Goal: Task Accomplishment & Management: Complete application form

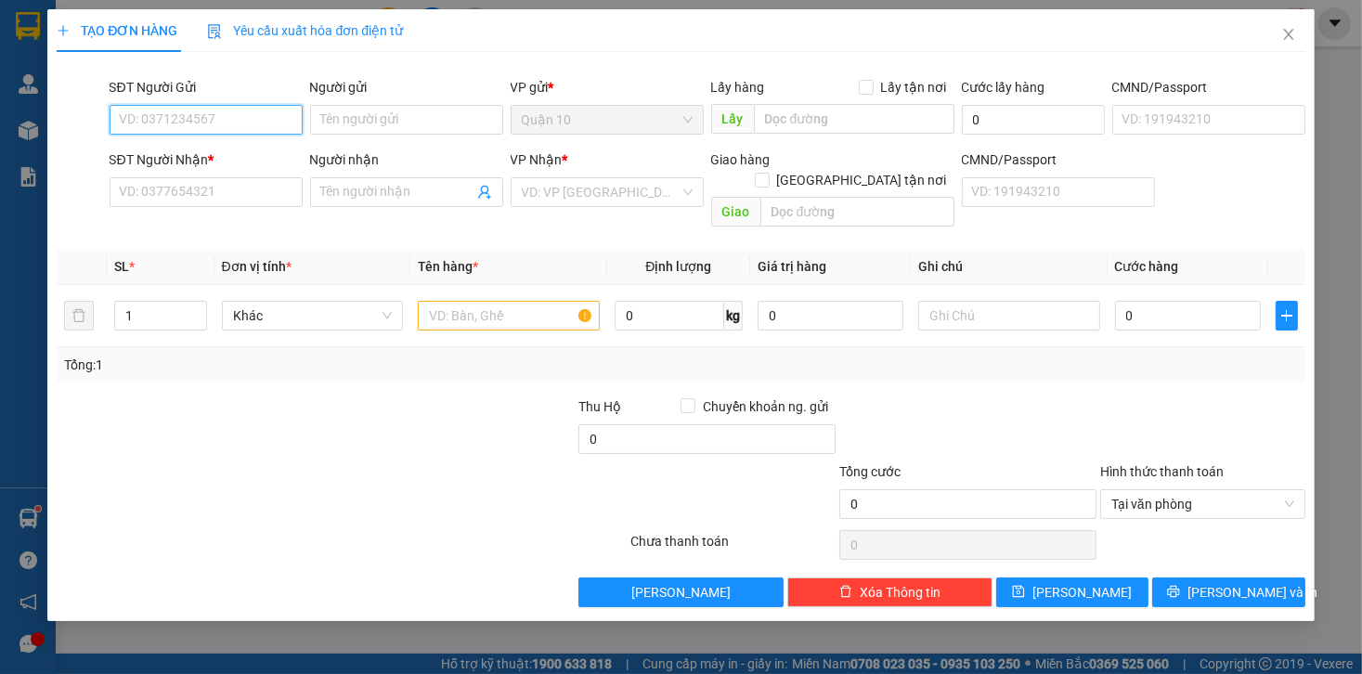
click at [213, 116] on input "SĐT Người Gửi" at bounding box center [206, 120] width 193 height 30
click at [203, 149] on div "0985443051 - ngọc anh" at bounding box center [212, 157] width 183 height 20
type input "0985443051"
type input "ngọc anh"
type input "072091001168"
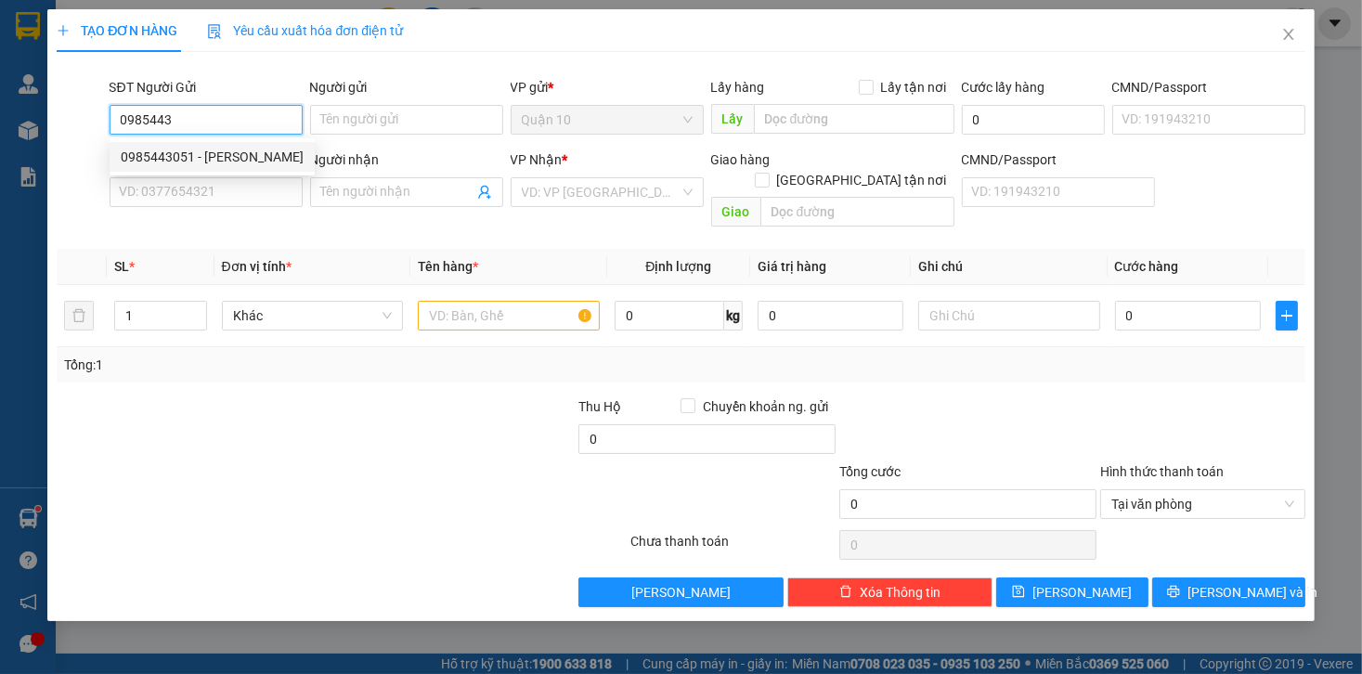
type input "0349025833"
type input "DUY"
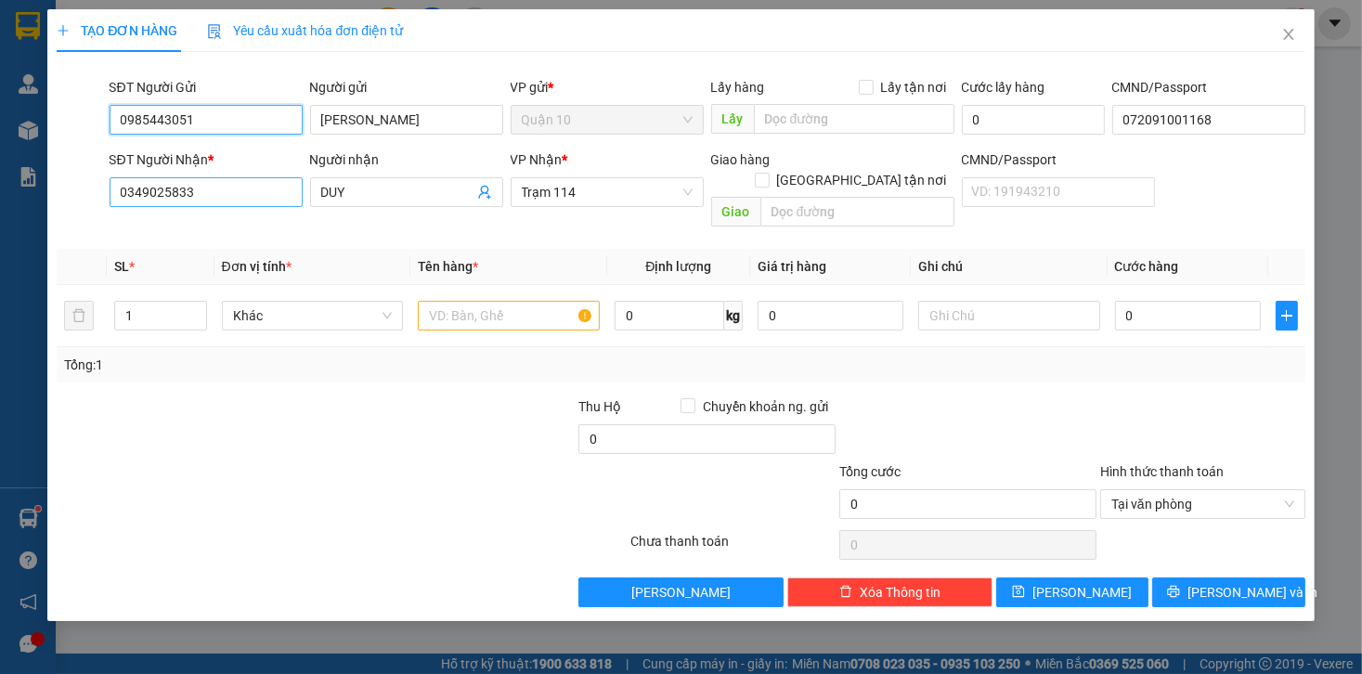
type input "0985443051"
click at [190, 182] on input "0349025833" at bounding box center [206, 192] width 193 height 30
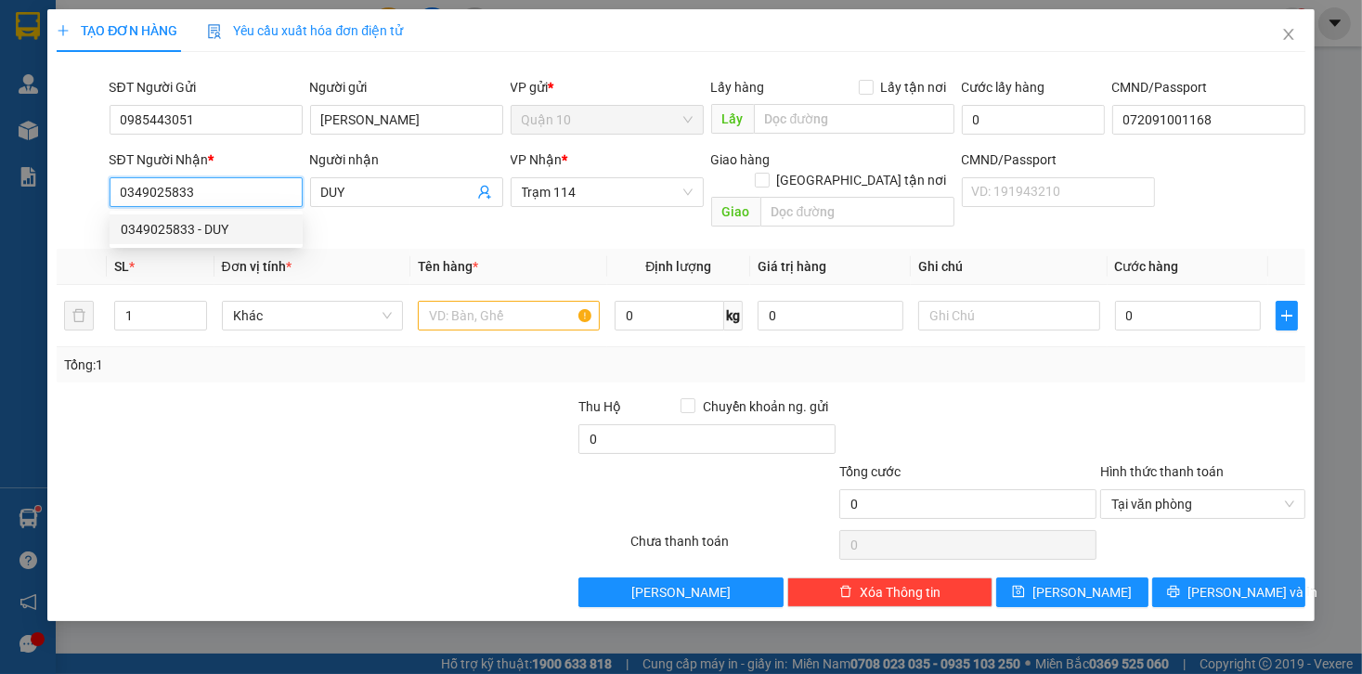
drag, startPoint x: 136, startPoint y: 186, endPoint x: 33, endPoint y: 196, distance: 103.6
click at [33, 196] on div "TẠO ĐƠN HÀNG Yêu cầu xuất hóa đơn điện tử Transit Pickup Surcharge Ids Transit …" at bounding box center [681, 337] width 1362 height 674
click at [147, 259] on div "0346153975 - HẠNH" at bounding box center [206, 259] width 171 height 20
type input "0346153975"
type input "HẠNH"
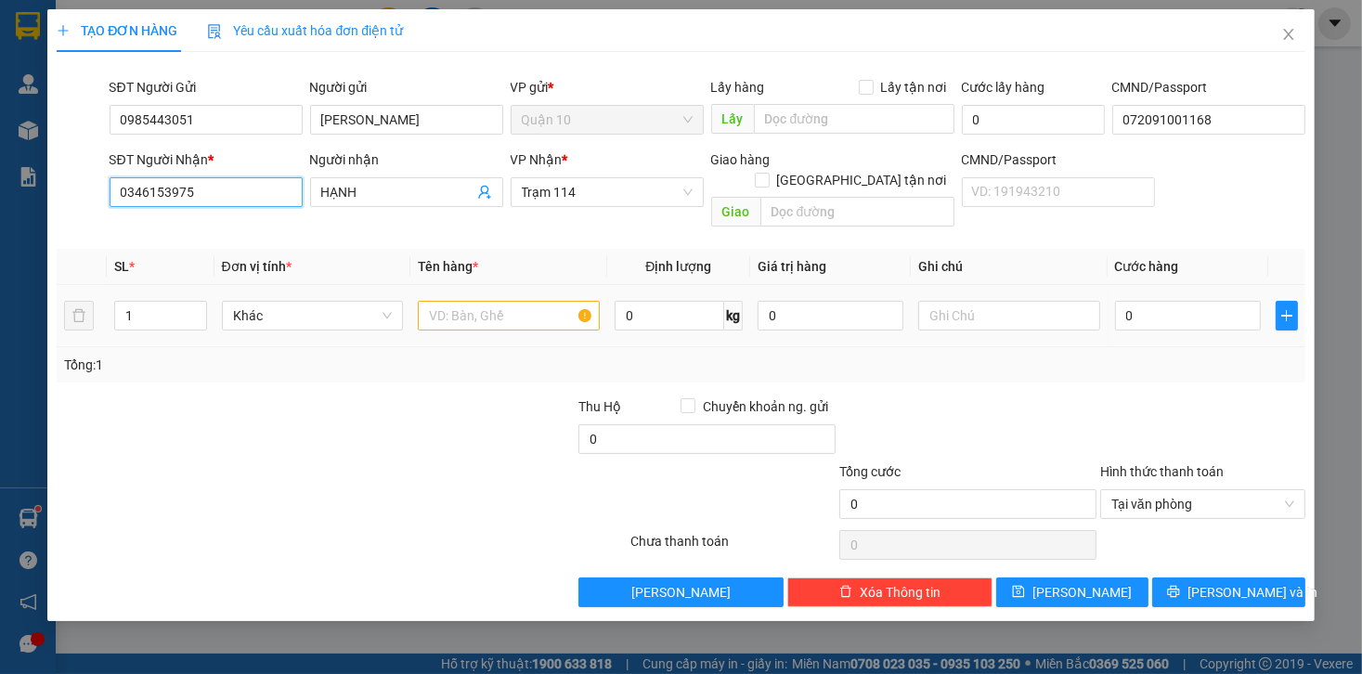
type input "0346153975"
click at [509, 309] on div at bounding box center [509, 315] width 182 height 37
click at [513, 301] on input "text" at bounding box center [509, 316] width 182 height 30
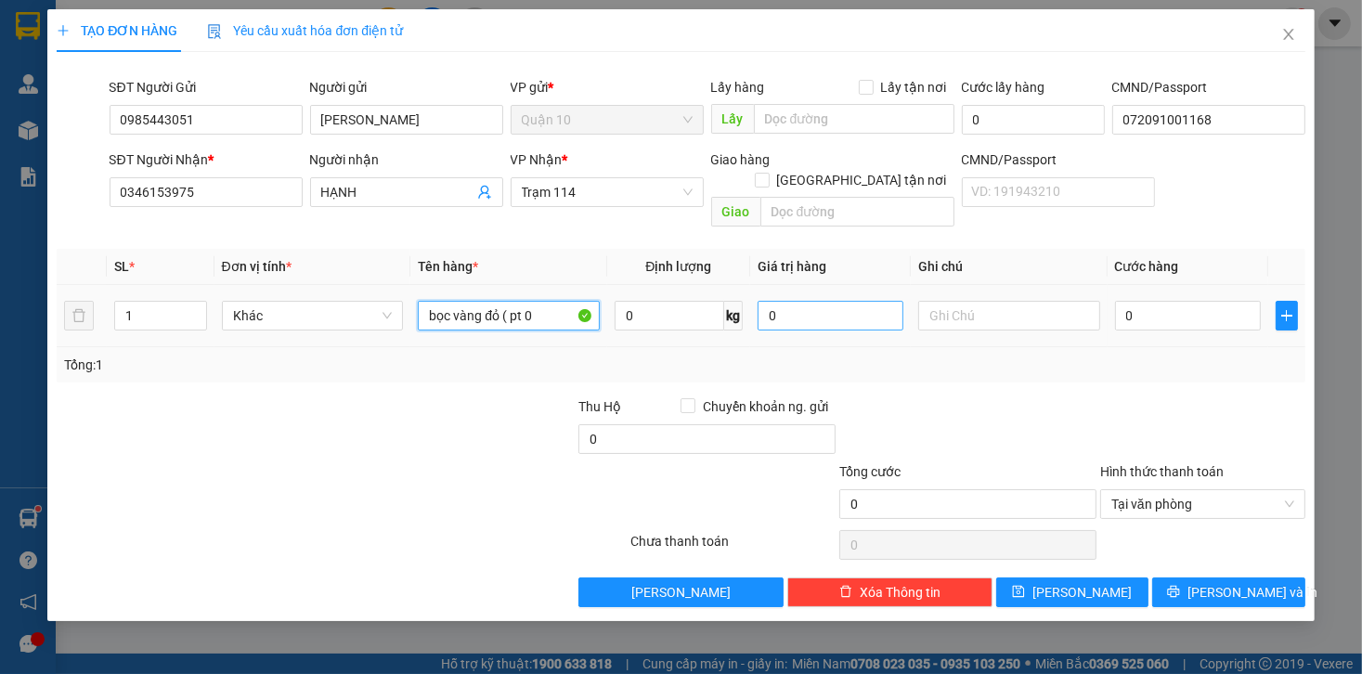
type input "bọc vàng đỏ ( pt 0"
click at [806, 301] on input "0" at bounding box center [831, 316] width 146 height 30
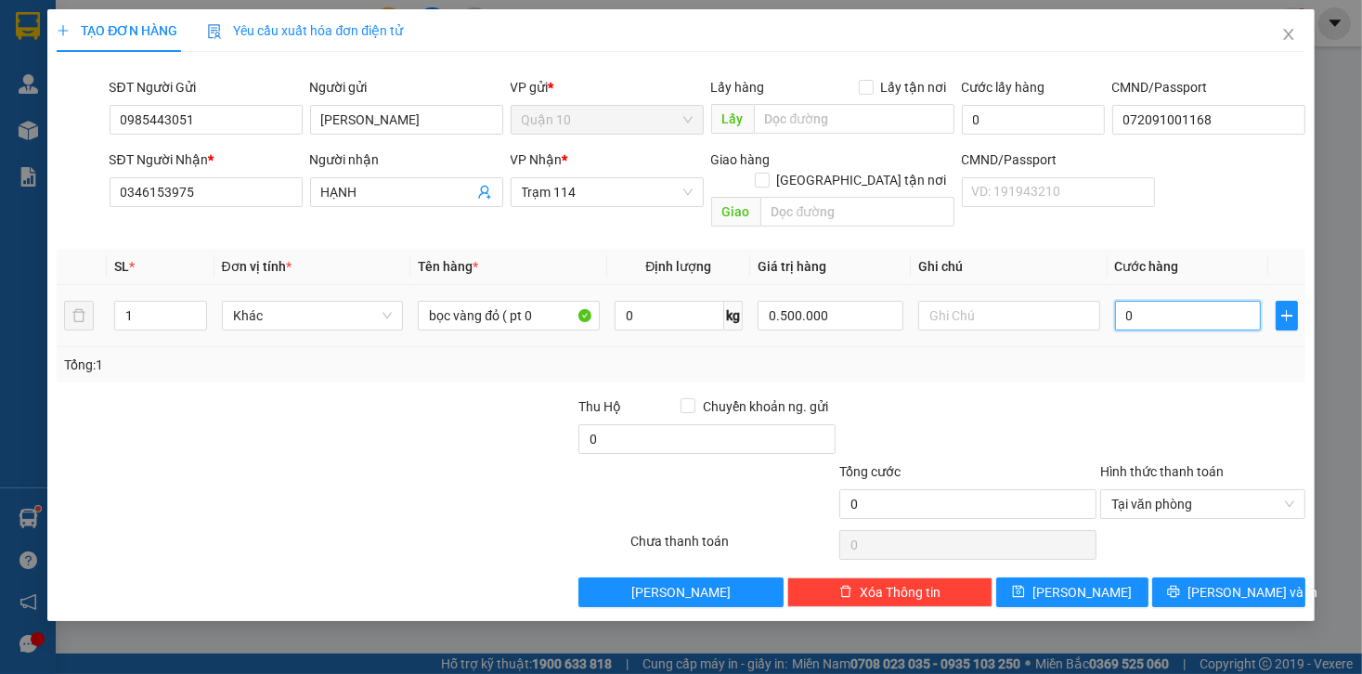
type input "500.000"
click at [1137, 301] on input "0" at bounding box center [1188, 316] width 146 height 30
type input "4"
type input "40"
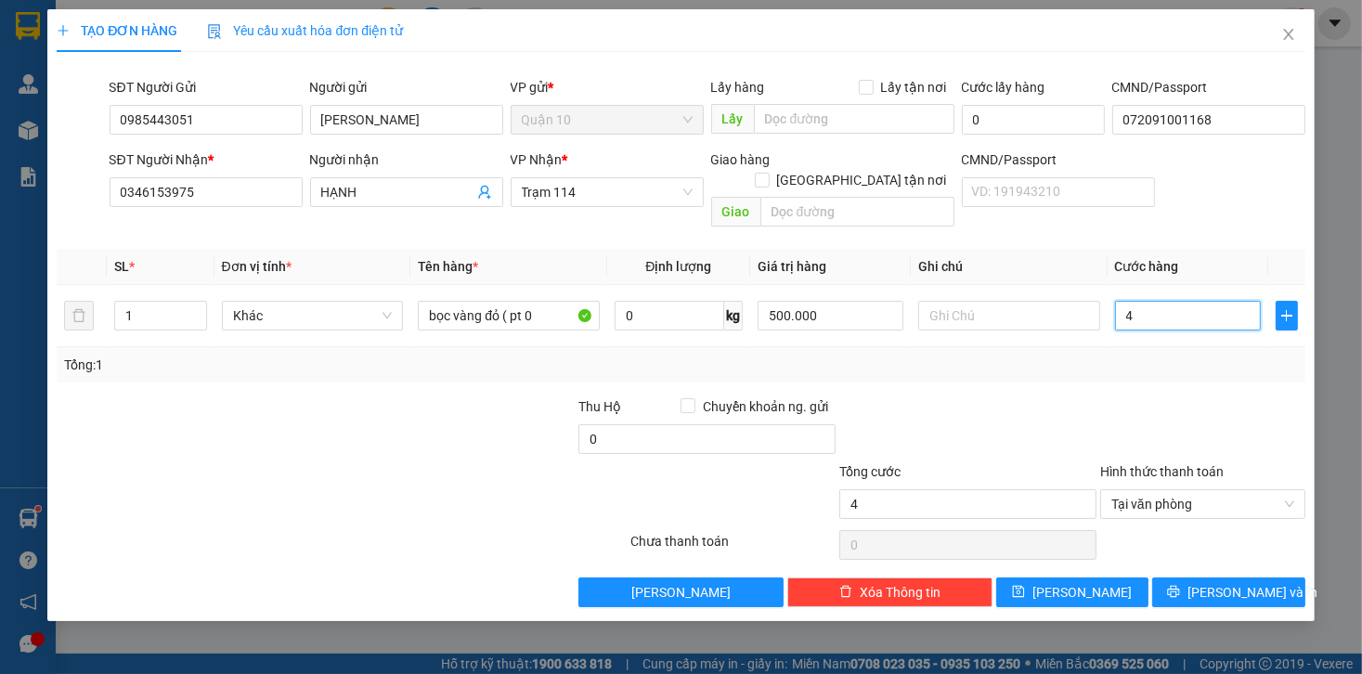
type input "40"
type input "400"
type input "4.000"
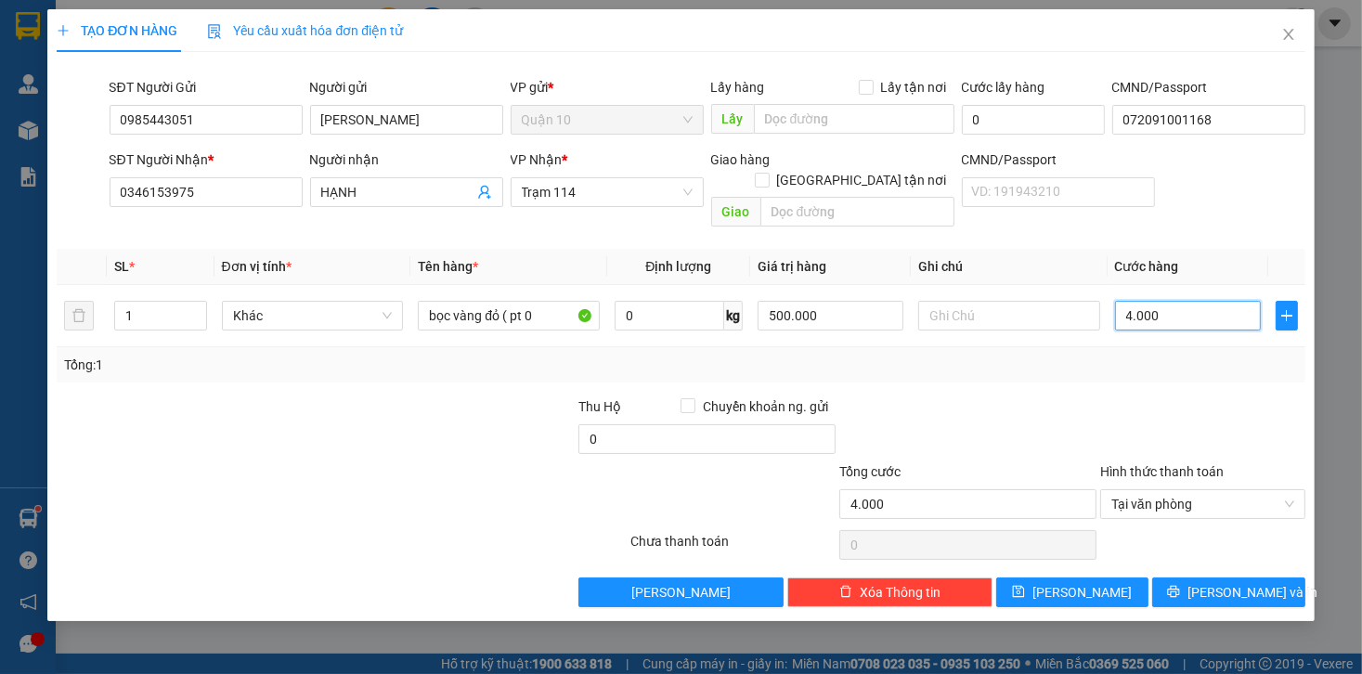
type input "40.000"
type input "400.000"
type input "4.000.000"
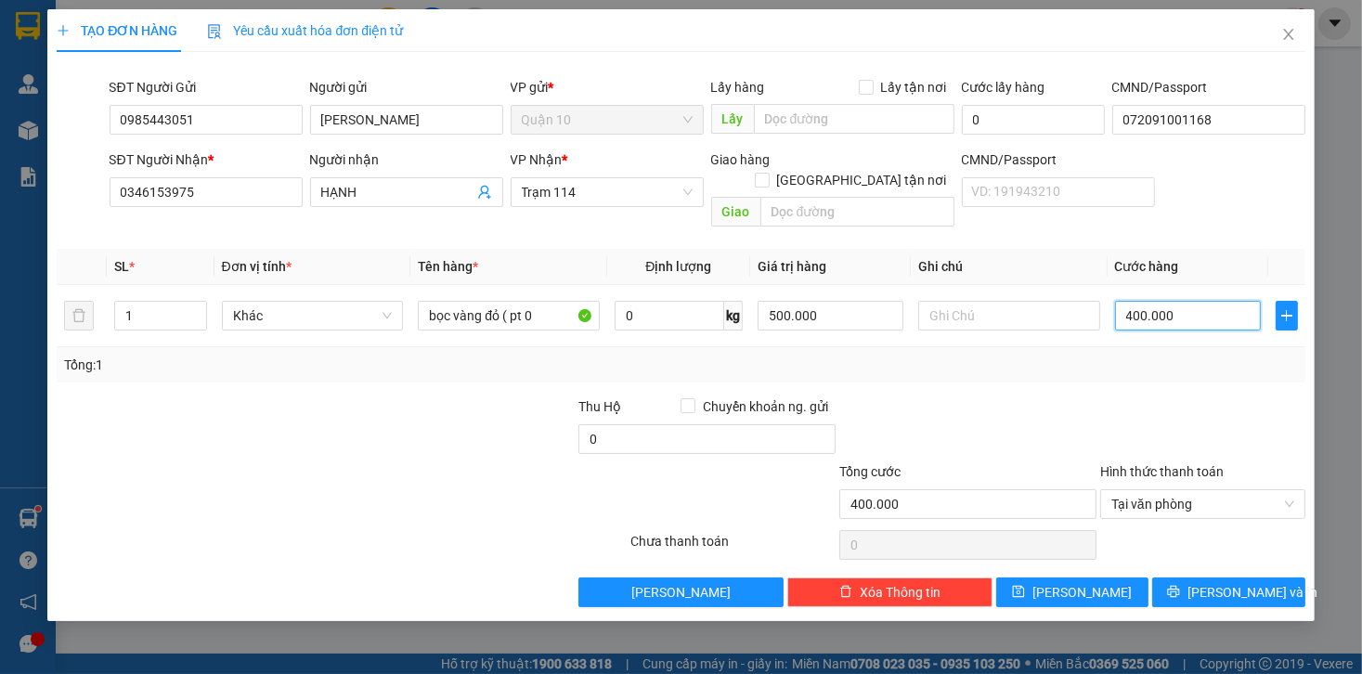
type input "4.000.000"
type input "40.000.000"
type input "4.000.000"
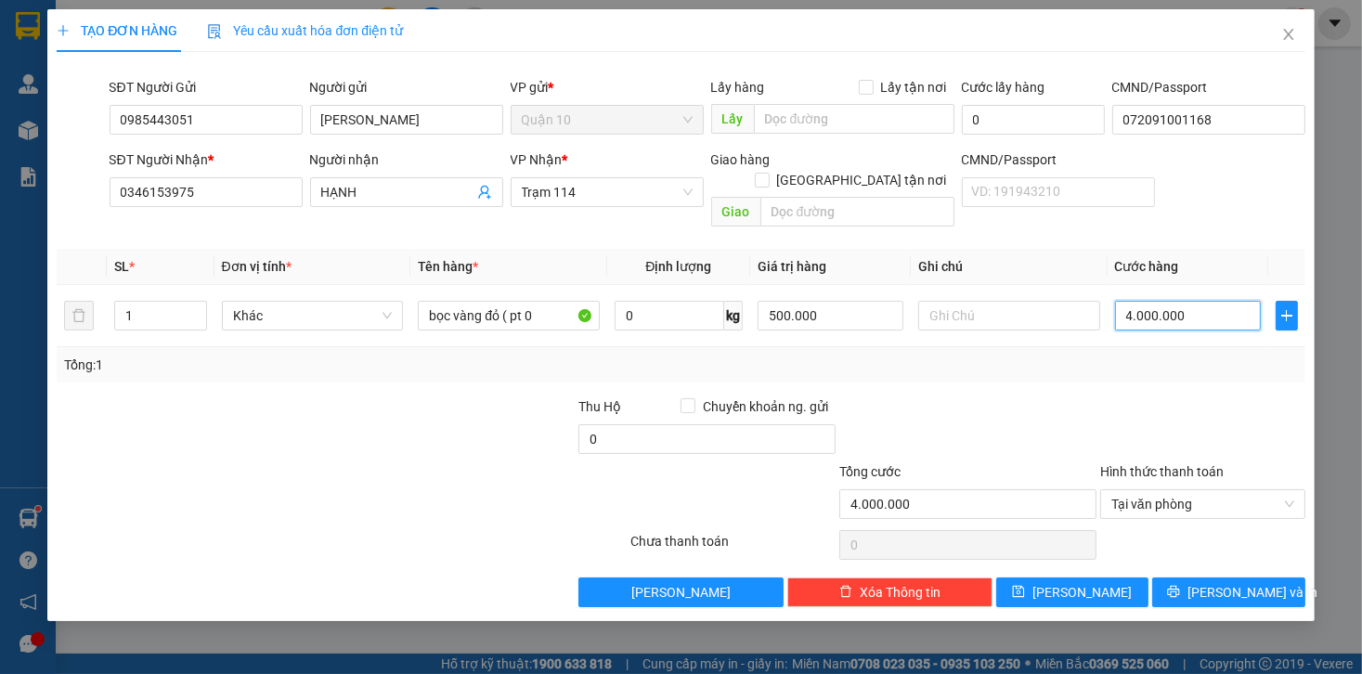
type input "400.000"
type input "40.000"
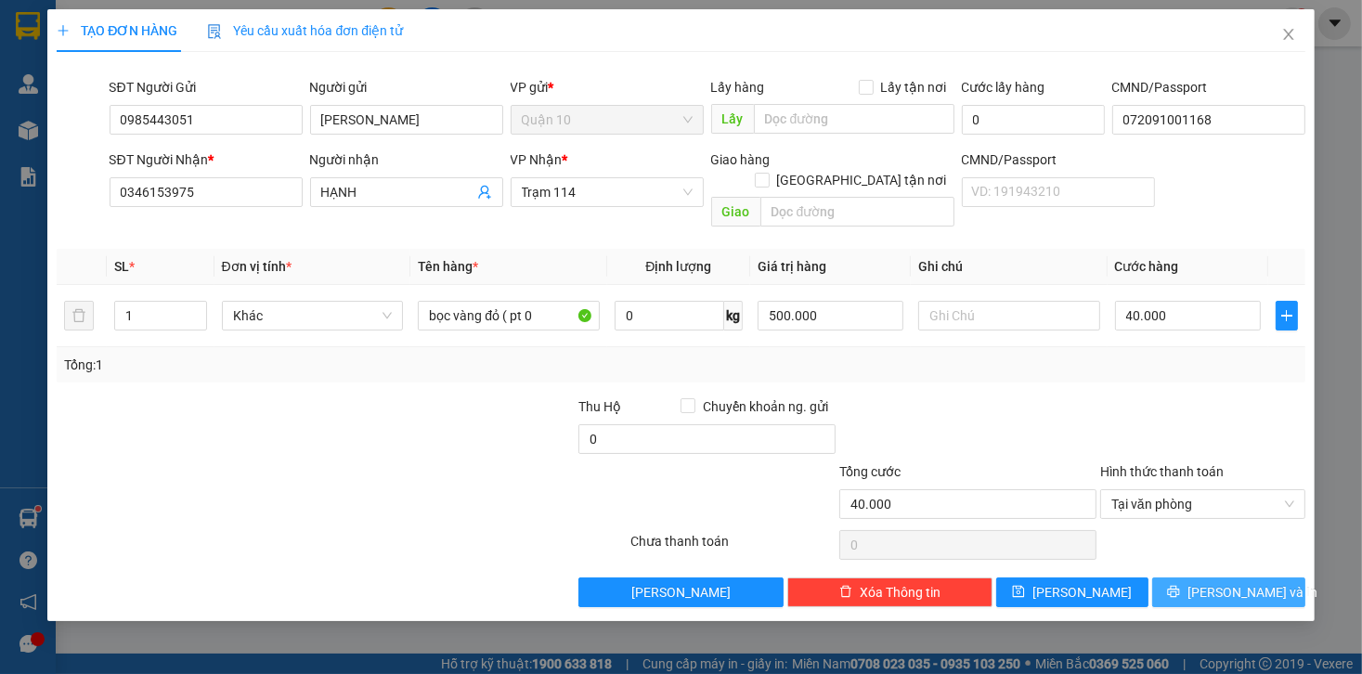
click at [1180, 586] on icon "printer" at bounding box center [1174, 592] width 12 height 12
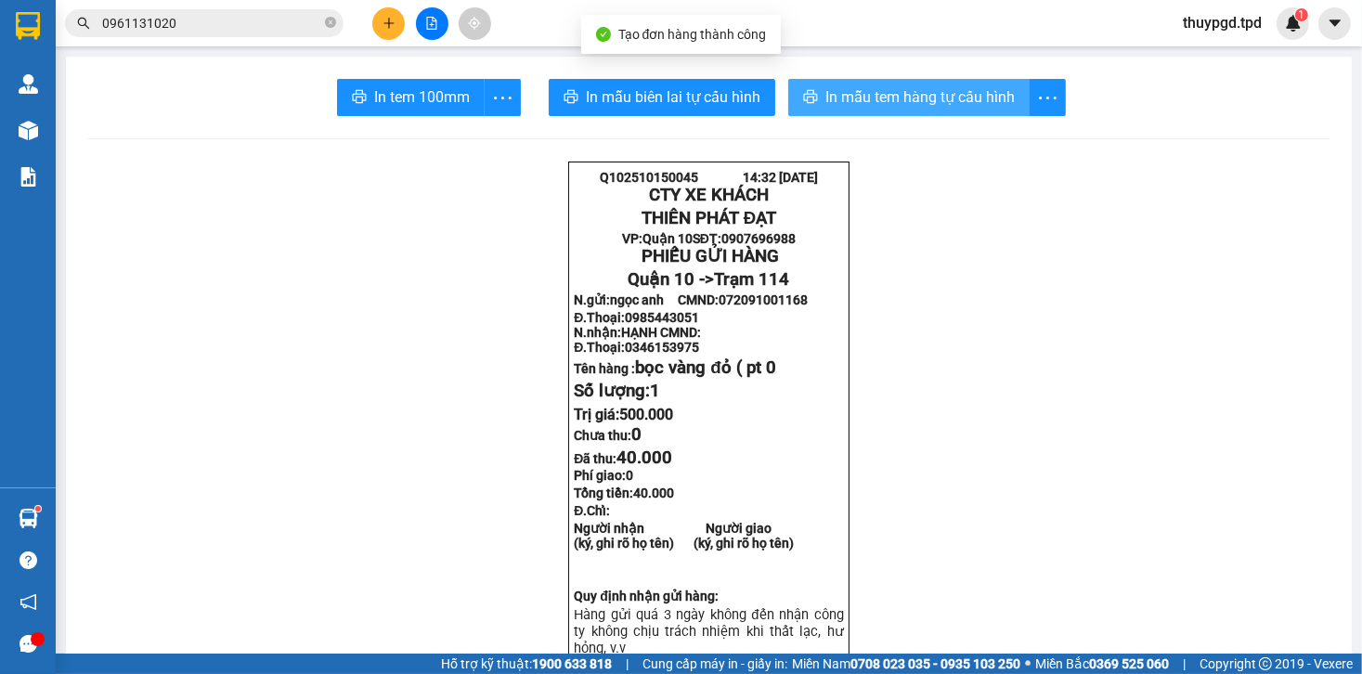
click at [889, 89] on span "In mẫu tem hàng tự cấu hình" at bounding box center [920, 96] width 189 height 23
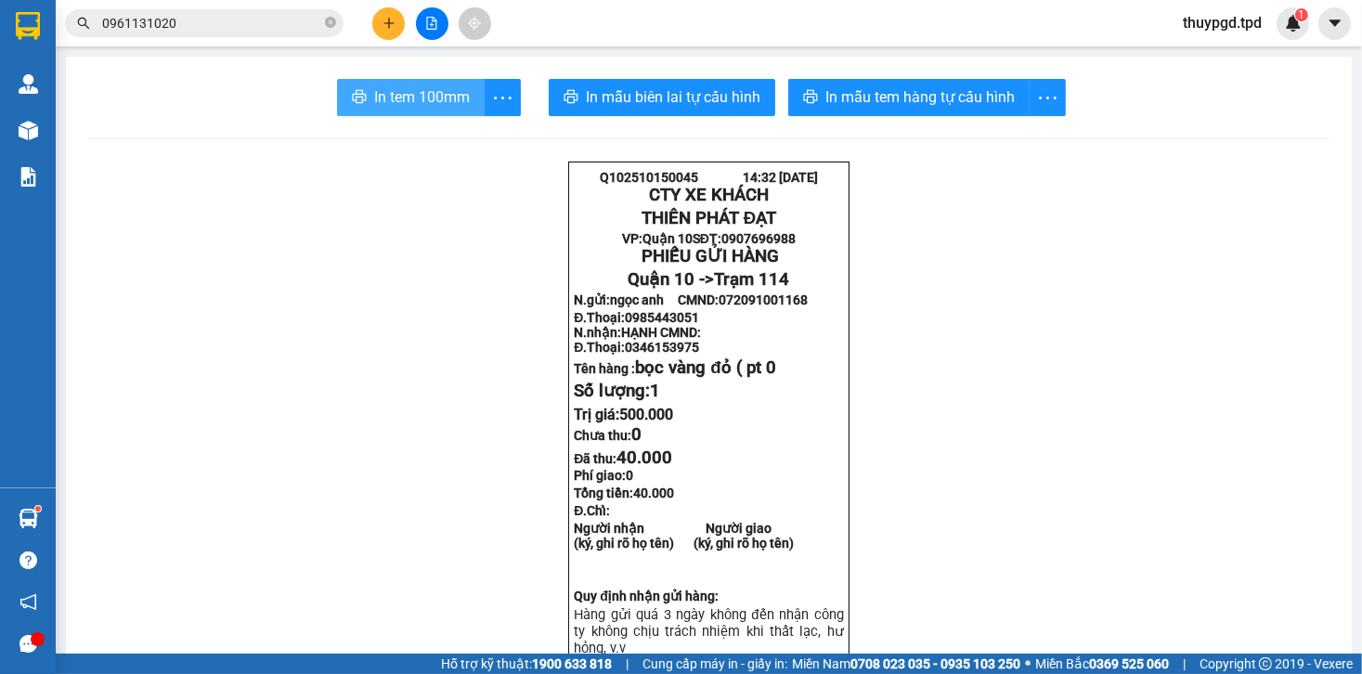
click at [452, 93] on span "In tem 100mm" at bounding box center [422, 96] width 96 height 23
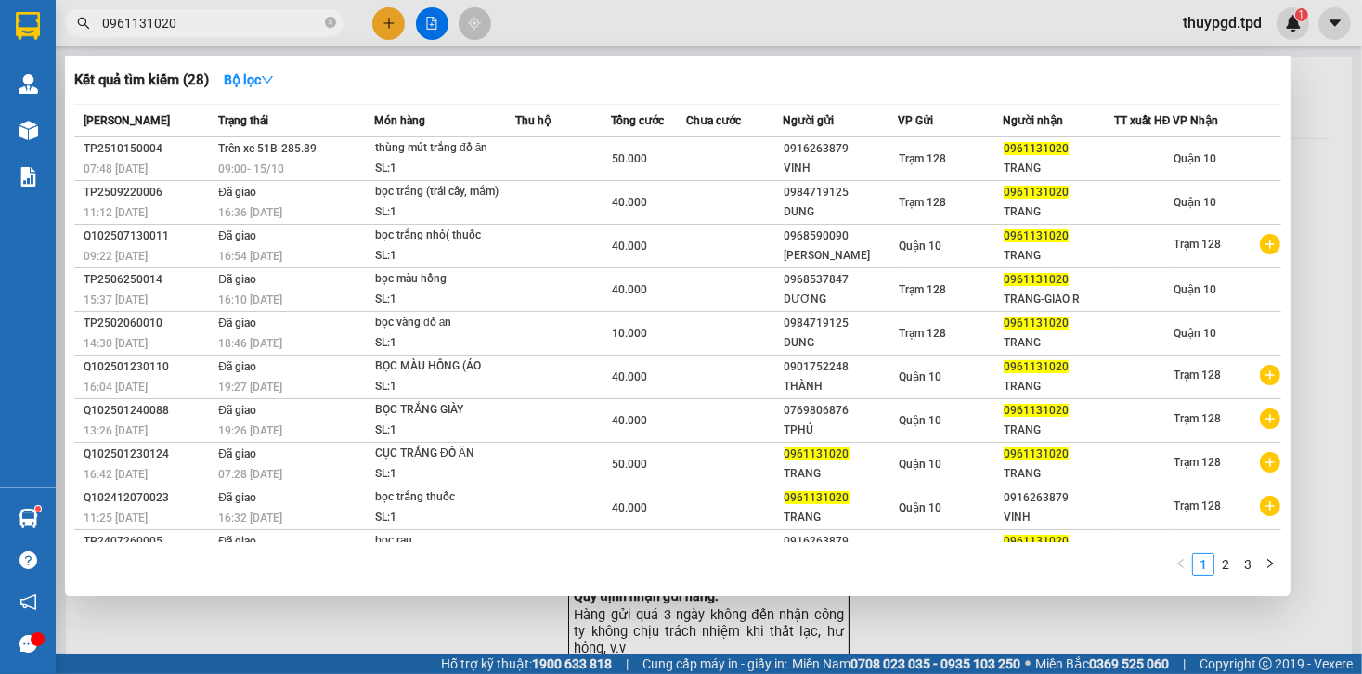
drag, startPoint x: 197, startPoint y: 20, endPoint x: 48, endPoint y: 38, distance: 149.6
click at [48, 38] on section "Kết quả tìm kiếm ( 28 ) Bộ lọc Mã ĐH Trạng thái Món hàng Thu hộ Tổng cước Chưa …" at bounding box center [681, 337] width 1362 height 674
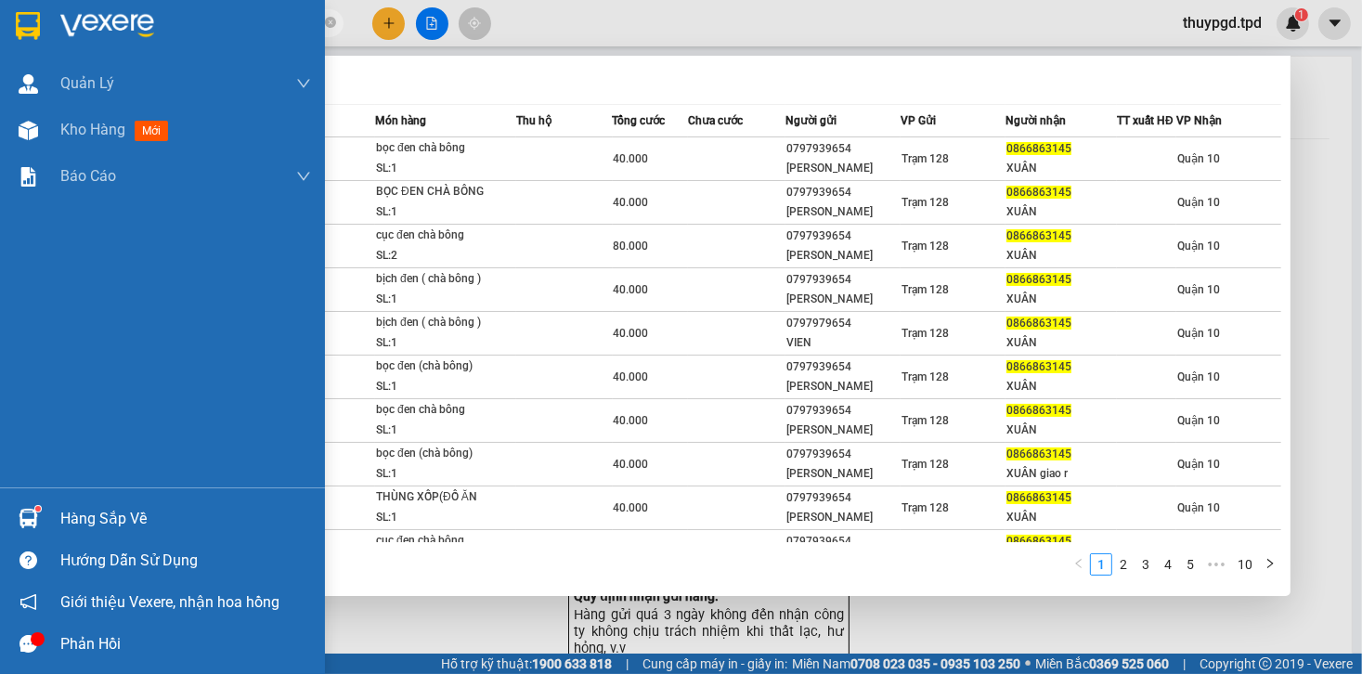
type input "0866863145"
click at [46, 511] on div "Hàng sắp về" at bounding box center [162, 519] width 325 height 42
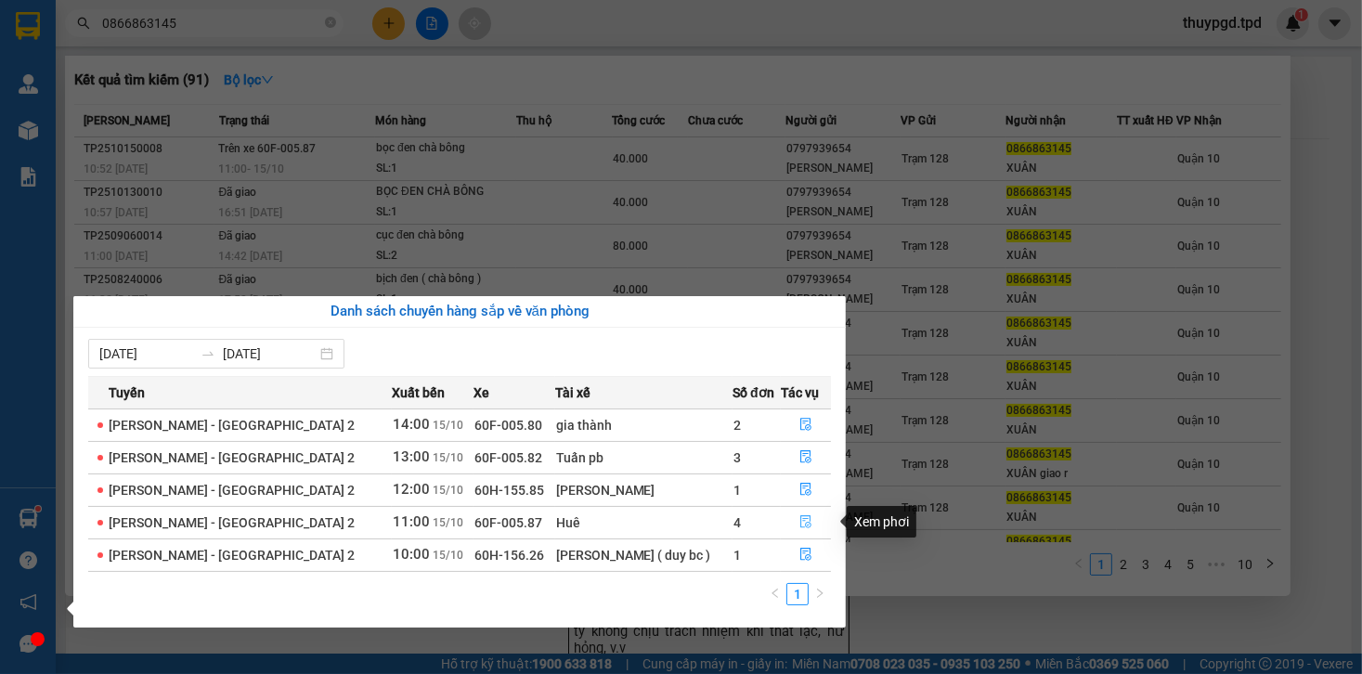
click at [808, 516] on icon "file-done" at bounding box center [806, 521] width 13 height 13
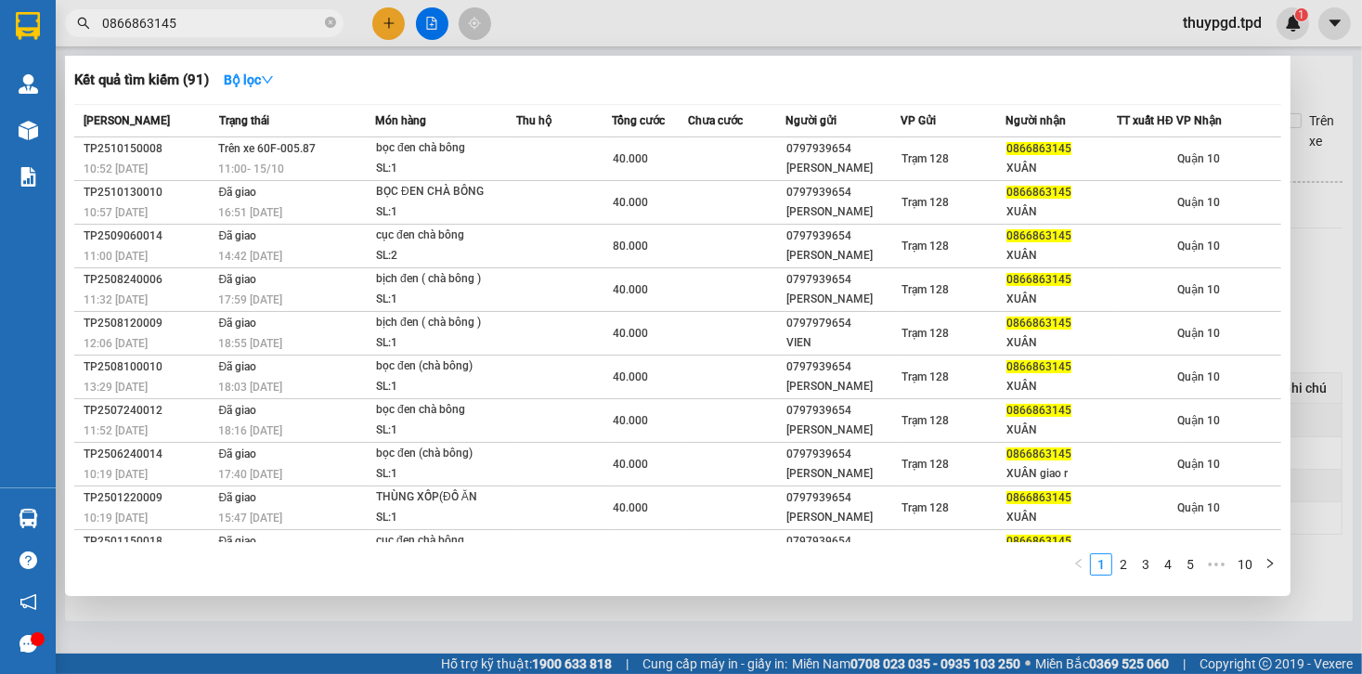
click at [1311, 141] on div at bounding box center [681, 337] width 1362 height 674
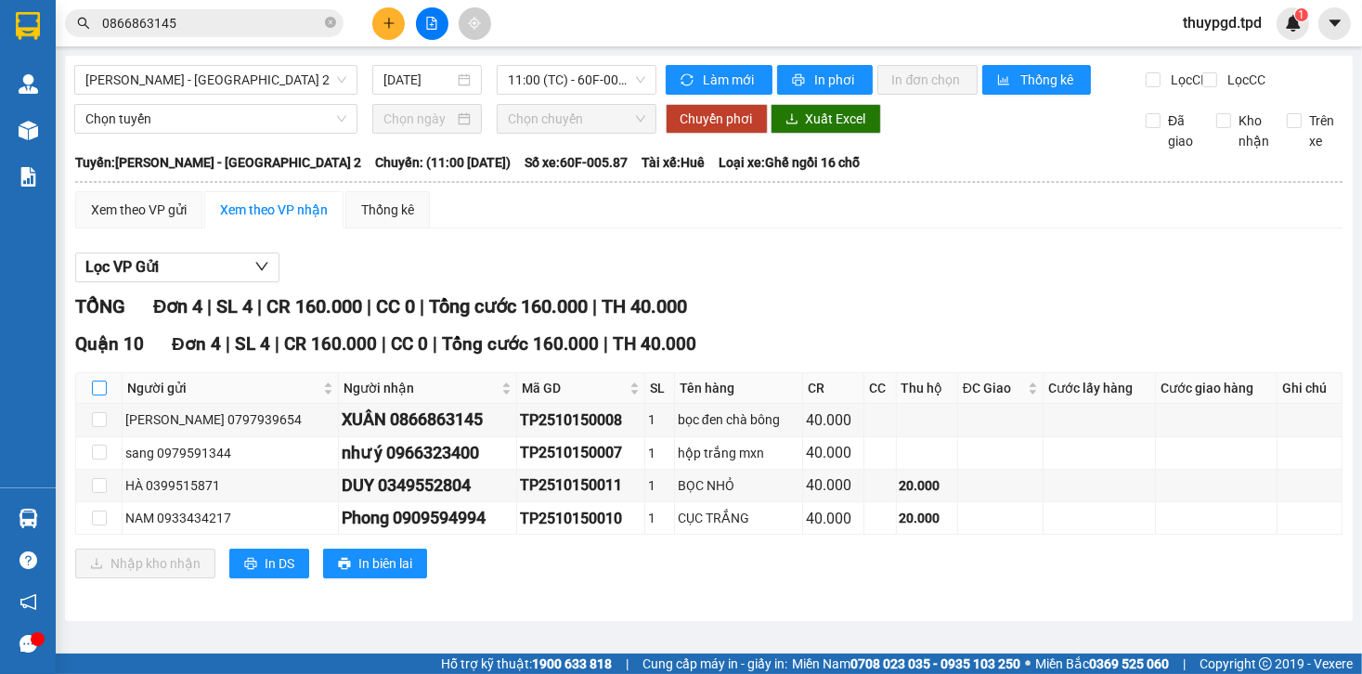
click at [100, 396] on input "checkbox" at bounding box center [99, 388] width 15 height 15
checkbox input "true"
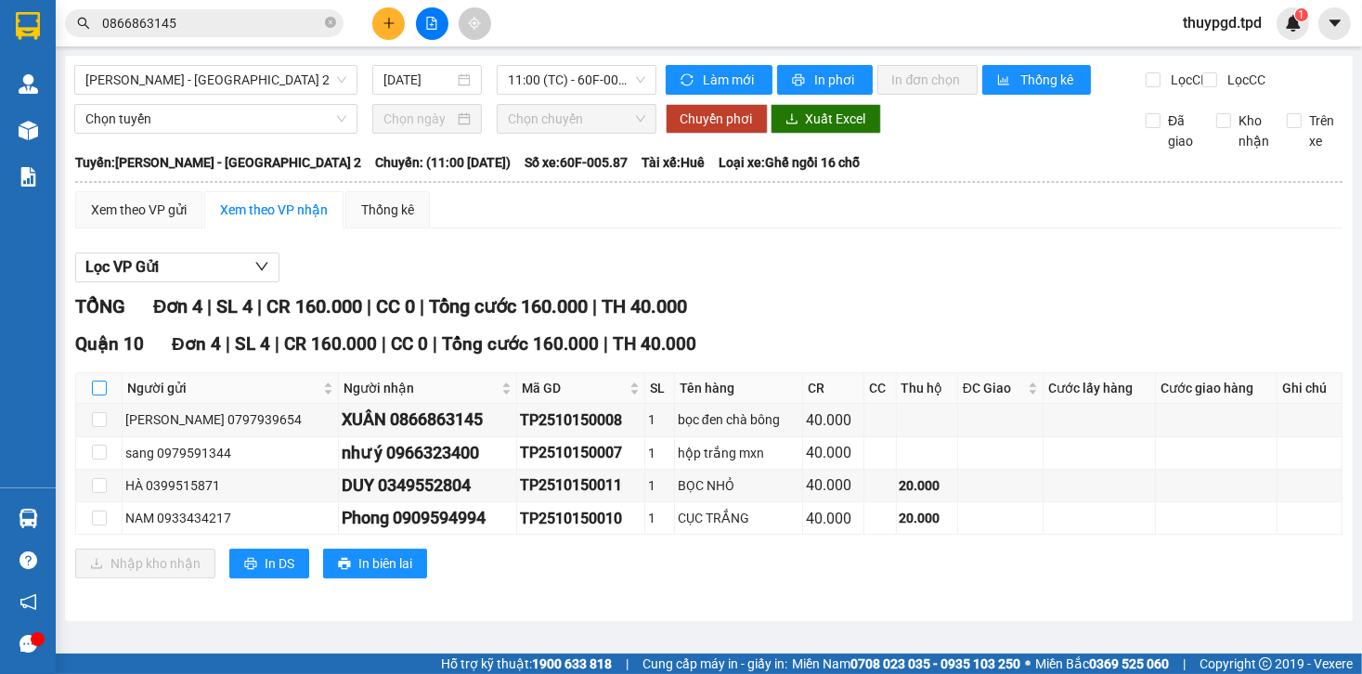
checkbox input "true"
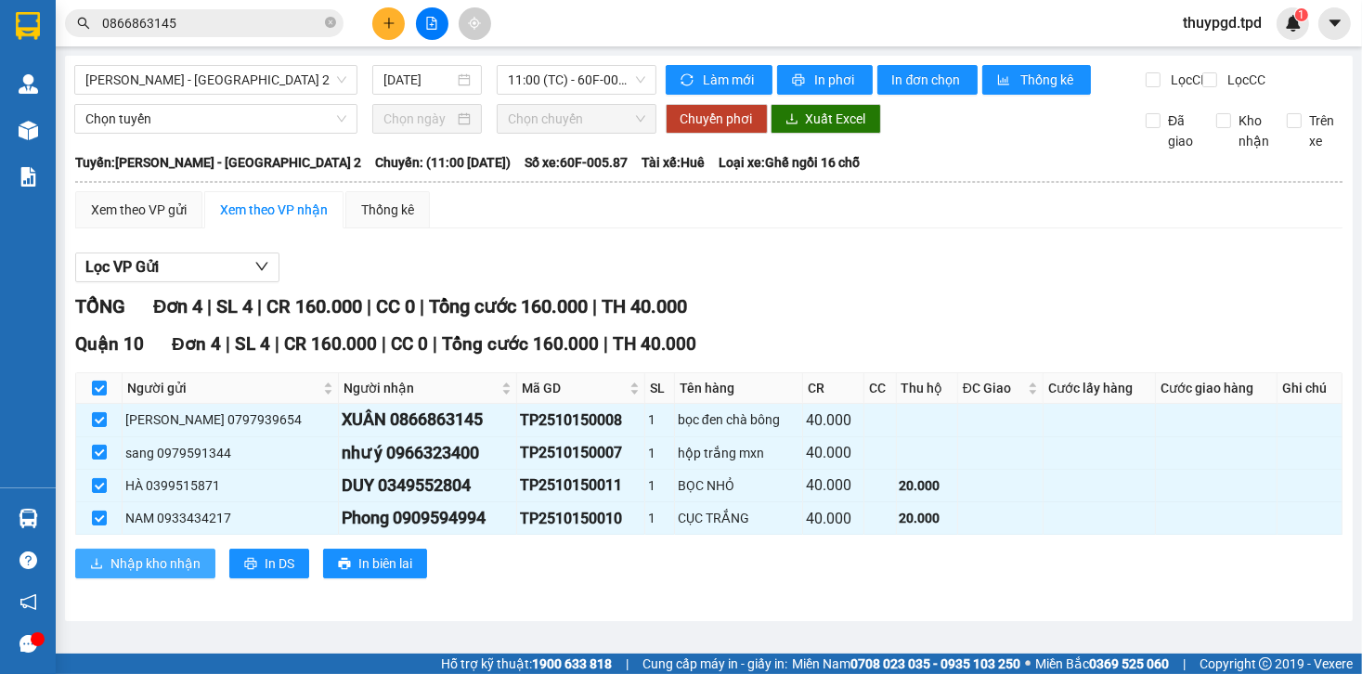
click at [148, 574] on span "Nhập kho nhận" at bounding box center [156, 564] width 90 height 20
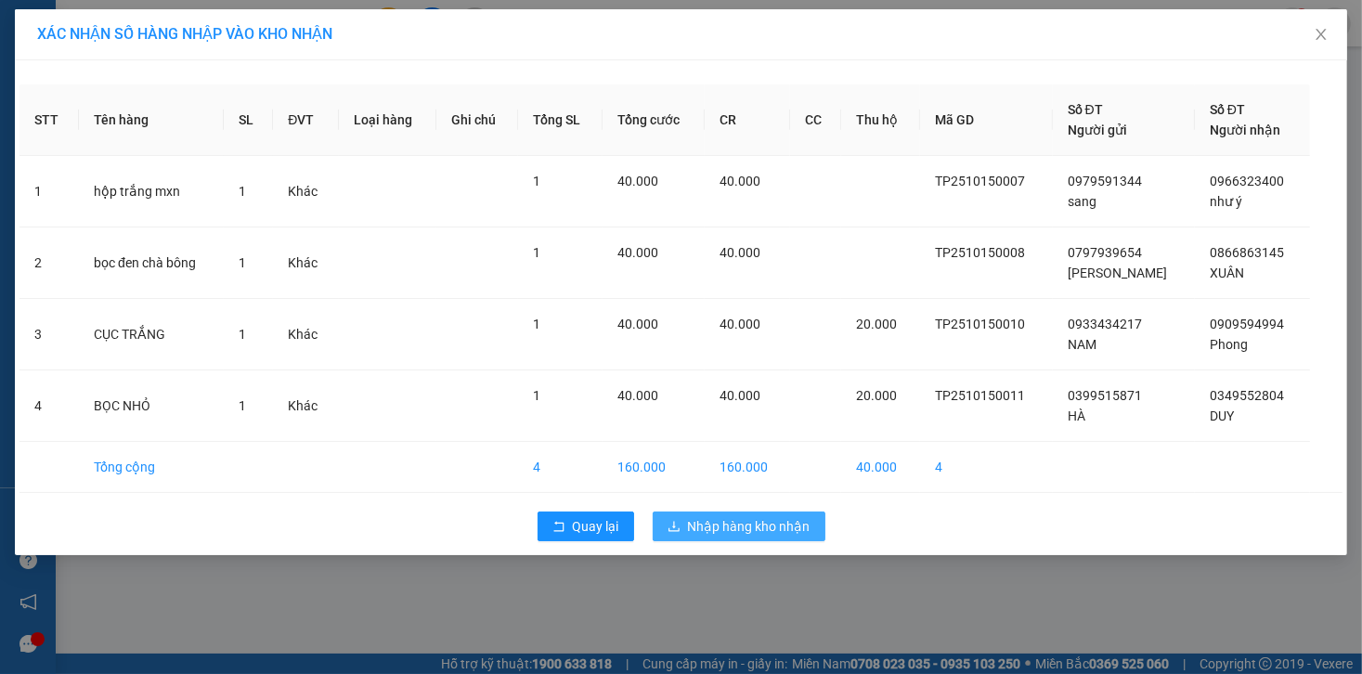
click at [720, 535] on span "Nhập hàng kho nhận" at bounding box center [749, 526] width 123 height 20
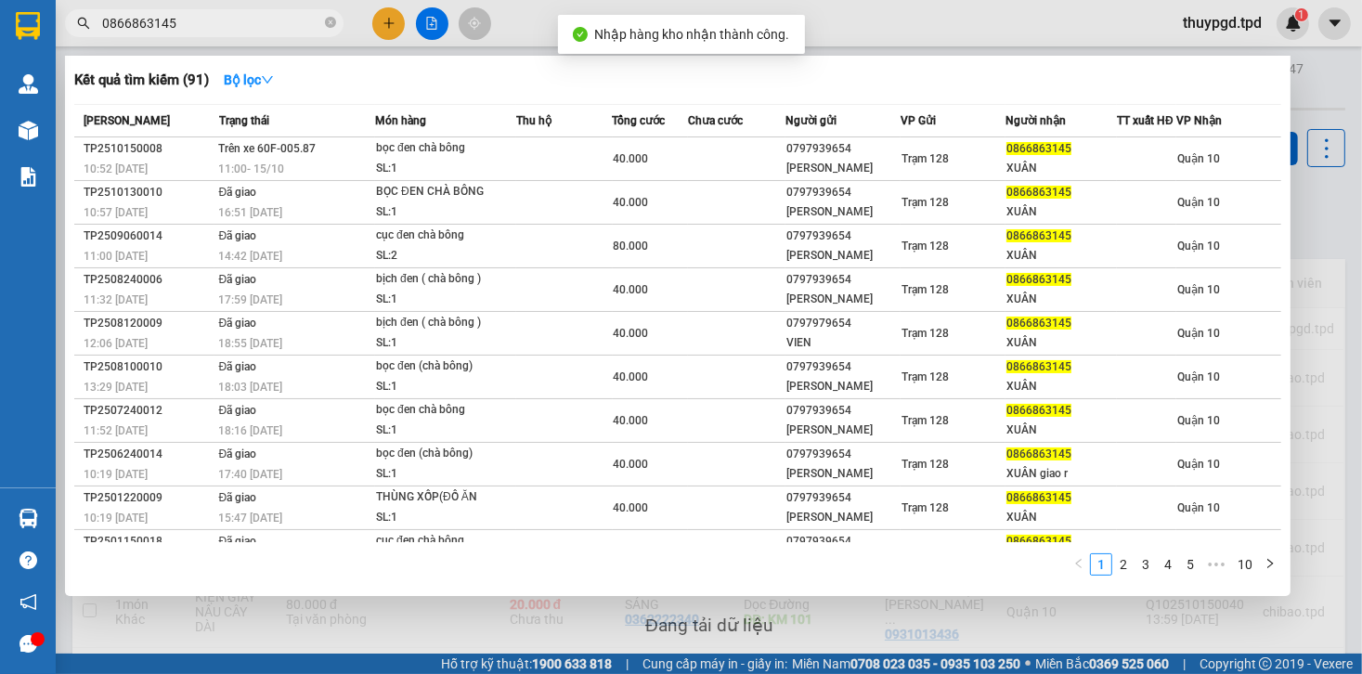
click at [263, 29] on input "0866863145" at bounding box center [211, 23] width 219 height 20
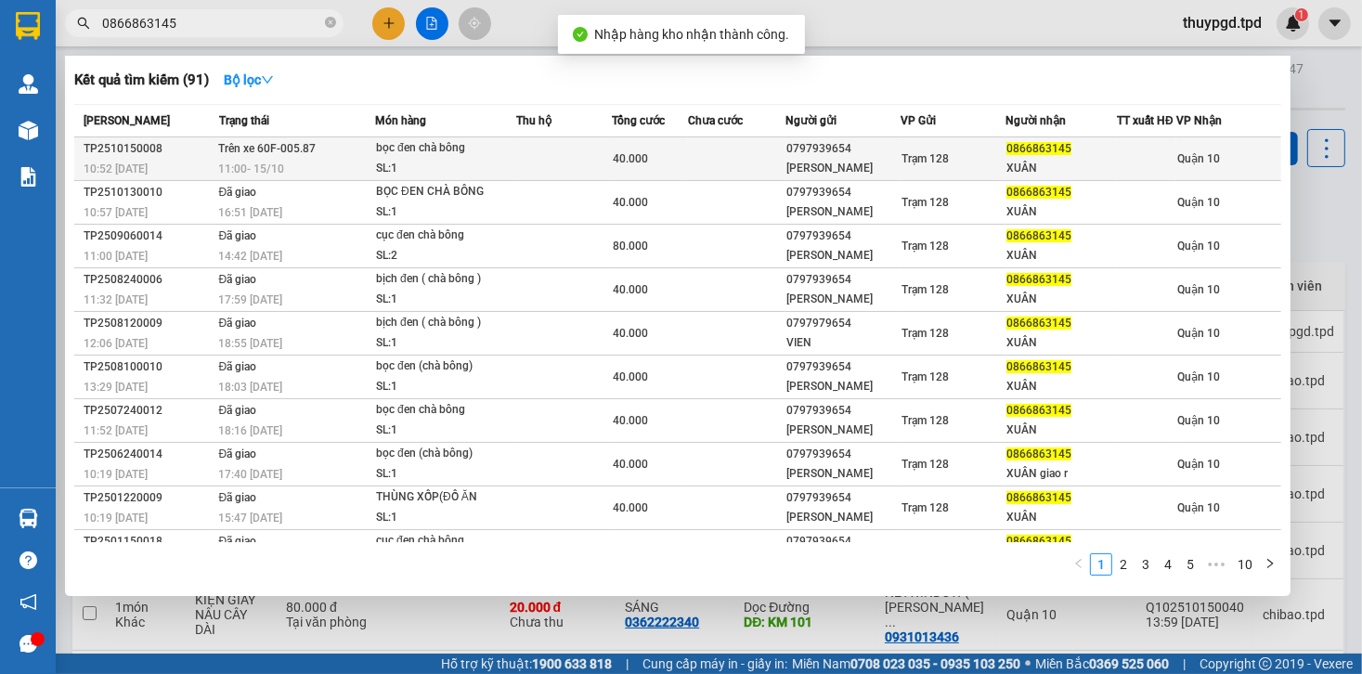
click at [539, 165] on td at bounding box center [564, 159] width 96 height 44
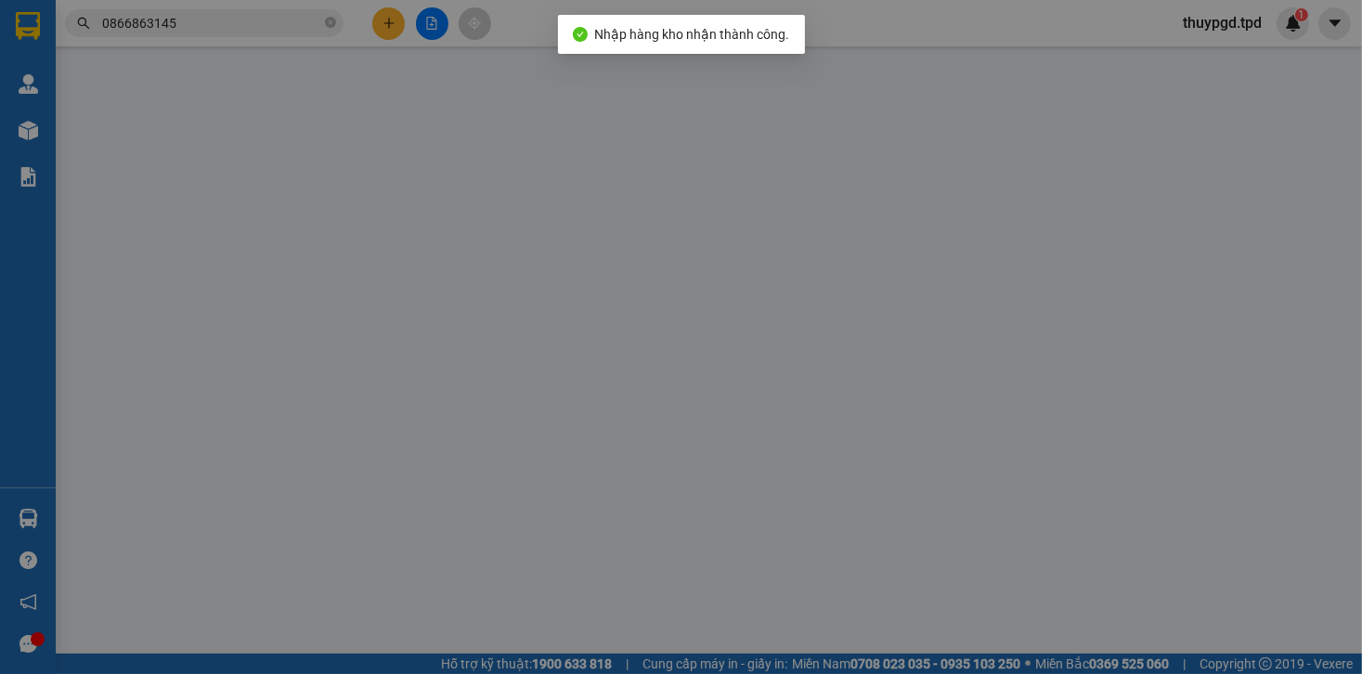
type input "0797939654"
type input "NGUYỄN VĂN VIỄN"
type input "049056001428"
type input "0866863145"
type input "XUÂN"
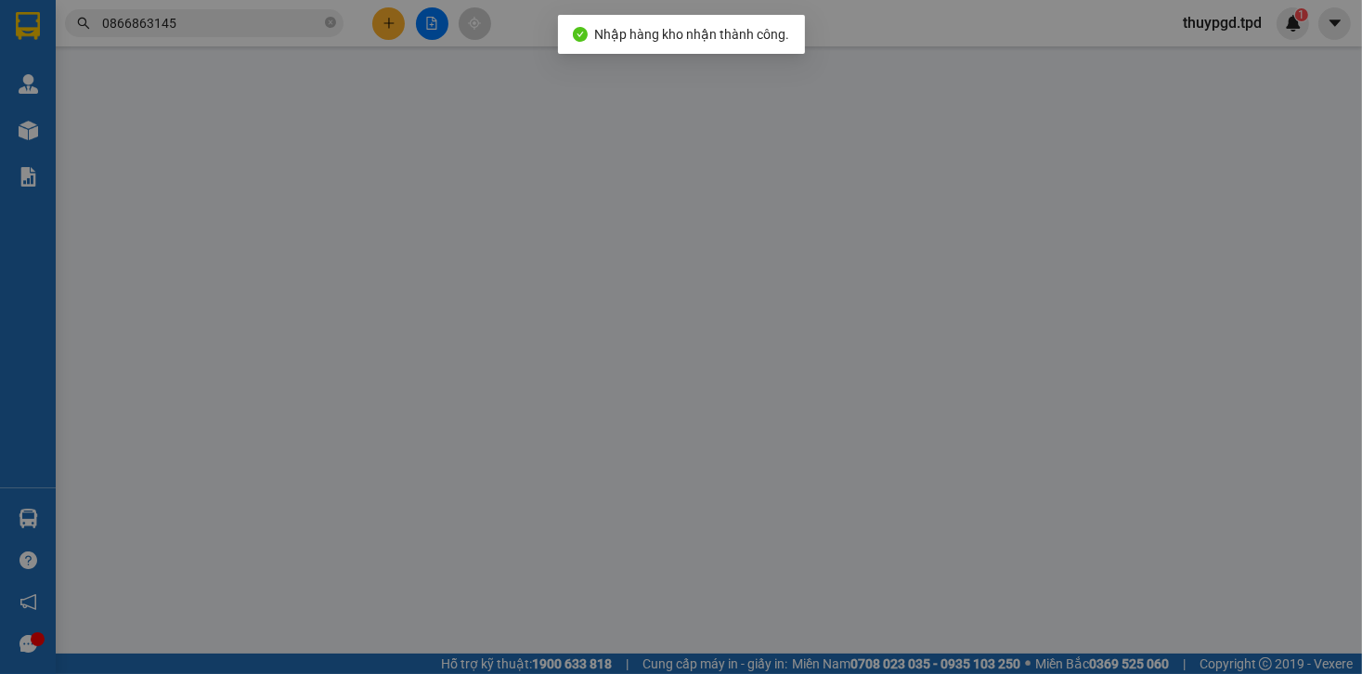
type input "40.000"
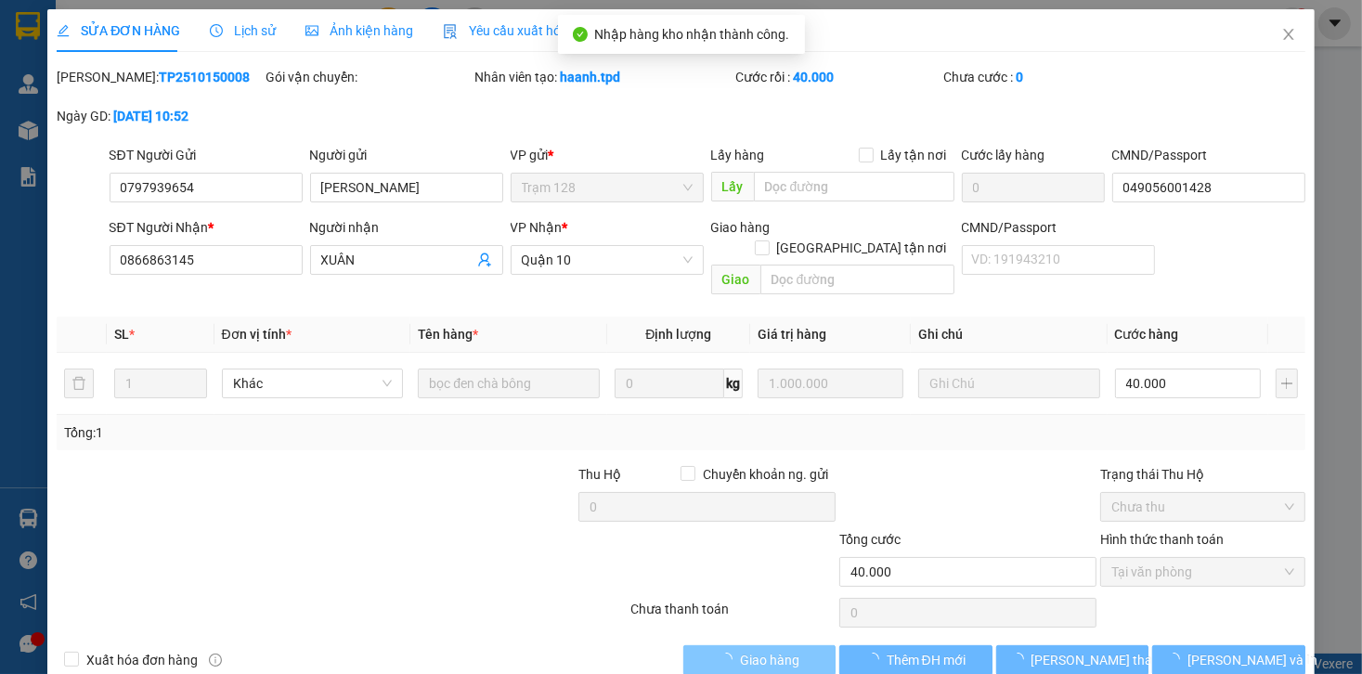
click at [773, 650] on span "Giao hàng" at bounding box center [769, 660] width 59 height 20
click at [773, 650] on span "[PERSON_NAME] và Giao hàng" at bounding box center [808, 660] width 178 height 20
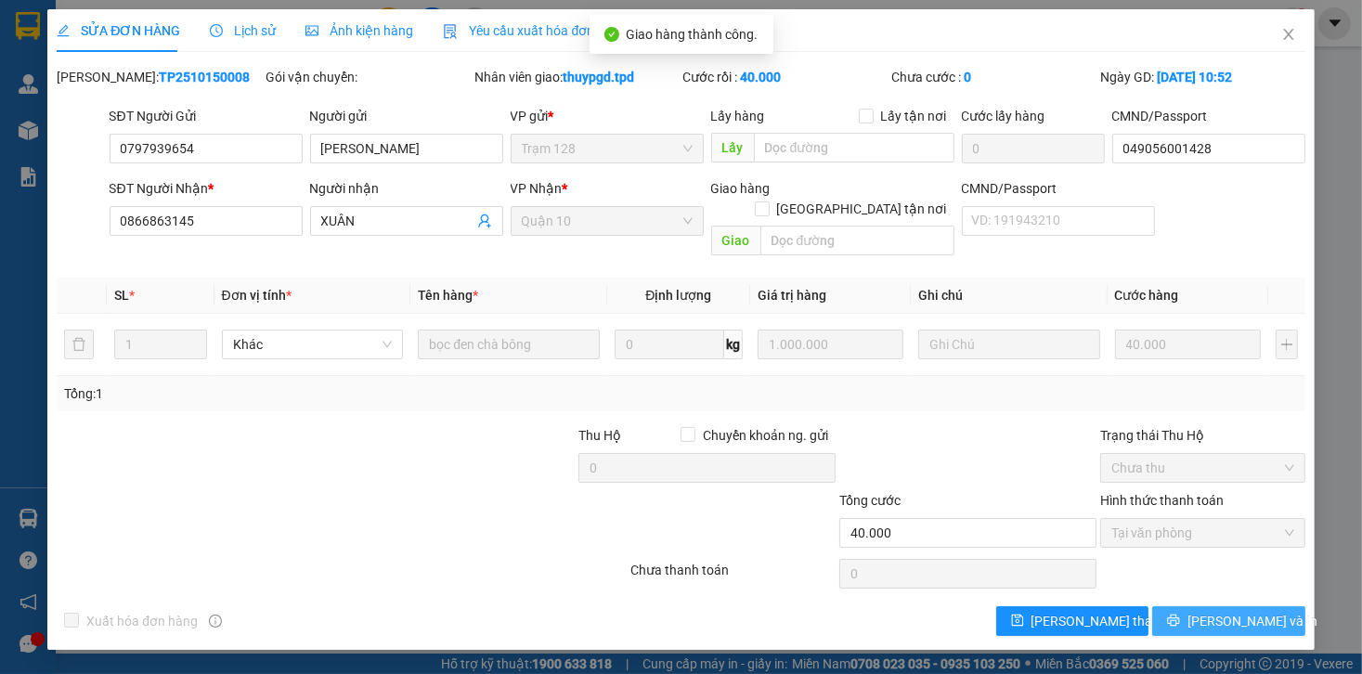
click at [1216, 611] on span "[PERSON_NAME] và In" at bounding box center [1253, 621] width 130 height 20
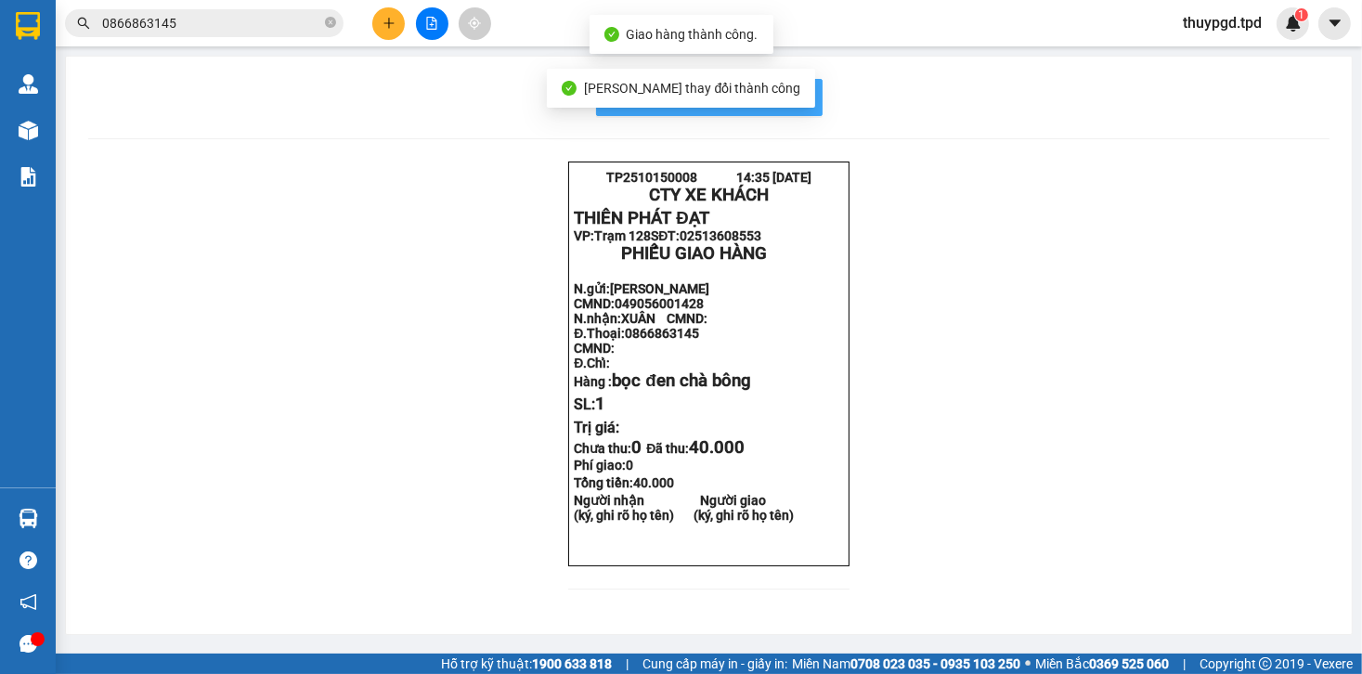
click at [812, 98] on button "In mẫu biên lai tự cấu hình" at bounding box center [709, 97] width 227 height 37
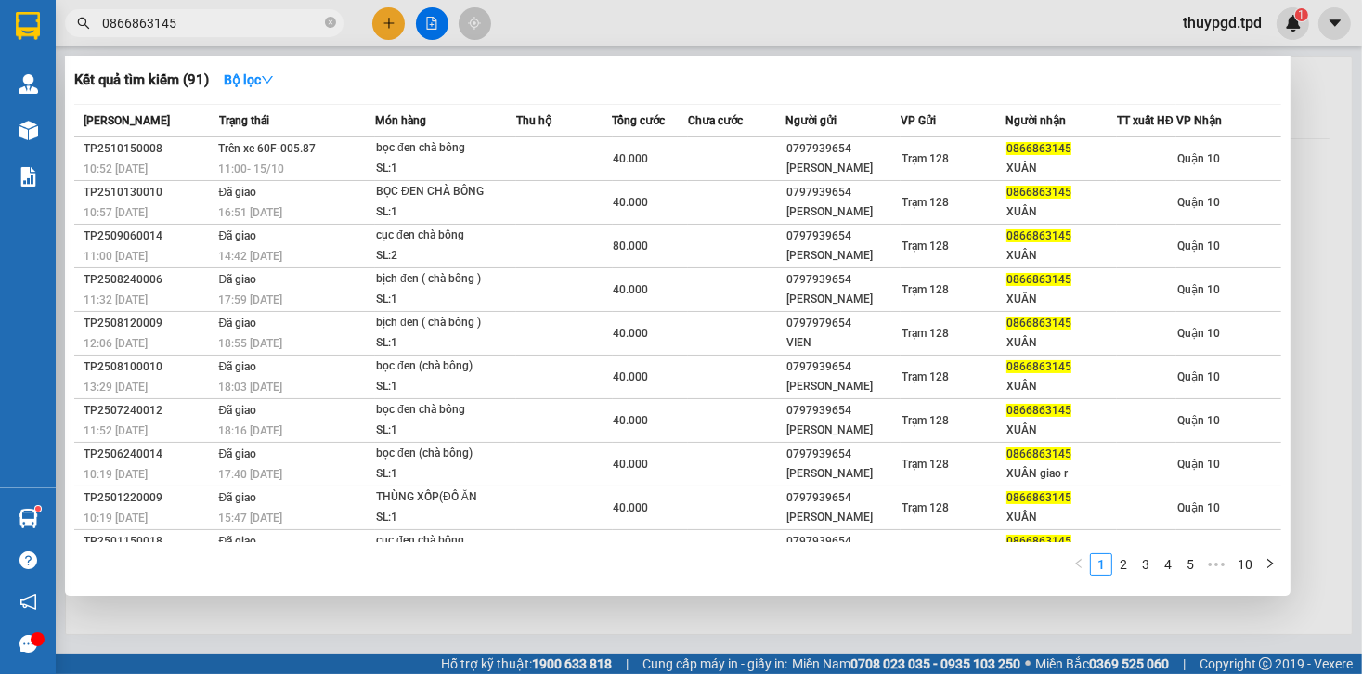
drag, startPoint x: 105, startPoint y: 29, endPoint x: 86, endPoint y: 41, distance: 22.2
click at [86, 40] on div "Kết quả tìm kiếm ( 91 ) Bộ lọc Mã ĐH Trạng thái Món hàng Thu hộ Tổng cước Chưa …" at bounding box center [181, 23] width 362 height 33
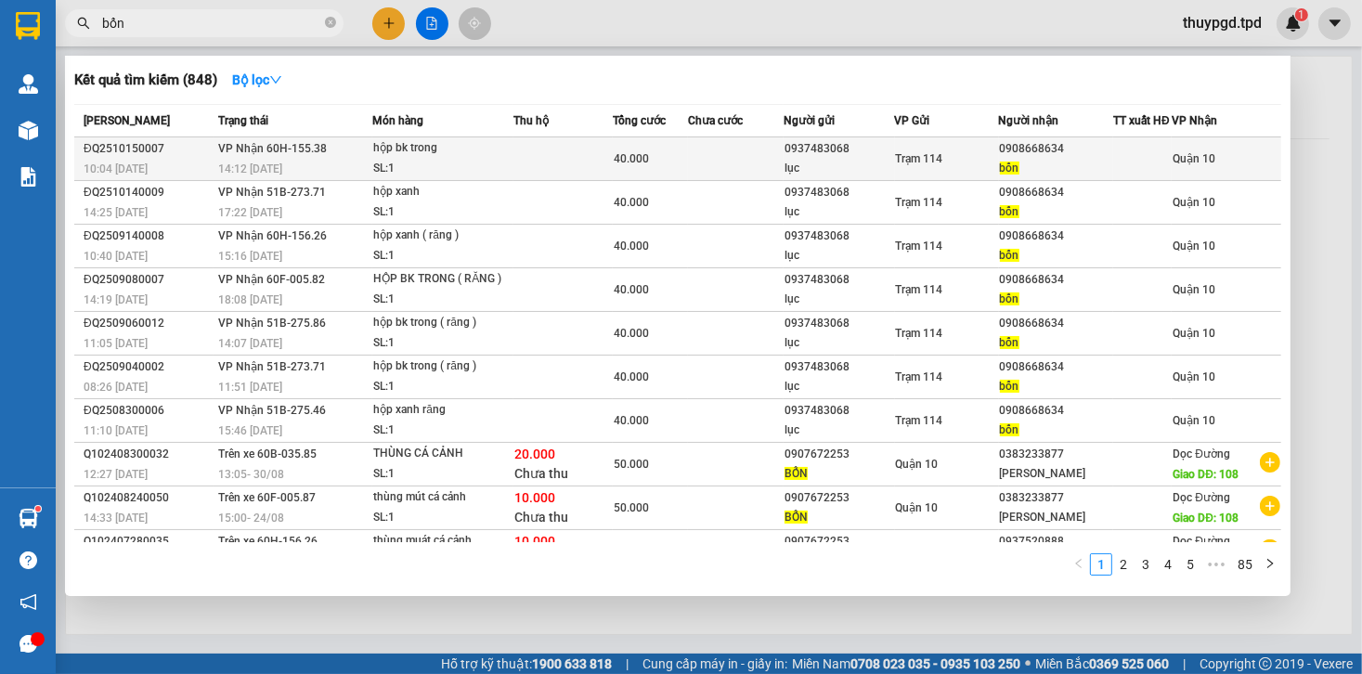
type input "bổn"
click at [478, 173] on div "SL: 1" at bounding box center [442, 169] width 139 height 20
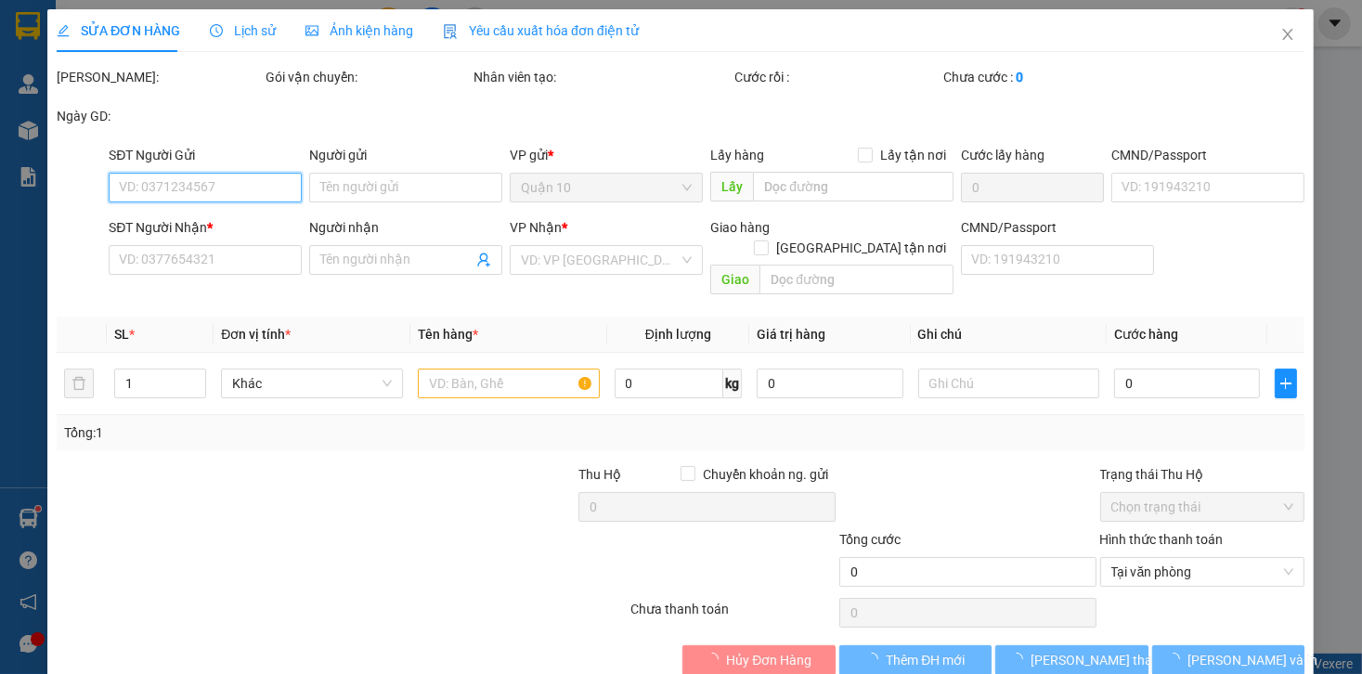
type input "0937483068"
type input "lục"
type input "0908668634"
type input "bổn"
type input "40.000"
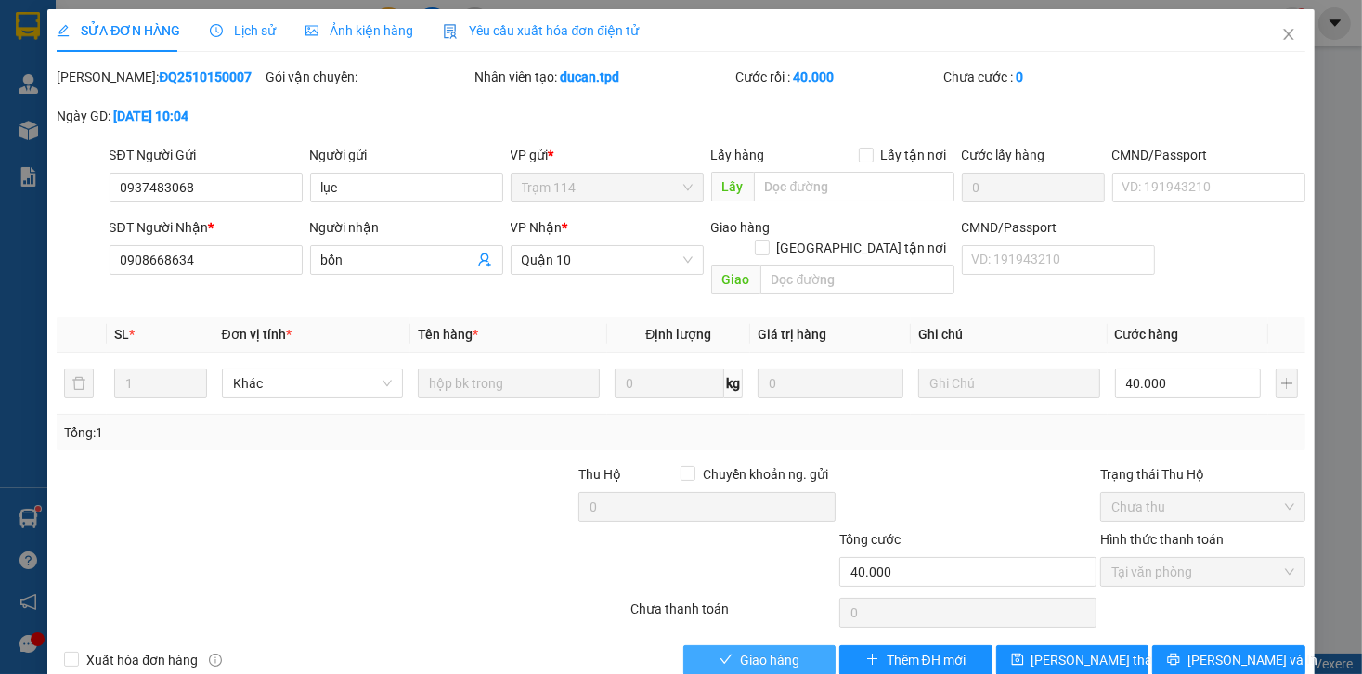
click at [778, 650] on span "Giao hàng" at bounding box center [769, 660] width 59 height 20
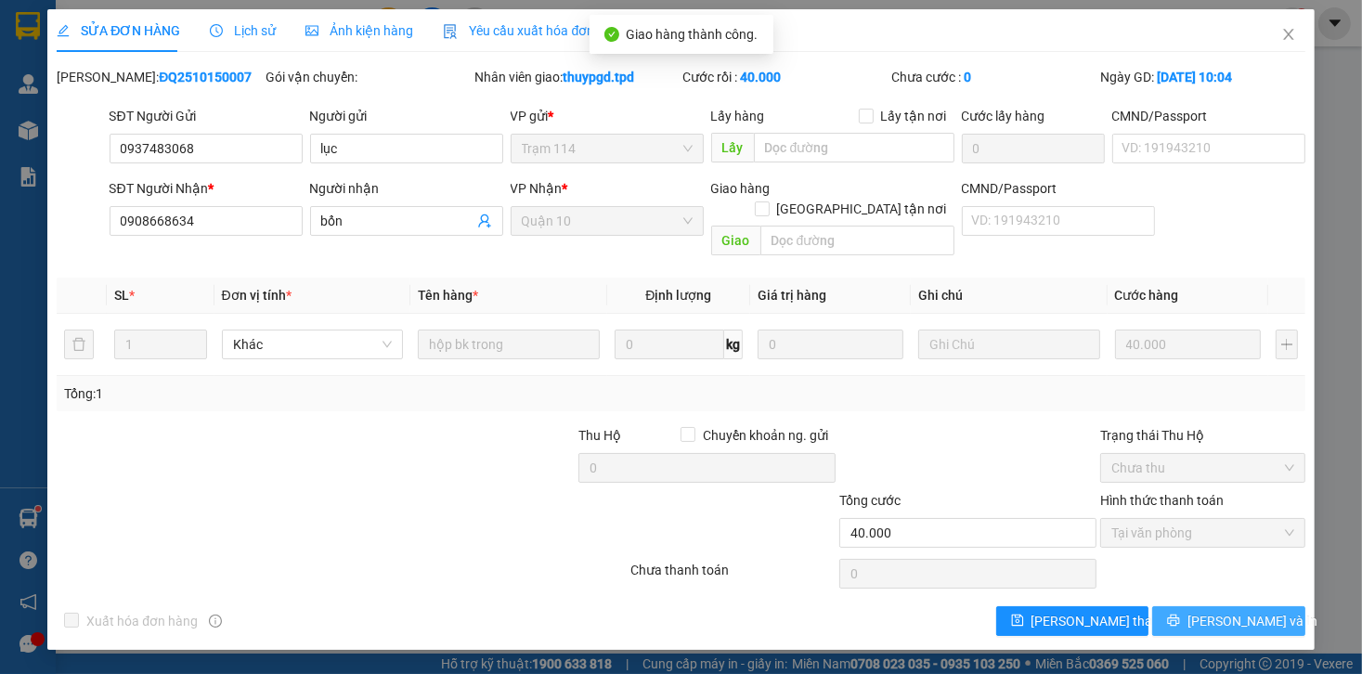
click at [1215, 611] on span "[PERSON_NAME] và In" at bounding box center [1253, 621] width 130 height 20
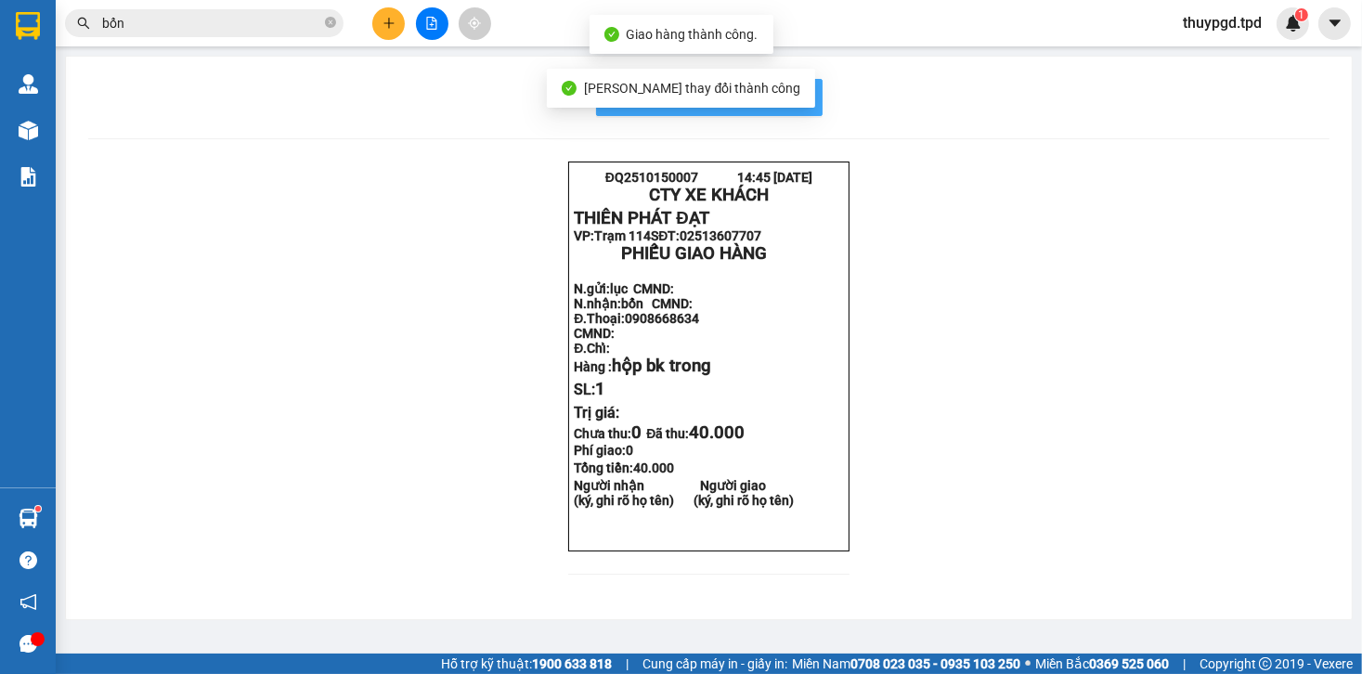
click at [784, 84] on button "In mẫu biên lai tự cấu hình" at bounding box center [709, 97] width 227 height 37
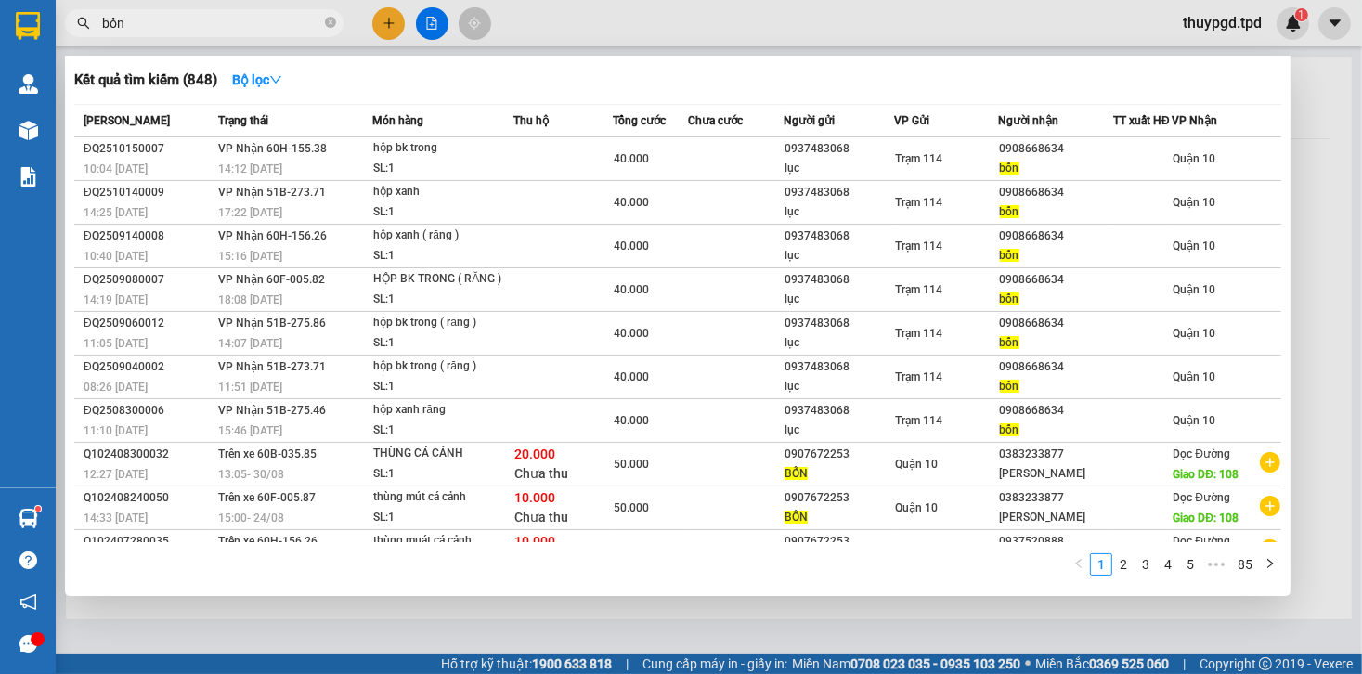
drag, startPoint x: 123, startPoint y: 20, endPoint x: 78, endPoint y: 32, distance: 45.9
click at [78, 32] on span "bổn" at bounding box center [204, 23] width 279 height 28
drag, startPoint x: 142, startPoint y: 21, endPoint x: 59, endPoint y: 26, distance: 83.7
click at [59, 26] on div "bổn" at bounding box center [181, 23] width 362 height 28
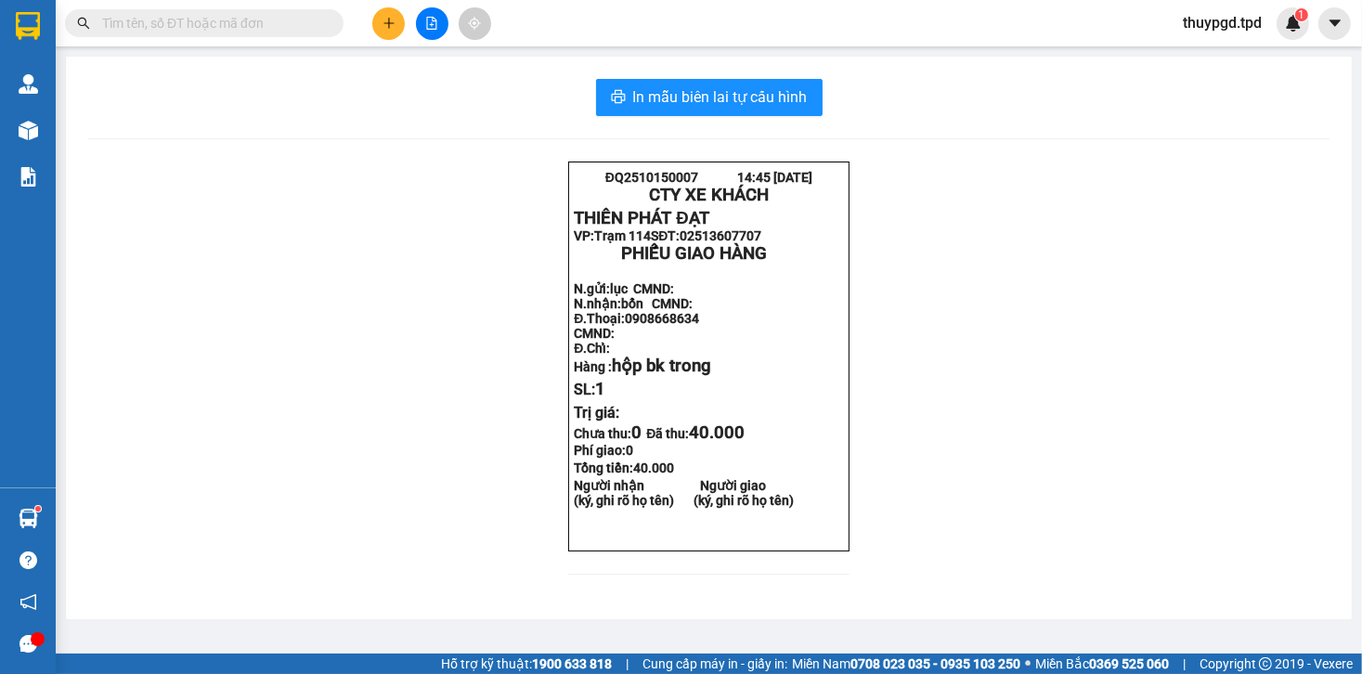
click at [397, 30] on button at bounding box center [388, 23] width 33 height 33
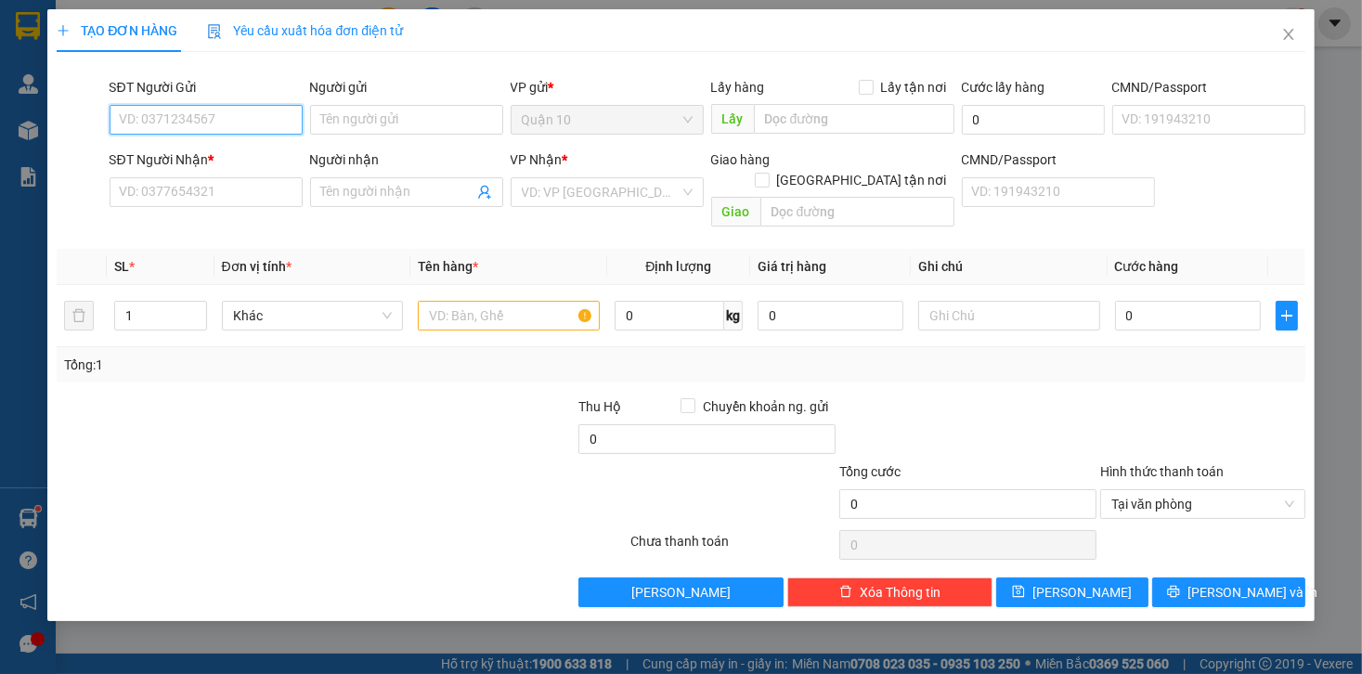
click at [217, 114] on input "SĐT Người Gửi" at bounding box center [206, 120] width 193 height 30
type input "0901253467"
click at [388, 130] on input "Người gửi" at bounding box center [406, 120] width 193 height 30
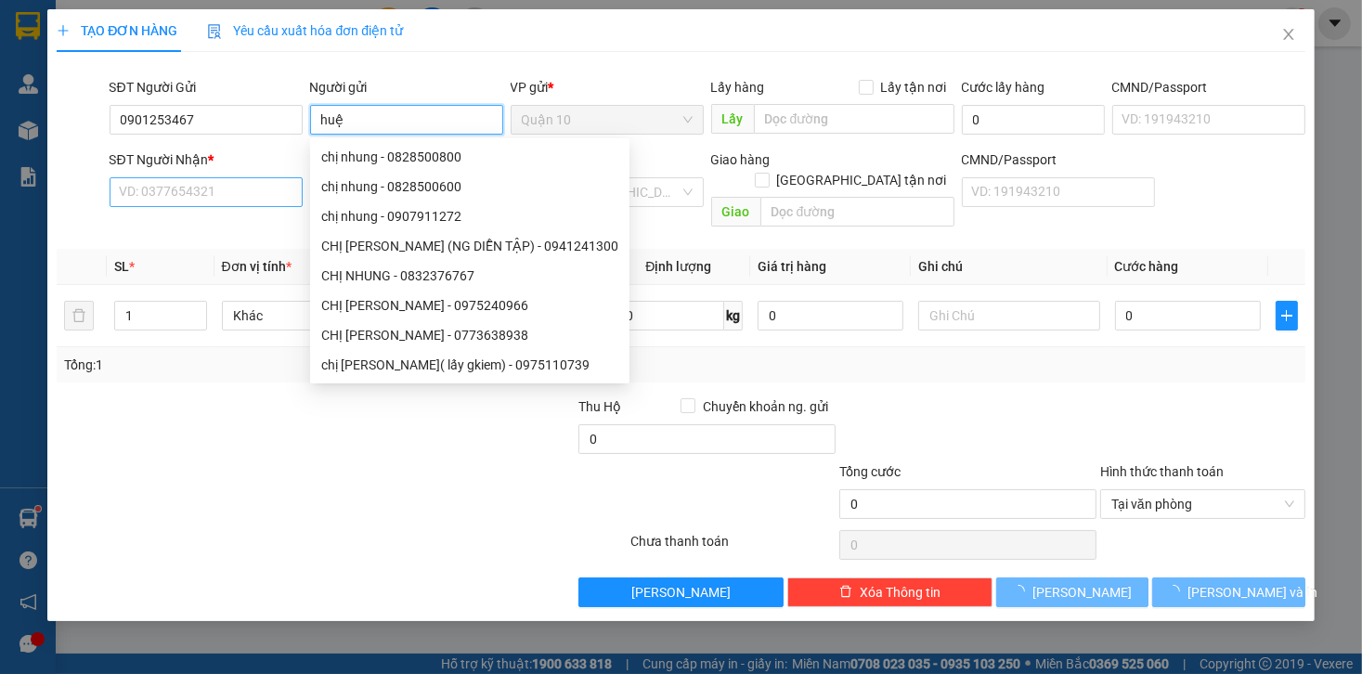
type input "huệ"
click at [194, 189] on input "SĐT Người Nhận *" at bounding box center [206, 192] width 193 height 30
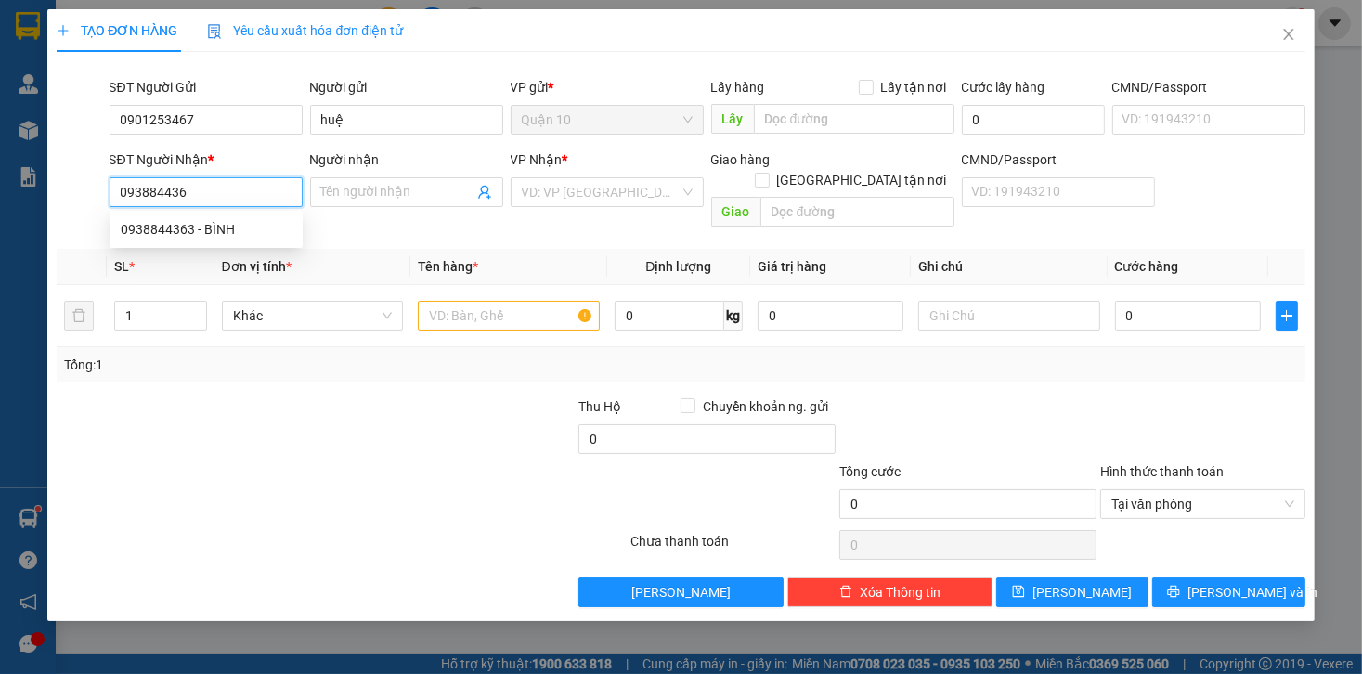
type input "0938844363"
click at [197, 236] on div "0938844363 - BÌNH" at bounding box center [206, 229] width 171 height 20
type input "BÌNH"
type input "0938844363"
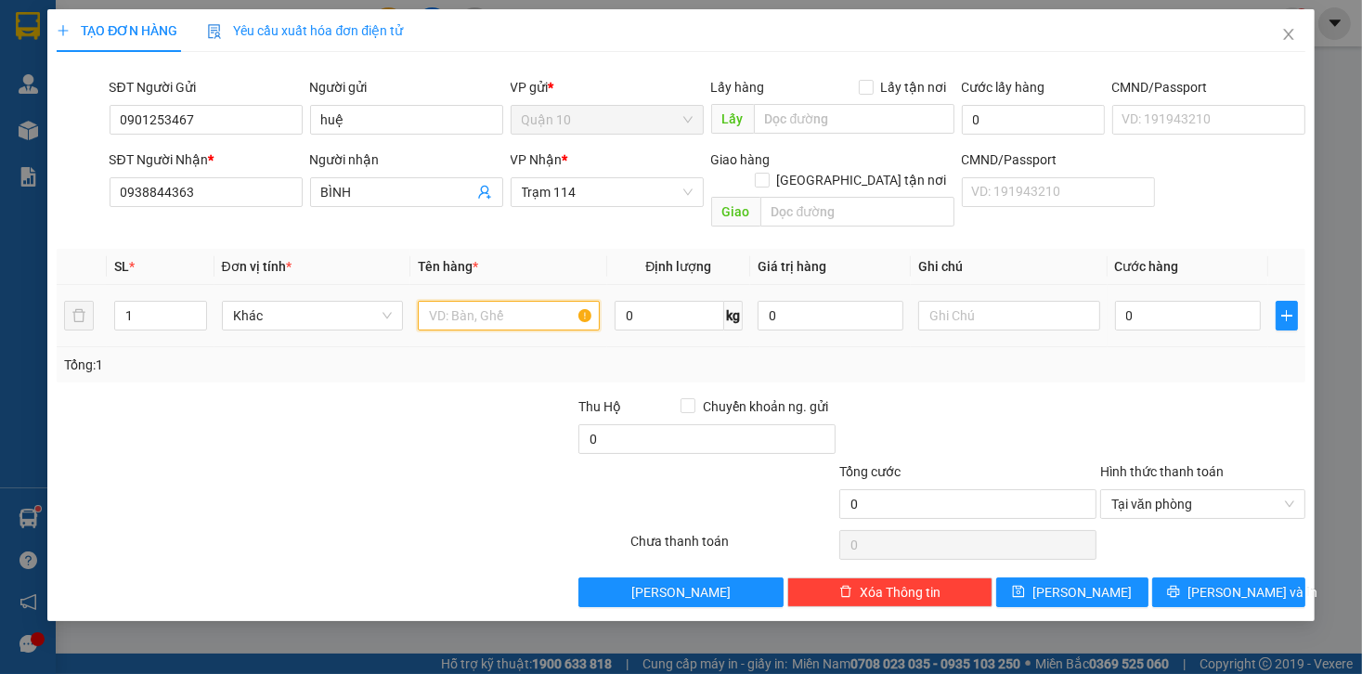
click at [488, 301] on input "text" at bounding box center [509, 316] width 182 height 30
type input "bọc den ( nước hoa )"
click at [799, 301] on input "0" at bounding box center [831, 316] width 146 height 30
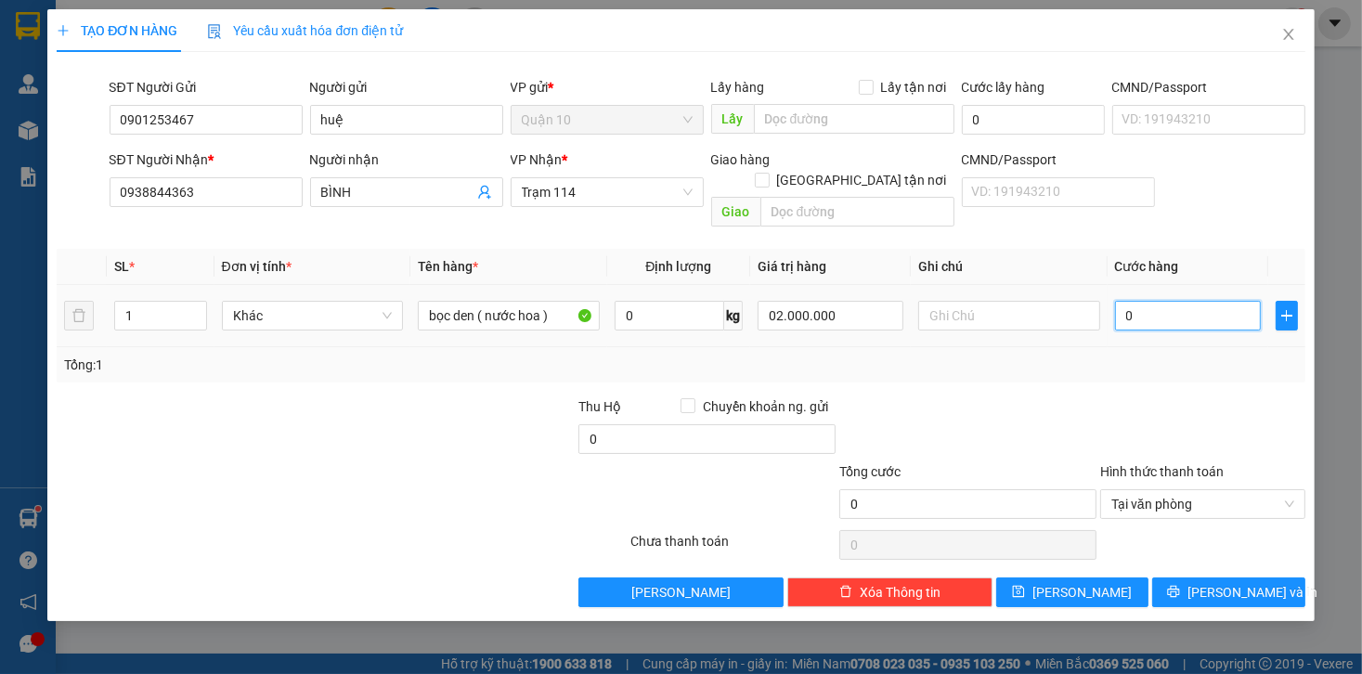
type input "2.000.000"
click at [1142, 301] on input "0" at bounding box center [1188, 316] width 146 height 30
type input "4"
type input "40"
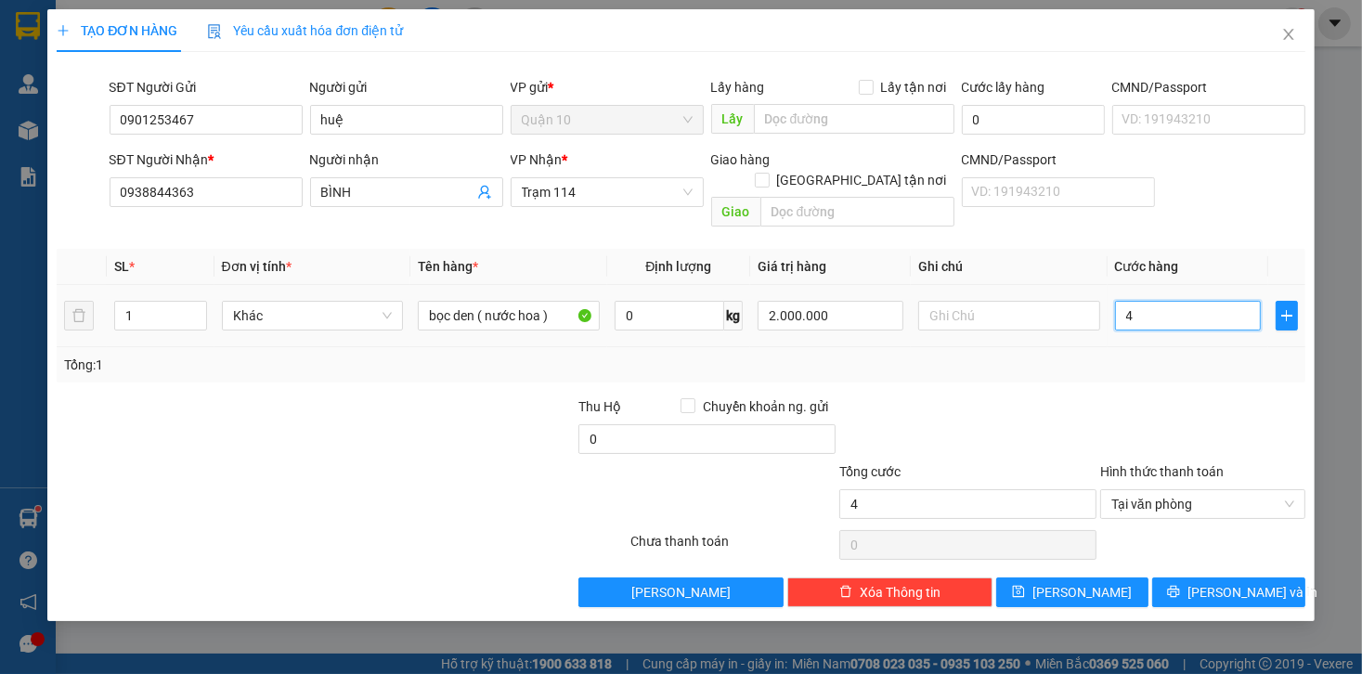
type input "40"
type input "400"
type input "4.000"
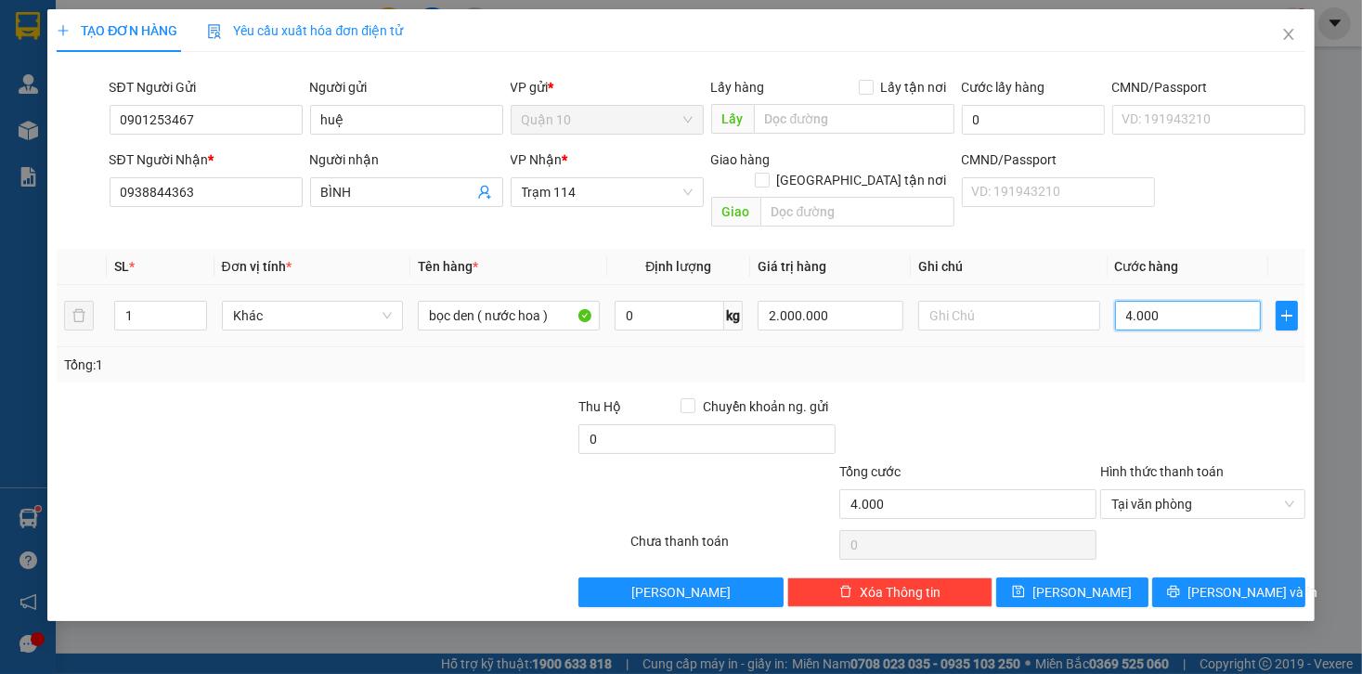
type input "40.000"
type input "400.000"
type input "40.000"
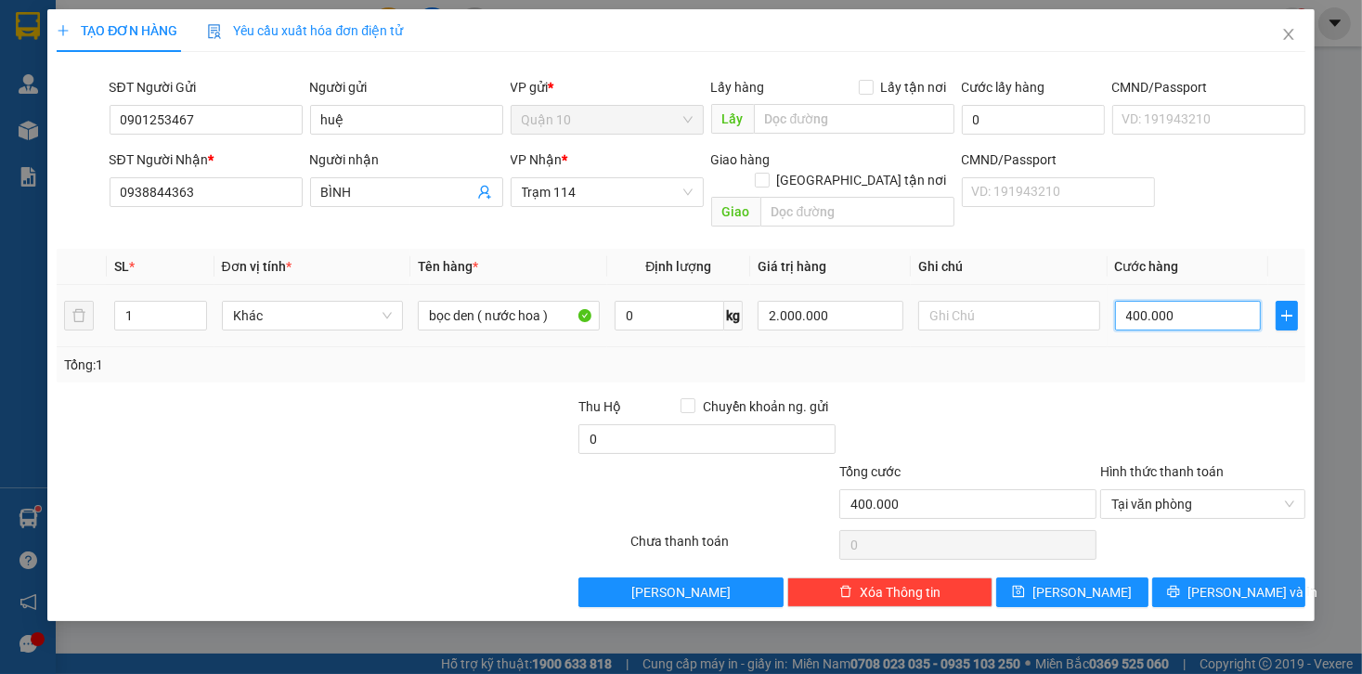
type input "40.000"
drag, startPoint x: 1200, startPoint y: 563, endPoint x: 1191, endPoint y: 561, distance: 9.5
click at [1200, 578] on button "[PERSON_NAME] và In" at bounding box center [1229, 593] width 153 height 30
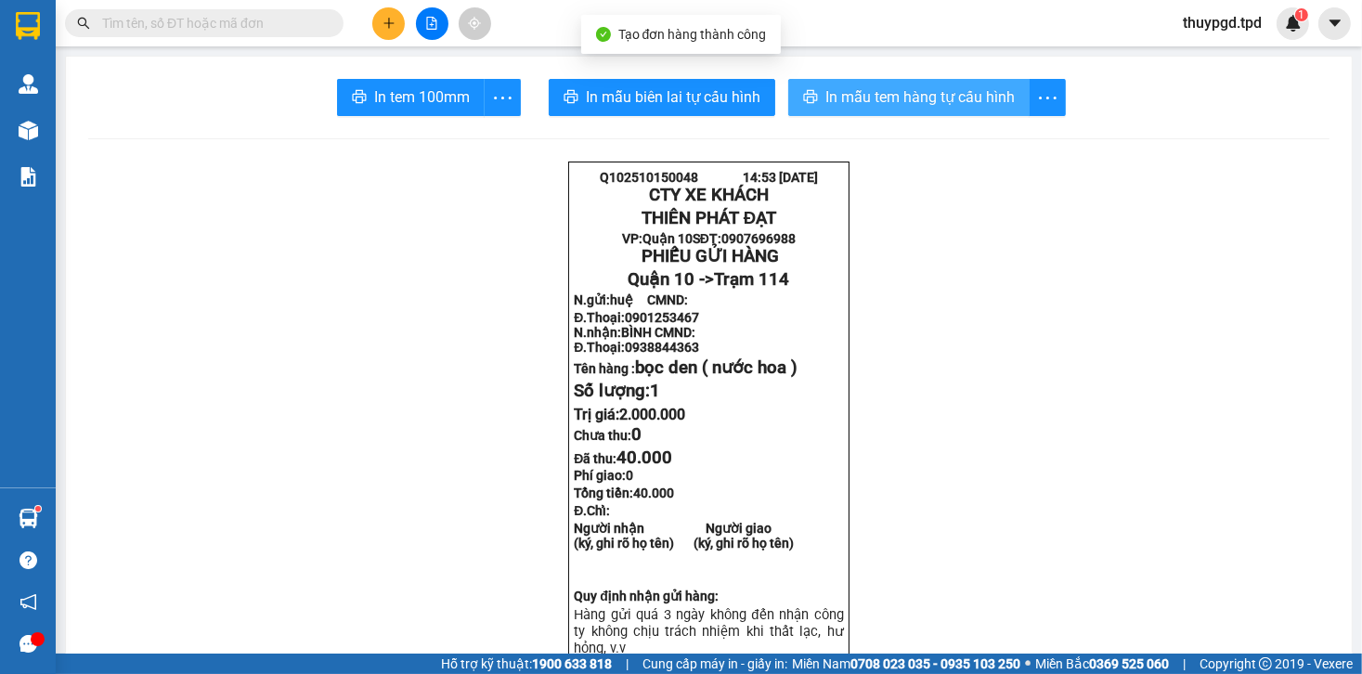
click at [879, 98] on span "In mẫu tem hàng tự cấu hình" at bounding box center [920, 96] width 189 height 23
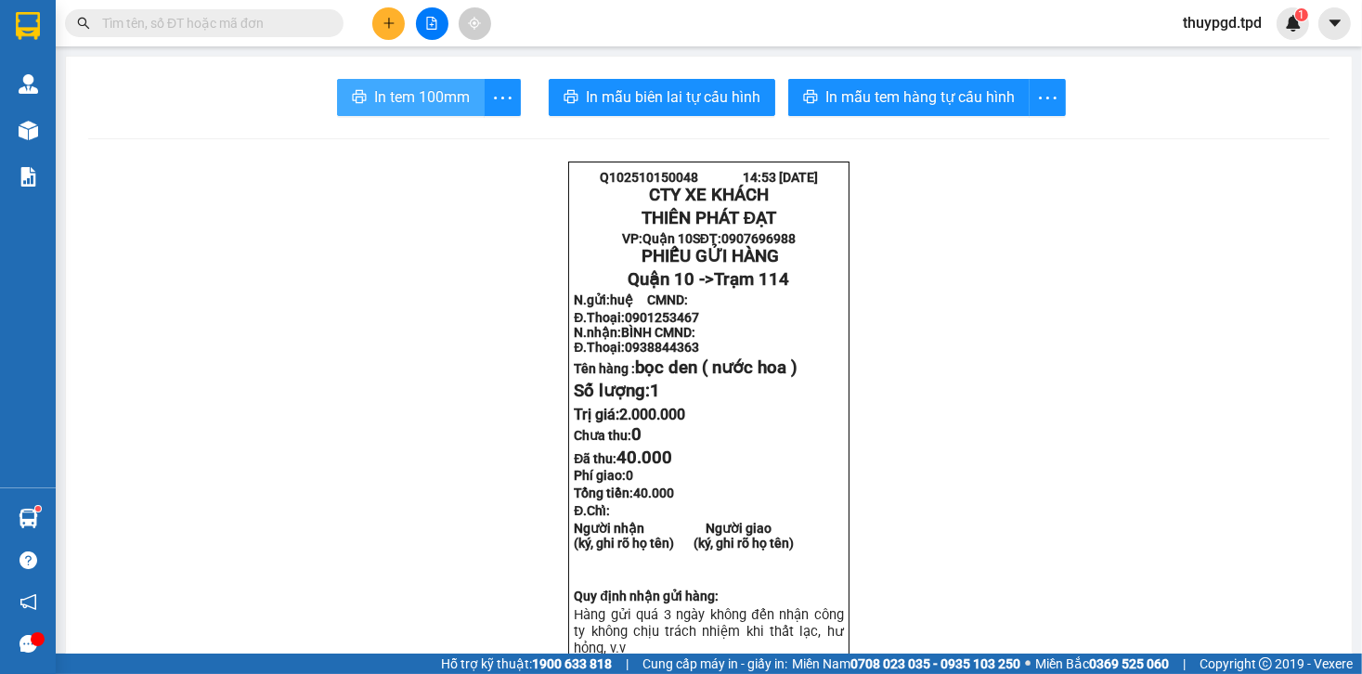
click at [421, 97] on span "In tem 100mm" at bounding box center [422, 96] width 96 height 23
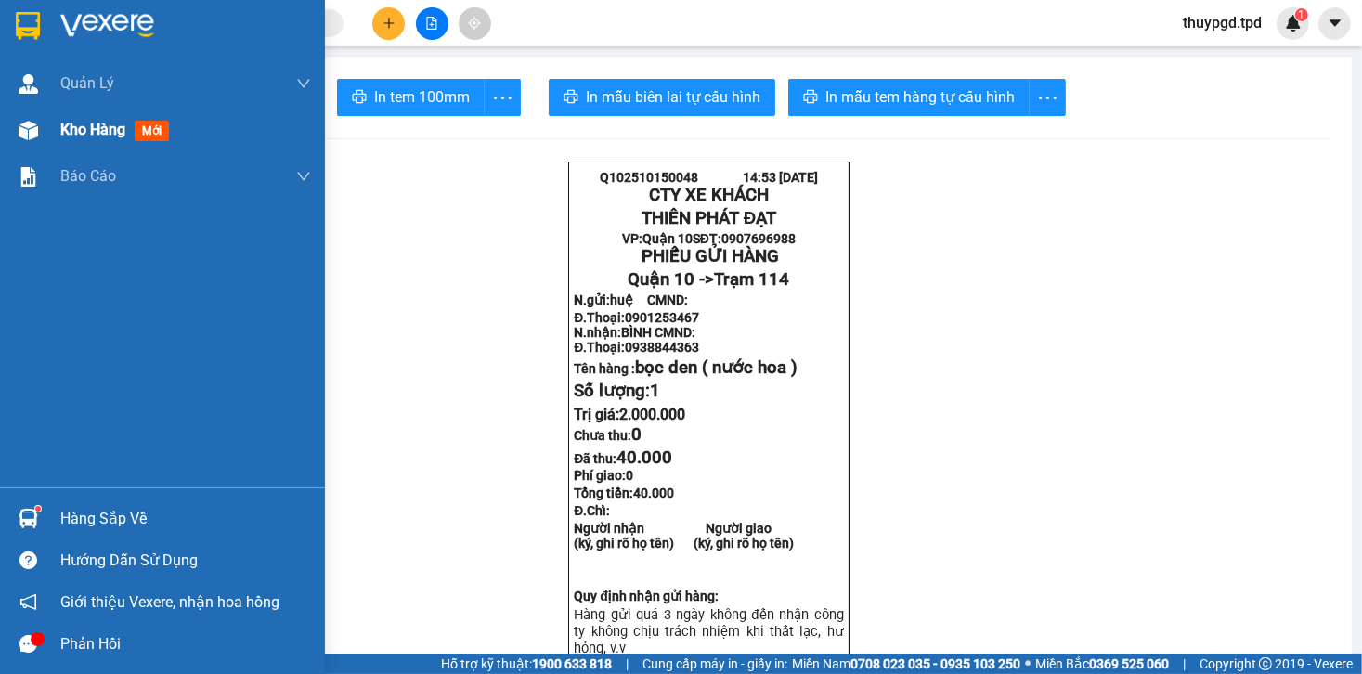
click at [67, 145] on div "Kho hàng mới" at bounding box center [185, 130] width 251 height 46
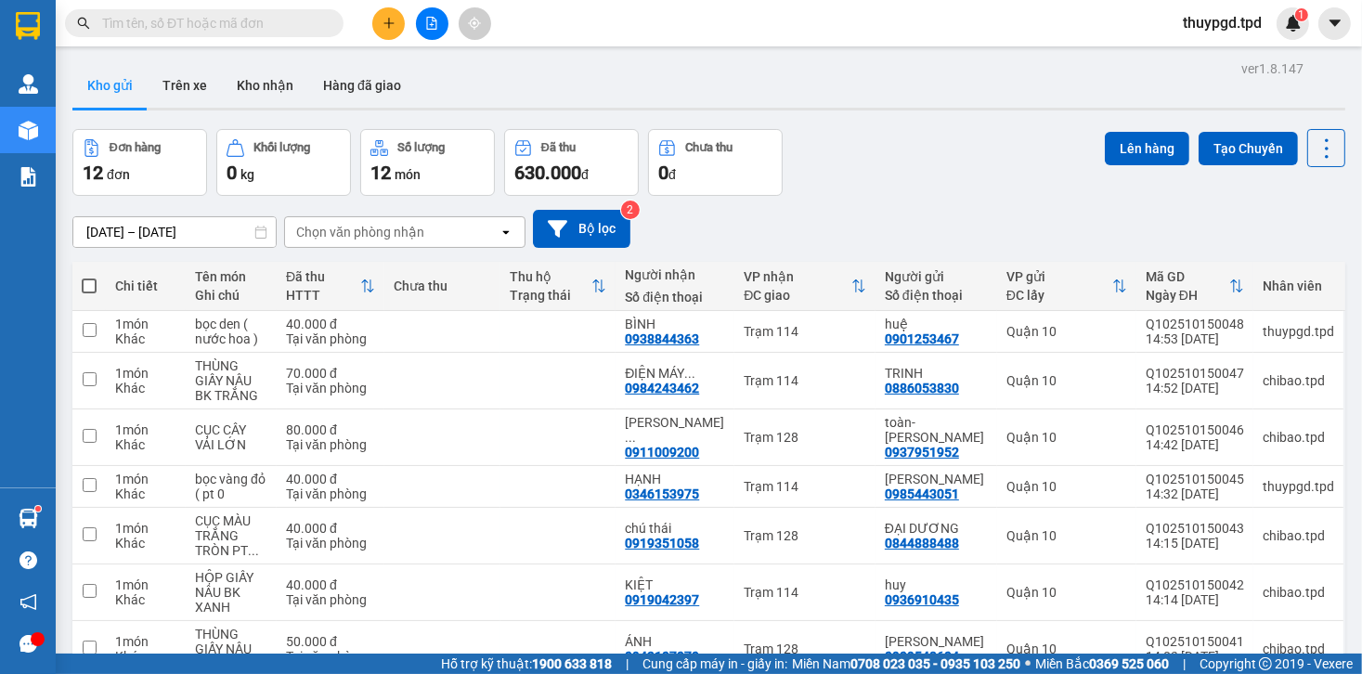
click at [97, 280] on th at bounding box center [88, 286] width 33 height 49
click at [94, 283] on span at bounding box center [89, 286] width 15 height 15
click at [89, 277] on input "checkbox" at bounding box center [89, 277] width 0 height 0
checkbox input "true"
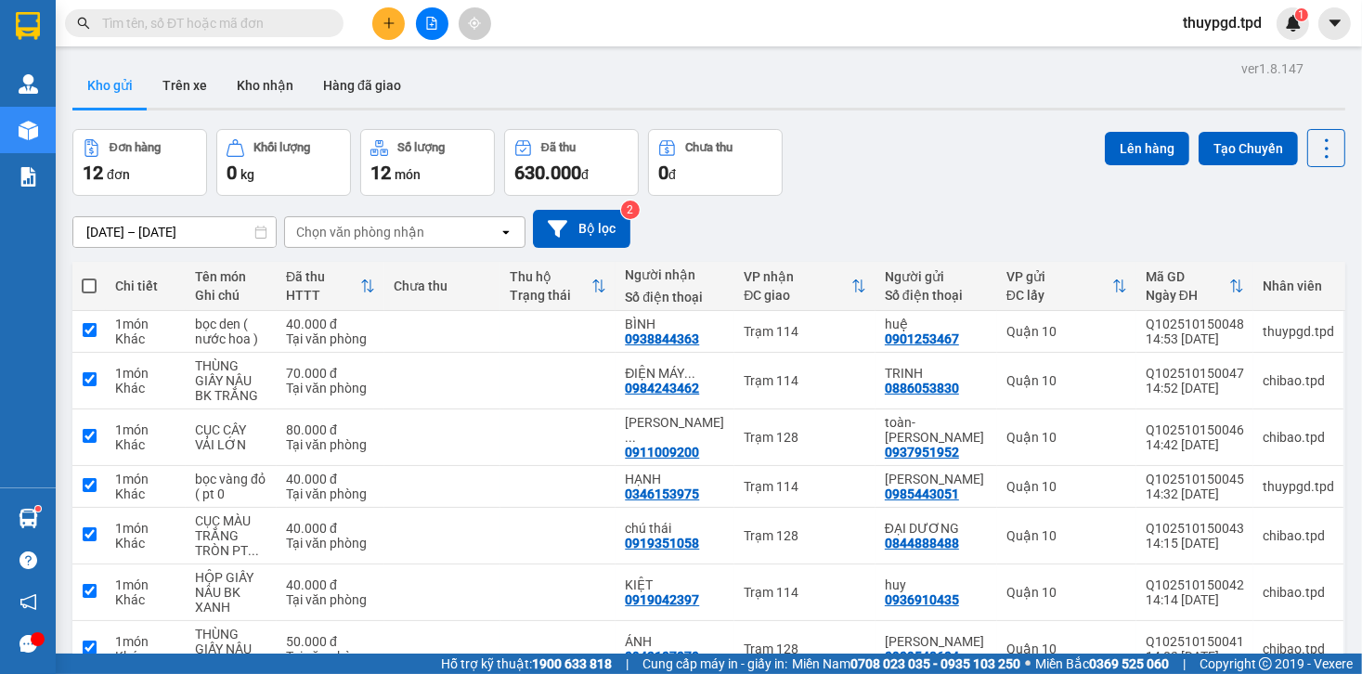
checkbox input "true"
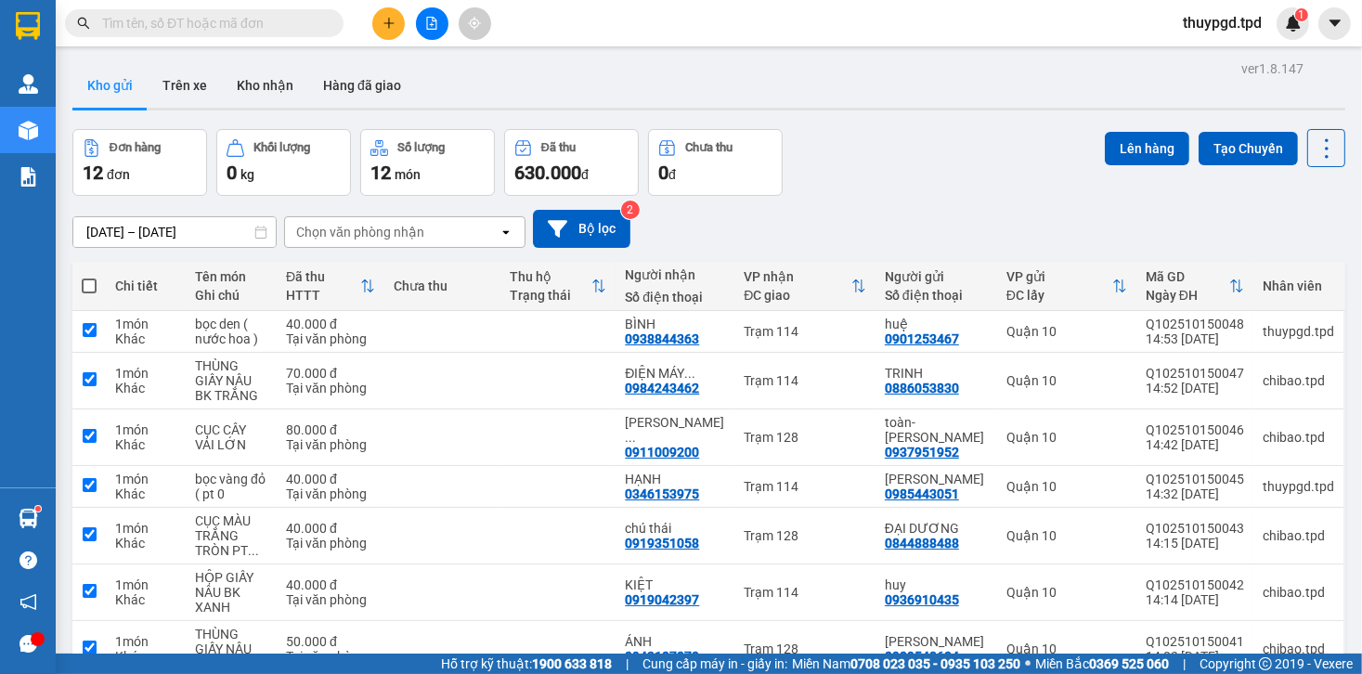
checkbox input "true"
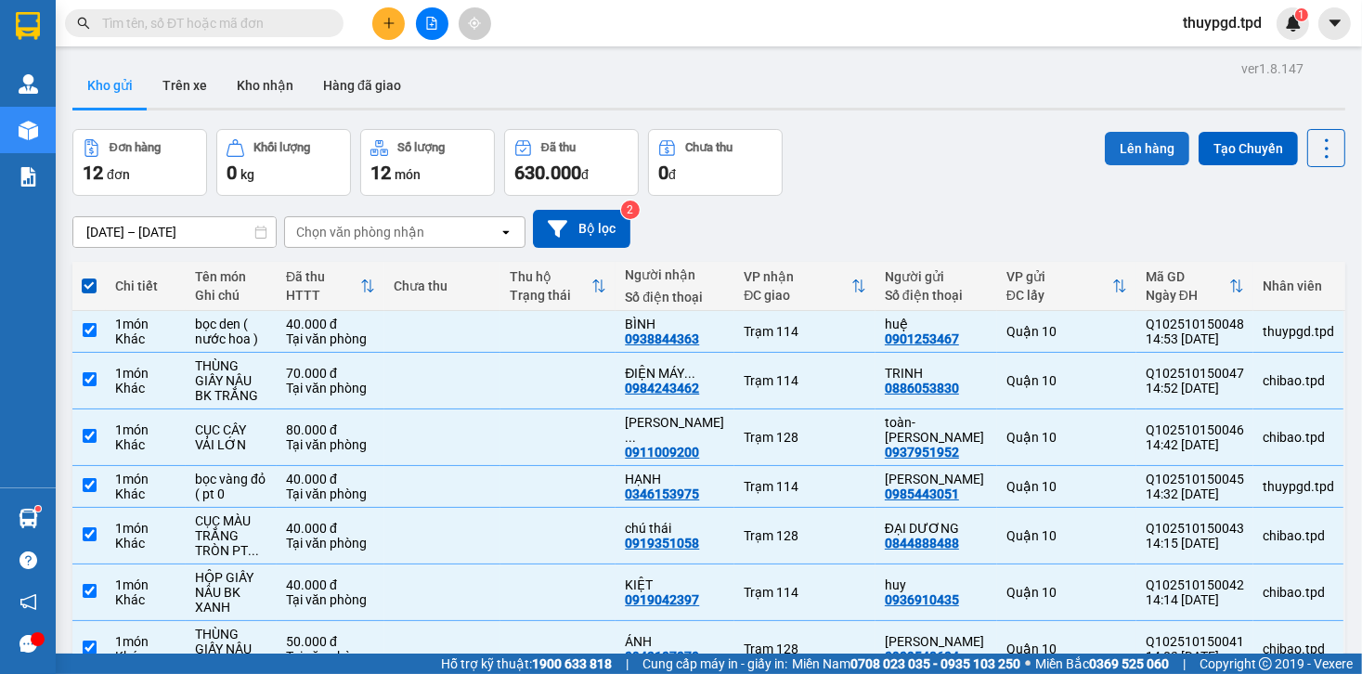
click at [1141, 160] on button "Lên hàng" at bounding box center [1147, 148] width 85 height 33
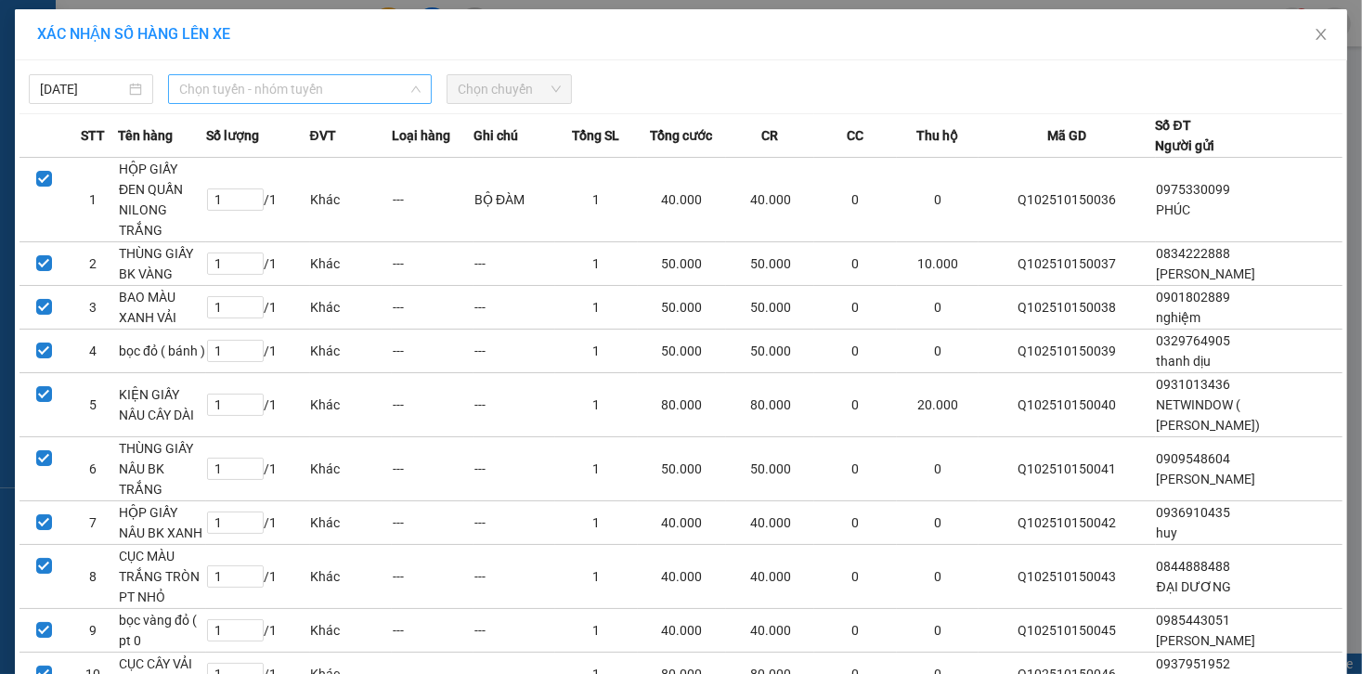
click at [238, 93] on span "Chọn tuyến - nhóm tuyến" at bounding box center [299, 89] width 241 height 28
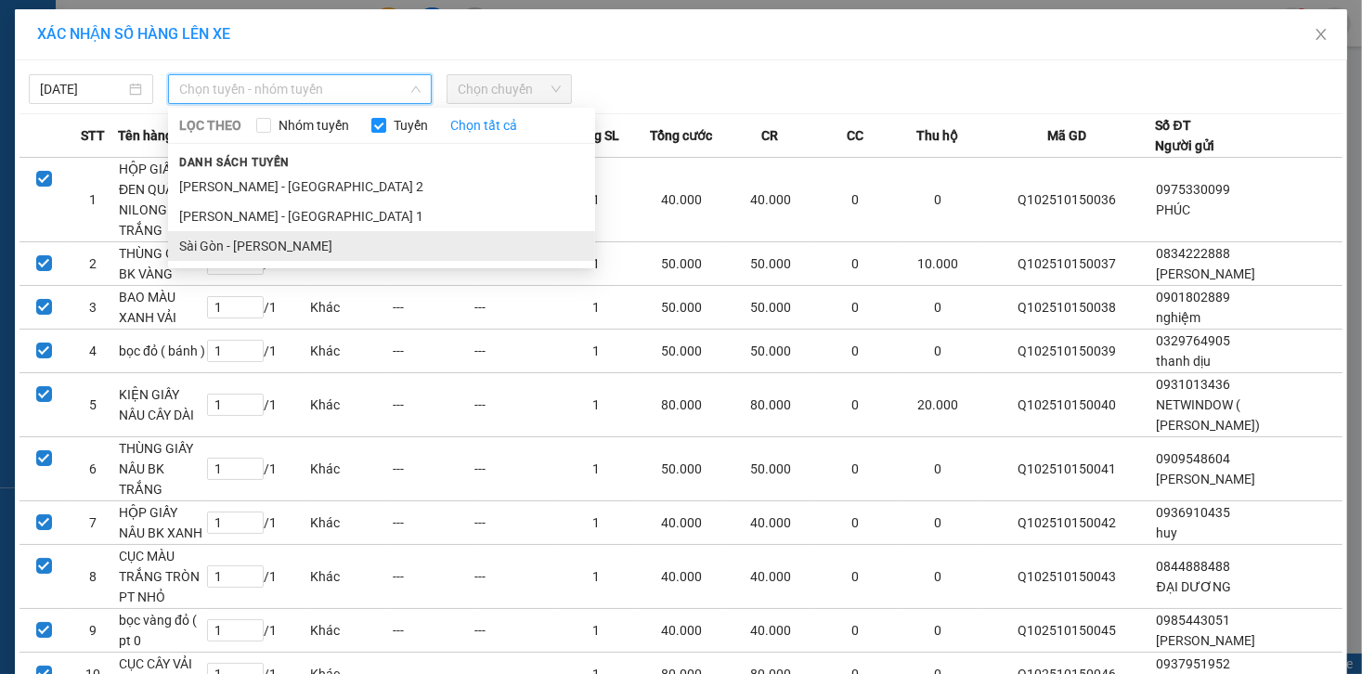
click at [245, 245] on li "Sài Gòn - [PERSON_NAME]" at bounding box center [381, 246] width 427 height 30
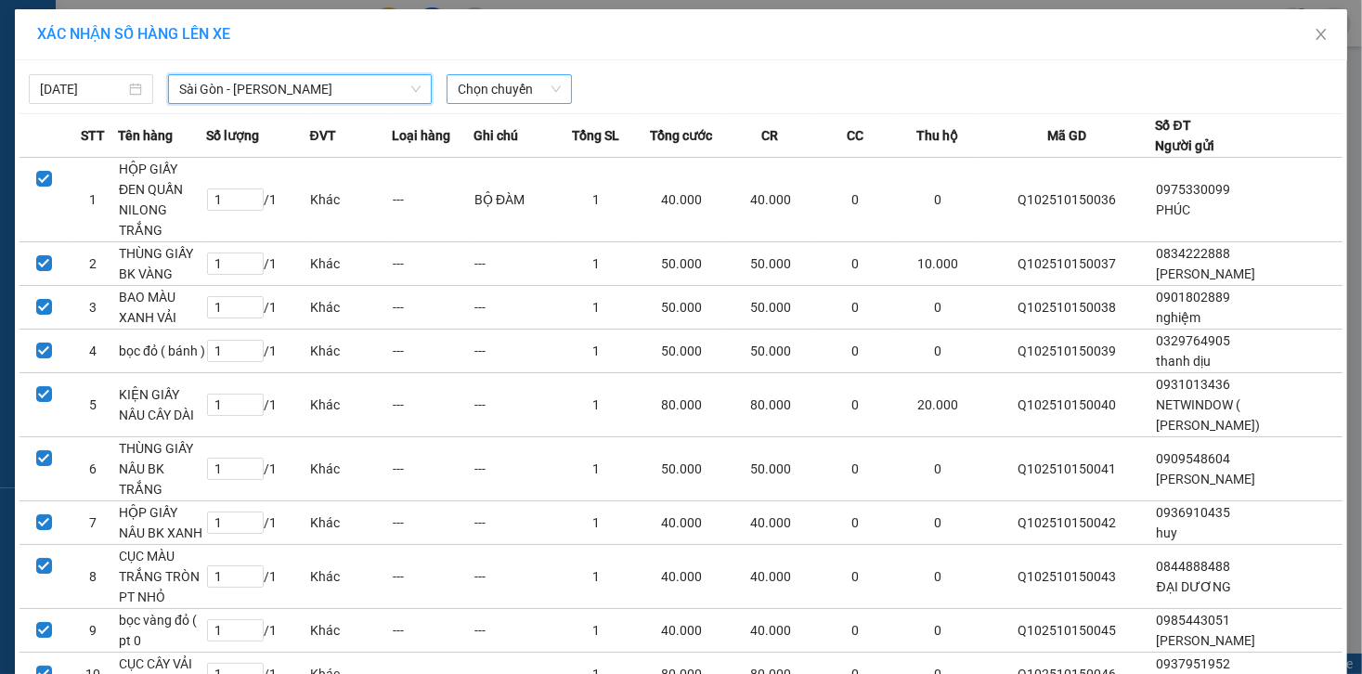
click at [491, 85] on span "Chọn chuyến" at bounding box center [509, 89] width 102 height 28
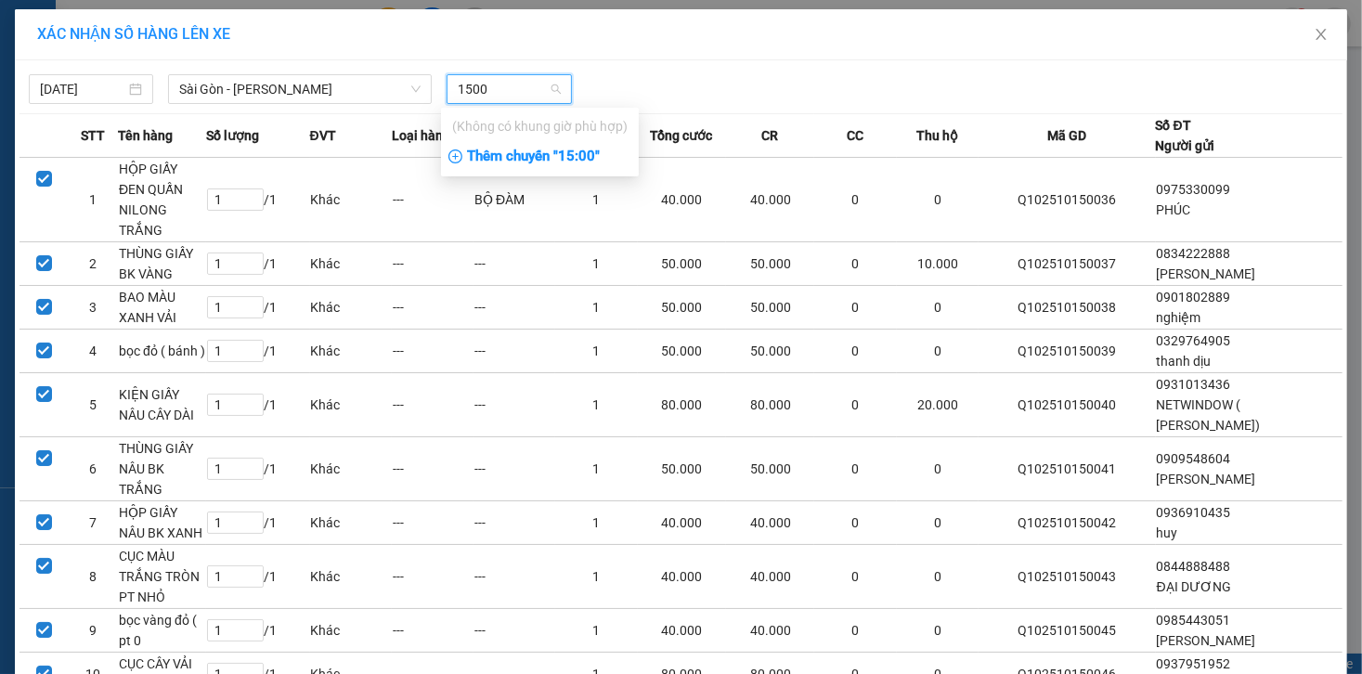
type input "1500"
click at [528, 154] on div "Thêm chuyến " 15:00 "" at bounding box center [540, 157] width 198 height 32
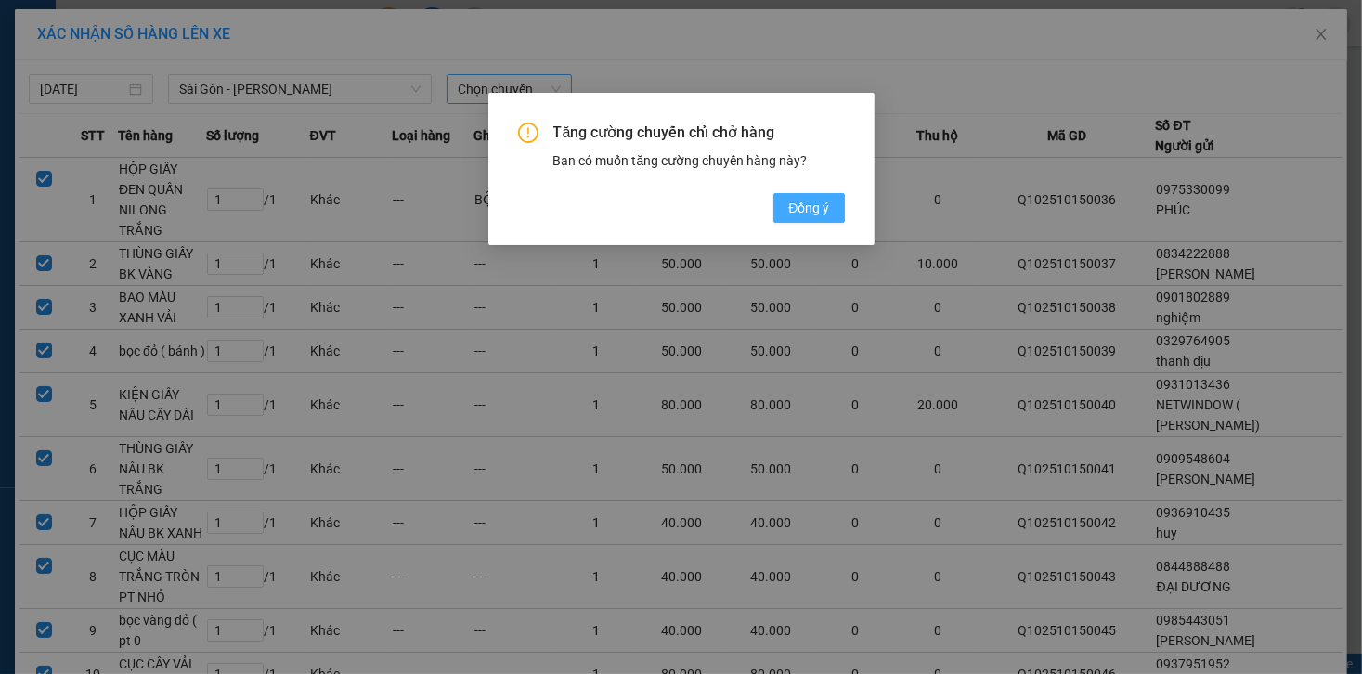
drag, startPoint x: 830, startPoint y: 220, endPoint x: 814, endPoint y: 212, distance: 18.7
click at [830, 219] on button "Đồng ý" at bounding box center [809, 208] width 71 height 30
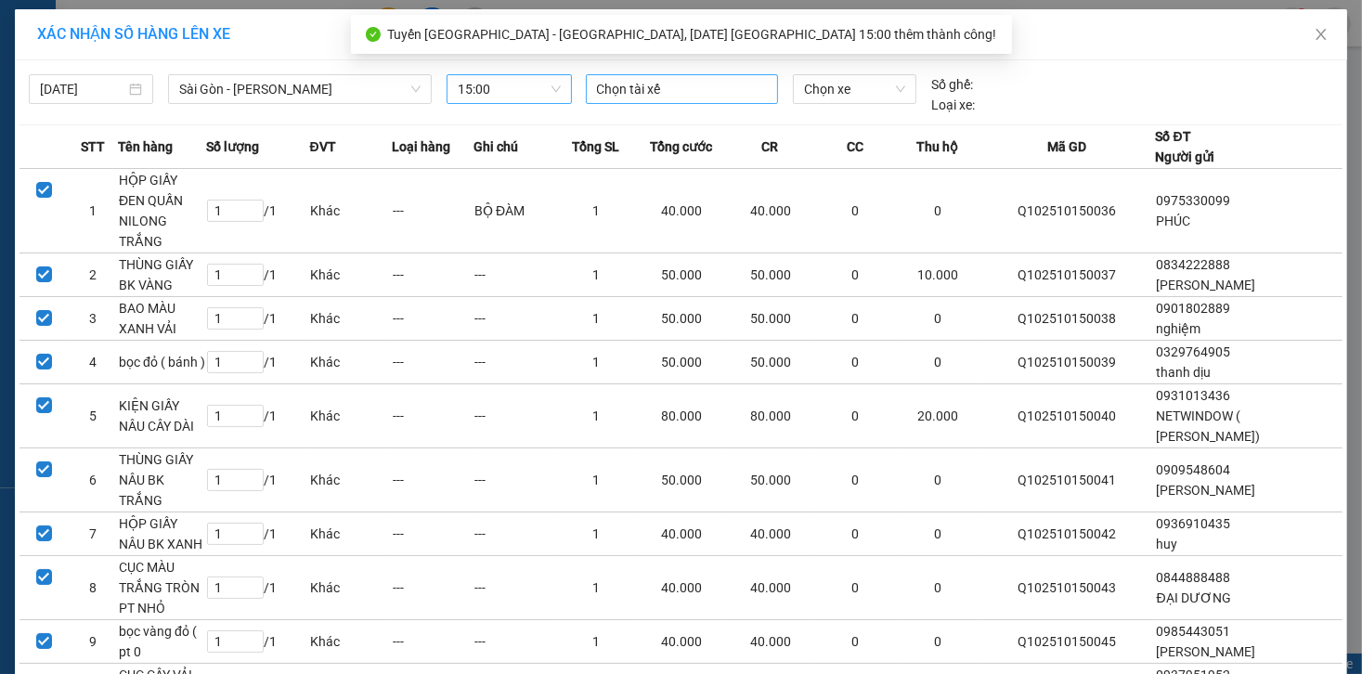
click at [606, 74] on div "Chọn tài xế" at bounding box center [682, 89] width 192 height 30
type input "hu"
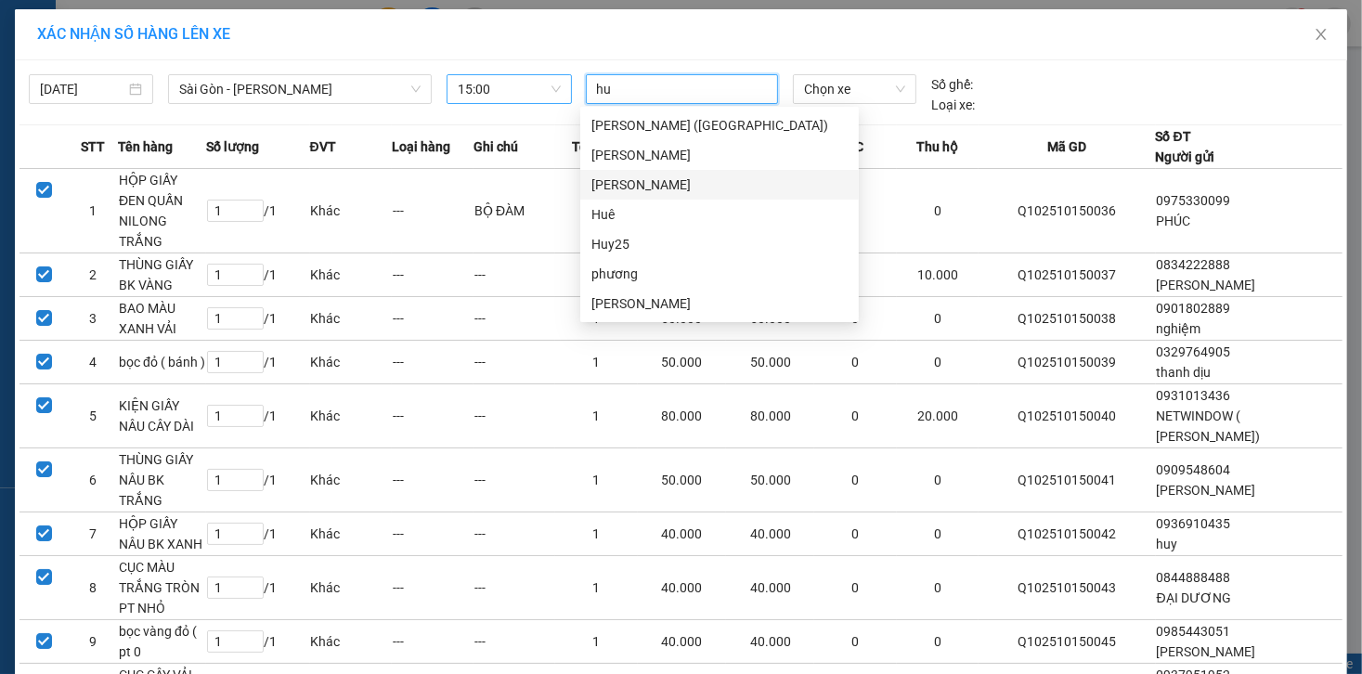
click at [632, 215] on div "Huê" at bounding box center [720, 214] width 256 height 20
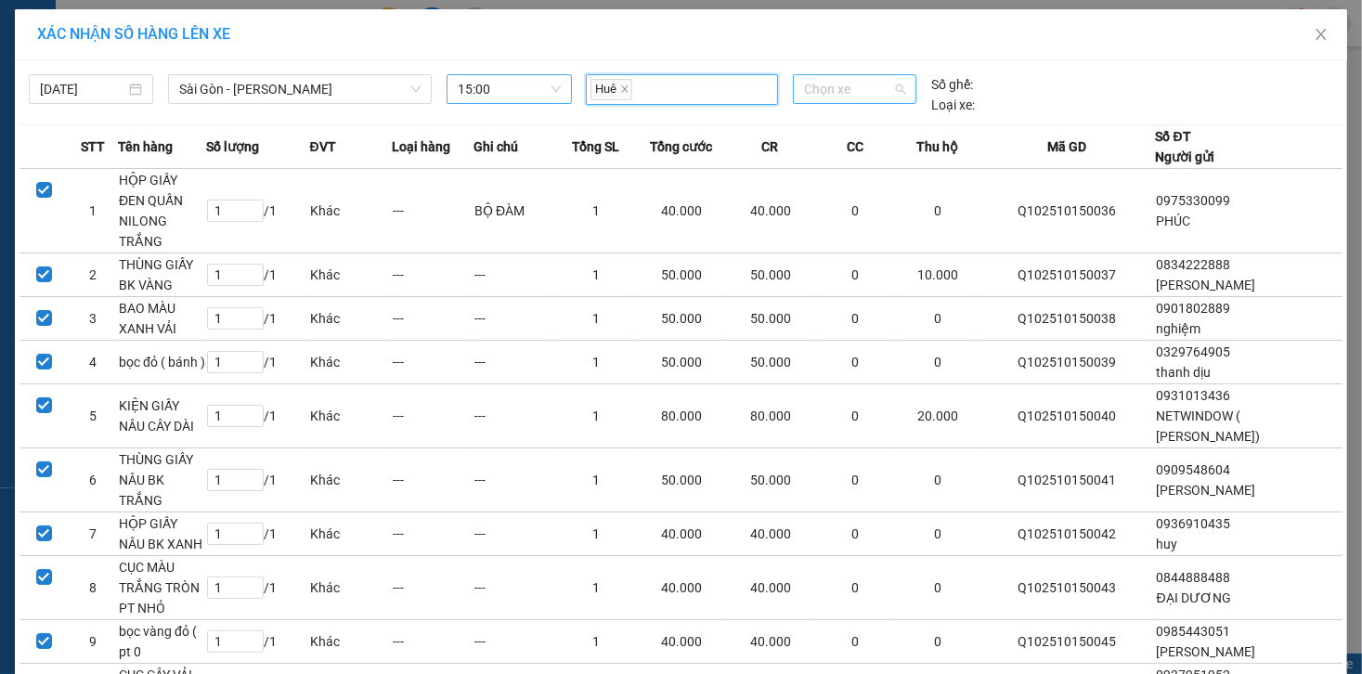
click at [822, 78] on span "Chọn xe" at bounding box center [854, 89] width 101 height 28
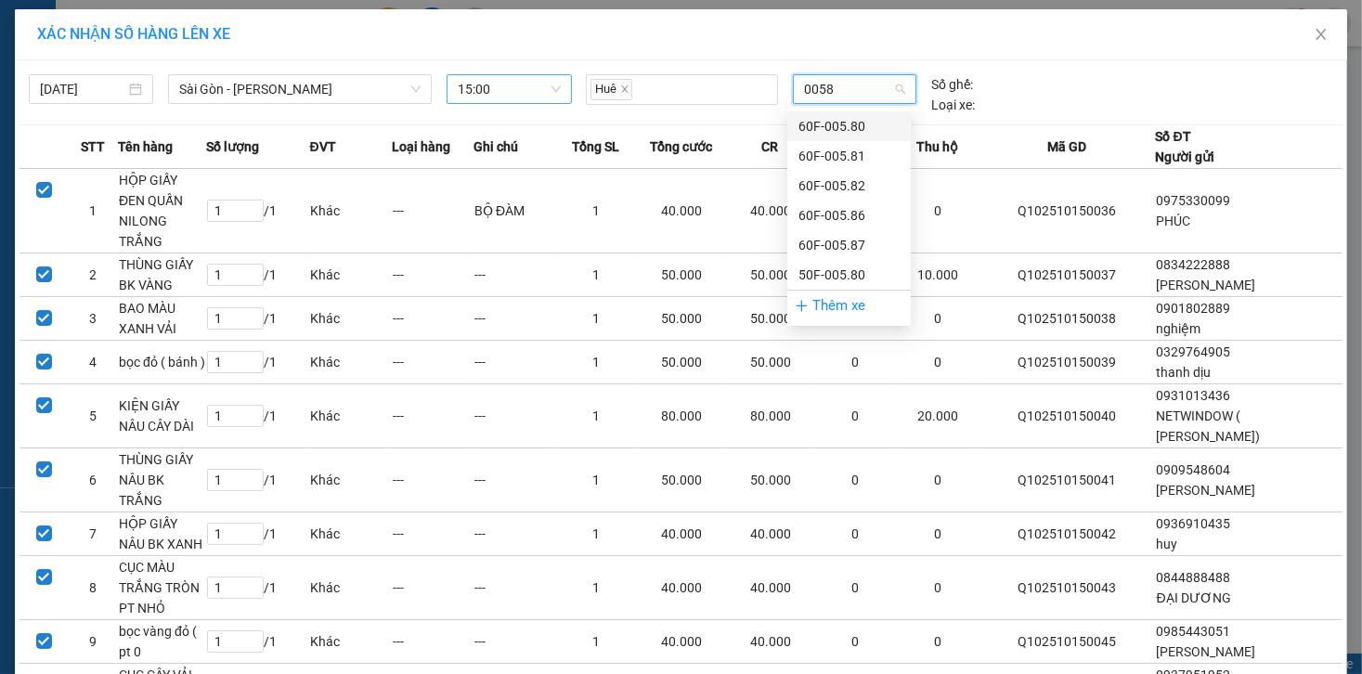
type input "00587"
click at [864, 124] on div "60F-005.87" at bounding box center [849, 126] width 101 height 20
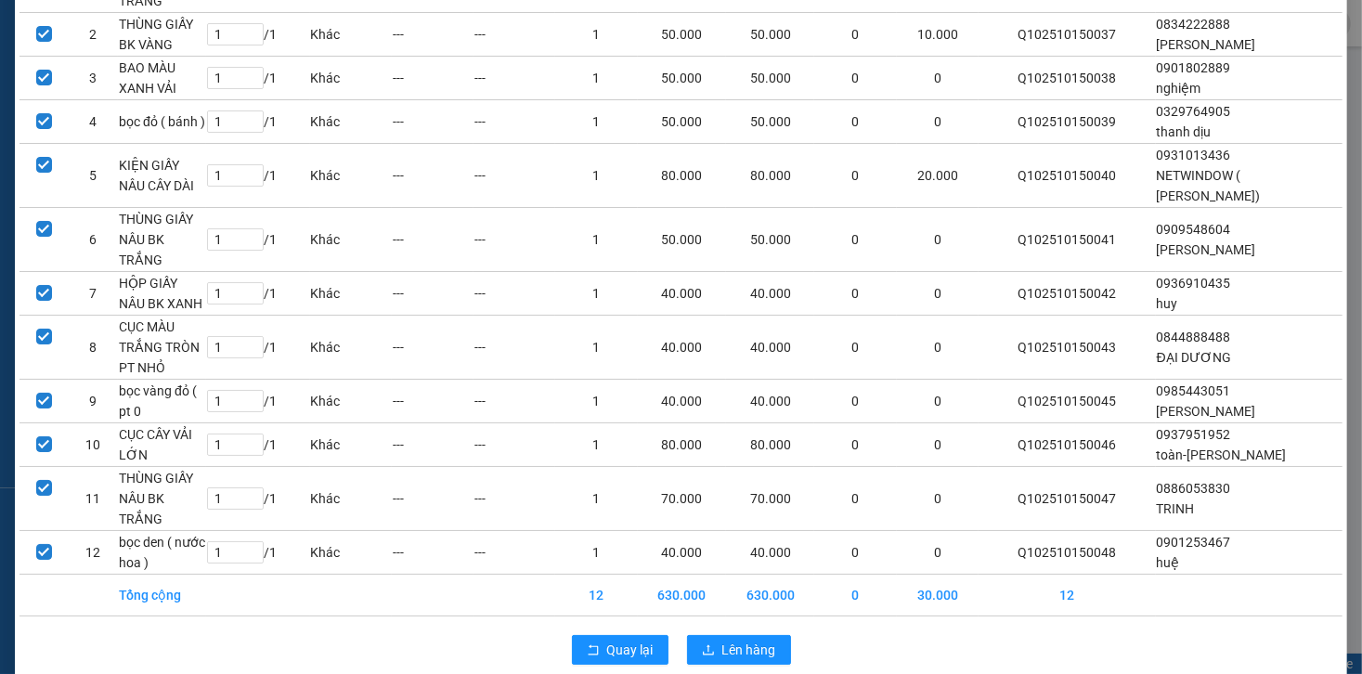
scroll to position [233, 0]
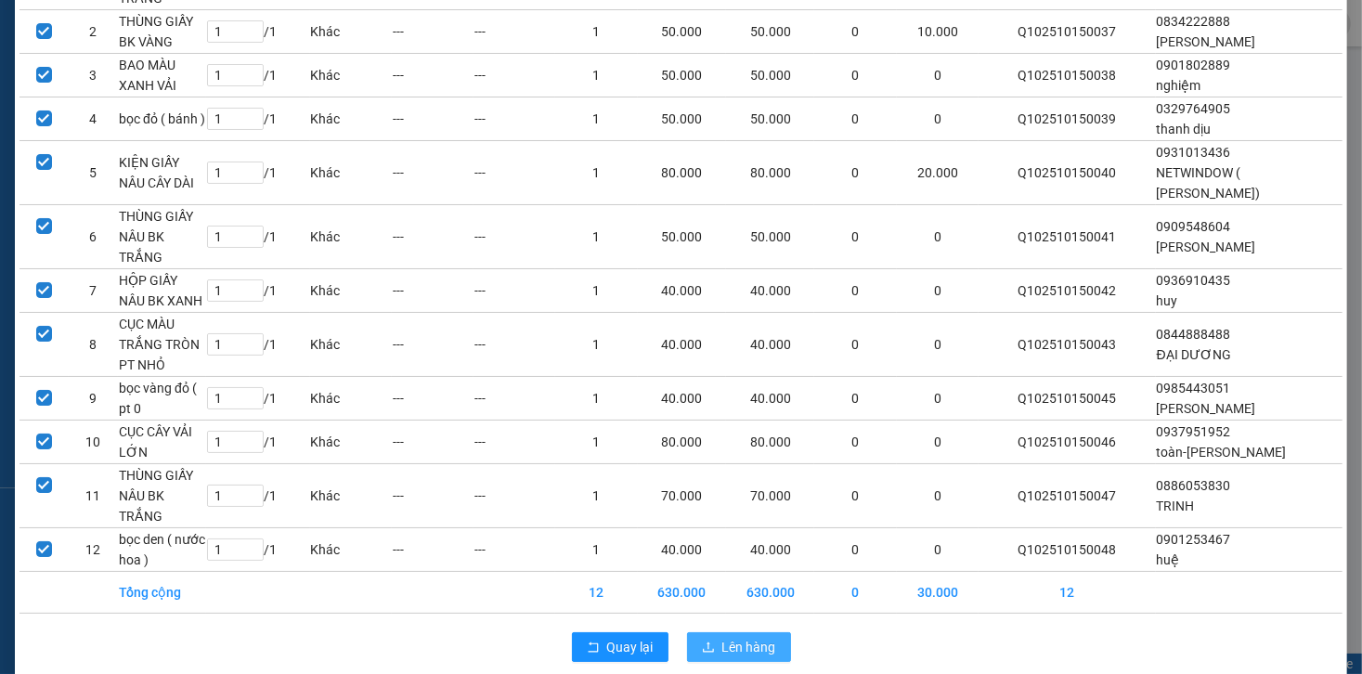
click at [731, 637] on span "Lên hàng" at bounding box center [750, 647] width 54 height 20
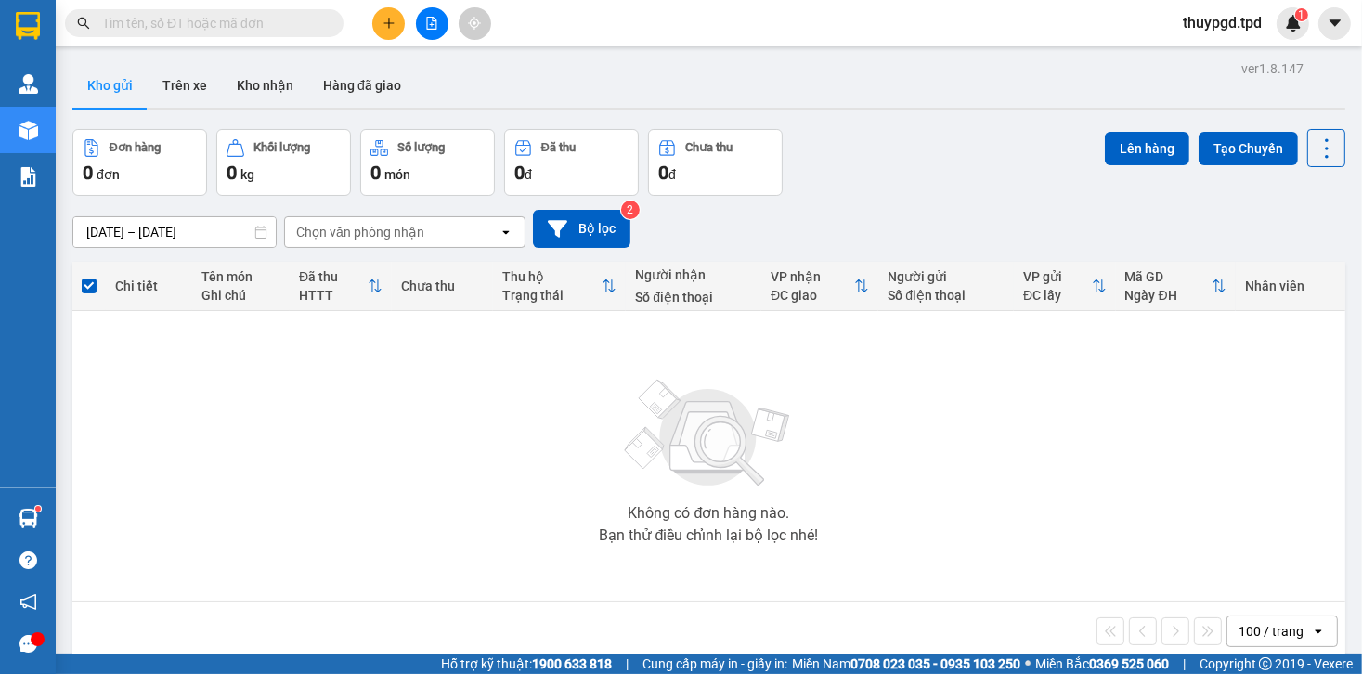
click at [399, 26] on button at bounding box center [388, 23] width 33 height 33
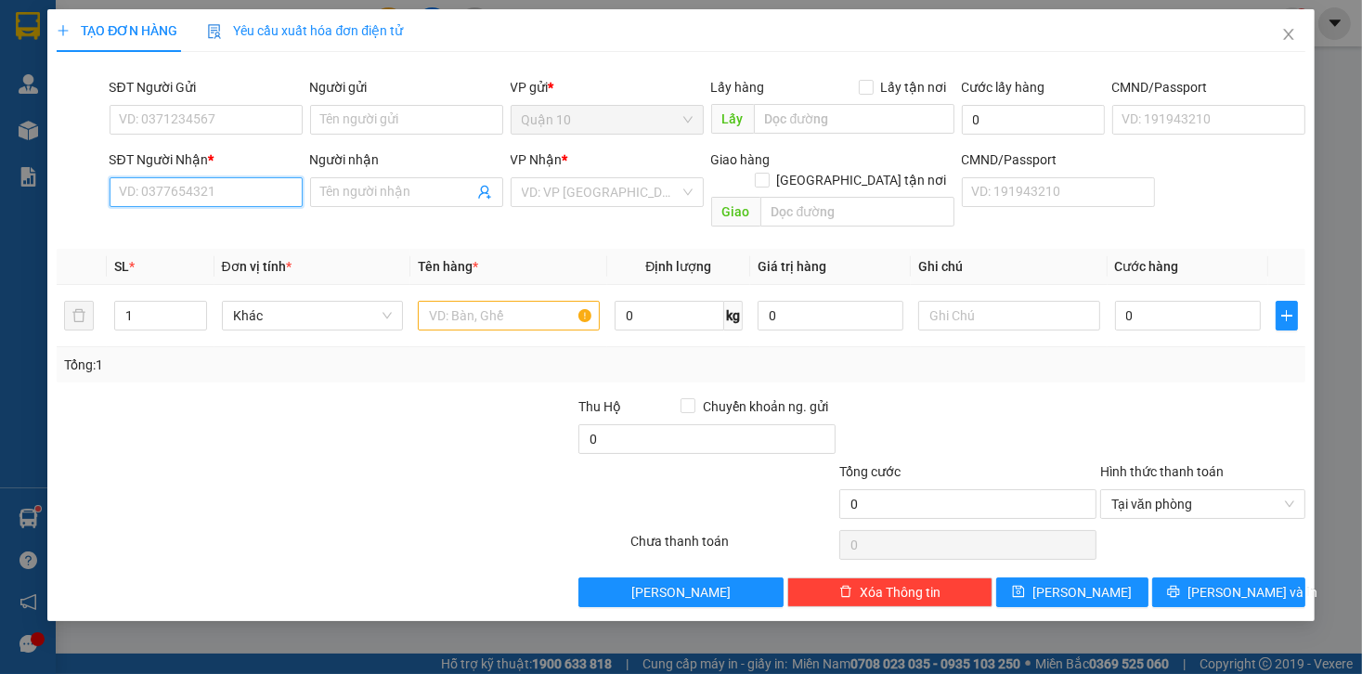
click at [219, 184] on input "SĐT Người Nhận *" at bounding box center [206, 192] width 193 height 30
type input "2"
type input "0919575772"
click at [208, 219] on div "0919575772 - vũ" at bounding box center [212, 229] width 183 height 20
type input "vũ"
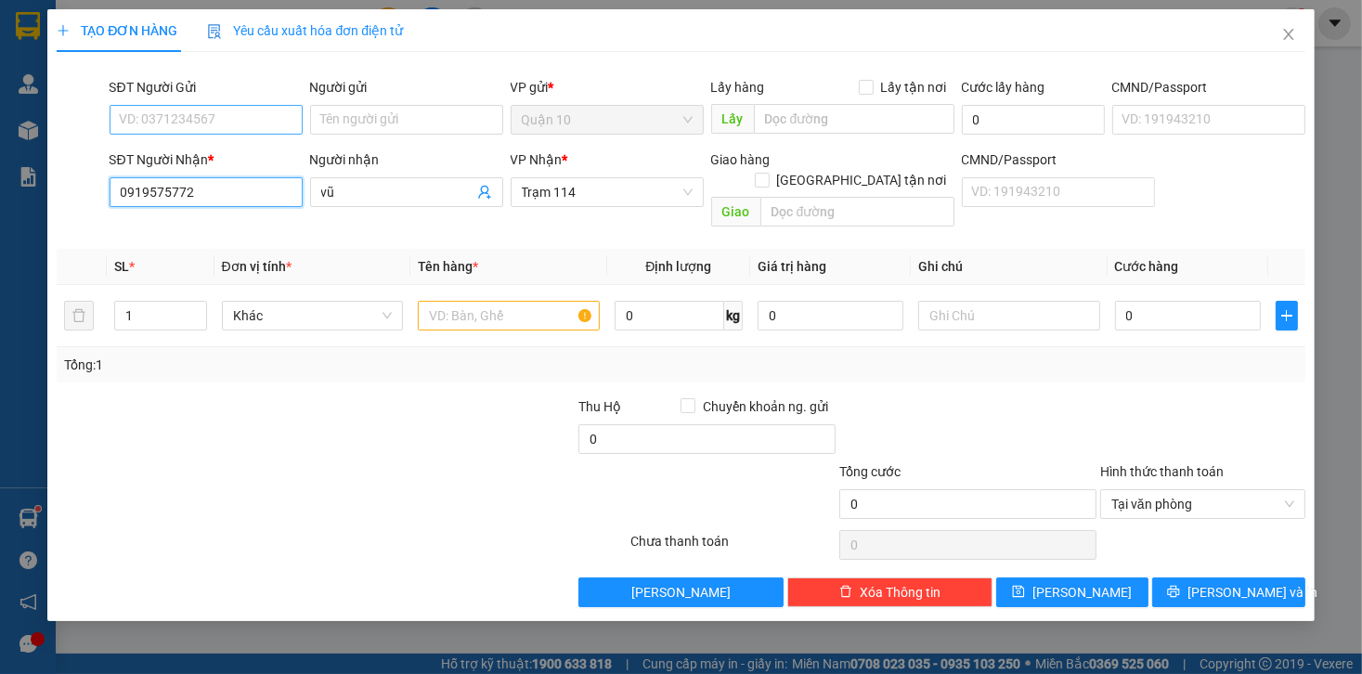
type input "0919575772"
click at [204, 128] on input "SĐT Người Gửi" at bounding box center [206, 120] width 193 height 30
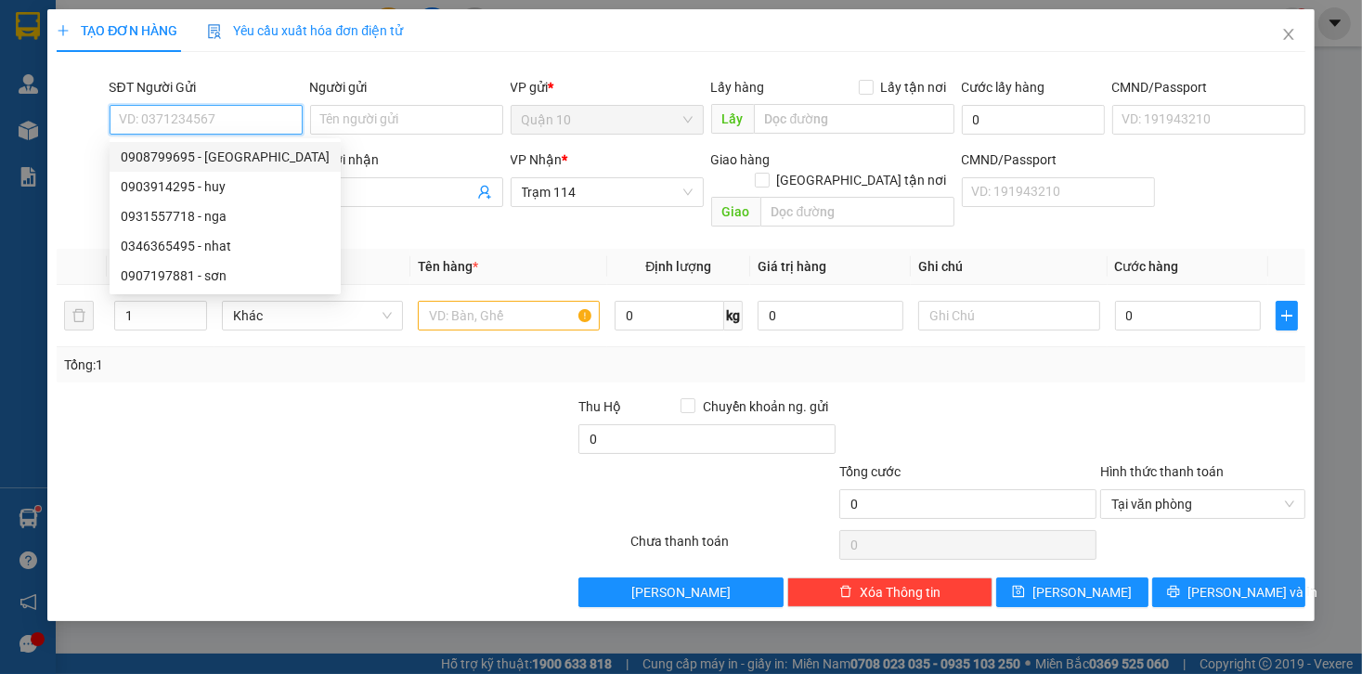
click at [198, 160] on div "0908799695 - huy" at bounding box center [225, 157] width 209 height 20
type input "0908799695"
type input "huy"
type input "046073001239"
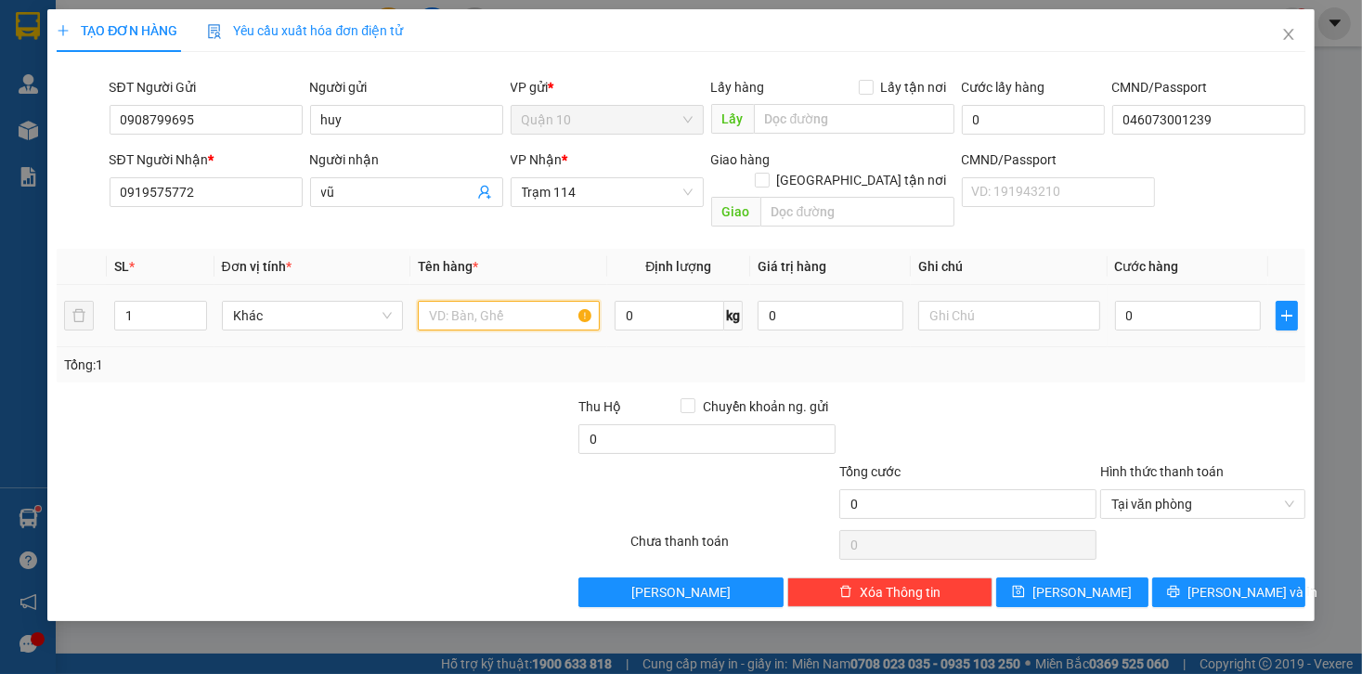
click at [504, 307] on input "text" at bounding box center [509, 316] width 182 height 30
type input "kiện đen dẹp cảng"
type input "1.000.000"
type input "5"
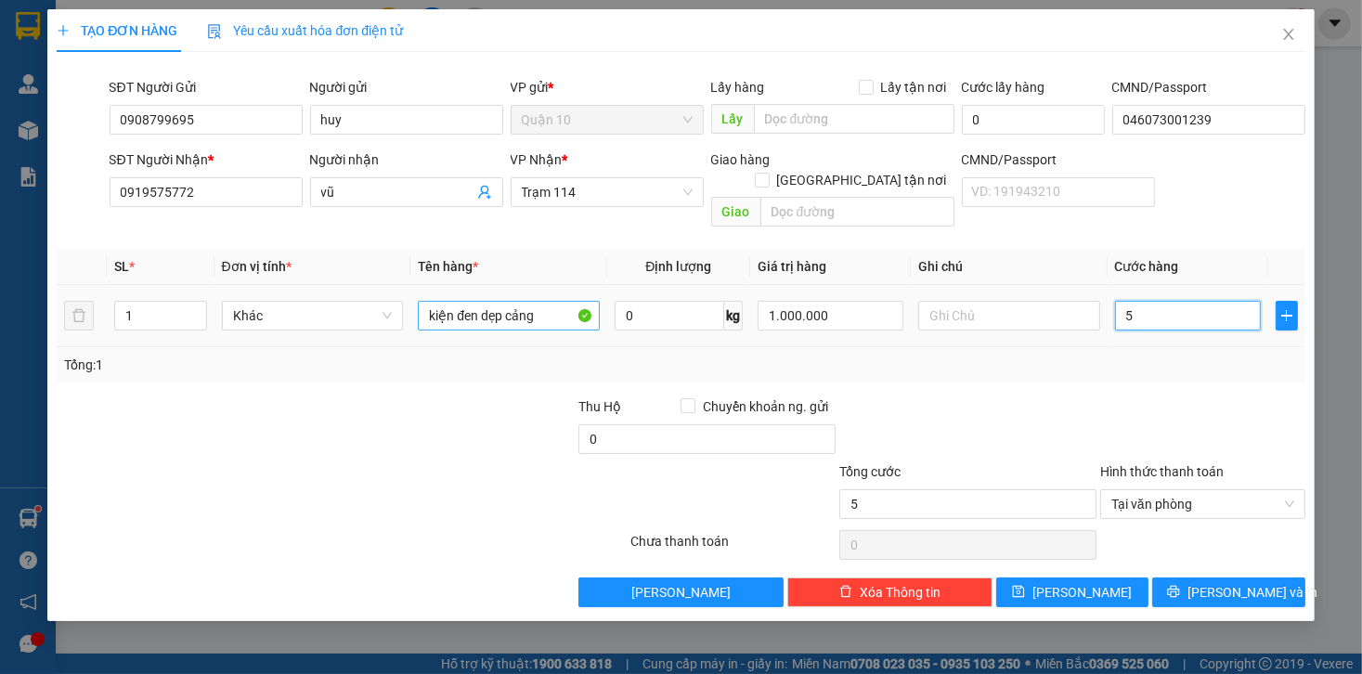
type input "50"
type input "50.000"
click at [1172, 371] on div "Transit Pickup Surcharge Ids Transit Deliver Surcharge Ids Transit Deliver Surc…" at bounding box center [681, 337] width 1248 height 541
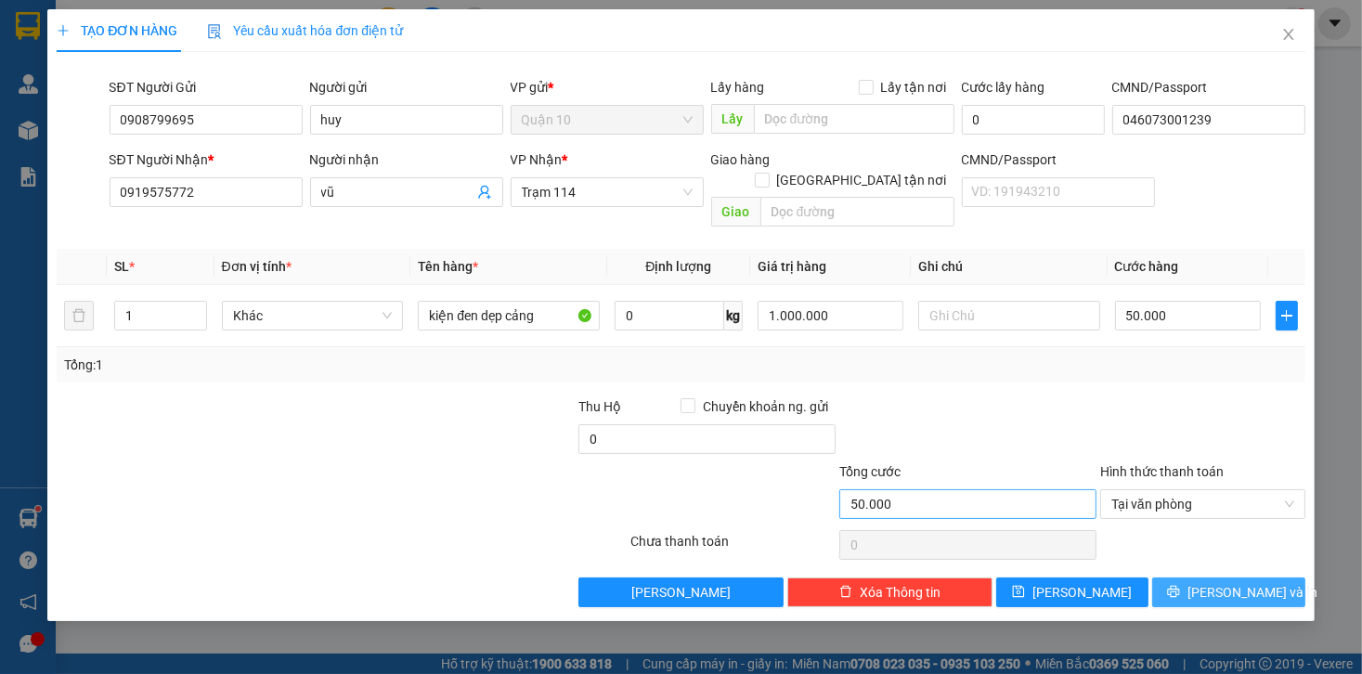
drag, startPoint x: 1215, startPoint y: 565, endPoint x: 1077, endPoint y: 487, distance: 158.0
click at [1215, 582] on span "[PERSON_NAME] và In" at bounding box center [1253, 592] width 130 height 20
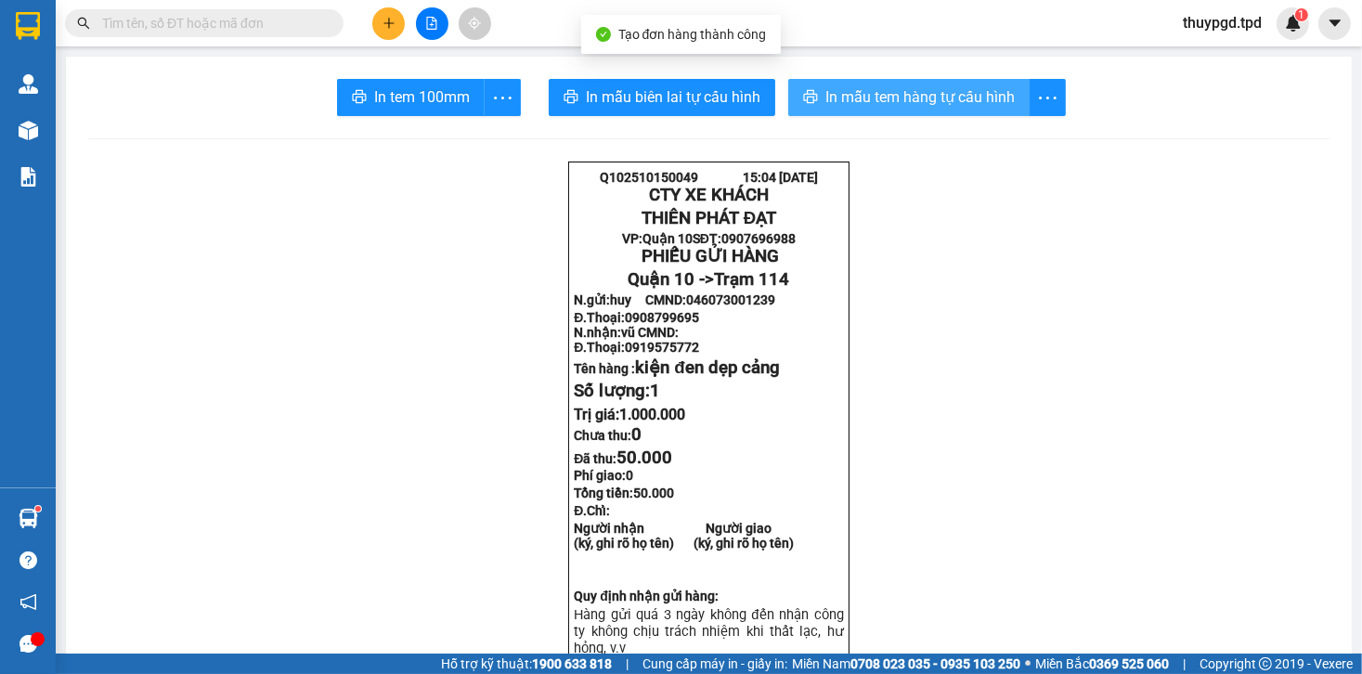
drag, startPoint x: 852, startPoint y: 89, endPoint x: 869, endPoint y: 190, distance: 102.8
click at [855, 89] on span "In mẫu tem hàng tự cấu hình" at bounding box center [920, 96] width 189 height 23
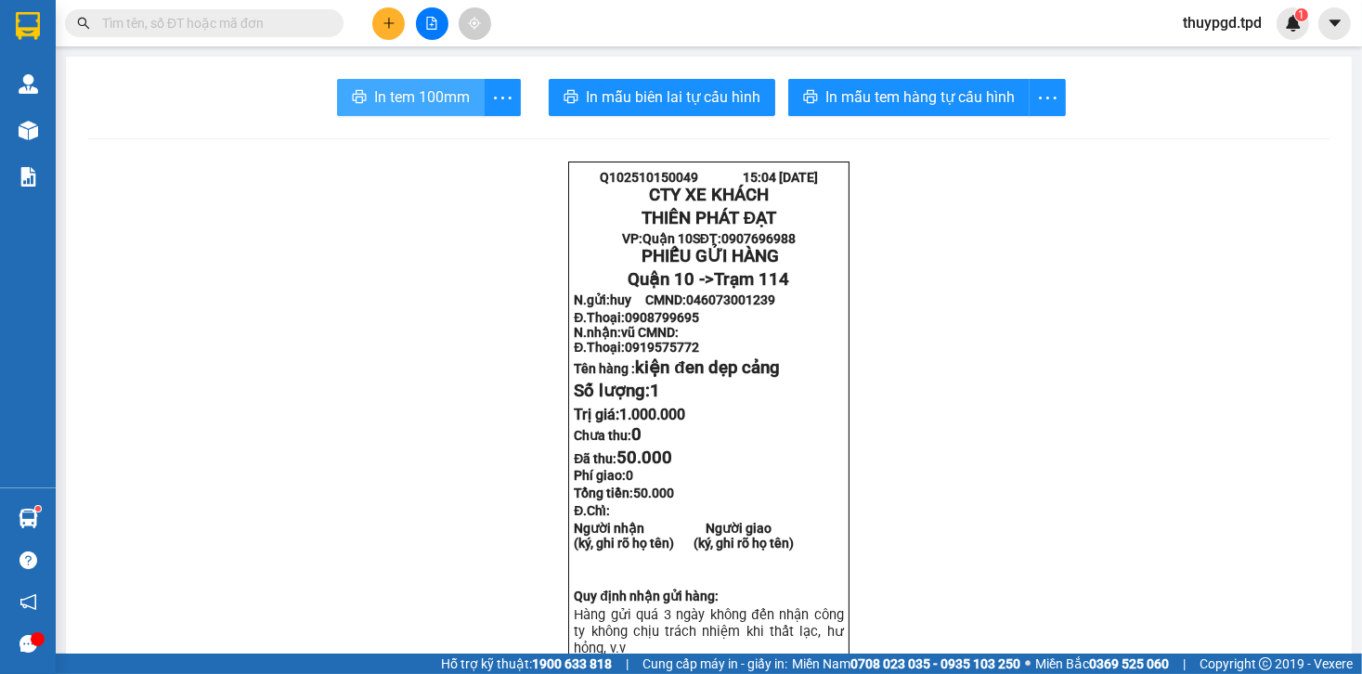
click at [416, 80] on button "In tem 100mm" at bounding box center [411, 97] width 148 height 37
click at [376, 20] on button at bounding box center [388, 23] width 33 height 33
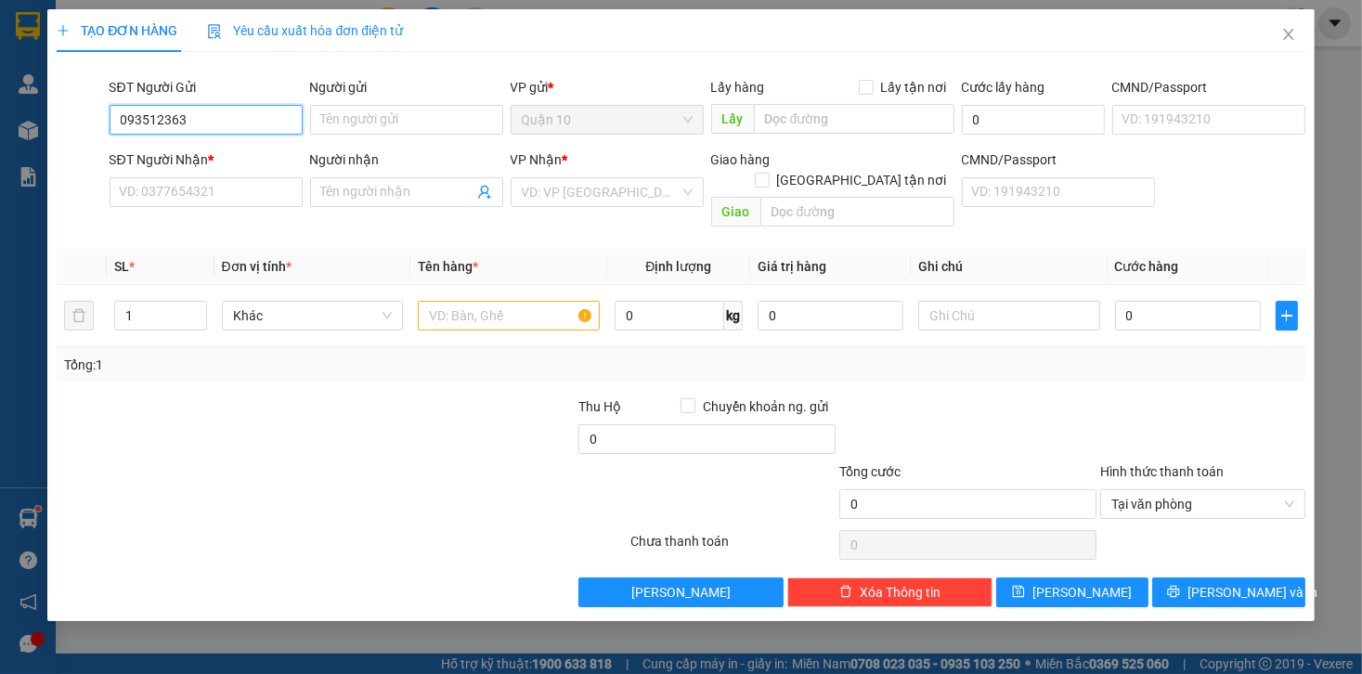
type input "0935123635"
click at [174, 145] on div "0935123635 - dương ( gọi gấp )" at bounding box center [212, 157] width 205 height 30
type input "dương ( gọi gấp )"
type input "075192016580"
type input "0933358461"
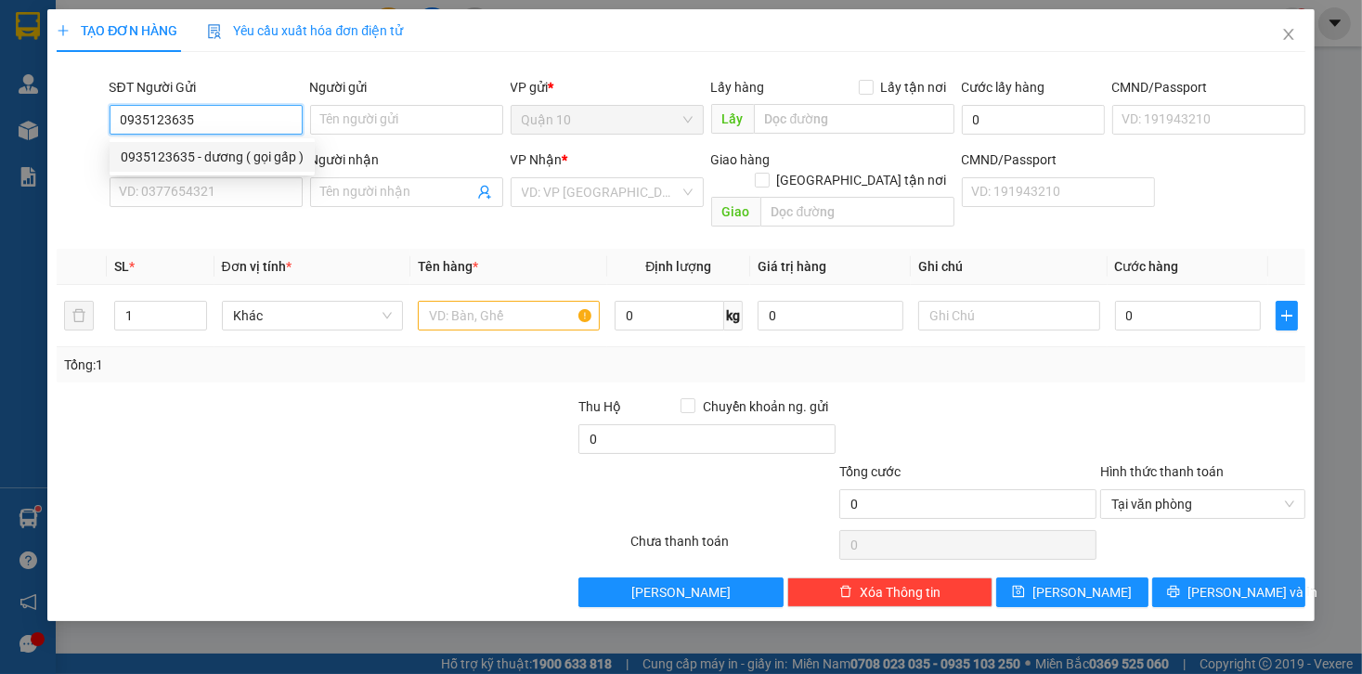
type input "HOA"
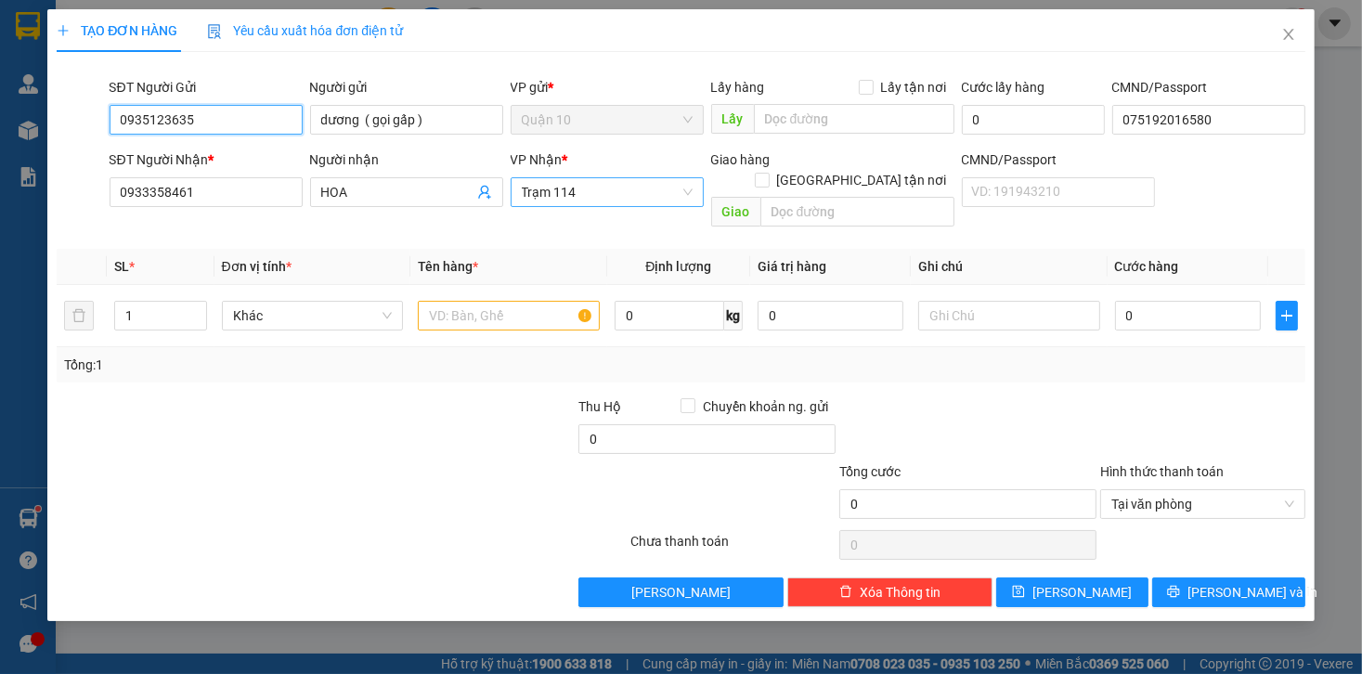
click at [605, 192] on span "Trạm 114" at bounding box center [607, 192] width 171 height 28
type input "0935123635"
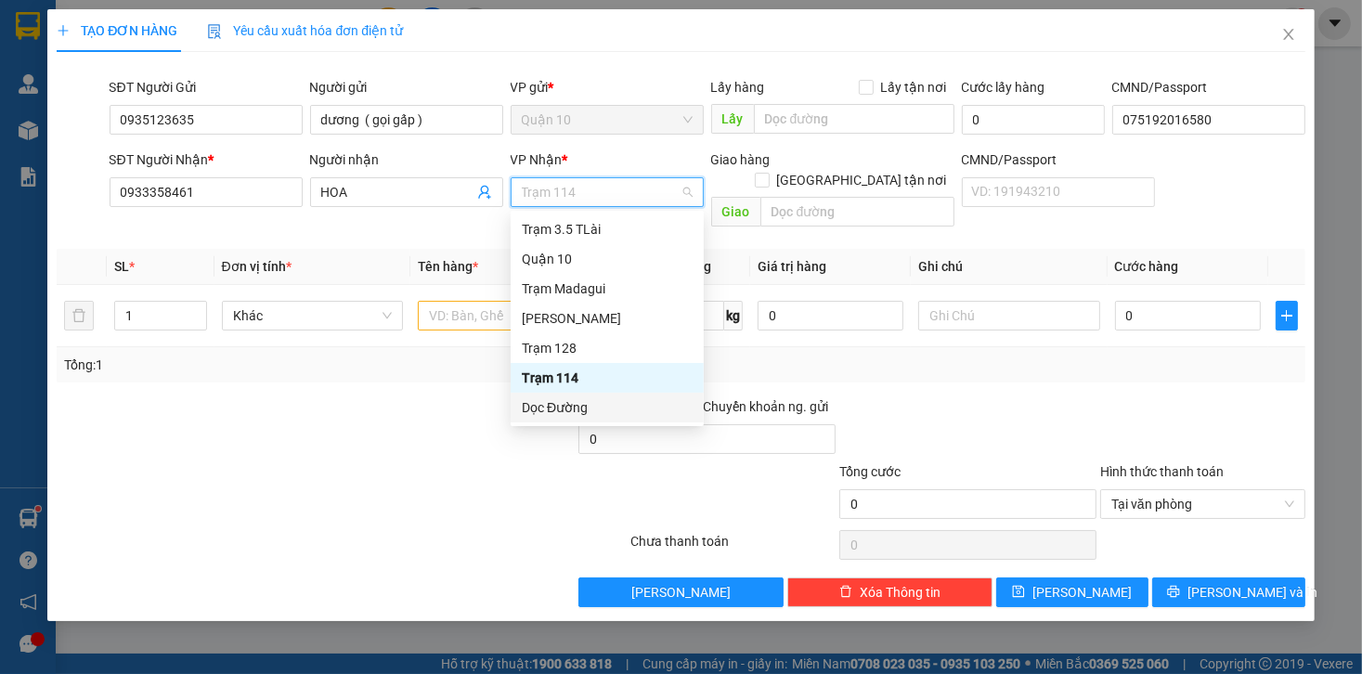
click at [574, 402] on div "Dọc Đường" at bounding box center [607, 407] width 171 height 20
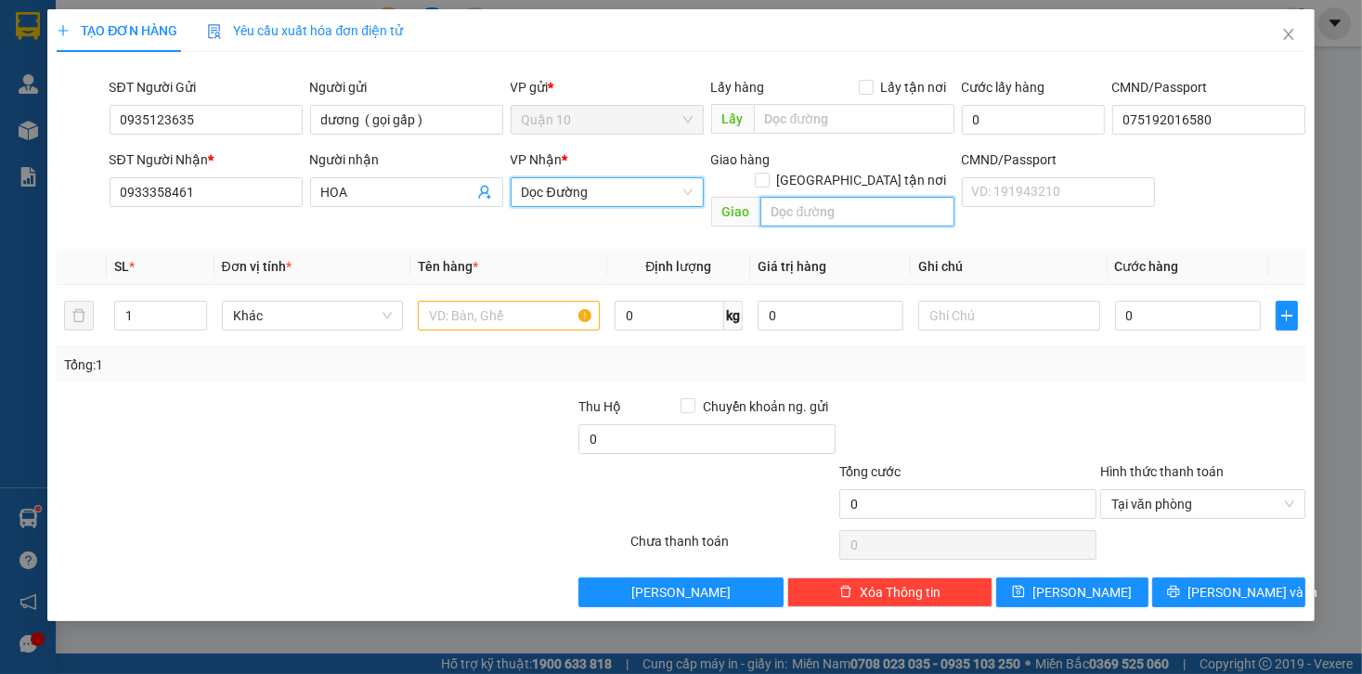
click at [833, 197] on input "text" at bounding box center [858, 212] width 194 height 30
type input "n3 gia canh"
click at [552, 285] on td at bounding box center [508, 316] width 197 height 62
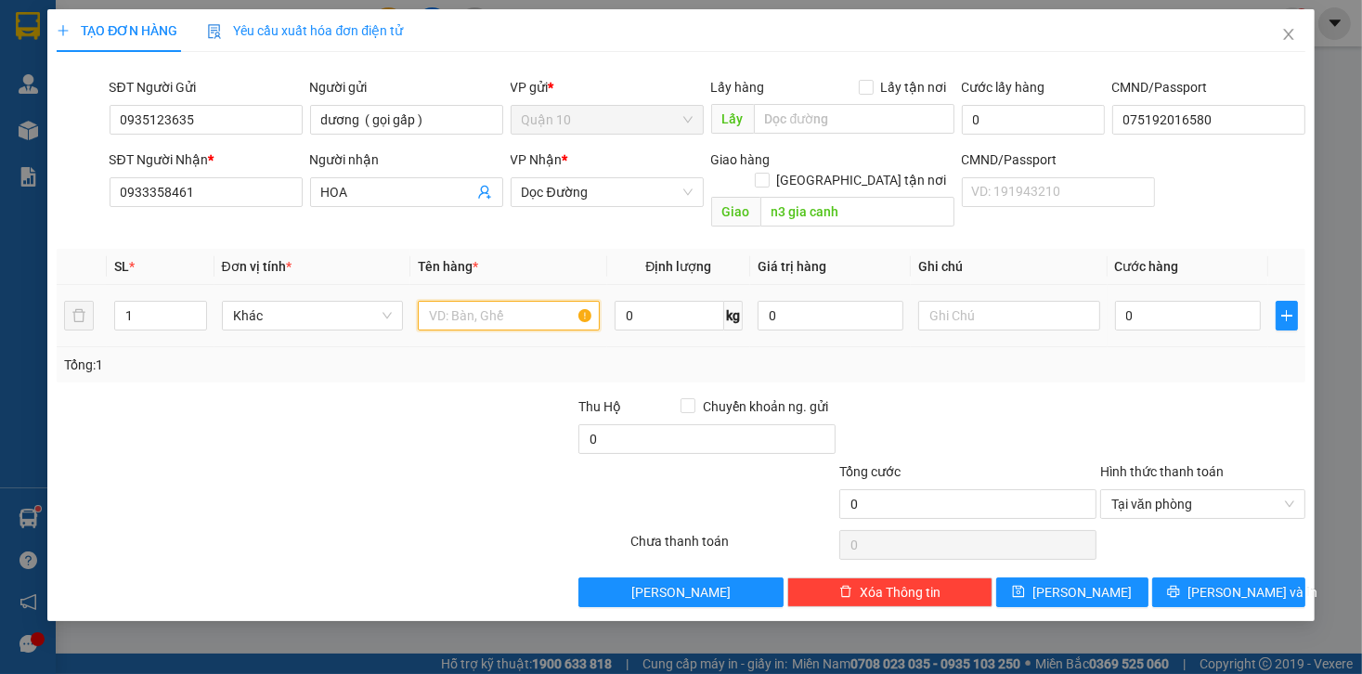
click at [534, 301] on input "text" at bounding box center [509, 316] width 182 height 30
type input "túi xam đồ ăn"
drag, startPoint x: 800, startPoint y: 290, endPoint x: 684, endPoint y: 334, distance: 124.4
click at [725, 310] on tr "1 Khác túi xam đồ ăn 0 kg 0 0" at bounding box center [681, 316] width 1248 height 62
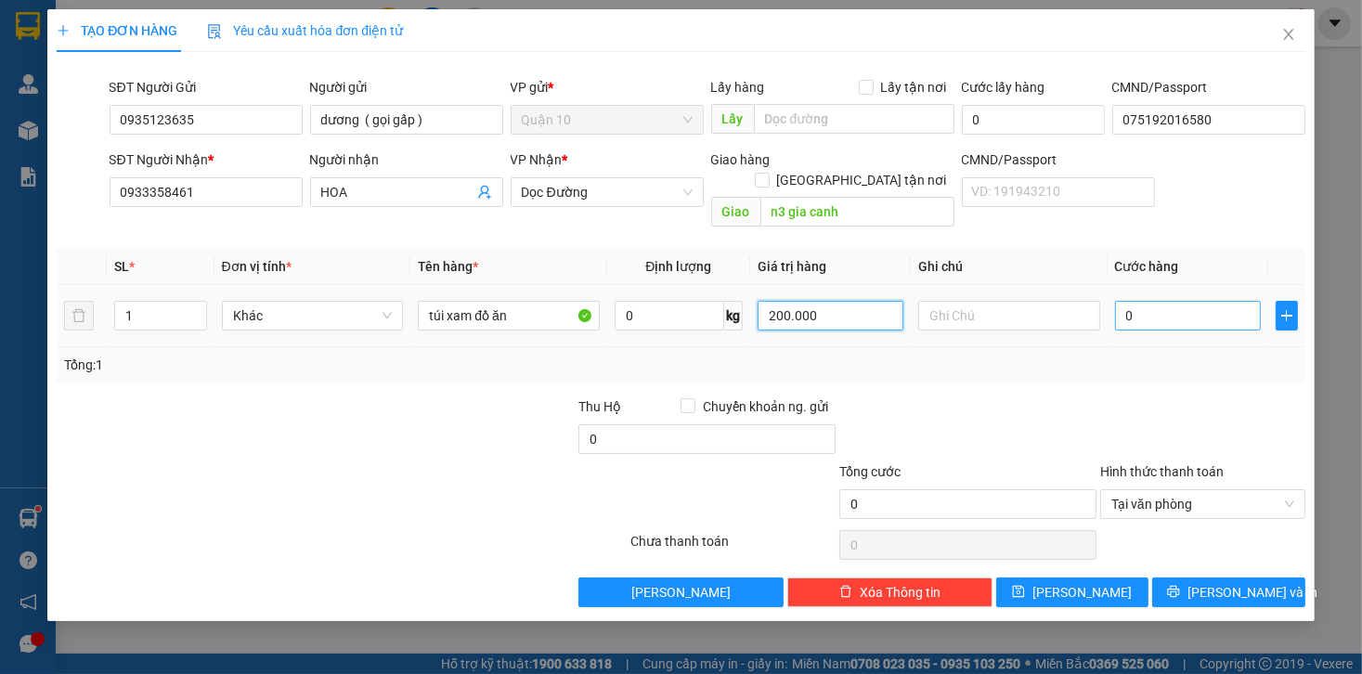
type input "200.000"
drag, startPoint x: 1180, startPoint y: 287, endPoint x: 1170, endPoint y: 286, distance: 10.3
click at [1179, 301] on input "0" at bounding box center [1188, 316] width 146 height 30
type input "5"
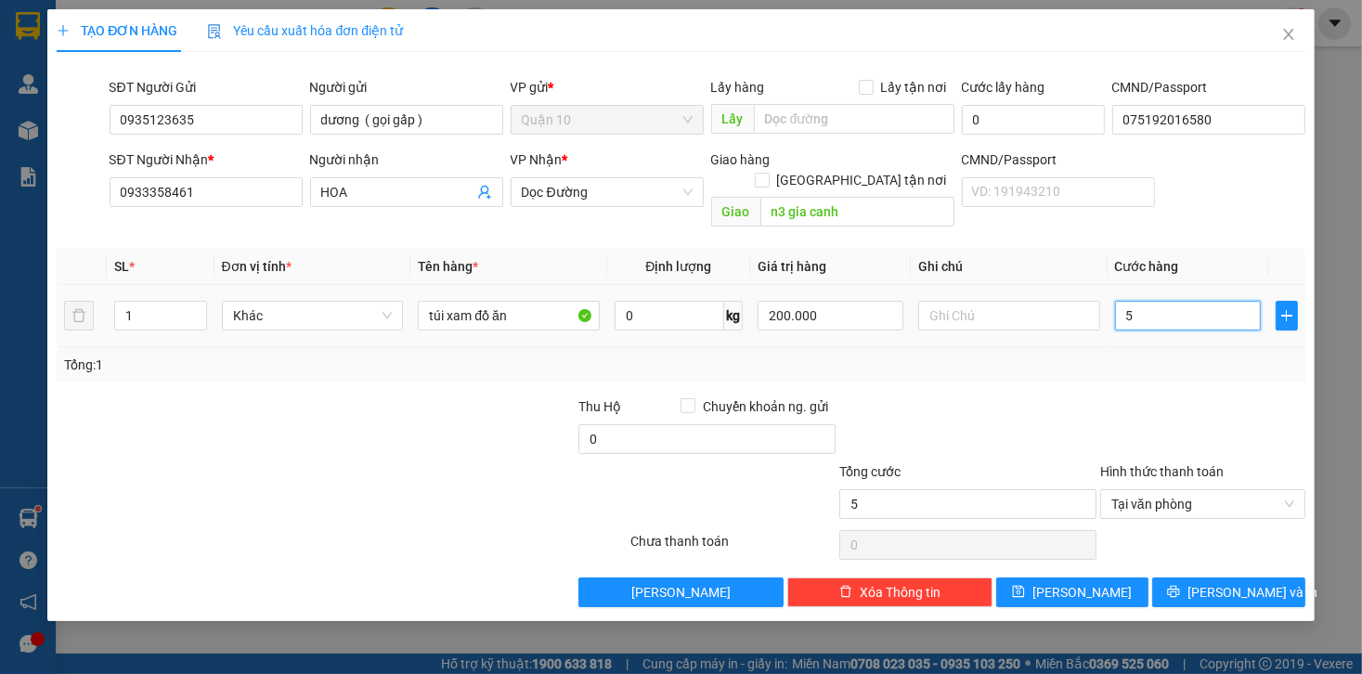
type input "50"
type input "50.000"
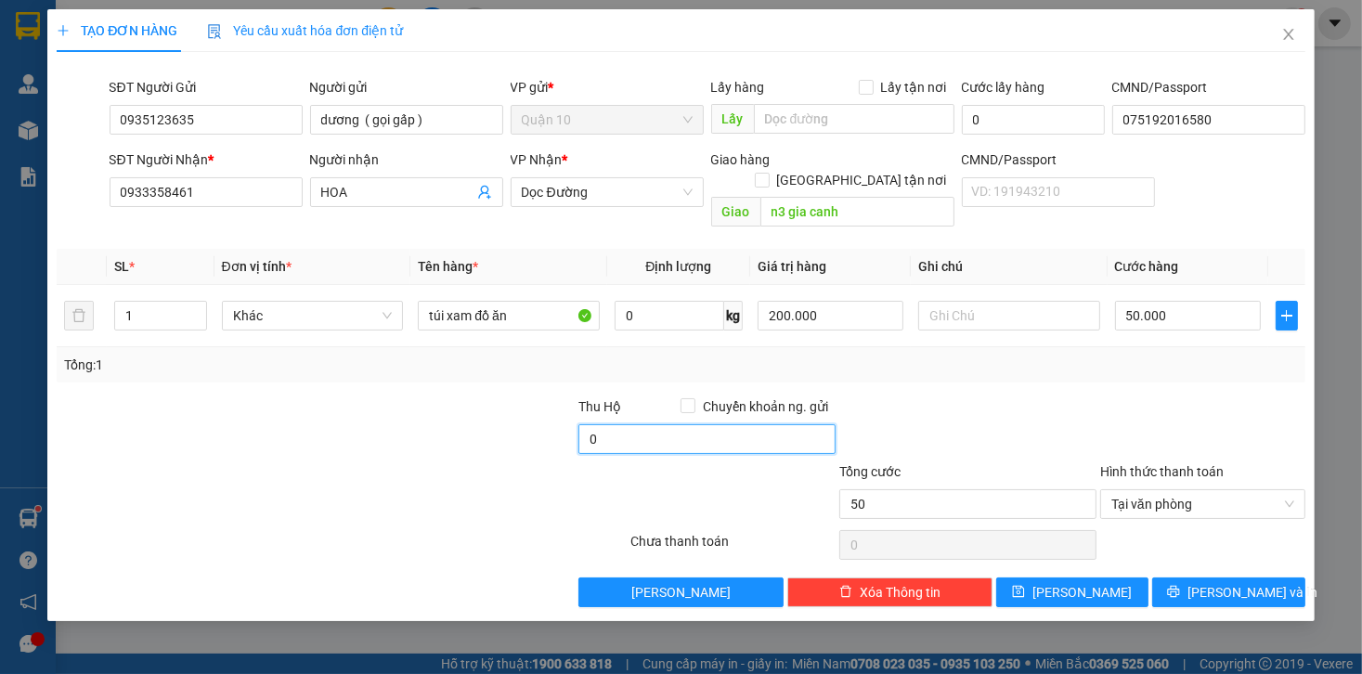
type input "50.000"
click at [621, 426] on input "0" at bounding box center [707, 439] width 257 height 30
type input "10.000"
click at [974, 328] on div "SL * Đơn vị tính * Tên hàng * Định lượng Giá trị hàng Ghi chú Cước hàng 1 Khác …" at bounding box center [681, 316] width 1248 height 134
click at [977, 412] on div at bounding box center [968, 429] width 261 height 65
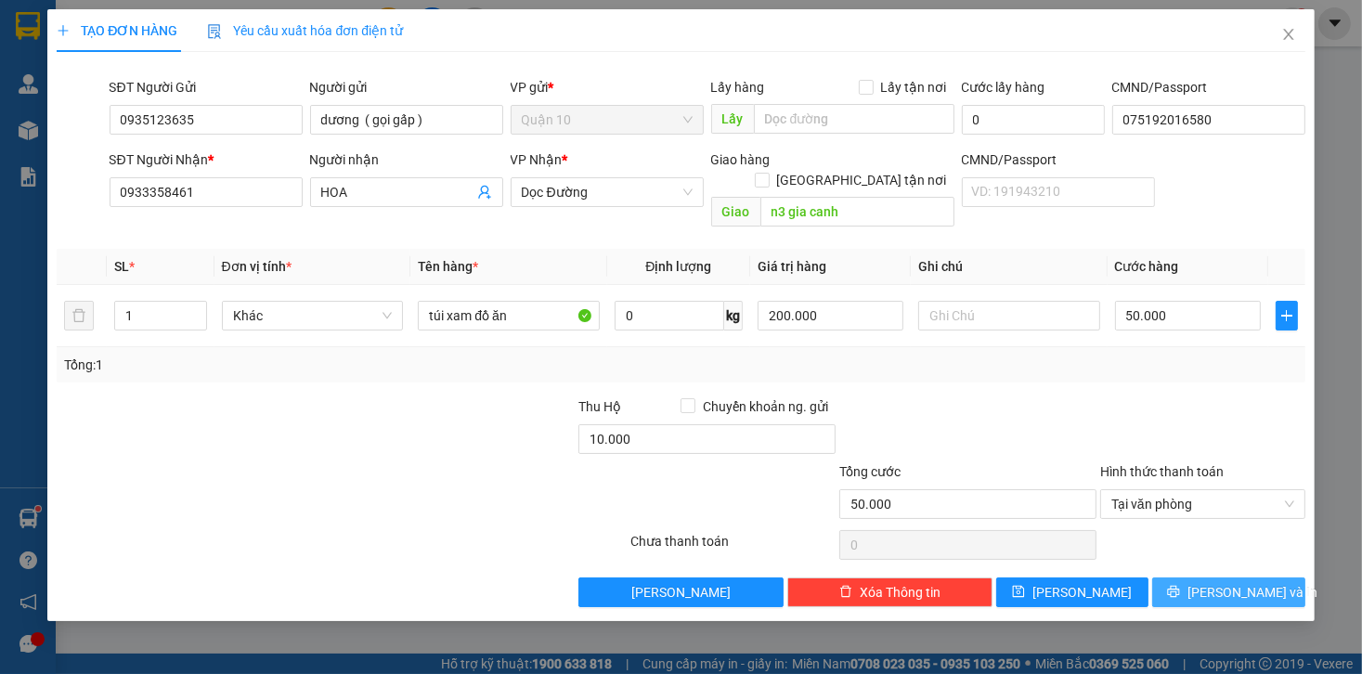
click at [1180, 586] on icon "printer" at bounding box center [1174, 592] width 12 height 12
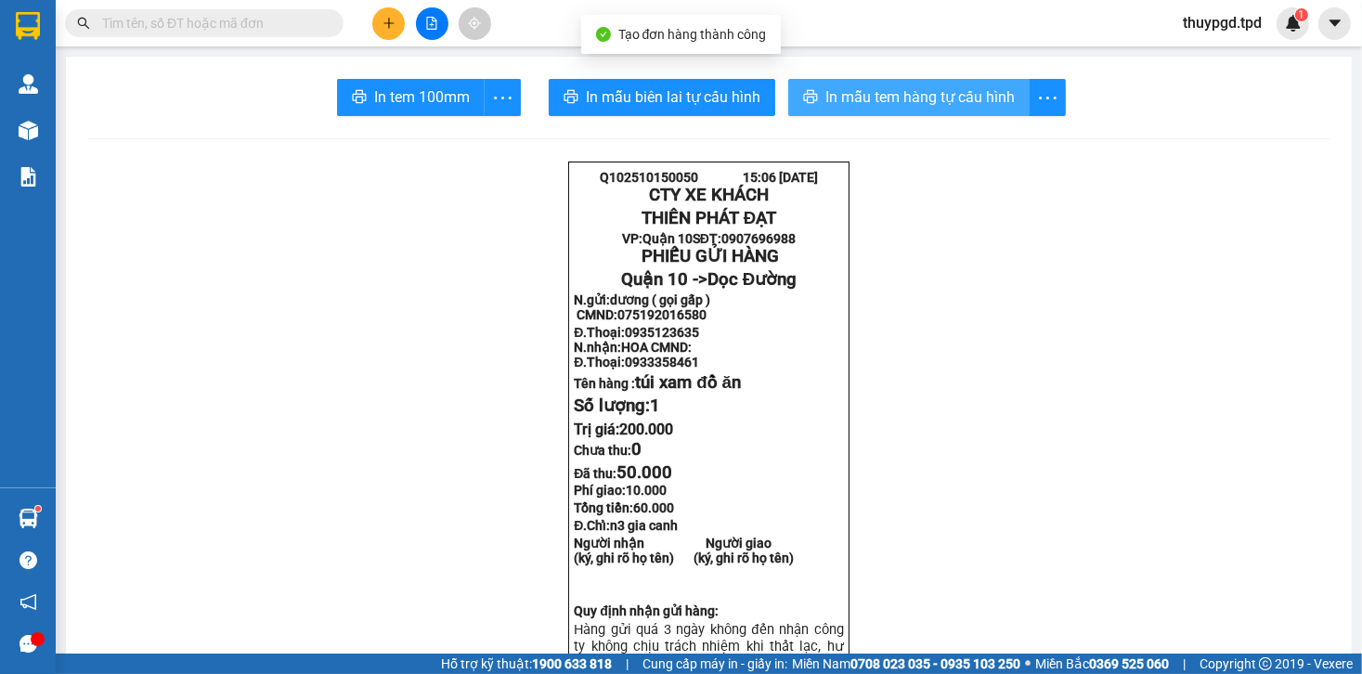
click at [923, 93] on span "In mẫu tem hàng tự cấu hình" at bounding box center [920, 96] width 189 height 23
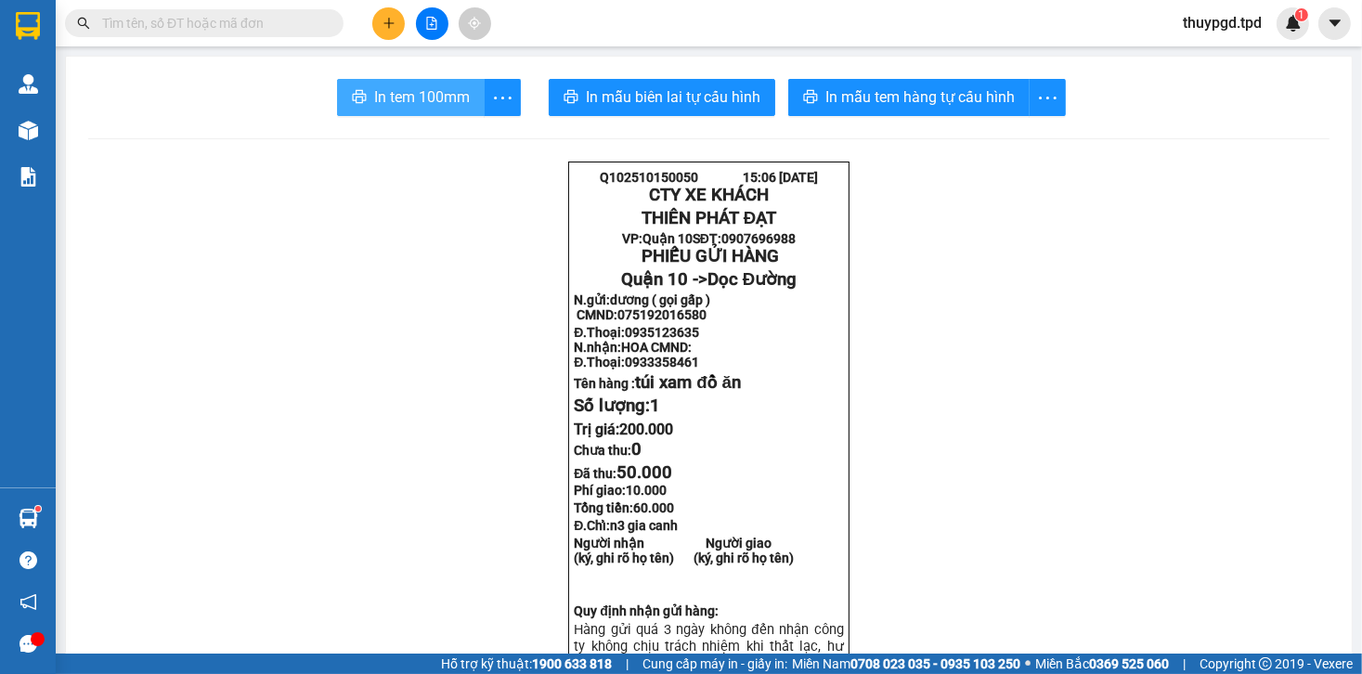
click at [401, 100] on span "In tem 100mm" at bounding box center [422, 96] width 96 height 23
drag, startPoint x: 193, startPoint y: 28, endPoint x: 188, endPoint y: 37, distance: 10.8
click at [193, 29] on input "text" at bounding box center [211, 23] width 219 height 20
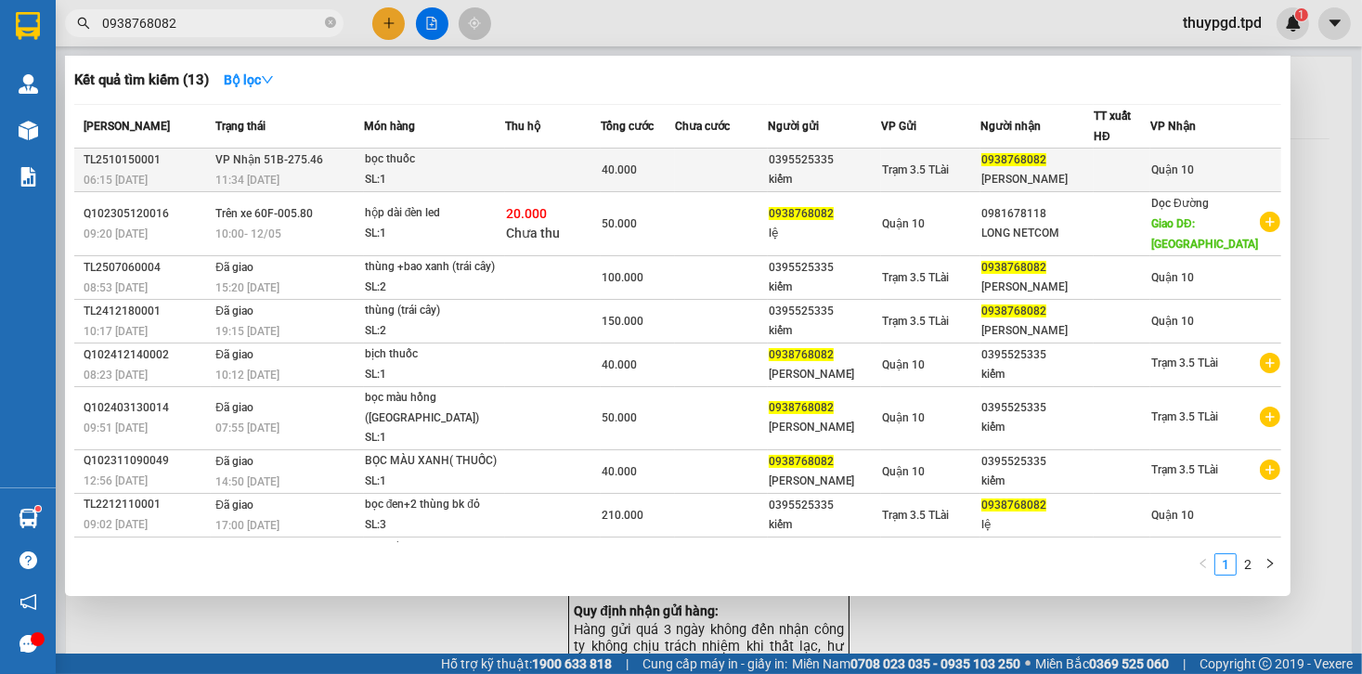
type input "0938768082"
click at [435, 166] on div "bọc thuốc" at bounding box center [434, 160] width 139 height 20
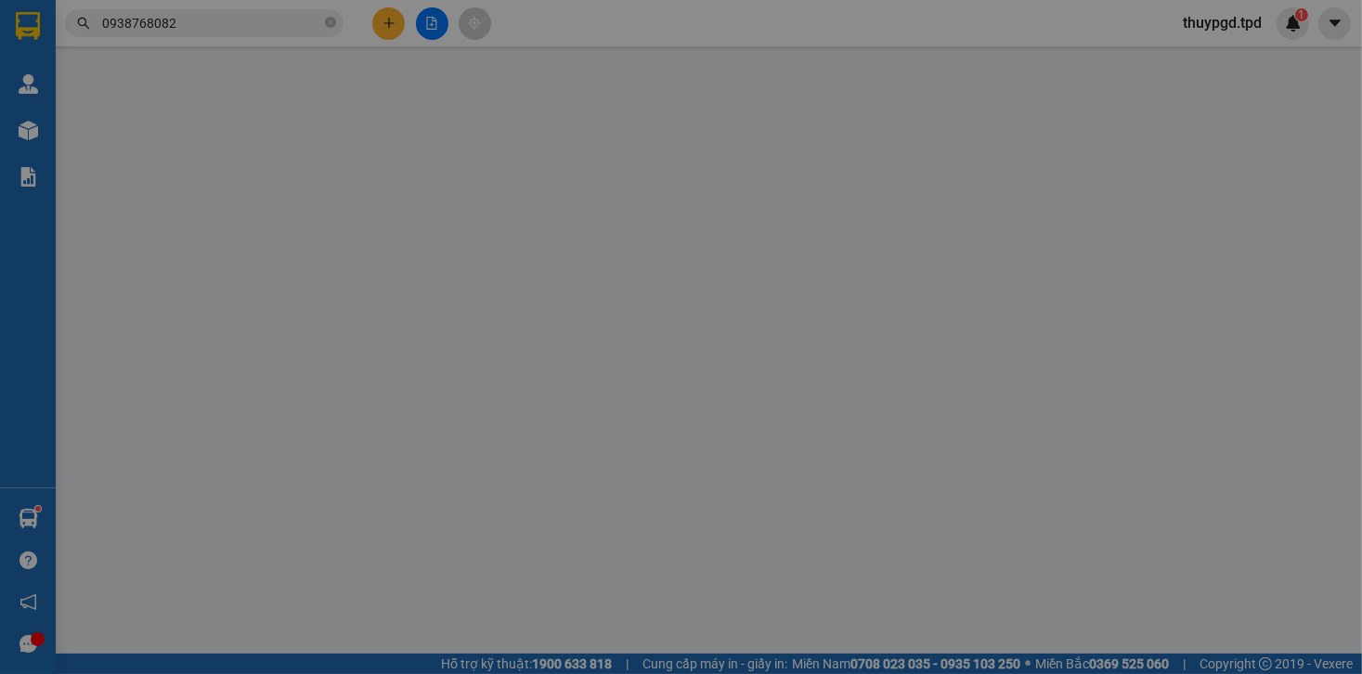
type input "0395525335"
type input "kiếm"
type input "0938768082"
type input "HỒ NGỌC LỆ"
type input "40.000"
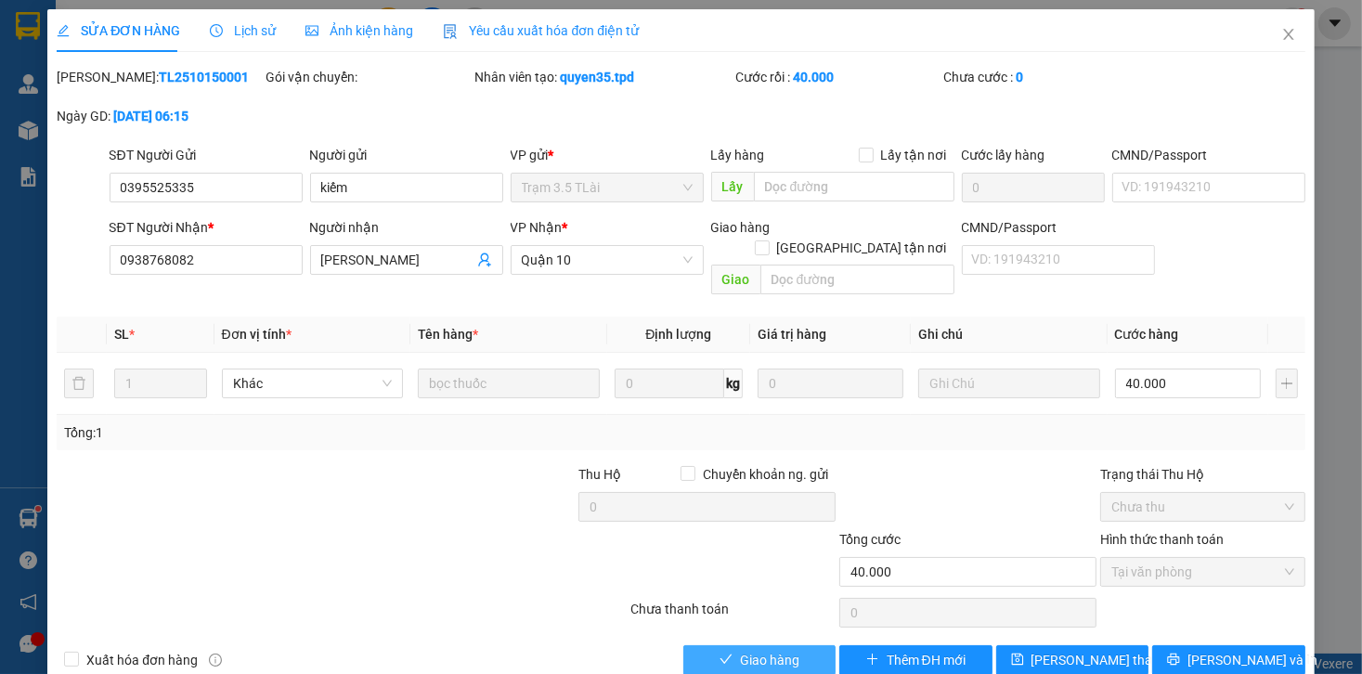
click at [788, 650] on span "Giao hàng" at bounding box center [769, 660] width 59 height 20
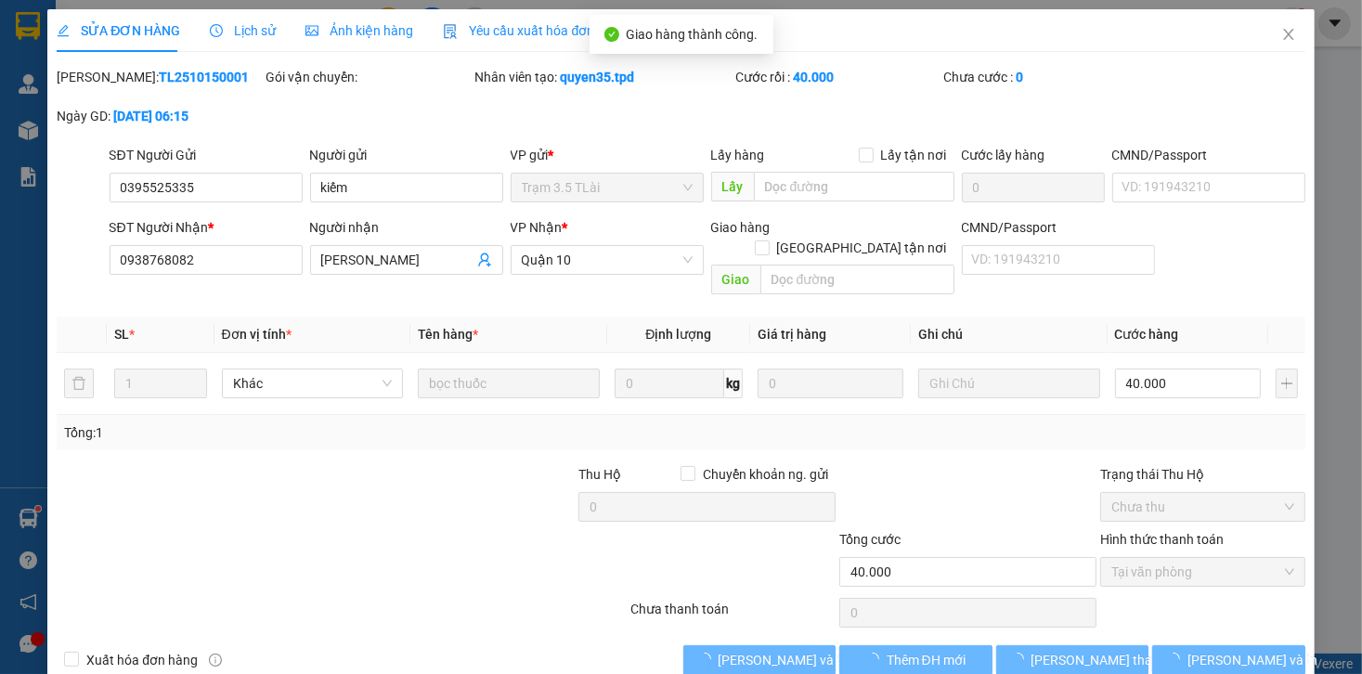
click at [1218, 635] on div "SỬA ĐƠN HÀNG Lịch sử Ảnh kiện hàng Yêu cầu xuất hóa đơn điện tử Total Paid Fee …" at bounding box center [681, 337] width 1362 height 674
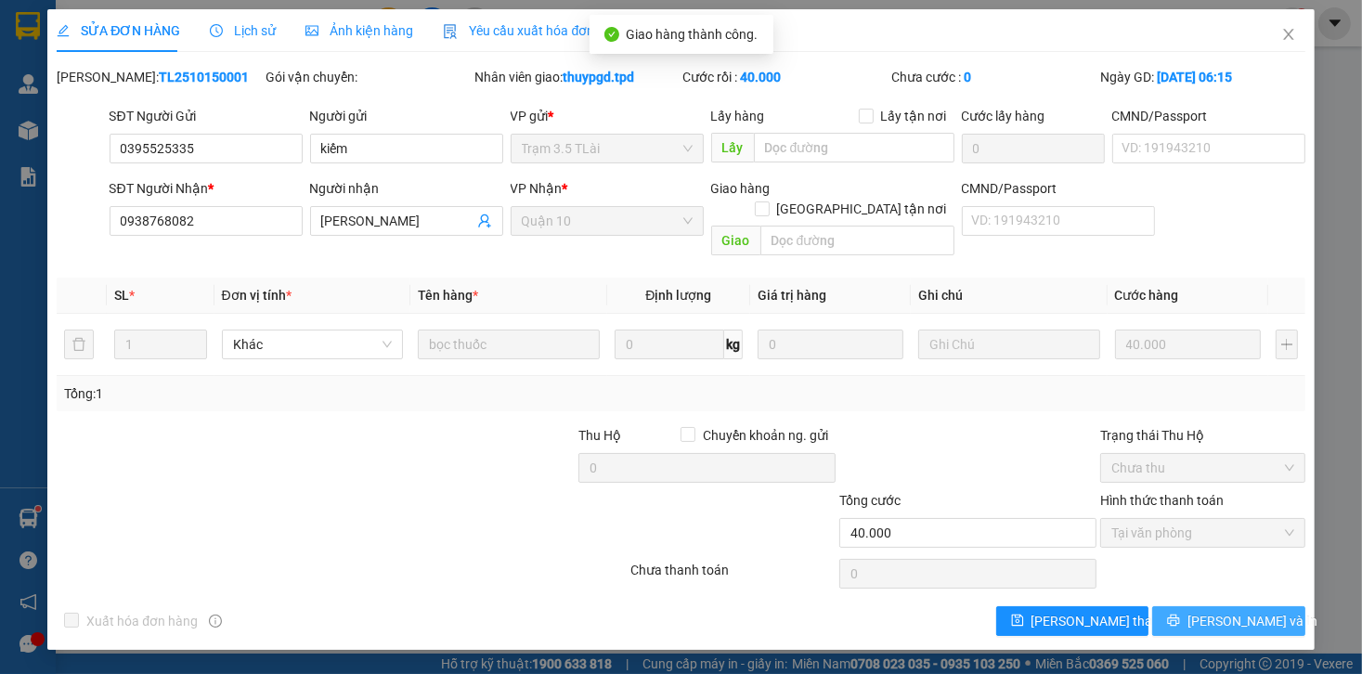
click at [1176, 606] on button "[PERSON_NAME] và In" at bounding box center [1229, 621] width 153 height 30
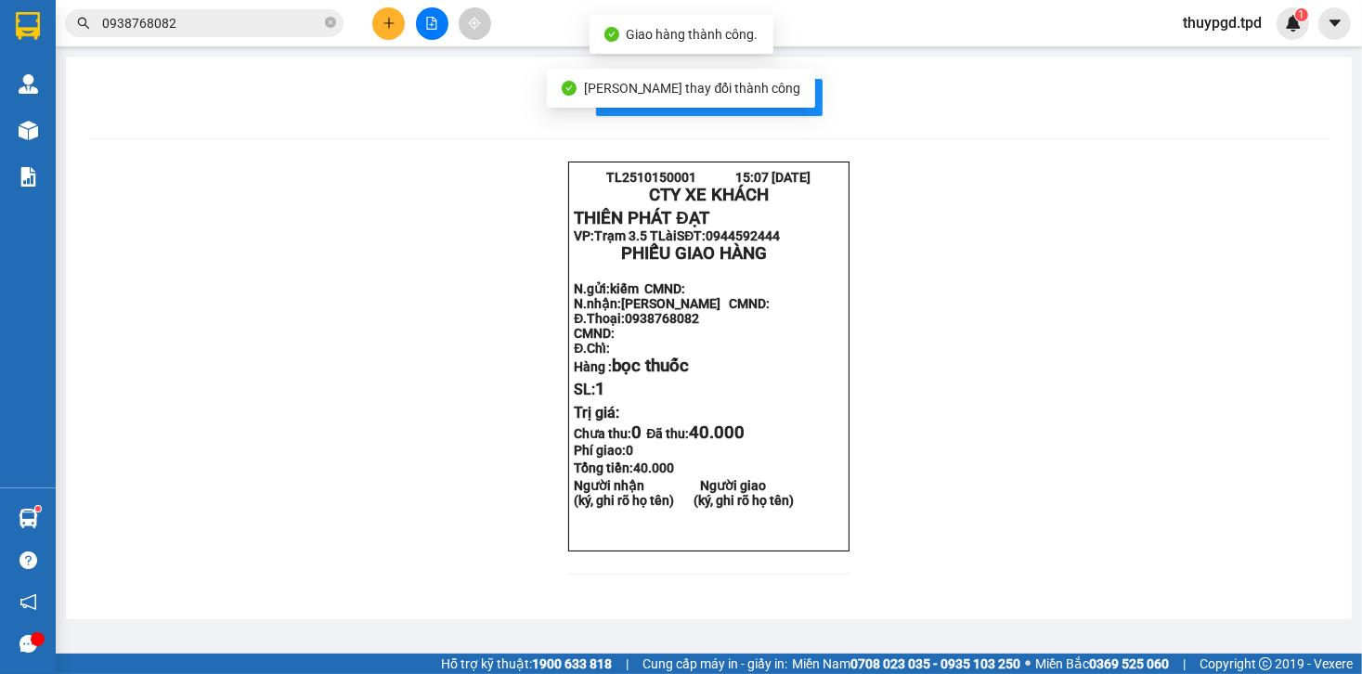
click at [822, 111] on div "In mẫu biên lai tự cấu hình" at bounding box center [709, 97] width 1242 height 37
click at [813, 107] on button "In mẫu biên lai tự cấu hình" at bounding box center [709, 97] width 227 height 37
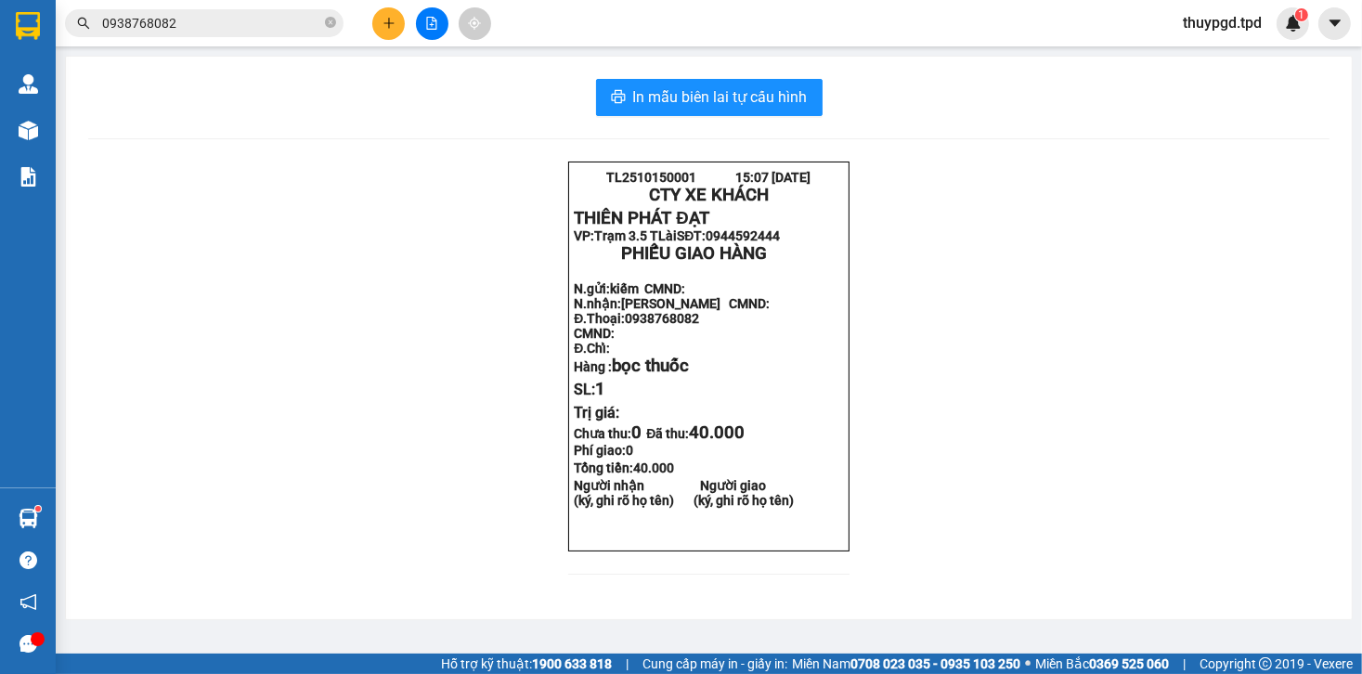
click at [30, 141] on div at bounding box center [28, 130] width 33 height 33
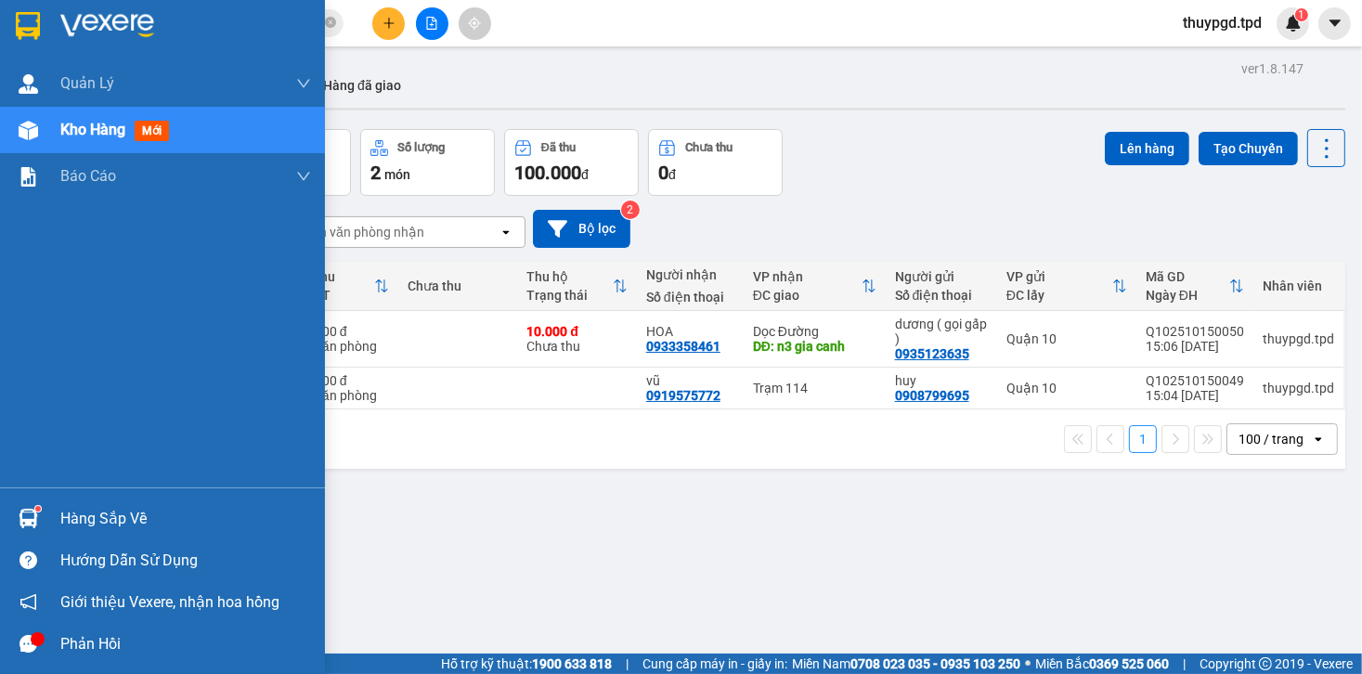
click at [55, 516] on div "Hàng sắp về" at bounding box center [162, 519] width 325 height 42
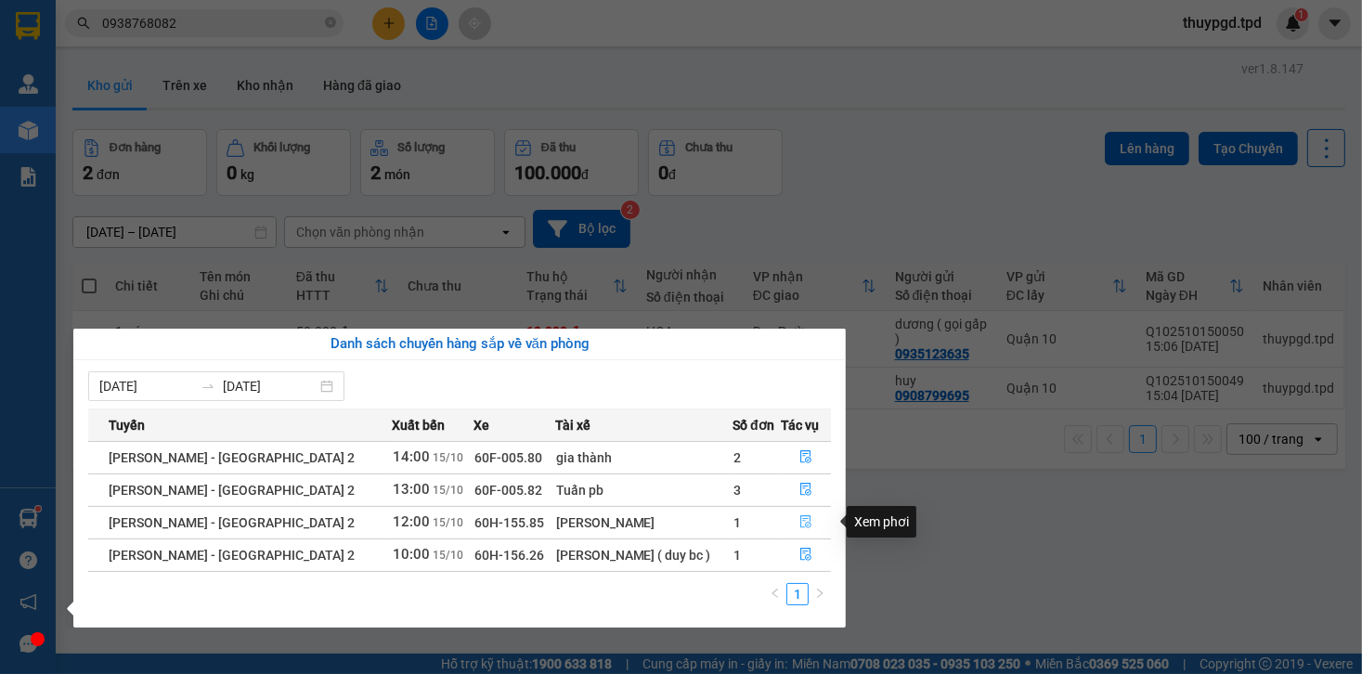
click at [808, 523] on icon "file-done" at bounding box center [806, 521] width 13 height 13
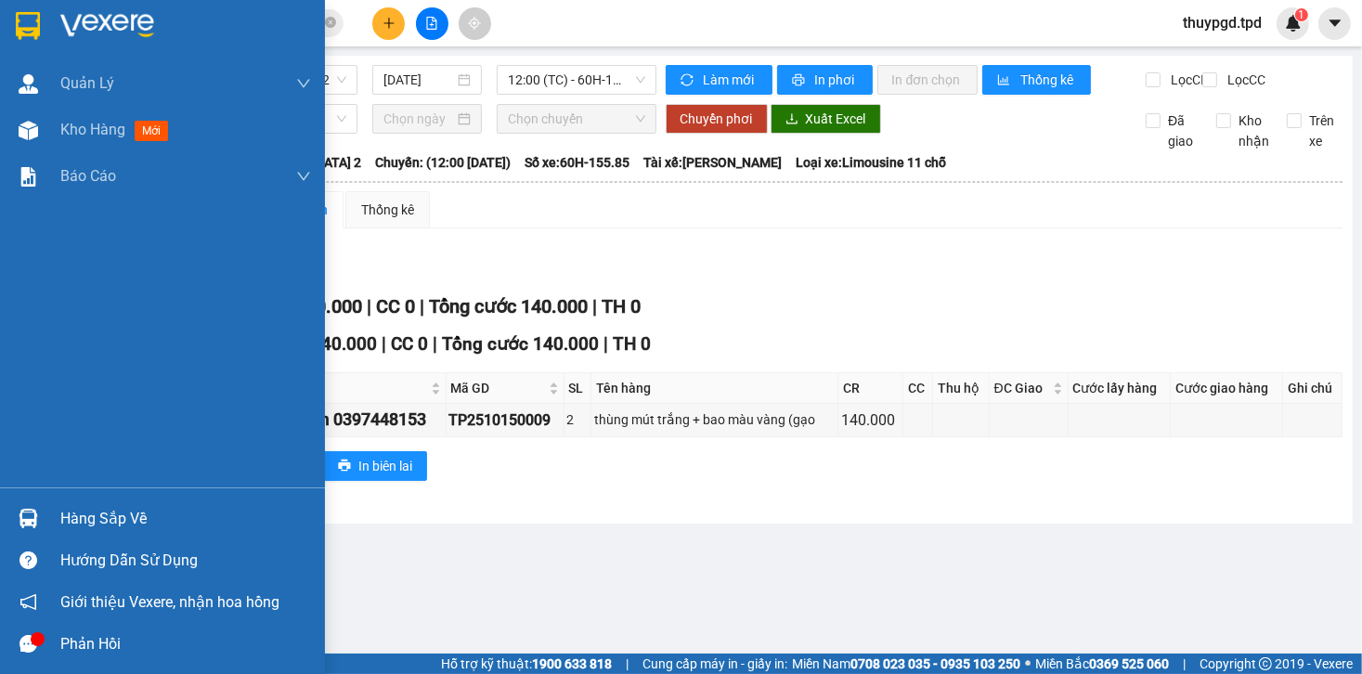
click at [52, 538] on div "Hàng sắp về" at bounding box center [162, 519] width 325 height 42
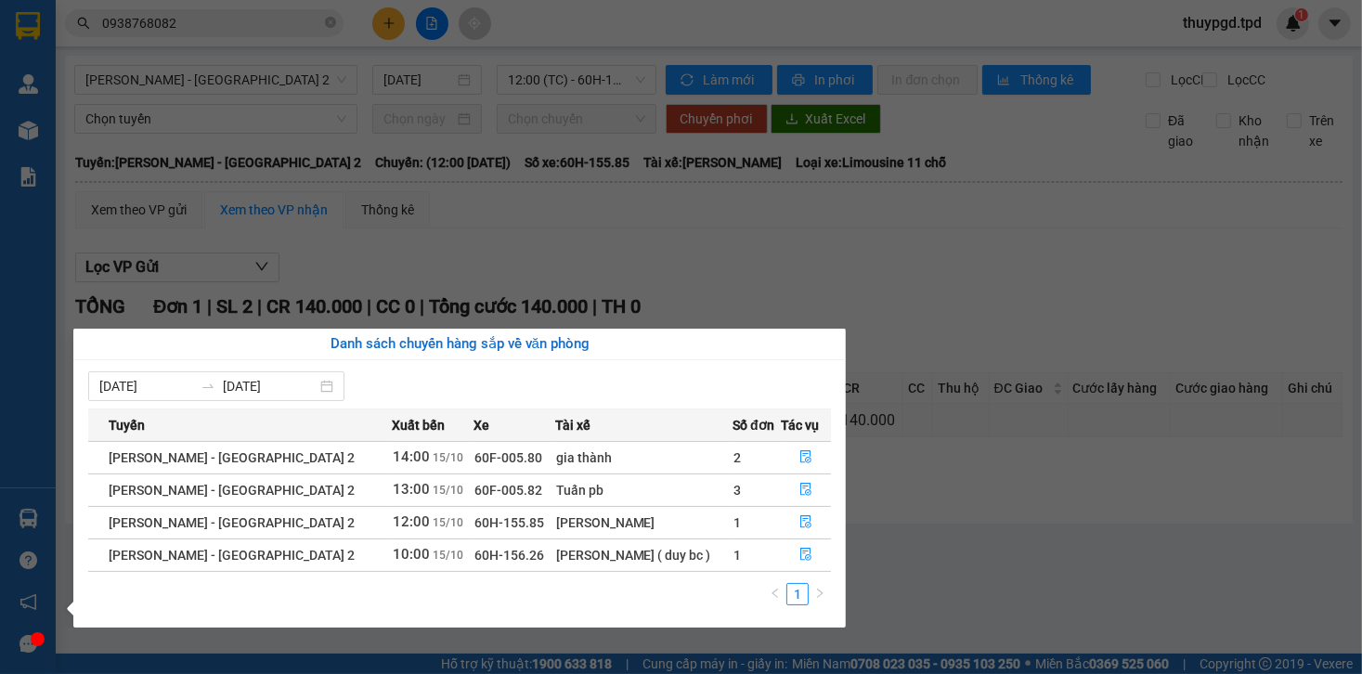
click at [1117, 545] on section "Kết quả tìm kiếm ( 13 ) Bộ lọc Mã ĐH Trạng thái Món hàng Thu hộ Tổng cước Chưa …" at bounding box center [681, 337] width 1362 height 674
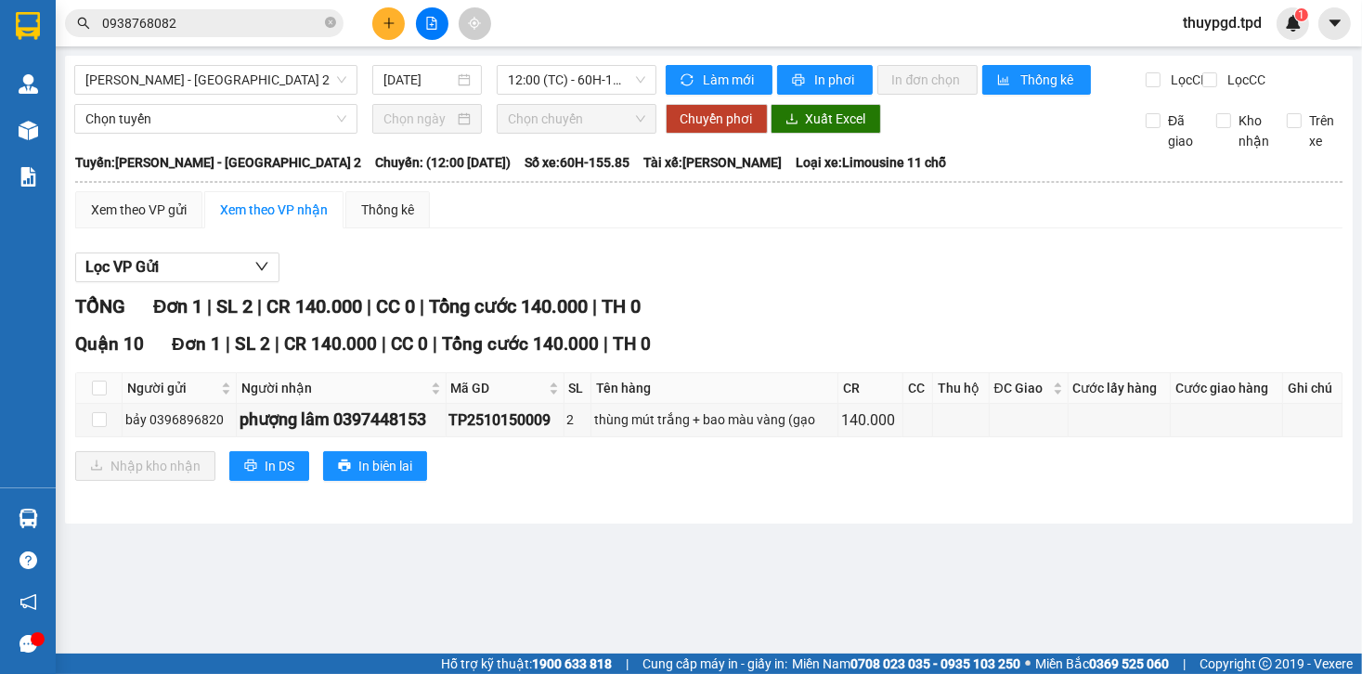
click at [388, 15] on button at bounding box center [388, 23] width 33 height 33
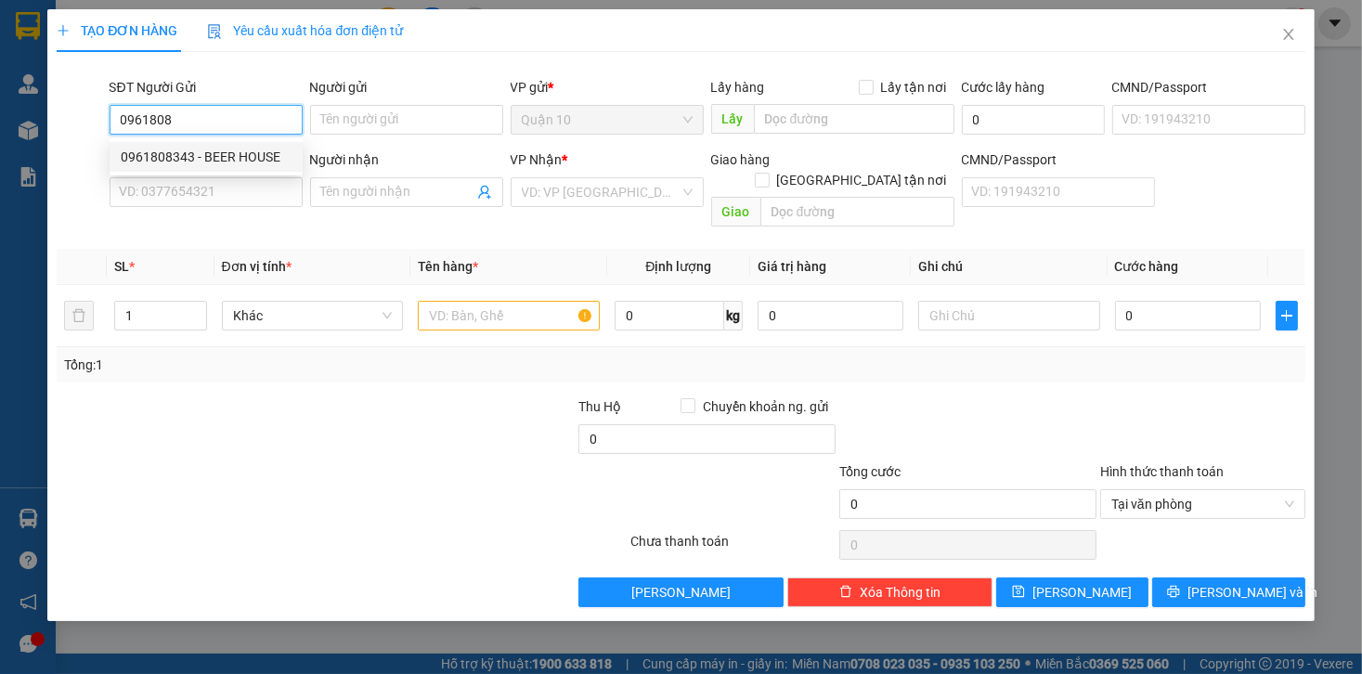
click at [234, 162] on div "0961808343 - BEER HOUSE" at bounding box center [206, 157] width 171 height 20
type input "0961808343"
type input "BEER HOUSE"
type input "0989361700"
type input "HƯƠNG"
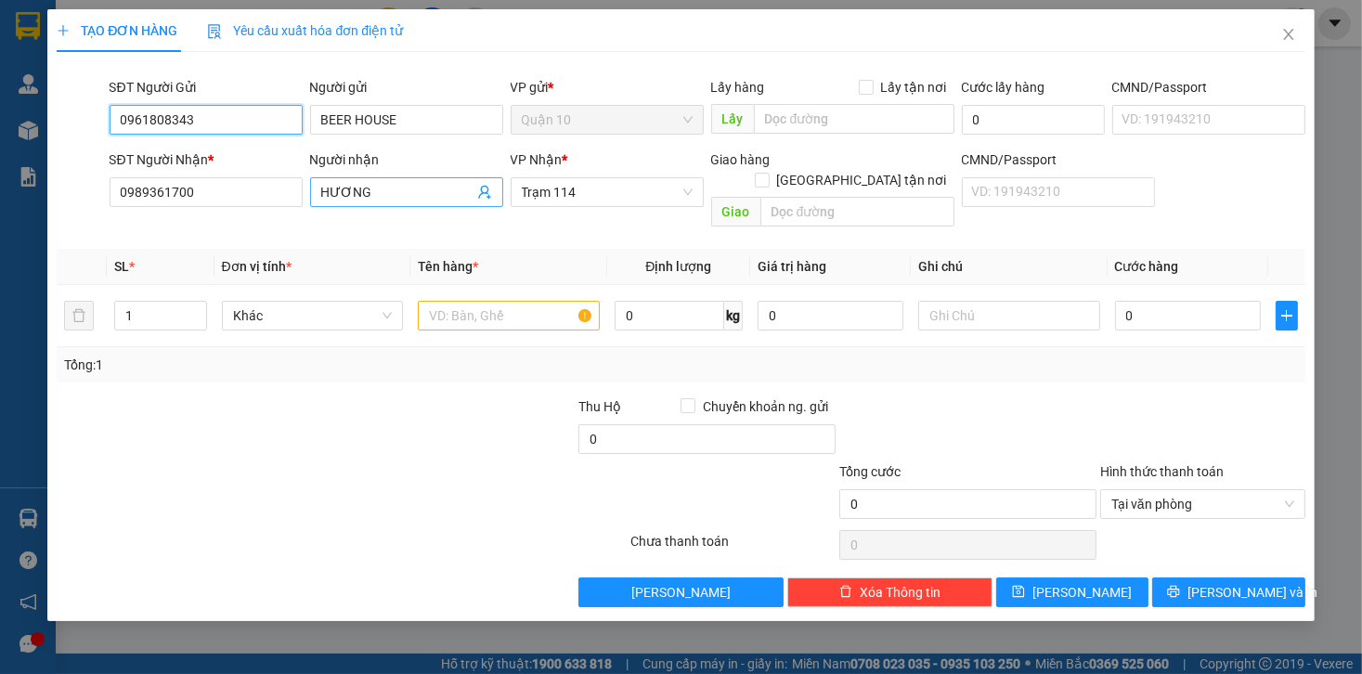
type input "0961808343"
click at [319, 189] on span "HƯƠNG" at bounding box center [406, 192] width 193 height 30
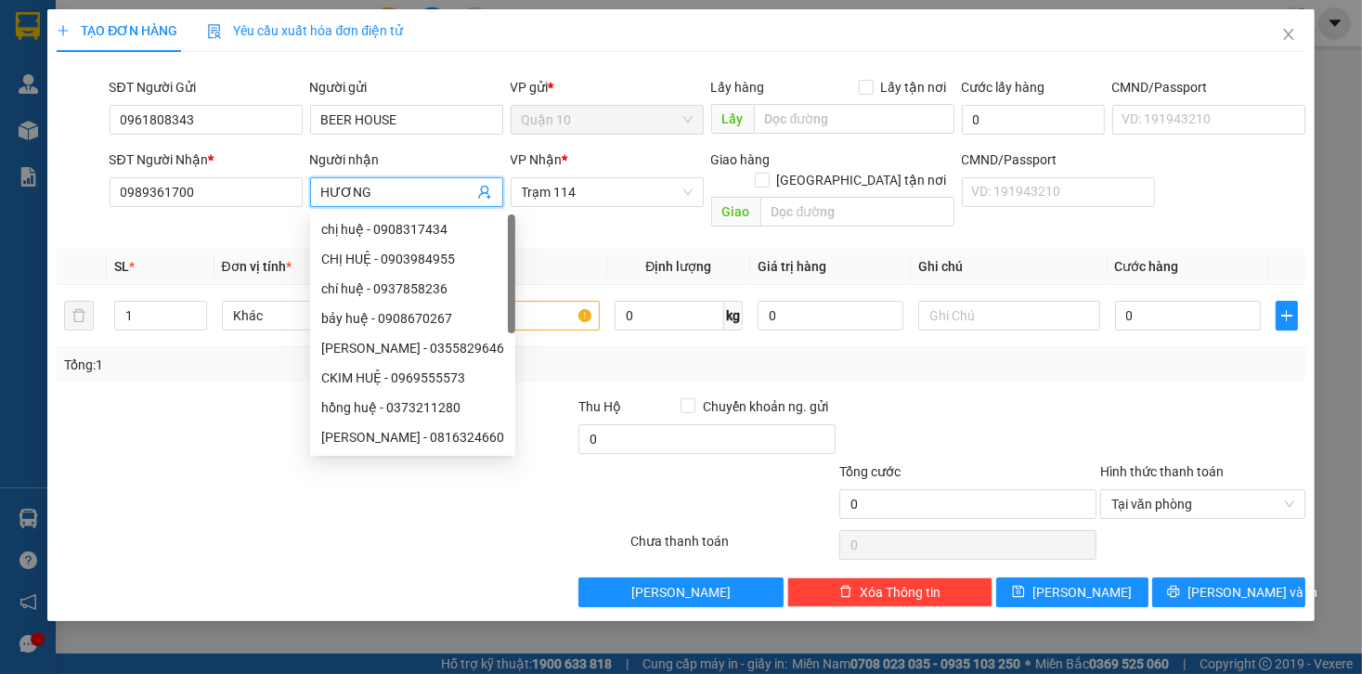
click at [323, 192] on input "HƯƠNG" at bounding box center [397, 192] width 152 height 20
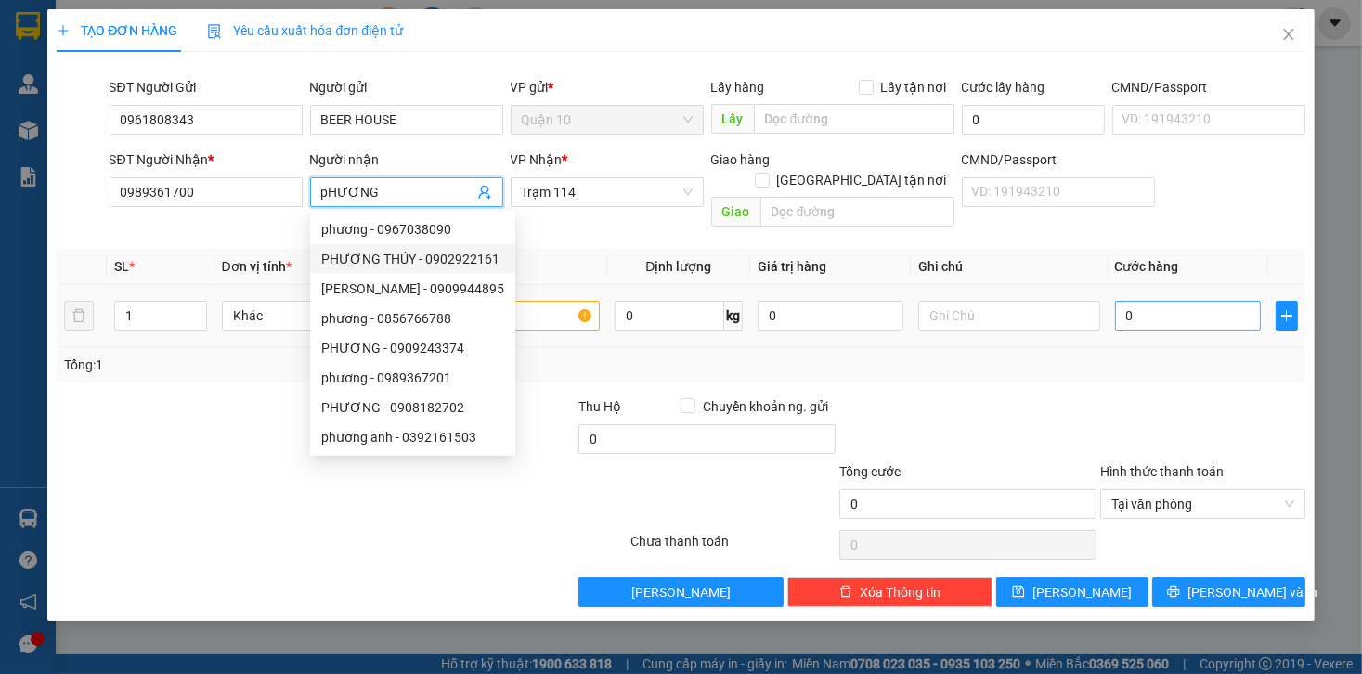
type input "pHƯƠNG"
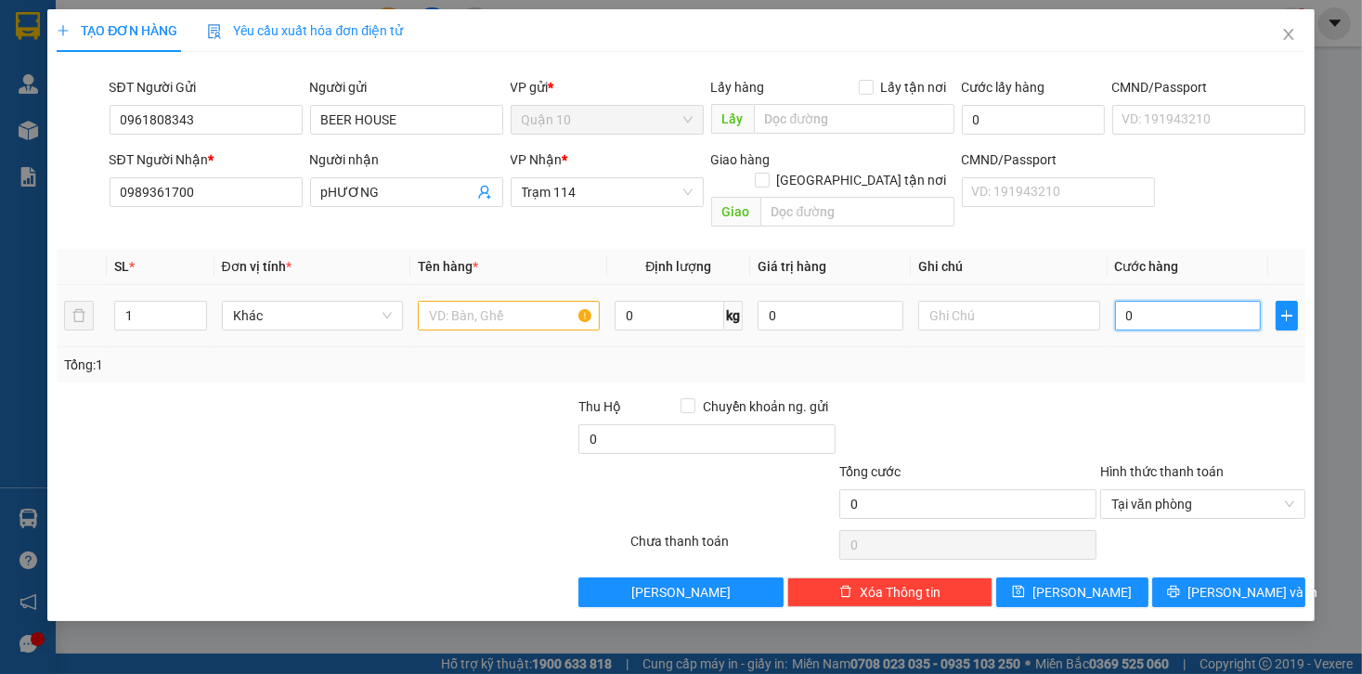
type input "1"
type input "15"
type input "150"
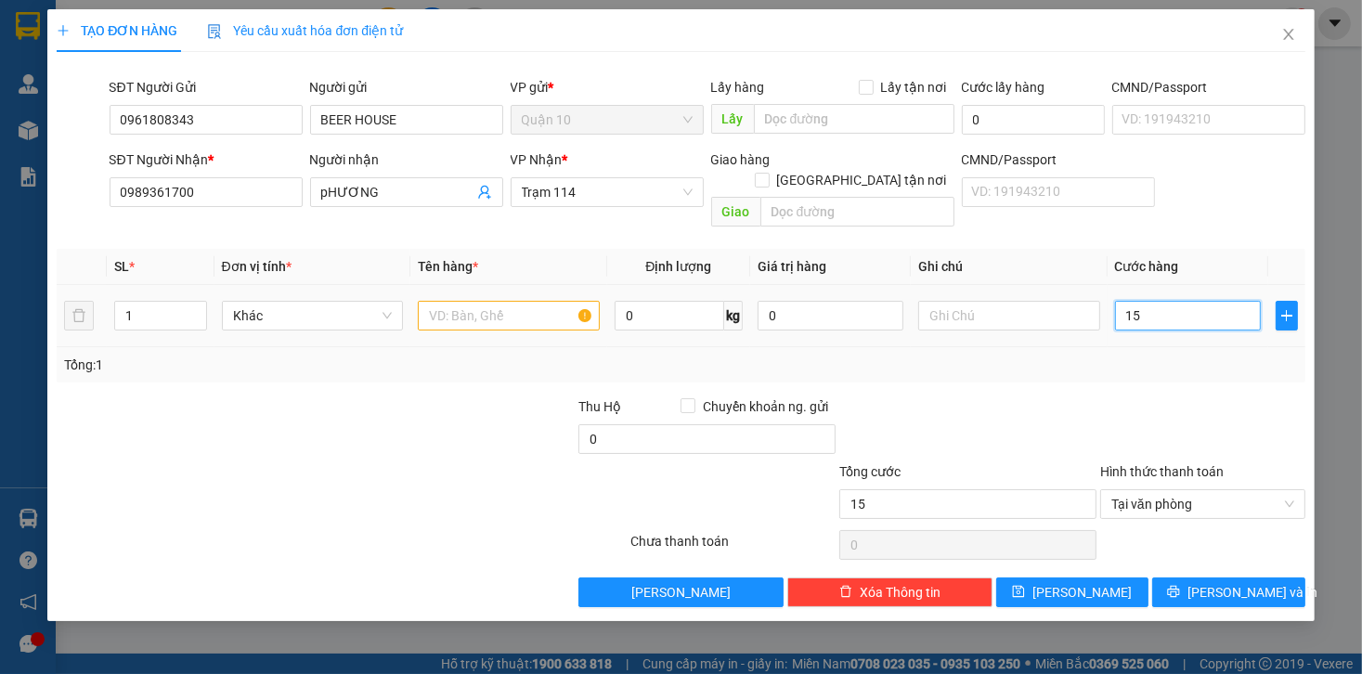
type input "150"
click at [1085, 408] on div at bounding box center [968, 429] width 261 height 65
type input "150.000"
click at [186, 302] on span "Increase Value" at bounding box center [196, 310] width 20 height 17
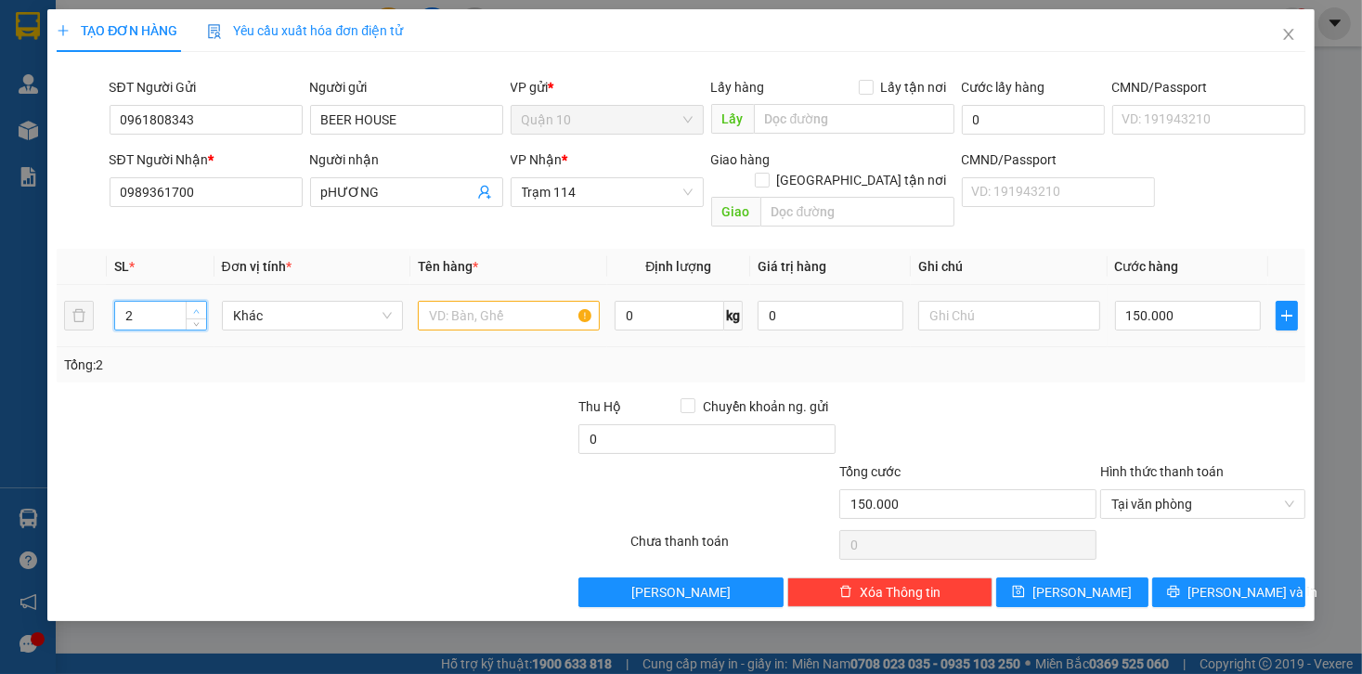
type input "3"
click at [194, 308] on icon "up" at bounding box center [196, 311] width 7 height 7
click at [518, 301] on input "text" at bounding box center [509, 316] width 182 height 30
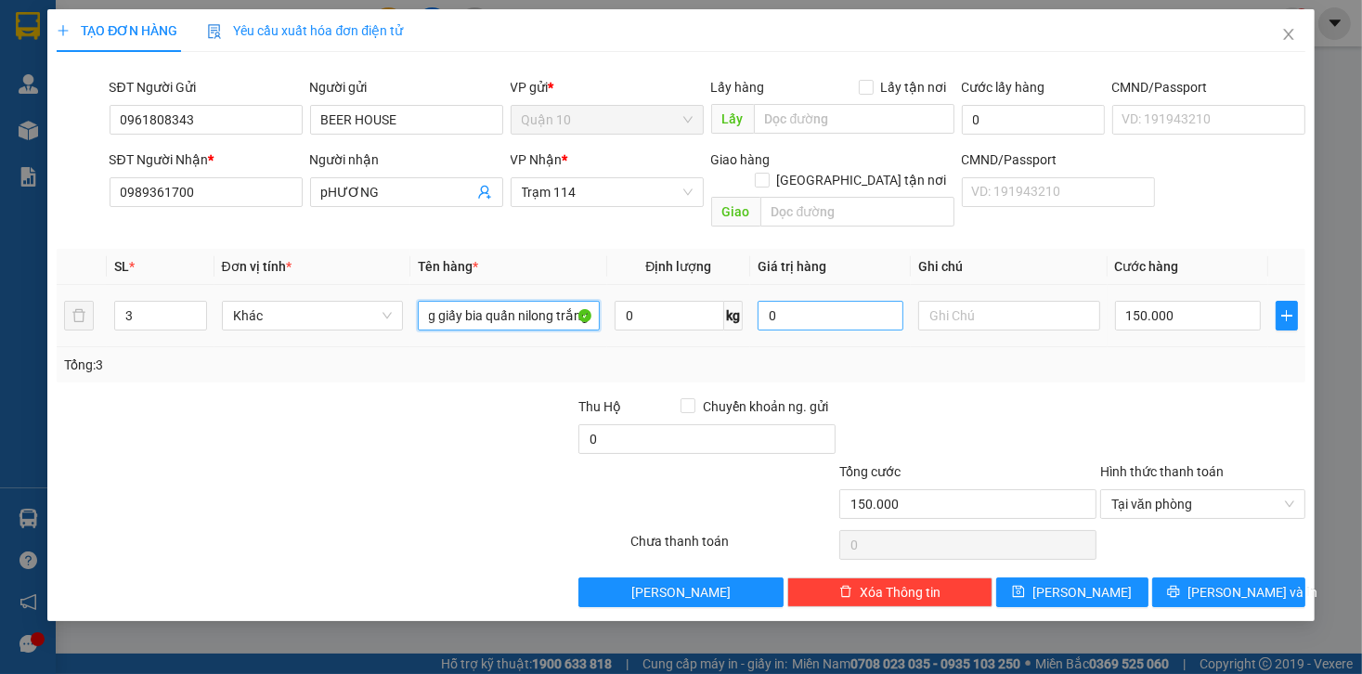
type input "thùng giấy bia quấn nilong trắng"
drag, startPoint x: 826, startPoint y: 294, endPoint x: 565, endPoint y: 275, distance: 261.7
click at [639, 292] on tr "3 Khác thùng giấy bia quấn nilong trắng 0 kg 0 150.000" at bounding box center [681, 316] width 1248 height 62
drag, startPoint x: 874, startPoint y: 293, endPoint x: 423, endPoint y: 271, distance: 451.9
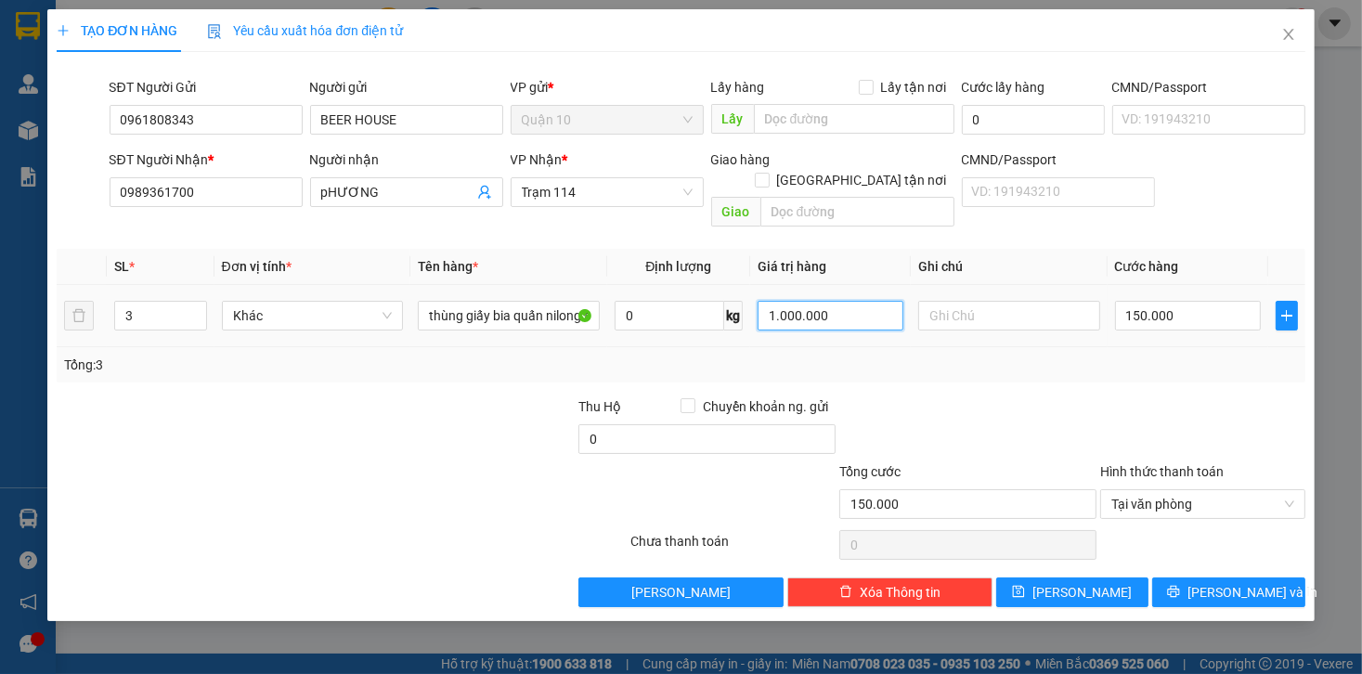
click at [427, 285] on tr "3 Khác thùng giấy bia quấn nilong trắng 0 kg 1.000.000 150.000" at bounding box center [681, 316] width 1248 height 62
type input "2.500.000"
click at [1224, 583] on div "TẠO ĐƠN HÀNG Yêu cầu xuất hóa đơn điện tử Transit Pickup Surcharge Ids Transit …" at bounding box center [680, 315] width 1267 height 612
click at [1233, 582] on span "[PERSON_NAME] và In" at bounding box center [1253, 592] width 130 height 20
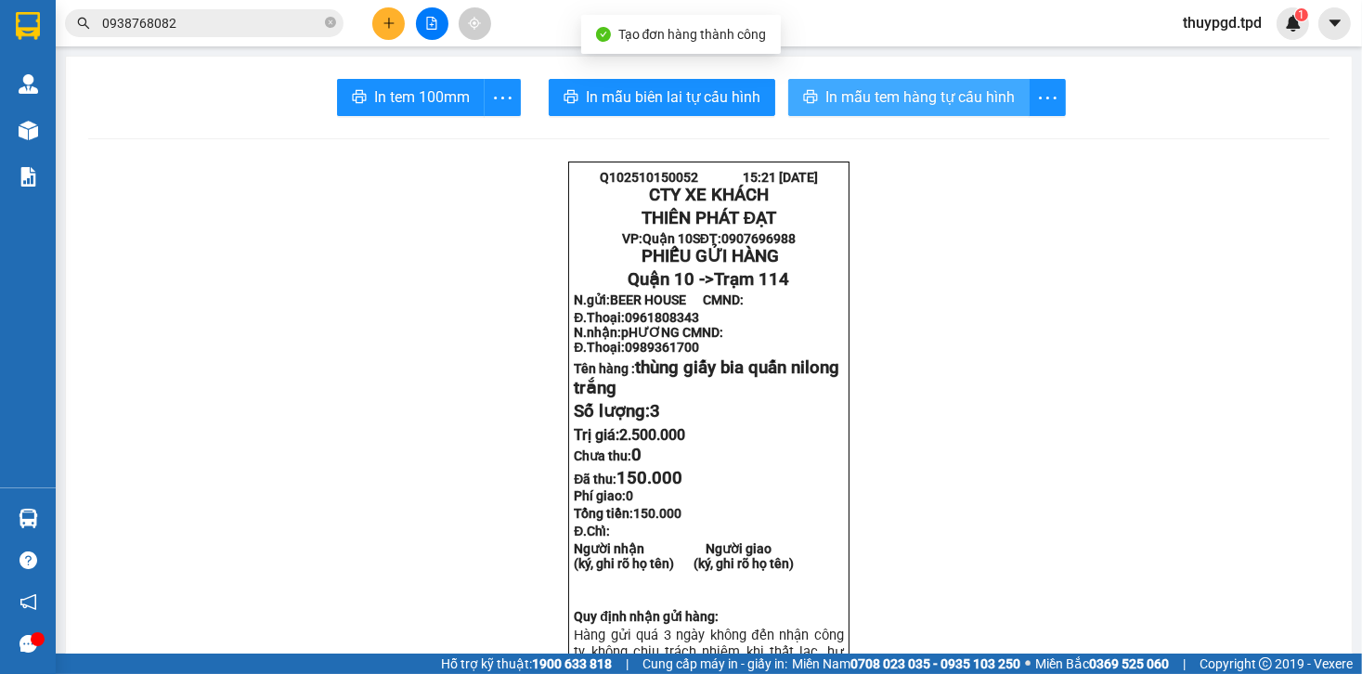
click at [906, 100] on span "In mẫu tem hàng tự cấu hình" at bounding box center [920, 96] width 189 height 23
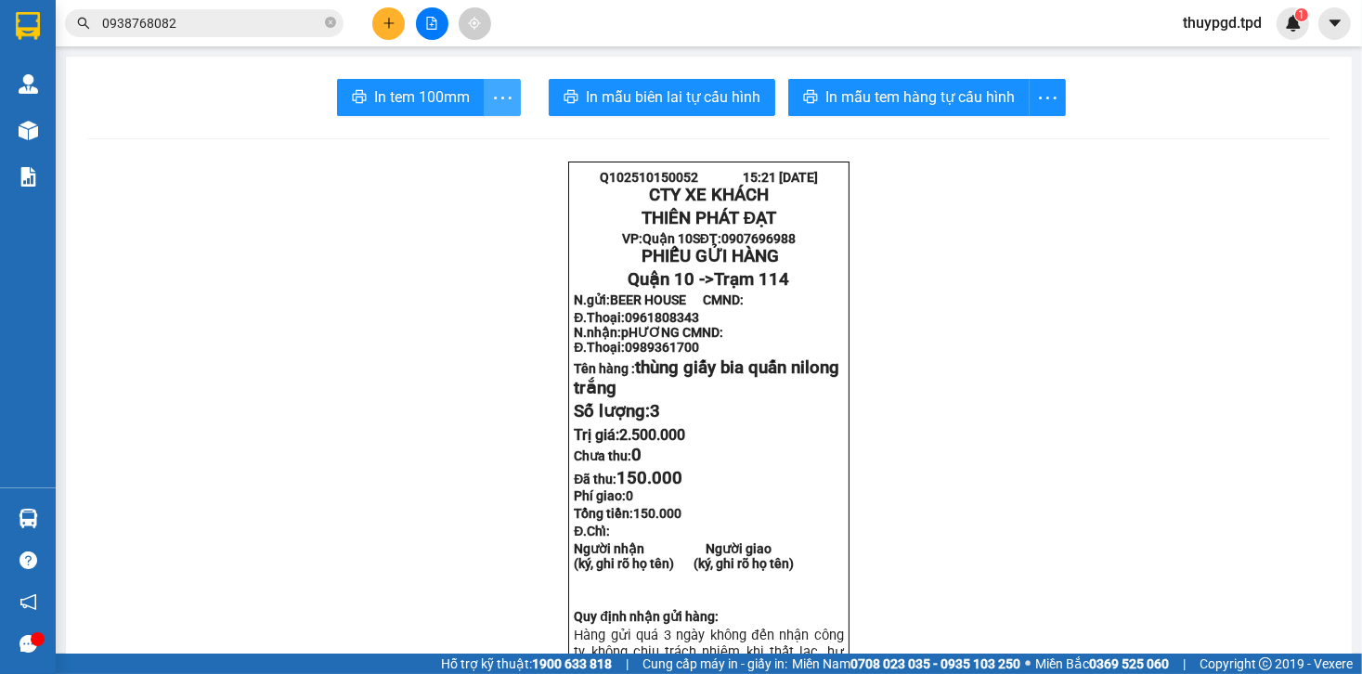
click at [495, 100] on icon "more" at bounding box center [502, 97] width 23 height 23
click at [476, 133] on div "In tem 100mm theo số lượng (3)" at bounding box center [412, 138] width 186 height 20
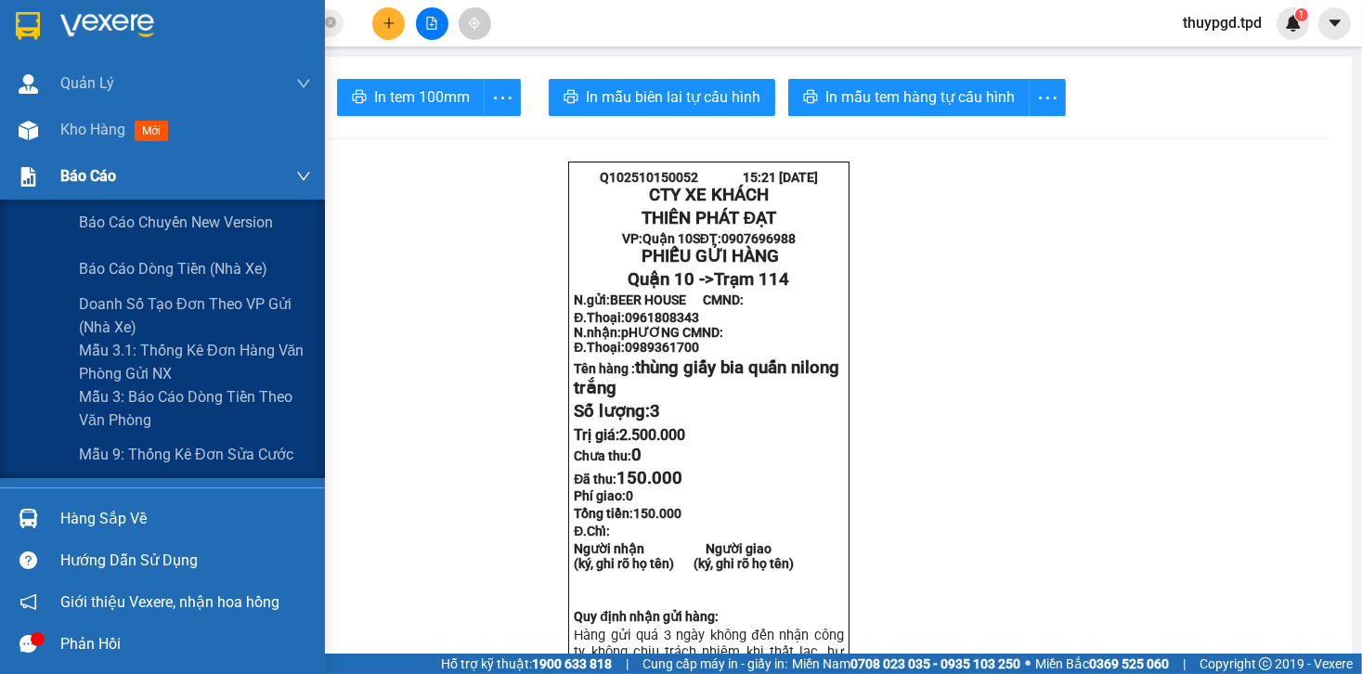
click at [95, 159] on div "Báo cáo" at bounding box center [185, 176] width 251 height 46
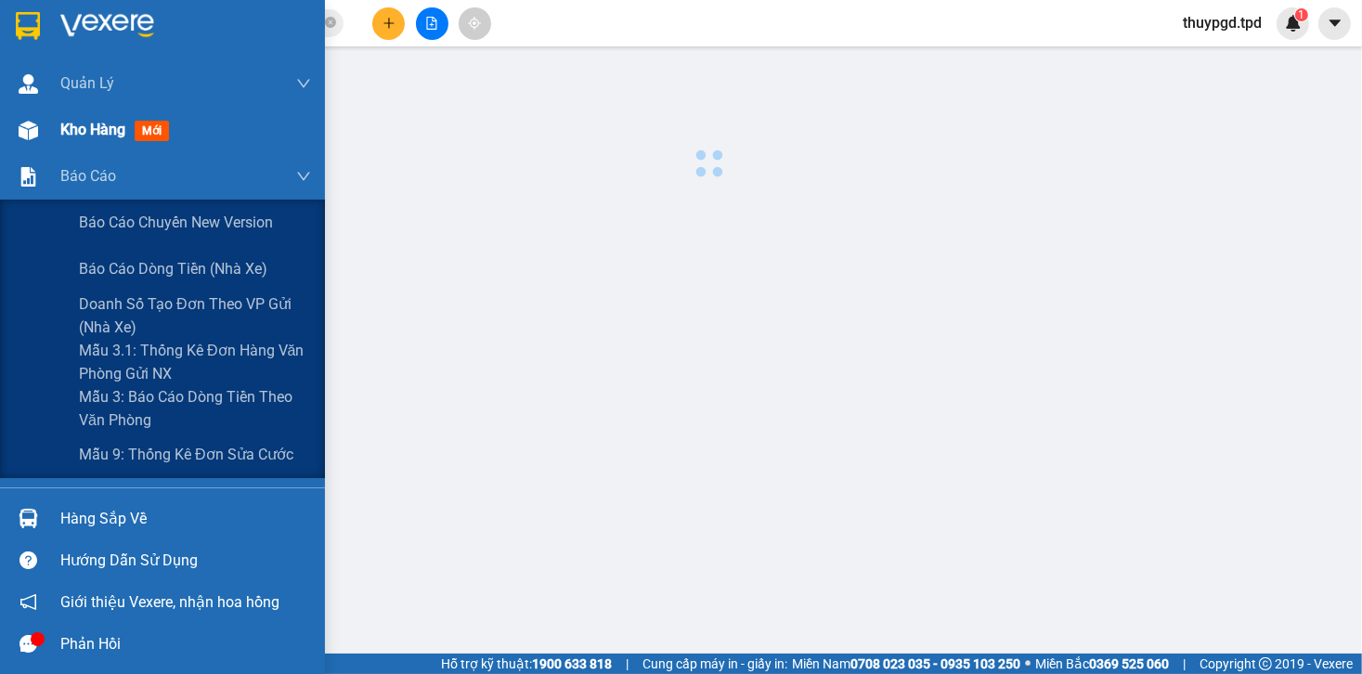
click at [100, 149] on div "Kho hàng mới" at bounding box center [185, 130] width 251 height 46
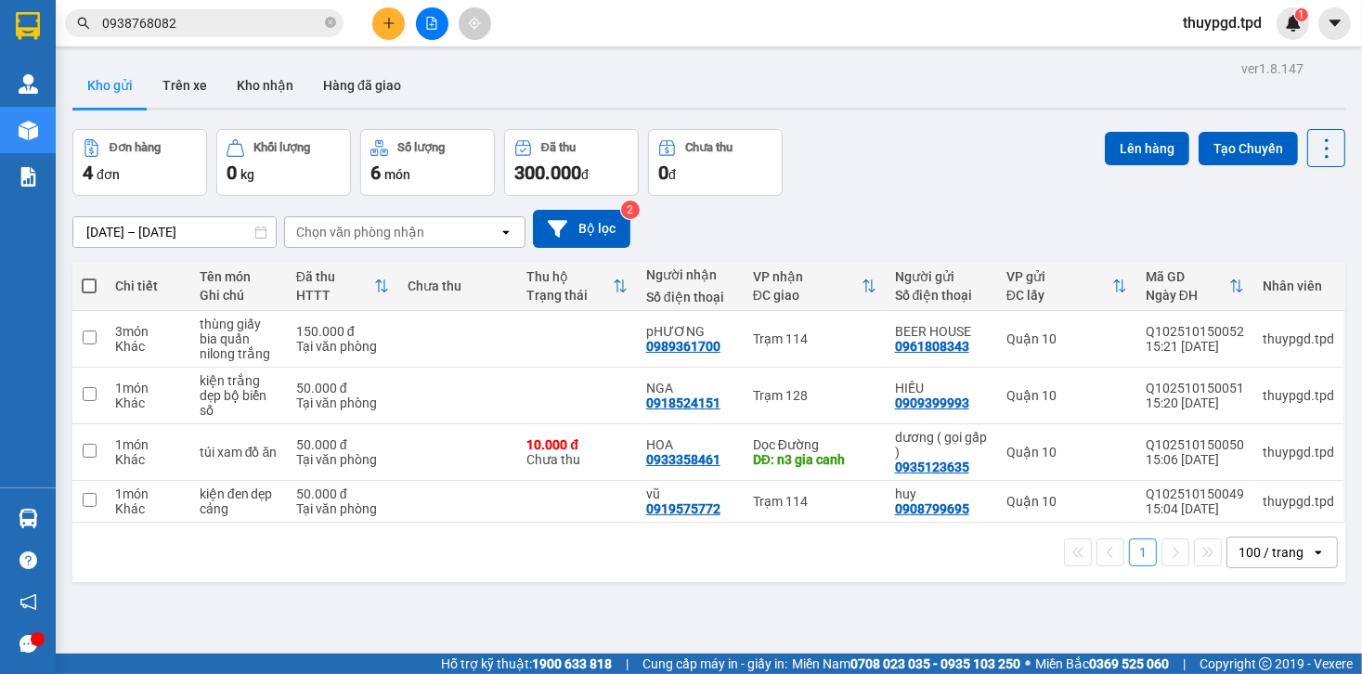
click at [208, 30] on input "0938768082" at bounding box center [211, 23] width 219 height 20
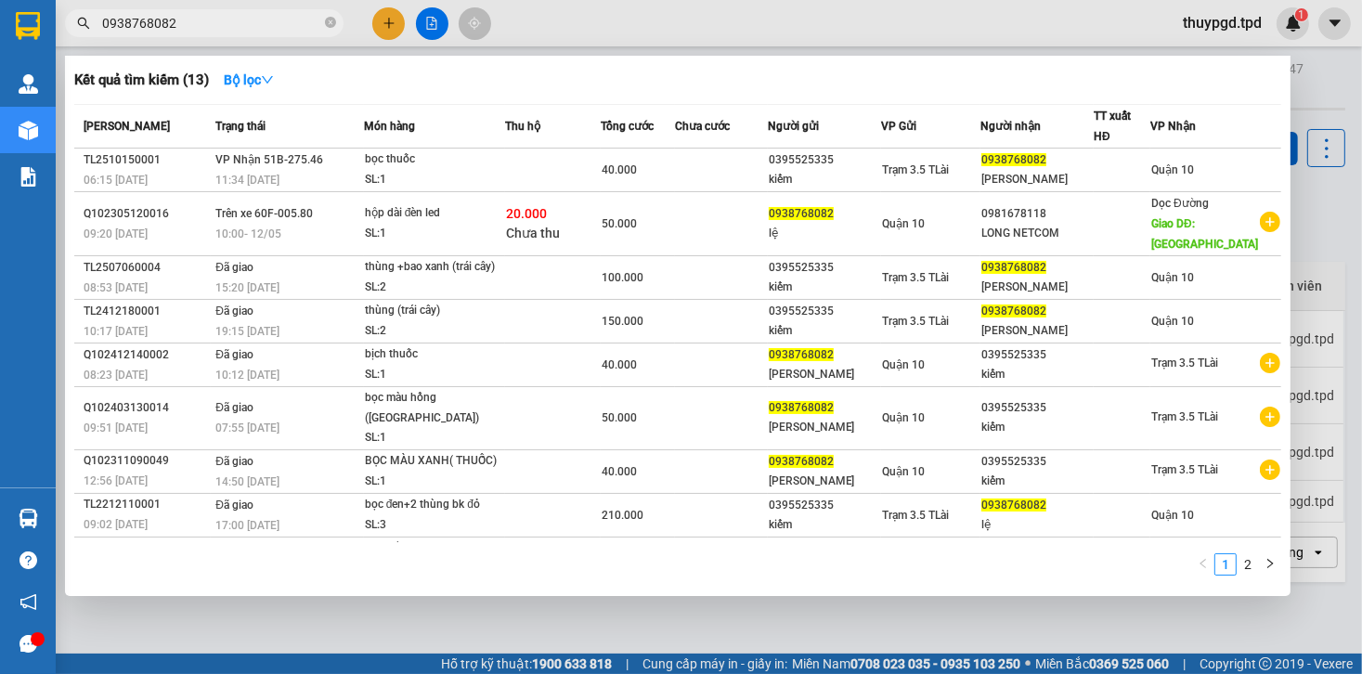
click at [215, 25] on input "0938768082" at bounding box center [211, 23] width 219 height 20
type input "0"
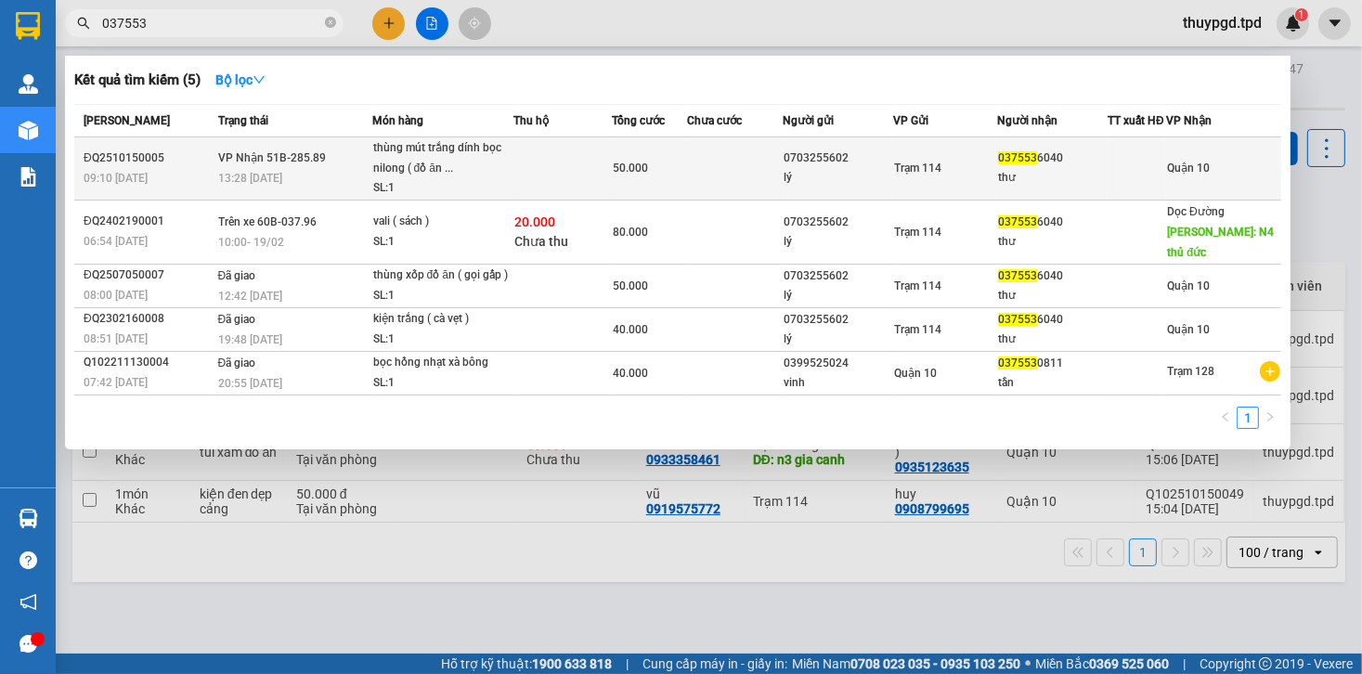
type input "037553"
click at [504, 178] on div "thùng mút trắng dính bọc nilong ( đồ ăn ..." at bounding box center [442, 158] width 139 height 40
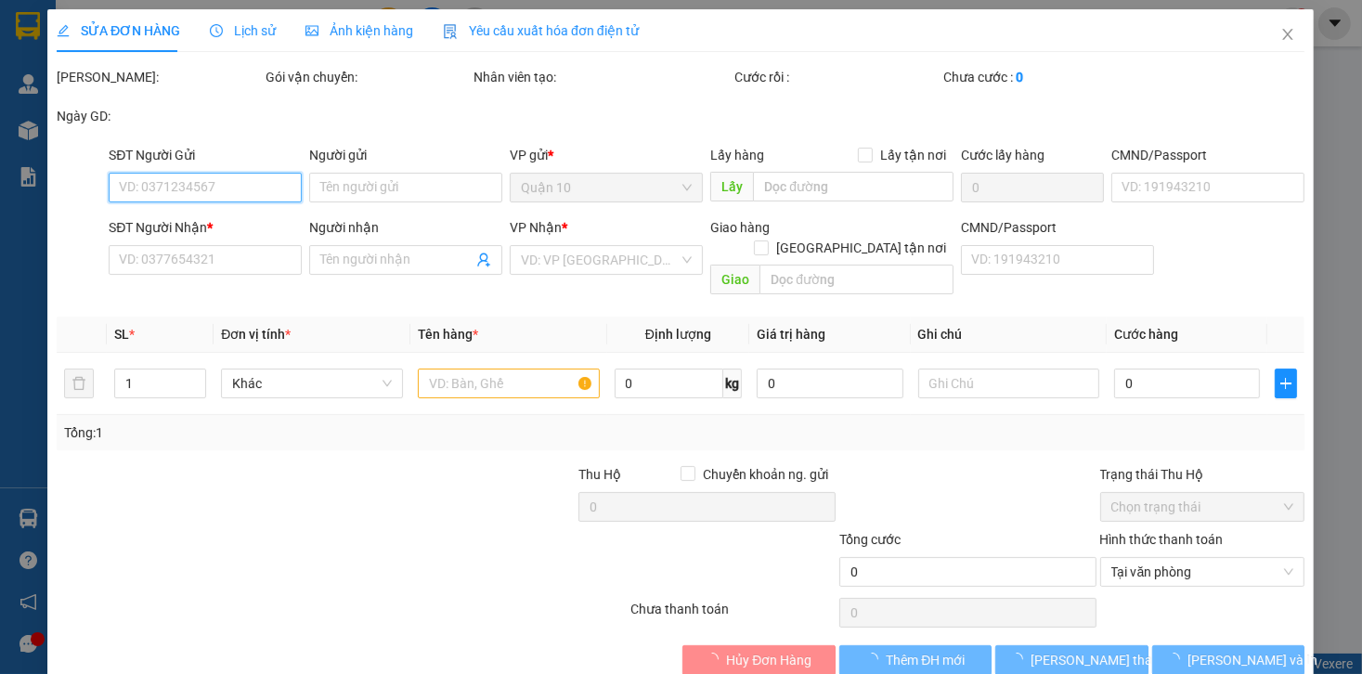
type input "0703255602"
type input "lý"
type input "0375536040"
type input "thư"
type input "50.000"
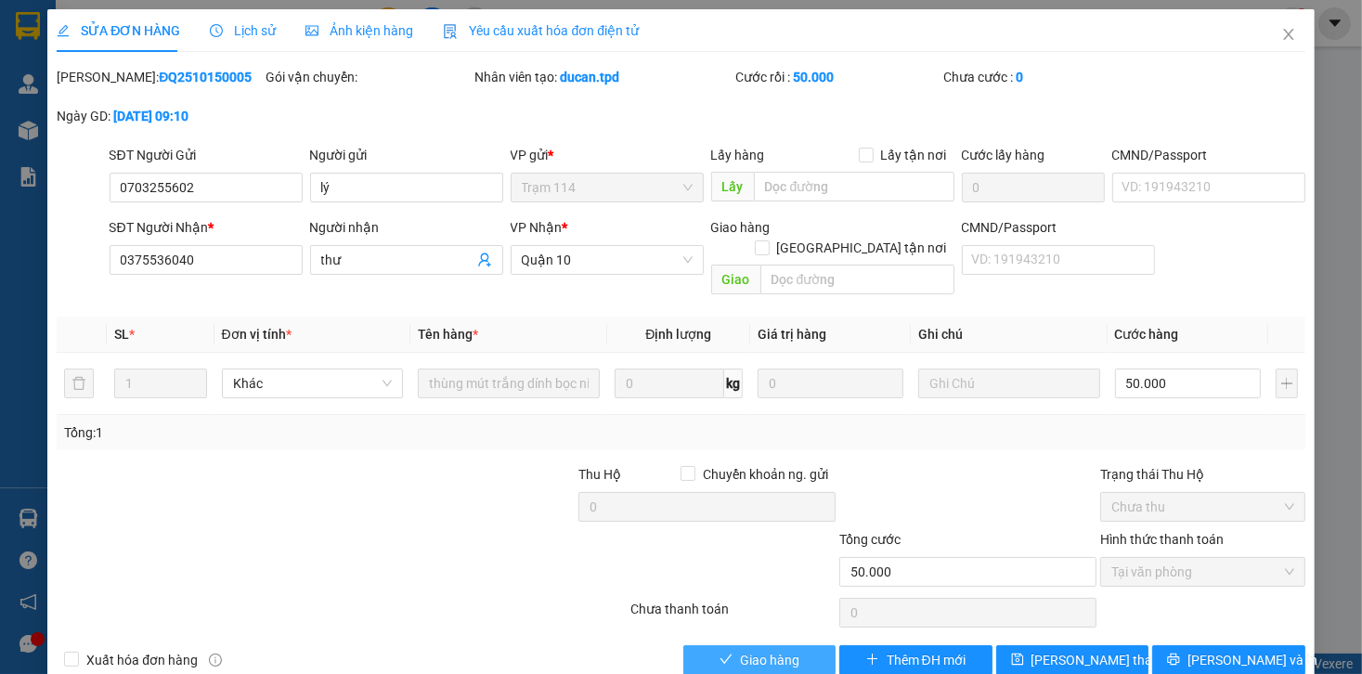
click at [787, 650] on span "Giao hàng" at bounding box center [769, 660] width 59 height 20
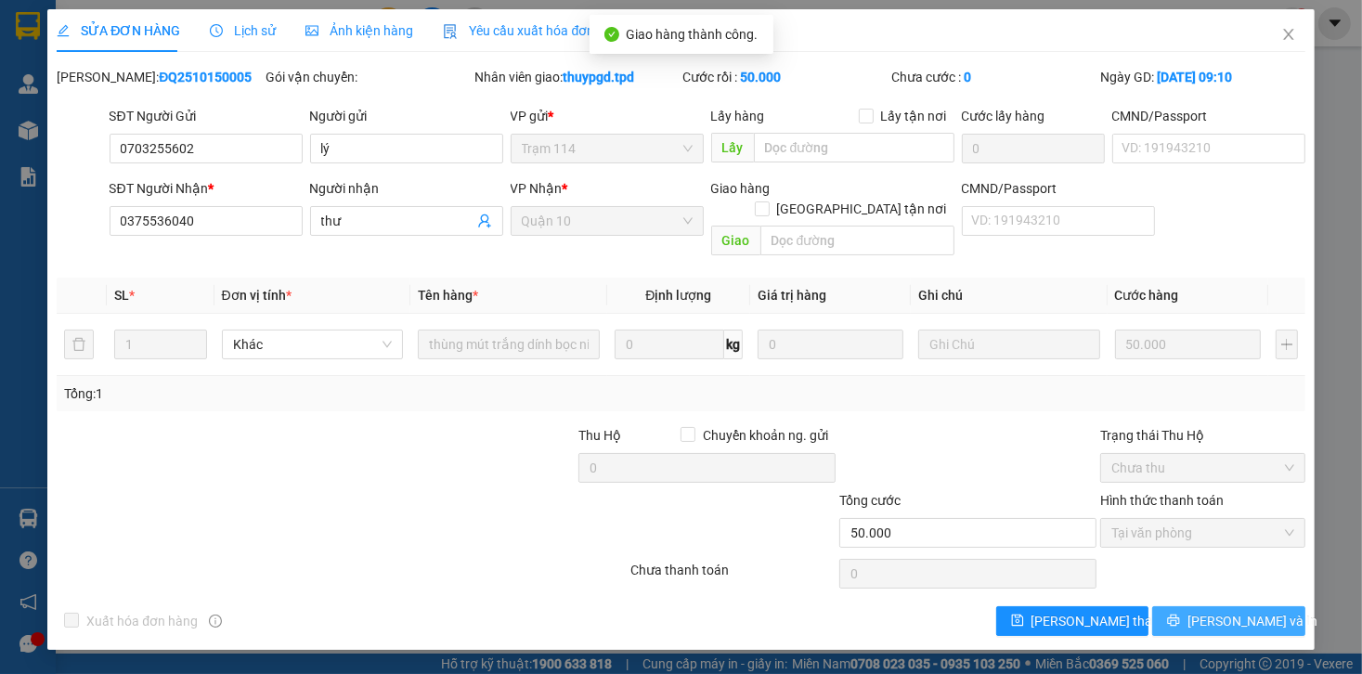
click at [1233, 611] on span "[PERSON_NAME] và In" at bounding box center [1253, 621] width 130 height 20
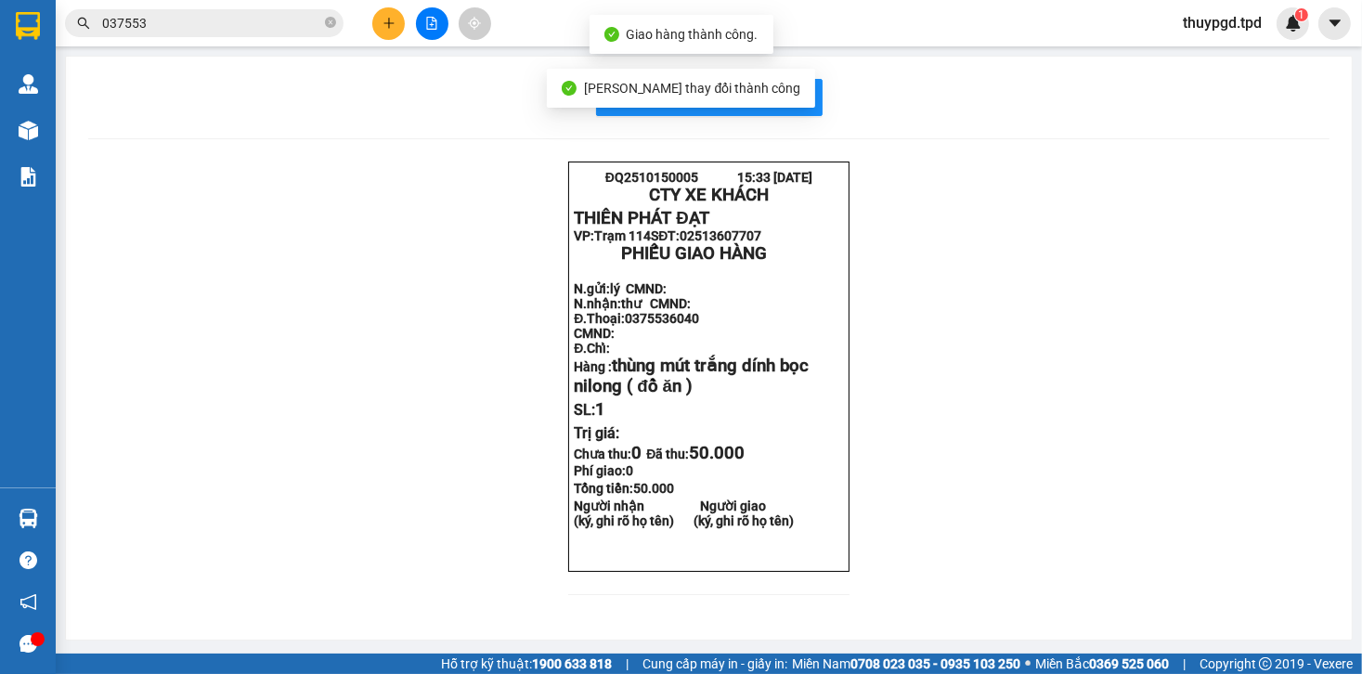
click at [809, 117] on div "In mẫu biên lai tự cấu hình ĐQ2510150005 15:33 15-10-2025 CTY XE KHÁCH THIÊN P…" at bounding box center [709, 348] width 1286 height 583
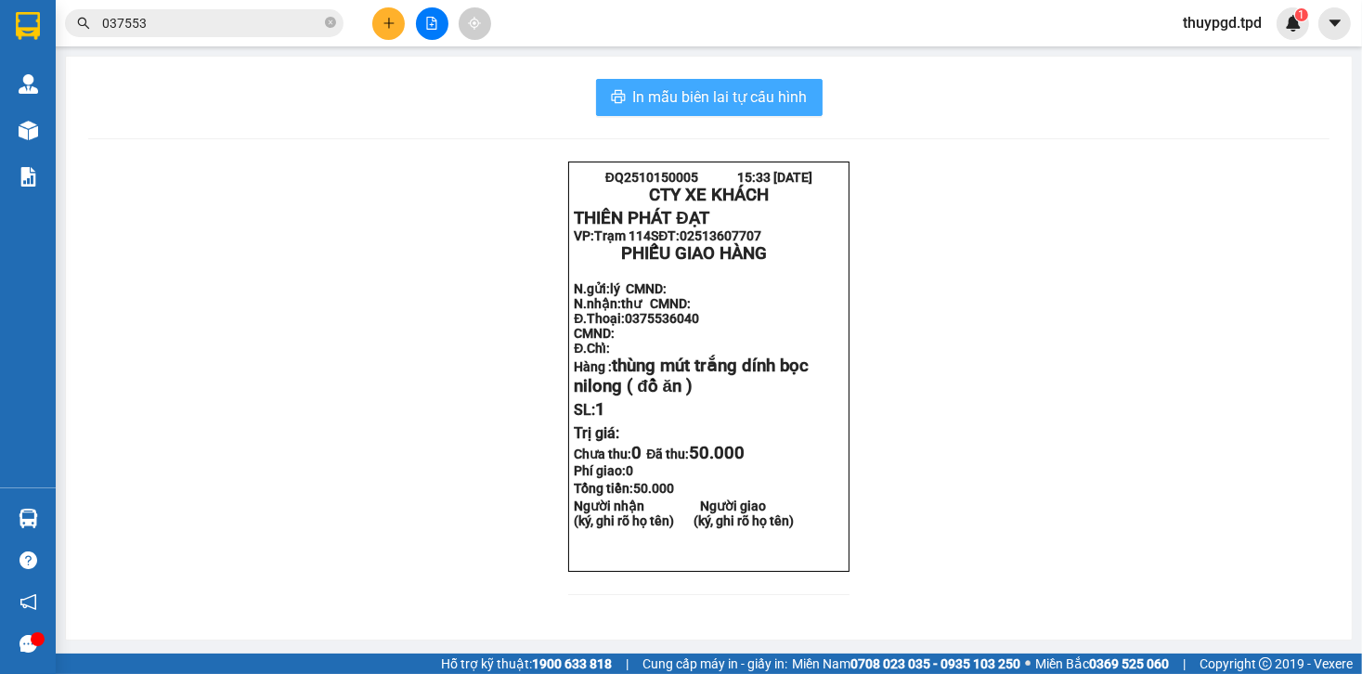
click at [684, 90] on span "In mẫu biên lai tự cấu hình" at bounding box center [720, 96] width 175 height 23
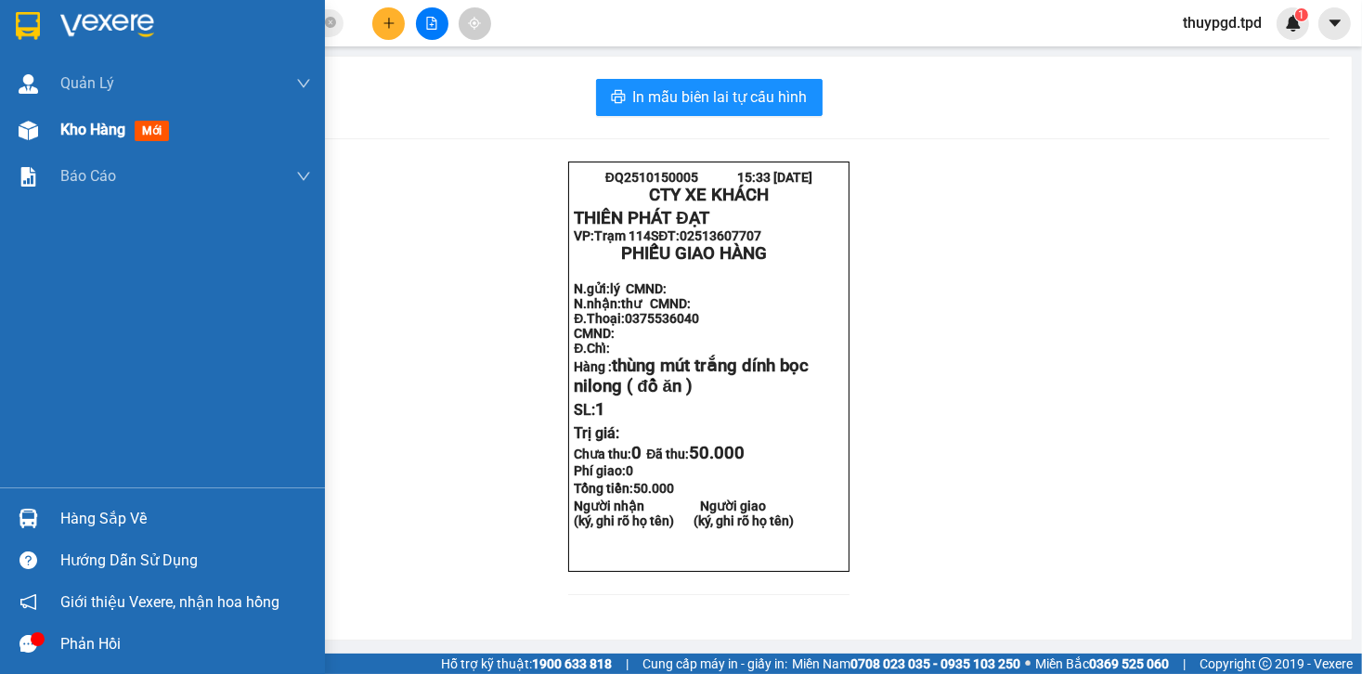
click at [45, 146] on div "Kho hàng mới" at bounding box center [162, 130] width 325 height 46
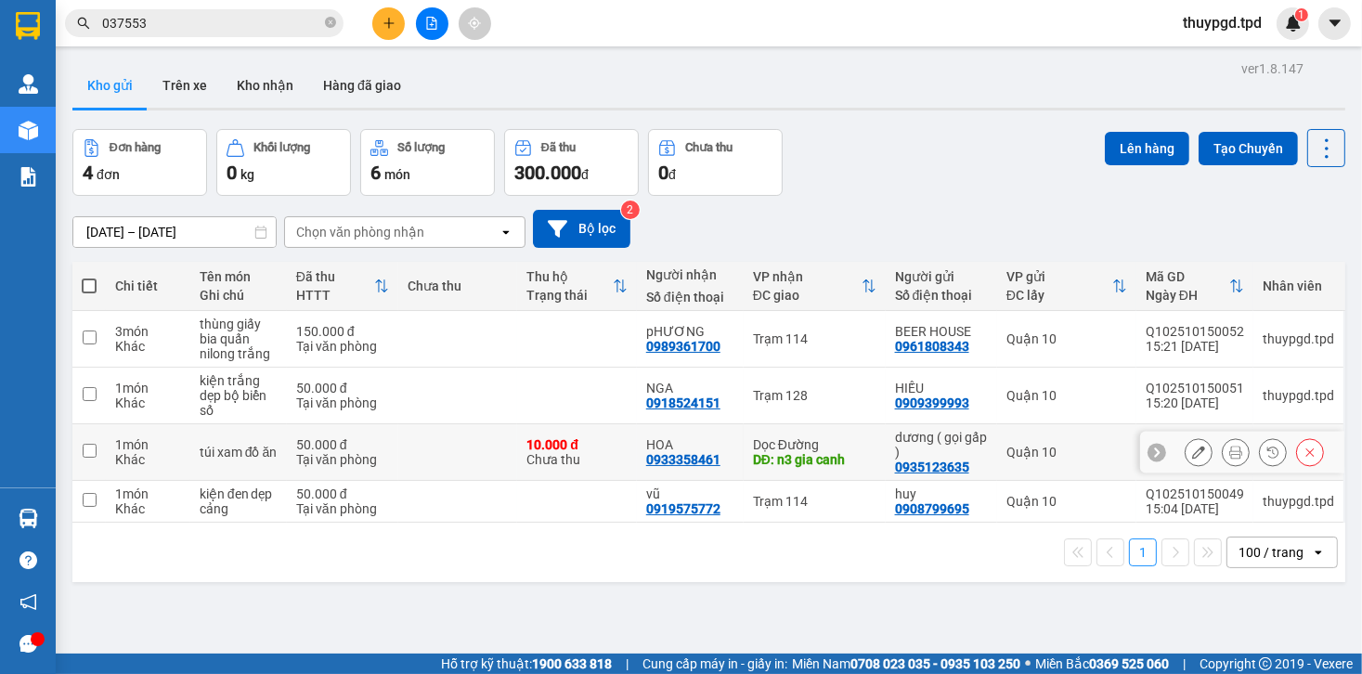
click at [452, 387] on td at bounding box center [457, 396] width 119 height 57
checkbox input "true"
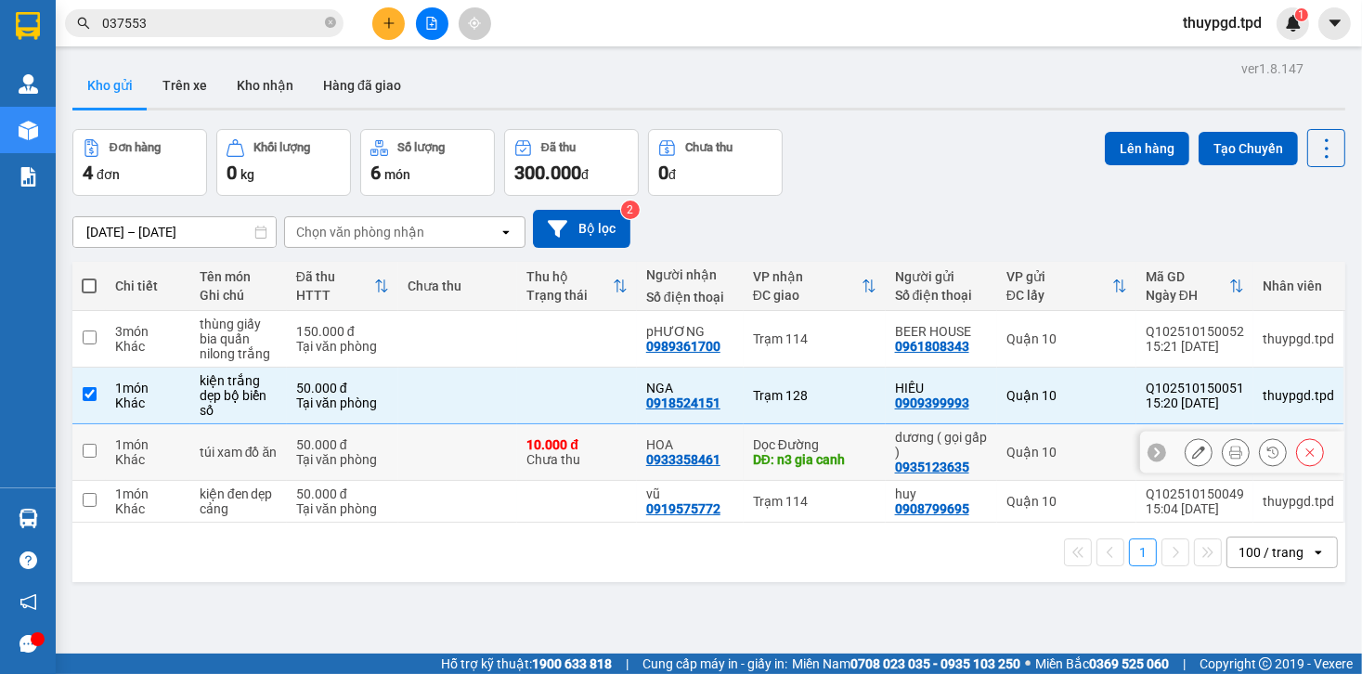
click at [418, 452] on td at bounding box center [457, 452] width 119 height 57
checkbox input "true"
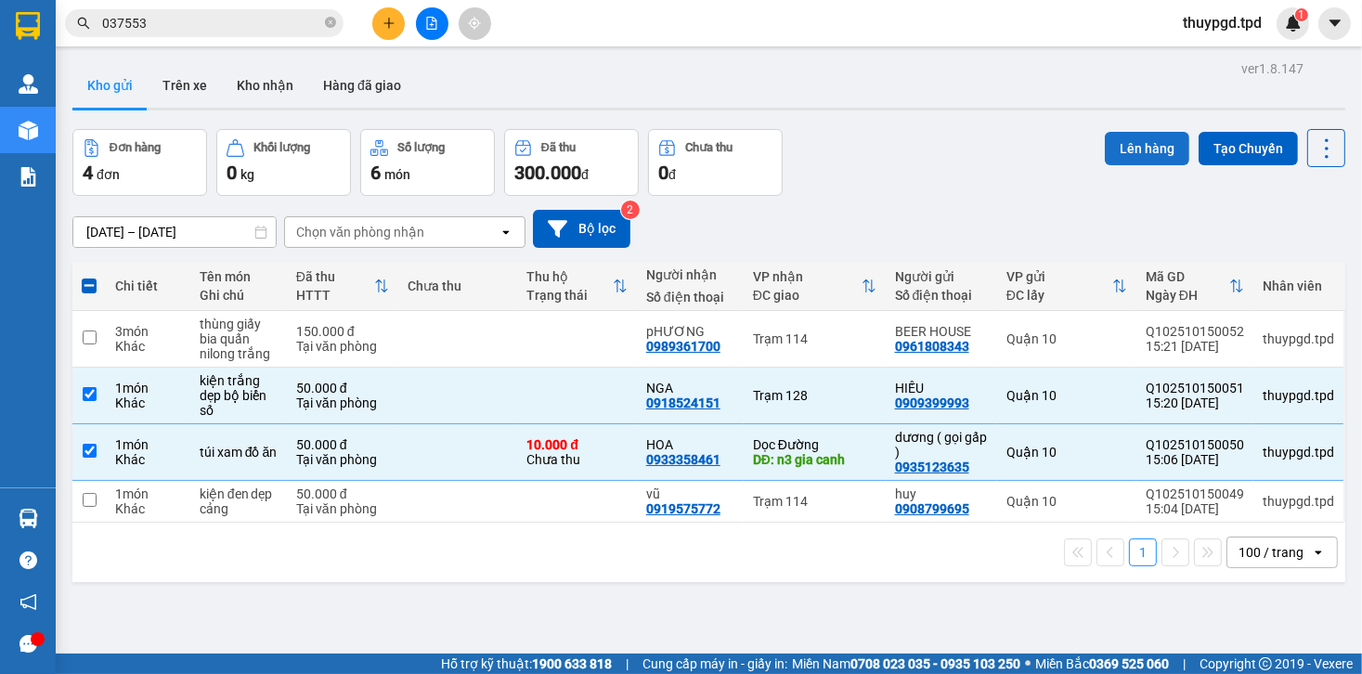
click at [1114, 148] on button "Lên hàng" at bounding box center [1147, 148] width 85 height 33
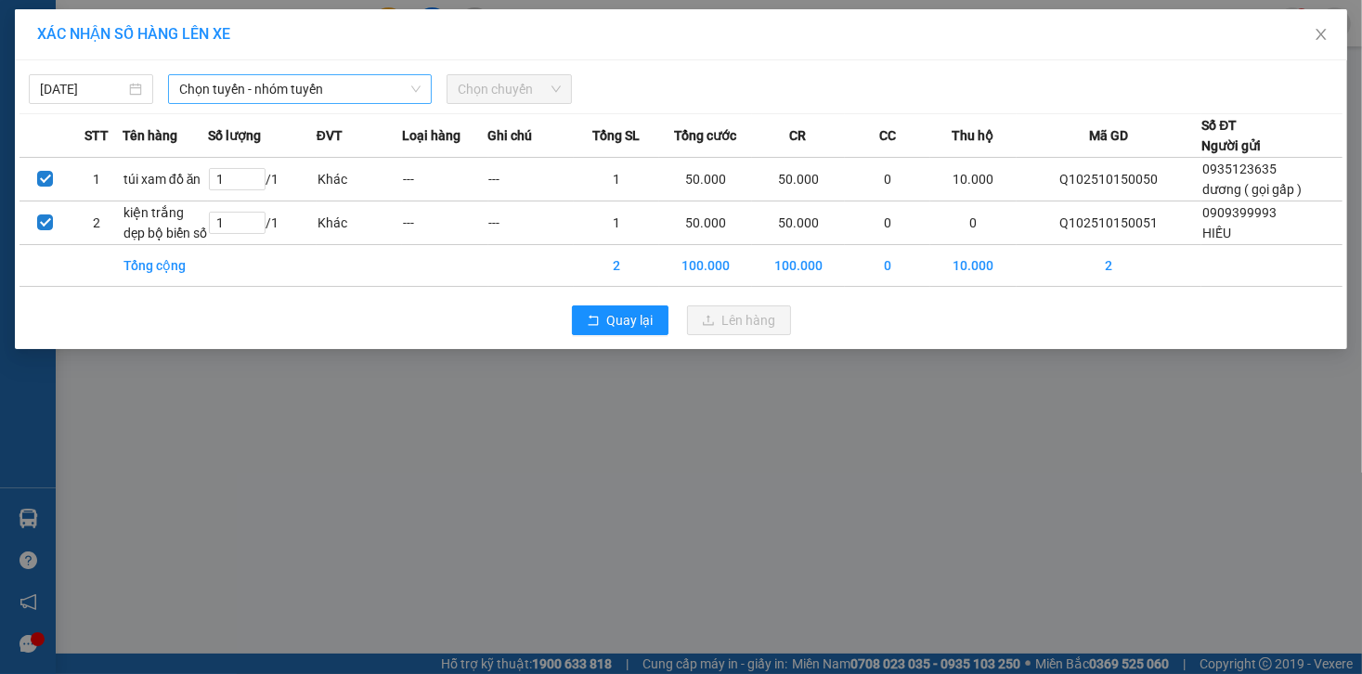
click at [305, 80] on span "Chọn tuyến - nhóm tuyến" at bounding box center [299, 89] width 241 height 28
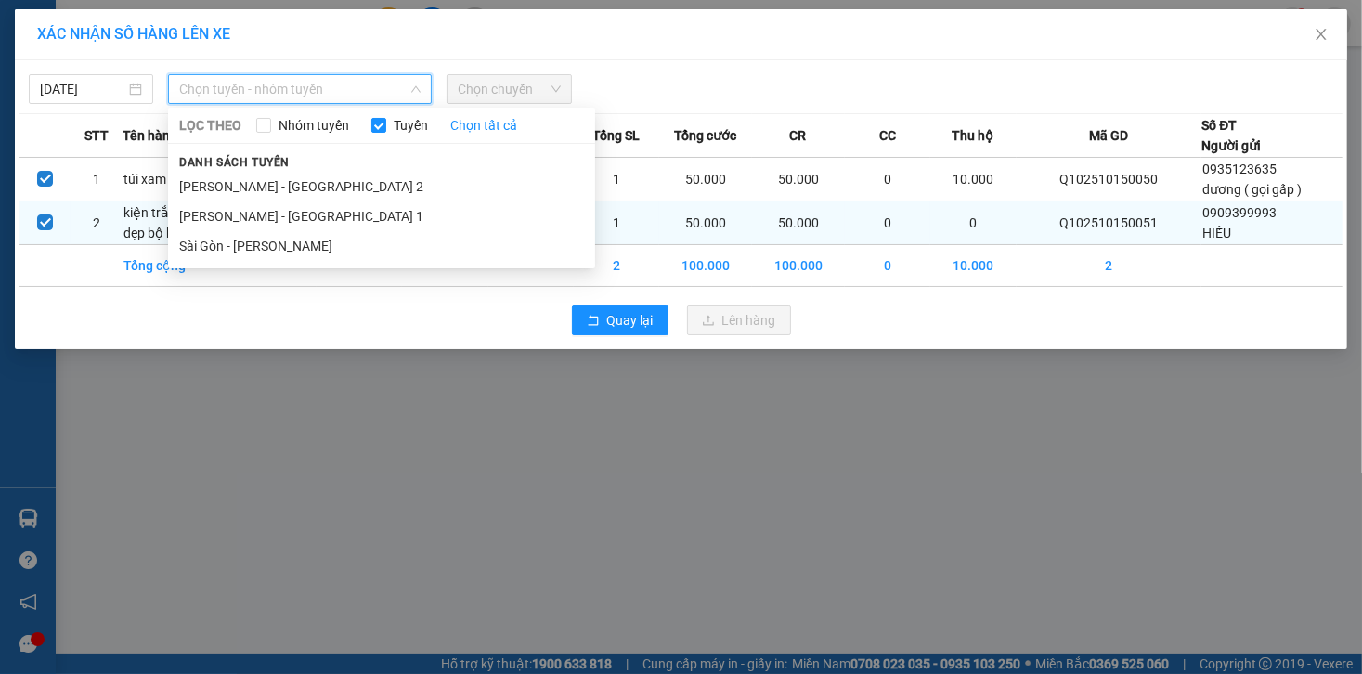
drag, startPoint x: 297, startPoint y: 254, endPoint x: 309, endPoint y: 212, distance: 43.5
click at [297, 252] on li "Sài Gòn - [PERSON_NAME]" at bounding box center [381, 246] width 427 height 30
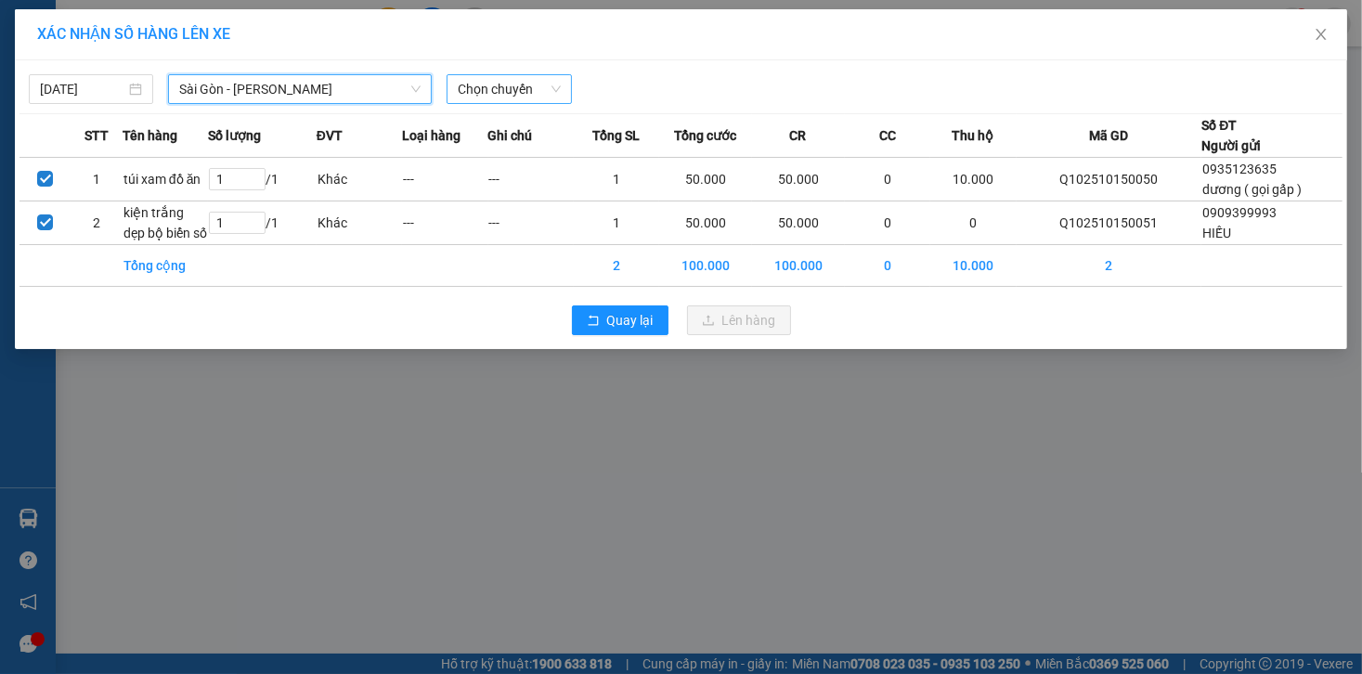
click at [510, 94] on span "Chọn chuyến" at bounding box center [509, 89] width 102 height 28
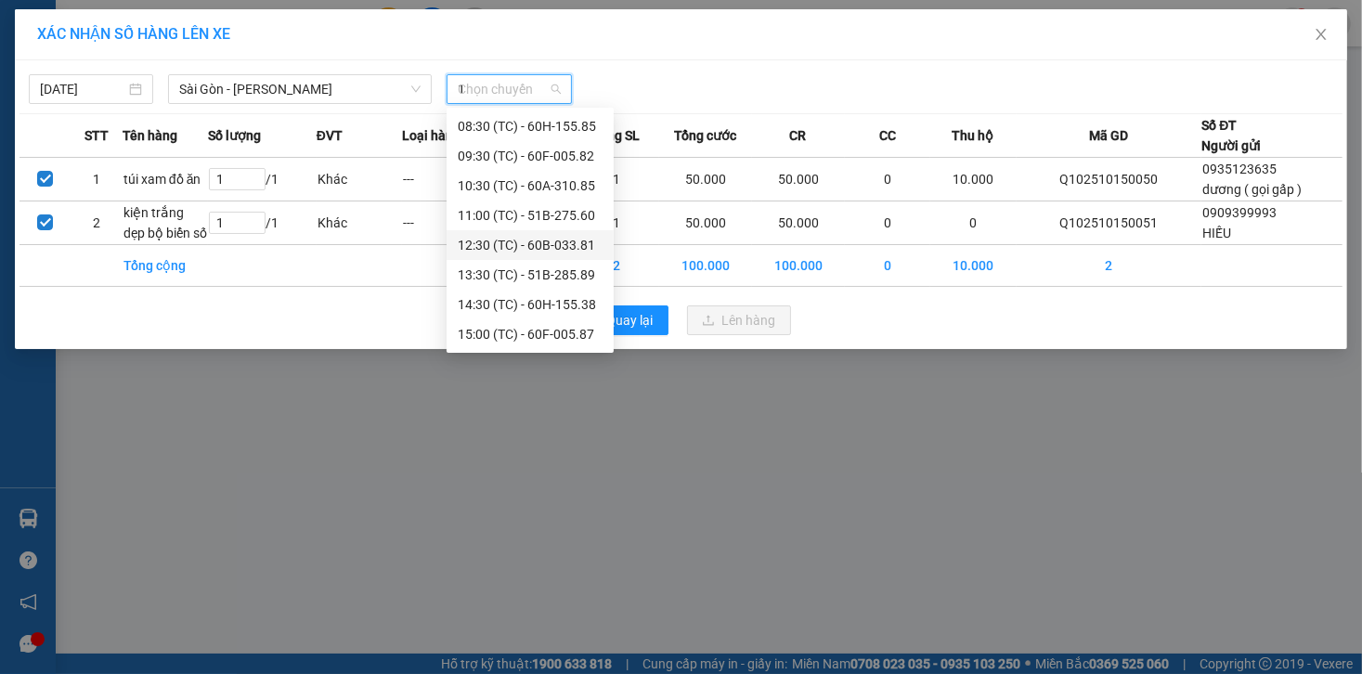
scroll to position [89, 0]
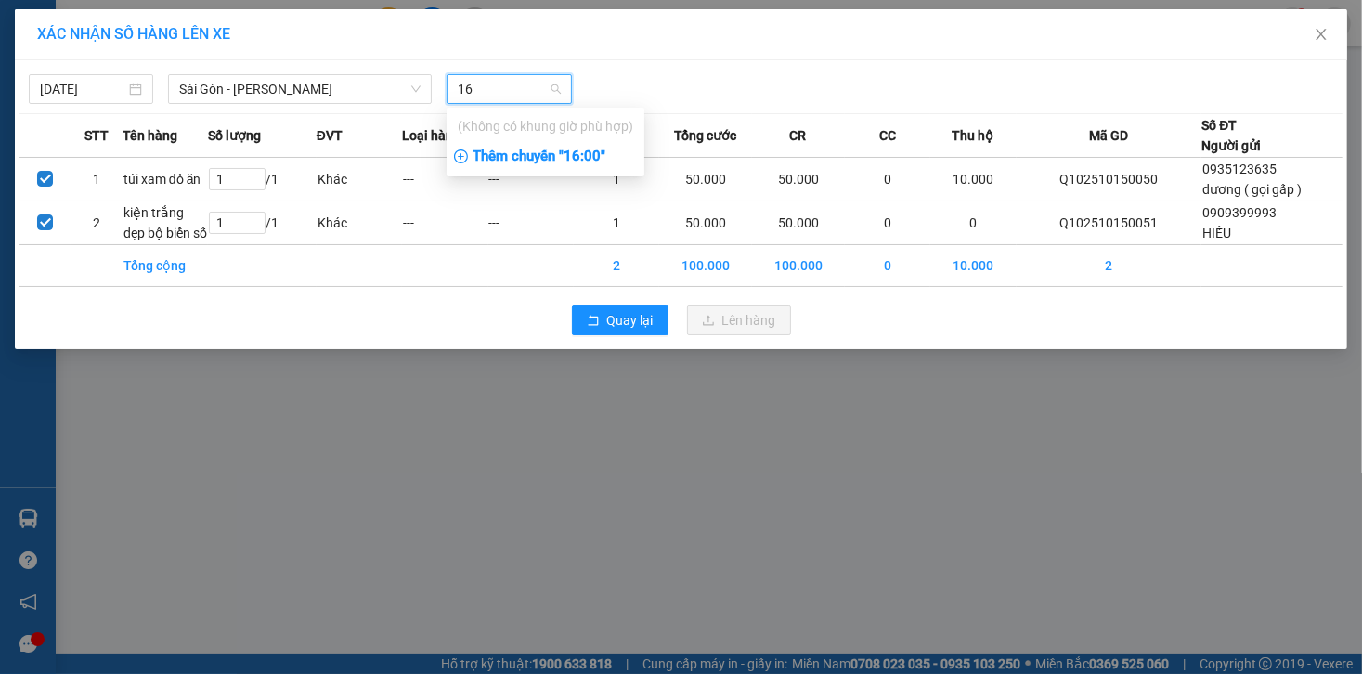
type input "1"
type input "15:30"
click at [591, 150] on div "Thêm chuyến " 15:30 "" at bounding box center [546, 157] width 198 height 32
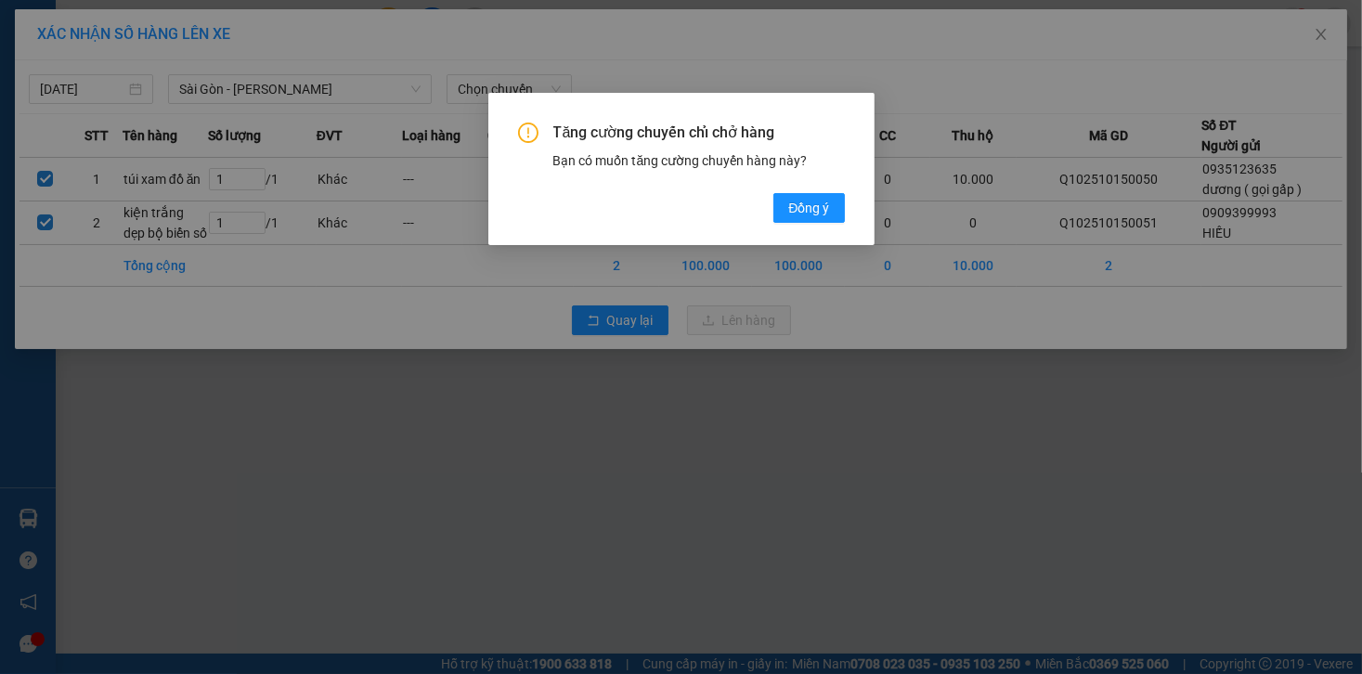
click at [844, 221] on div "Tăng cường chuyến chỉ chở hàng Bạn có muốn tăng cường chuyến hàng này? [GEOGRAP…" at bounding box center [681, 169] width 386 height 152
click at [829, 214] on span "Đồng ý" at bounding box center [808, 208] width 41 height 20
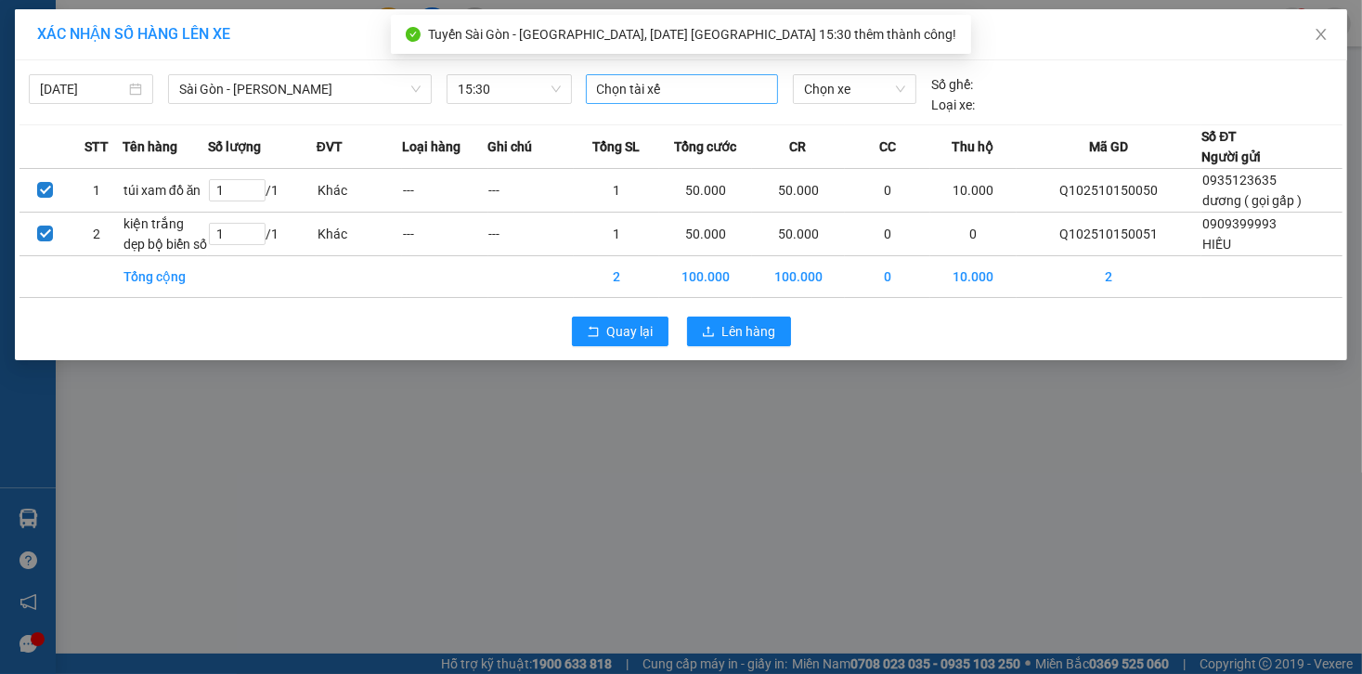
click at [629, 86] on div at bounding box center [682, 89] width 183 height 22
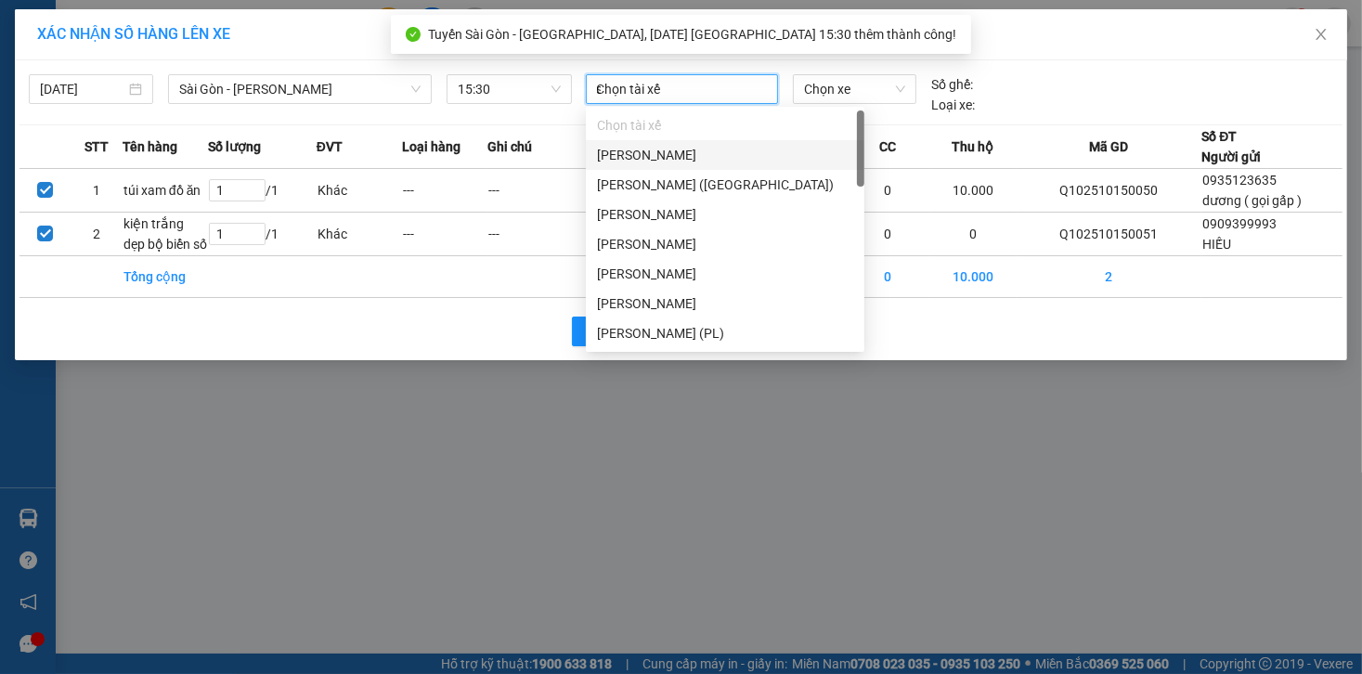
type input "sa"
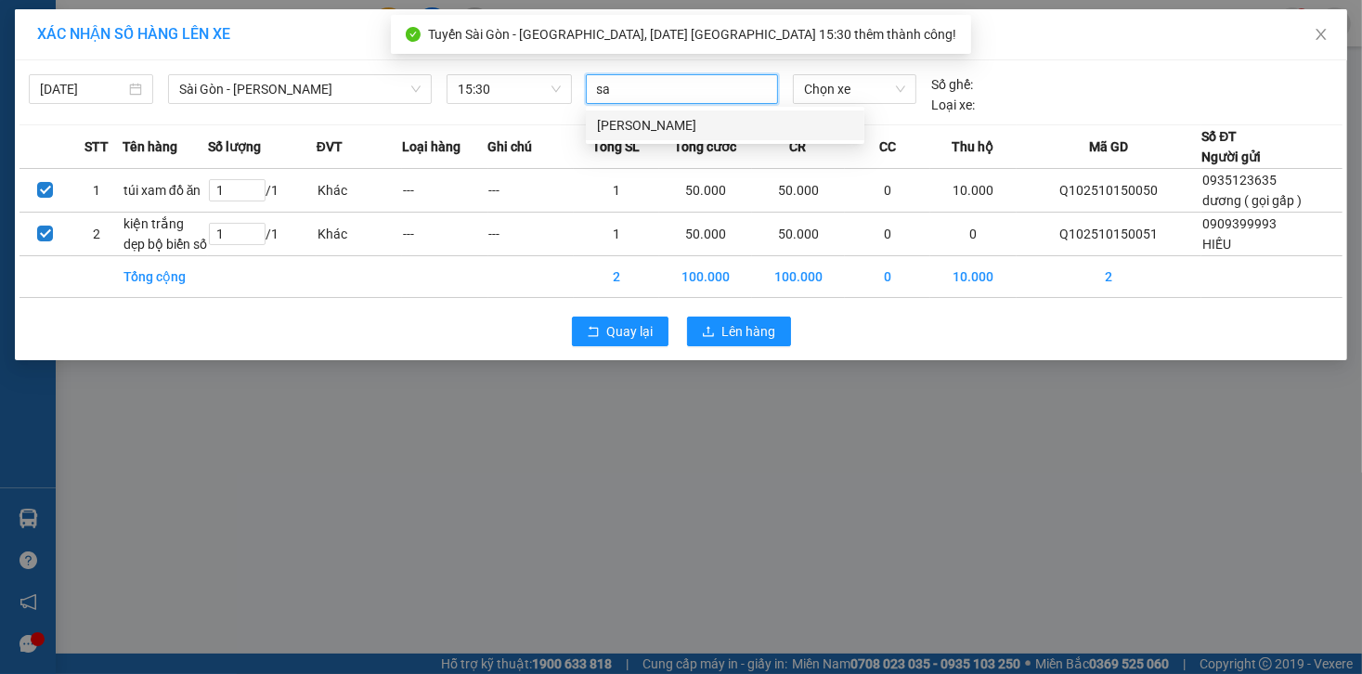
click at [657, 132] on div "[PERSON_NAME]" at bounding box center [725, 125] width 256 height 20
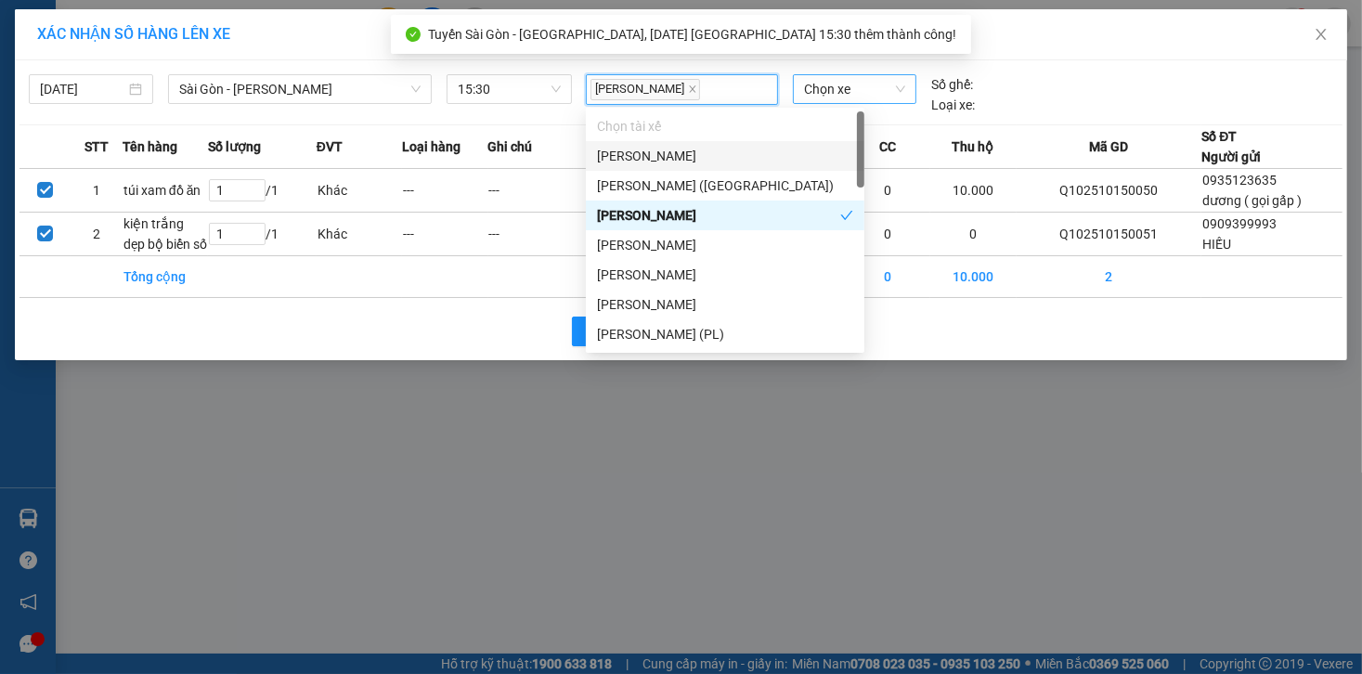
click at [846, 85] on span "Chọn xe" at bounding box center [854, 89] width 101 height 28
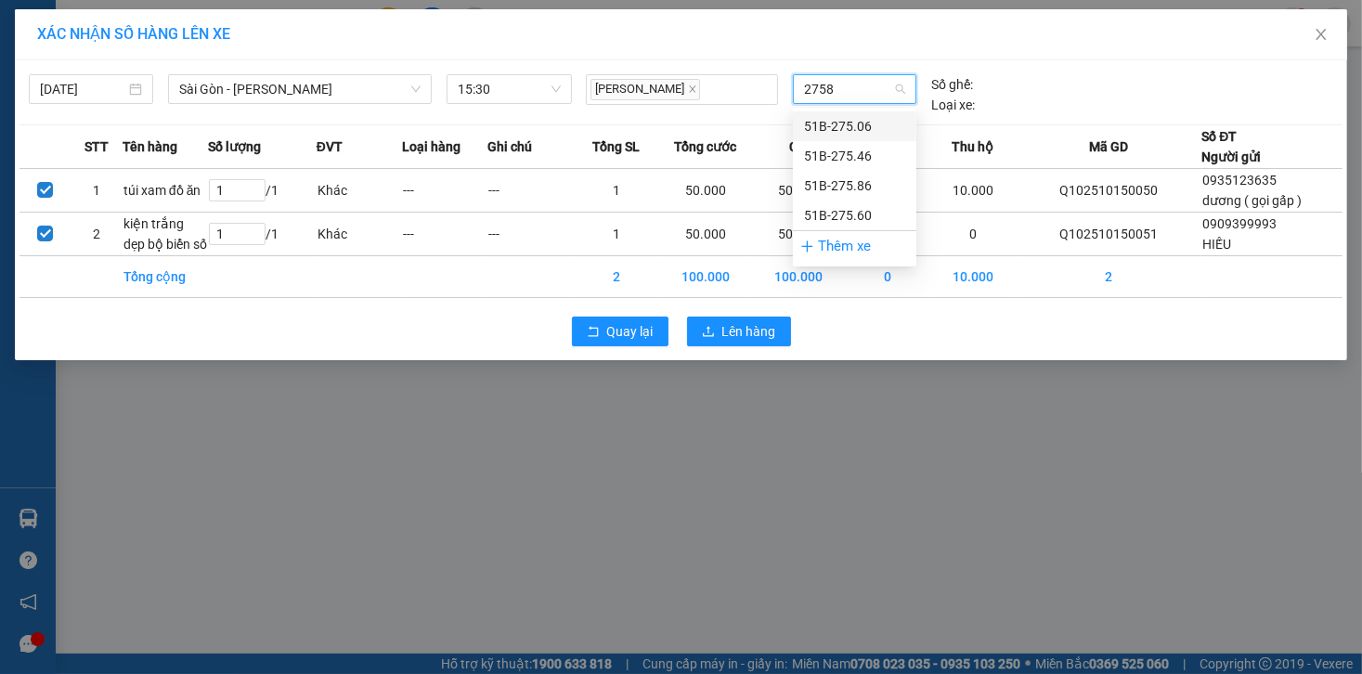
type input "27586"
click at [848, 122] on div "51B-275.86" at bounding box center [854, 126] width 101 height 20
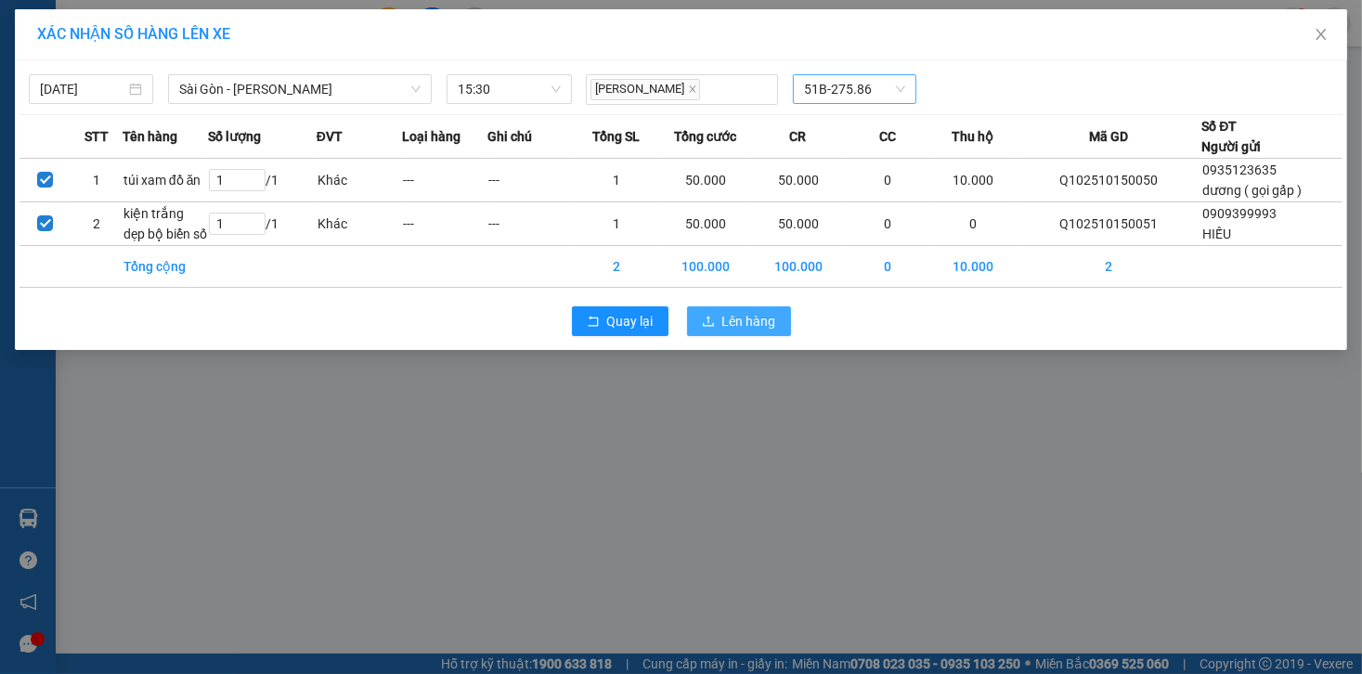
click at [736, 327] on span "Lên hàng" at bounding box center [750, 321] width 54 height 20
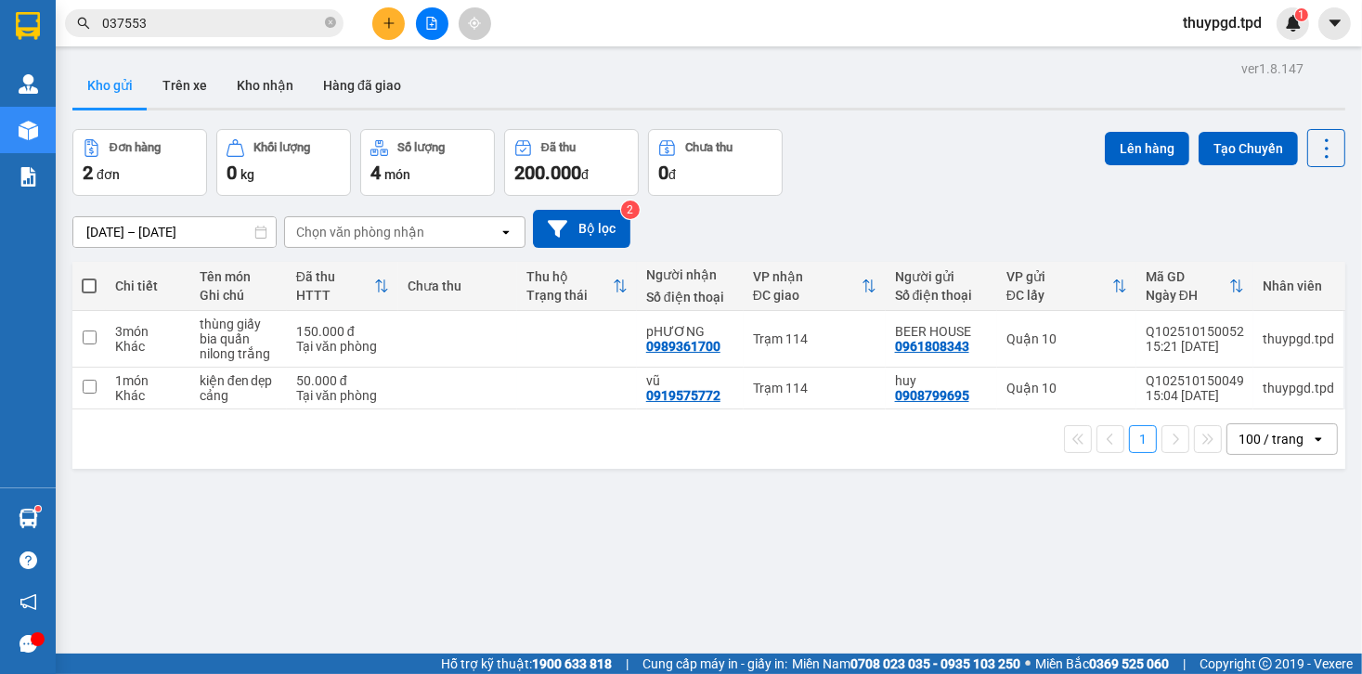
click at [397, 33] on button at bounding box center [388, 23] width 33 height 33
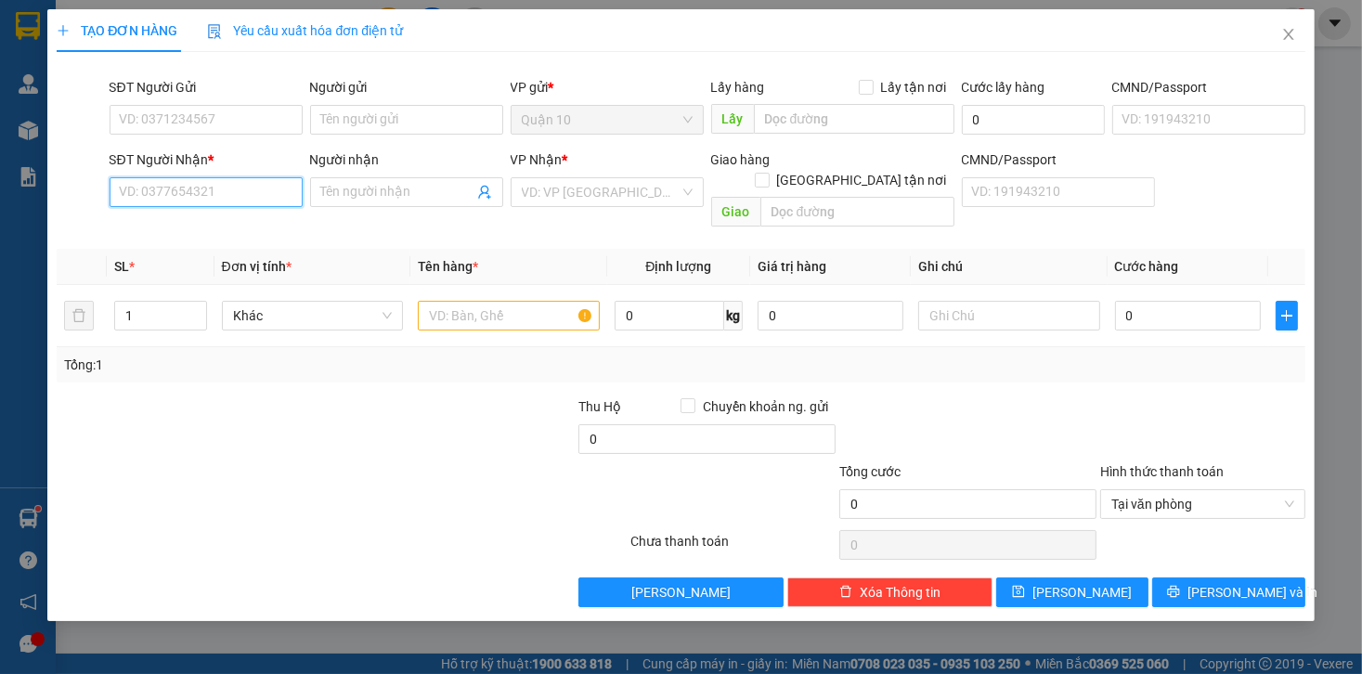
click at [183, 204] on input "SĐT Người Nhận *" at bounding box center [206, 192] width 193 height 30
type input "0945442442"
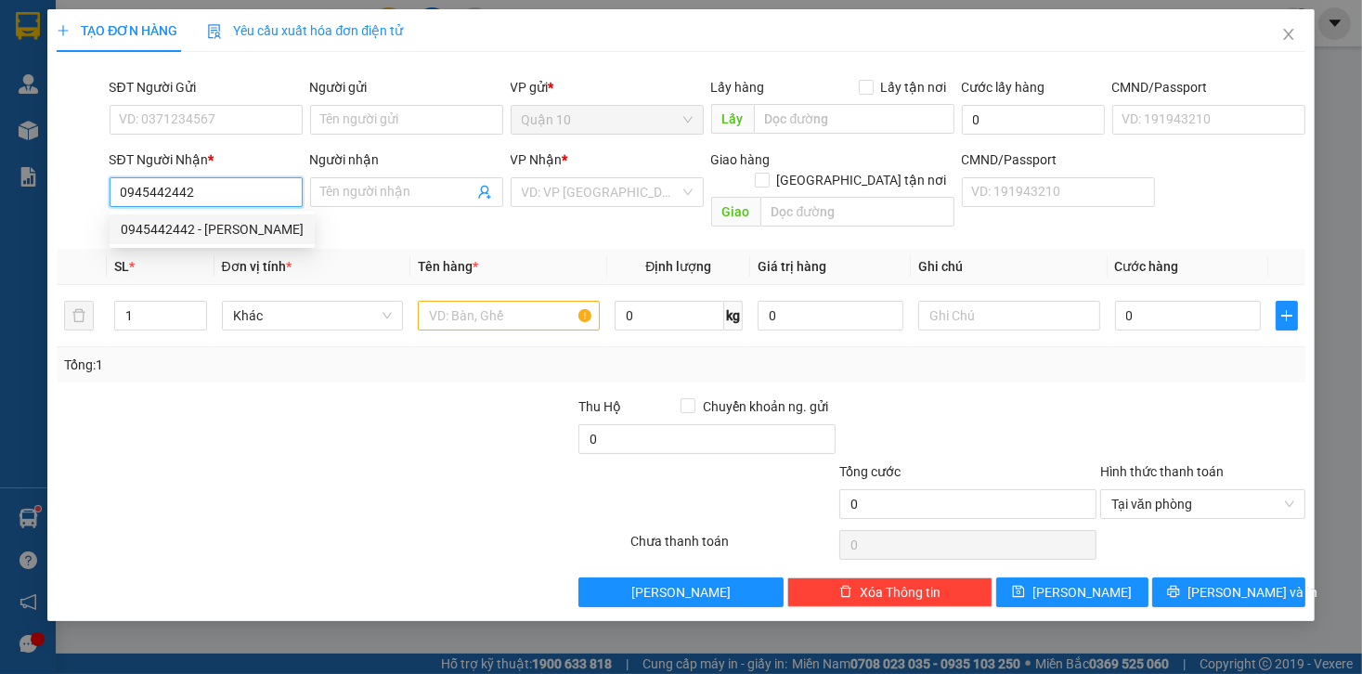
click at [187, 233] on div "0945442442 - anh tuấn" at bounding box center [212, 229] width 183 height 20
type input "anh tuấn"
type input "GIA KIỆM"
type input "049078023848"
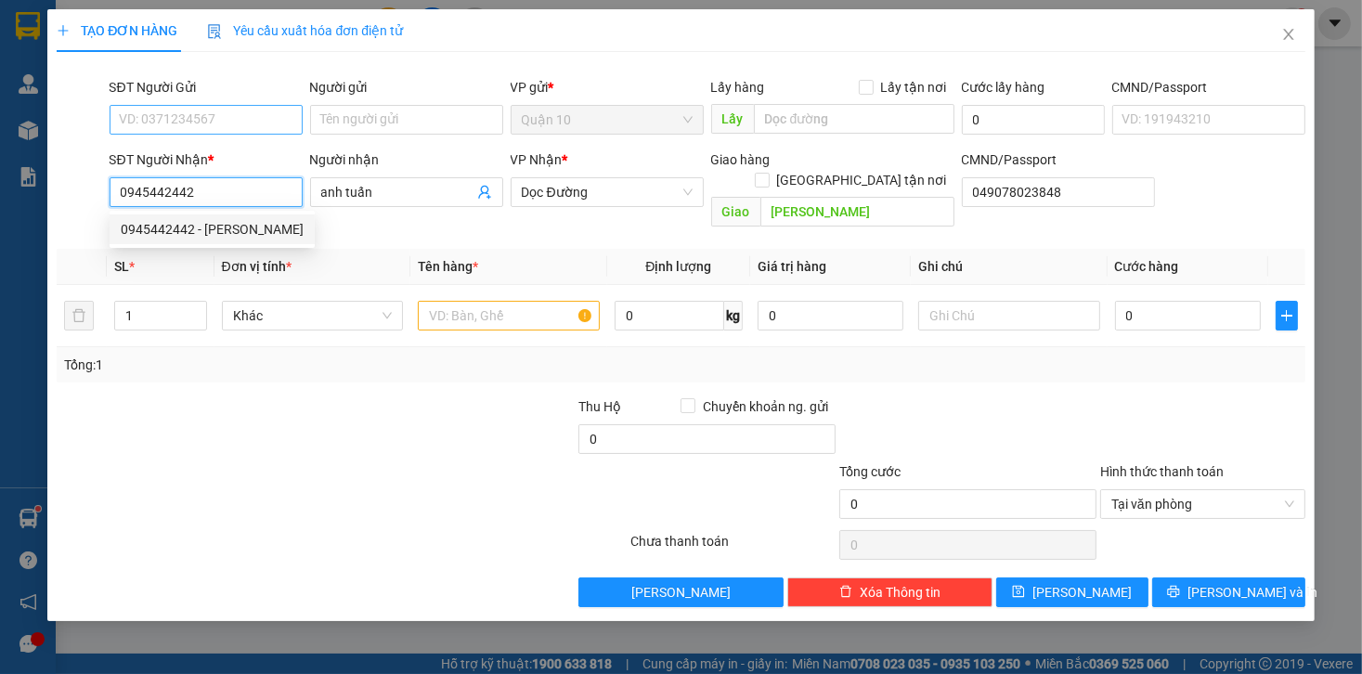
type input "0945442442"
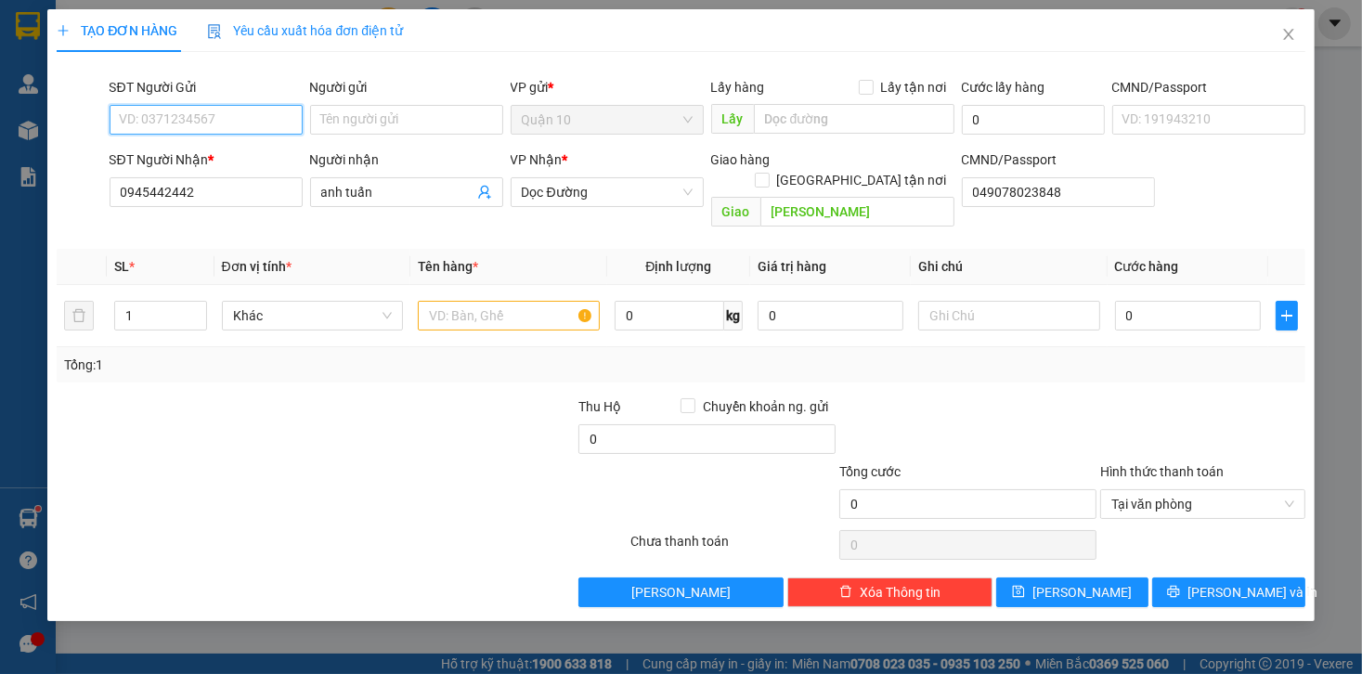
drag, startPoint x: 197, startPoint y: 119, endPoint x: 186, endPoint y: 120, distance: 11.2
click at [197, 119] on input "SĐT Người Gửi" at bounding box center [206, 120] width 193 height 30
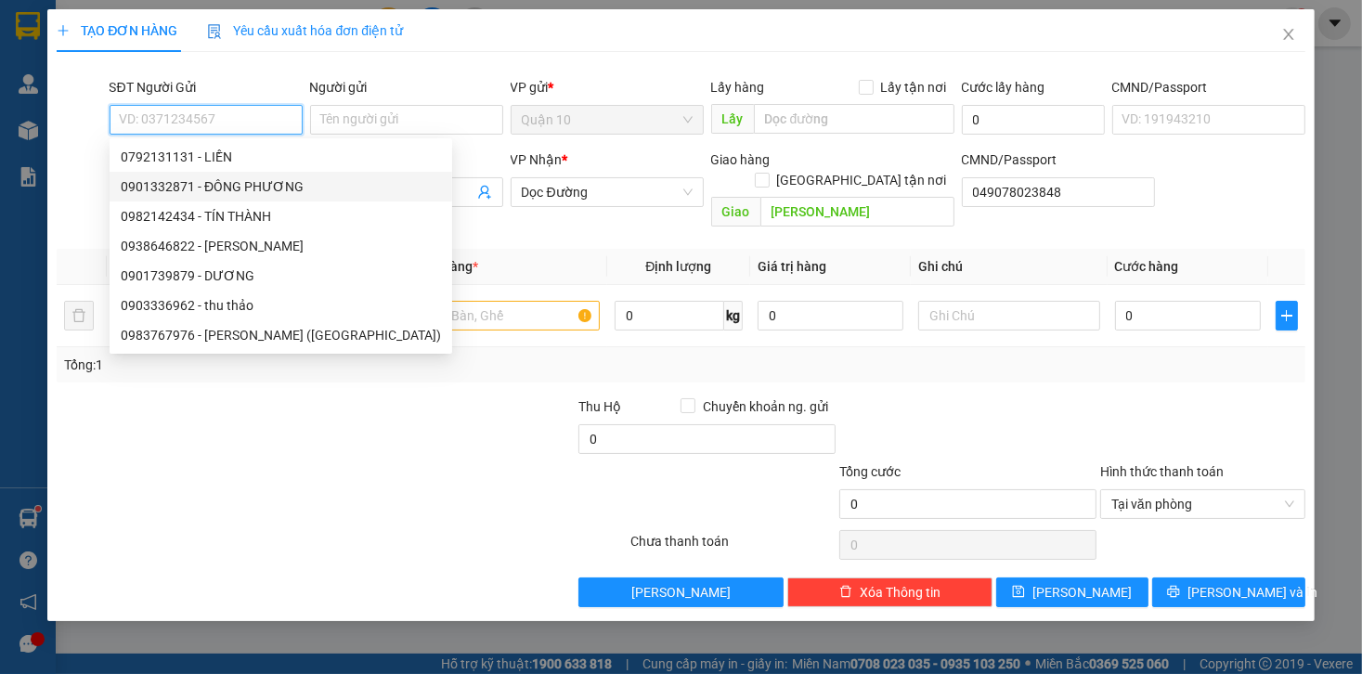
click at [218, 182] on div "0901332871 - ĐÔNG PHƯƠNG" at bounding box center [281, 186] width 320 height 20
type input "0901332871"
type input "ĐÔNG PHƯƠNG"
type input "080071000254"
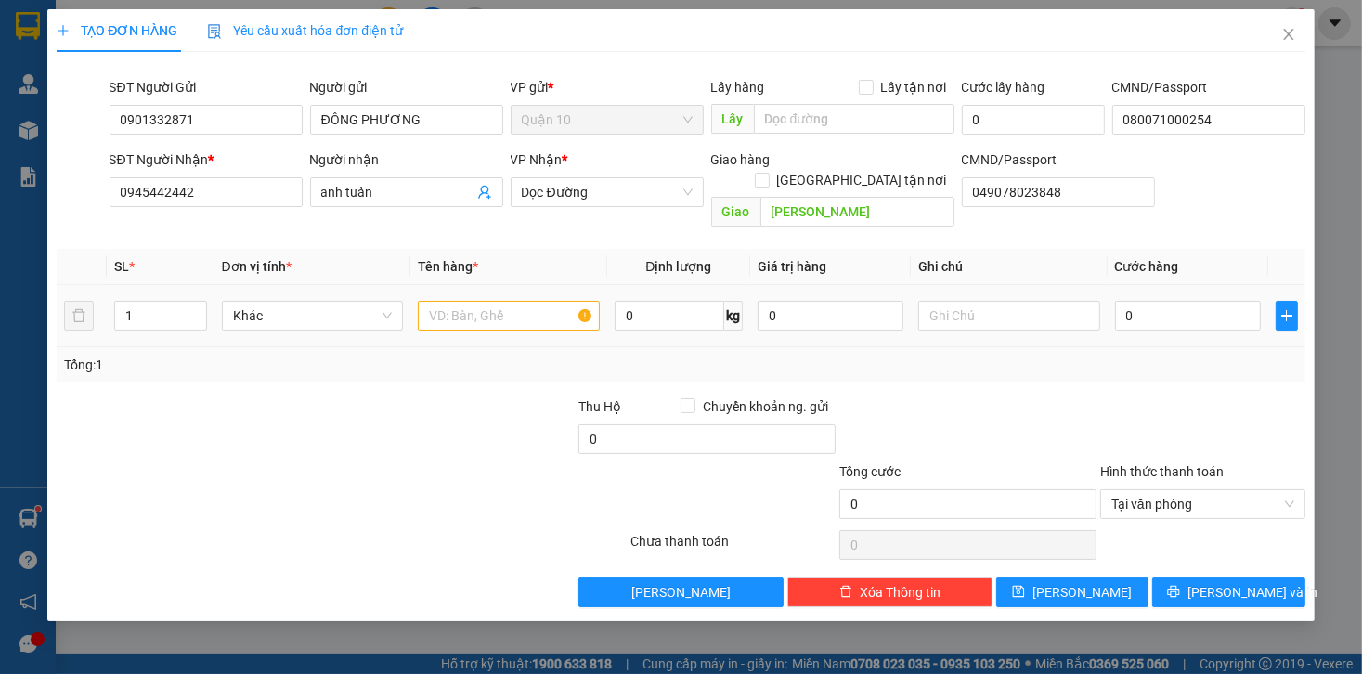
click at [528, 322] on td at bounding box center [508, 316] width 197 height 62
click at [524, 307] on input "text" at bounding box center [509, 316] width 182 height 30
type input "hộp nâu quấn xốp"
type input "1.000.000"
type input "4"
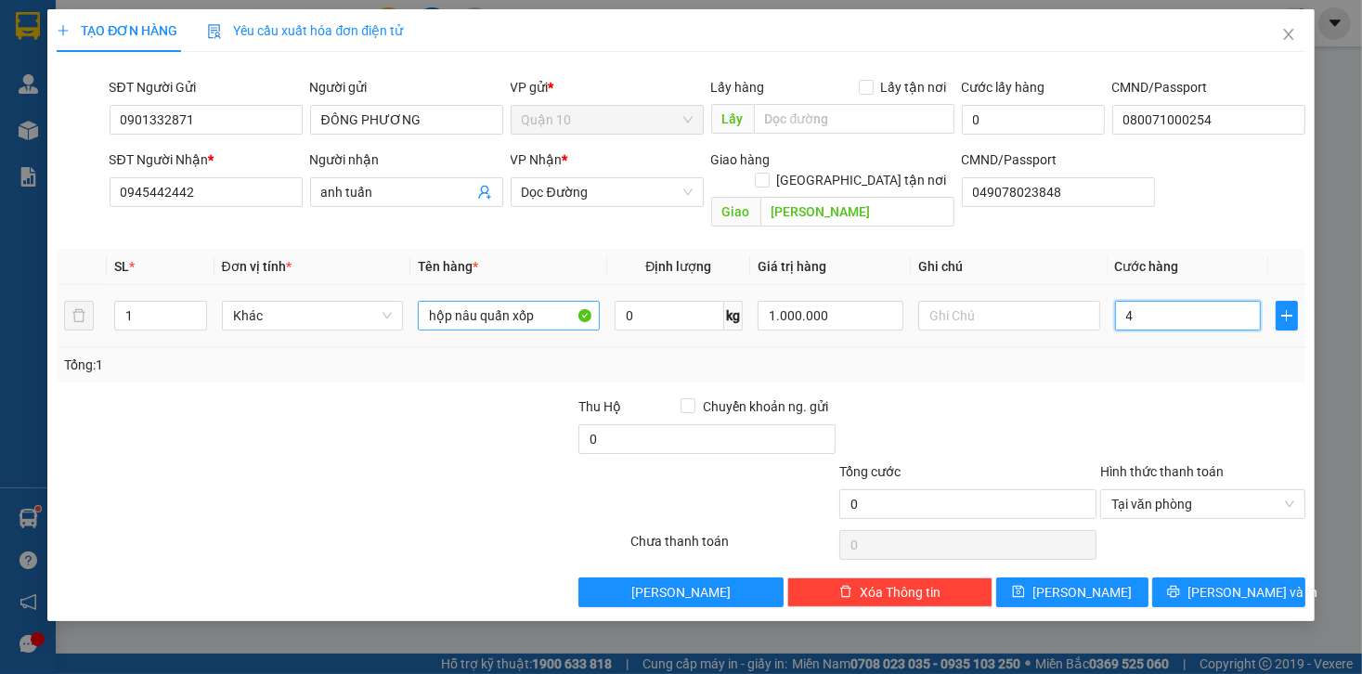
type input "4"
type input "40"
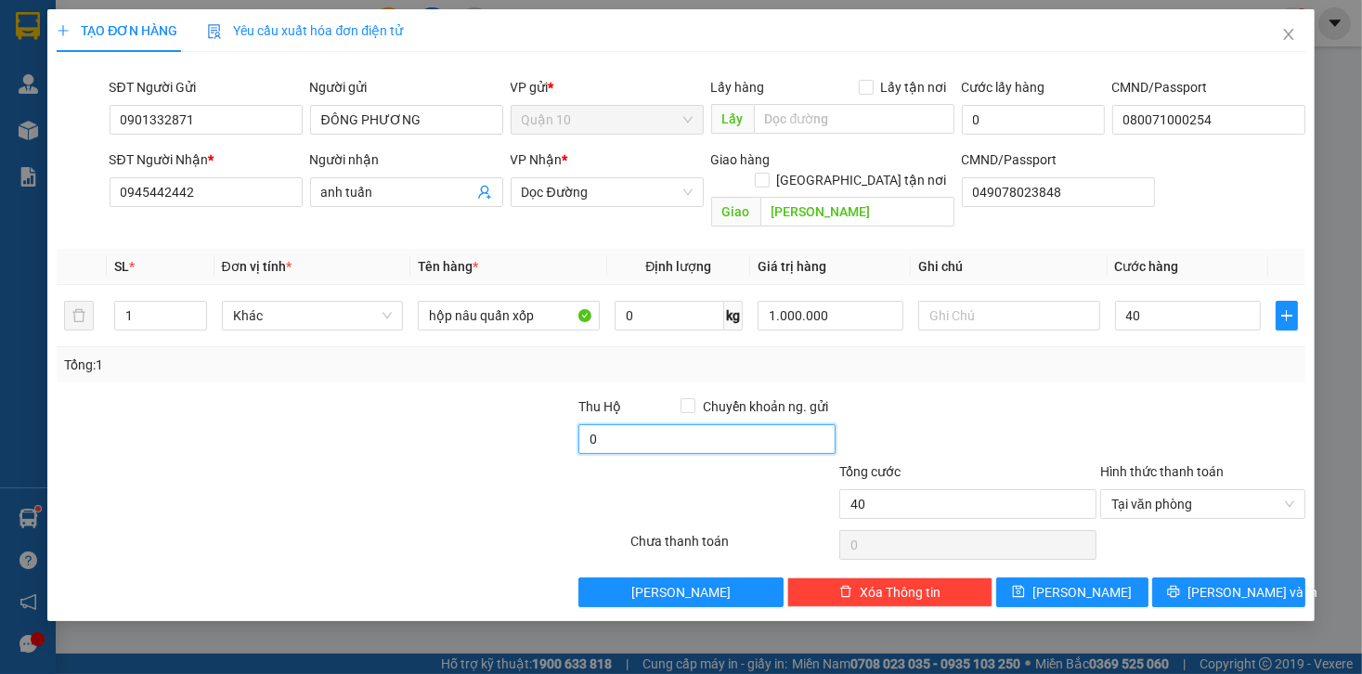
type input "40.000"
click at [623, 424] on input "0" at bounding box center [707, 439] width 257 height 30
type input "10.000"
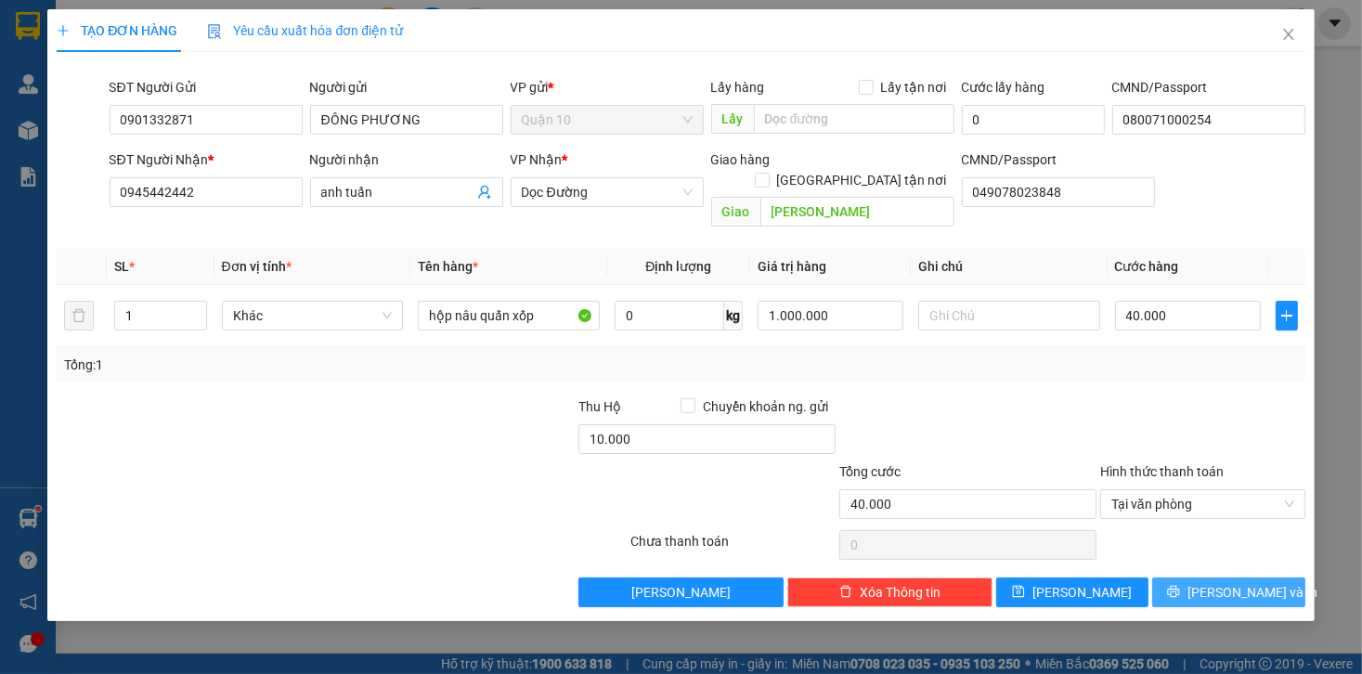
drag, startPoint x: 1068, startPoint y: 431, endPoint x: 1285, endPoint y: 556, distance: 250.9
click at [1070, 430] on div at bounding box center [968, 429] width 261 height 65
click at [1270, 583] on button "[PERSON_NAME] và In" at bounding box center [1229, 593] width 153 height 30
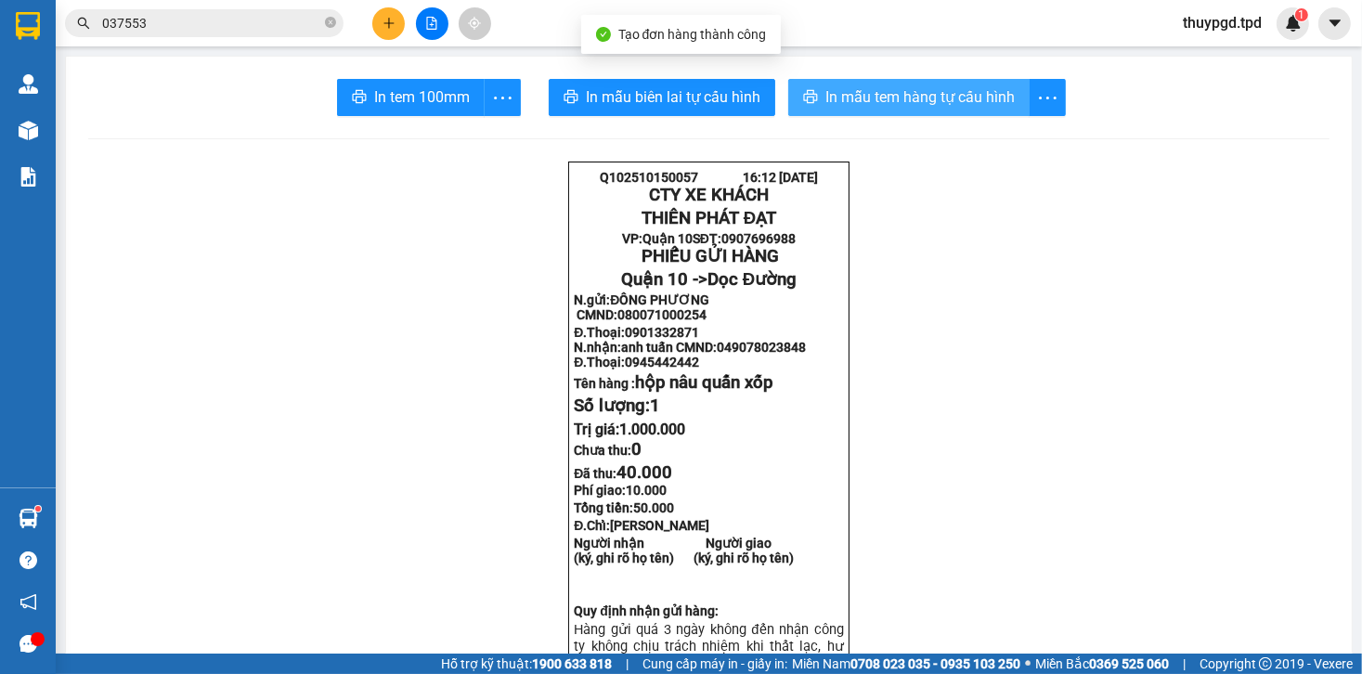
click at [882, 109] on button "In mẫu tem hàng tự cấu hình" at bounding box center [908, 97] width 241 height 37
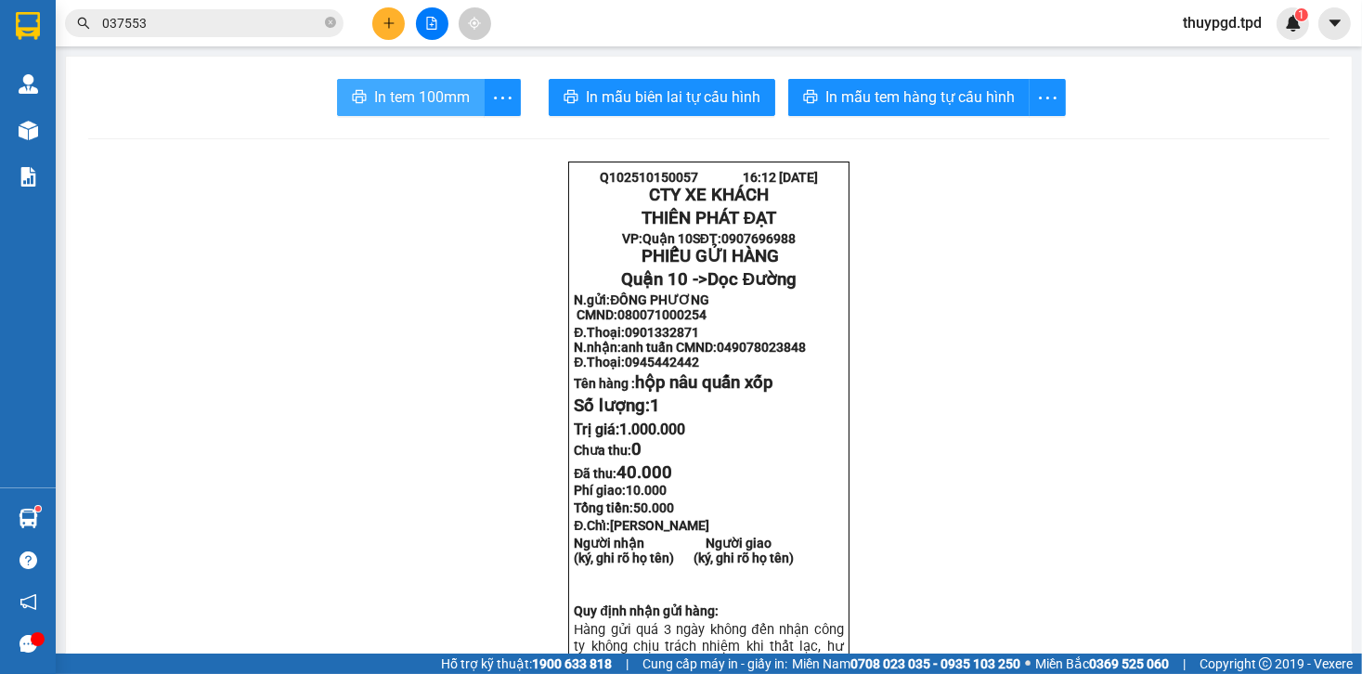
click at [390, 95] on span "In tem 100mm" at bounding box center [422, 96] width 96 height 23
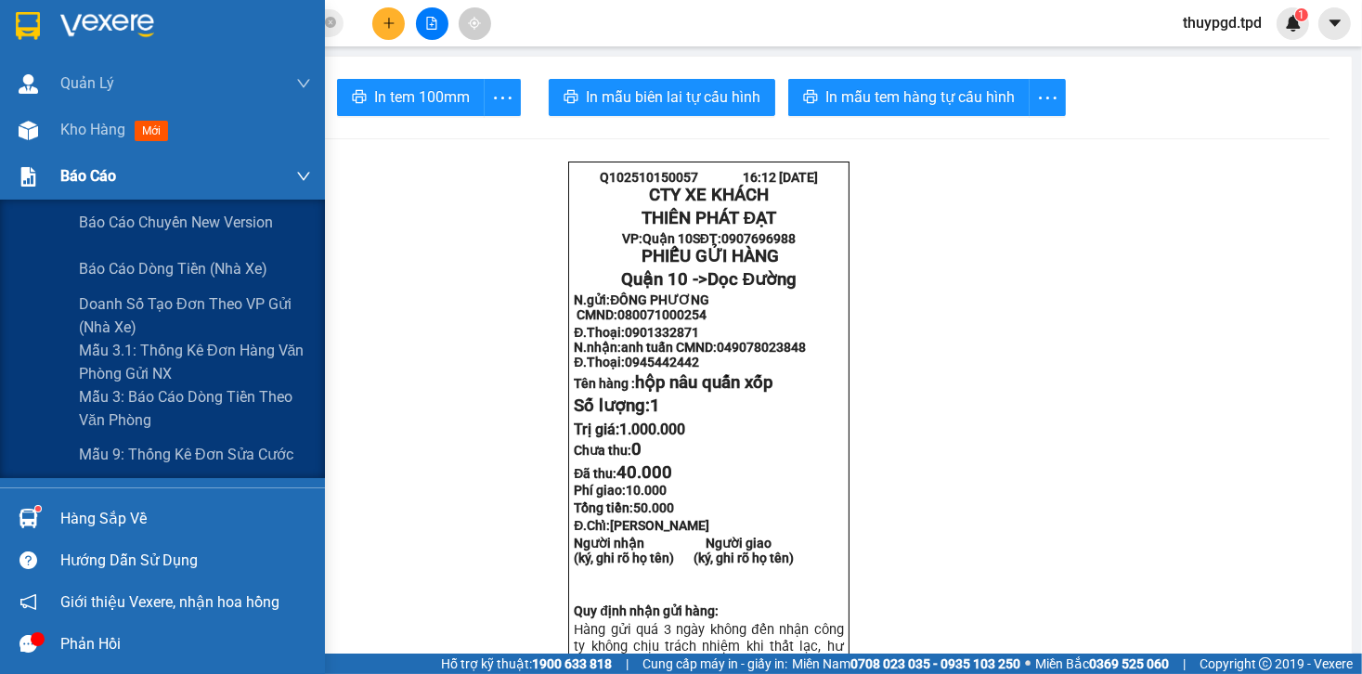
click at [100, 138] on span "Kho hàng" at bounding box center [92, 130] width 65 height 18
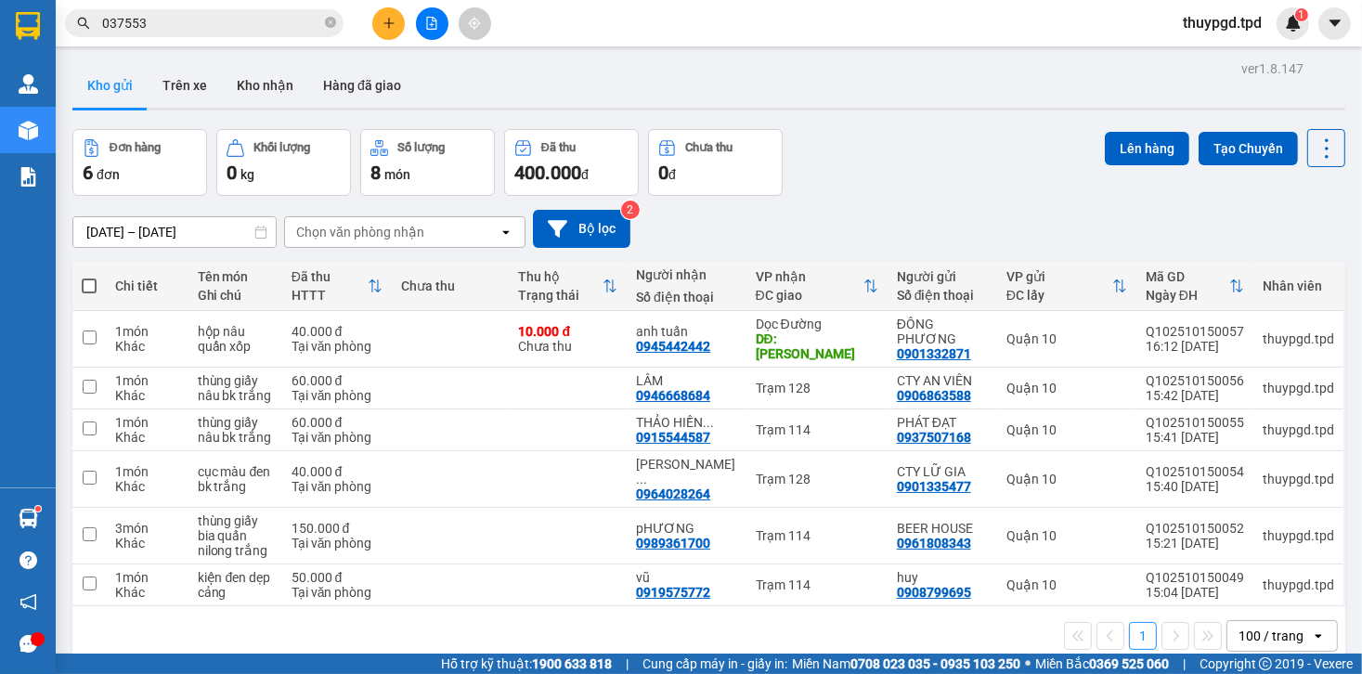
drag, startPoint x: 442, startPoint y: 22, endPoint x: 409, endPoint y: 37, distance: 36.6
click at [441, 22] on button at bounding box center [432, 23] width 33 height 33
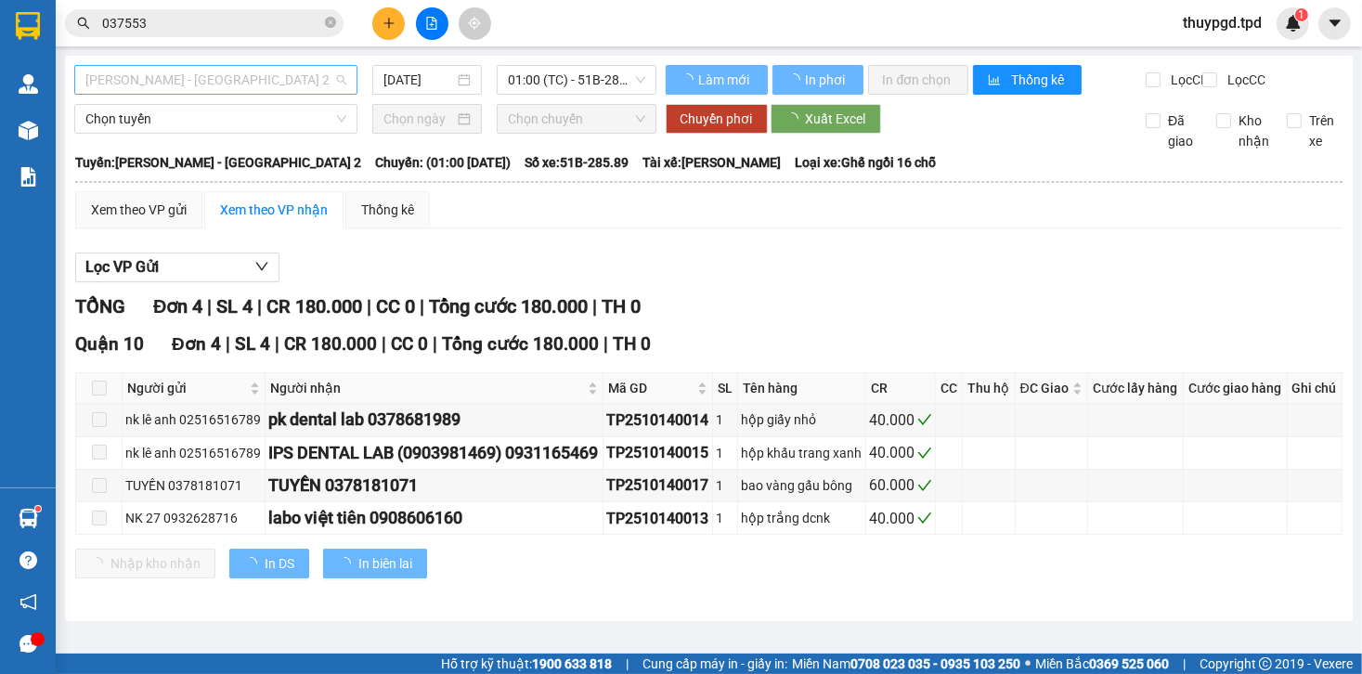
click at [228, 82] on span "[PERSON_NAME] - [GEOGRAPHIC_DATA] 2" at bounding box center [215, 80] width 261 height 28
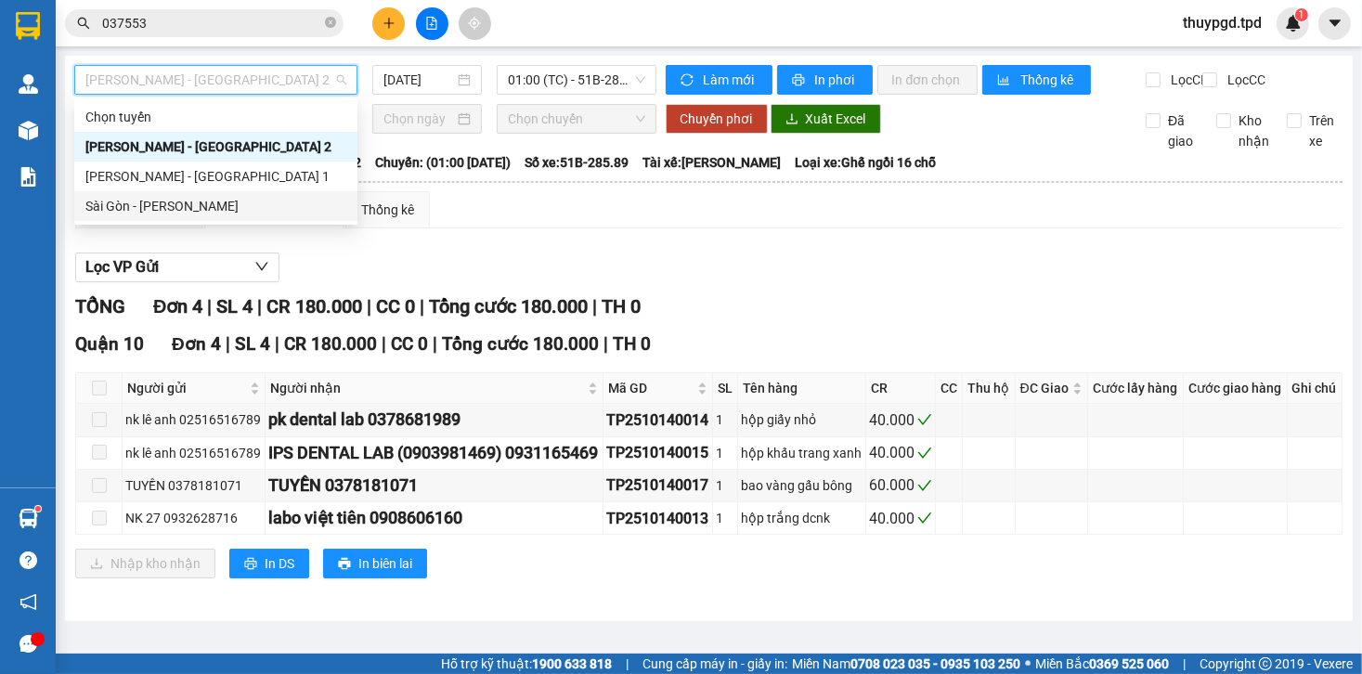
click at [215, 204] on div "Sài Gòn - [PERSON_NAME]" at bounding box center [215, 206] width 261 height 20
type input "[DATE]"
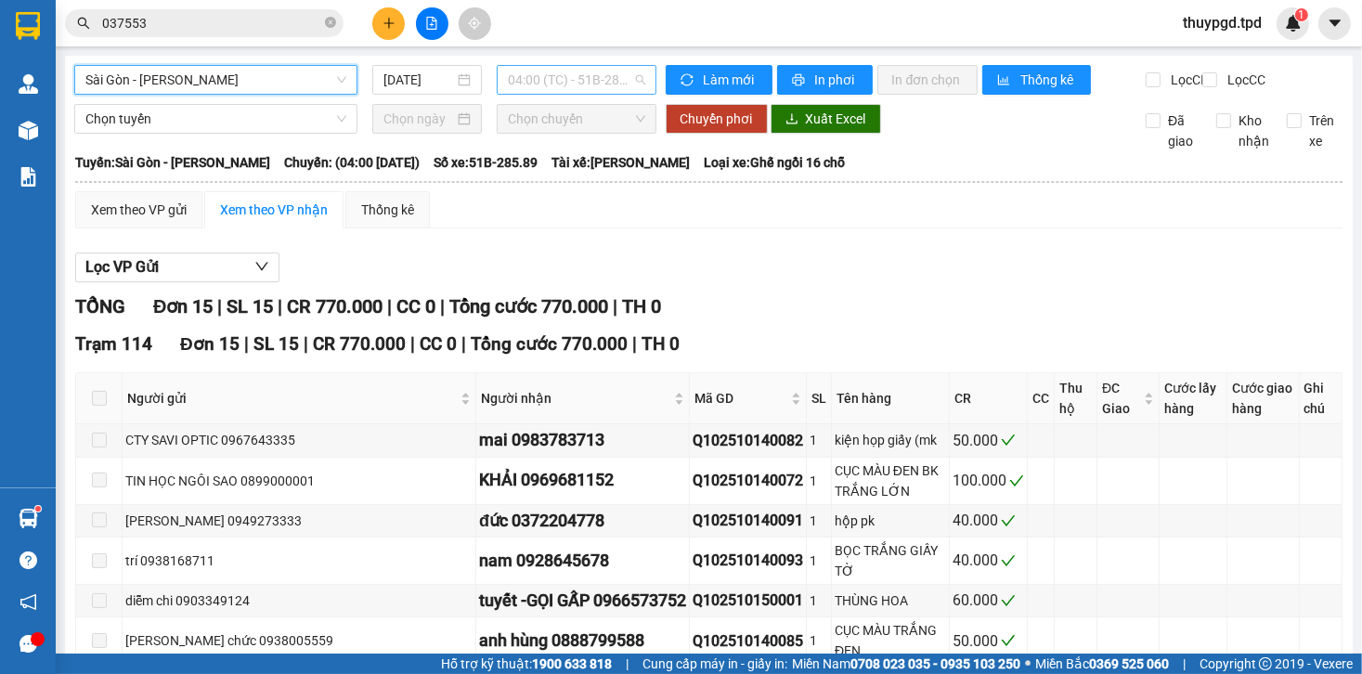
click at [570, 93] on span "04:00 (TC) - 51B-285.89" at bounding box center [576, 80] width 137 height 28
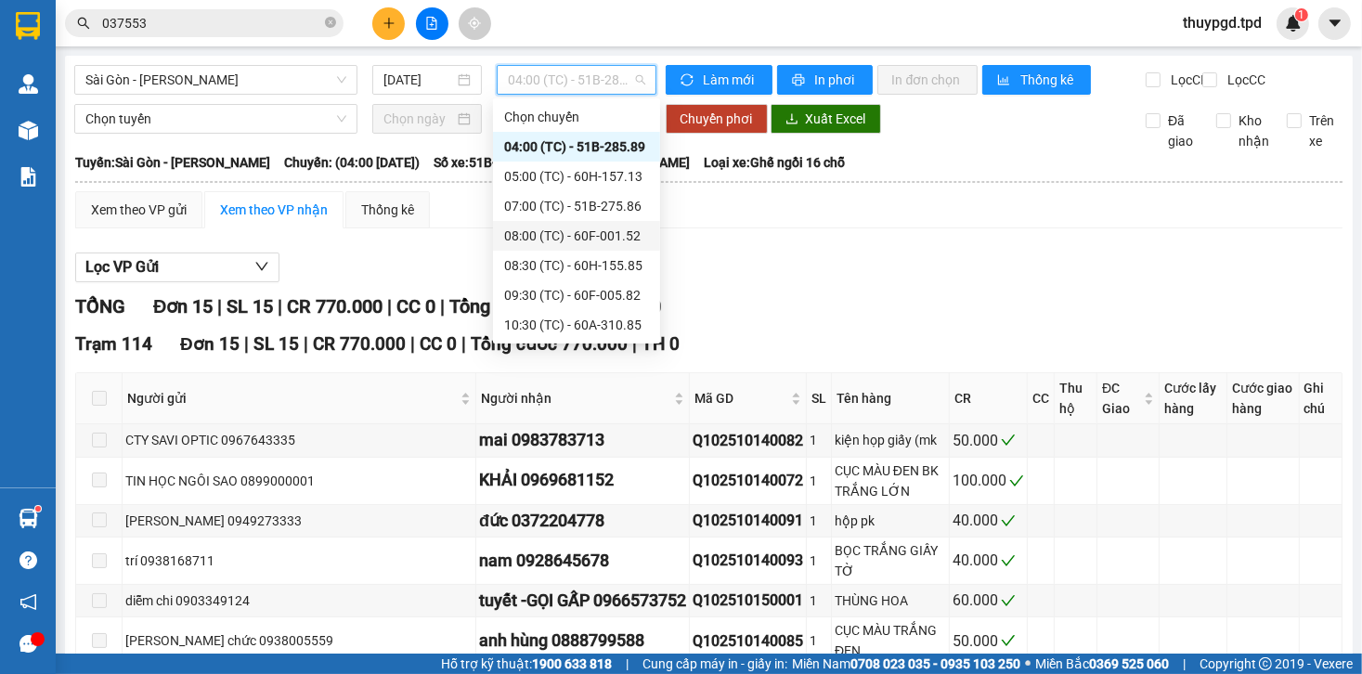
scroll to position [178, 0]
click at [597, 333] on div "15:30 (TC) - 51B-275.86" at bounding box center [576, 325] width 145 height 20
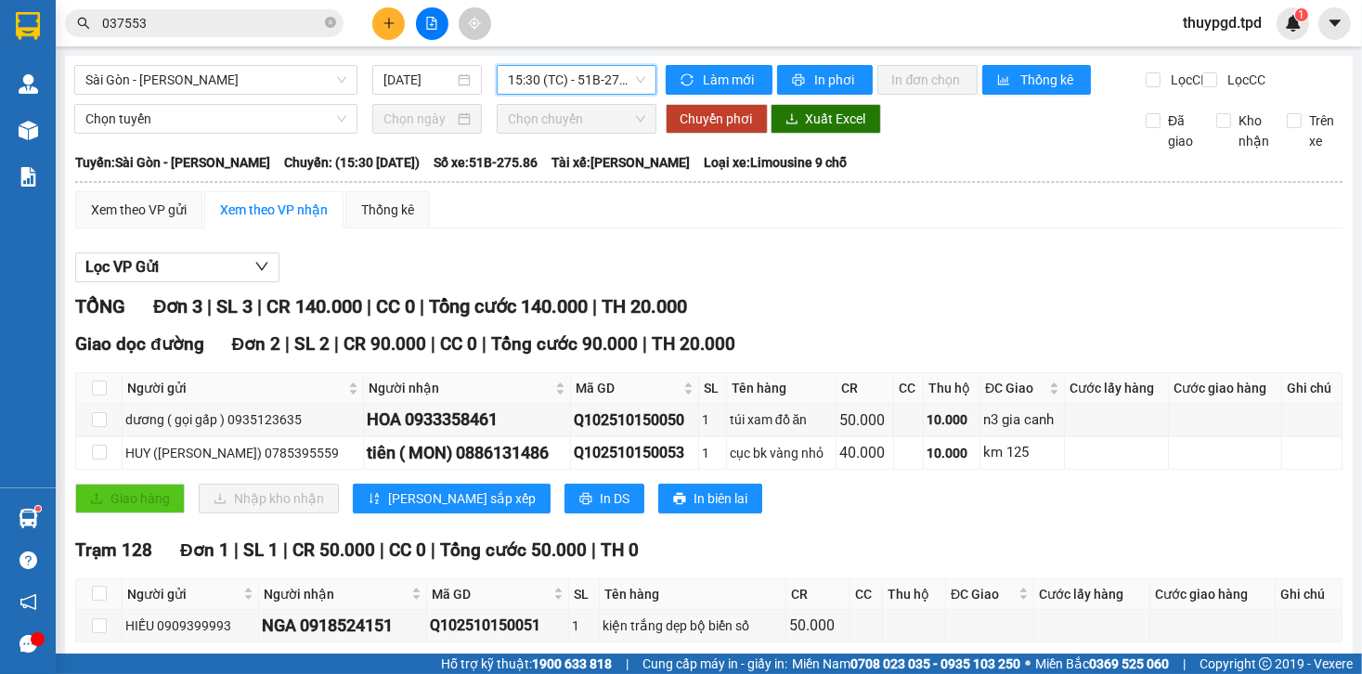
click at [390, 20] on icon "plus" at bounding box center [389, 23] width 13 height 13
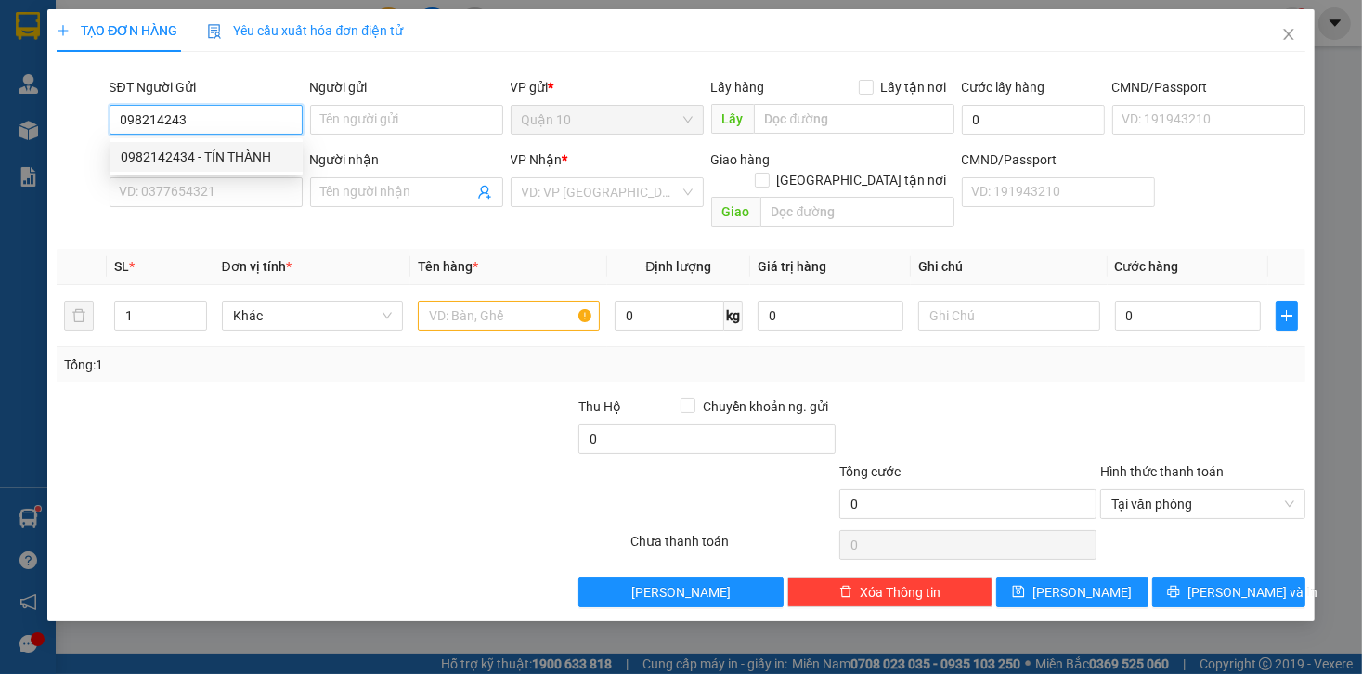
click at [247, 149] on div "0982142434 - TÍN THÀNH" at bounding box center [206, 157] width 171 height 20
type input "0982142434"
type input "TÍN THÀNH"
type input "079096036131"
type input "0945442442"
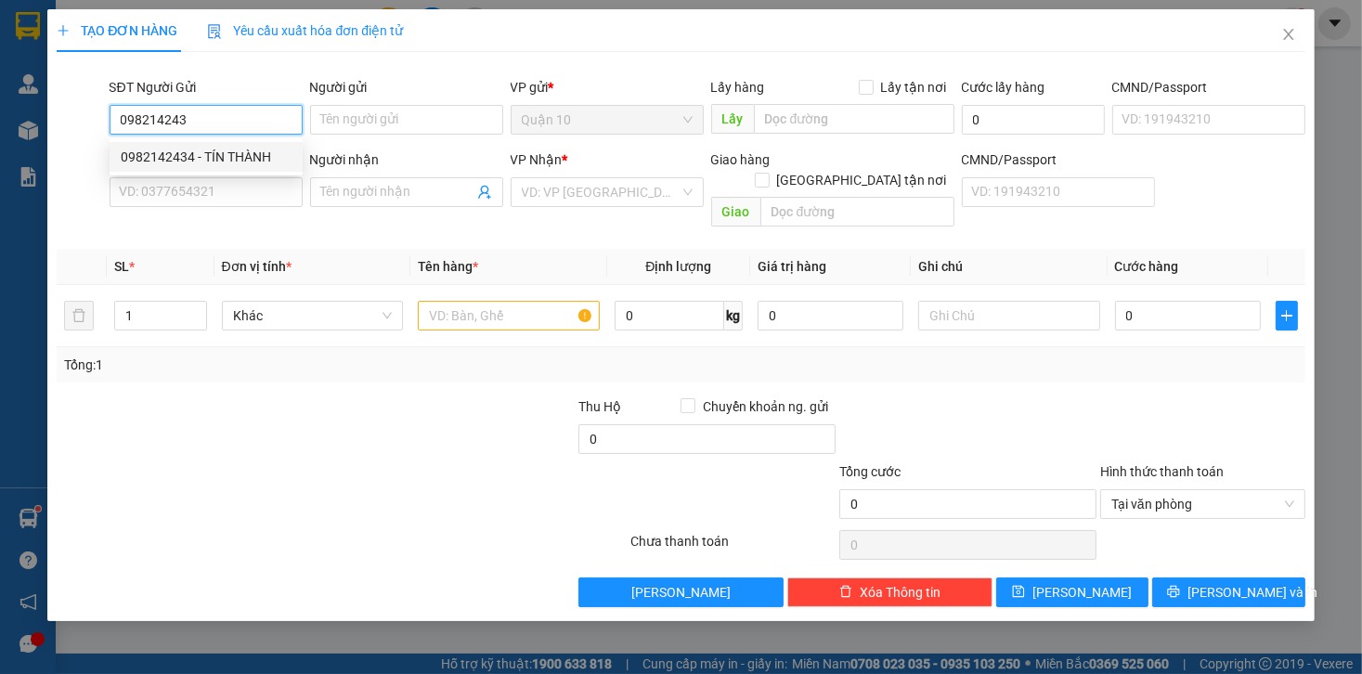
type input "anh tuấn"
type input "GIA KIỆM"
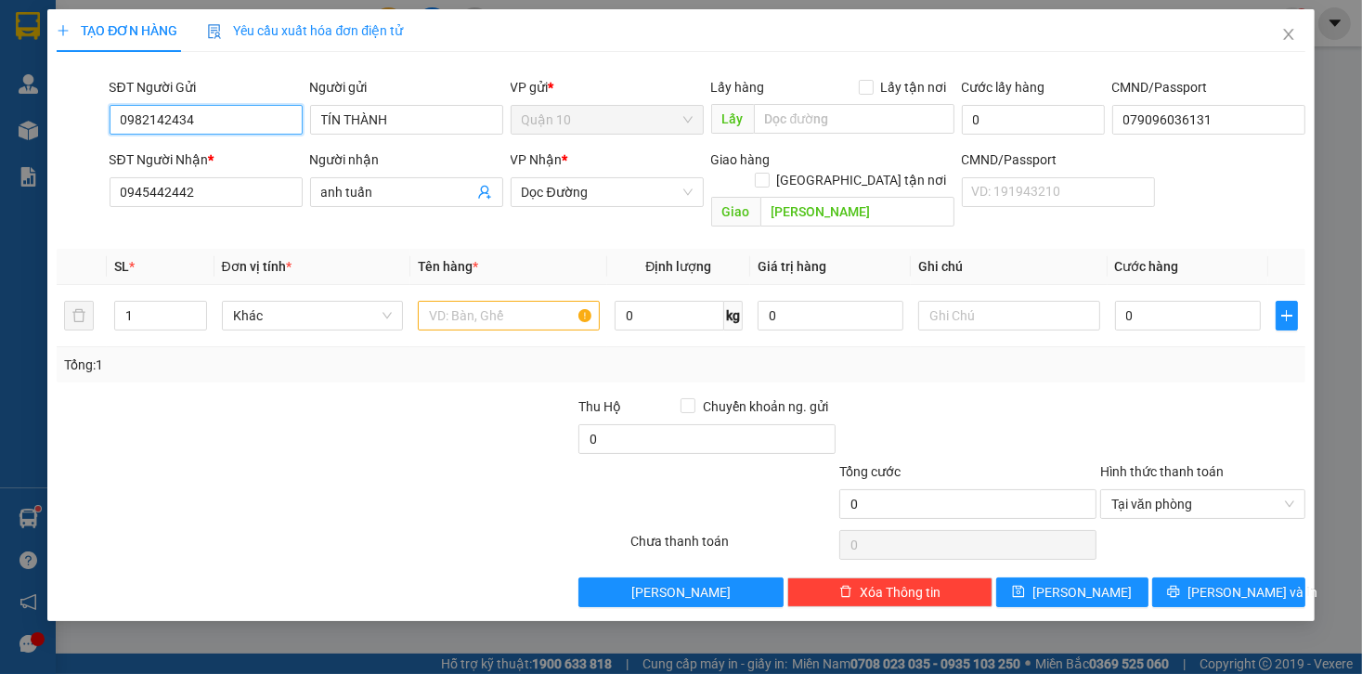
type input "0982142434"
click at [252, 214] on div "SĐT Người Nhận * 0945442442" at bounding box center [206, 182] width 193 height 65
click at [267, 193] on input "0945442442" at bounding box center [206, 192] width 193 height 30
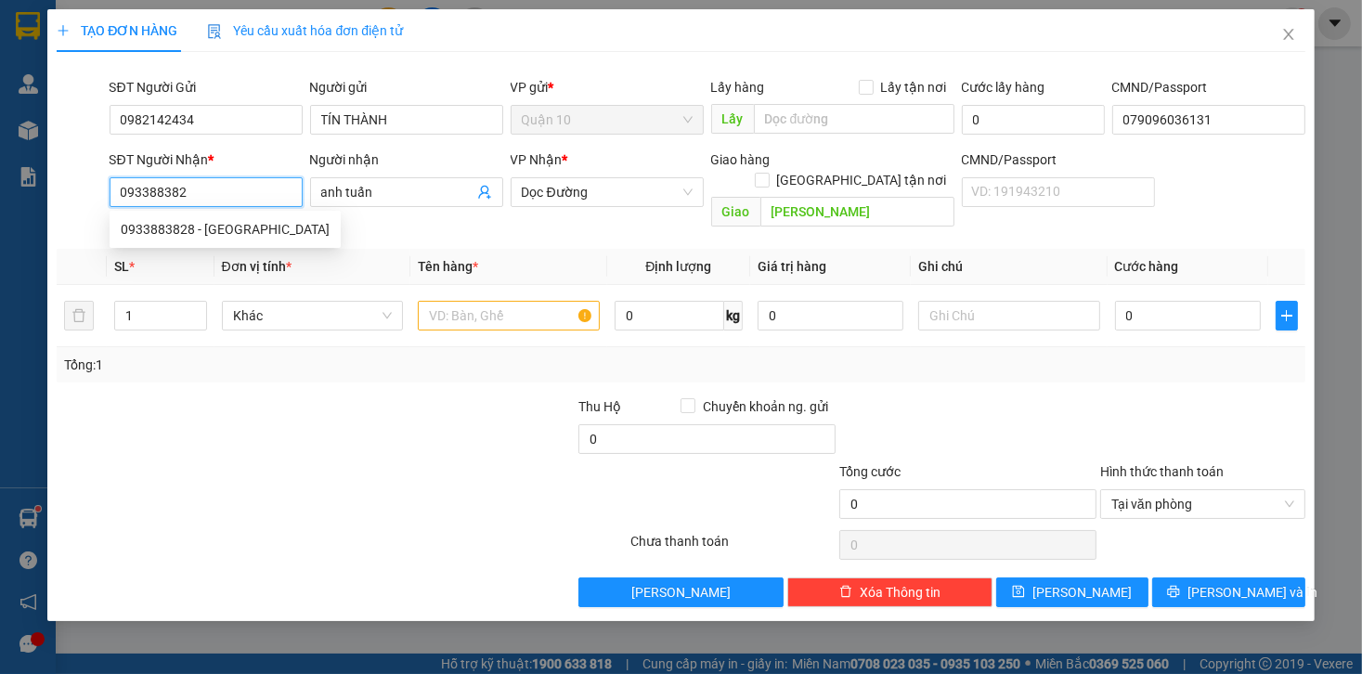
type input "0933883828"
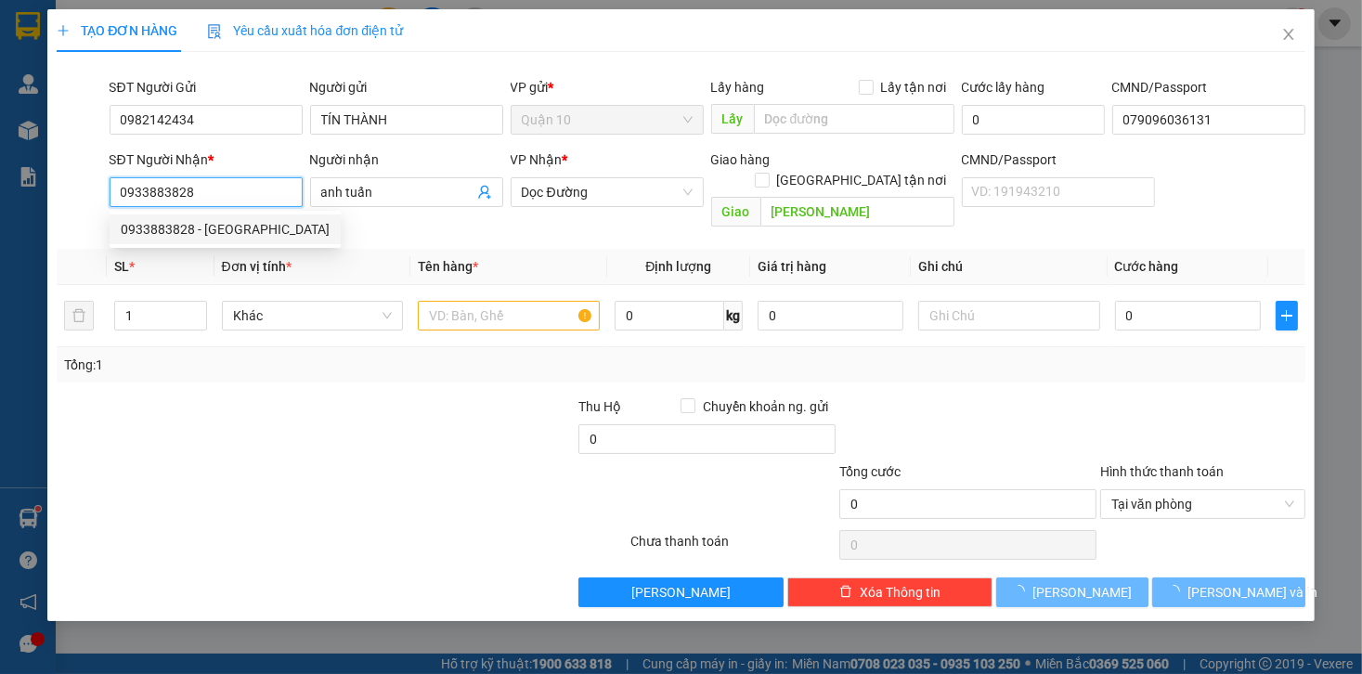
click at [267, 220] on div "0933883828 - HOÀNG ANH" at bounding box center [225, 229] width 209 height 20
type input "HOÀNG ANH"
type input "104"
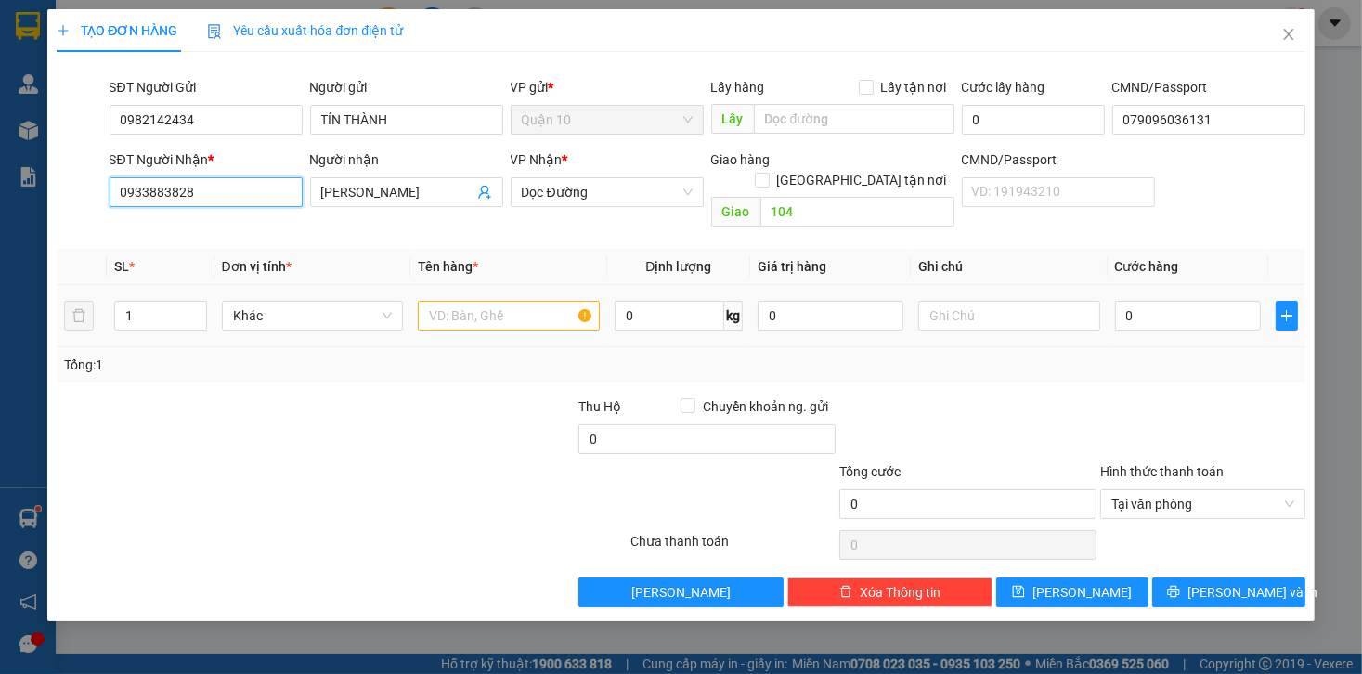
type input "0933883828"
drag, startPoint x: 515, startPoint y: 293, endPoint x: 1191, endPoint y: 273, distance: 675.4
click at [515, 301] on input "text" at bounding box center [509, 316] width 182 height 30
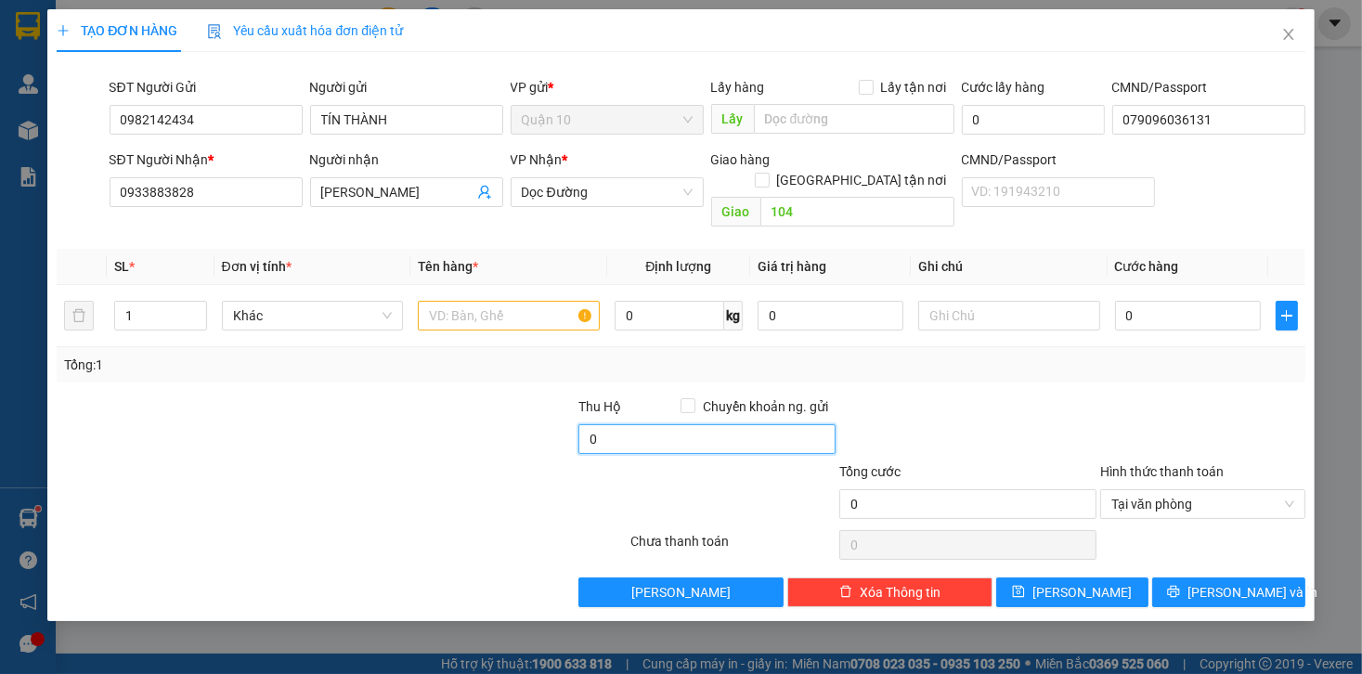
click at [634, 427] on input "0" at bounding box center [707, 439] width 257 height 30
type input "10.000"
drag, startPoint x: 1169, startPoint y: 302, endPoint x: 1120, endPoint y: 343, distance: 64.0
click at [1166, 305] on input "0" at bounding box center [1188, 316] width 146 height 30
type input "4"
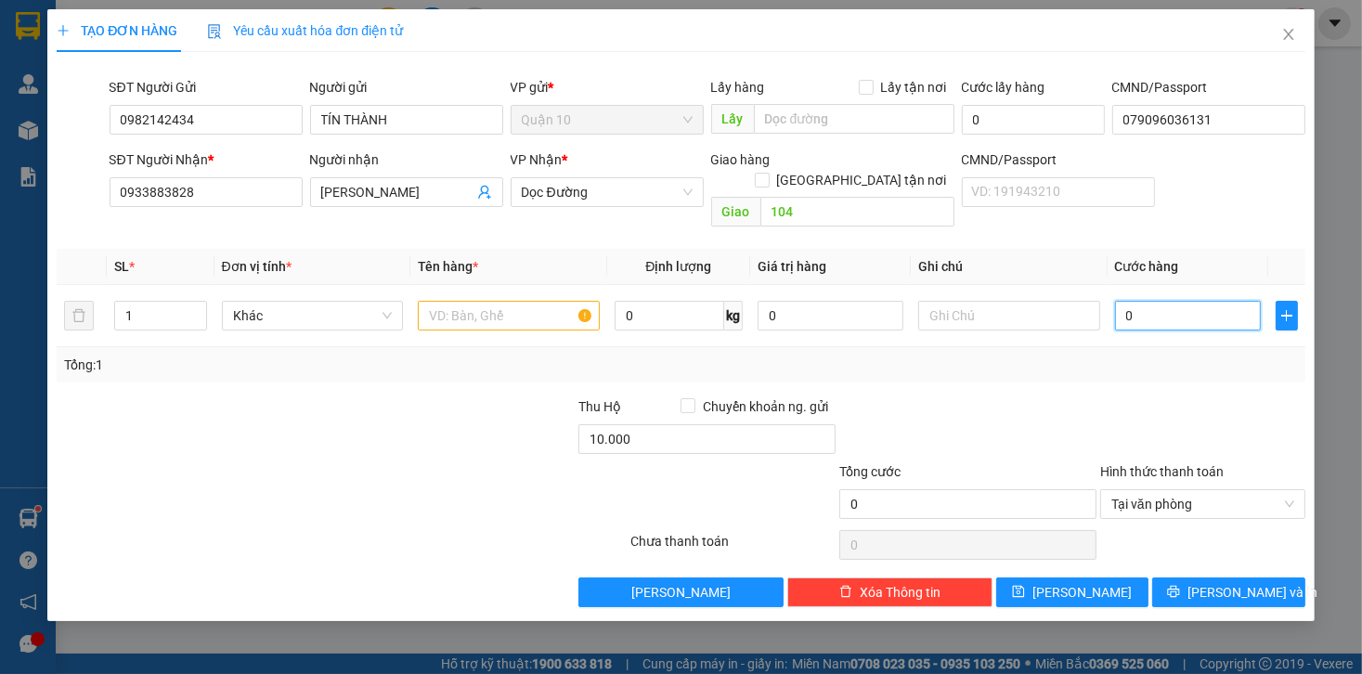
type input "4"
type input "40"
type input "40.000"
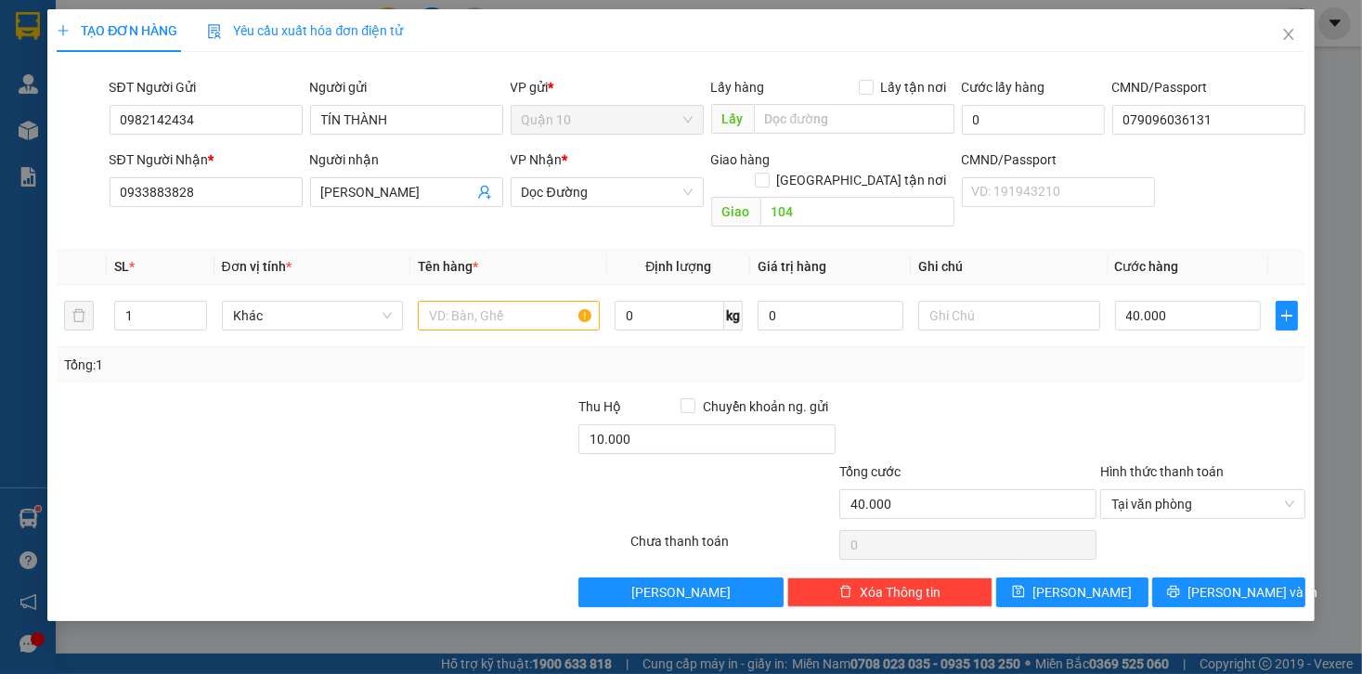
drag, startPoint x: 1062, startPoint y: 337, endPoint x: 405, endPoint y: 359, distance: 657.9
click at [1062, 355] on div "Tổng: 1" at bounding box center [680, 365] width 1233 height 20
click at [462, 301] on input "text" at bounding box center [509, 316] width 182 height 30
type input "hộp giấy bk vàng nhỏ"
drag, startPoint x: 814, startPoint y: 277, endPoint x: 533, endPoint y: 281, distance: 280.5
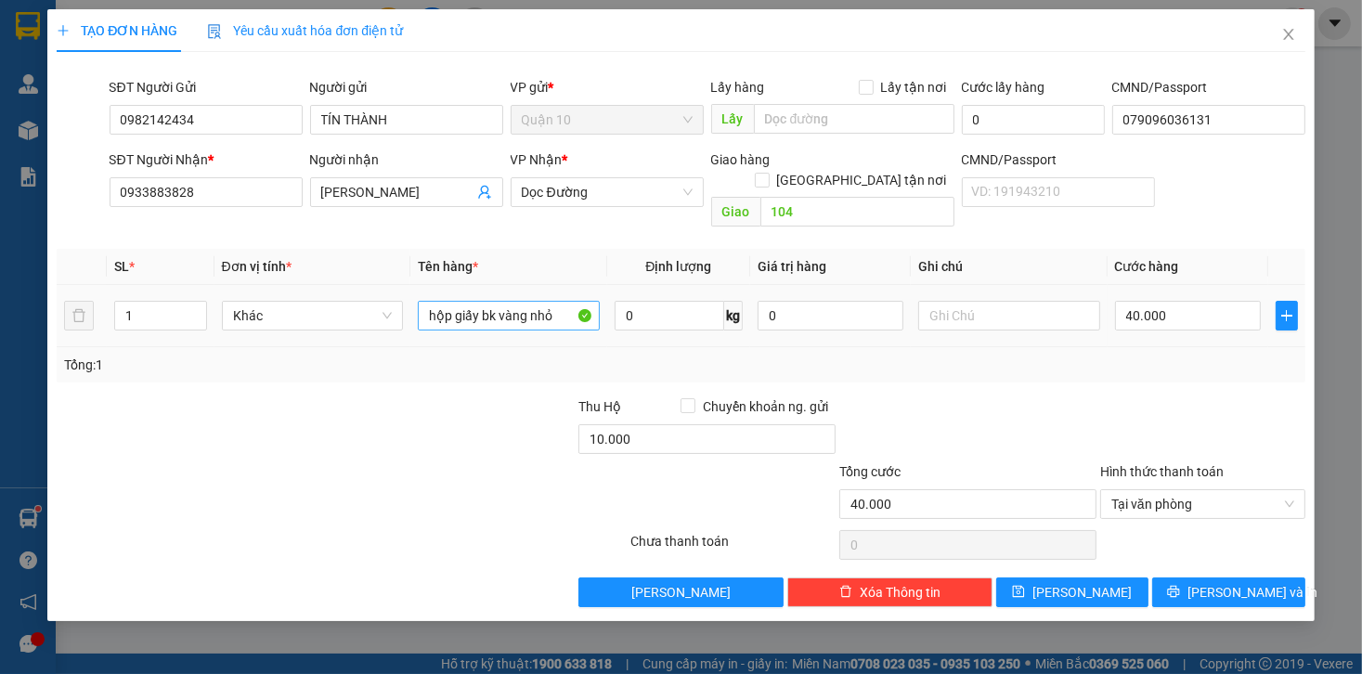
click at [563, 285] on tr "1 Khác hộp giấy bk vàng nhỏ 0 kg 0 40.000" at bounding box center [681, 316] width 1248 height 62
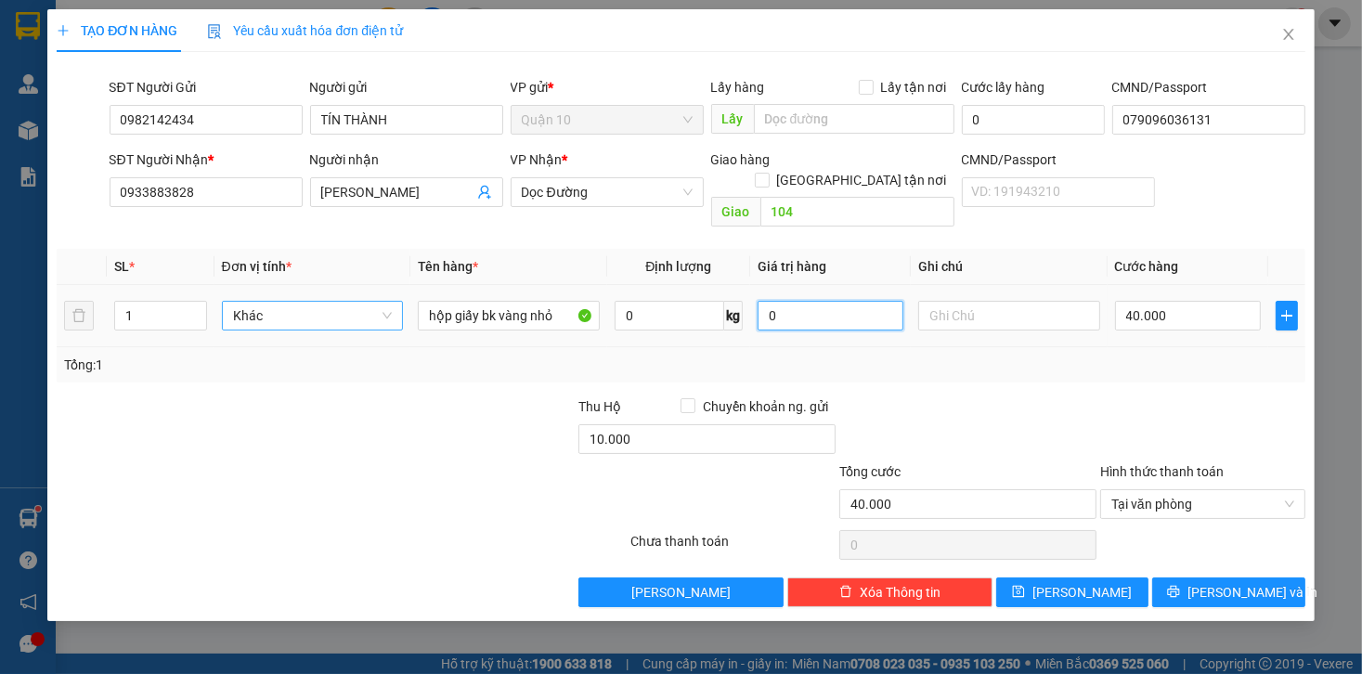
drag, startPoint x: 828, startPoint y: 293, endPoint x: 401, endPoint y: 289, distance: 427.2
click at [423, 293] on tr "1 Khác hộp giấy bk vàng nhỏ 0 kg 0 40.000" at bounding box center [681, 316] width 1248 height 62
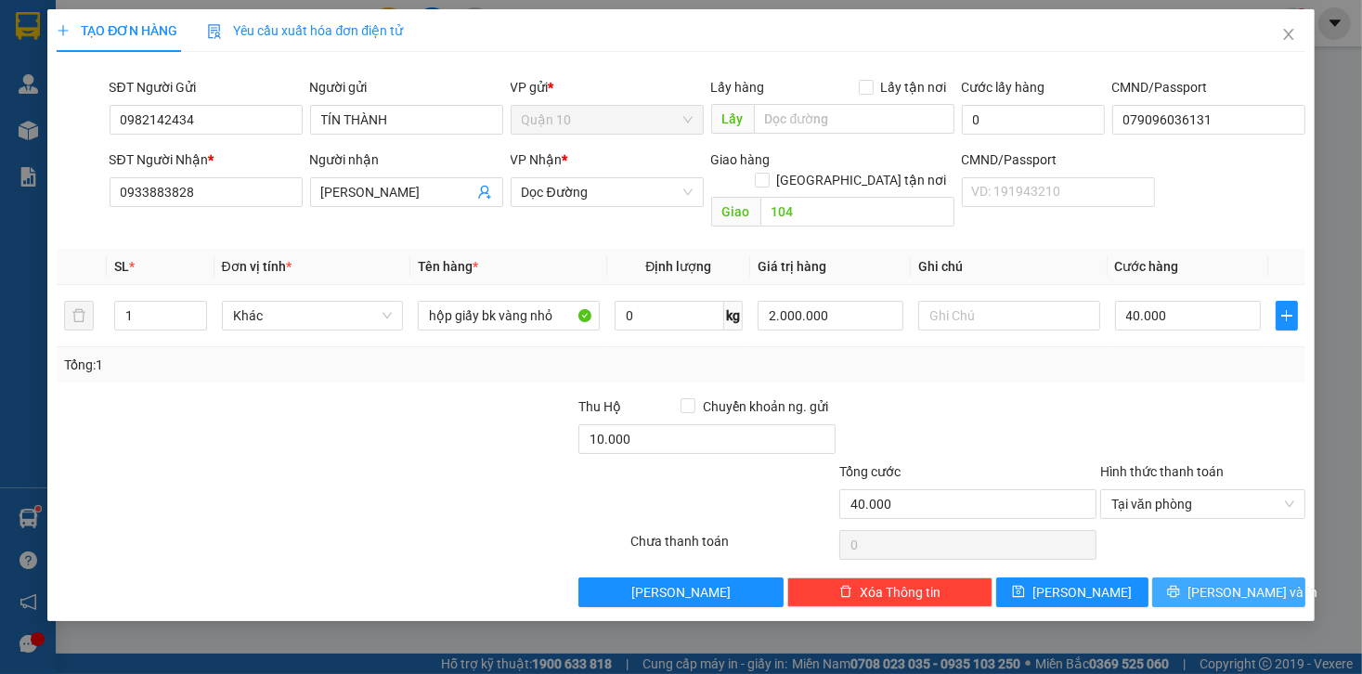
click at [1224, 582] on span "[PERSON_NAME] và In" at bounding box center [1253, 592] width 130 height 20
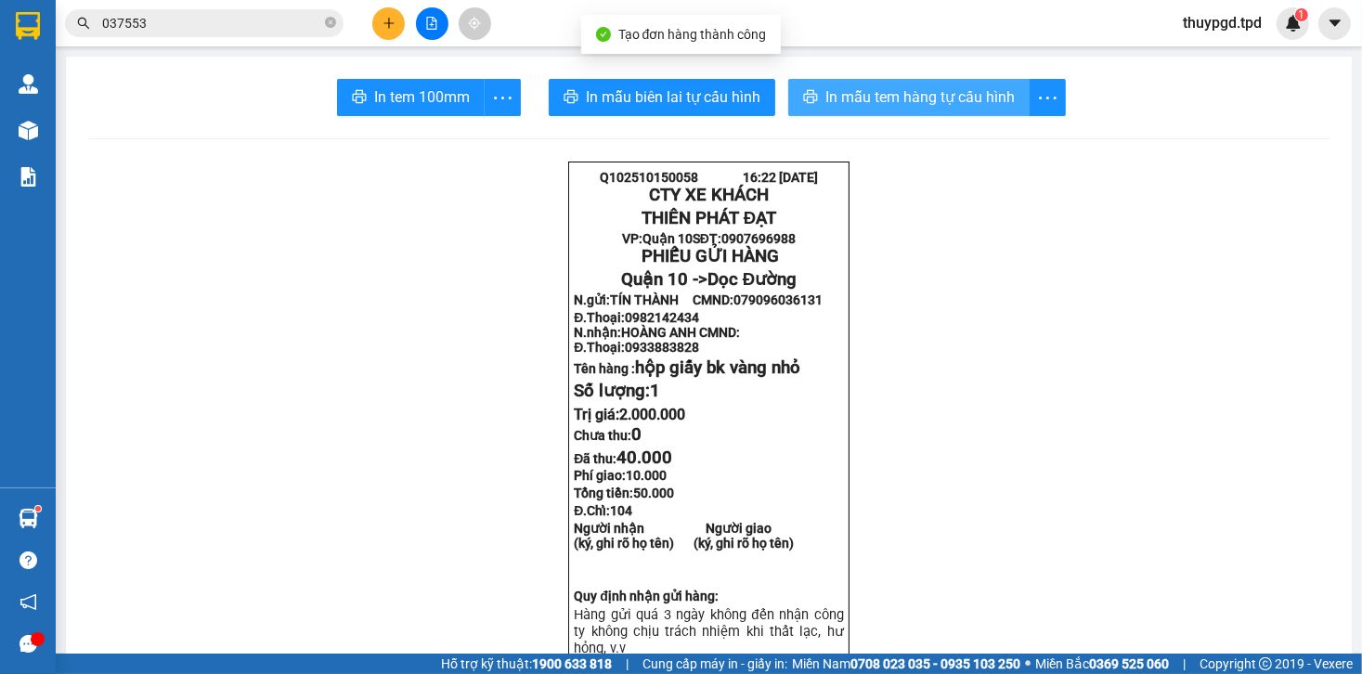
click at [837, 99] on span "In mẫu tem hàng tự cấu hình" at bounding box center [920, 96] width 189 height 23
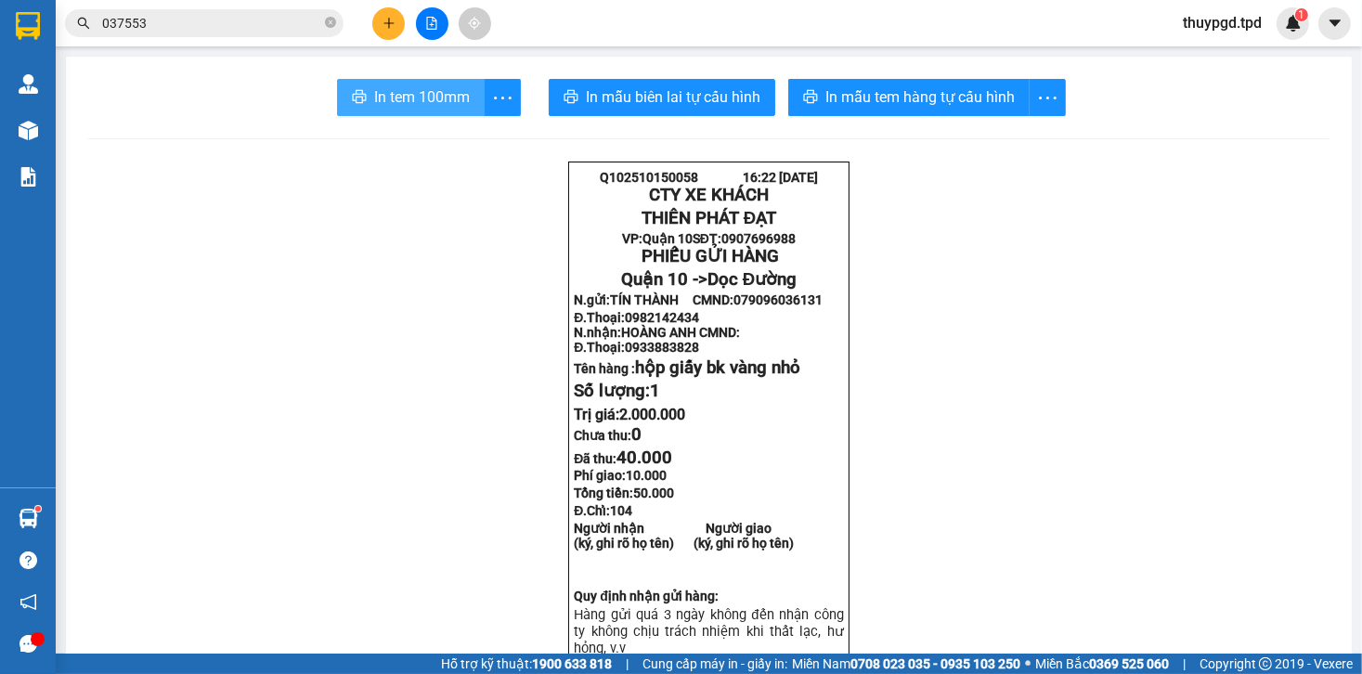
click at [450, 85] on span "In tem 100mm" at bounding box center [422, 96] width 96 height 23
click at [228, 33] on input "037553" at bounding box center [211, 23] width 219 height 20
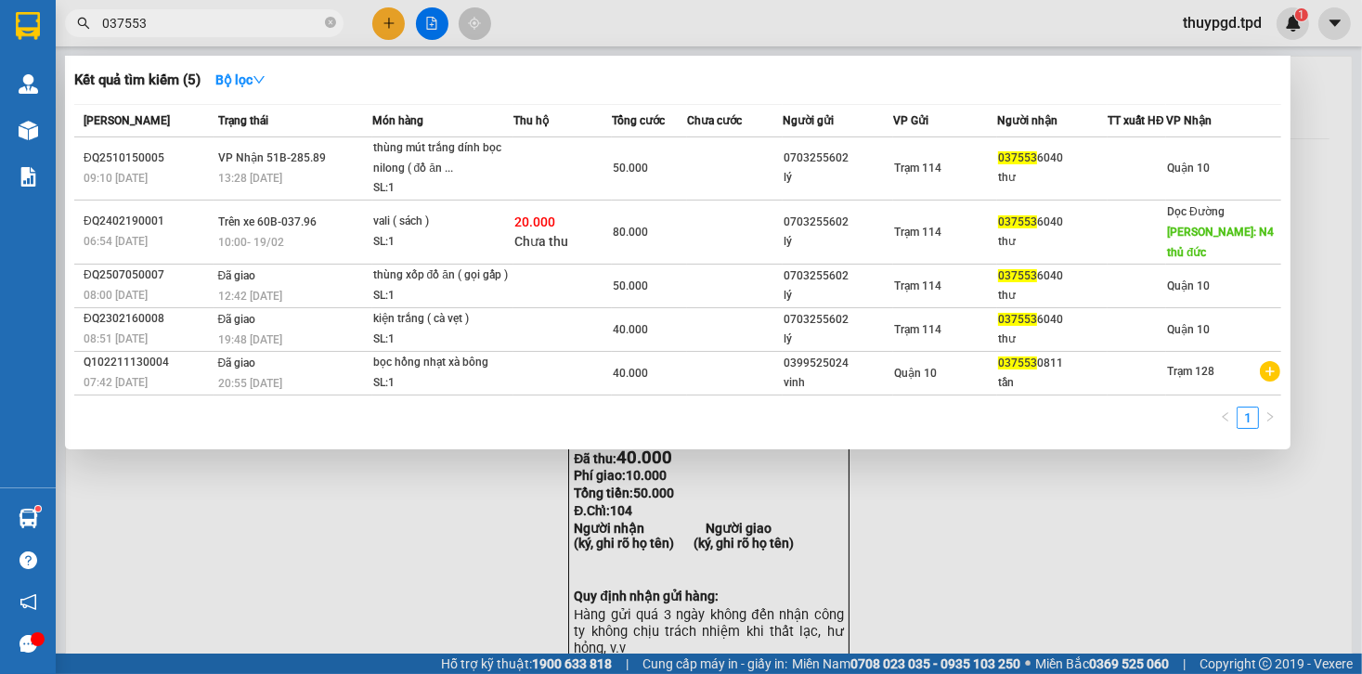
click at [239, 31] on input "037553" at bounding box center [211, 23] width 219 height 20
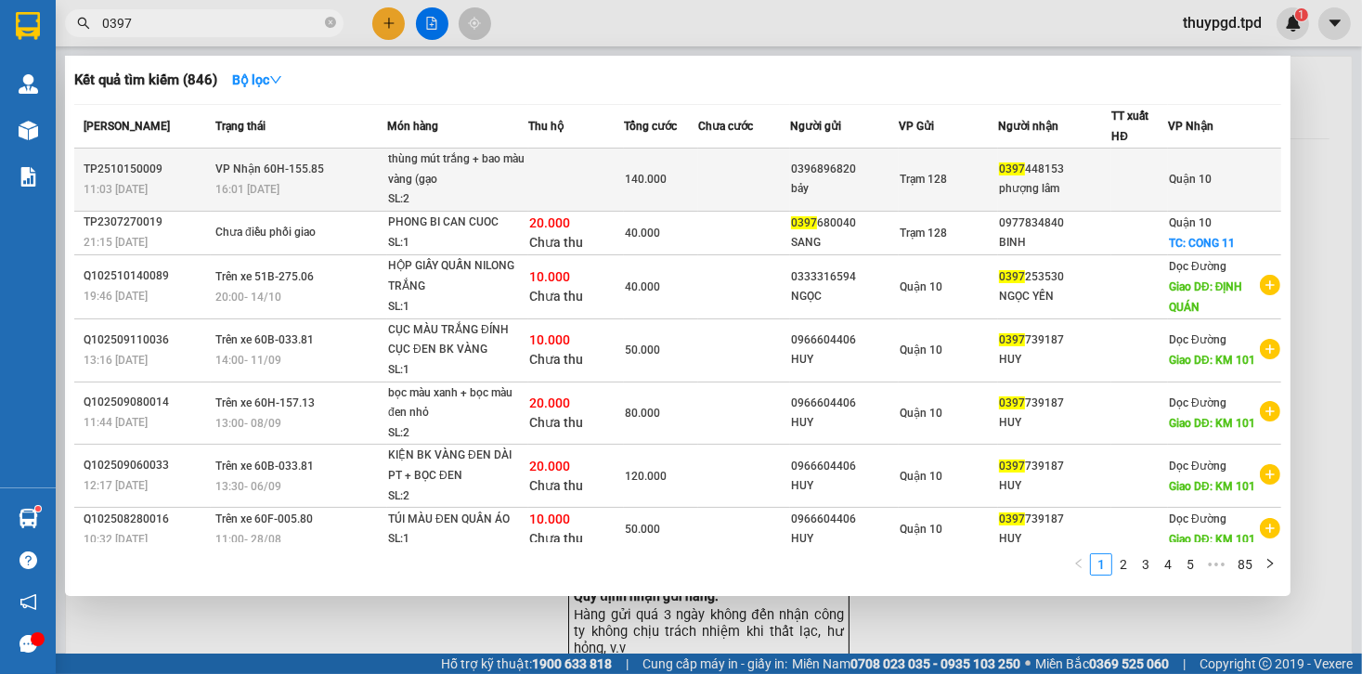
click at [853, 171] on div "0396896820" at bounding box center [844, 170] width 107 height 20
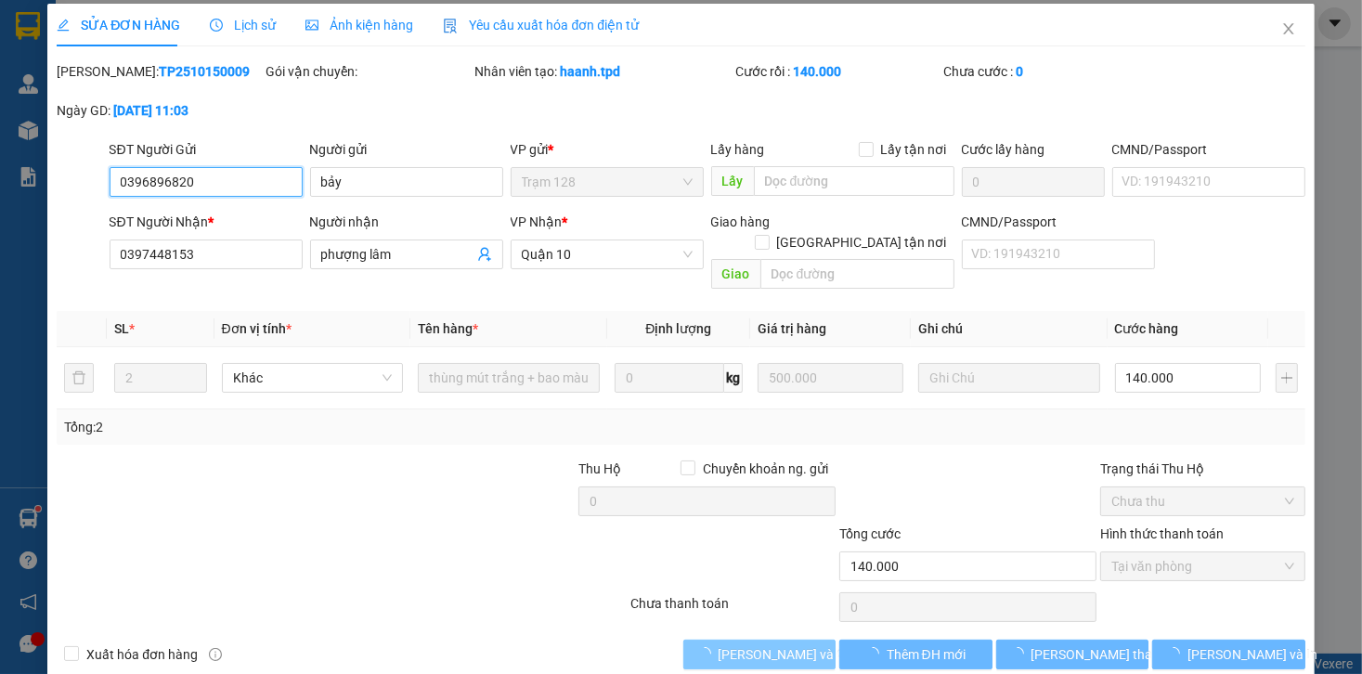
scroll to position [16, 0]
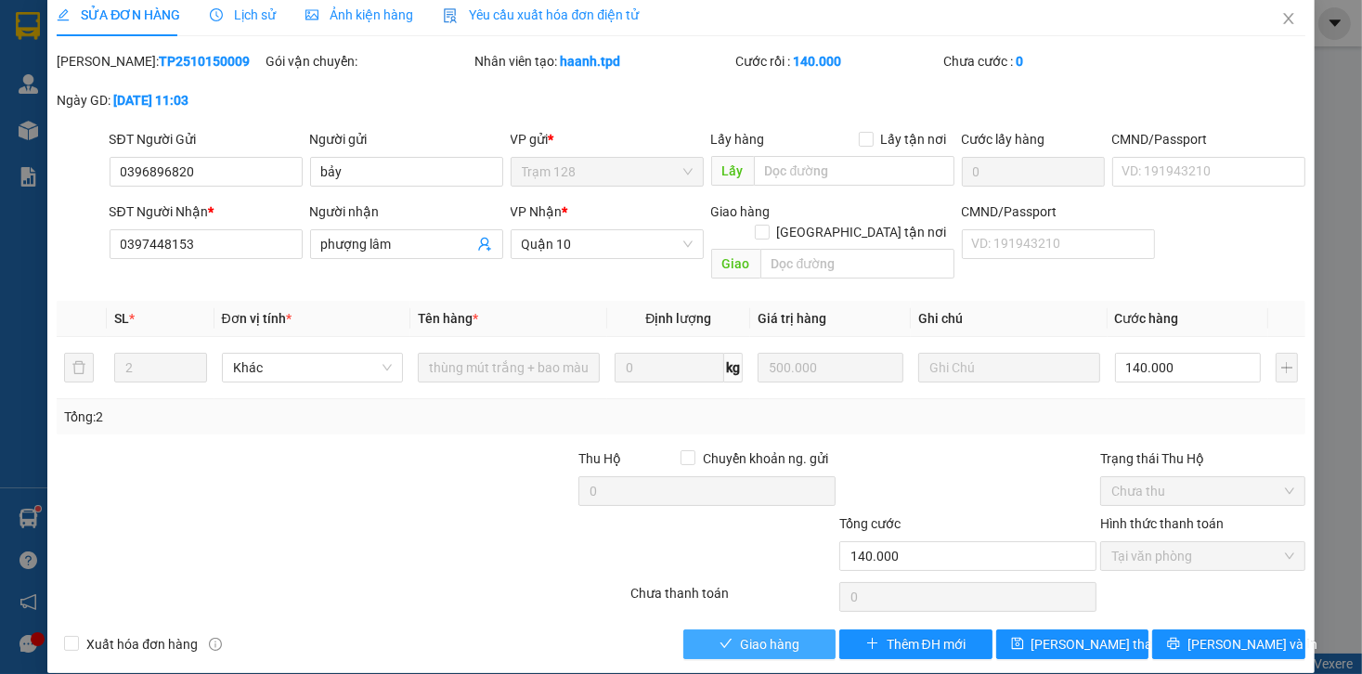
click at [774, 634] on span "Giao hàng" at bounding box center [769, 644] width 59 height 20
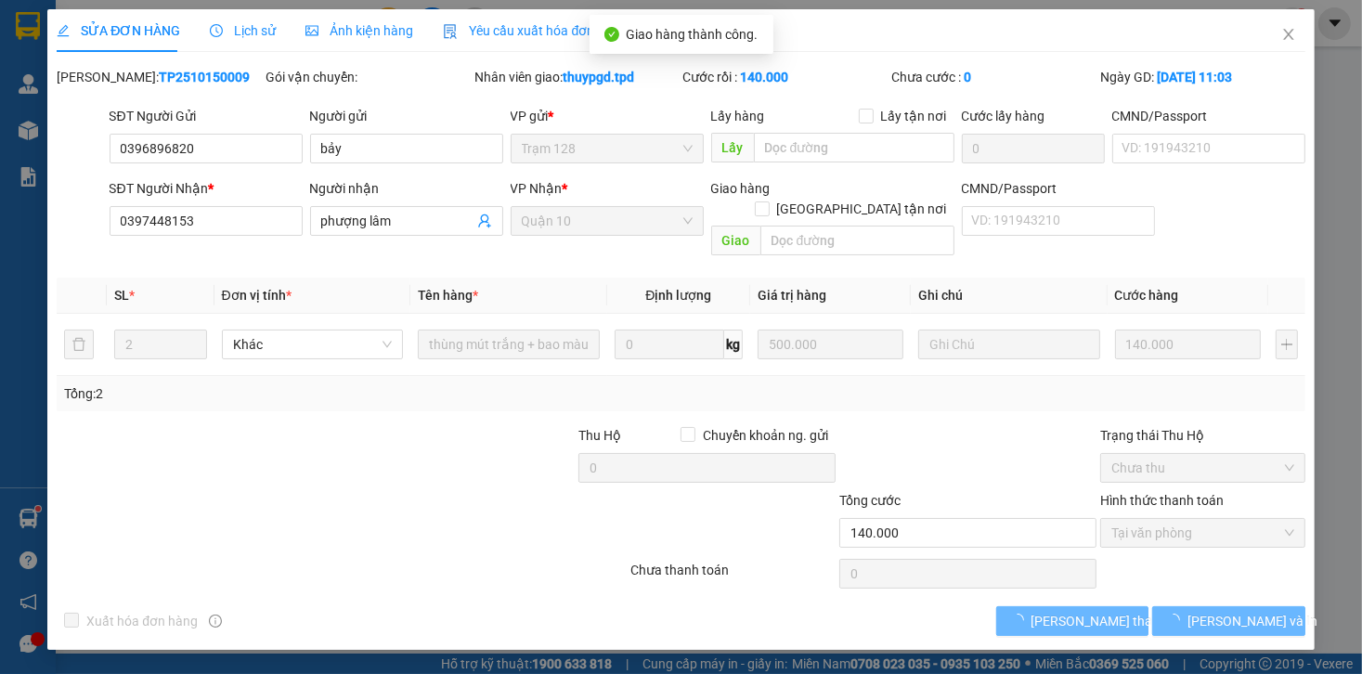
scroll to position [0, 0]
click at [1212, 606] on button "[PERSON_NAME] và In" at bounding box center [1229, 621] width 153 height 30
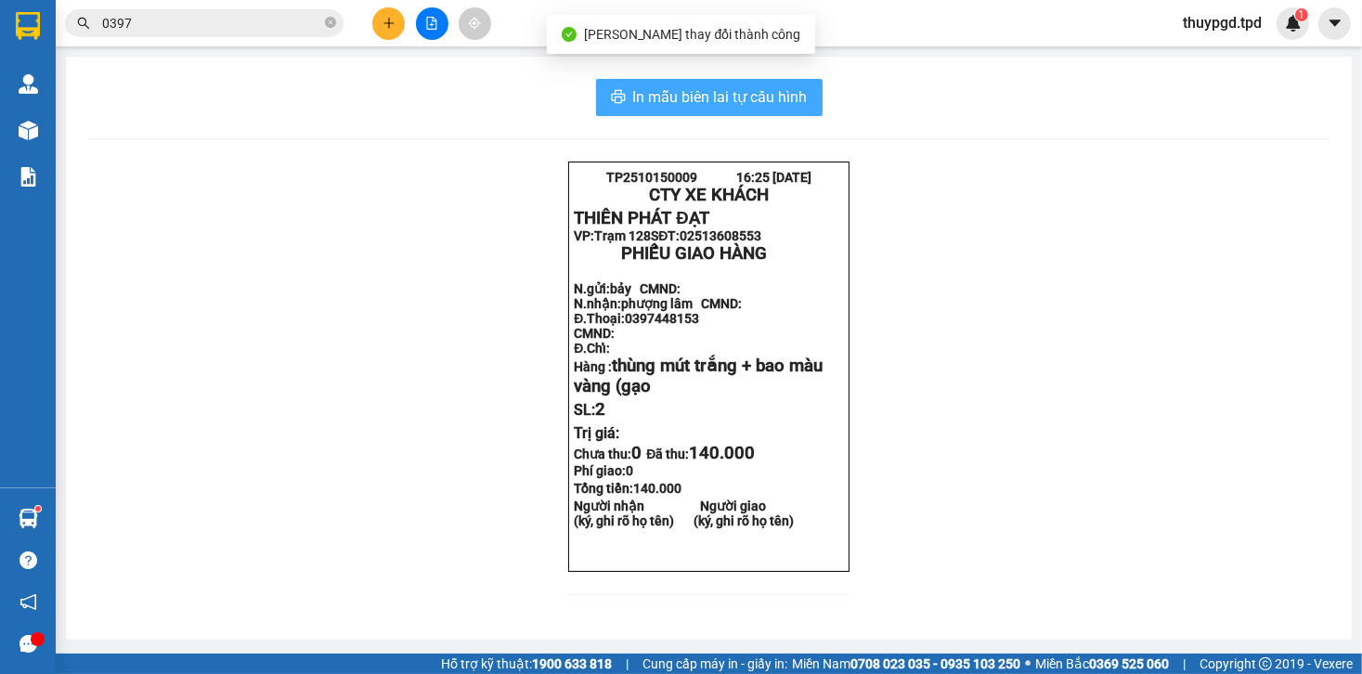
click at [796, 96] on span "In mẫu biên lai tự cấu hình" at bounding box center [720, 96] width 175 height 23
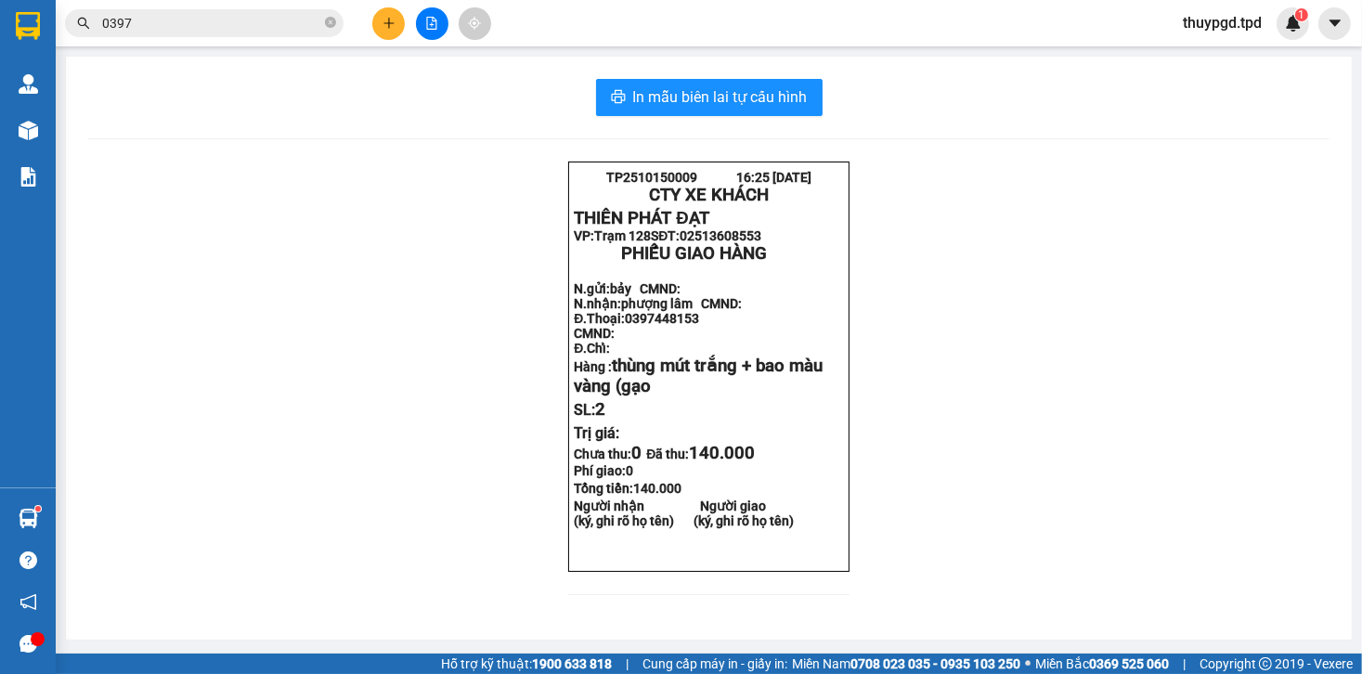
click at [391, 36] on button at bounding box center [388, 23] width 33 height 33
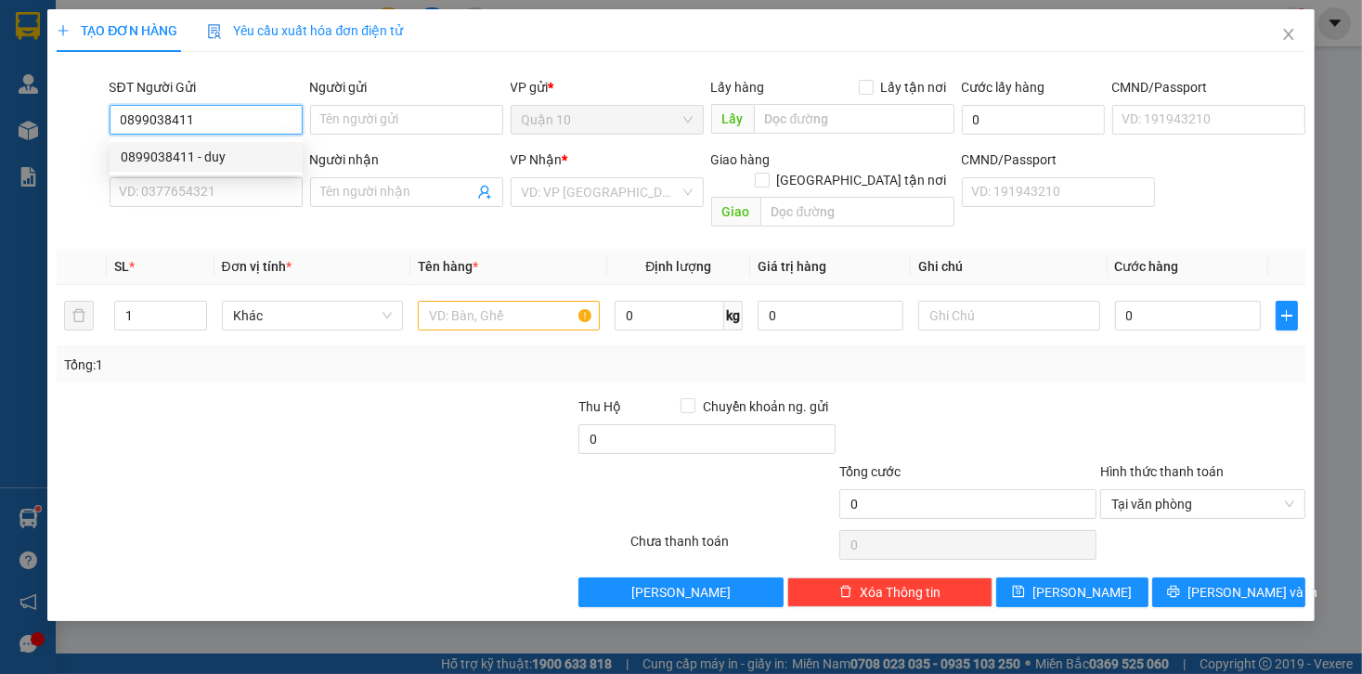
click at [228, 162] on div "0899038411 - duy" at bounding box center [206, 157] width 171 height 20
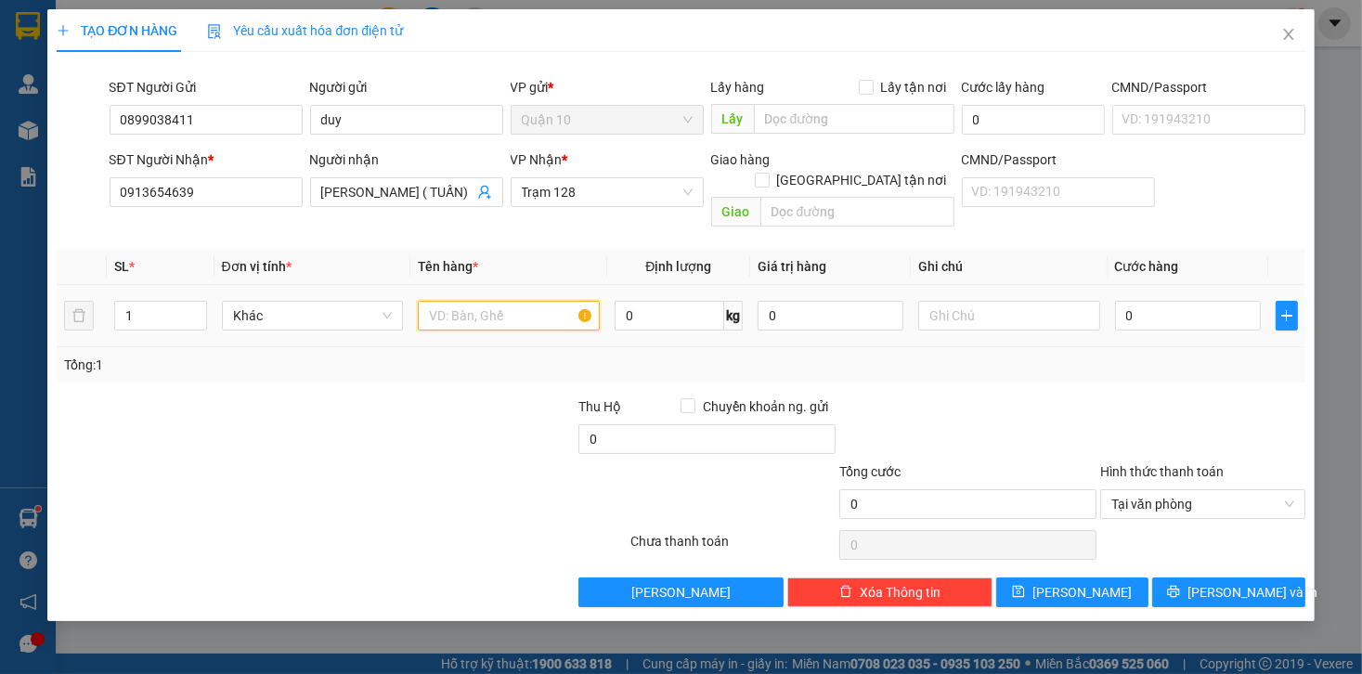
click at [541, 301] on input "text" at bounding box center [509, 316] width 182 height 30
click at [1178, 301] on input "0" at bounding box center [1188, 316] width 146 height 30
click at [1160, 357] on div "Tổng: 1" at bounding box center [681, 364] width 1248 height 35
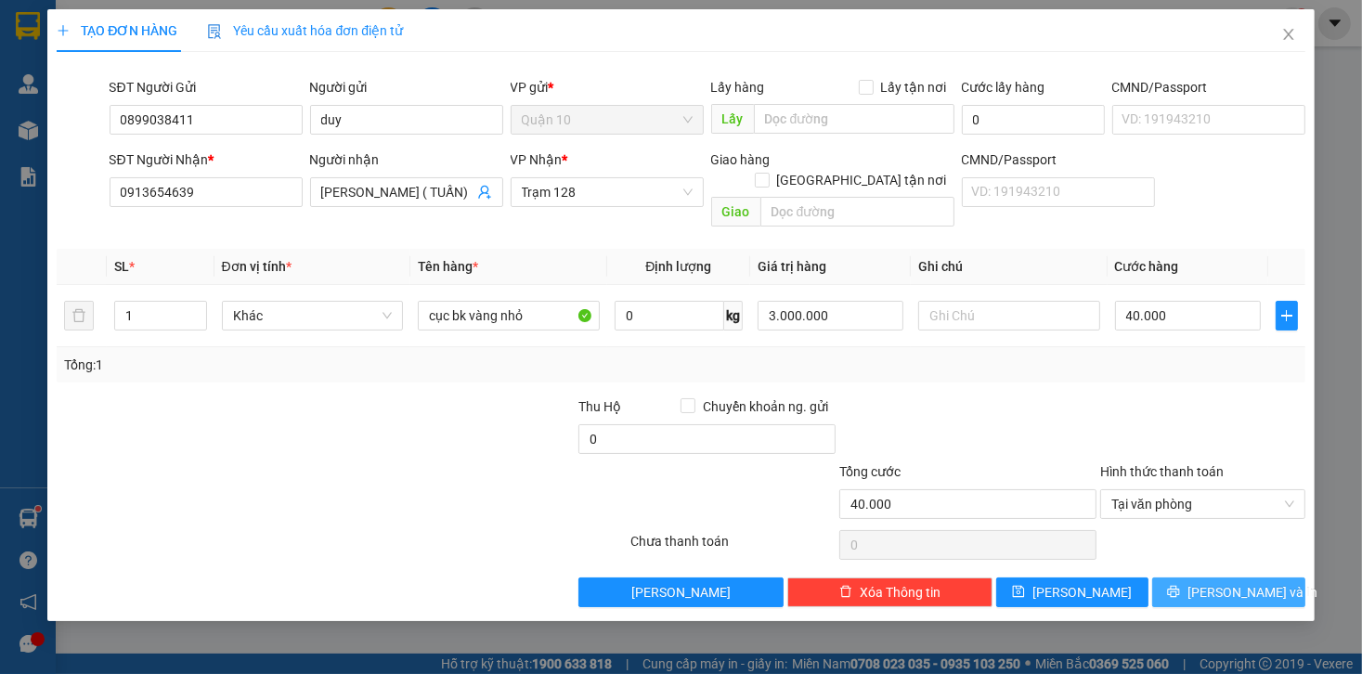
click at [1233, 582] on span "[PERSON_NAME] và In" at bounding box center [1253, 592] width 130 height 20
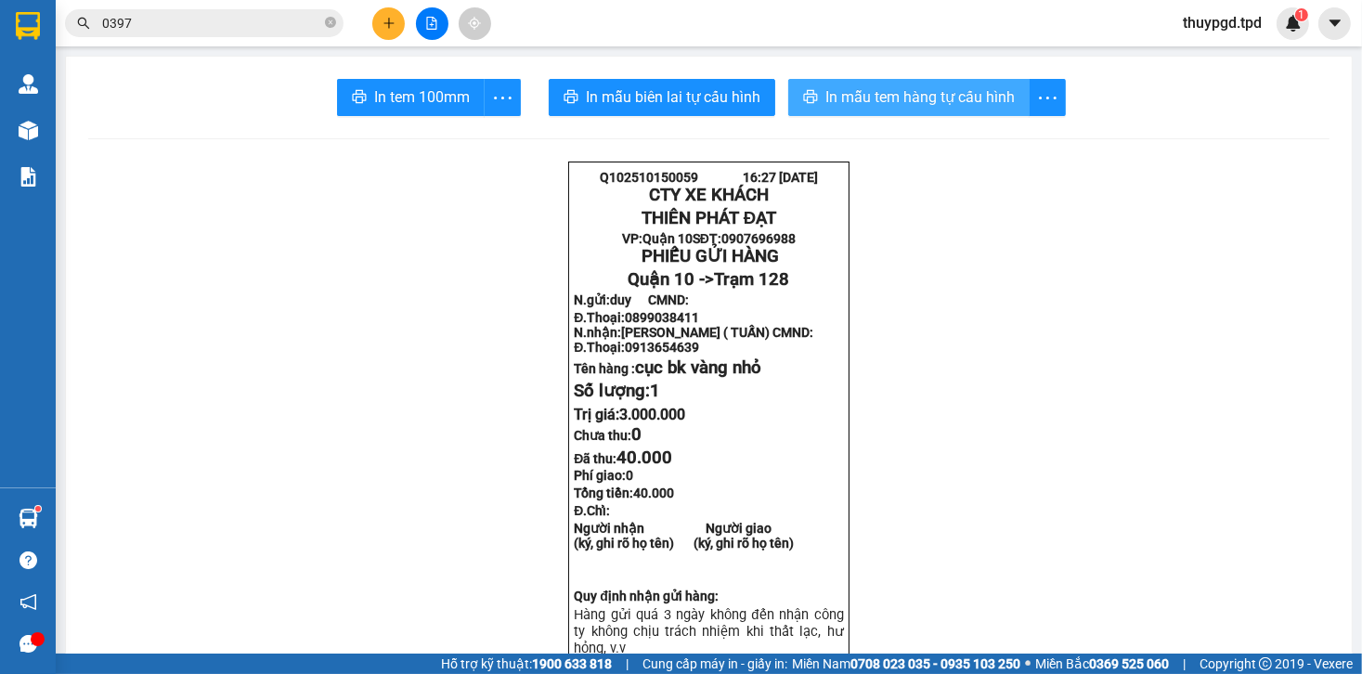
click at [871, 89] on span "In mẫu tem hàng tự cấu hình" at bounding box center [920, 96] width 189 height 23
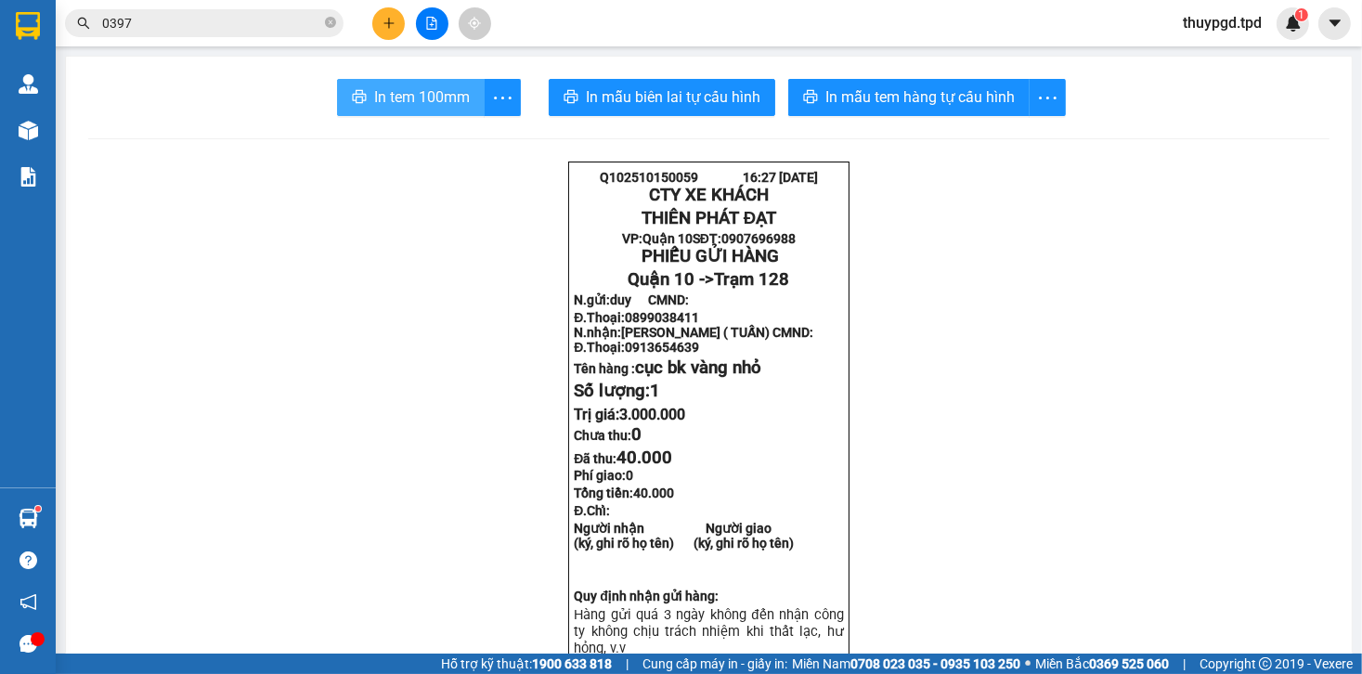
click at [439, 83] on button "In tem 100mm" at bounding box center [411, 97] width 148 height 37
click at [438, 101] on span "In tem 100mm" at bounding box center [422, 96] width 96 height 23
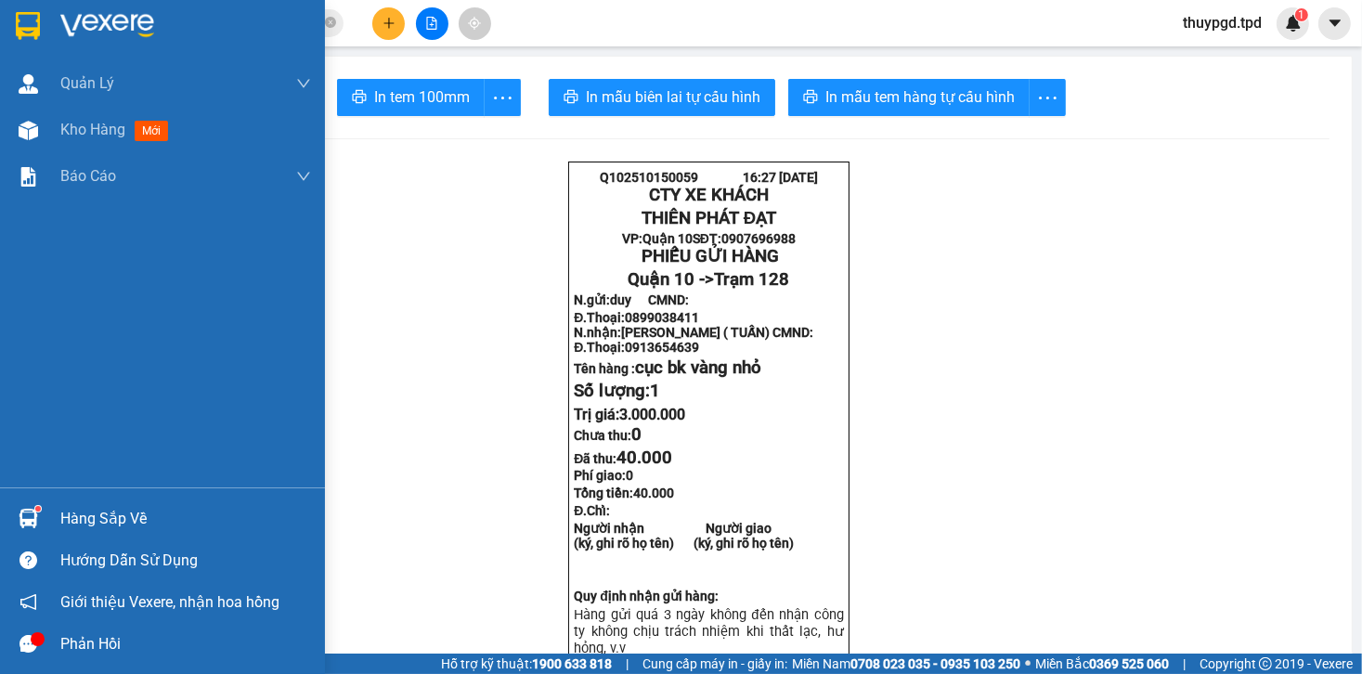
drag, startPoint x: 33, startPoint y: 139, endPoint x: 658, endPoint y: 662, distance: 815.6
click at [33, 139] on img at bounding box center [29, 131] width 20 height 20
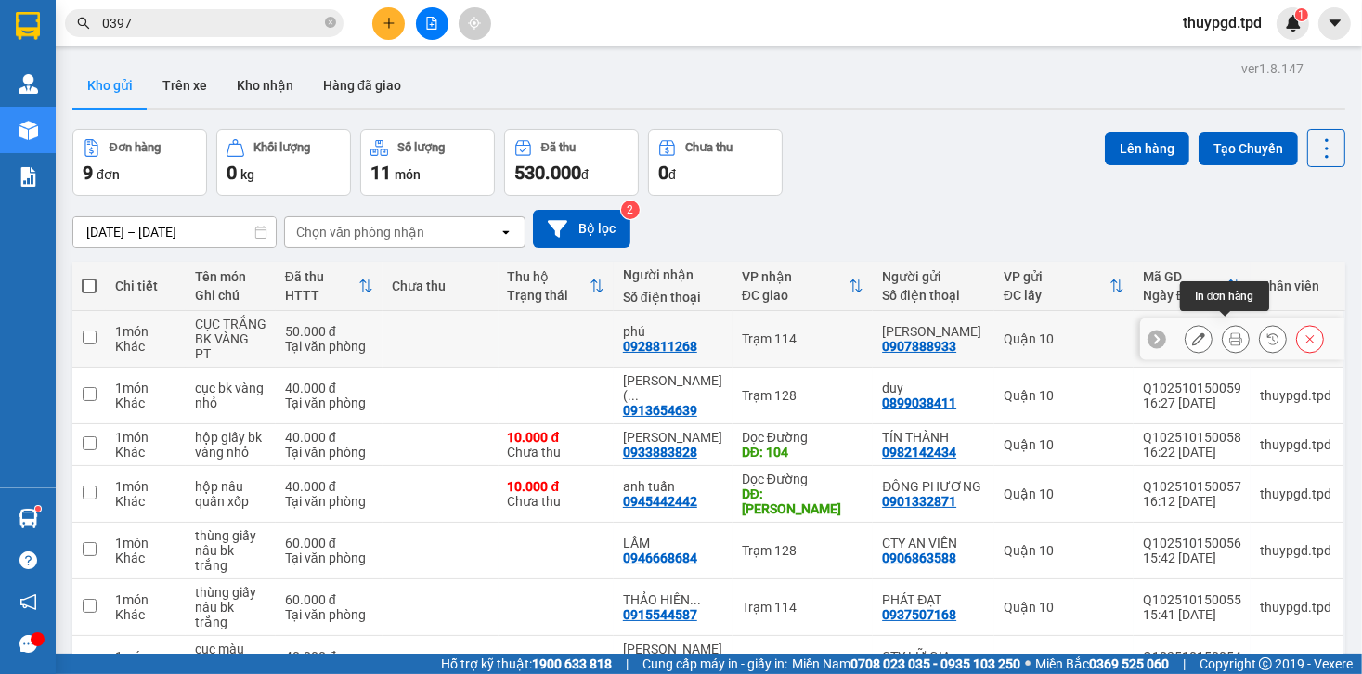
click at [1230, 332] on icon at bounding box center [1236, 338] width 13 height 13
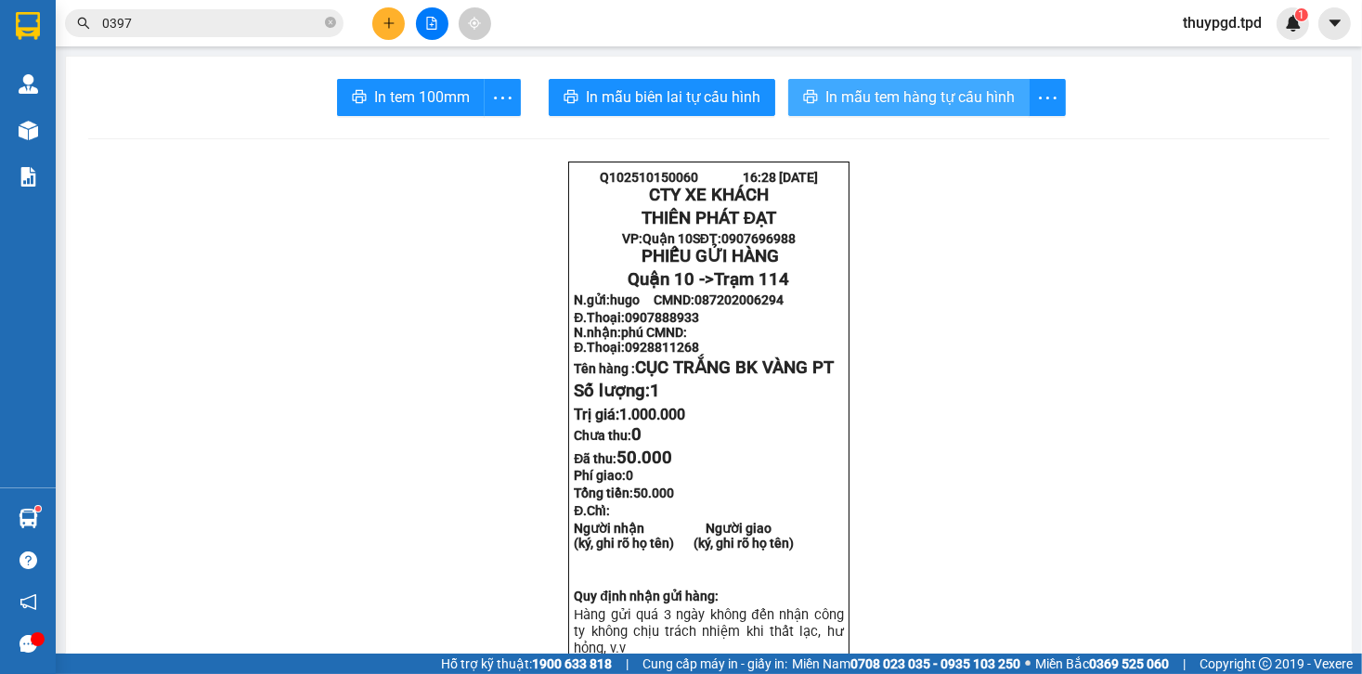
click at [826, 92] on span "In mẫu tem hàng tự cấu hình" at bounding box center [920, 96] width 189 height 23
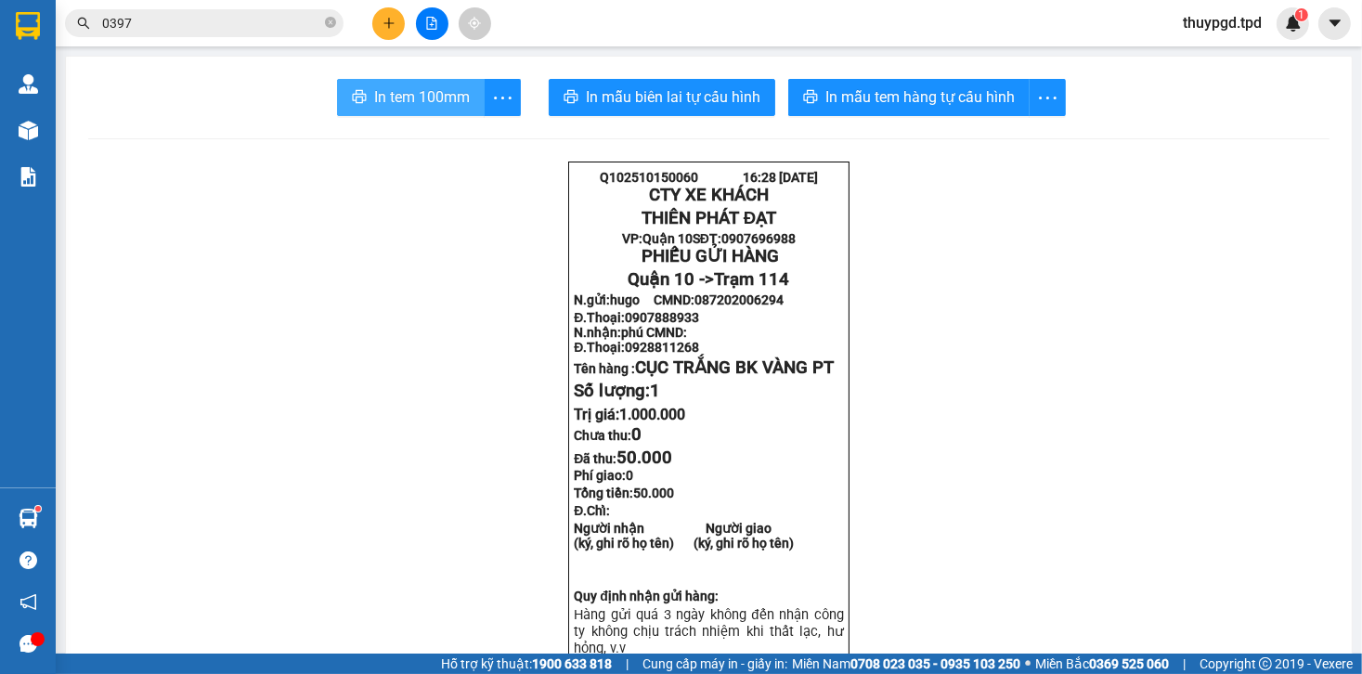
drag, startPoint x: 370, startPoint y: 78, endPoint x: 371, endPoint y: 89, distance: 11.3
click at [374, 89] on span "In tem 100mm" at bounding box center [422, 96] width 96 height 23
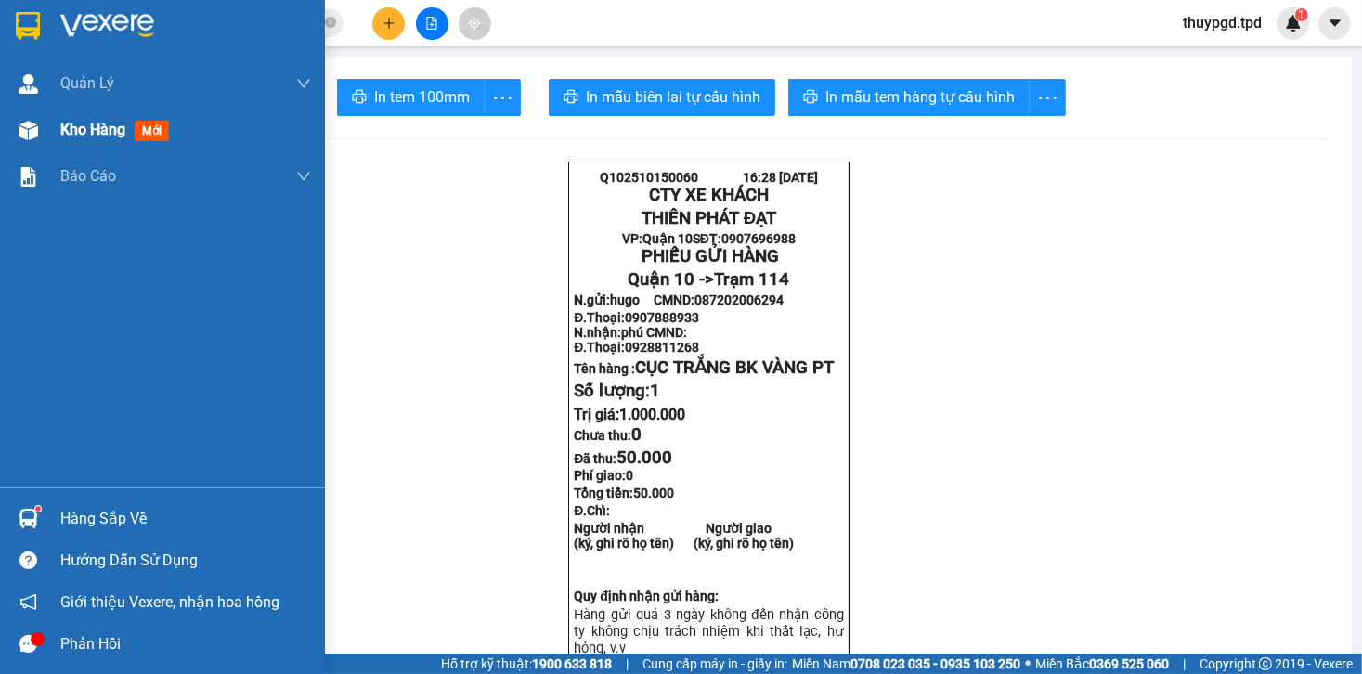
click at [71, 129] on span "Kho hàng" at bounding box center [92, 130] width 65 height 18
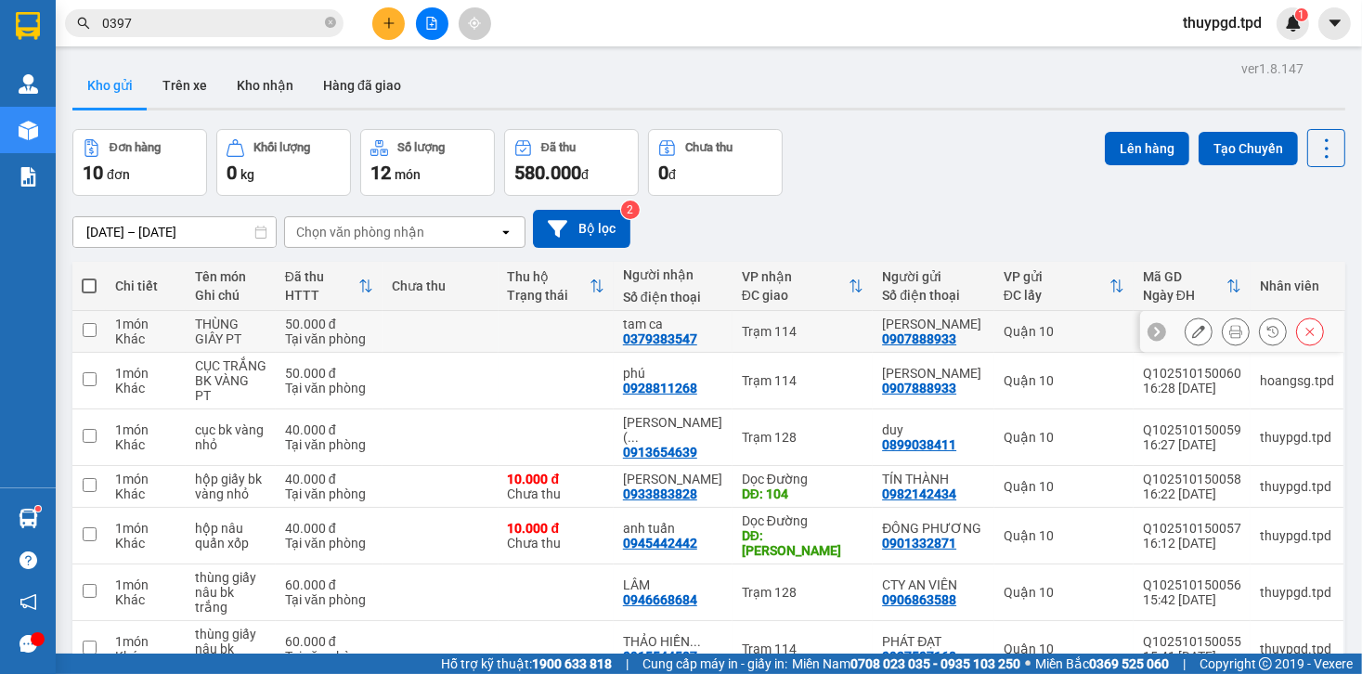
click at [1230, 328] on icon at bounding box center [1236, 331] width 13 height 13
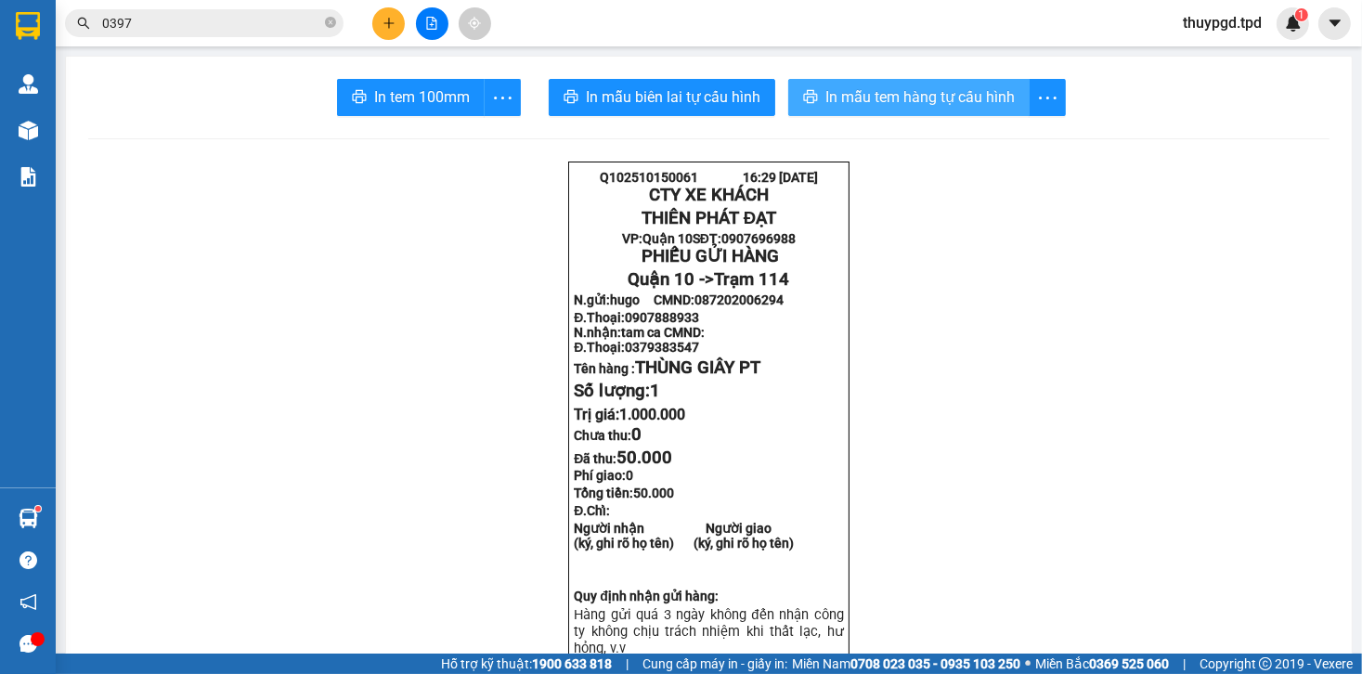
click at [930, 96] on span "In mẫu tem hàng tự cấu hình" at bounding box center [920, 96] width 189 height 23
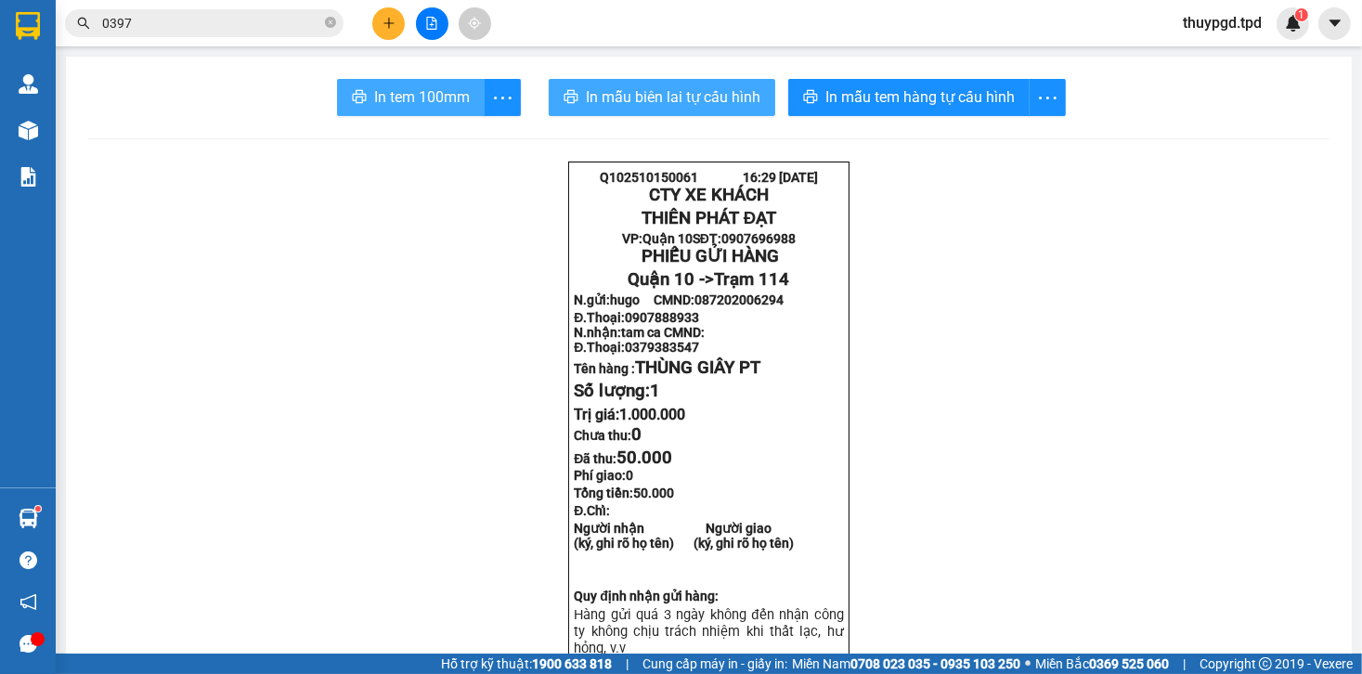
drag, startPoint x: 431, startPoint y: 95, endPoint x: 594, endPoint y: 98, distance: 163.5
click at [436, 95] on span "In tem 100mm" at bounding box center [422, 96] width 96 height 23
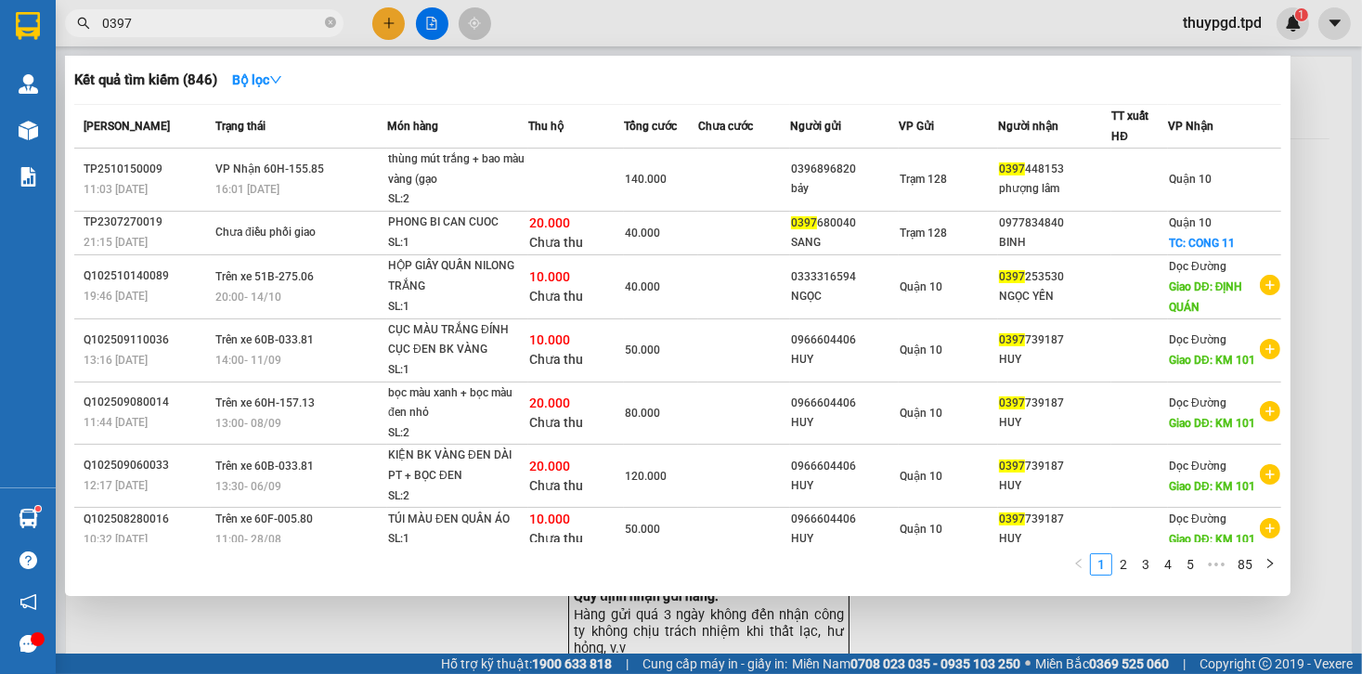
click at [251, 30] on input "0397" at bounding box center [211, 23] width 219 height 20
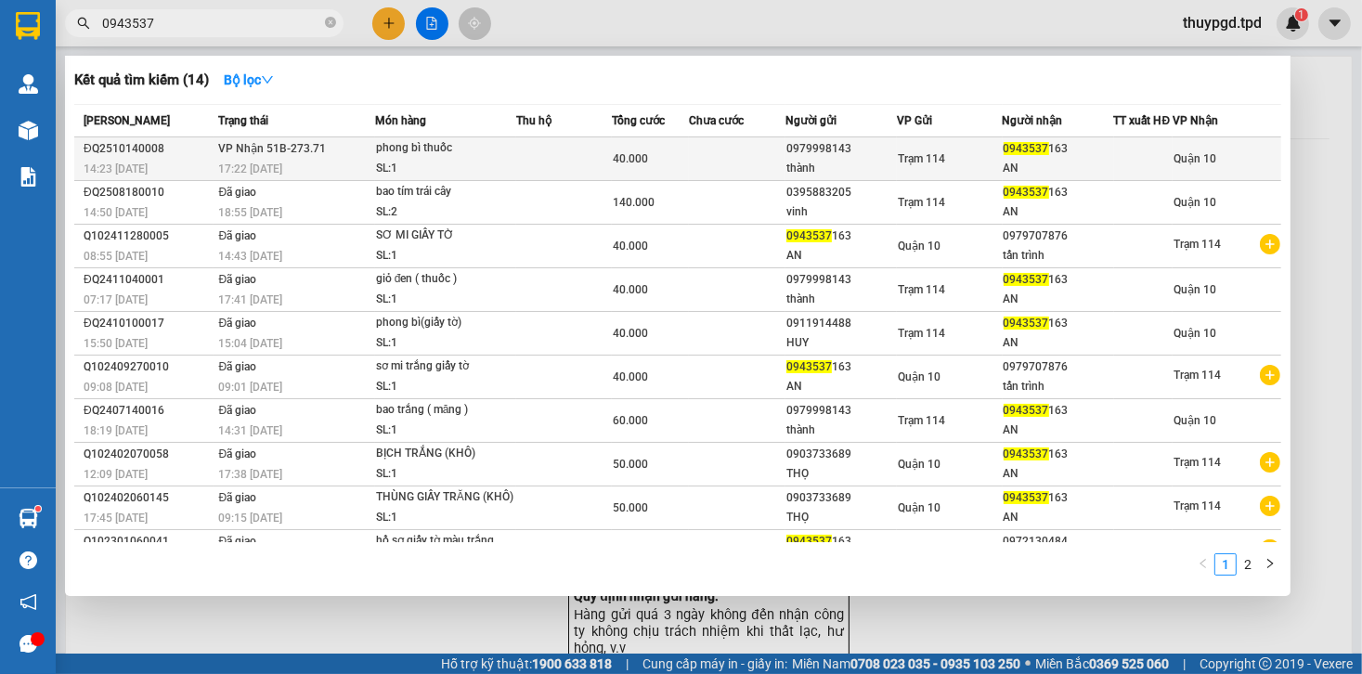
click at [683, 169] on div "40.000" at bounding box center [650, 159] width 75 height 20
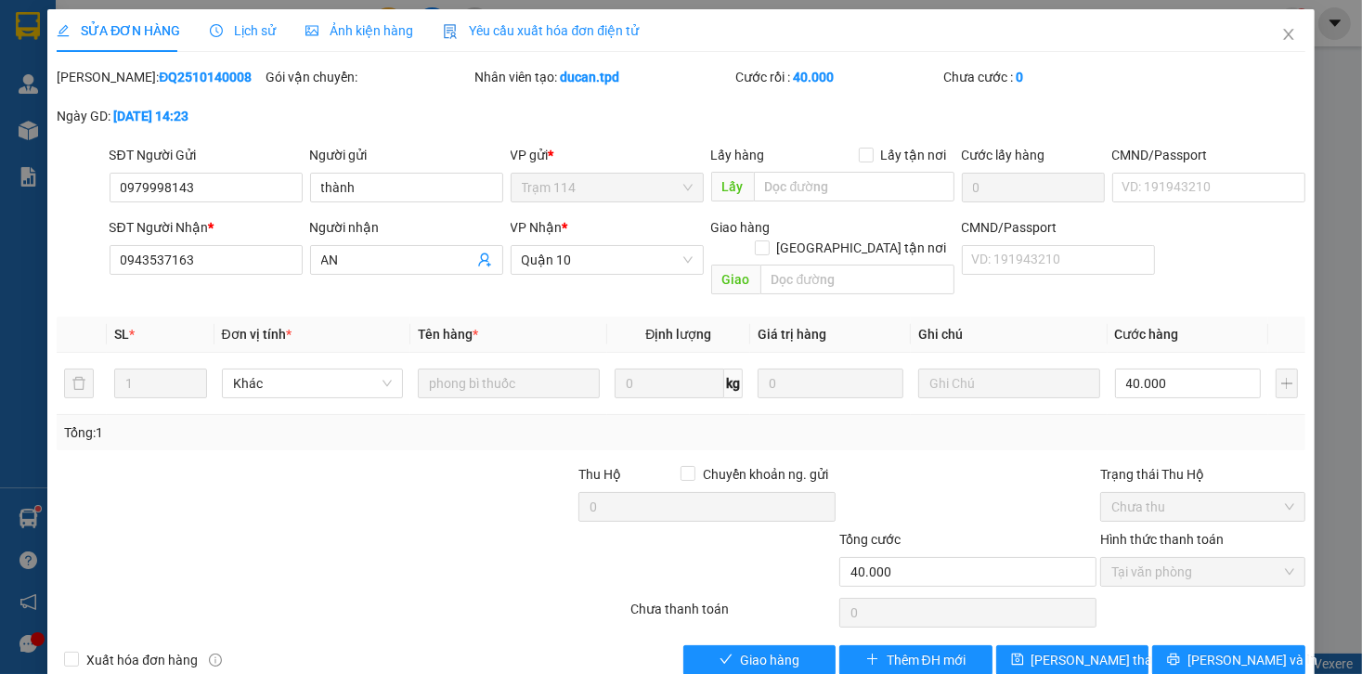
click at [786, 620] on div "Total Paid Fee 40.000 Total UnPaid Fee 0 Cash Collection Total Fee Mã ĐH: ĐQ251…" at bounding box center [681, 371] width 1248 height 608
drag, startPoint x: 761, startPoint y: 644, endPoint x: 1113, endPoint y: 634, distance: 352.1
click at [762, 650] on span "Giao hàng" at bounding box center [769, 660] width 59 height 20
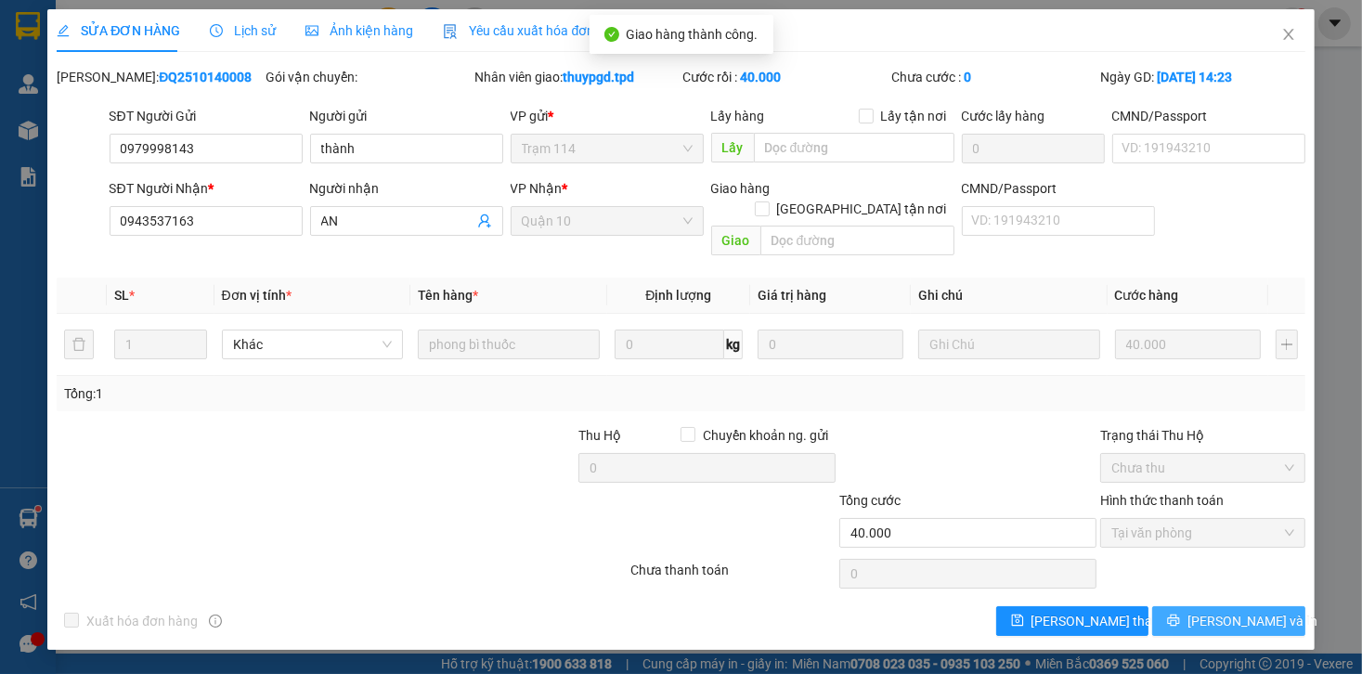
click at [1271, 606] on button "[PERSON_NAME] và In" at bounding box center [1229, 621] width 153 height 30
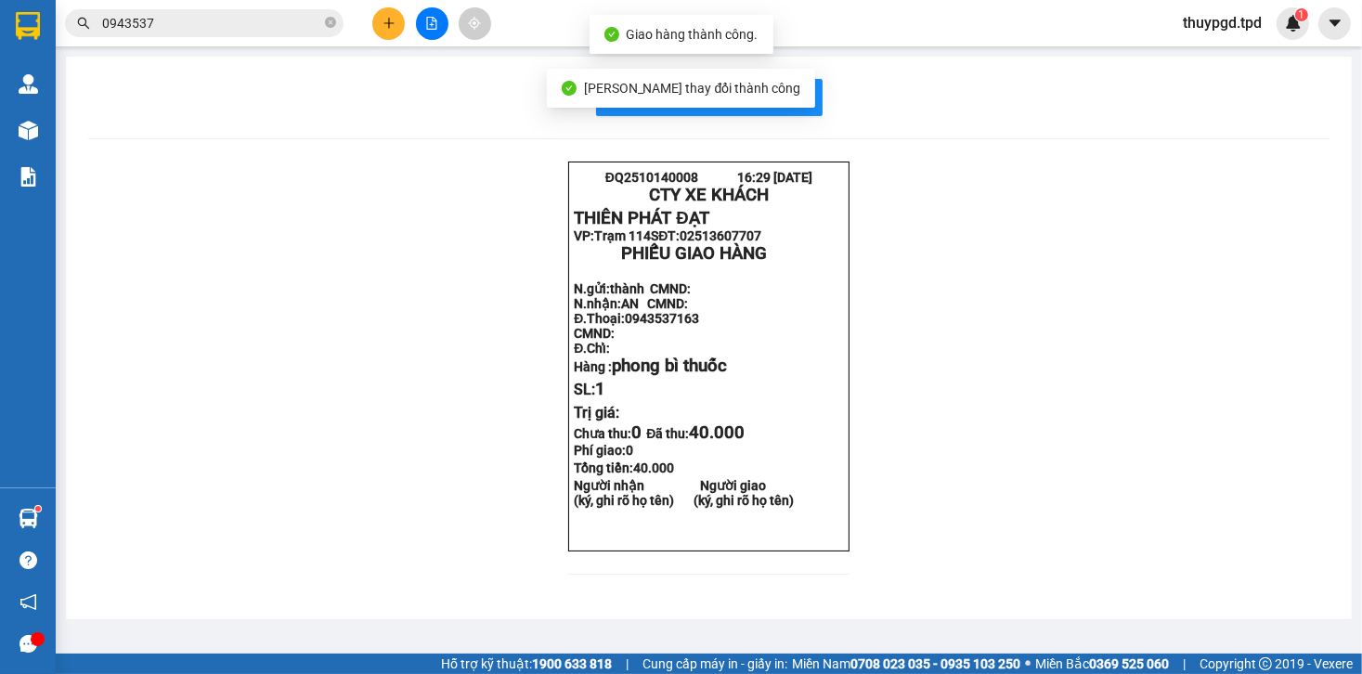
drag, startPoint x: 775, startPoint y: 94, endPoint x: 812, endPoint y: 159, distance: 74.4
click at [776, 94] on div "[PERSON_NAME] thay đổi thành công" at bounding box center [681, 88] width 269 height 39
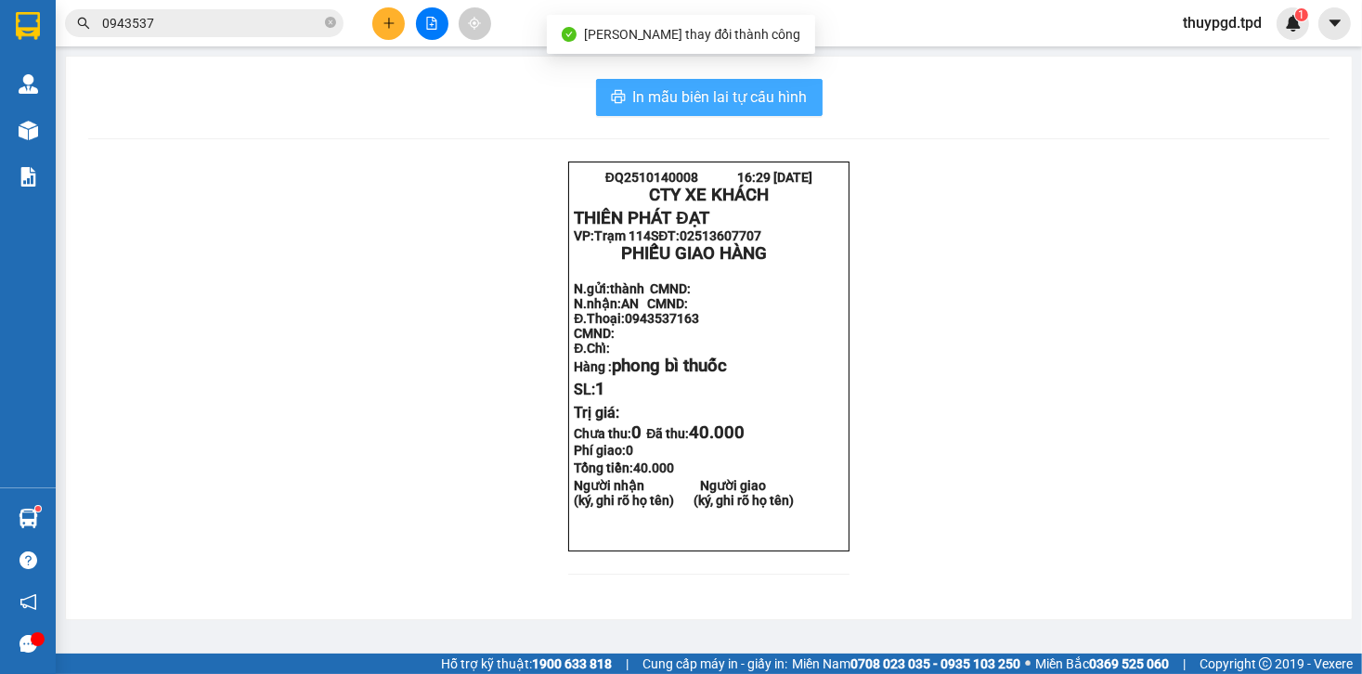
click at [789, 92] on span "In mẫu biên lai tự cấu hình" at bounding box center [720, 96] width 175 height 23
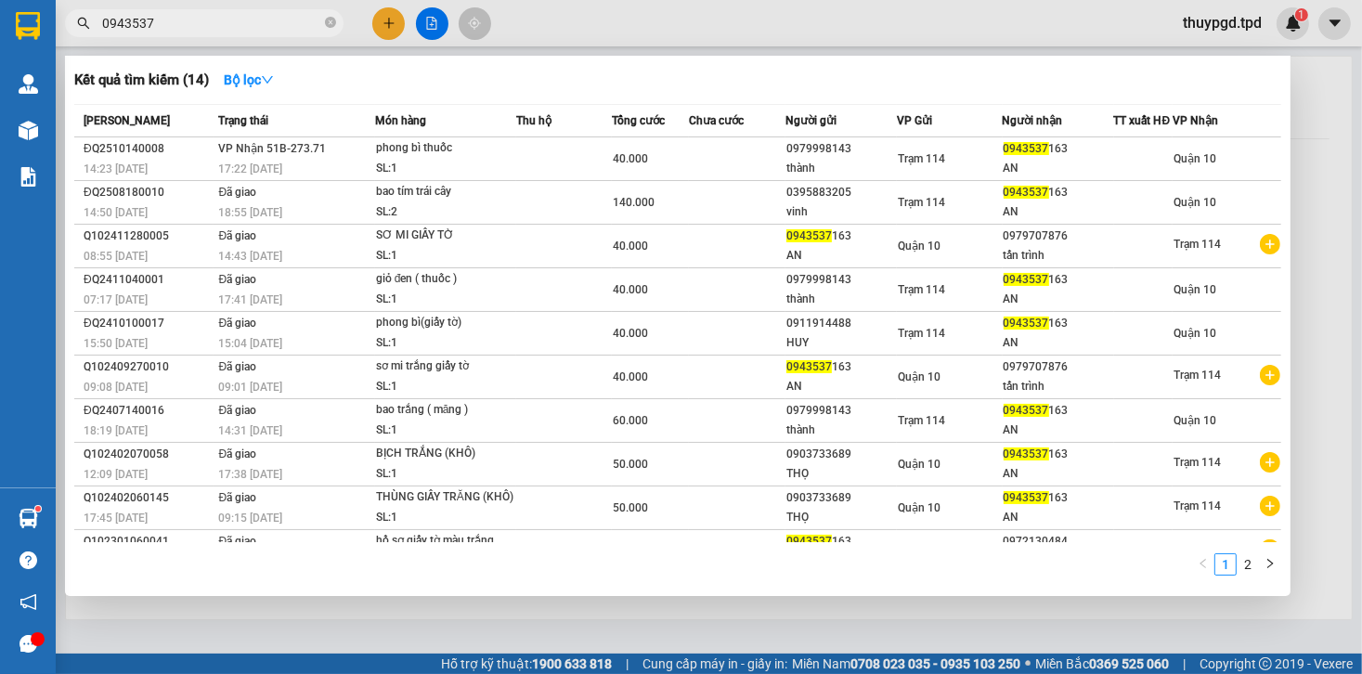
click at [282, 30] on input "0943537" at bounding box center [211, 23] width 219 height 20
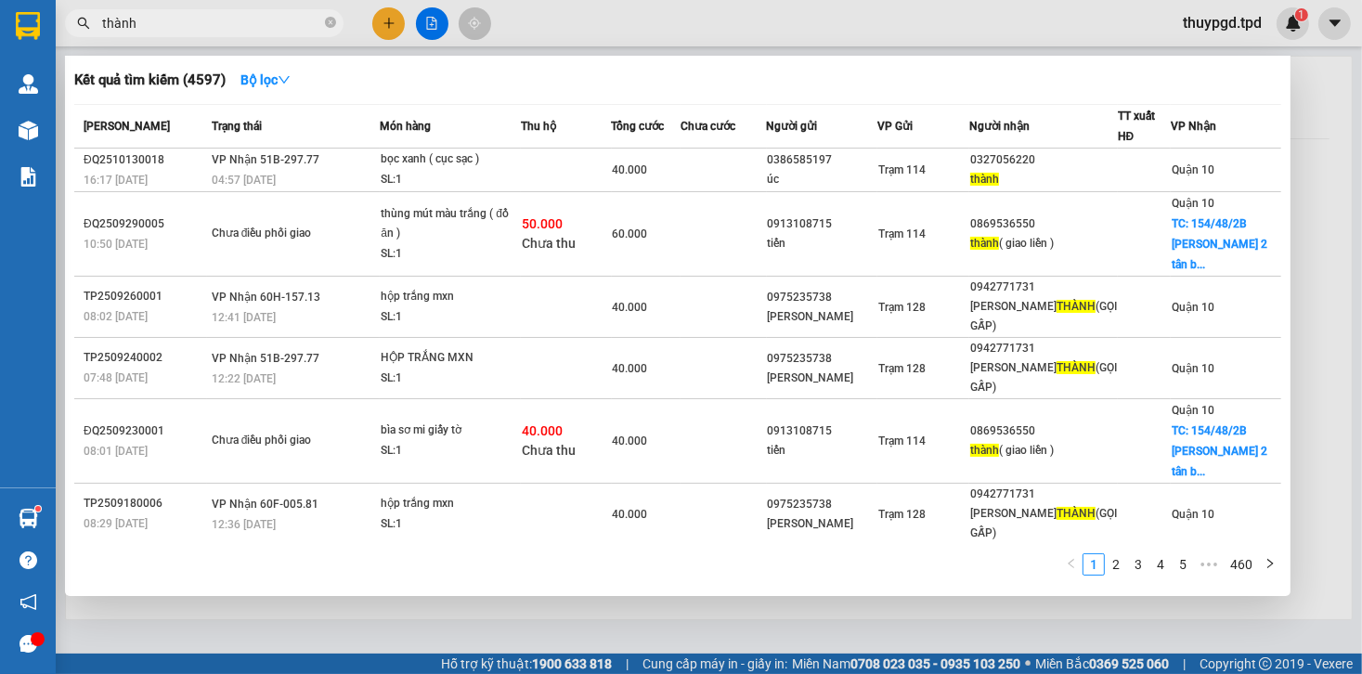
click at [186, 33] on span "thành" at bounding box center [204, 23] width 279 height 28
click at [205, 29] on input "thành" at bounding box center [211, 23] width 219 height 20
click at [390, 30] on div at bounding box center [681, 337] width 1362 height 674
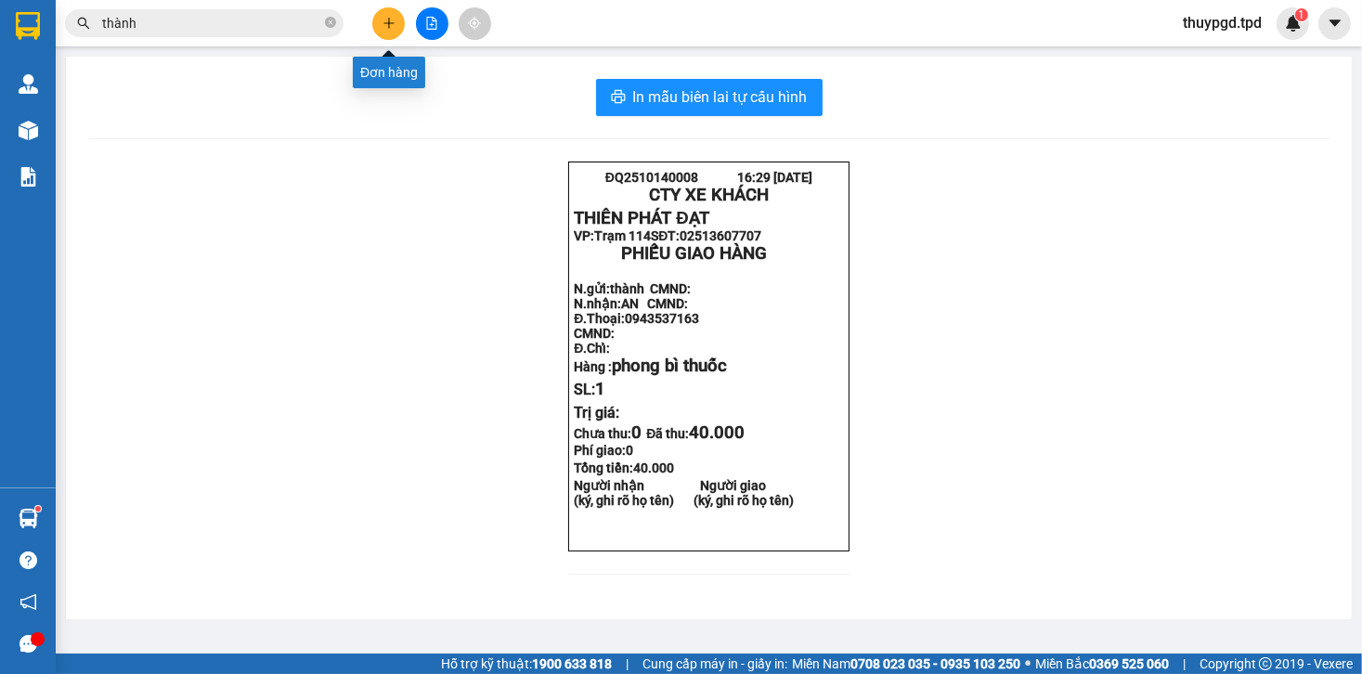
click at [383, 22] on icon "plus" at bounding box center [389, 23] width 13 height 13
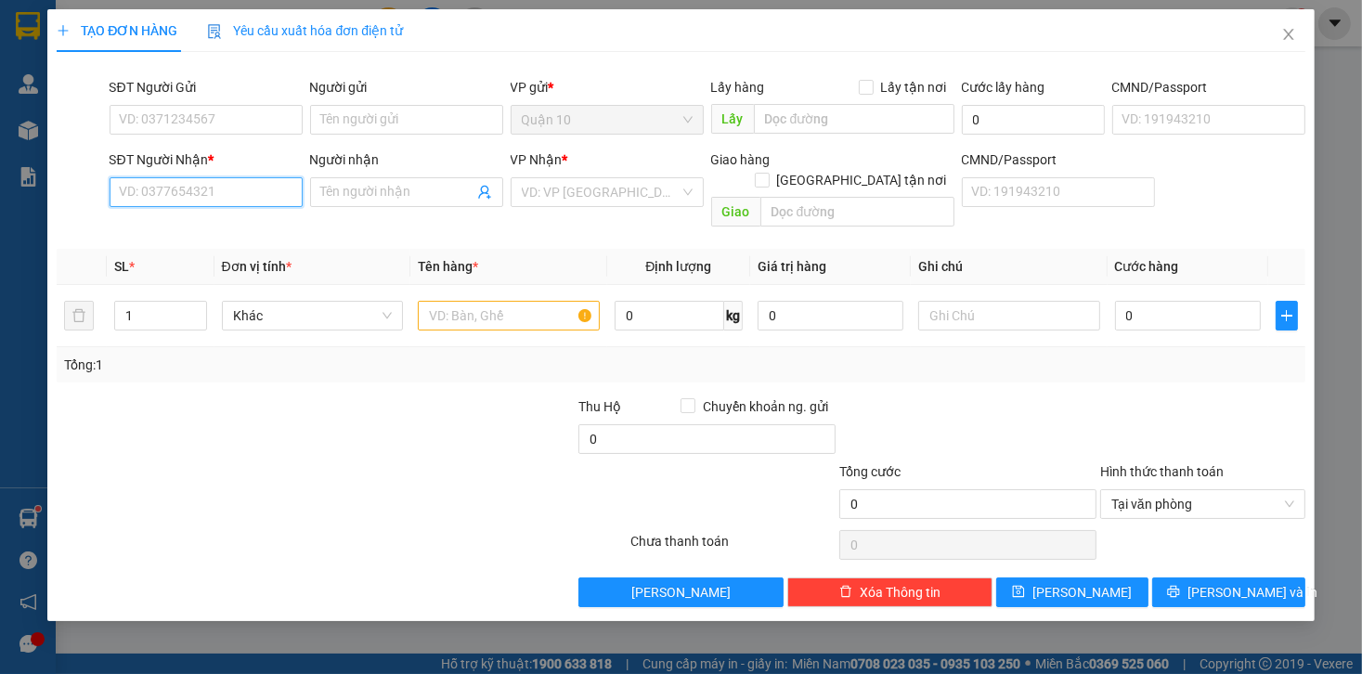
click at [160, 189] on input "SĐT Người Nhận *" at bounding box center [206, 192] width 193 height 30
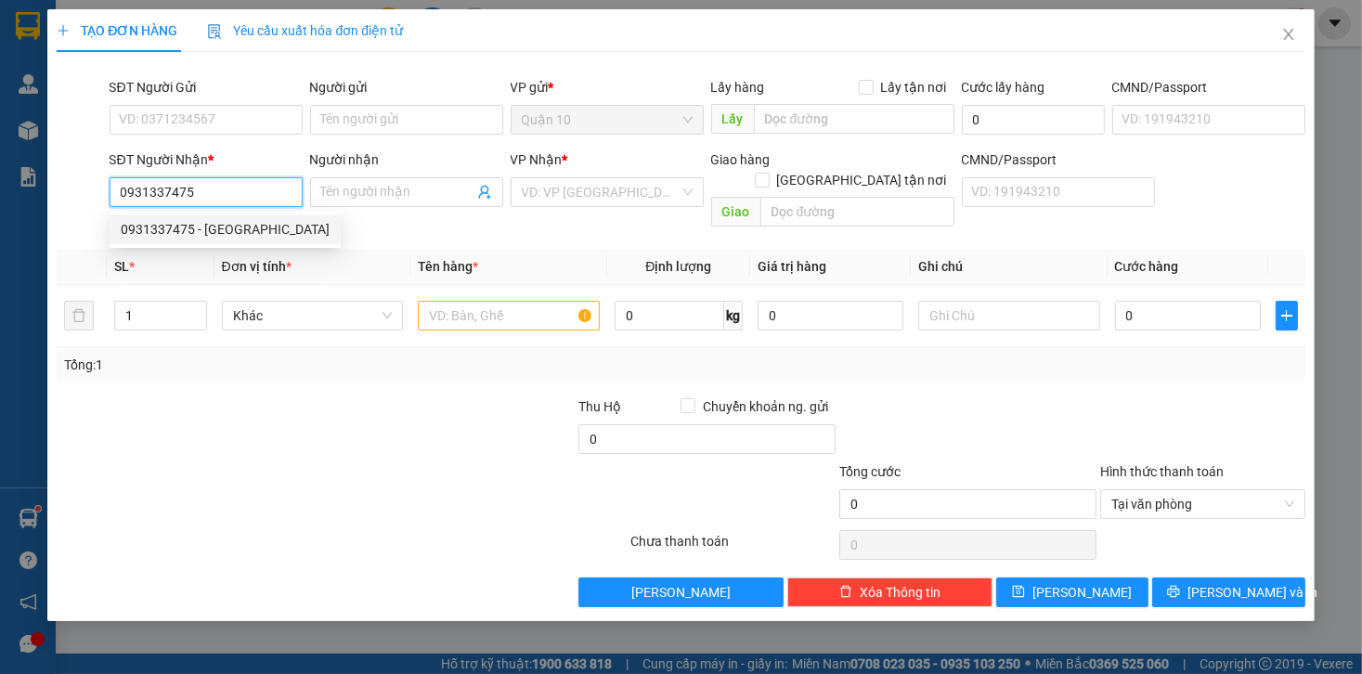
click at [199, 216] on div "0931337475 - ANH HẢI" at bounding box center [225, 230] width 231 height 30
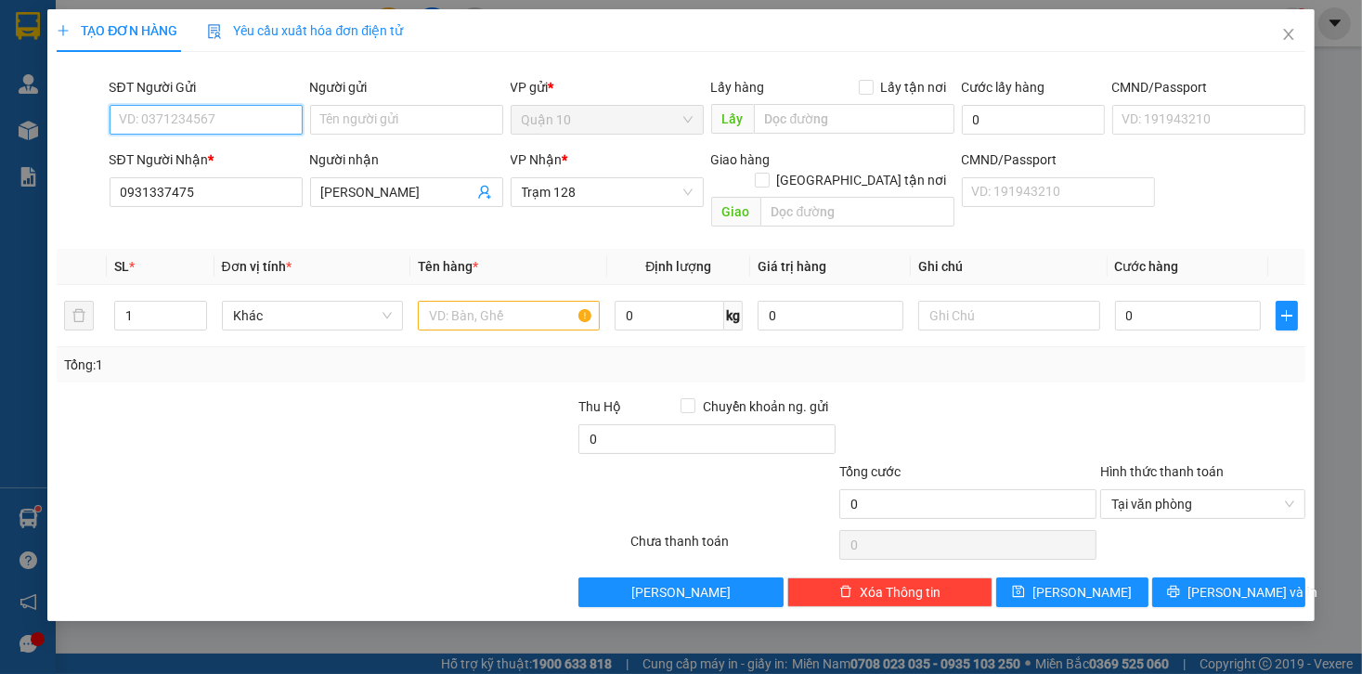
click at [257, 111] on input "SĐT Người Gửi" at bounding box center [206, 120] width 193 height 30
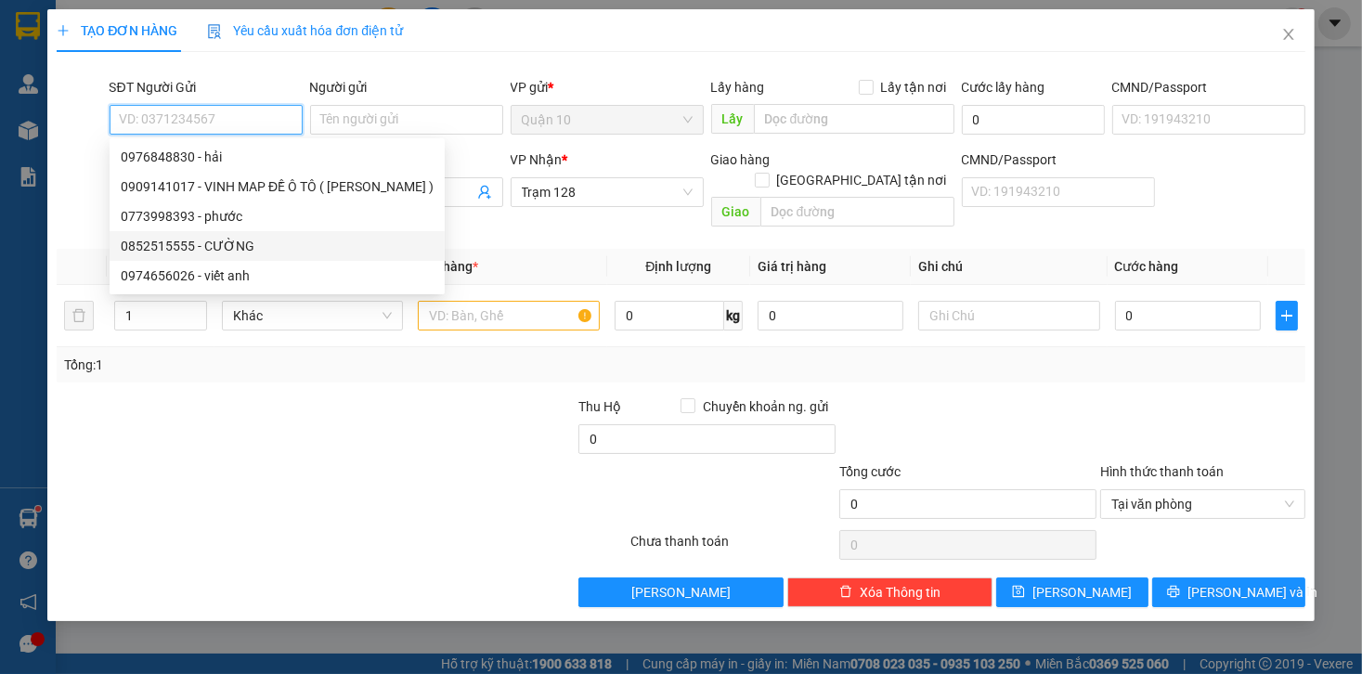
click at [234, 247] on div "0852515555 - CƯỜNG" at bounding box center [277, 246] width 313 height 20
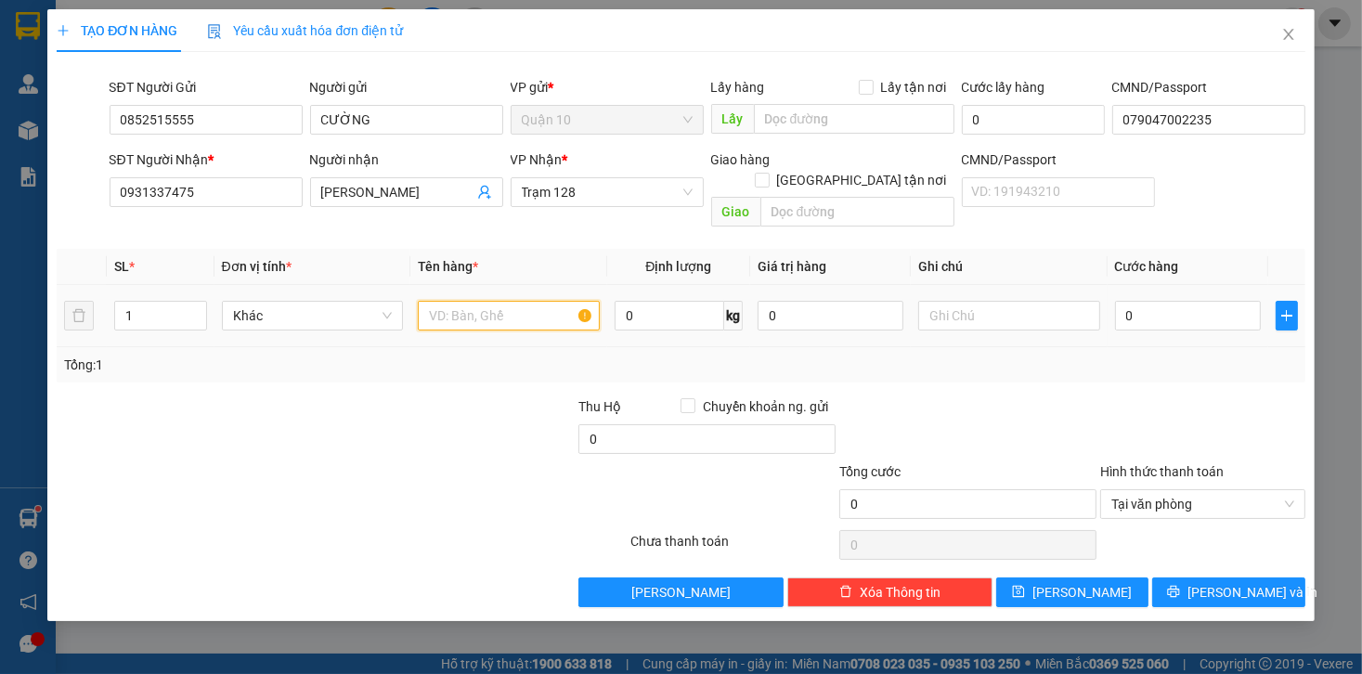
click at [523, 301] on input "text" at bounding box center [509, 316] width 182 height 30
drag, startPoint x: 554, startPoint y: 297, endPoint x: 616, endPoint y: 294, distance: 61.4
click at [616, 294] on tr "1 Khác thùng xốp trắng phụ tungfg xe 0 kg 0 60.000" at bounding box center [681, 316] width 1248 height 62
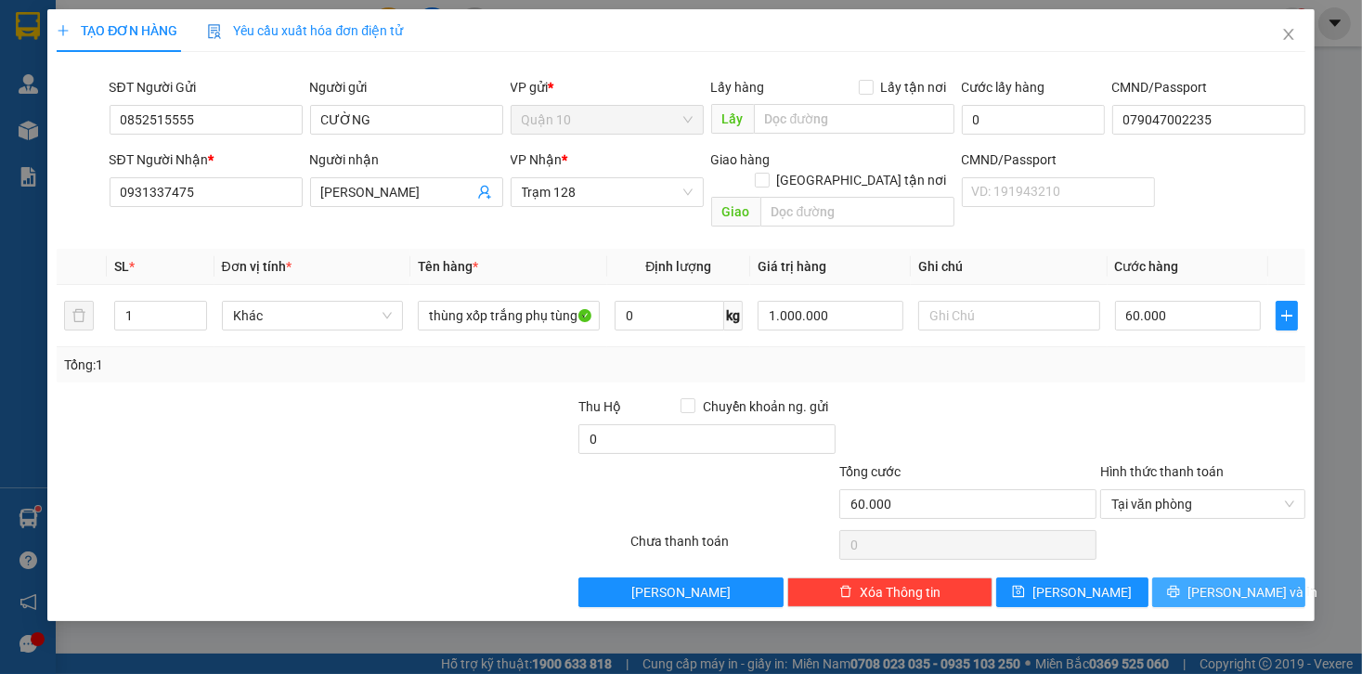
click at [1259, 582] on span "[PERSON_NAME] và In" at bounding box center [1253, 592] width 130 height 20
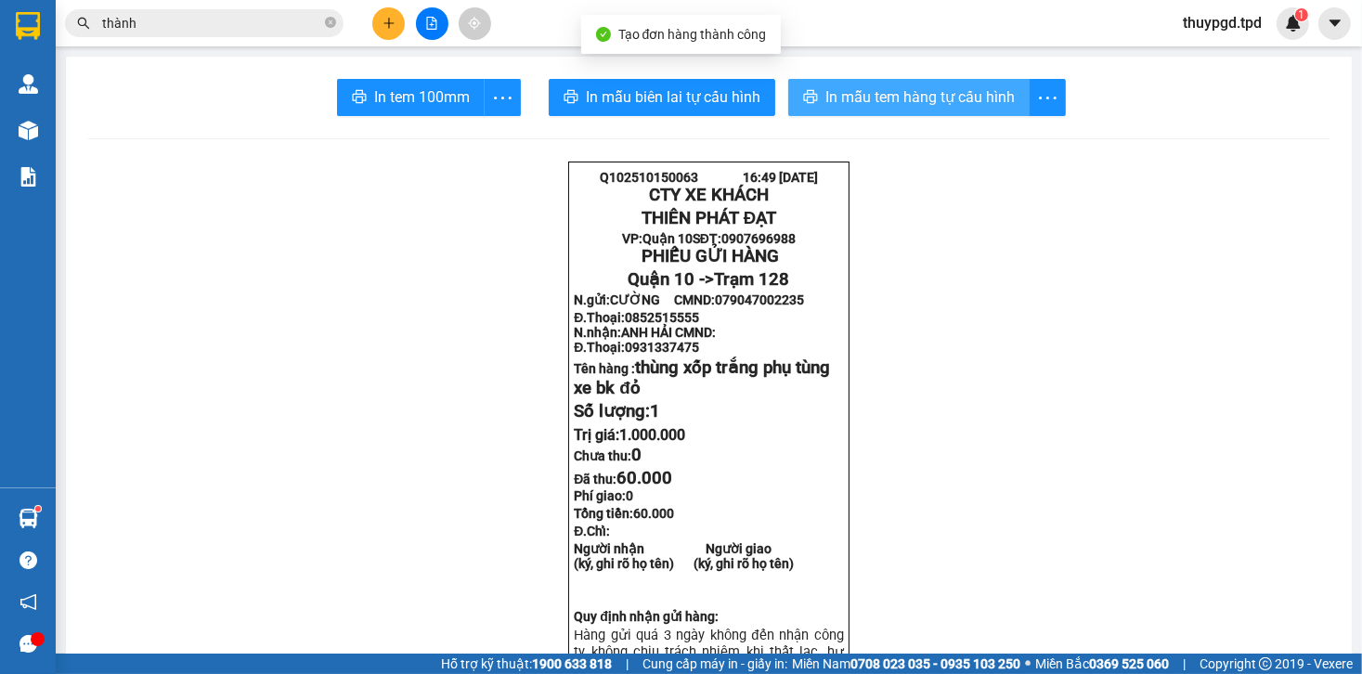
click at [817, 93] on button "In mẫu tem hàng tự cấu hình" at bounding box center [908, 97] width 241 height 37
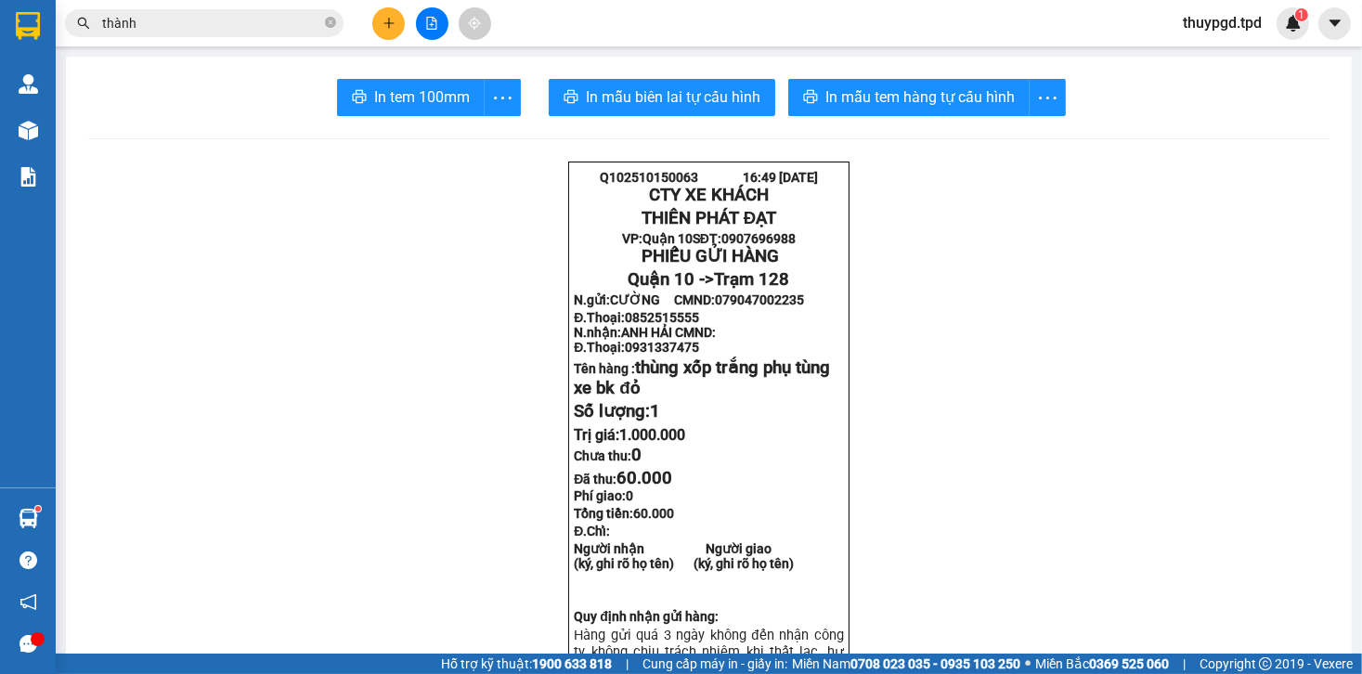
drag, startPoint x: 414, startPoint y: 108, endPoint x: 862, endPoint y: 117, distance: 447.7
click at [416, 108] on span "In tem 100mm" at bounding box center [422, 96] width 96 height 23
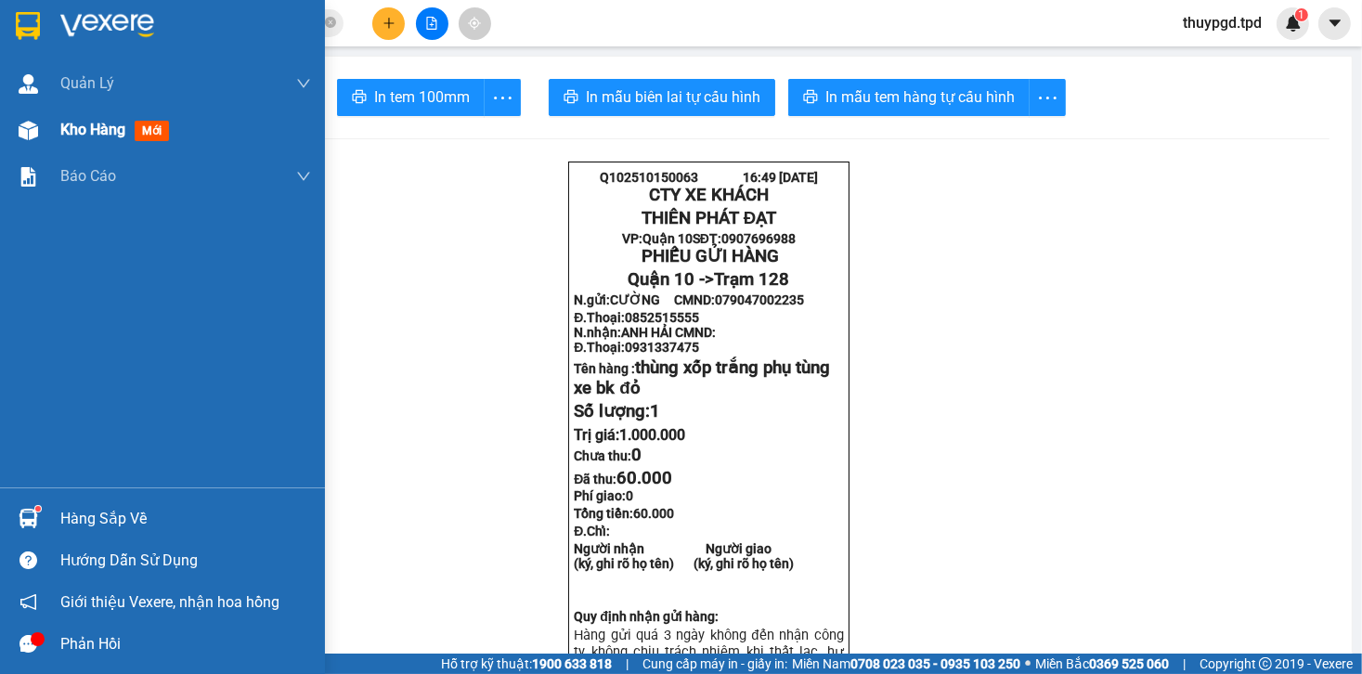
click at [31, 145] on div at bounding box center [28, 130] width 33 height 33
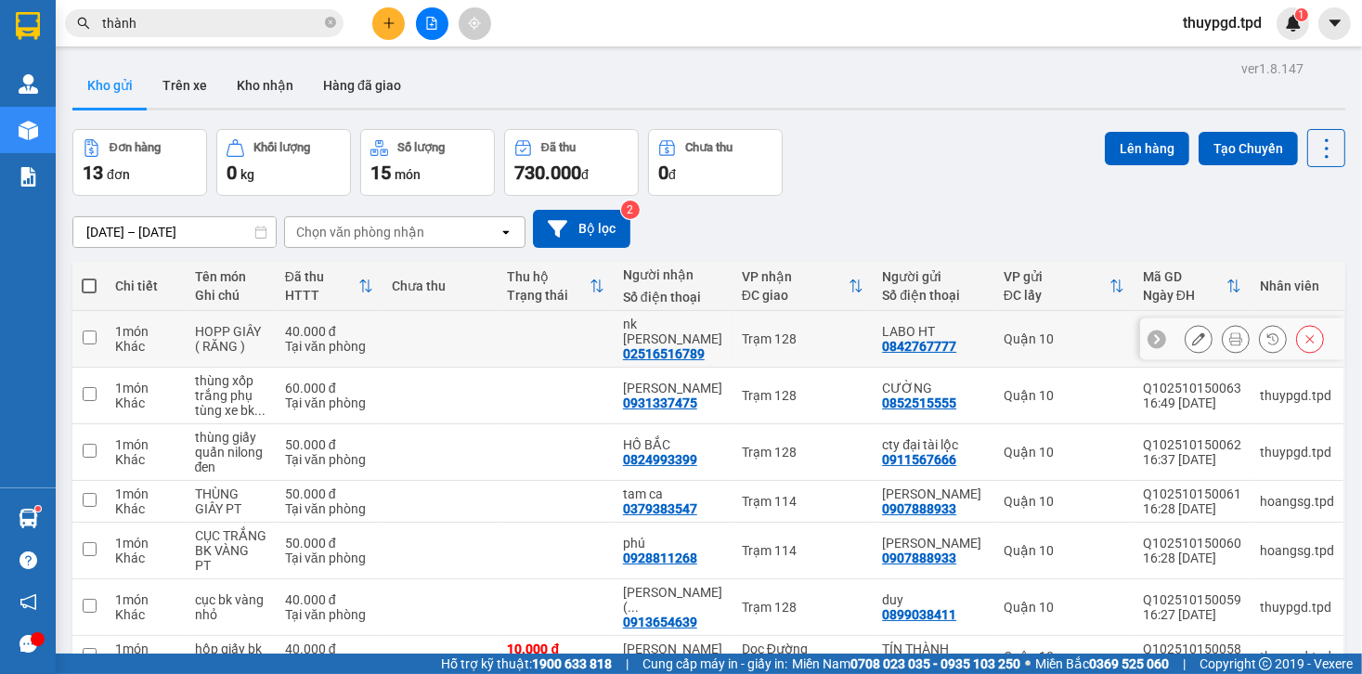
click at [1230, 332] on icon at bounding box center [1236, 338] width 13 height 13
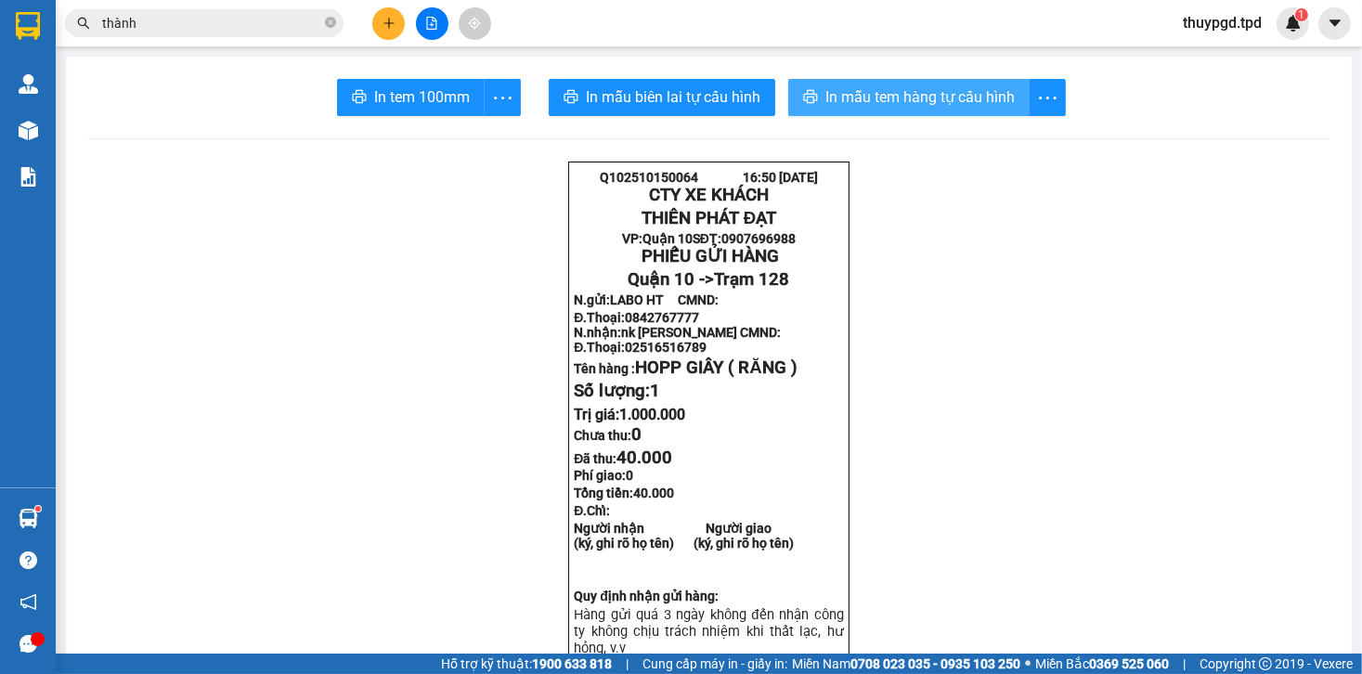
click at [903, 97] on span "In mẫu tem hàng tự cấu hình" at bounding box center [920, 96] width 189 height 23
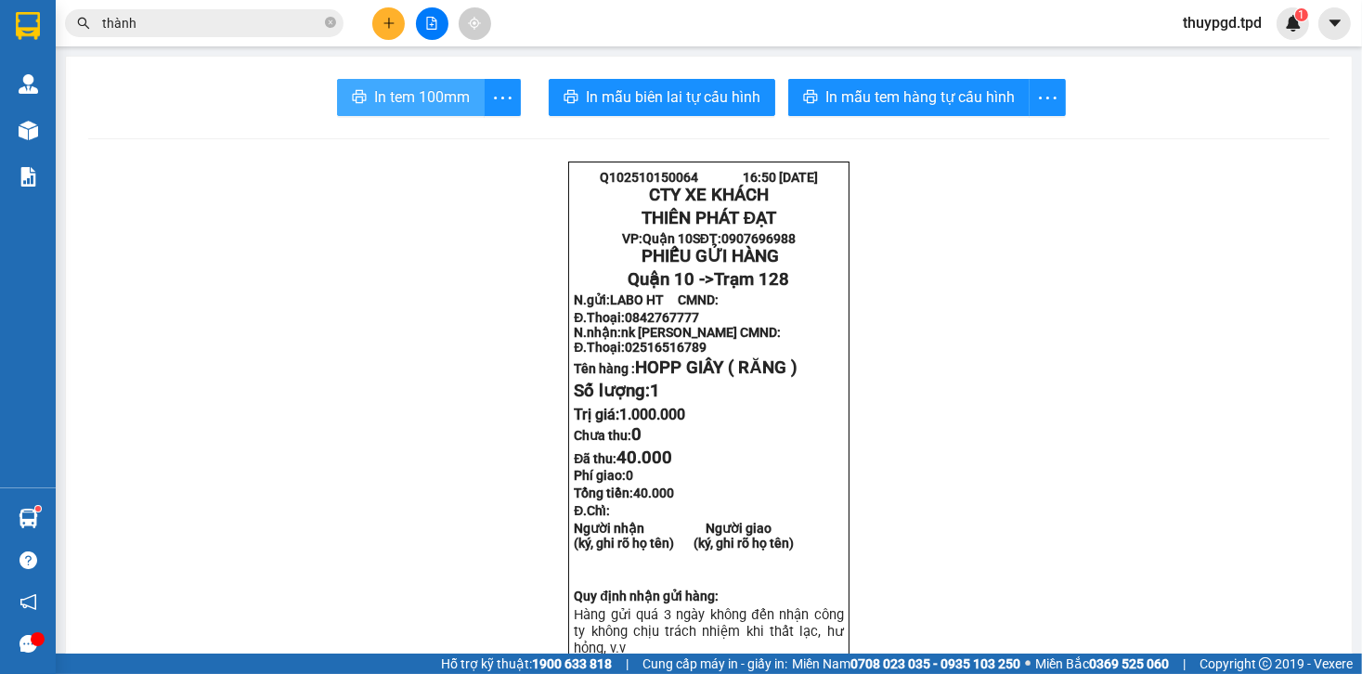
click at [412, 103] on span "In tem 100mm" at bounding box center [422, 96] width 96 height 23
click at [192, 23] on input "thành" at bounding box center [211, 23] width 219 height 20
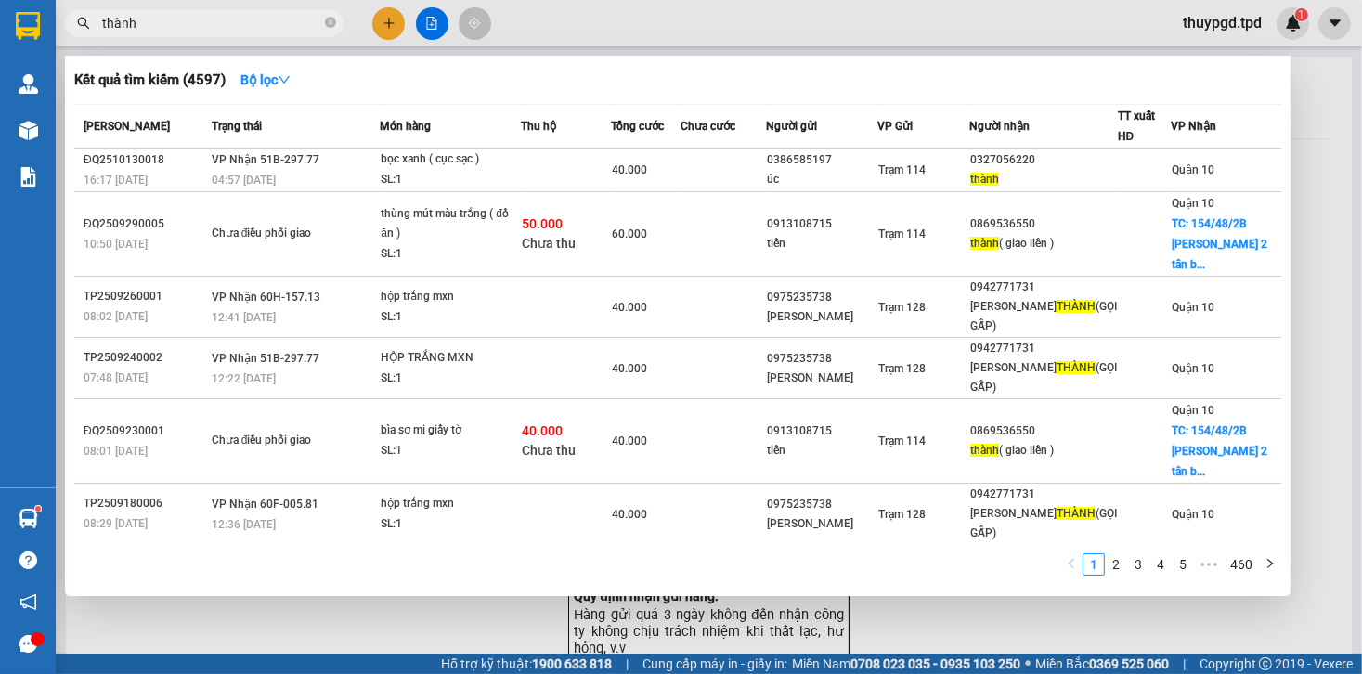
click at [384, 33] on div at bounding box center [681, 337] width 1362 height 674
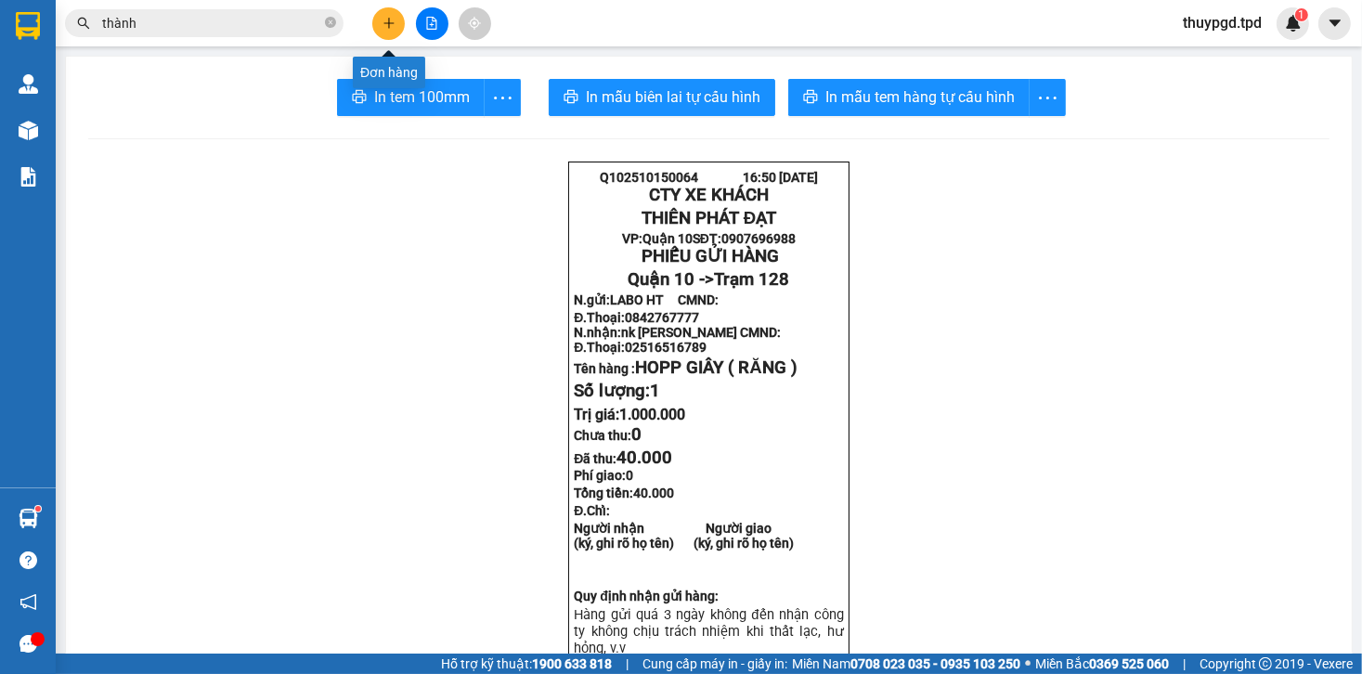
click at [384, 27] on icon "plus" at bounding box center [389, 23] width 13 height 13
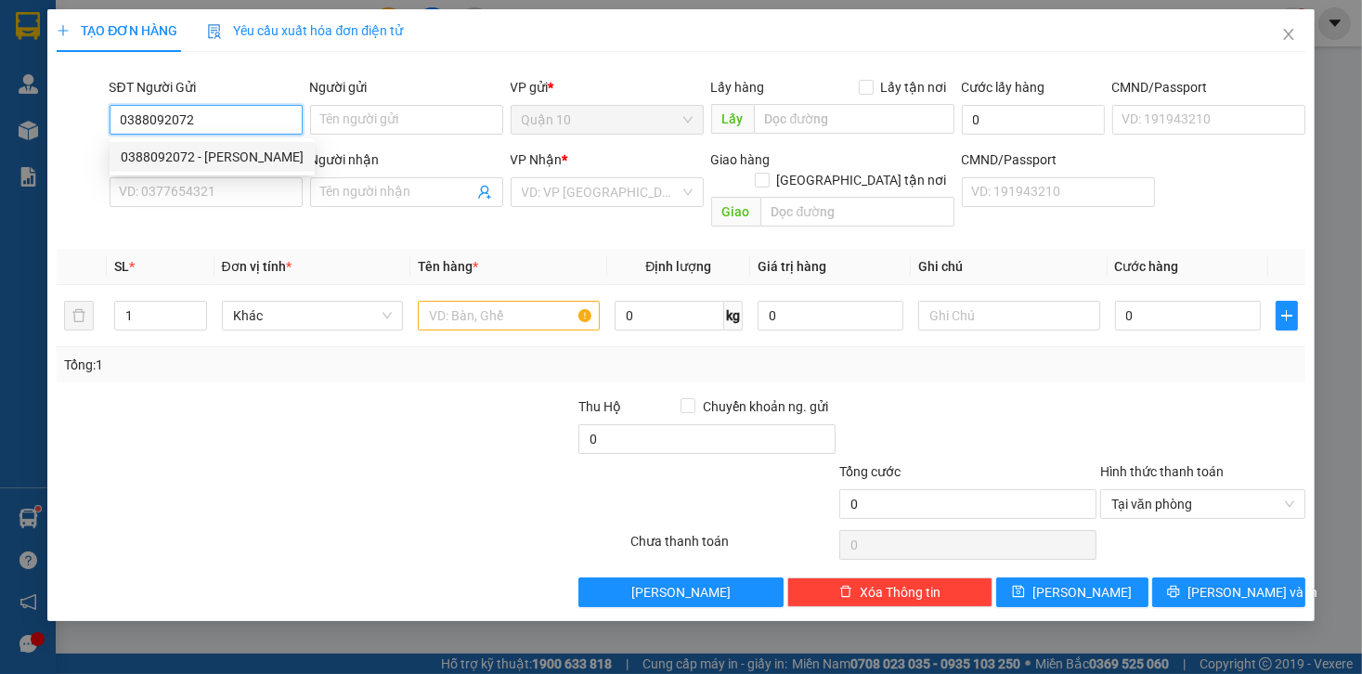
drag, startPoint x: 187, startPoint y: 151, endPoint x: 204, endPoint y: 168, distance: 24.3
click at [188, 151] on div "0388092072 - BẢO NGỌC" at bounding box center [212, 157] width 183 height 20
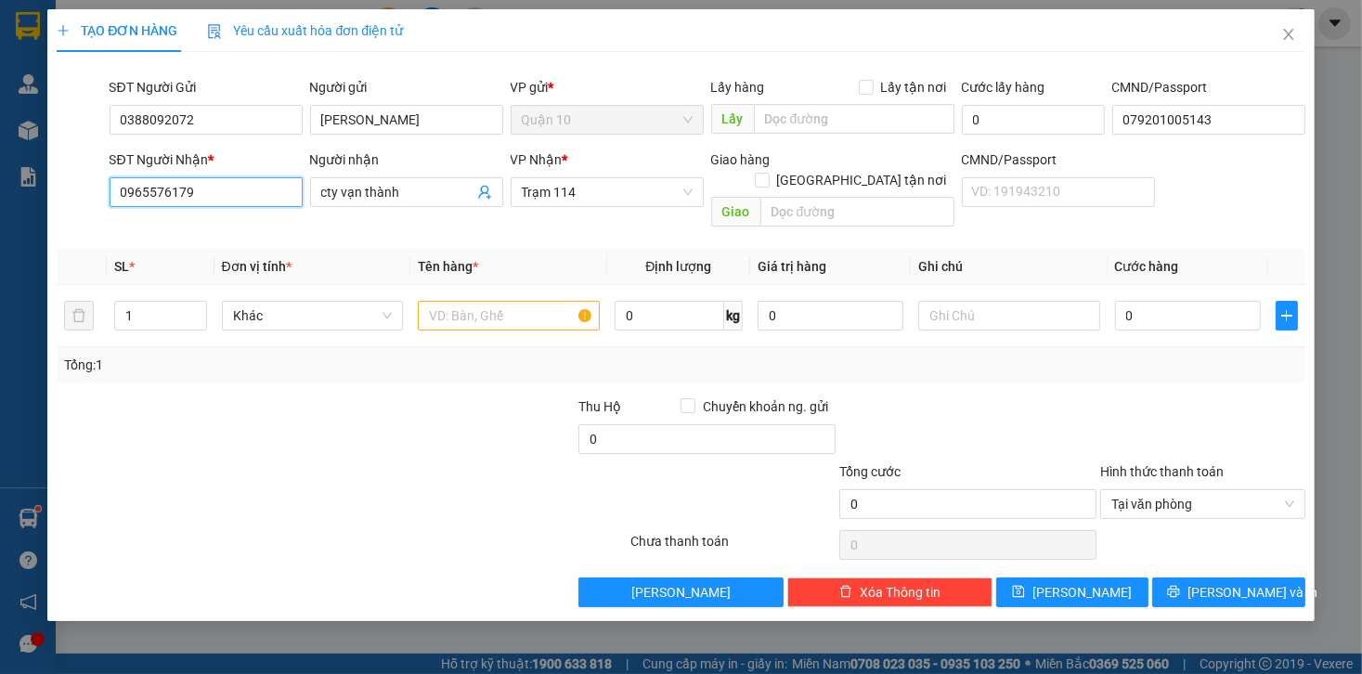
click at [267, 198] on input "0965576179" at bounding box center [206, 192] width 193 height 30
click at [252, 223] on div "0347192011 - HOA" at bounding box center [206, 229] width 171 height 20
click at [502, 317] on td at bounding box center [508, 316] width 197 height 62
click at [497, 301] on input "text" at bounding box center [509, 316] width 182 height 30
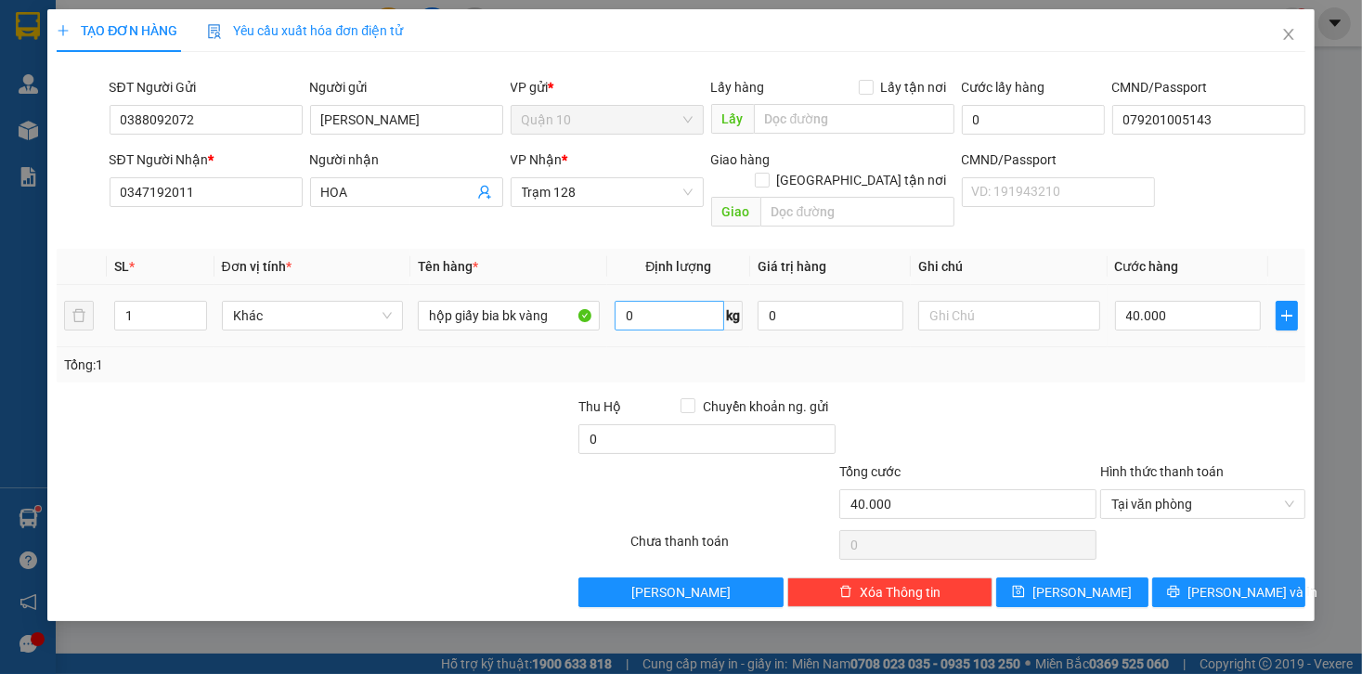
drag, startPoint x: 810, startPoint y: 309, endPoint x: 653, endPoint y: 305, distance: 157.0
click at [657, 305] on tr "1 Khác hộp giấy bia bk vàng 0 kg 0 40.000" at bounding box center [681, 316] width 1248 height 62
click at [808, 304] on input "0" at bounding box center [831, 316] width 146 height 30
click at [1252, 582] on span "[PERSON_NAME] và In" at bounding box center [1253, 592] width 130 height 20
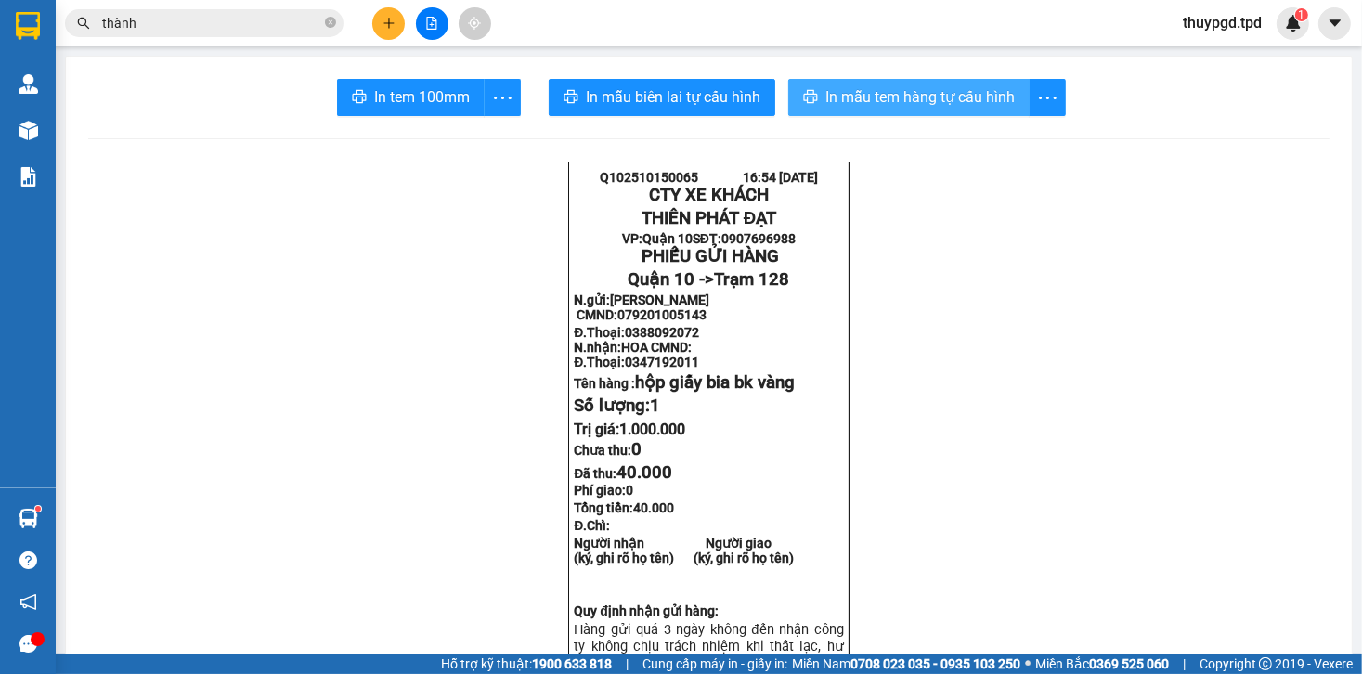
click at [924, 107] on span "In mẫu tem hàng tự cấu hình" at bounding box center [920, 96] width 189 height 23
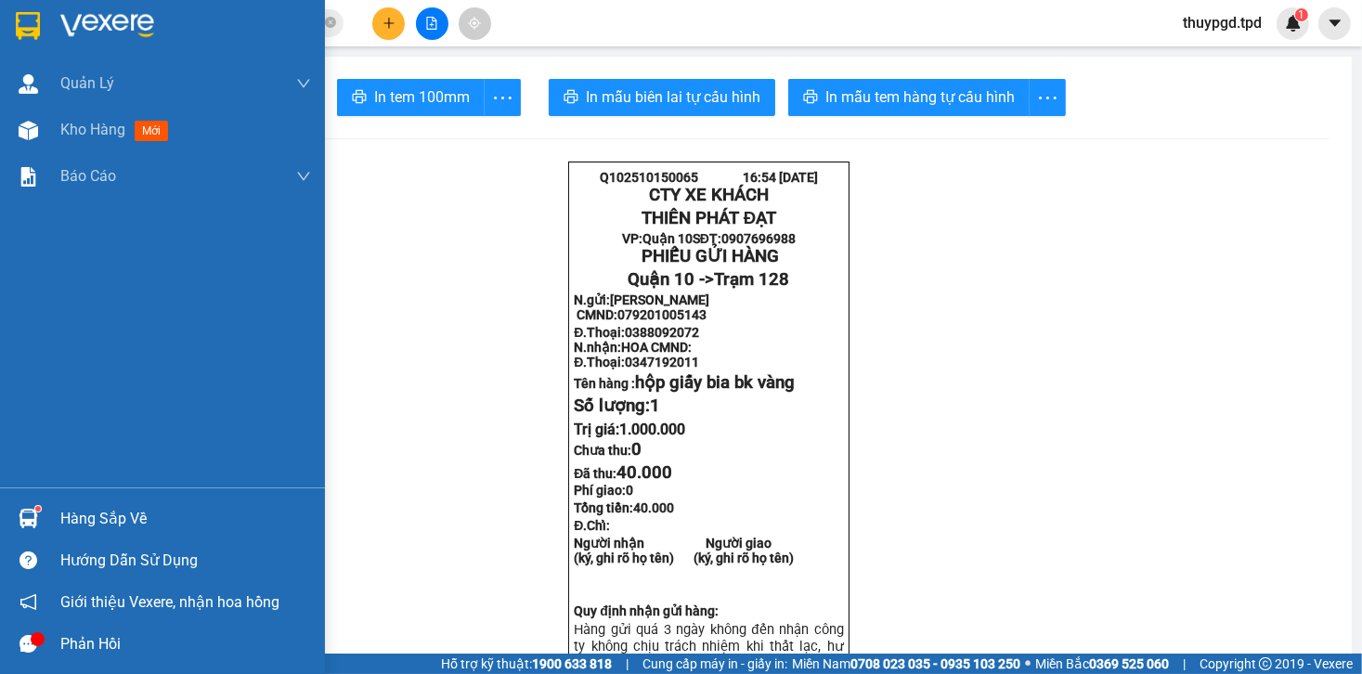
click at [43, 515] on div at bounding box center [28, 518] width 33 height 33
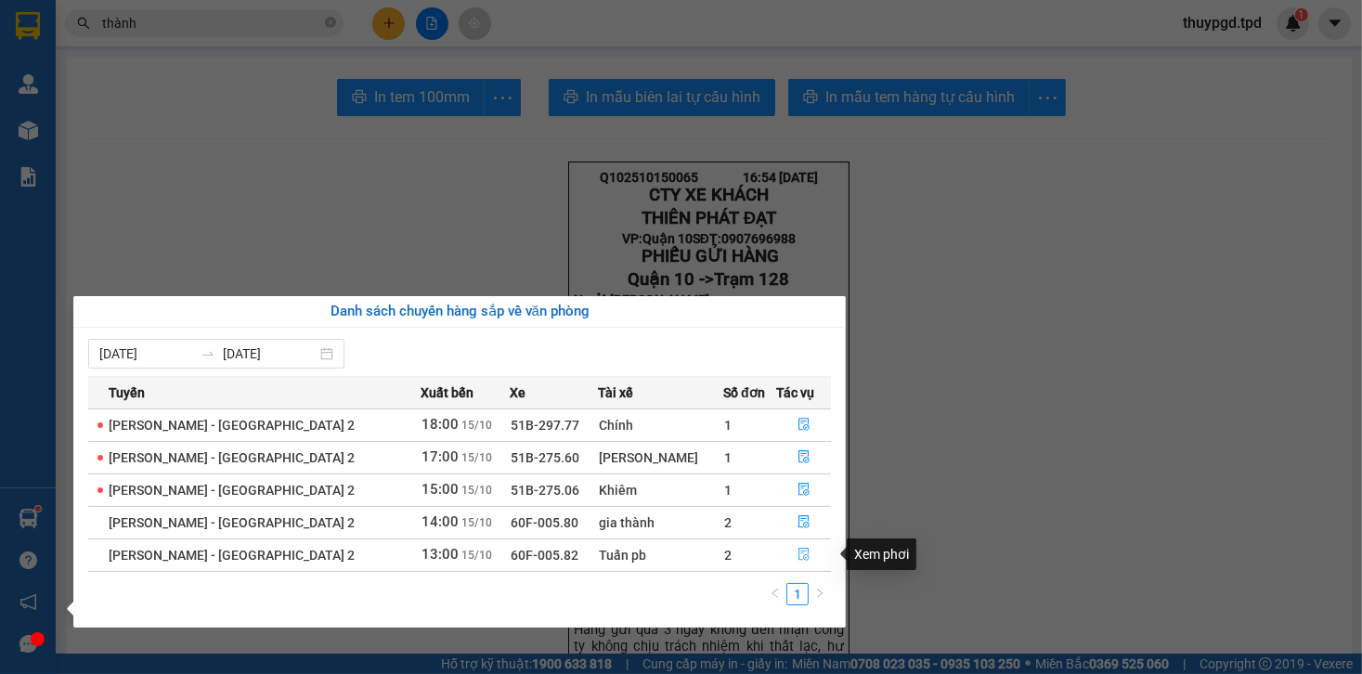
click at [803, 556] on button "button" at bounding box center [804, 556] width 54 height 30
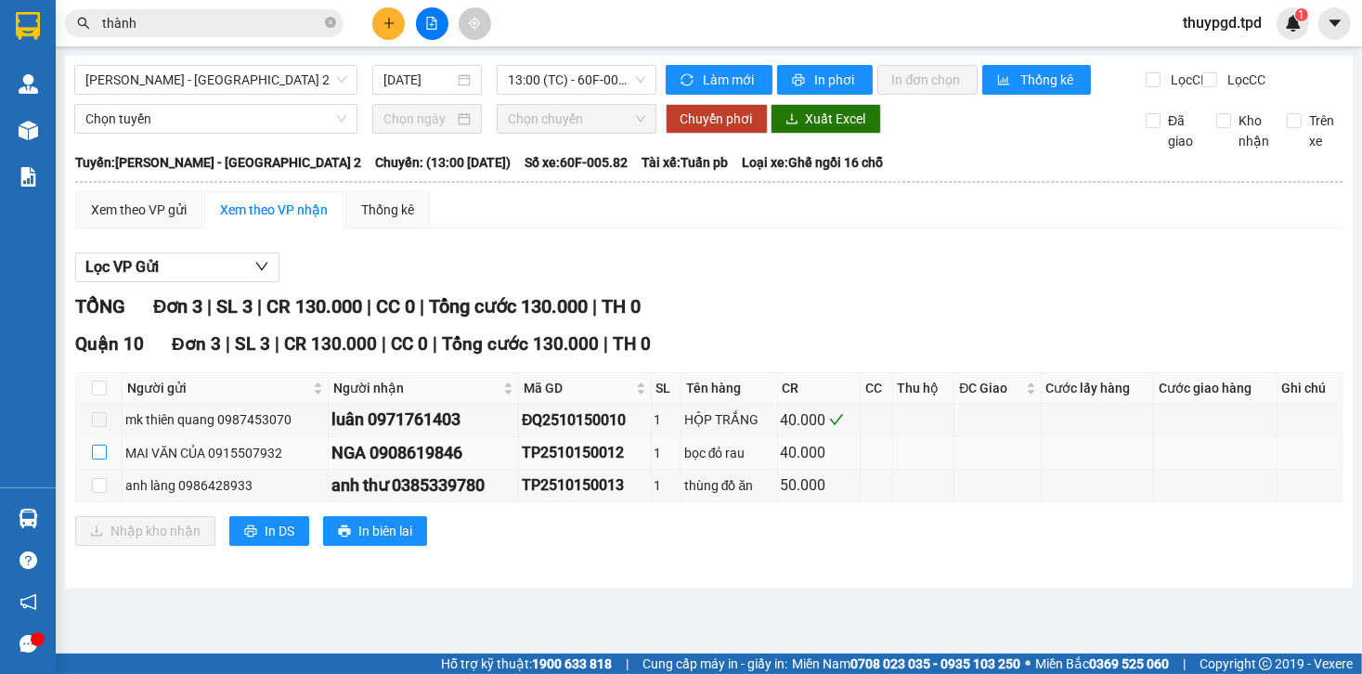
click at [106, 466] on td at bounding box center [99, 453] width 46 height 33
click at [110, 404] on th at bounding box center [99, 388] width 46 height 31
click at [106, 404] on th at bounding box center [99, 388] width 46 height 31
click at [98, 398] on label at bounding box center [99, 388] width 15 height 20
click at [98, 396] on input "checkbox" at bounding box center [99, 388] width 15 height 15
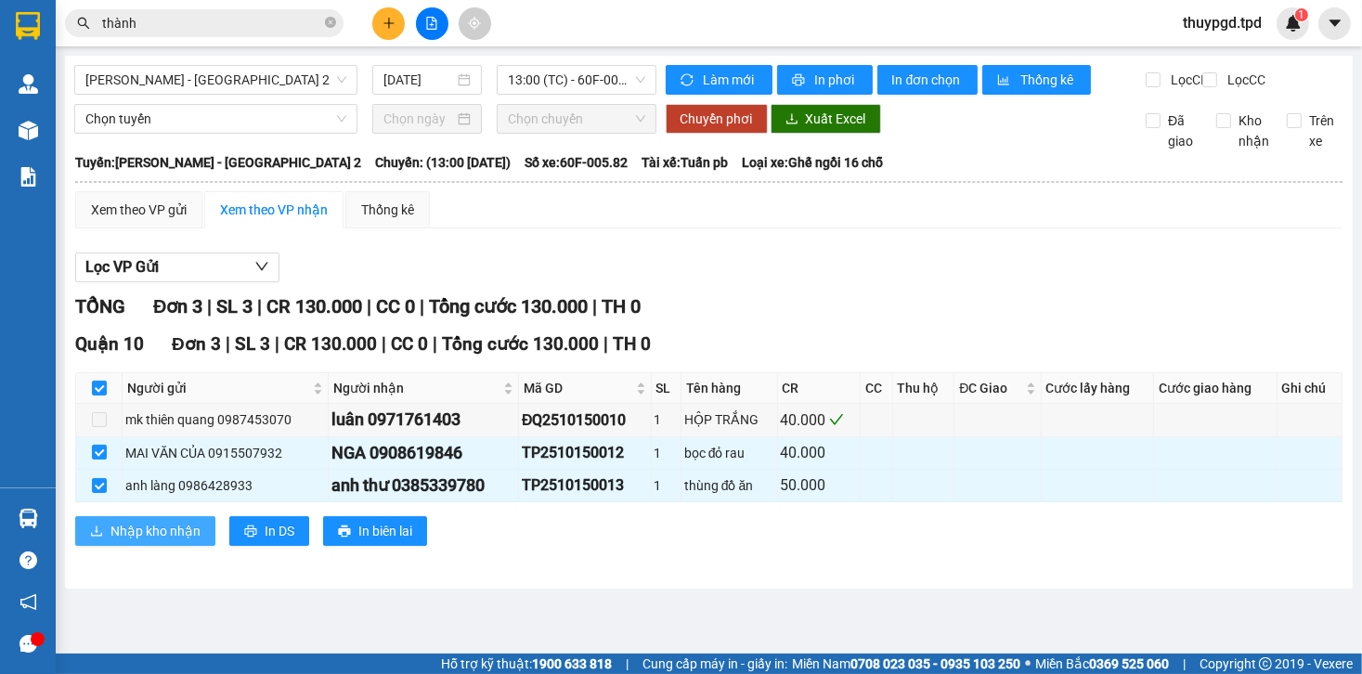
click at [193, 541] on span "Nhập kho nhận" at bounding box center [156, 531] width 90 height 20
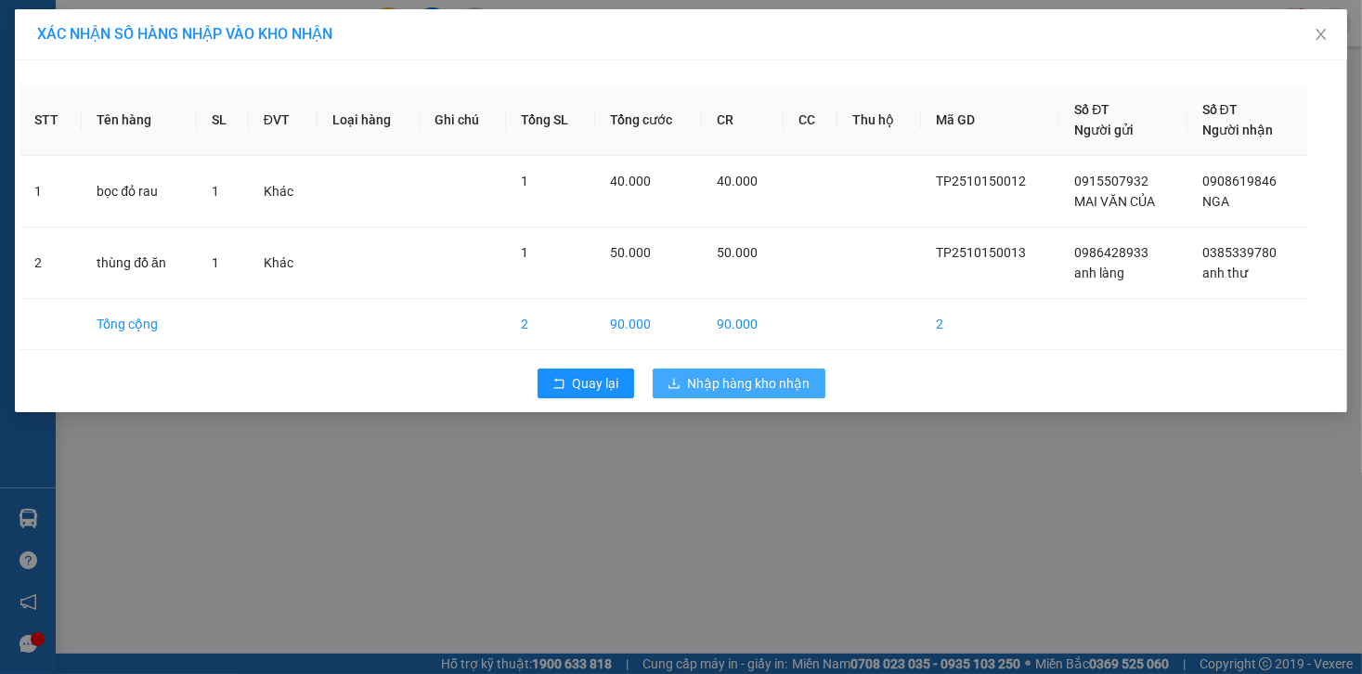
click at [788, 381] on span "Nhập hàng kho nhận" at bounding box center [749, 383] width 123 height 20
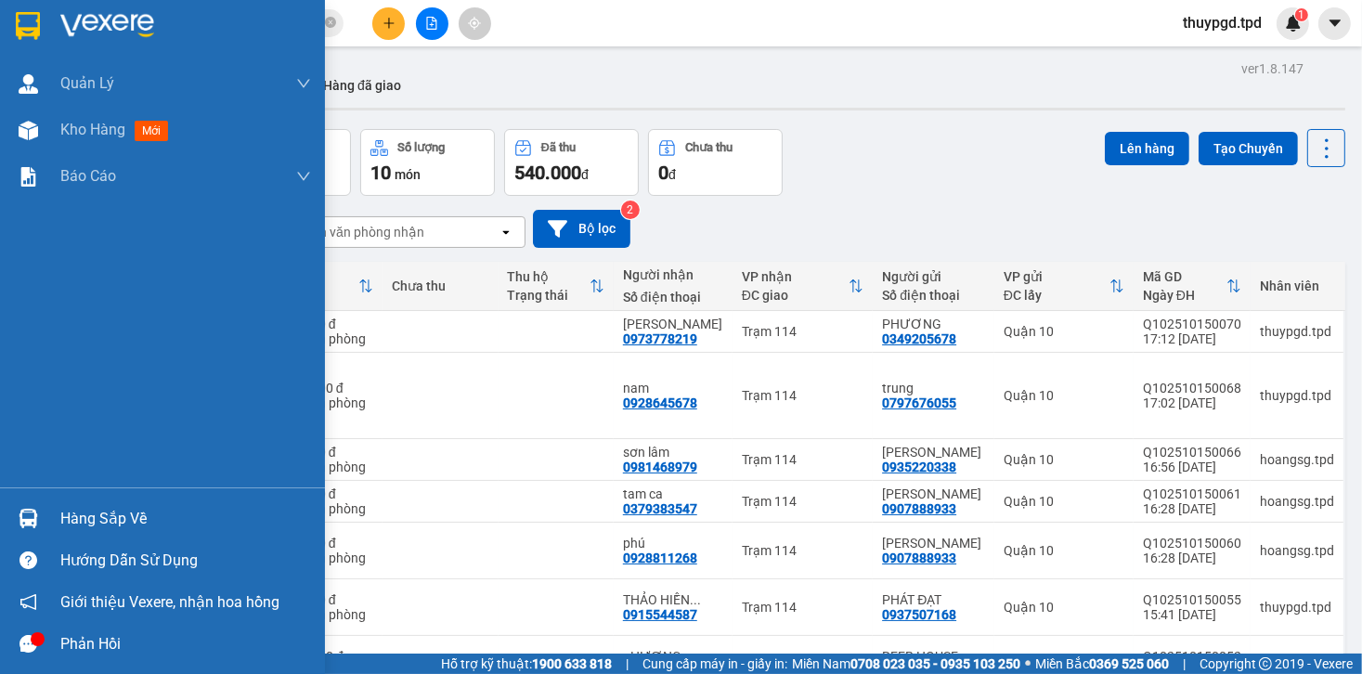
click at [43, 515] on div at bounding box center [28, 518] width 33 height 33
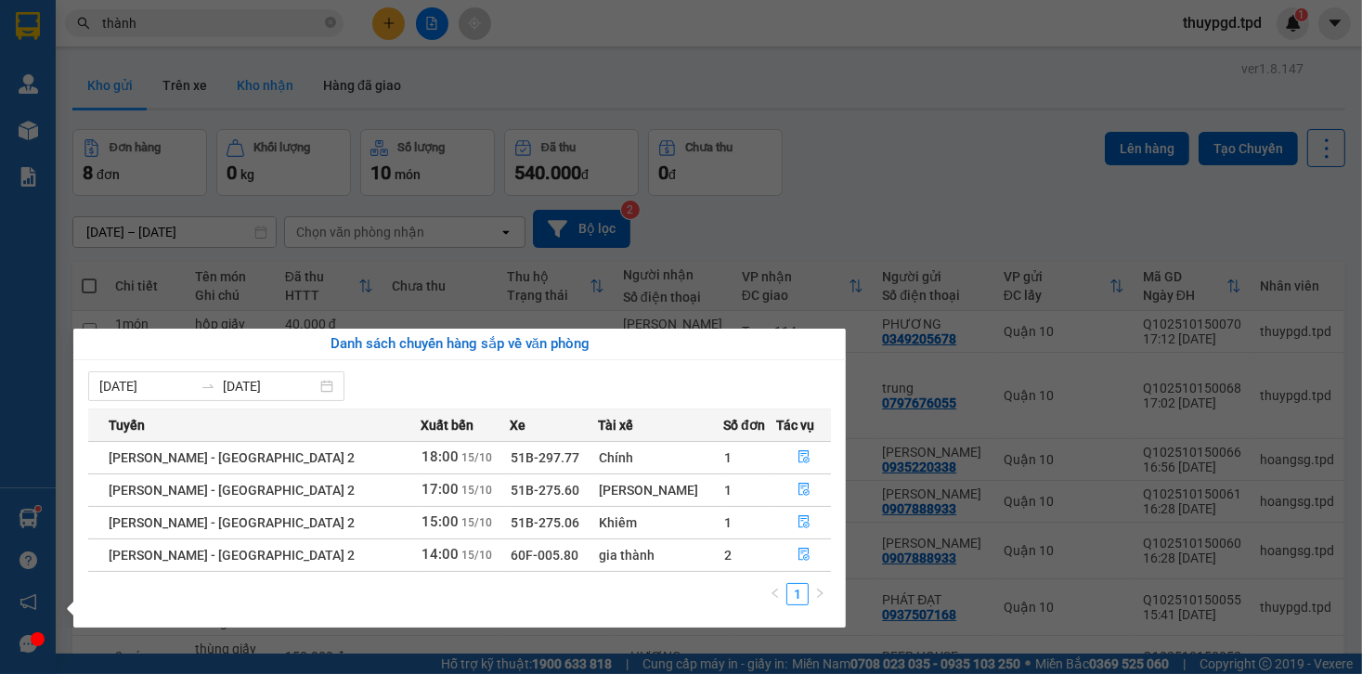
click at [293, 101] on section "Kết quả tìm kiếm ( 4597 ) Bộ lọc Mã ĐH Trạng thái Món hàng Thu hộ Tổng cước Chư…" at bounding box center [681, 337] width 1362 height 674
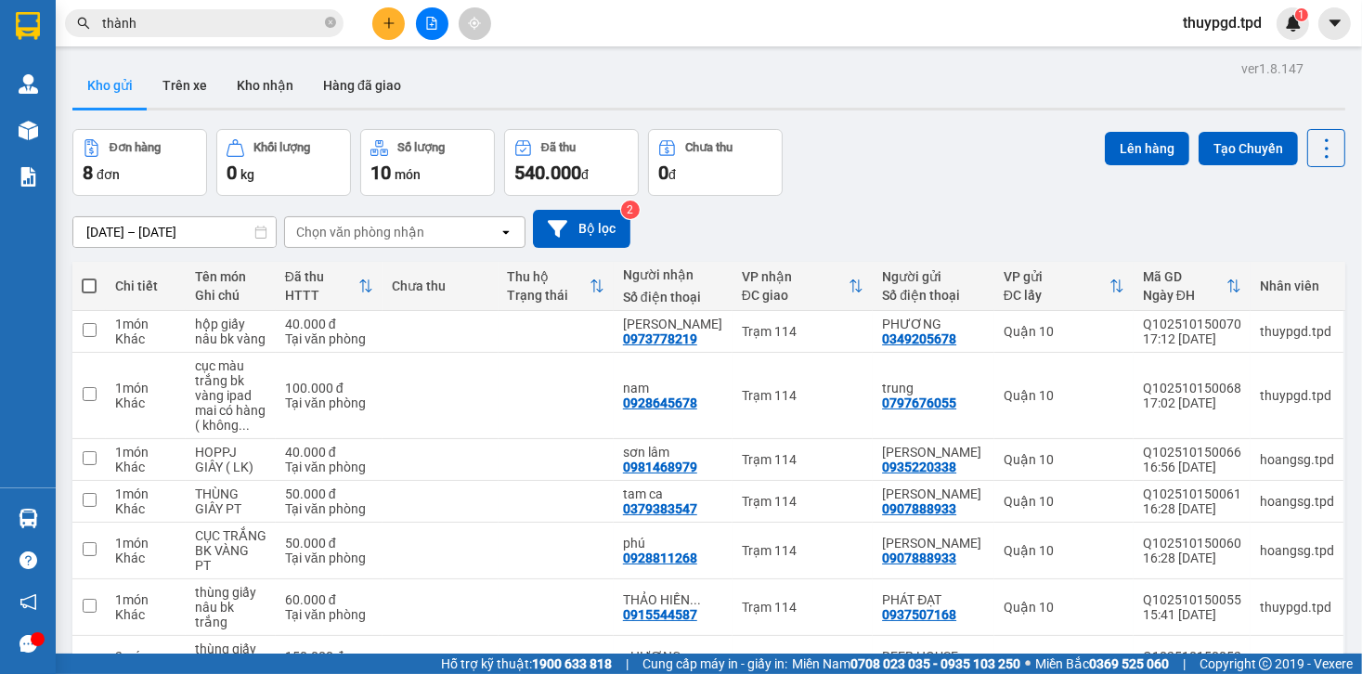
click at [382, 33] on button at bounding box center [388, 23] width 33 height 33
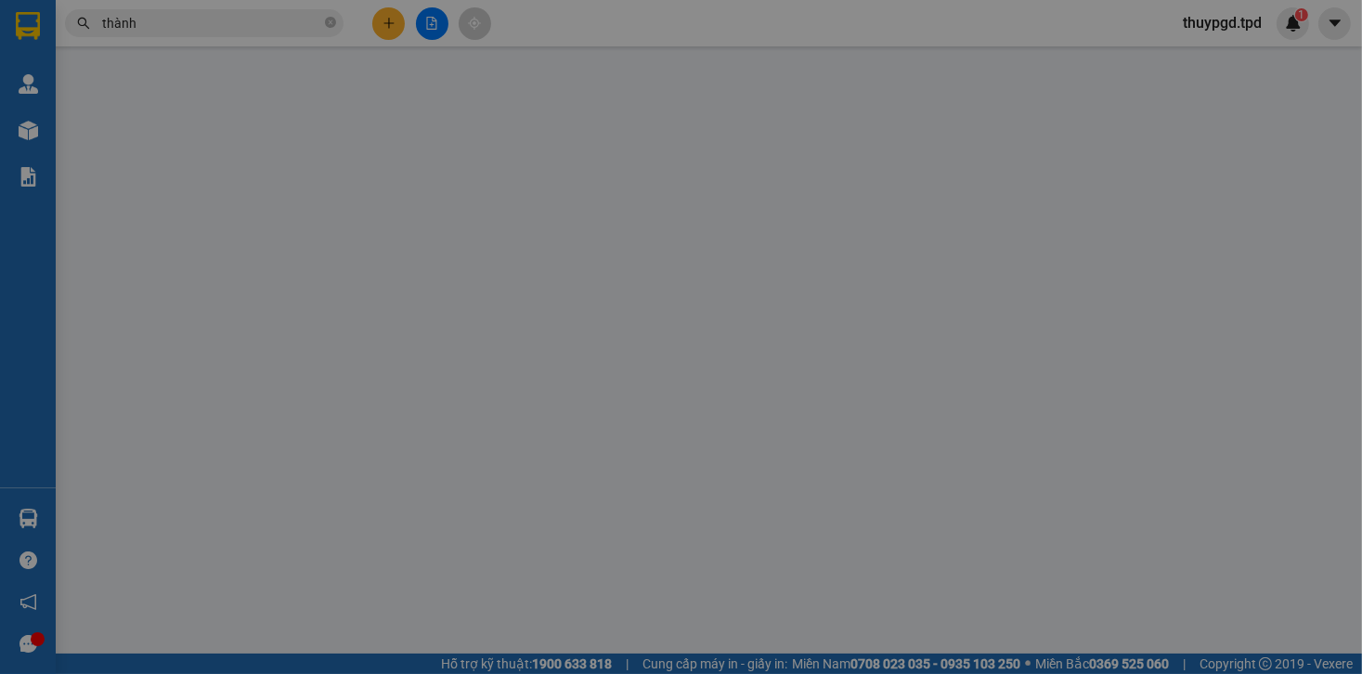
click at [390, 24] on div "TẠO ĐƠN HÀNG Yêu cầu xuất hóa đơn điện tử Transit Pickup Surcharge Ids Transit …" at bounding box center [681, 337] width 1362 height 674
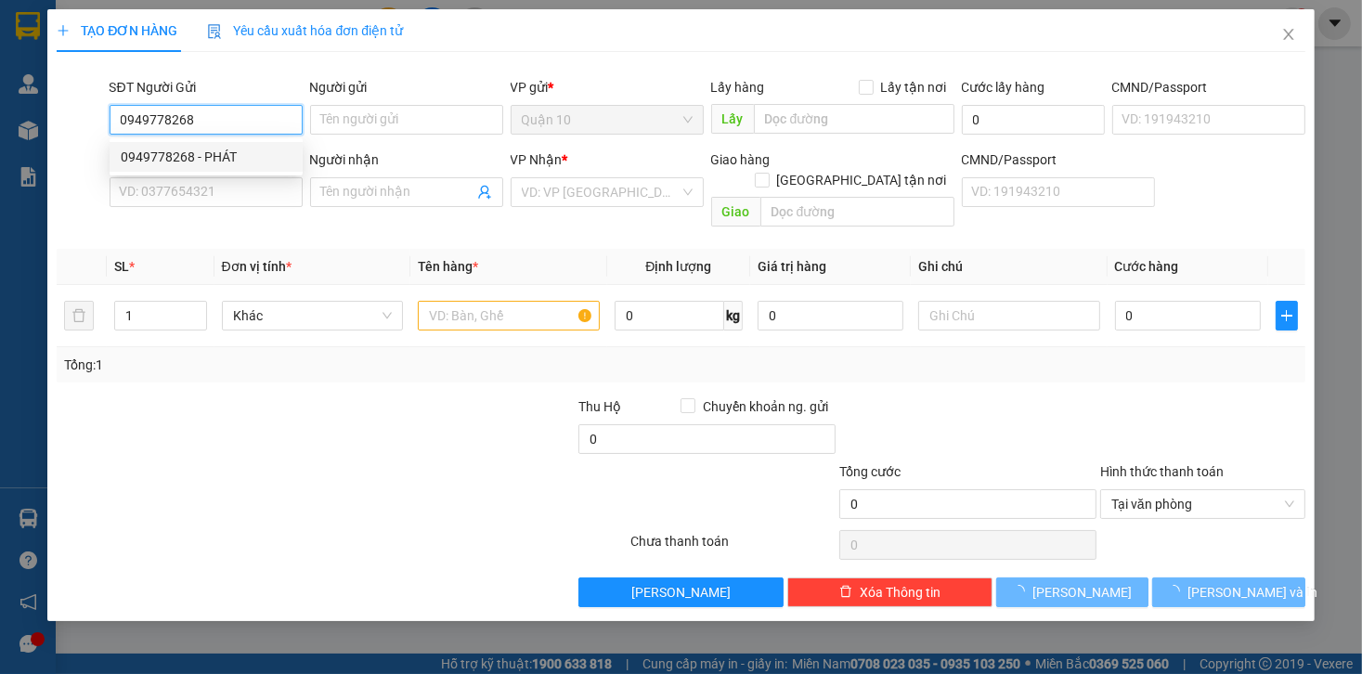
click at [226, 158] on div "0949778268 - PHÁT" at bounding box center [206, 157] width 171 height 20
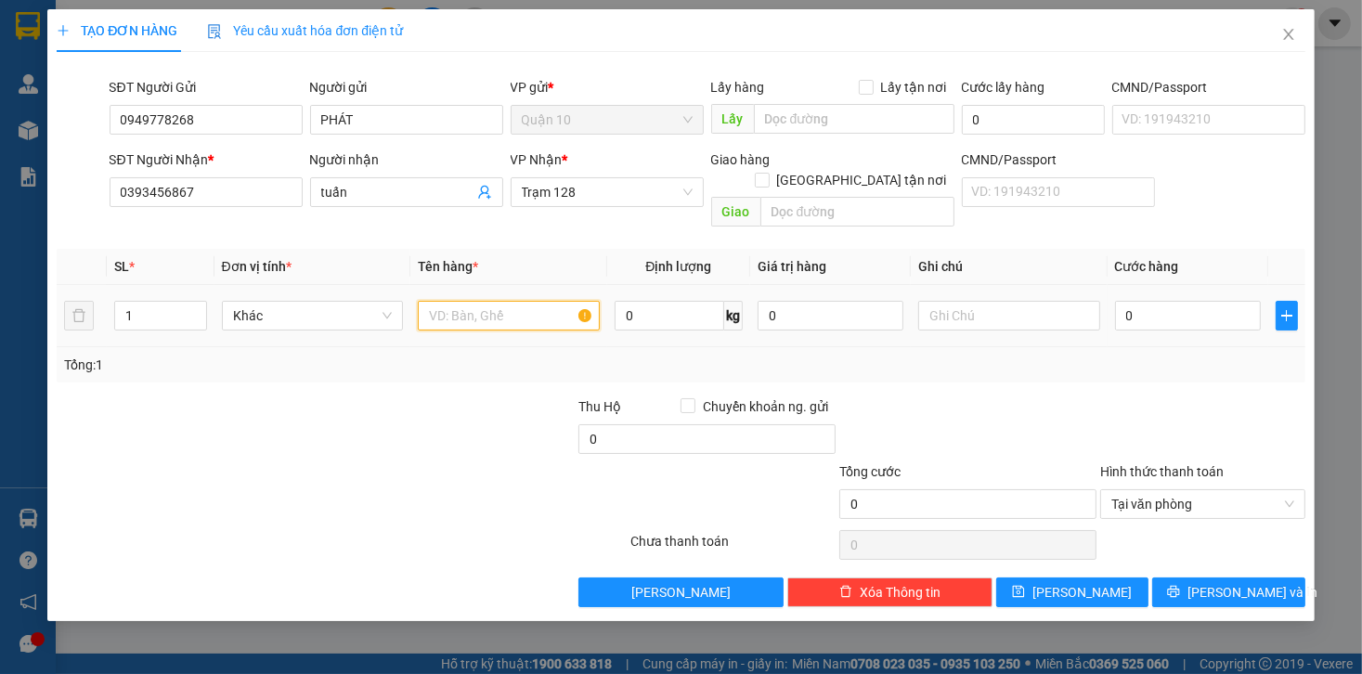
click at [500, 303] on input "text" at bounding box center [509, 316] width 182 height 30
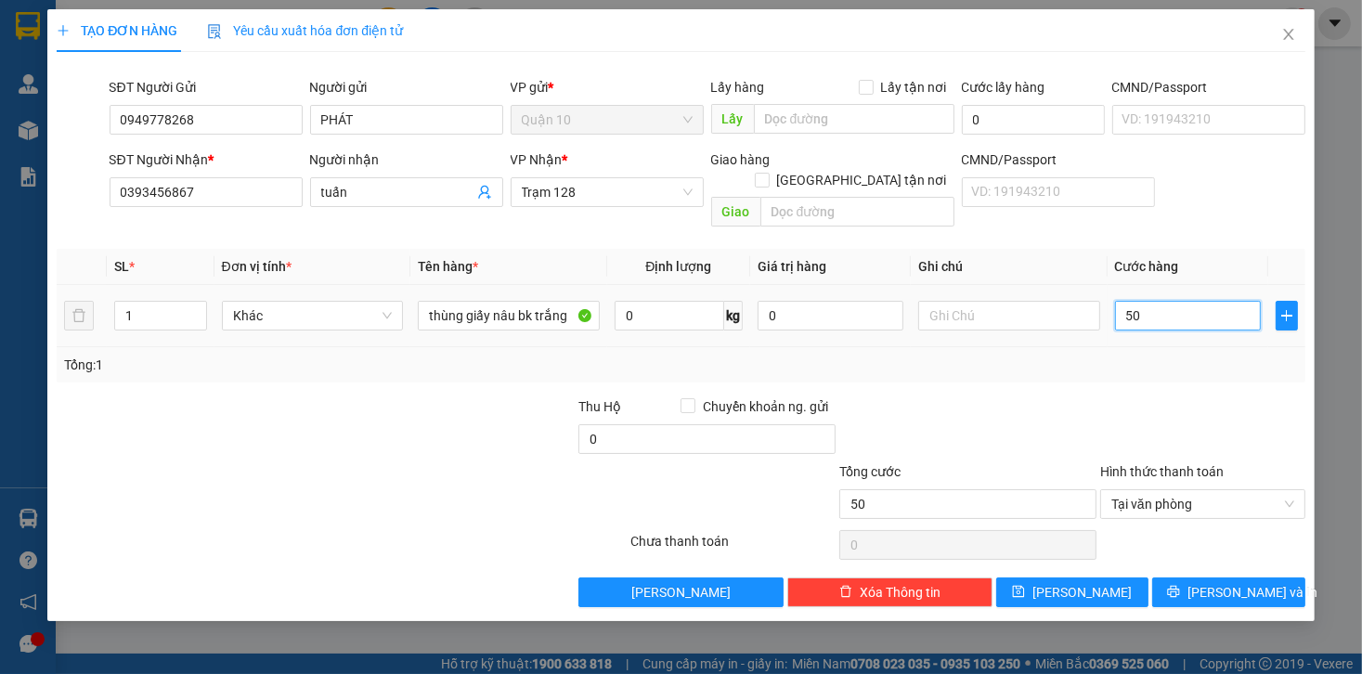
click at [1147, 306] on input "50" at bounding box center [1188, 316] width 146 height 30
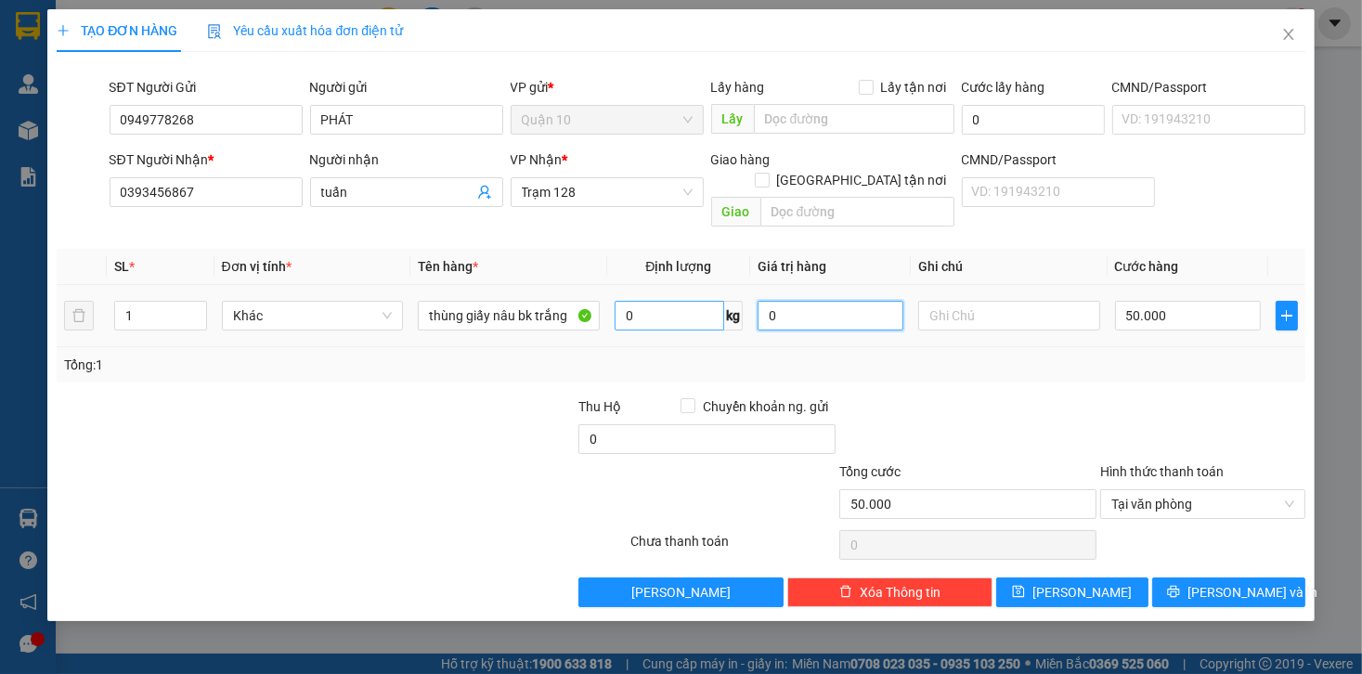
drag, startPoint x: 788, startPoint y: 297, endPoint x: 691, endPoint y: 298, distance: 96.6
click at [691, 298] on tr "1 Khác thùng giấy nâu bk trắng 0 kg 0 50.000" at bounding box center [681, 316] width 1248 height 62
click at [866, 301] on input "0" at bounding box center [831, 316] width 146 height 30
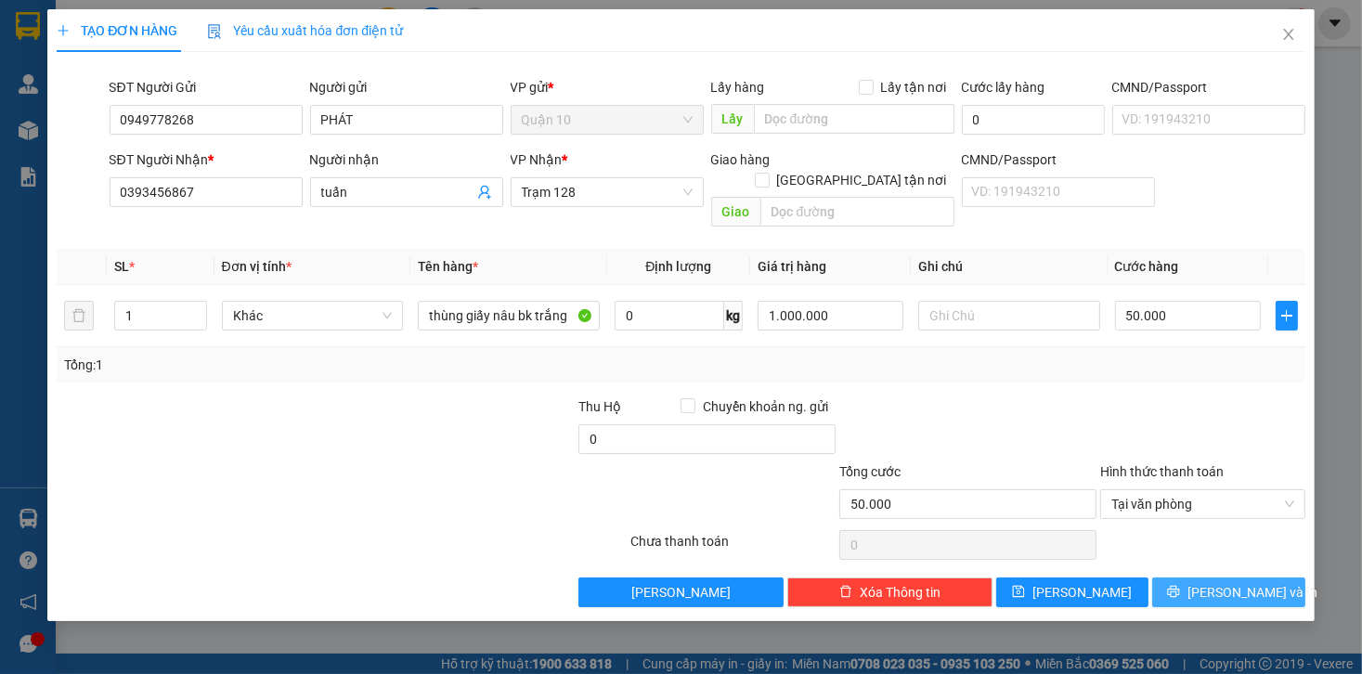
click at [1180, 585] on icon "printer" at bounding box center [1173, 591] width 13 height 13
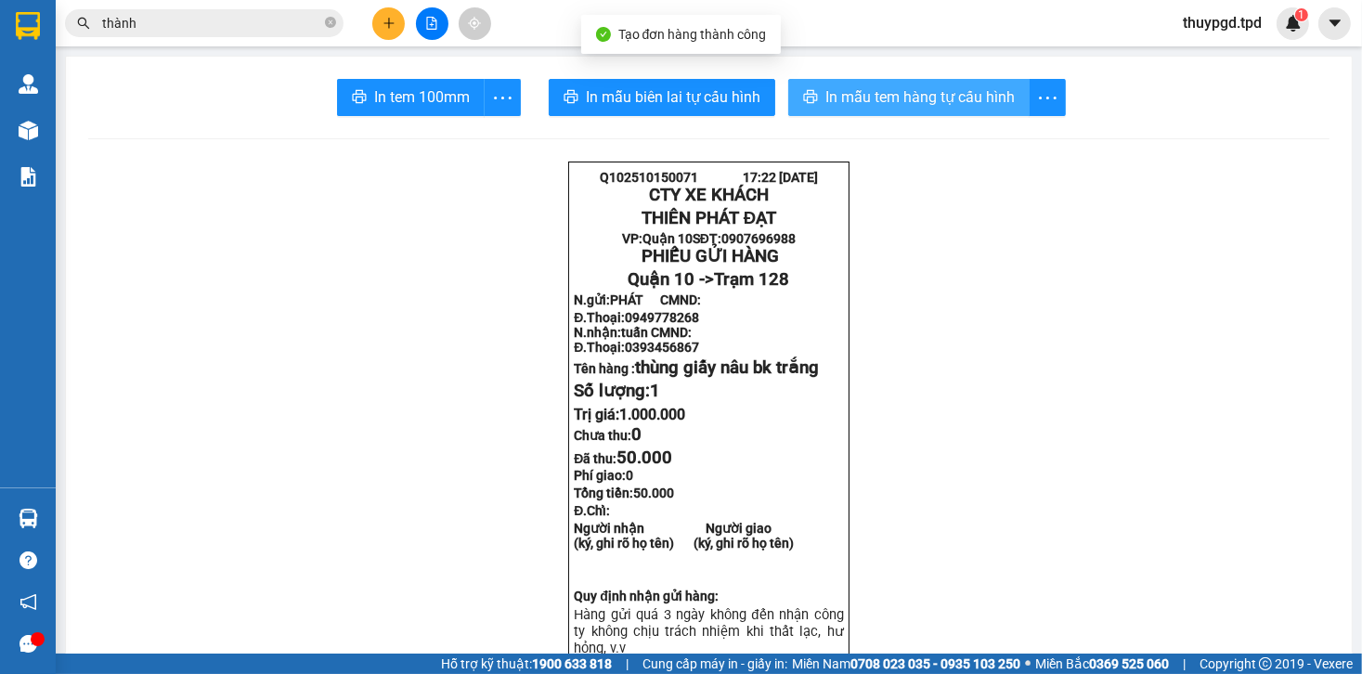
click at [944, 108] on span "In mẫu tem hàng tự cấu hình" at bounding box center [920, 96] width 189 height 23
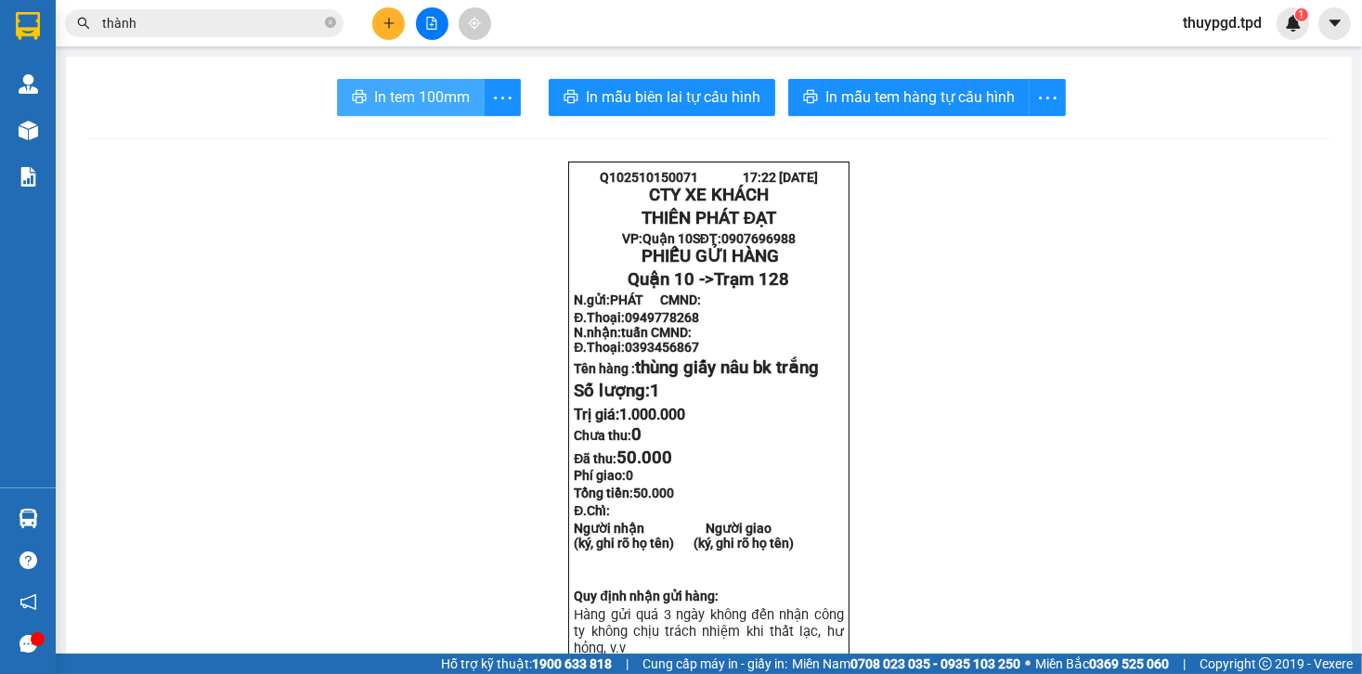
click at [420, 101] on span "In tem 100mm" at bounding box center [422, 96] width 96 height 23
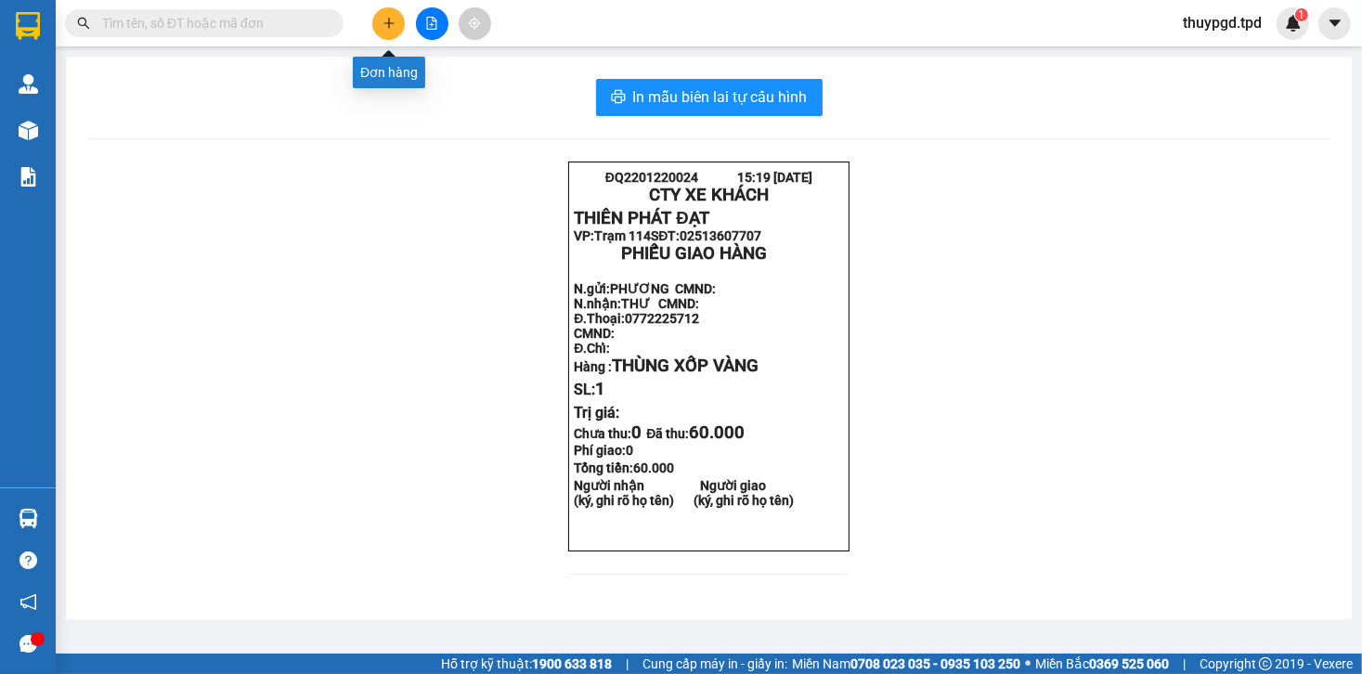
click at [387, 21] on icon "plus" at bounding box center [389, 23] width 13 height 13
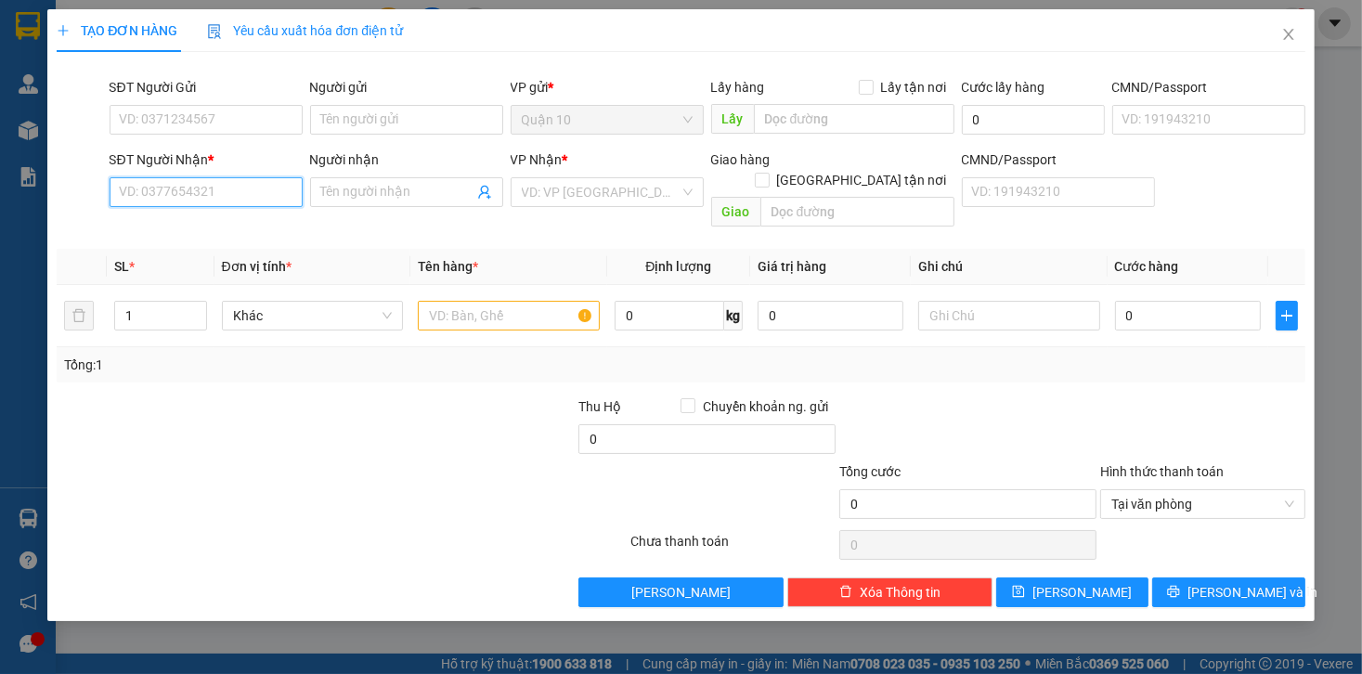
click at [238, 198] on input "SĐT Người Nhận *" at bounding box center [206, 192] width 193 height 30
type input "0918524151"
click at [217, 222] on div "0918524151 - NGA" at bounding box center [206, 229] width 171 height 20
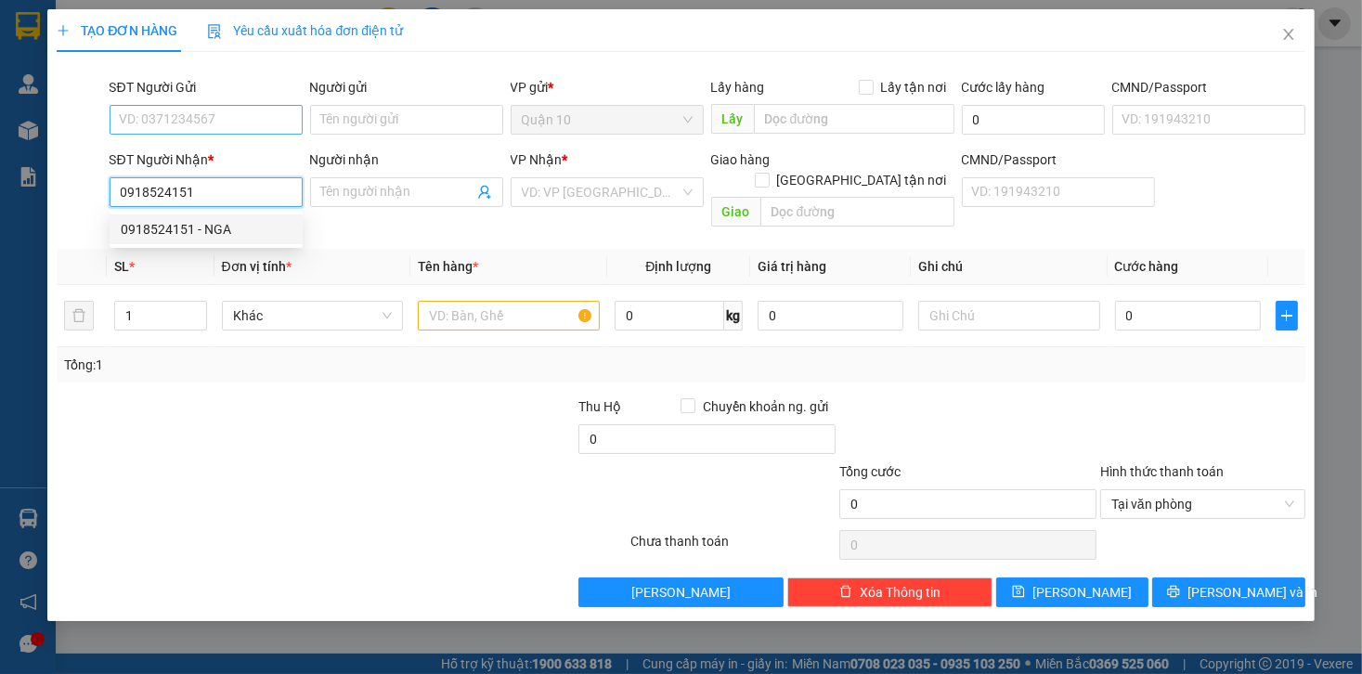
type input "NGA"
type input "0918524151"
click at [231, 116] on input "SĐT Người Gửi" at bounding box center [206, 120] width 193 height 30
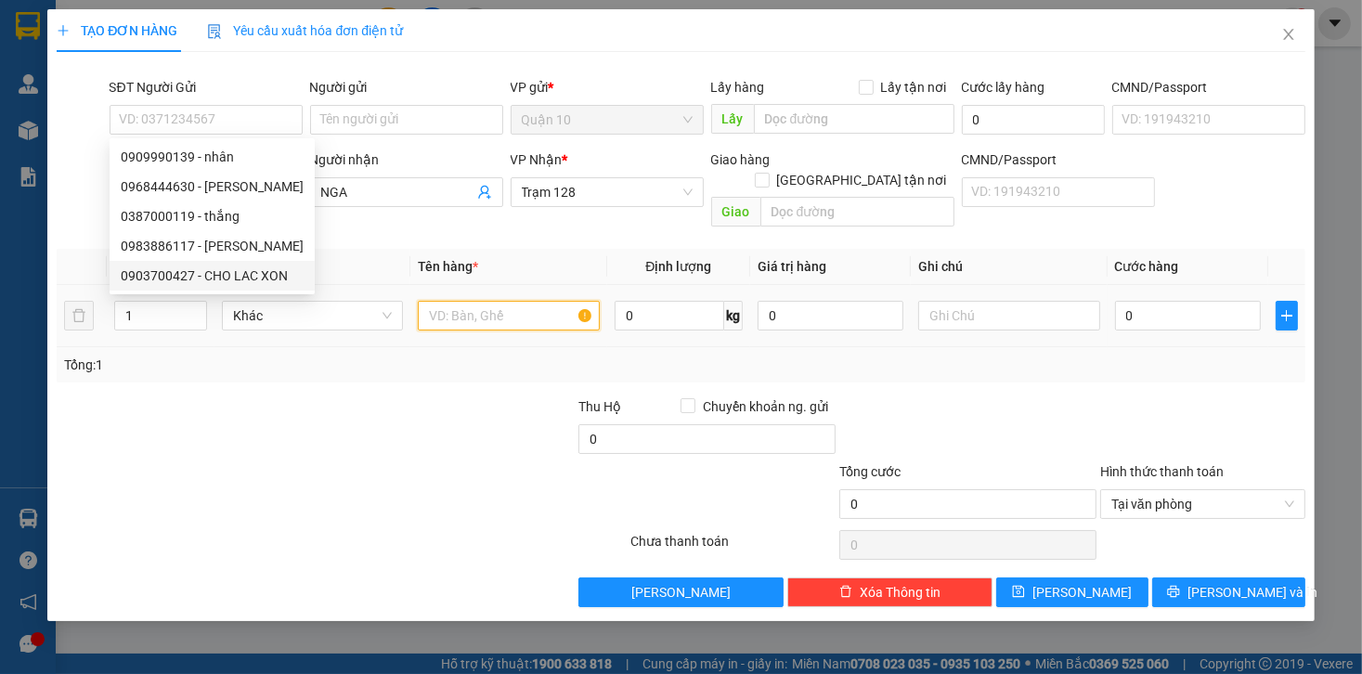
click at [524, 301] on input "text" at bounding box center [509, 316] width 182 height 30
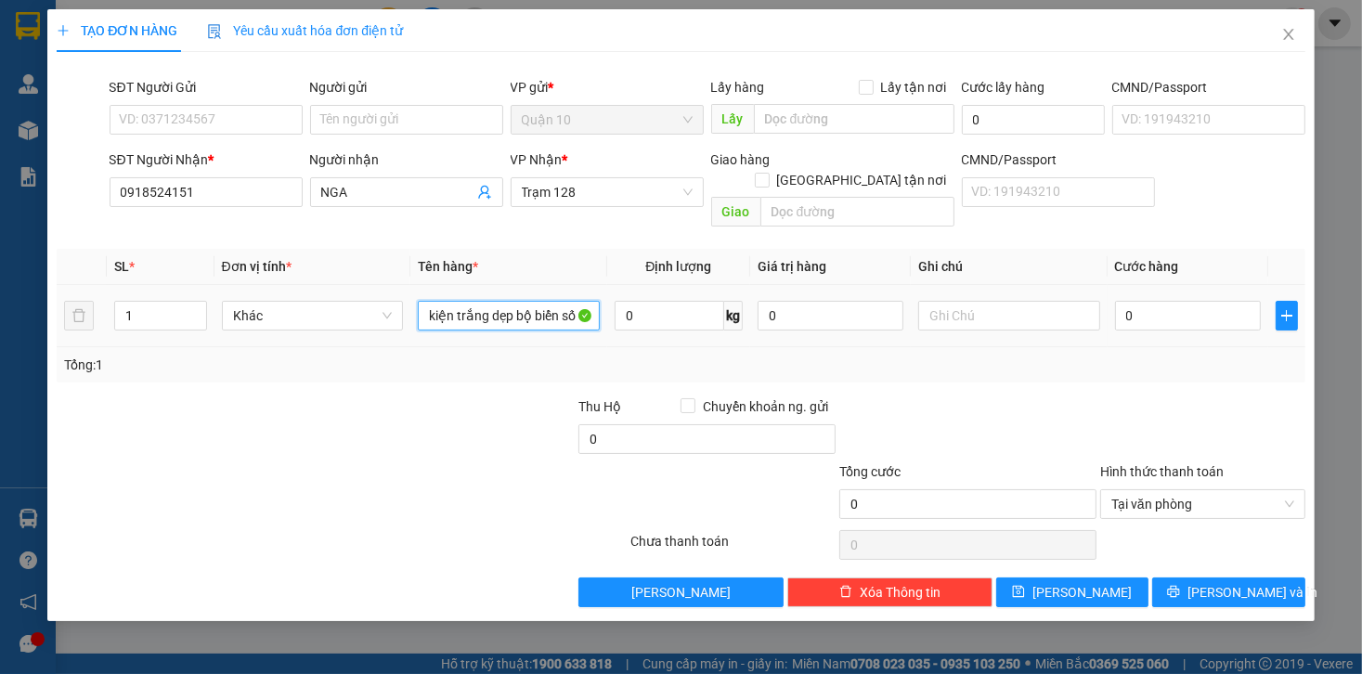
type input "kiện trắng dẹp bộ biển số"
type input "5"
type input "50"
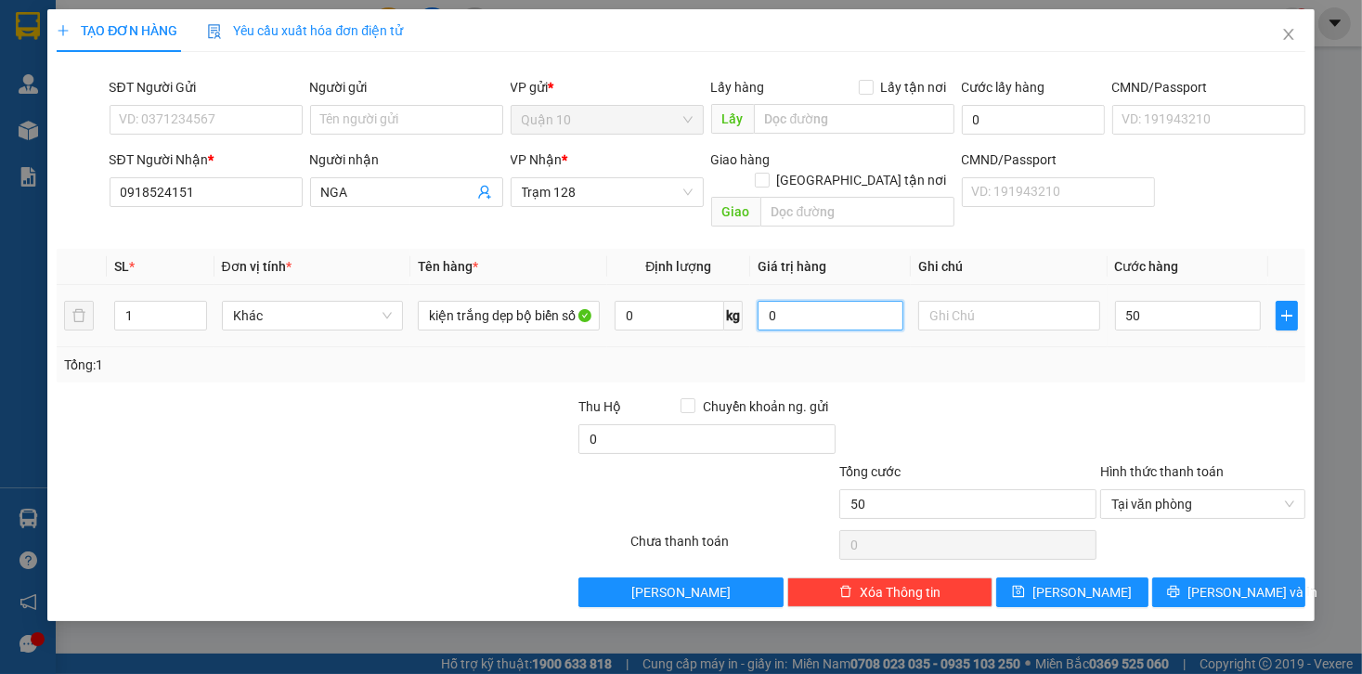
type input "50.000"
drag, startPoint x: 782, startPoint y: 294, endPoint x: 538, endPoint y: 334, distance: 247.5
click at [725, 294] on tr "1 Khác kiện trắng dẹp bộ biển số 0 kg 0 50.000" at bounding box center [681, 316] width 1248 height 62
type input "100.000"
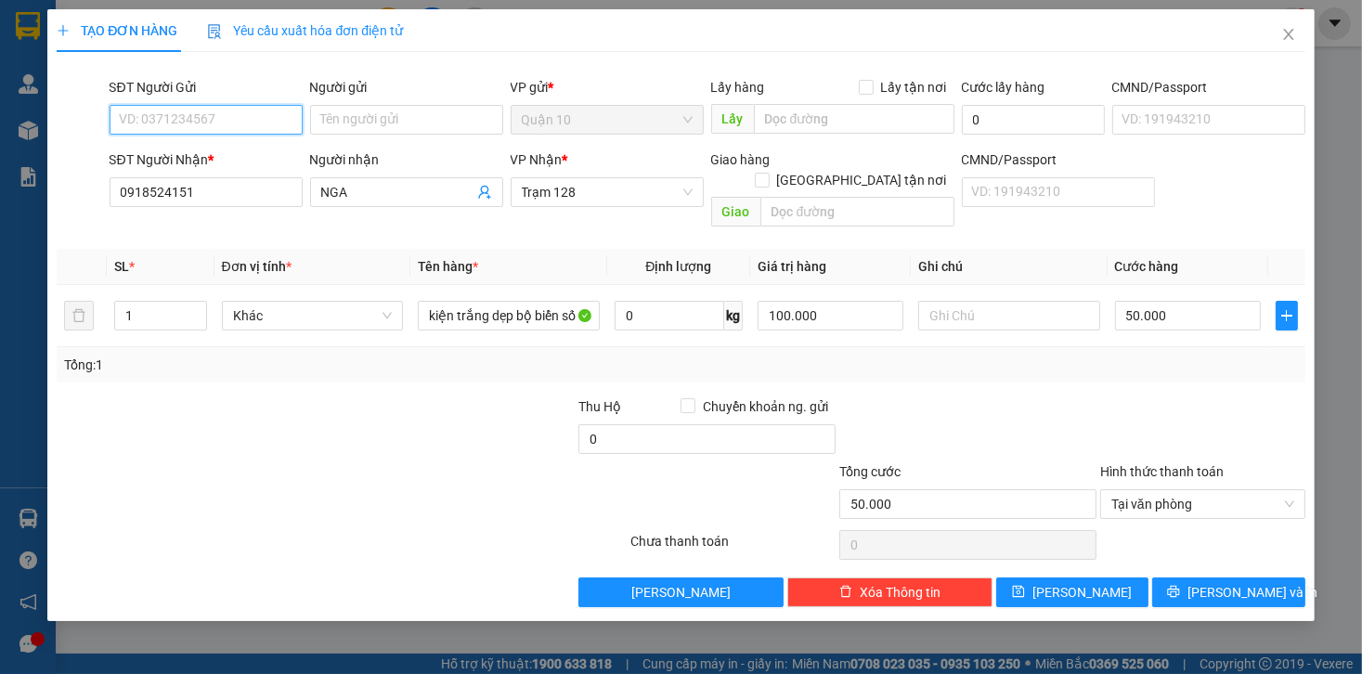
click at [218, 126] on input "SĐT Người Gửi" at bounding box center [206, 120] width 193 height 30
type input "0909399993"
click at [233, 159] on div "0909399993 - HIẾU" at bounding box center [206, 157] width 171 height 20
type input "HIẾU"
type input "0909399993"
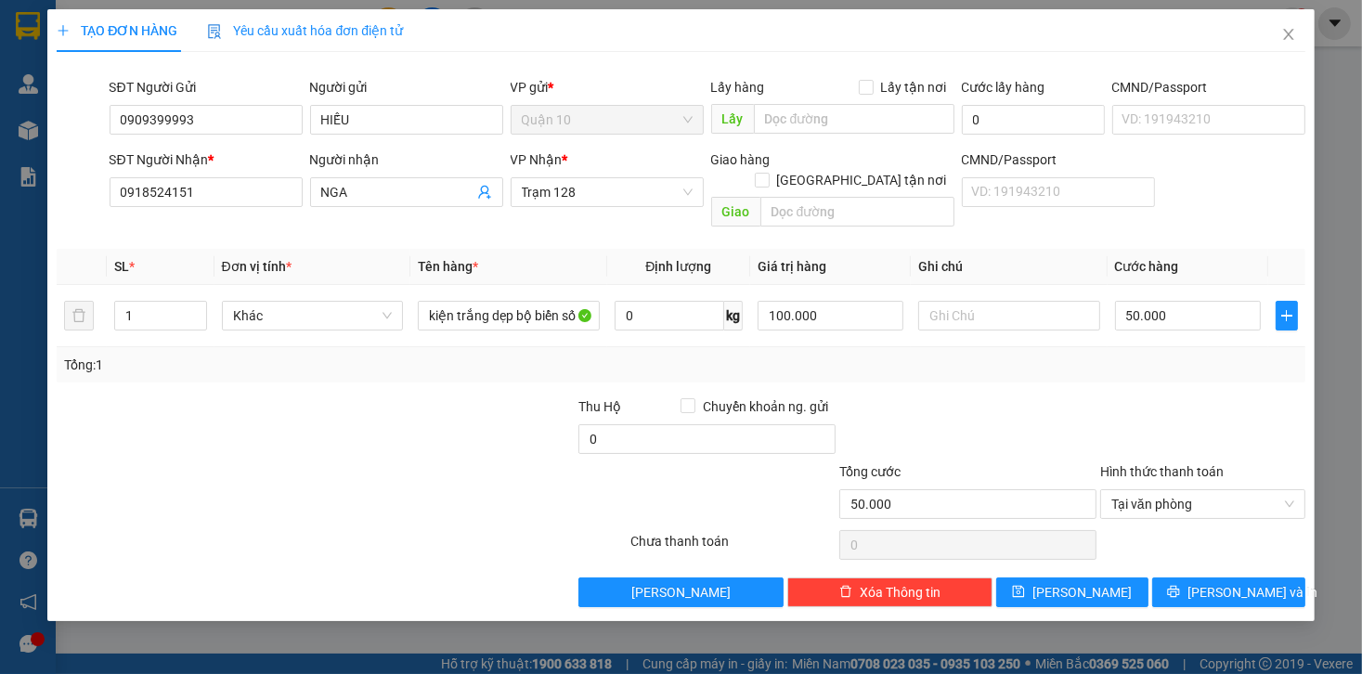
click at [1029, 397] on div at bounding box center [968, 429] width 261 height 65
click at [850, 305] on input "100.000" at bounding box center [831, 316] width 146 height 30
type input "1.000.000"
click at [1024, 364] on div "Transit Pickup Surcharge Ids Transit Deliver Surcharge Ids Transit Deliver Surc…" at bounding box center [681, 337] width 1248 height 541
click at [1248, 554] on div "Transit Pickup Surcharge Ids Transit Deliver Surcharge Ids Transit Deliver Surc…" at bounding box center [681, 337] width 1248 height 541
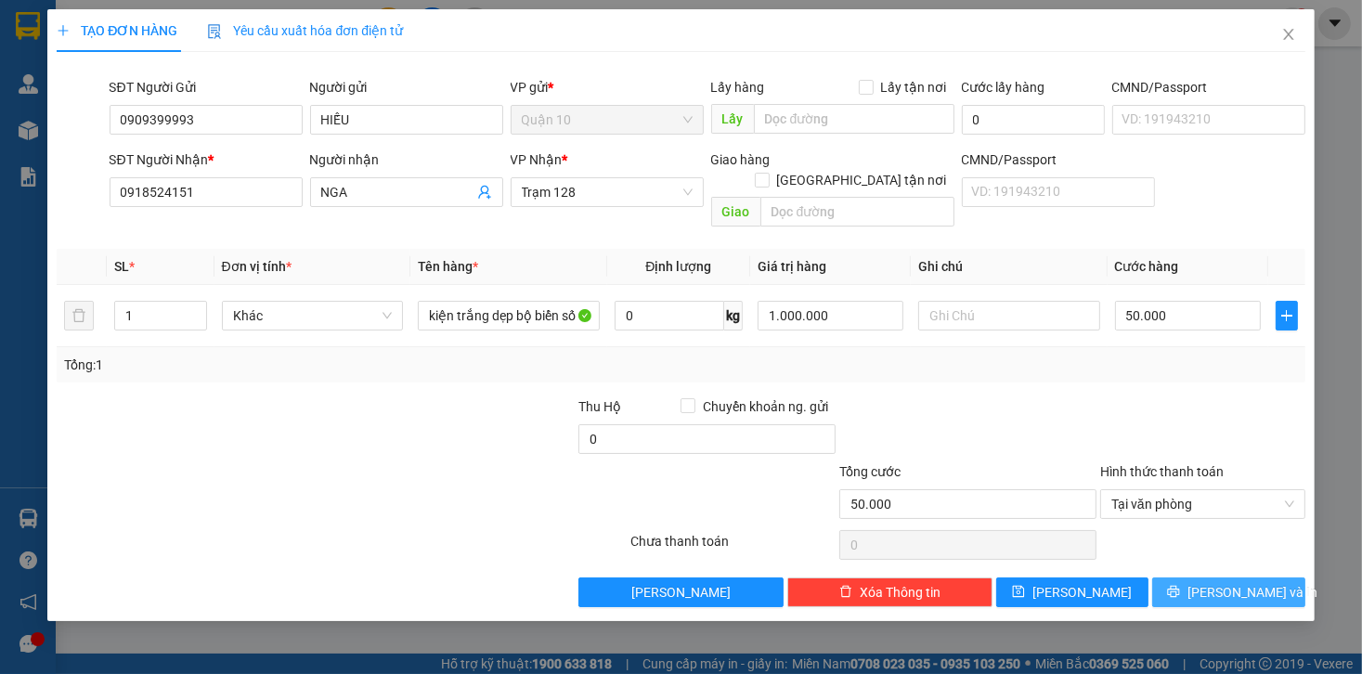
click at [1191, 578] on button "[PERSON_NAME] và In" at bounding box center [1229, 593] width 153 height 30
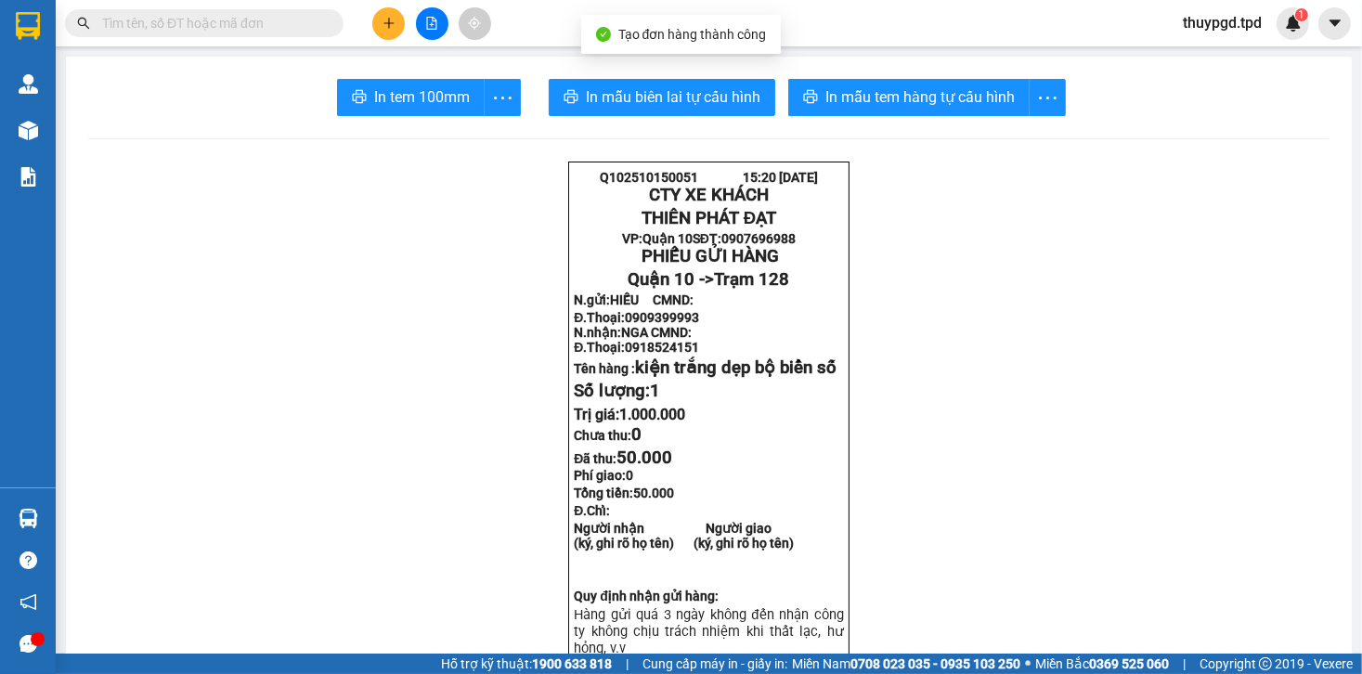
drag, startPoint x: 951, startPoint y: 90, endPoint x: 932, endPoint y: 108, distance: 25.6
click at [951, 91] on span "In mẫu tem hàng tự cấu hình" at bounding box center [920, 96] width 189 height 23
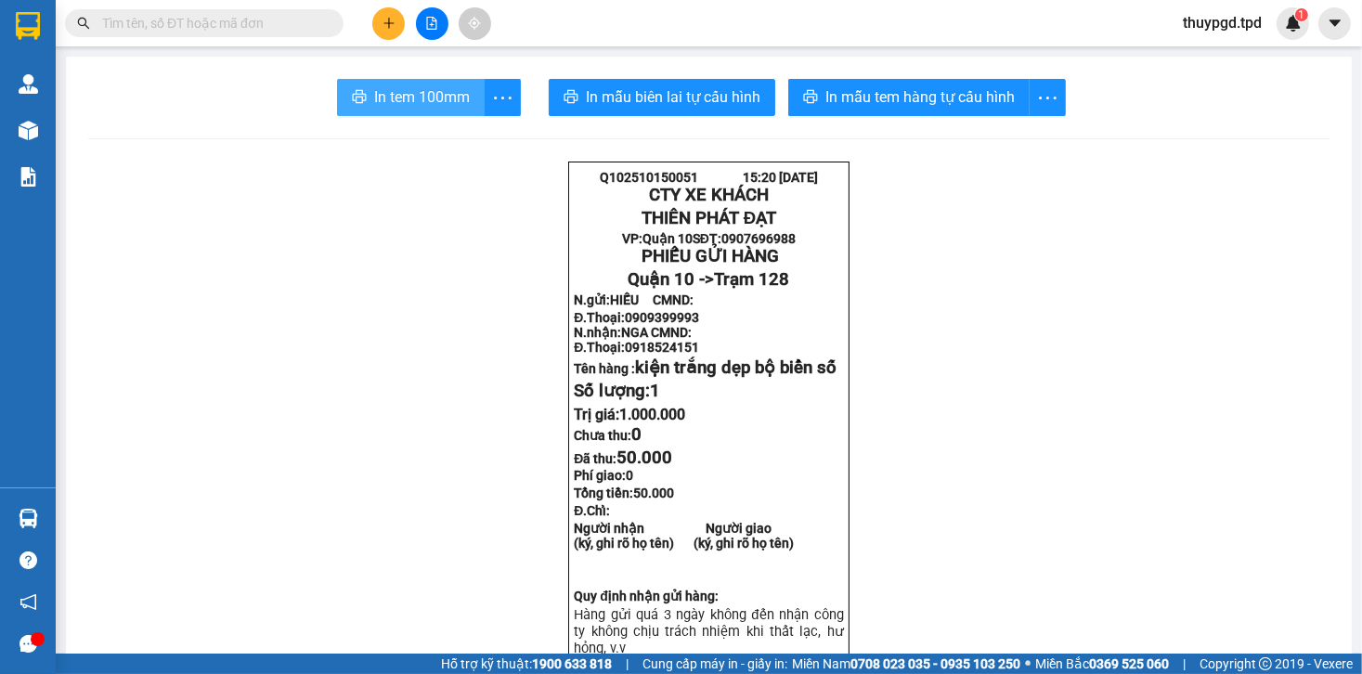
drag, startPoint x: 428, startPoint y: 104, endPoint x: 1361, endPoint y: 112, distance: 933.4
click at [431, 104] on span "In tem 100mm" at bounding box center [422, 96] width 96 height 23
click at [390, 29] on icon "plus" at bounding box center [389, 23] width 13 height 13
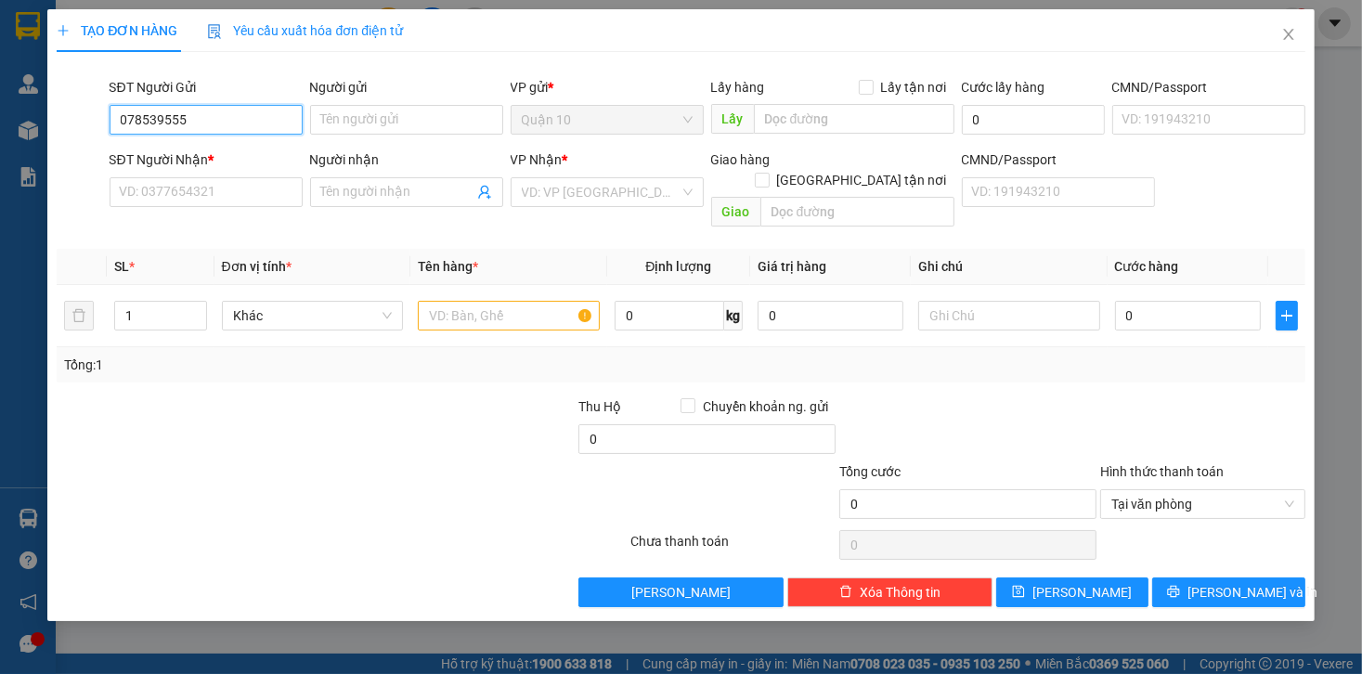
type input "0785395559"
click at [208, 161] on div "0785395559 - HUY (NGUYỄN VĂN LỰU)" at bounding box center [231, 157] width 220 height 20
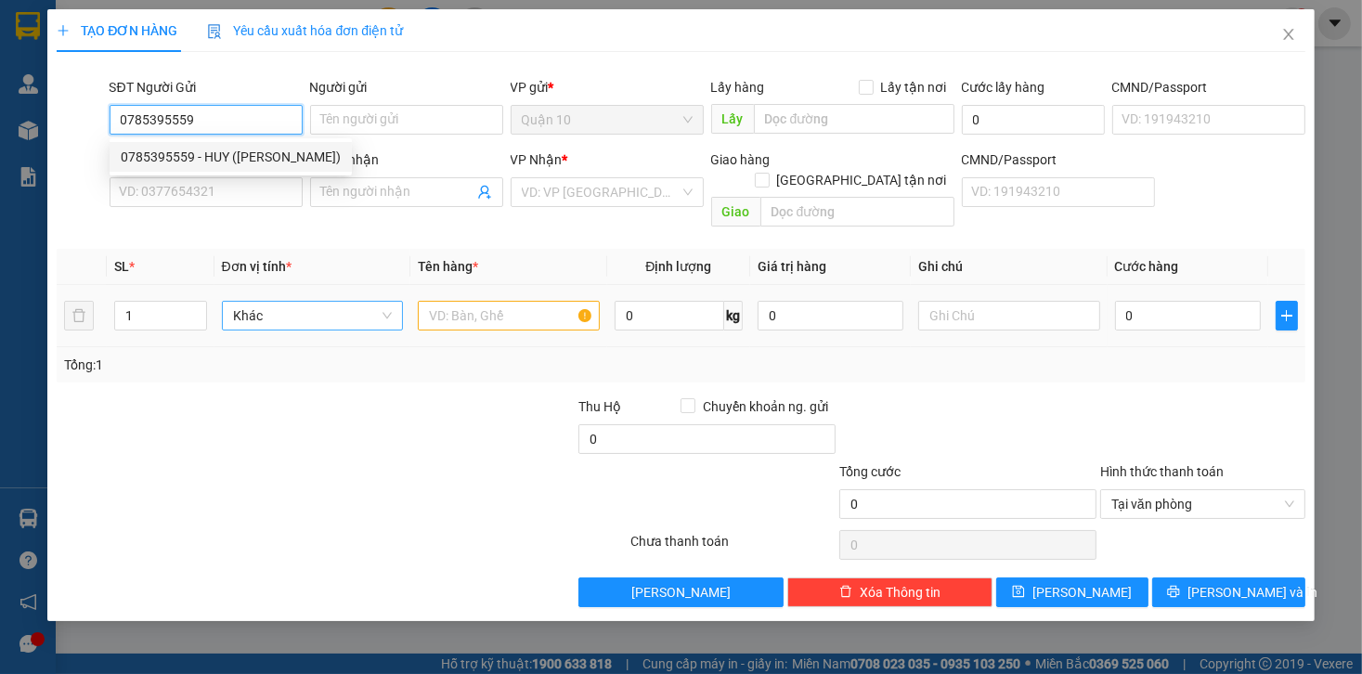
type input "HUY (NGUYỄN VĂN LỰU)"
type input "052068022852"
type input "0886131486"
type input "tiên ( MON)"
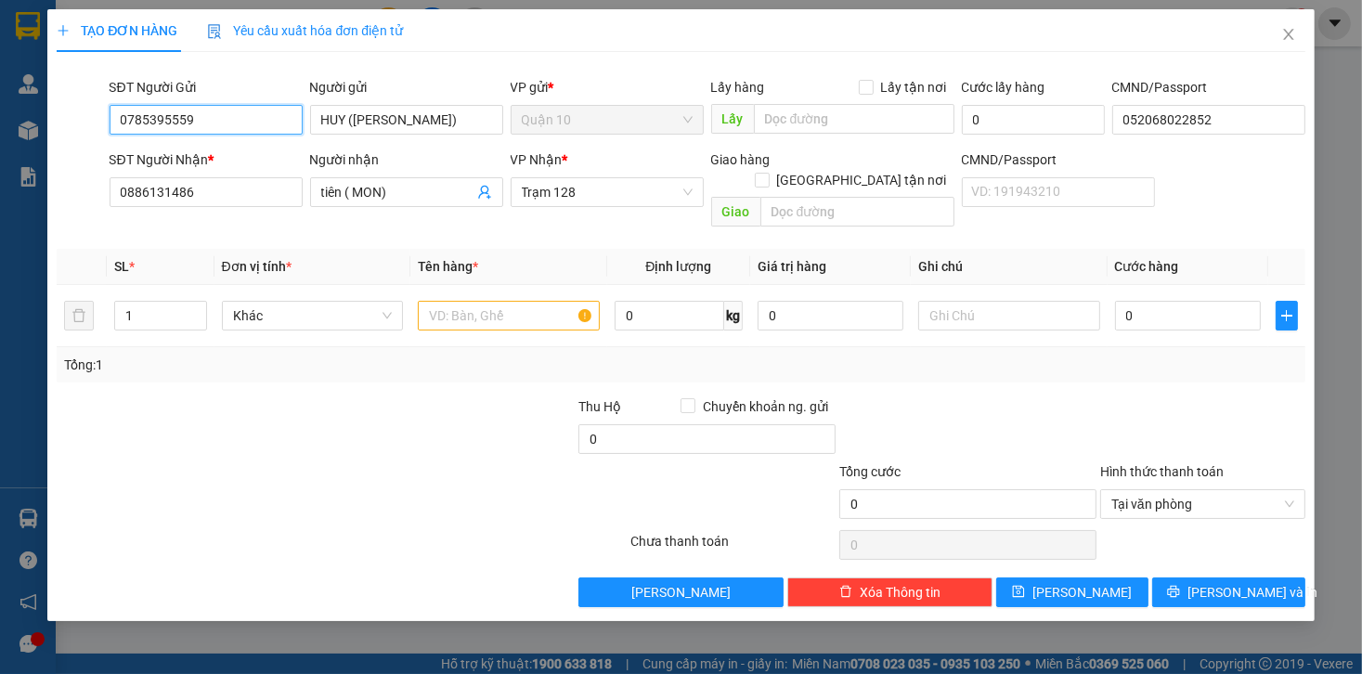
click at [620, 186] on span "Trạm 128" at bounding box center [607, 192] width 171 height 28
type input "0785395559"
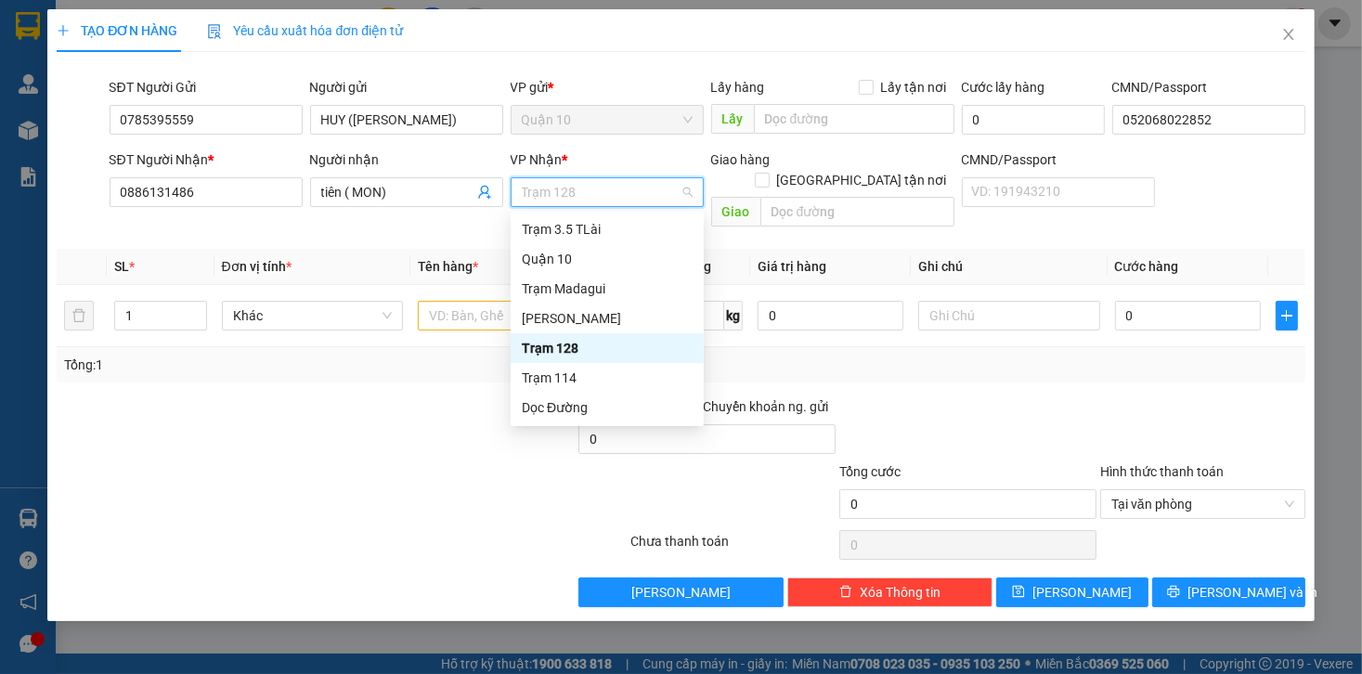
click at [555, 401] on div "Dọc Đường" at bounding box center [607, 407] width 171 height 20
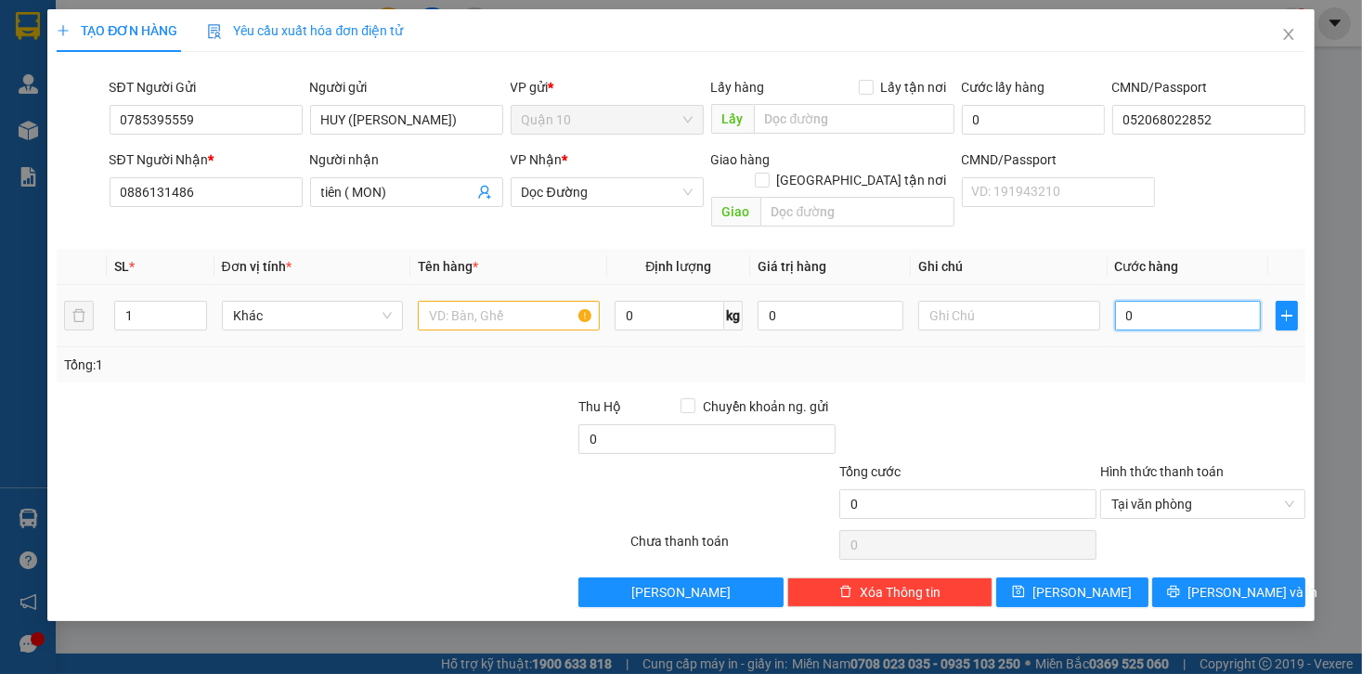
type input "4"
type input "40"
type input "40.000"
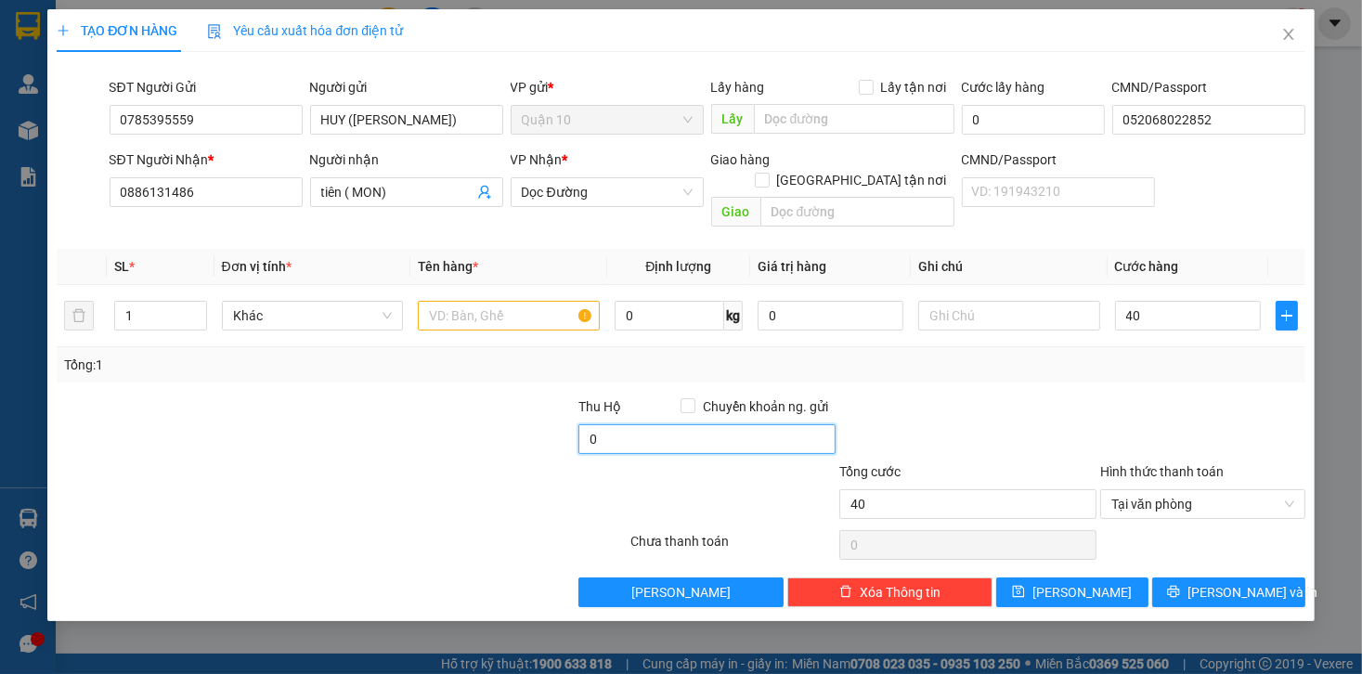
type input "40.000"
click at [605, 424] on input "0" at bounding box center [707, 439] width 257 height 30
type input "10.000"
click at [482, 301] on input "text" at bounding box center [509, 316] width 182 height 30
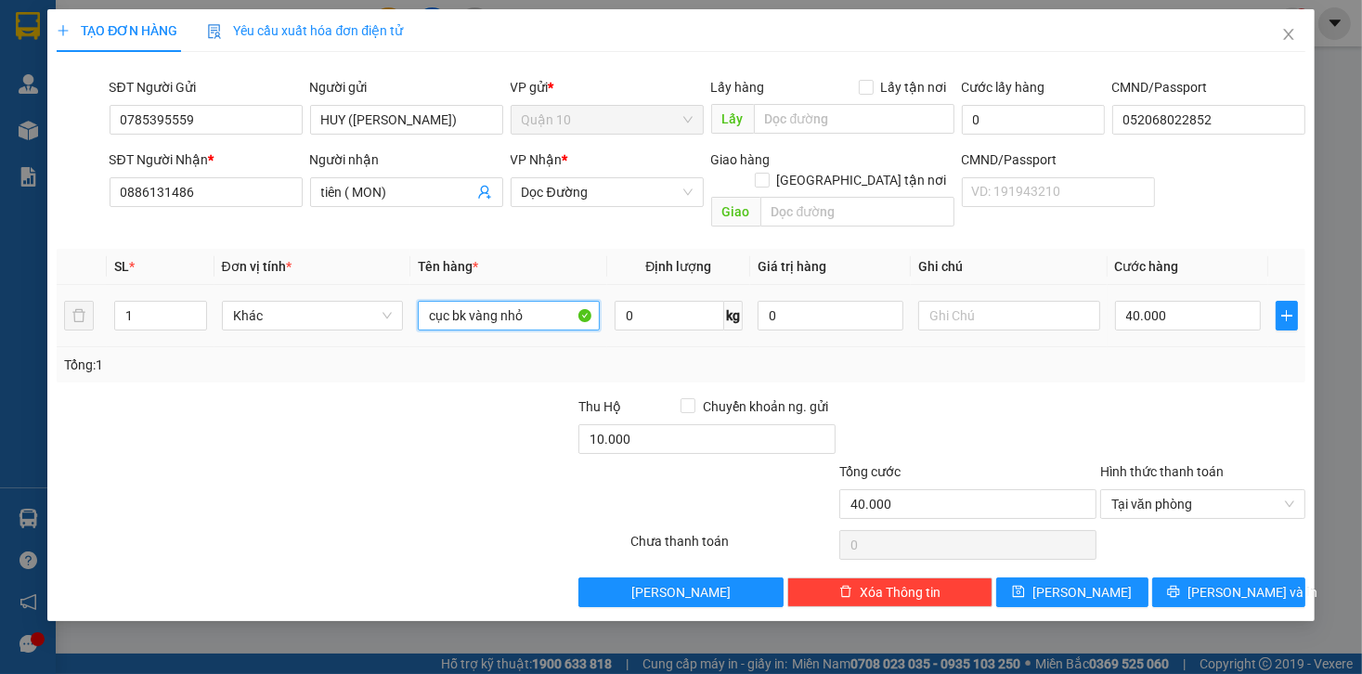
type input "cục bk vàng nhỏ"
click at [953, 355] on div "Tổng: 1" at bounding box center [680, 365] width 1233 height 20
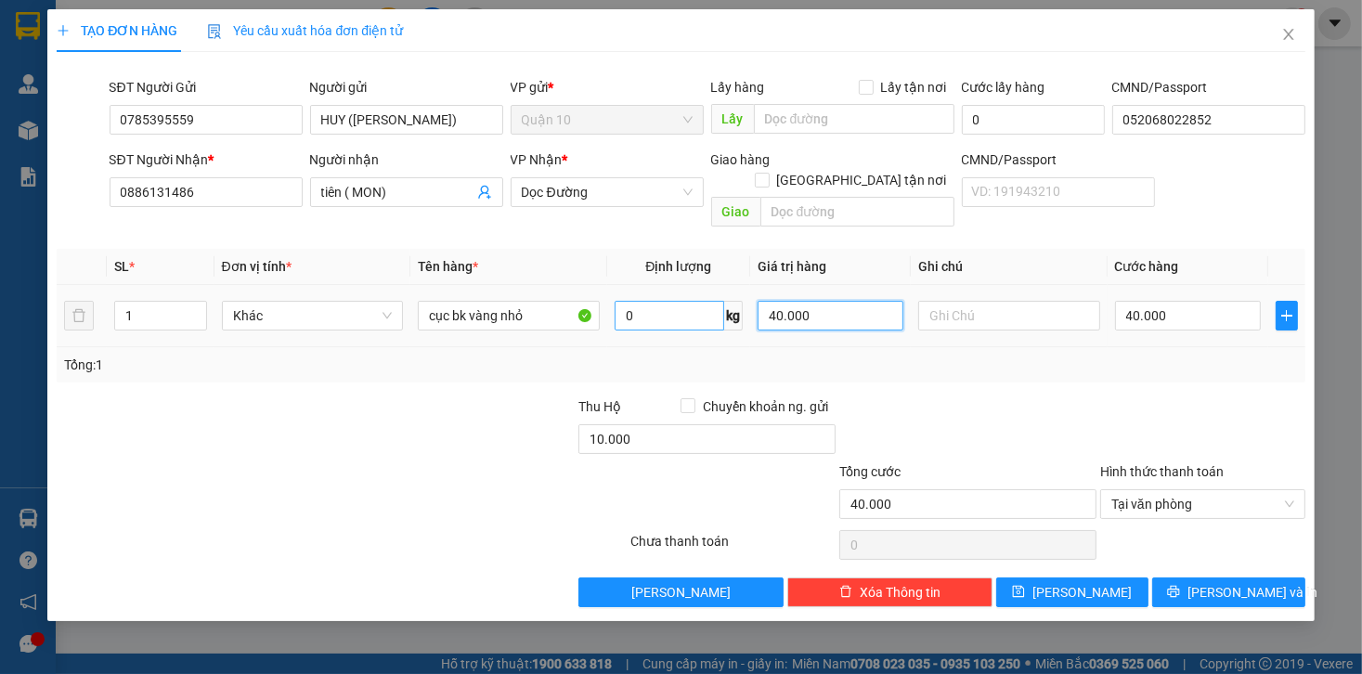
drag, startPoint x: 829, startPoint y: 297, endPoint x: 617, endPoint y: 304, distance: 212.8
click at [649, 301] on tr "1 Khác cục bk vàng nhỏ 0 kg 40.000 40.000" at bounding box center [681, 316] width 1248 height 62
type input "1.000.000"
click at [1263, 408] on div at bounding box center [1203, 429] width 209 height 65
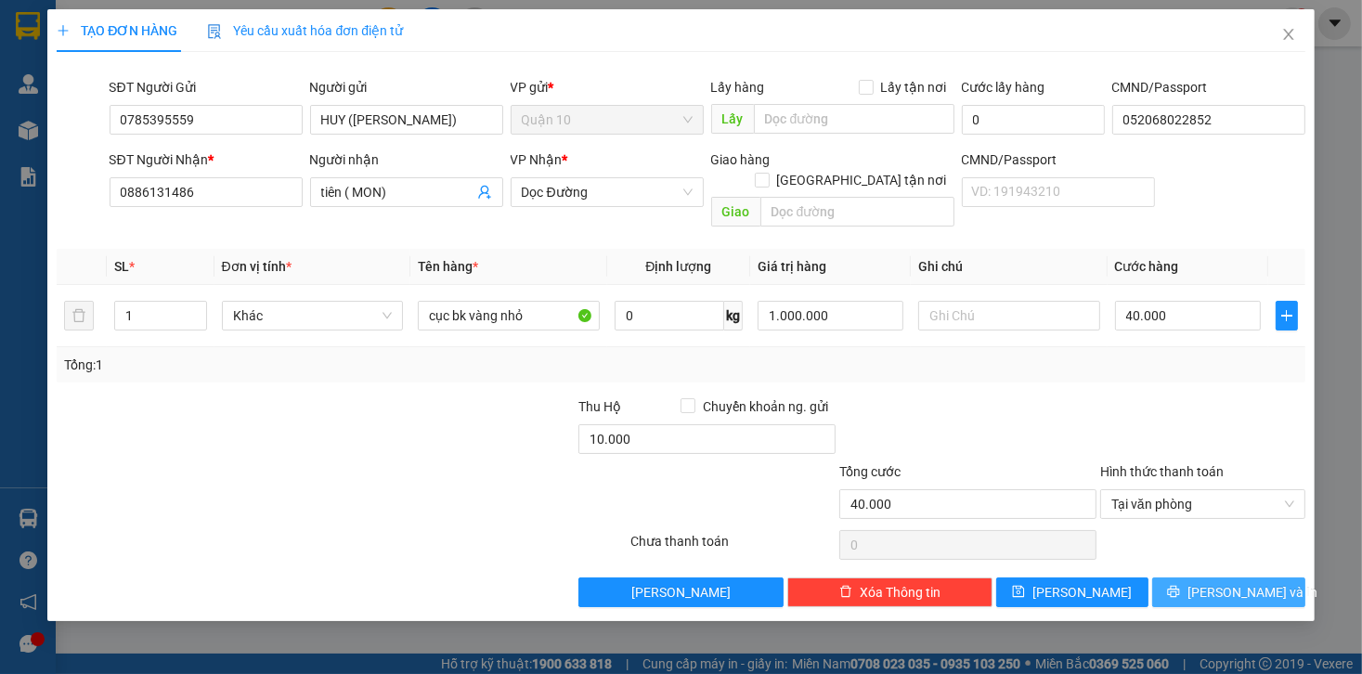
drag, startPoint x: 1241, startPoint y: 571, endPoint x: 1192, endPoint y: 556, distance: 50.5
click at [1241, 582] on span "[PERSON_NAME] và In" at bounding box center [1253, 592] width 130 height 20
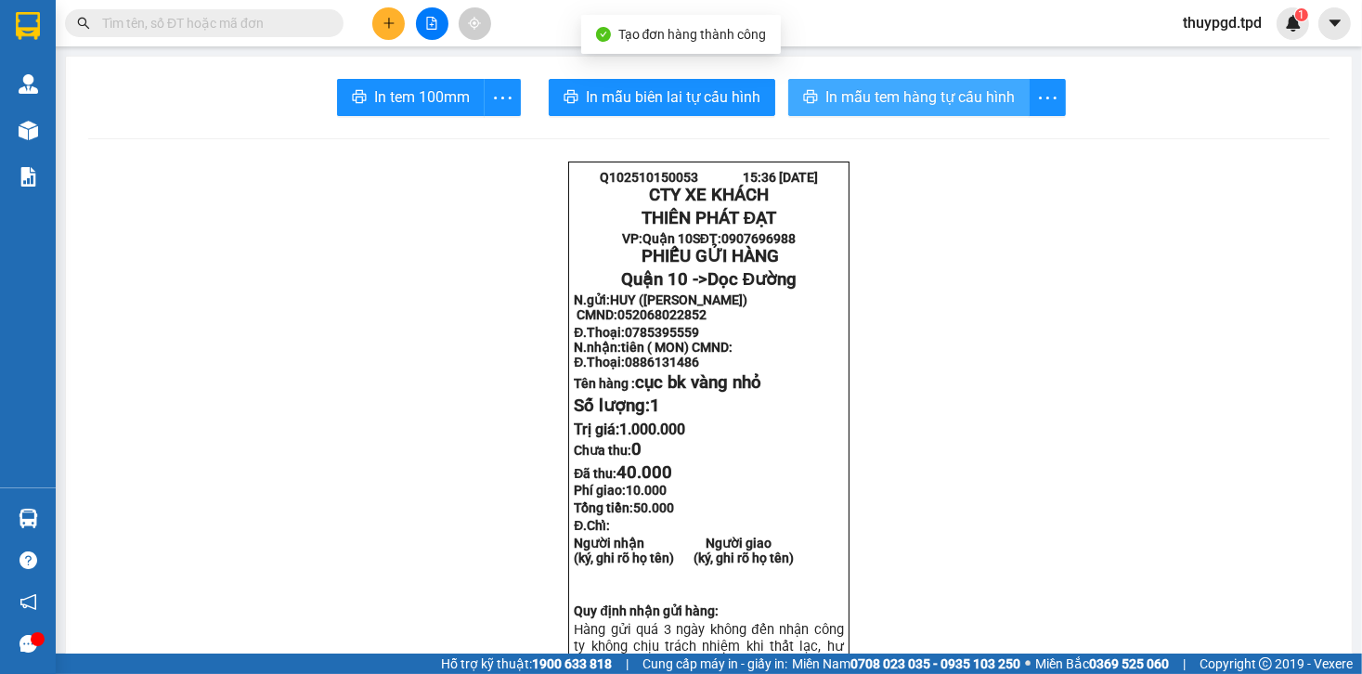
click at [841, 91] on span "In mẫu tem hàng tự cấu hình" at bounding box center [920, 96] width 189 height 23
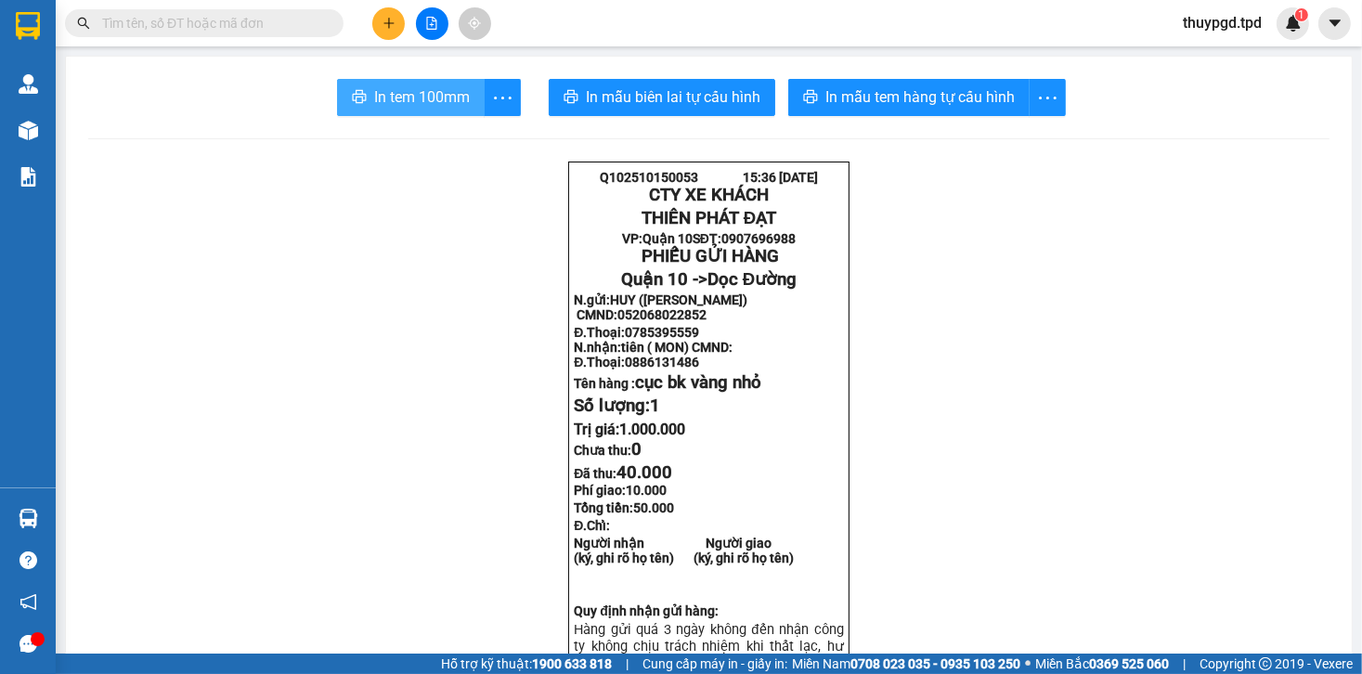
click at [383, 103] on span "In tem 100mm" at bounding box center [422, 96] width 96 height 23
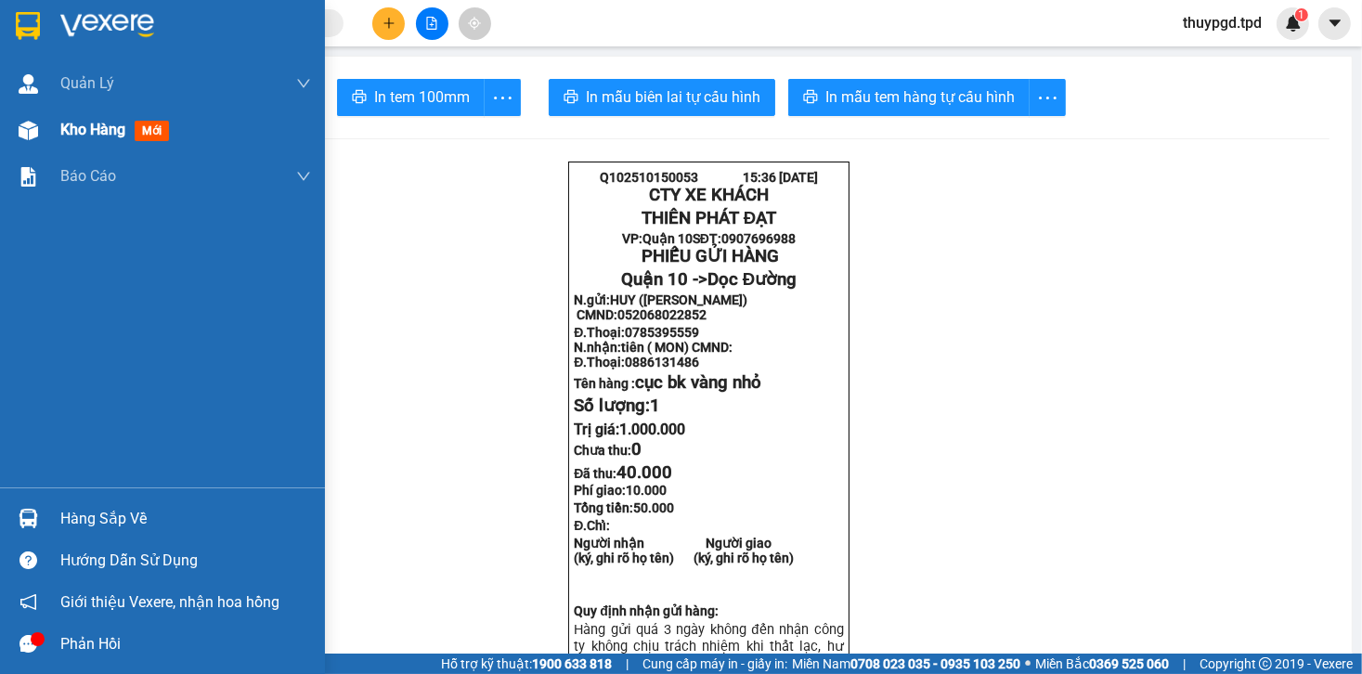
click at [103, 145] on div "Kho hàng mới" at bounding box center [185, 130] width 251 height 46
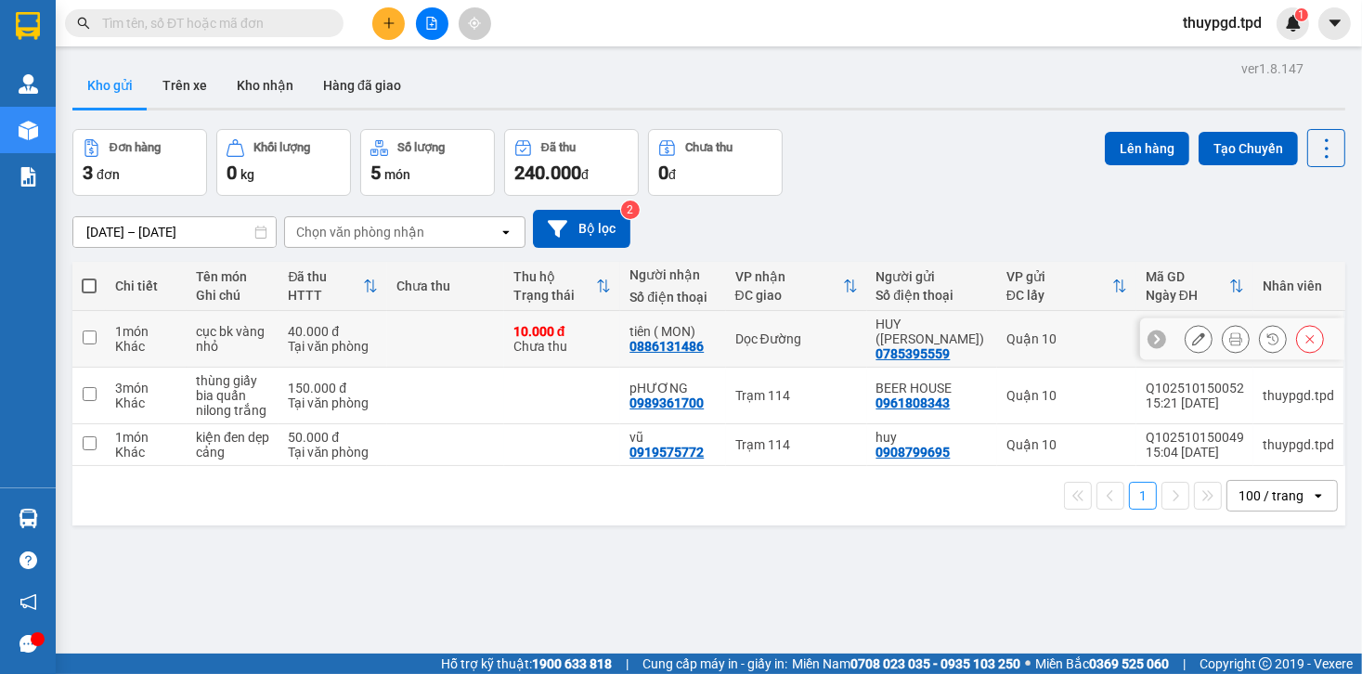
click at [740, 340] on td "Dọc Đường" at bounding box center [796, 339] width 141 height 57
checkbox input "true"
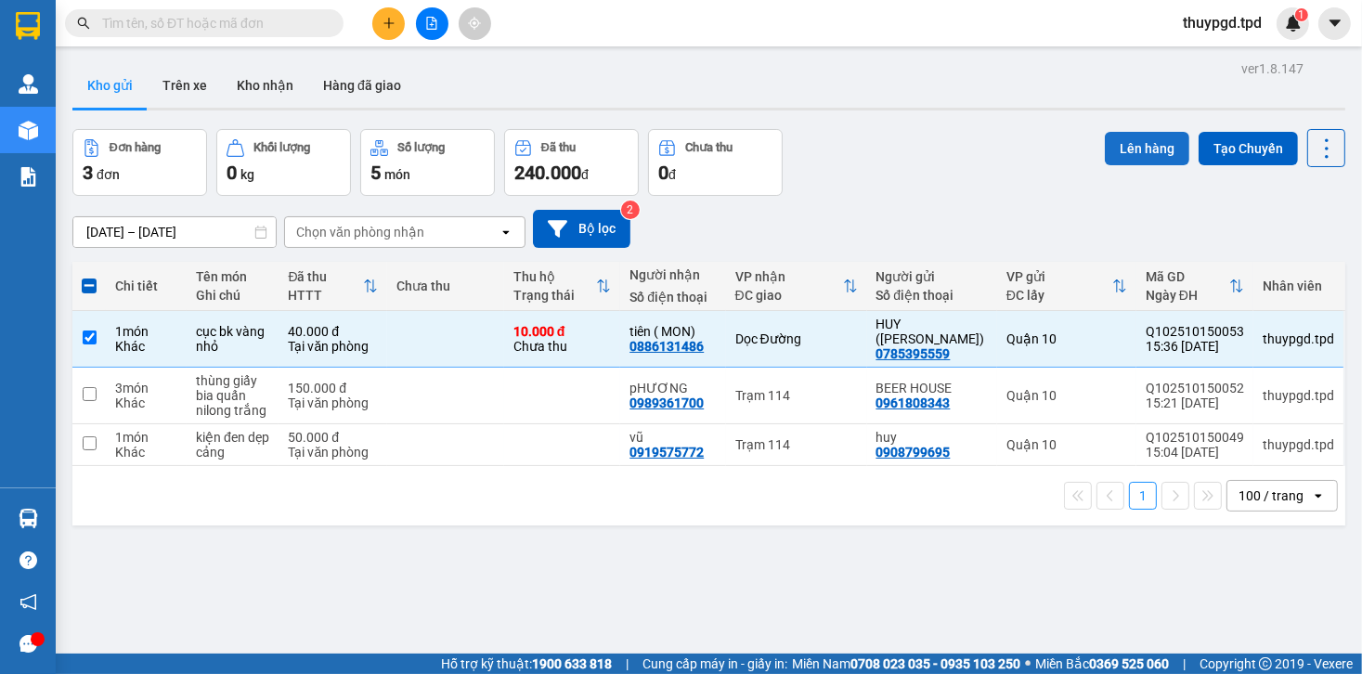
click at [1140, 148] on button "Lên hàng" at bounding box center [1147, 148] width 85 height 33
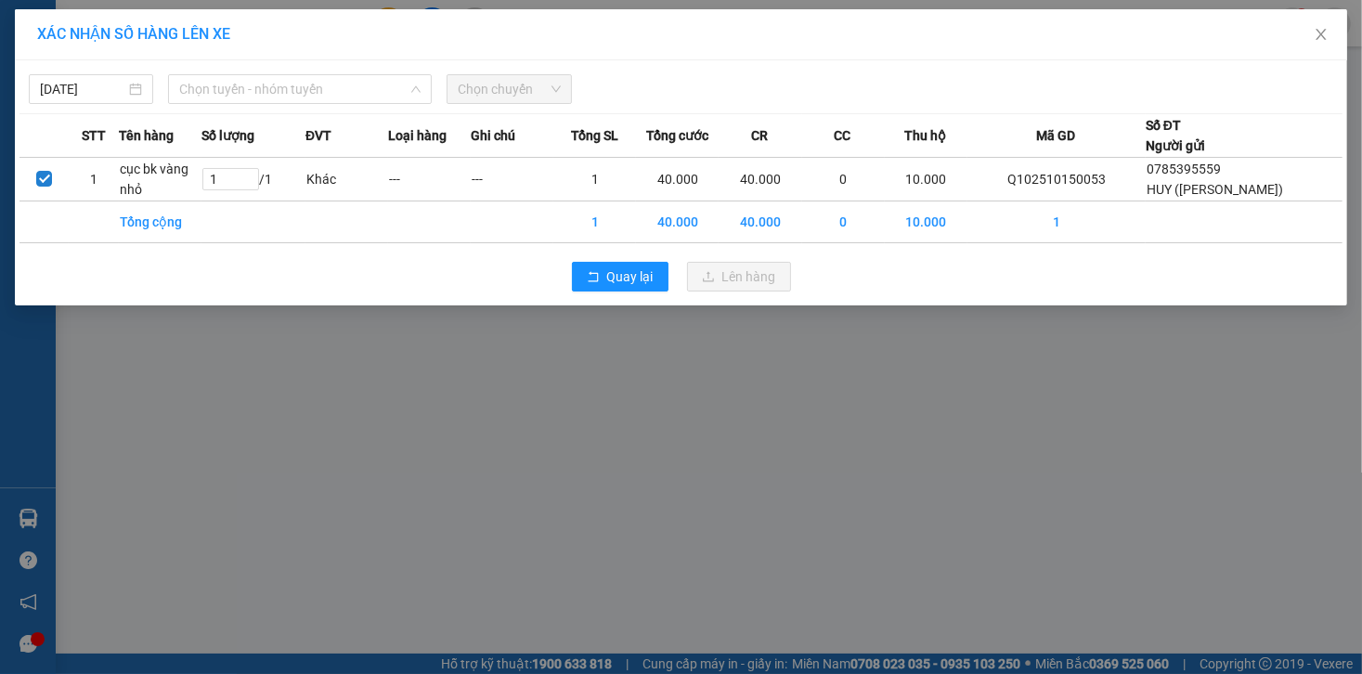
click at [241, 72] on div "15/10/2025 Chọn tuyến - nhóm tuyến LỌC THEO Nhóm tuyến Tuyến Chọn tất cả Danh s…" at bounding box center [681, 84] width 1323 height 39
click at [293, 85] on span "Chọn tuyến - nhóm tuyến" at bounding box center [299, 89] width 241 height 28
click at [313, 104] on div "15/10/2025 Chọn tuyến - nhóm tuyến LỌC THEO Nhóm tuyến Tuyến Chọn tất cả Danh s…" at bounding box center [681, 182] width 1333 height 245
drag, startPoint x: 327, startPoint y: 89, endPoint x: 310, endPoint y: 126, distance: 40.7
click at [327, 89] on span "Chọn tuyến - nhóm tuyến" at bounding box center [299, 89] width 241 height 28
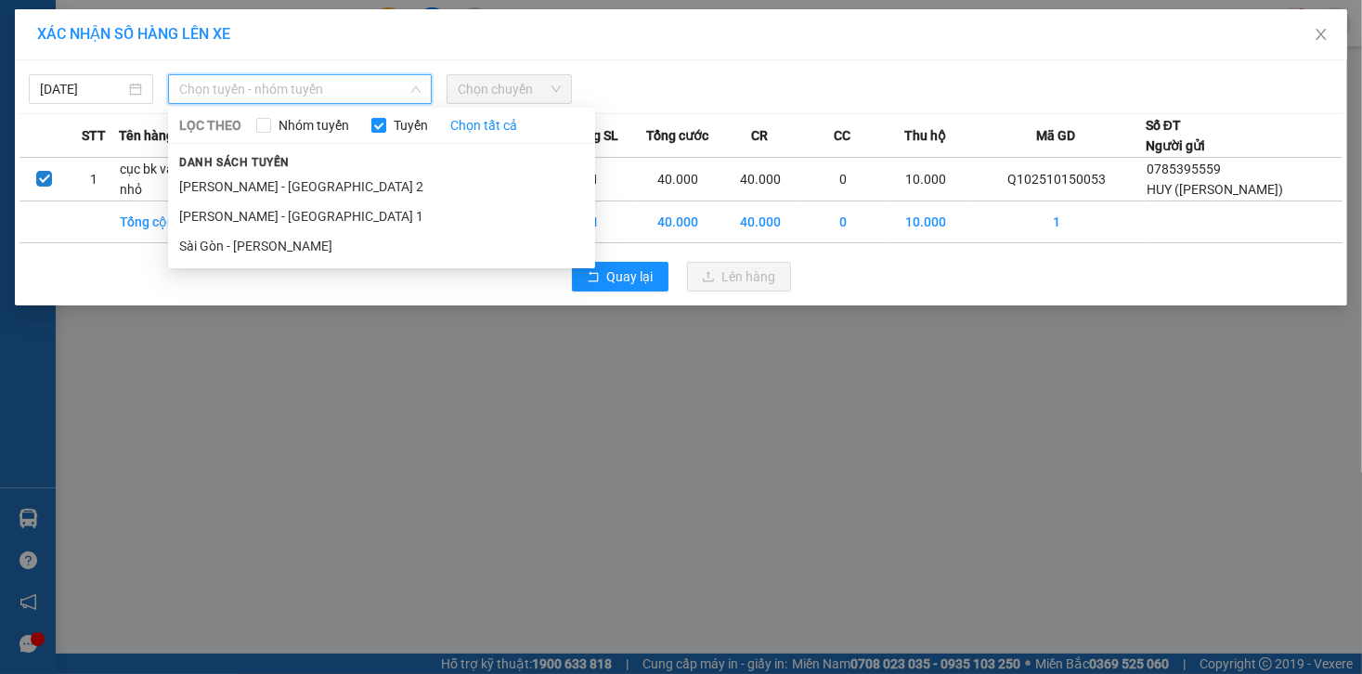
drag, startPoint x: 301, startPoint y: 246, endPoint x: 438, endPoint y: 97, distance: 203.1
click at [301, 245] on li "Sài Gòn - [PERSON_NAME]" at bounding box center [381, 246] width 427 height 30
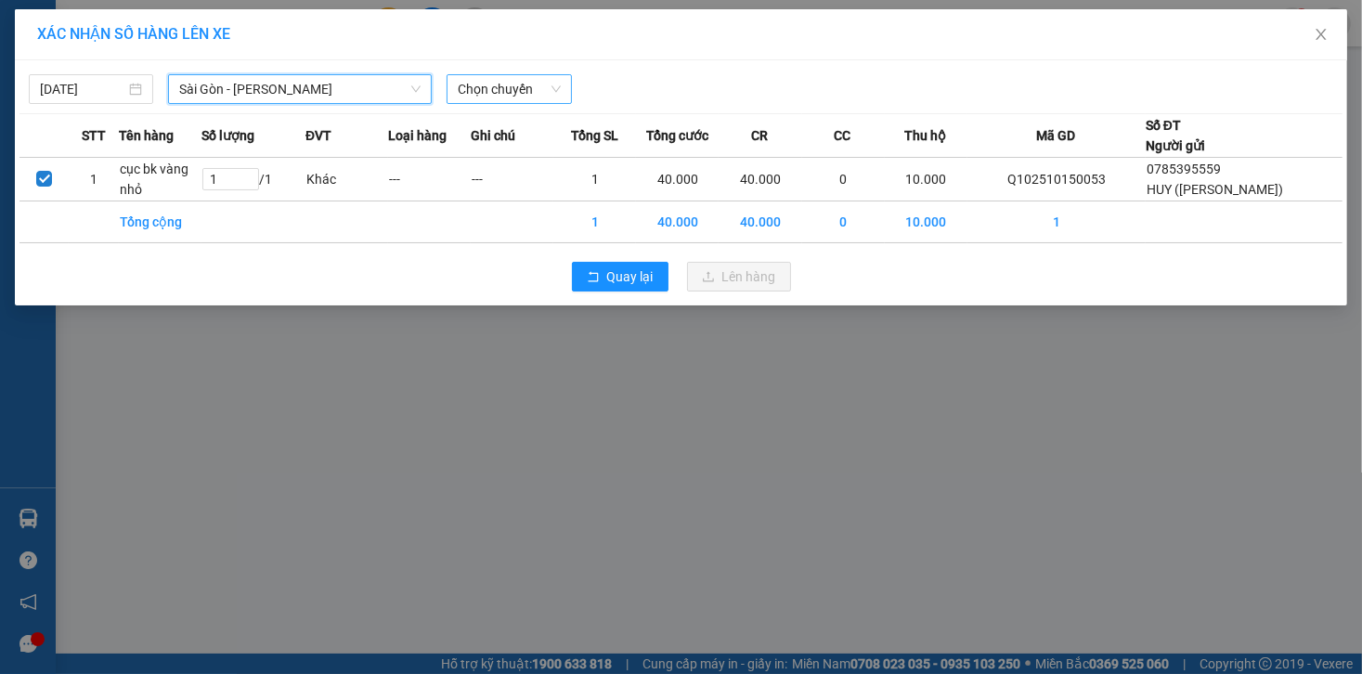
click at [481, 92] on span "Chọn chuyến" at bounding box center [509, 89] width 102 height 28
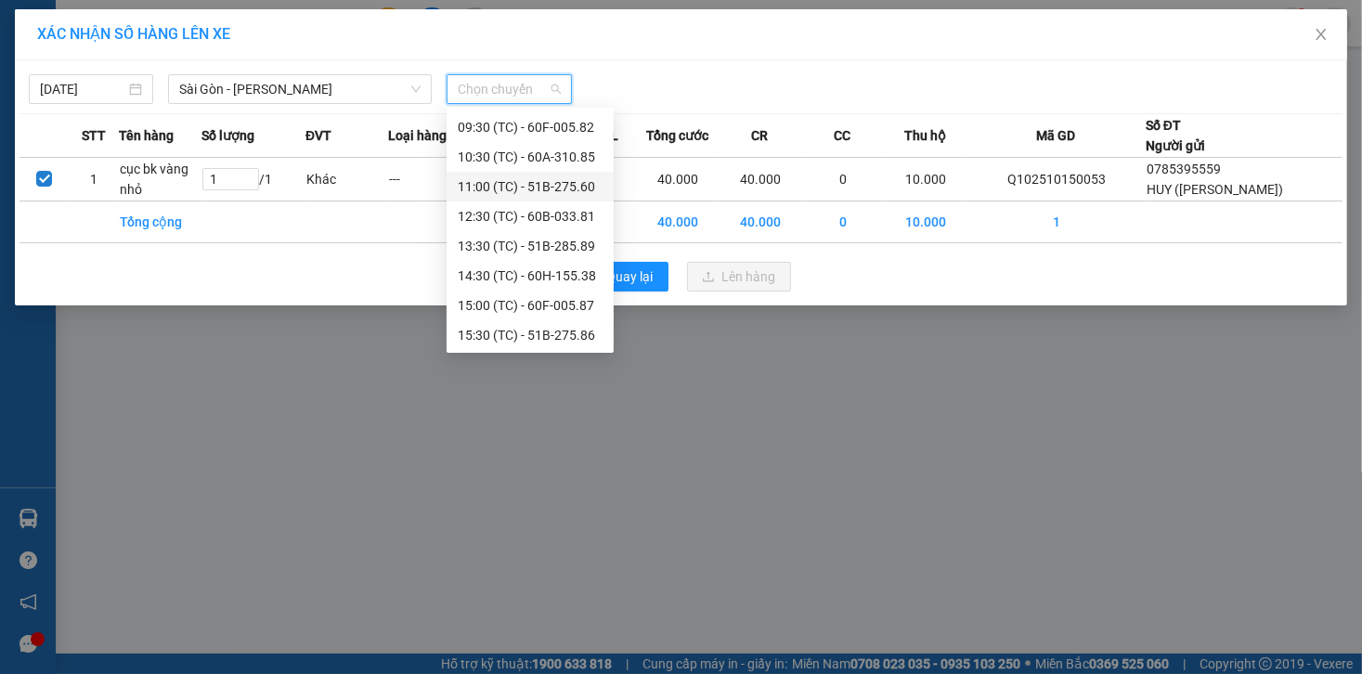
scroll to position [178, 0]
drag, startPoint x: 560, startPoint y: 340, endPoint x: 609, endPoint y: 328, distance: 50.7
click at [561, 339] on div "15:30 (TC) - 51B-275.86" at bounding box center [530, 334] width 145 height 20
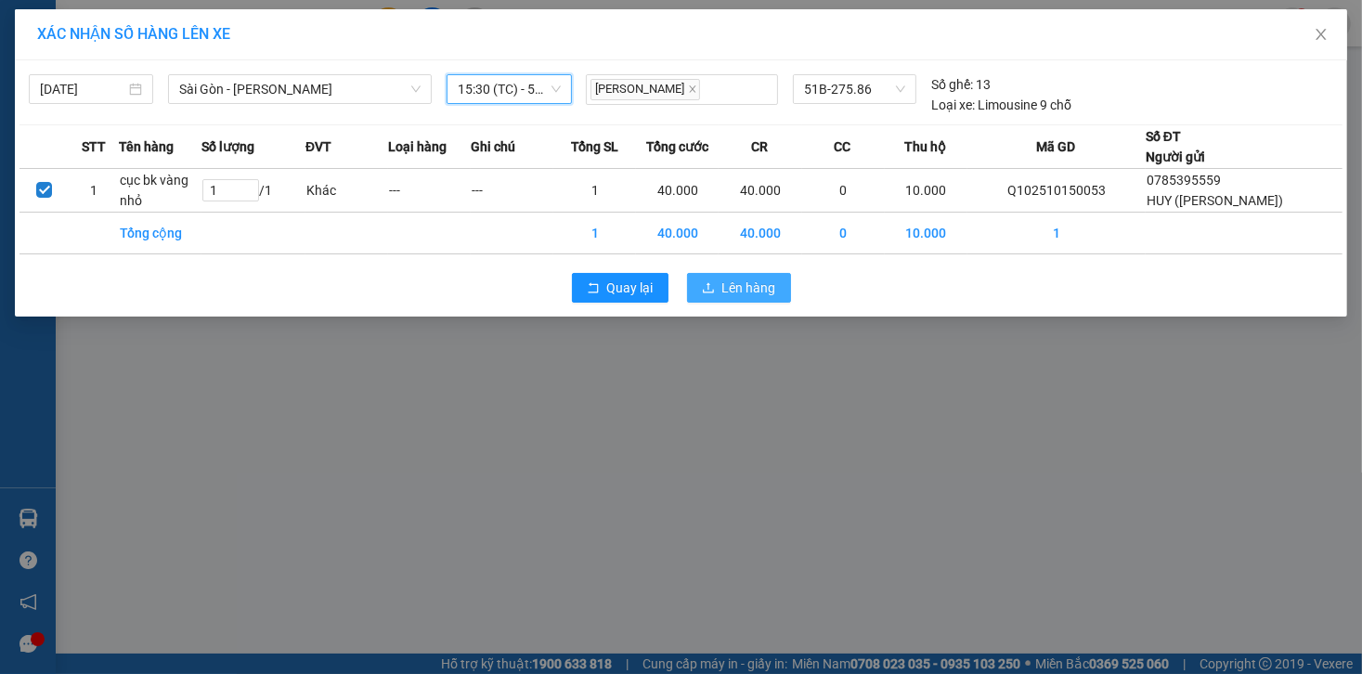
click at [744, 298] on span "Lên hàng" at bounding box center [750, 288] width 54 height 20
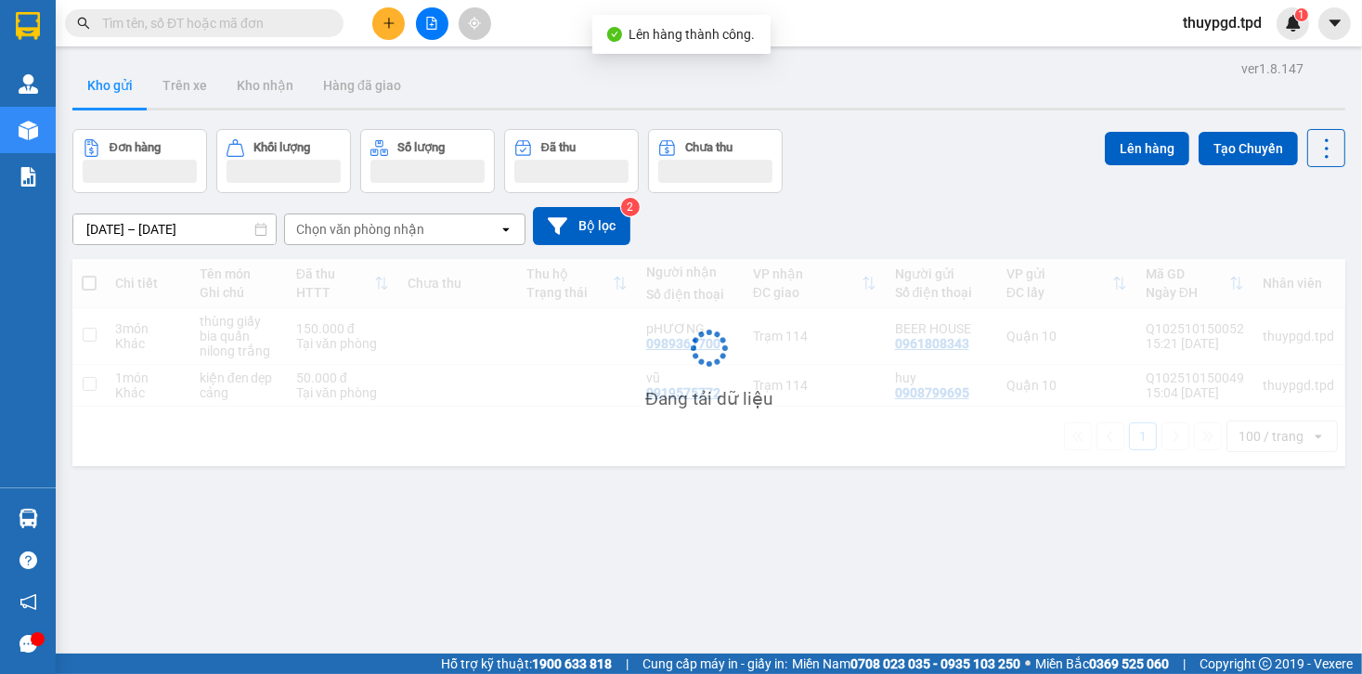
click at [427, 33] on button at bounding box center [432, 23] width 33 height 33
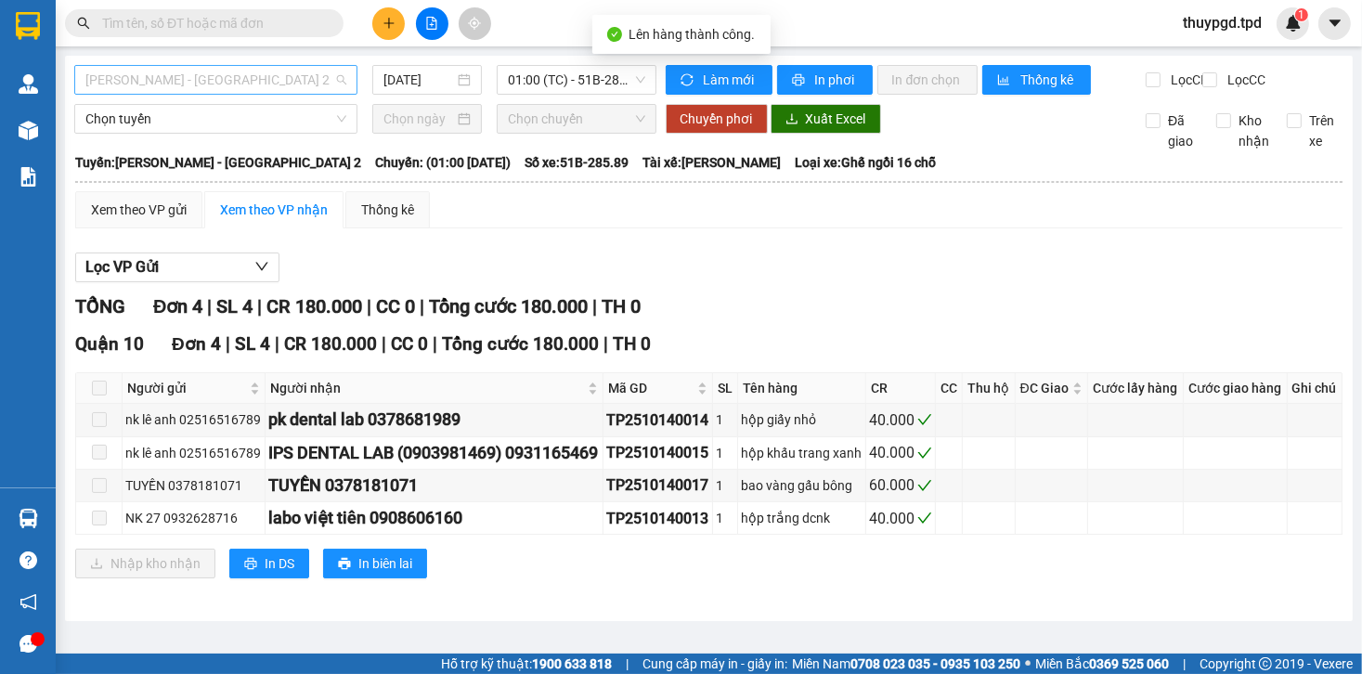
click at [250, 81] on span "[PERSON_NAME] - [GEOGRAPHIC_DATA] 2" at bounding box center [215, 80] width 261 height 28
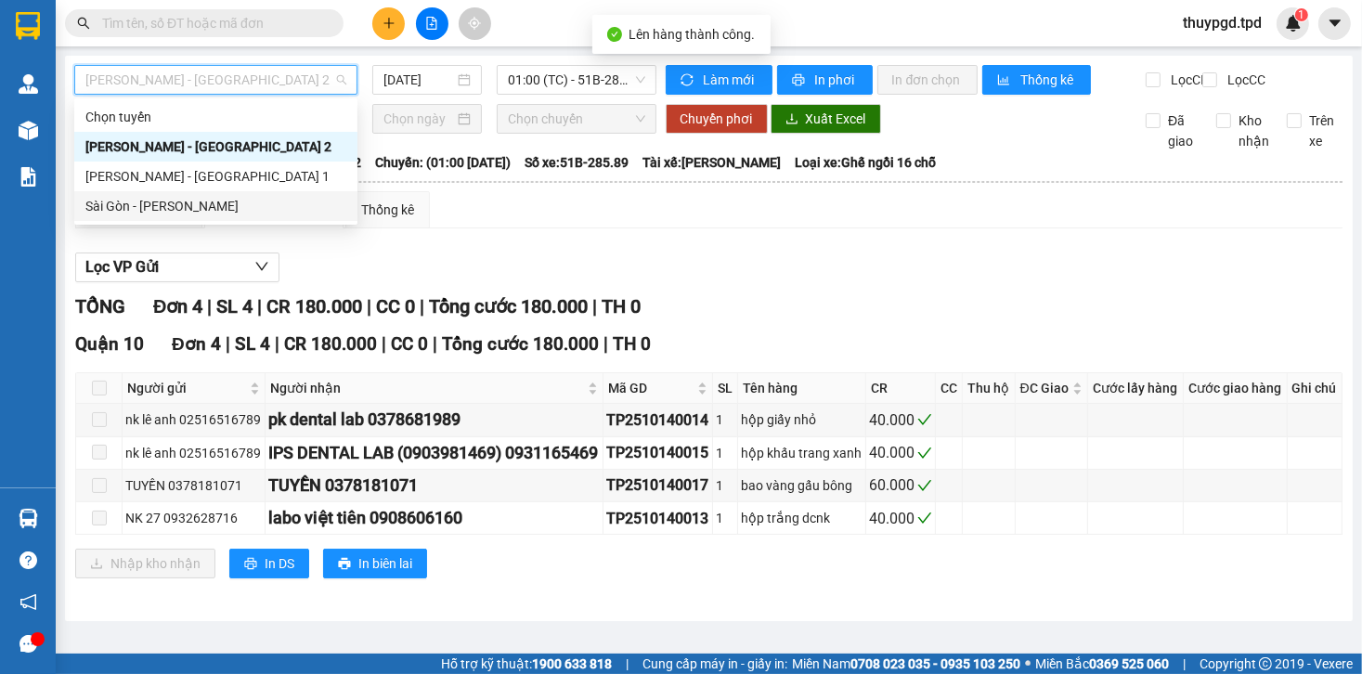
click at [242, 214] on div "Sài Gòn - [PERSON_NAME]" at bounding box center [215, 206] width 261 height 20
type input "[DATE]"
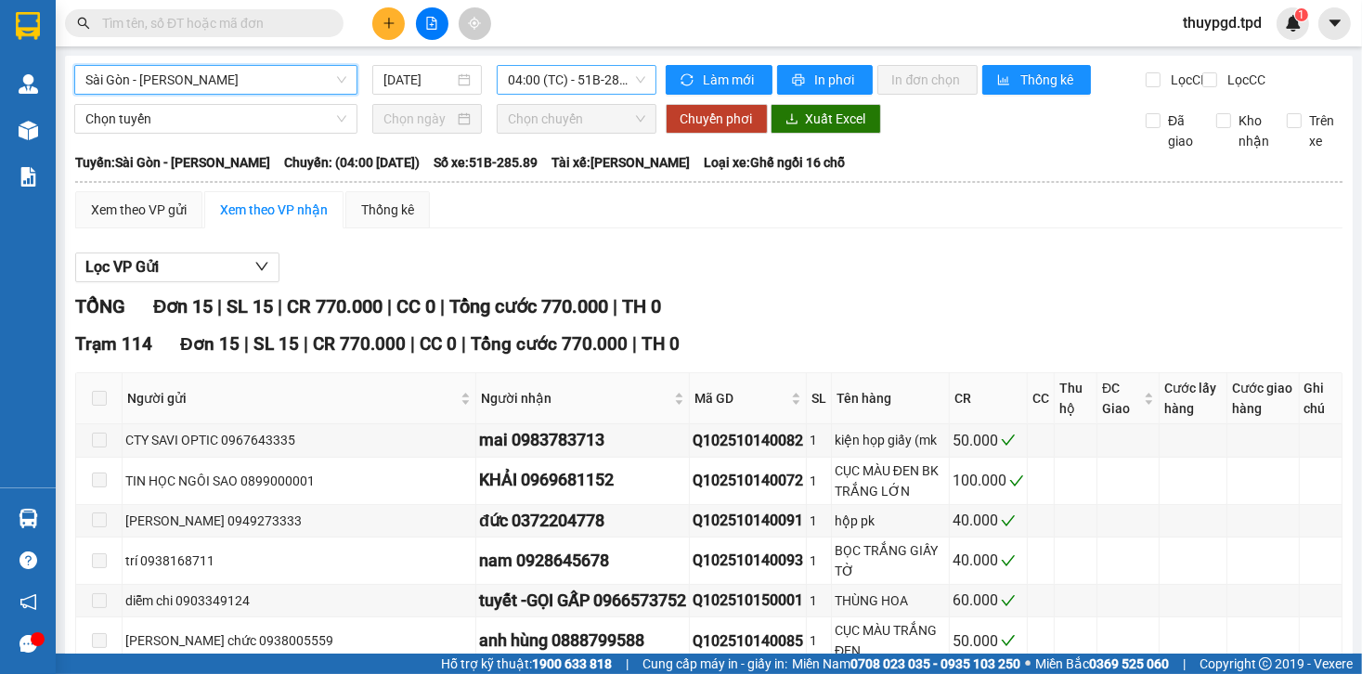
click at [589, 86] on span "04:00 (TC) - 51B-285.89" at bounding box center [576, 80] width 137 height 28
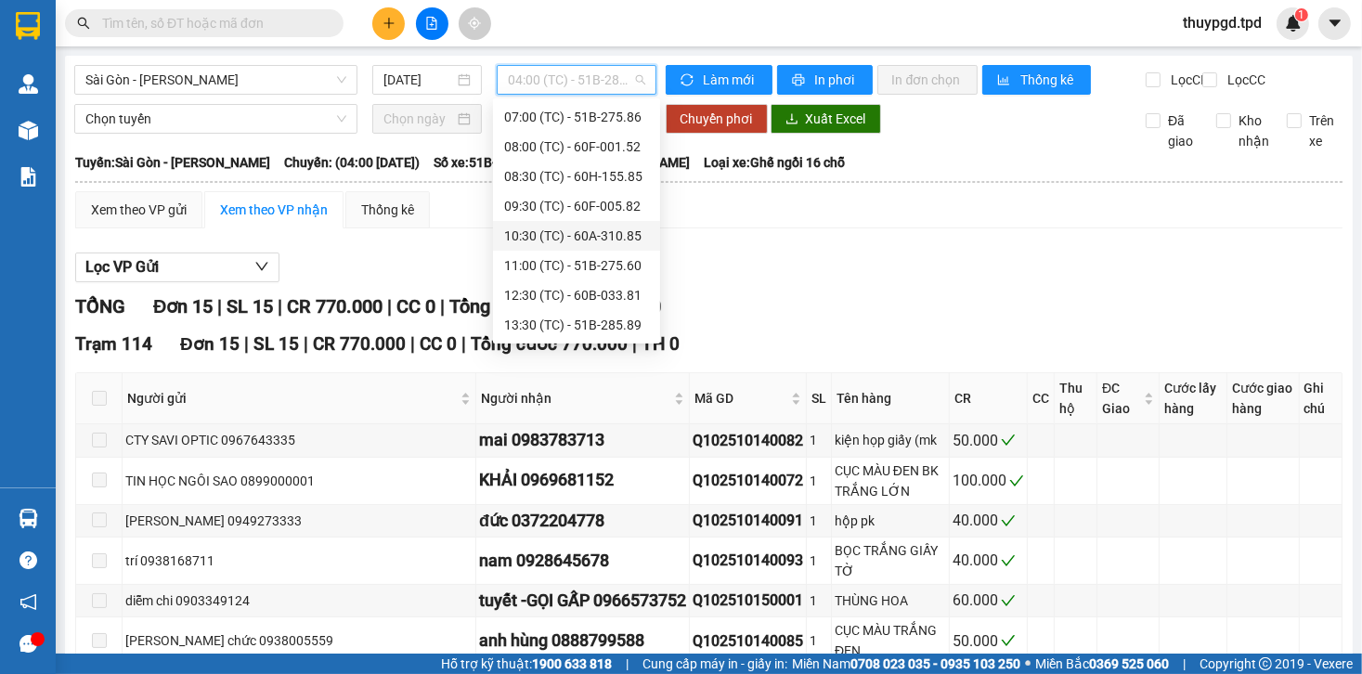
scroll to position [178, 0]
click at [585, 329] on div "15:30 (TC) - 51B-275.86" at bounding box center [576, 325] width 145 height 20
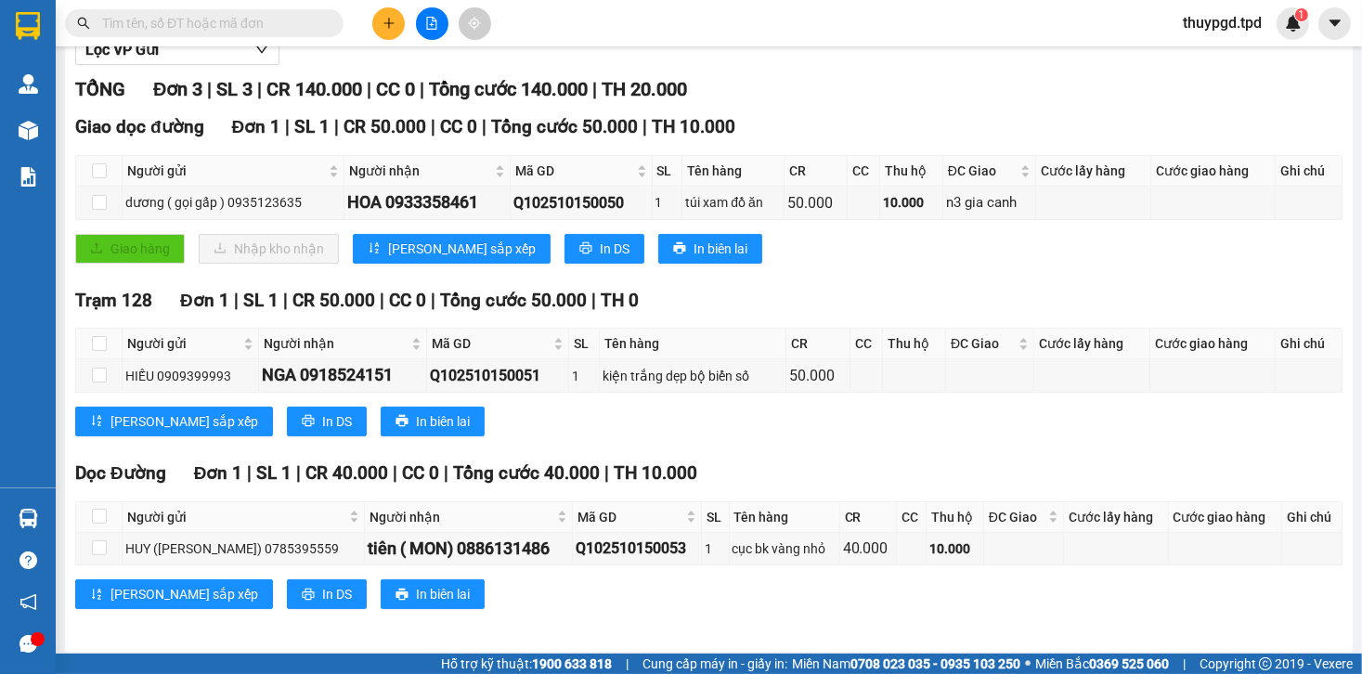
scroll to position [238, 0]
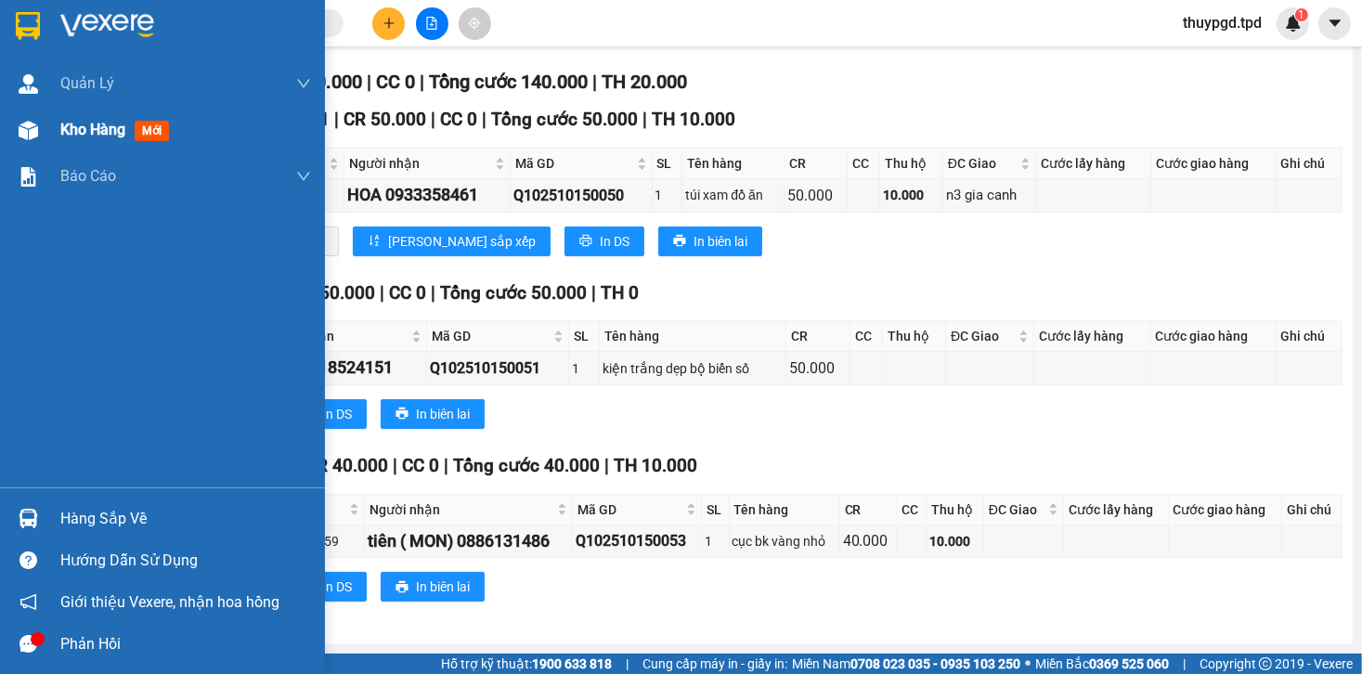
click at [46, 151] on div "Kho hàng mới" at bounding box center [162, 130] width 325 height 46
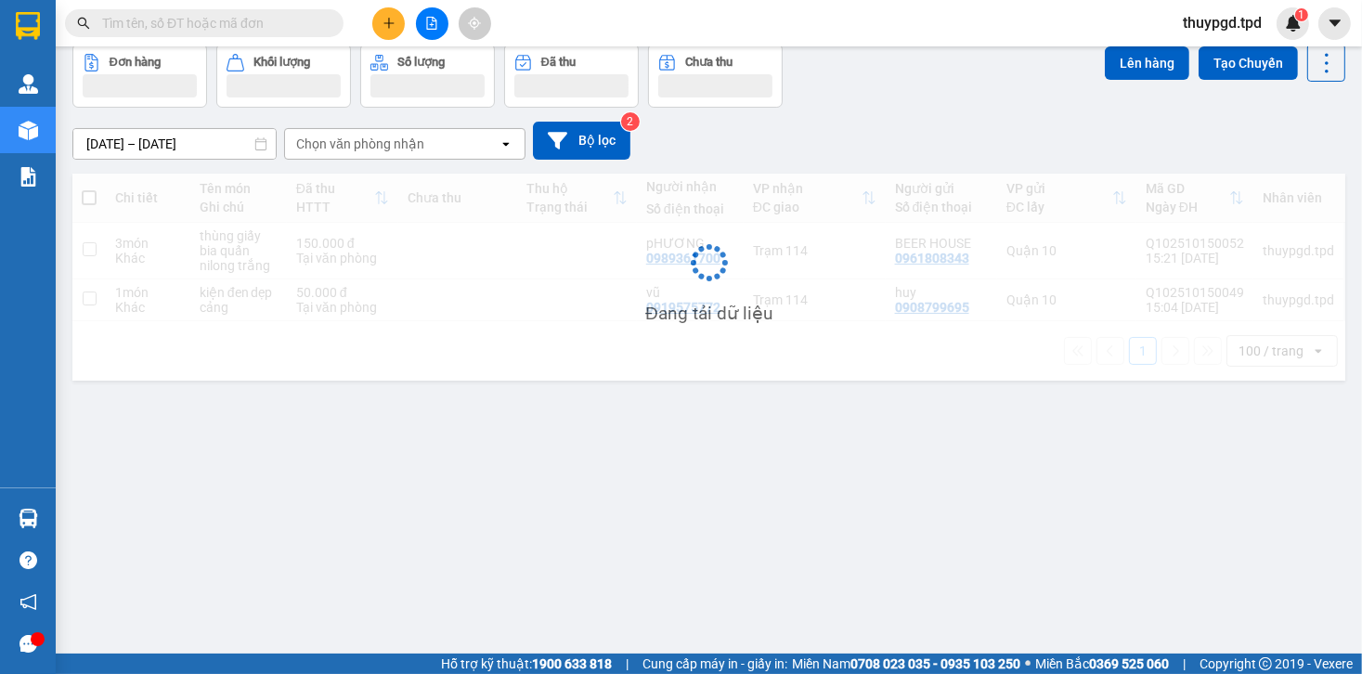
scroll to position [85, 0]
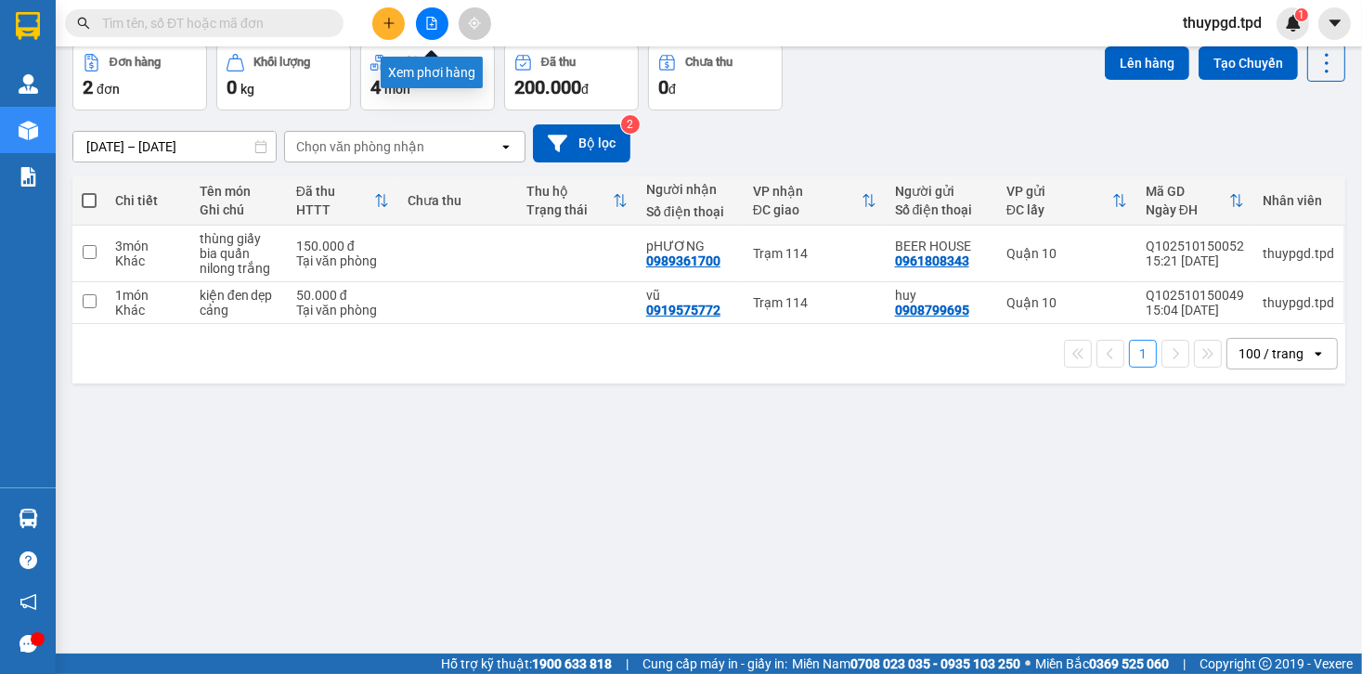
click at [423, 31] on button at bounding box center [432, 23] width 33 height 33
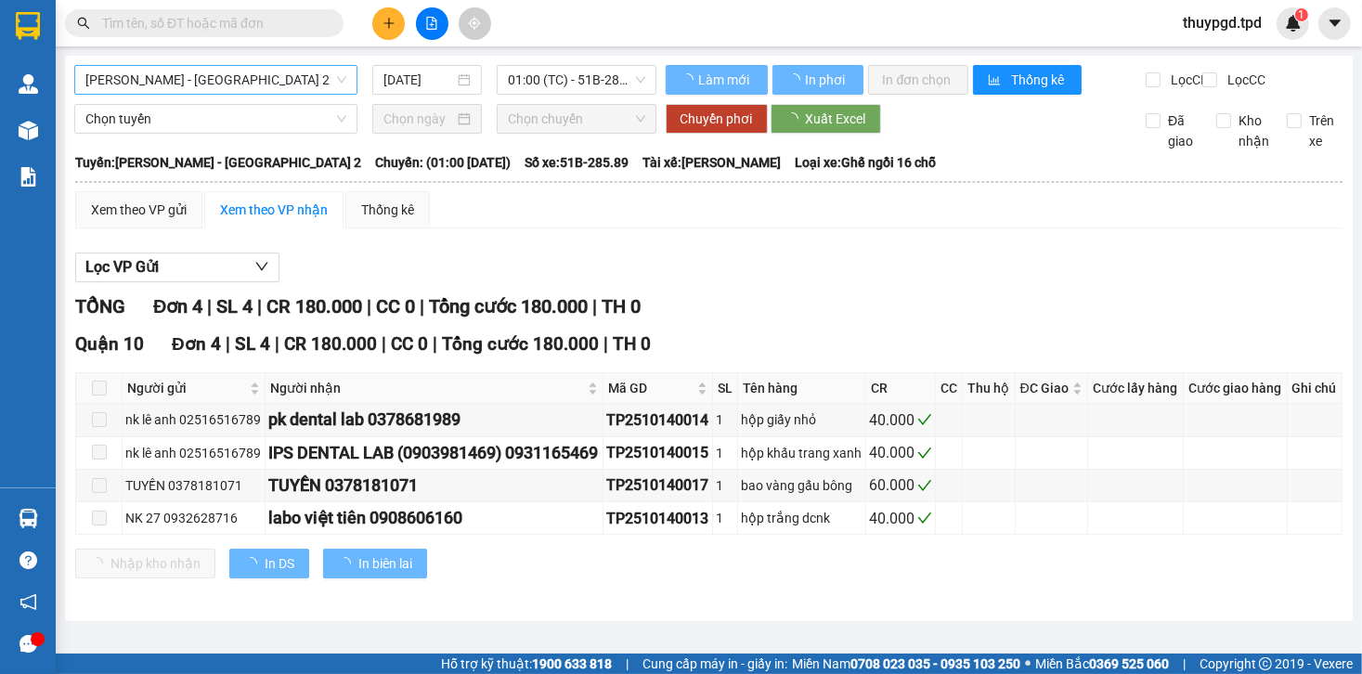
click at [257, 85] on span "[PERSON_NAME] - [GEOGRAPHIC_DATA] 2" at bounding box center [215, 80] width 261 height 28
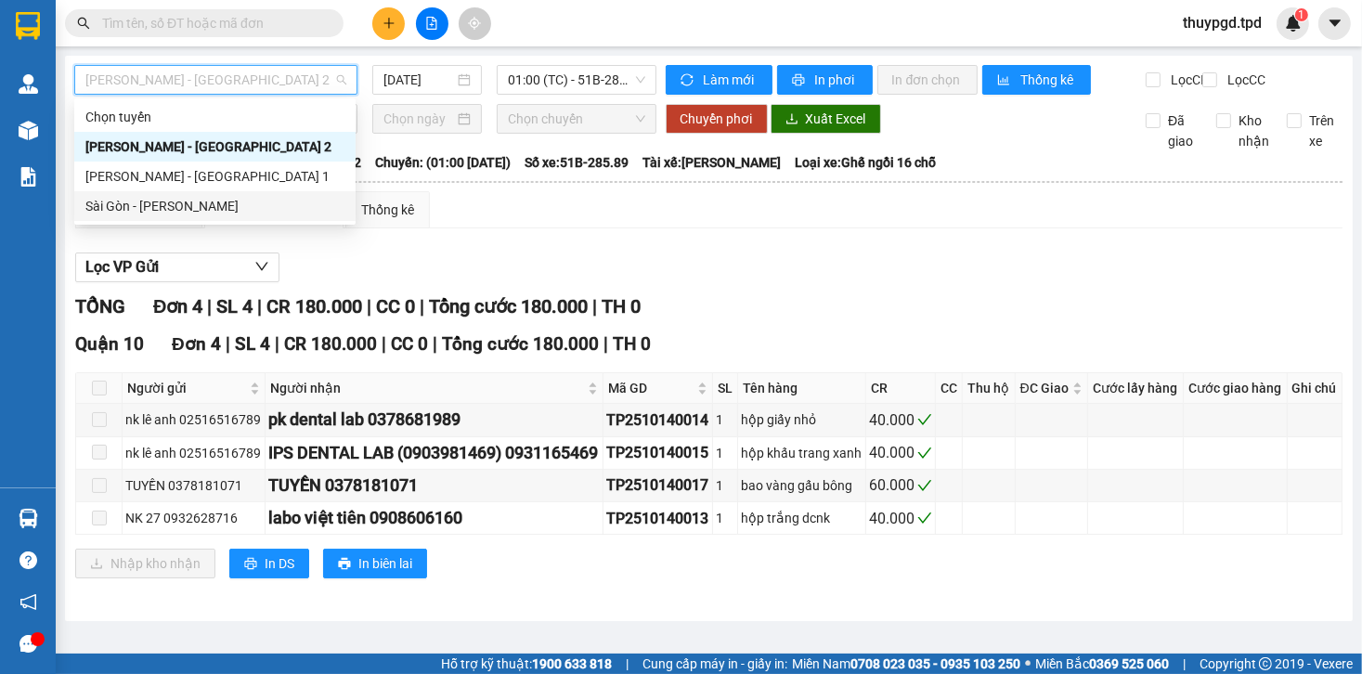
click at [228, 208] on div "Sài Gòn - [PERSON_NAME]" at bounding box center [214, 206] width 259 height 20
type input "[DATE]"
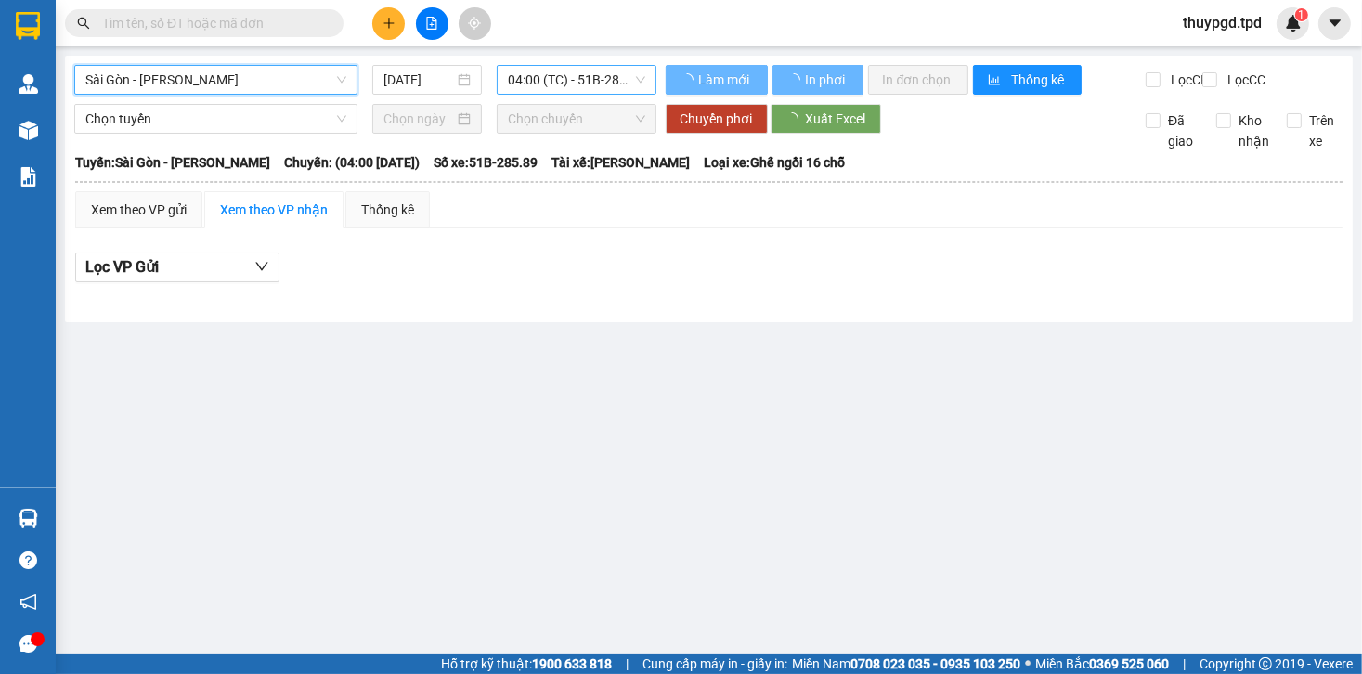
click at [572, 83] on span "04:00 (TC) - 51B-285.89" at bounding box center [576, 80] width 137 height 28
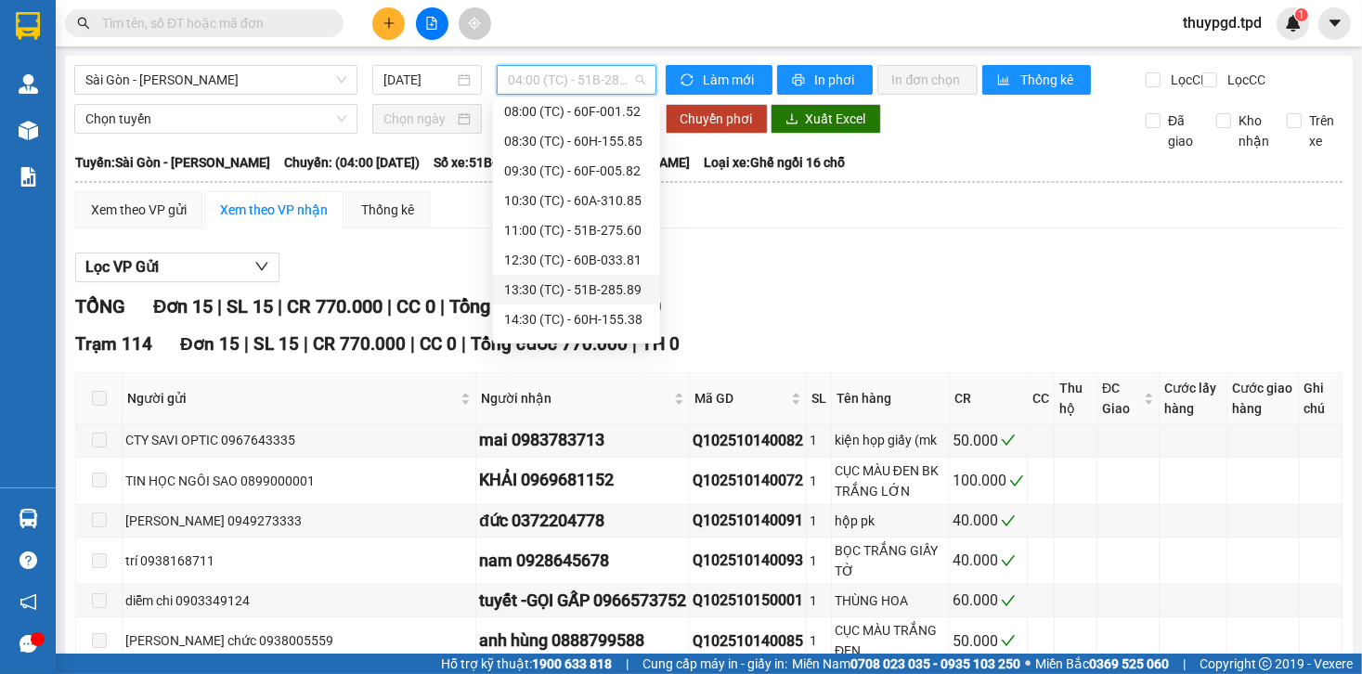
scroll to position [178, 0]
click at [565, 337] on div "15:30 (TC) - 51B-275.86" at bounding box center [576, 325] width 167 height 30
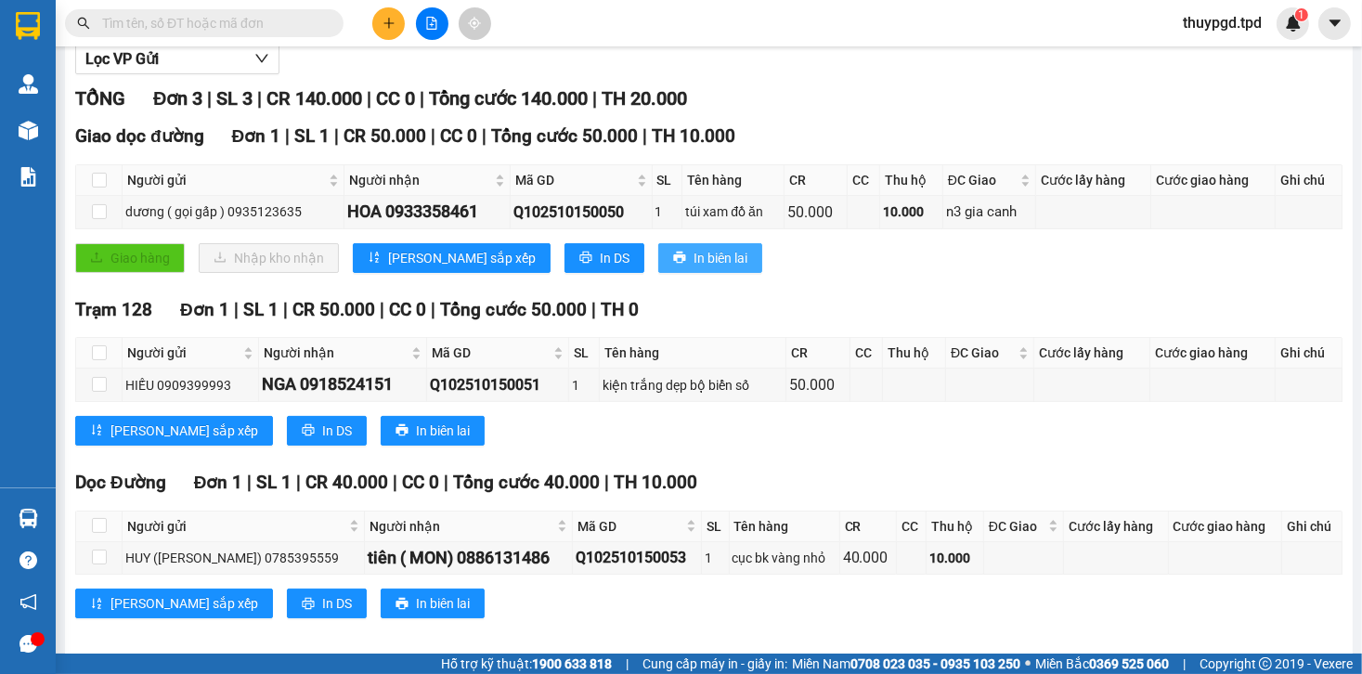
scroll to position [238, 0]
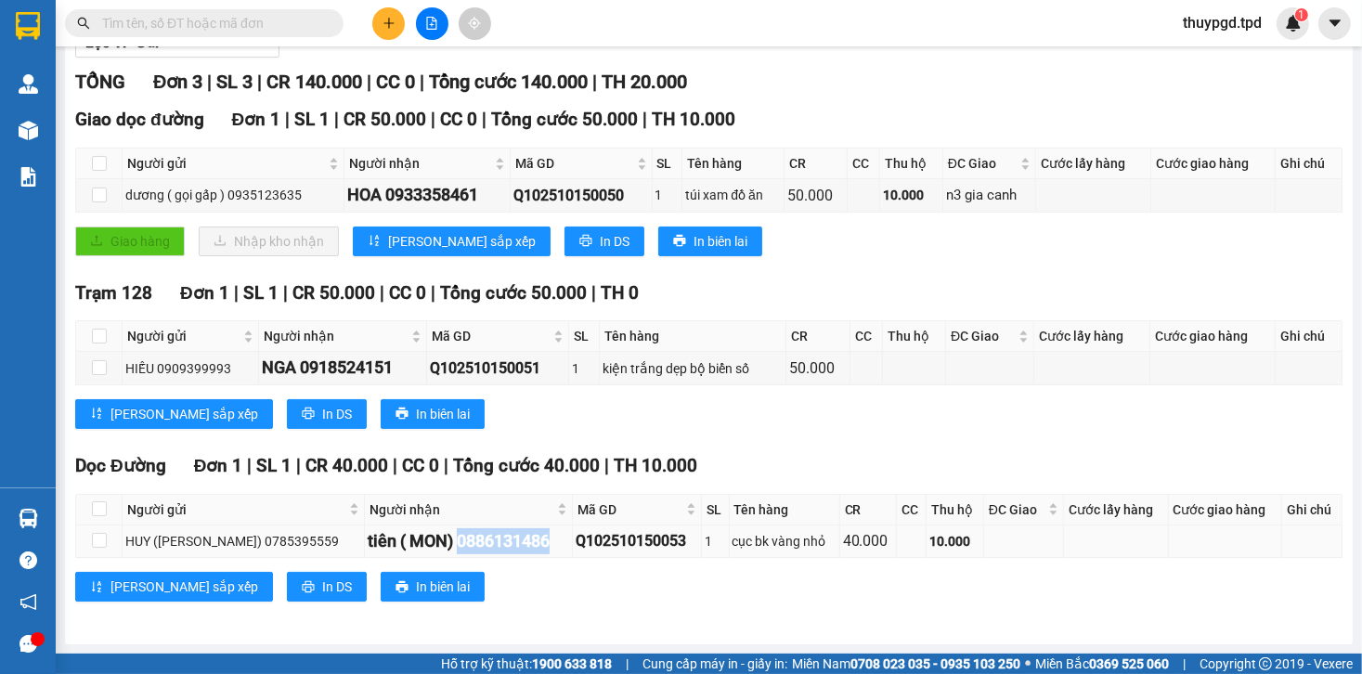
drag, startPoint x: 465, startPoint y: 542, endPoint x: 558, endPoint y: 542, distance: 92.9
click at [558, 542] on div "tiên ( MON) 0886131486" at bounding box center [469, 541] width 202 height 26
copy div "0886131486"
click at [161, 14] on input "text" at bounding box center [211, 23] width 219 height 20
paste input "0886131486"
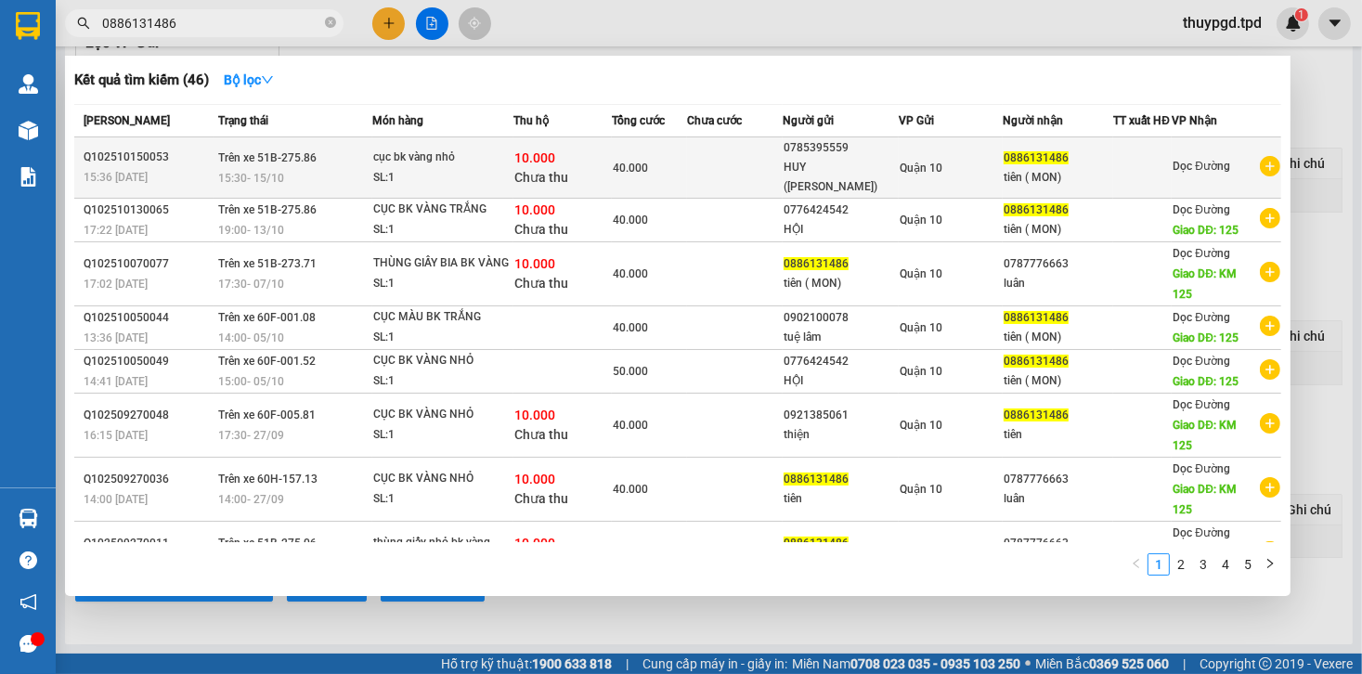
type input "0886131486"
click at [593, 181] on div "10.000 Chưa thu" at bounding box center [563, 168] width 97 height 39
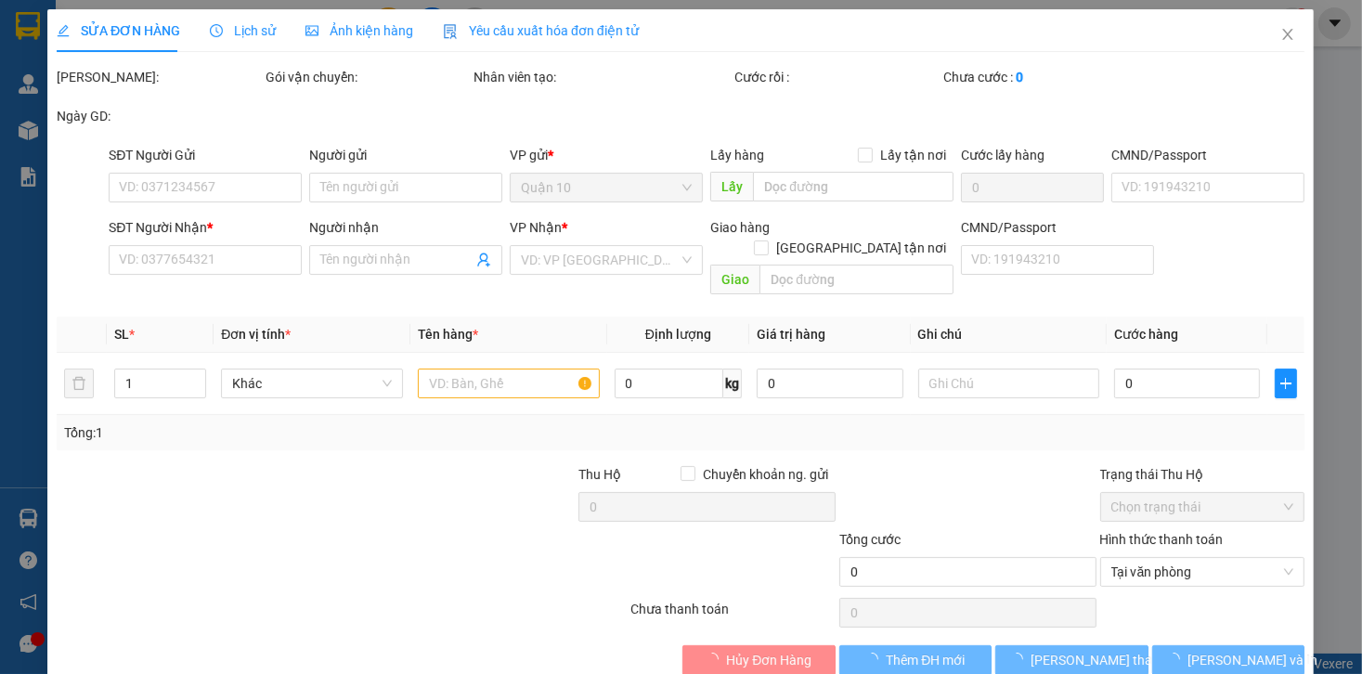
type input "0785395559"
type input "HUY (NGUYỄN VĂN LỰU)"
type input "052068022852"
type input "0886131486"
type input "tiên ( MON)"
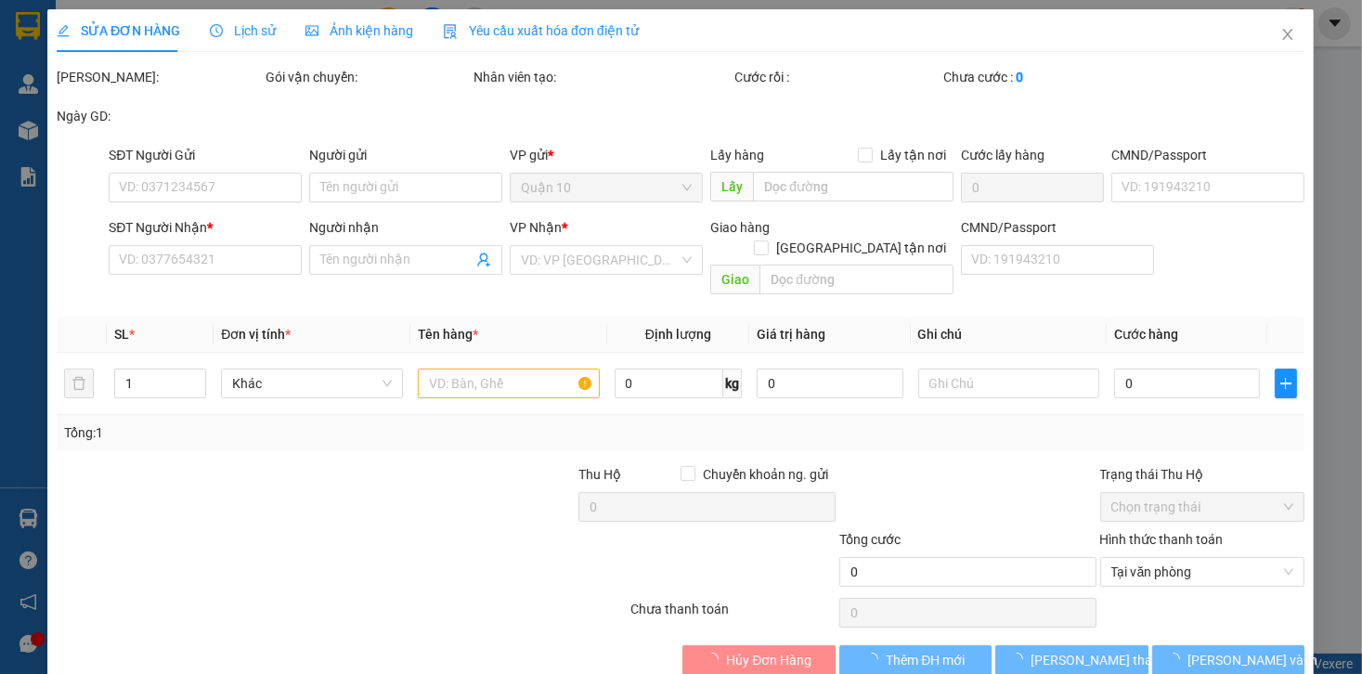
type input "40.000"
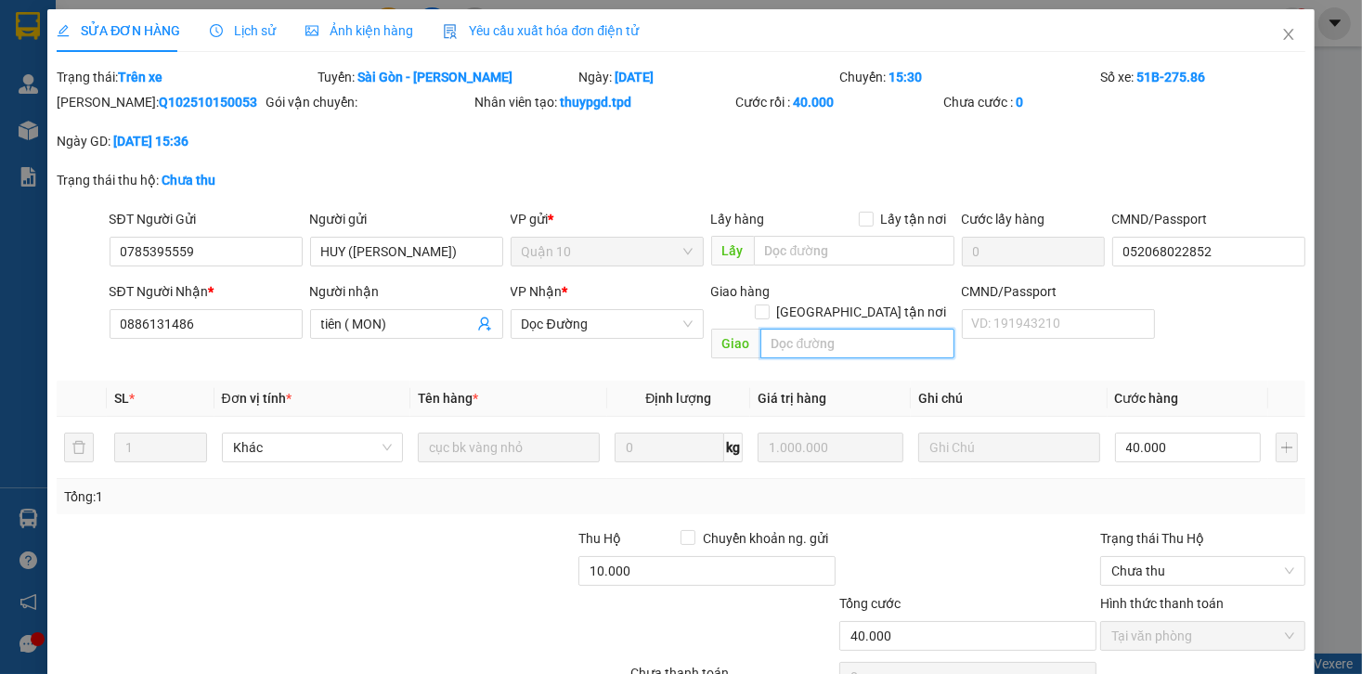
click at [840, 329] on input "text" at bounding box center [858, 344] width 194 height 30
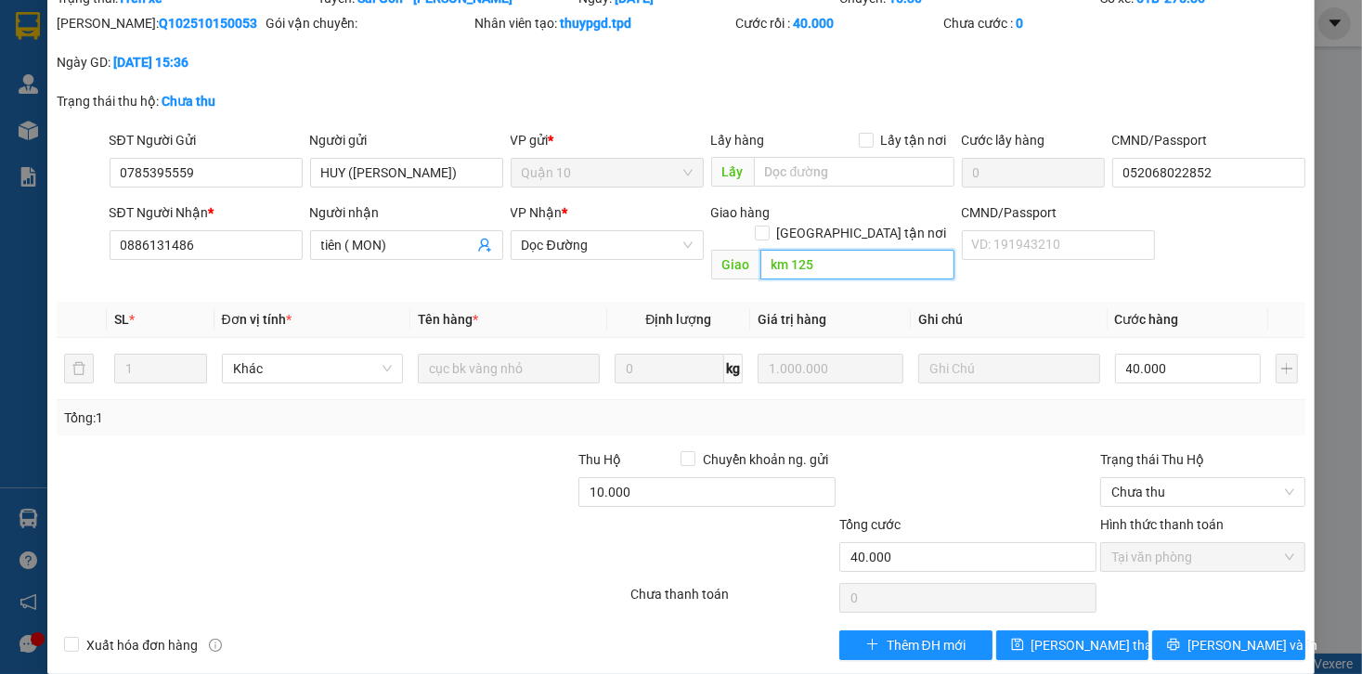
scroll to position [80, 0]
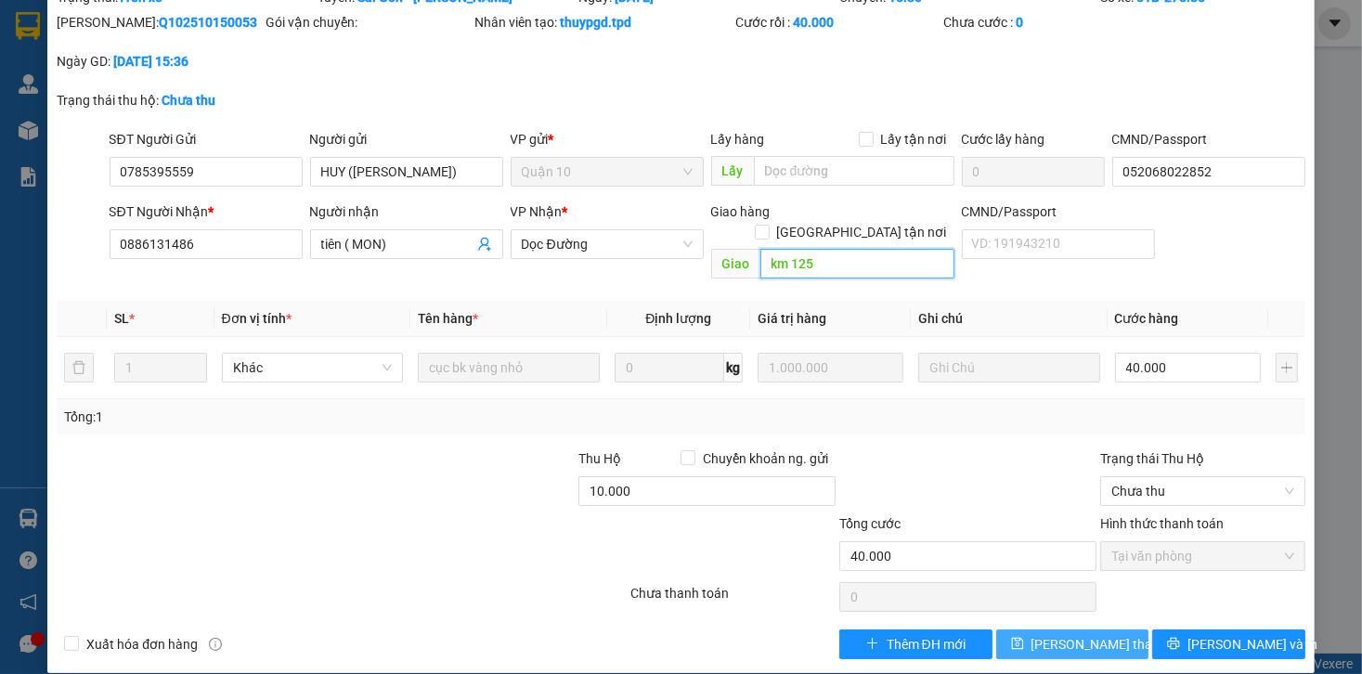
type input "km 125"
drag, startPoint x: 1082, startPoint y: 609, endPoint x: 1068, endPoint y: 623, distance: 19.7
click at [1080, 630] on button "[PERSON_NAME] thay đổi" at bounding box center [1072, 645] width 153 height 30
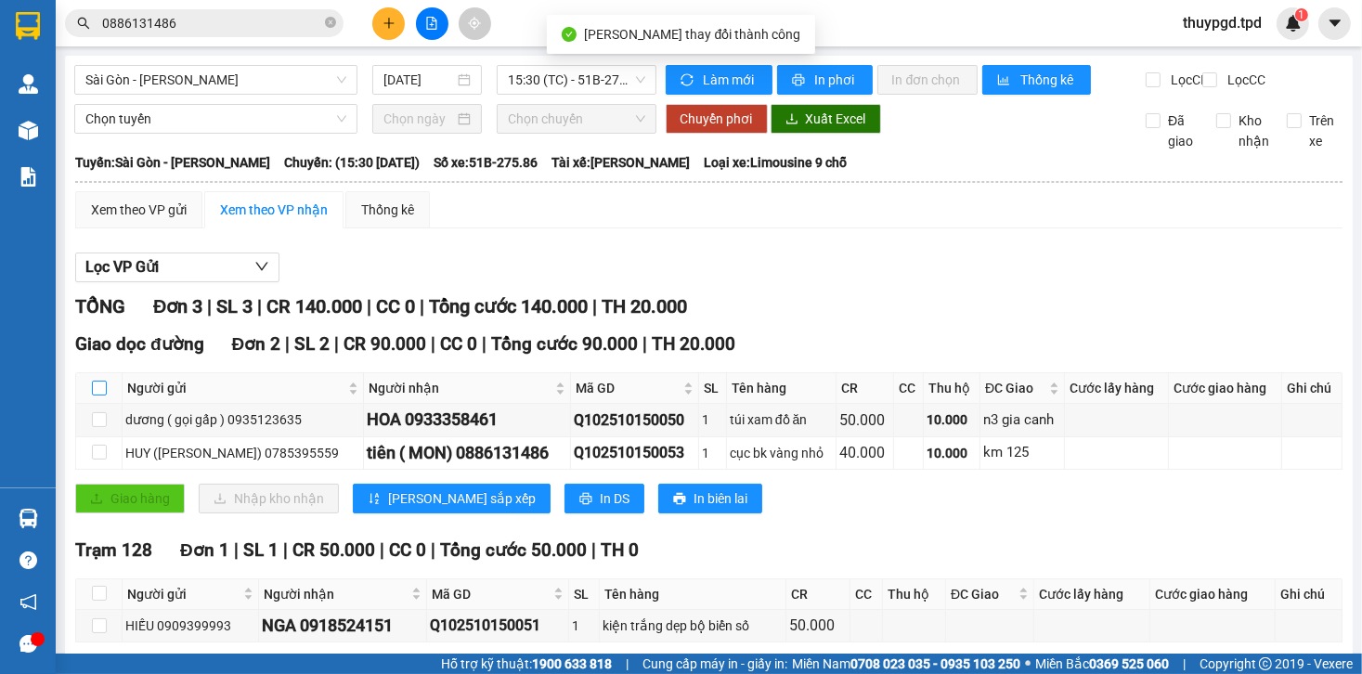
drag, startPoint x: 102, startPoint y: 406, endPoint x: 624, endPoint y: 535, distance: 537.7
click at [103, 396] on input "checkbox" at bounding box center [99, 388] width 15 height 15
checkbox input "true"
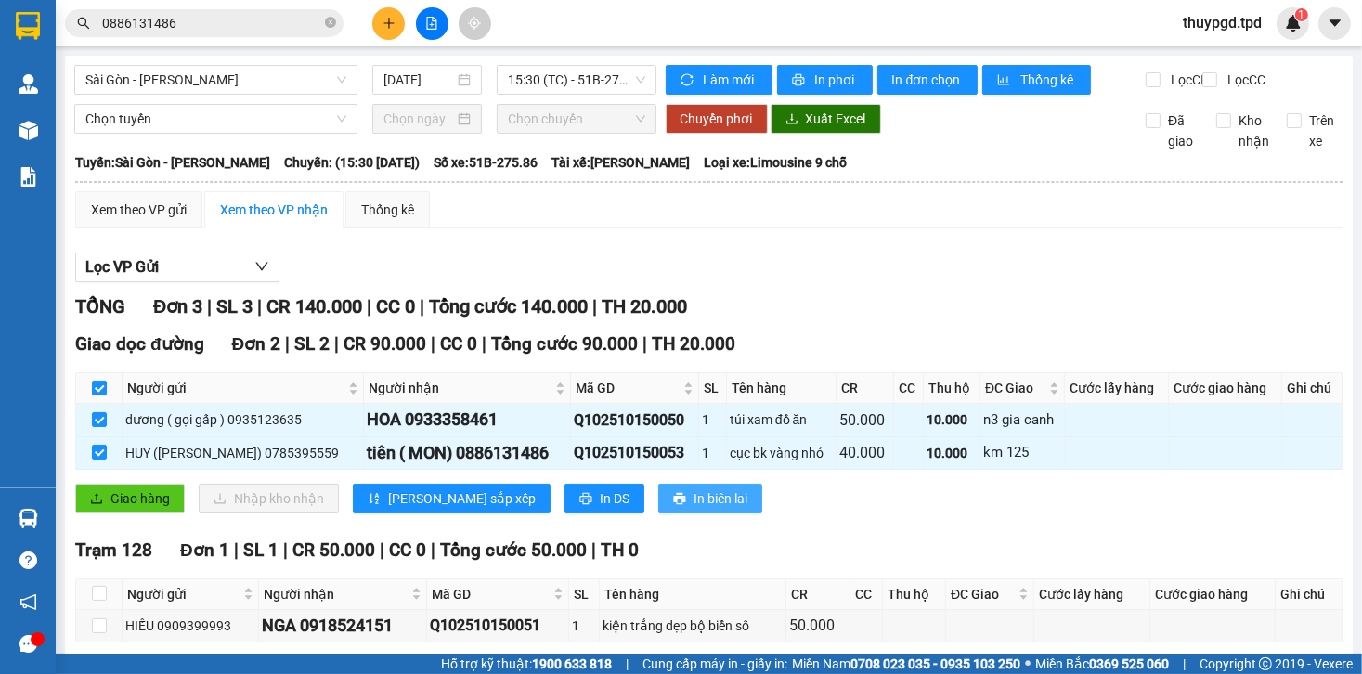
click at [694, 509] on span "In biên lai" at bounding box center [721, 498] width 54 height 20
click at [600, 509] on span "In DS" at bounding box center [615, 498] width 30 height 20
click at [383, 27] on icon "plus" at bounding box center [389, 23] width 13 height 13
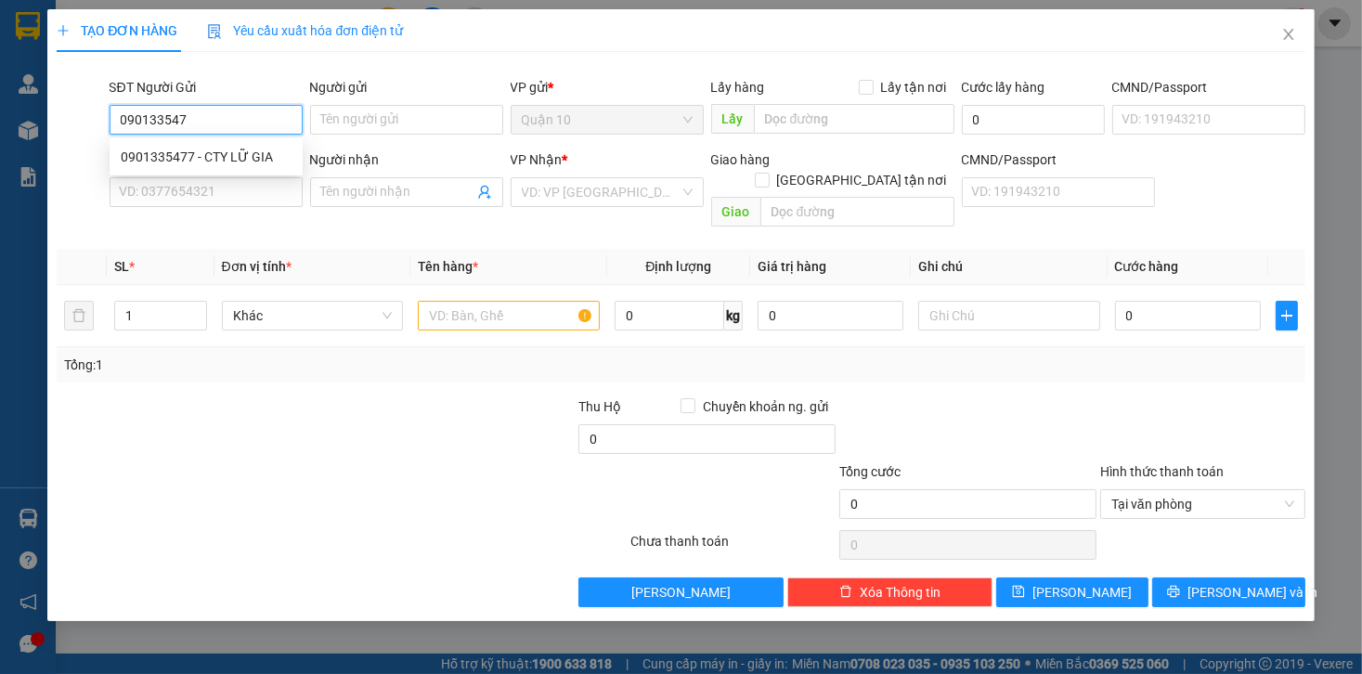
type input "0901335477"
click at [286, 170] on div "0901335477 - CTY LỮ GIA" at bounding box center [206, 157] width 193 height 30
type input "CTY LỮ GIA"
type input "0964028264"
type input "NGUYỄN THẮNG"
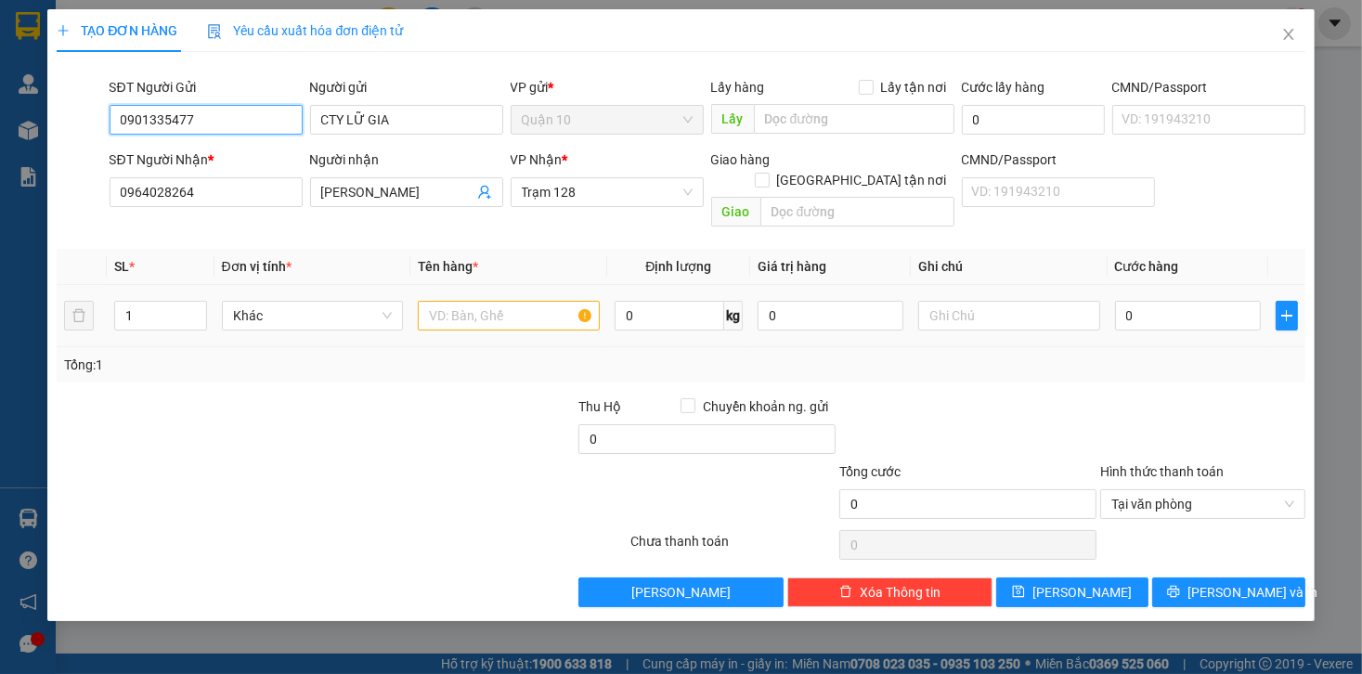
type input "0901335477"
click at [472, 301] on input "text" at bounding box center [509, 316] width 182 height 30
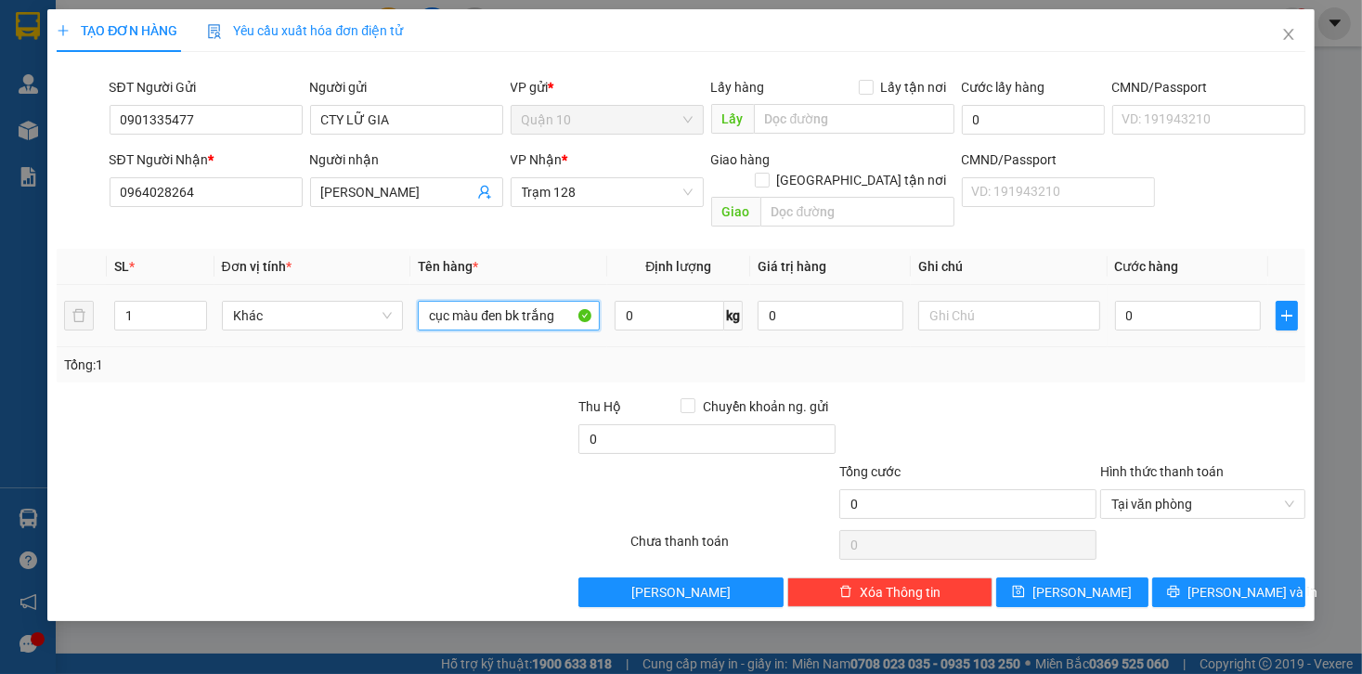
type input "cục màu đen bk trắng"
type input "1.000.000"
type input "4"
type input "40"
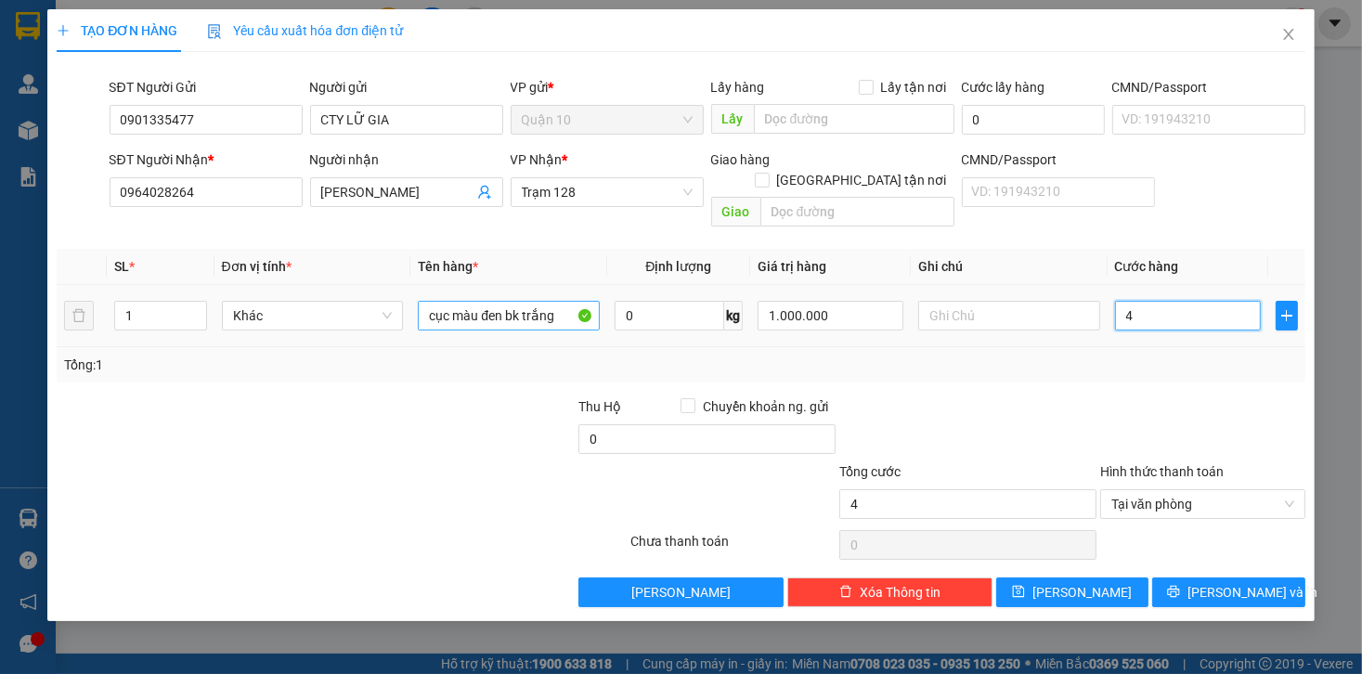
type input "40"
type input "40.000"
click at [1146, 363] on div "Transit Pickup Surcharge Ids Transit Deliver Surcharge Ids Transit Deliver Surc…" at bounding box center [681, 337] width 1248 height 541
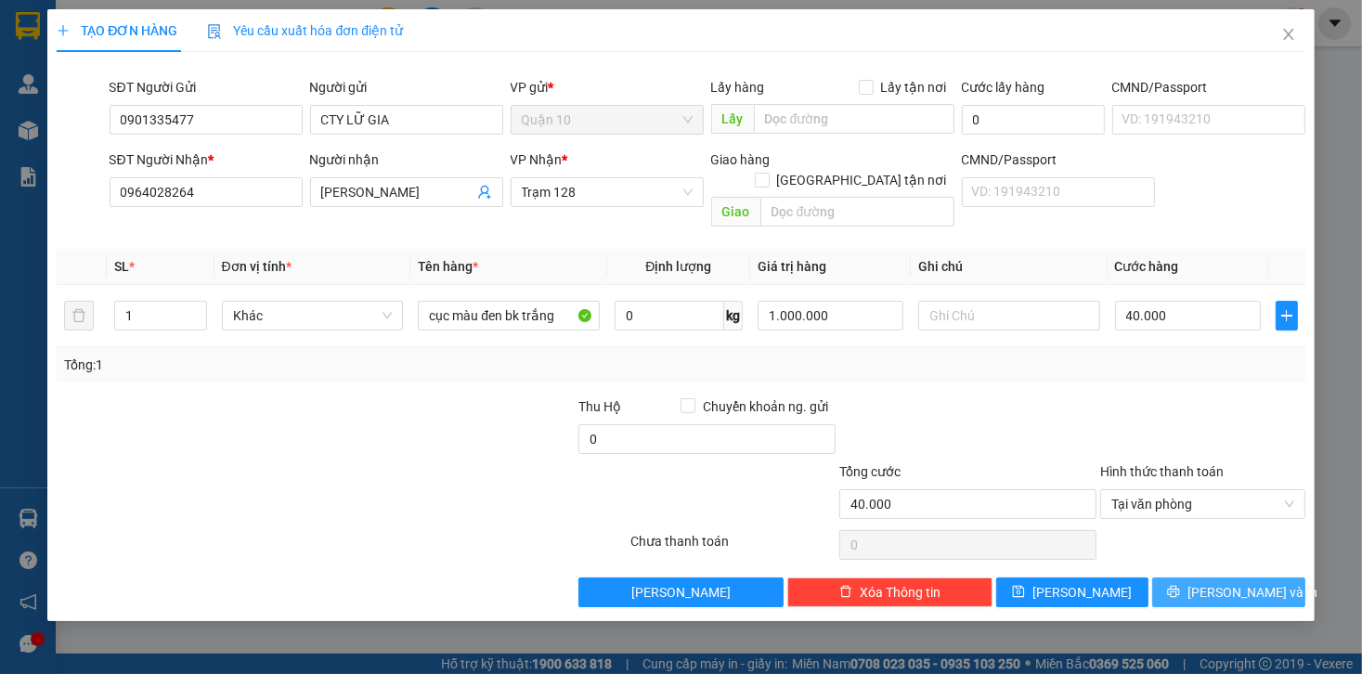
click at [1216, 582] on span "[PERSON_NAME] và In" at bounding box center [1253, 592] width 130 height 20
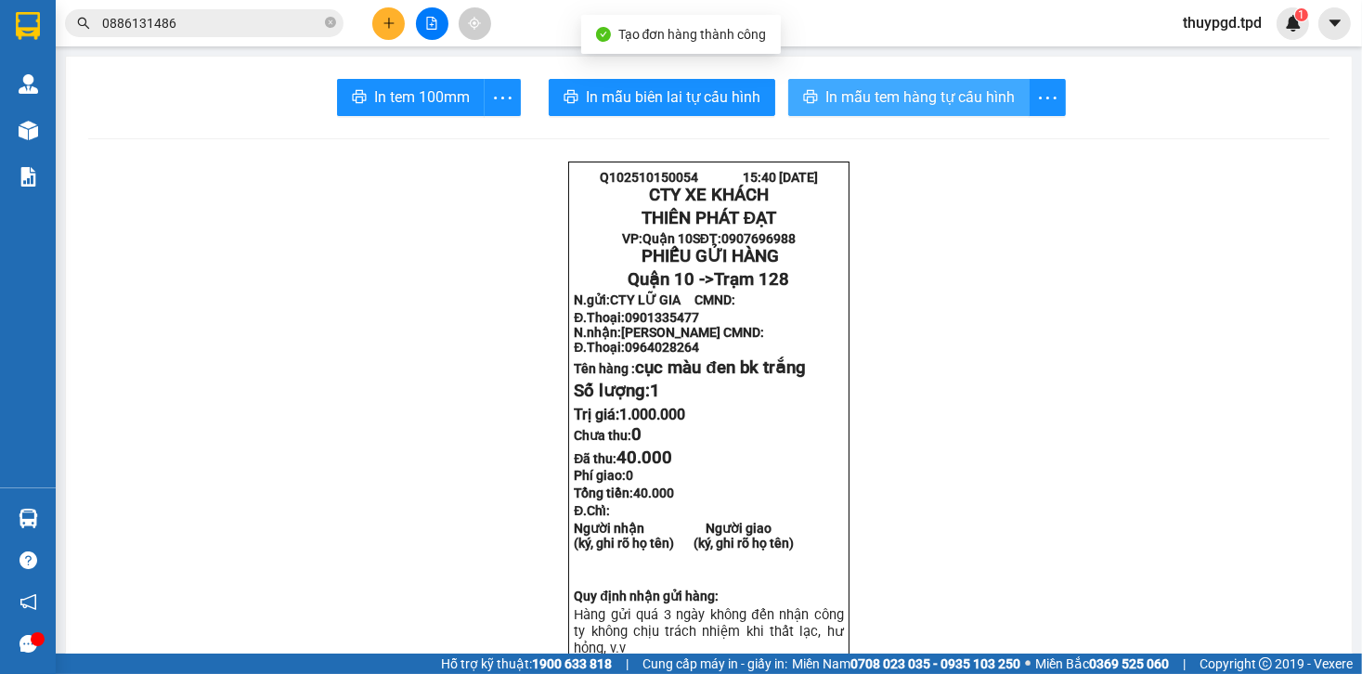
drag, startPoint x: 918, startPoint y: 102, endPoint x: 902, endPoint y: 121, distance: 24.4
click at [918, 103] on span "In mẫu tem hàng tự cấu hình" at bounding box center [920, 96] width 189 height 23
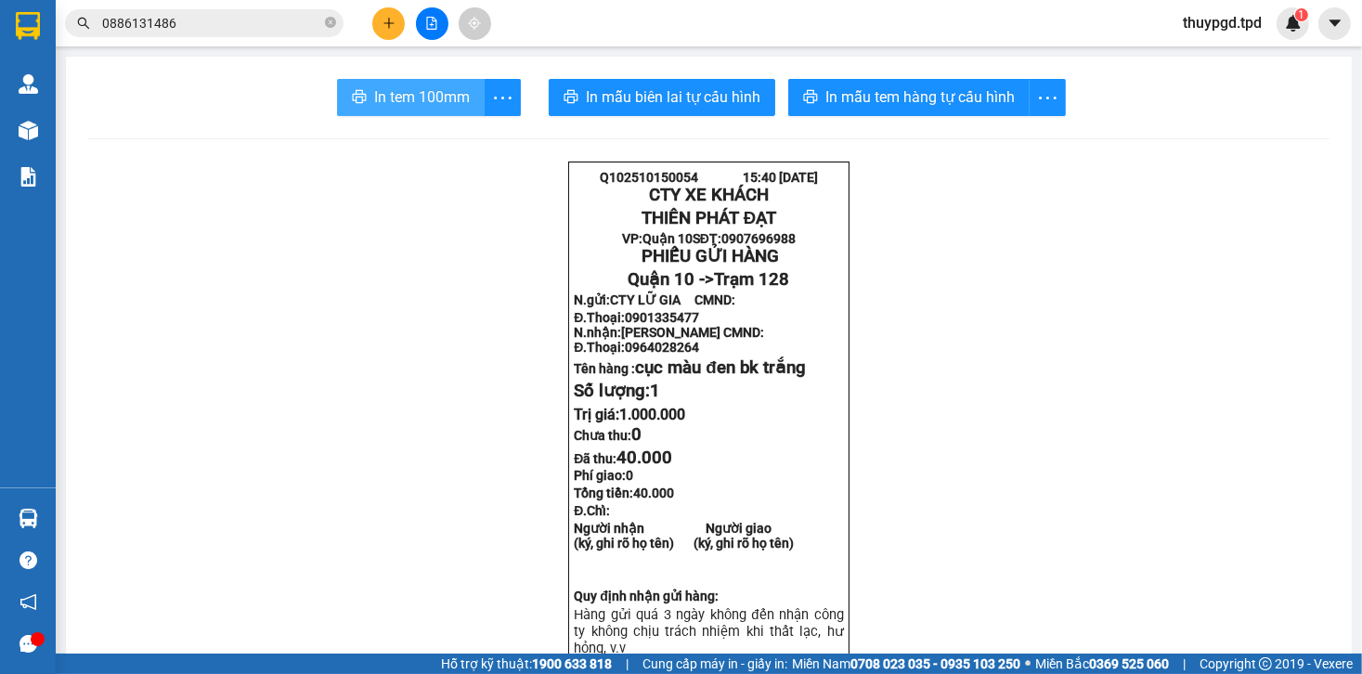
drag, startPoint x: 389, startPoint y: 88, endPoint x: 366, endPoint y: 242, distance: 155.9
click at [386, 89] on span "In tem 100mm" at bounding box center [422, 96] width 96 height 23
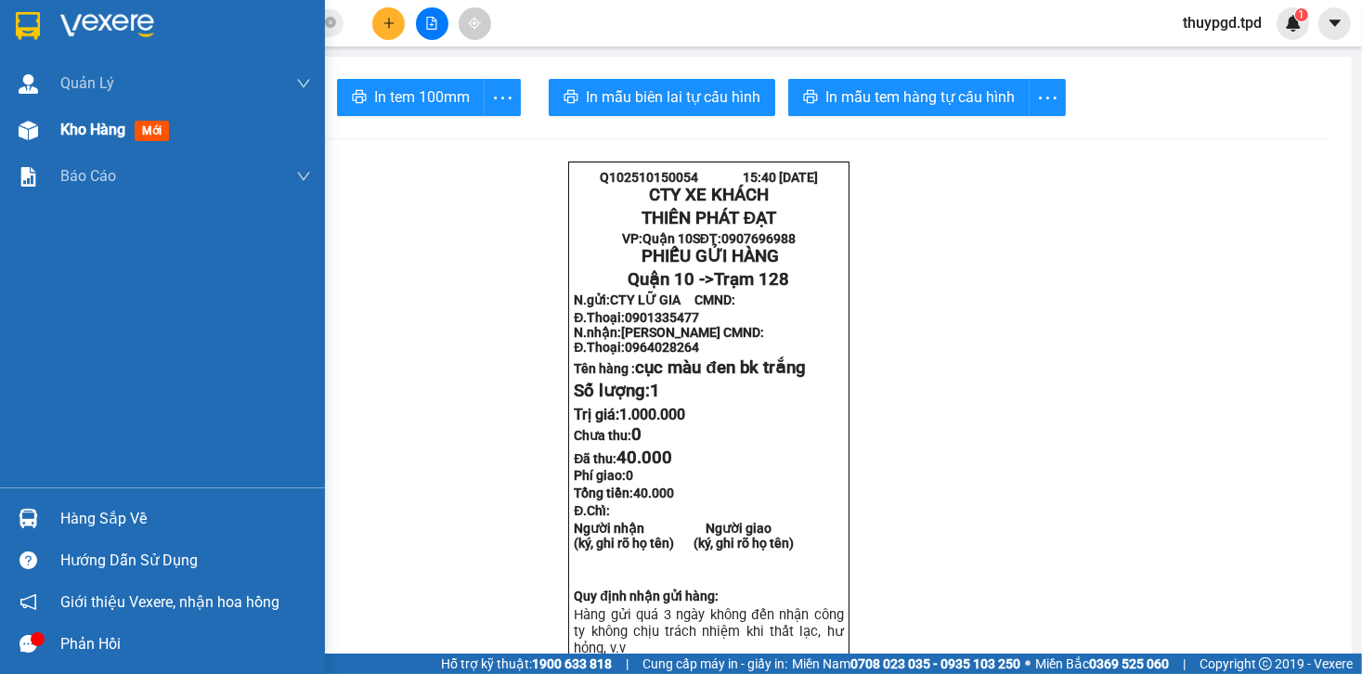
click at [82, 126] on span "Kho hàng" at bounding box center [92, 130] width 65 height 18
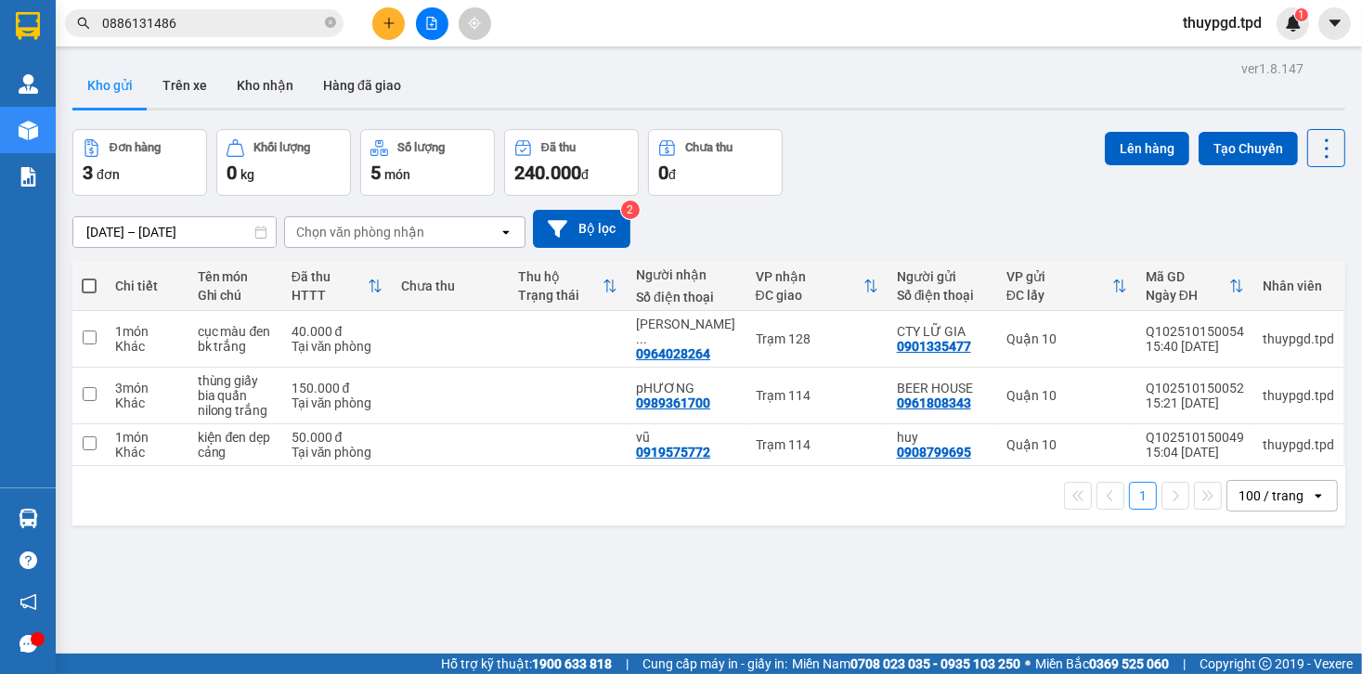
click at [388, 24] on icon "plus" at bounding box center [388, 23] width 1 height 10
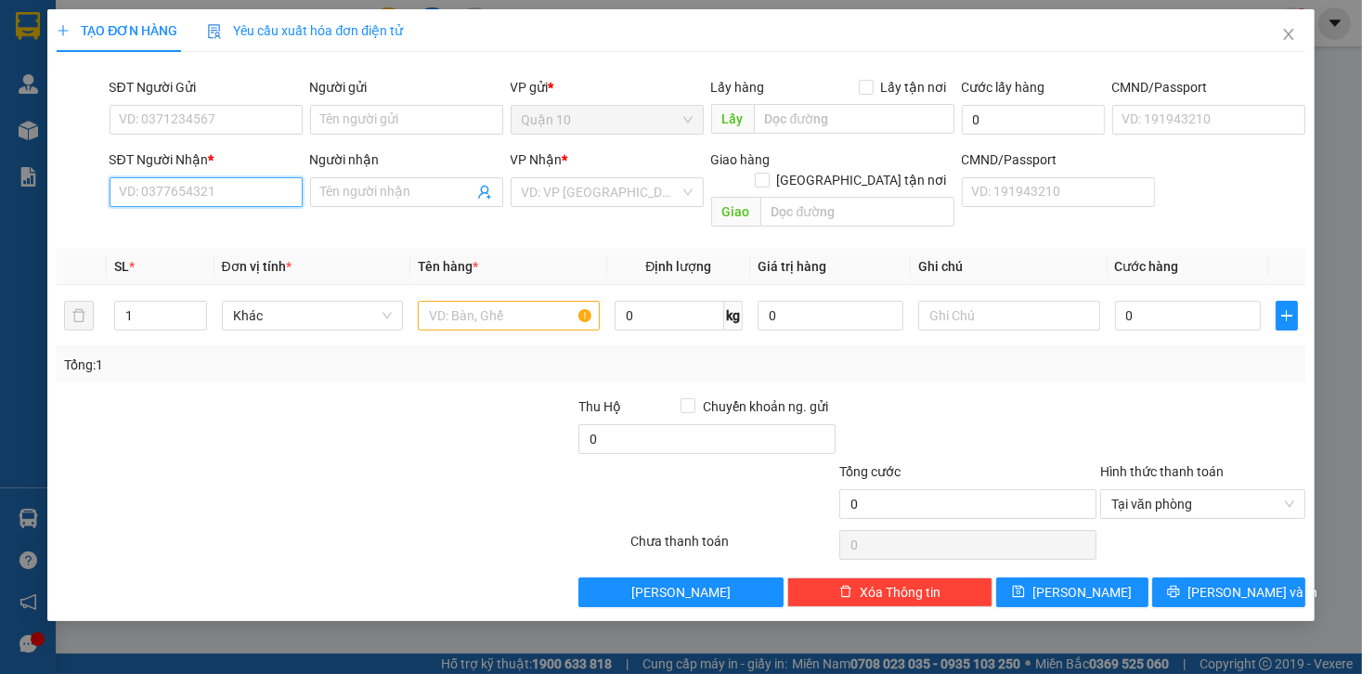
click at [230, 186] on input "SĐT Người Nhận *" at bounding box center [206, 192] width 193 height 30
type input "0915544587"
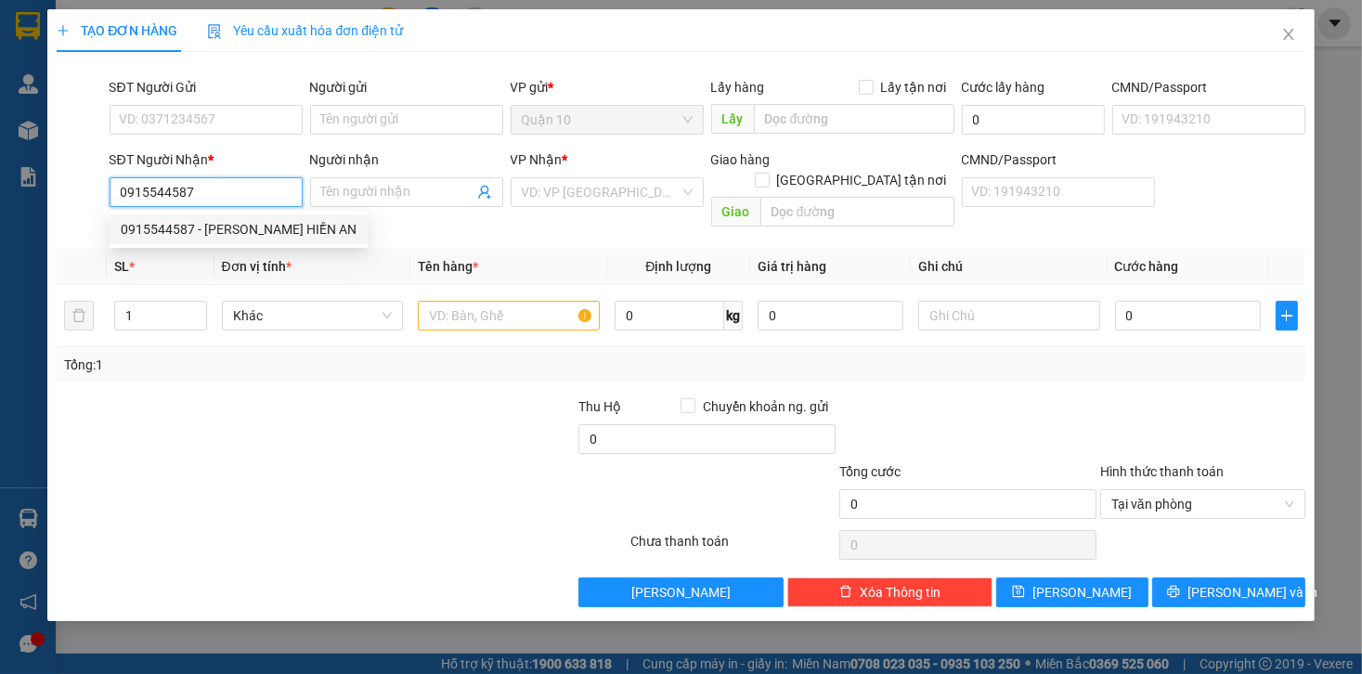
click at [214, 215] on div "0915544587 - [PERSON_NAME] HIỀN AN" at bounding box center [239, 230] width 258 height 30
type input "THẢO HIỀN AN"
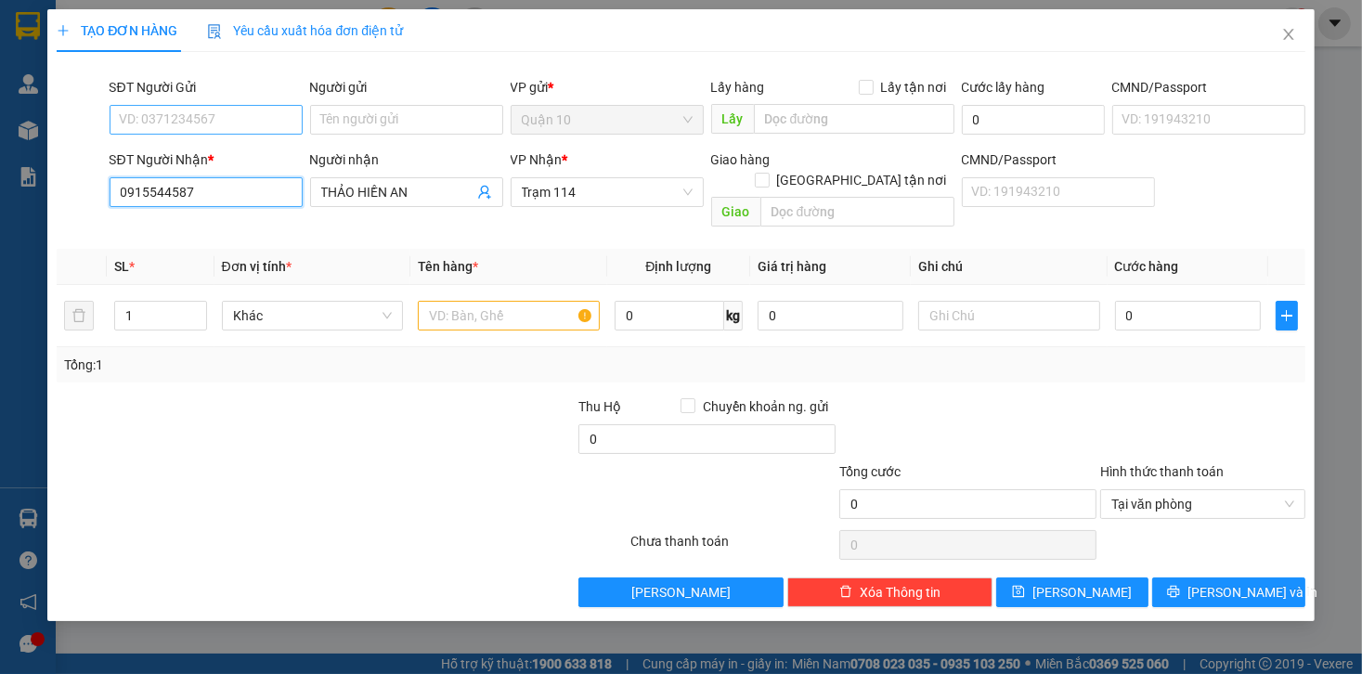
type input "0915544587"
click at [234, 124] on input "SĐT Người Gửi" at bounding box center [206, 120] width 193 height 30
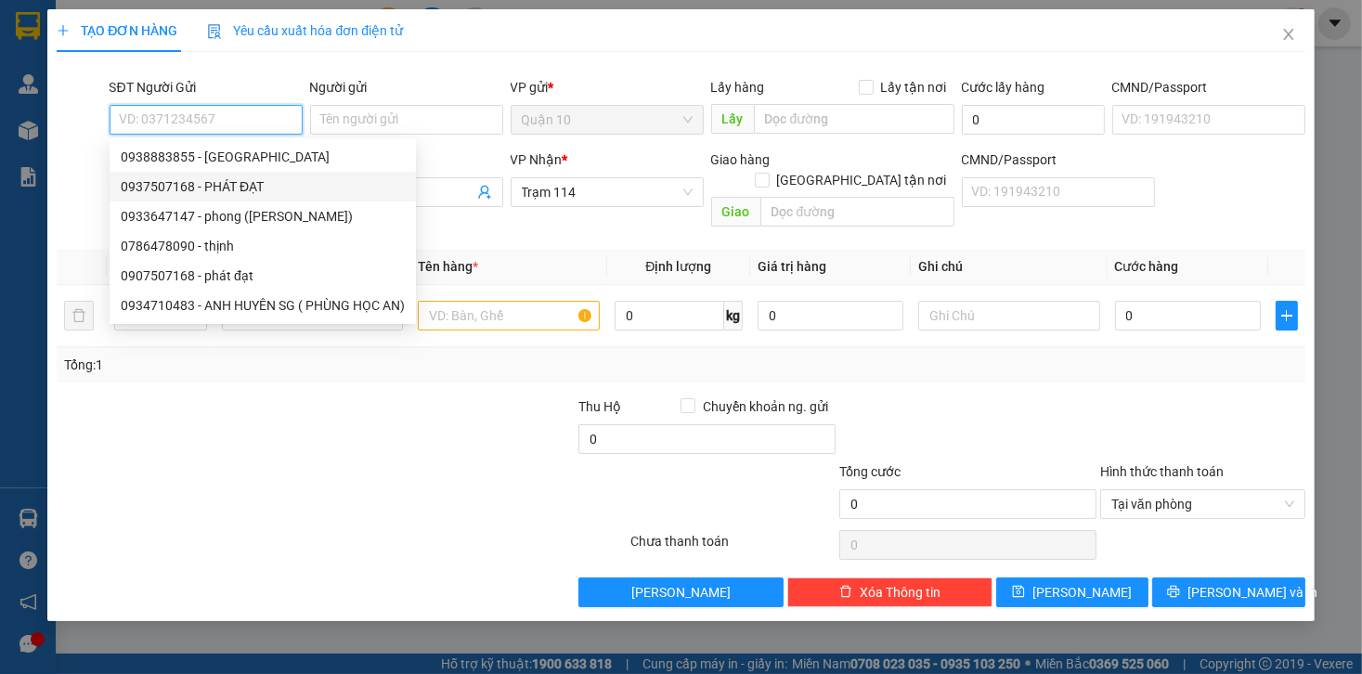
click at [235, 189] on div "0937507168 - PHÁT ĐẠT" at bounding box center [263, 186] width 284 height 20
type input "0937507168"
type input "PHÁT ĐẠT"
type input "272431770"
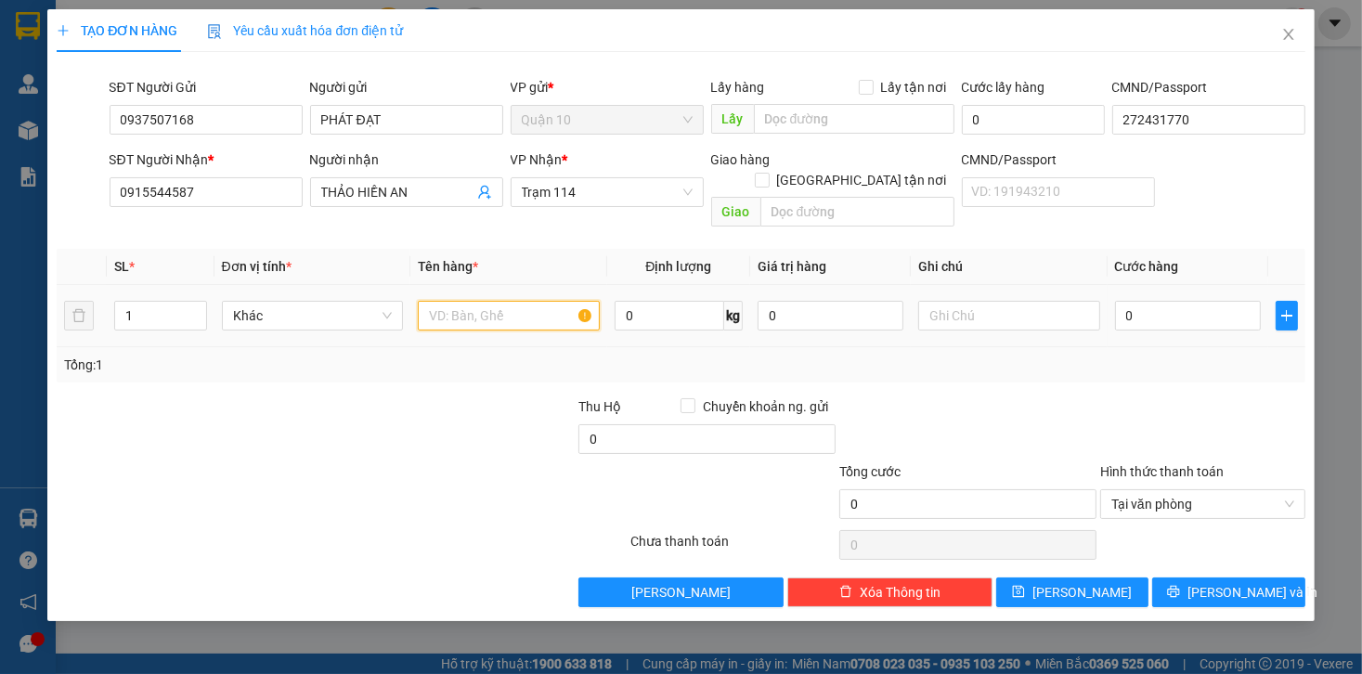
click at [464, 301] on input "text" at bounding box center [509, 316] width 182 height 30
type input "thùng giấy nâu bk trắng"
type input "6"
type input "60"
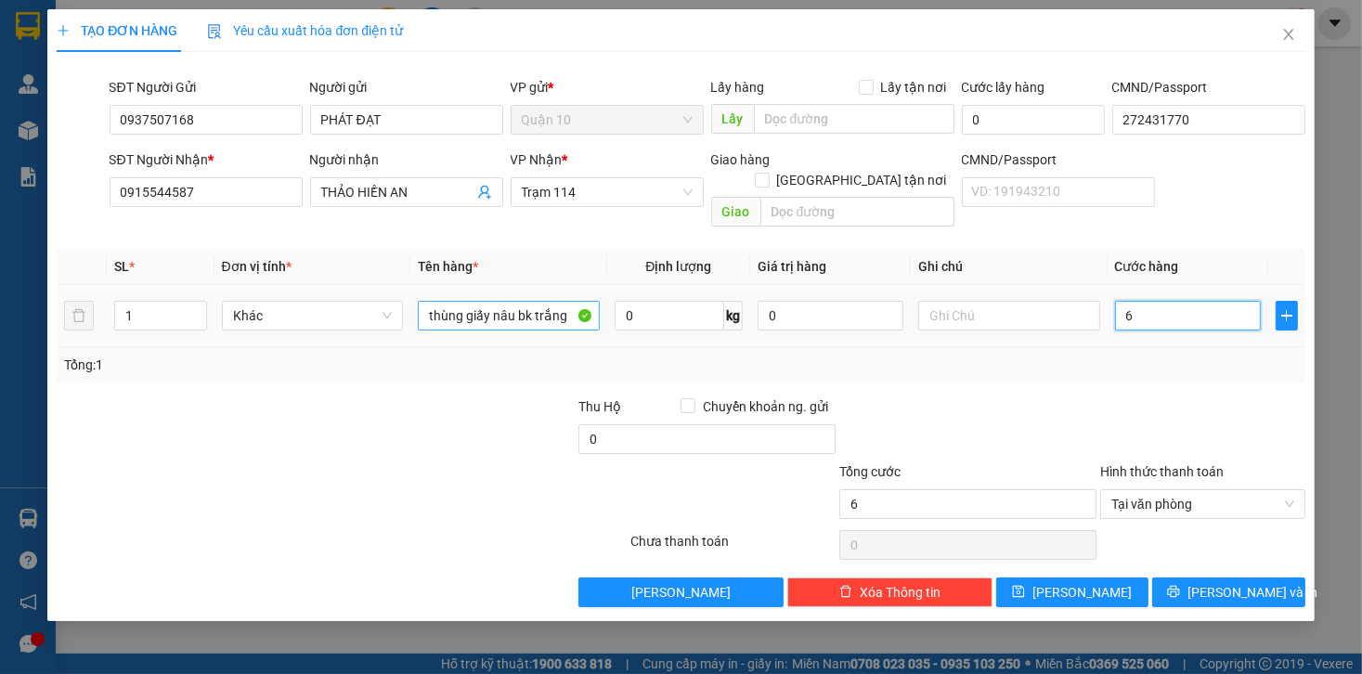
type input "60"
type input "60.000"
click at [965, 397] on div at bounding box center [968, 429] width 261 height 65
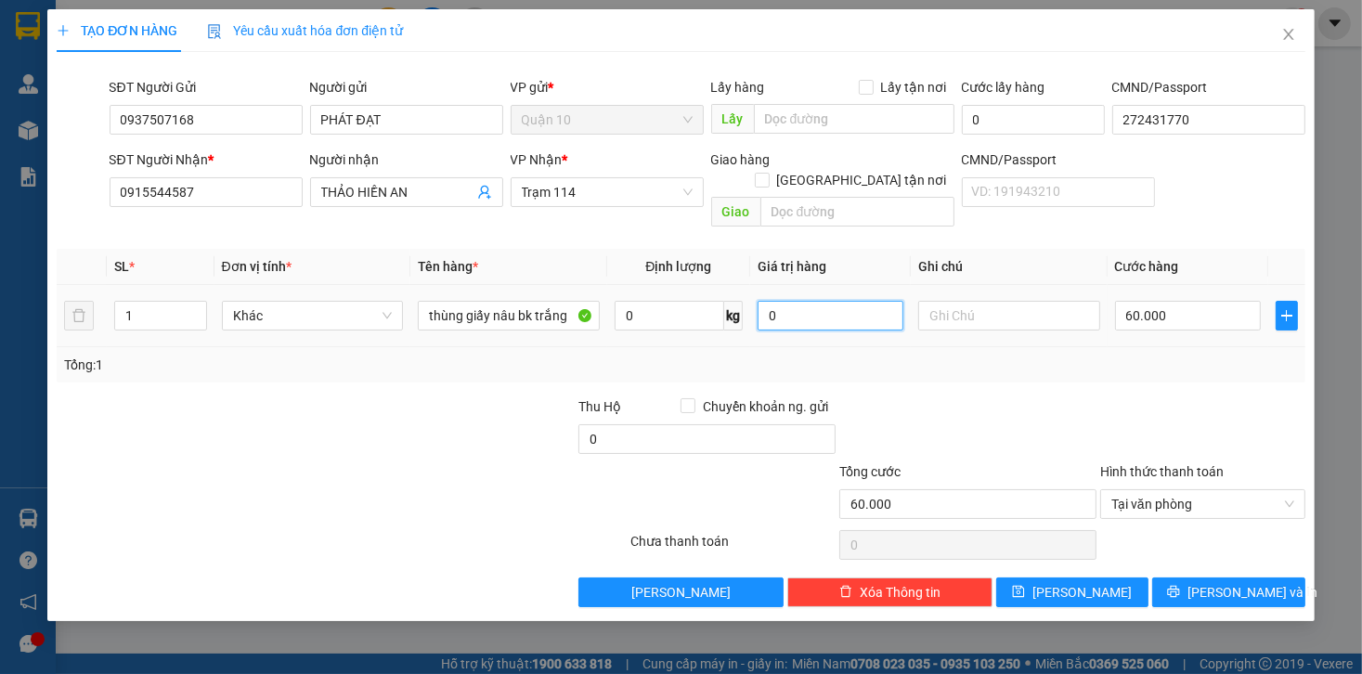
drag, startPoint x: 866, startPoint y: 286, endPoint x: 576, endPoint y: 279, distance: 290.8
click at [576, 285] on tr "1 Khác thùng giấy nâu bk trắng 0 kg 0 60.000" at bounding box center [681, 316] width 1248 height 62
click at [1211, 578] on button "[PERSON_NAME] và In" at bounding box center [1229, 593] width 153 height 30
type input "1.000.000"
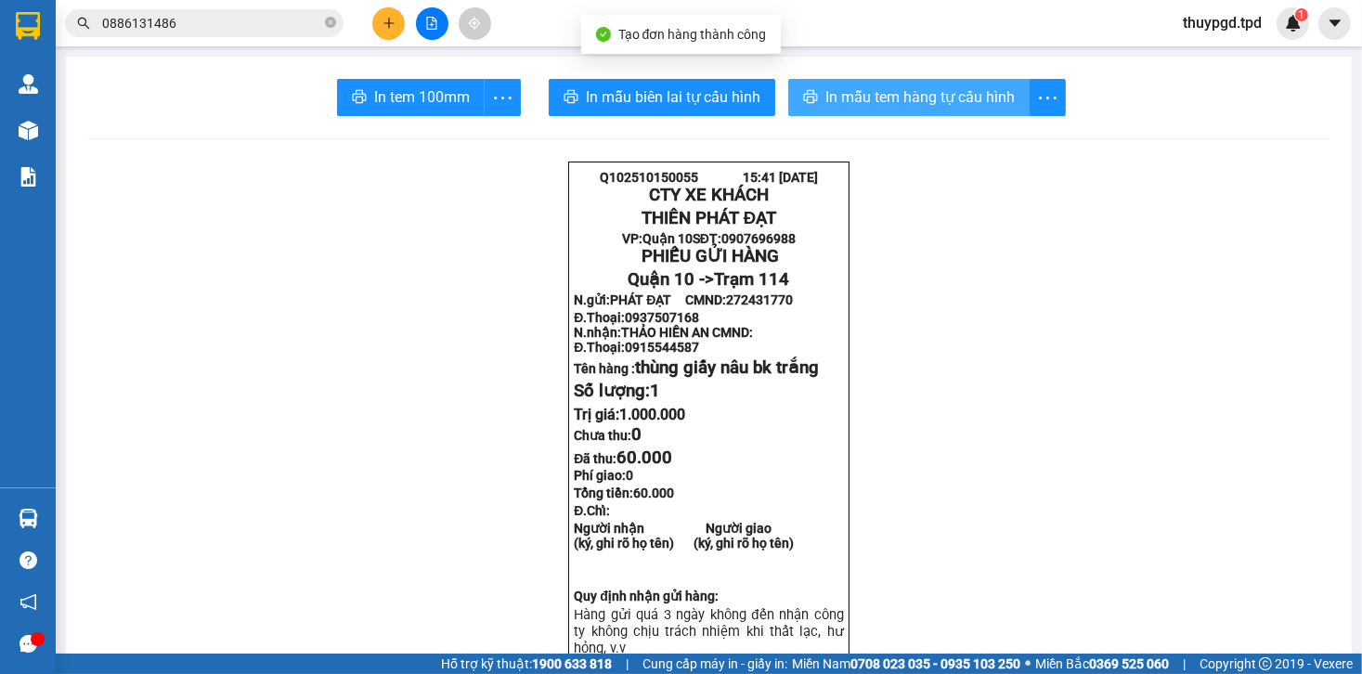
click at [877, 97] on span "In mẫu tem hàng tự cấu hình" at bounding box center [920, 96] width 189 height 23
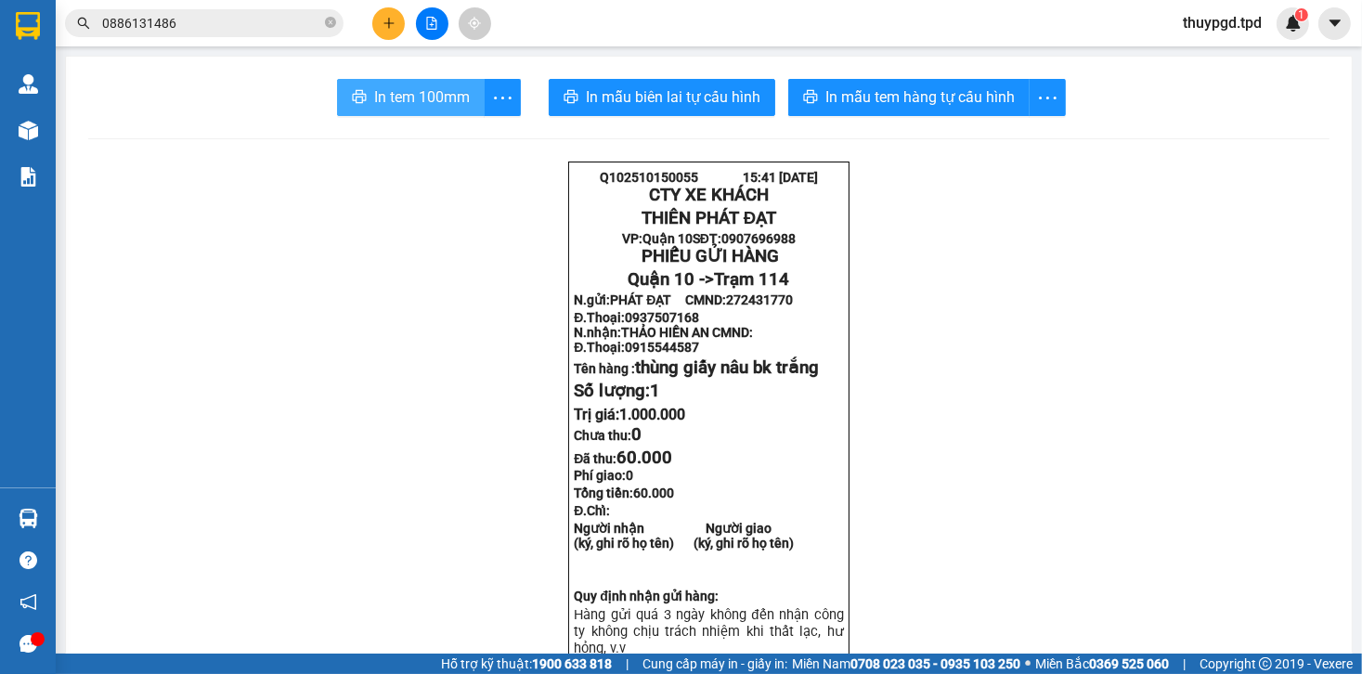
click at [433, 103] on span "In tem 100mm" at bounding box center [422, 96] width 96 height 23
click at [387, 21] on icon "plus" at bounding box center [389, 23] width 13 height 13
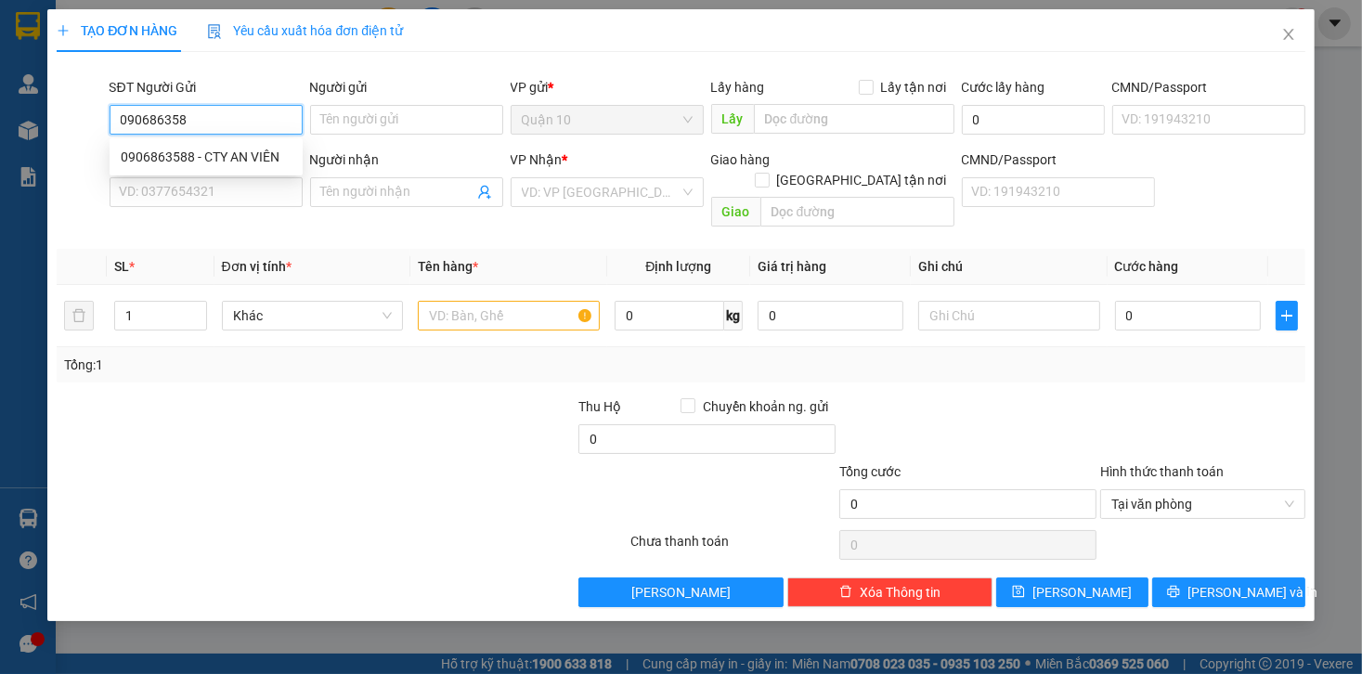
type input "0906863588"
click at [232, 163] on div "0906863588 - CTY AN VIÊN" at bounding box center [206, 157] width 171 height 20
type input "CTY AN VIÊN"
type input "027071002804"
type input "0946668684"
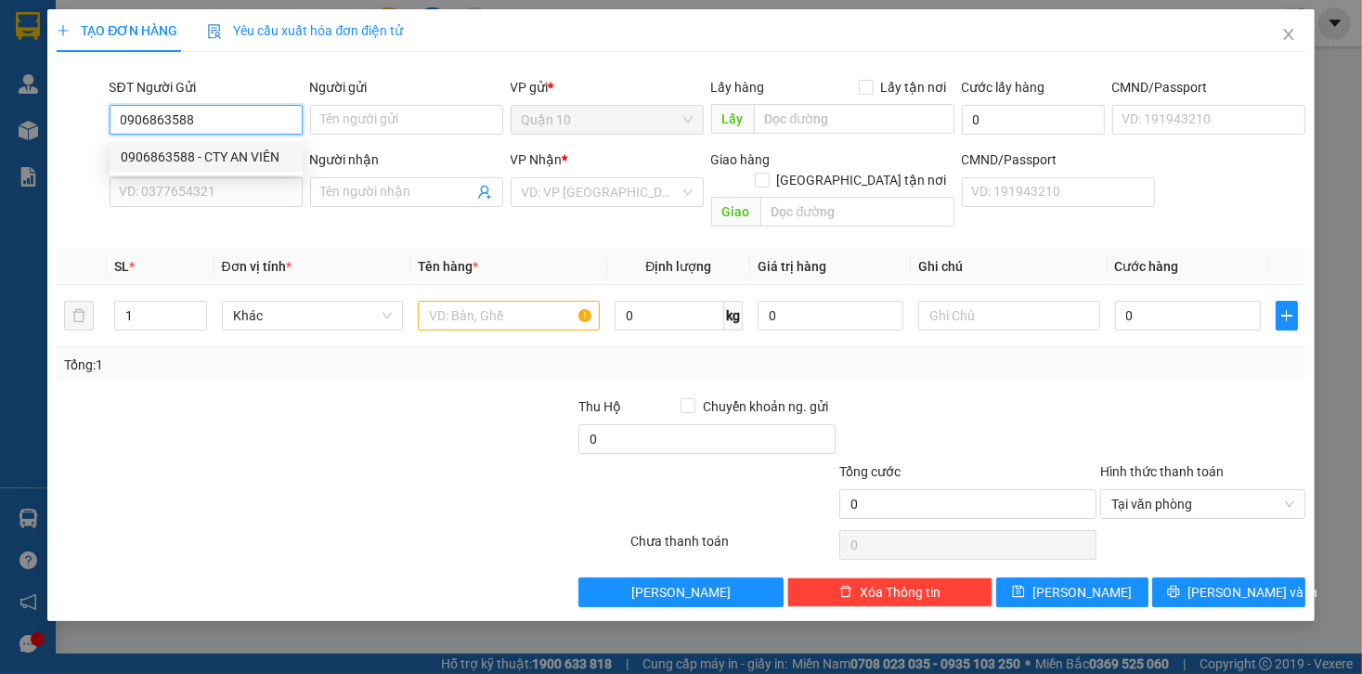
type input "LÂM"
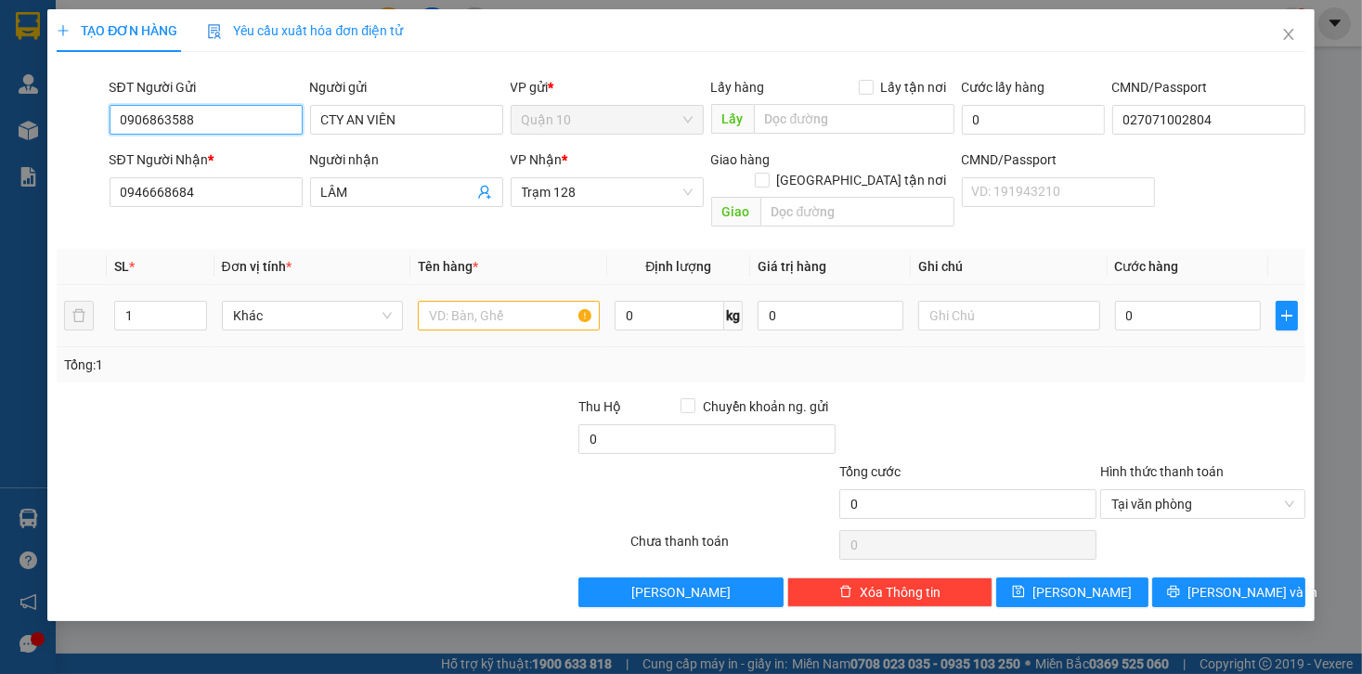
type input "0906863588"
click at [527, 306] on input "text" at bounding box center [509, 316] width 182 height 30
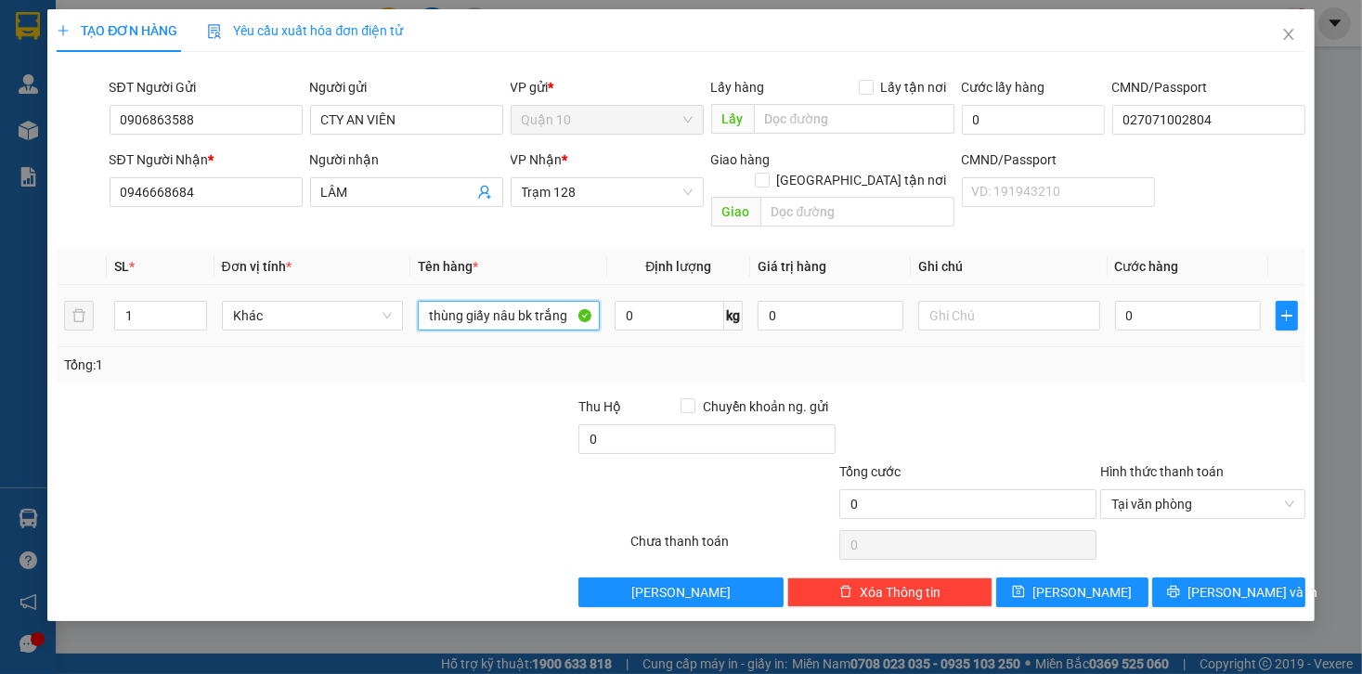
type input "thùng giấy nâu bk trắng"
type input "6"
type input "60"
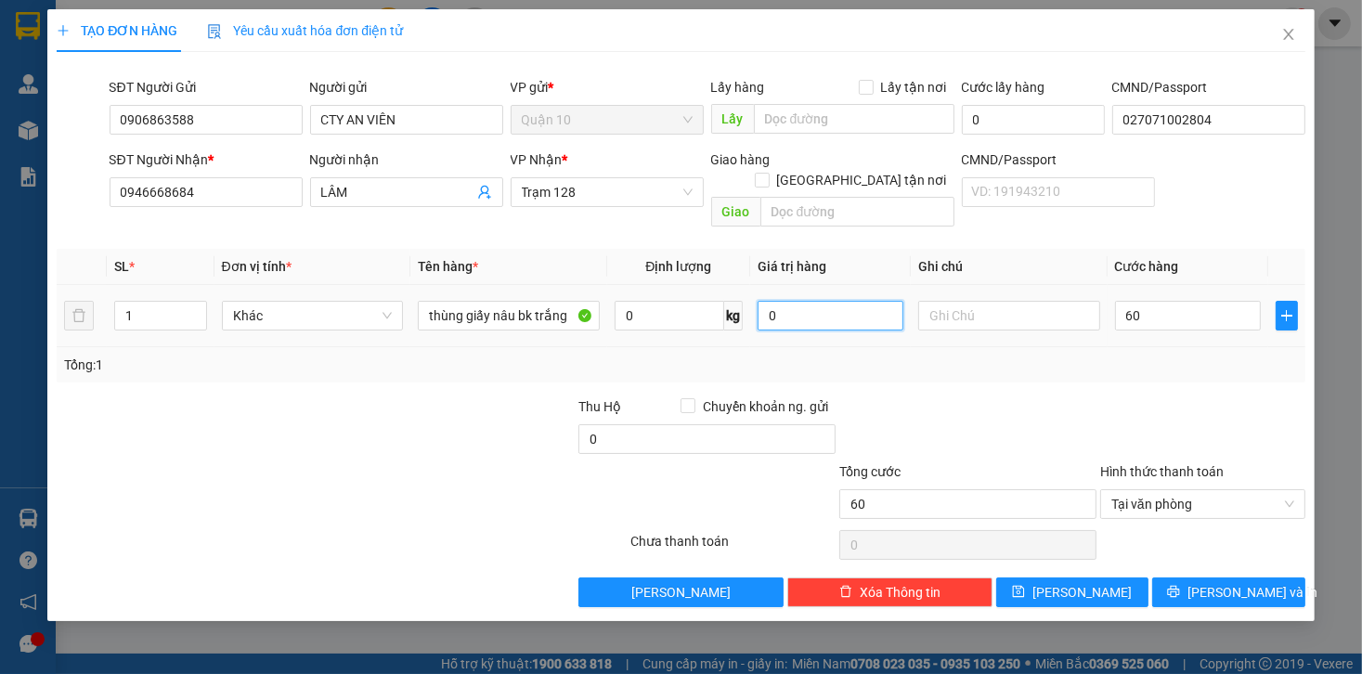
type input "60.000"
drag, startPoint x: 821, startPoint y: 285, endPoint x: 811, endPoint y: 290, distance: 11.2
click at [818, 301] on input "0" at bounding box center [831, 316] width 146 height 30
drag, startPoint x: 821, startPoint y: 297, endPoint x: 744, endPoint y: 299, distance: 77.1
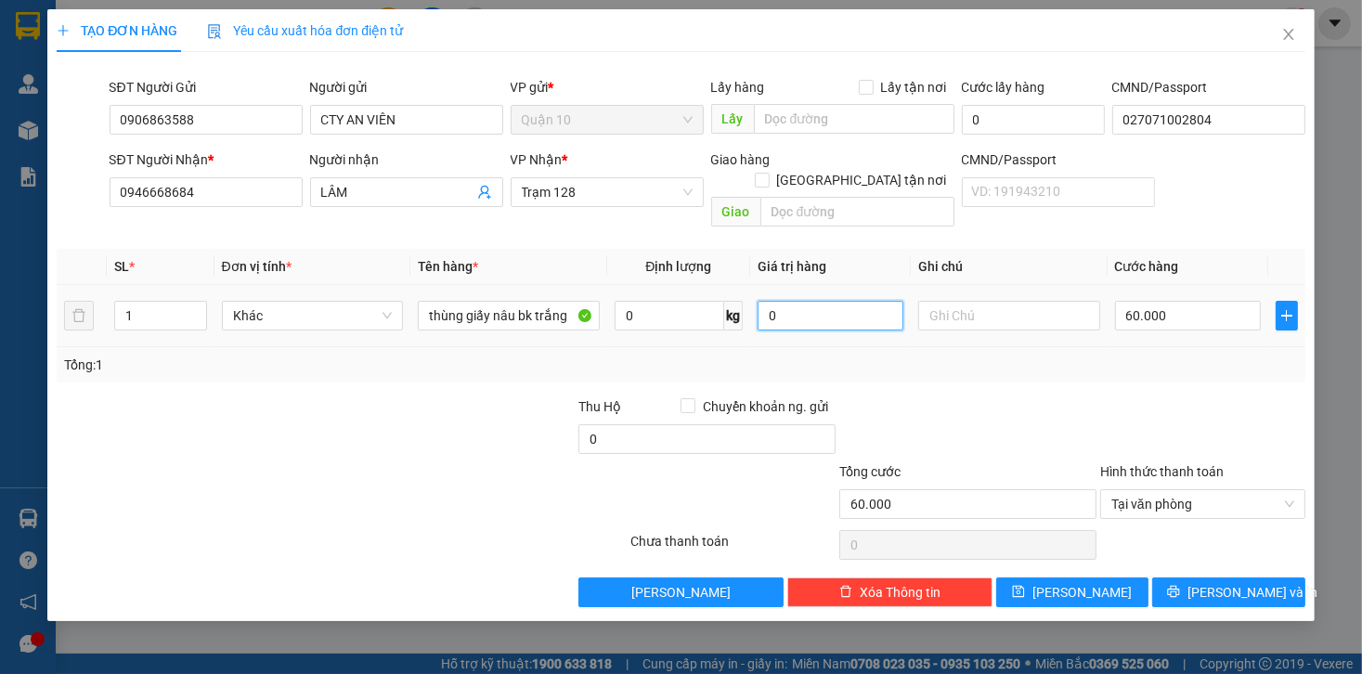
click at [775, 301] on input "0" at bounding box center [831, 316] width 146 height 30
type input "6.000.000"
click at [1180, 585] on icon "printer" at bounding box center [1173, 591] width 13 height 13
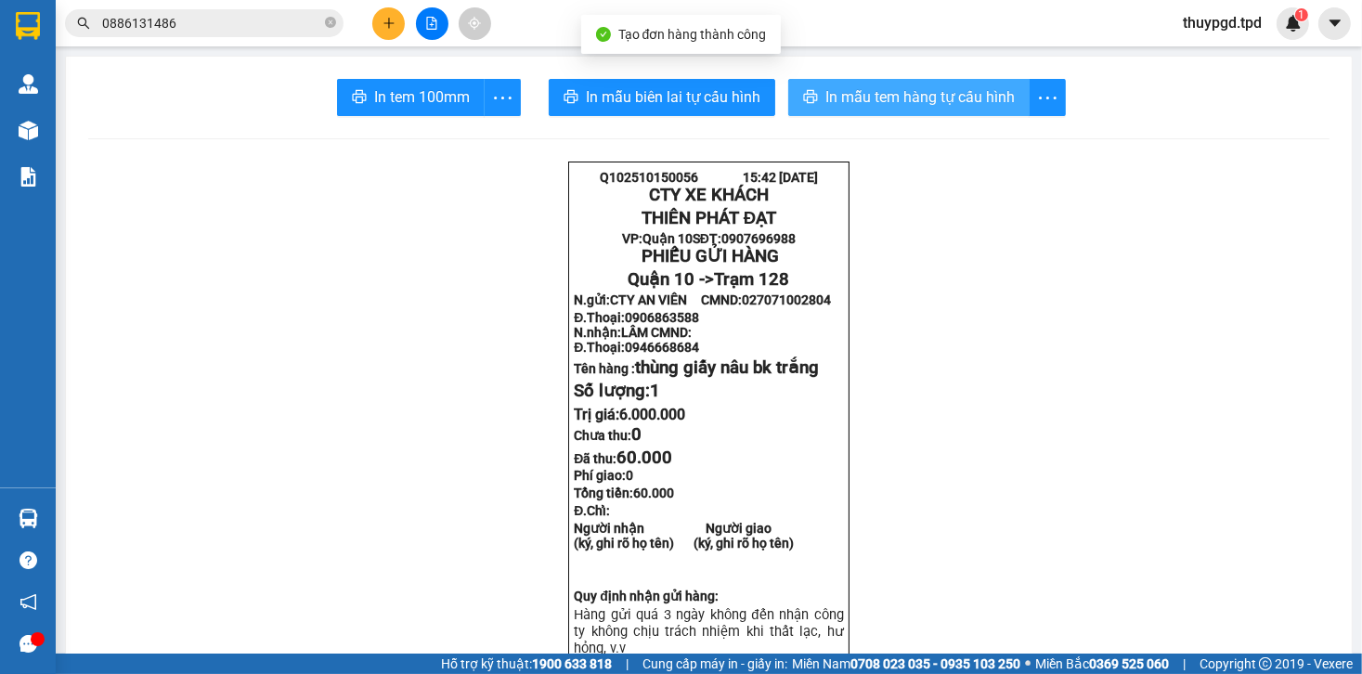
click at [896, 92] on span "In mẫu tem hàng tự cấu hình" at bounding box center [920, 96] width 189 height 23
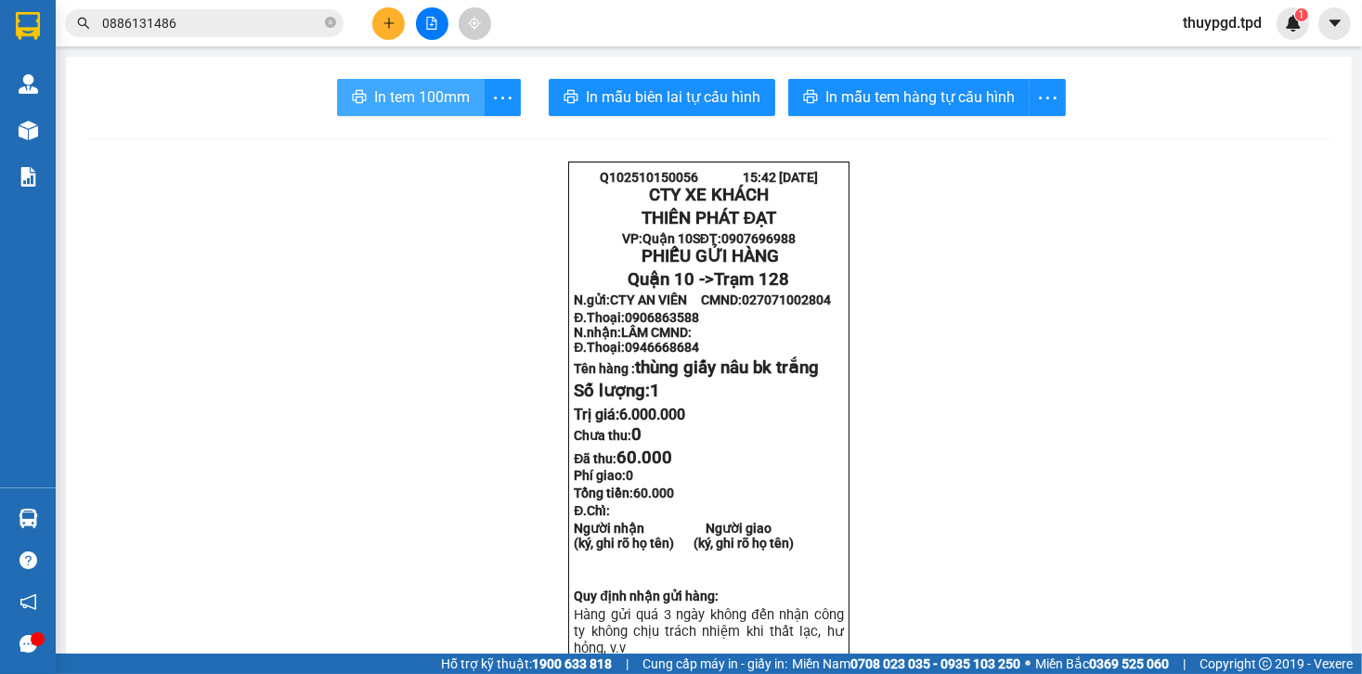
click at [425, 93] on span "In tem 100mm" at bounding box center [422, 96] width 96 height 23
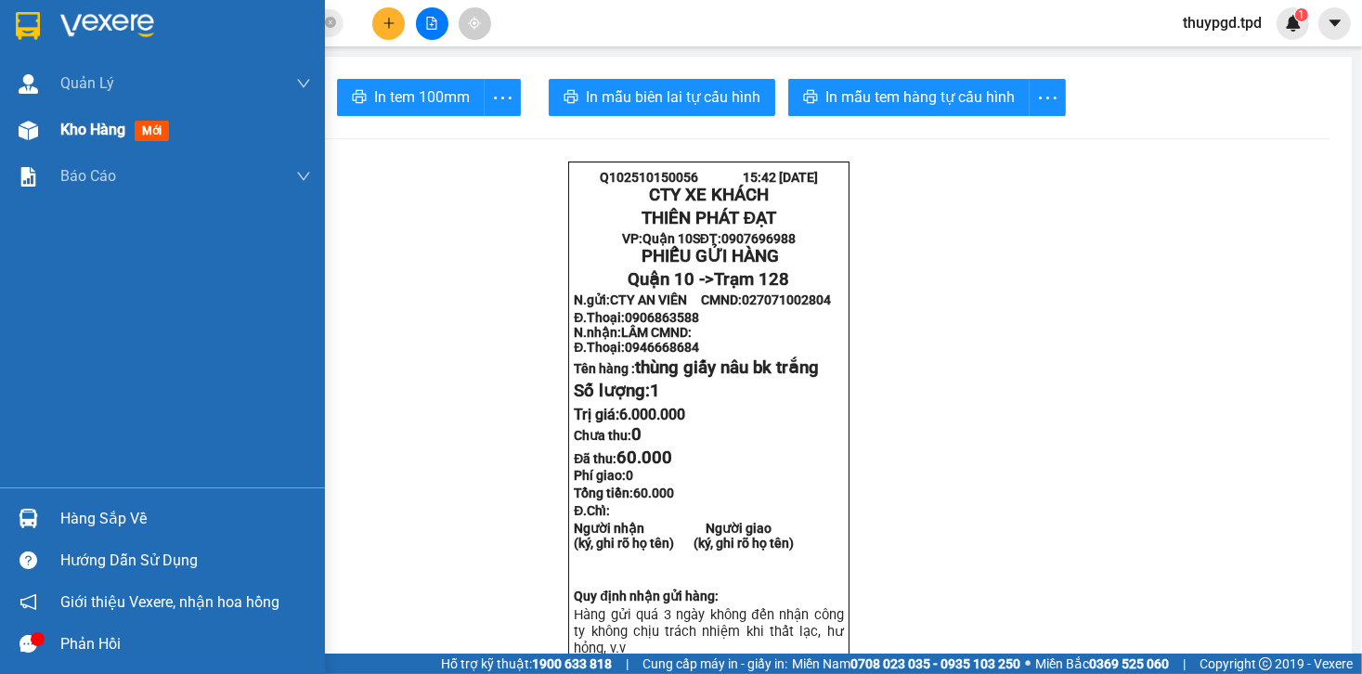
click at [67, 125] on span "Kho hàng" at bounding box center [92, 130] width 65 height 18
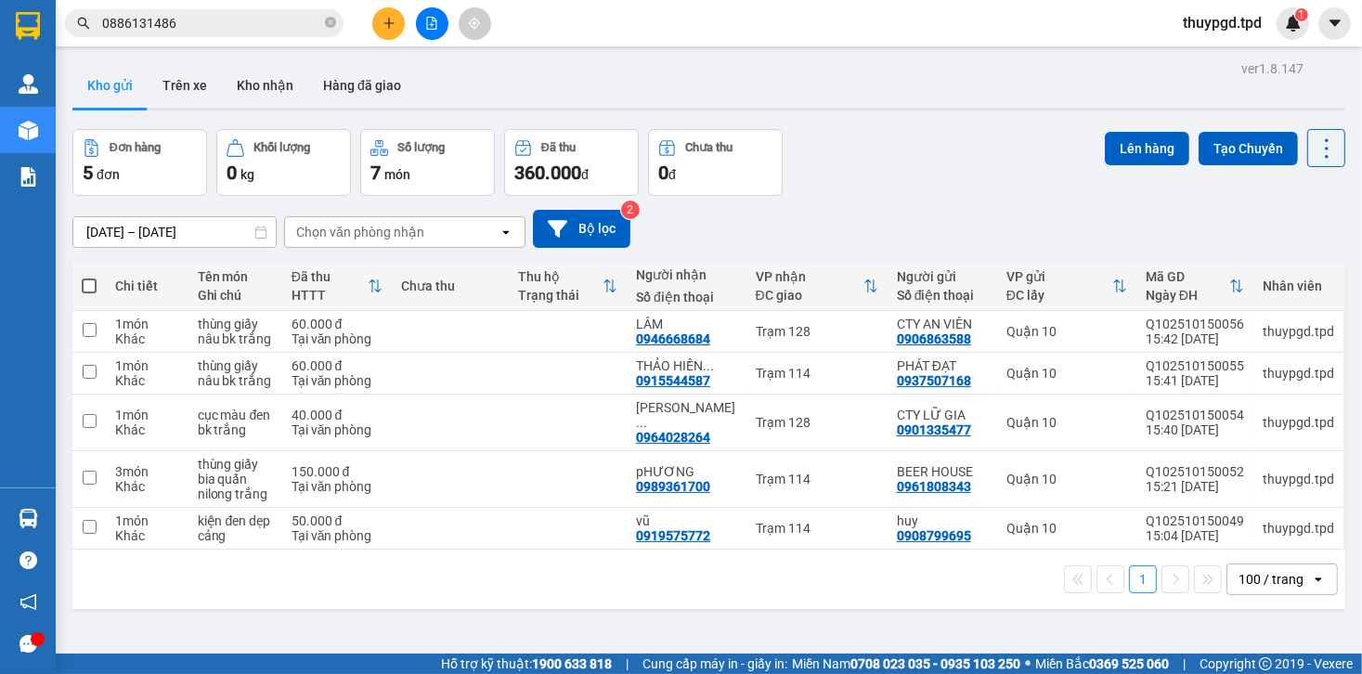
drag, startPoint x: 1360, startPoint y: 501, endPoint x: 211, endPoint y: 20, distance: 1245.5
click at [211, 20] on input "0886131486" at bounding box center [211, 23] width 219 height 20
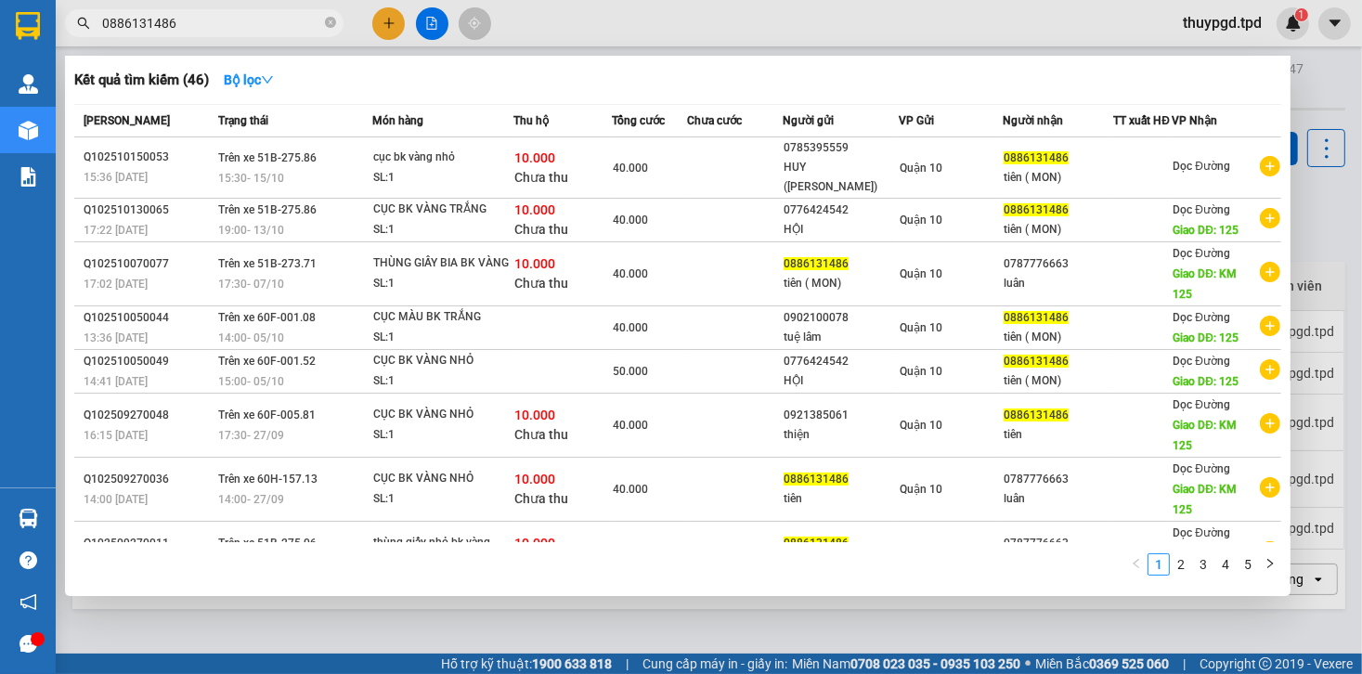
click at [211, 20] on input "0886131486" at bounding box center [211, 23] width 219 height 20
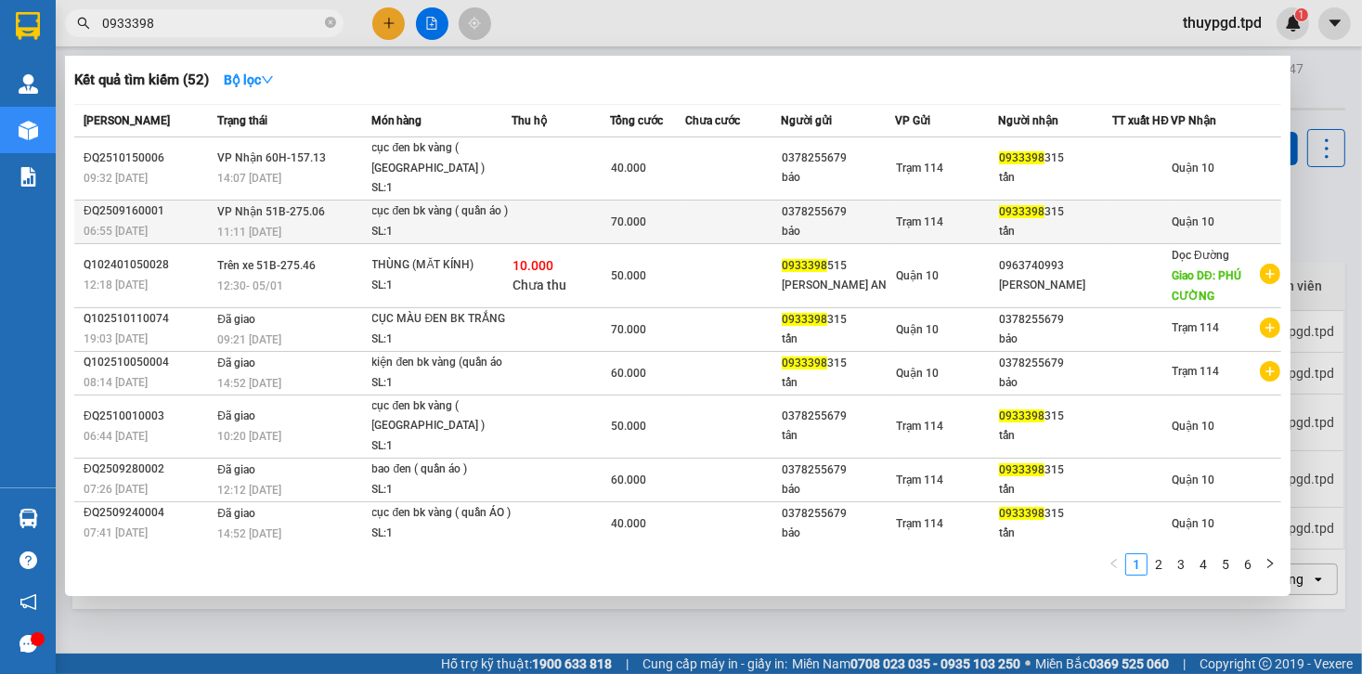
type input "0933398"
click at [393, 216] on div "cục đen bk vàng ( quần áo )" at bounding box center [441, 212] width 139 height 20
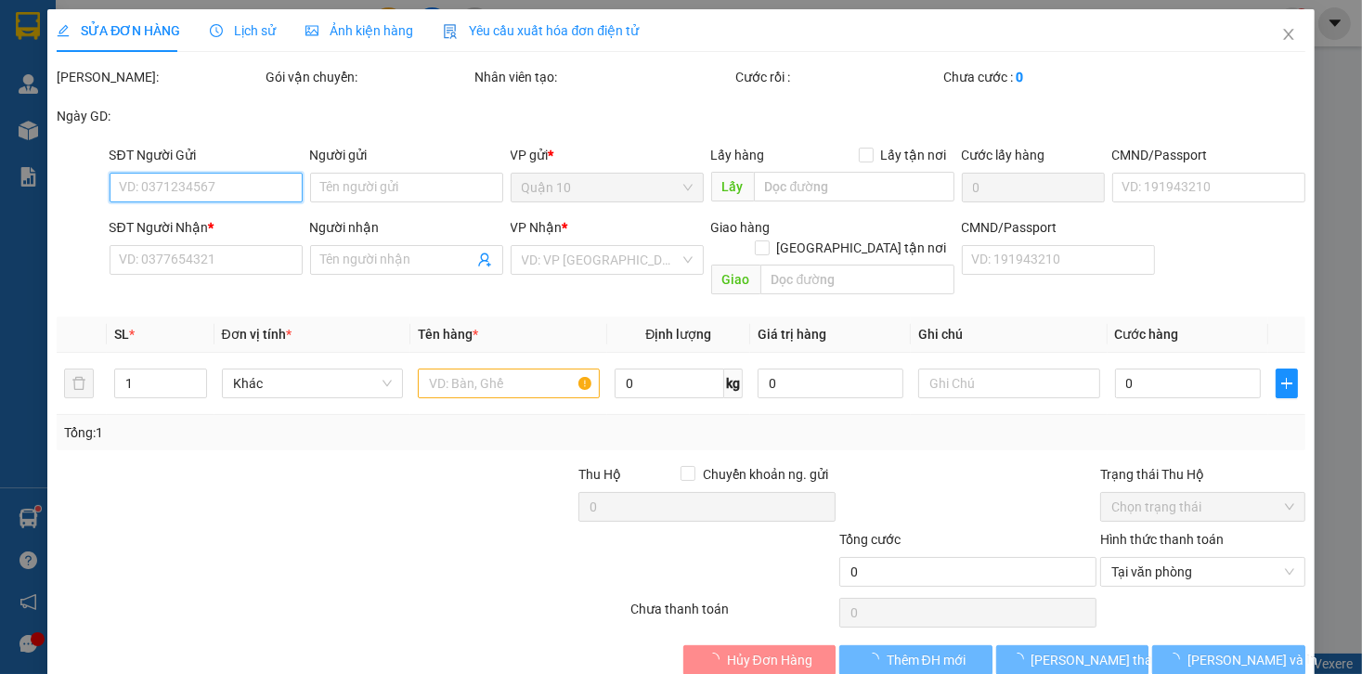
type input "0378255679"
type input "bảo"
type input "0933398315"
type input "tấn"
type input "70.000"
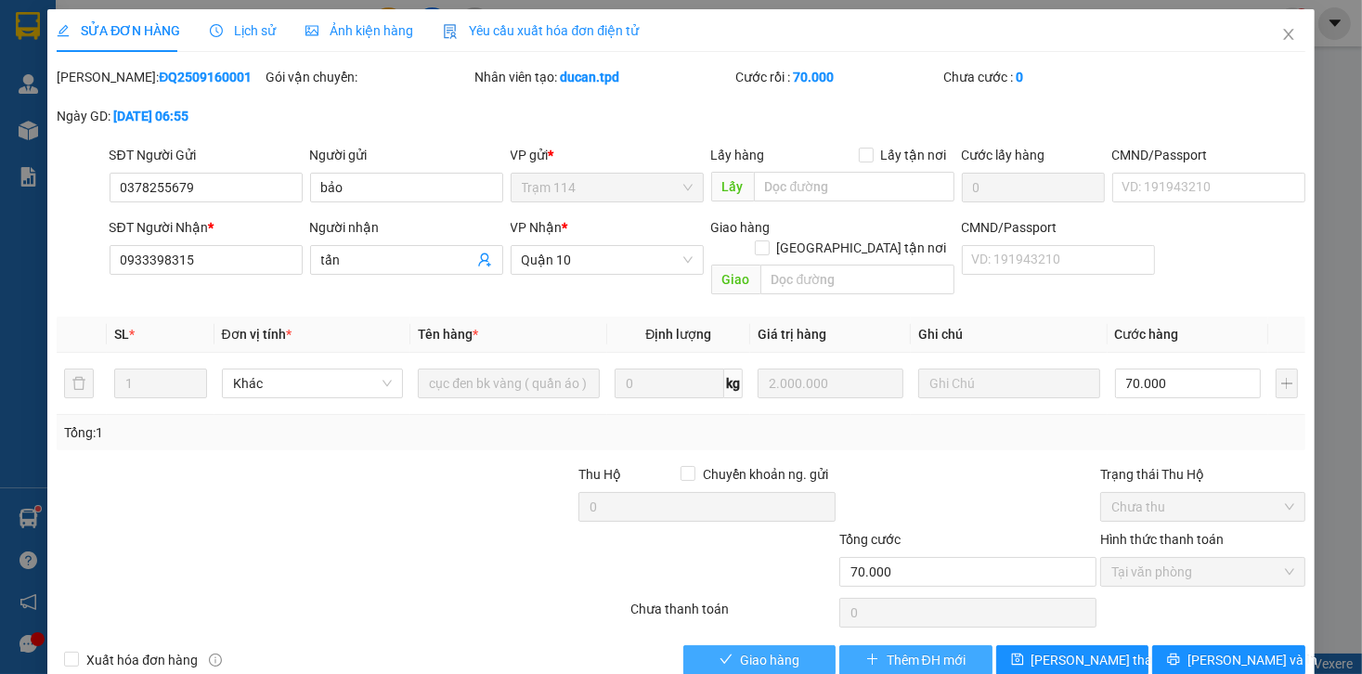
click at [793, 645] on button "Giao hàng" at bounding box center [760, 660] width 153 height 30
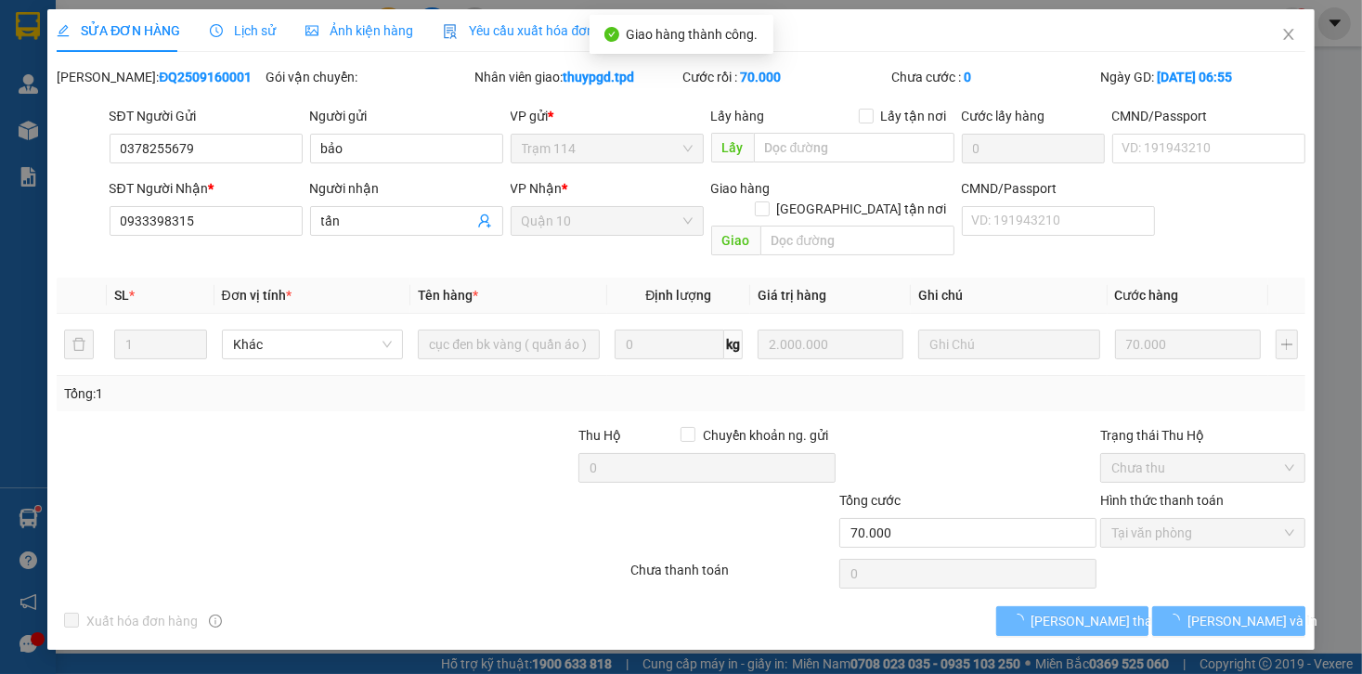
click at [1253, 624] on div "SỬA ĐƠN HÀNG Lịch sử Ảnh kiện hàng Yêu cầu xuất hóa đơn điện tử Total Paid Fee …" at bounding box center [680, 329] width 1267 height 641
click at [1250, 611] on span "[PERSON_NAME] và In" at bounding box center [1253, 621] width 130 height 20
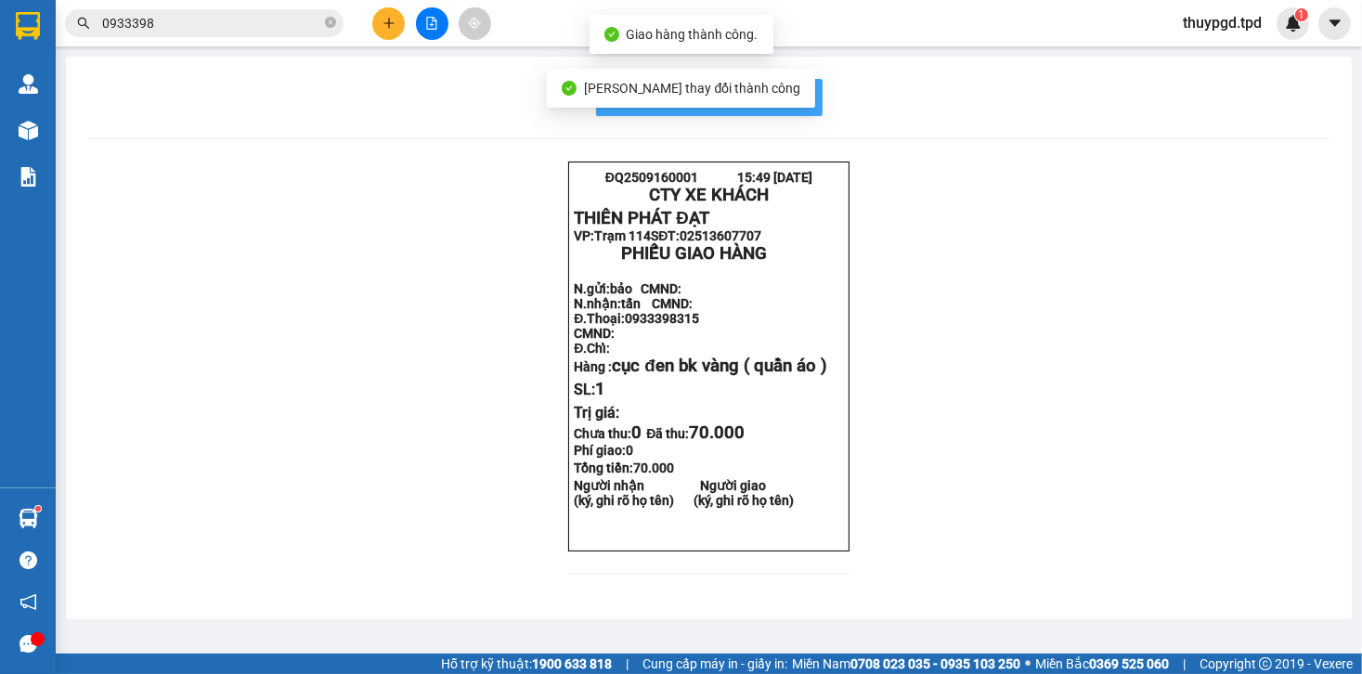
click at [784, 108] on span "In mẫu biên lai tự cấu hình" at bounding box center [720, 96] width 175 height 23
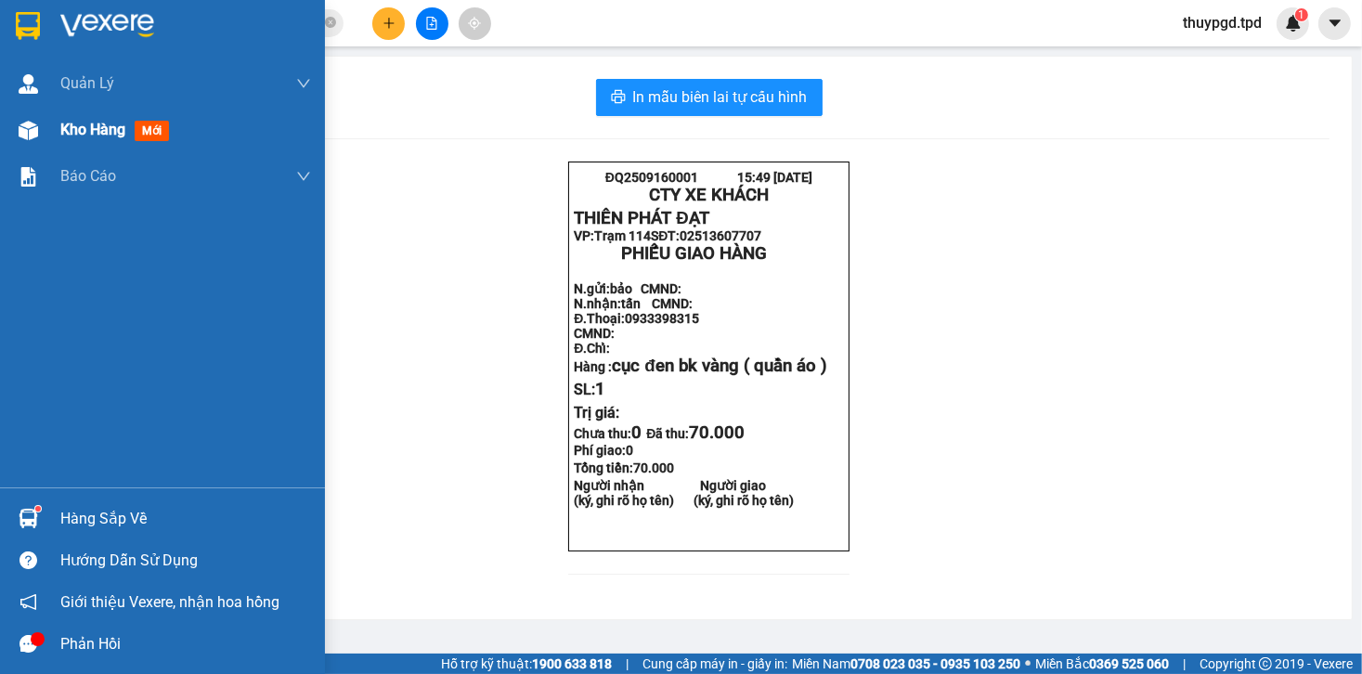
click at [35, 142] on div at bounding box center [28, 130] width 33 height 33
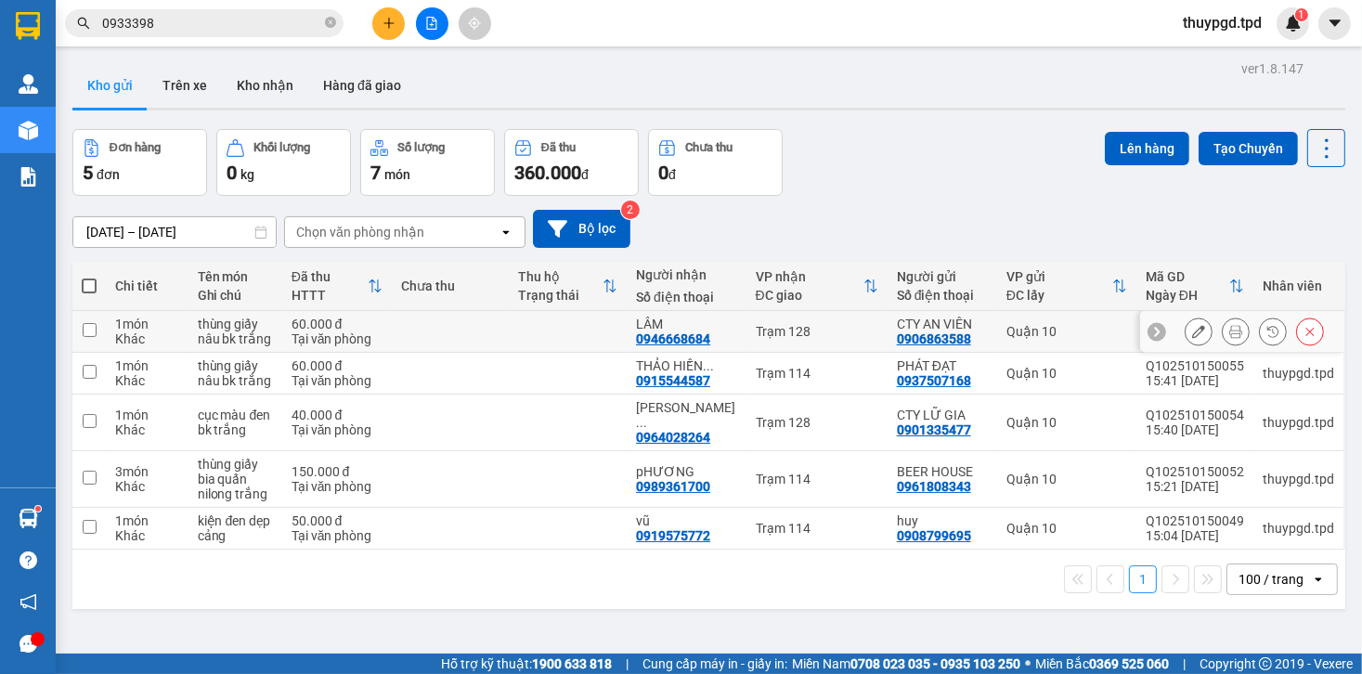
click at [703, 323] on div "LÂM" at bounding box center [686, 324] width 101 height 15
checkbox input "true"
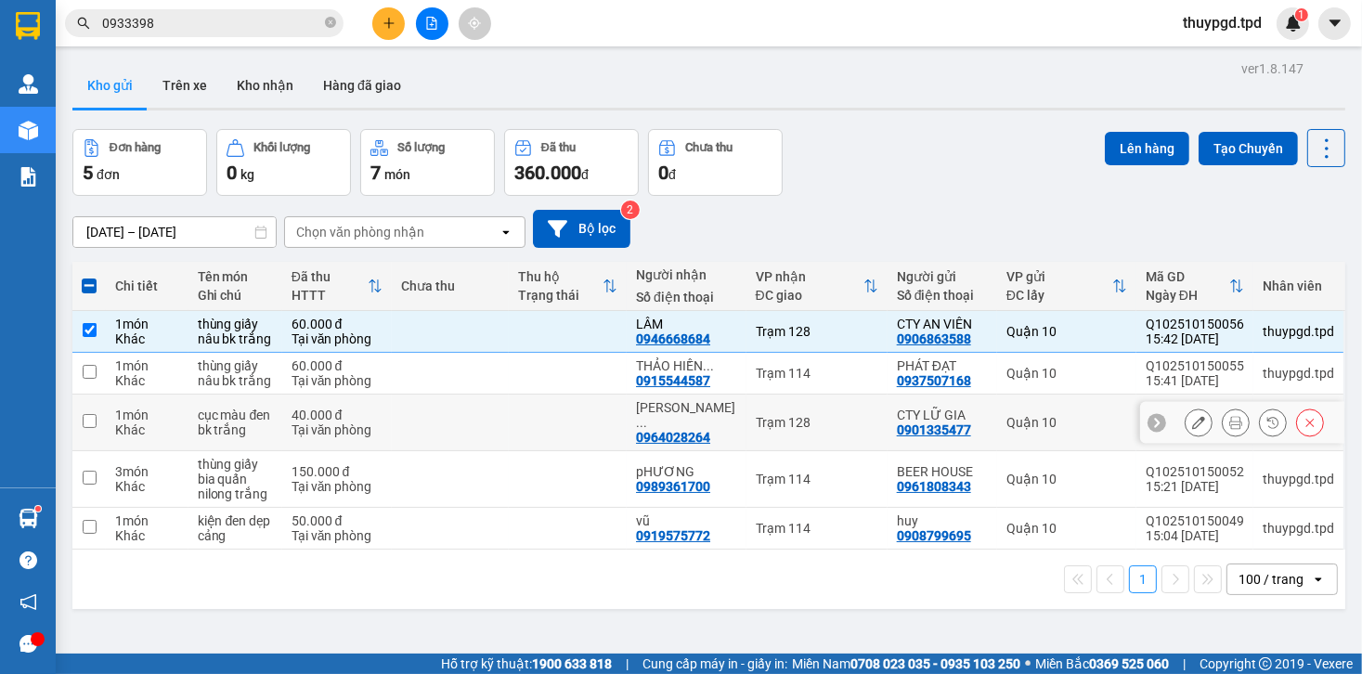
click at [647, 415] on span "..." at bounding box center [641, 422] width 11 height 15
checkbox input "true"
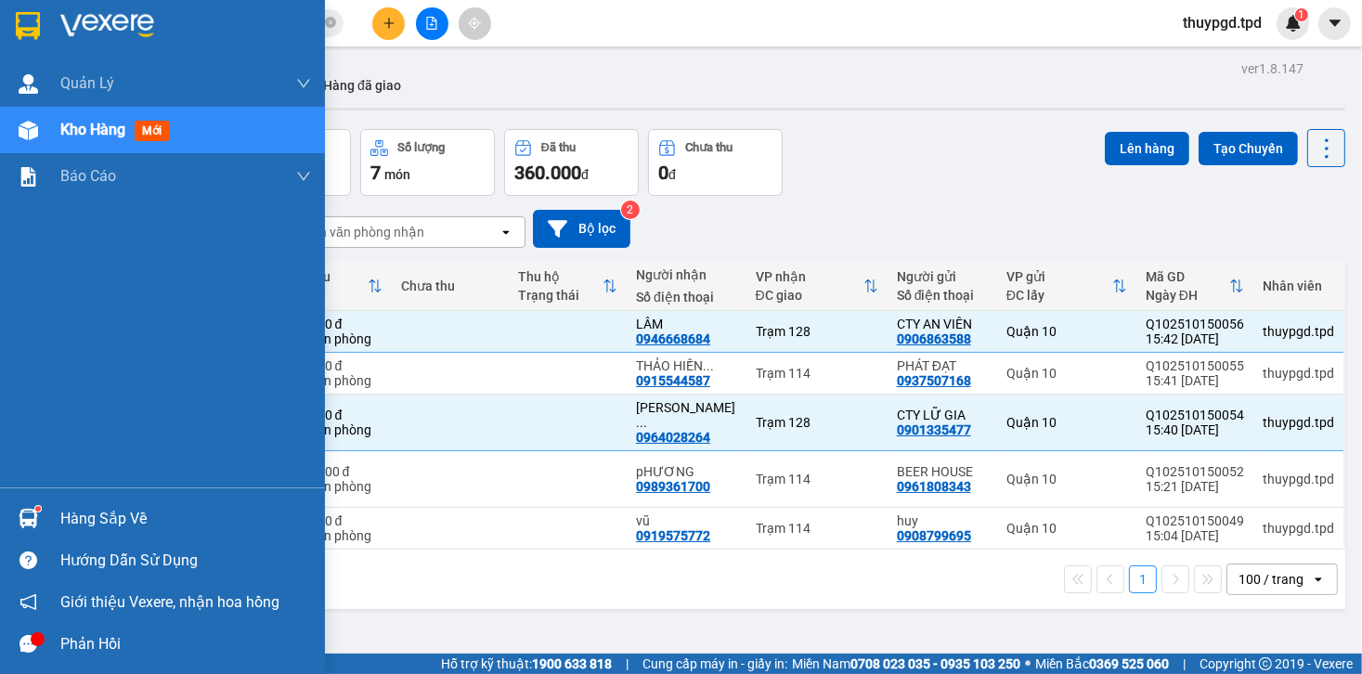
click at [19, 550] on div at bounding box center [28, 560] width 33 height 33
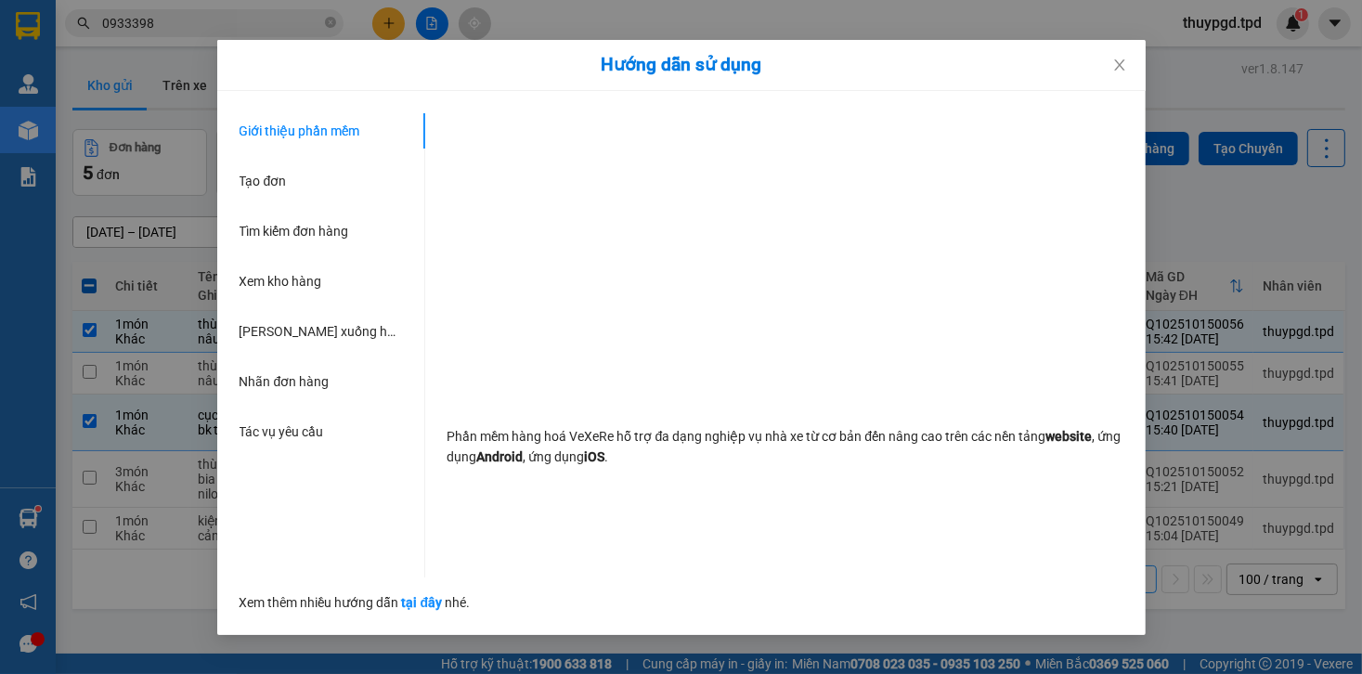
click at [33, 499] on div "Hướng dẫn sử dụng Giới thiệu phần mềm Tạo đơn Tìm kiếm đơn hàng Xem kho hàng Lê…" at bounding box center [681, 337] width 1362 height 674
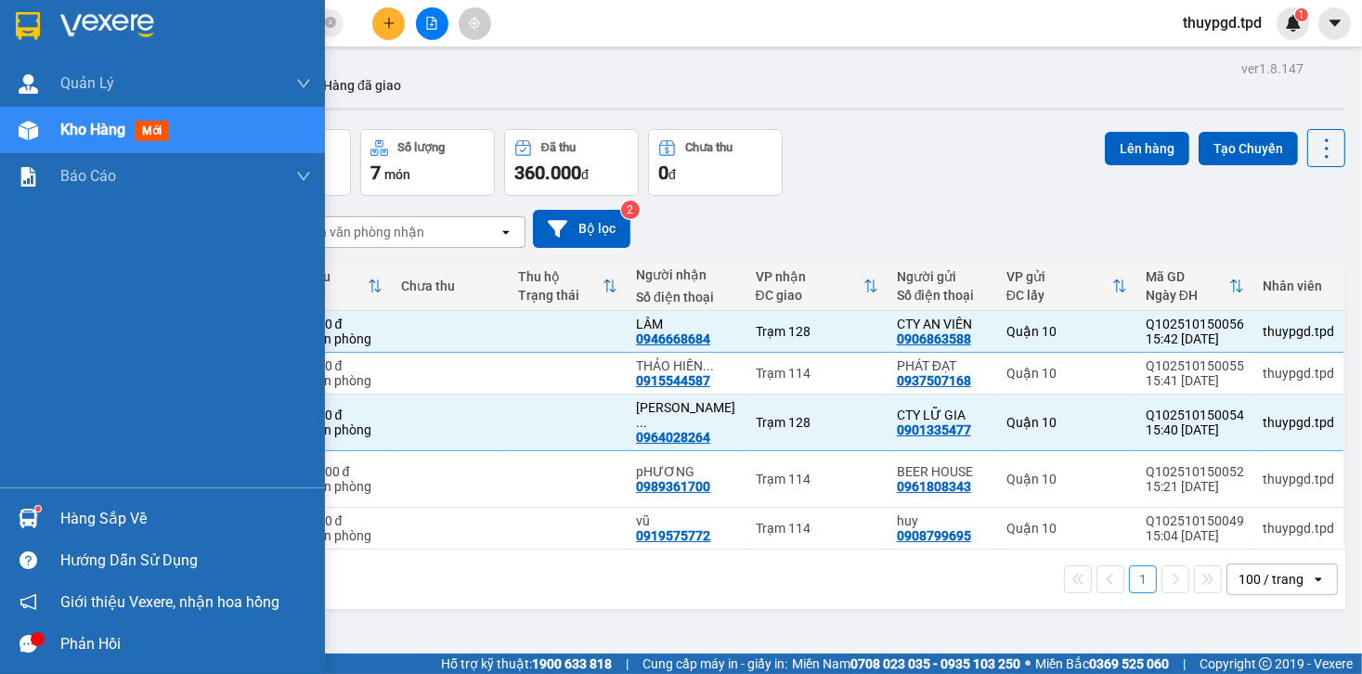
click at [38, 528] on div at bounding box center [28, 518] width 33 height 33
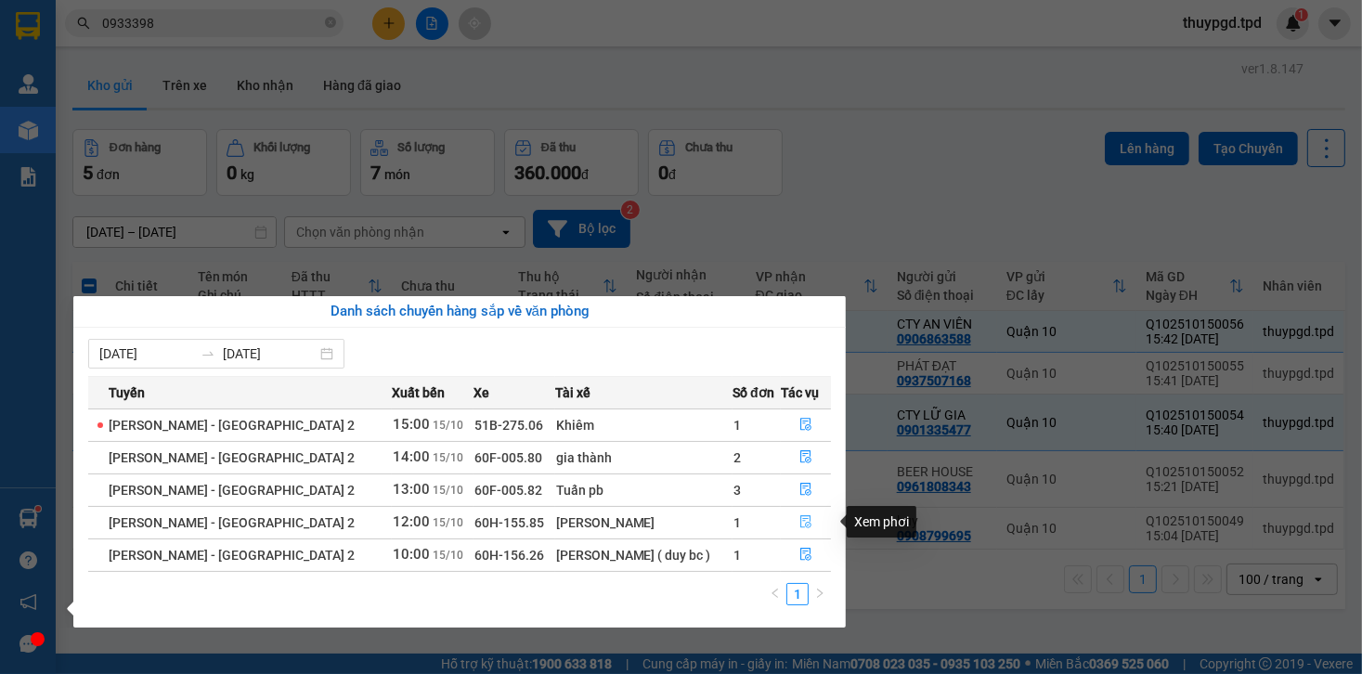
click at [801, 519] on icon "file-done" at bounding box center [806, 522] width 11 height 13
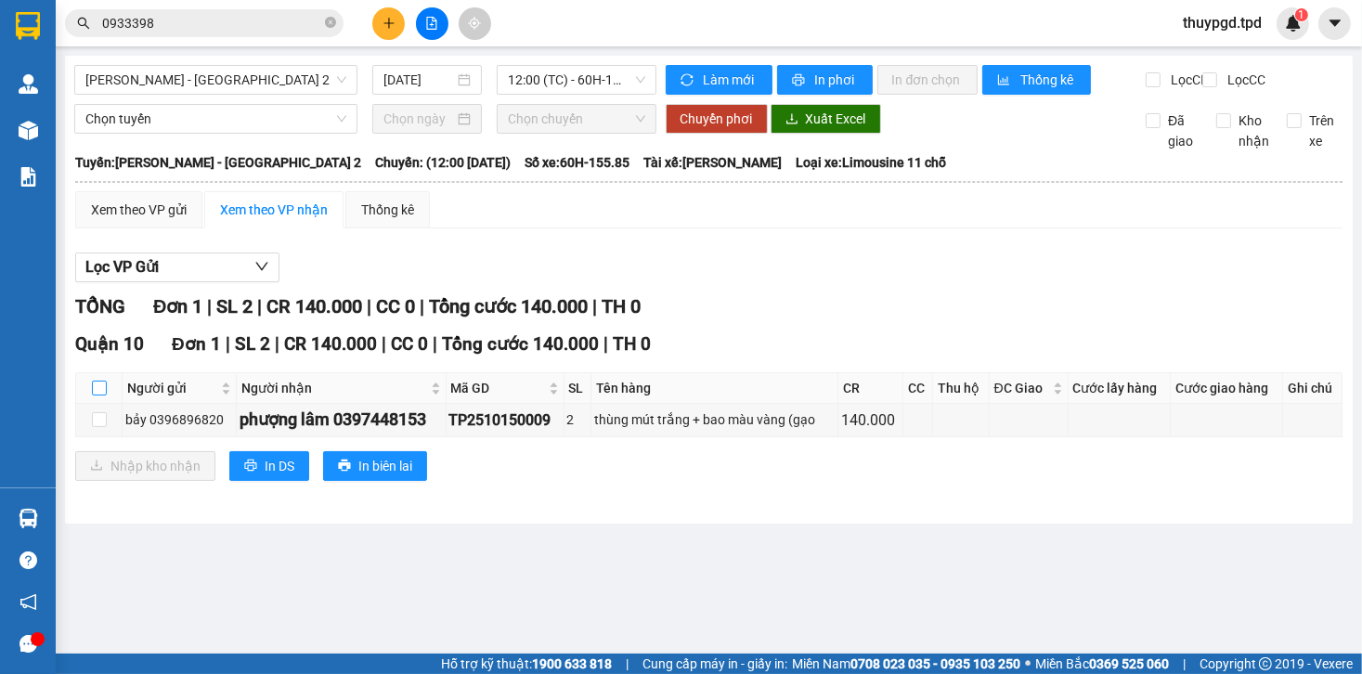
click at [102, 396] on input "checkbox" at bounding box center [99, 388] width 15 height 15
checkbox input "true"
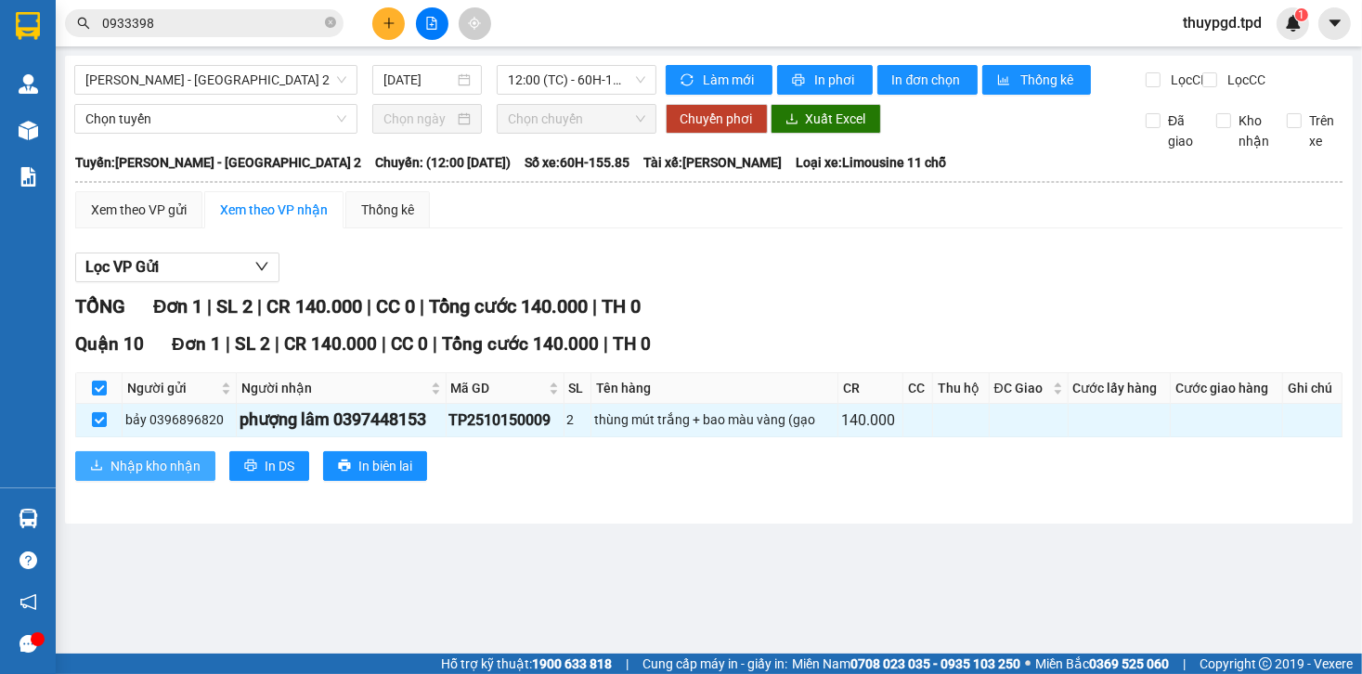
click at [186, 481] on button "Nhập kho nhận" at bounding box center [145, 466] width 140 height 30
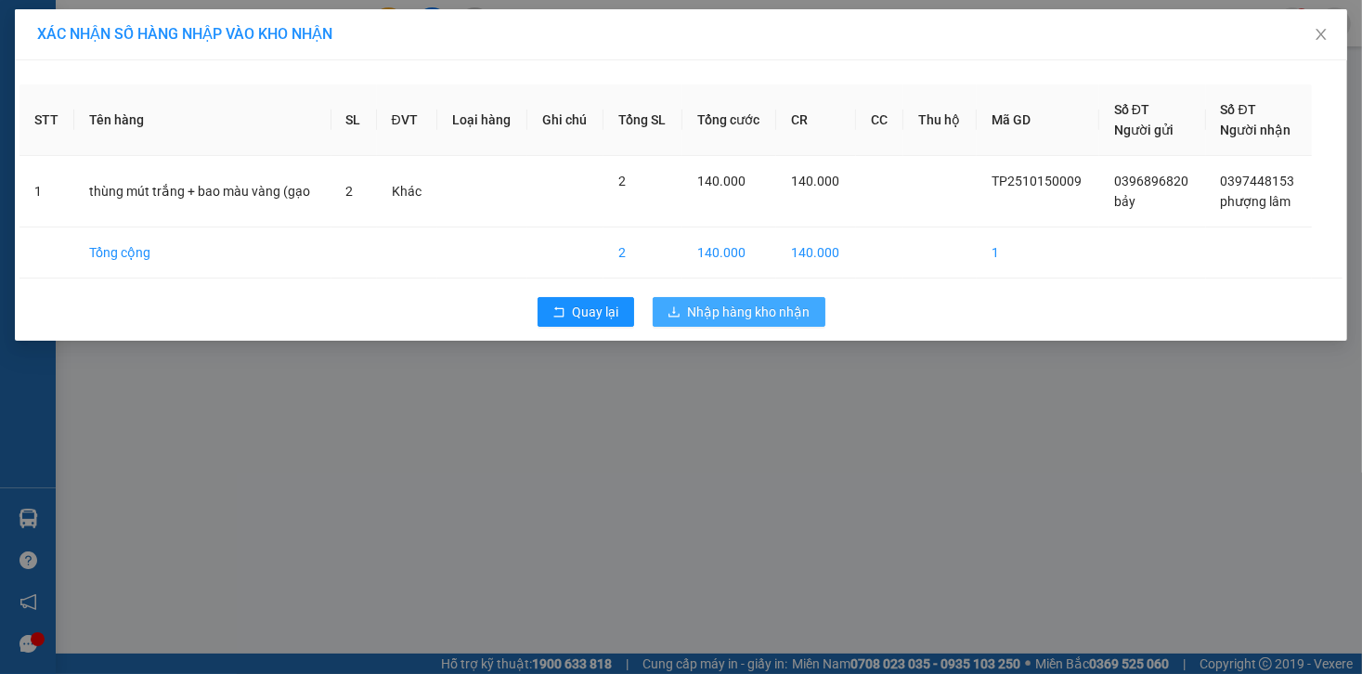
click at [758, 312] on span "Nhập hàng kho nhận" at bounding box center [749, 312] width 123 height 20
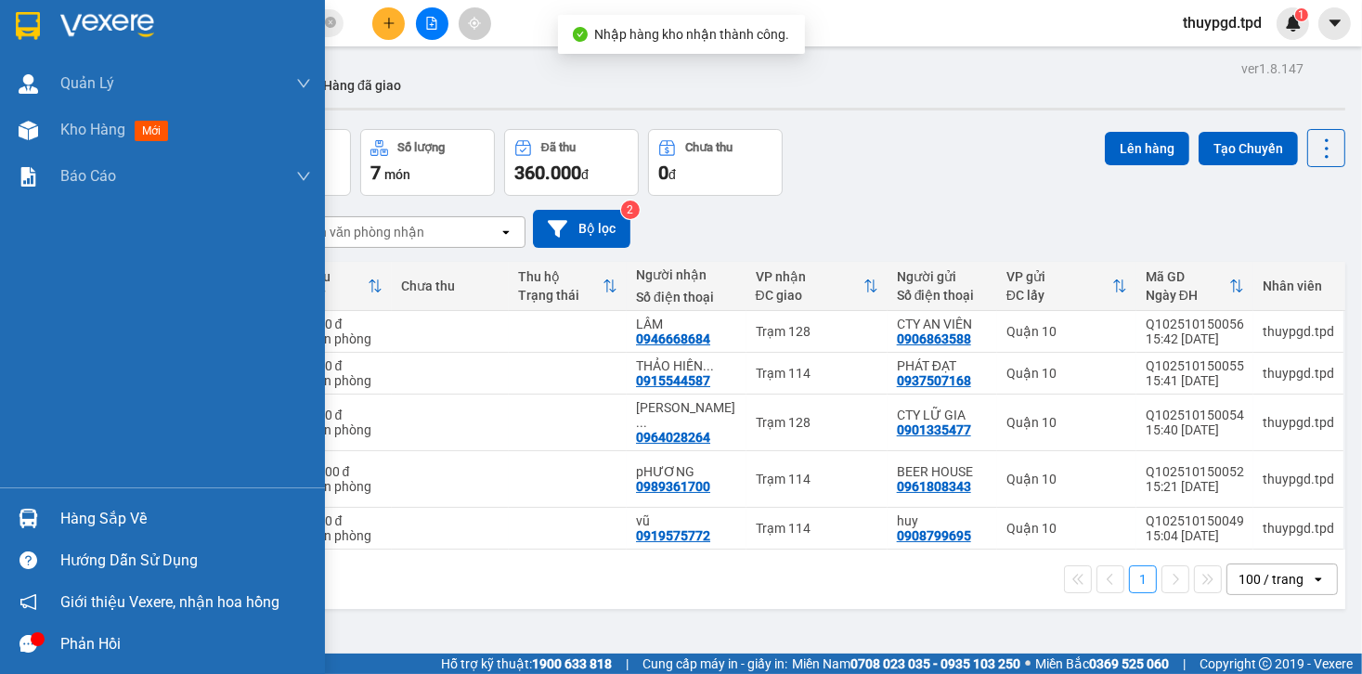
click at [46, 498] on div "Hàng sắp về" at bounding box center [162, 519] width 325 height 42
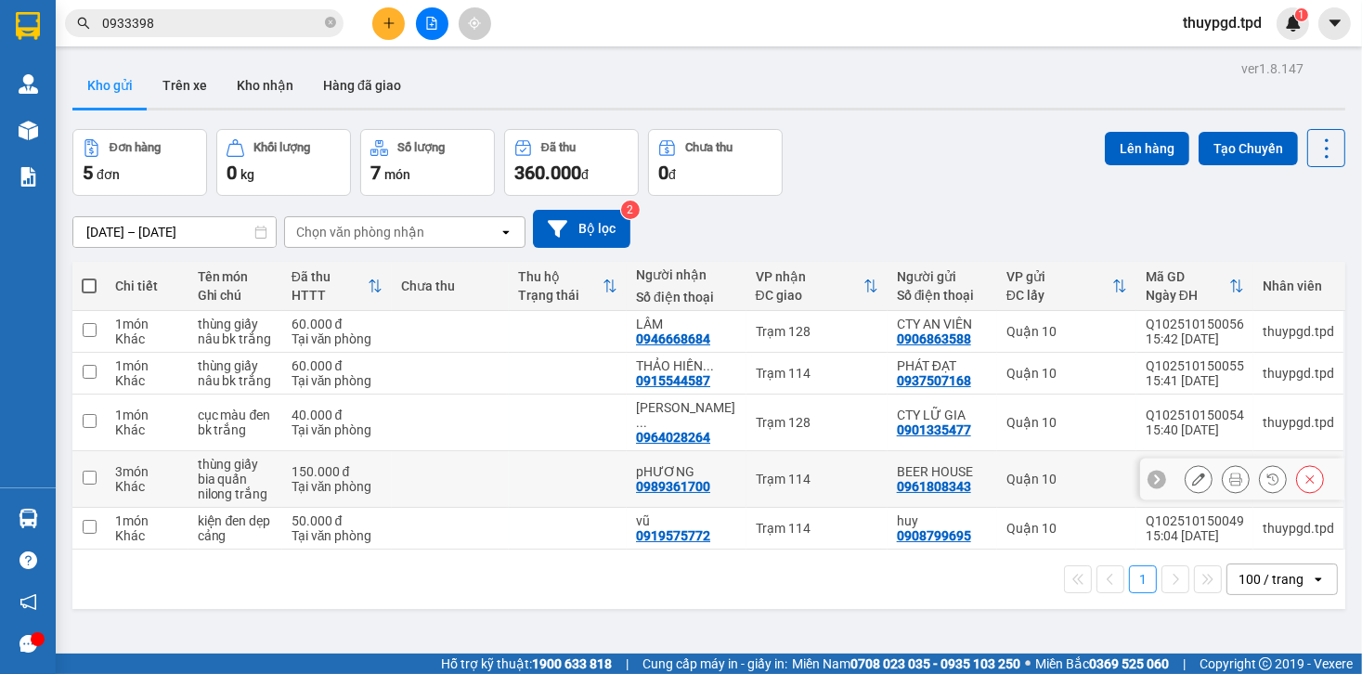
click at [1302, 454] on section "Kết quả tìm kiếm ( 52 ) Bộ lọc Mã ĐH Trạng thái Món hàng Thu hộ Tổng cước Chưa …" at bounding box center [681, 337] width 1362 height 674
drag, startPoint x: 928, startPoint y: 141, endPoint x: 794, endPoint y: 52, distance: 160.7
click at [929, 138] on div "Đơn hàng 5 đơn Khối lượng 0 kg Số lượng 7 món Đã thu 360.000 đ Chưa thu 0 đ Lên…" at bounding box center [708, 162] width 1273 height 67
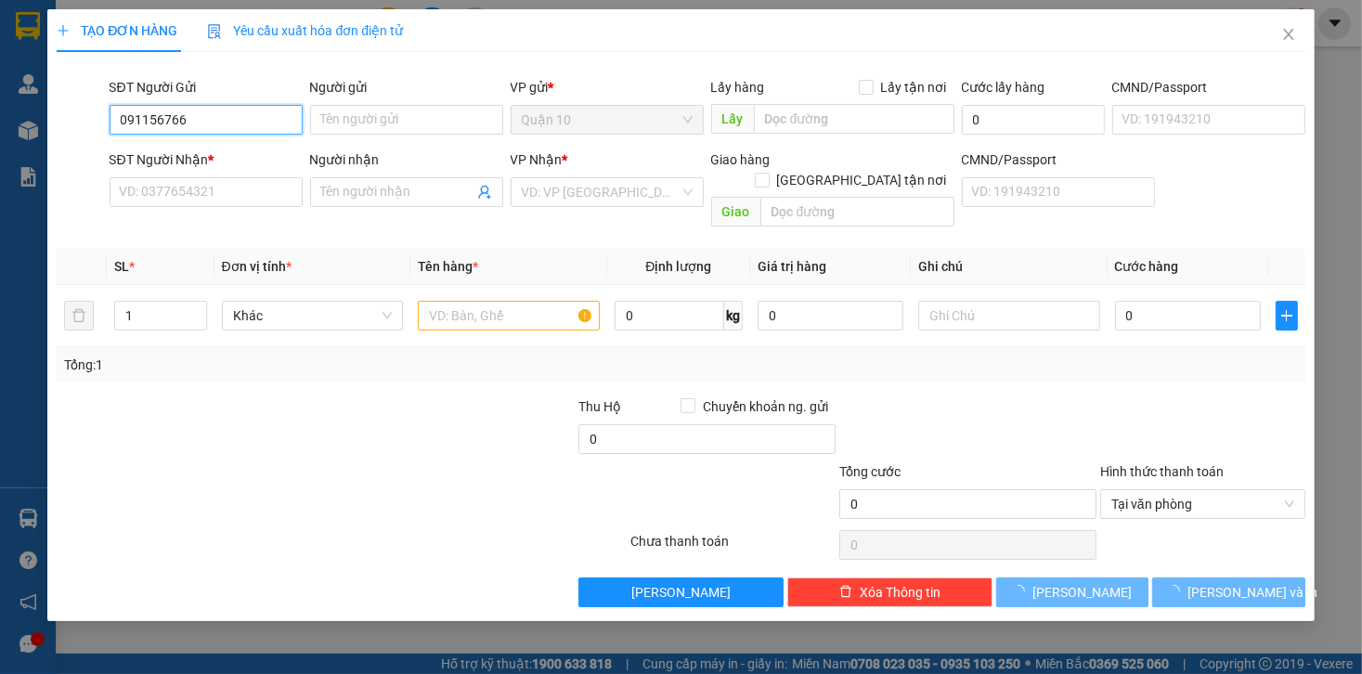
type input "0911567666"
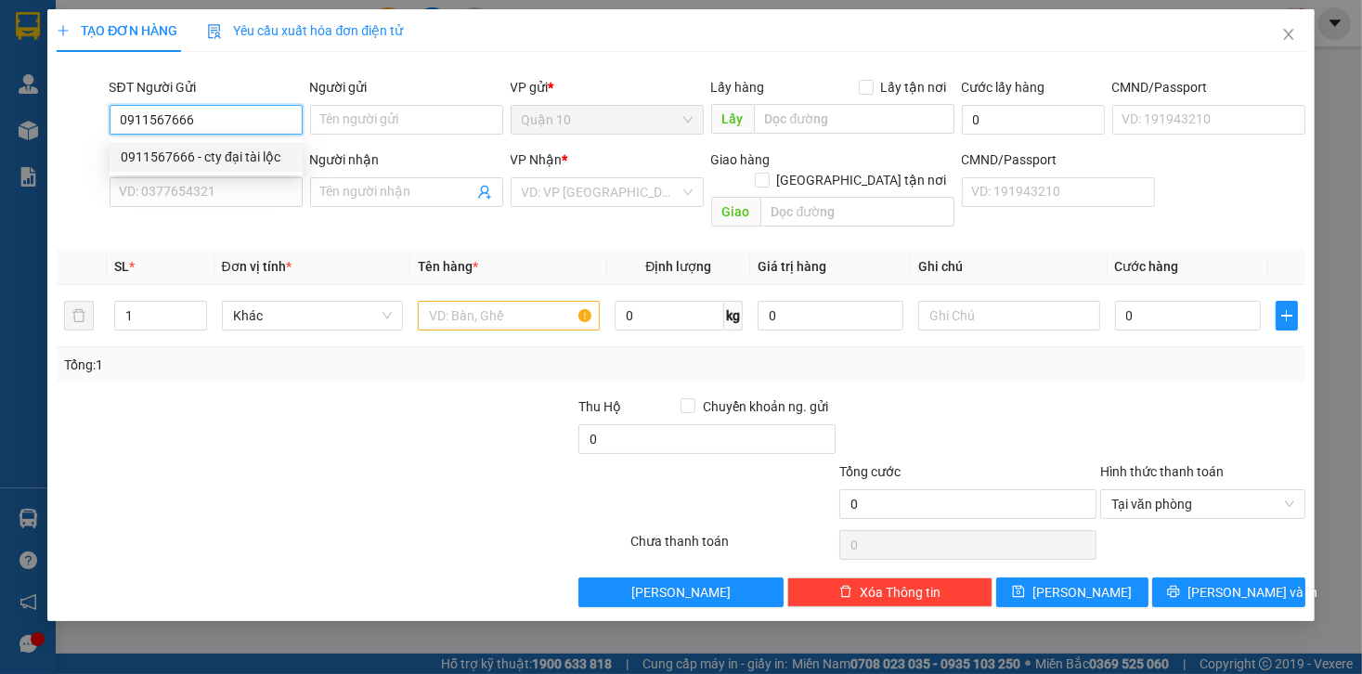
click at [241, 156] on div "0911567666 - cty đại tài lộc" at bounding box center [206, 157] width 171 height 20
type input "cty đại tài lộc"
type input "079082002830"
type input "0356427125"
type input "[PERSON_NAME]"
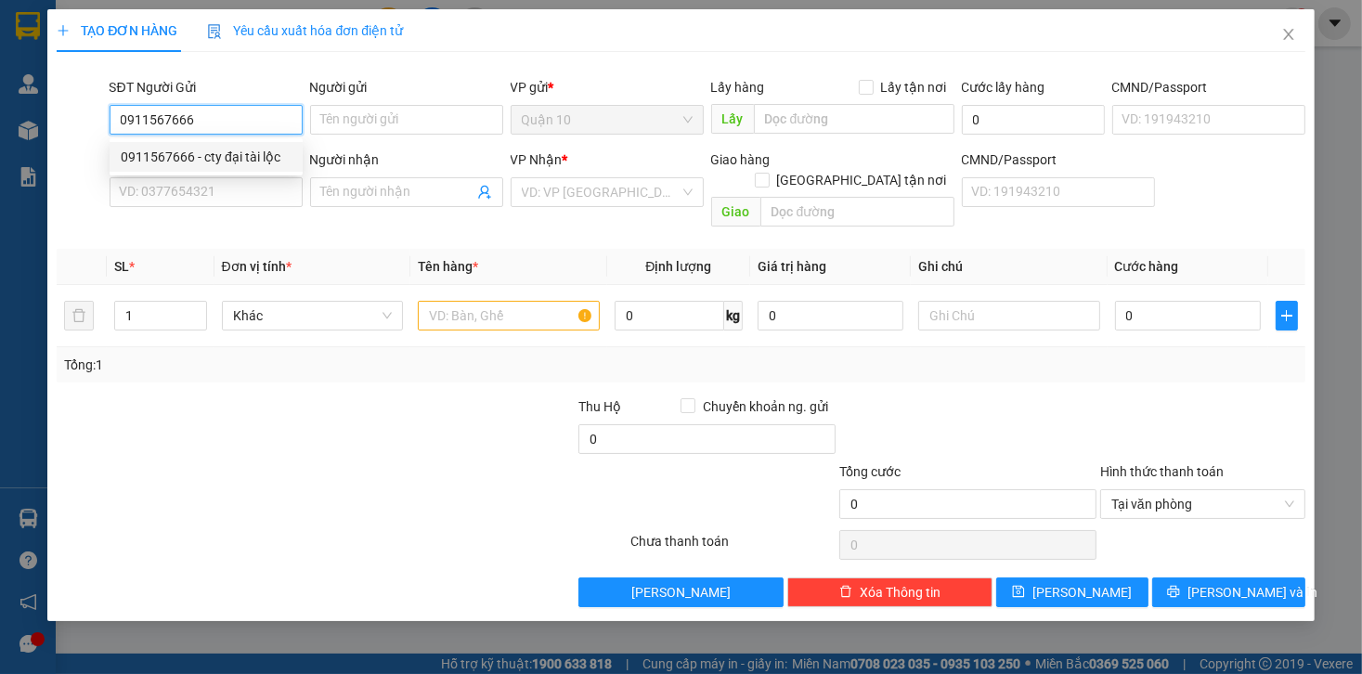
type input "117"
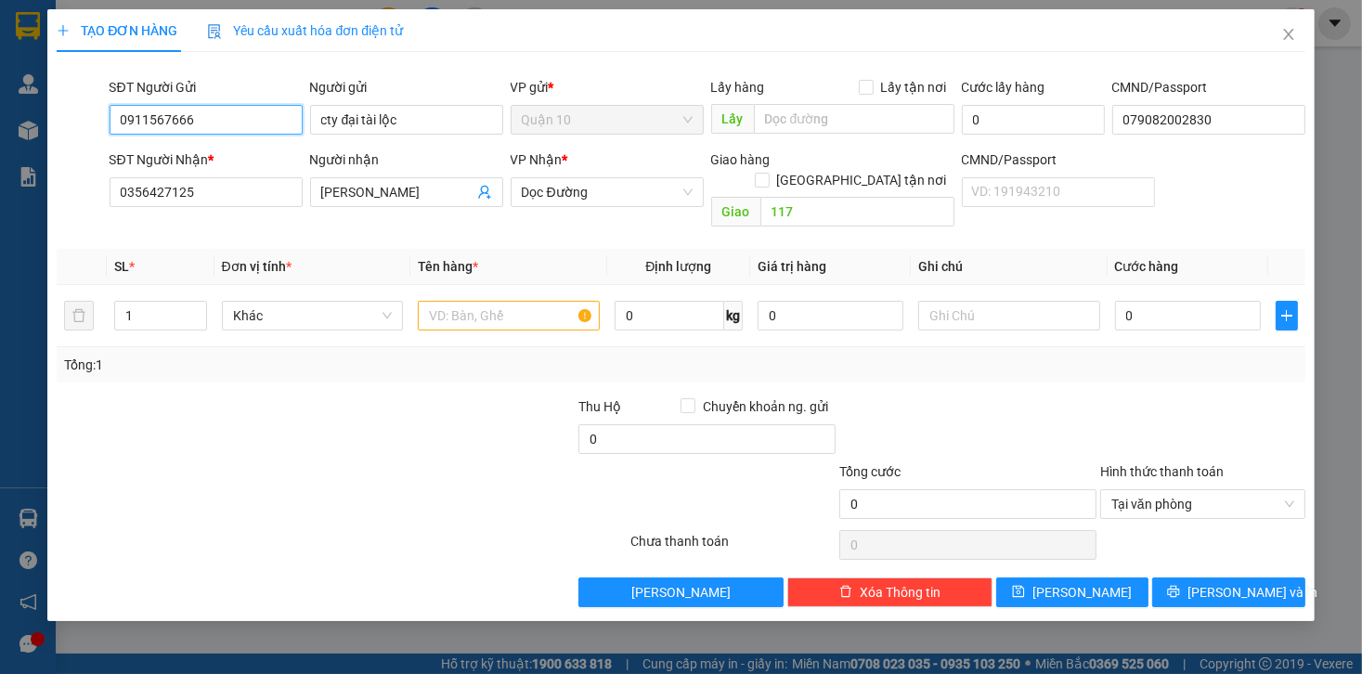
type input "0911567666"
drag, startPoint x: 214, startPoint y: 168, endPoint x: 216, endPoint y: 189, distance: 20.6
click at [215, 169] on div "SĐT Người Nhận *" at bounding box center [206, 160] width 193 height 20
click at [215, 177] on input "0356427125" at bounding box center [206, 192] width 193 height 30
click at [216, 190] on input "0356427125" at bounding box center [206, 192] width 193 height 30
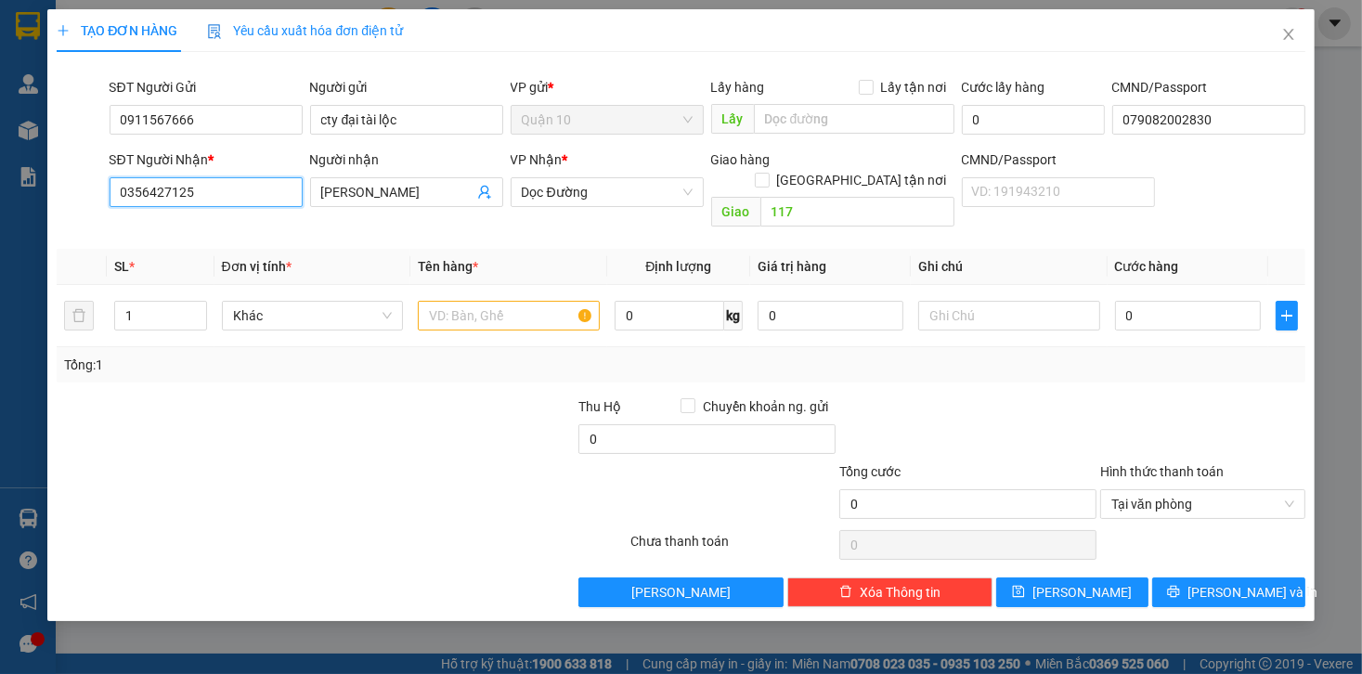
click at [216, 190] on input "0356427125" at bounding box center [206, 192] width 193 height 30
type input "0824993399"
click at [254, 239] on div "0824993399 - HỒ BẮC" at bounding box center [225, 229] width 209 height 20
type input "HỒ BẮC"
type input "0824993399"
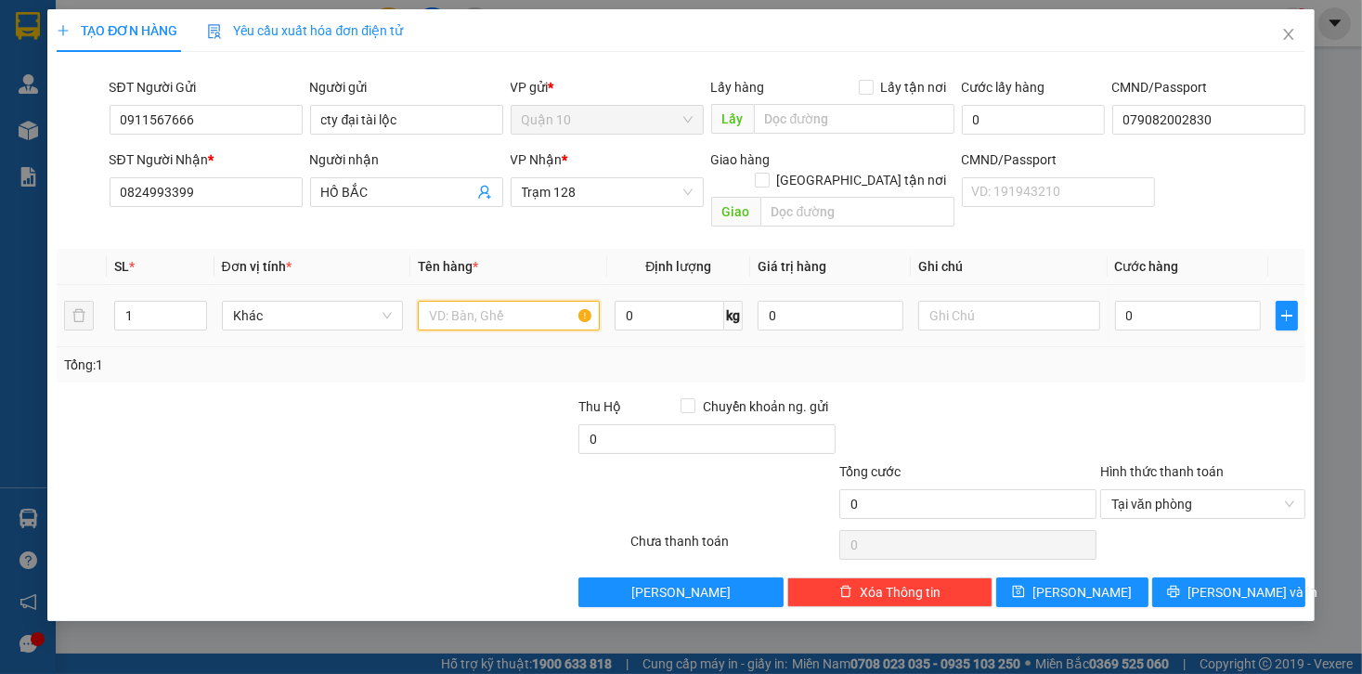
click at [561, 301] on input "text" at bounding box center [509, 316] width 182 height 30
type input "thùng giấy quấn nilong đen"
type input "5"
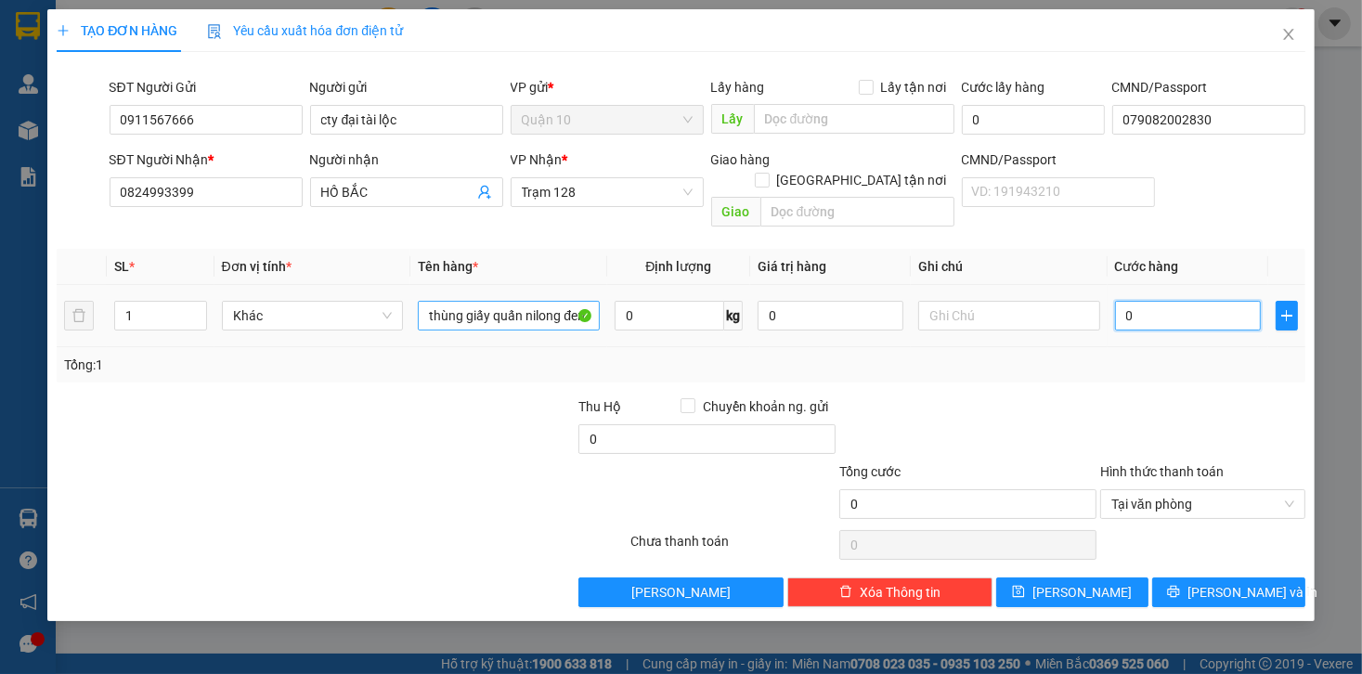
type input "5"
type input "50"
type input "50.000"
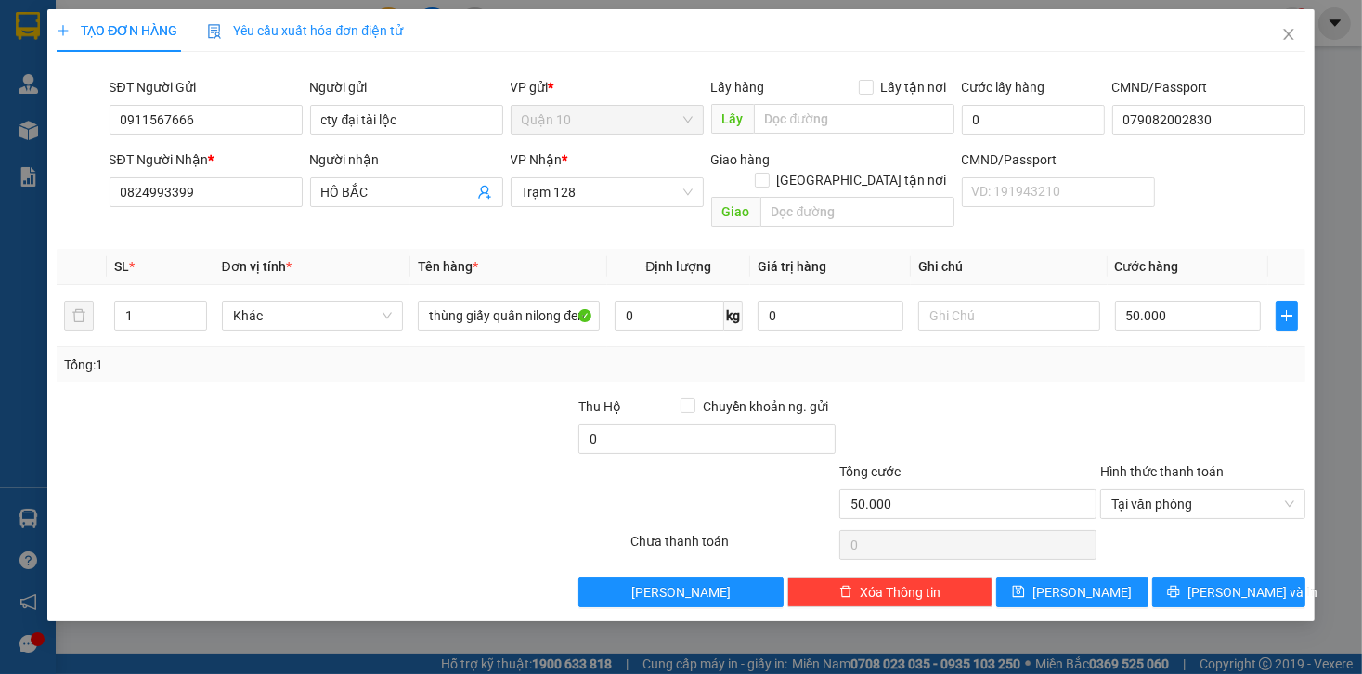
click at [1122, 427] on div at bounding box center [1203, 429] width 209 height 65
drag, startPoint x: 773, startPoint y: 299, endPoint x: 497, endPoint y: 300, distance: 275.8
click at [675, 298] on tr "1 Khác thùng giấy quấn nilong đen 0 kg 0 50.000" at bounding box center [681, 316] width 1248 height 62
type input "1.000.000"
click at [1192, 578] on button "[PERSON_NAME] và In" at bounding box center [1229, 593] width 153 height 30
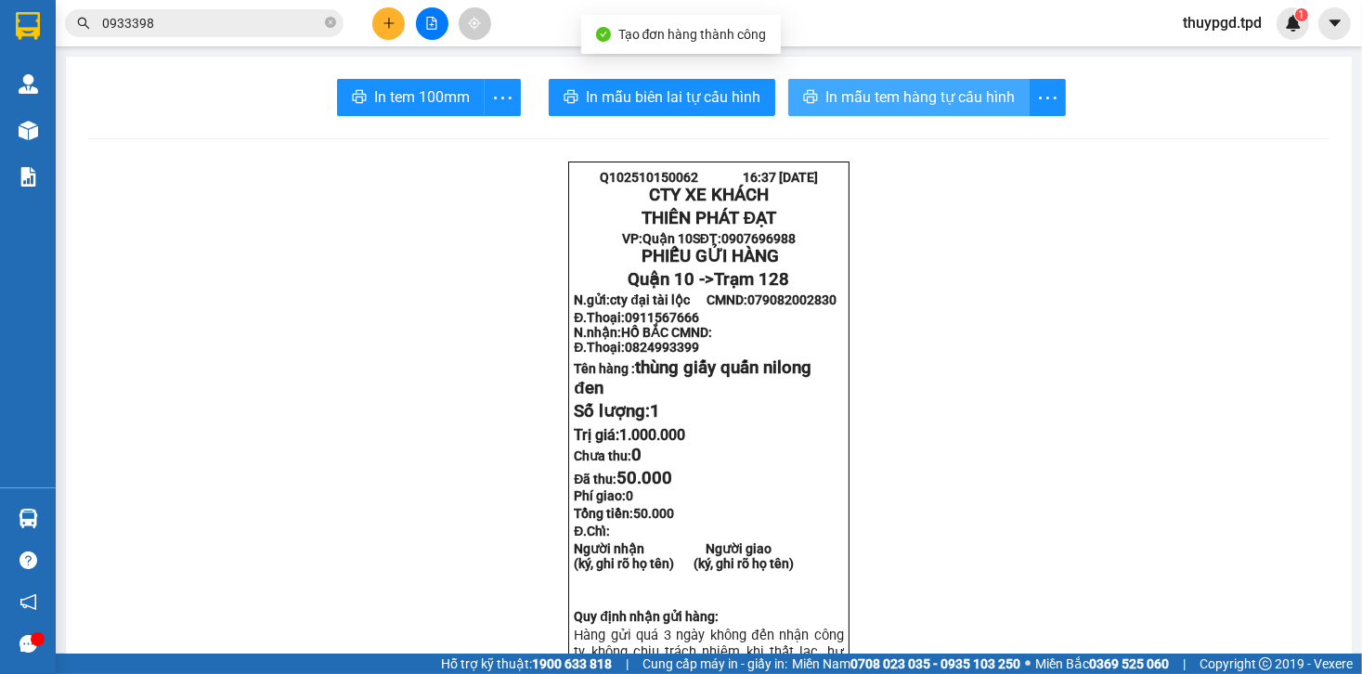
click at [912, 99] on span "In mẫu tem hàng tự cấu hình" at bounding box center [920, 96] width 189 height 23
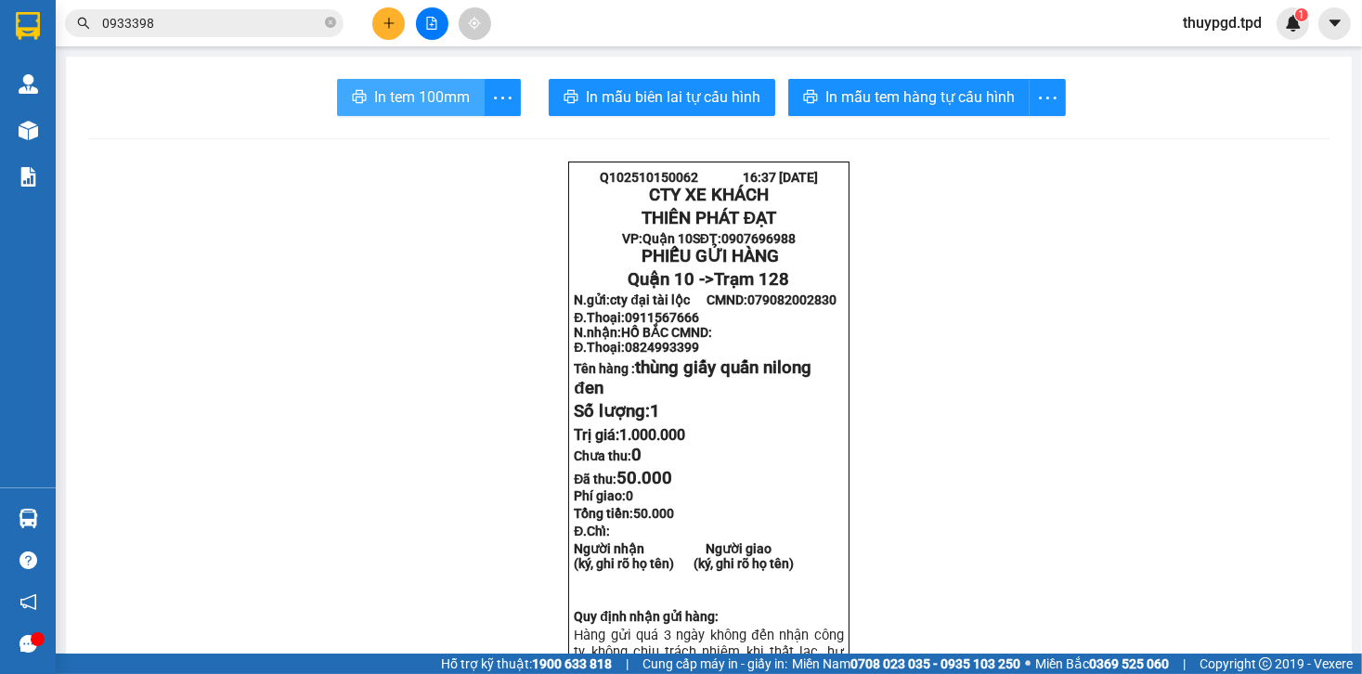
click at [443, 86] on span "In tem 100mm" at bounding box center [422, 96] width 96 height 23
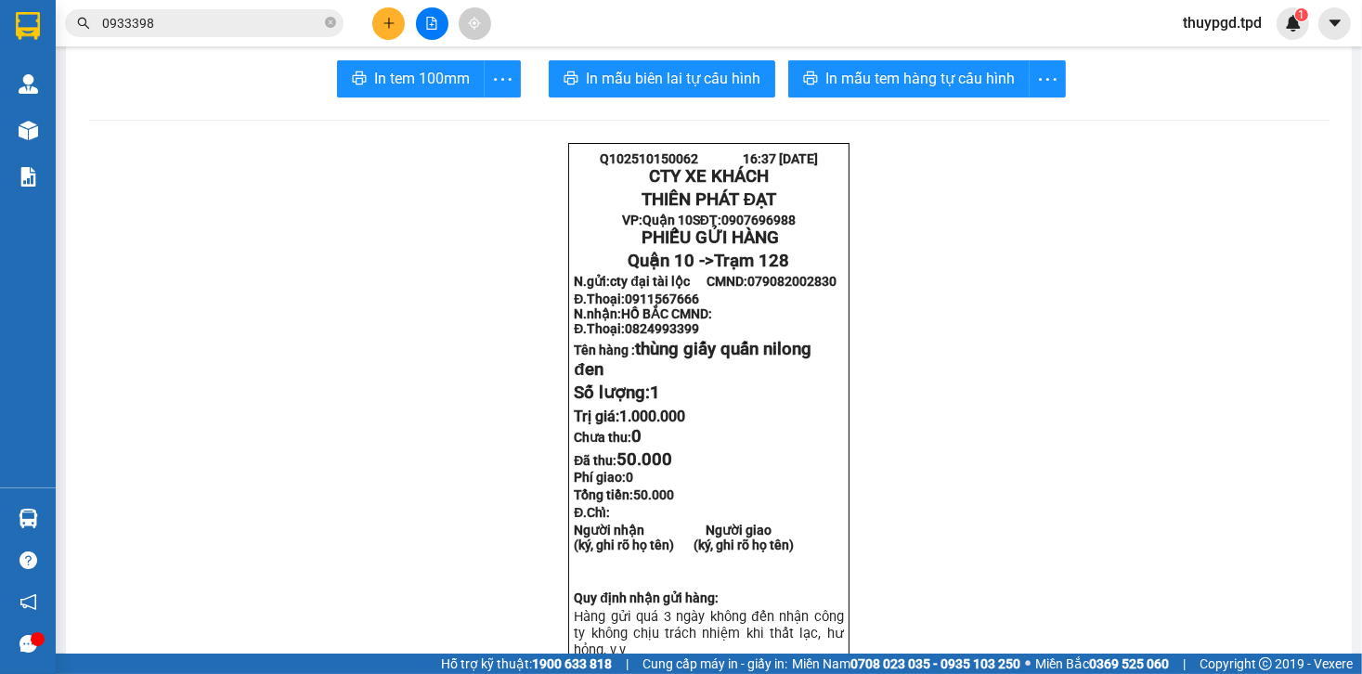
scroll to position [74, 0]
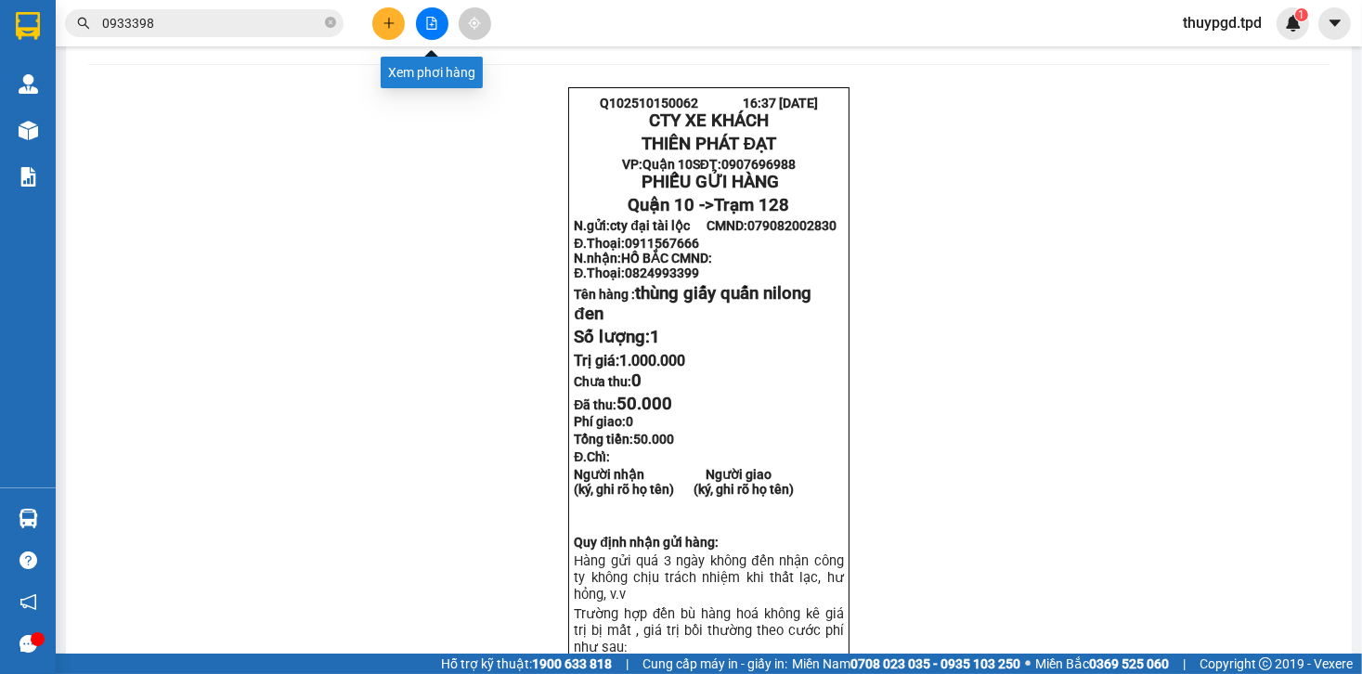
click at [425, 24] on icon "file-add" at bounding box center [431, 23] width 13 height 13
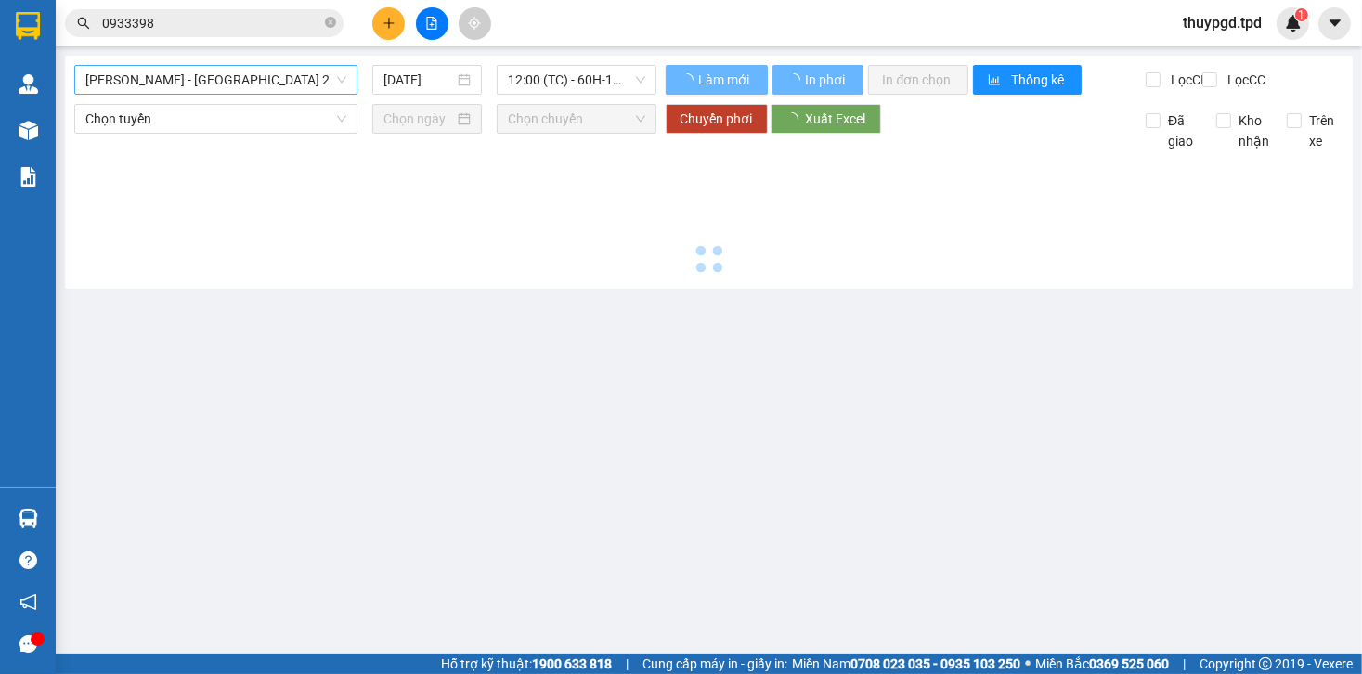
click at [240, 87] on span "[PERSON_NAME] - [GEOGRAPHIC_DATA] 2" at bounding box center [215, 80] width 261 height 28
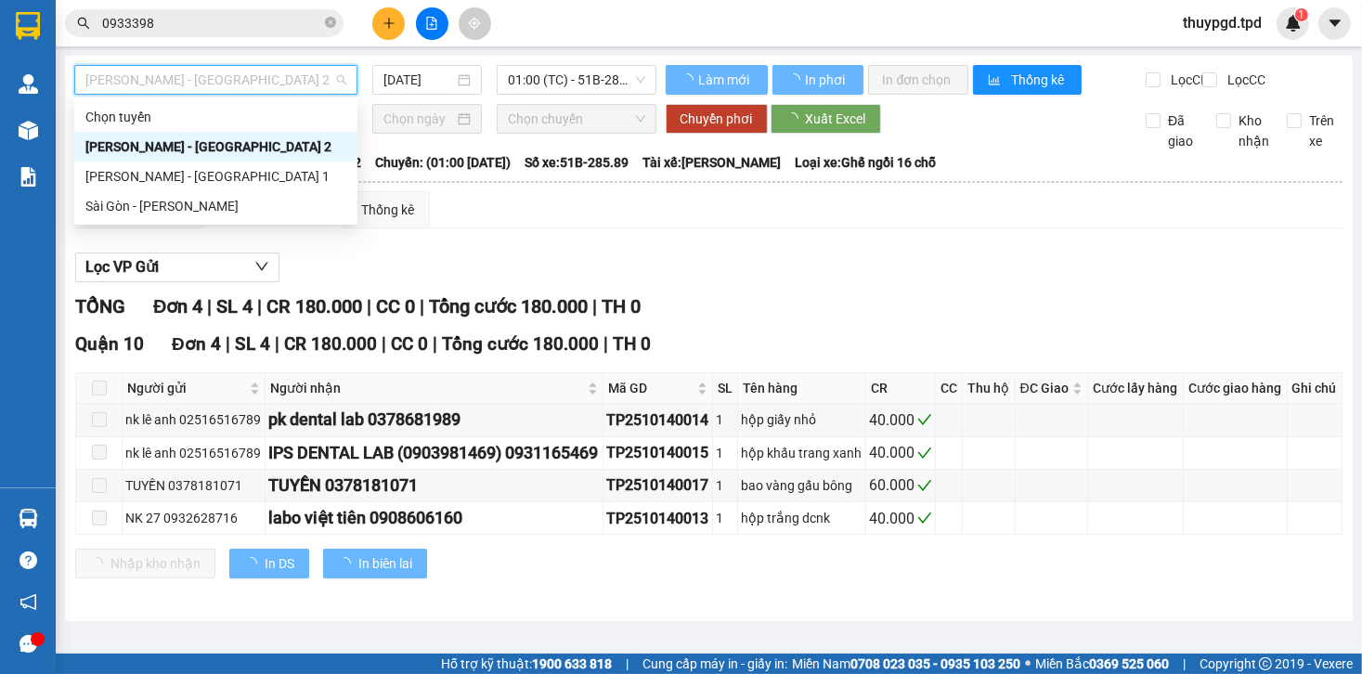
click at [178, 221] on body "Kết quả tìm kiếm ( 52 ) Bộ lọc Mã ĐH Trạng thái Món hàng Thu hộ Tổng cước Chưa …" at bounding box center [681, 337] width 1362 height 674
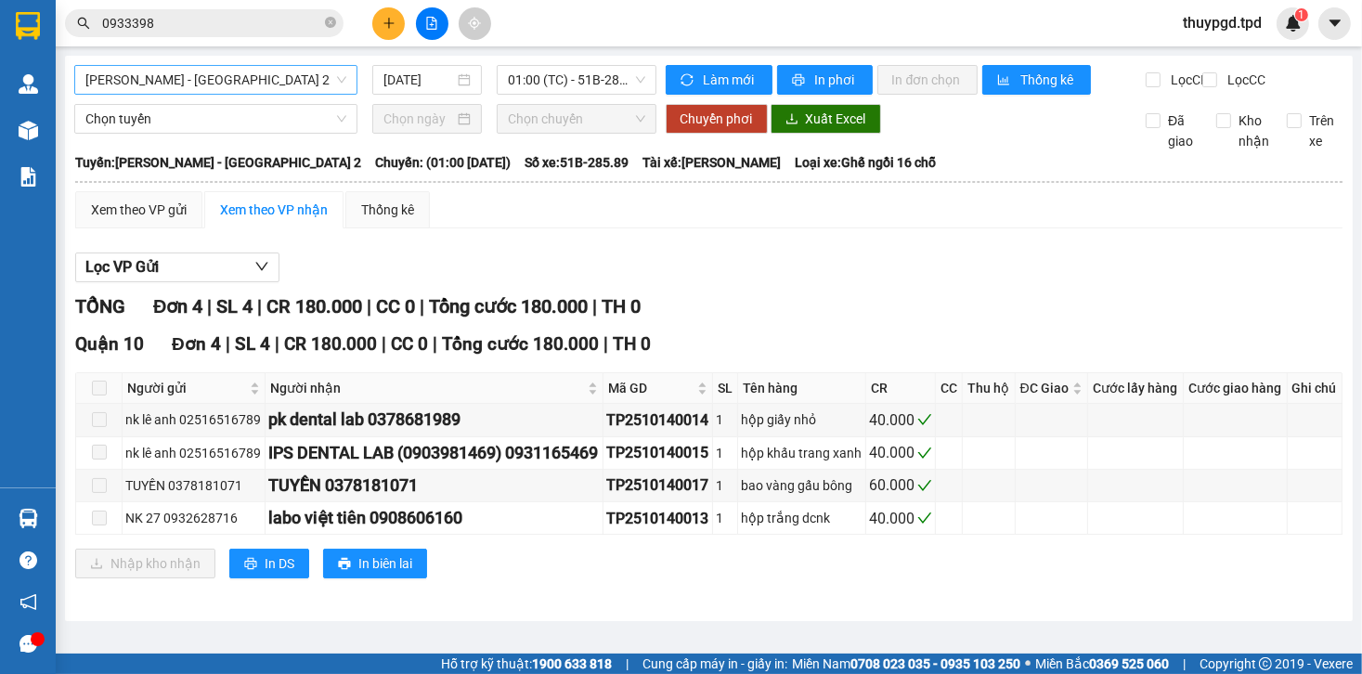
click at [163, 68] on span "[PERSON_NAME] - [GEOGRAPHIC_DATA] 2" at bounding box center [215, 80] width 261 height 28
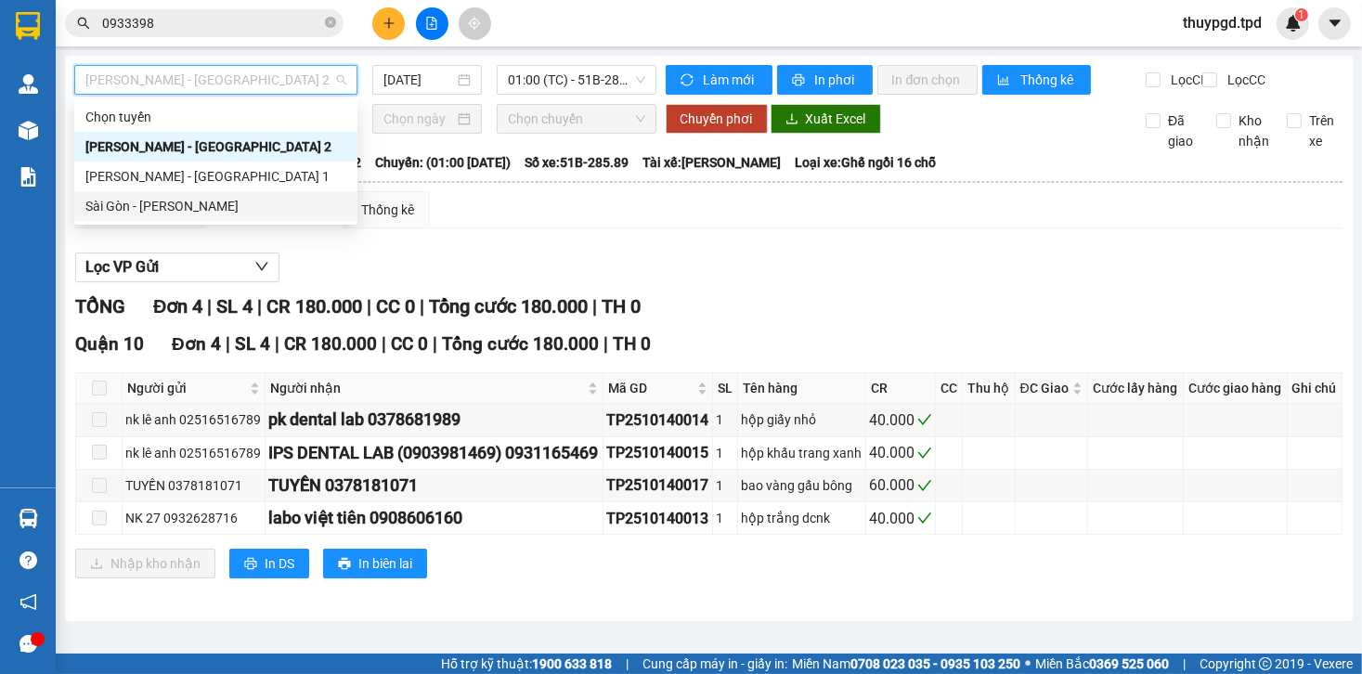
click at [157, 203] on div "Sài Gòn - [PERSON_NAME]" at bounding box center [215, 206] width 261 height 20
type input "[DATE]"
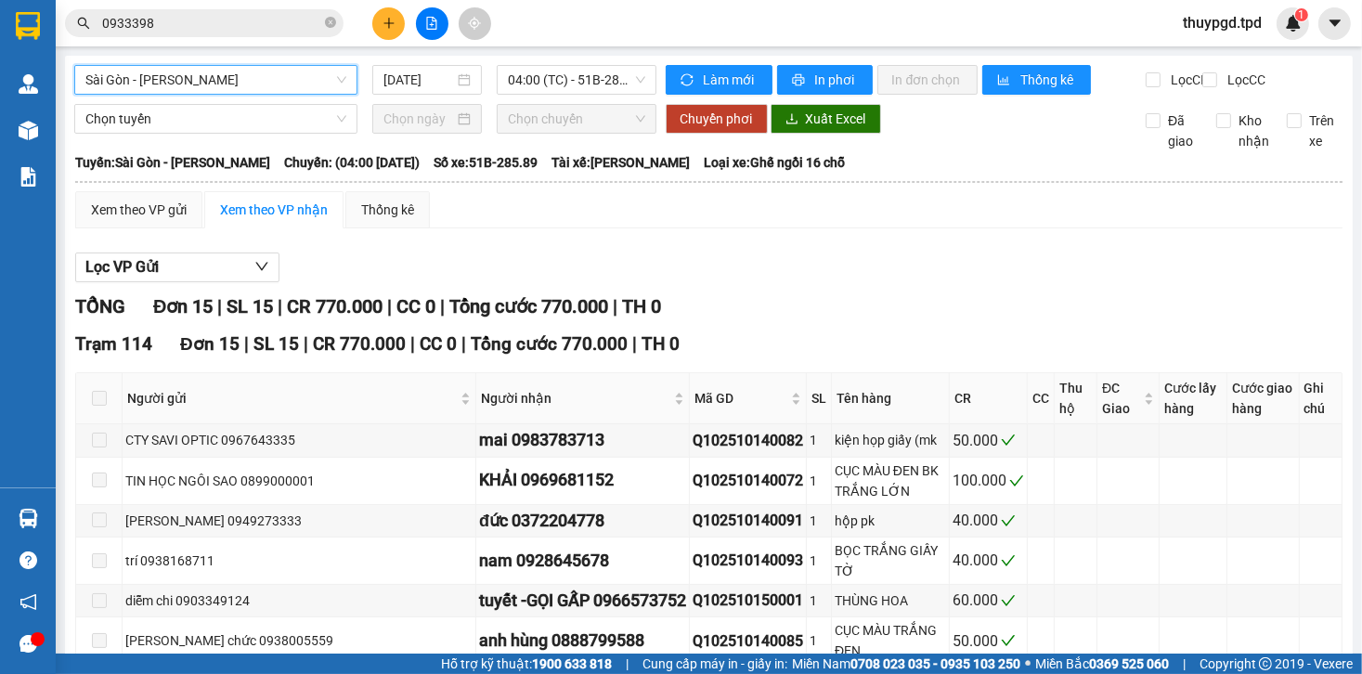
click at [179, 26] on input "0933398" at bounding box center [211, 23] width 219 height 20
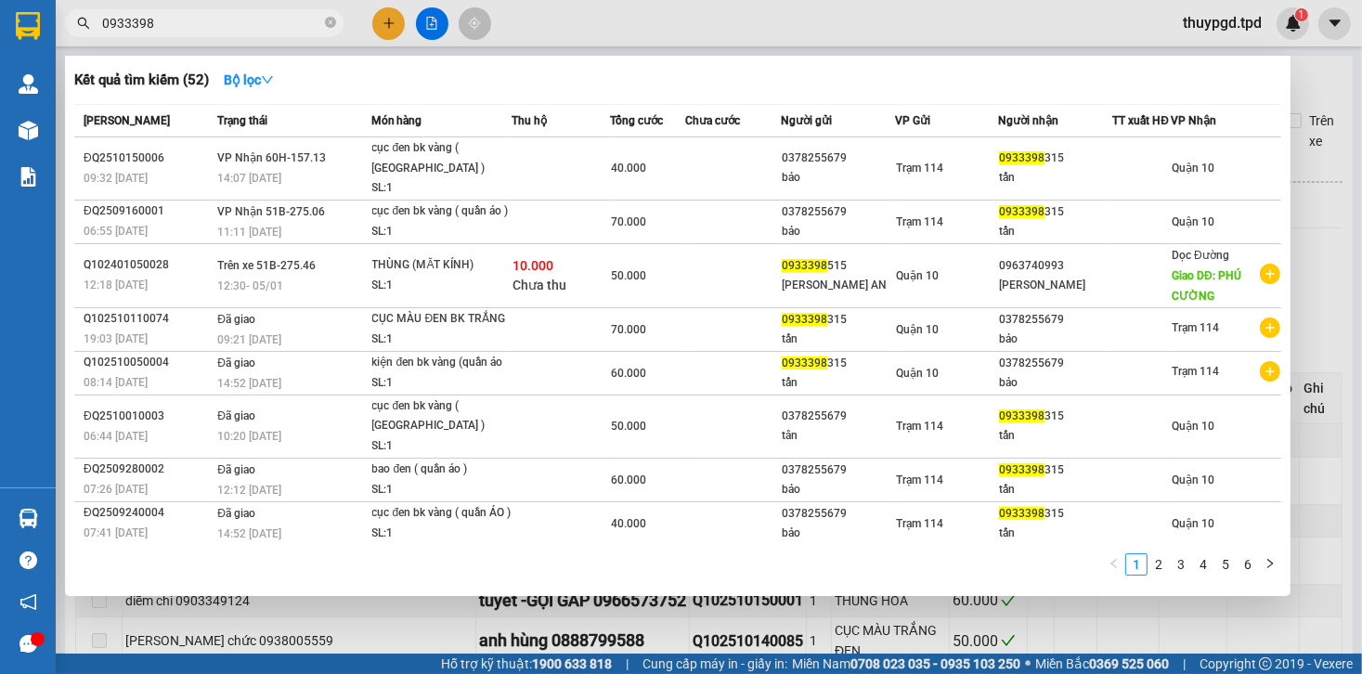
click at [179, 26] on input "0933398" at bounding box center [211, 23] width 219 height 20
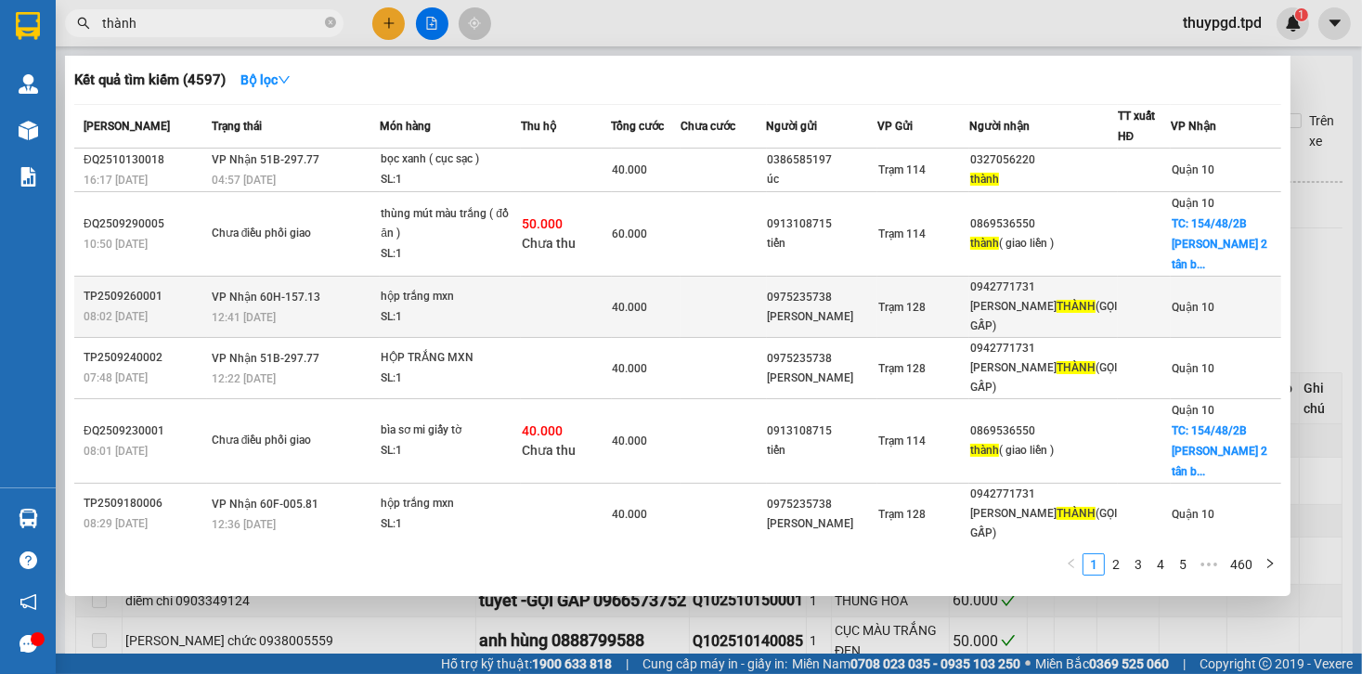
type input "thành"
click at [944, 297] on td "Trạm 128" at bounding box center [924, 307] width 92 height 61
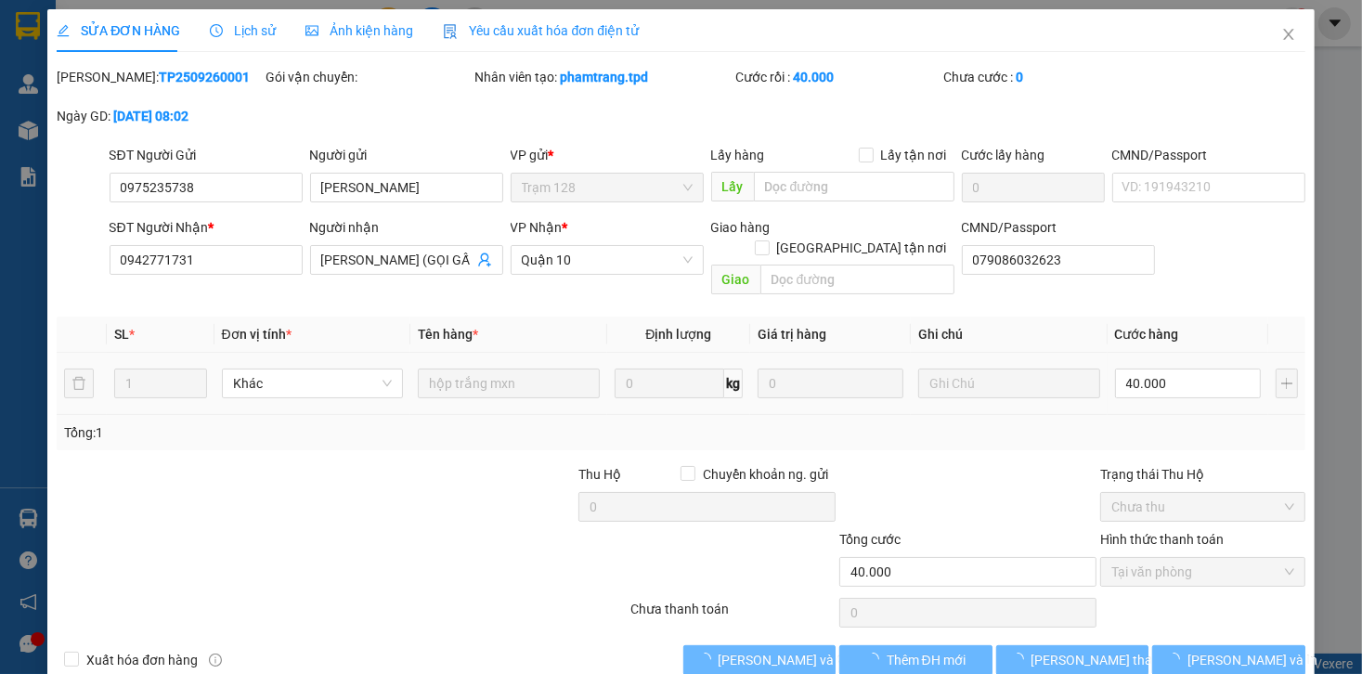
type input "0975235738"
type input "ĐẶNG MINH THÔNG"
type input "0942771731"
type input "LƯƠNG CHÍ THÀNH (GỌI GẤP)"
type input "079086032623"
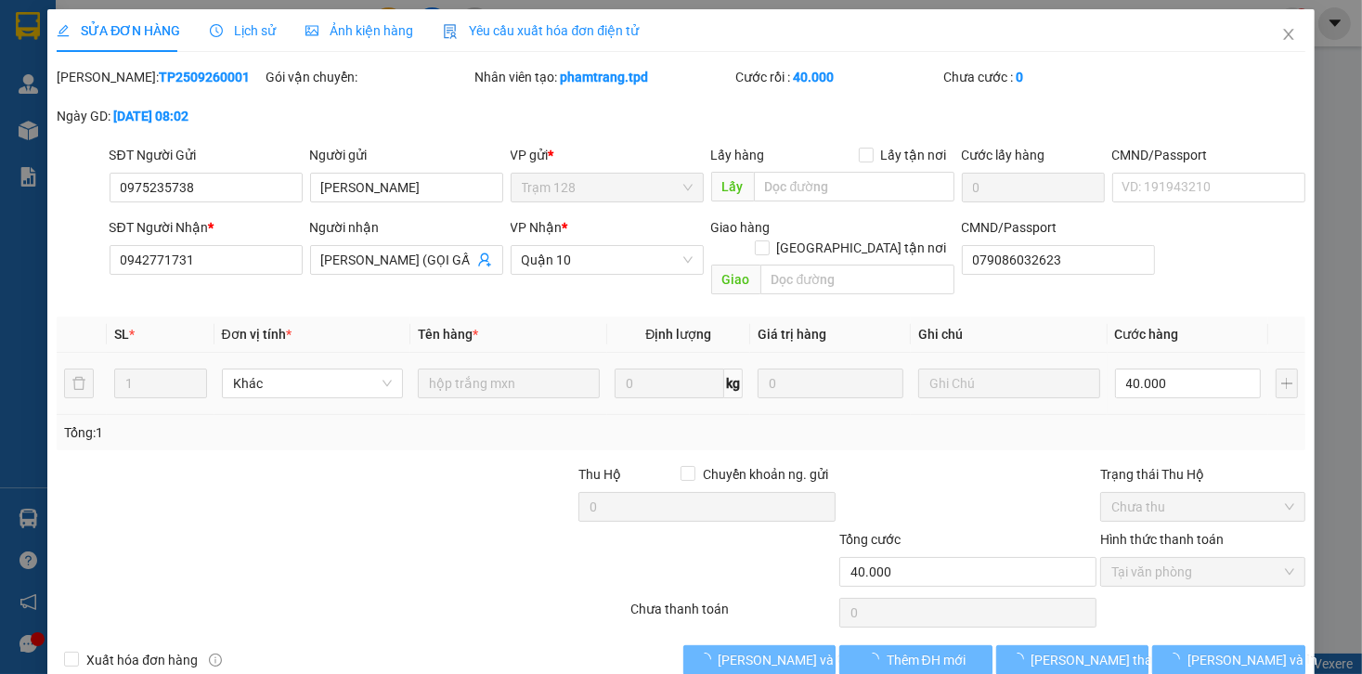
type input "40.000"
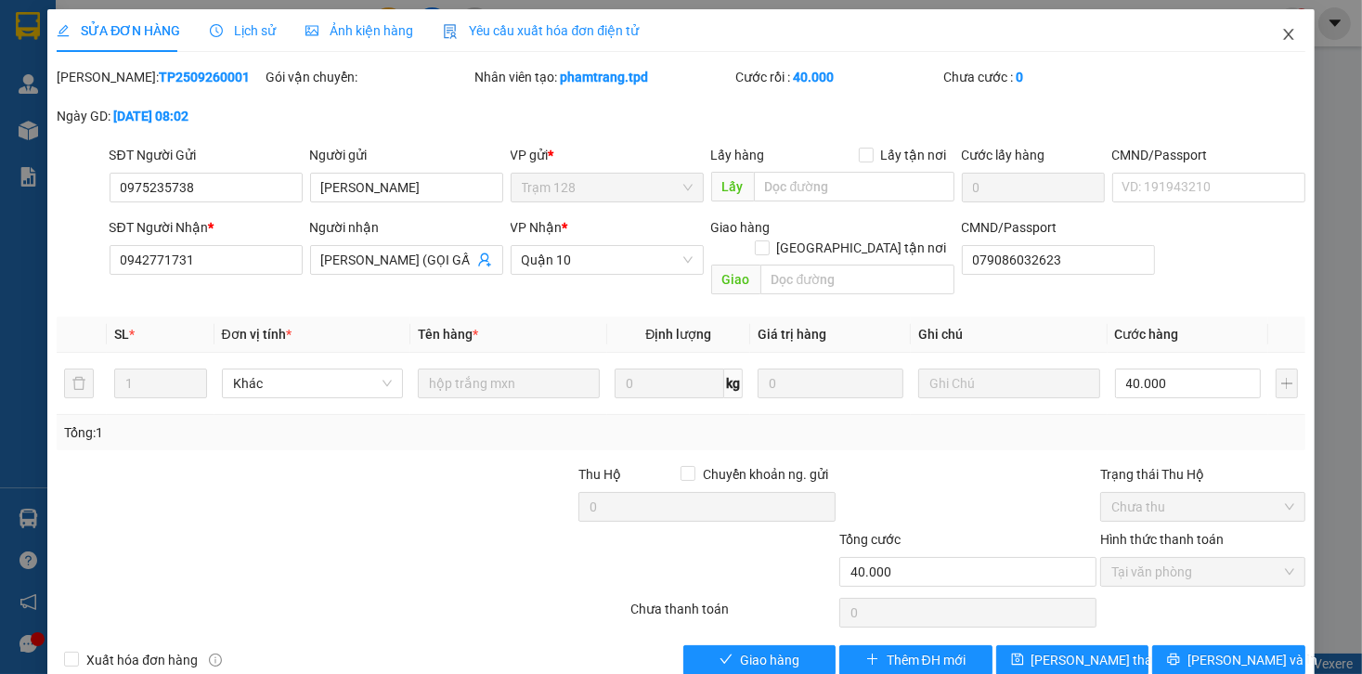
click at [1282, 24] on span "Close" at bounding box center [1289, 35] width 52 height 52
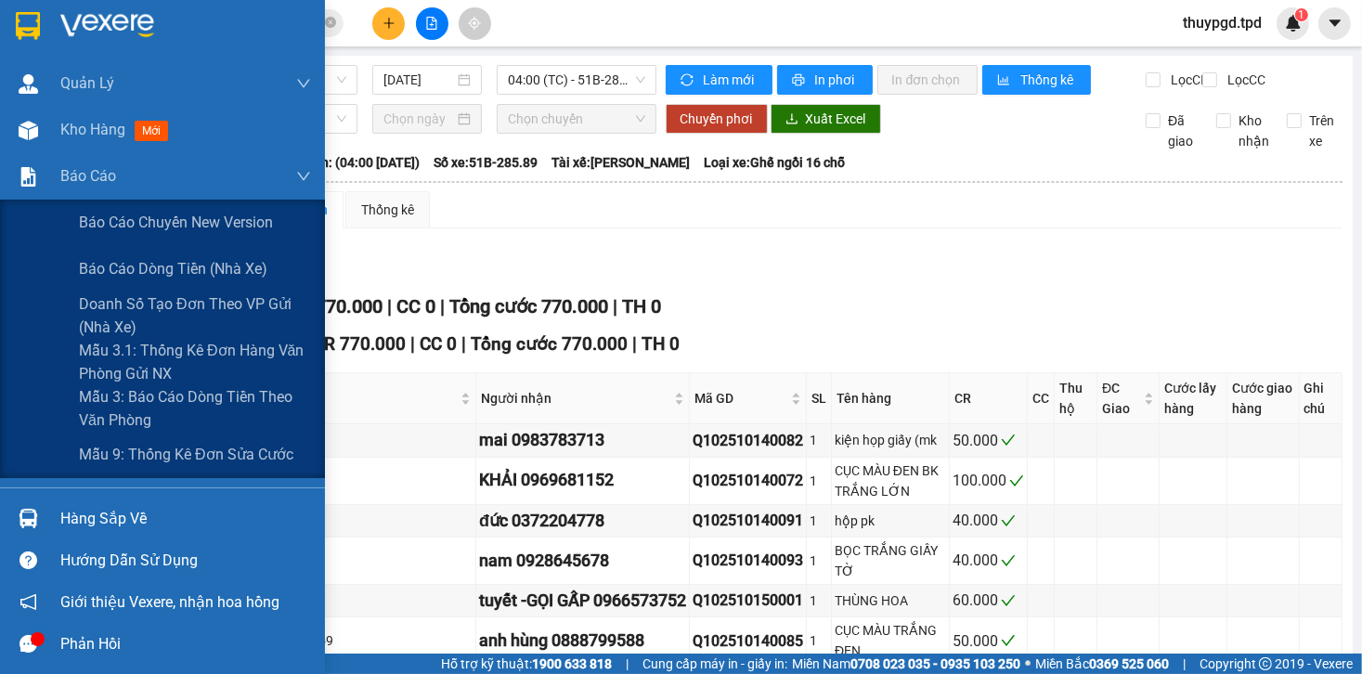
click at [66, 137] on span "Kho hàng" at bounding box center [92, 130] width 65 height 18
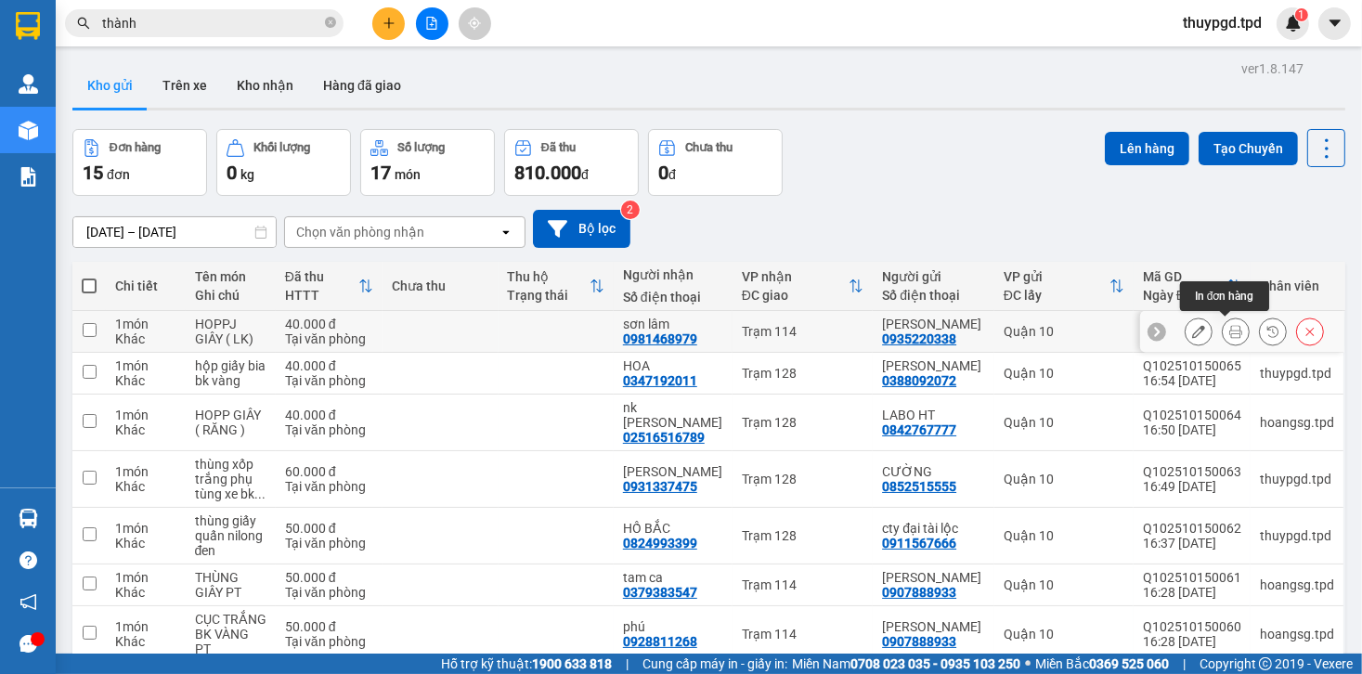
click at [1223, 331] on button at bounding box center [1236, 332] width 26 height 33
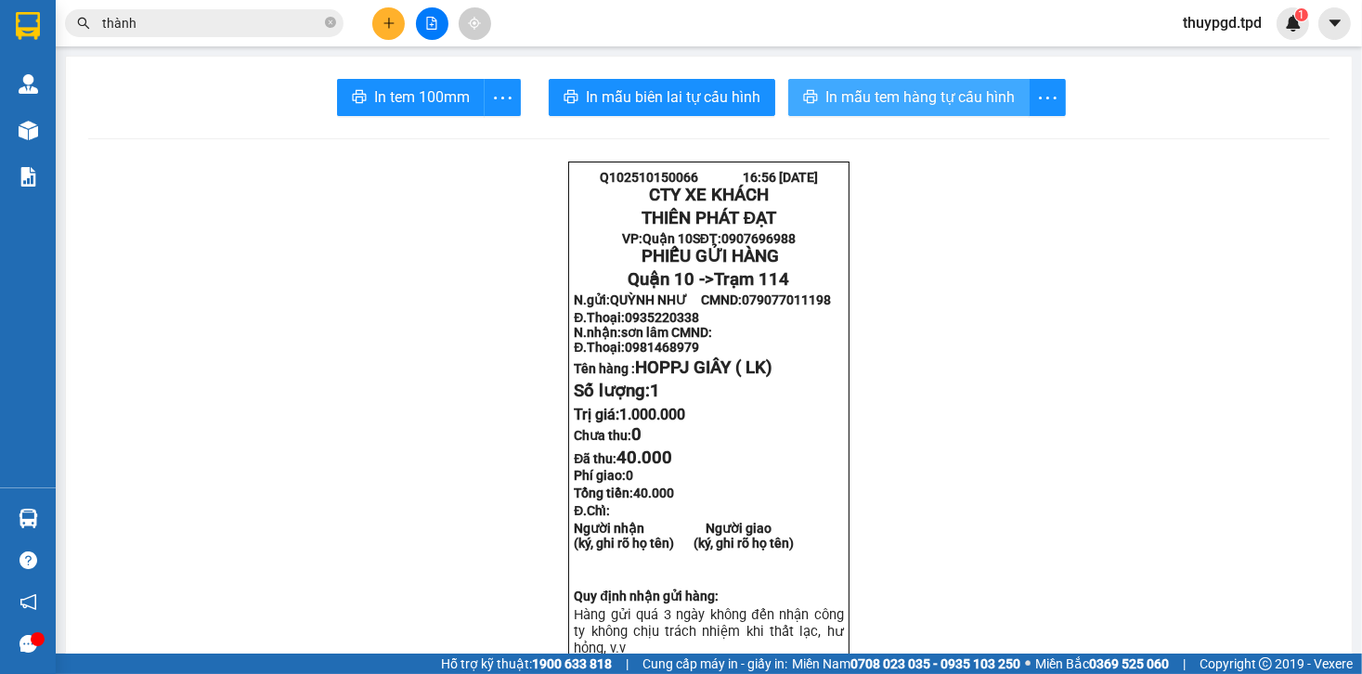
click at [839, 93] on span "In mẫu tem hàng tự cấu hình" at bounding box center [920, 96] width 189 height 23
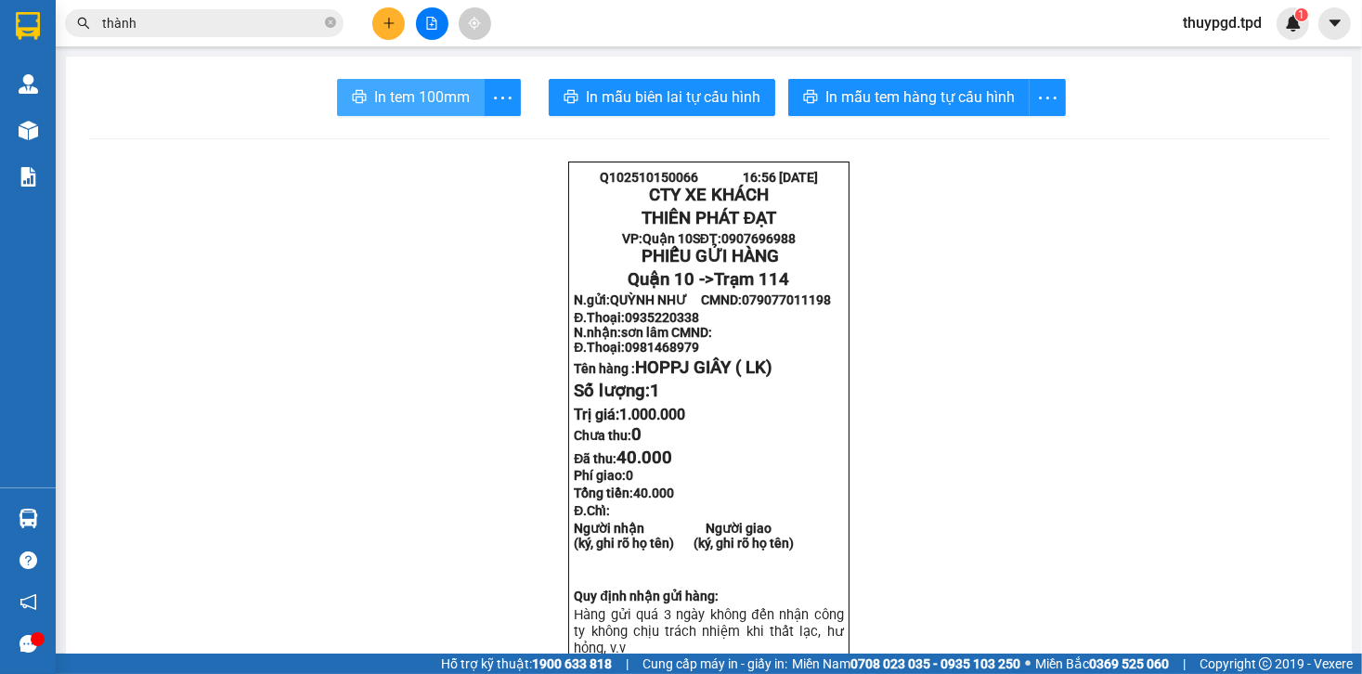
click at [446, 104] on span "In tem 100mm" at bounding box center [422, 96] width 96 height 23
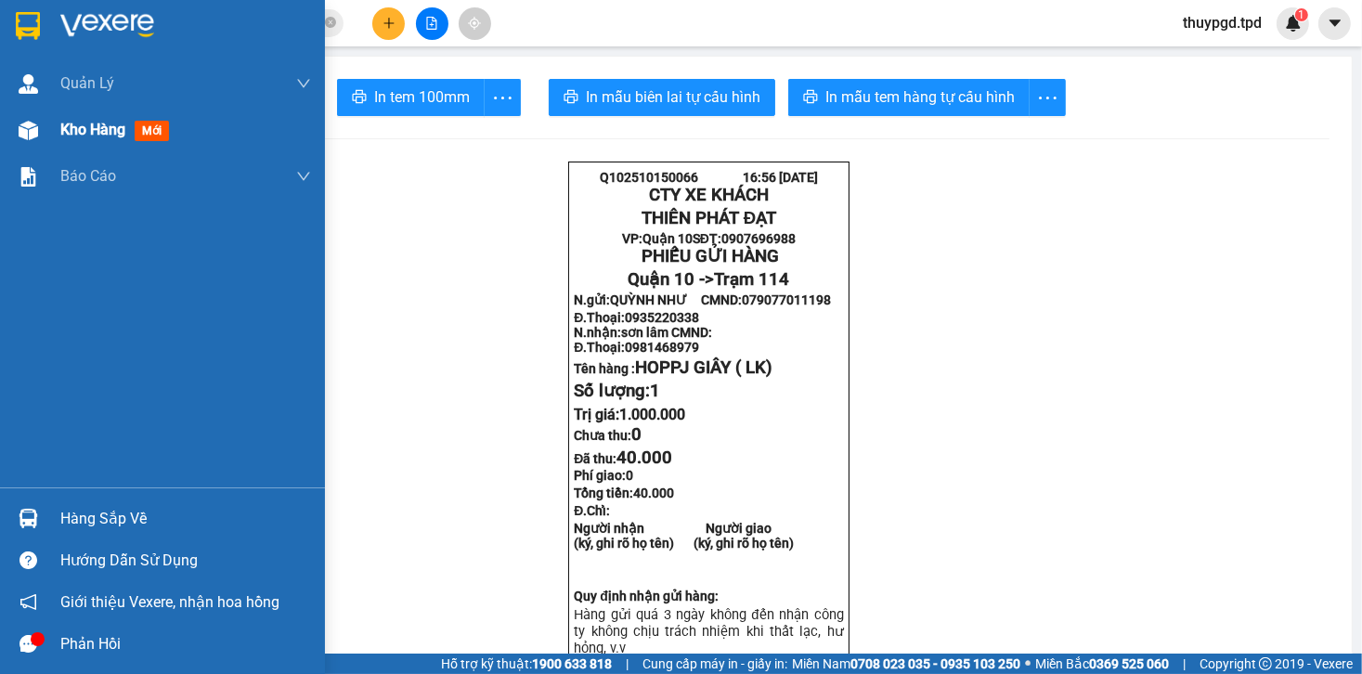
click at [65, 124] on span "Kho hàng" at bounding box center [92, 130] width 65 height 18
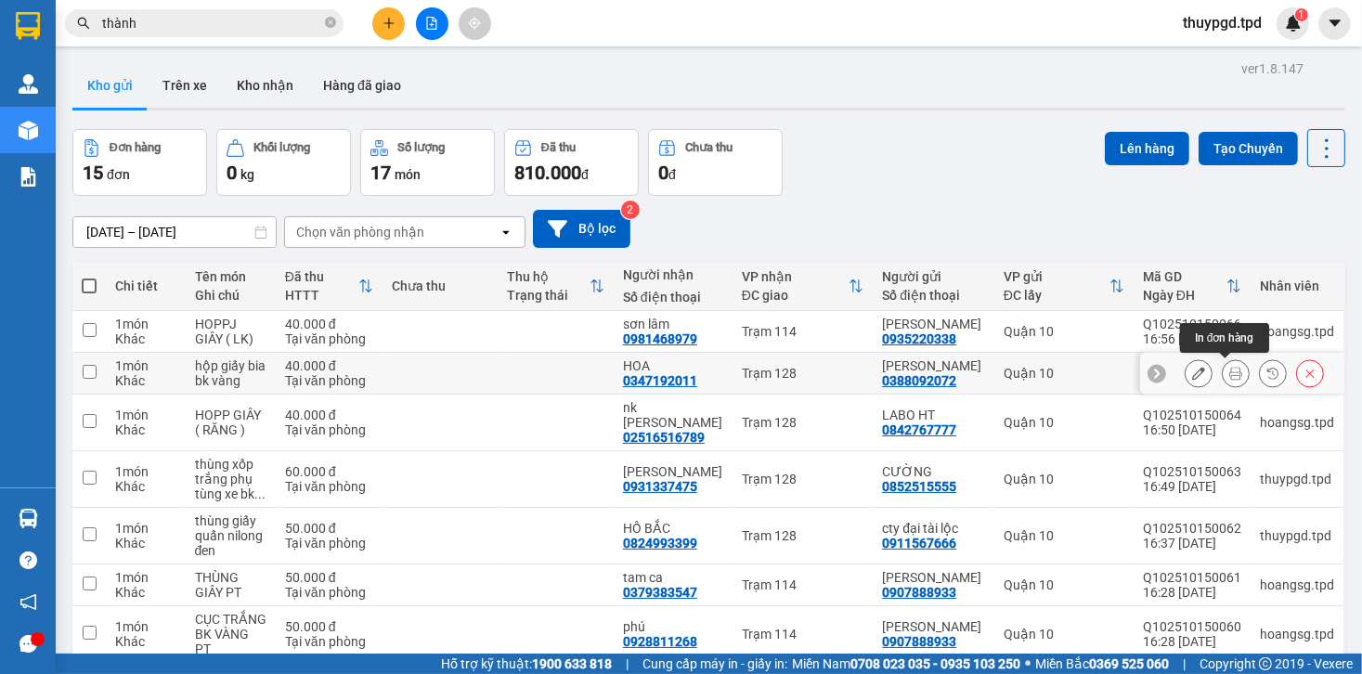
click at [1230, 371] on icon at bounding box center [1236, 373] width 13 height 13
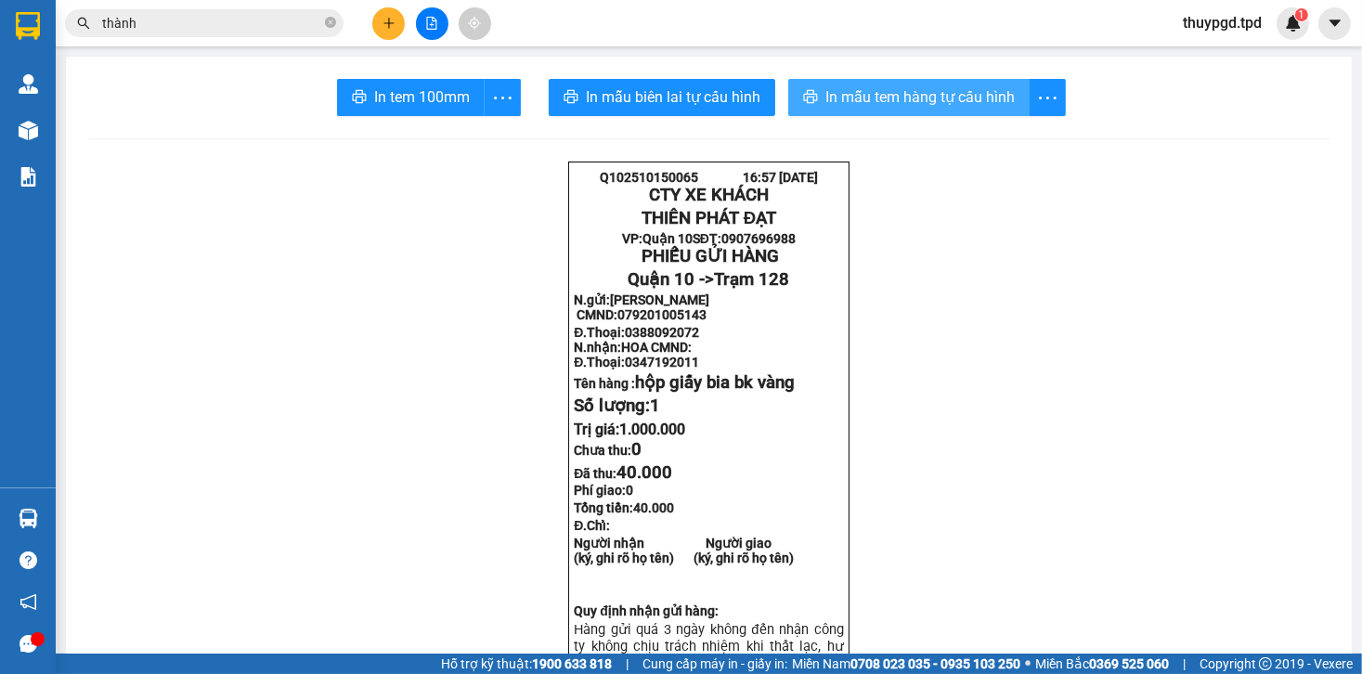
click at [910, 98] on span "In mẫu tem hàng tự cấu hình" at bounding box center [920, 96] width 189 height 23
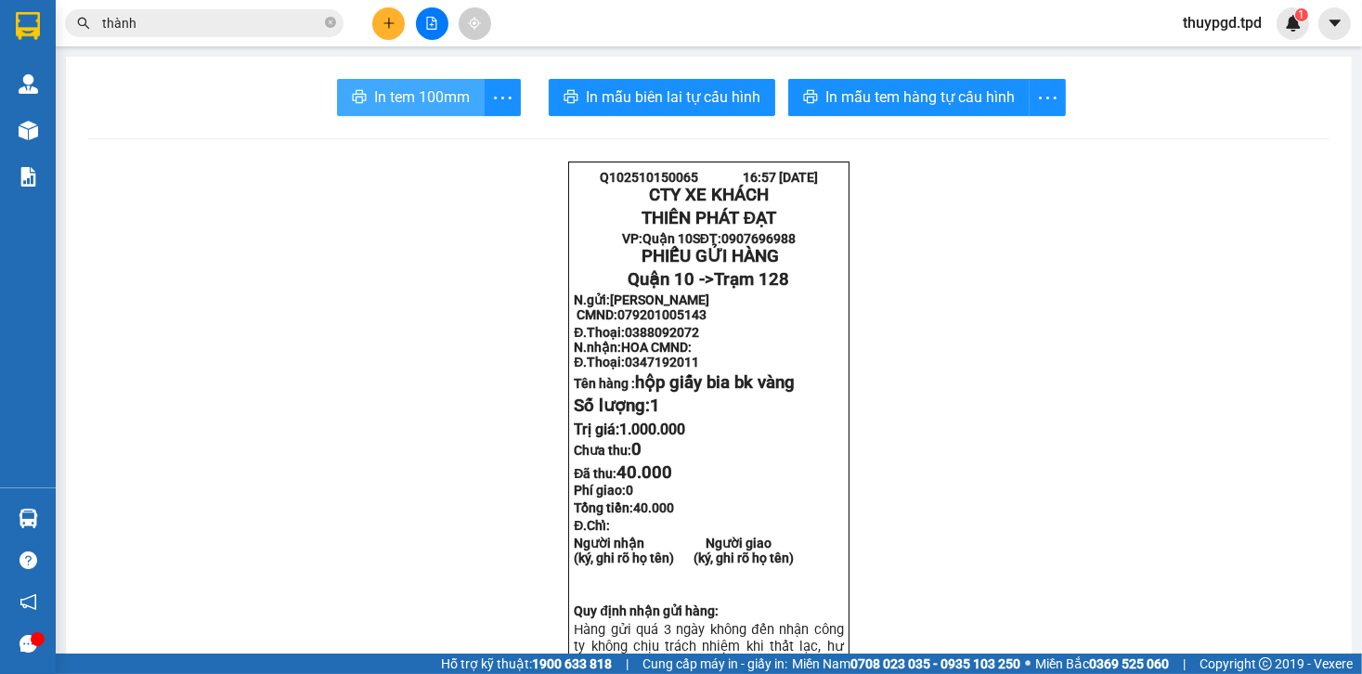
drag, startPoint x: 419, startPoint y: 87, endPoint x: 1063, endPoint y: 175, distance: 650.4
click at [420, 86] on span "In tem 100mm" at bounding box center [422, 96] width 96 height 23
click at [191, 26] on input "thành" at bounding box center [211, 23] width 219 height 20
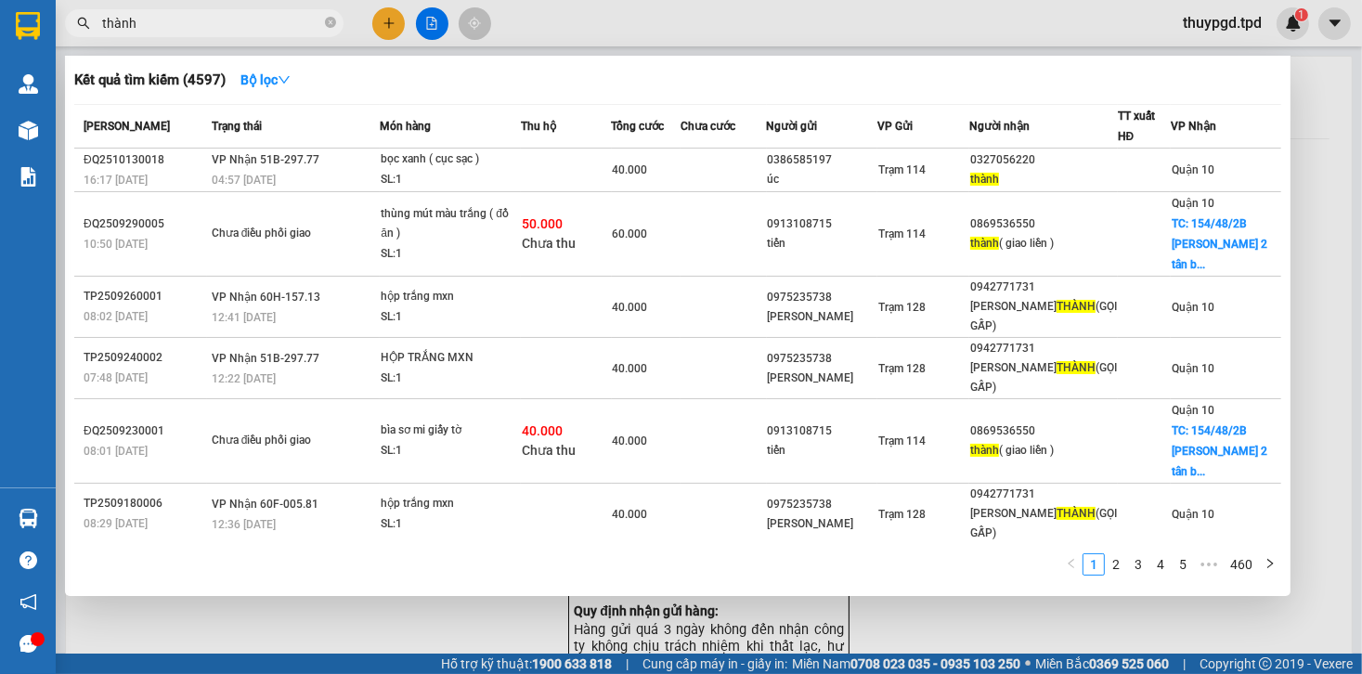
click at [191, 26] on input "thành" at bounding box center [211, 23] width 219 height 20
type input "\"
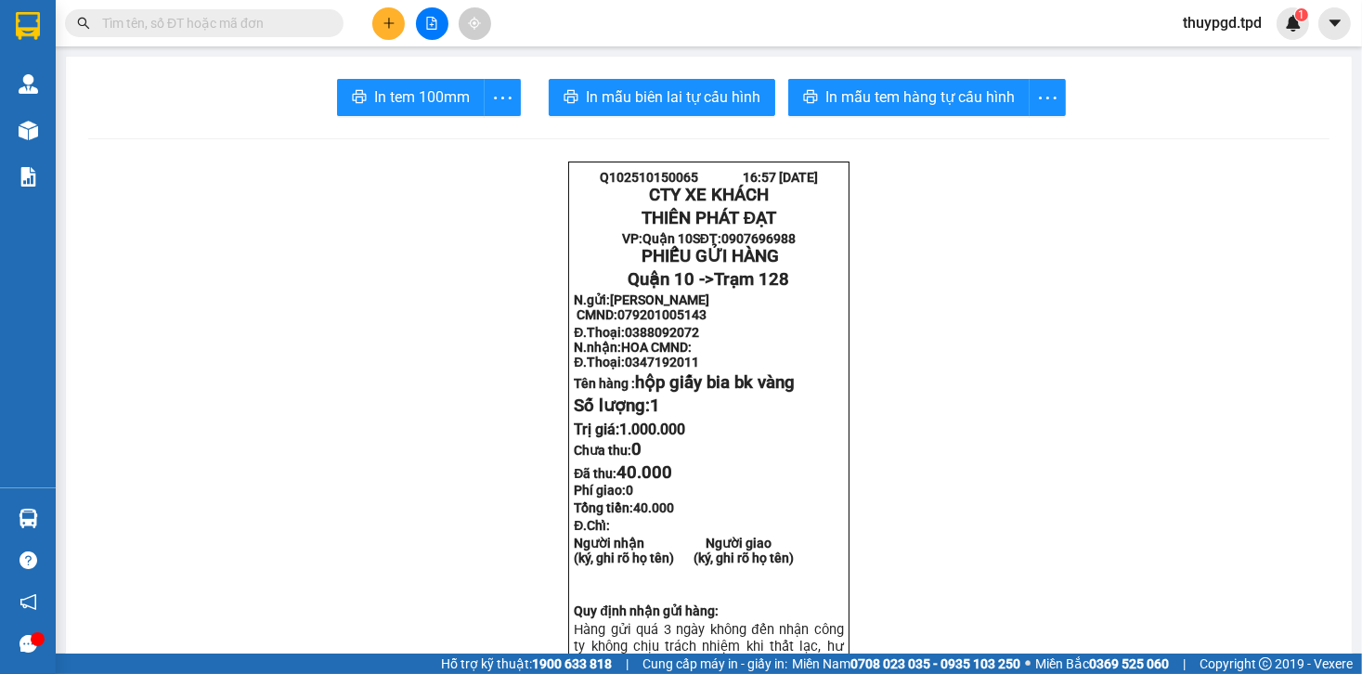
click at [386, 29] on button at bounding box center [388, 23] width 33 height 33
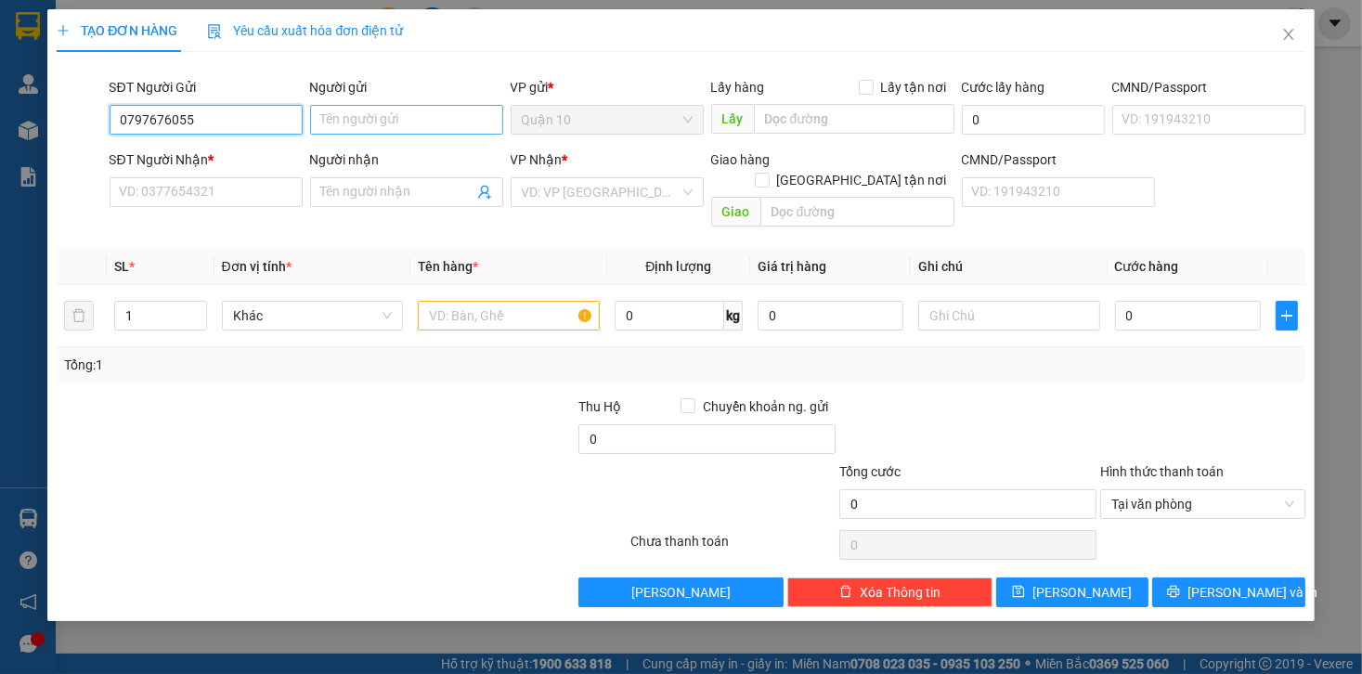
type input "0797676055"
click at [387, 120] on input "Người gửi" at bounding box center [406, 120] width 193 height 30
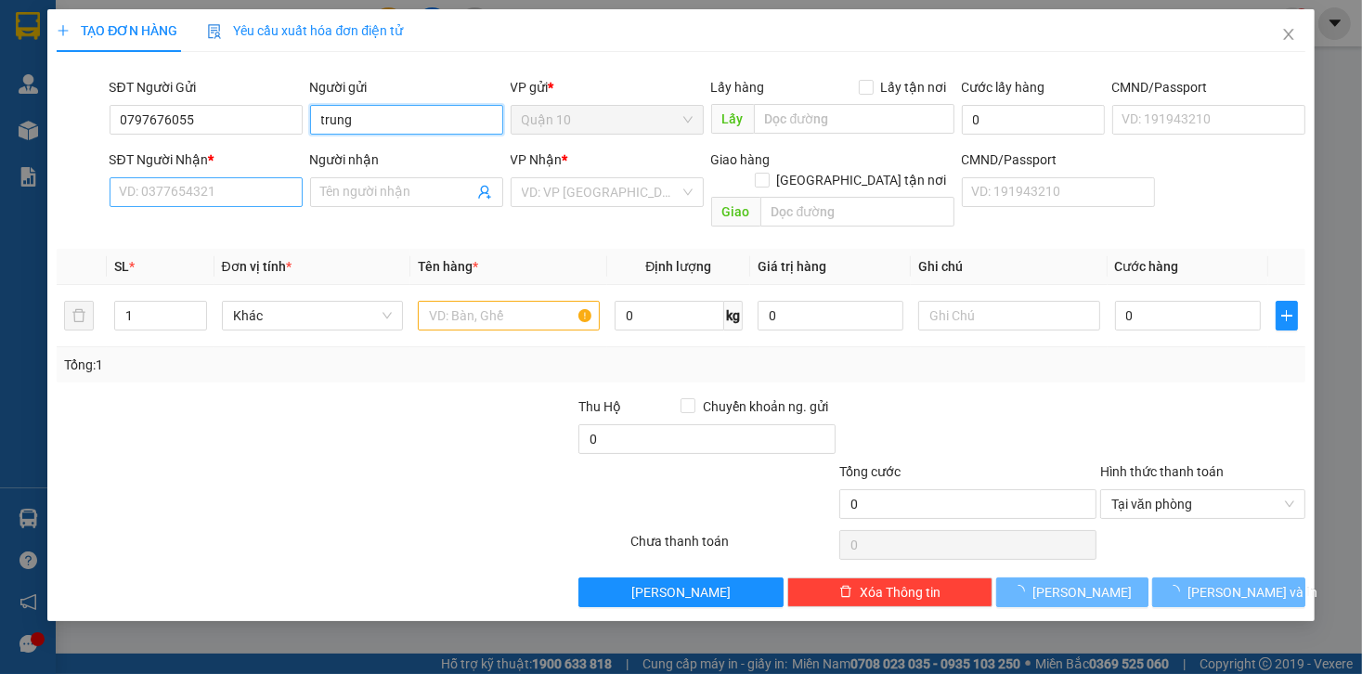
type input "trung"
drag, startPoint x: 180, startPoint y: 181, endPoint x: 242, endPoint y: 268, distance: 107.2
click at [182, 180] on input "SĐT Người Nhận *" at bounding box center [206, 192] width 193 height 30
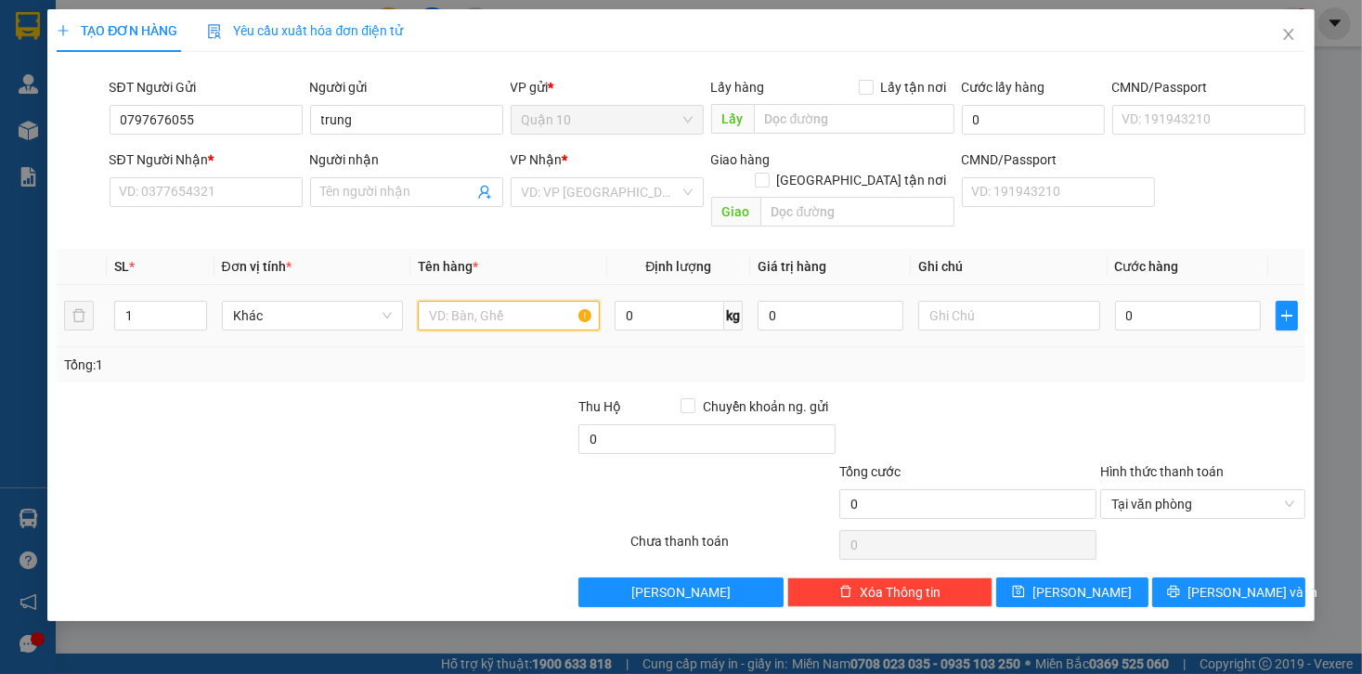
click at [521, 301] on input "text" at bounding box center [509, 316] width 182 height 30
type input "cục màu trắng bk vàng"
click at [1184, 301] on input "0" at bounding box center [1188, 316] width 146 height 30
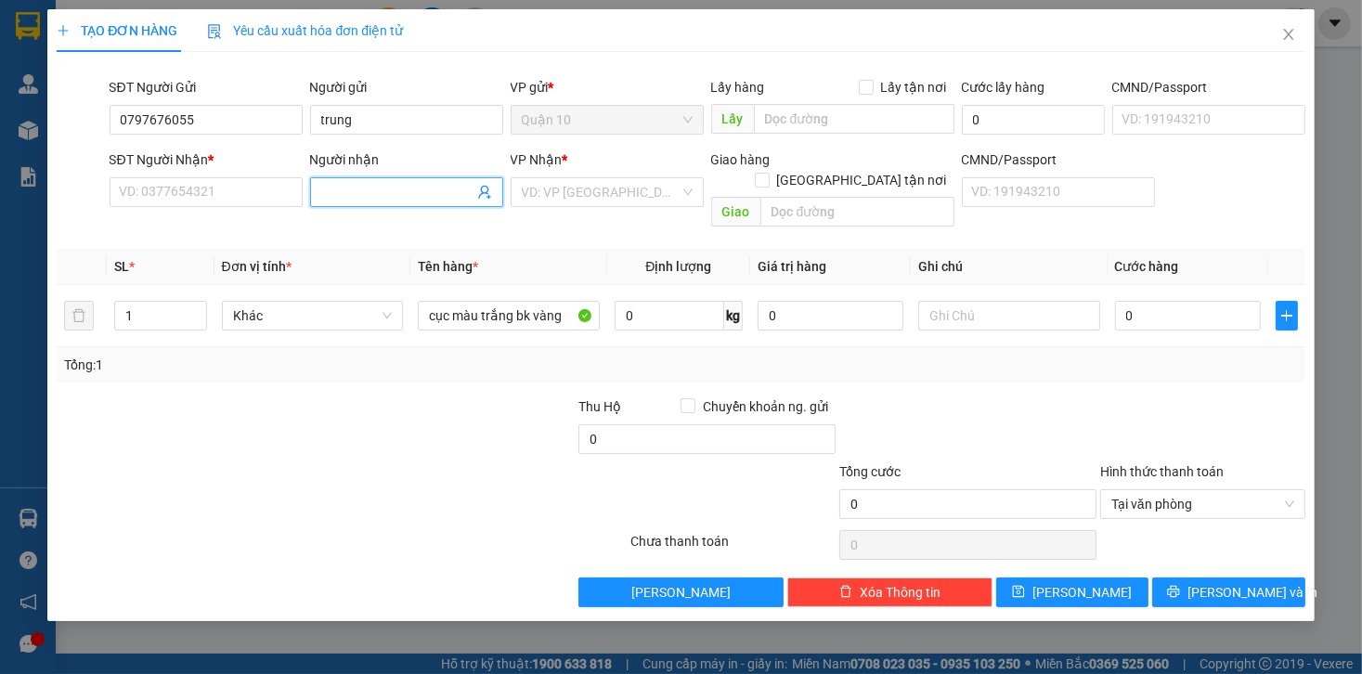
click at [393, 189] on input "Người nhận" at bounding box center [397, 192] width 152 height 20
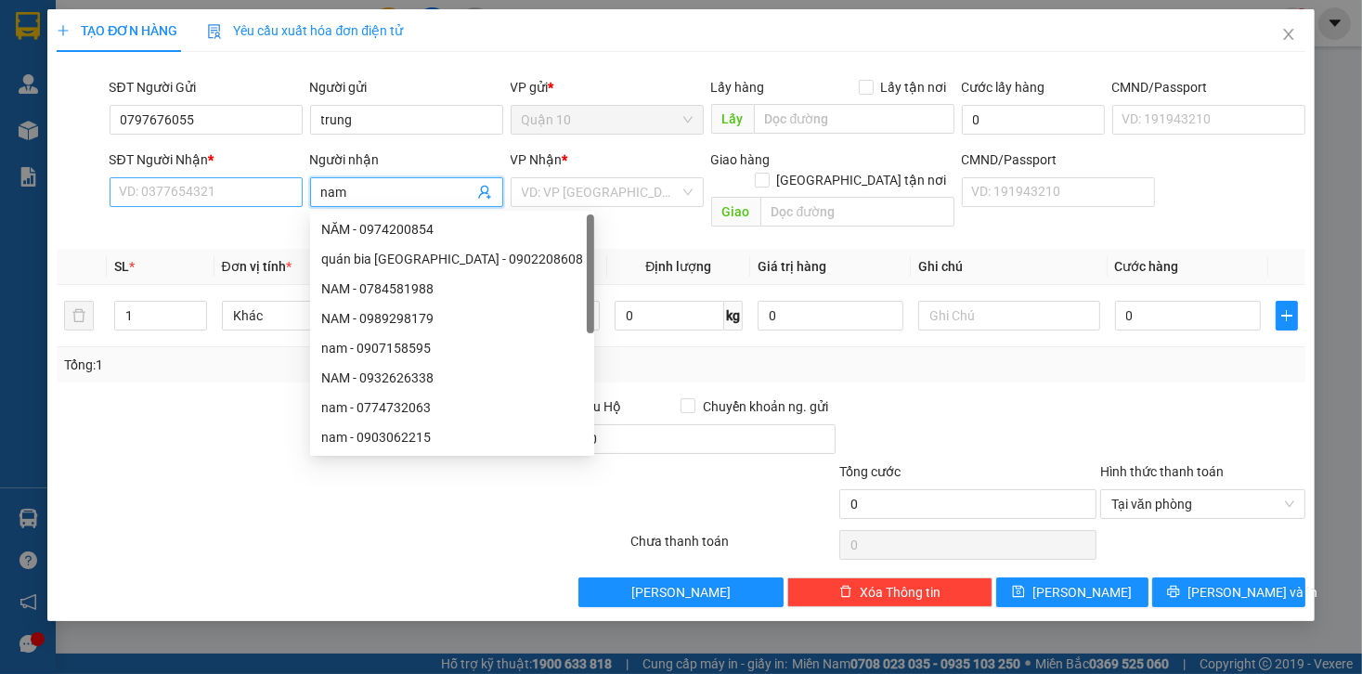
type input "nam"
click at [249, 204] on input "SĐT Người Nhận *" at bounding box center [206, 192] width 193 height 30
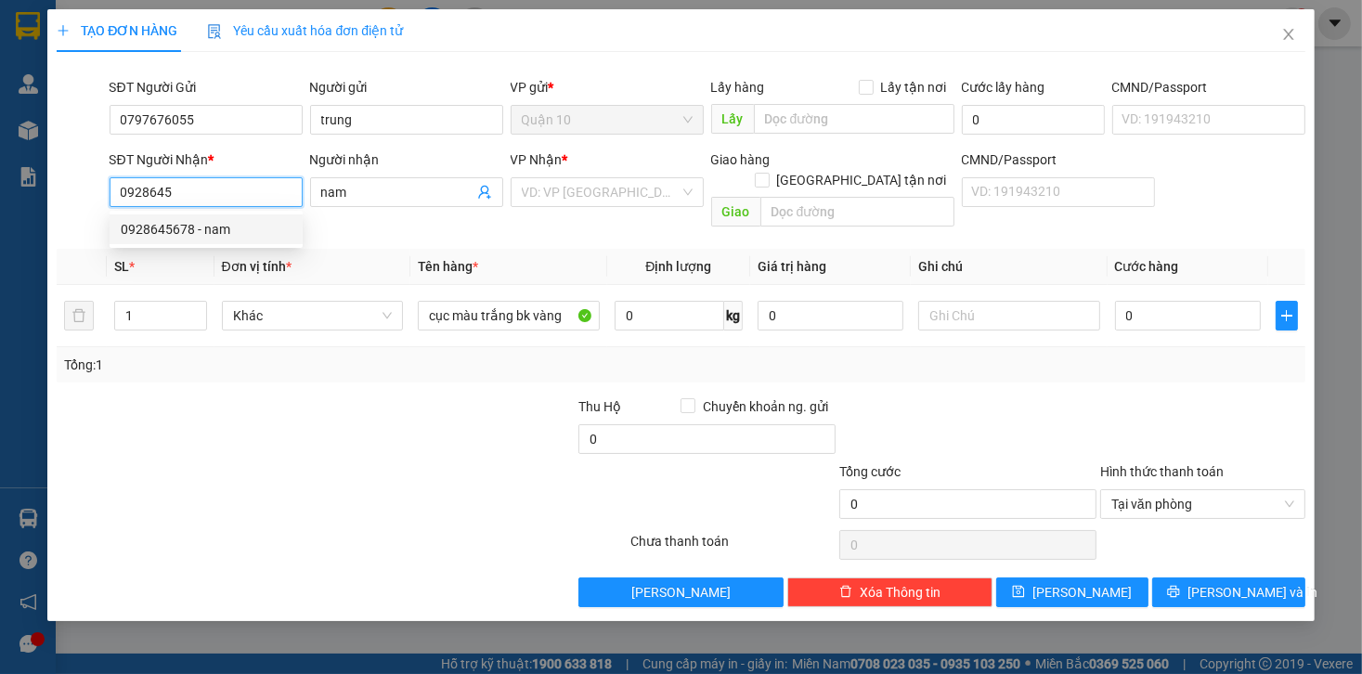
click at [263, 215] on div "0928645678 - nam" at bounding box center [206, 230] width 193 height 30
type input "0928645678"
type input "nam"
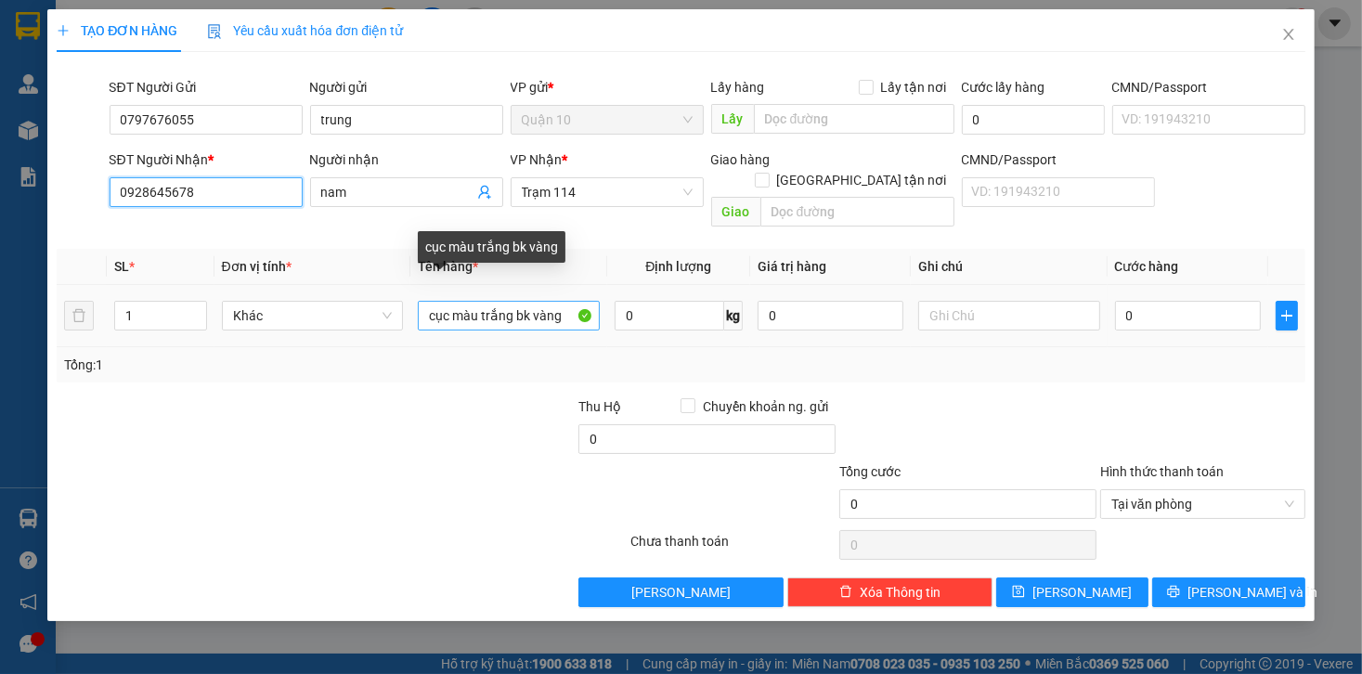
type input "0928645678"
click at [565, 301] on input "cục màu trắng bk vàng" at bounding box center [509, 316] width 182 height 30
type input "cục màu trắng bk vàng ipad"
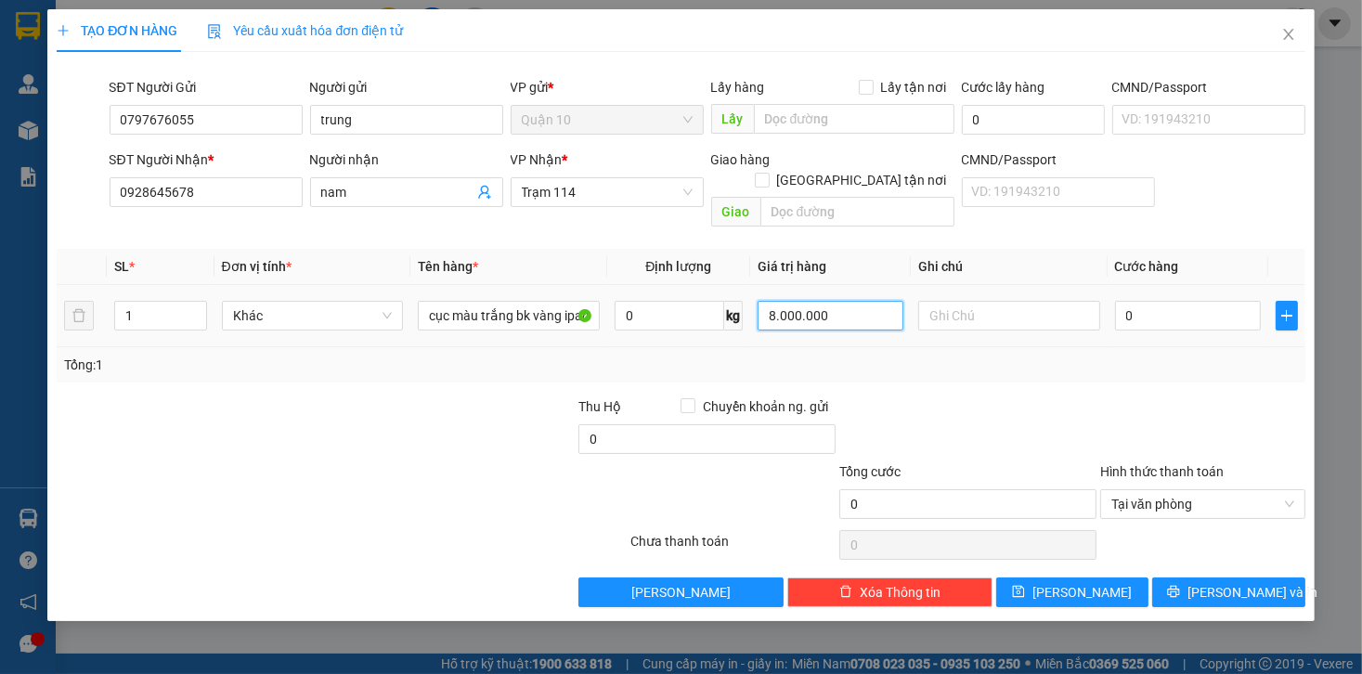
drag, startPoint x: 850, startPoint y: 300, endPoint x: 535, endPoint y: 310, distance: 315.0
click at [546, 308] on tr "1 Khác cục màu trắng bk vàng ipad 0 kg 8.000.000 0" at bounding box center [681, 316] width 1248 height 62
type input "10.000.000"
click at [1154, 301] on input "0" at bounding box center [1188, 316] width 146 height 30
type input "1"
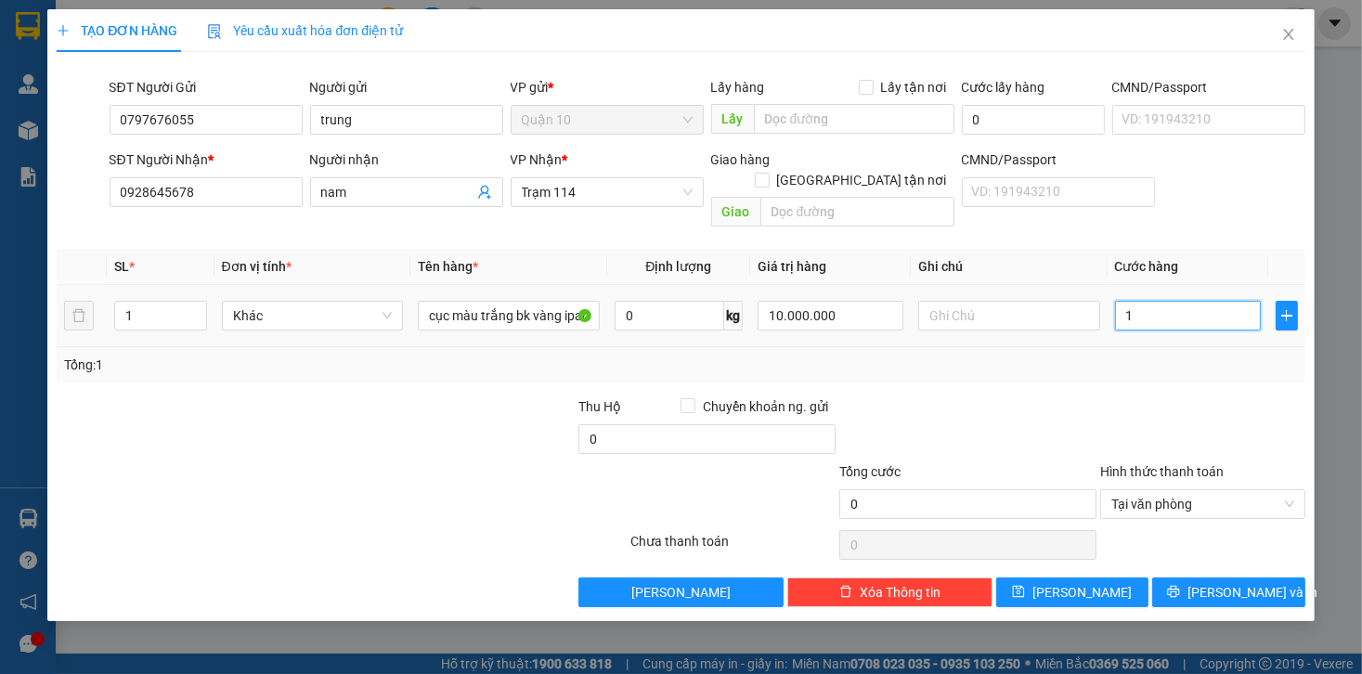
type input "1"
type input "10"
type input "100"
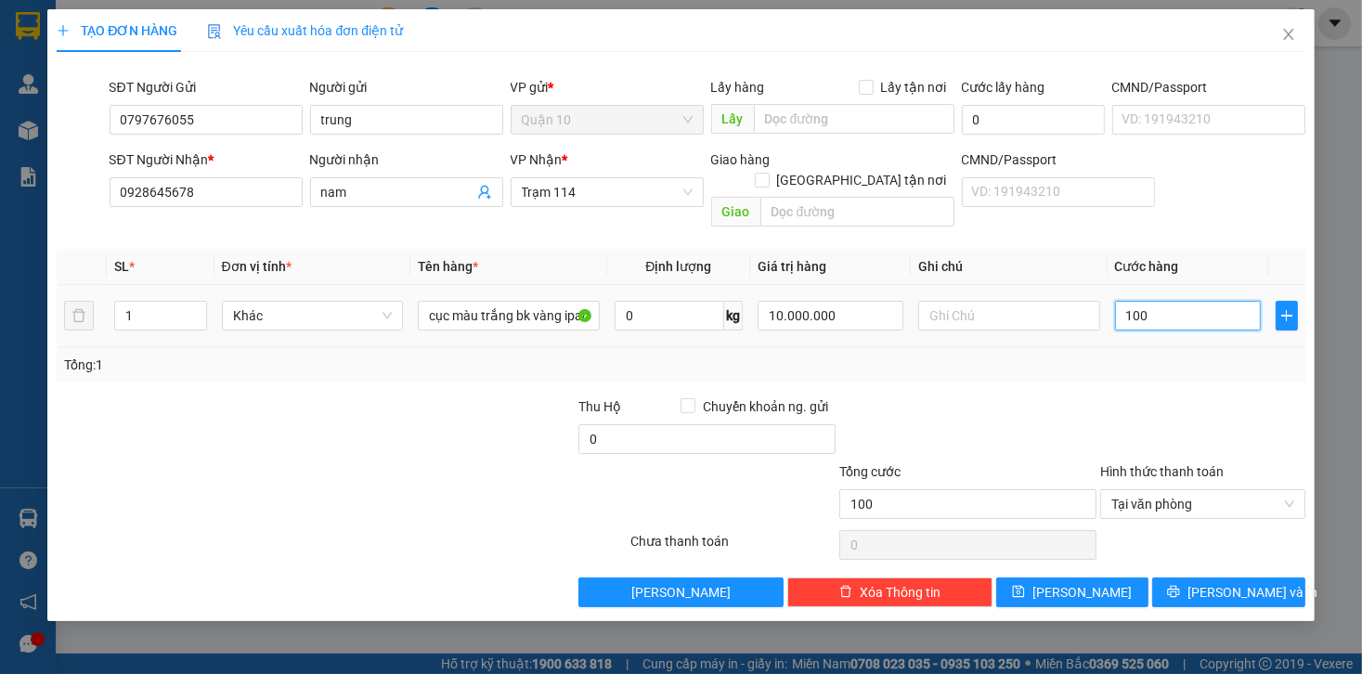
type input "1.000"
type input "10.000"
type input "100.000"
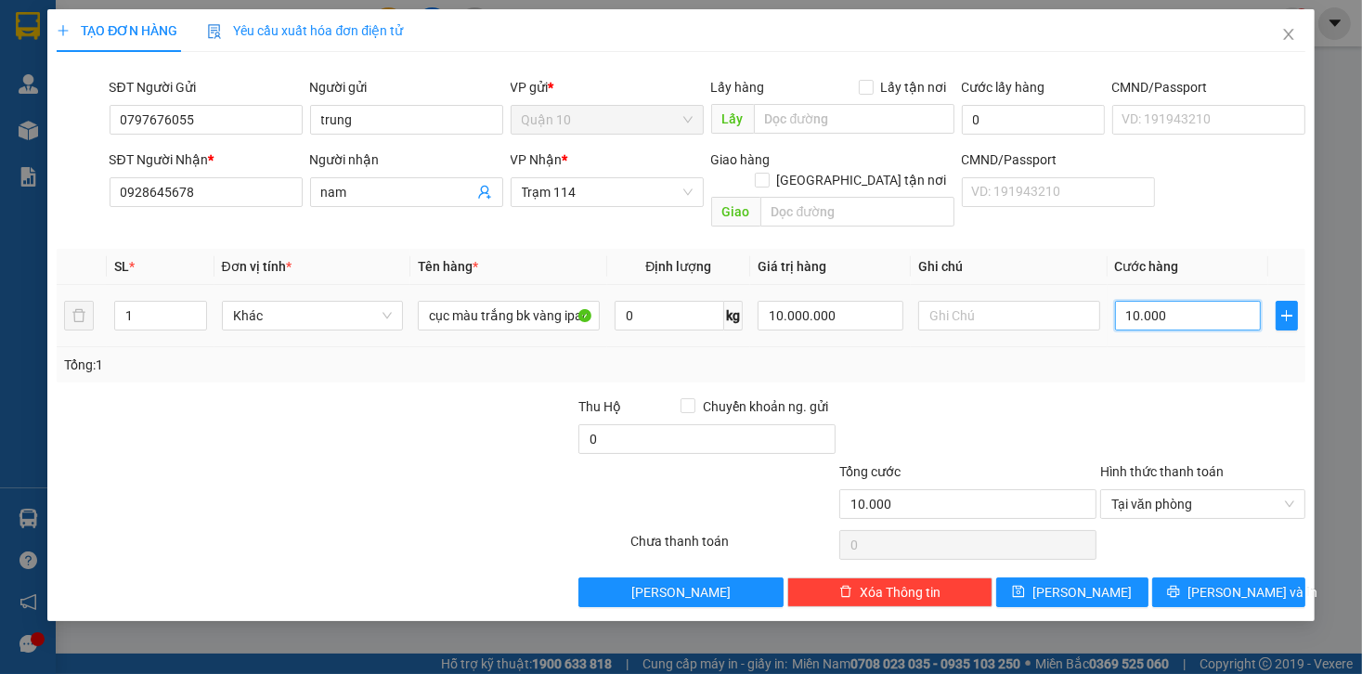
type input "100.000"
click at [1127, 355] on div "Tổng: 1" at bounding box center [680, 365] width 1233 height 20
click at [963, 301] on input "text" at bounding box center [1009, 316] width 182 height 30
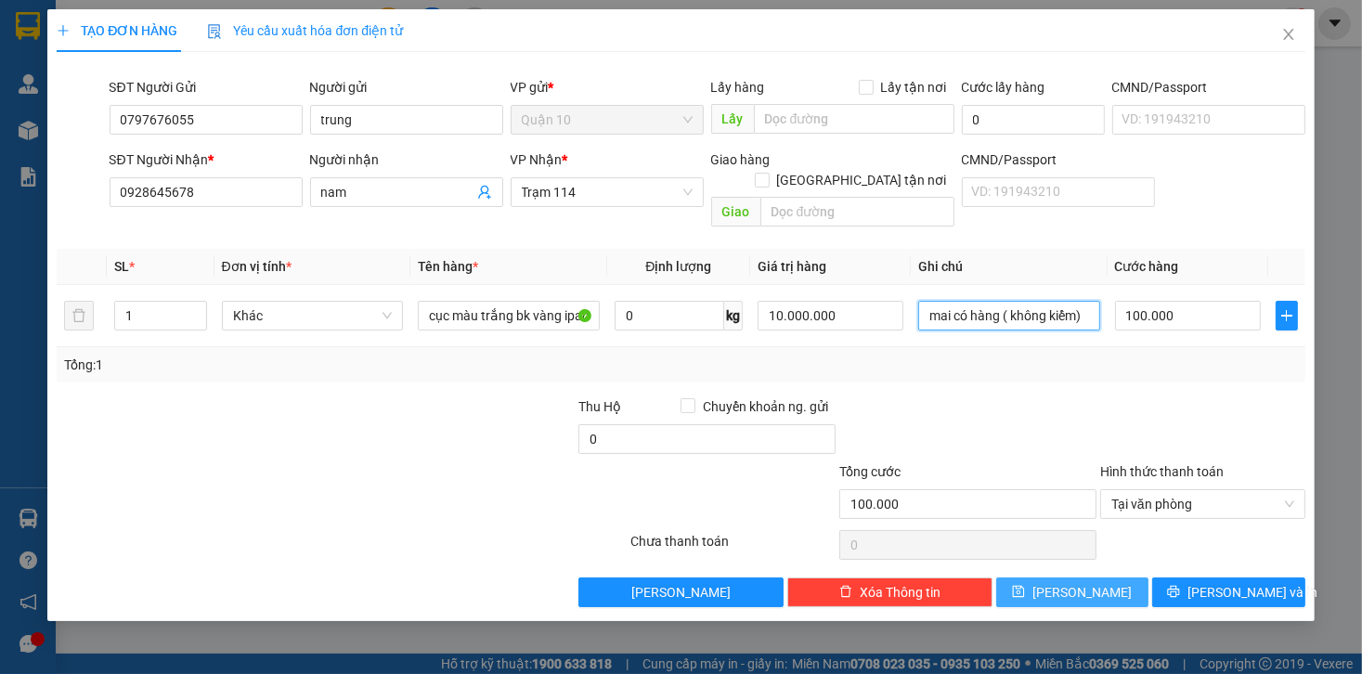
type input "mai có hàng ( không kiểm)"
click at [1169, 580] on button "[PERSON_NAME] và In" at bounding box center [1229, 593] width 153 height 30
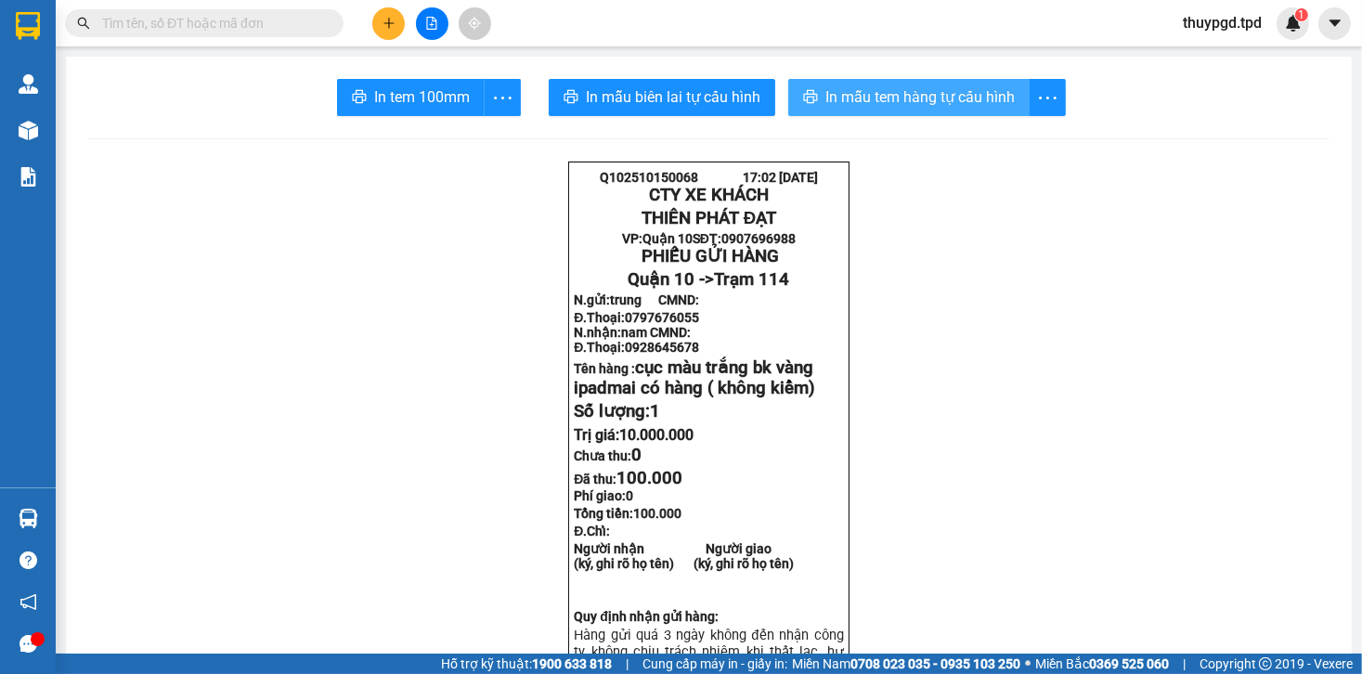
click at [861, 107] on span "In mẫu tem hàng tự cấu hình" at bounding box center [920, 96] width 189 height 23
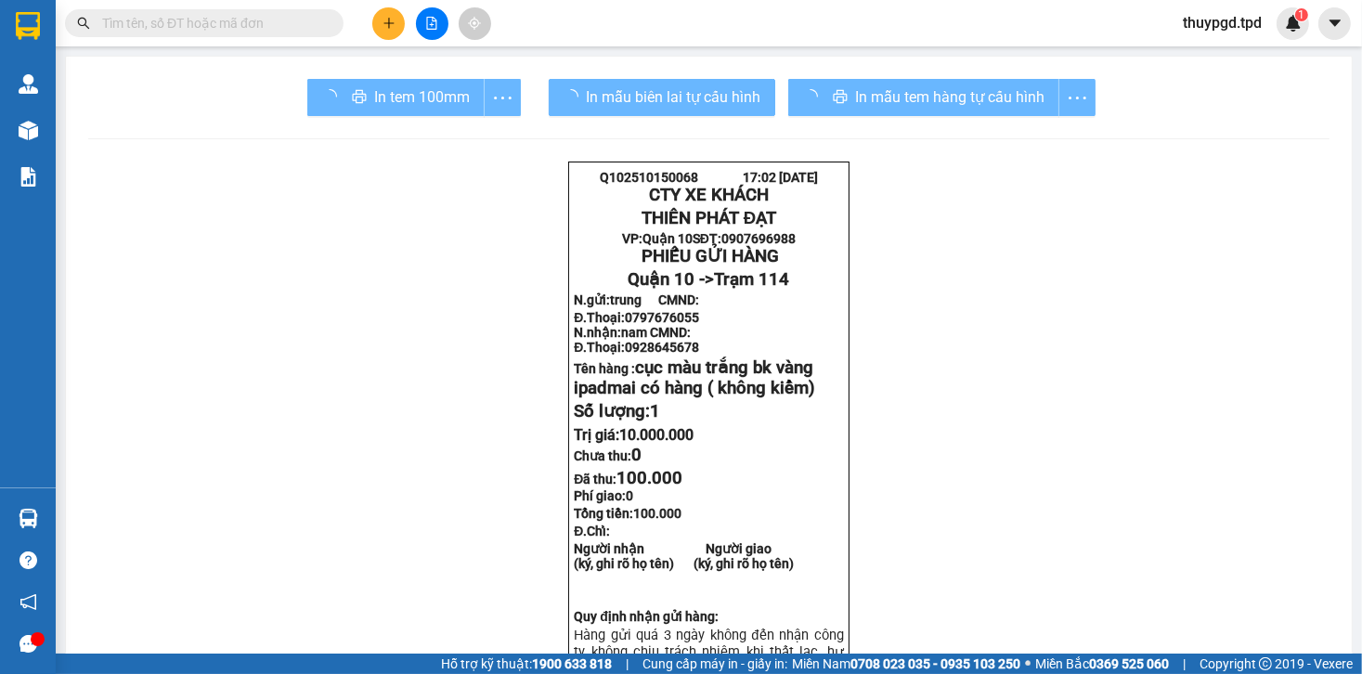
click at [359, 88] on div "In tem 100mm" at bounding box center [414, 97] width 214 height 37
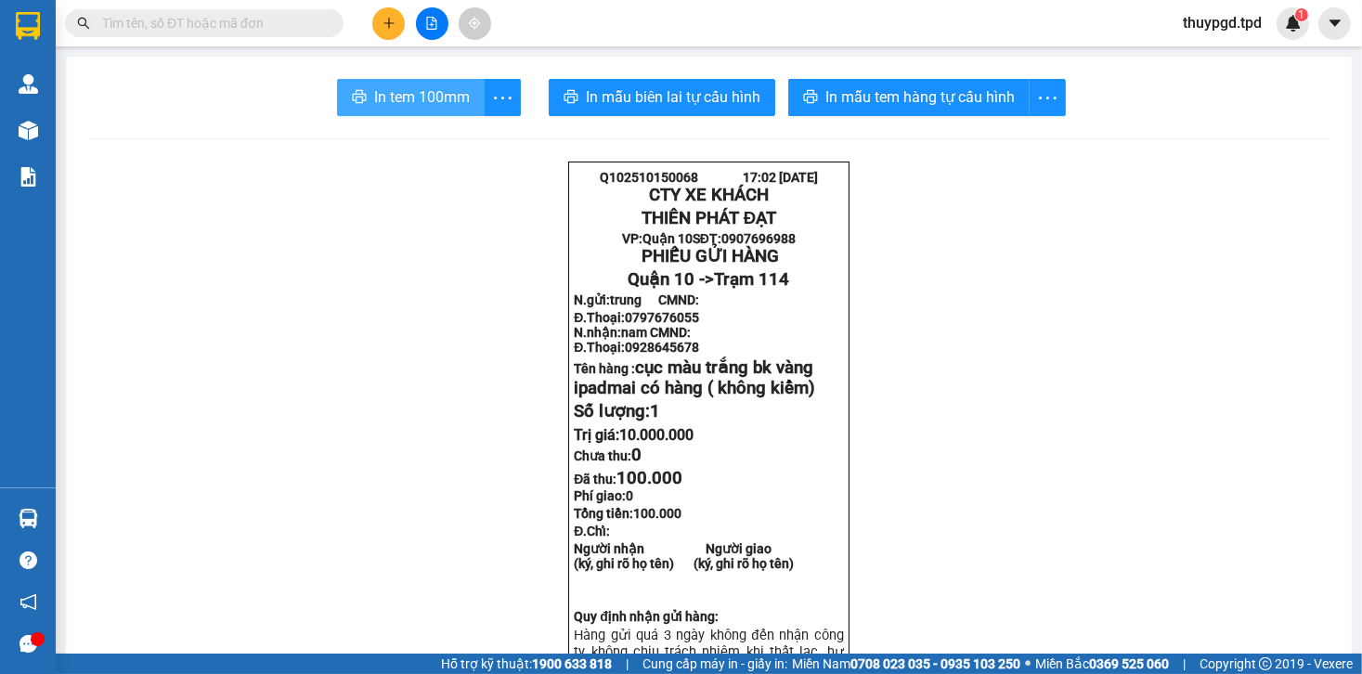
click at [404, 85] on span "In tem 100mm" at bounding box center [422, 96] width 96 height 23
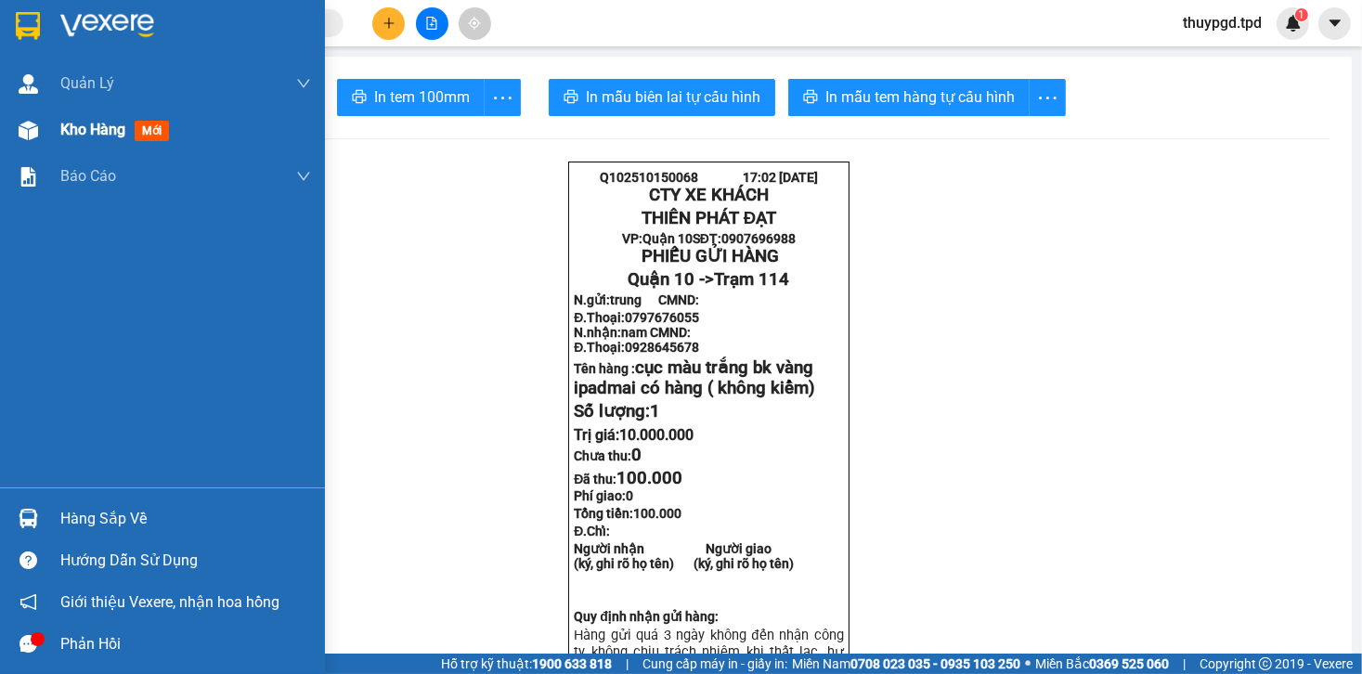
click at [38, 138] on div at bounding box center [28, 130] width 33 height 33
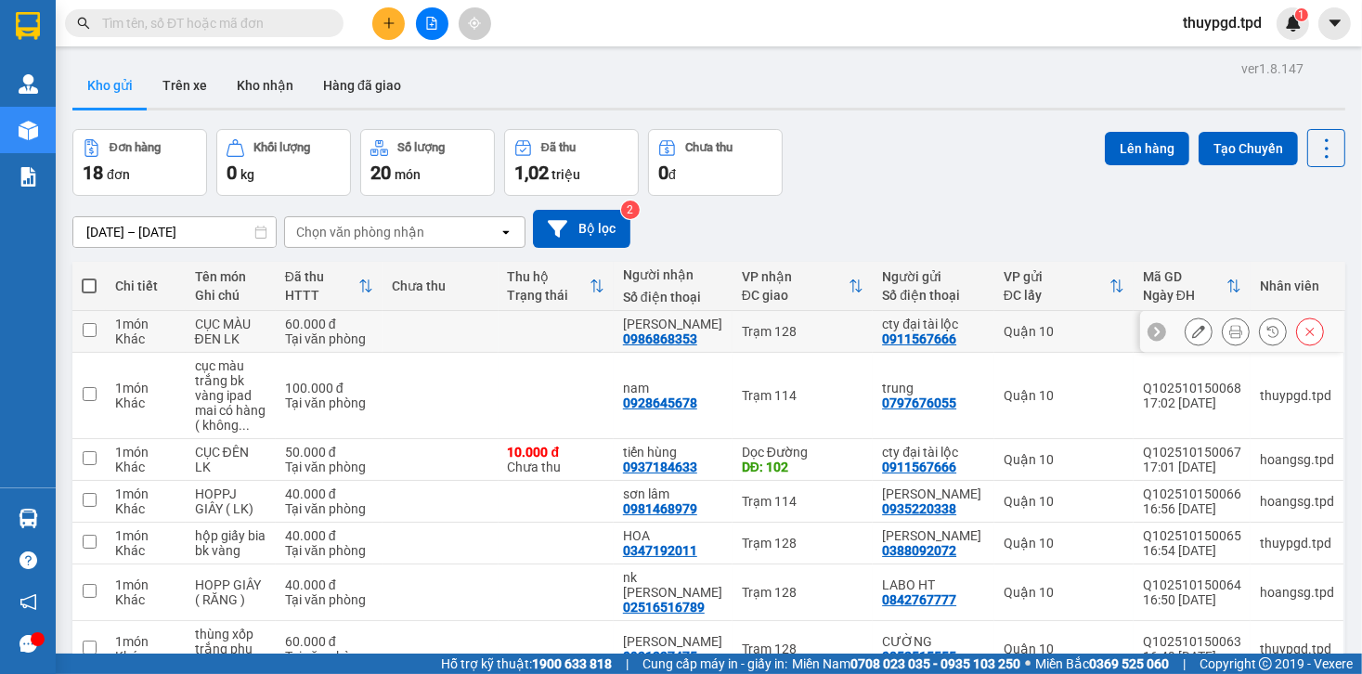
click at [1230, 328] on icon at bounding box center [1236, 331] width 13 height 13
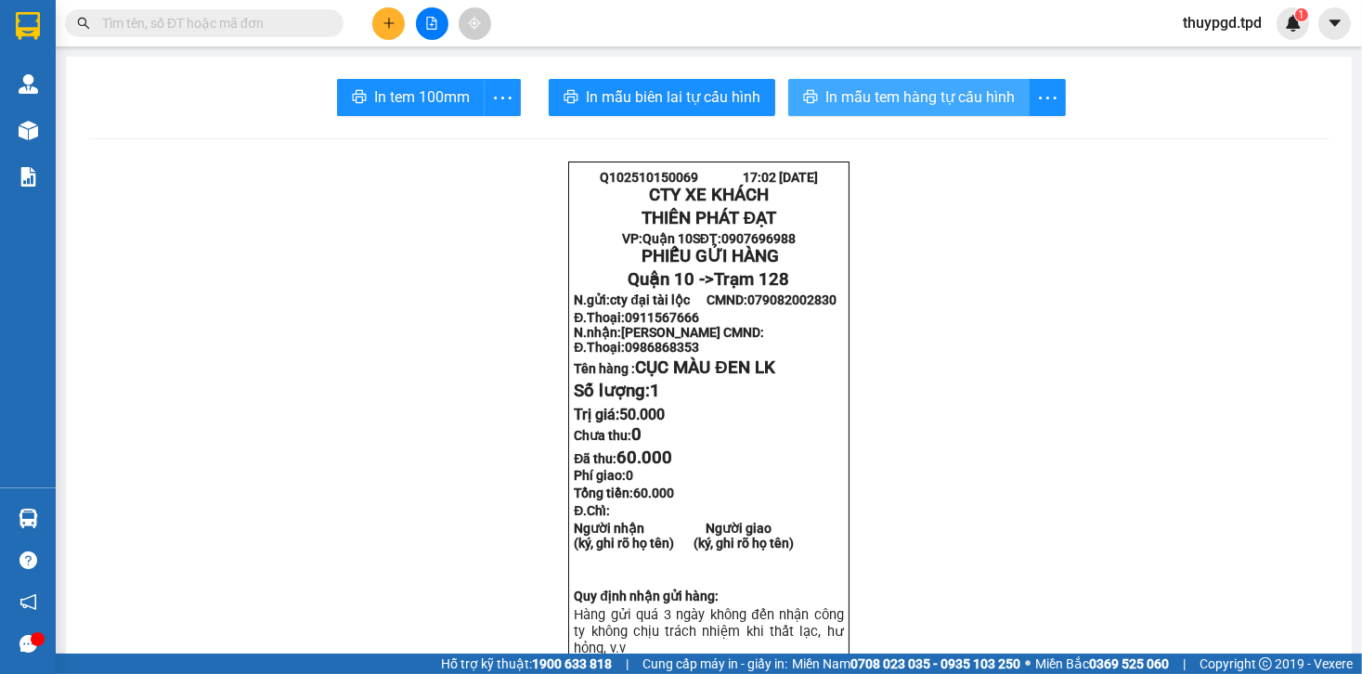
click at [918, 105] on span "In mẫu tem hàng tự cấu hình" at bounding box center [920, 96] width 189 height 23
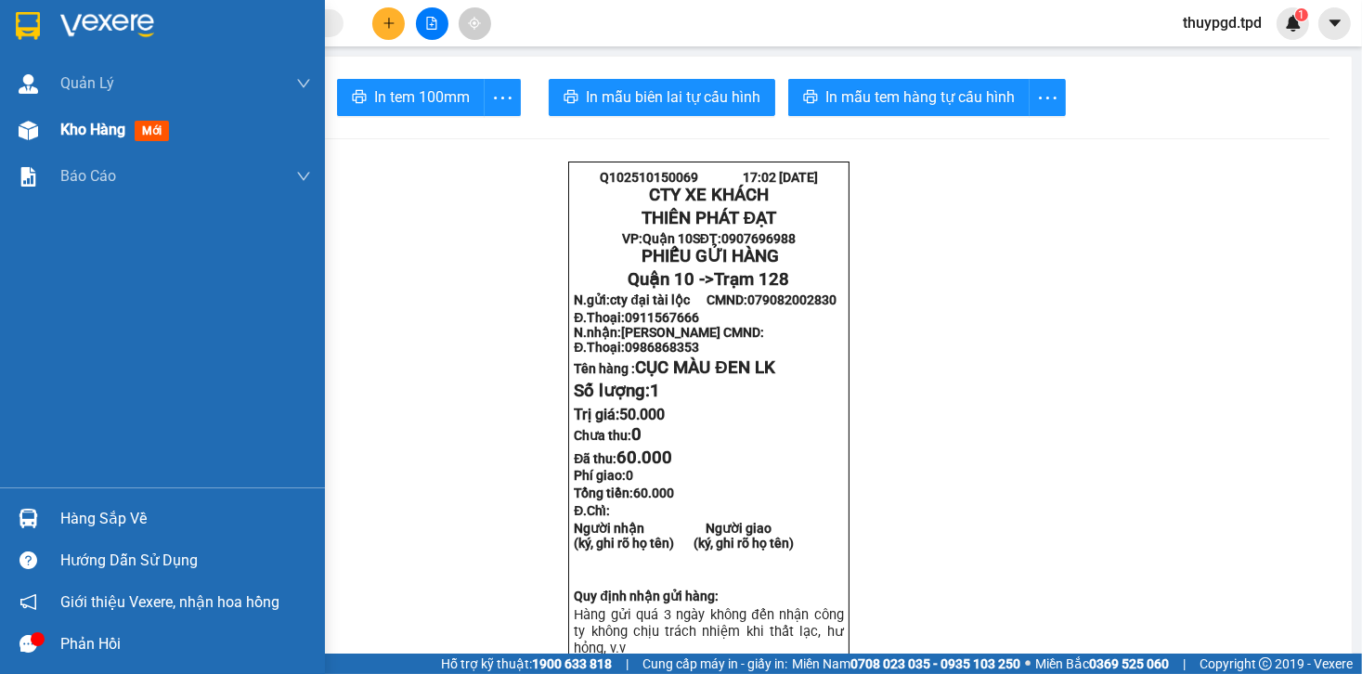
click at [47, 115] on div "Kho hàng mới" at bounding box center [162, 130] width 325 height 46
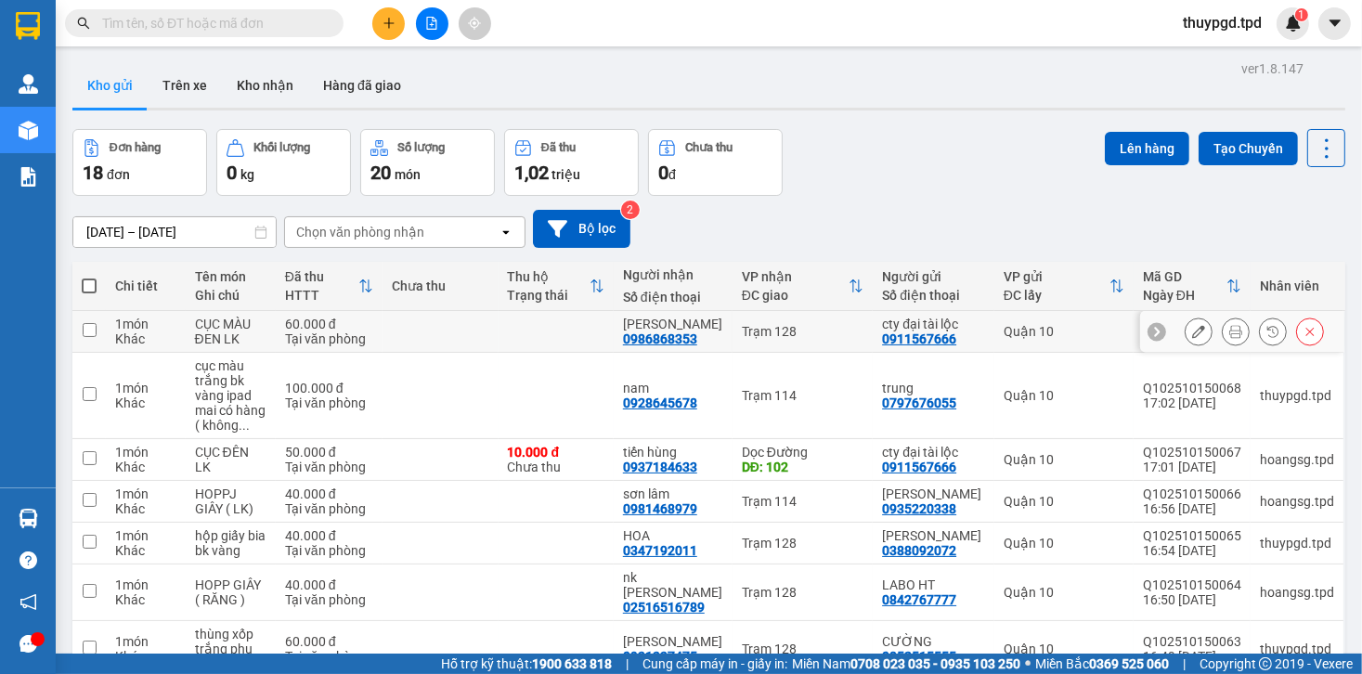
drag, startPoint x: 545, startPoint y: 332, endPoint x: 1126, endPoint y: 334, distance: 580.4
click at [1126, 334] on tr "1 món Khác CỤC MÀU ĐEN LK 60.000 đ Tại văn phòng THANH VŨ 0986868353 Trạm 128 c…" at bounding box center [708, 332] width 1273 height 42
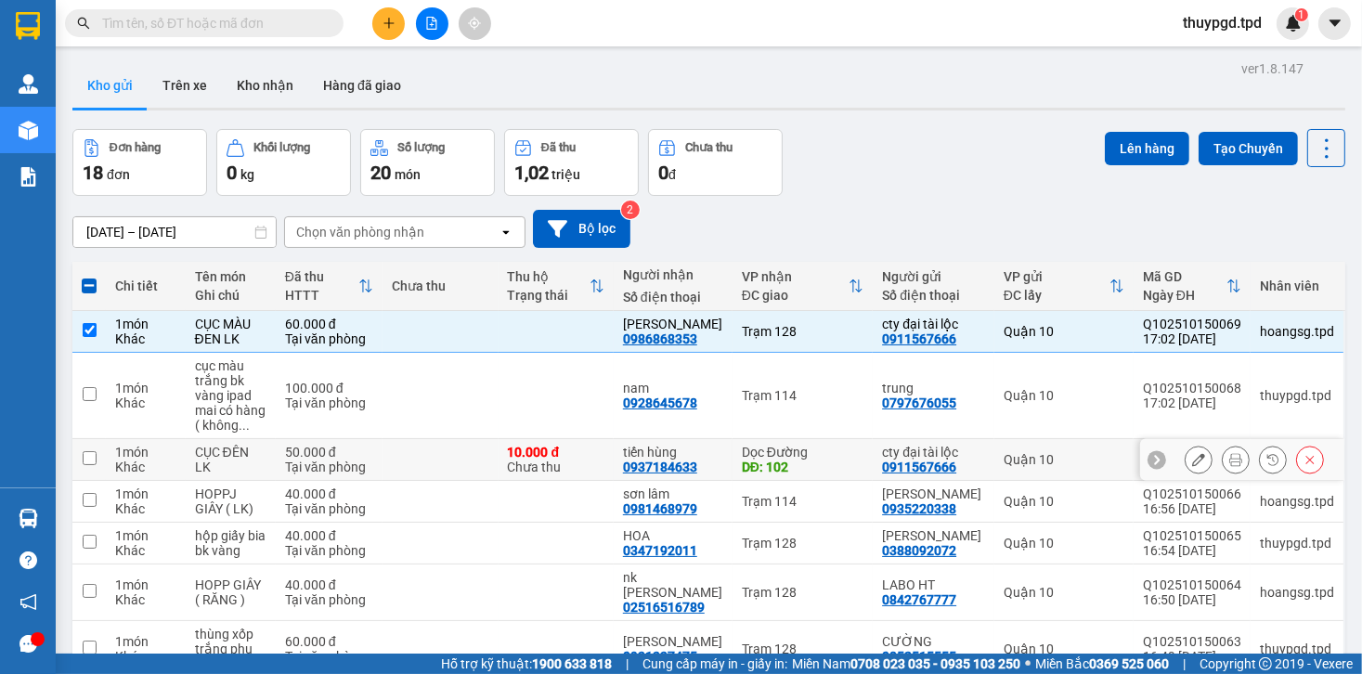
click at [1223, 449] on button at bounding box center [1236, 460] width 26 height 33
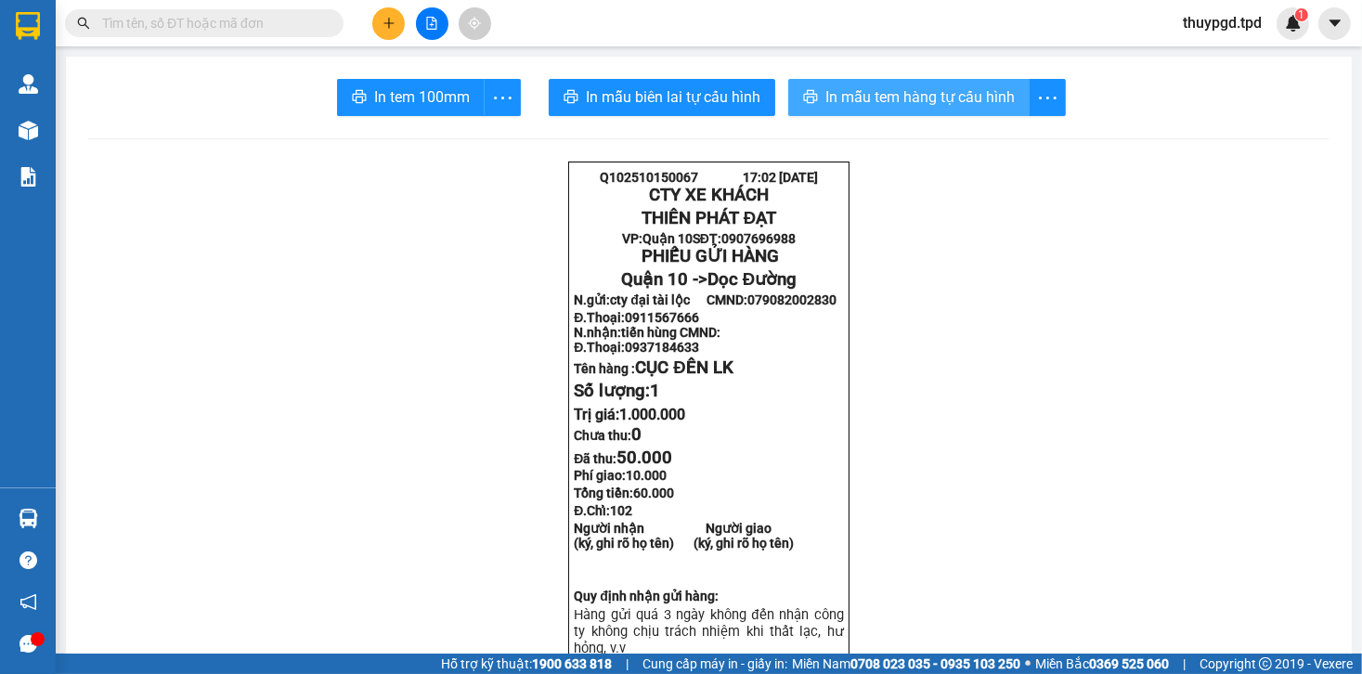
click at [923, 111] on button "In mẫu tem hàng tự cấu hình" at bounding box center [908, 97] width 241 height 37
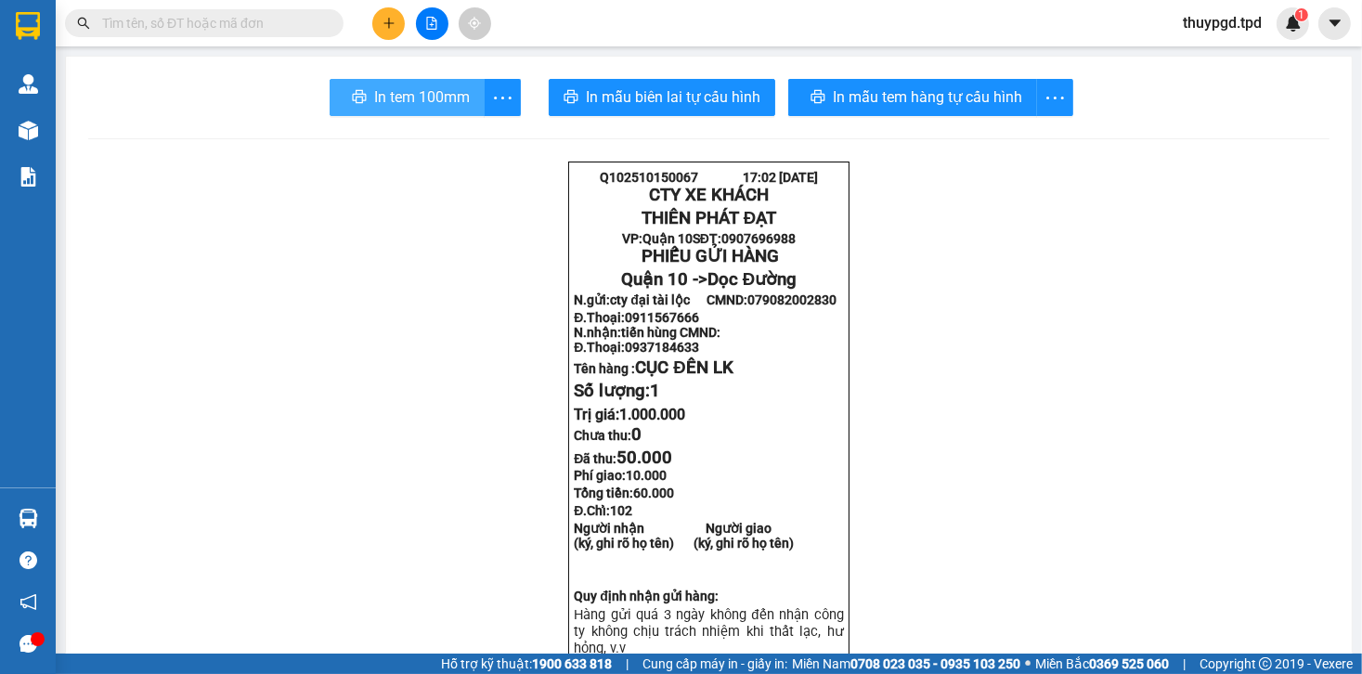
click at [409, 103] on span "In tem 100mm" at bounding box center [422, 96] width 96 height 23
click at [40, 134] on div at bounding box center [28, 130] width 33 height 33
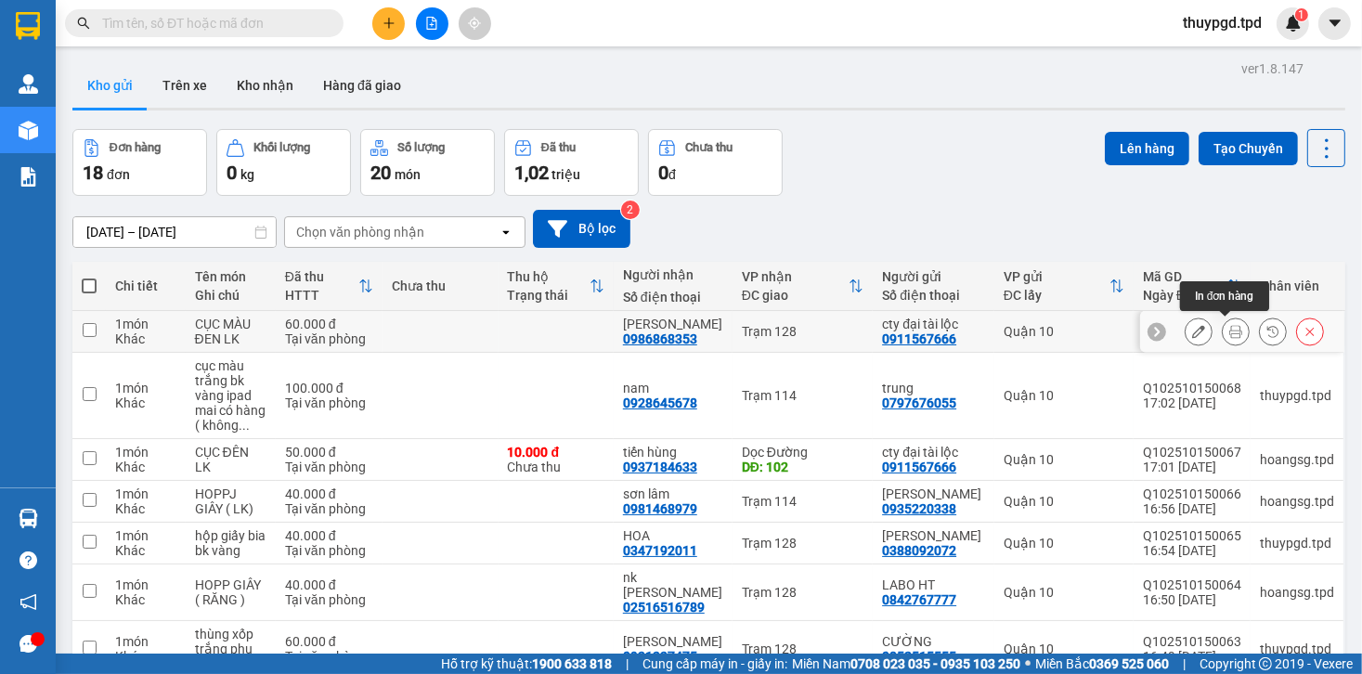
click at [1223, 327] on button at bounding box center [1236, 332] width 26 height 33
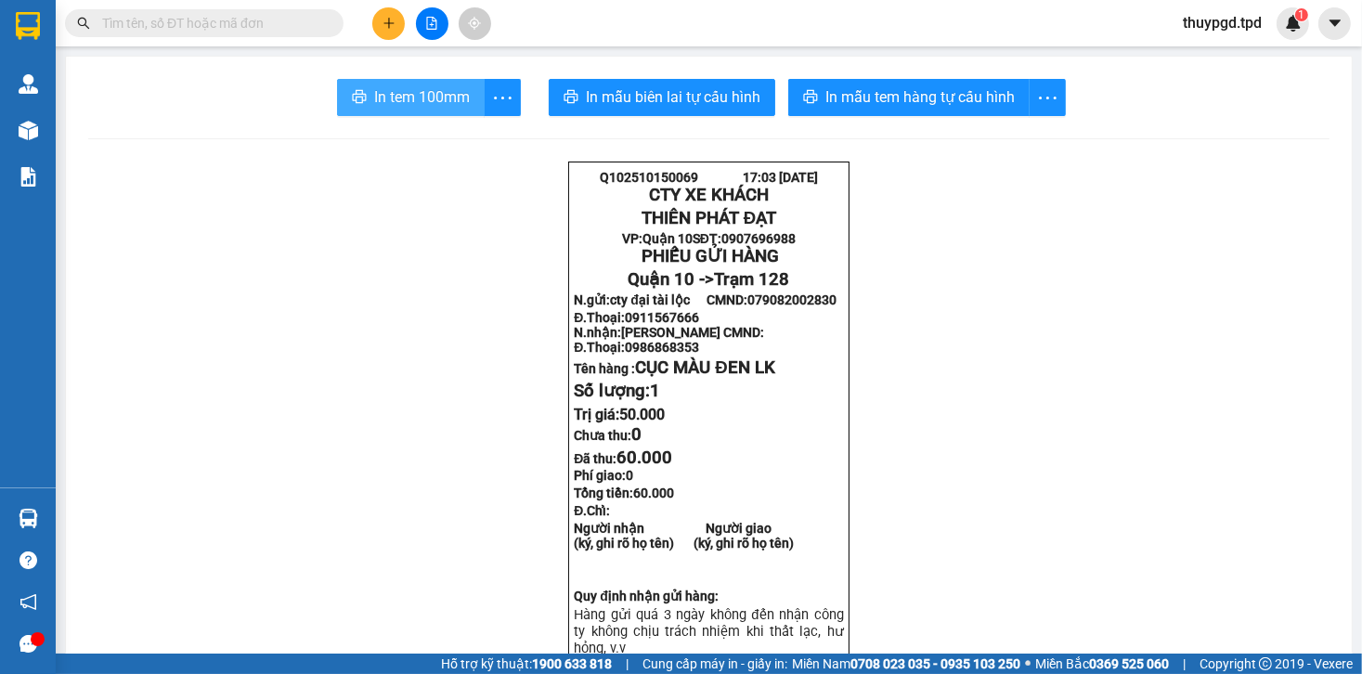
click at [403, 102] on span "In tem 100mm" at bounding box center [422, 96] width 96 height 23
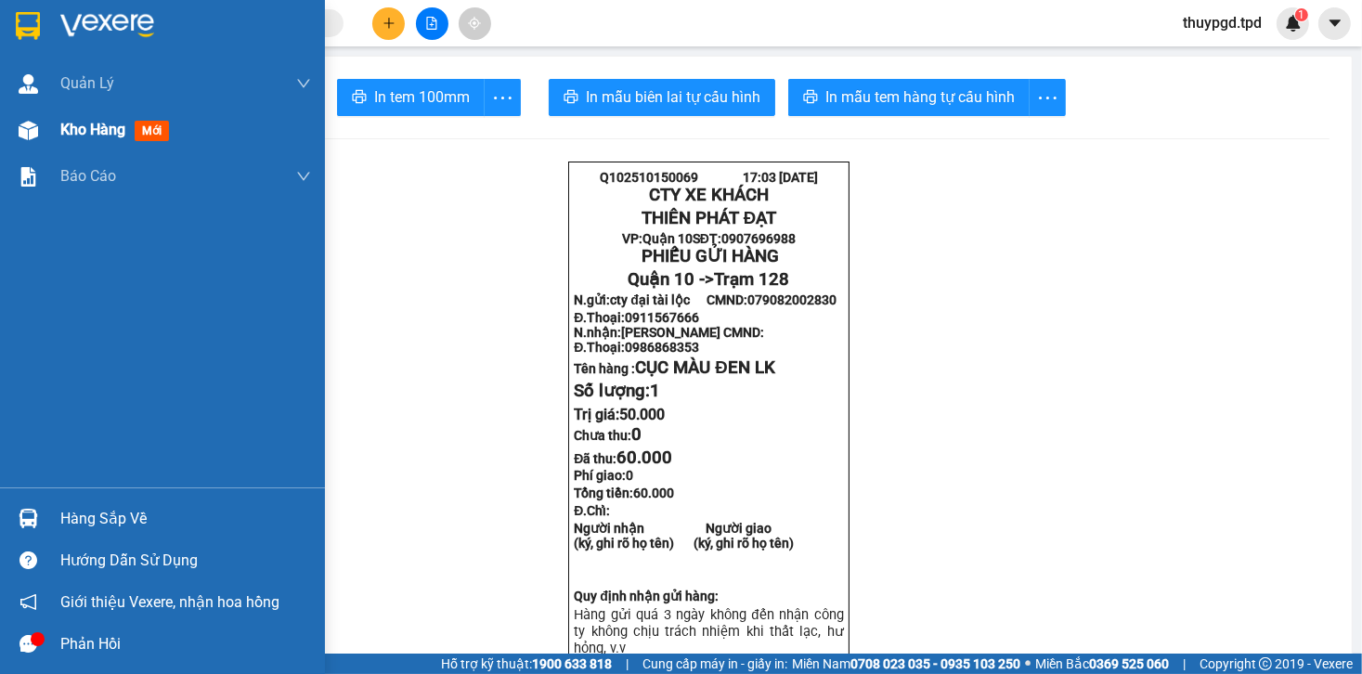
click at [34, 137] on img at bounding box center [29, 131] width 20 height 20
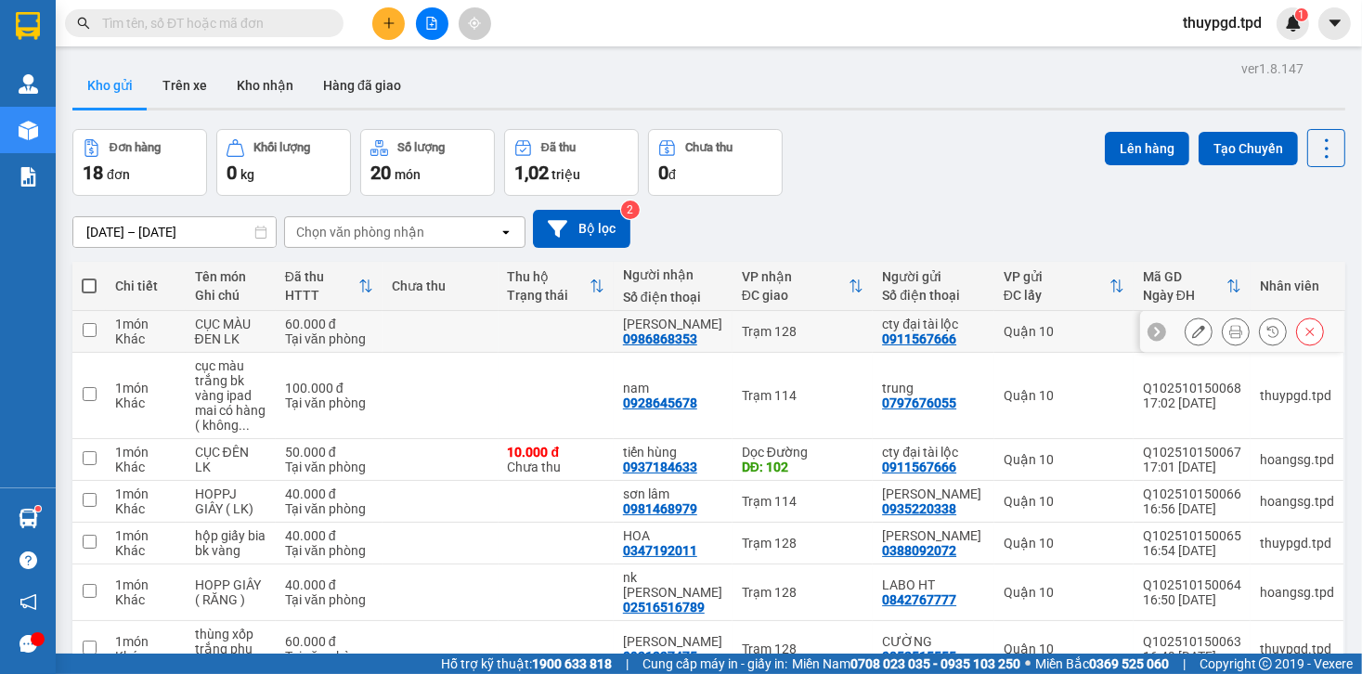
click at [795, 311] on td "Trạm 128" at bounding box center [803, 332] width 140 height 42
checkbox input "true"
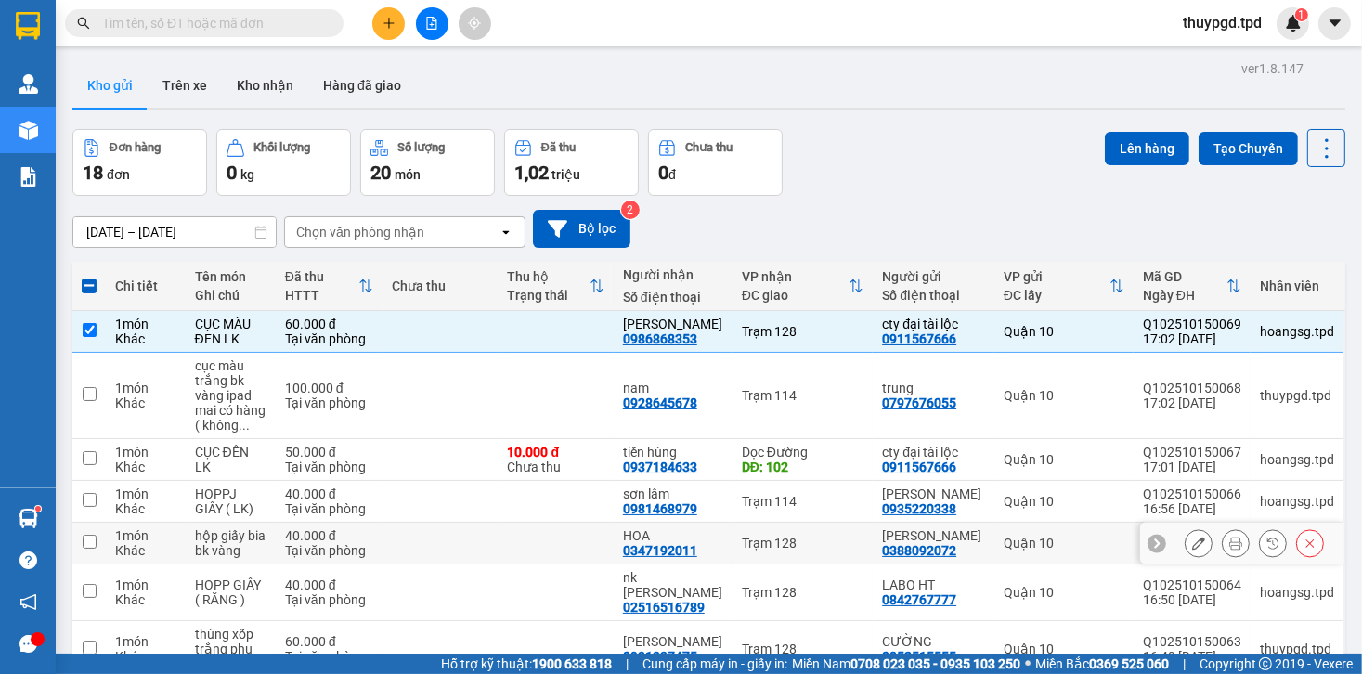
click at [773, 523] on td "Trạm 128" at bounding box center [803, 544] width 140 height 42
checkbox input "true"
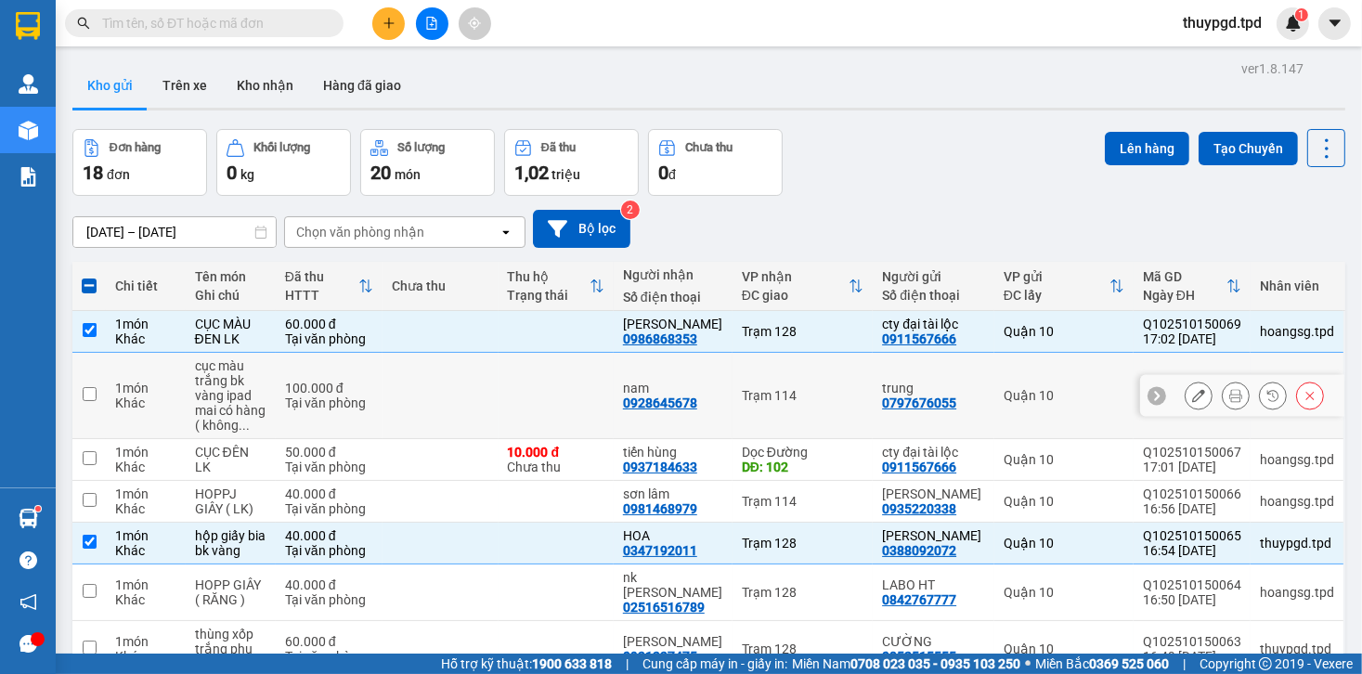
click at [775, 353] on td "Trạm 114" at bounding box center [803, 396] width 140 height 86
checkbox input "true"
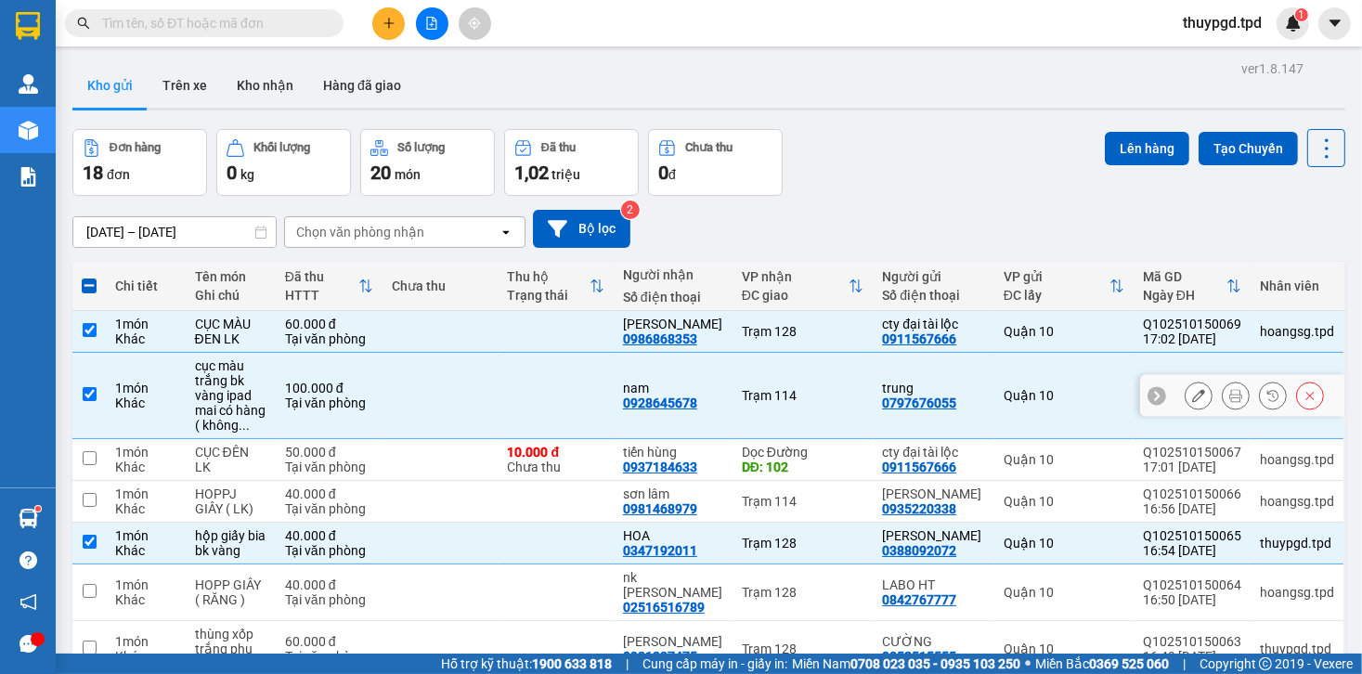
click at [772, 439] on td "Dọc Đường DĐ: 102" at bounding box center [803, 460] width 140 height 42
checkbox input "true"
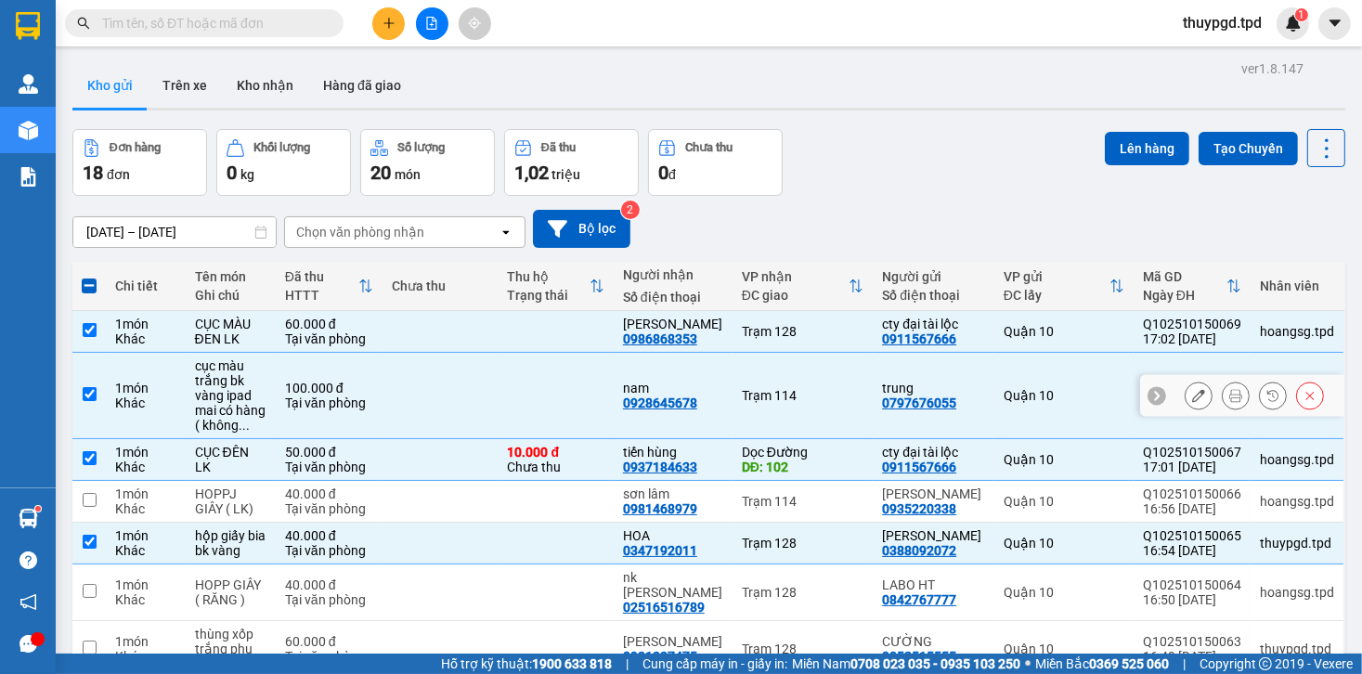
click at [770, 353] on td "Trạm 114" at bounding box center [803, 396] width 140 height 86
checkbox input "false"
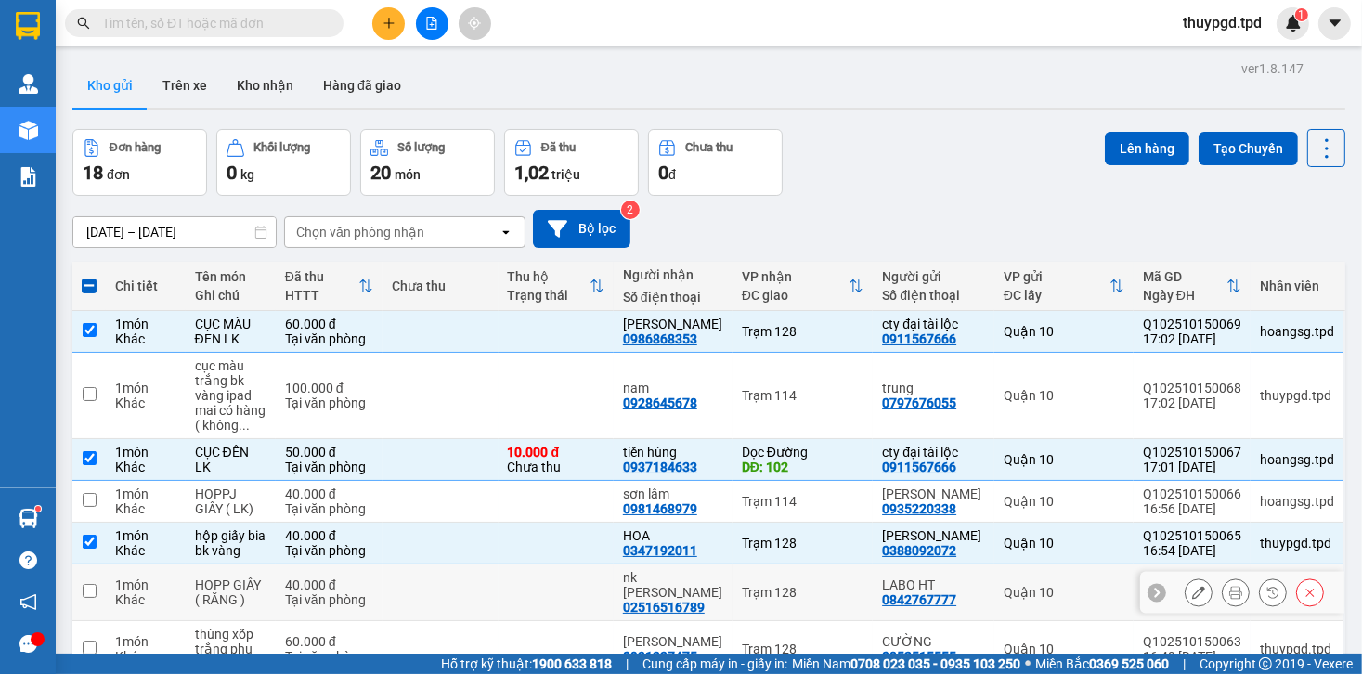
drag, startPoint x: 808, startPoint y: 363, endPoint x: 819, endPoint y: 409, distance: 46.9
click at [808, 585] on div "Trạm 128" at bounding box center [803, 592] width 122 height 15
checkbox input "true"
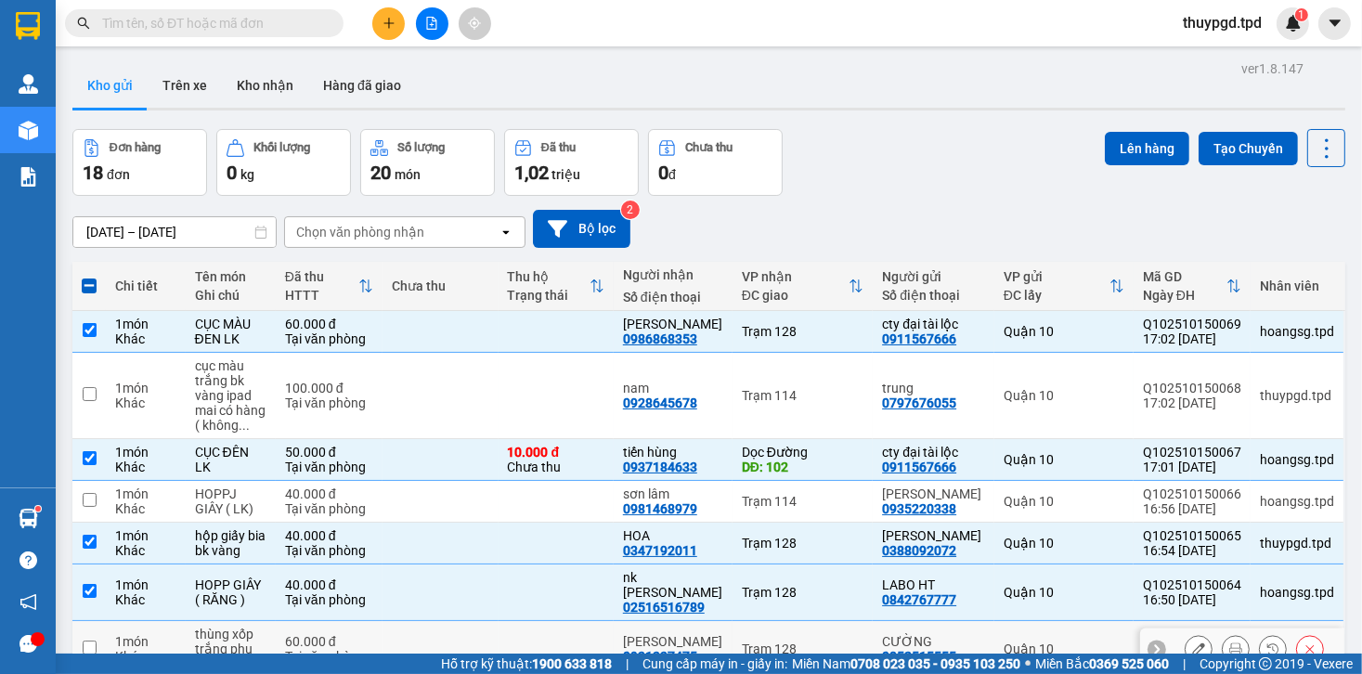
drag, startPoint x: 821, startPoint y: 409, endPoint x: 819, endPoint y: 420, distance: 11.3
click at [821, 642] on div "Trạm 128" at bounding box center [803, 649] width 122 height 15
checkbox input "true"
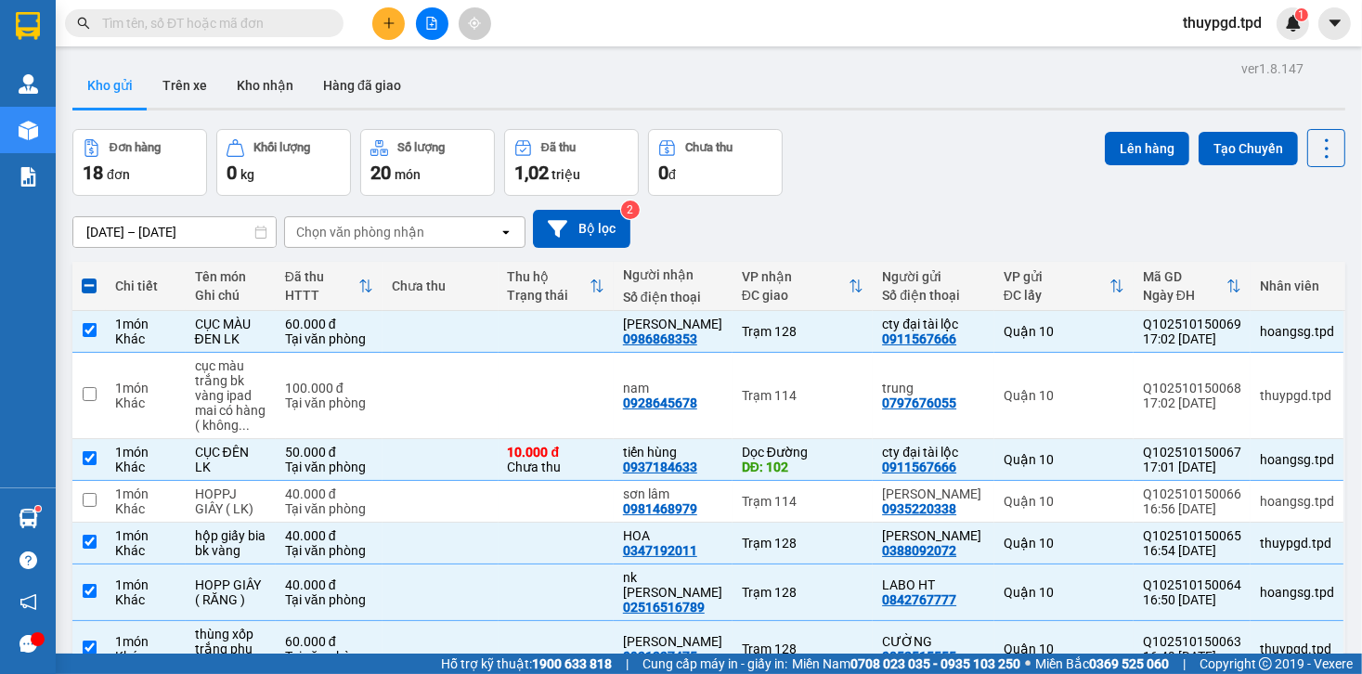
checkbox input "true"
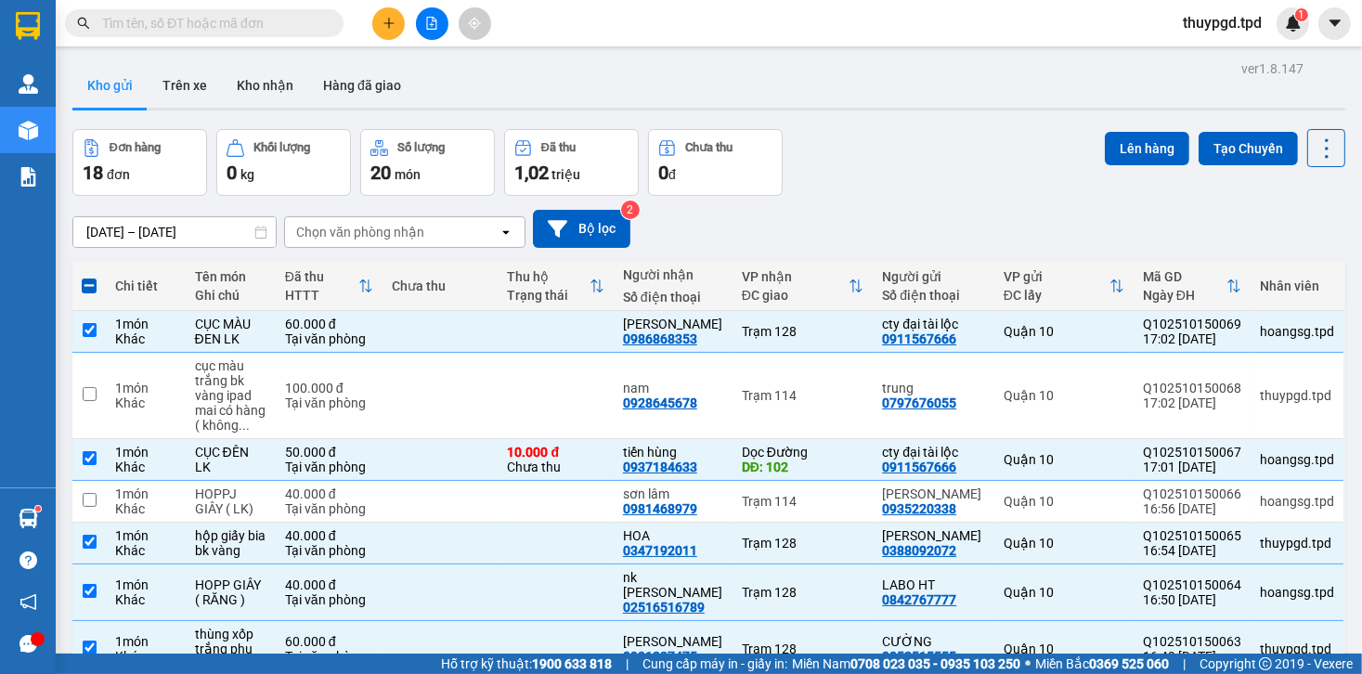
checkbox input "true"
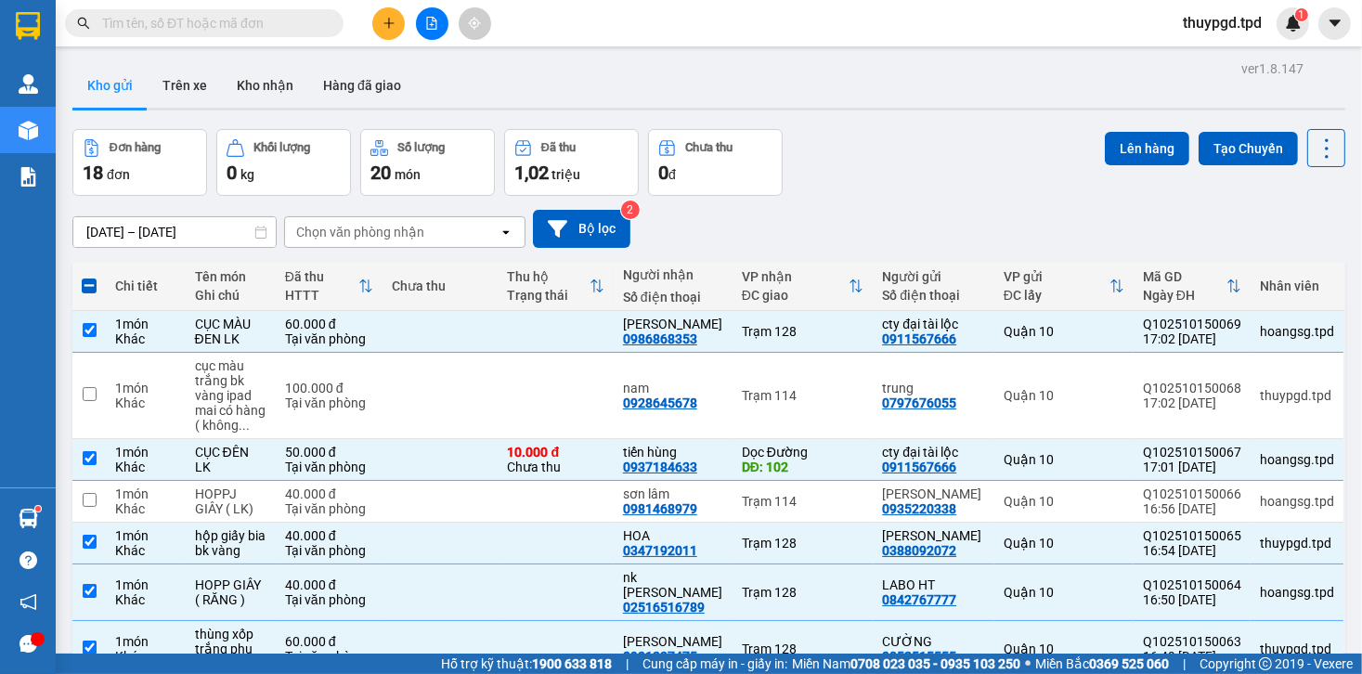
checkbox input "true"
click at [1115, 145] on button "Lên hàng" at bounding box center [1147, 148] width 85 height 33
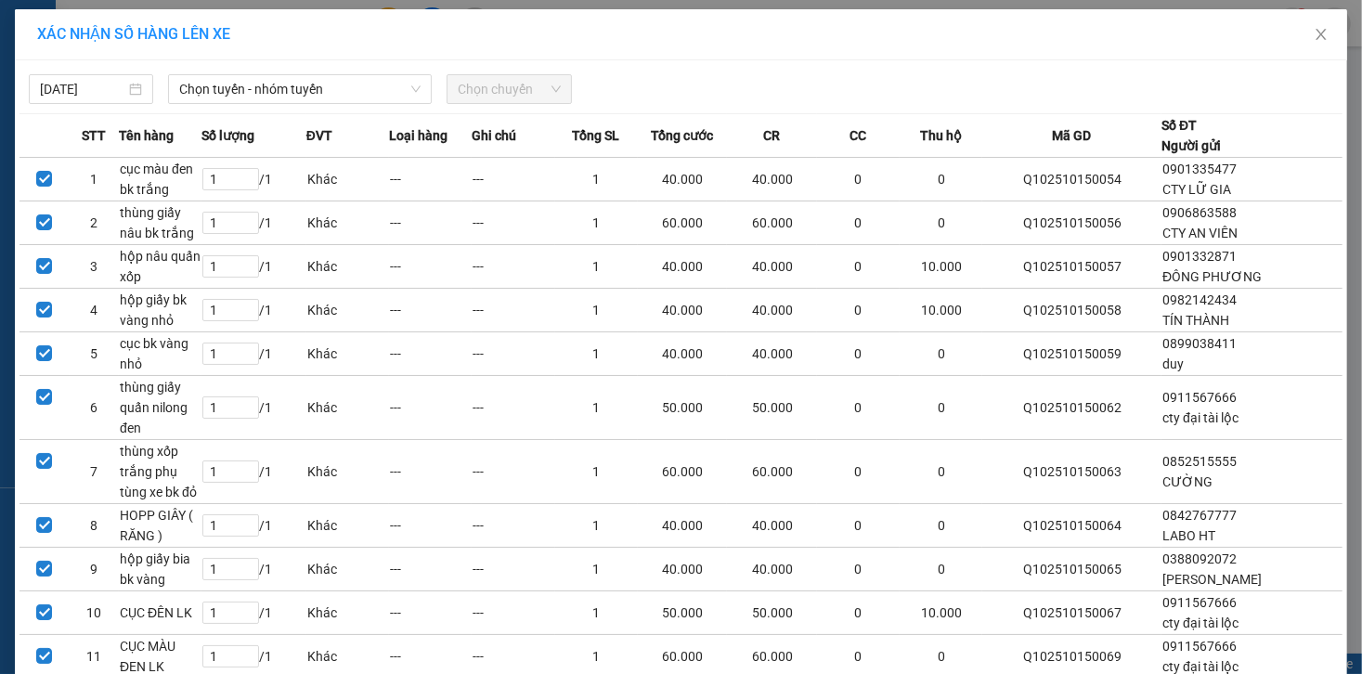
click at [338, 104] on div "15/10/2025 Chọn tuyến - nhóm tuyến Chọn chuyến STT Tên hàng Số lượng ĐVT Loại h…" at bounding box center [681, 421] width 1333 height 723
click at [351, 85] on span "Chọn tuyến - nhóm tuyến" at bounding box center [299, 89] width 241 height 28
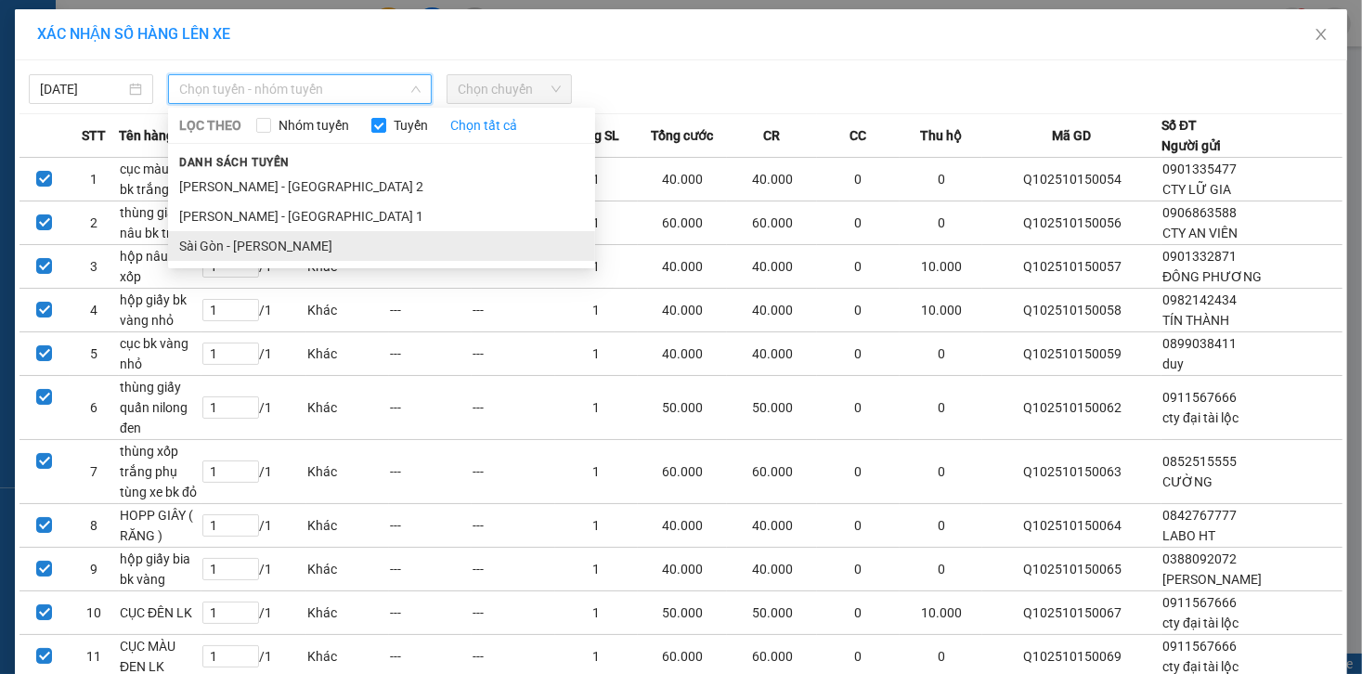
click at [329, 236] on li "Sài Gòn - [PERSON_NAME]" at bounding box center [381, 246] width 427 height 30
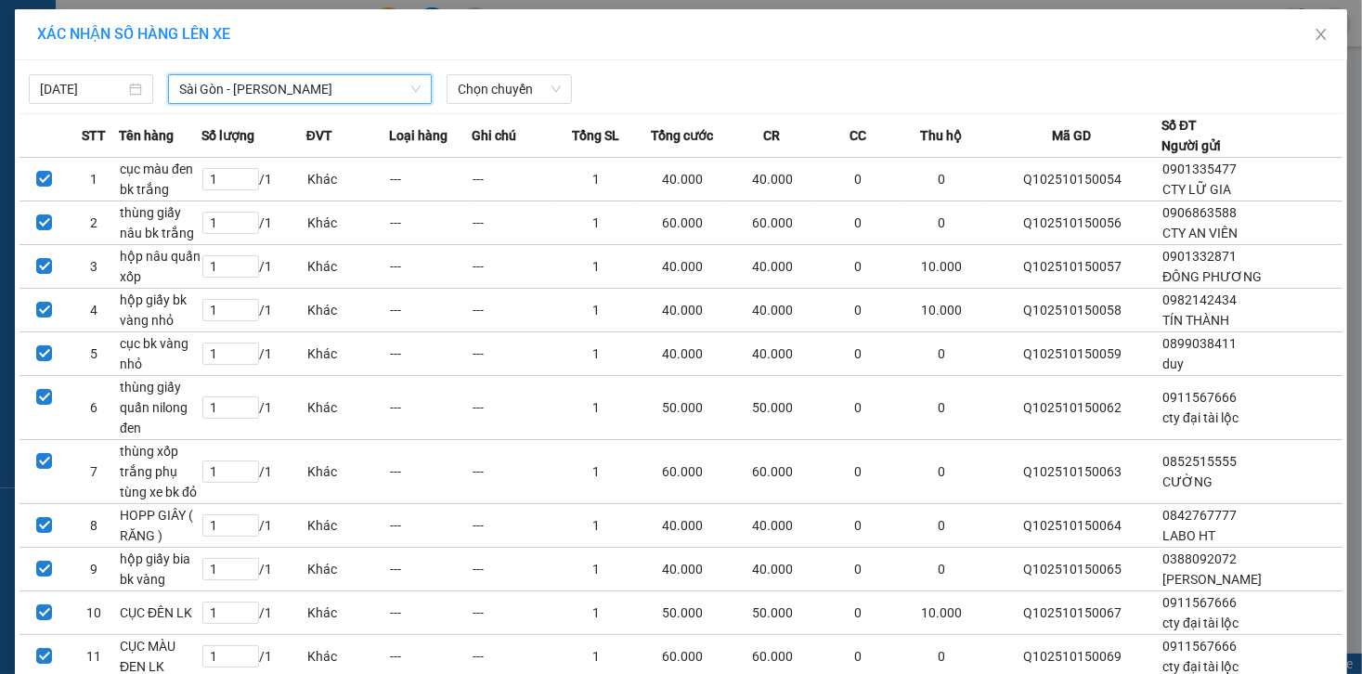
click at [484, 106] on div "15/10/2025 Sài Gòn - Phương Lâm Sài Gòn - Phương Lâm LỌC THEO Nhóm tuyến Tuyến …" at bounding box center [681, 421] width 1333 height 723
click at [541, 104] on div "15/10/2025 Sài Gòn - Phương Lâm LỌC THEO Nhóm tuyến Tuyến Chọn tất cả Danh sách…" at bounding box center [681, 421] width 1333 height 723
click at [511, 97] on span "Chọn chuyến" at bounding box center [509, 89] width 102 height 28
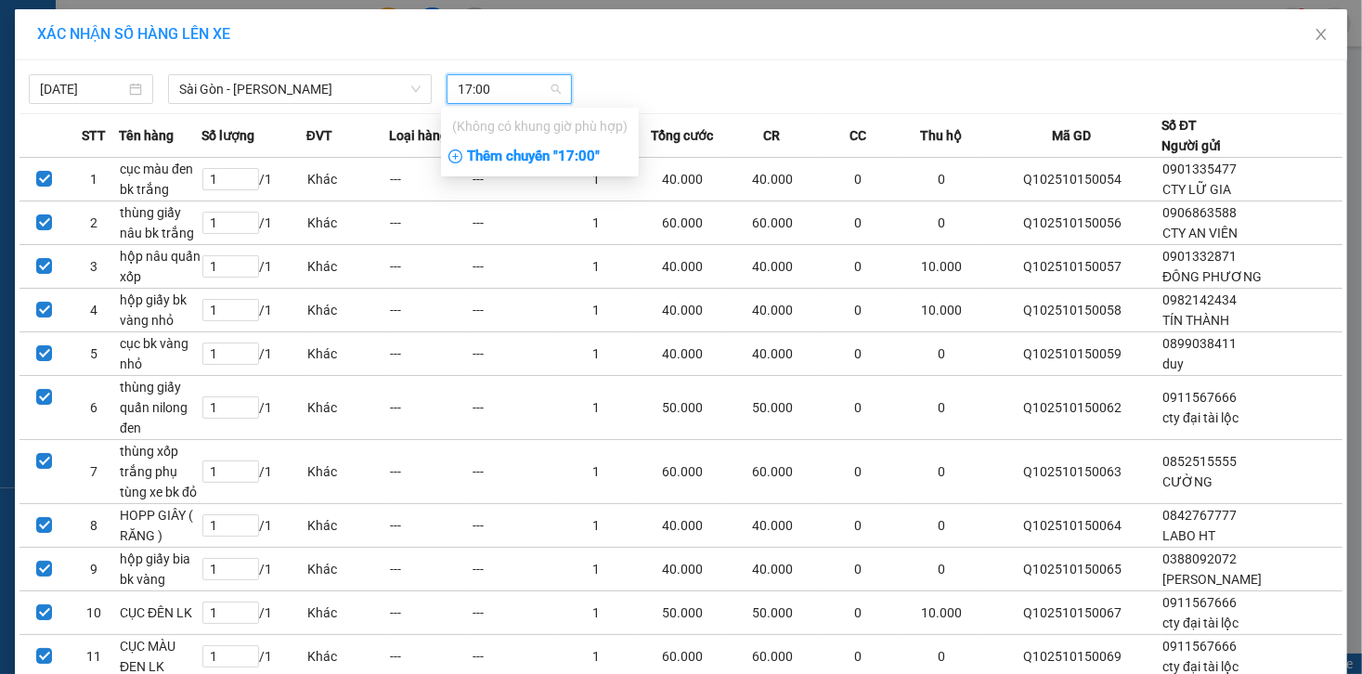
type input "17:00"
click at [546, 159] on div "Thêm chuyến " 17:00 "" at bounding box center [540, 157] width 198 height 32
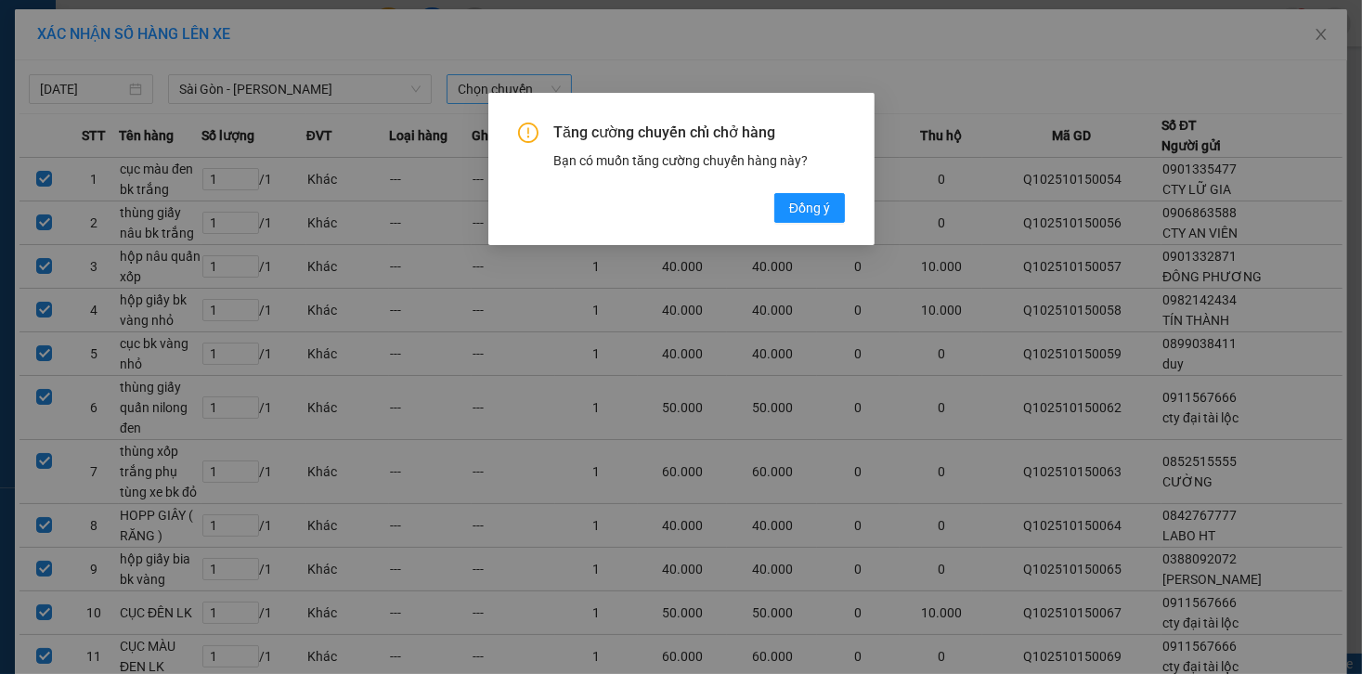
click at [746, 198] on div "Tăng cường chuyến chỉ chở hàng Bạn có muốn tăng cường chuyến hàng này? [GEOGRAP…" at bounding box center [681, 173] width 327 height 100
click at [820, 212] on span "Đồng ý" at bounding box center [808, 208] width 41 height 20
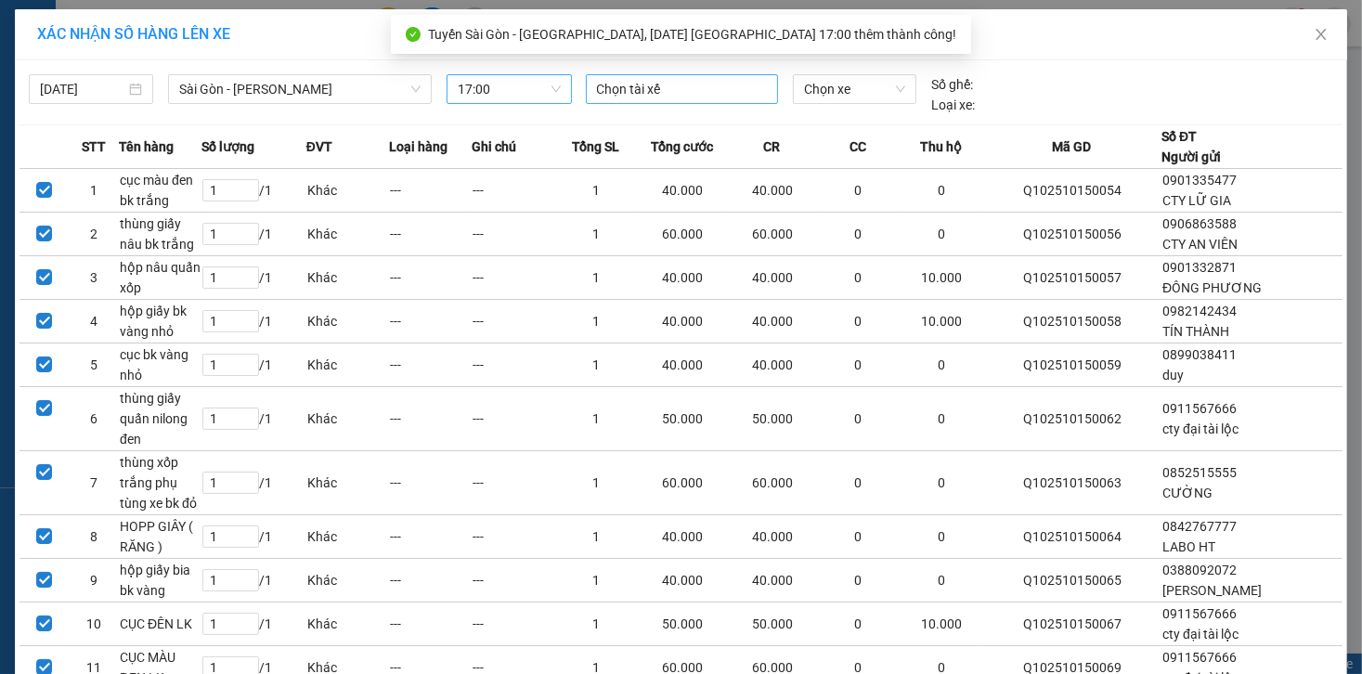
click at [670, 96] on div at bounding box center [682, 89] width 183 height 22
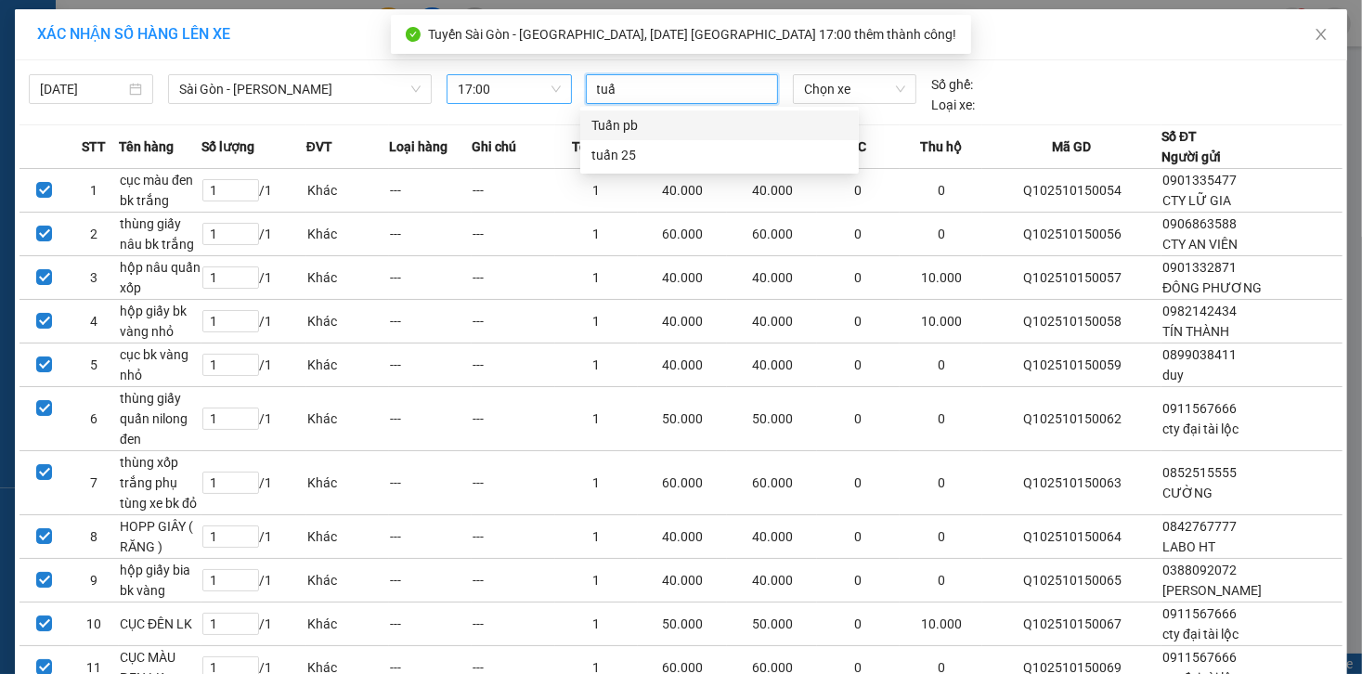
type input "tuấn"
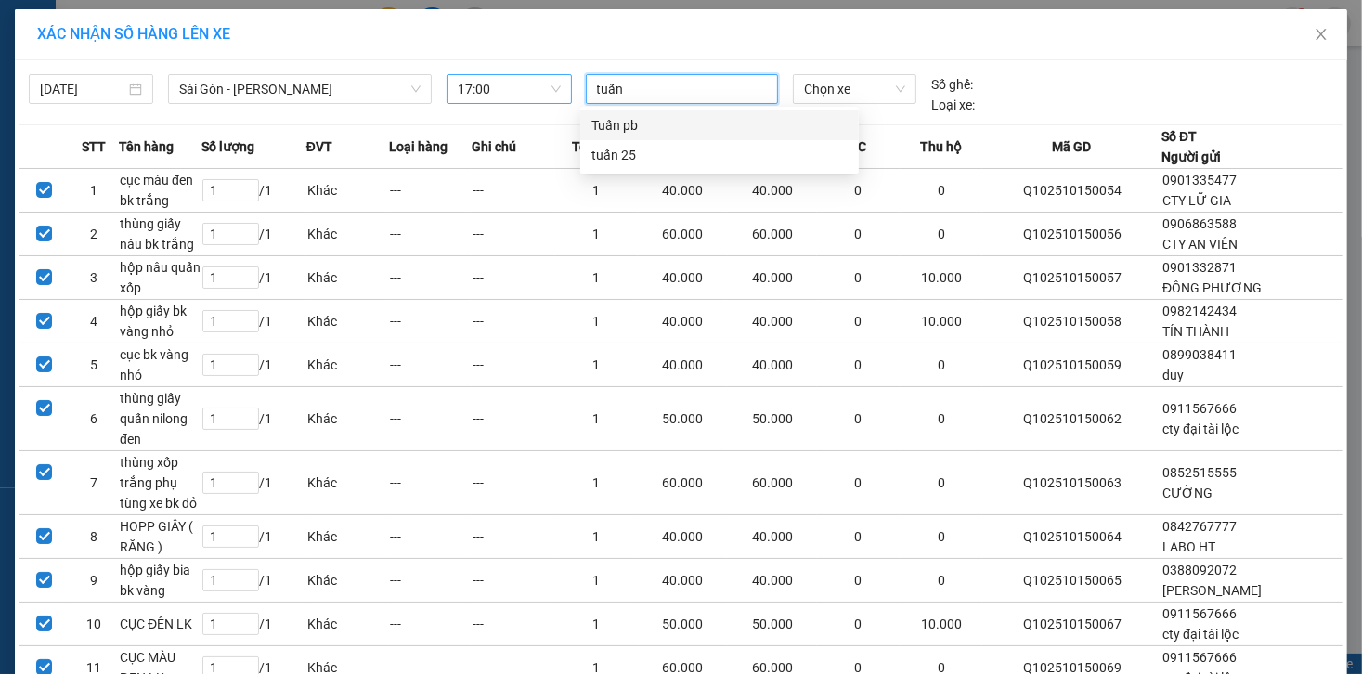
click at [754, 115] on div "Tuấn pb" at bounding box center [720, 125] width 256 height 20
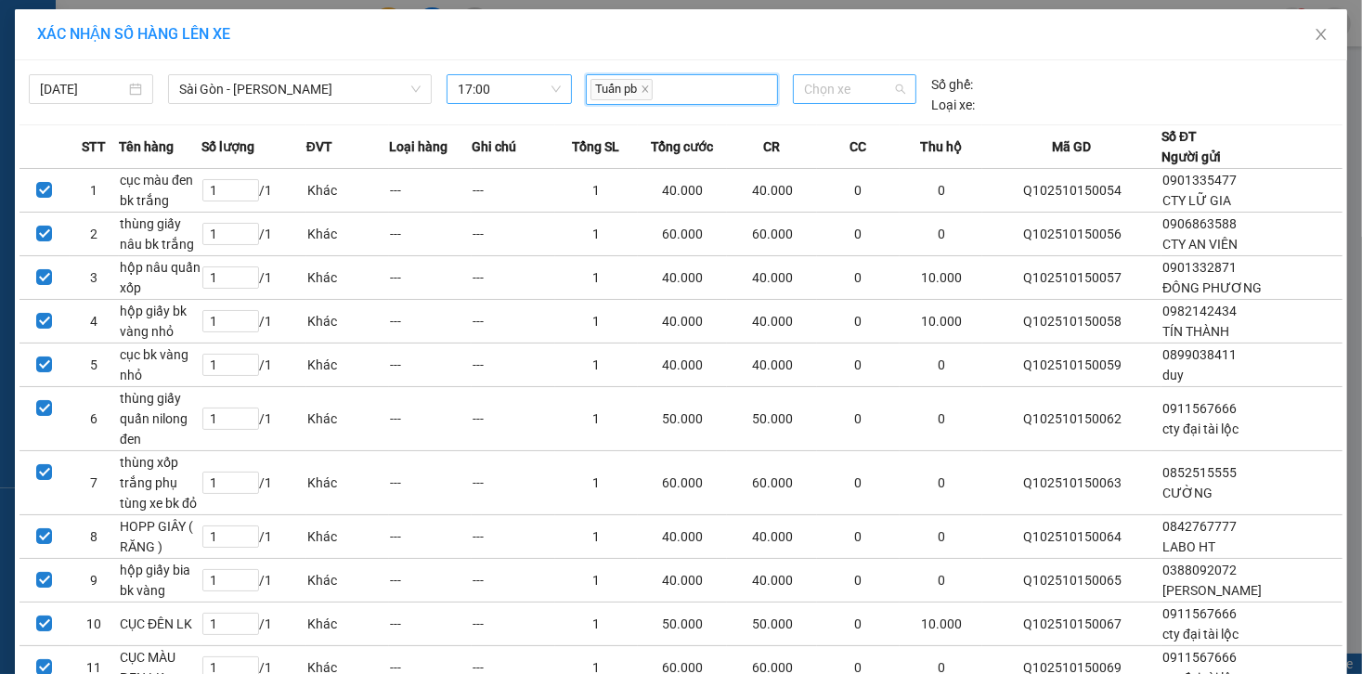
click at [836, 90] on span "Chọn xe" at bounding box center [854, 89] width 101 height 28
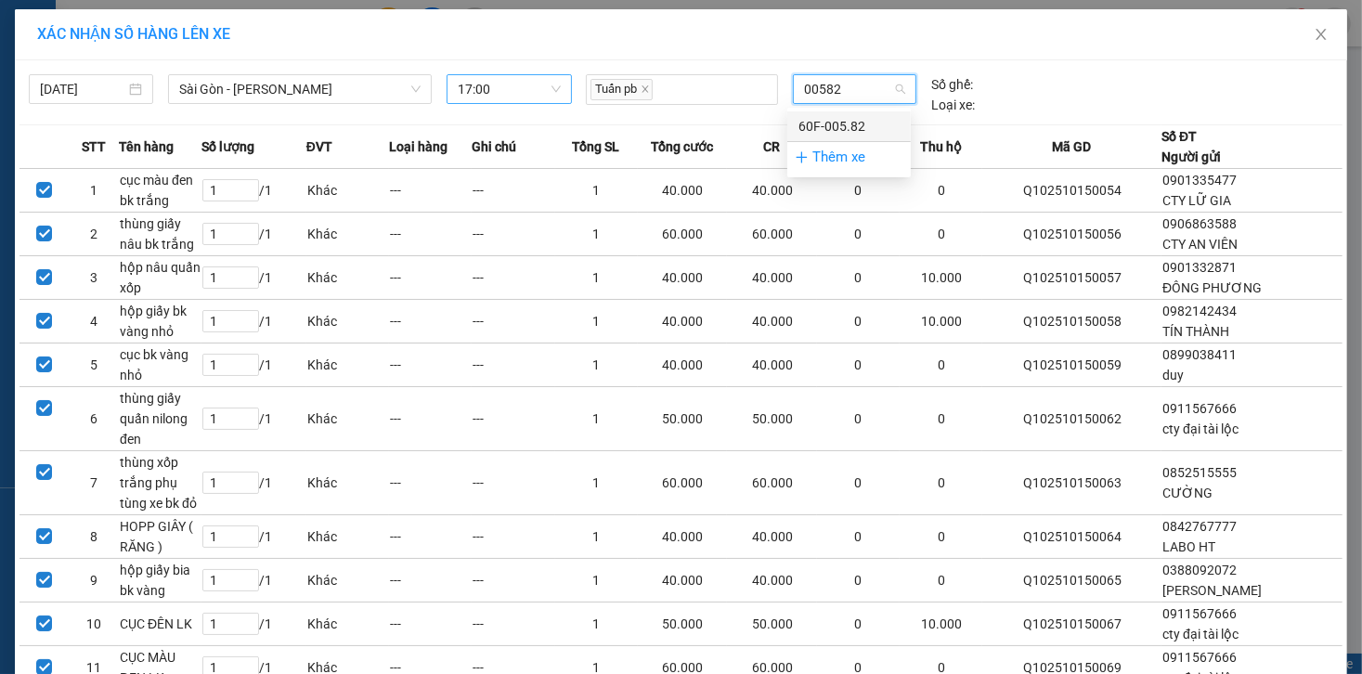
click at [814, 126] on div "60F-005.82" at bounding box center [849, 126] width 101 height 20
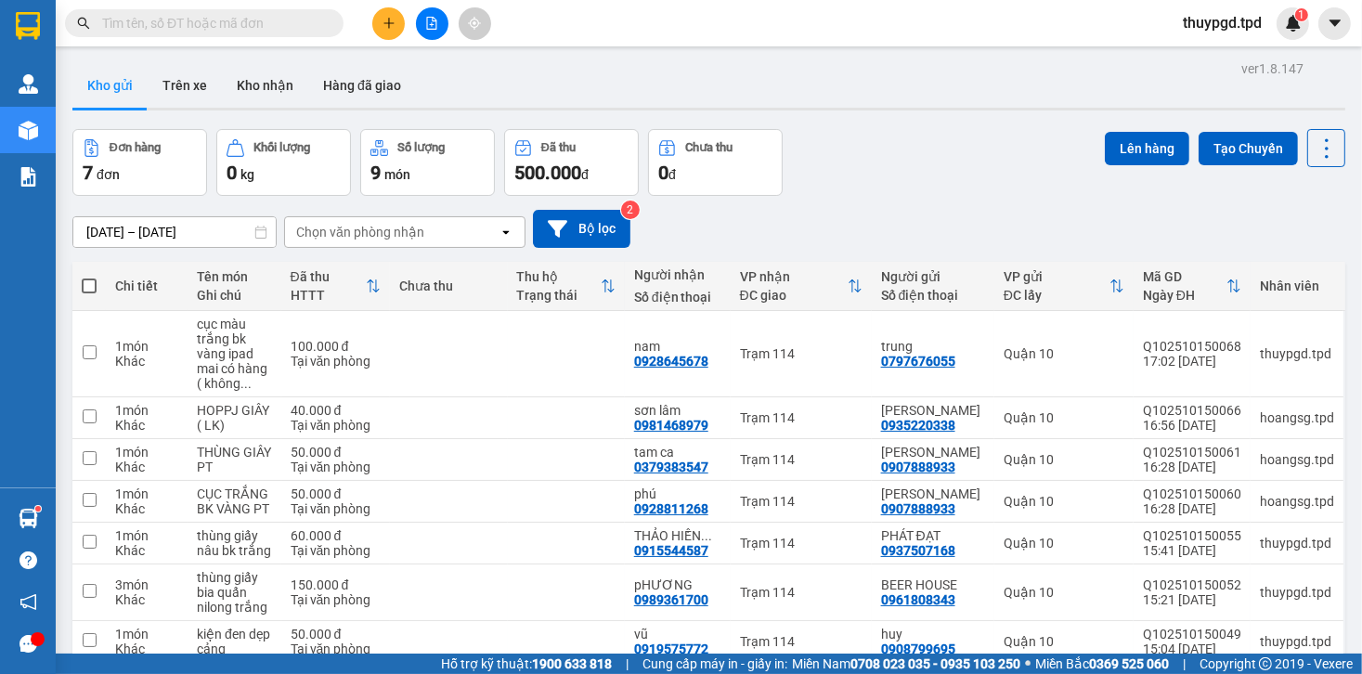
click at [446, 22] on div at bounding box center [431, 23] width 139 height 33
click at [434, 22] on icon "file-add" at bounding box center [431, 23] width 13 height 13
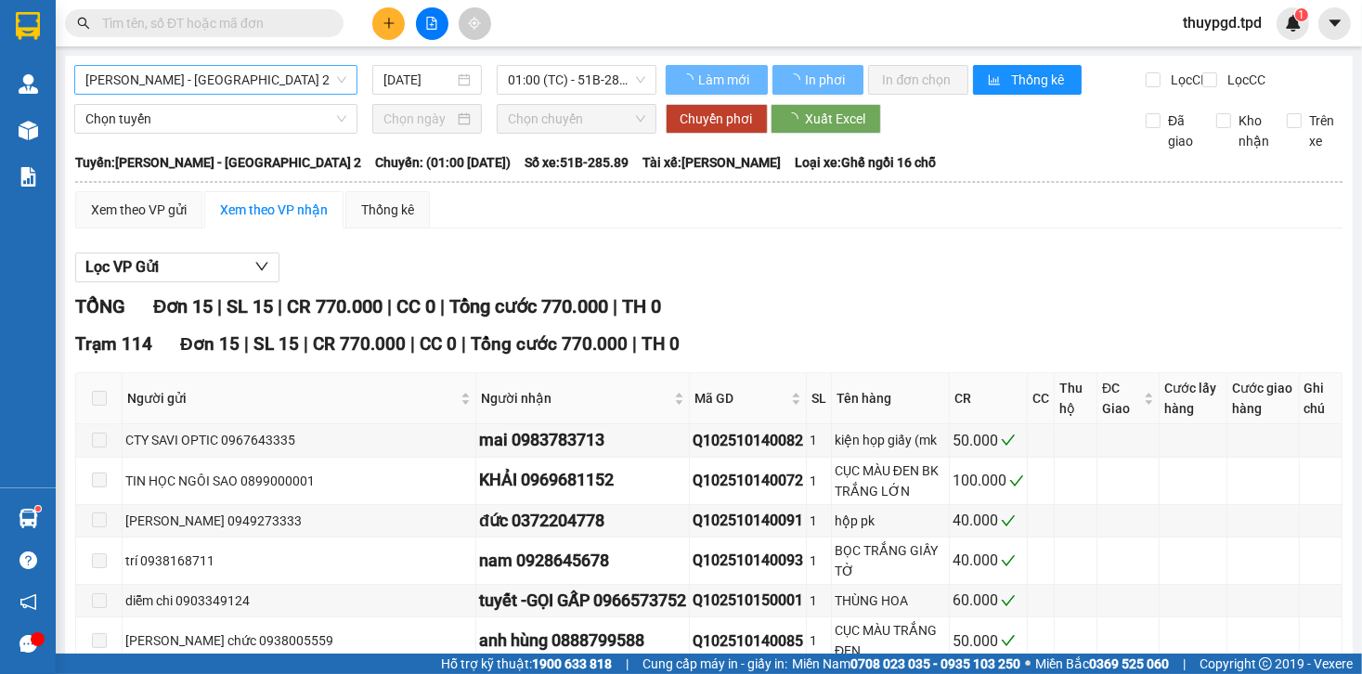
click at [194, 92] on span "[PERSON_NAME] - [GEOGRAPHIC_DATA] 2" at bounding box center [215, 80] width 261 height 28
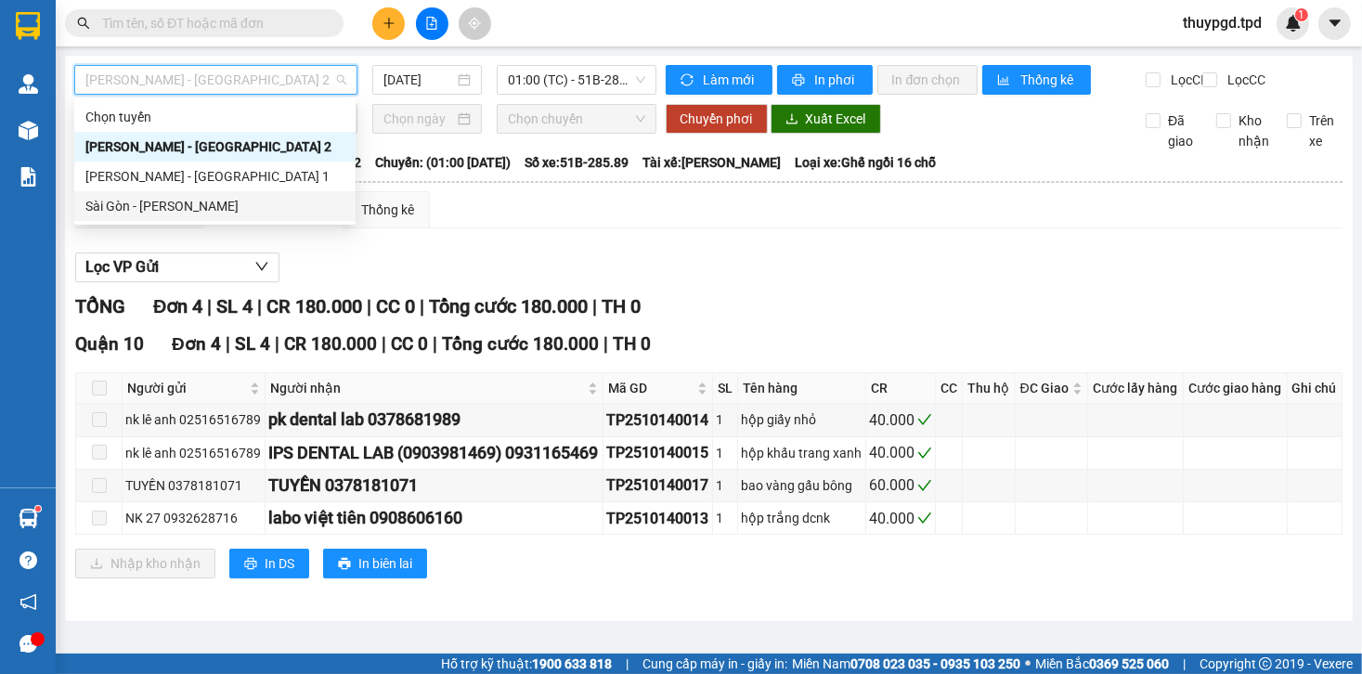
click at [189, 207] on div "Sài Gòn - [PERSON_NAME]" at bounding box center [214, 206] width 259 height 20
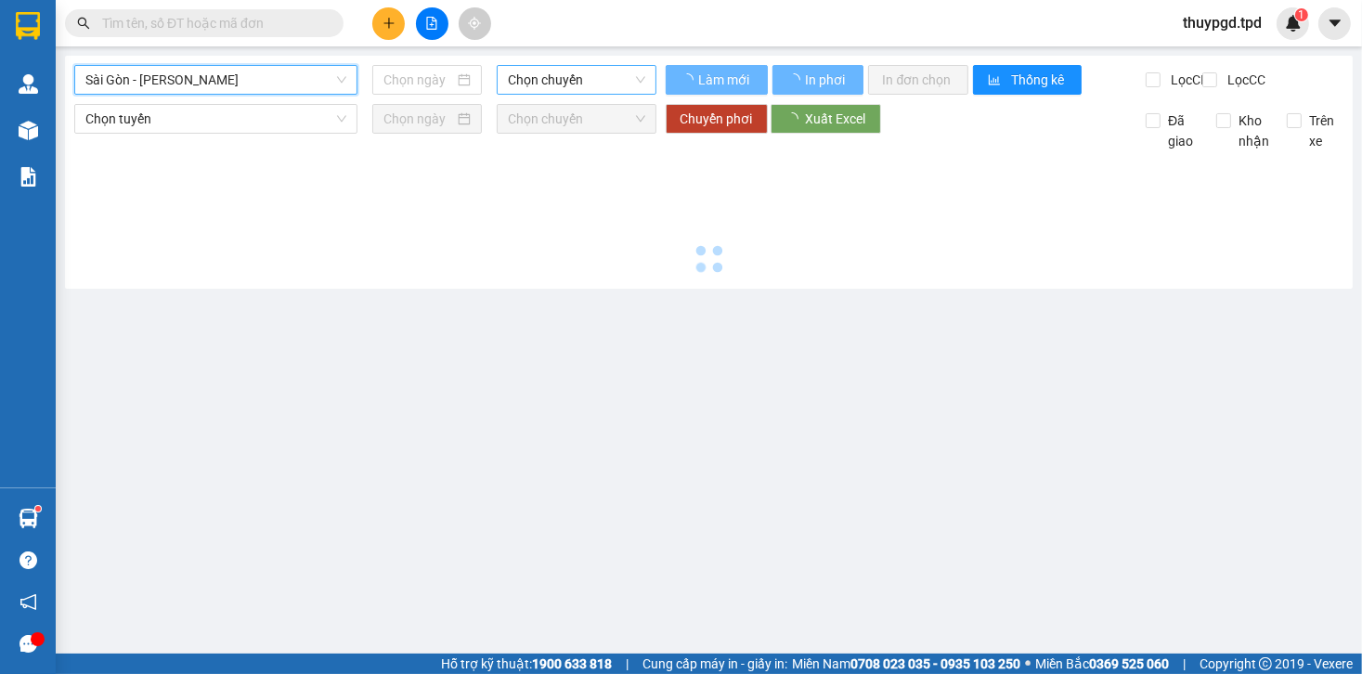
type input "[DATE]"
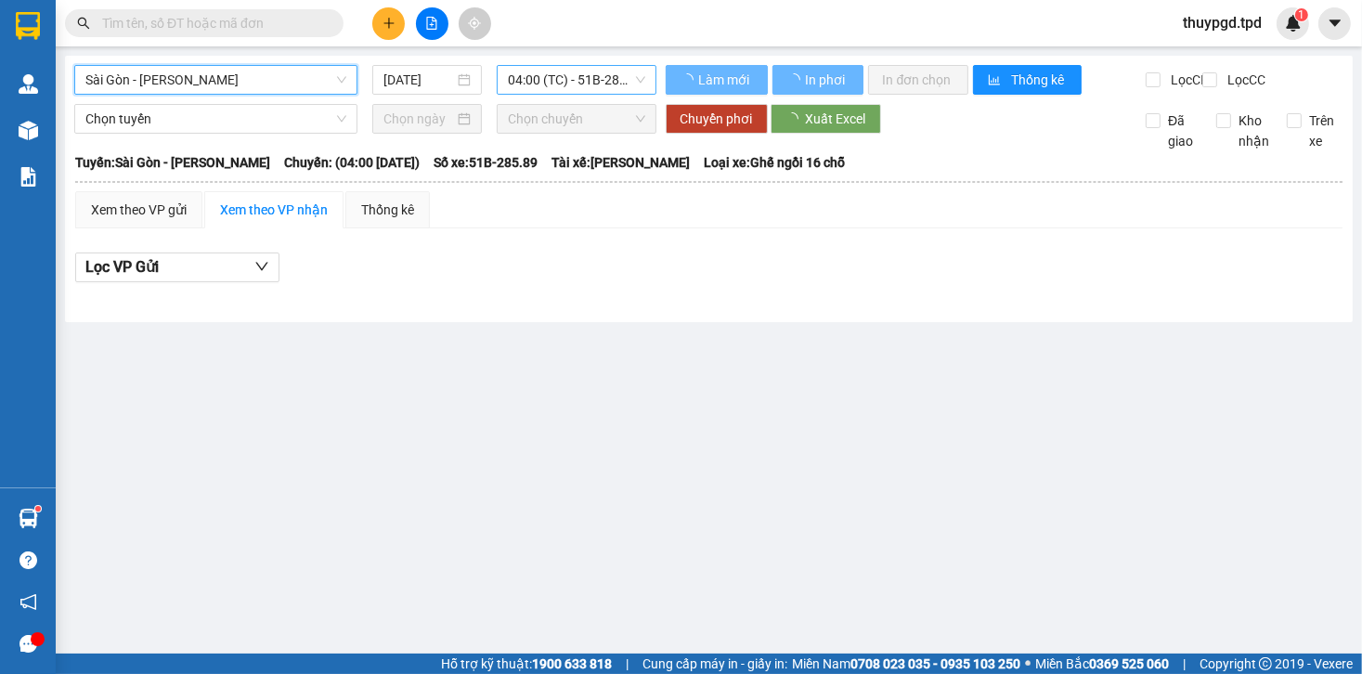
click at [628, 80] on span "04:00 (TC) - 51B-285.89" at bounding box center [576, 80] width 137 height 28
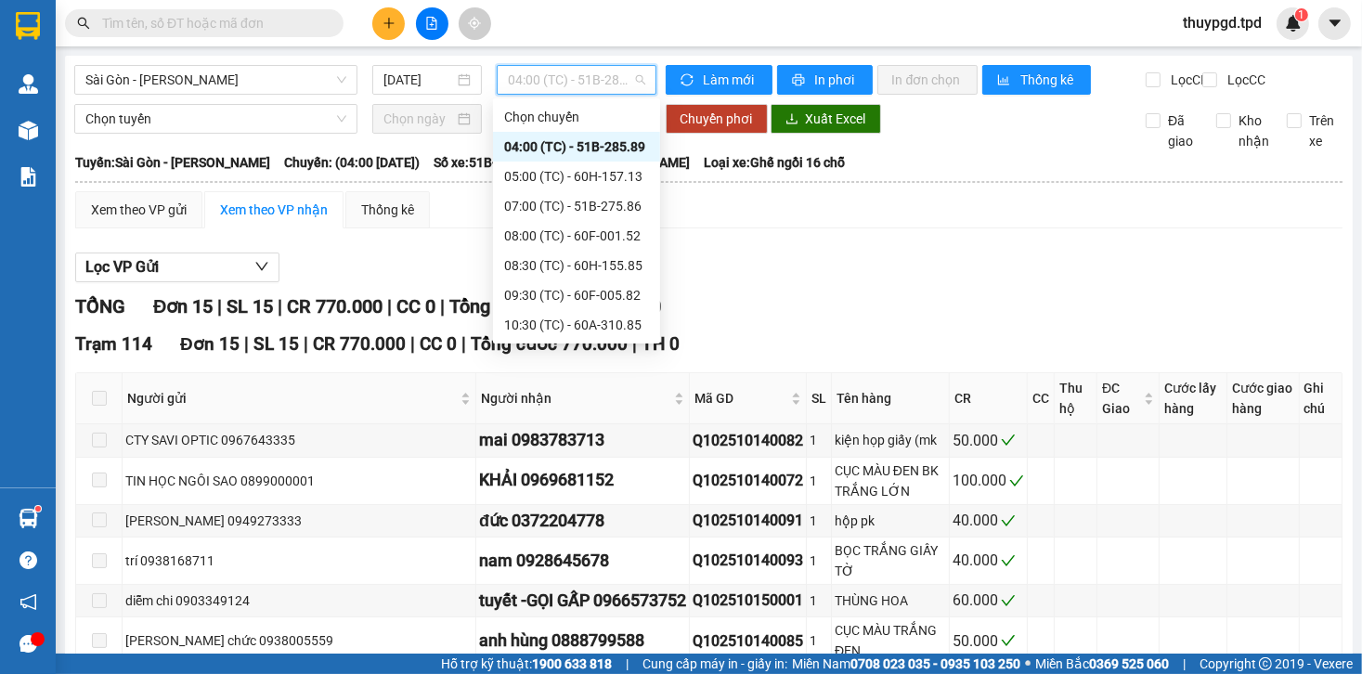
click at [624, 523] on div "17:00 (TC) - 60F-005.82" at bounding box center [576, 533] width 145 height 20
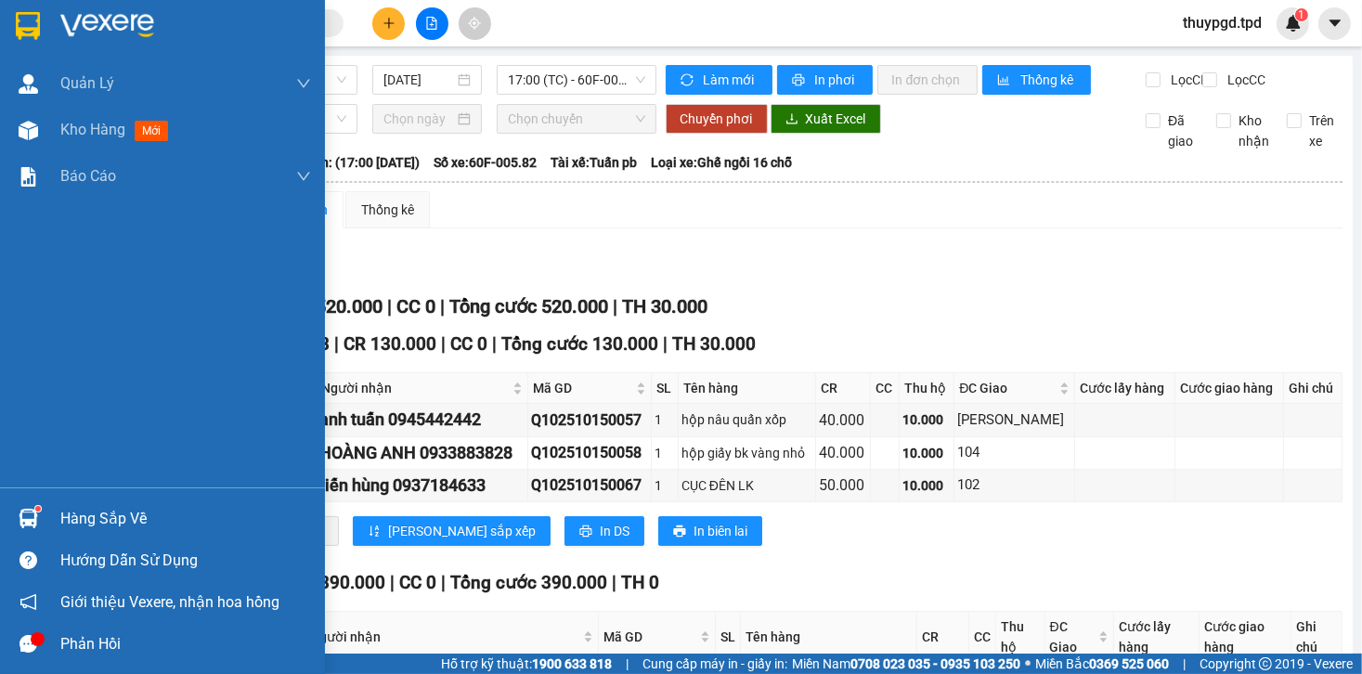
click at [46, 502] on div "Hàng sắp về" at bounding box center [162, 519] width 325 height 42
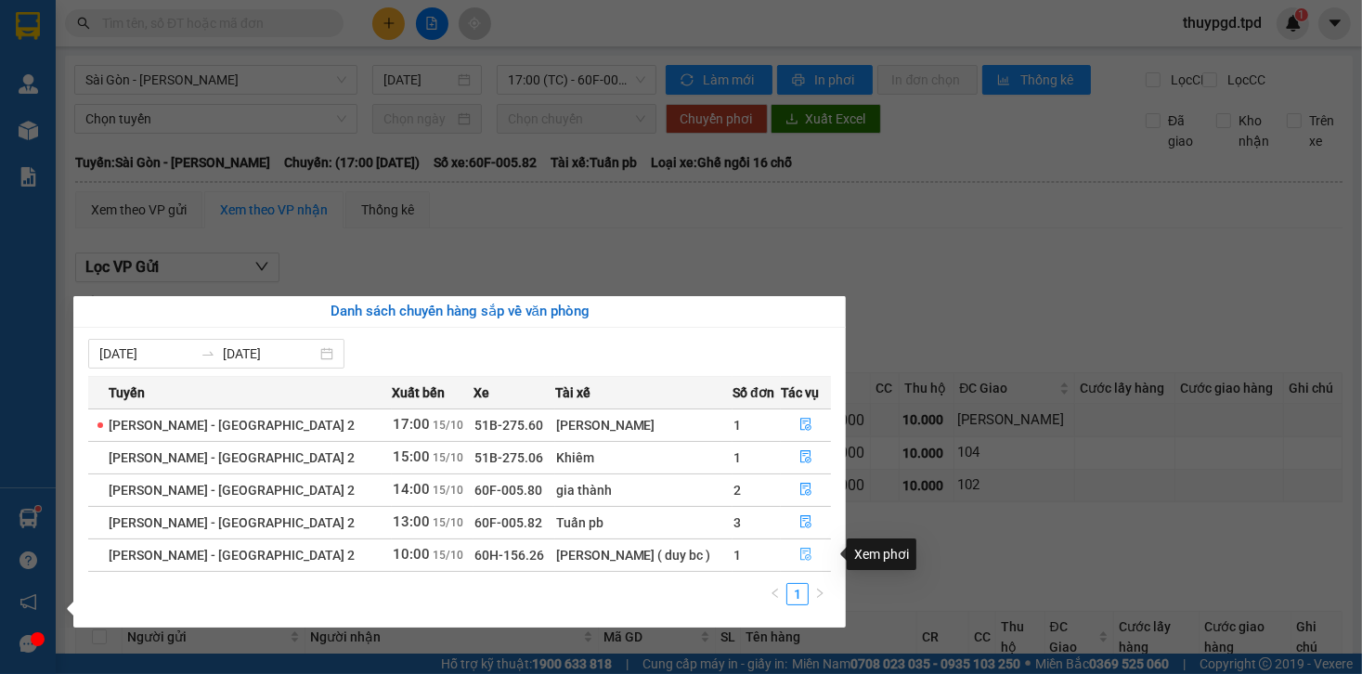
drag, startPoint x: 805, startPoint y: 550, endPoint x: 495, endPoint y: 204, distance: 464.3
click at [803, 548] on icon "file-done" at bounding box center [806, 554] width 13 height 13
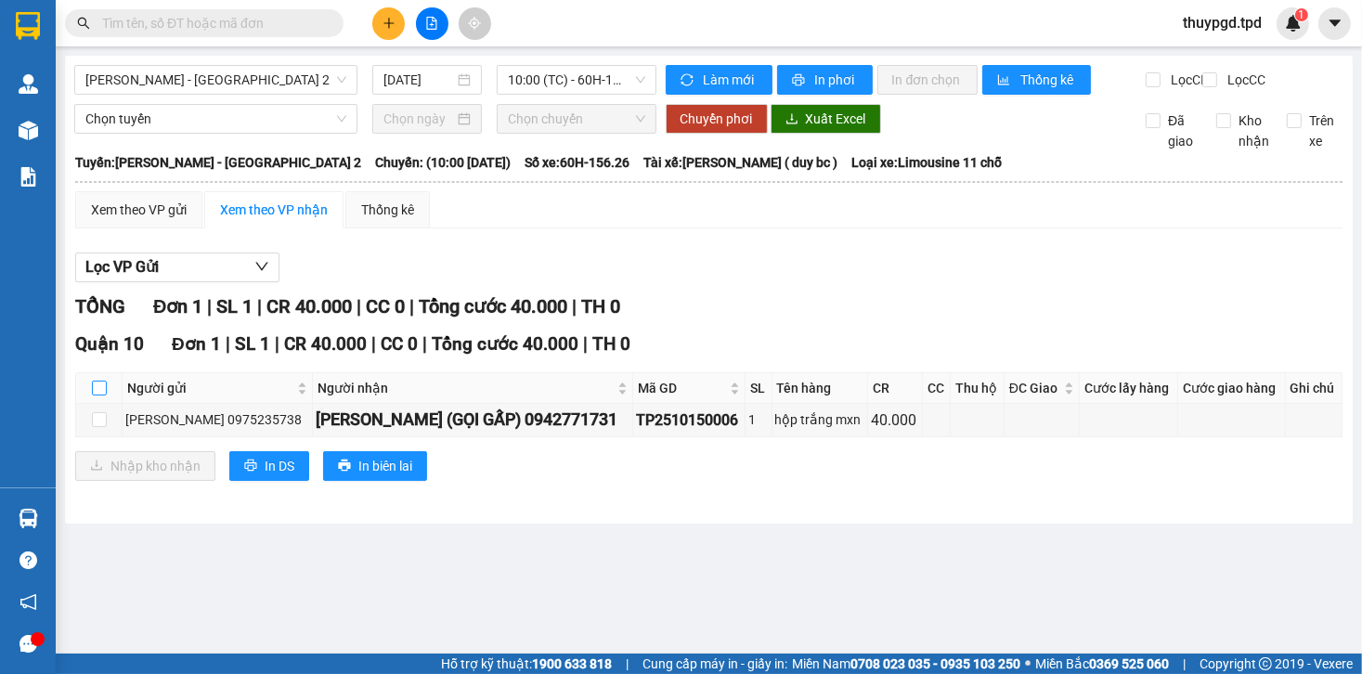
click at [101, 396] on input "checkbox" at bounding box center [99, 388] width 15 height 15
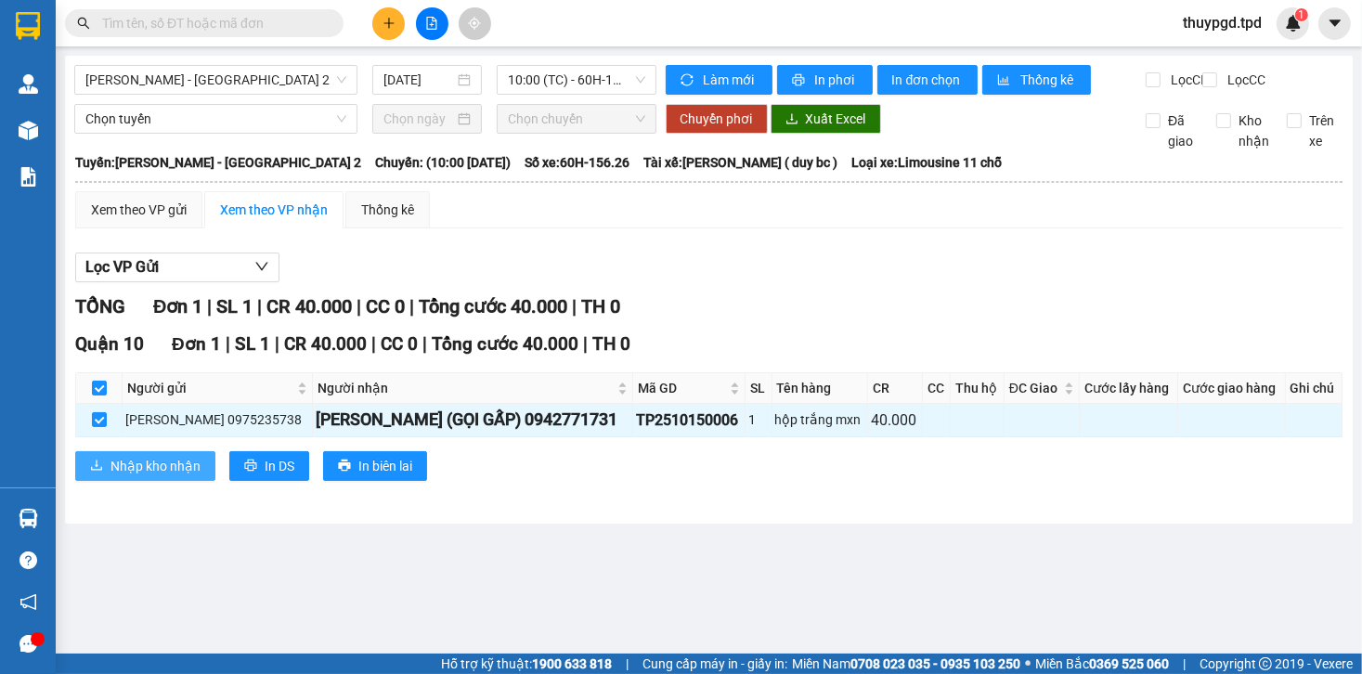
click at [155, 476] on span "Nhập kho nhận" at bounding box center [156, 466] width 90 height 20
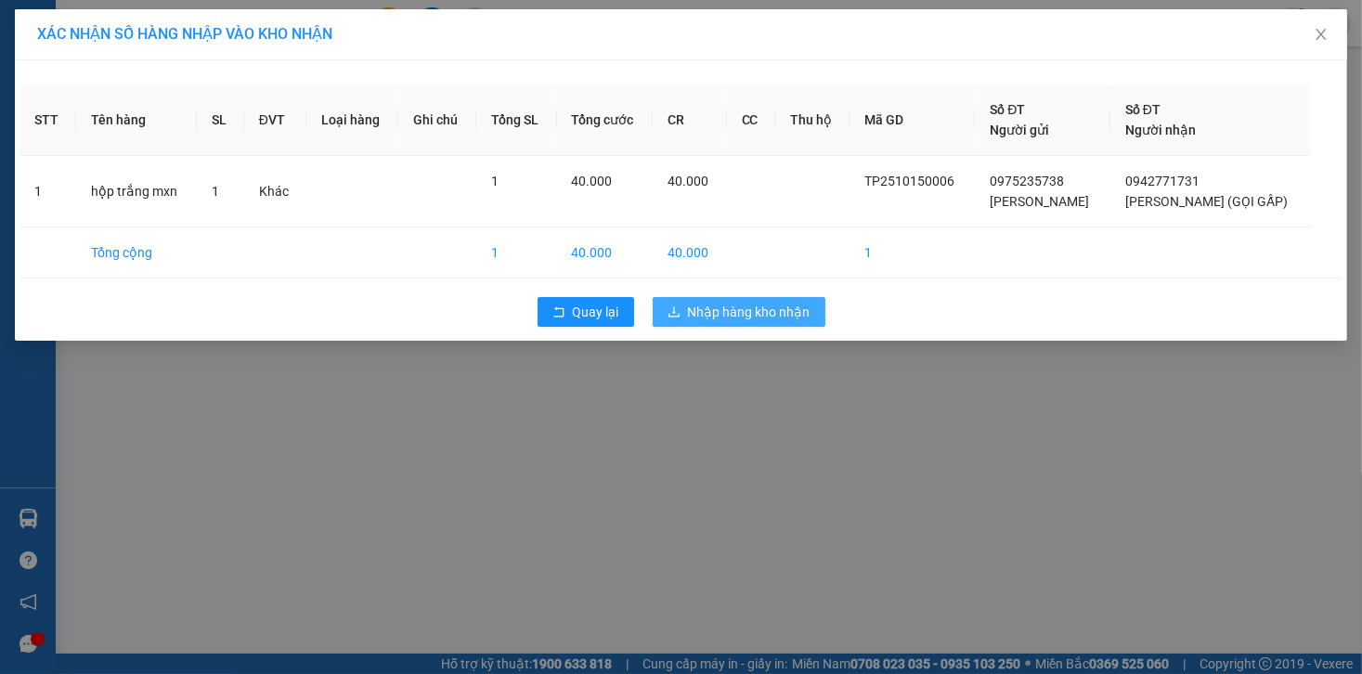
click at [751, 304] on span "Nhập hàng kho nhận" at bounding box center [749, 312] width 123 height 20
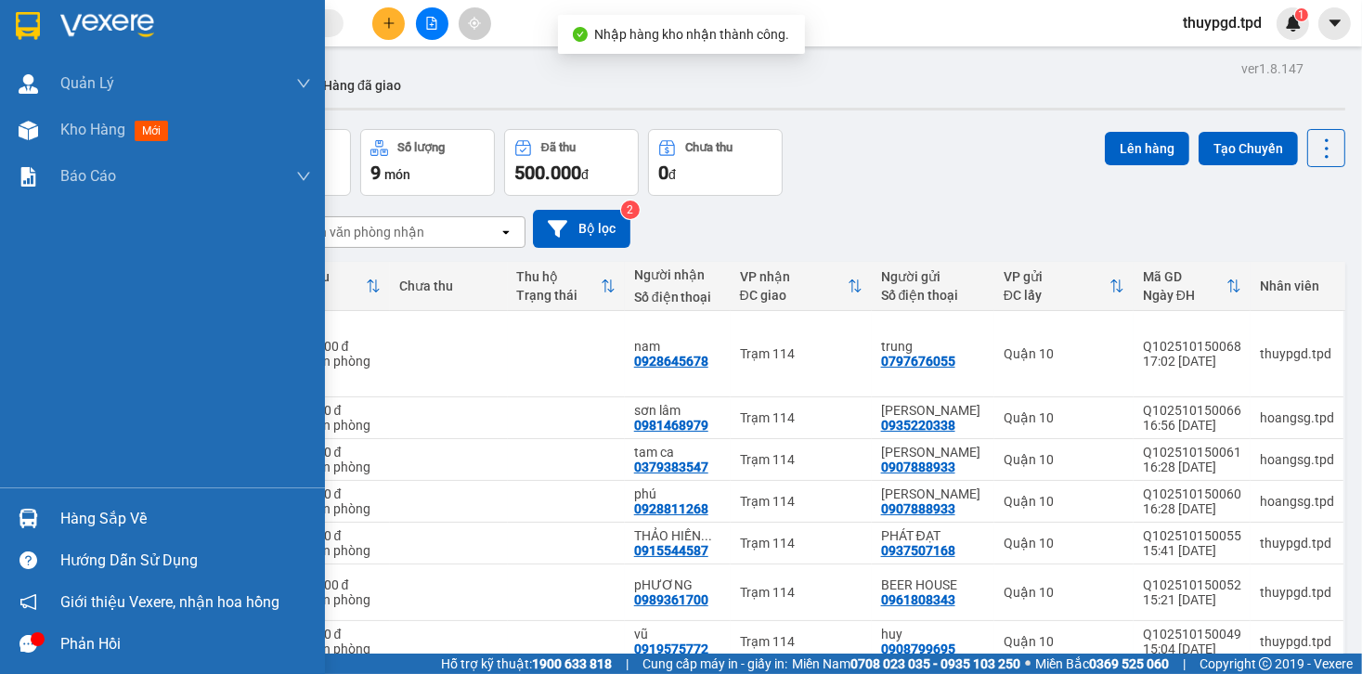
drag, startPoint x: 17, startPoint y: 531, endPoint x: 301, endPoint y: 457, distance: 293.7
click at [21, 530] on div at bounding box center [28, 518] width 33 height 33
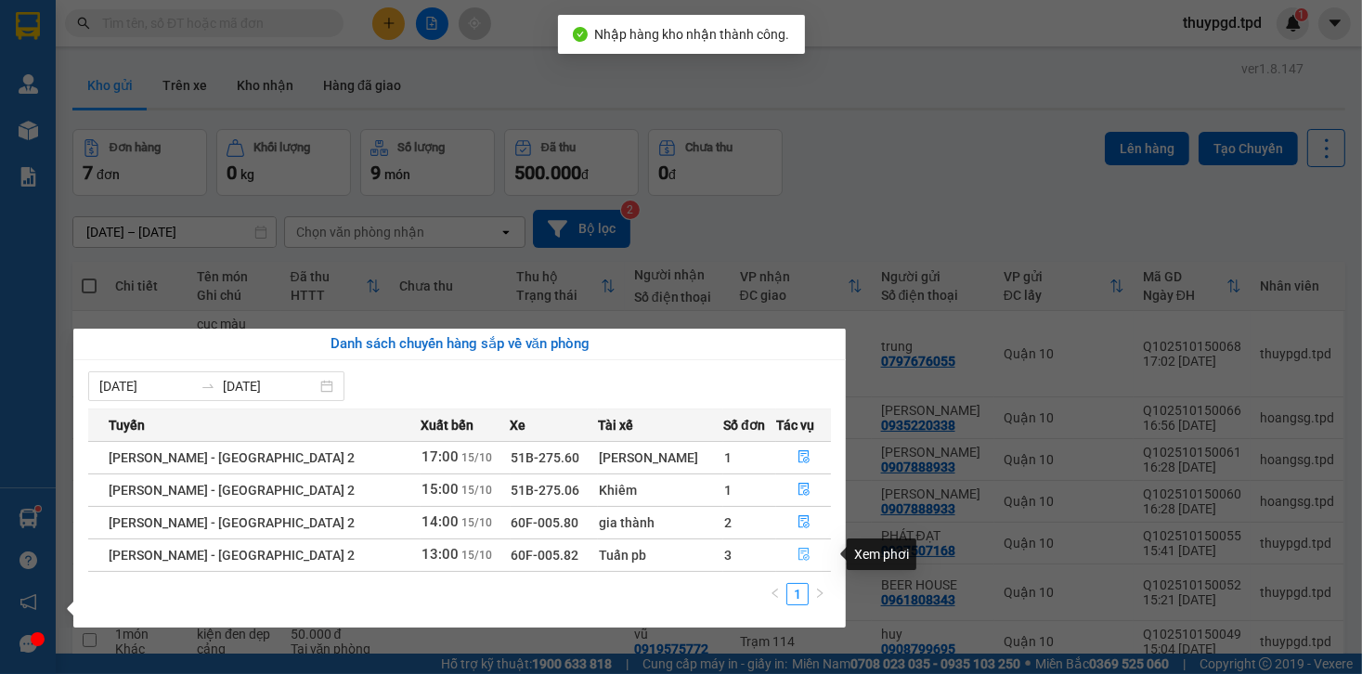
click at [798, 558] on icon "file-done" at bounding box center [804, 554] width 13 height 13
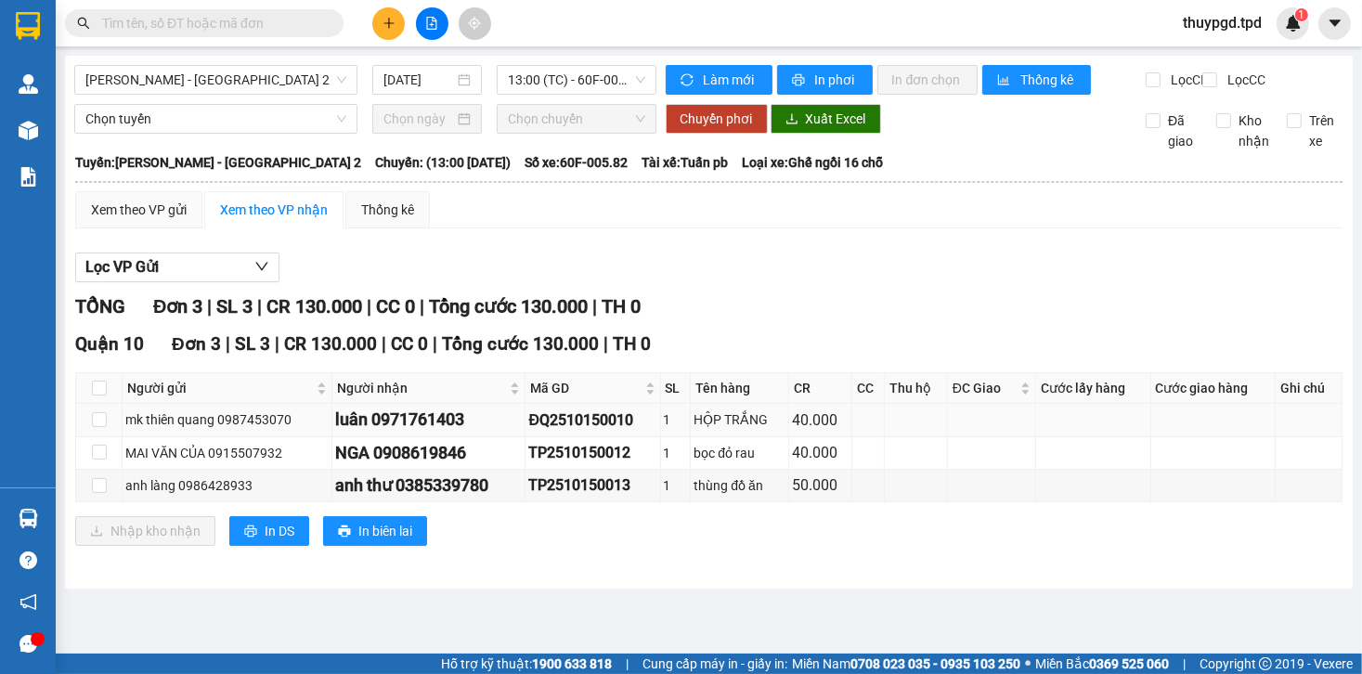
click at [102, 436] on td at bounding box center [99, 420] width 46 height 33
click at [385, 29] on button at bounding box center [388, 23] width 33 height 33
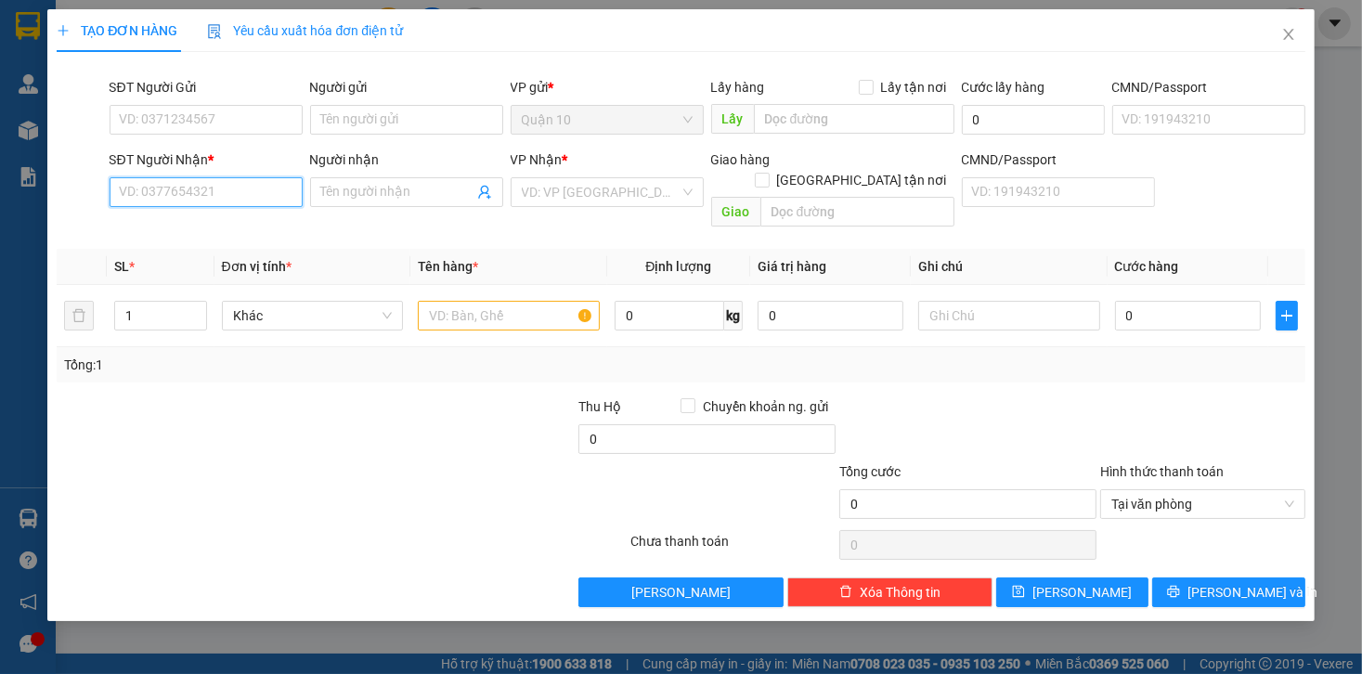
click at [228, 189] on input "SĐT Người Nhận *" at bounding box center [206, 192] width 193 height 30
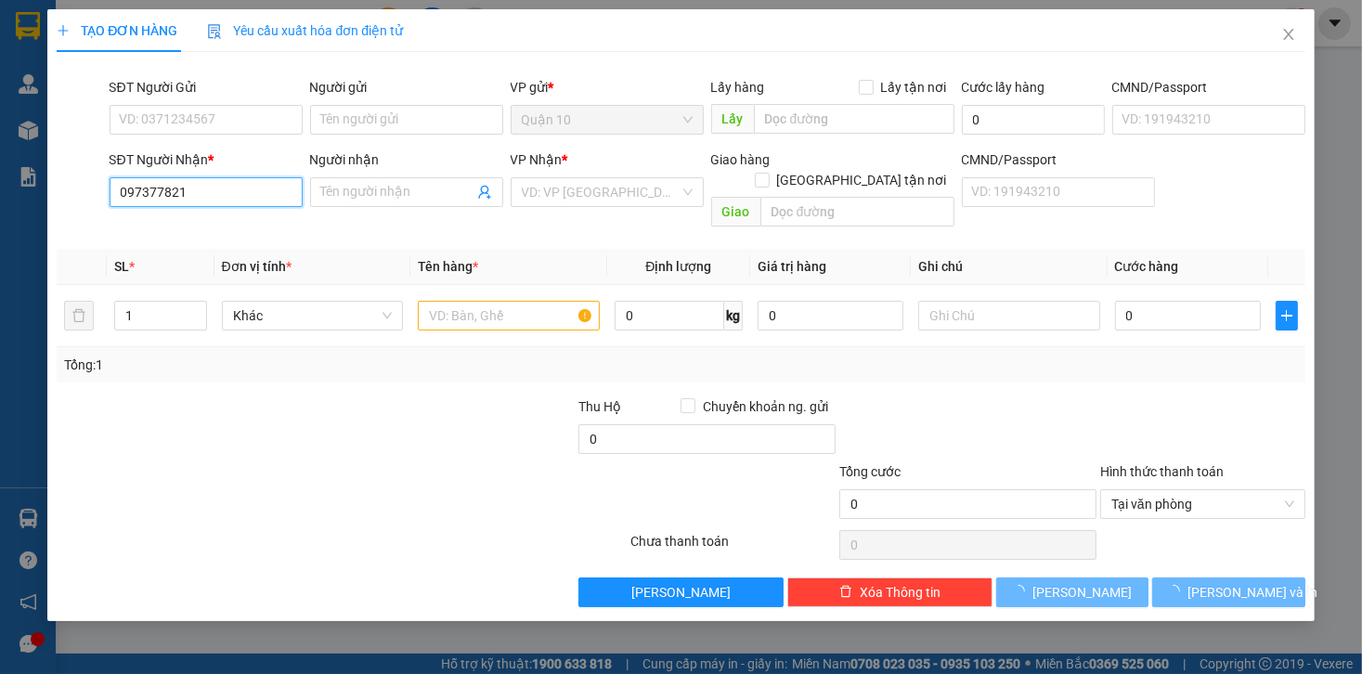
type input "0973778219"
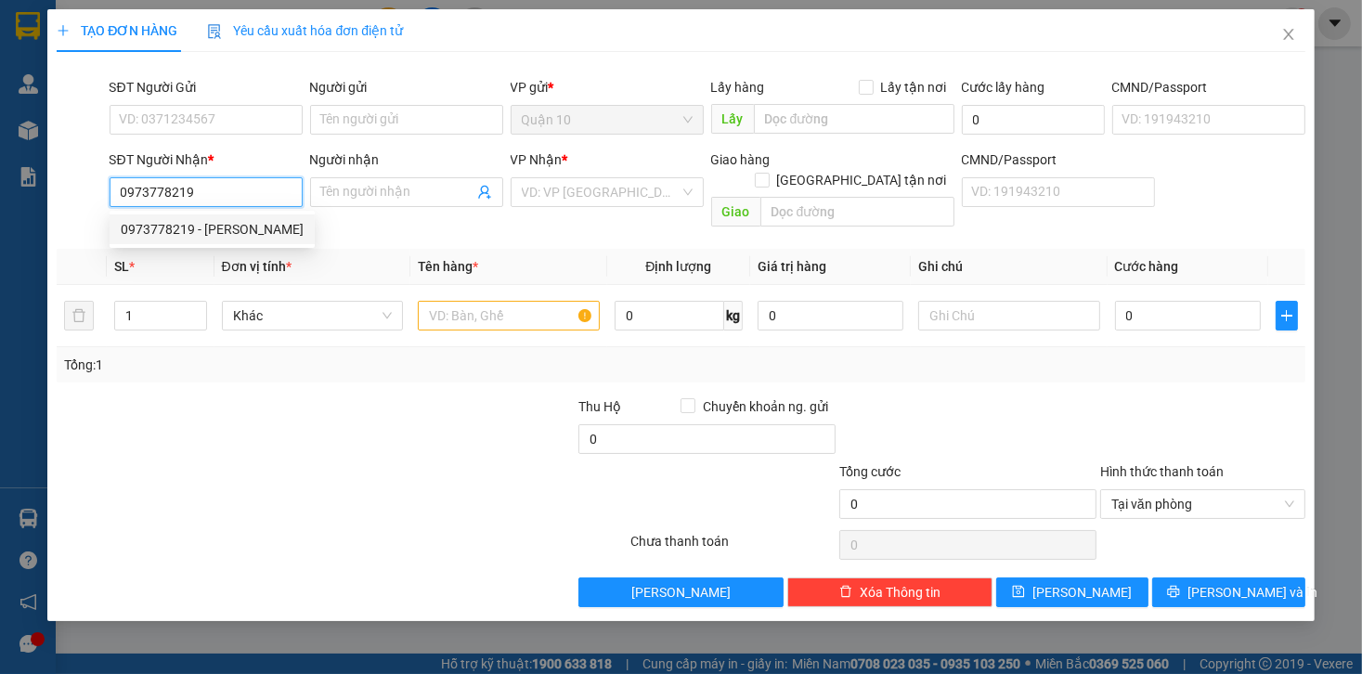
click at [256, 228] on div "0973778219 - lê tƯ" at bounding box center [212, 229] width 183 height 20
type input "[PERSON_NAME]"
type input "0973778219"
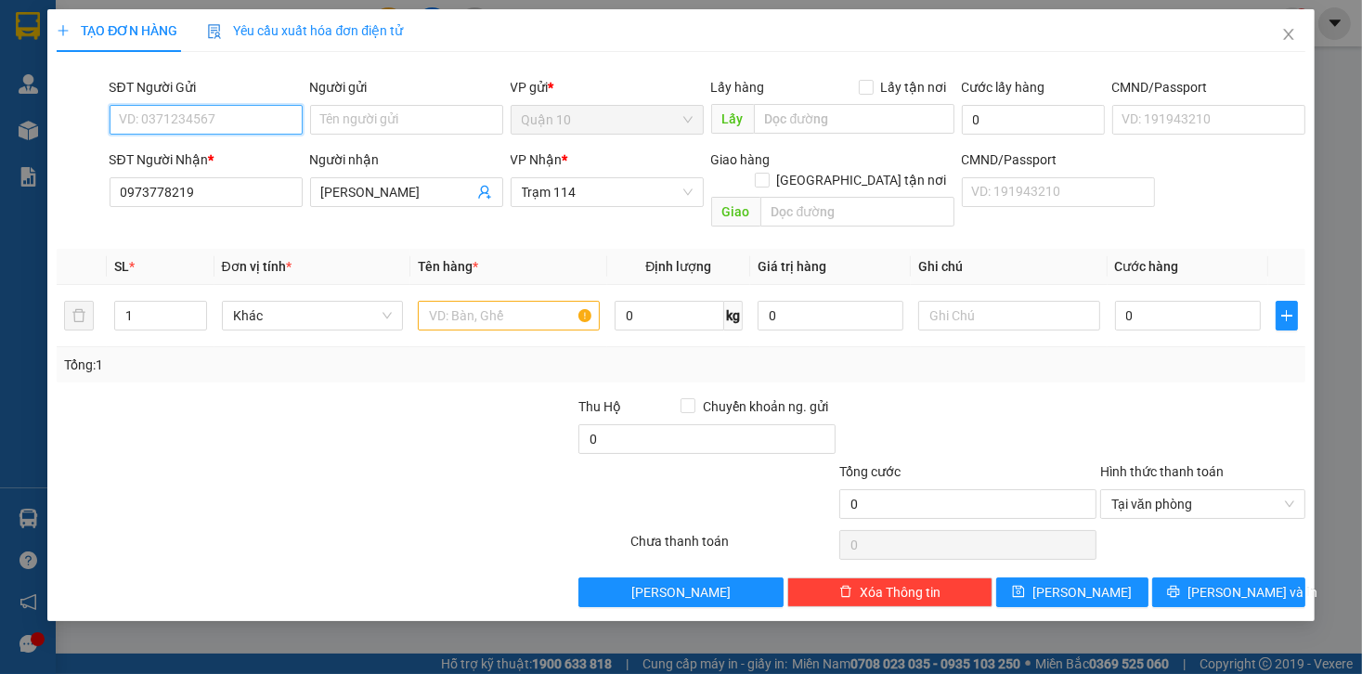
click at [231, 123] on input "SĐT Người Gửi" at bounding box center [206, 120] width 193 height 30
click at [260, 163] on div "0349205678 - PHƯƠNG" at bounding box center [212, 157] width 183 height 20
type input "0349205678"
type input "PHƯƠNG"
type input "271533202"
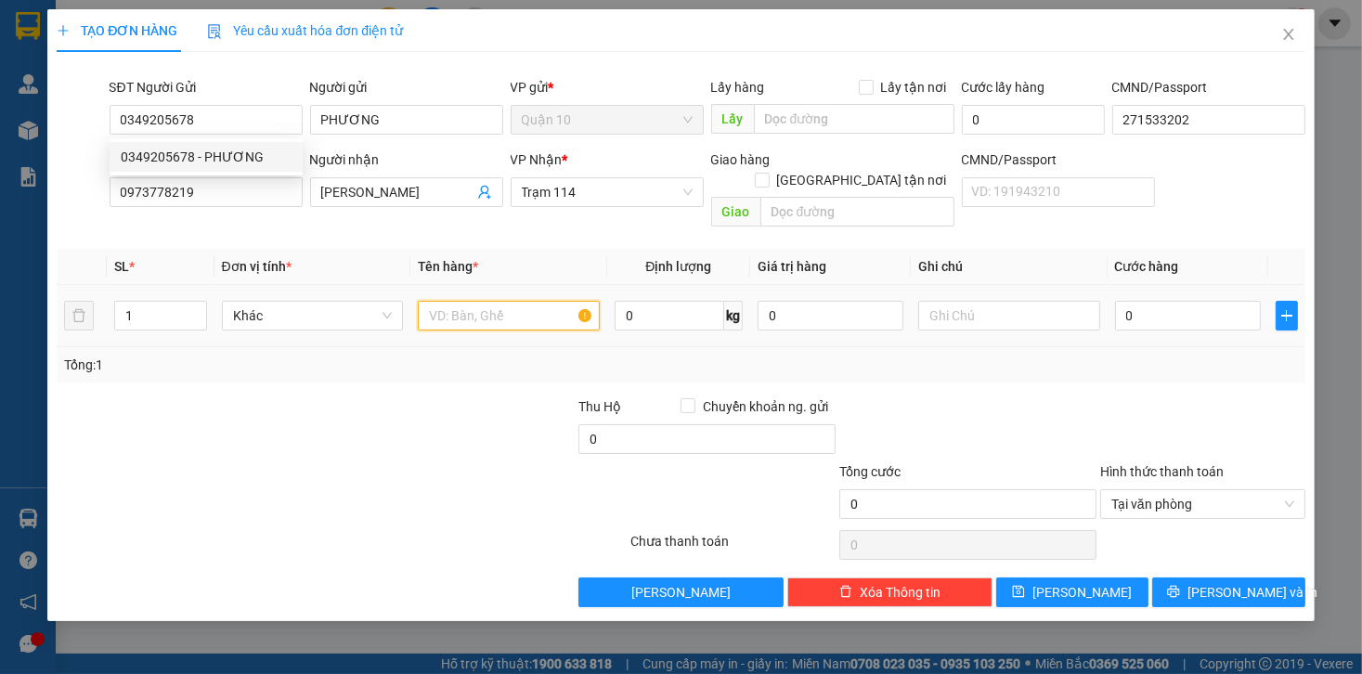
click at [485, 301] on input "text" at bounding box center [509, 316] width 182 height 30
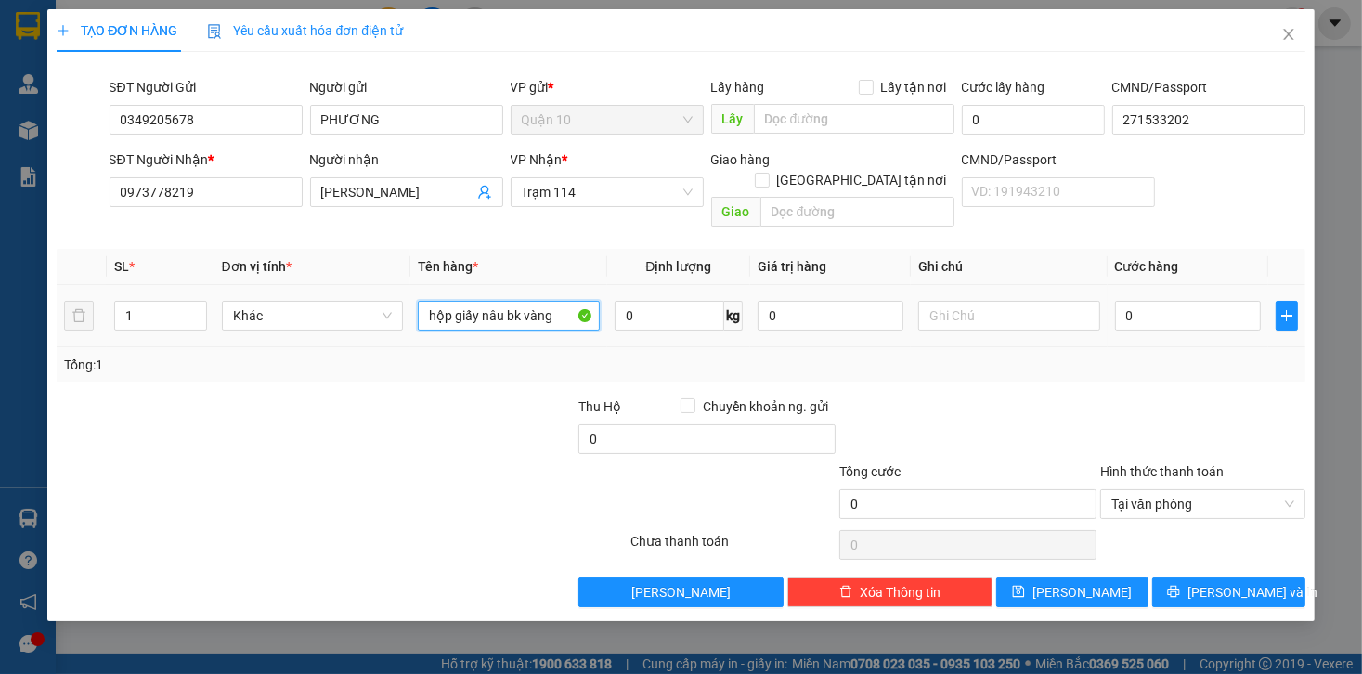
type input "hộp giấy nâu bk vàng"
type input "1.000.000"
type input "4"
type input "40"
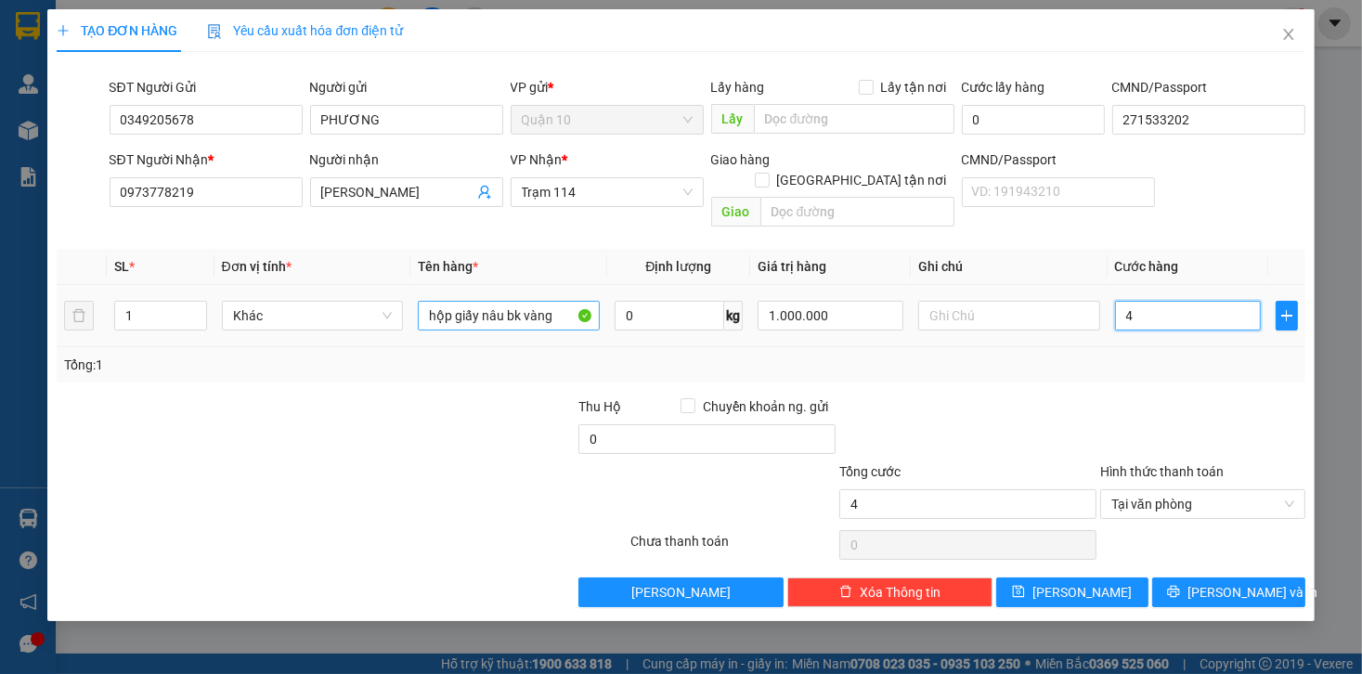
type input "40"
click at [1198, 347] on div "Tổng: 1" at bounding box center [681, 364] width 1248 height 35
click at [1263, 554] on div "Transit Pickup Surcharge Ids Transit Deliver Surcharge Ids Transit Deliver Surc…" at bounding box center [681, 337] width 1248 height 541
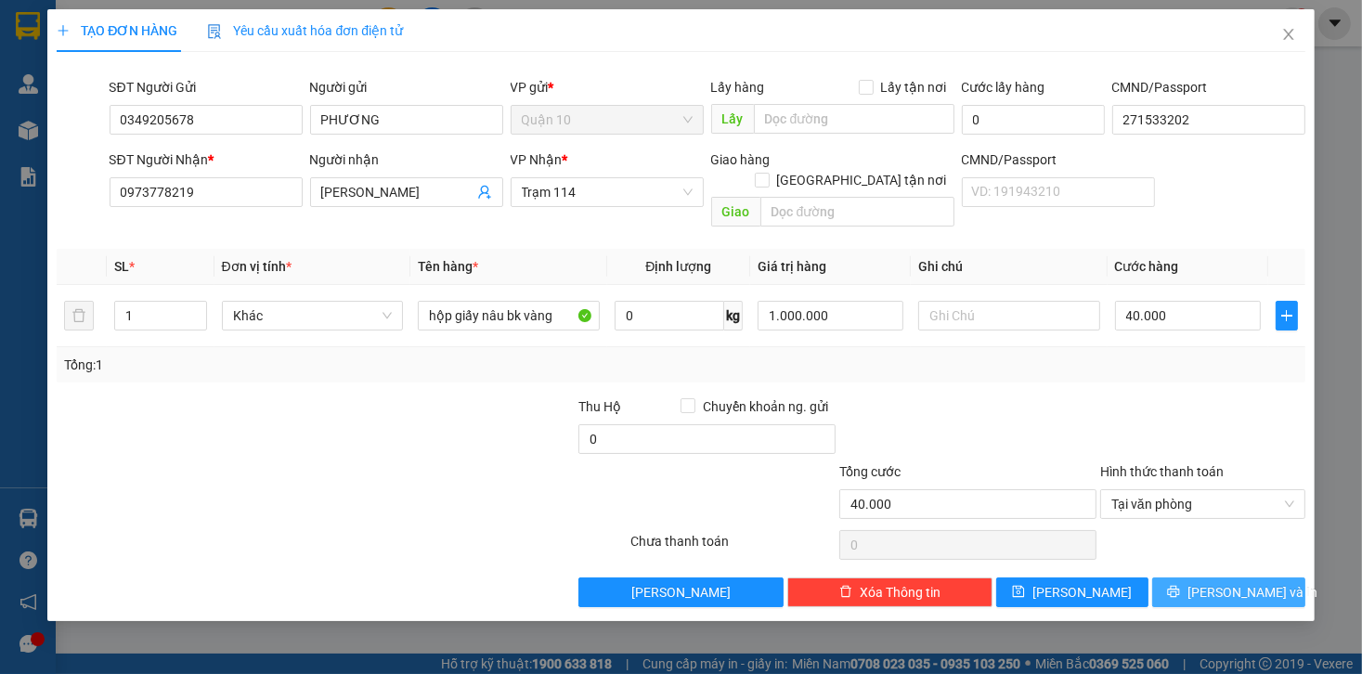
click at [1260, 582] on span "[PERSON_NAME] và In" at bounding box center [1253, 592] width 130 height 20
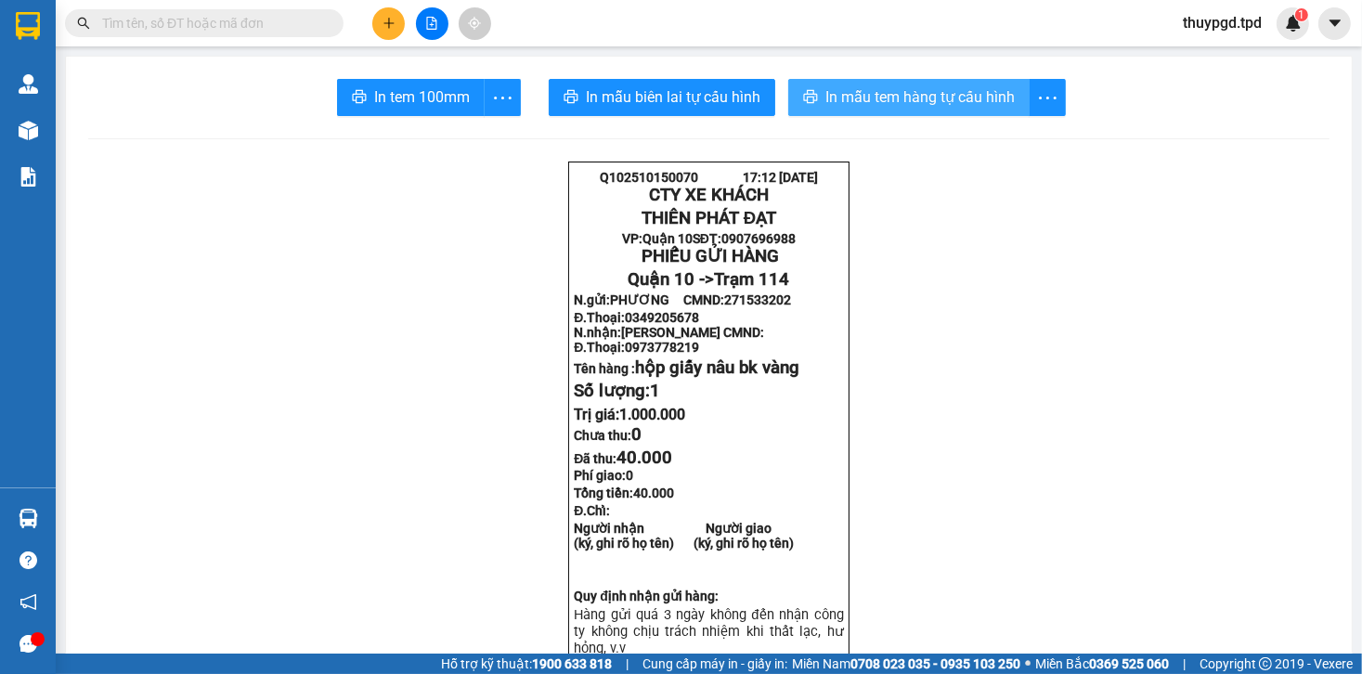
click at [880, 102] on span "In mẫu tem hàng tự cấu hình" at bounding box center [920, 96] width 189 height 23
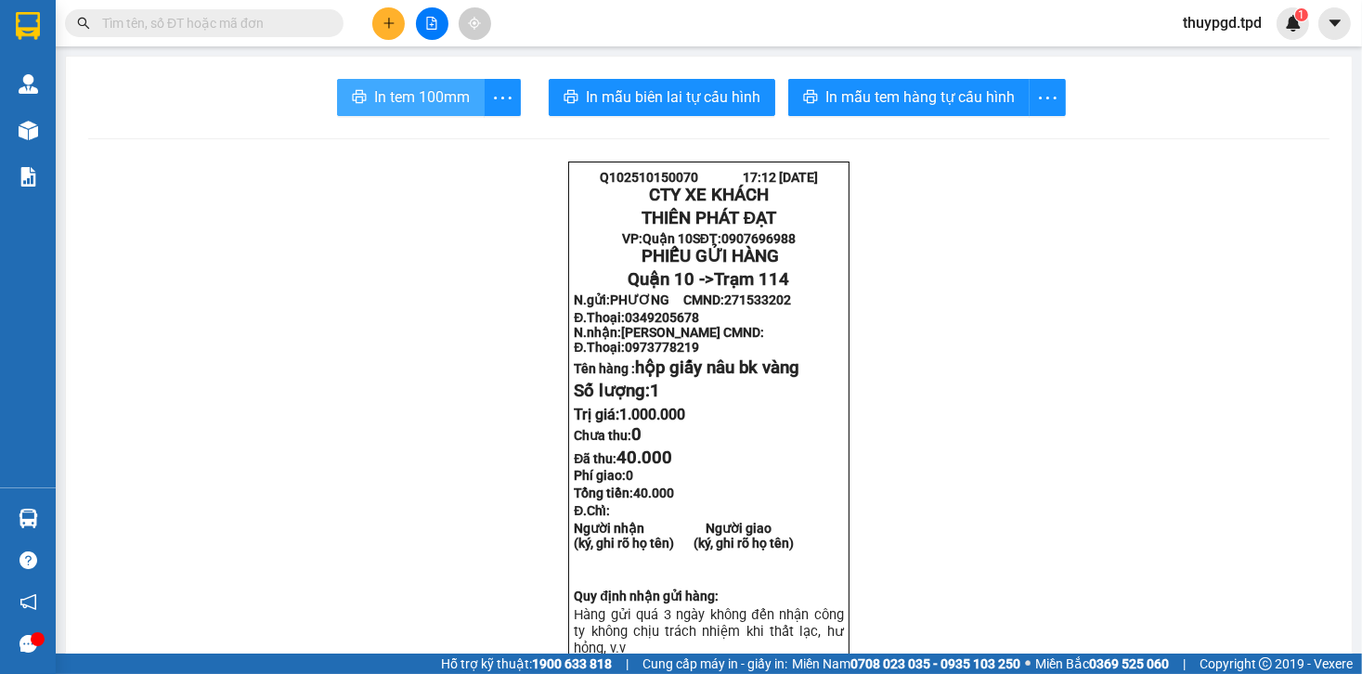
drag, startPoint x: 401, startPoint y: 100, endPoint x: 427, endPoint y: 141, distance: 48.4
click at [402, 99] on span "In tem 100mm" at bounding box center [422, 96] width 96 height 23
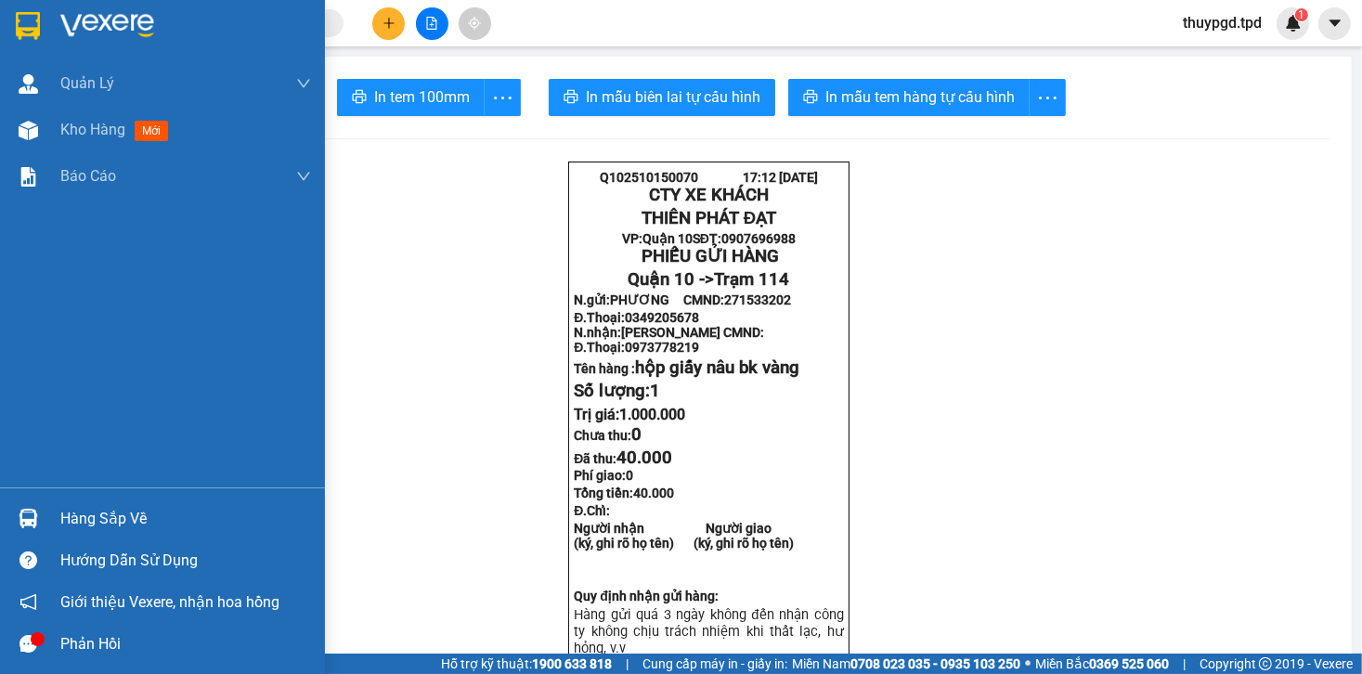
click at [52, 528] on div "Hàng sắp về" at bounding box center [162, 519] width 325 height 42
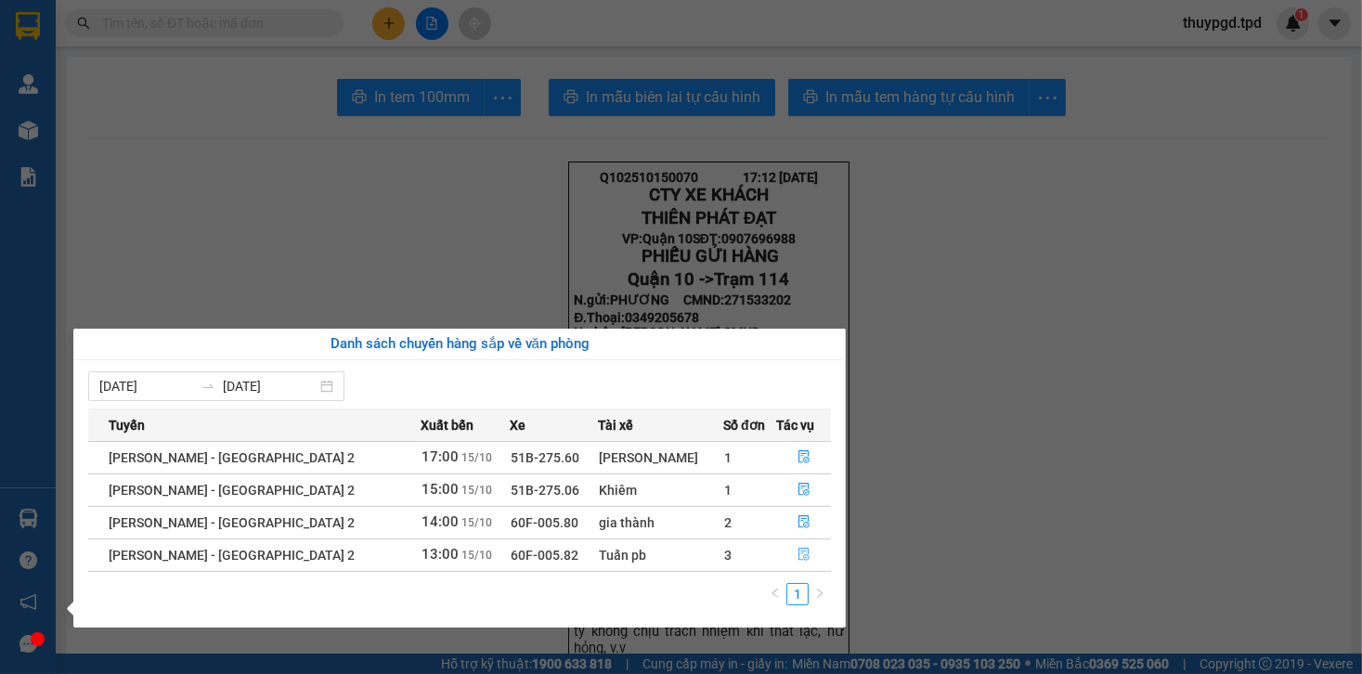
click at [799, 560] on icon "file-done" at bounding box center [804, 555] width 11 height 13
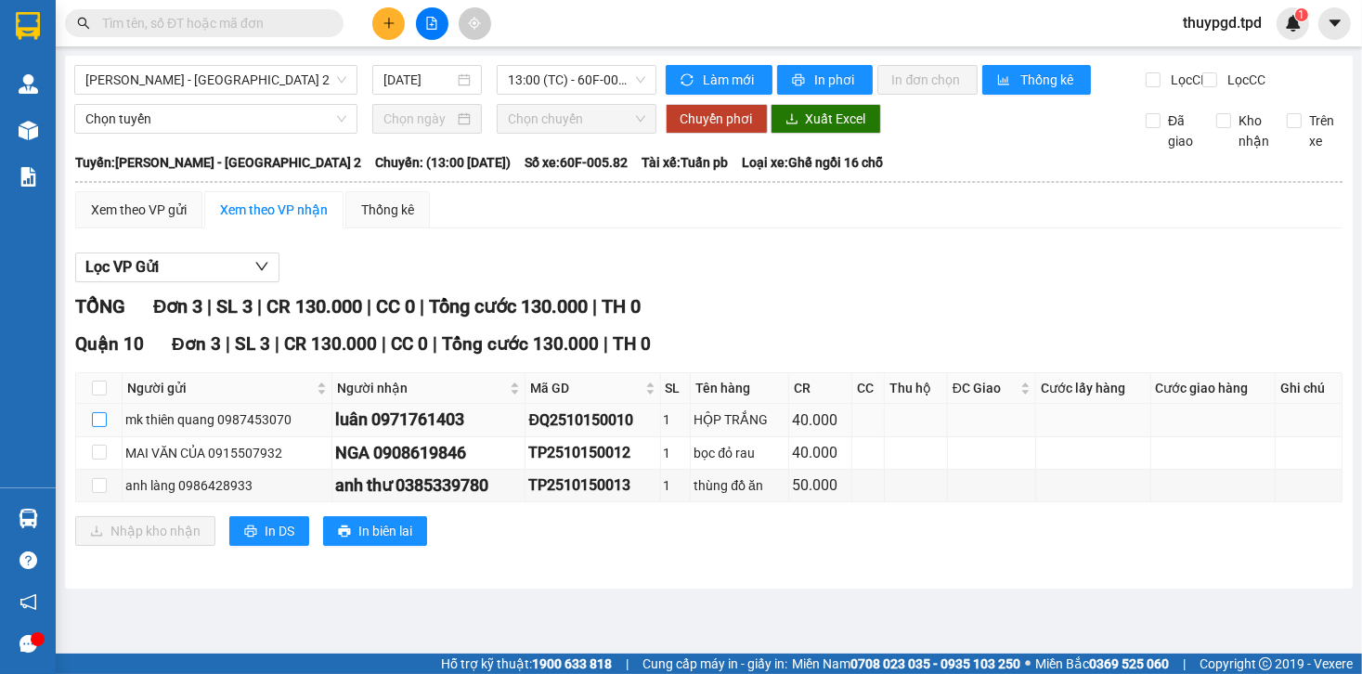
click at [104, 427] on input "checkbox" at bounding box center [99, 419] width 15 height 15
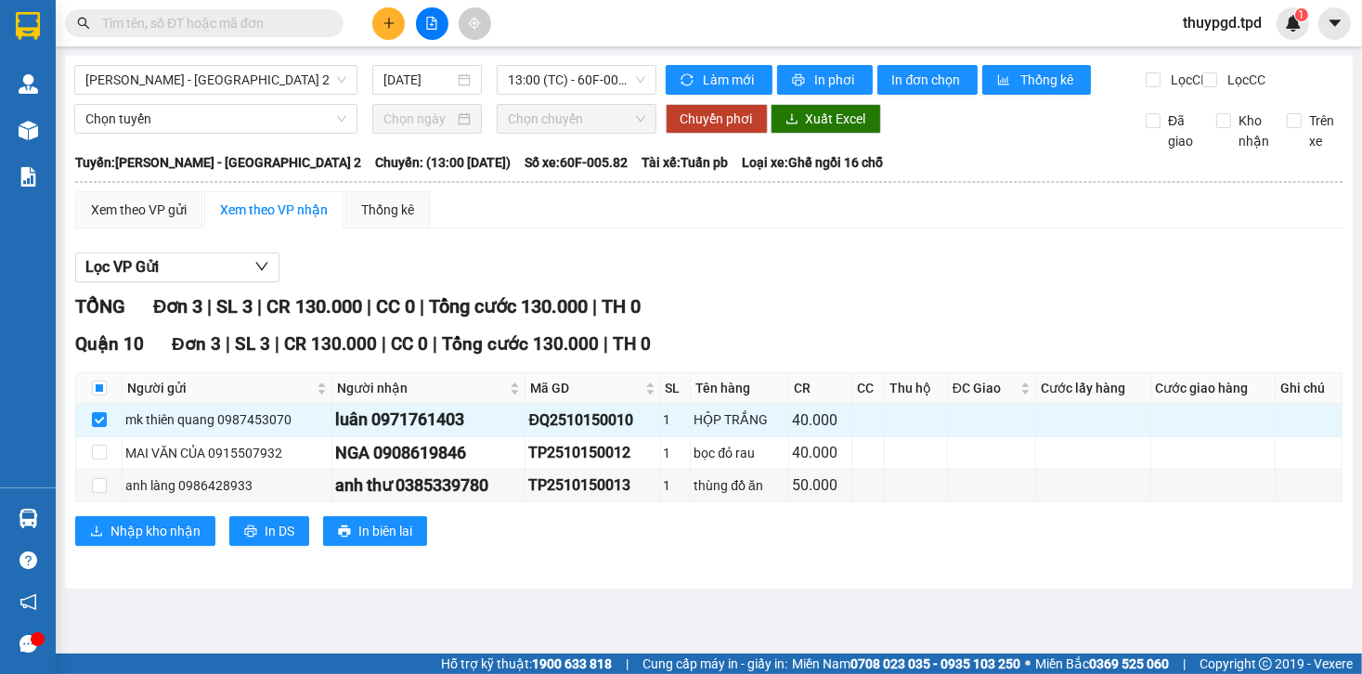
click at [181, 560] on div "Quận 10 Đơn 3 | SL 3 | CR 130.000 | CC 0 | Tổng cước 130.000 | TH 0 Người gửi N…" at bounding box center [709, 445] width 1268 height 229
drag, startPoint x: 178, startPoint y: 568, endPoint x: 176, endPoint y: 546, distance: 22.5
click at [178, 560] on div "Quận 10 Đơn 3 | SL 3 | CR 130.000 | CC 0 | Tổng cước 130.000 | TH 0 Người gửi N…" at bounding box center [709, 445] width 1268 height 229
click at [175, 541] on span "Nhập kho nhận" at bounding box center [156, 531] width 90 height 20
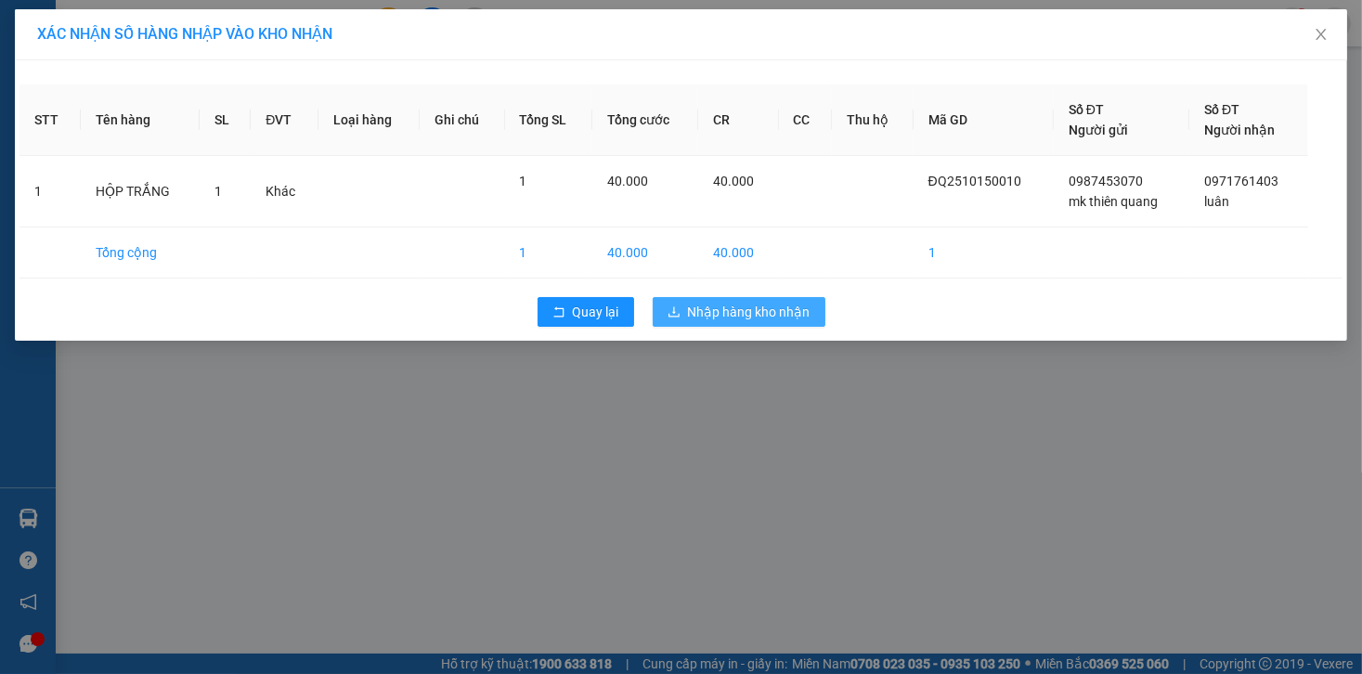
click at [710, 297] on button "Nhập hàng kho nhận" at bounding box center [739, 312] width 173 height 30
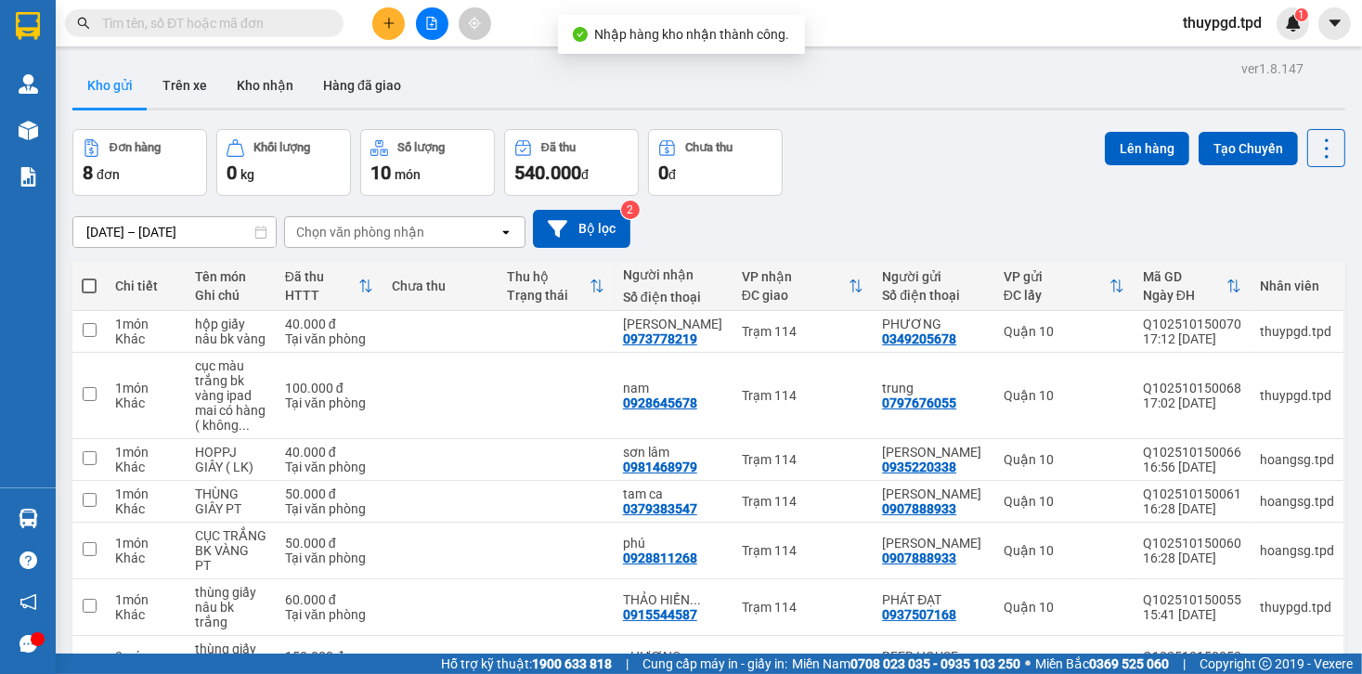
click at [194, 23] on input "text" at bounding box center [211, 23] width 219 height 20
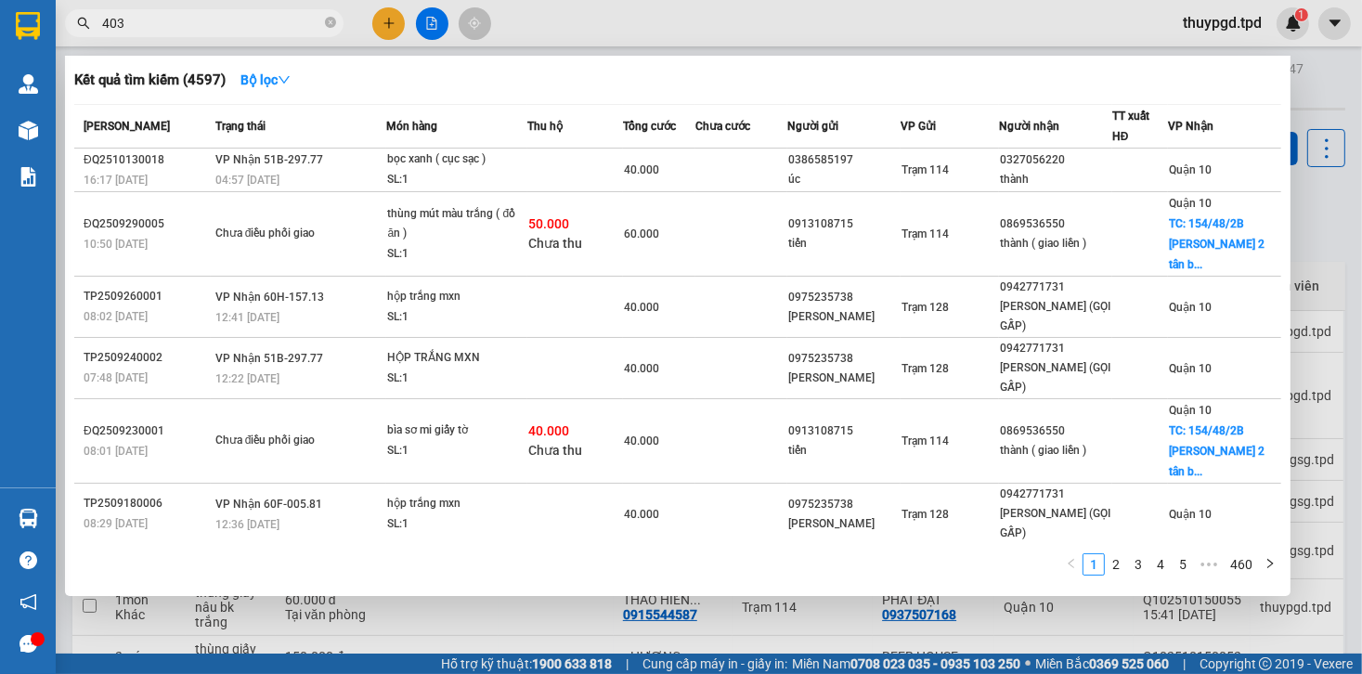
type input "403"
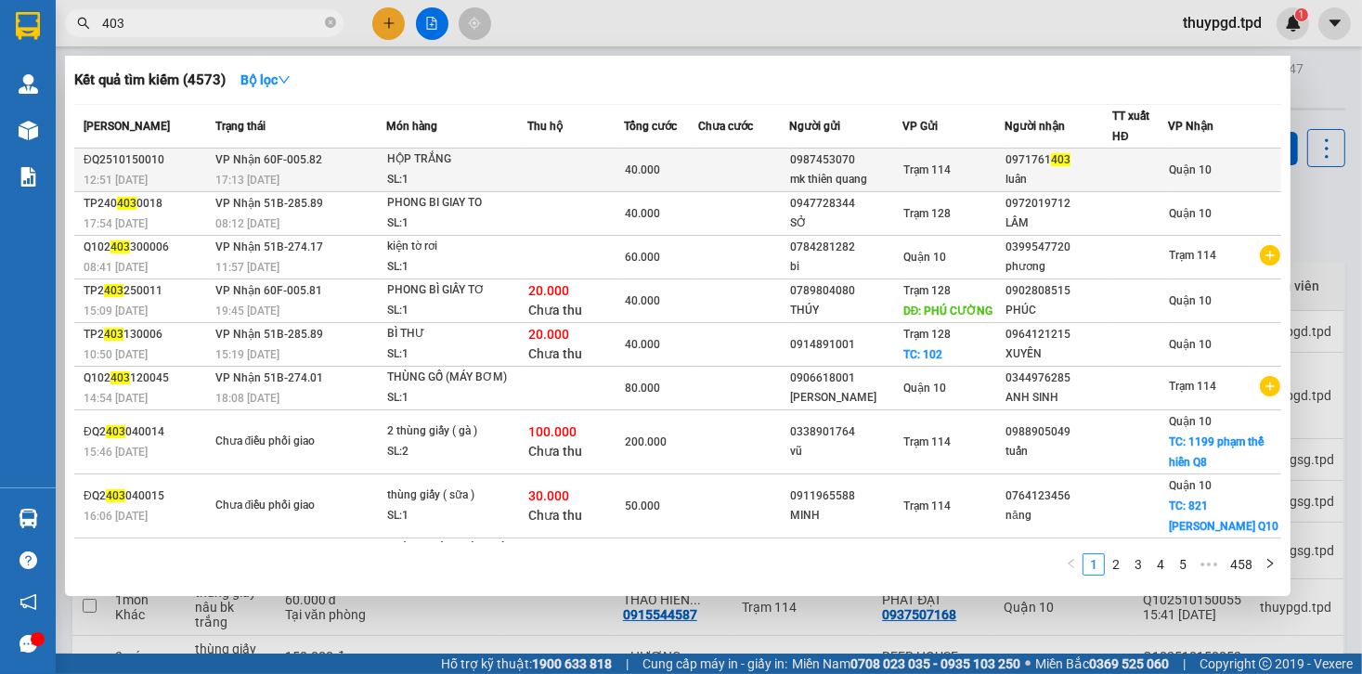
click at [983, 160] on div "Trạm 114" at bounding box center [954, 170] width 100 height 20
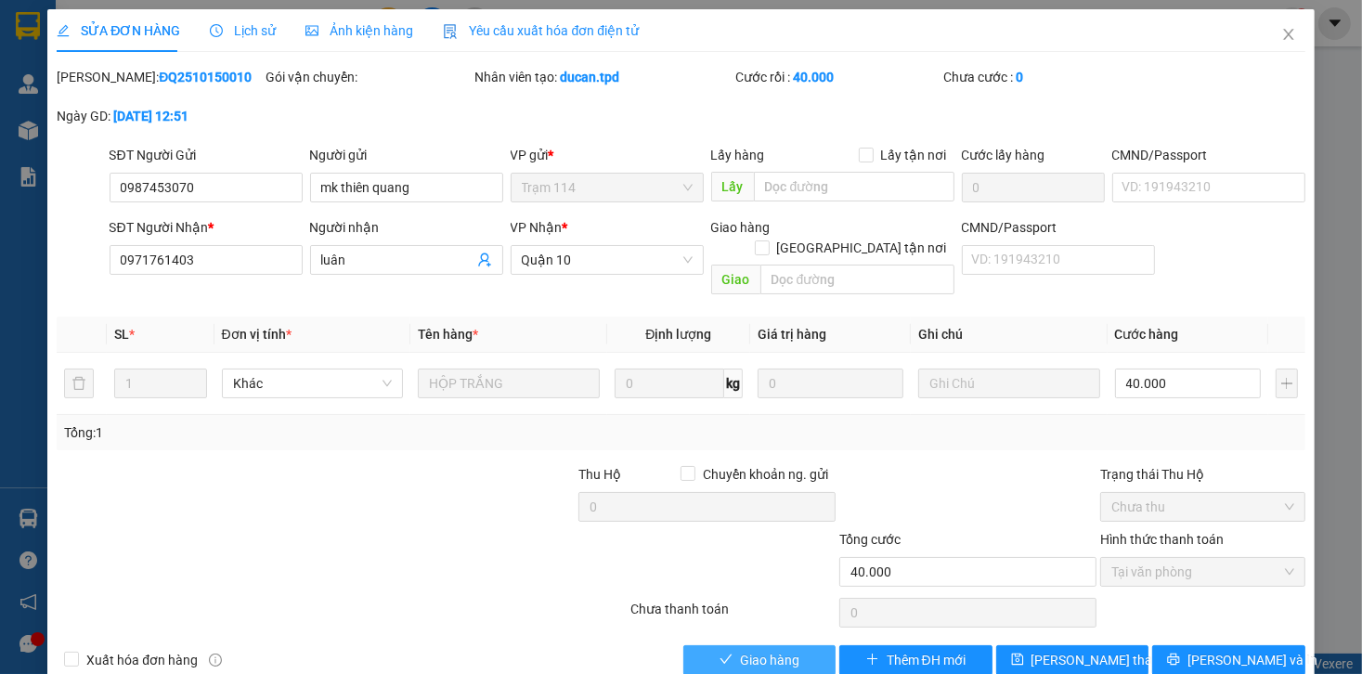
click at [780, 650] on span "Giao hàng" at bounding box center [769, 660] width 59 height 20
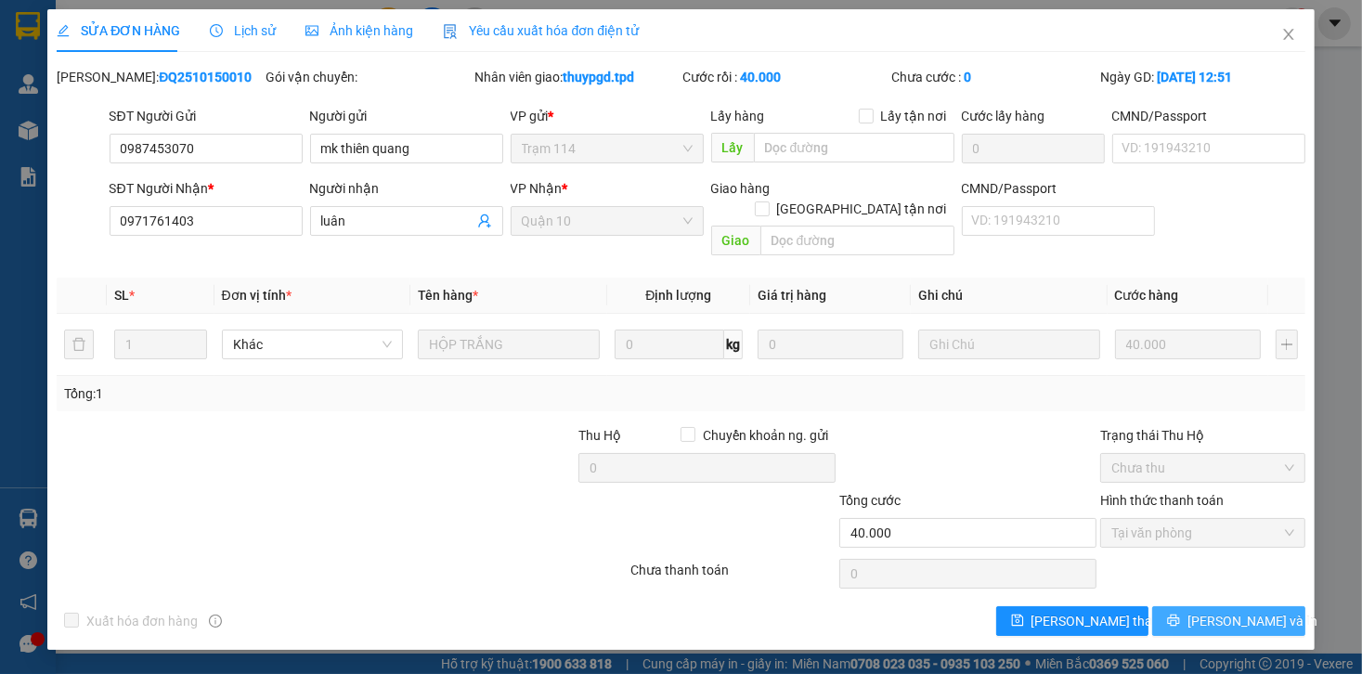
click at [1212, 606] on button "[PERSON_NAME] và In" at bounding box center [1229, 621] width 153 height 30
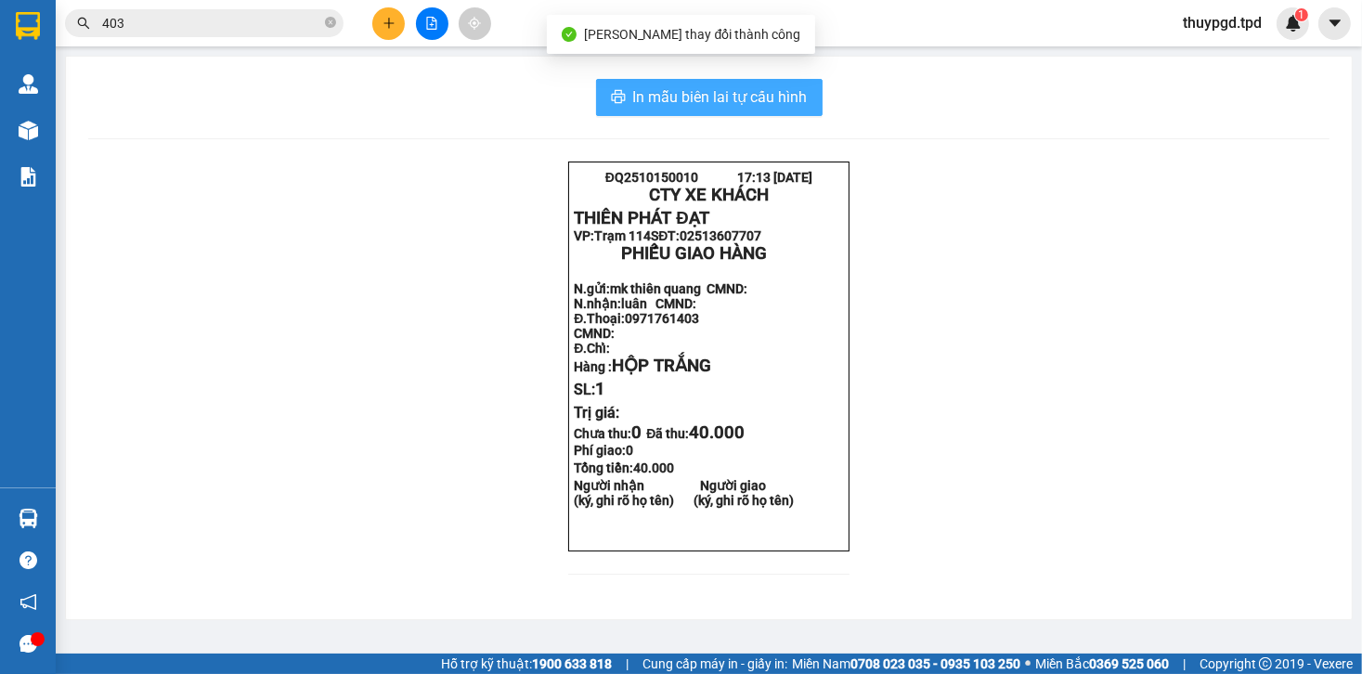
click at [760, 86] on span "In mẫu biên lai tự cấu hình" at bounding box center [720, 96] width 175 height 23
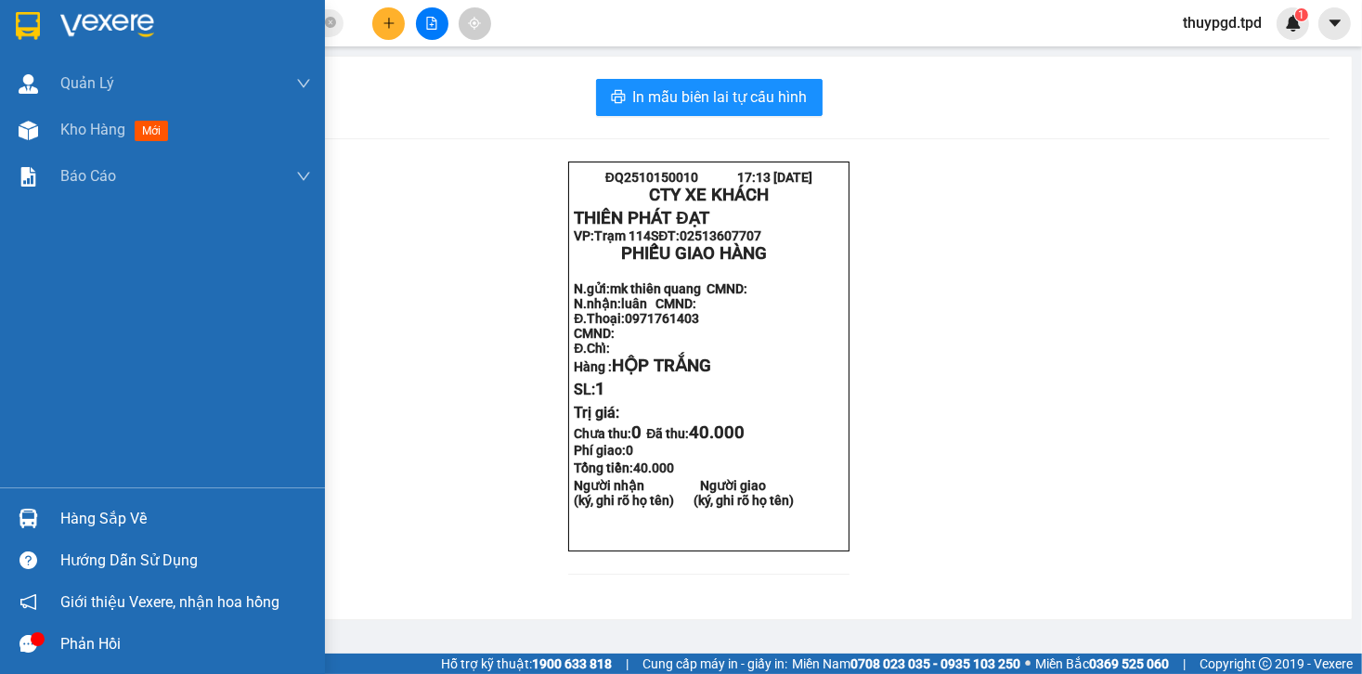
click at [70, 526] on div "Hàng sắp về" at bounding box center [185, 519] width 251 height 28
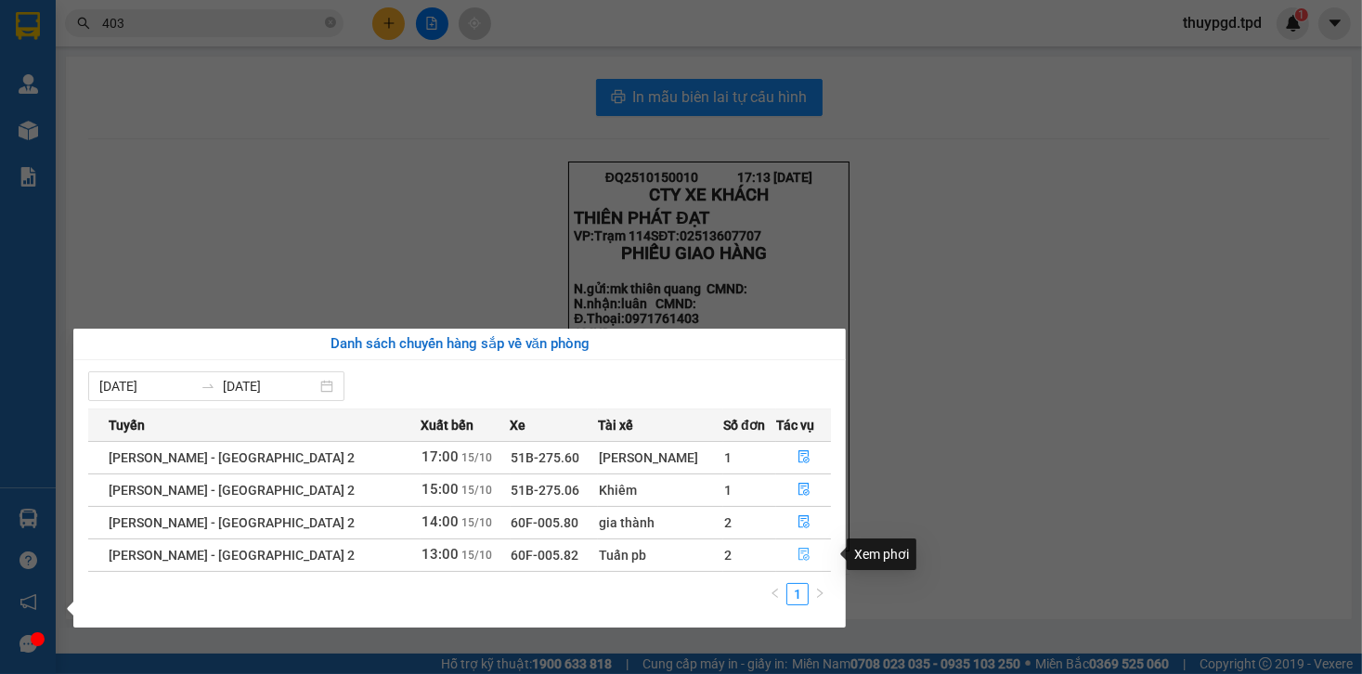
click at [799, 552] on icon "file-done" at bounding box center [804, 555] width 11 height 13
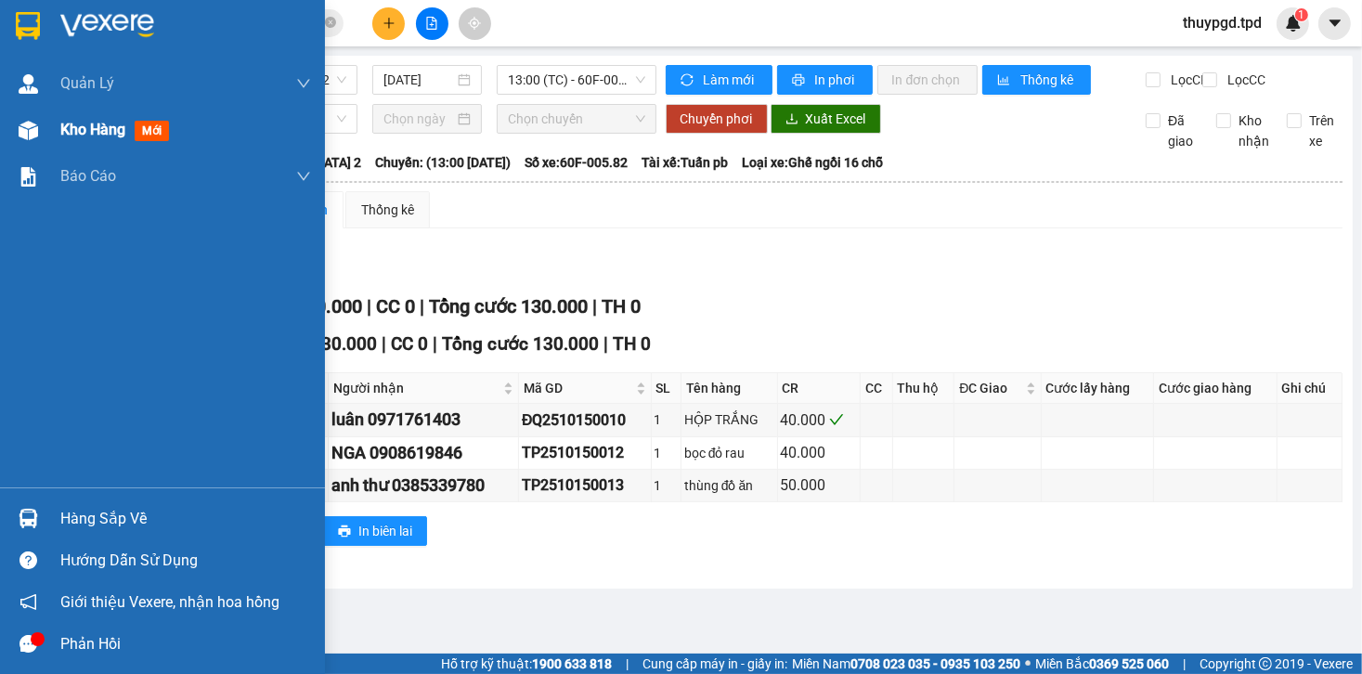
click at [95, 124] on span "Kho hàng" at bounding box center [92, 130] width 65 height 18
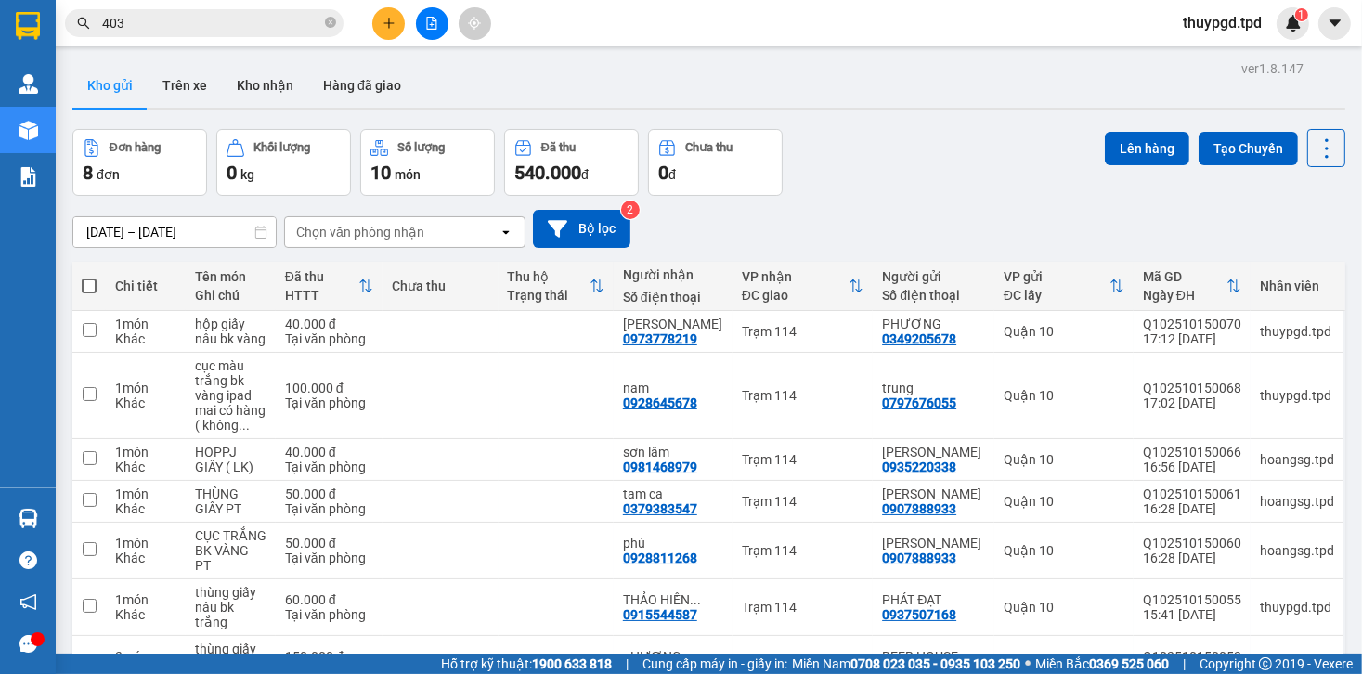
click at [424, 23] on button at bounding box center [432, 23] width 33 height 33
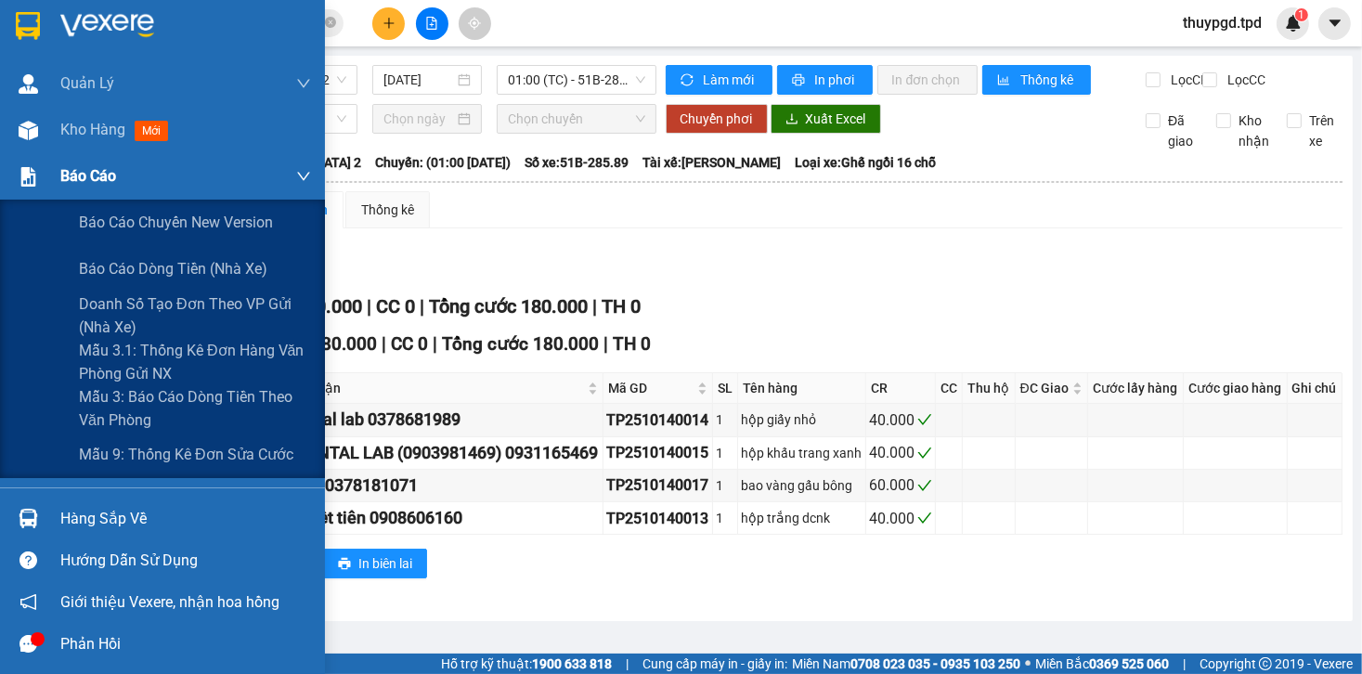
click at [65, 154] on div "Báo cáo" at bounding box center [185, 176] width 251 height 46
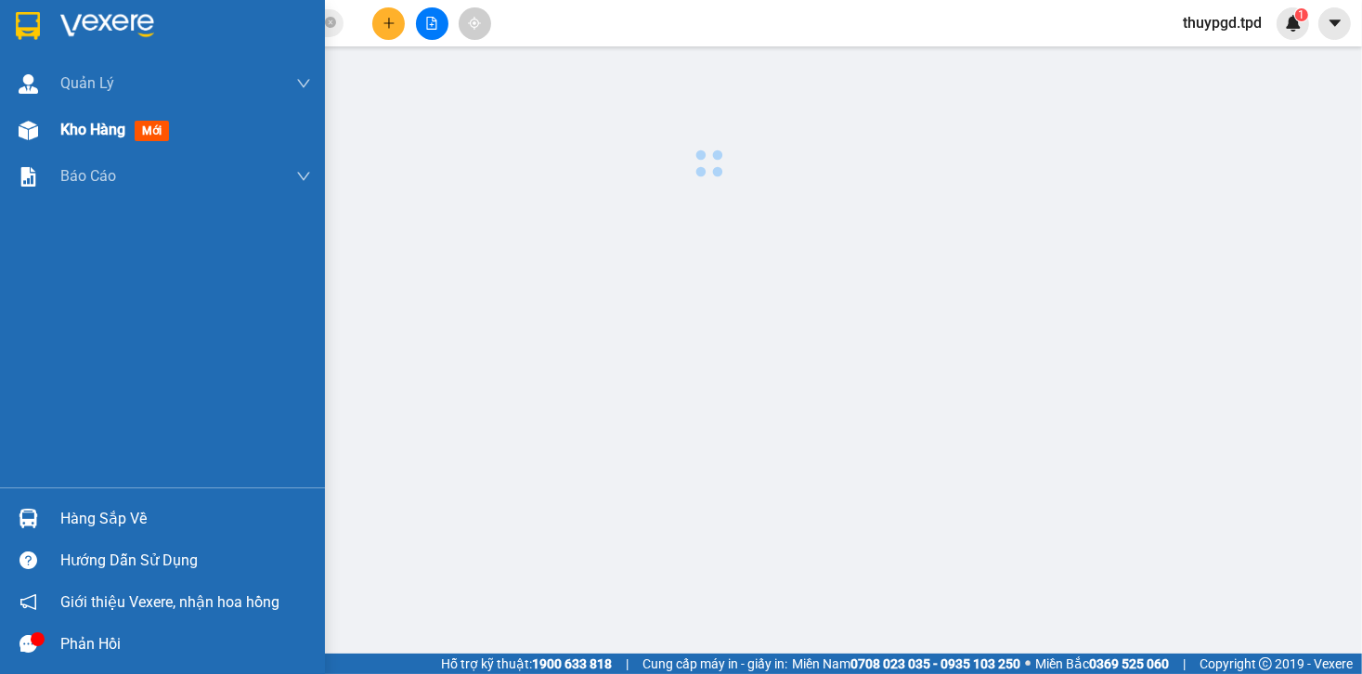
click at [78, 143] on div "Kho hàng mới" at bounding box center [185, 130] width 251 height 46
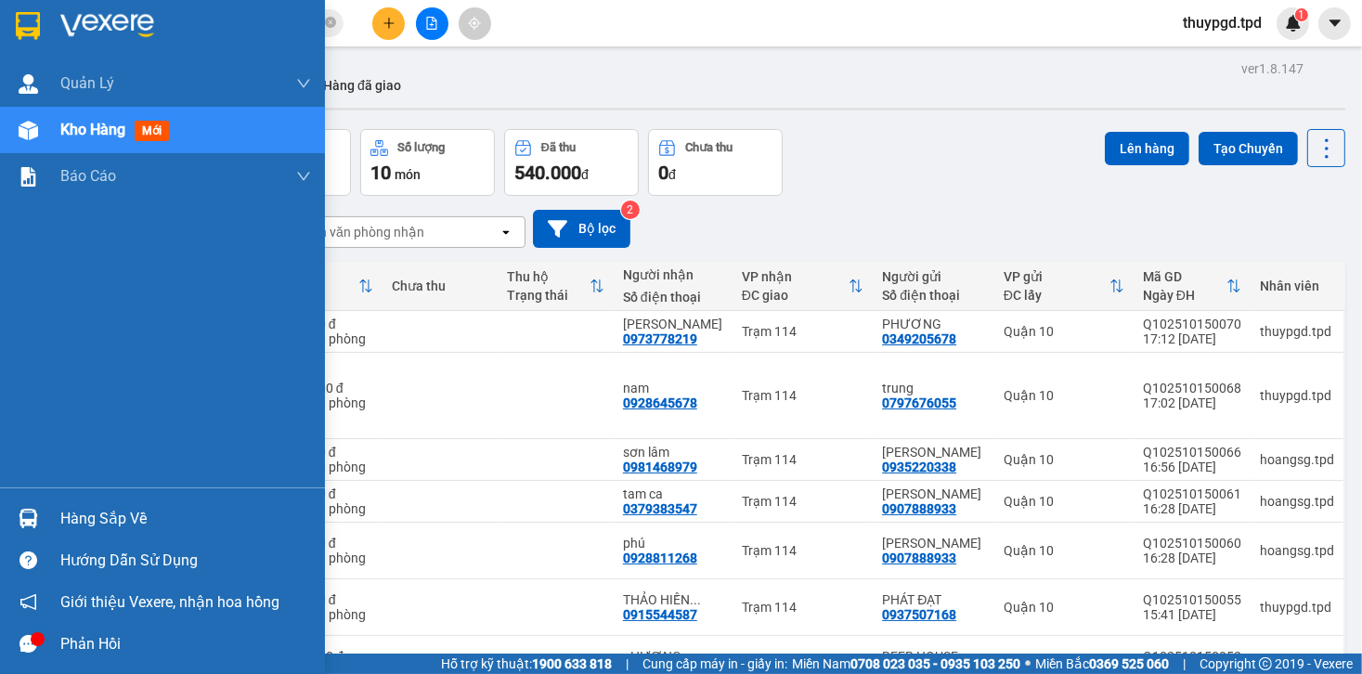
click at [20, 515] on img at bounding box center [29, 519] width 20 height 20
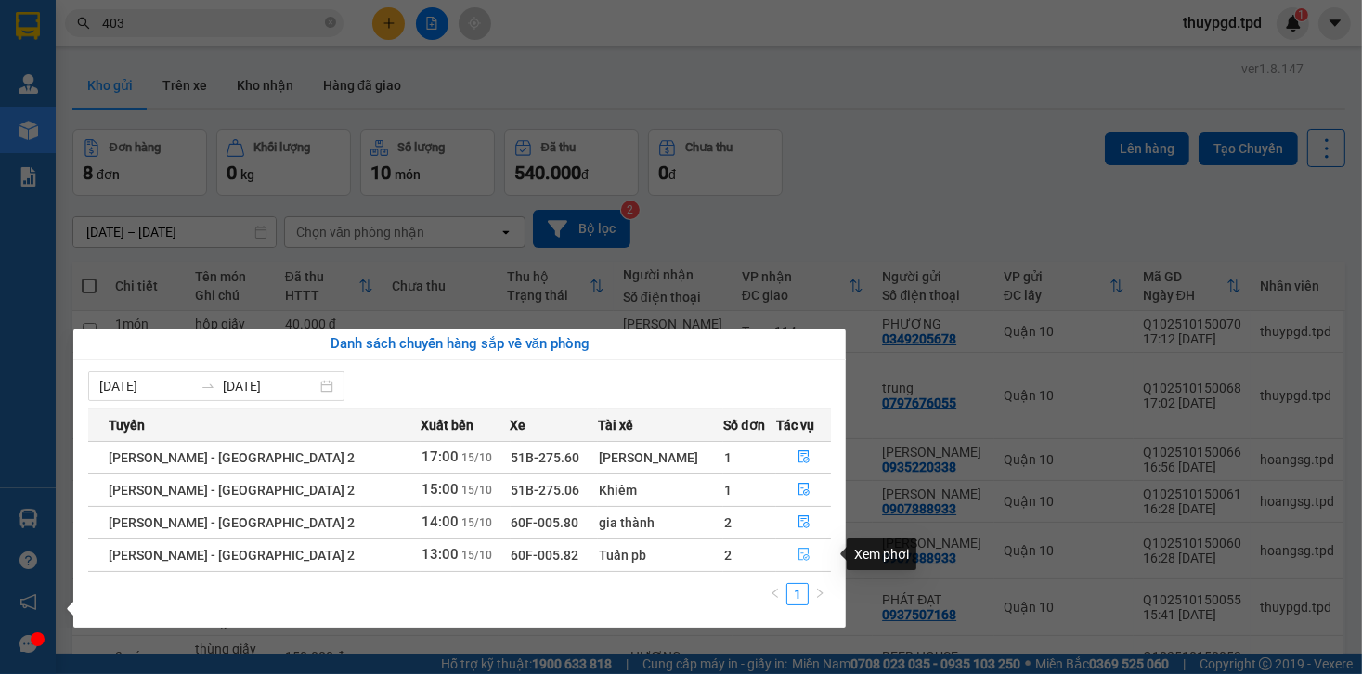
click at [806, 544] on button "button" at bounding box center [804, 556] width 54 height 30
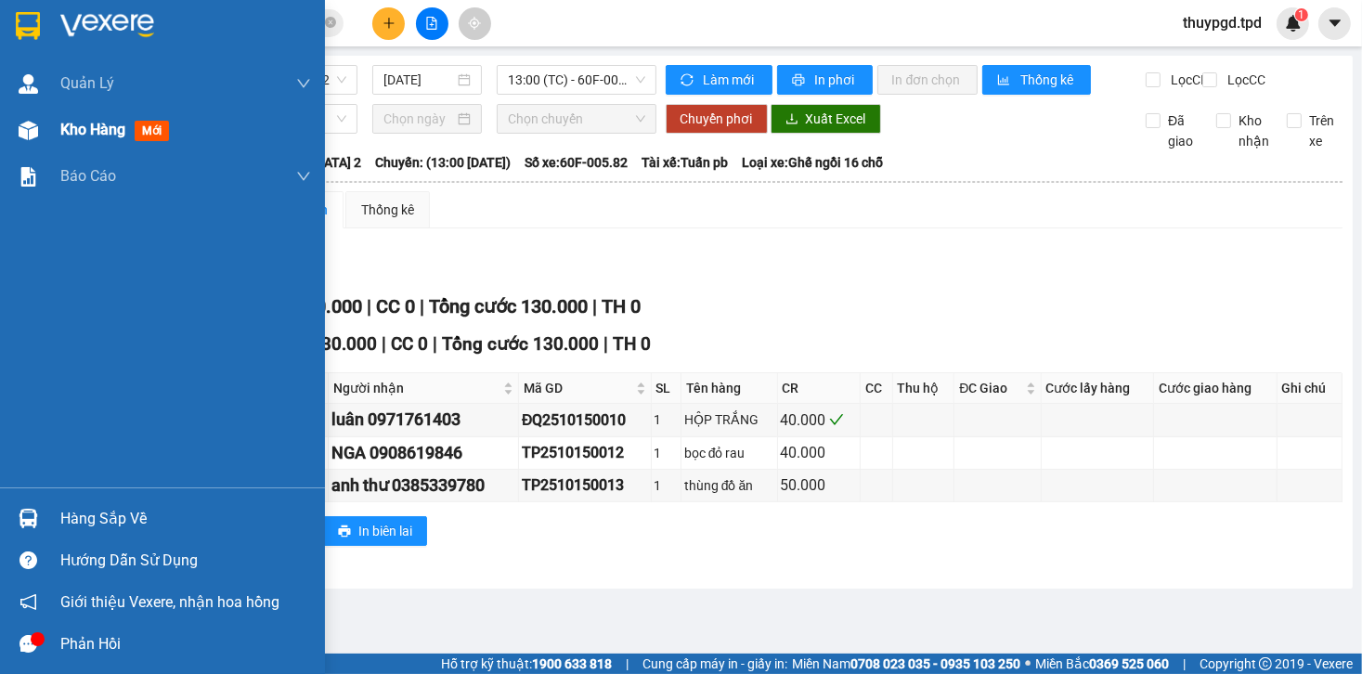
click at [76, 133] on span "Kho hàng" at bounding box center [92, 130] width 65 height 18
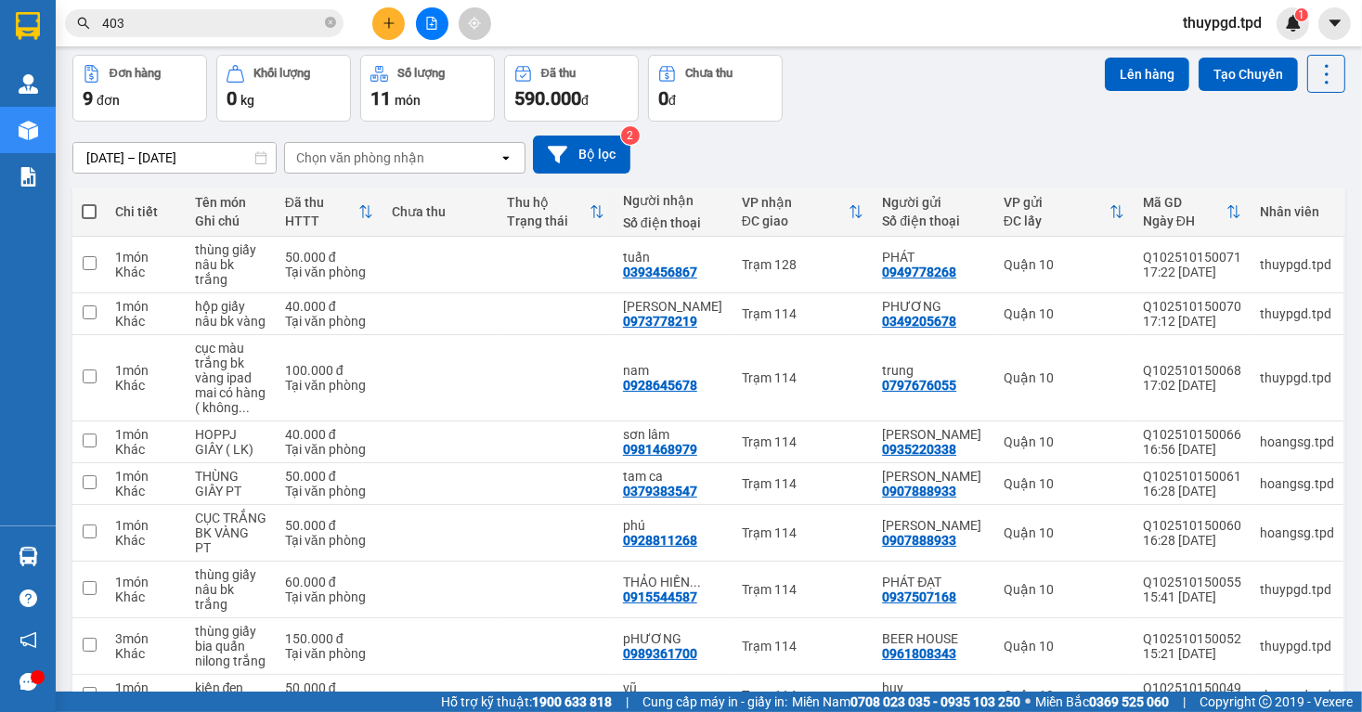
click at [380, 13] on button at bounding box center [388, 23] width 33 height 33
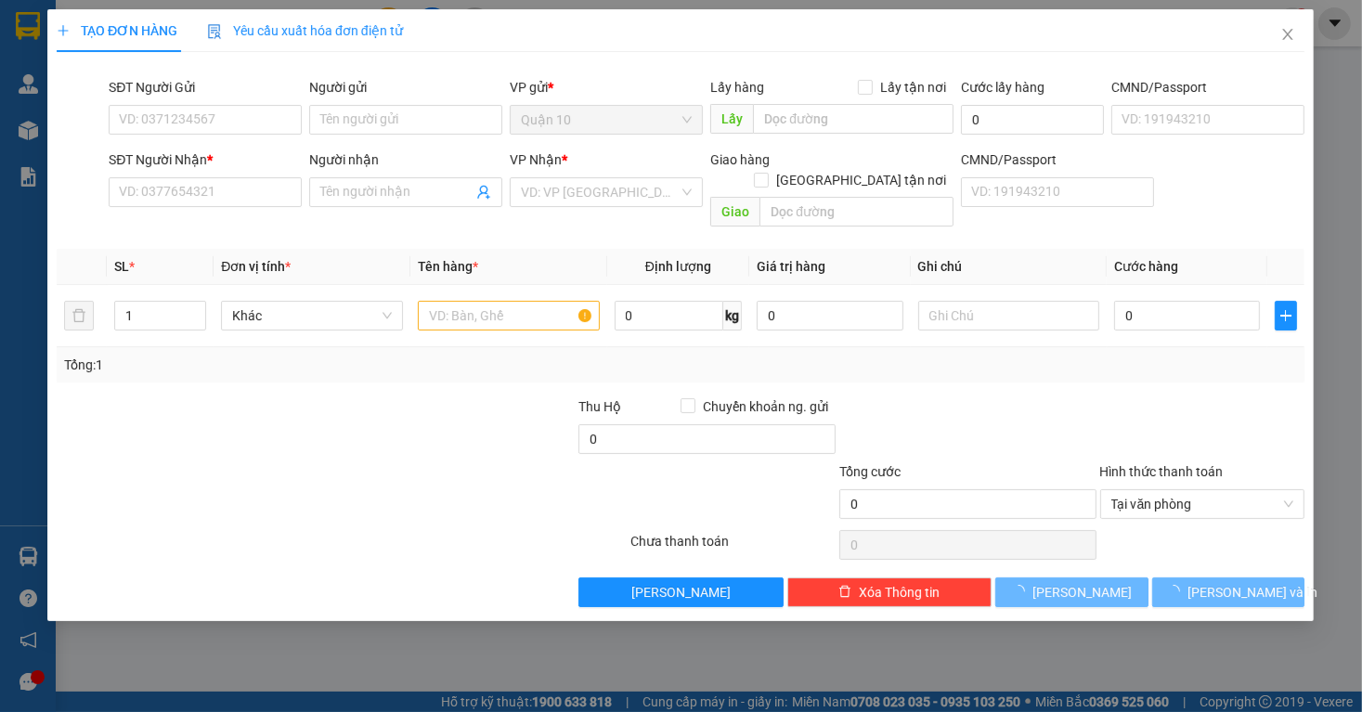
drag, startPoint x: 380, startPoint y: 13, endPoint x: 392, endPoint y: 21, distance: 14.7
click at [394, 23] on span "Yêu cầu xuất hóa đơn điện tử" at bounding box center [305, 30] width 196 height 15
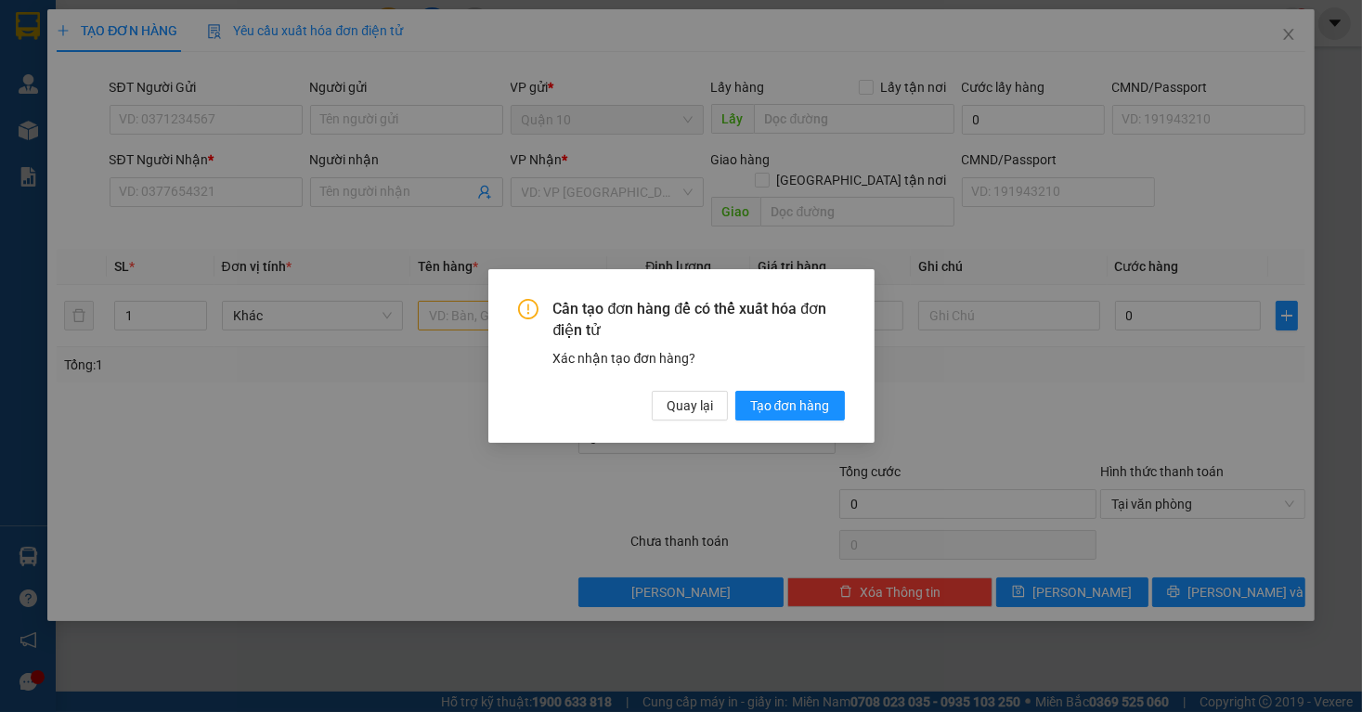
click at [705, 13] on div "Cần tạo đơn hàng để có thể xuất hóa đơn điện tử Xác nhận tạo đơn hàng? Quay lại…" at bounding box center [681, 356] width 1362 height 712
click at [236, 134] on div "Cần tạo đơn hàng để có thể xuất hóa đơn điện tử Xác nhận tạo đơn hàng? Quay lại…" at bounding box center [681, 356] width 1362 height 712
click at [450, 141] on div "Cần tạo đơn hàng để có thể xuất hóa đơn điện tử Xác nhận tạo đơn hàng? Quay lại…" at bounding box center [681, 356] width 1362 height 712
click at [702, 401] on span "Quay lại" at bounding box center [690, 406] width 46 height 20
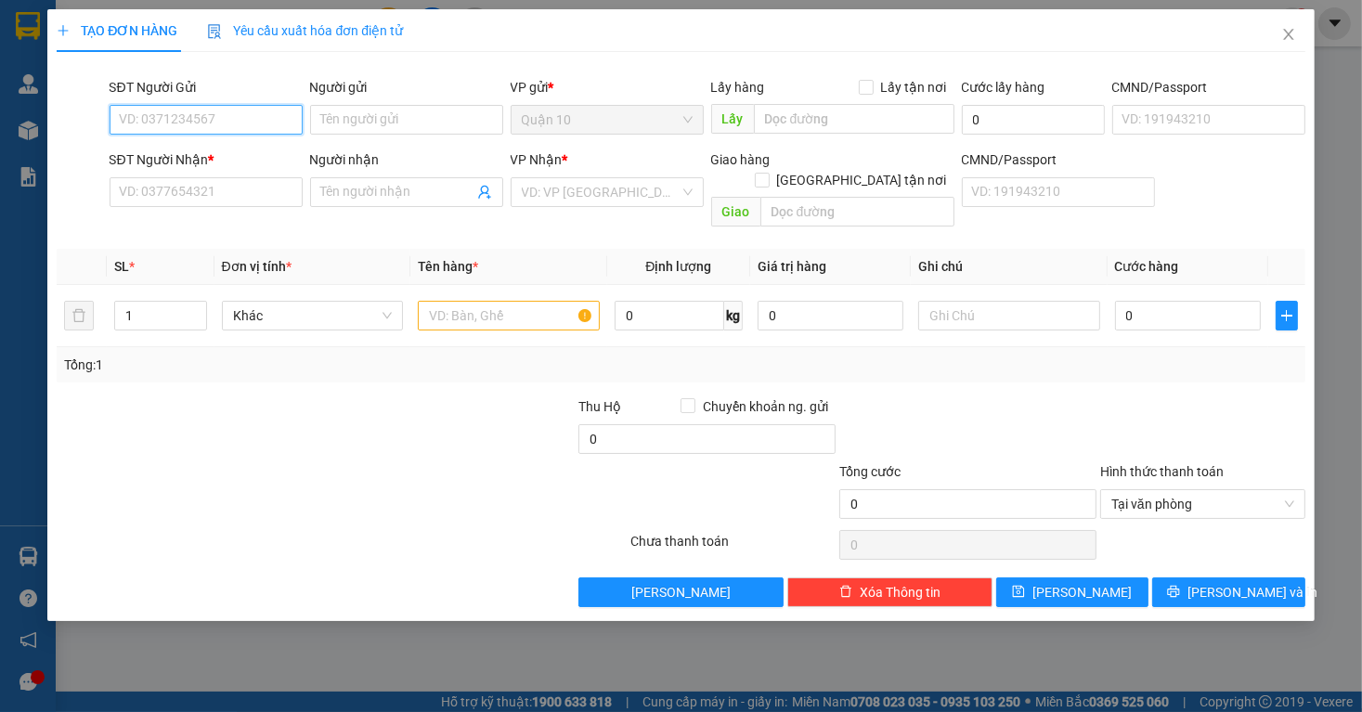
click at [181, 107] on input "SĐT Người Gửi" at bounding box center [206, 120] width 193 height 30
click at [214, 150] on div "0899038411 - duy" at bounding box center [206, 157] width 171 height 20
type input "0899038411"
type input "duy"
type input "0913654639"
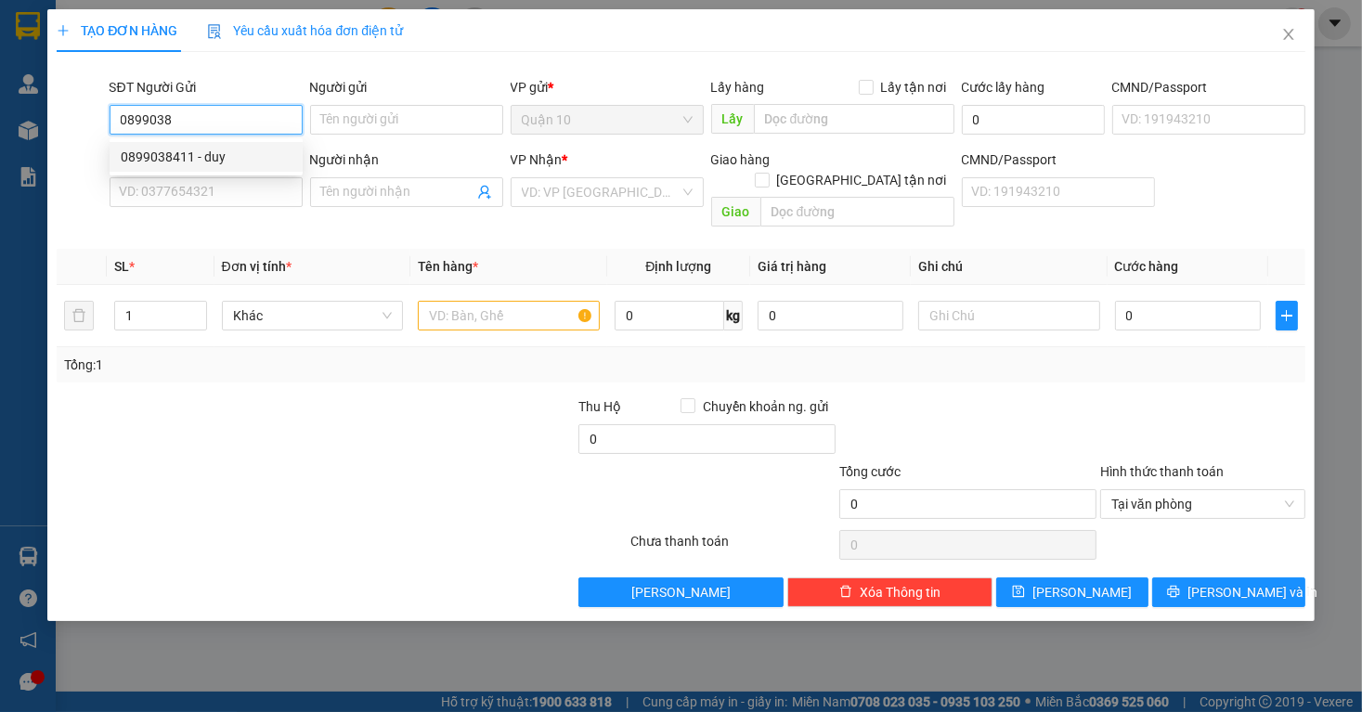
type input "[PERSON_NAME] ( TUẤN)"
type input "0899038411"
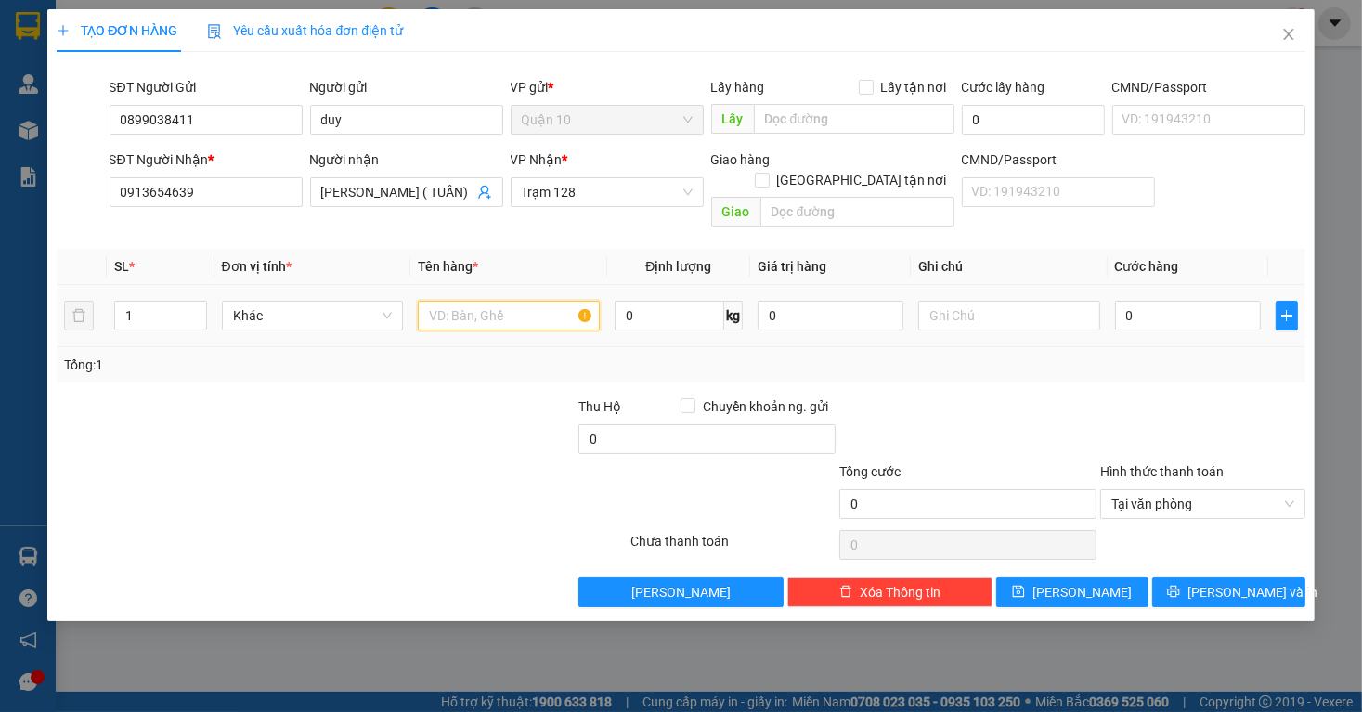
drag, startPoint x: 475, startPoint y: 301, endPoint x: 721, endPoint y: 323, distance: 246.2
click at [475, 301] on input "text" at bounding box center [509, 316] width 182 height 30
drag, startPoint x: 816, startPoint y: 295, endPoint x: 510, endPoint y: 305, distance: 306.6
click at [624, 296] on tr "1 Khác 0 kg 0 0" at bounding box center [681, 316] width 1248 height 62
type input "3.000.000"
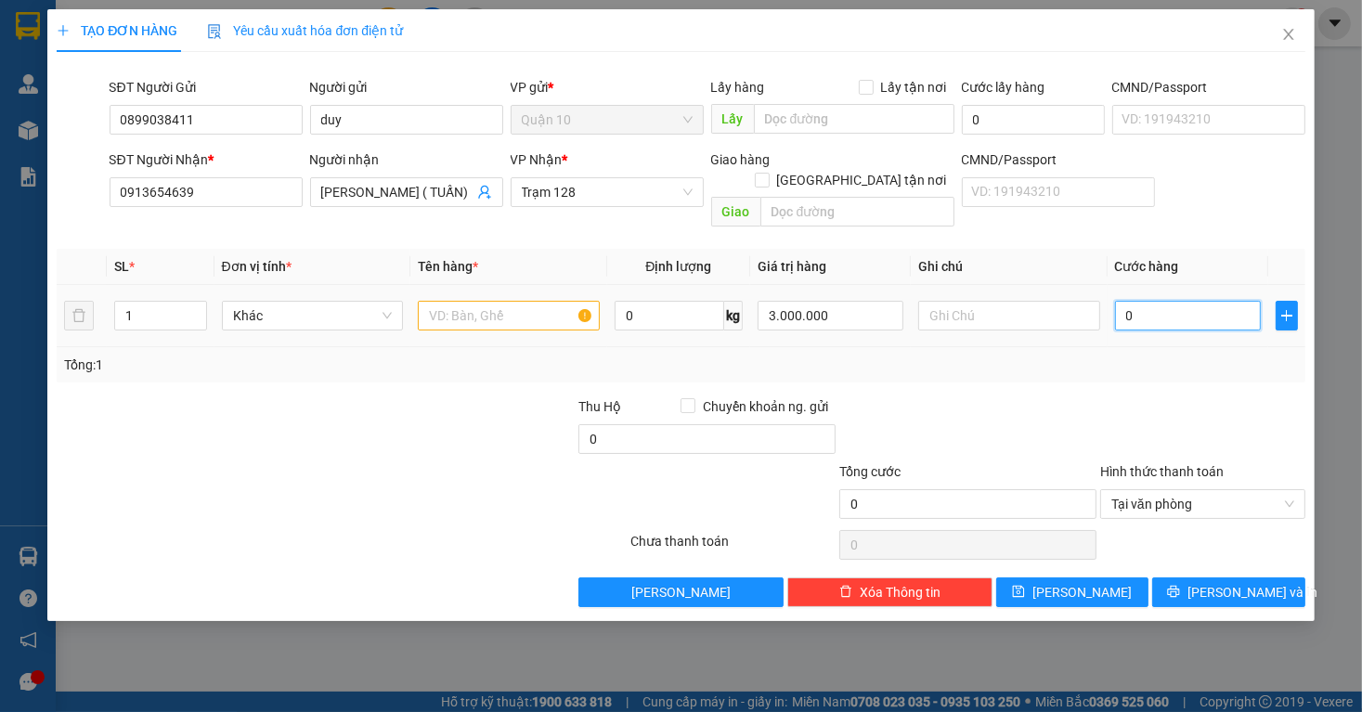
click at [1185, 301] on input "0" at bounding box center [1188, 316] width 146 height 30
type input "1"
type input "10"
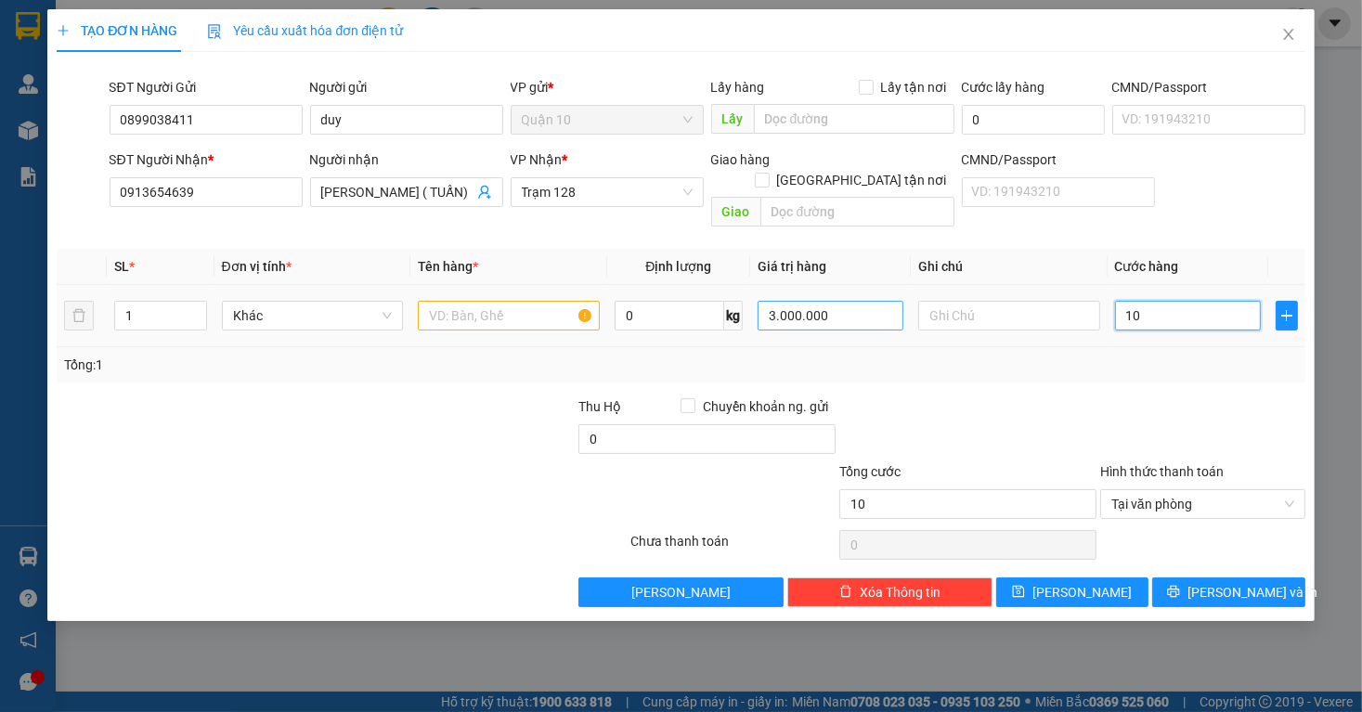
type input "1"
type input "14"
type input "140"
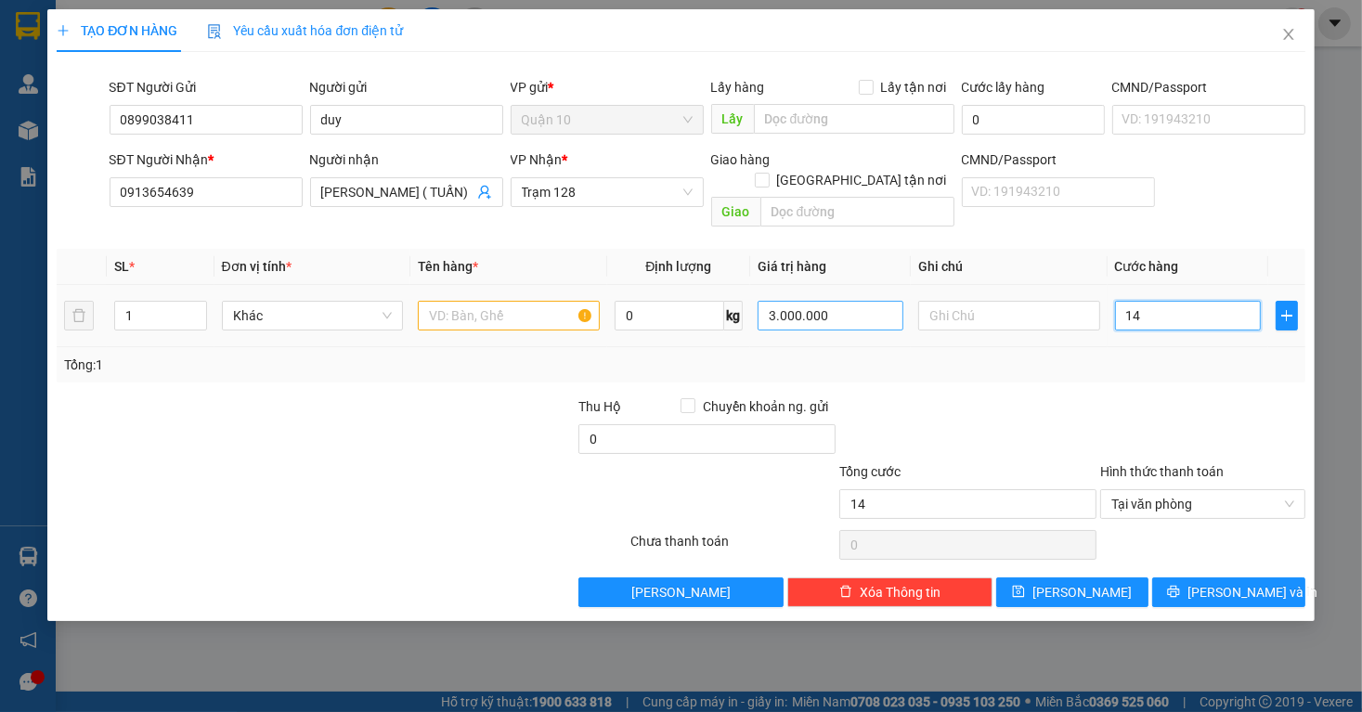
type input "140"
type input "14"
type input "1"
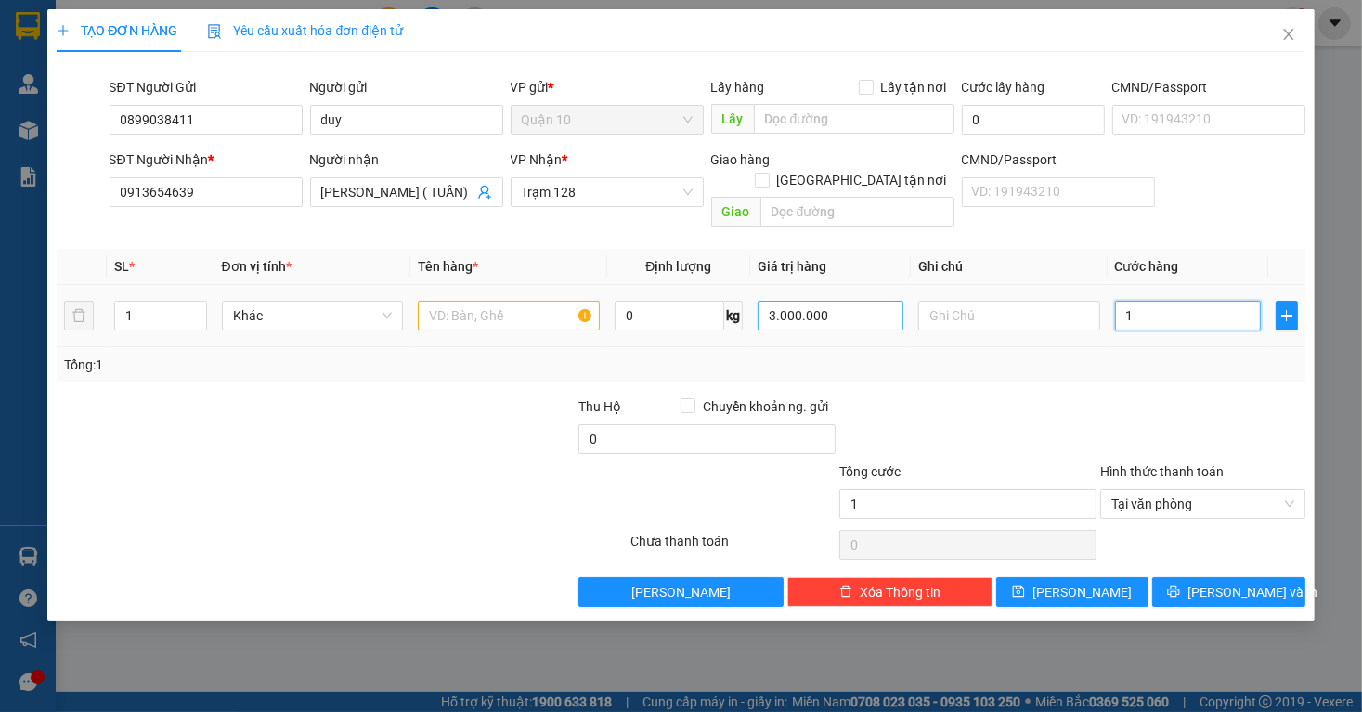
type input "0"
type input "04"
type input "4"
type input "040"
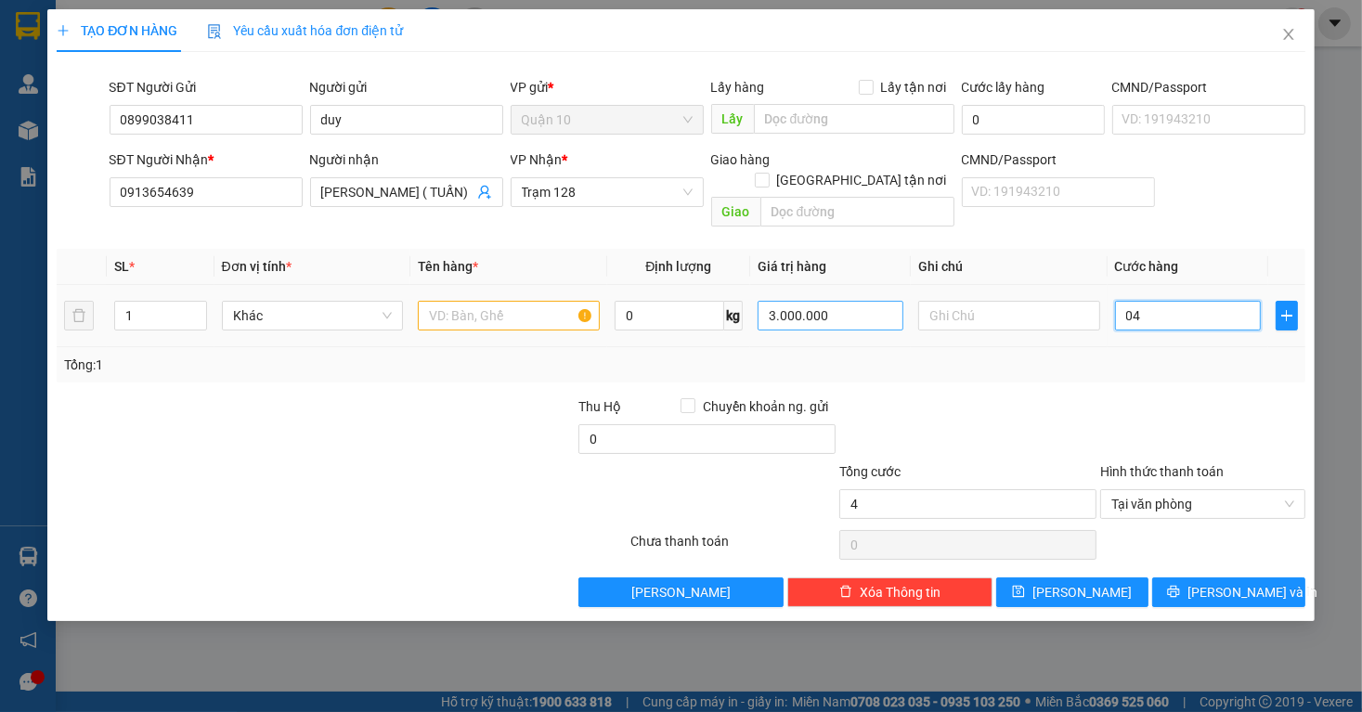
type input "40"
type input "40.000"
click at [453, 301] on input "text" at bounding box center [509, 316] width 182 height 30
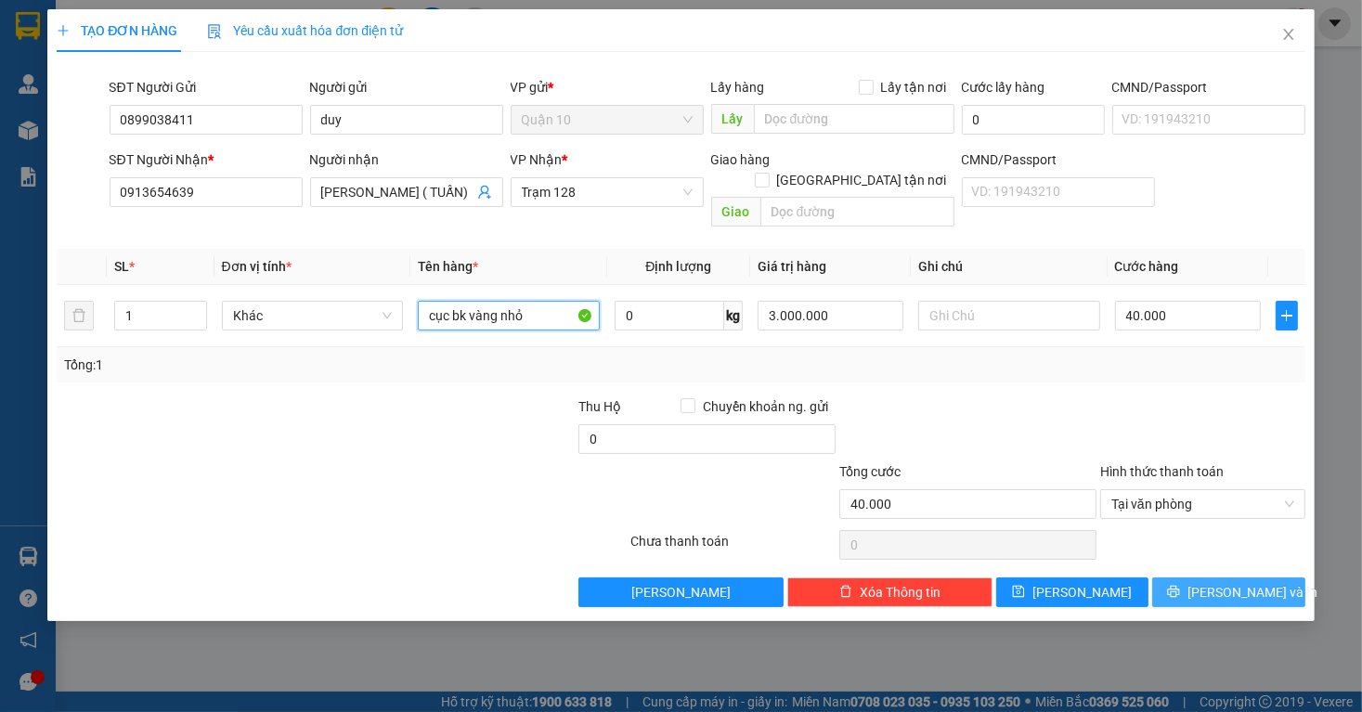
type input "cục bk vàng nhỏ"
click at [1278, 578] on button "[PERSON_NAME] và In" at bounding box center [1229, 593] width 153 height 30
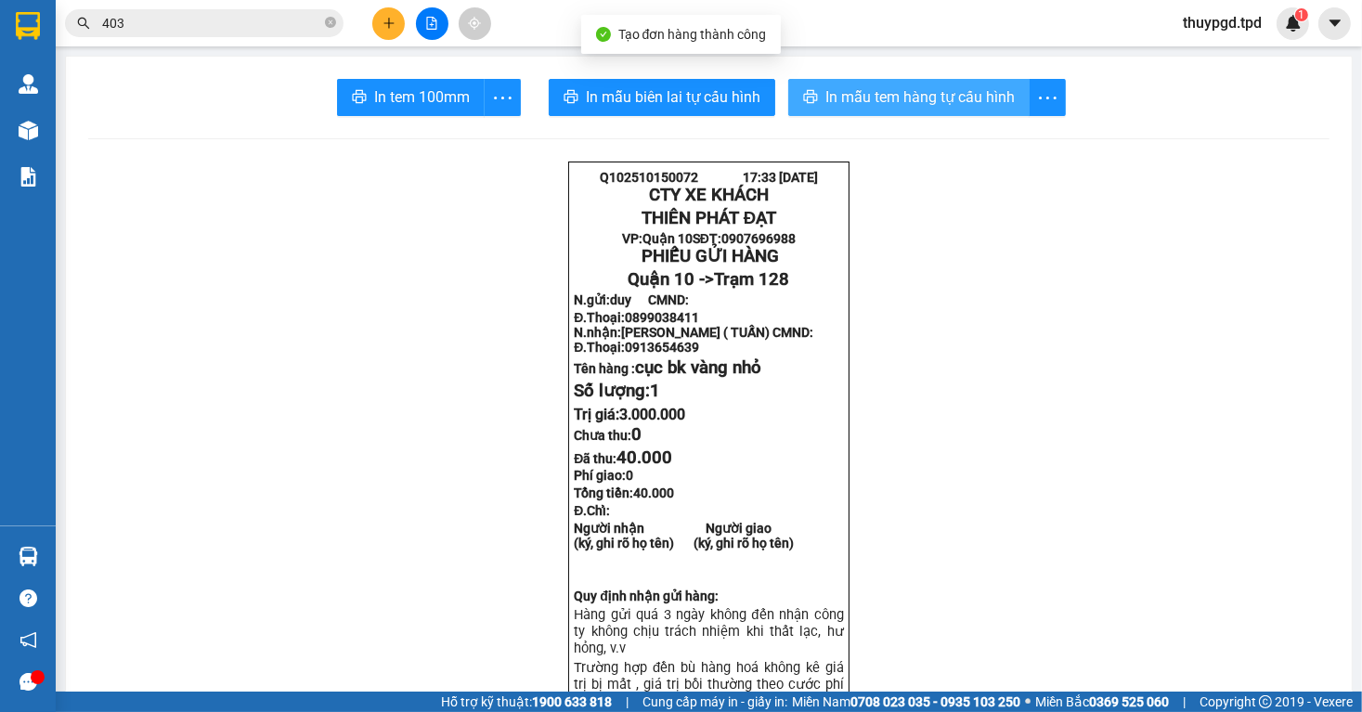
click at [883, 112] on button "In mẫu tem hàng tự cấu hình" at bounding box center [908, 97] width 241 height 37
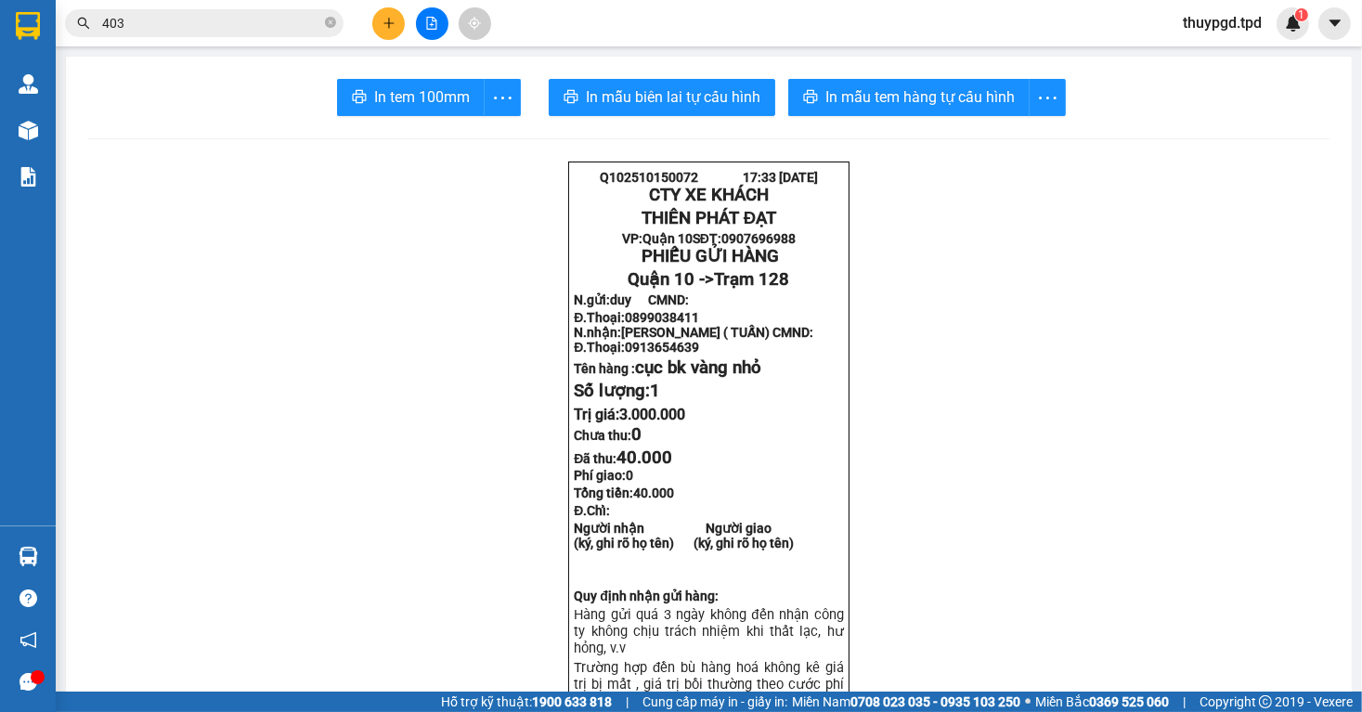
click at [381, 30] on button at bounding box center [388, 23] width 33 height 33
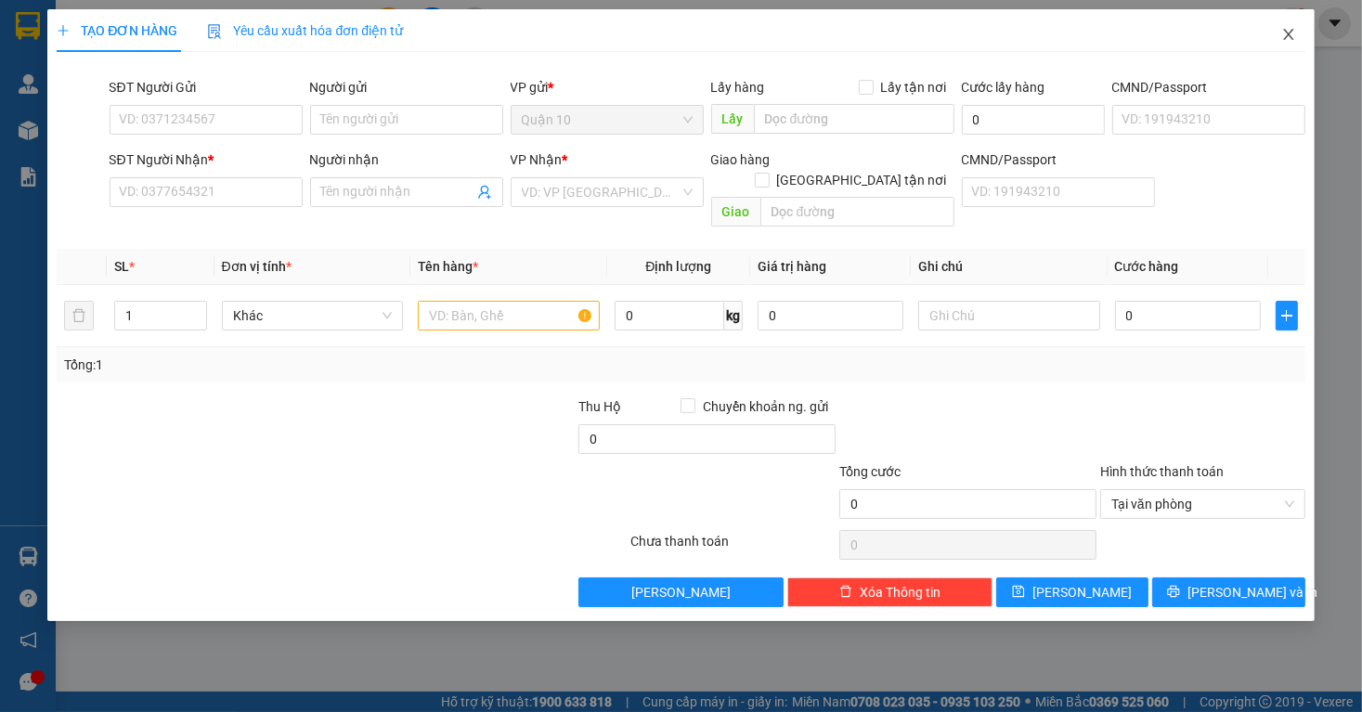
click at [1291, 28] on icon "close" at bounding box center [1289, 34] width 15 height 15
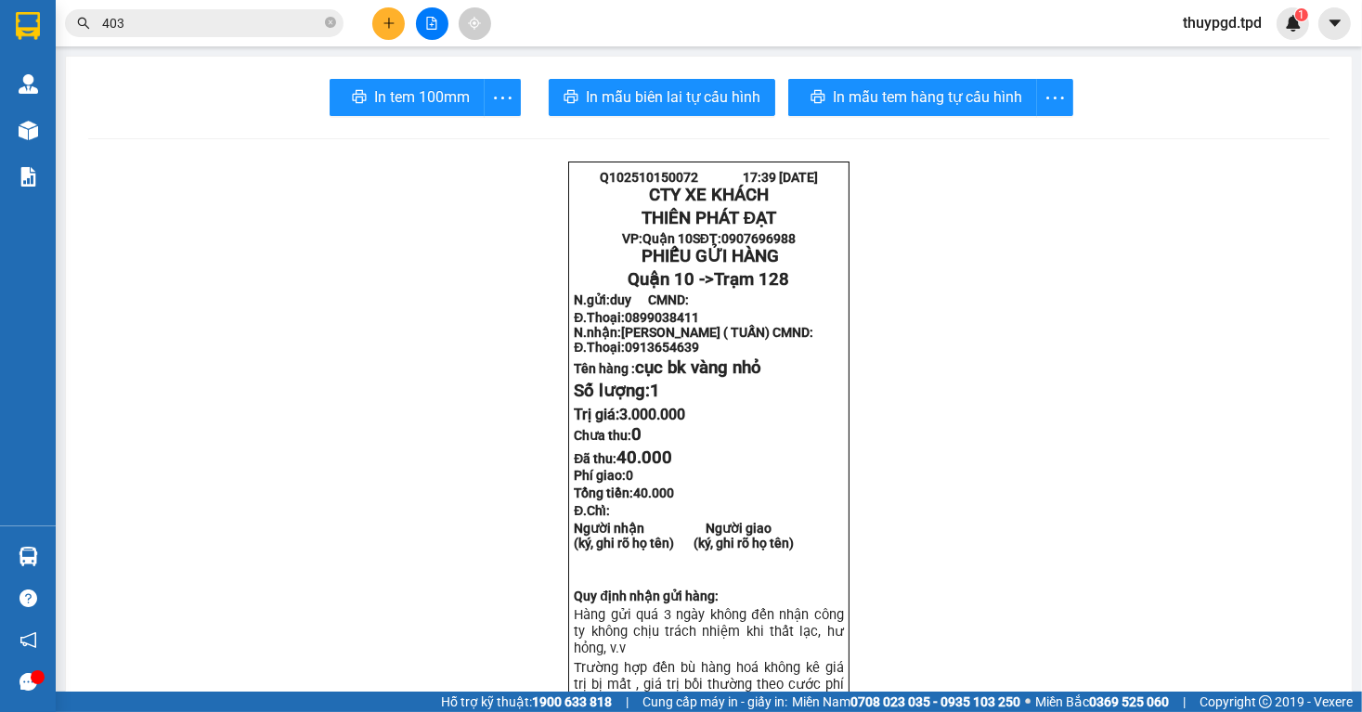
click at [208, 20] on input "403" at bounding box center [211, 23] width 219 height 20
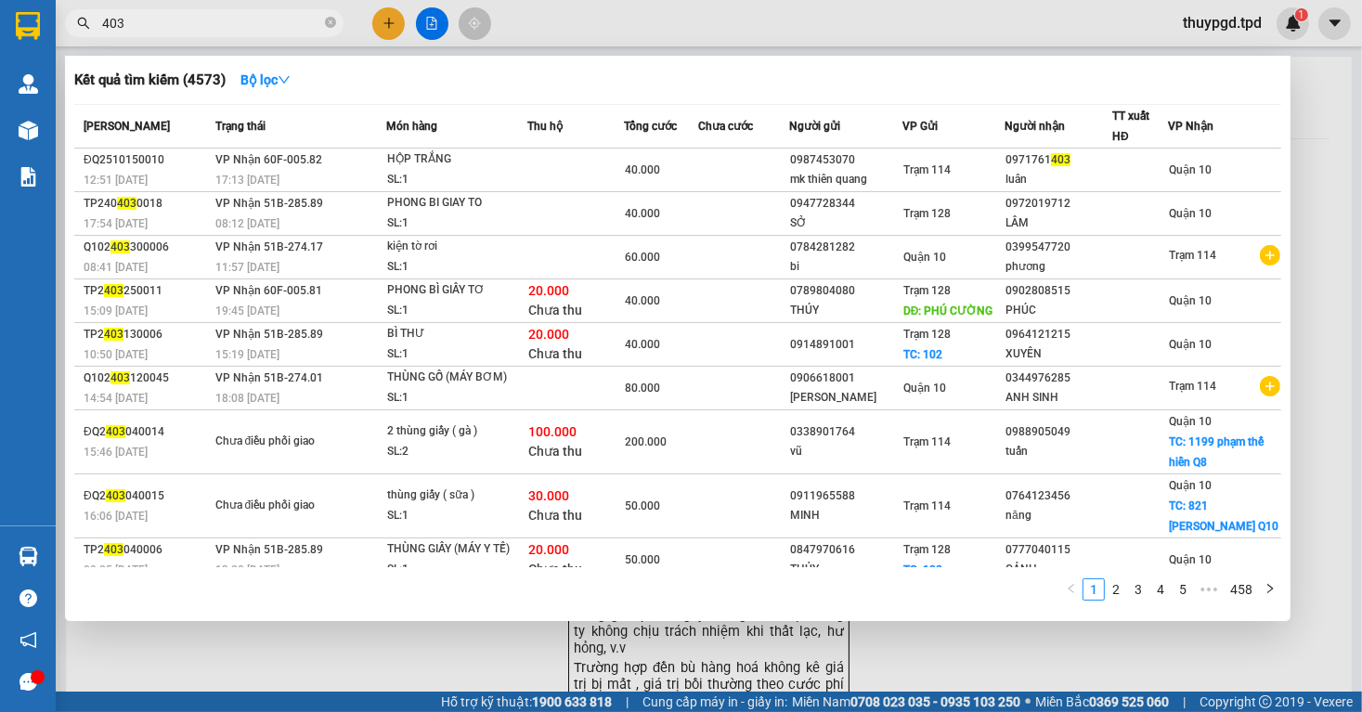
click at [208, 20] on input "403" at bounding box center [211, 23] width 219 height 20
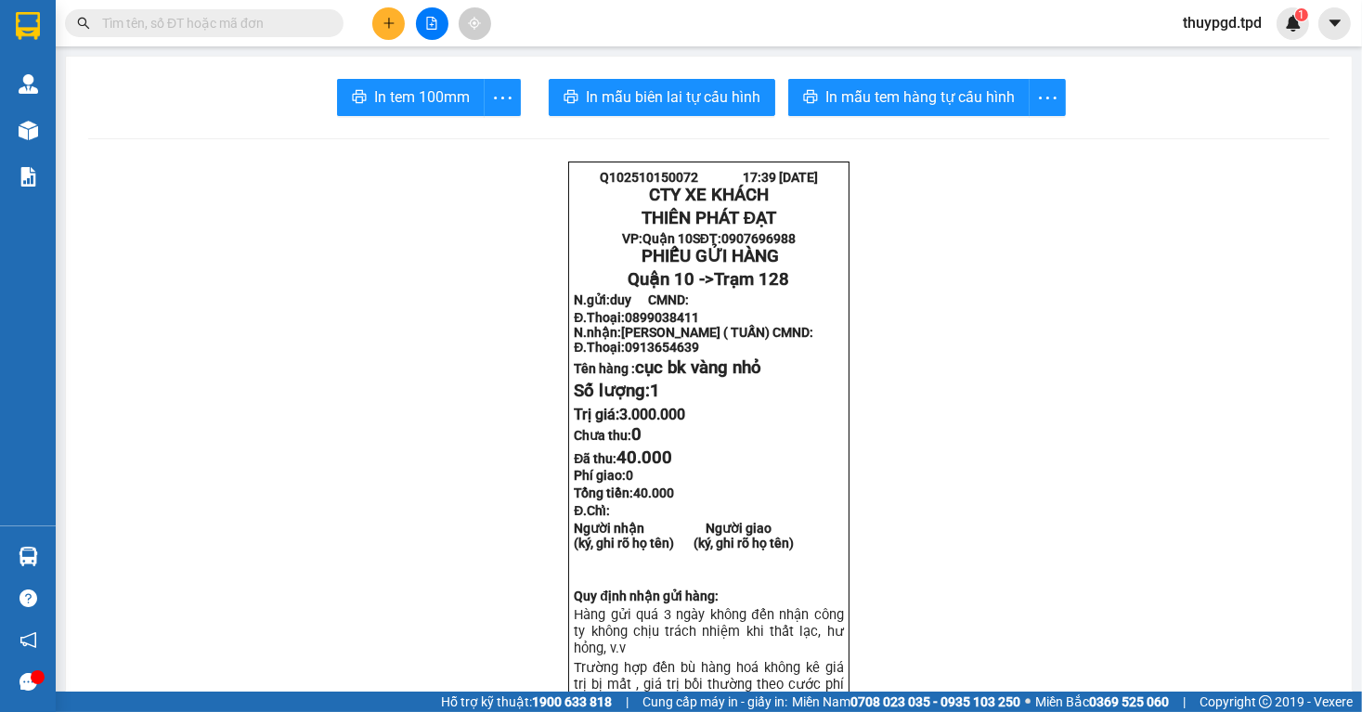
type input "a"
type input "â"
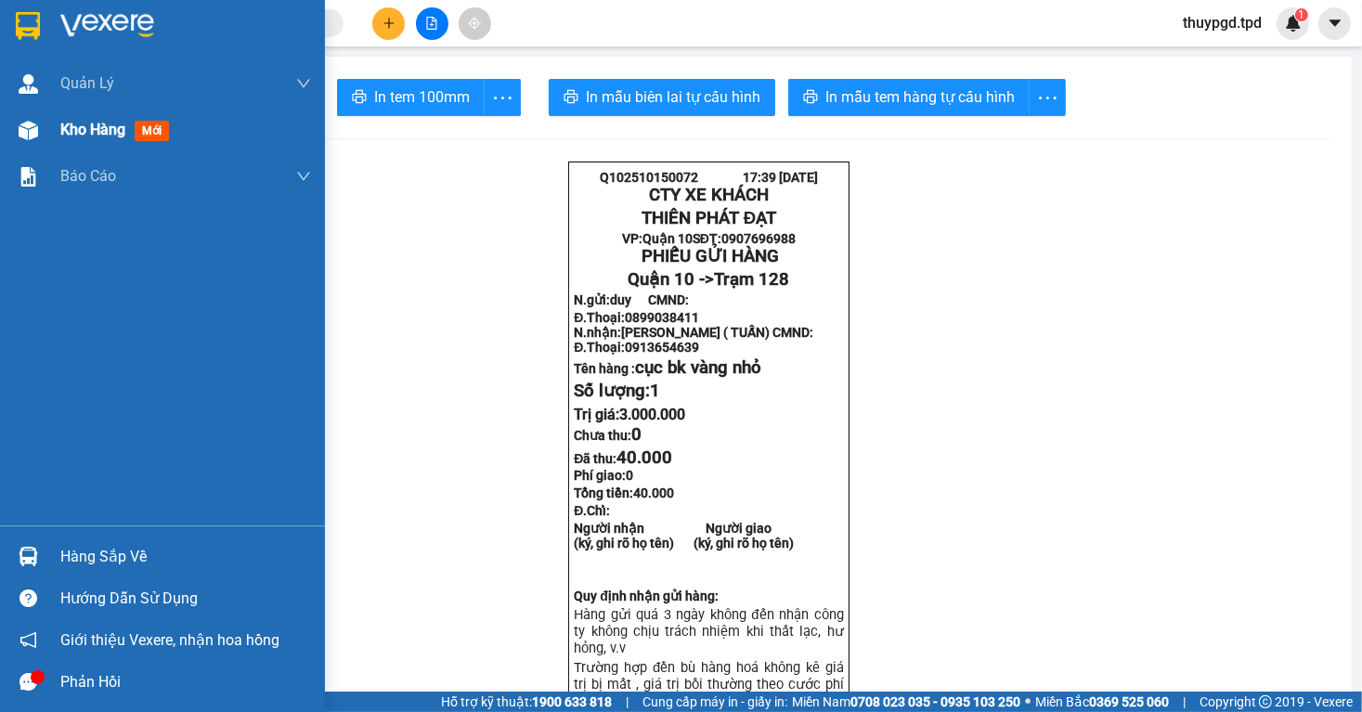
click at [32, 134] on img at bounding box center [29, 131] width 20 height 20
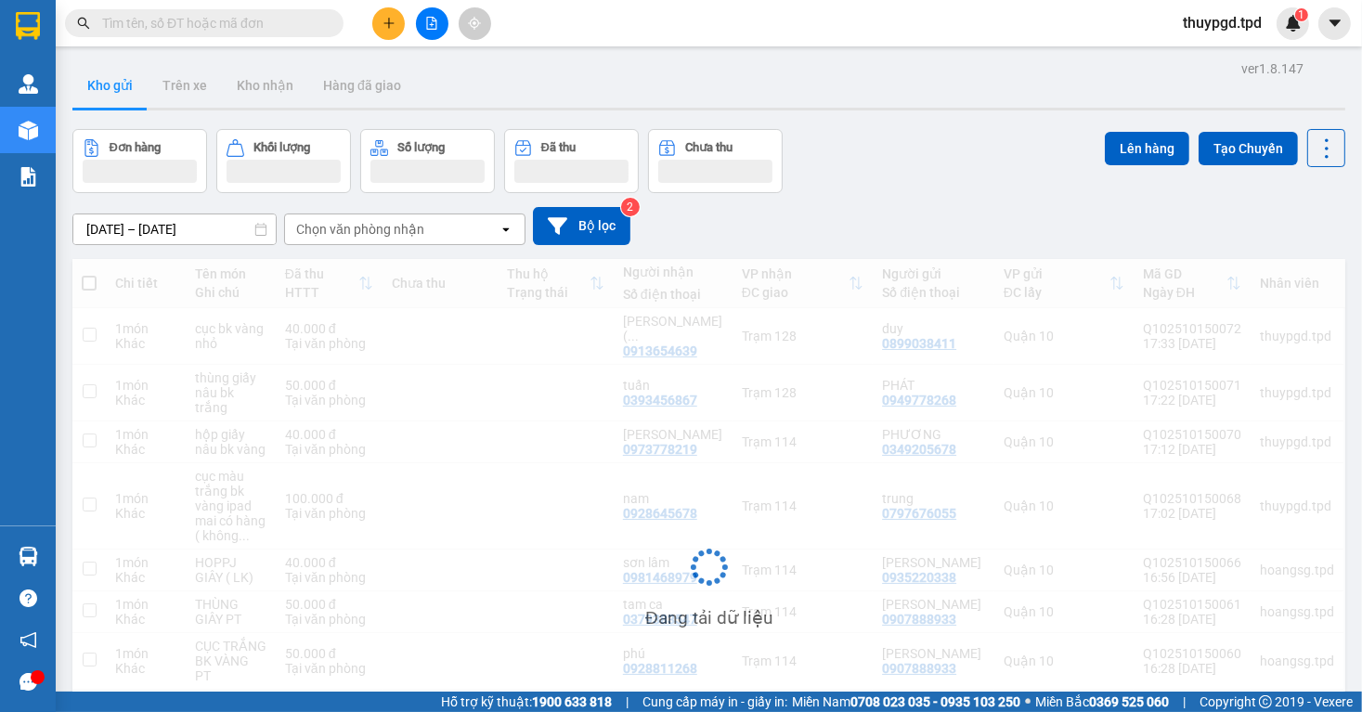
click at [393, 20] on icon "plus" at bounding box center [389, 23] width 13 height 13
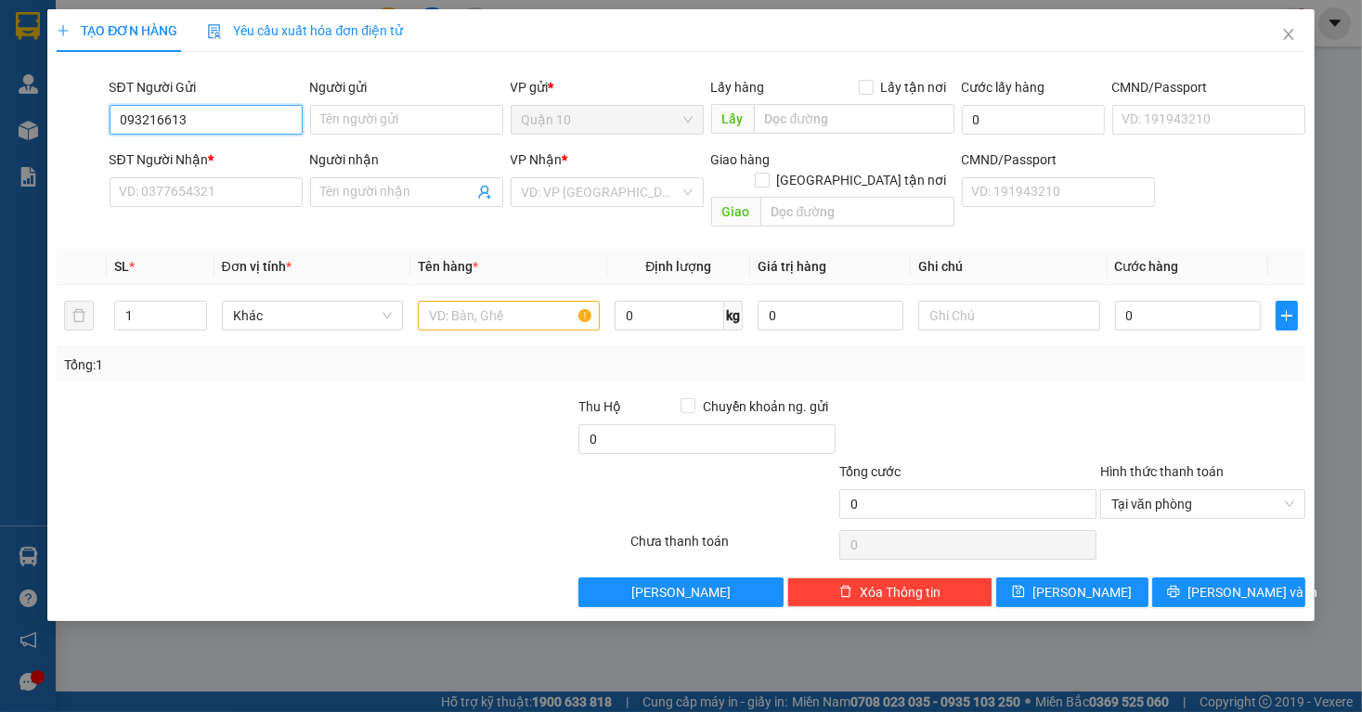
type input "0932166137"
drag, startPoint x: 226, startPoint y: 152, endPoint x: 254, endPoint y: 157, distance: 28.2
click at [227, 152] on div "0932166137 - mân phát" at bounding box center [206, 157] width 171 height 20
type input "mân phát"
type input "096083000173"
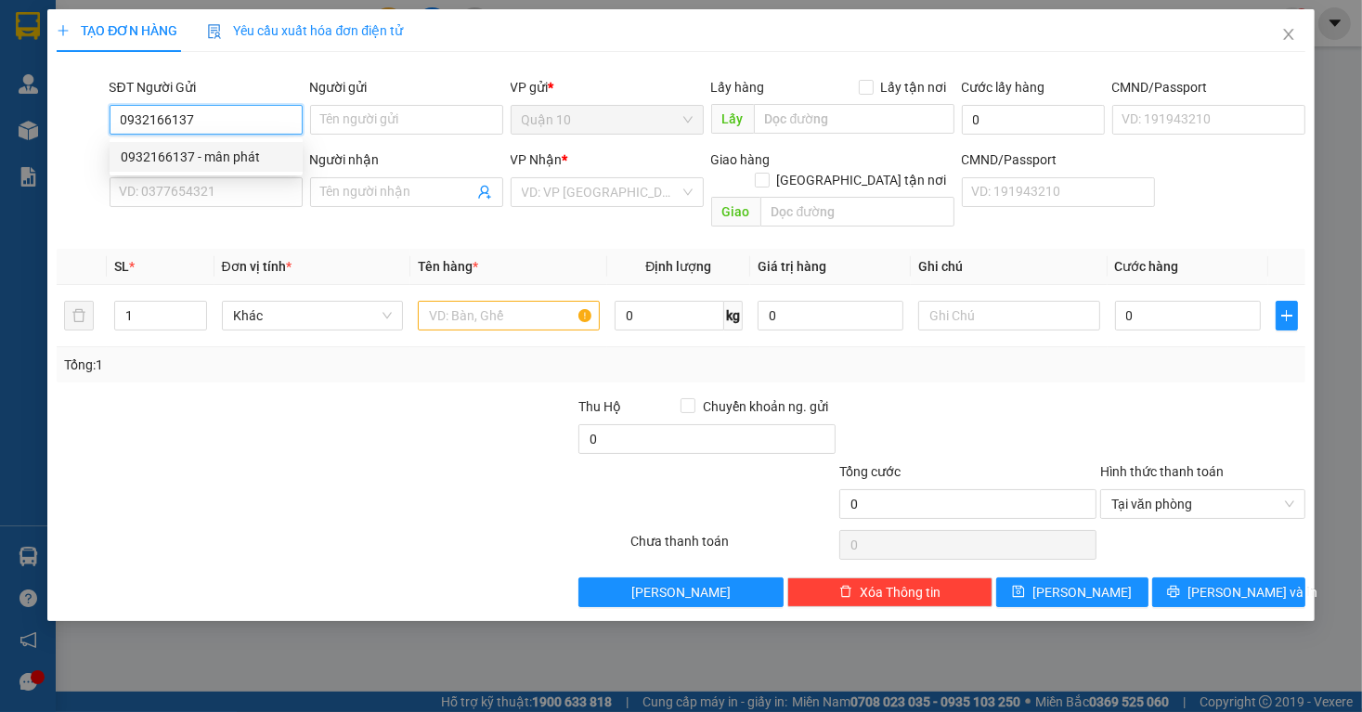
type input "0978880955"
type input "[PERSON_NAME]"
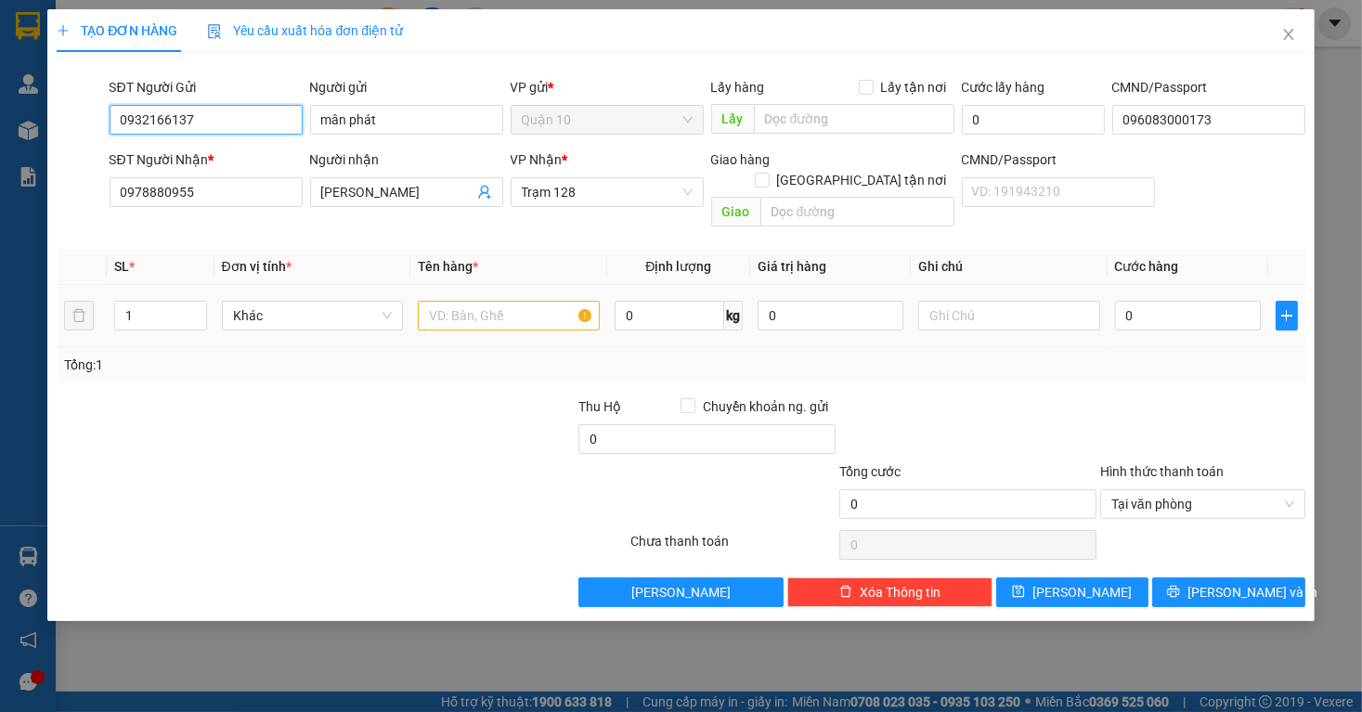
type input "0932166137"
click at [498, 301] on input "text" at bounding box center [509, 316] width 182 height 30
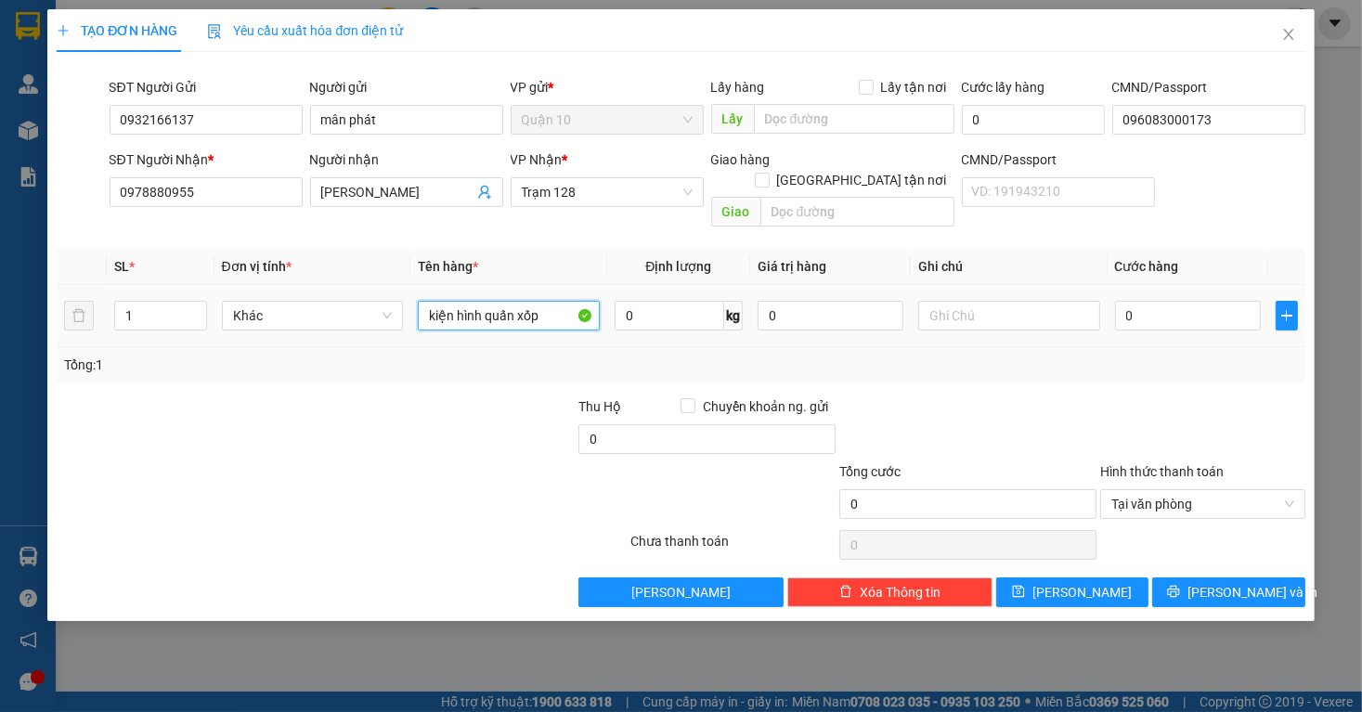
type input "kiện hình quấn xốp"
type input "5"
type input "50"
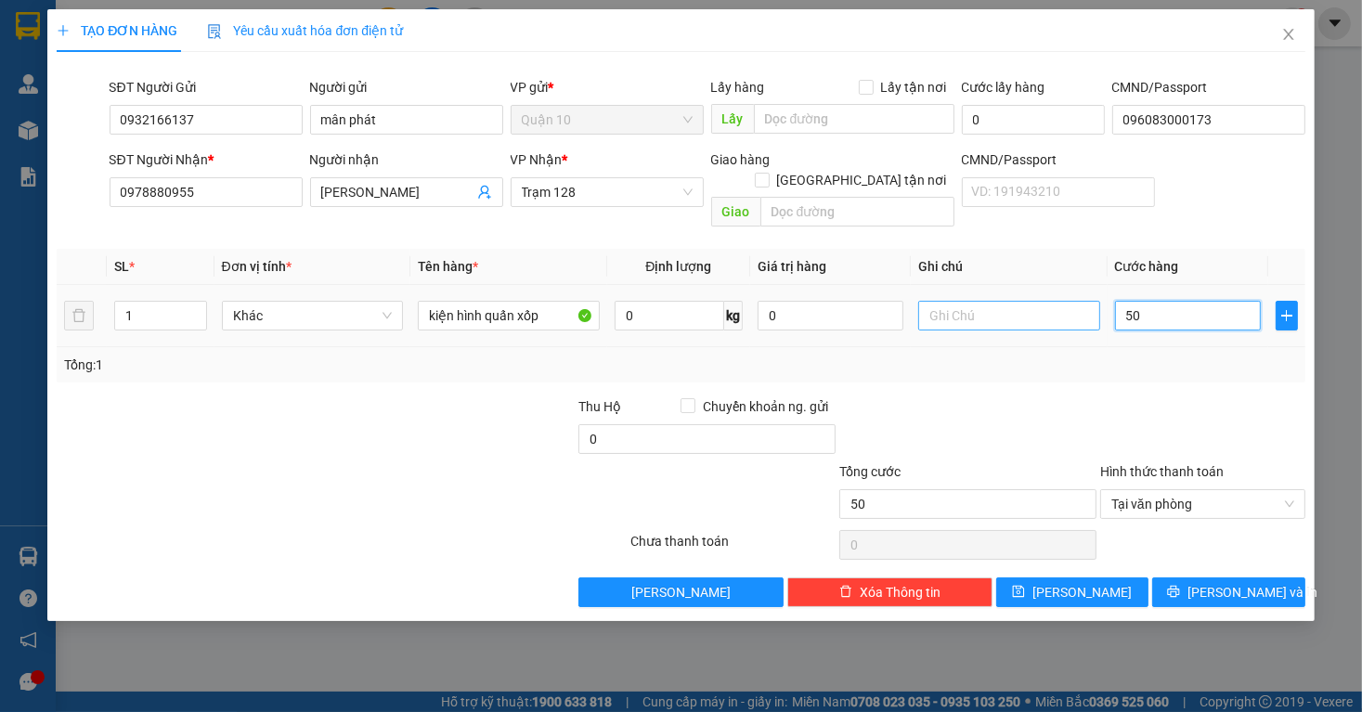
drag, startPoint x: 1174, startPoint y: 302, endPoint x: 996, endPoint y: 301, distance: 177.4
click at [1003, 297] on tr "1 Khác kiện hình quấn xốp 0 kg 0 50" at bounding box center [681, 316] width 1248 height 62
type input "6"
type input "60"
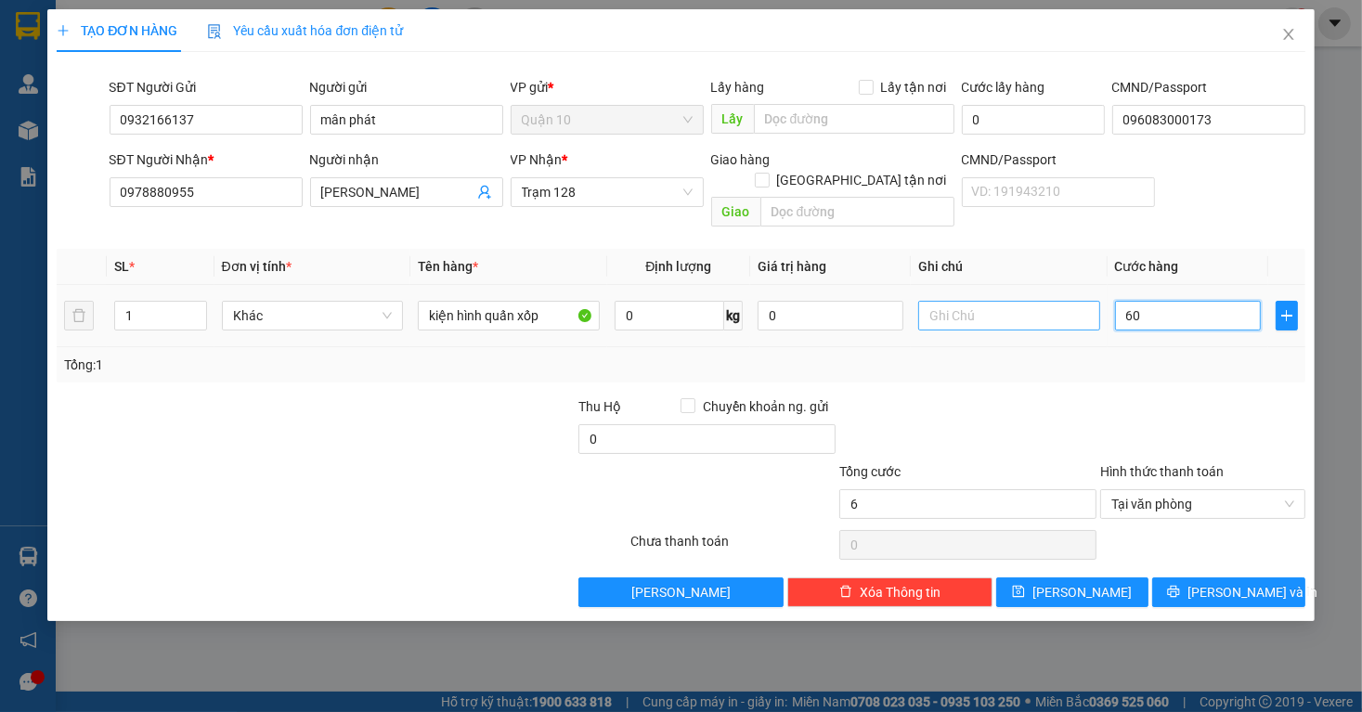
type input "60"
drag, startPoint x: 791, startPoint y: 292, endPoint x: 691, endPoint y: 315, distance: 103.0
click at [691, 315] on tr "1 Khác kiện hình quấn xốp 0 kg 0 60.000" at bounding box center [681, 316] width 1248 height 62
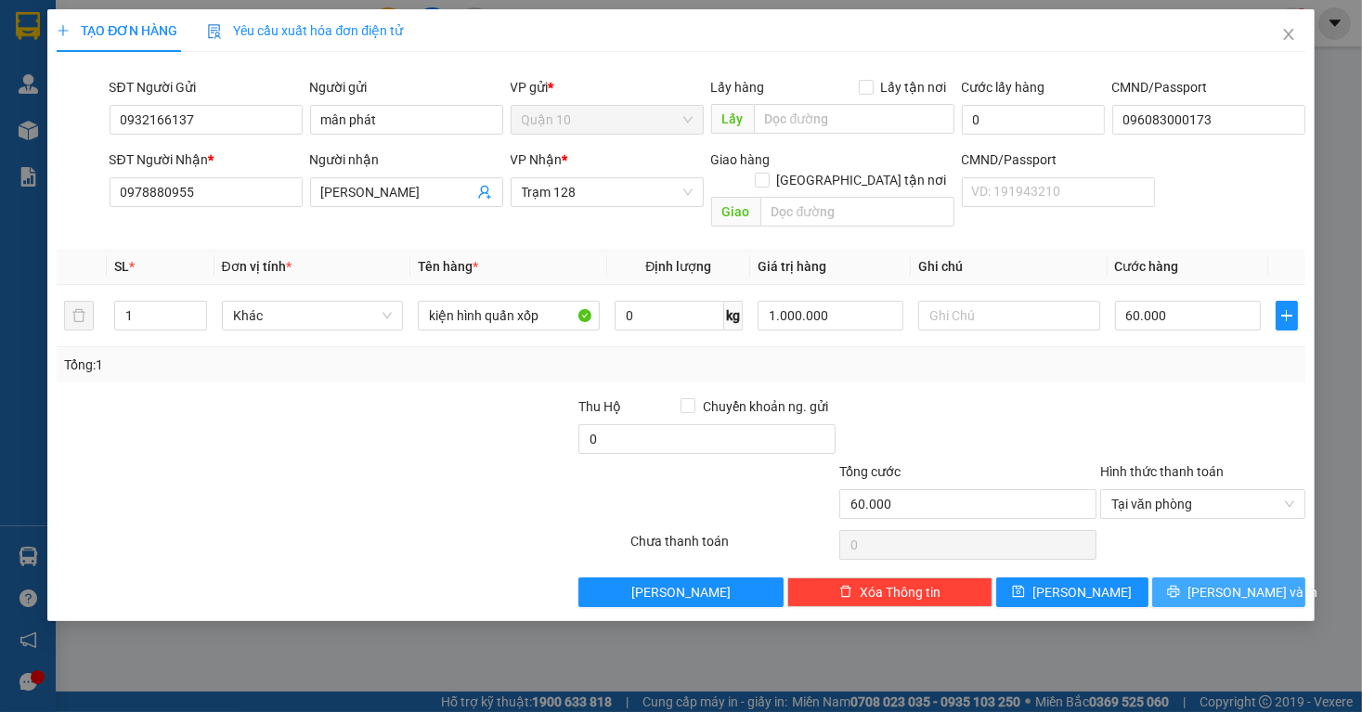
click at [1233, 582] on span "[PERSON_NAME] và In" at bounding box center [1253, 592] width 130 height 20
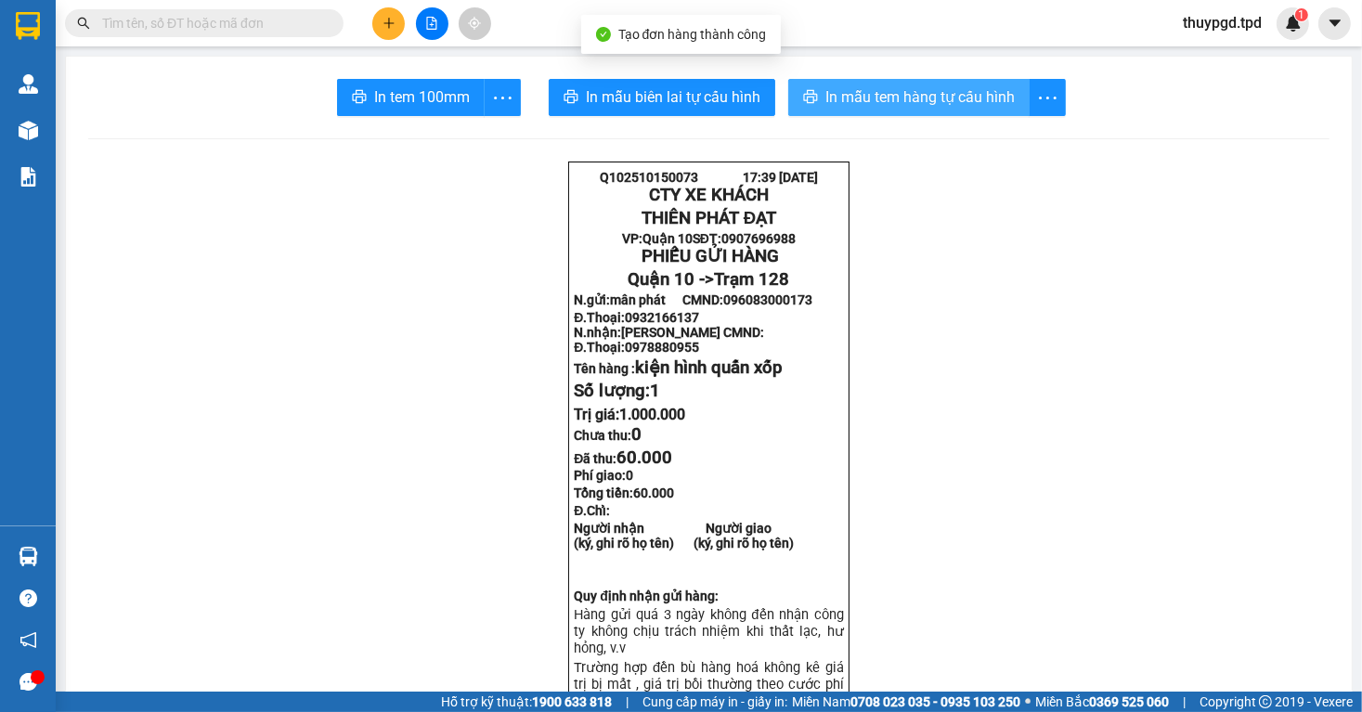
click at [845, 95] on span "In mẫu tem hàng tự cấu hình" at bounding box center [920, 96] width 189 height 23
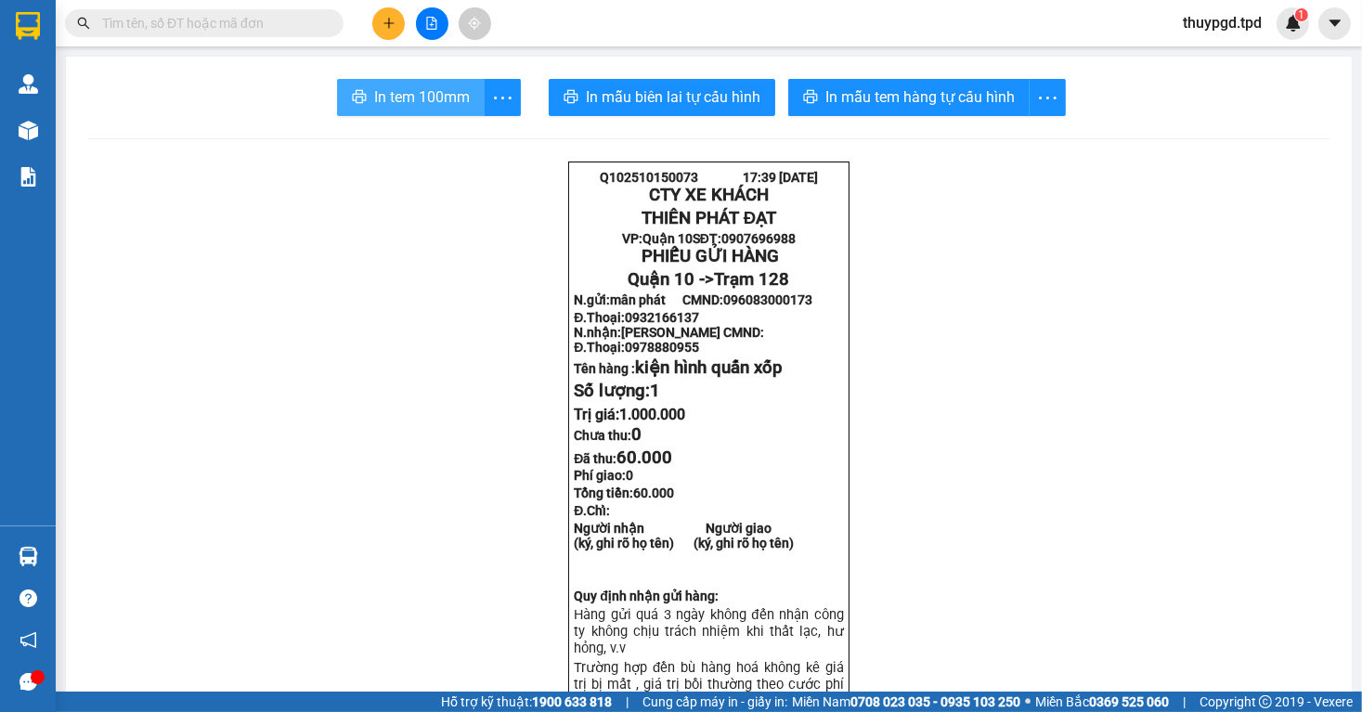
click at [405, 115] on button "In tem 100mm" at bounding box center [411, 97] width 148 height 37
click at [412, 103] on span "In tem 100mm" at bounding box center [422, 96] width 96 height 23
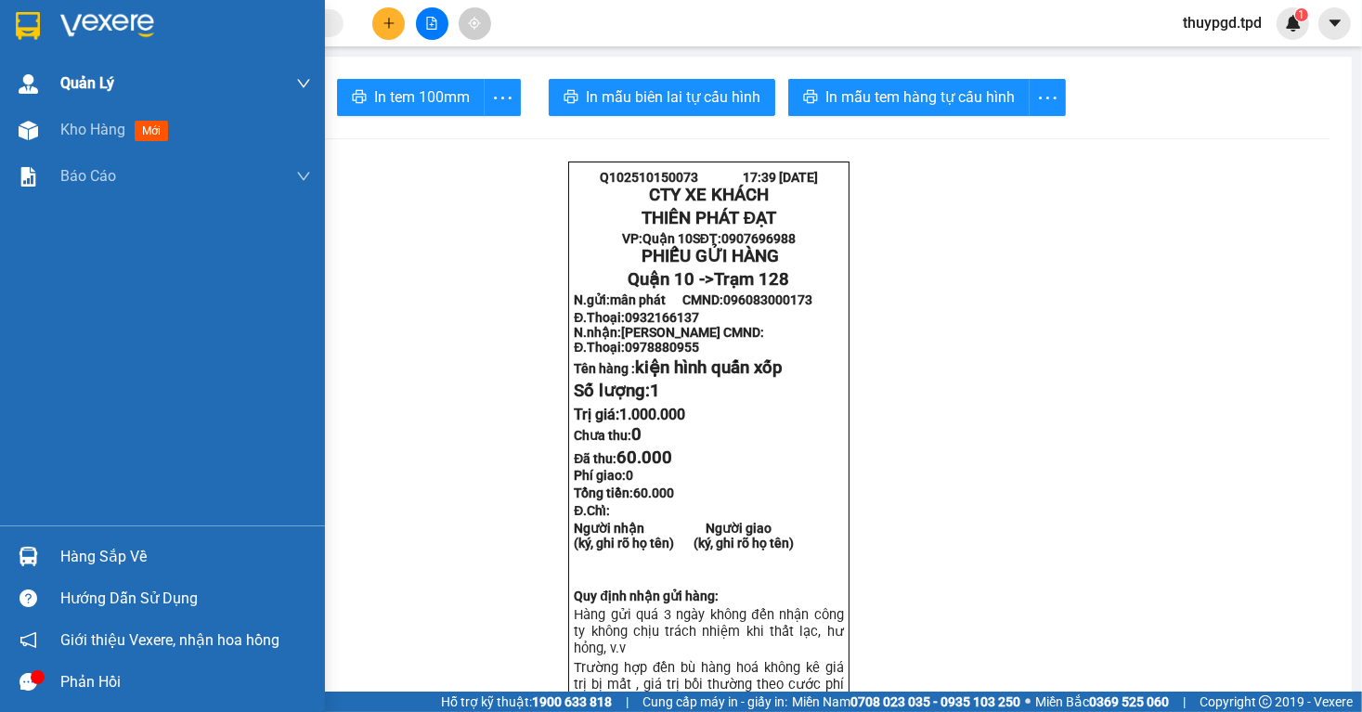
click at [18, 134] on div at bounding box center [28, 130] width 33 height 33
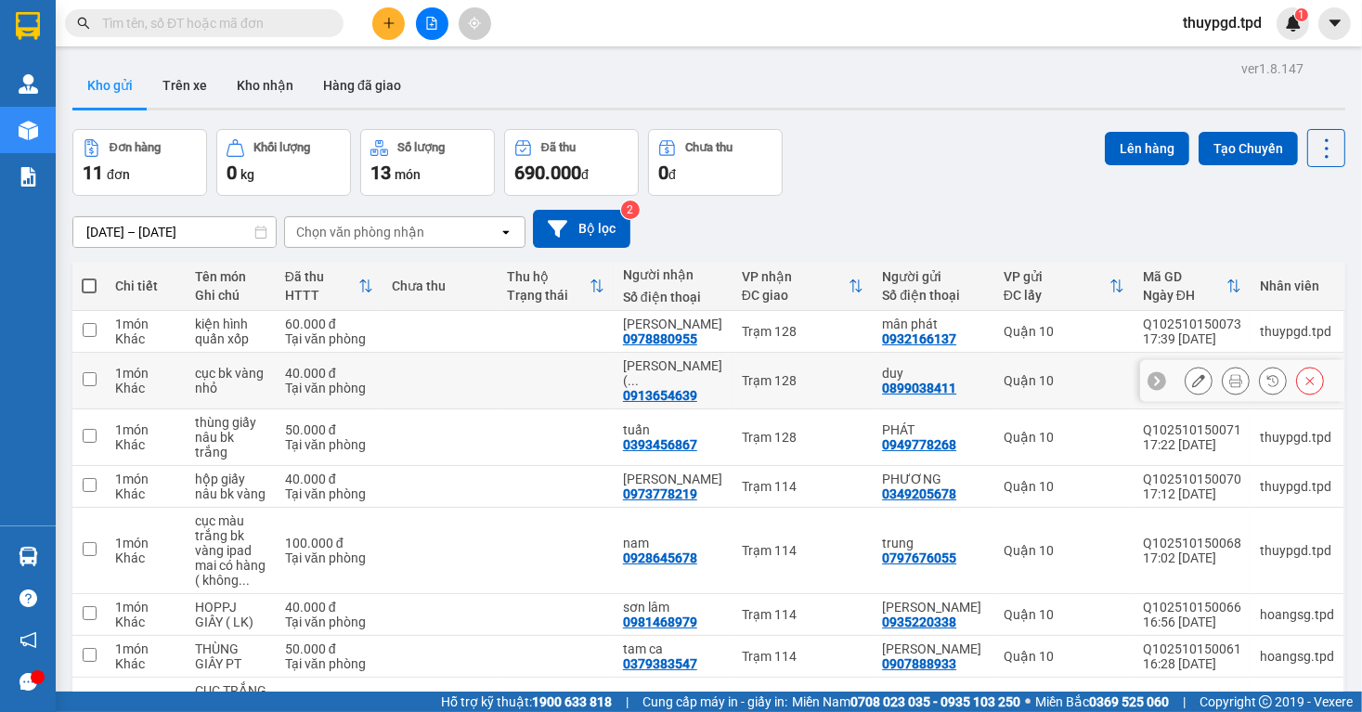
click at [1230, 374] on icon at bounding box center [1236, 380] width 13 height 13
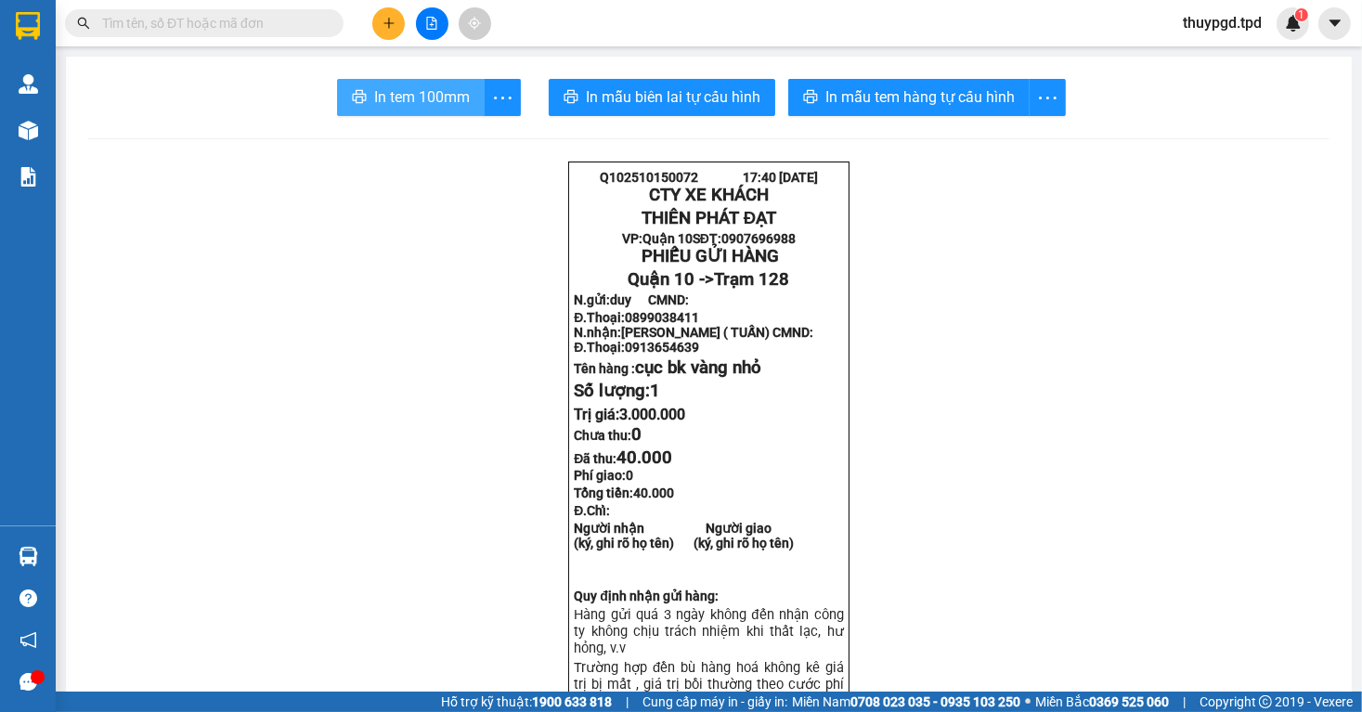
click at [407, 97] on span "In tem 100mm" at bounding box center [422, 96] width 96 height 23
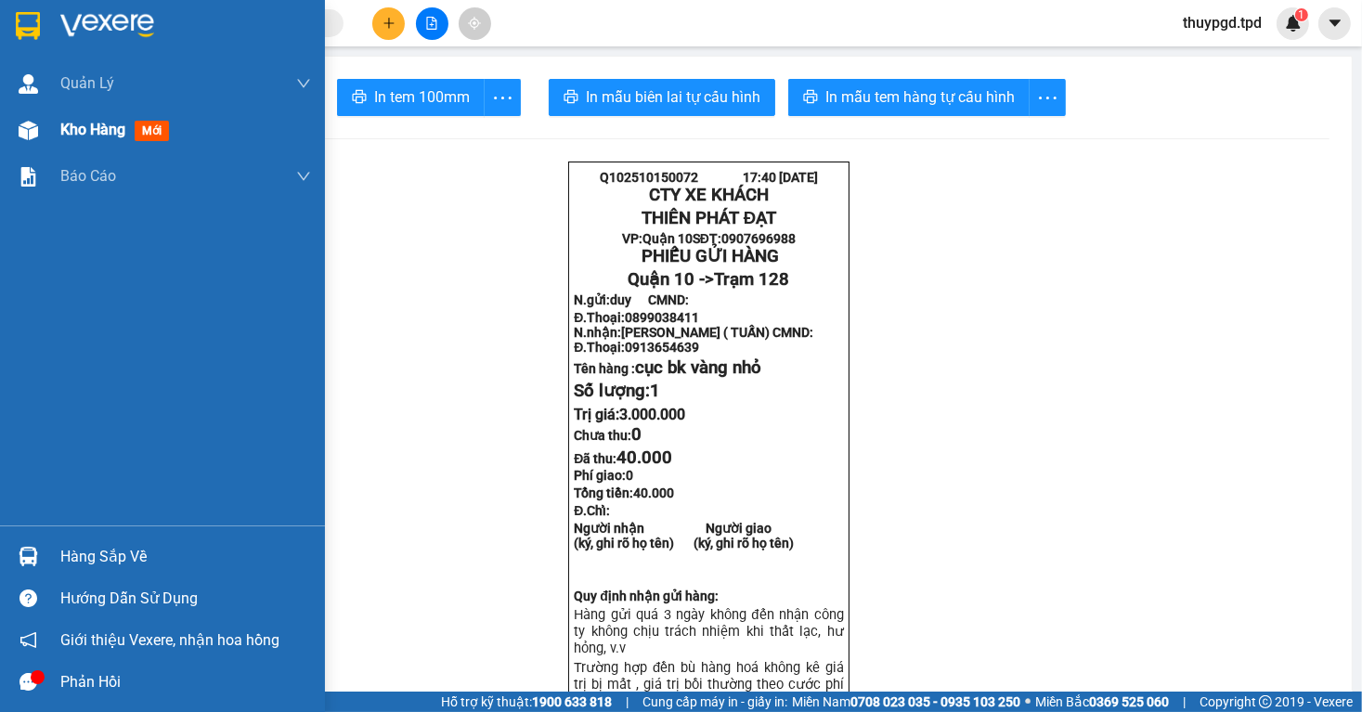
click at [50, 145] on div "Kho hàng mới" at bounding box center [162, 130] width 325 height 46
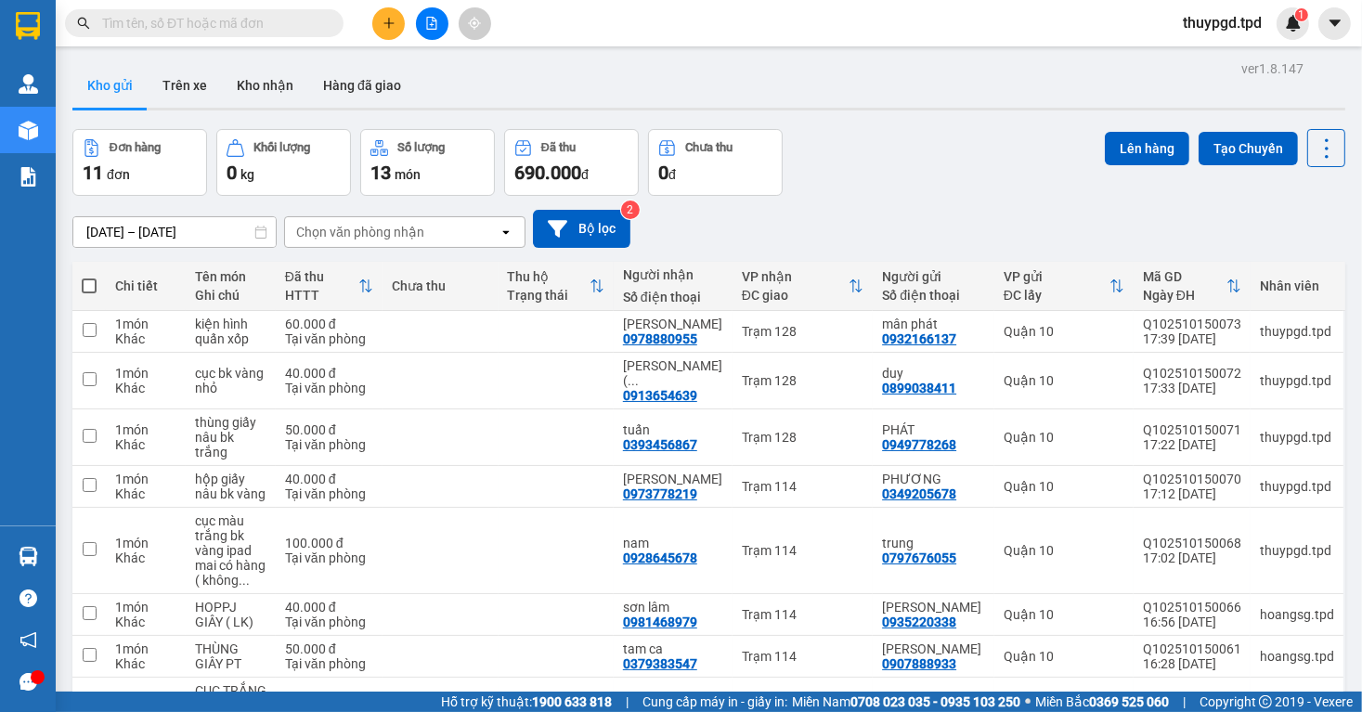
click at [930, 166] on div "Đơn hàng 11 đơn Khối lượng 0 kg Số lượng 13 món Đã thu 690.000 đ Chưa thu 0 đ L…" at bounding box center [708, 162] width 1273 height 67
click at [390, 4] on div "Kết quả tìm kiếm ( 4573 ) Bộ lọc Mã ĐH Trạng thái Món hàng Thu hộ Tổng cước Chư…" at bounding box center [681, 23] width 1362 height 46
click at [388, 33] on button at bounding box center [388, 23] width 33 height 33
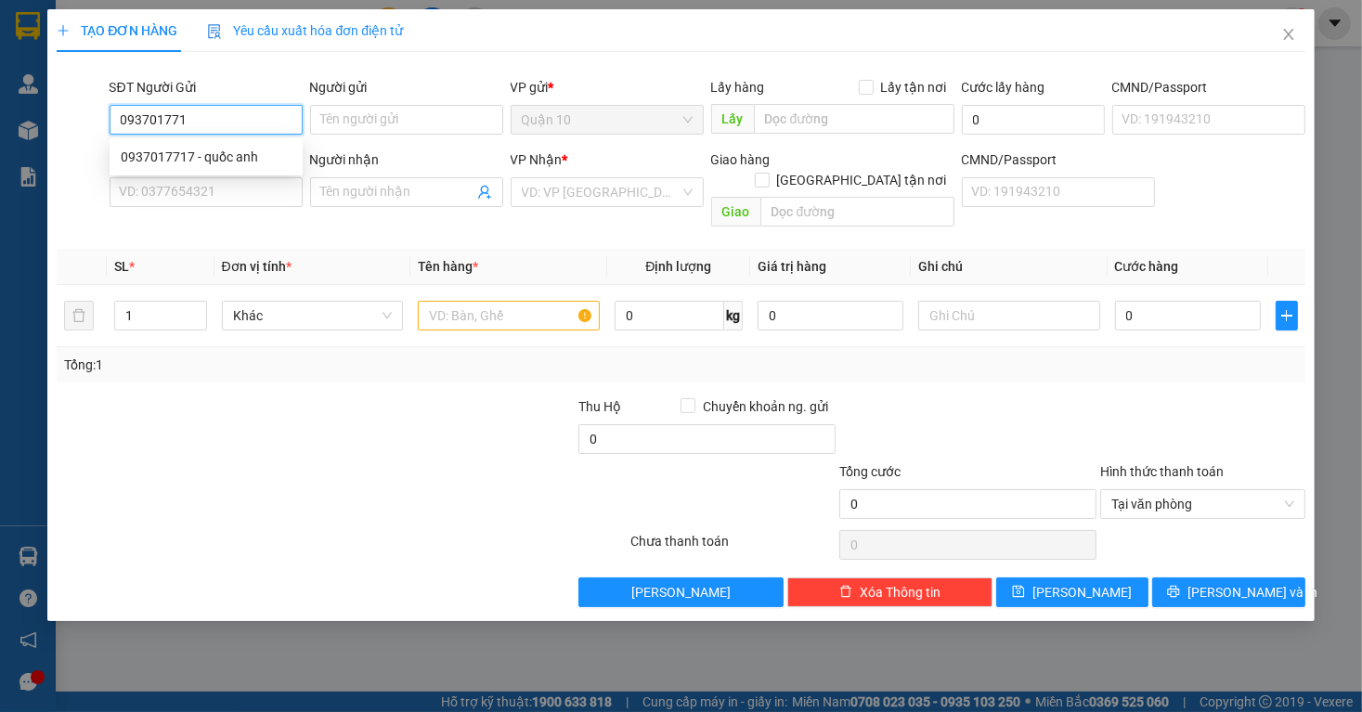
type input "0937017717"
click at [241, 166] on div "0937017717 - quốc anh" at bounding box center [206, 157] width 171 height 20
type input "quốc anh"
type input "086072010830"
type input "0936852936"
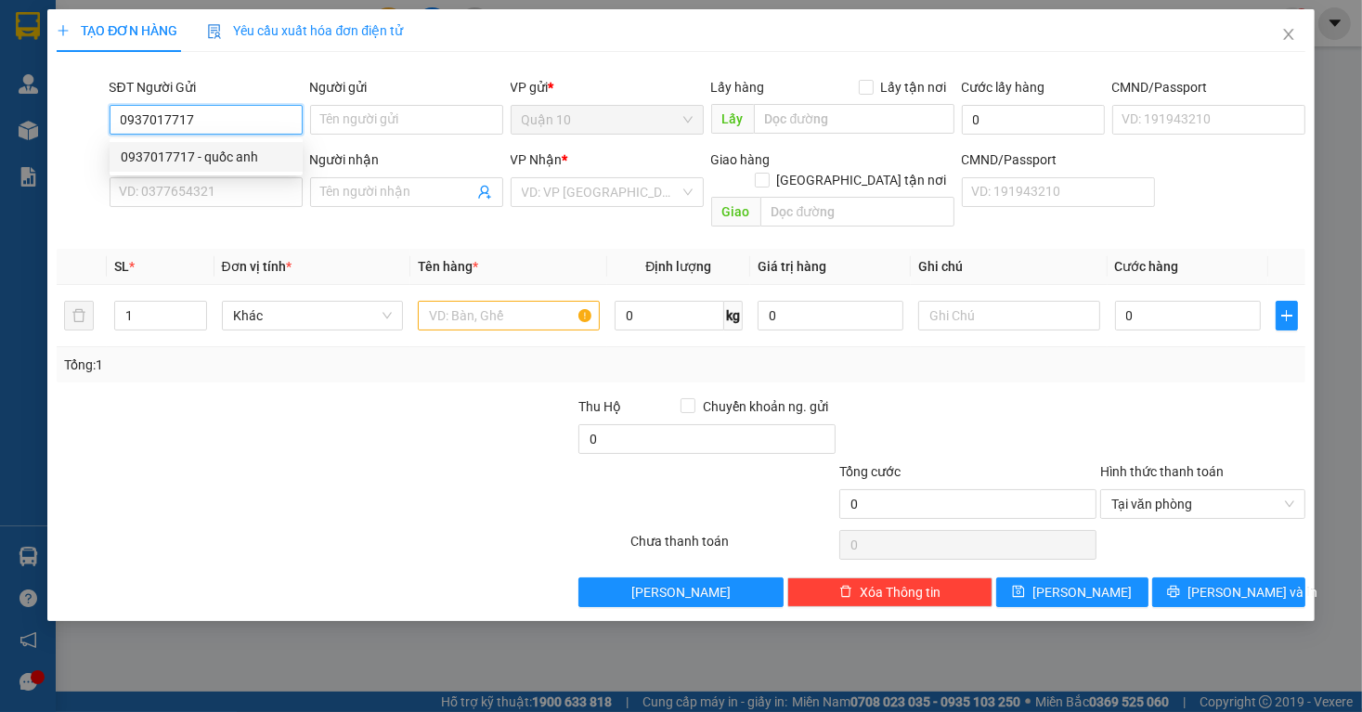
type input "CÔNG"
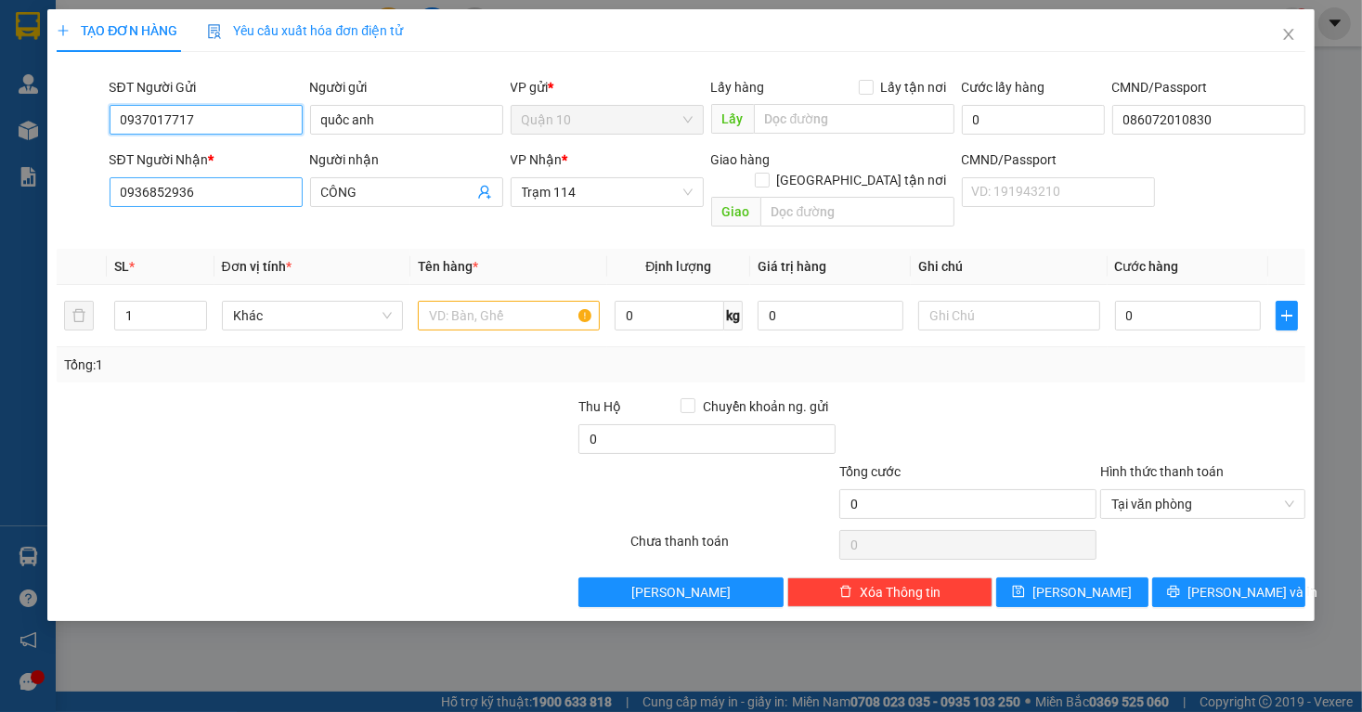
type input "0937017717"
click at [202, 189] on input "0936852936" at bounding box center [206, 192] width 193 height 30
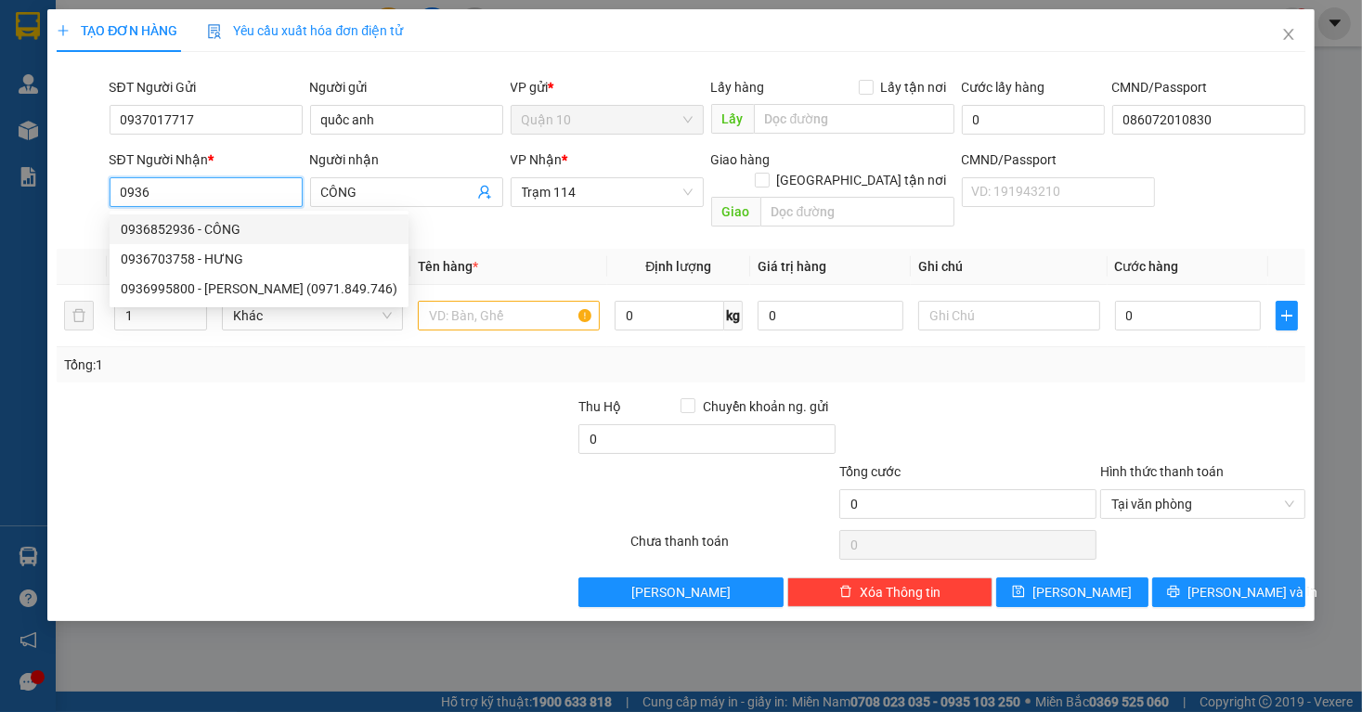
click at [219, 228] on div "0936852936 - CÔNG" at bounding box center [259, 229] width 277 height 20
type input "0936852936"
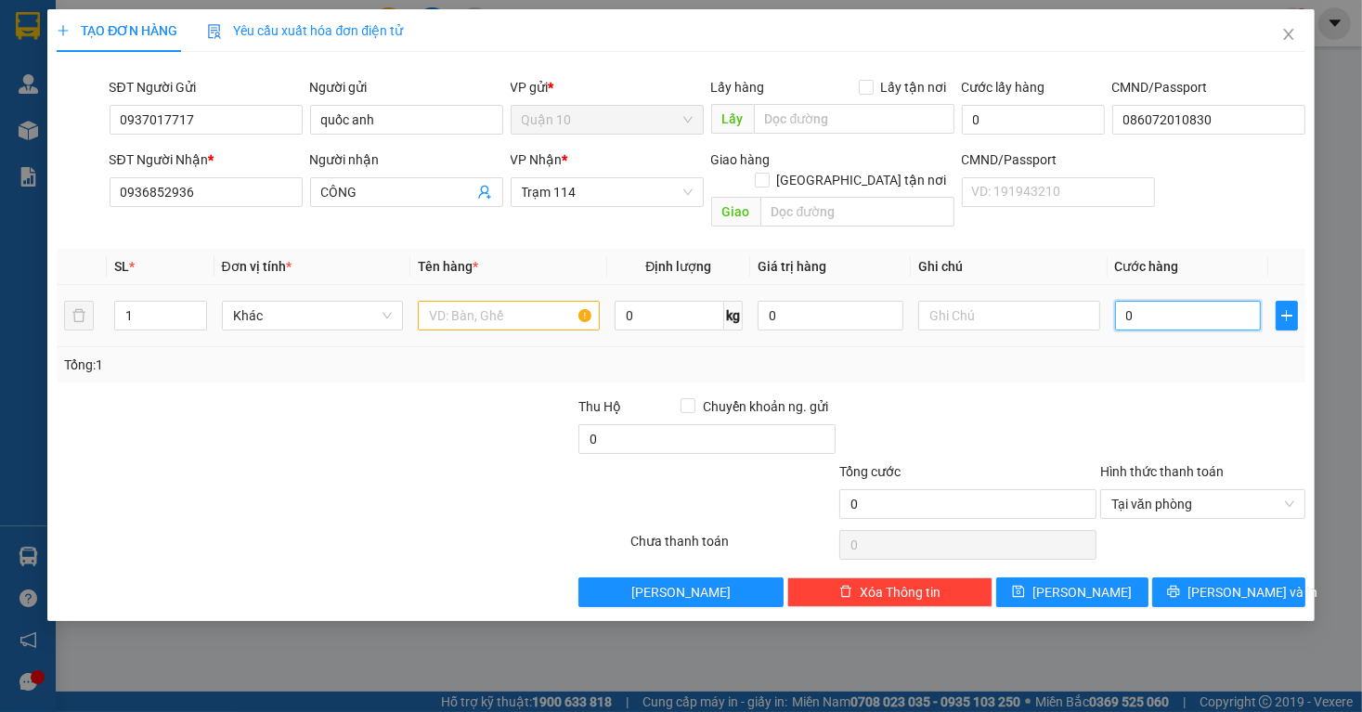
click at [1163, 301] on input "0" at bounding box center [1188, 316] width 146 height 30
type input "6"
type input "60"
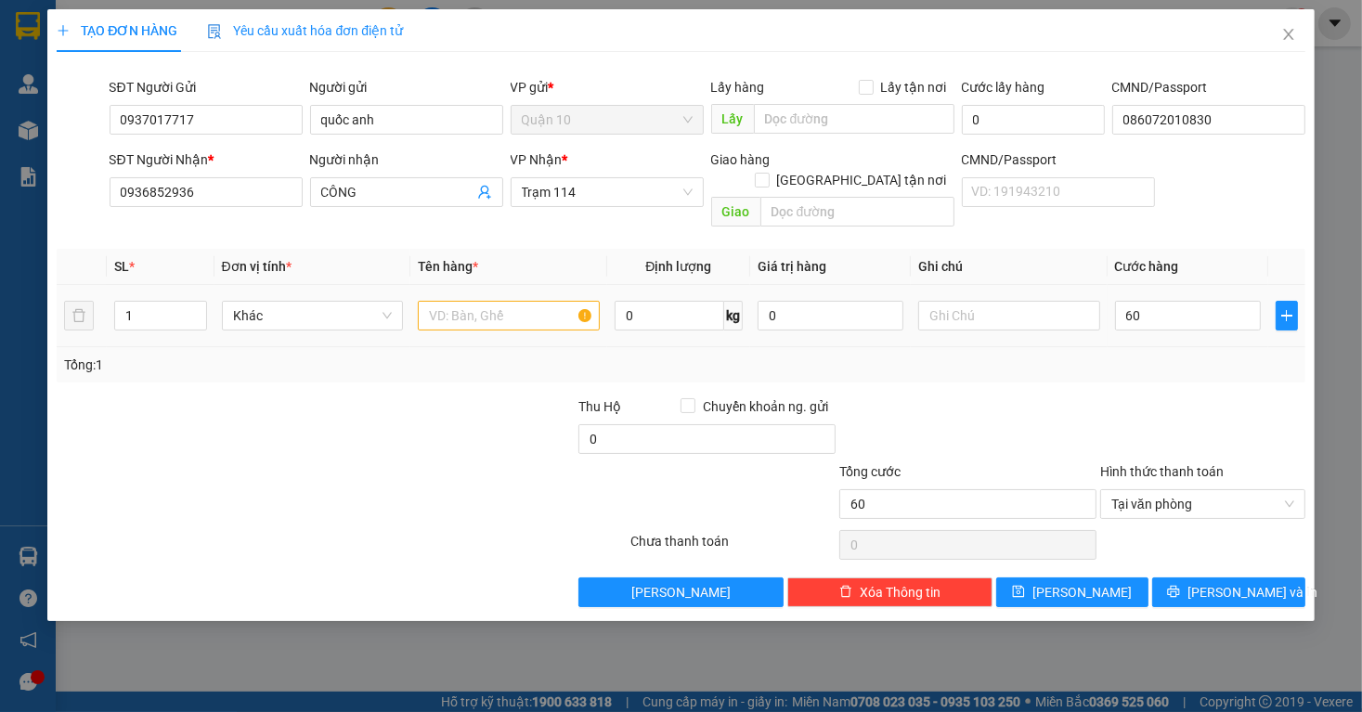
type input "60.000"
click at [1151, 347] on div "Tổng: 1" at bounding box center [681, 364] width 1248 height 35
click at [480, 301] on input "text" at bounding box center [509, 316] width 182 height 30
type input "thùng giấy bk trắng"
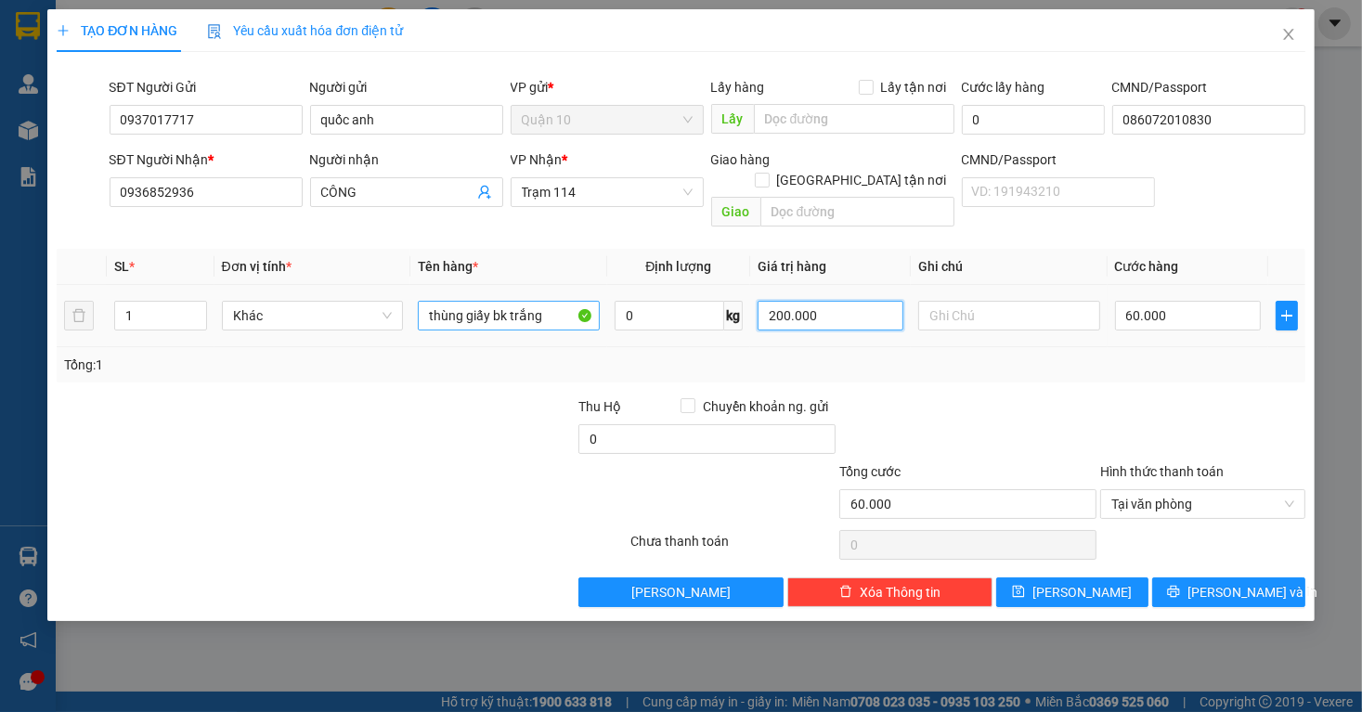
type input "2.000.000"
click at [1155, 404] on div at bounding box center [1203, 429] width 209 height 65
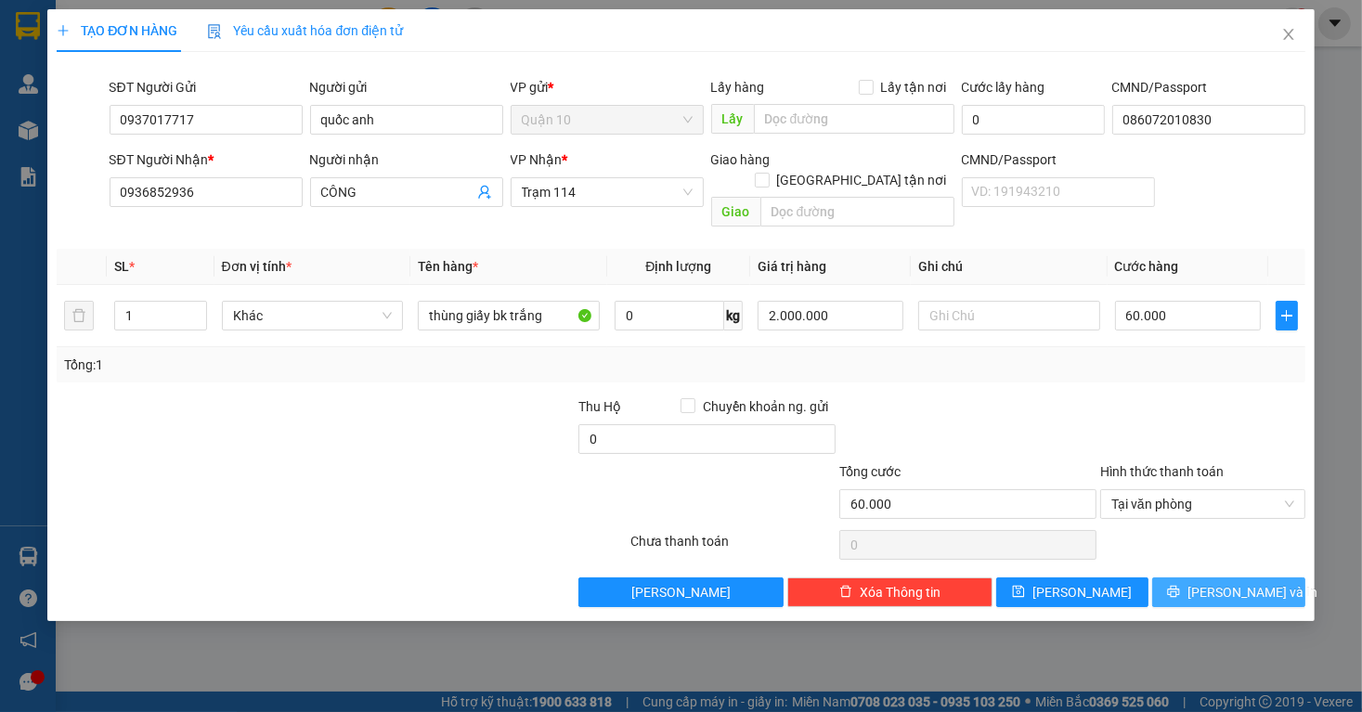
click at [1234, 582] on span "[PERSON_NAME] và In" at bounding box center [1253, 592] width 130 height 20
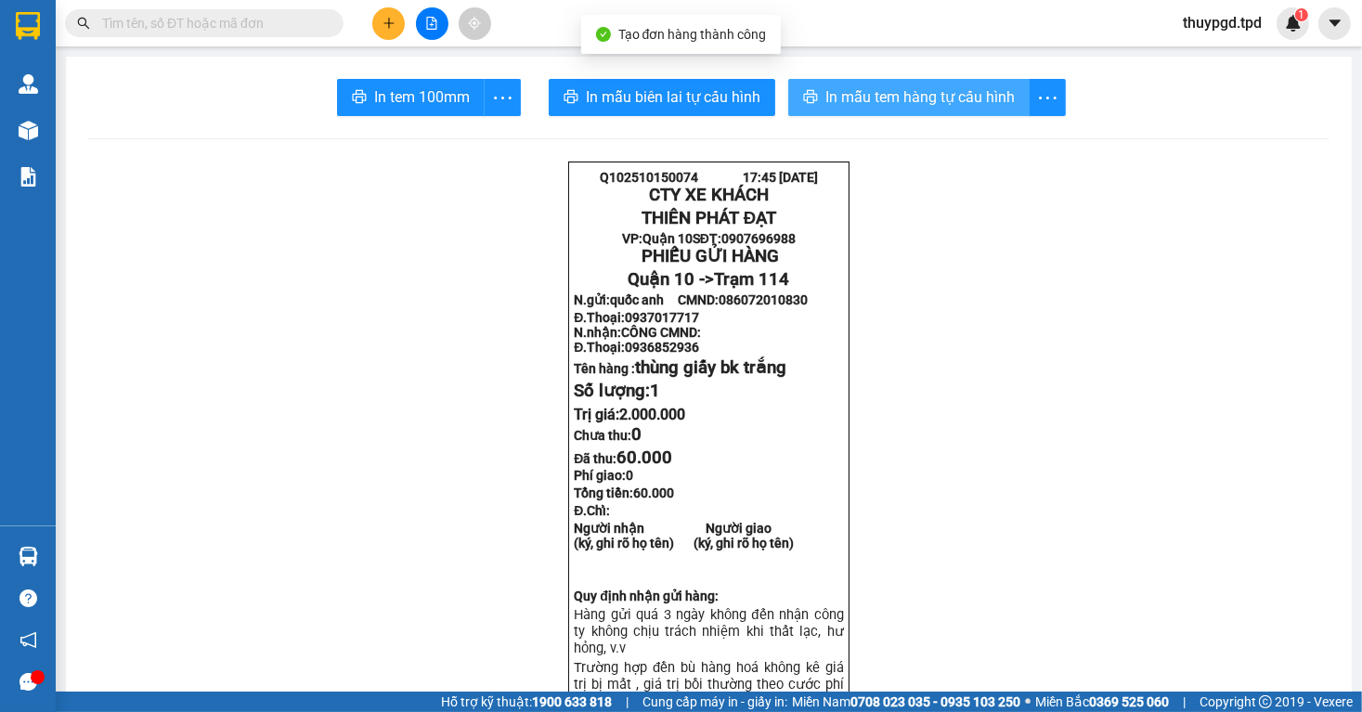
click at [900, 95] on span "In mẫu tem hàng tự cấu hình" at bounding box center [920, 96] width 189 height 23
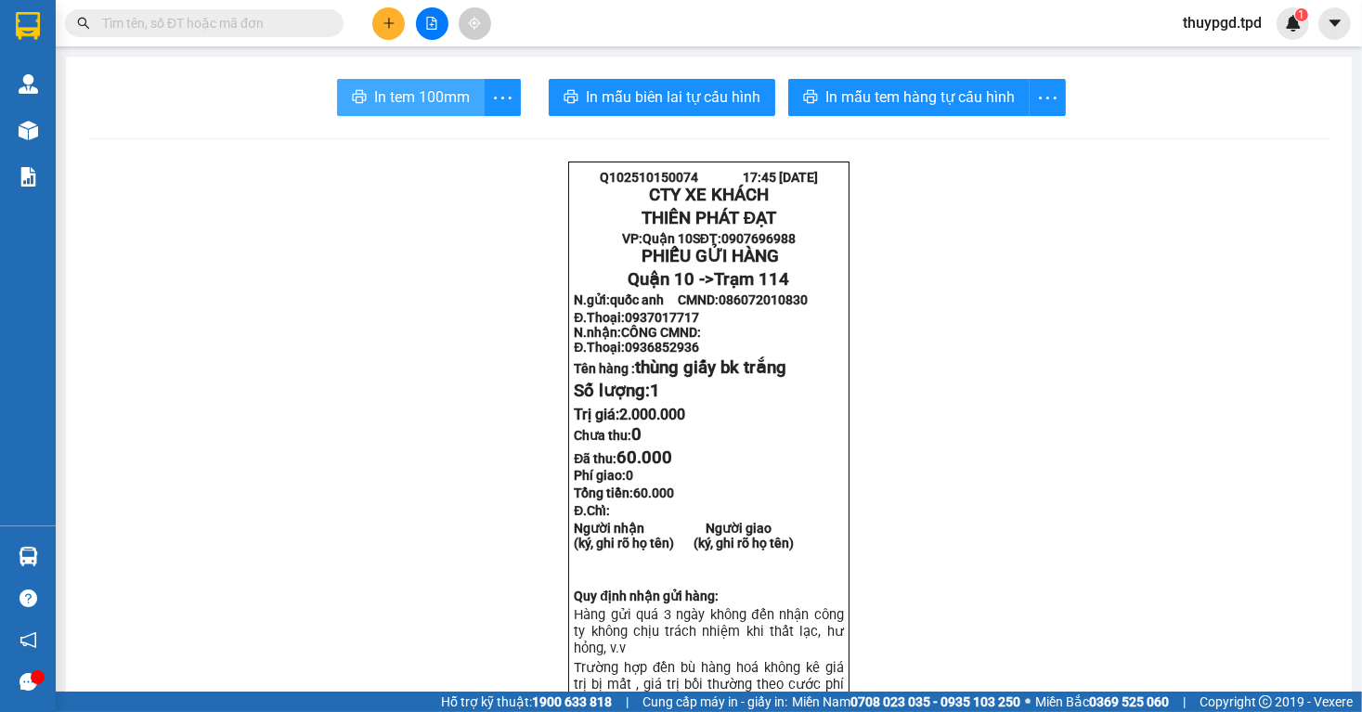
click at [400, 97] on span "In tem 100mm" at bounding box center [422, 96] width 96 height 23
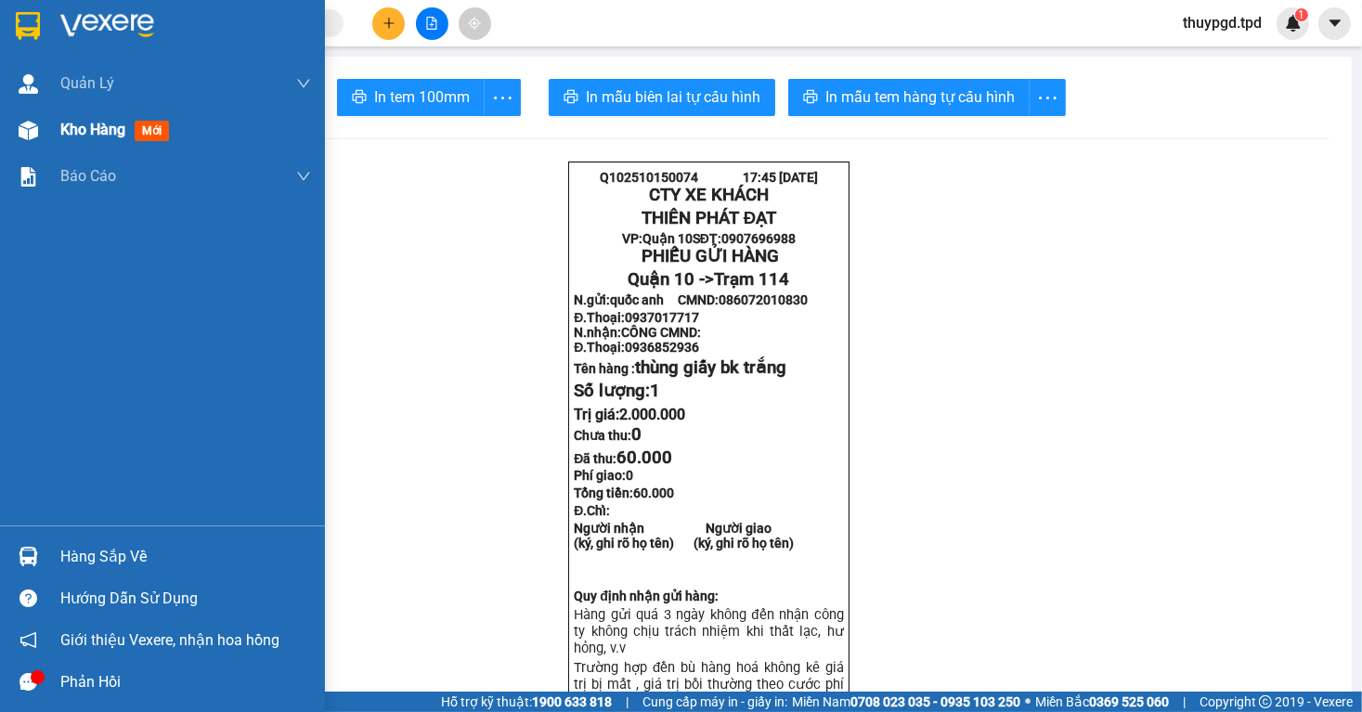
click at [16, 117] on div at bounding box center [28, 130] width 33 height 33
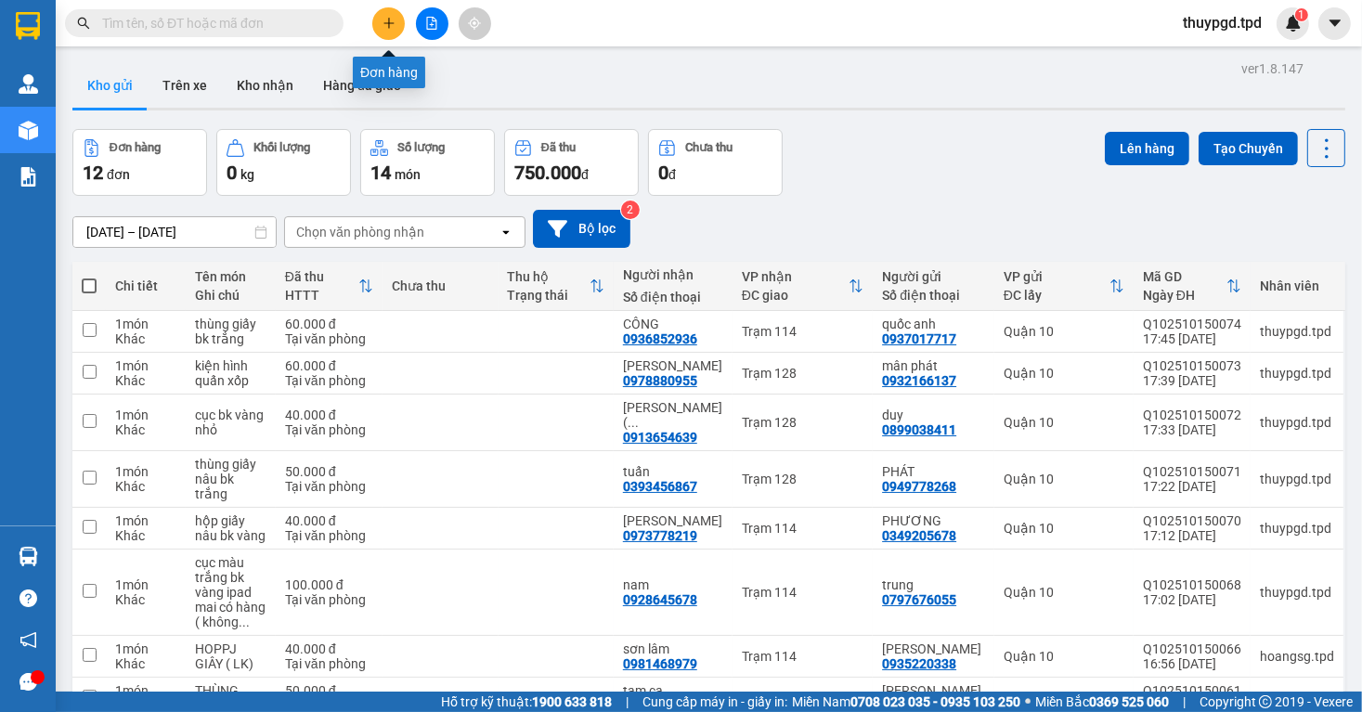
click at [390, 26] on icon "plus" at bounding box center [389, 23] width 13 height 13
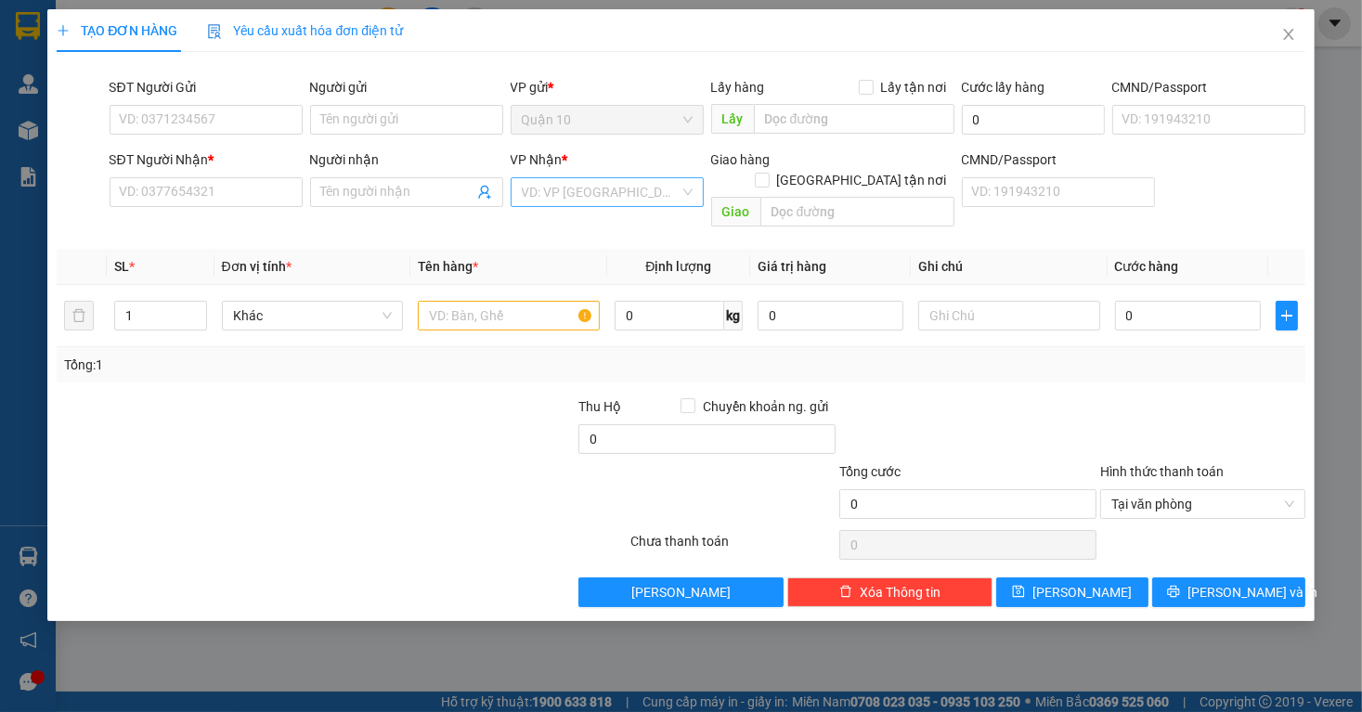
click at [584, 205] on input "search" at bounding box center [601, 192] width 158 height 28
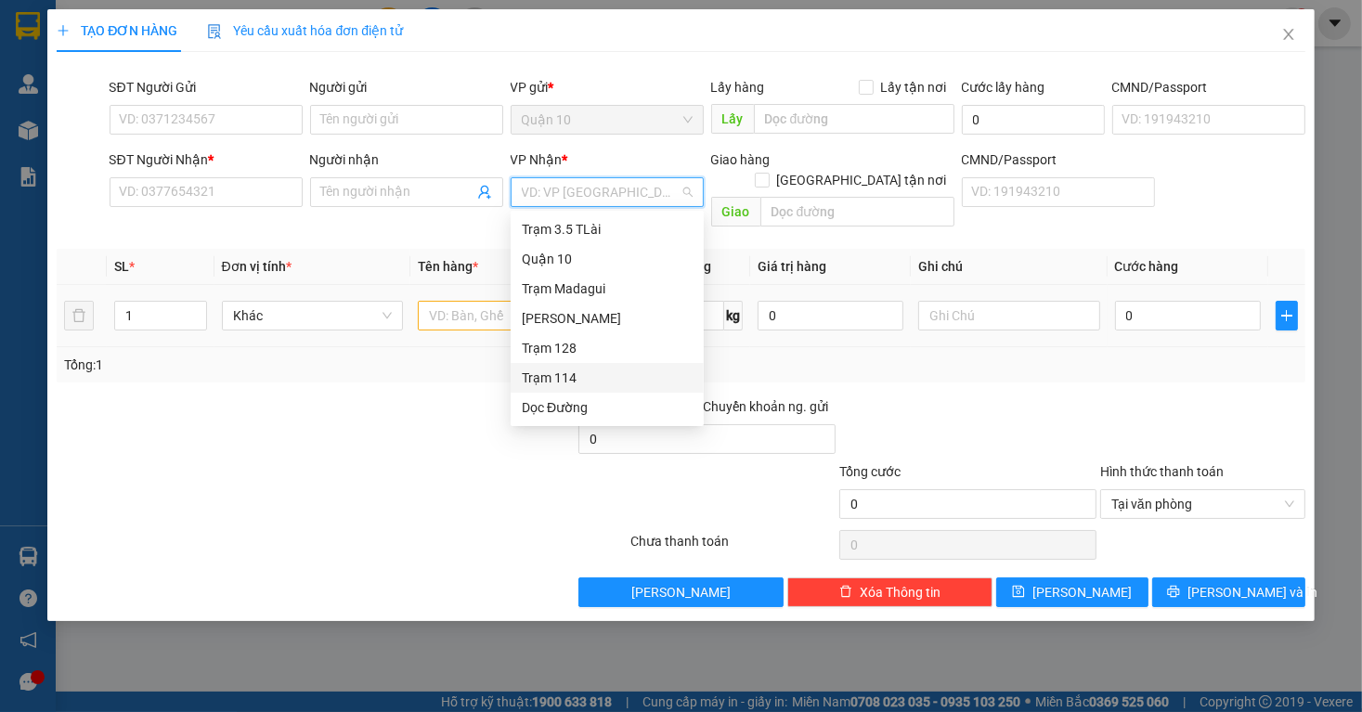
drag, startPoint x: 565, startPoint y: 380, endPoint x: 520, endPoint y: 322, distance: 72.8
click at [565, 380] on div "Trạm 114" at bounding box center [607, 378] width 171 height 20
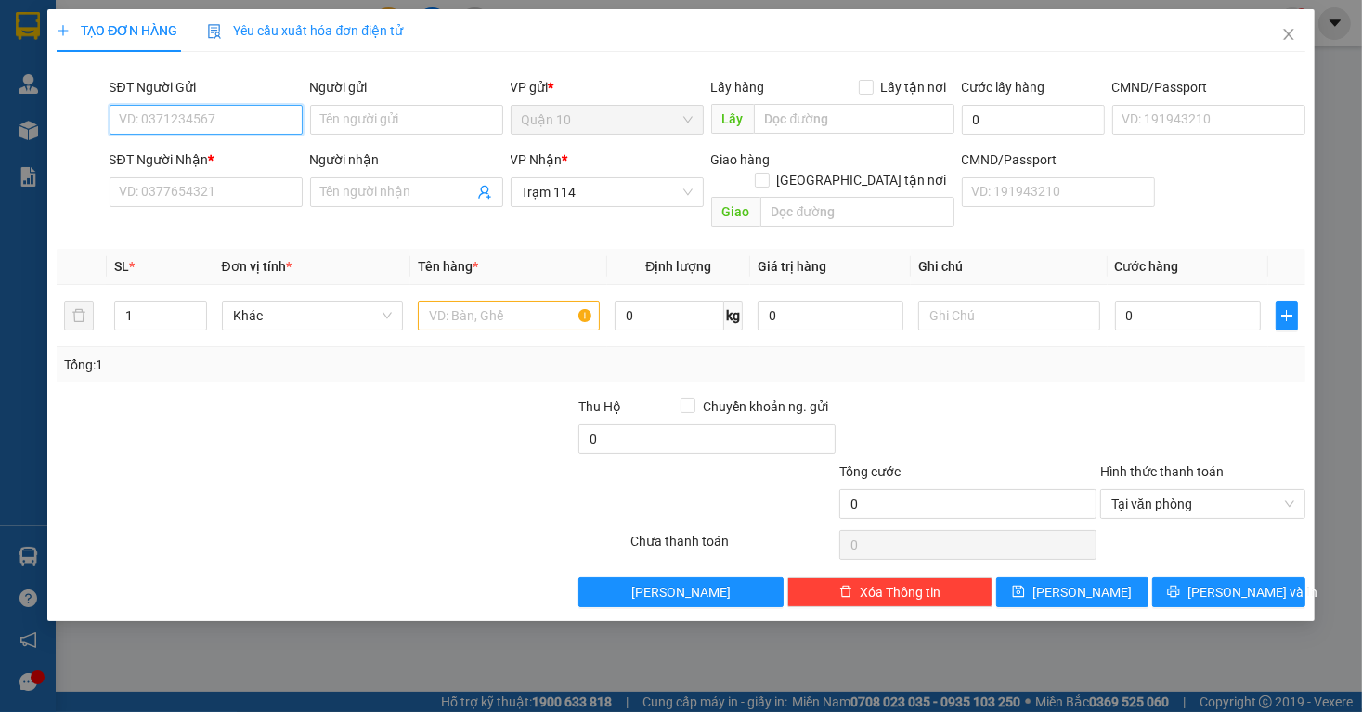
drag, startPoint x: 205, startPoint y: 127, endPoint x: 167, endPoint y: 128, distance: 38.1
click at [204, 127] on input "SĐT Người Gửi" at bounding box center [206, 120] width 193 height 30
type input "0971208997"
drag, startPoint x: 209, startPoint y: 169, endPoint x: 296, endPoint y: 323, distance: 177.2
click at [209, 170] on div "0971208997 - đức" at bounding box center [225, 157] width 231 height 30
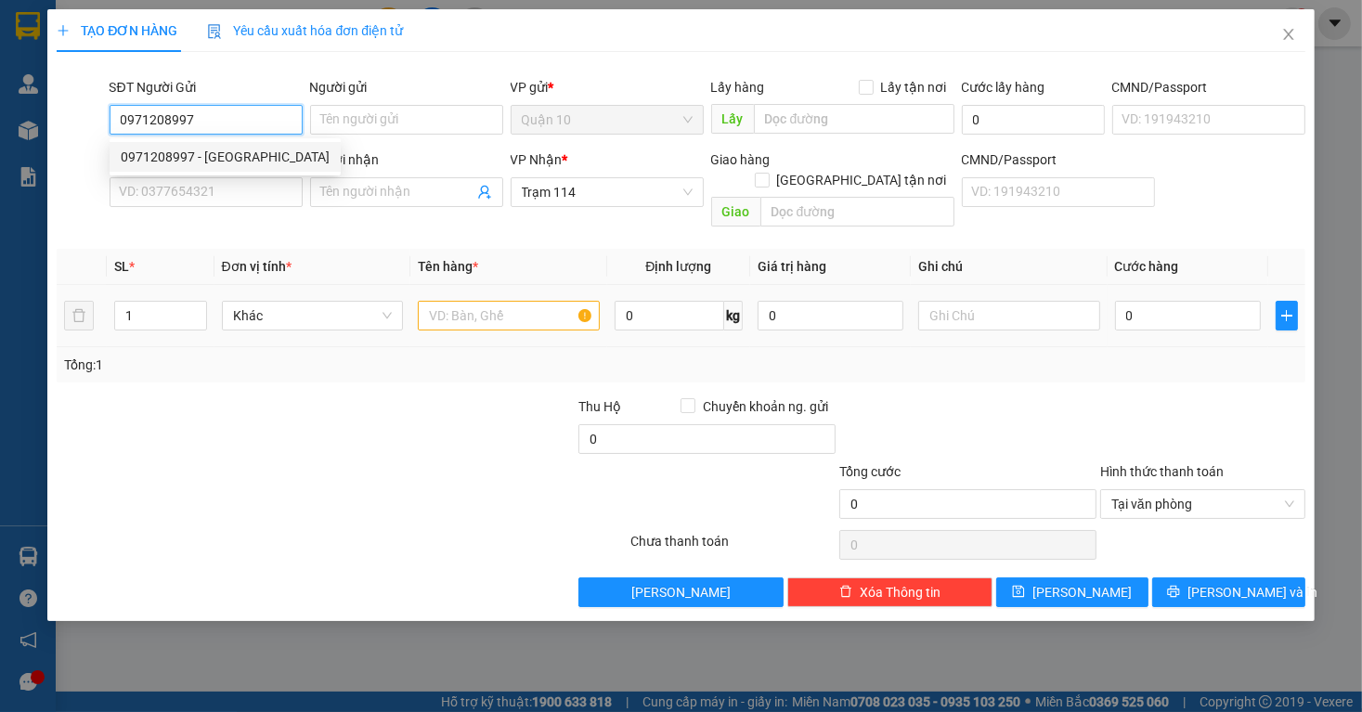
type input "đức"
type input "0971208997"
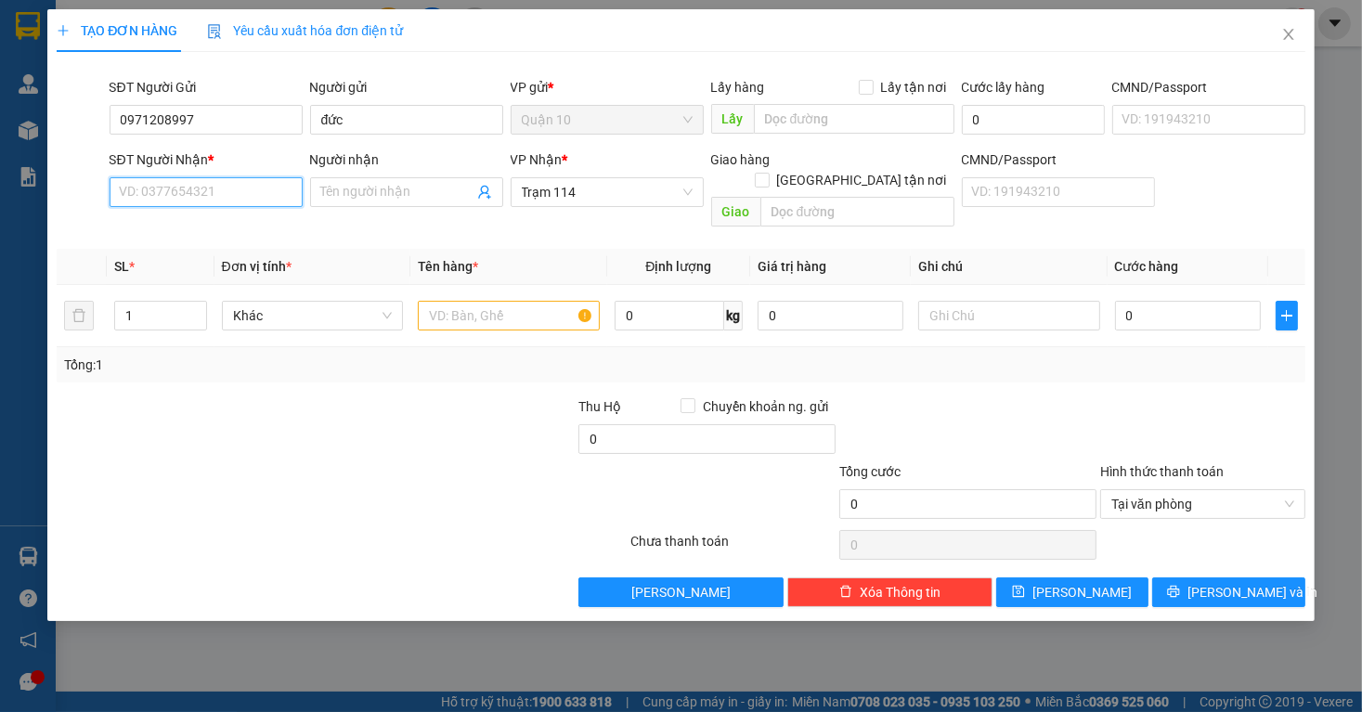
click at [184, 189] on input "SĐT Người Nhận *" at bounding box center [206, 192] width 193 height 30
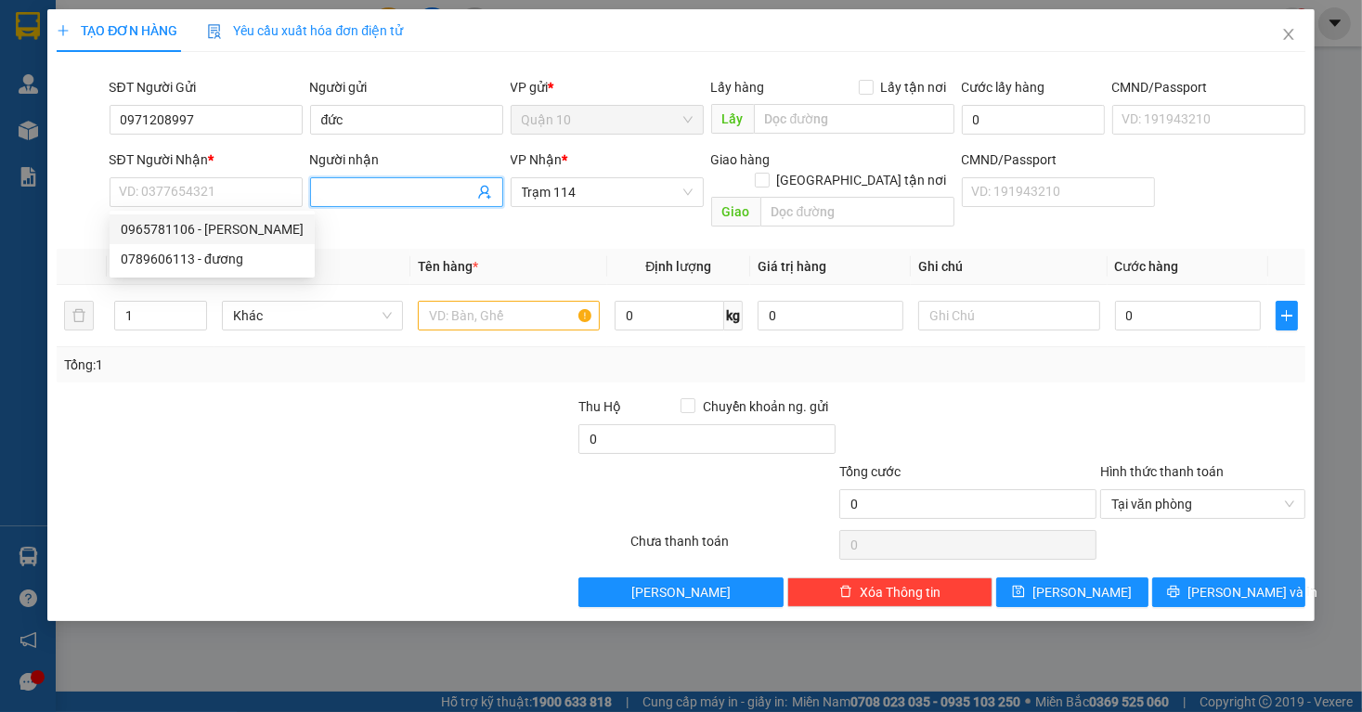
click at [359, 197] on input "Người nhận" at bounding box center [397, 192] width 152 height 20
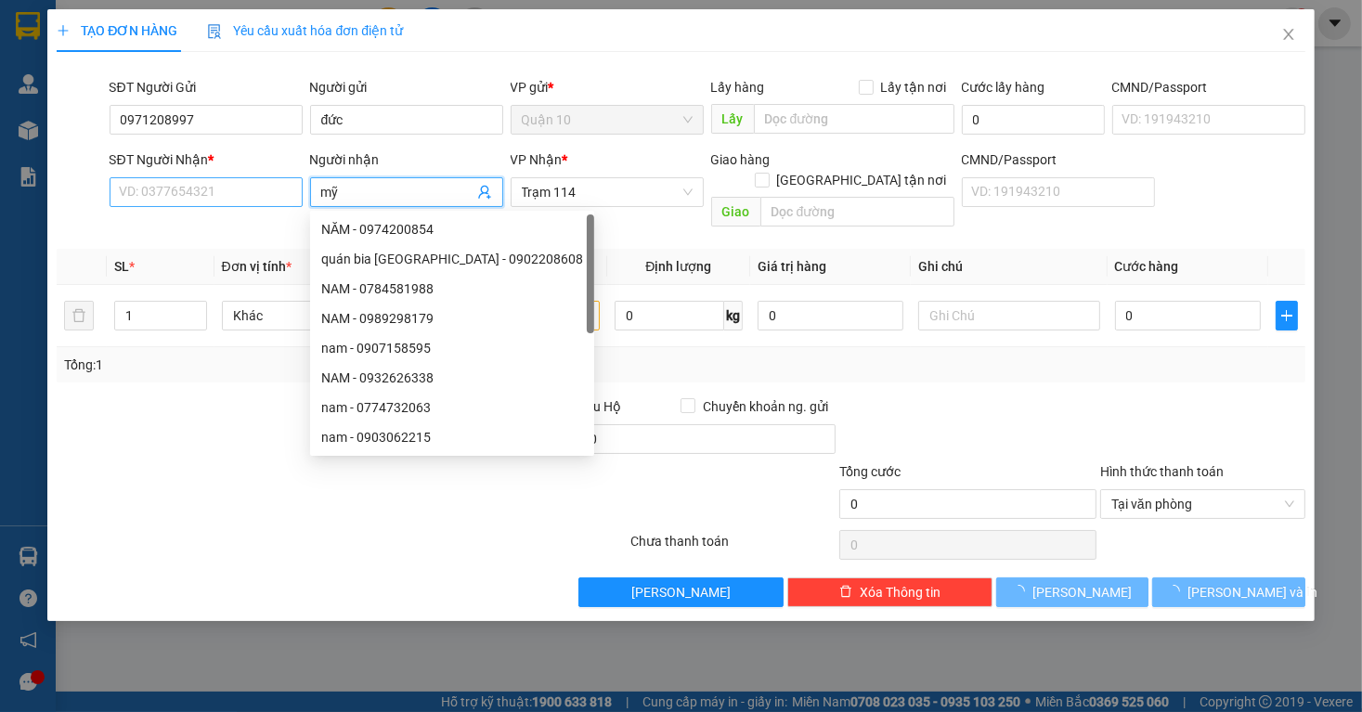
type input "mỹ"
click at [262, 186] on input "SĐT Người Nhận *" at bounding box center [206, 192] width 193 height 30
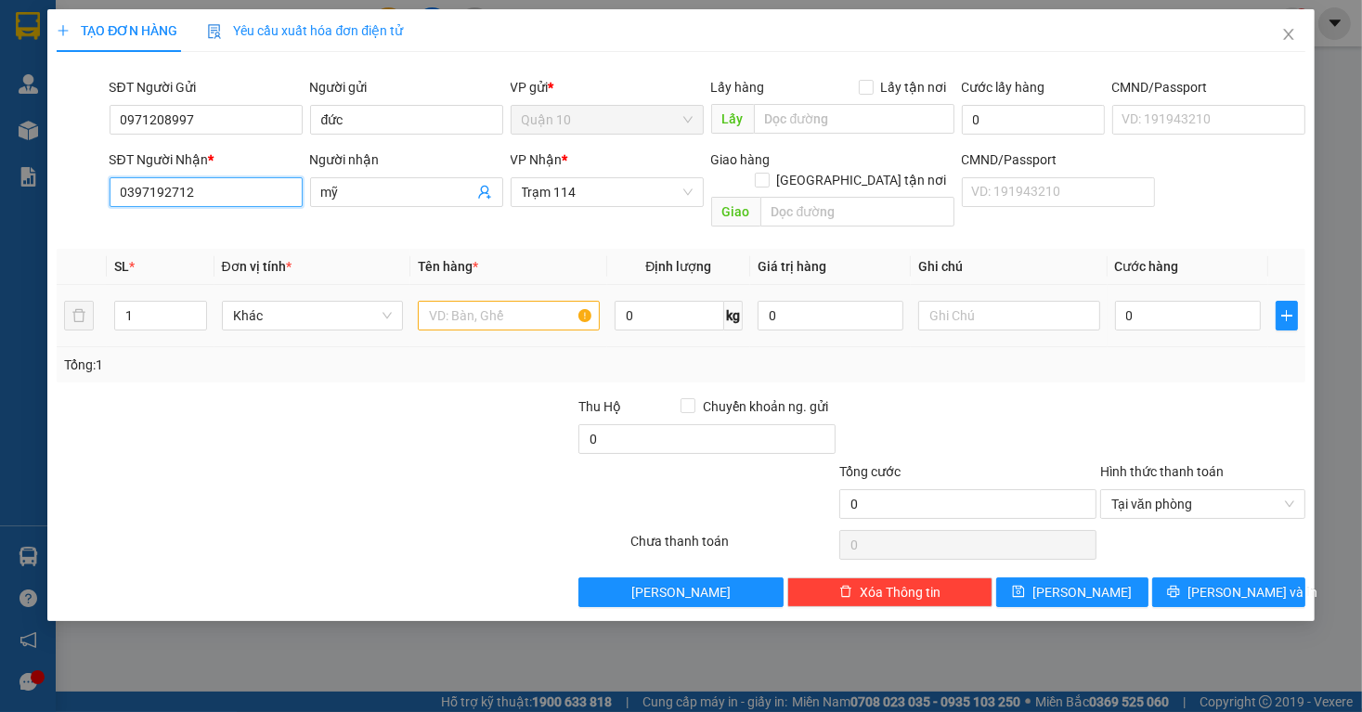
type input "0397192712"
drag, startPoint x: 466, startPoint y: 275, endPoint x: 420, endPoint y: 293, distance: 50.0
click at [464, 285] on td at bounding box center [508, 316] width 197 height 62
drag, startPoint x: 383, startPoint y: 303, endPoint x: 482, endPoint y: 294, distance: 99.7
click at [405, 303] on td "Khác" at bounding box center [313, 316] width 197 height 62
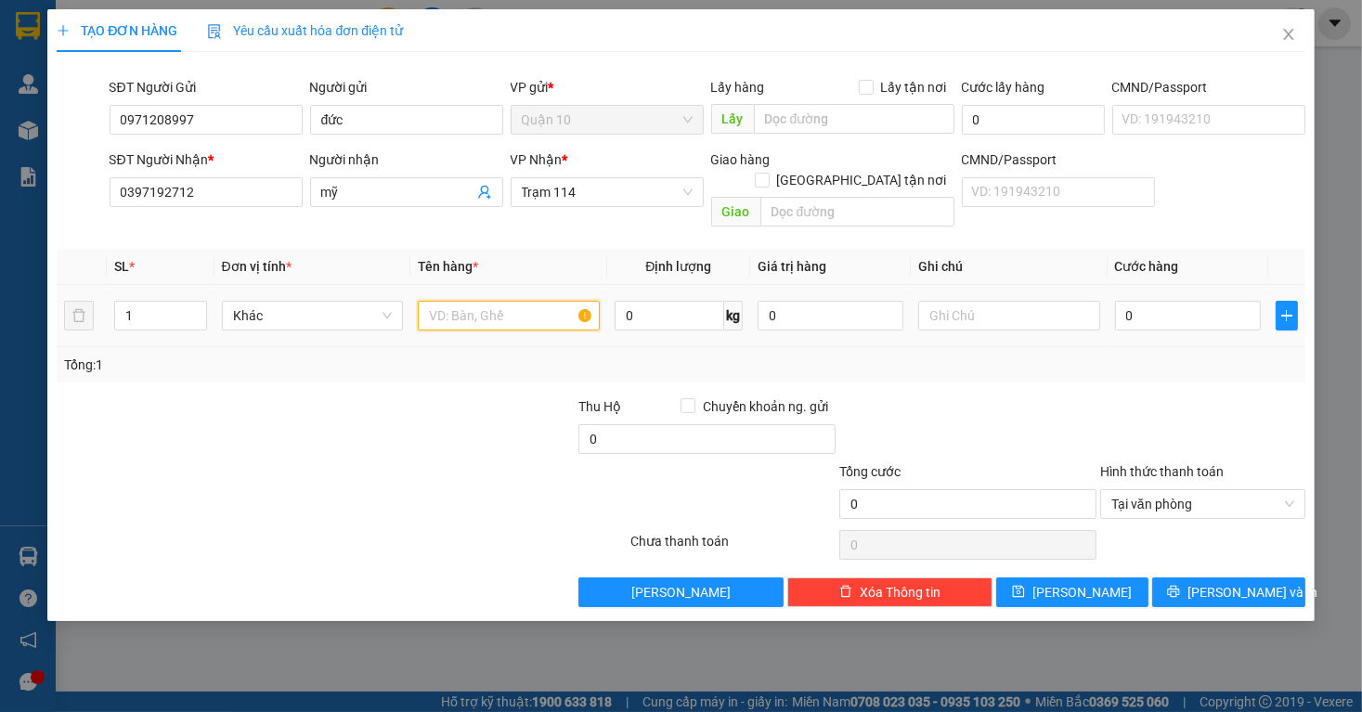
click at [492, 301] on input "text" at bounding box center [509, 316] width 182 height 30
type input "thùng giấy thuốc thú y"
type input "4"
type input "0"
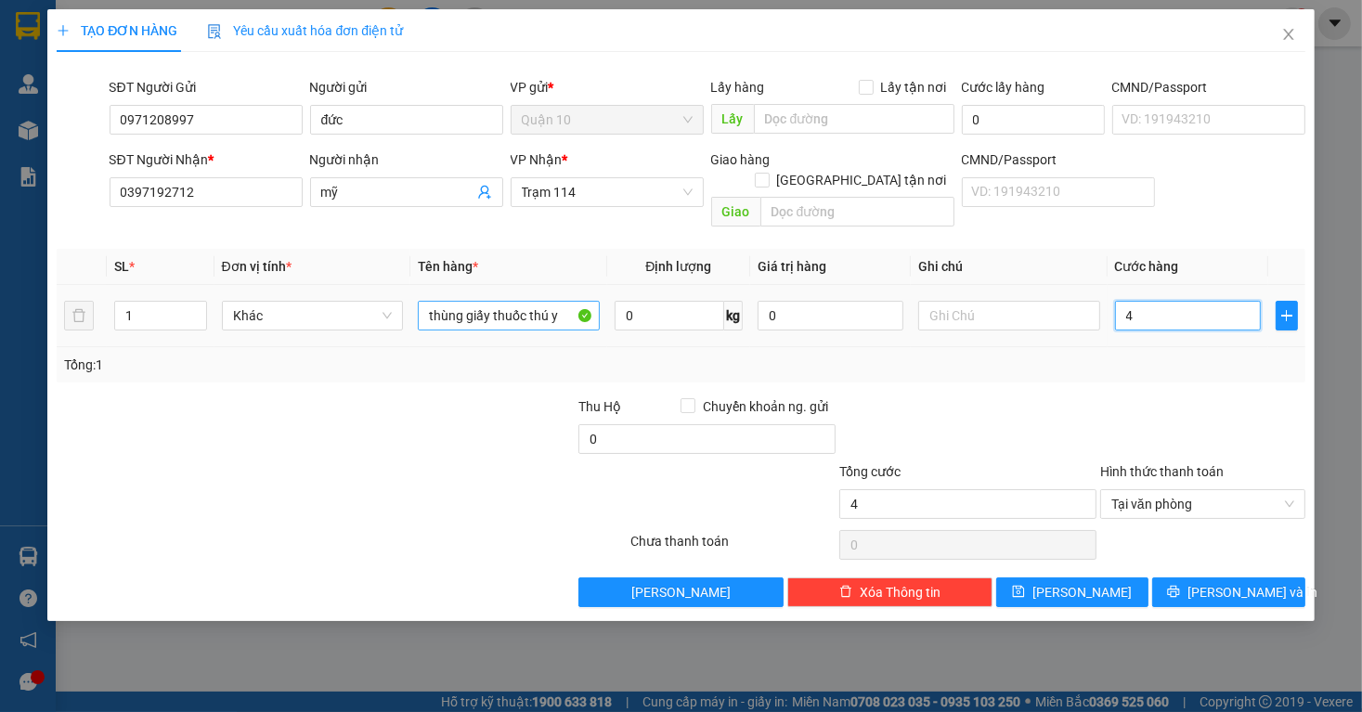
type input "0"
type input "050"
type input "50"
type input "50.000"
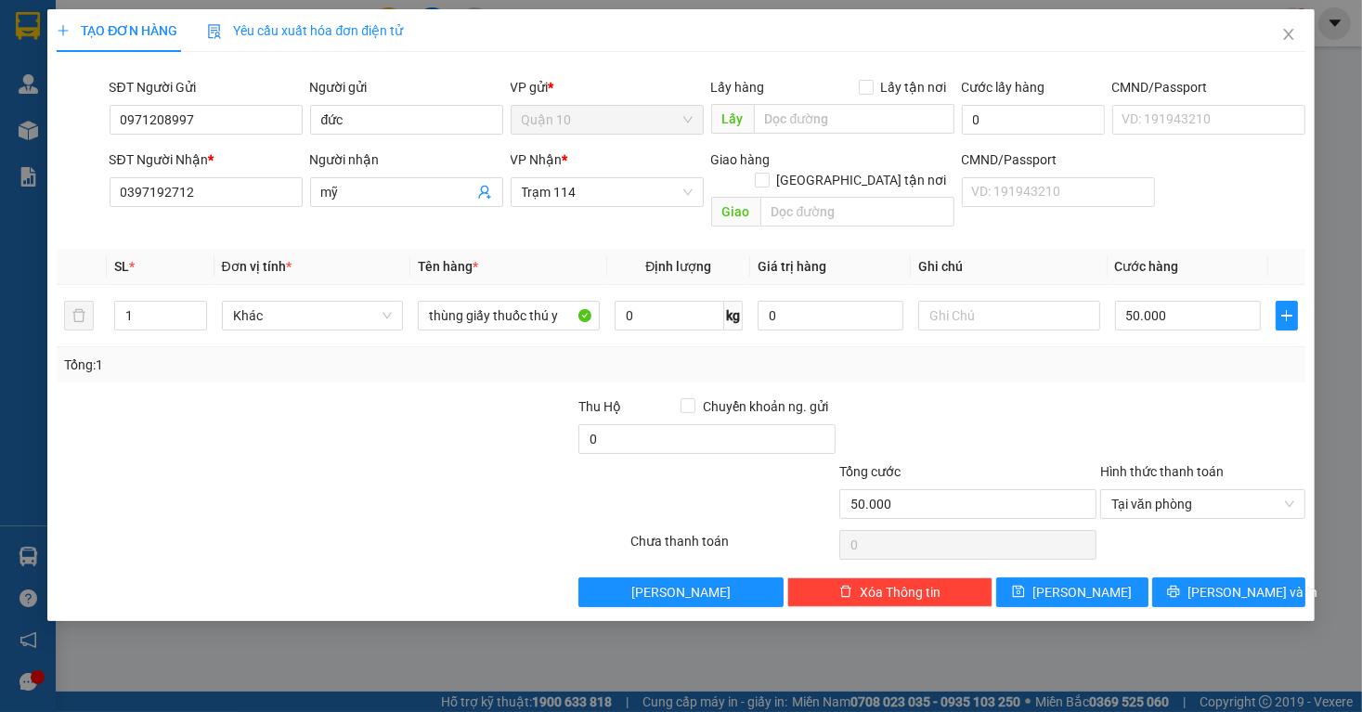
click at [944, 369] on div "Transit Pickup Surcharge Ids Transit Deliver Surcharge Ids Transit Deliver Surc…" at bounding box center [681, 337] width 1248 height 541
drag, startPoint x: 836, startPoint y: 293, endPoint x: 657, endPoint y: 320, distance: 181.3
click at [711, 333] on div "SL * Đơn vị tính * Tên hàng * Định lượng Giá trị hàng Ghi chú Cước hàng 1 Khác …" at bounding box center [681, 316] width 1248 height 134
type input "0.500.000"
click at [1180, 585] on icon "printer" at bounding box center [1173, 591] width 13 height 13
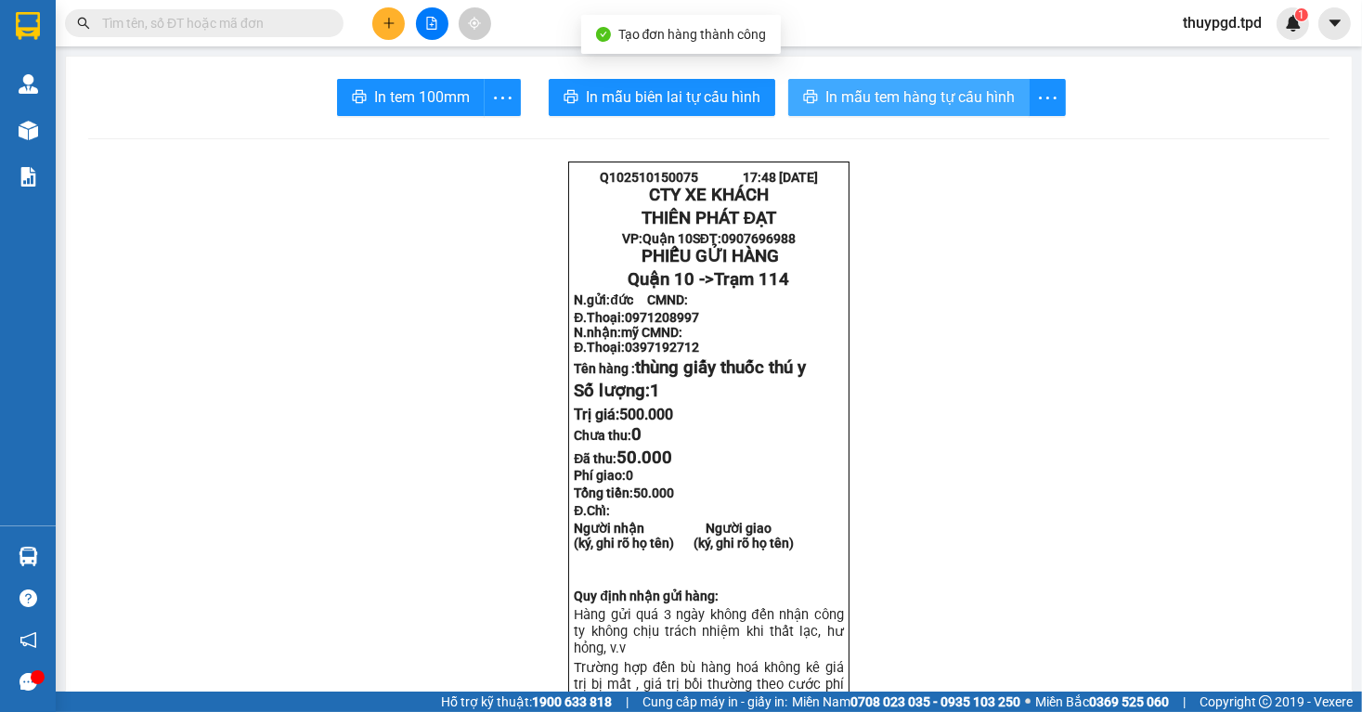
click at [866, 99] on span "In mẫu tem hàng tự cấu hình" at bounding box center [920, 96] width 189 height 23
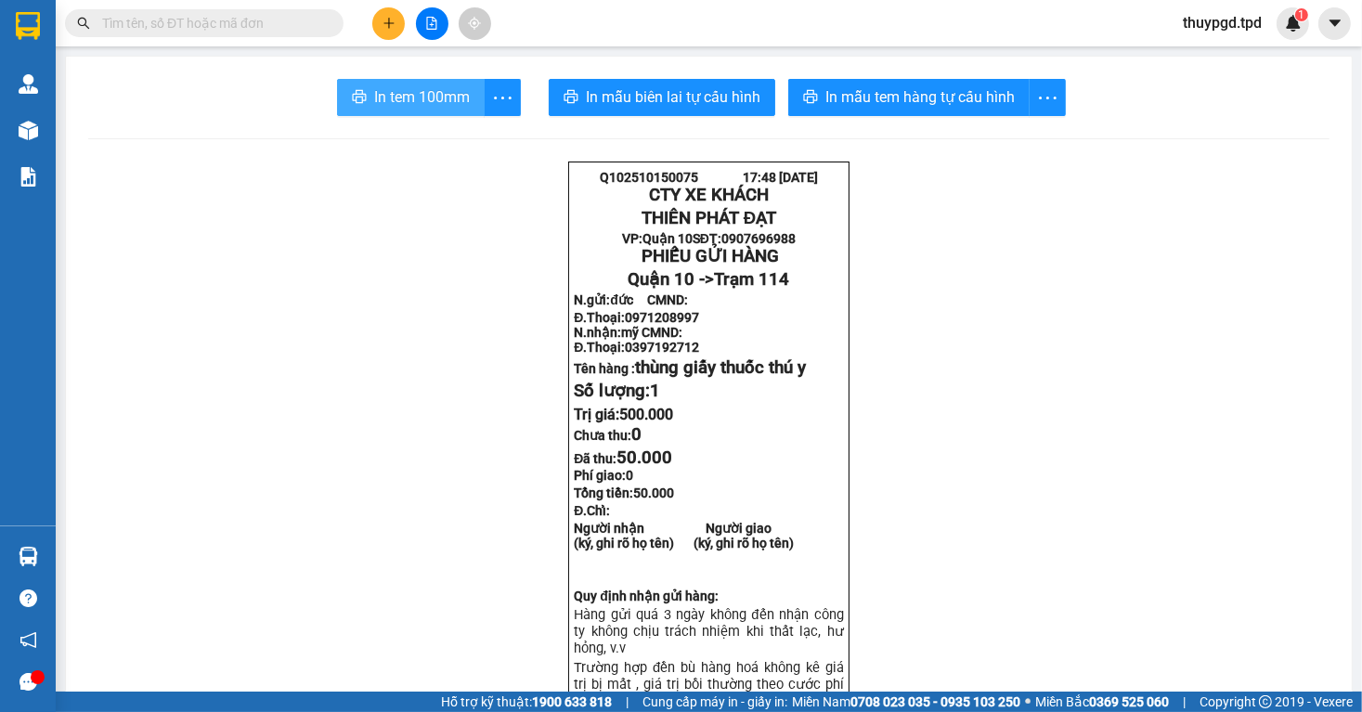
click at [414, 96] on span "In tem 100mm" at bounding box center [422, 96] width 96 height 23
click at [384, 14] on button at bounding box center [388, 23] width 33 height 33
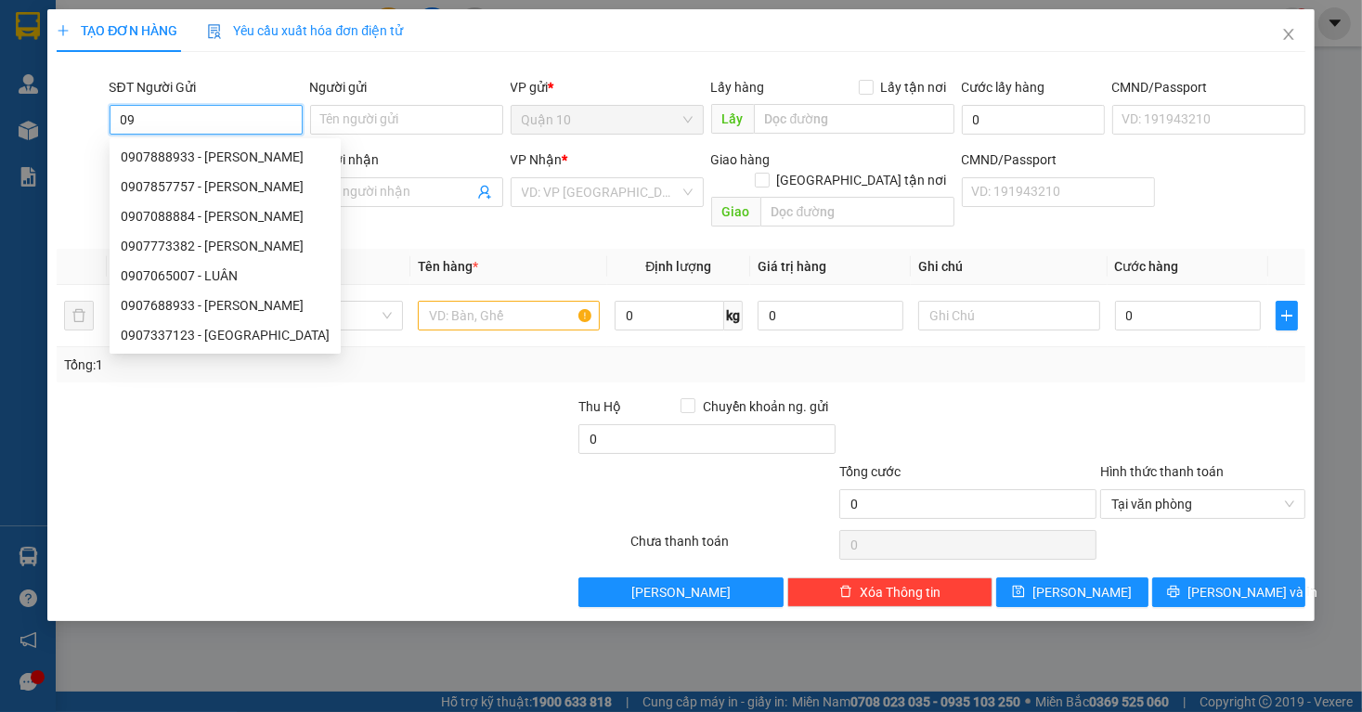
type input "0"
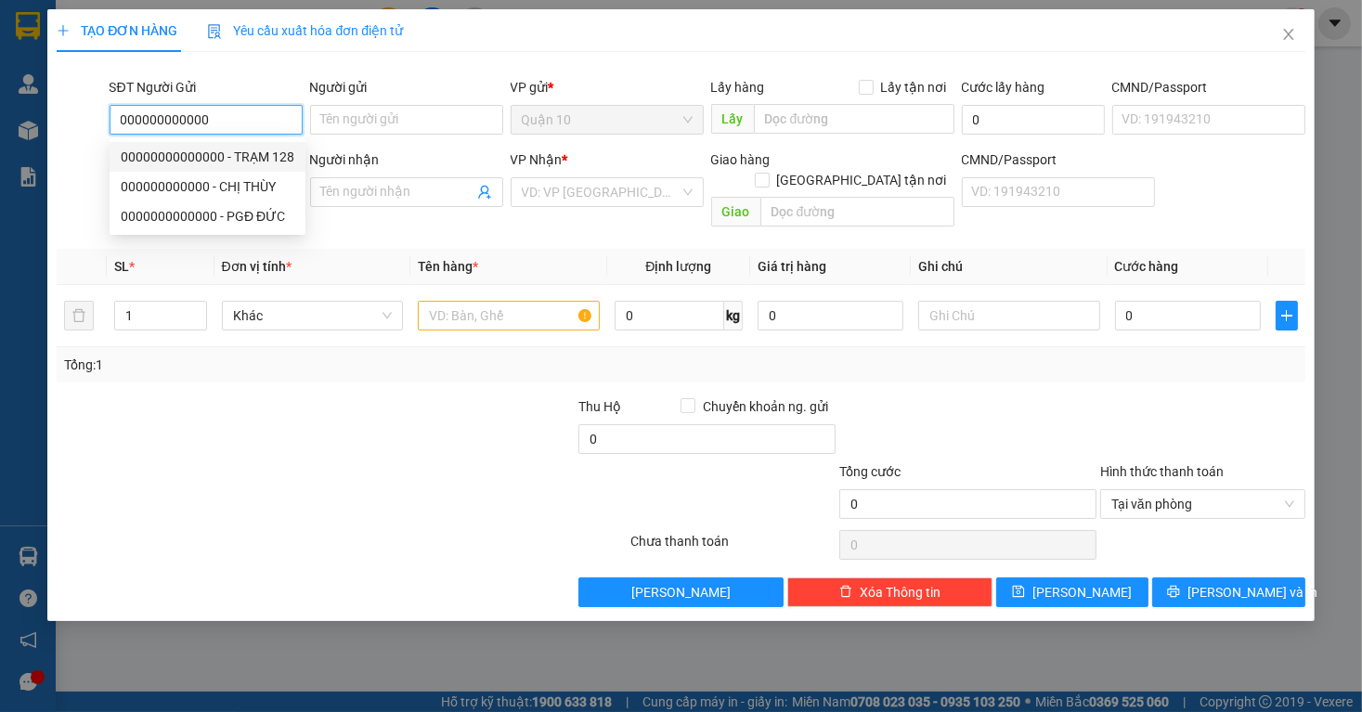
click at [256, 161] on div "00000000000000 - TRẠM 128" at bounding box center [208, 157] width 174 height 20
type input "00000000000000"
type input "TRẠM 128"
type input "00000000000000"
type input "TRẠM 128"
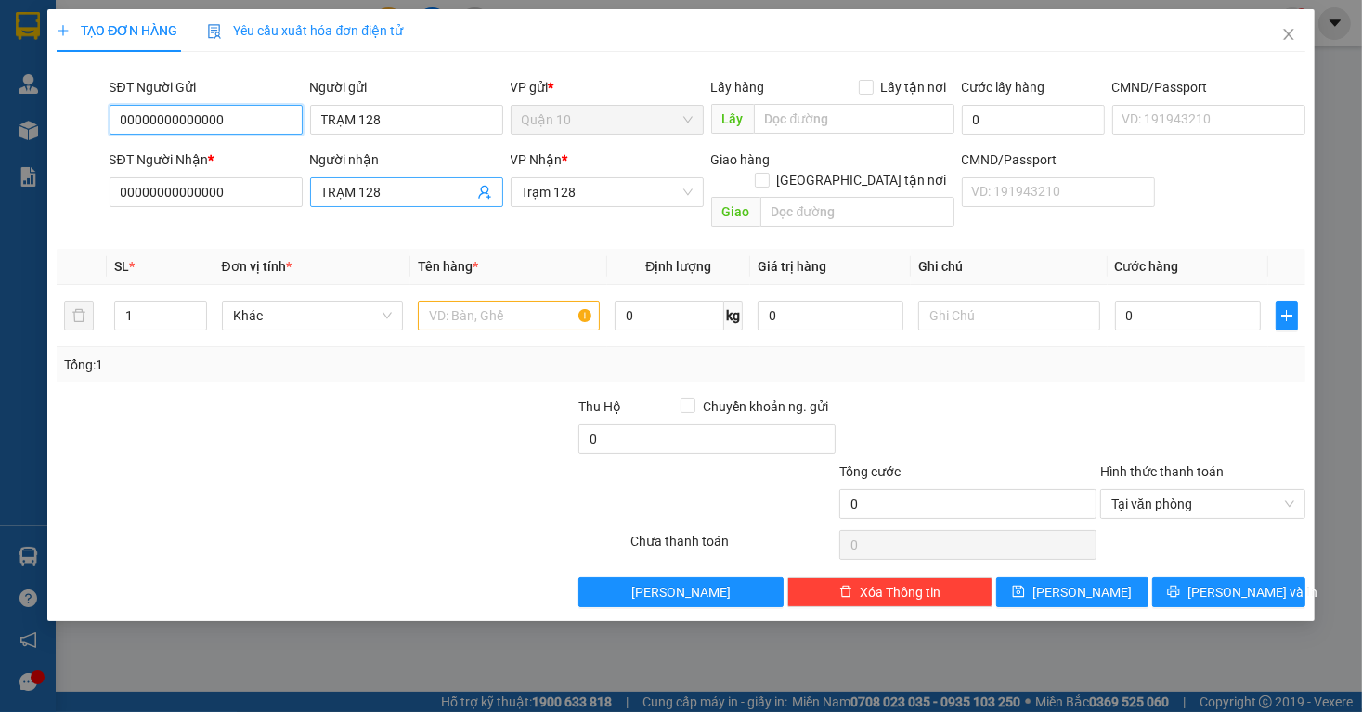
type input "00000000000000"
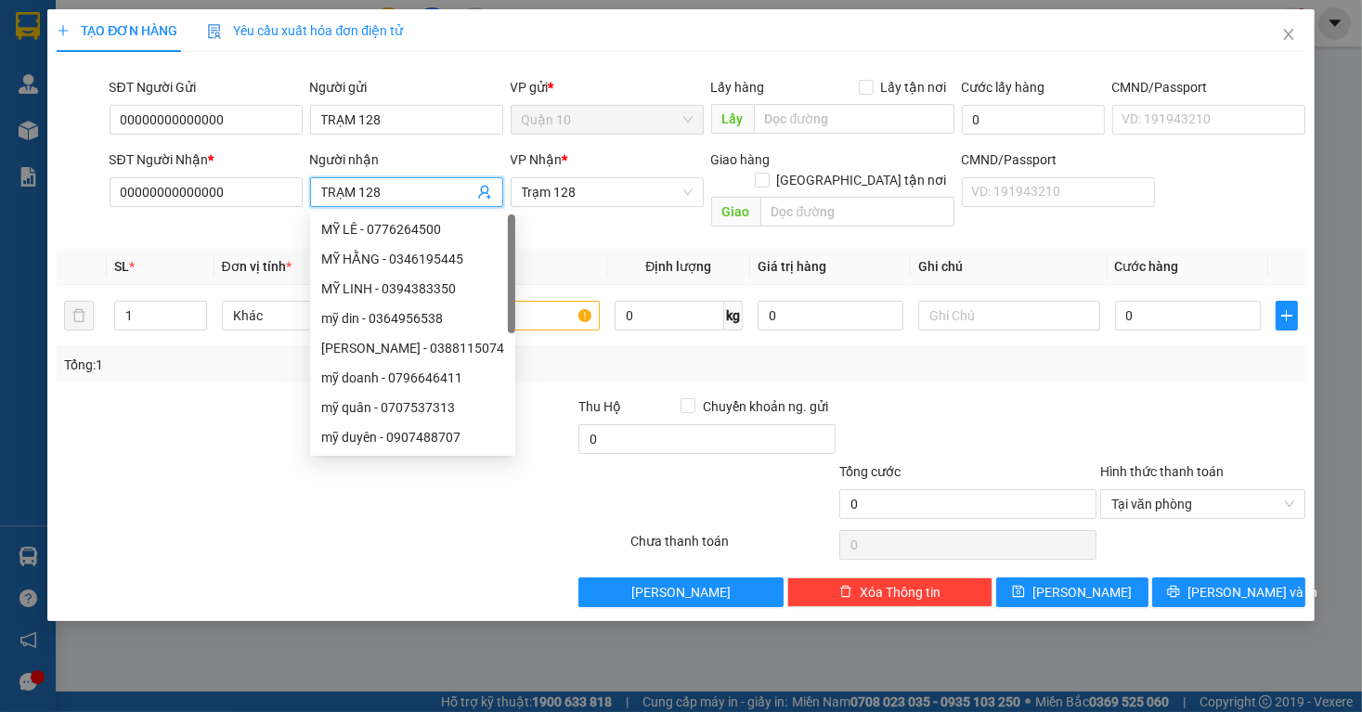
drag, startPoint x: 364, startPoint y: 196, endPoint x: 310, endPoint y: 193, distance: 53.9
click at [310, 193] on span "TRẠM 128" at bounding box center [406, 192] width 193 height 30
type input "a"
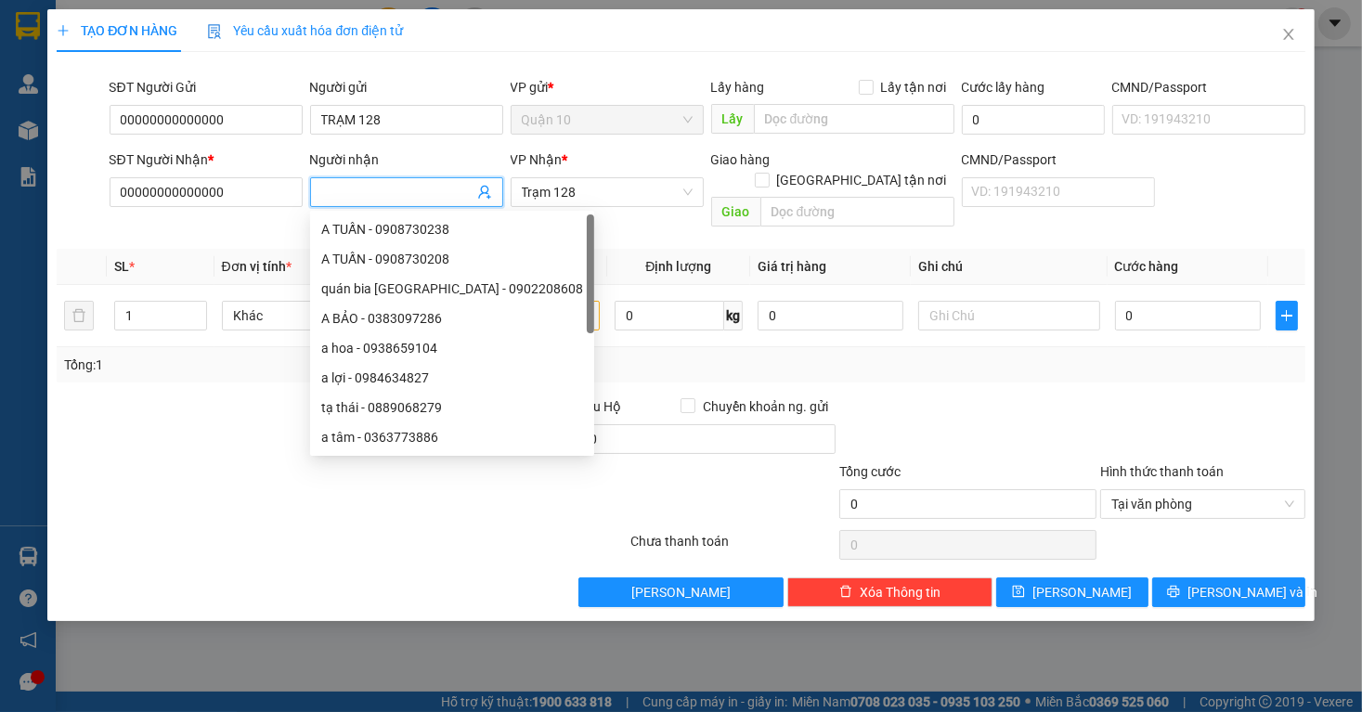
type input "D"
type input "Đ"
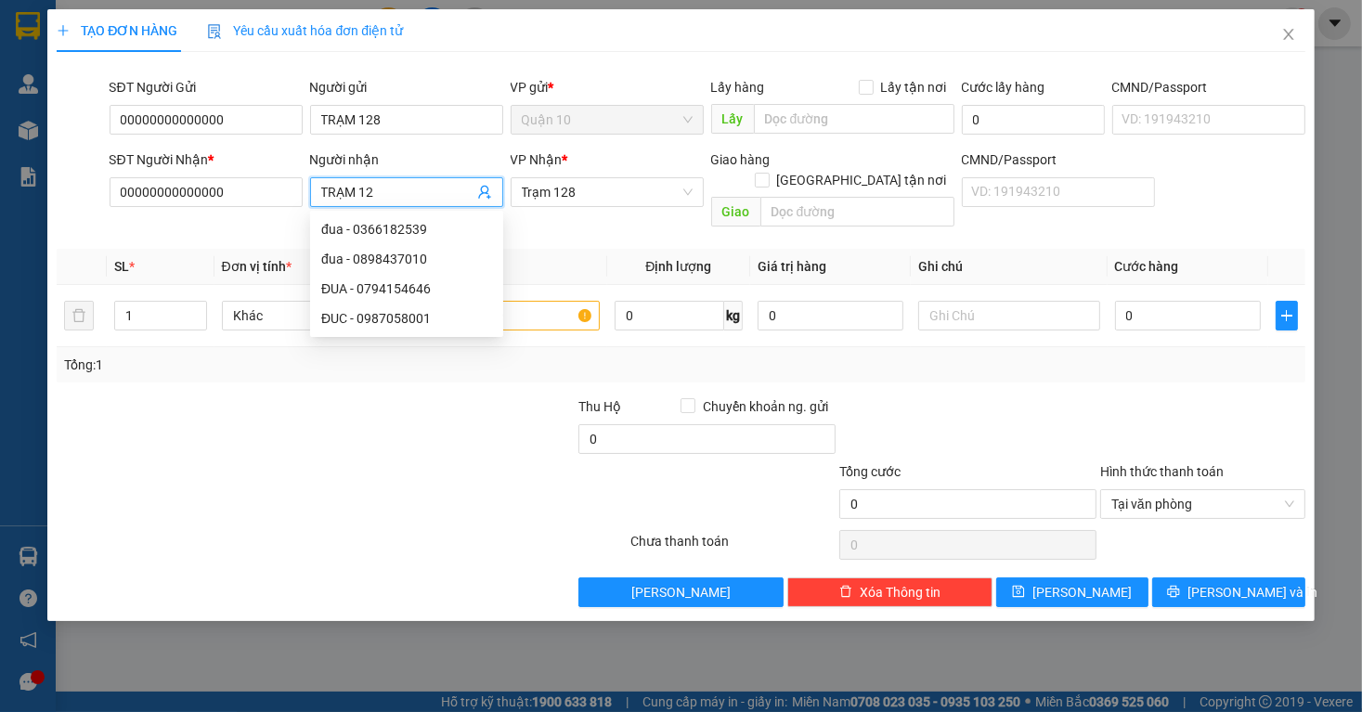
type input "TRẠM 128"
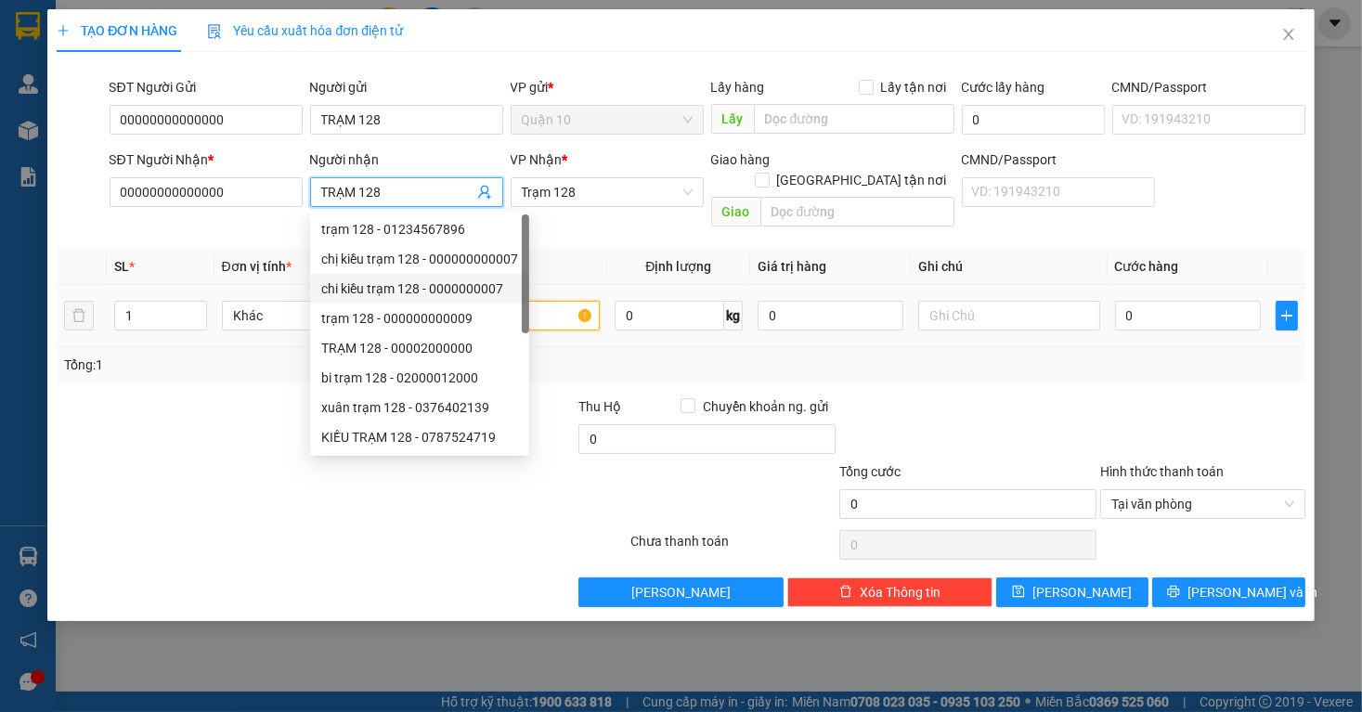
click at [551, 301] on input "text" at bounding box center [509, 316] width 182 height 30
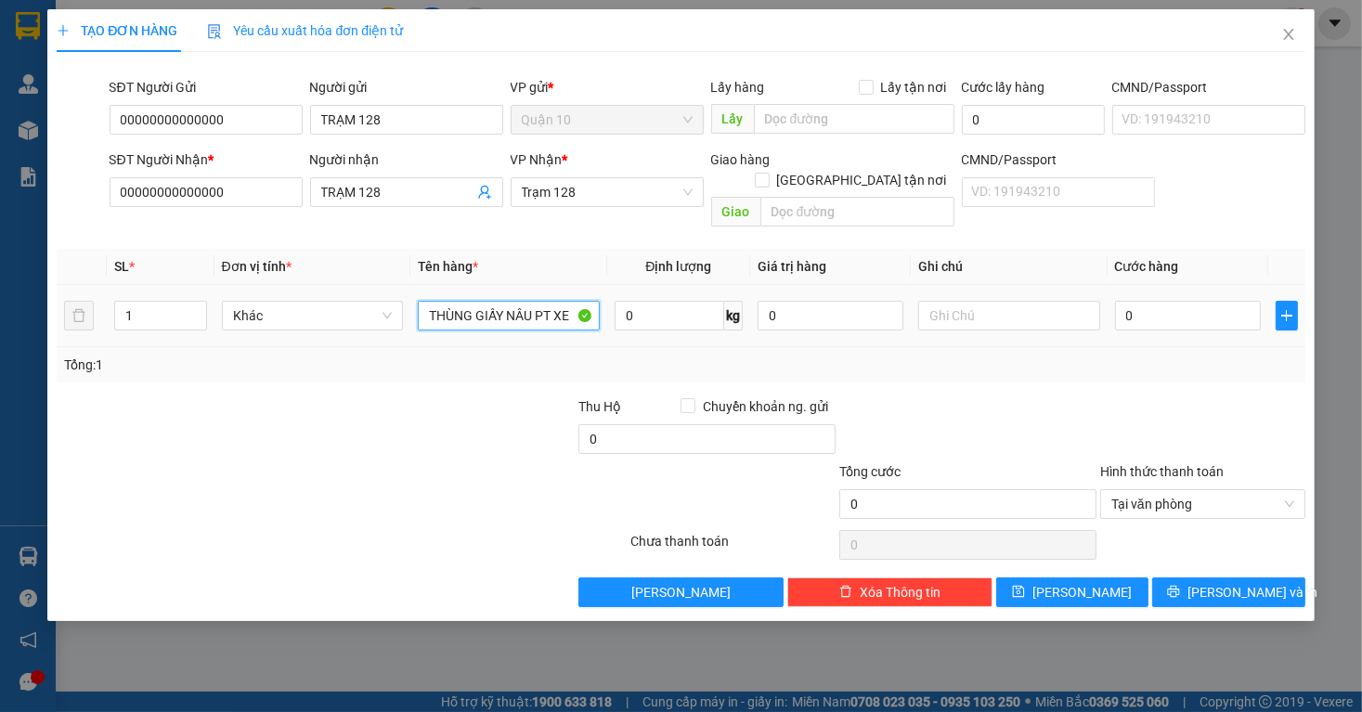
type input "THÙNG GIẤY NÂU PT XE"
click at [1152, 490] on span "Tại văn phòng" at bounding box center [1203, 504] width 183 height 28
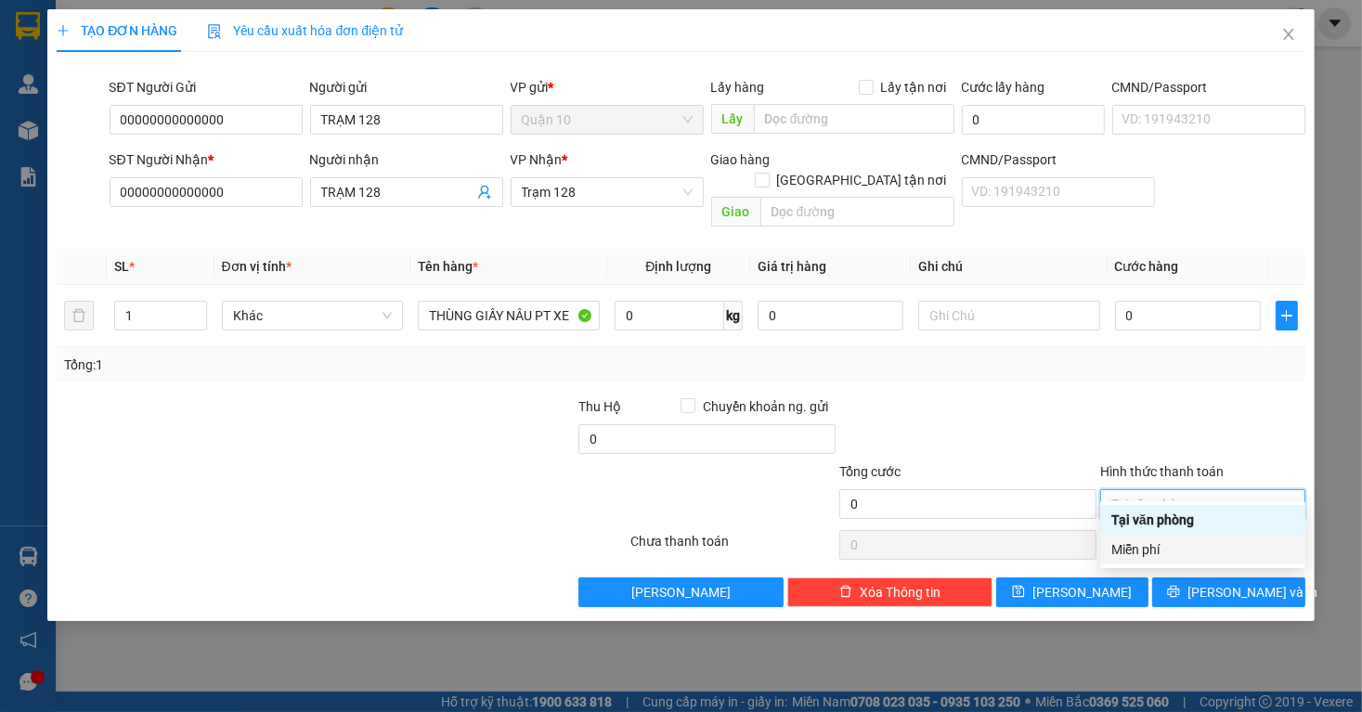
click at [1155, 551] on div "Miễn phí" at bounding box center [1203, 550] width 183 height 20
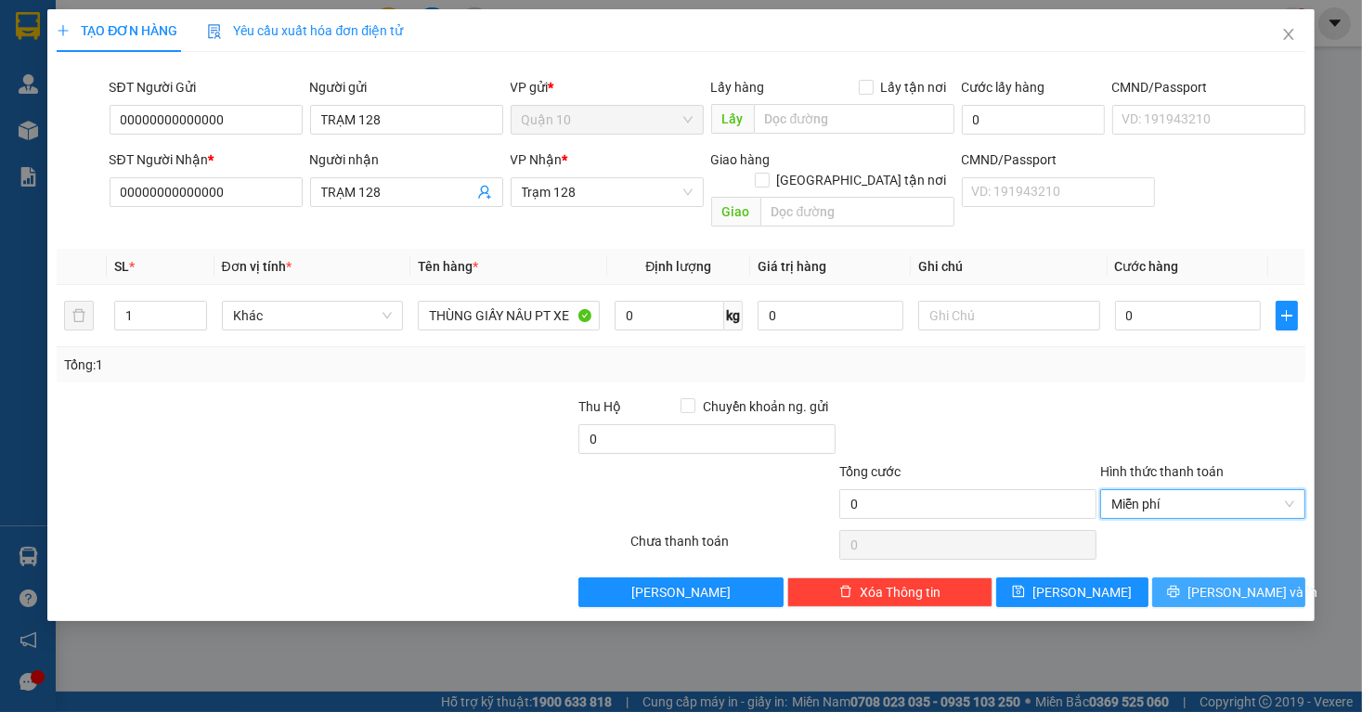
click at [1180, 585] on span "printer" at bounding box center [1173, 592] width 13 height 15
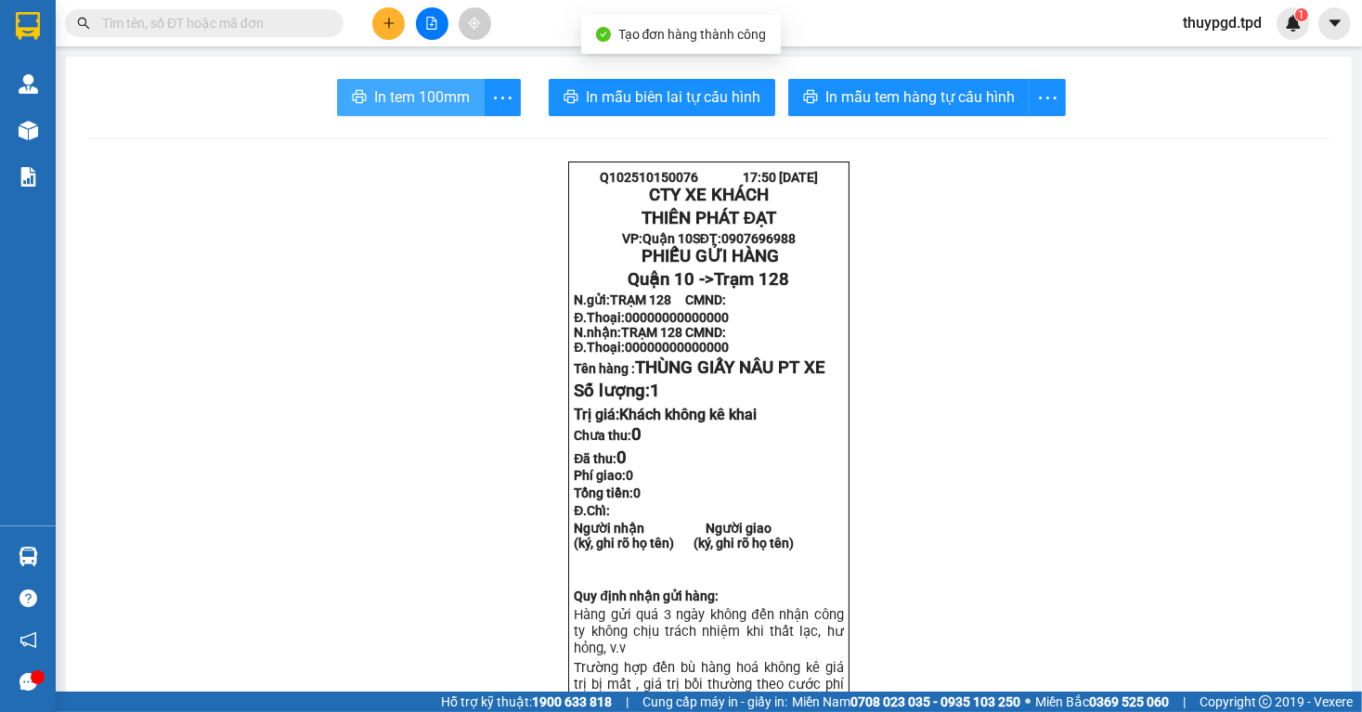
click at [438, 104] on span "In tem 100mm" at bounding box center [422, 96] width 96 height 23
click at [404, 35] on div at bounding box center [431, 23] width 139 height 33
click at [400, 30] on button at bounding box center [388, 23] width 33 height 33
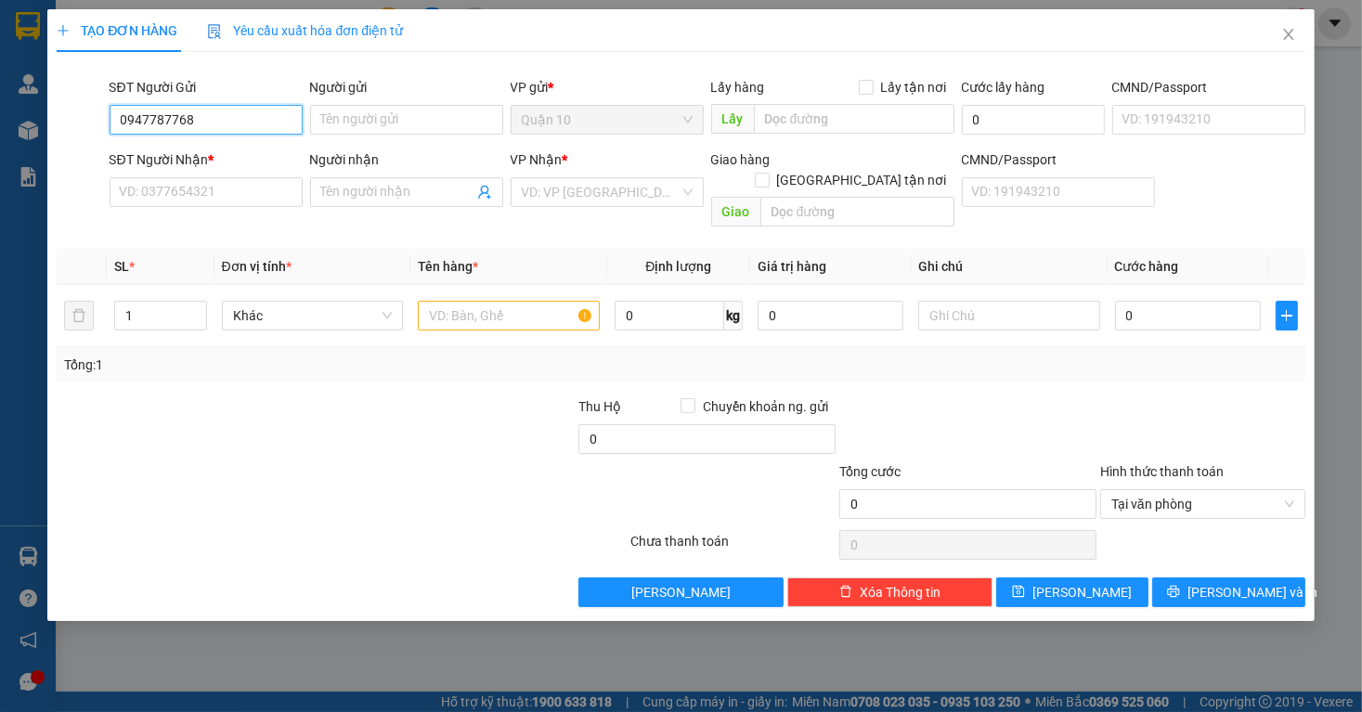
click at [174, 121] on input "0947787768" at bounding box center [206, 120] width 193 height 30
type input "0947787768"
click at [150, 179] on input "SĐT Người Nhận *" at bounding box center [206, 192] width 193 height 30
paste input "0947787768"
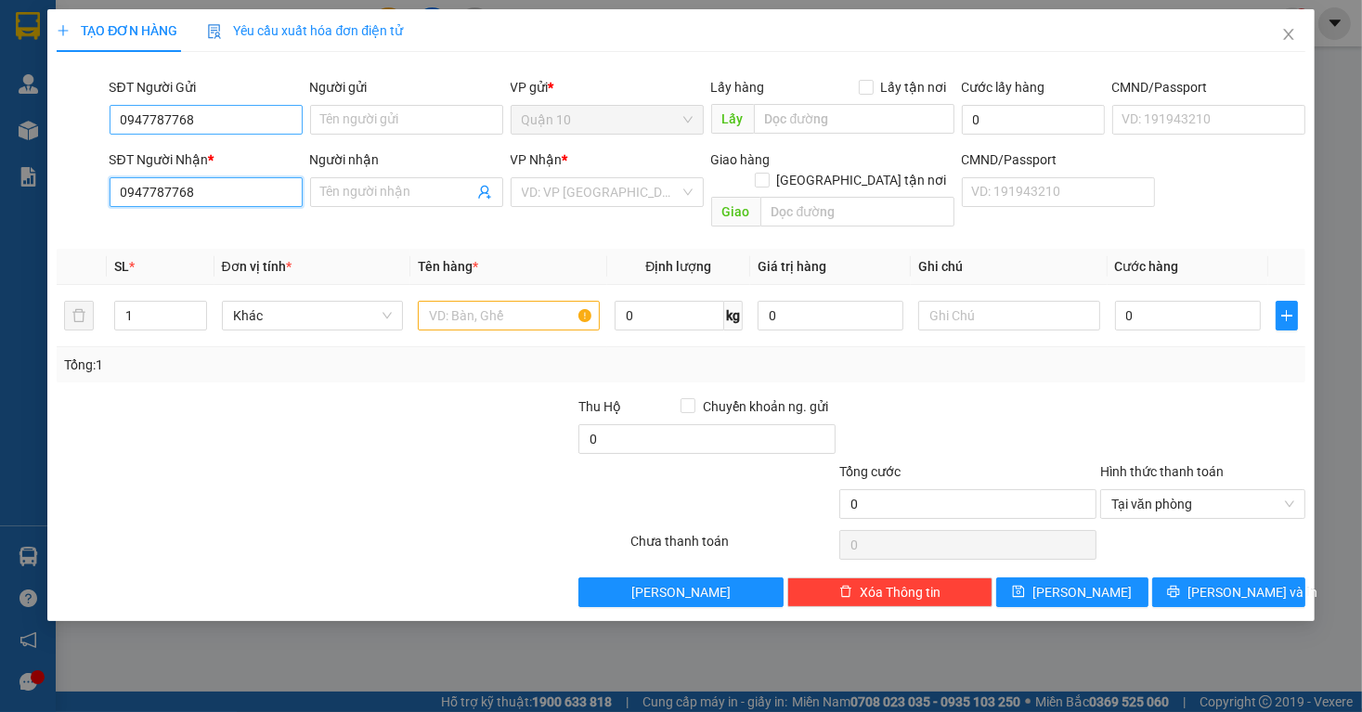
type input "0947787768"
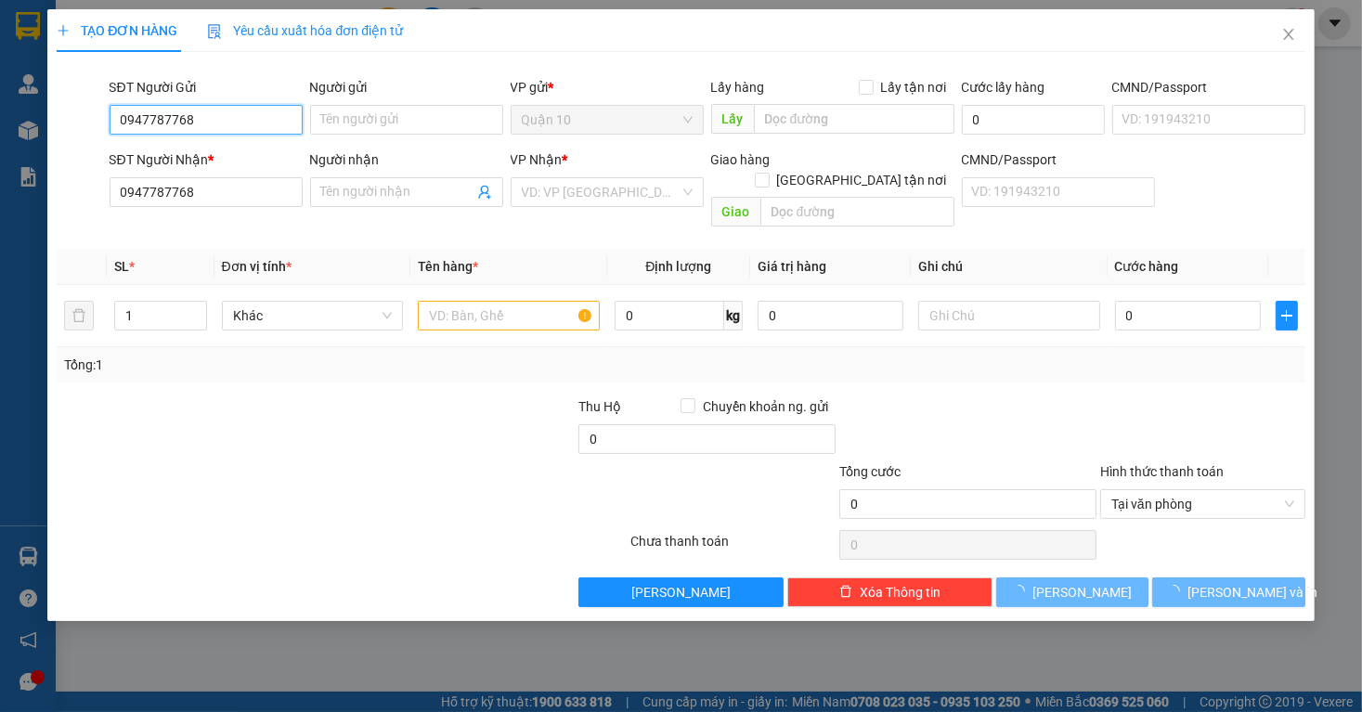
drag, startPoint x: 202, startPoint y: 111, endPoint x: -48, endPoint y: 187, distance: 261.8
click at [0, 187] on html "Kết quả tìm kiếm ( 4573 ) Bộ lọc Mã ĐH Trạng thái Món hàng Thu hộ Tổng cước Chư…" at bounding box center [681, 356] width 1362 height 712
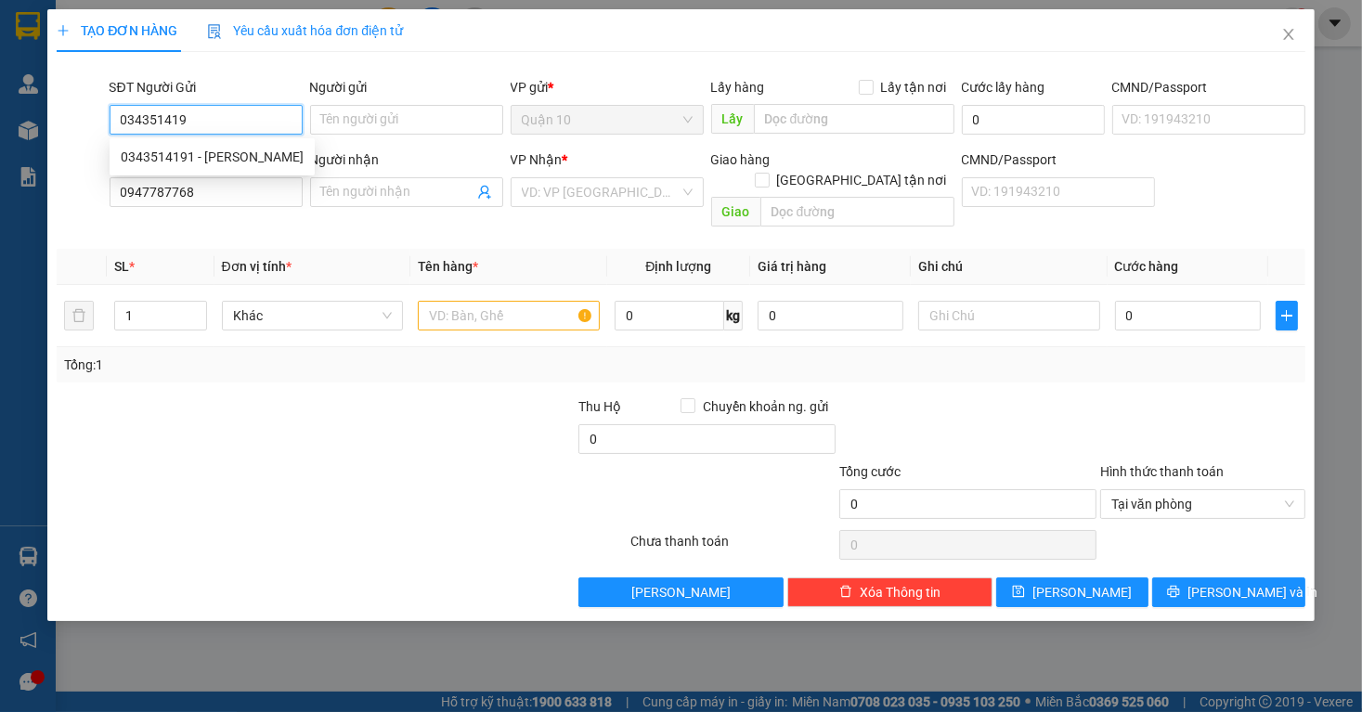
type input "0343514191"
click at [238, 163] on div "0343514191 - TRẦN GIA BẢO" at bounding box center [212, 157] width 183 height 20
type input "[PERSON_NAME]"
type input "0513323387"
type input "0343514191"
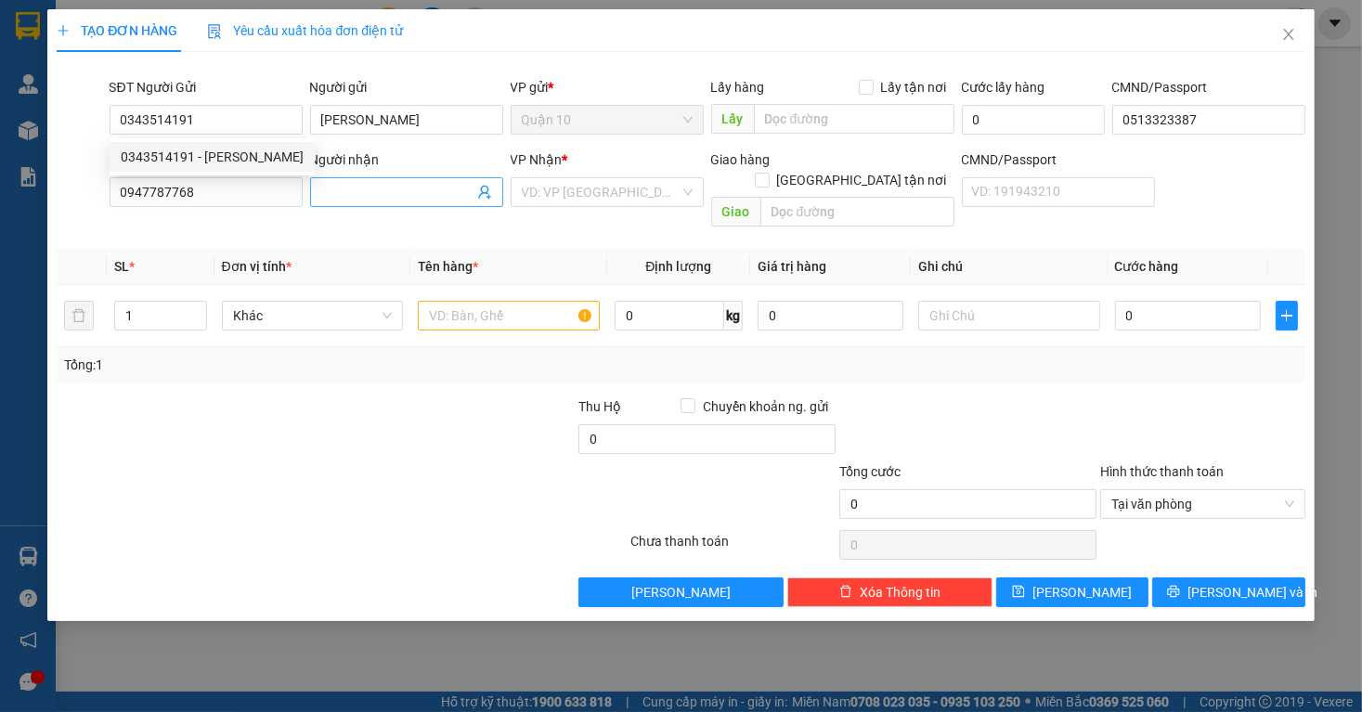
click at [327, 190] on input "Người nhận" at bounding box center [397, 192] width 152 height 20
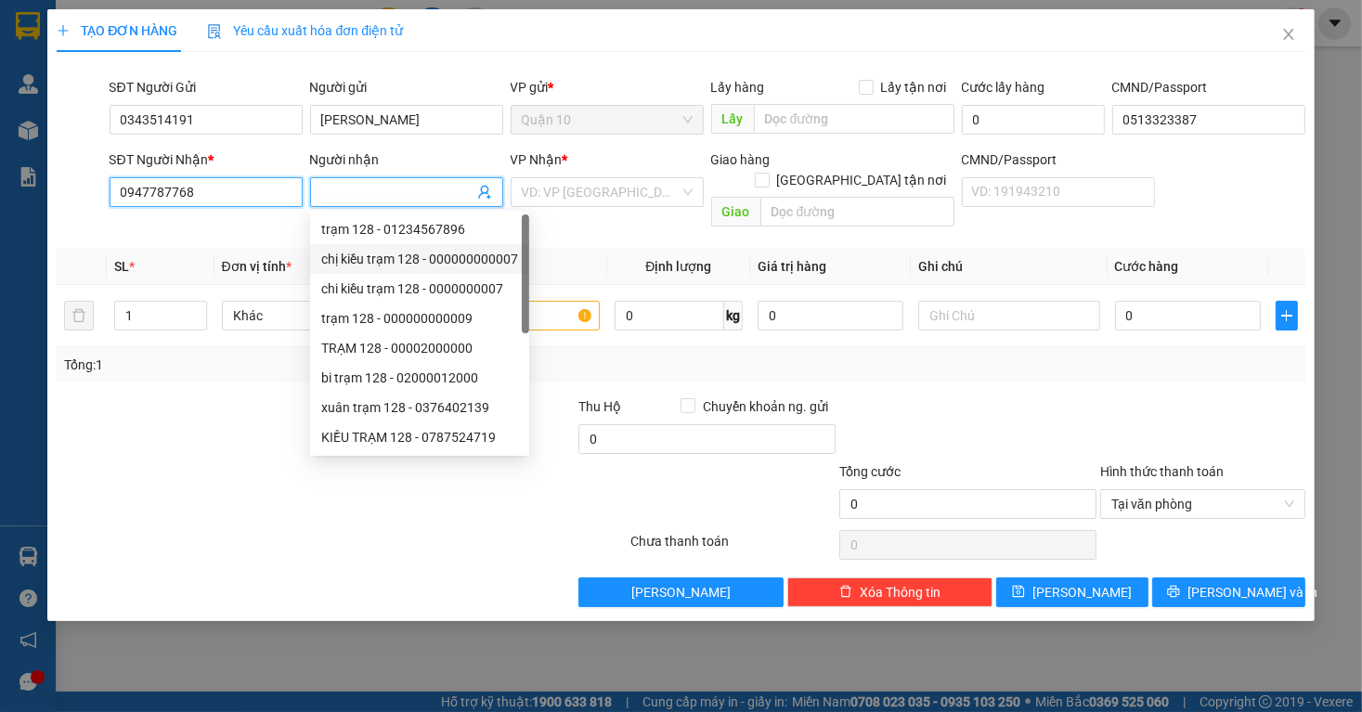
click at [279, 199] on input "0947787768" at bounding box center [206, 192] width 193 height 30
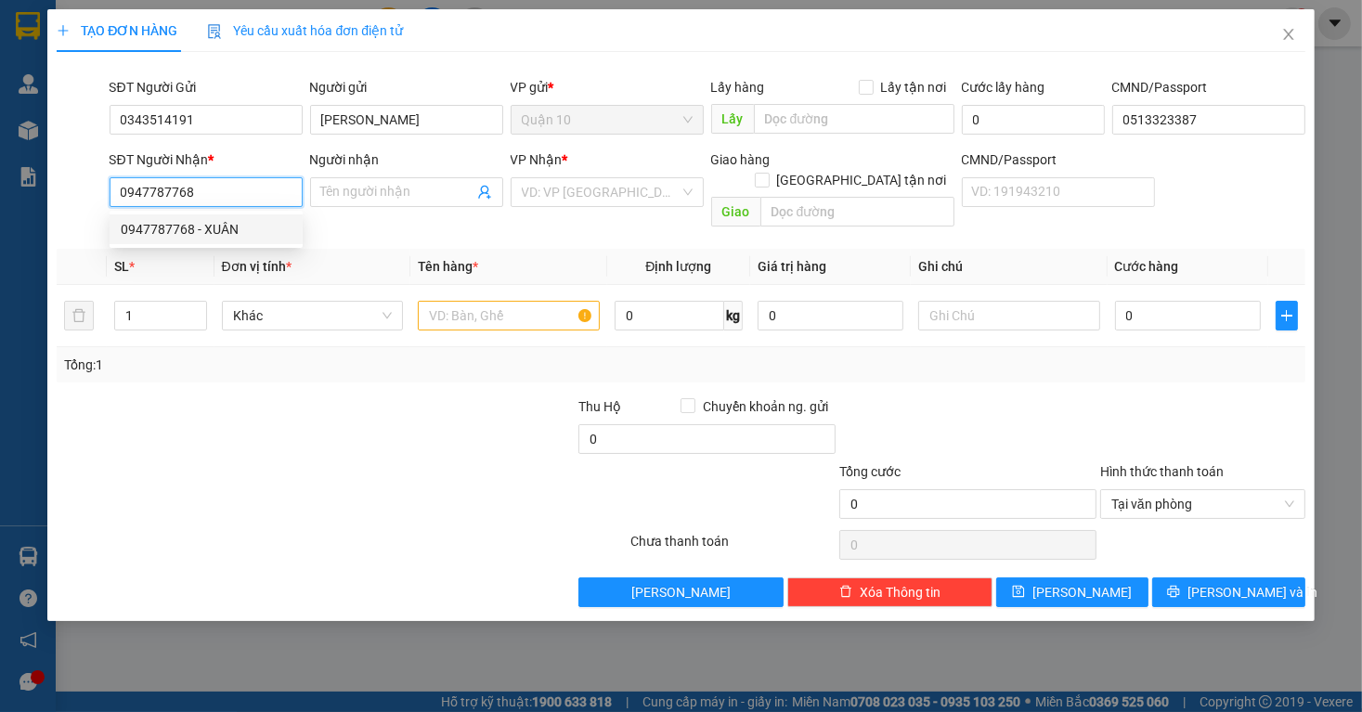
click at [269, 230] on div "0947787768 - XUÂN" at bounding box center [206, 229] width 171 height 20
type input "XUÂN"
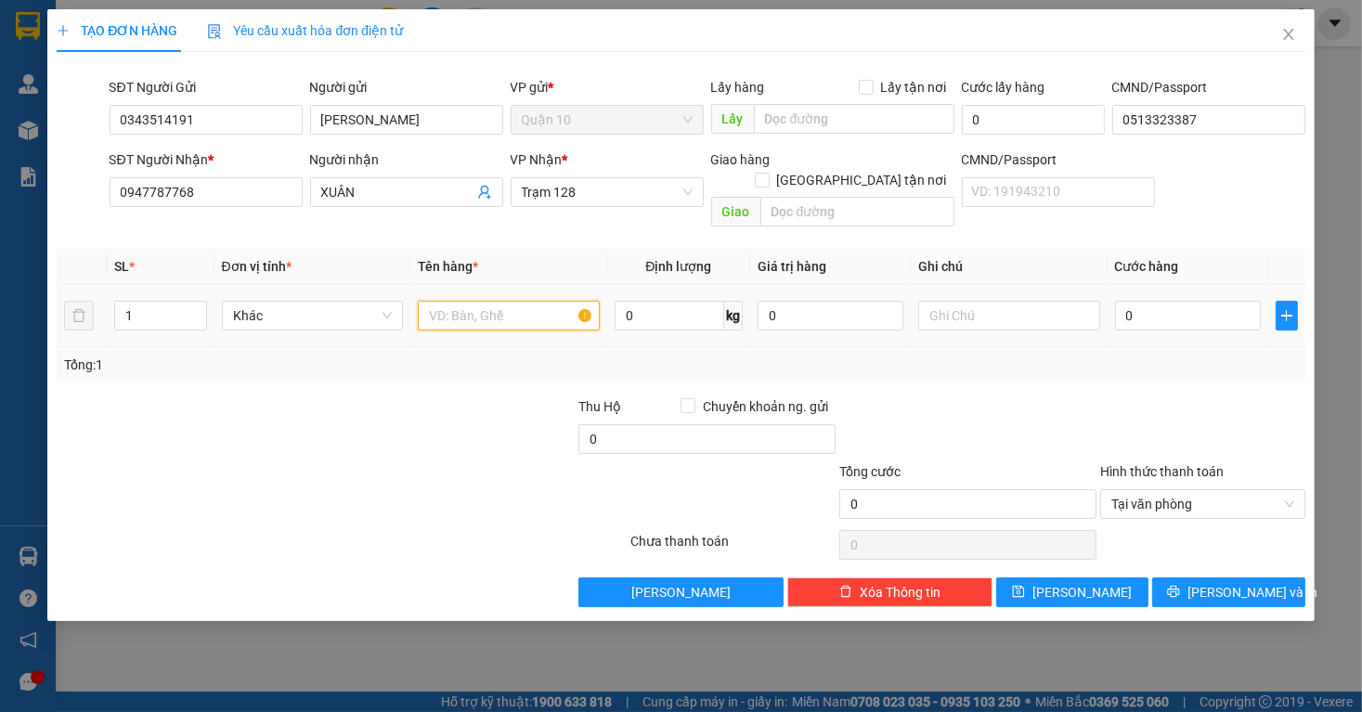
click at [541, 301] on input "text" at bounding box center [509, 316] width 182 height 30
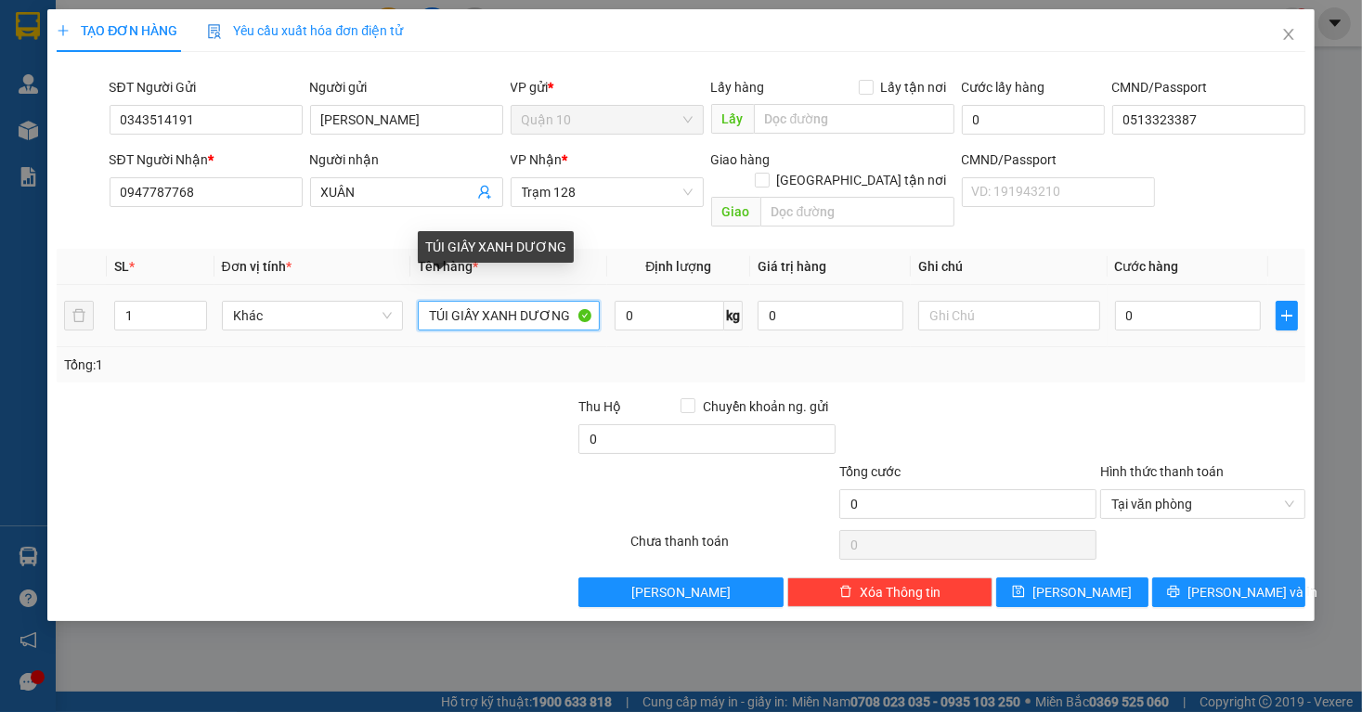
click at [483, 301] on input "TÚI GIẤY XANH DƯƠNG" at bounding box center [509, 316] width 182 height 30
click at [565, 301] on input "TÚI VẢI XANH DƯƠNG" at bounding box center [509, 316] width 182 height 30
type input "TÚI VẢI XANH DƯƠNG ĐỒ ĂN"
type input "100.000"
type input "5"
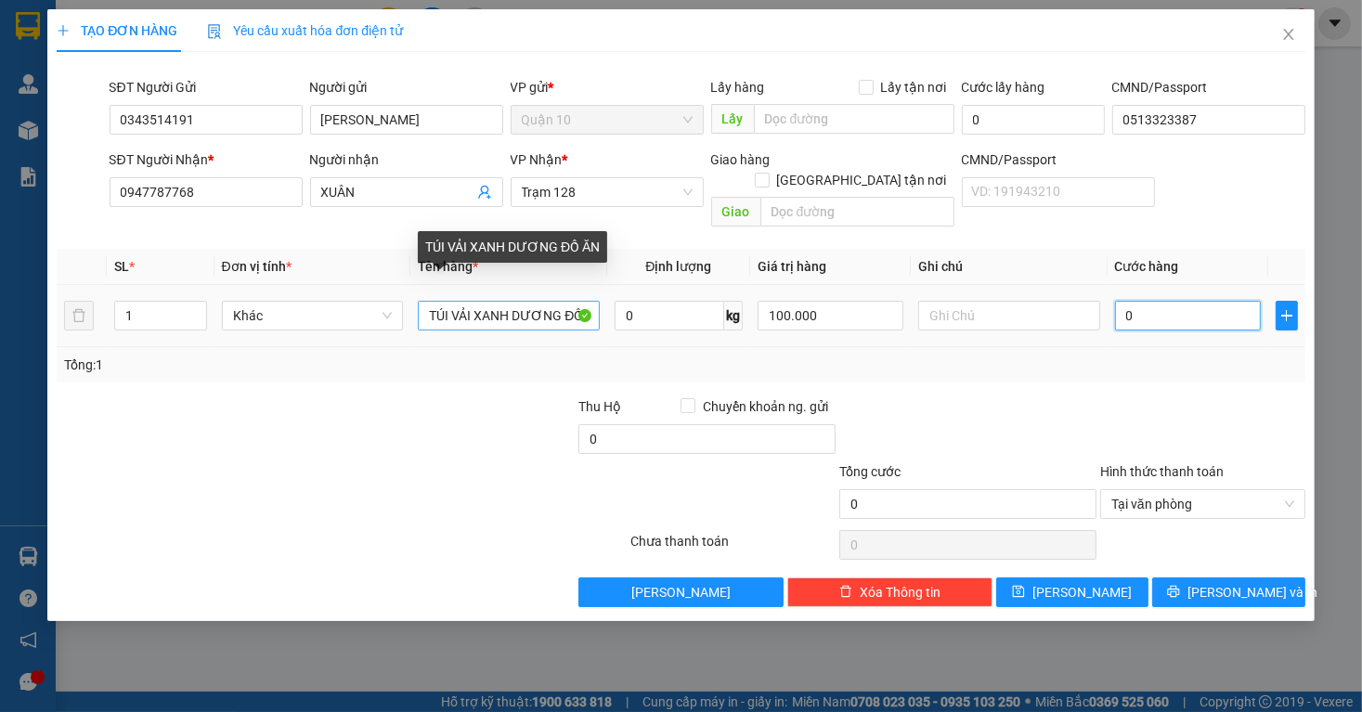
type input "5"
type input "50"
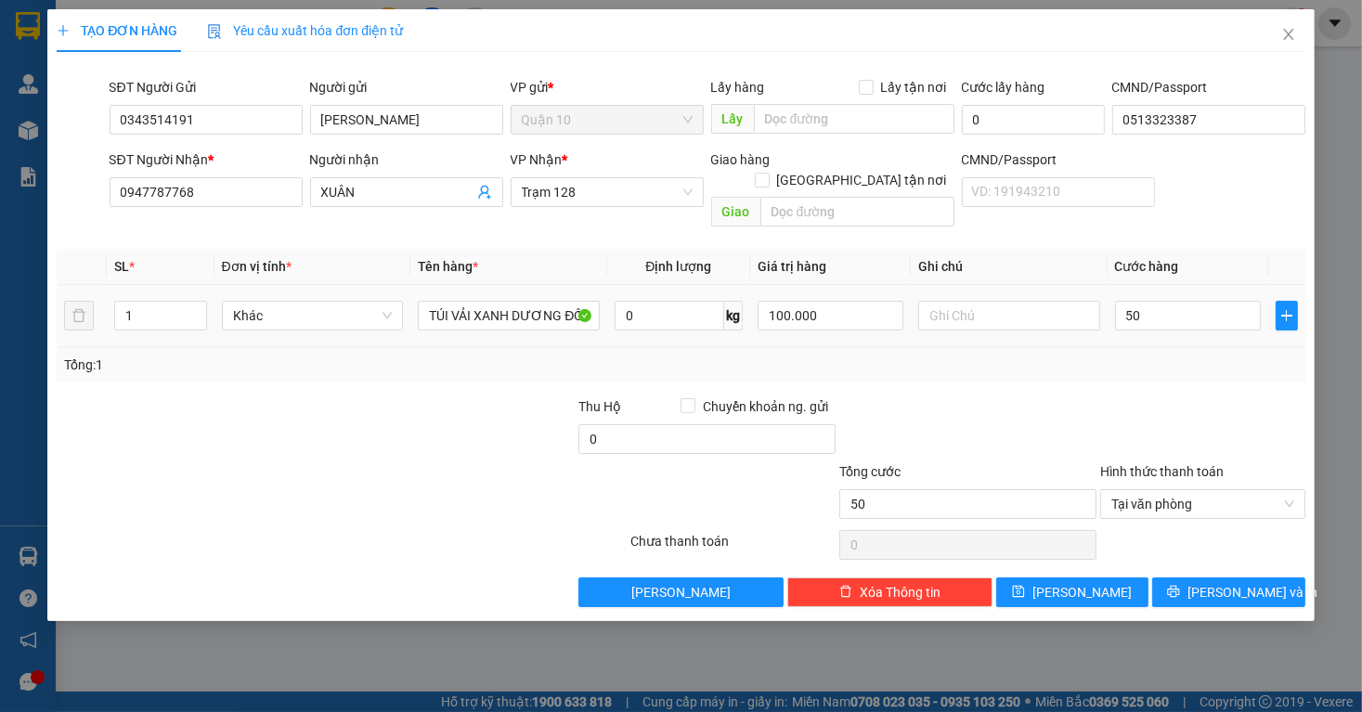
type input "50.000"
click at [1152, 367] on div "Transit Pickup Surcharge Ids Transit Deliver Surcharge Ids Transit Deliver Surc…" at bounding box center [681, 337] width 1248 height 541
click at [1204, 580] on button "[PERSON_NAME] và In" at bounding box center [1229, 593] width 153 height 30
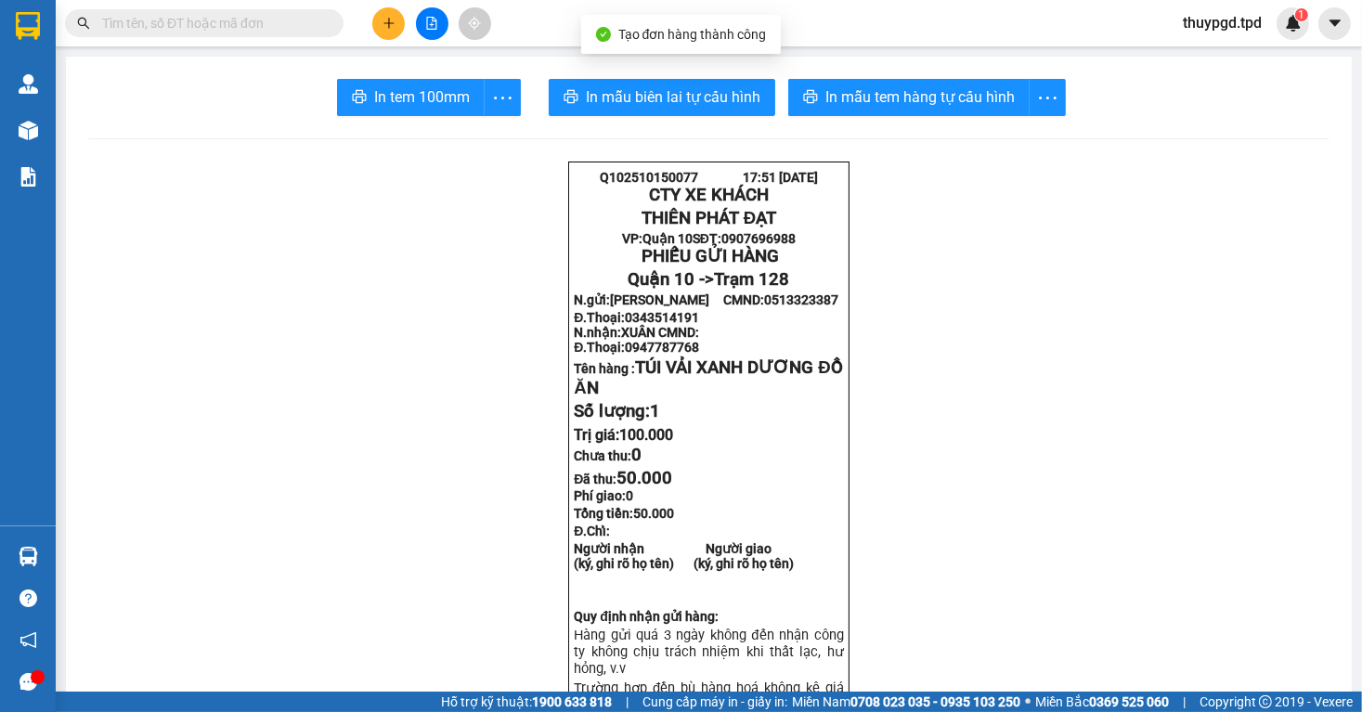
click at [914, 93] on span "In mẫu tem hàng tự cấu hình" at bounding box center [920, 96] width 189 height 23
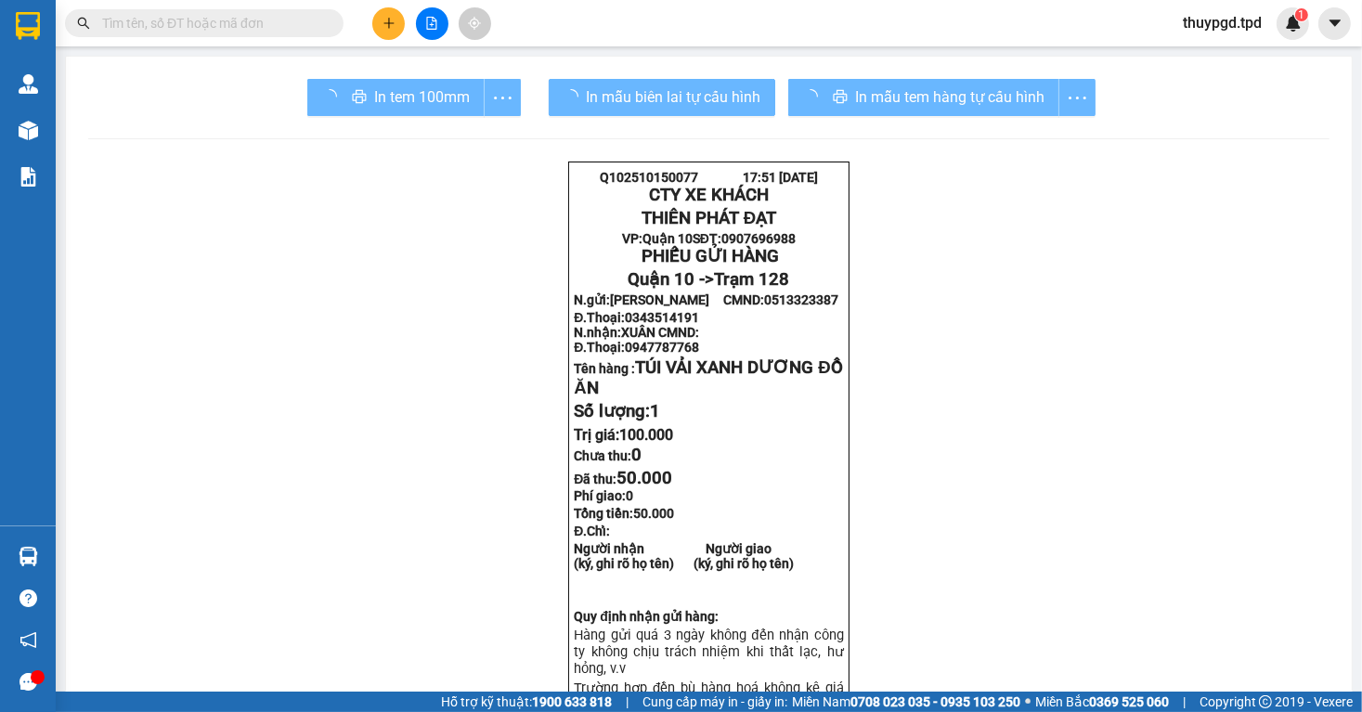
click at [348, 111] on div "In tem 100mm" at bounding box center [414, 97] width 214 height 37
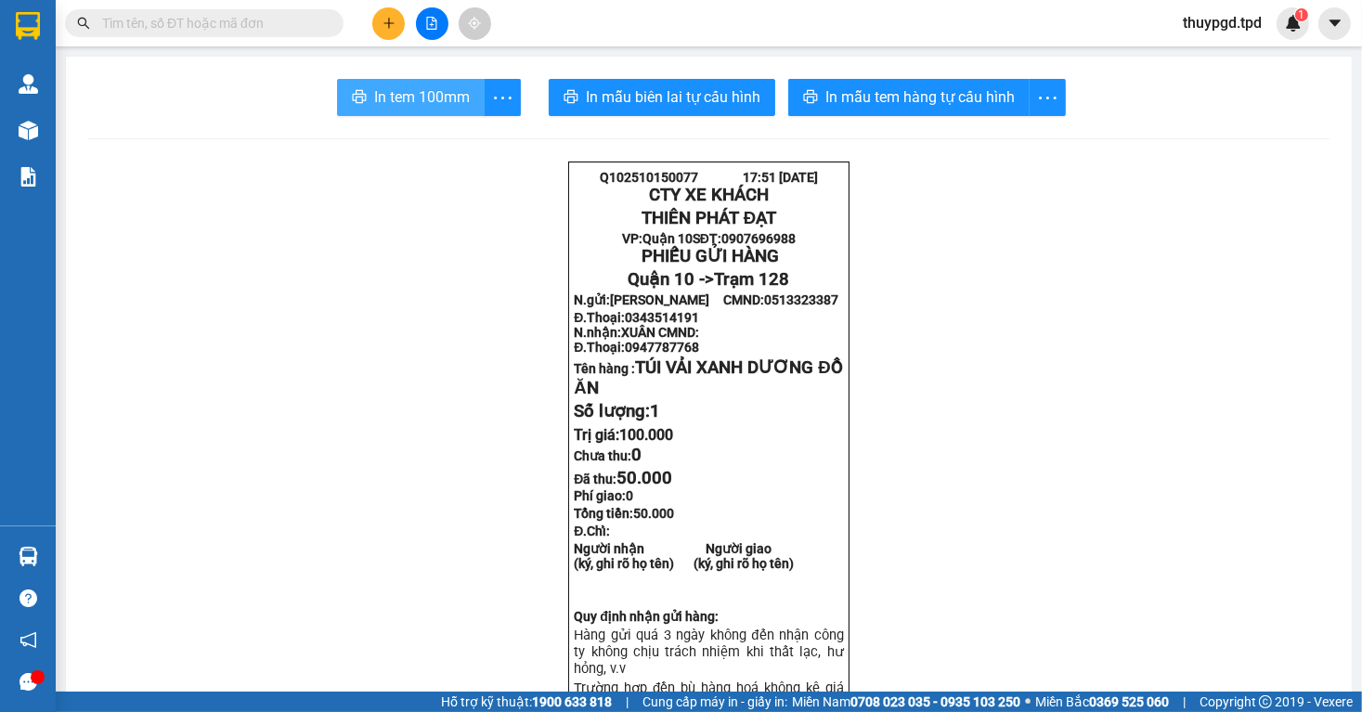
click at [389, 88] on span "In tem 100mm" at bounding box center [422, 96] width 96 height 23
click at [231, 15] on input "text" at bounding box center [211, 23] width 219 height 20
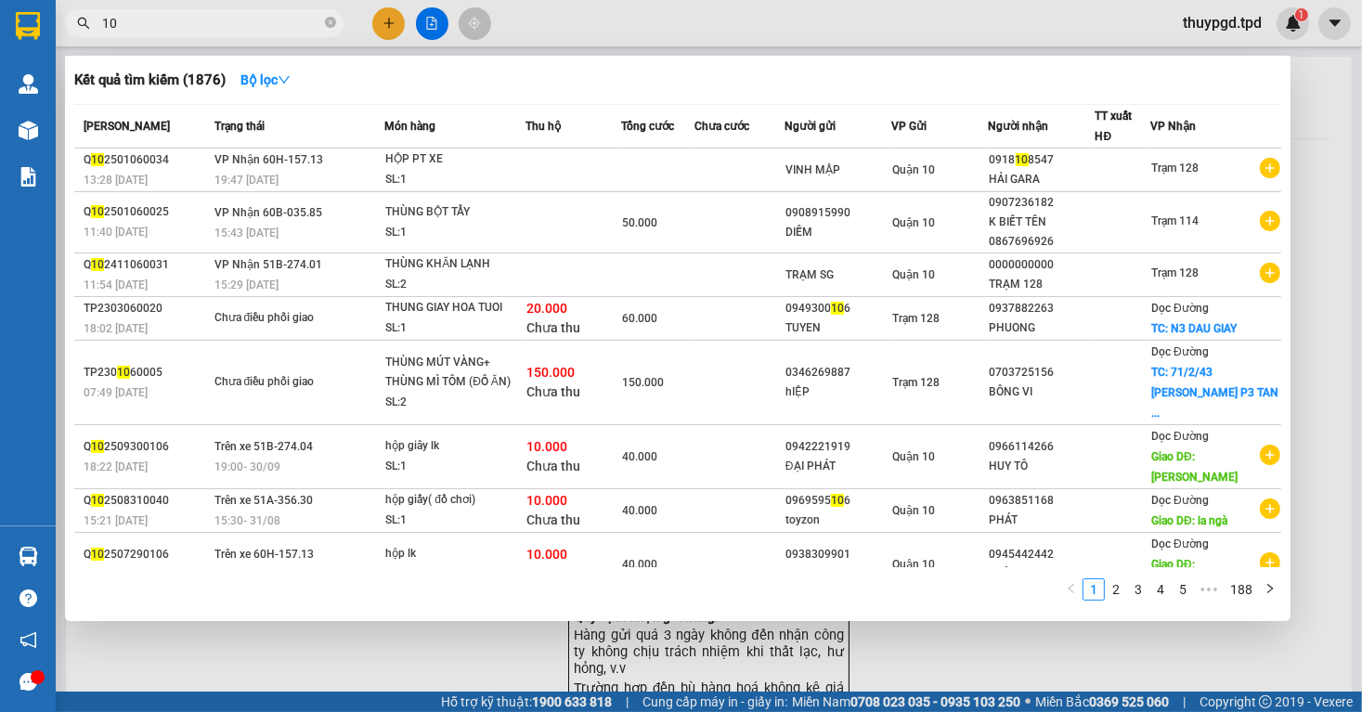
type input "1"
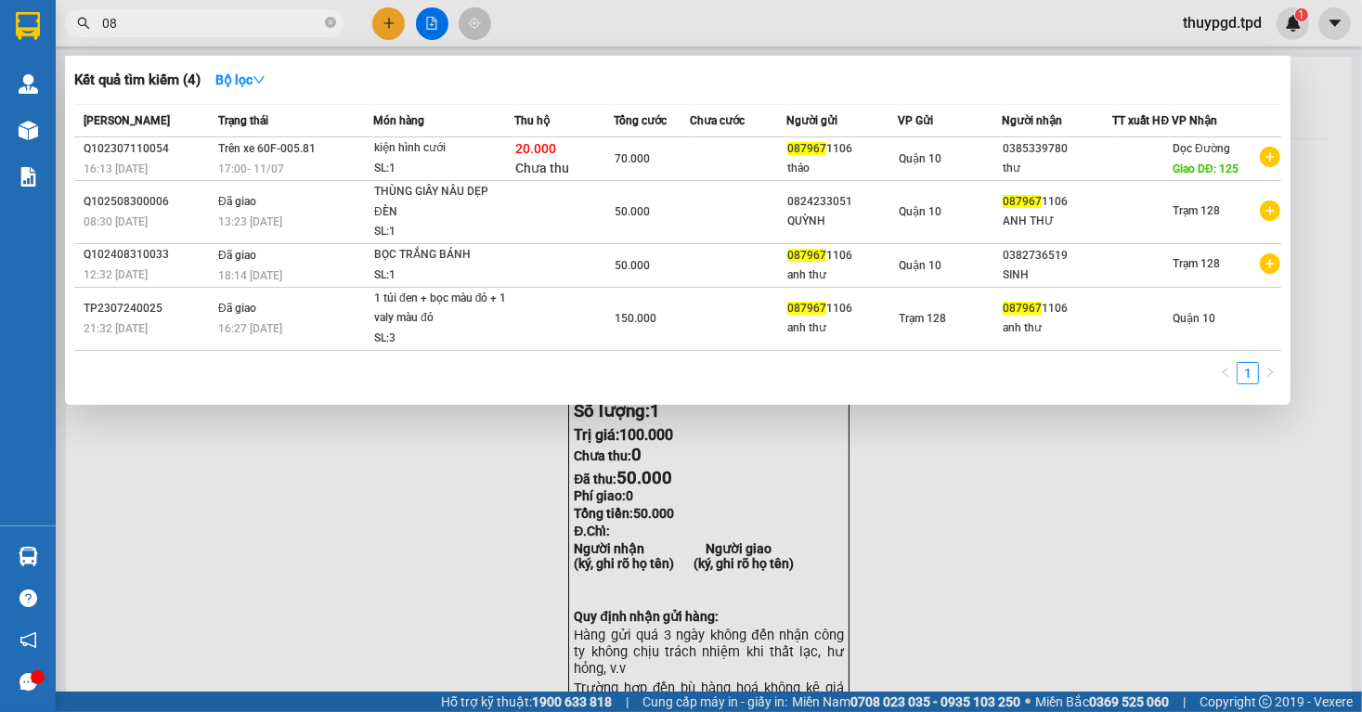
type input "0"
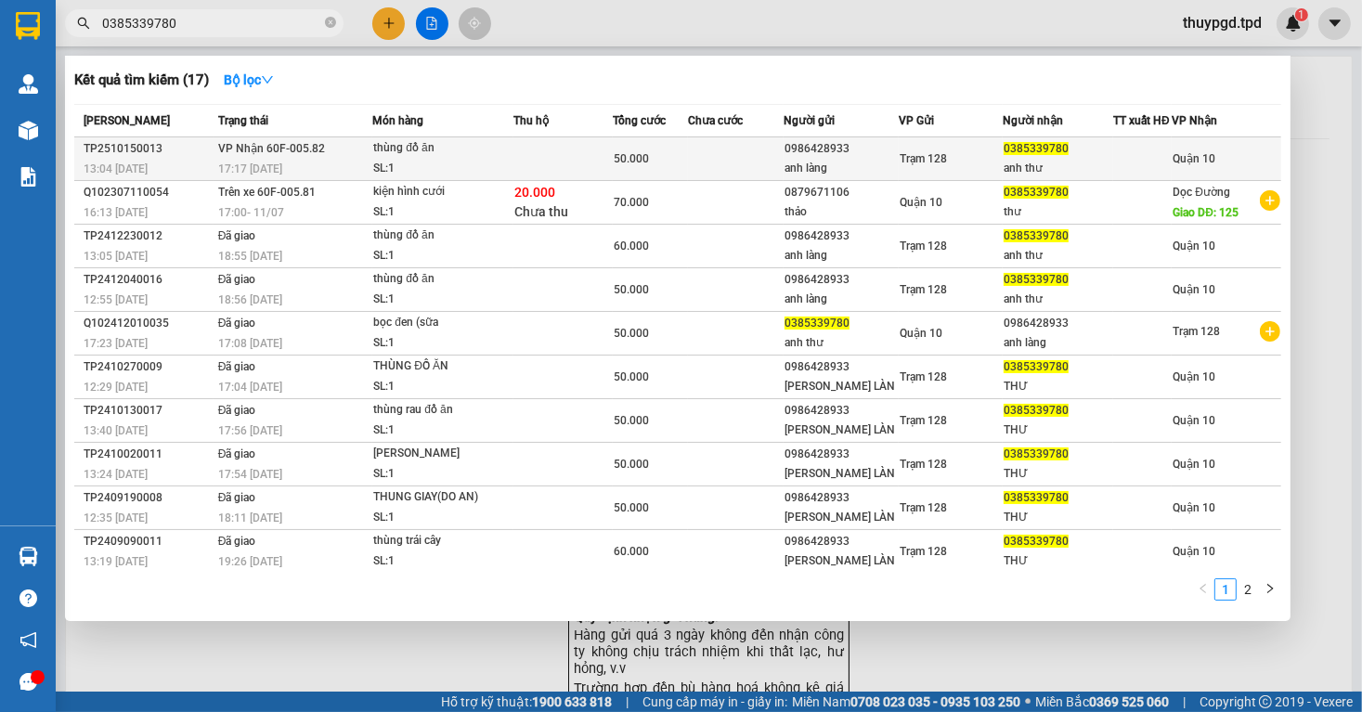
type input "0385339780"
click at [335, 179] on div "17:17 [DATE]" at bounding box center [295, 169] width 154 height 20
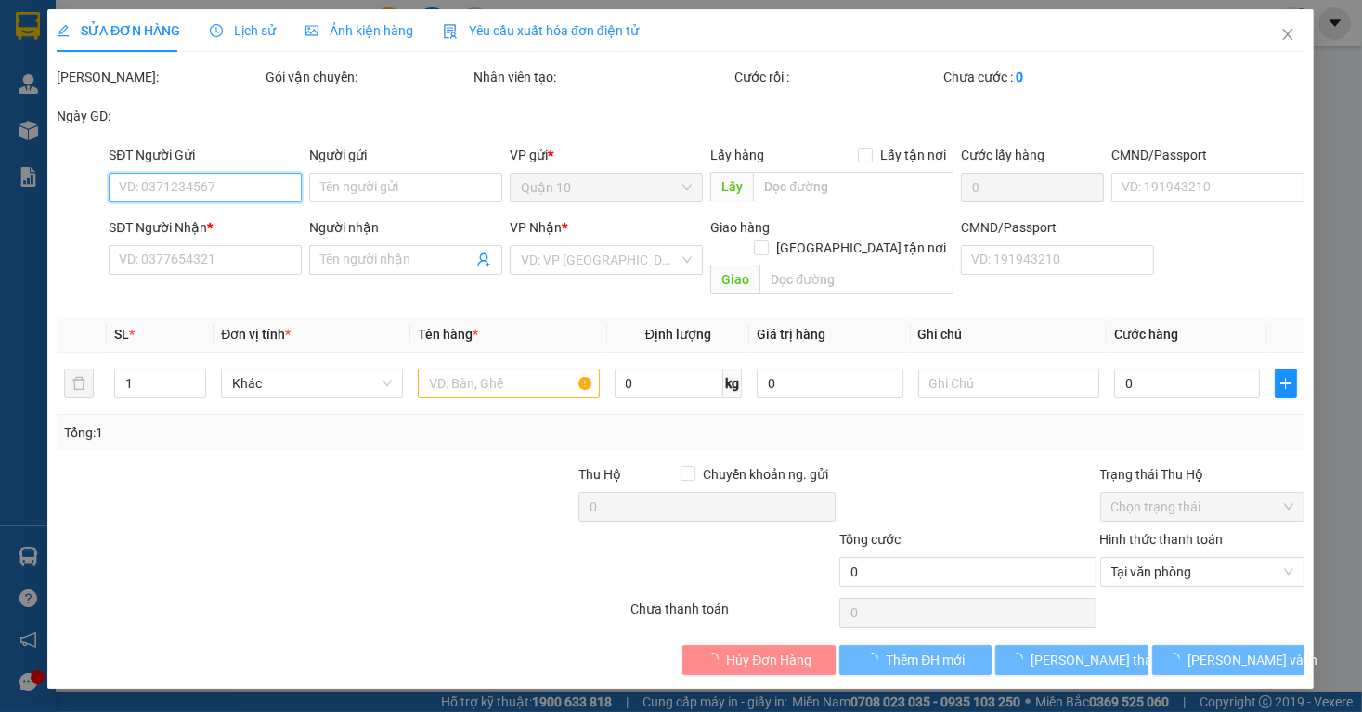
type input "0986428933"
type input "anh làng"
type input "0385339780"
type input "anh thư"
type input "50.000"
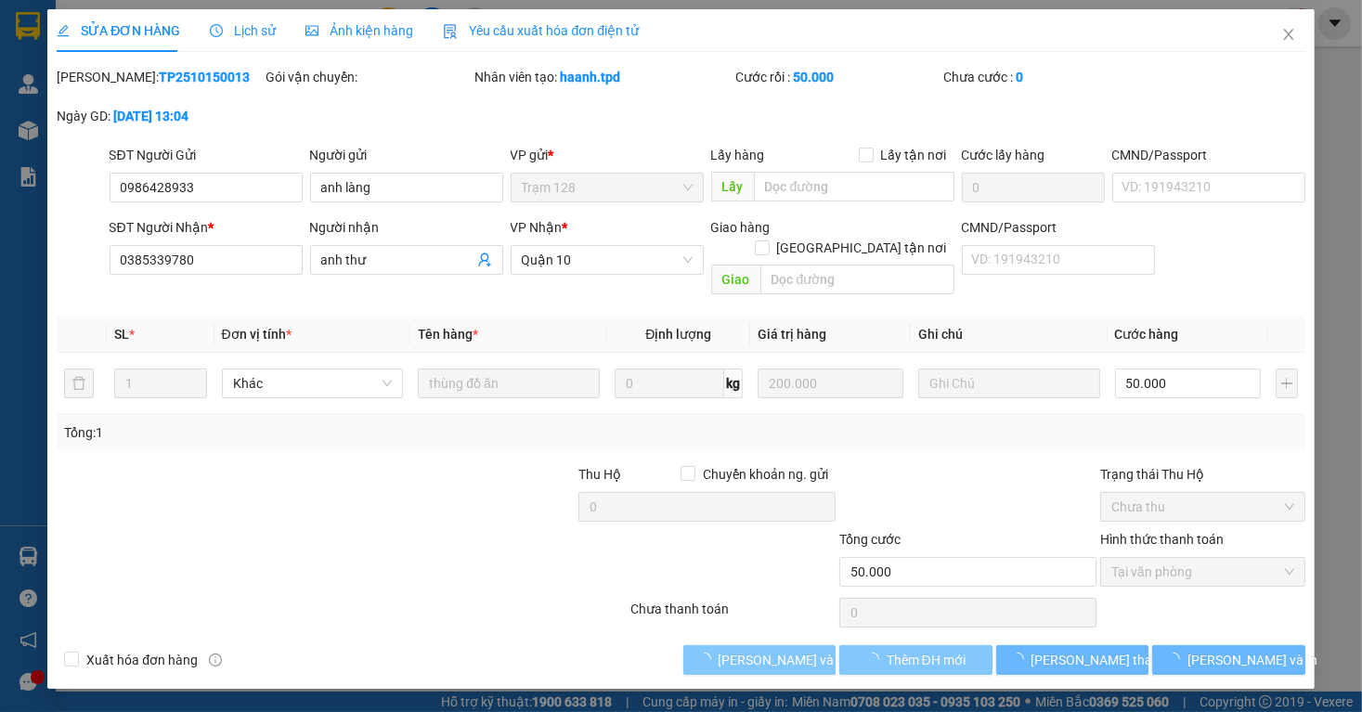
click at [759, 650] on span "[PERSON_NAME] và Giao hàng" at bounding box center [808, 660] width 178 height 20
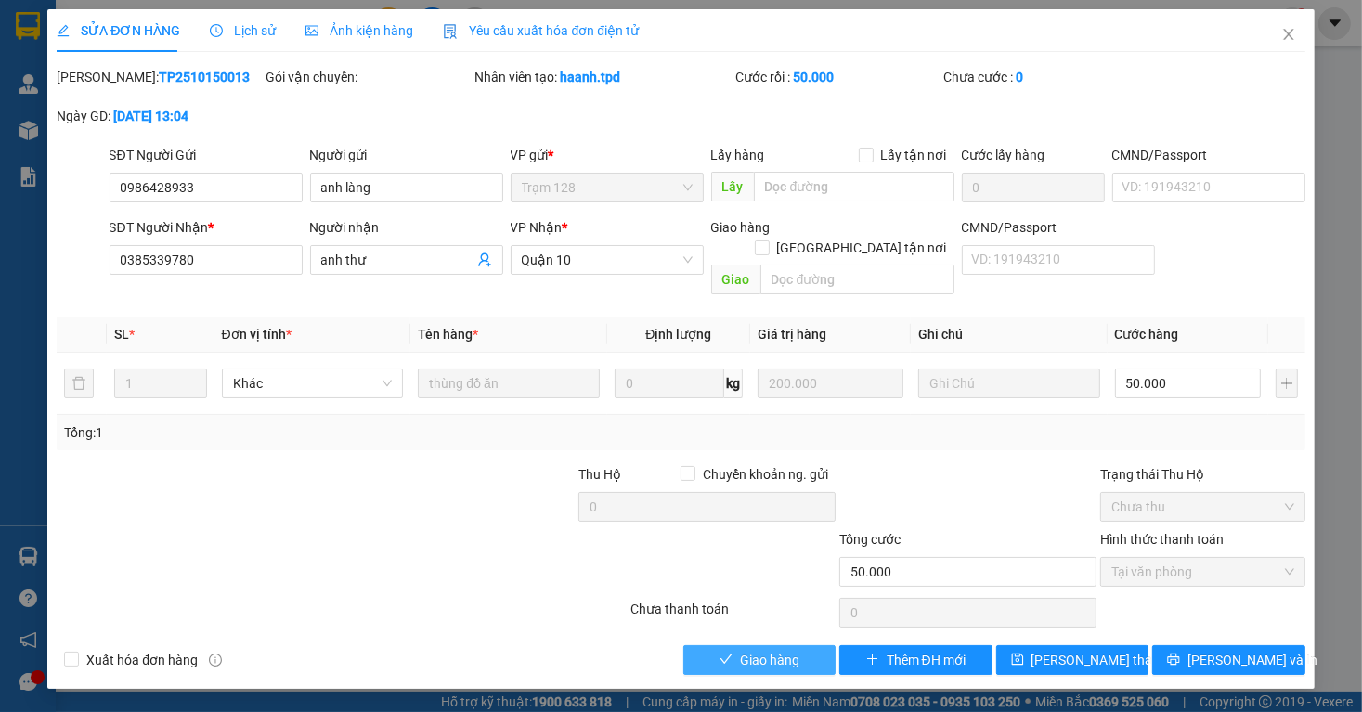
click at [729, 653] on icon "check" at bounding box center [726, 659] width 13 height 13
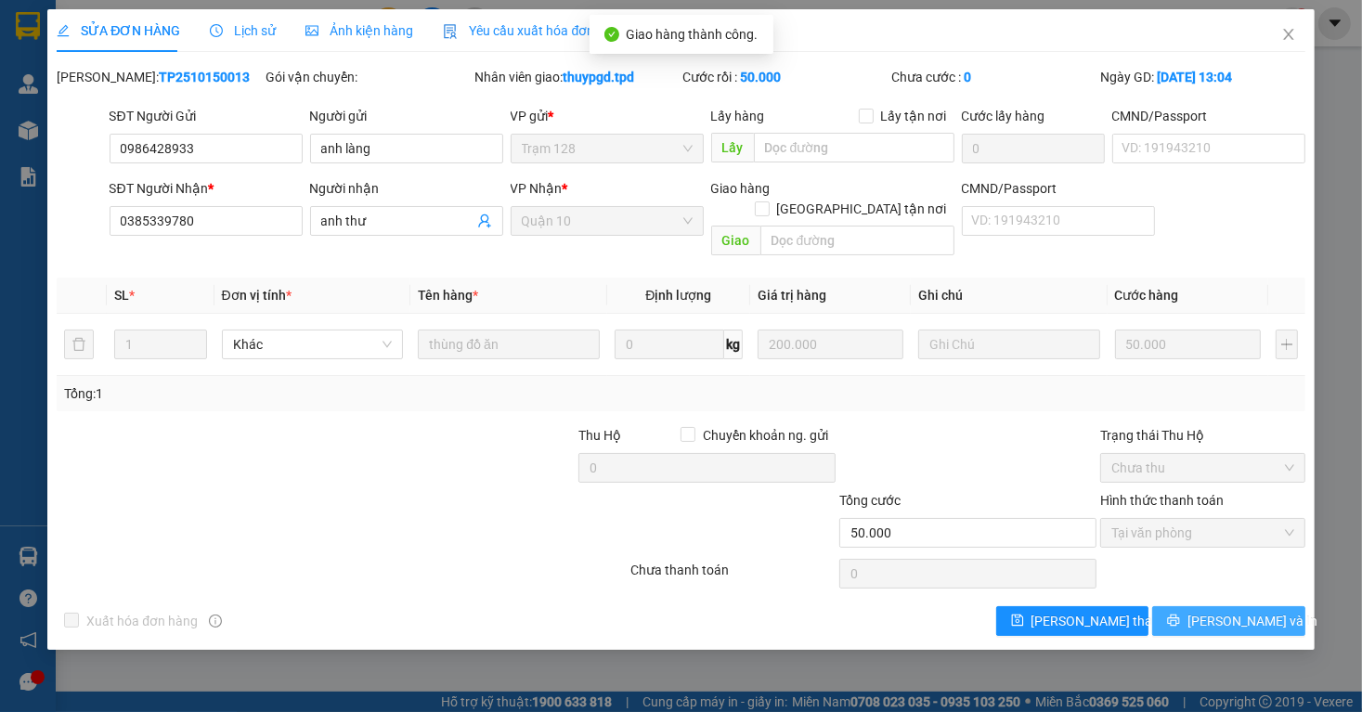
click at [1234, 611] on span "[PERSON_NAME] và In" at bounding box center [1253, 621] width 130 height 20
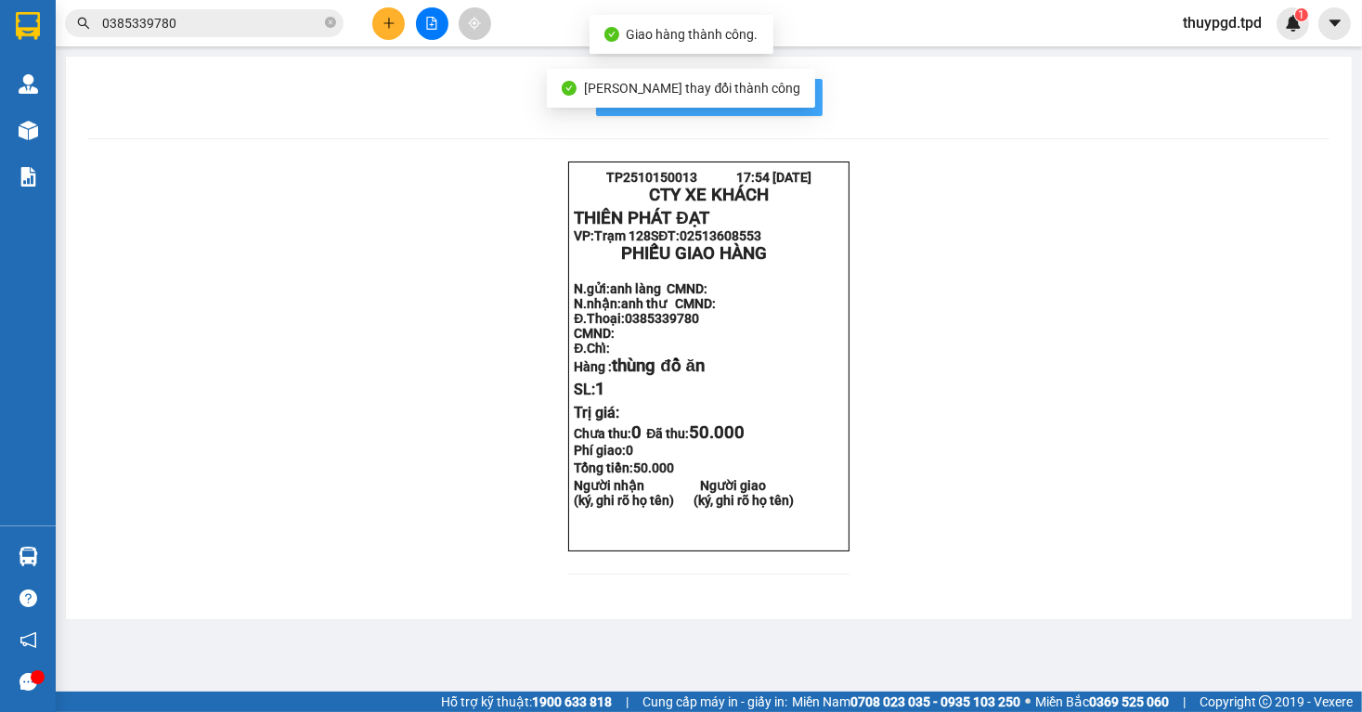
click at [806, 97] on span "In mẫu biên lai tự cấu hình" at bounding box center [720, 96] width 175 height 23
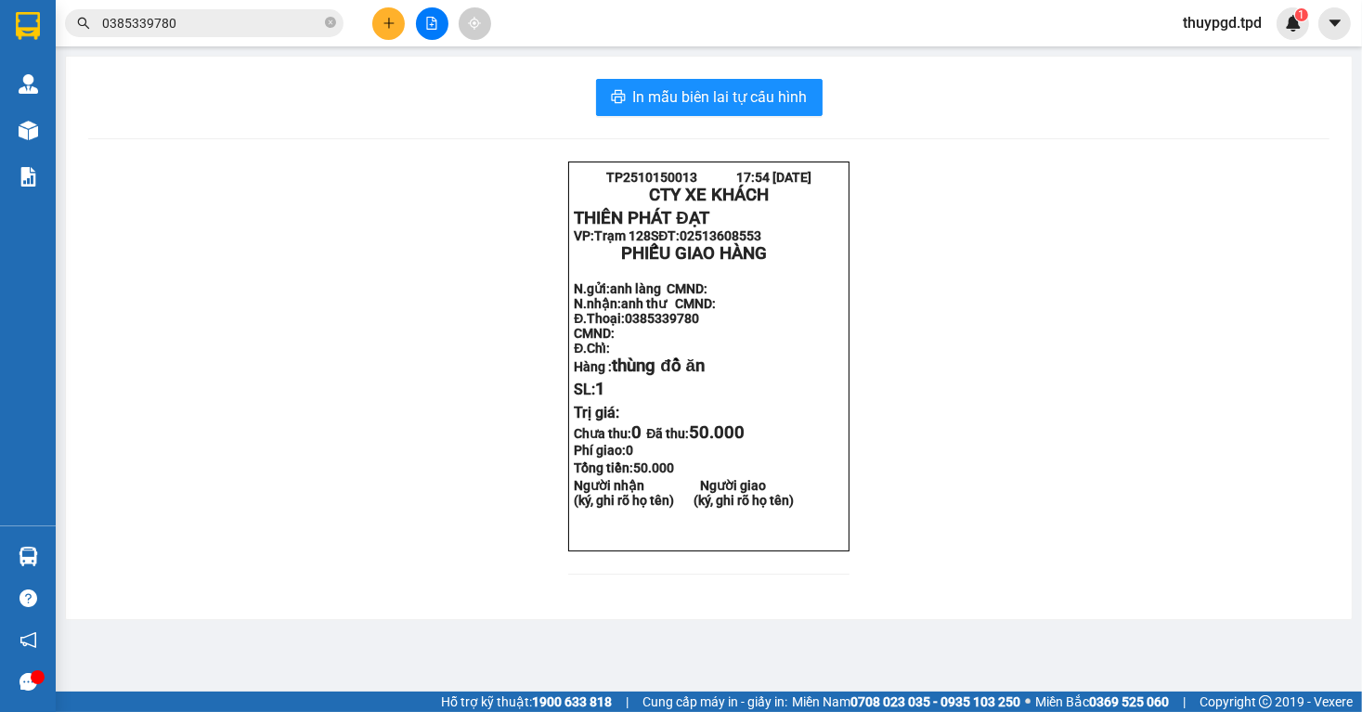
click at [390, 36] on button at bounding box center [388, 23] width 33 height 33
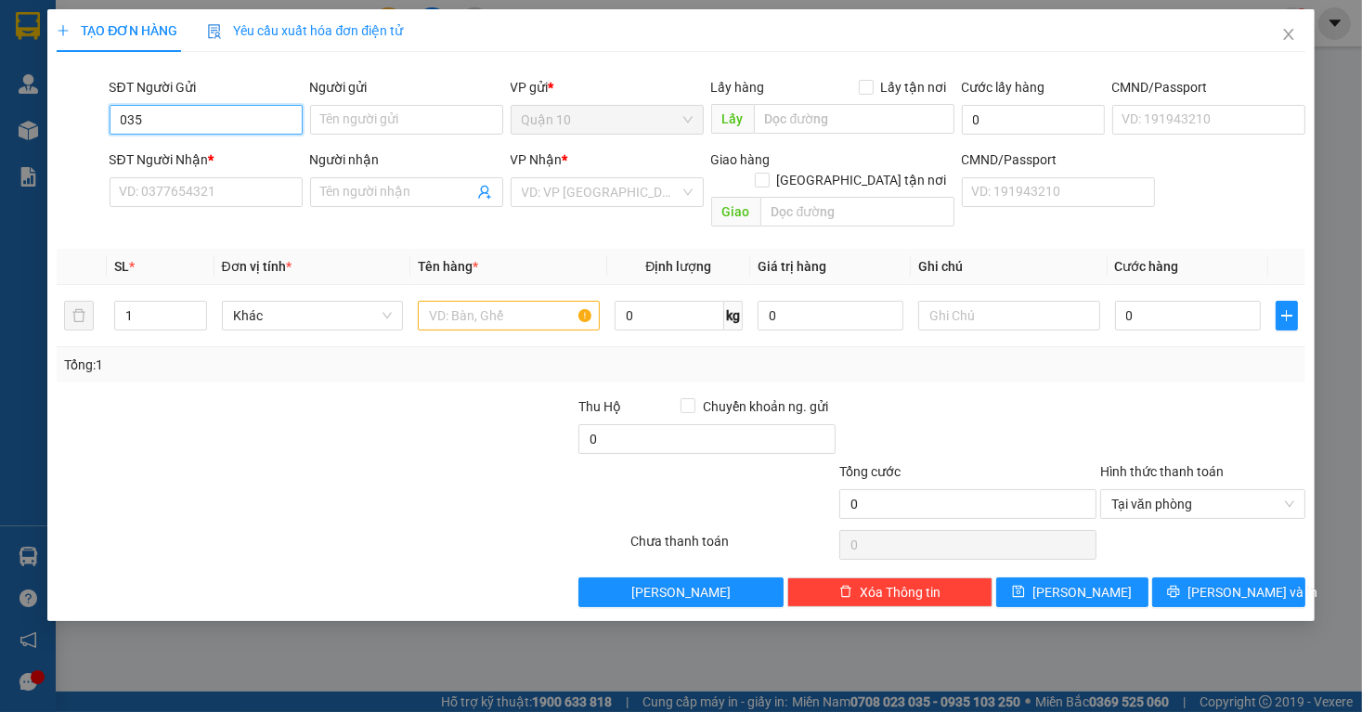
type input "0357"
click at [235, 159] on div "0357057980 - HƯƠNG" at bounding box center [206, 157] width 171 height 20
type input "0357057980"
type input "HƯƠNG"
type input "035090005931"
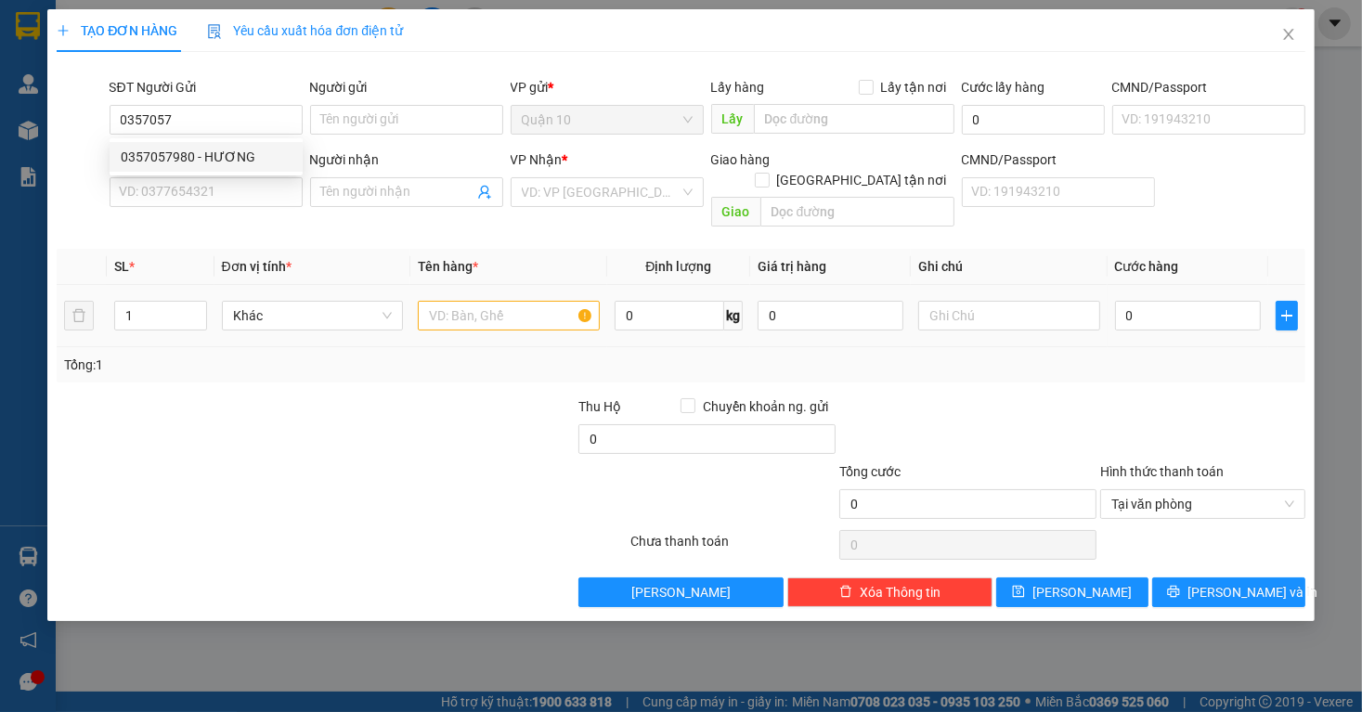
type input "0372204778"
type input "đức"
type input "075097013337"
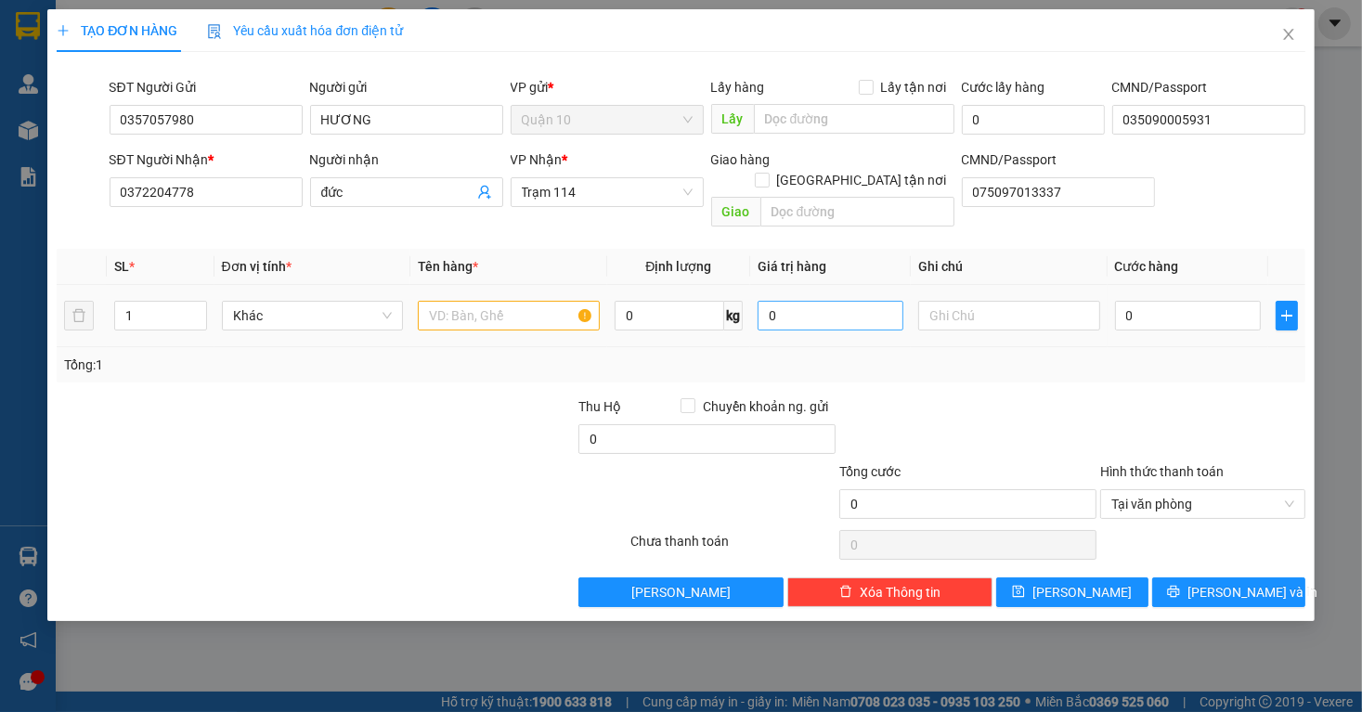
type input "0357057980"
drag, startPoint x: 802, startPoint y: 300, endPoint x: 612, endPoint y: 299, distance: 190.4
click at [730, 298] on tr "1 Khác 0 kg 0 0" at bounding box center [681, 316] width 1248 height 62
type input "5.000.000"
click at [1157, 301] on input "0" at bounding box center [1188, 316] width 146 height 30
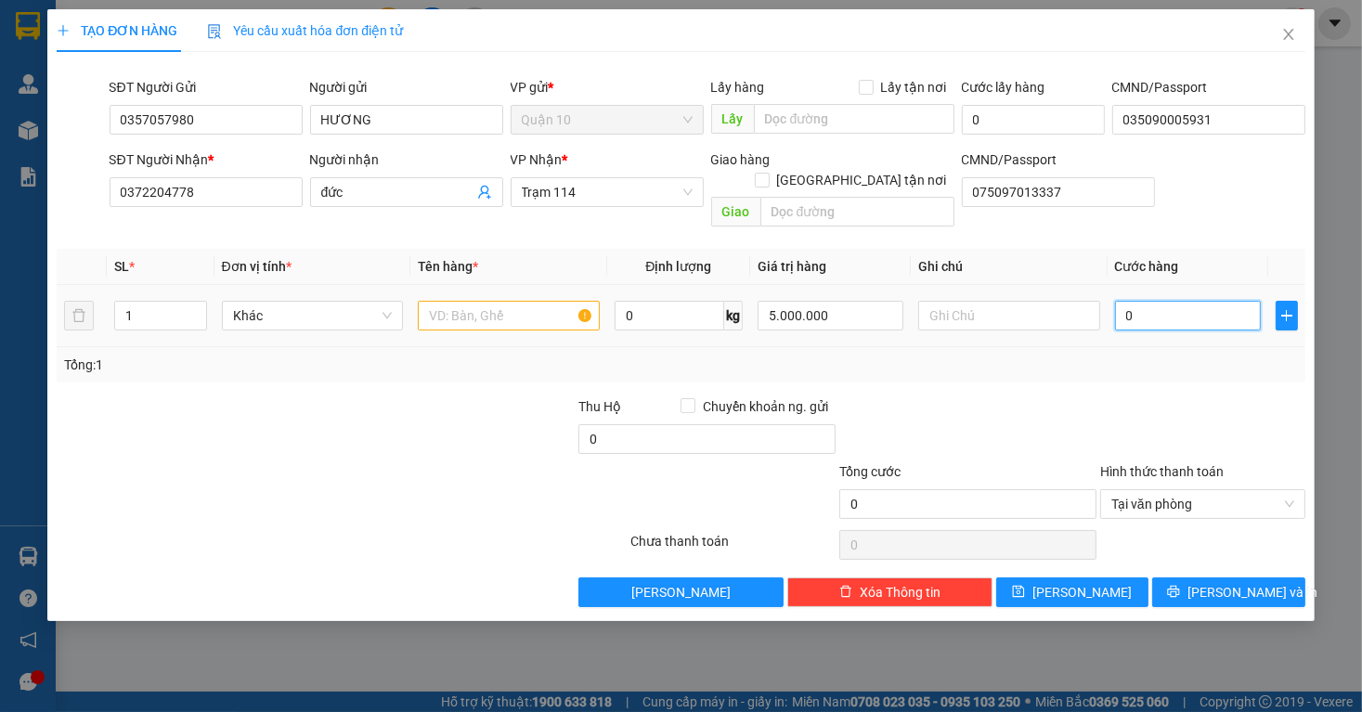
type input "8"
type input "80"
click at [1187, 397] on div at bounding box center [1203, 429] width 209 height 65
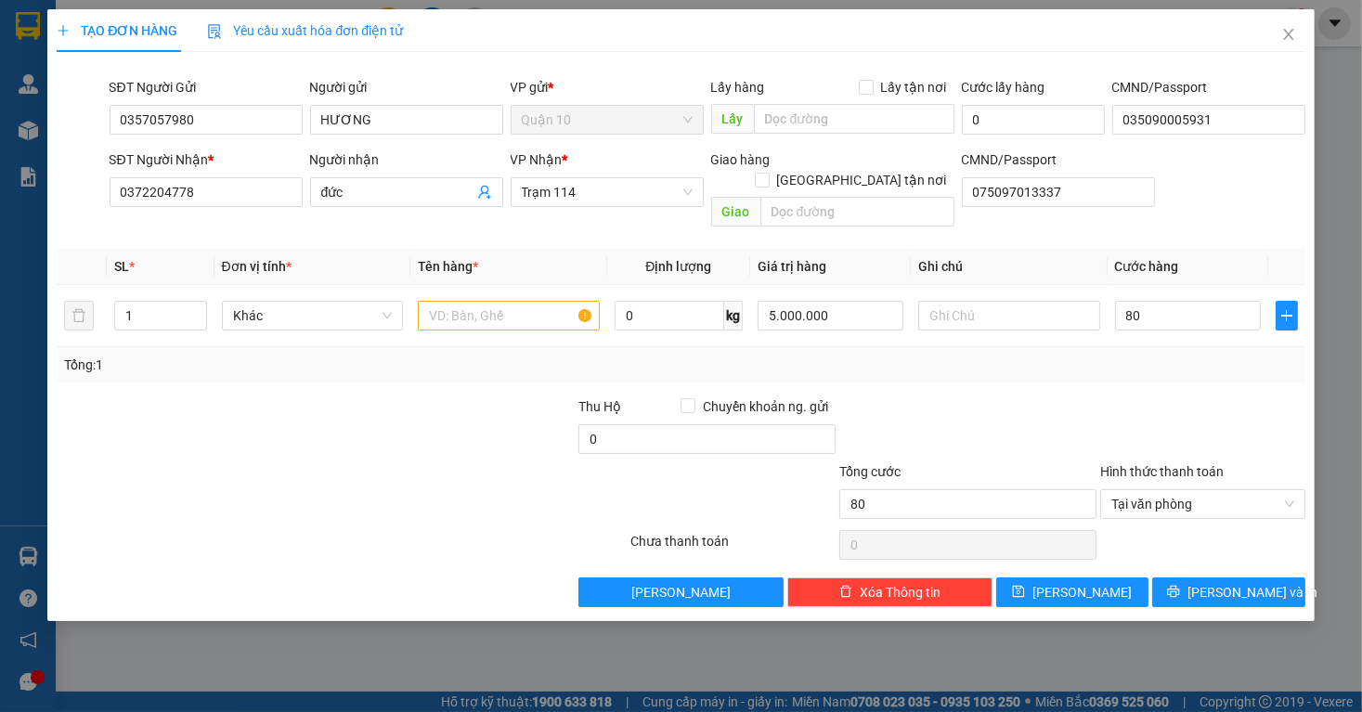
type input "80.000"
click at [453, 301] on input "text" at bounding box center [509, 316] width 182 height 30
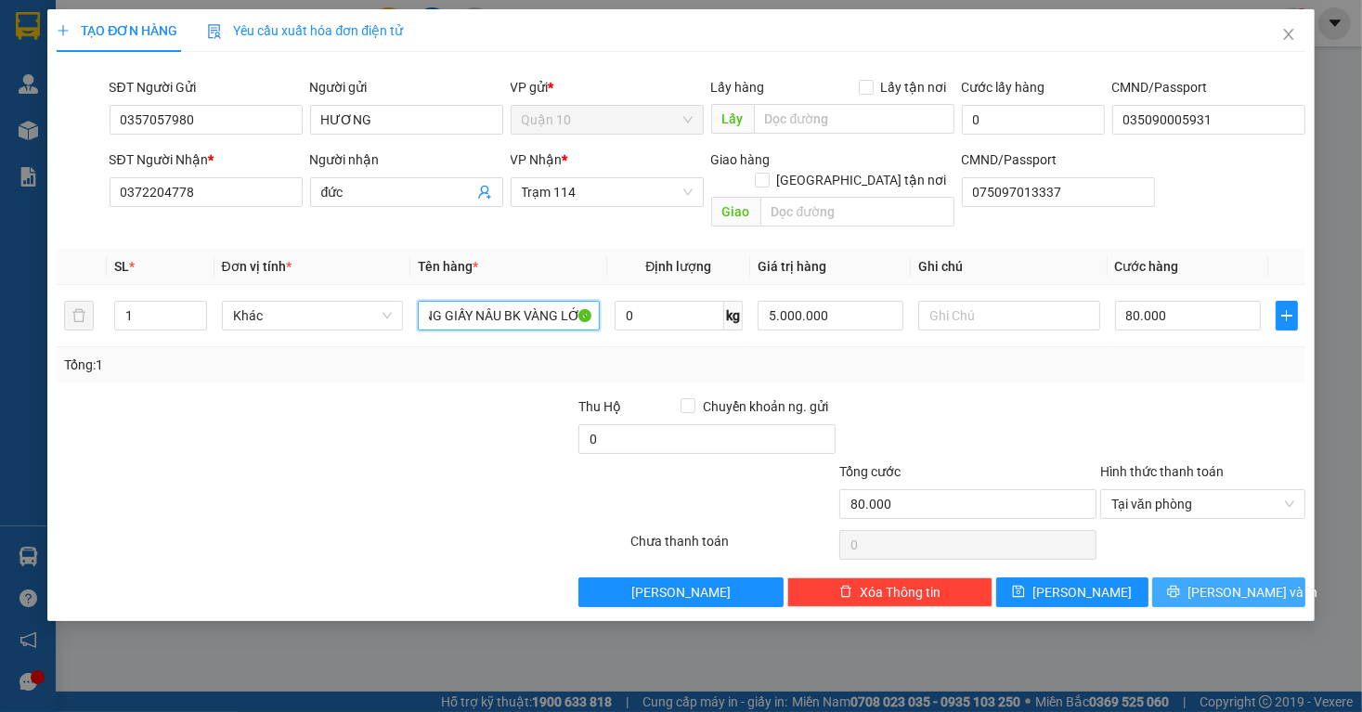
type input "THÙNG GIẤY NÂU BK VÀNG LỚN"
click at [1207, 578] on button "[PERSON_NAME] và In" at bounding box center [1229, 593] width 153 height 30
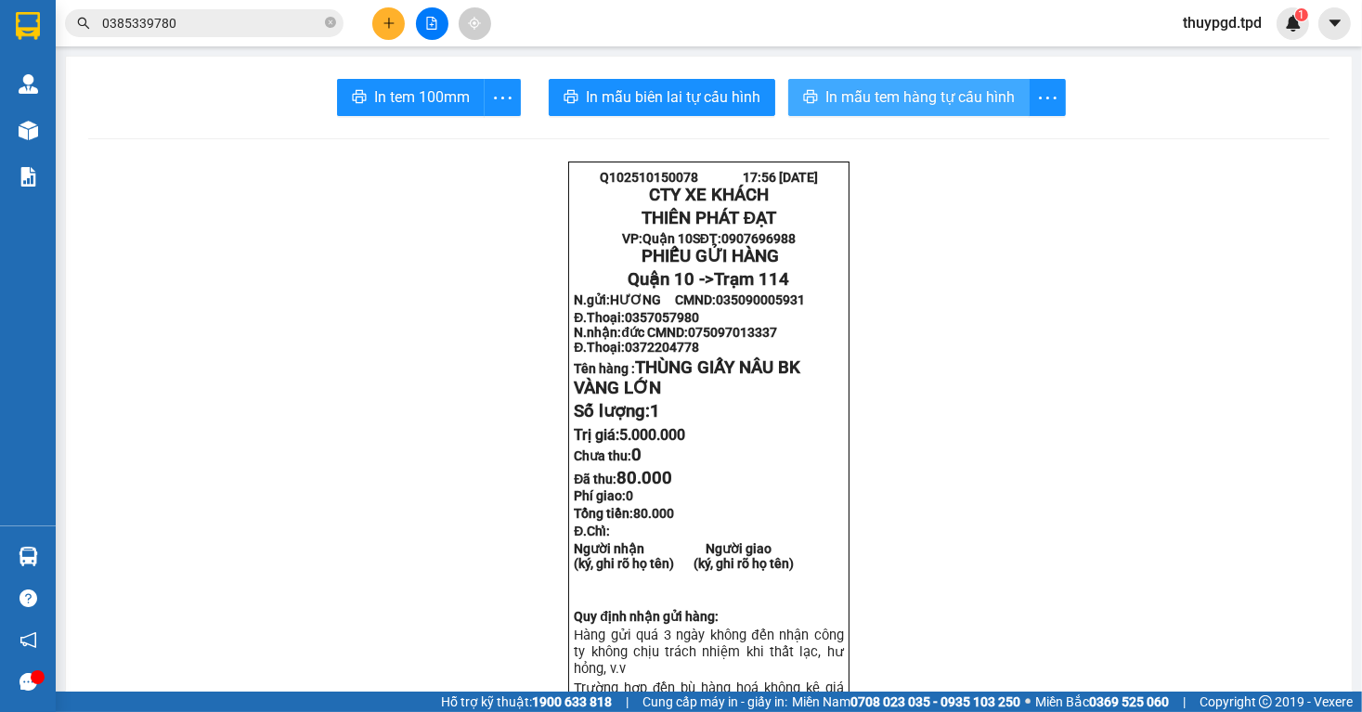
click at [958, 103] on span "In mẫu tem hàng tự cấu hình" at bounding box center [920, 96] width 189 height 23
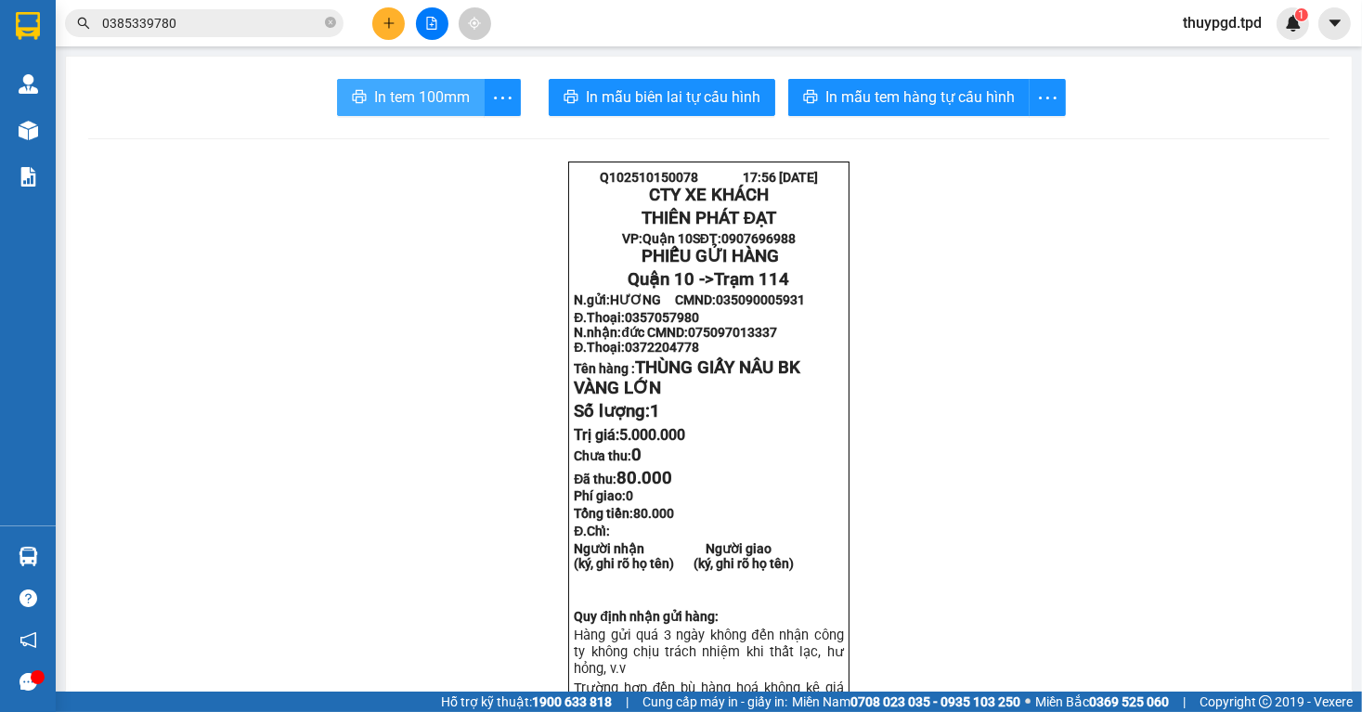
click at [386, 104] on span "In tem 100mm" at bounding box center [422, 96] width 96 height 23
click at [381, 23] on button at bounding box center [388, 23] width 33 height 33
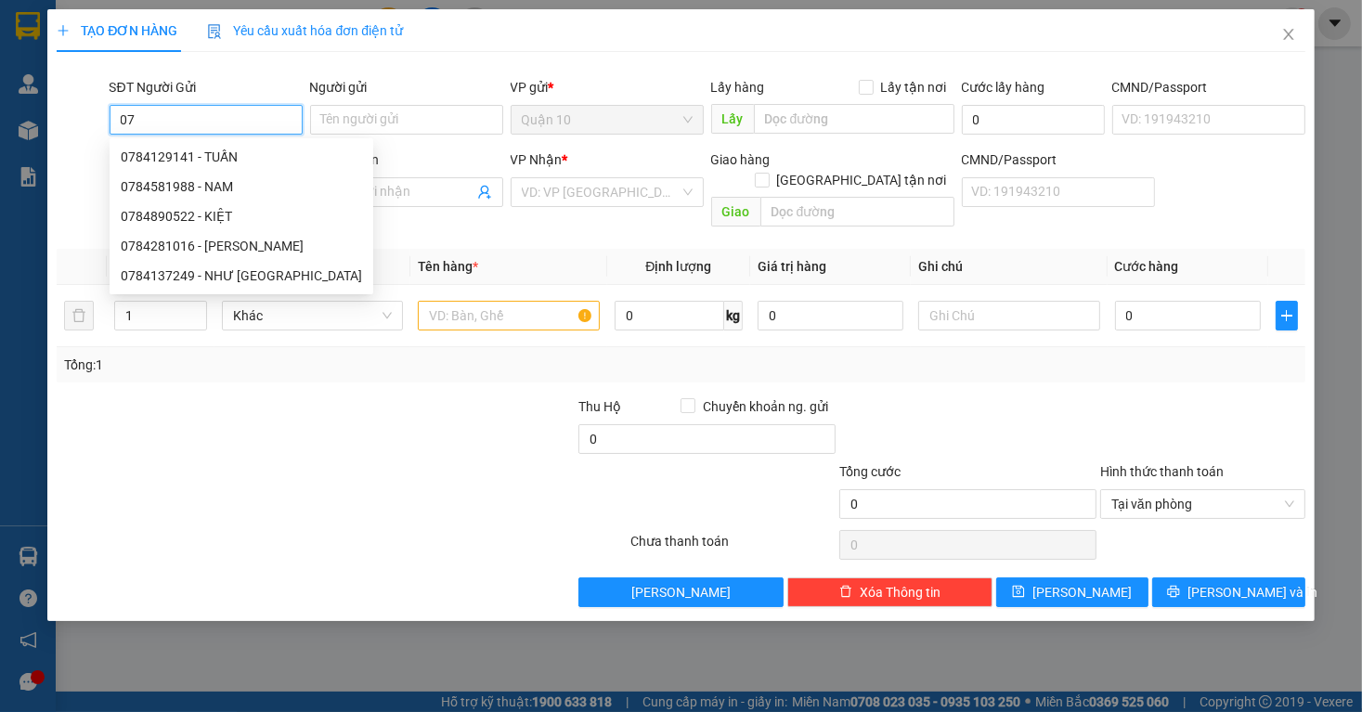
type input "0"
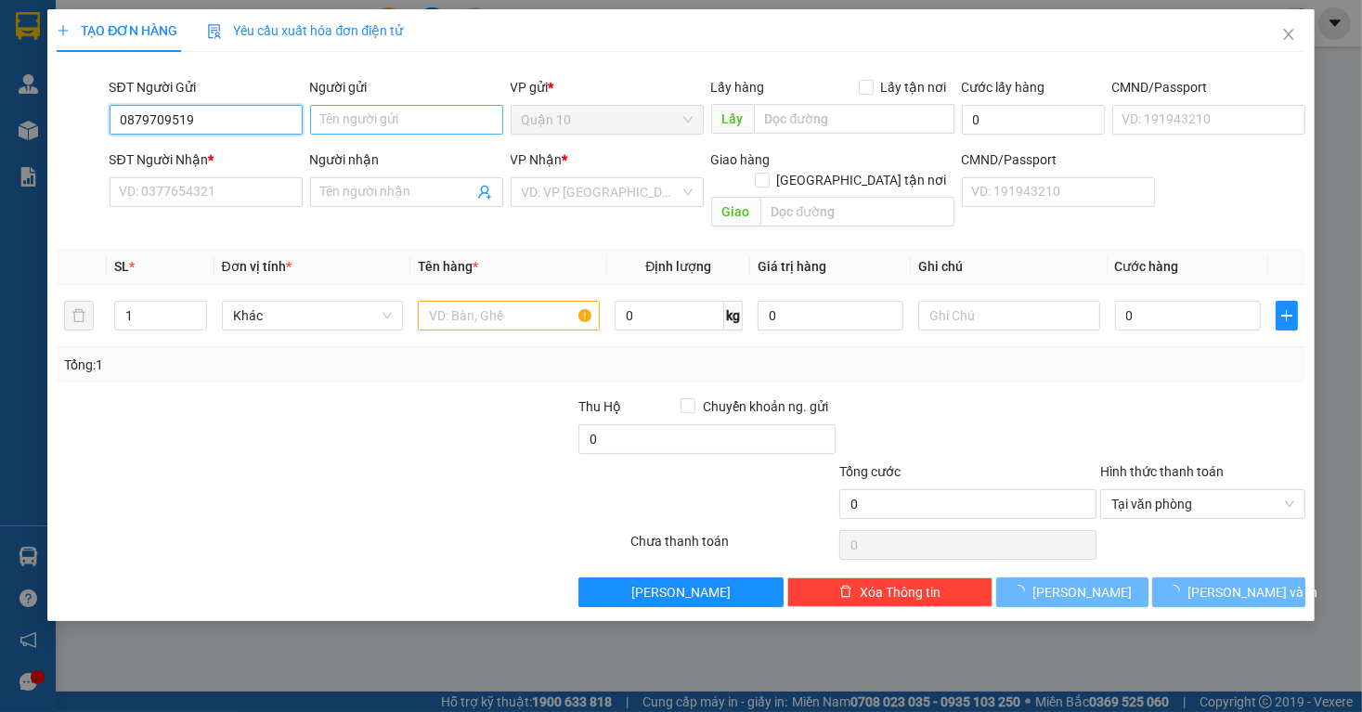
type input "0879709519"
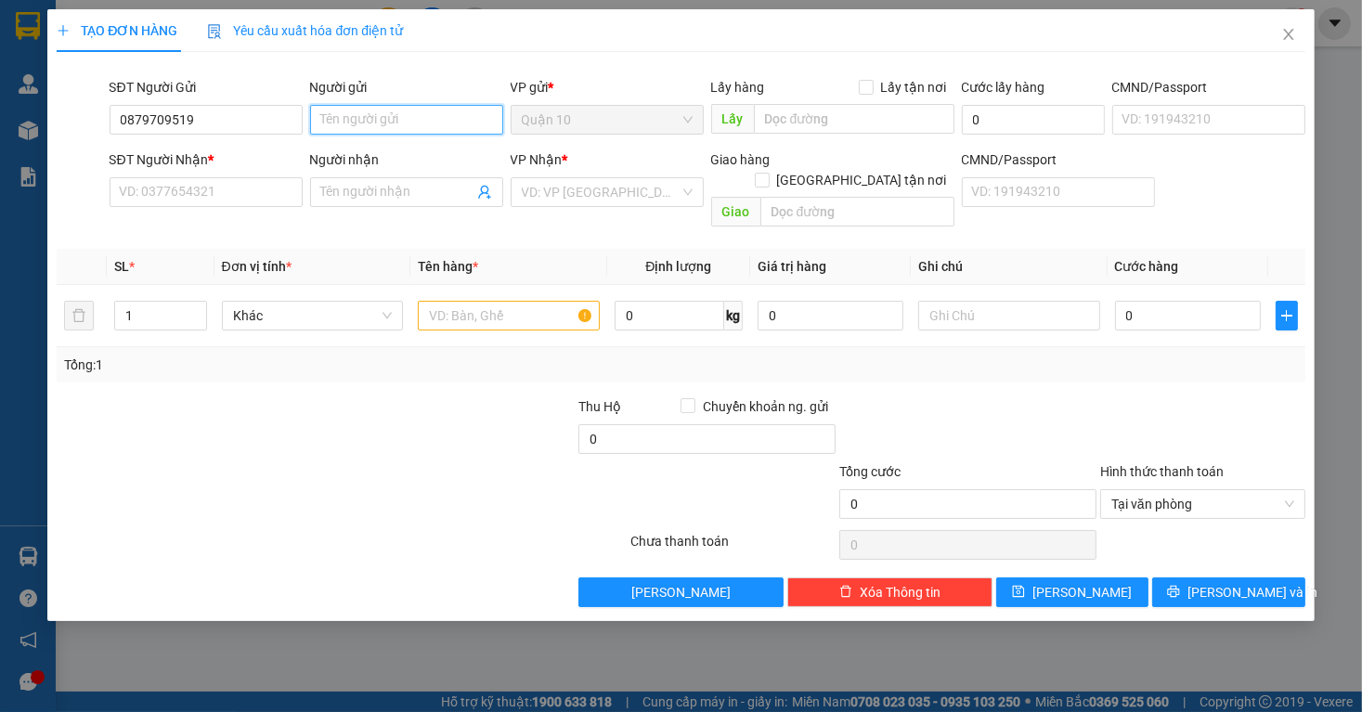
click at [412, 115] on input "Người gửi" at bounding box center [406, 120] width 193 height 30
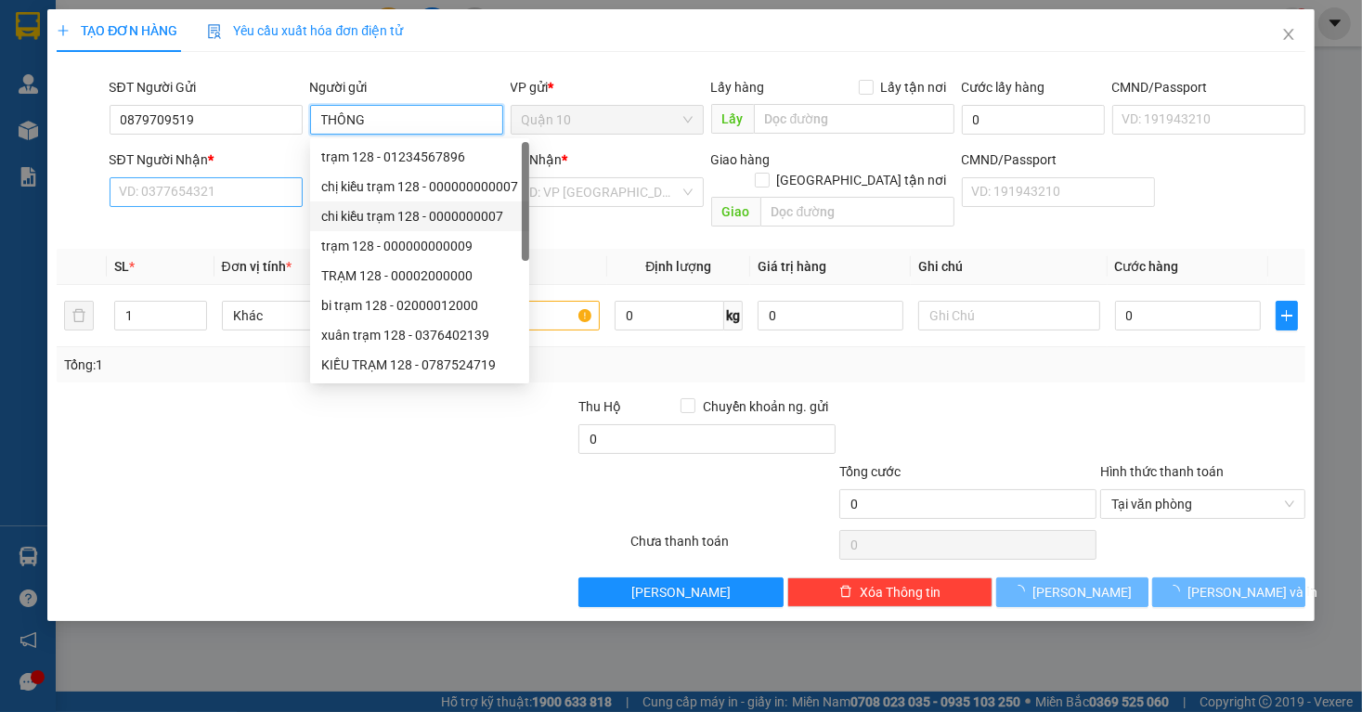
type input "THÔNG"
click at [166, 204] on input "SĐT Người Nhận *" at bounding box center [206, 192] width 193 height 30
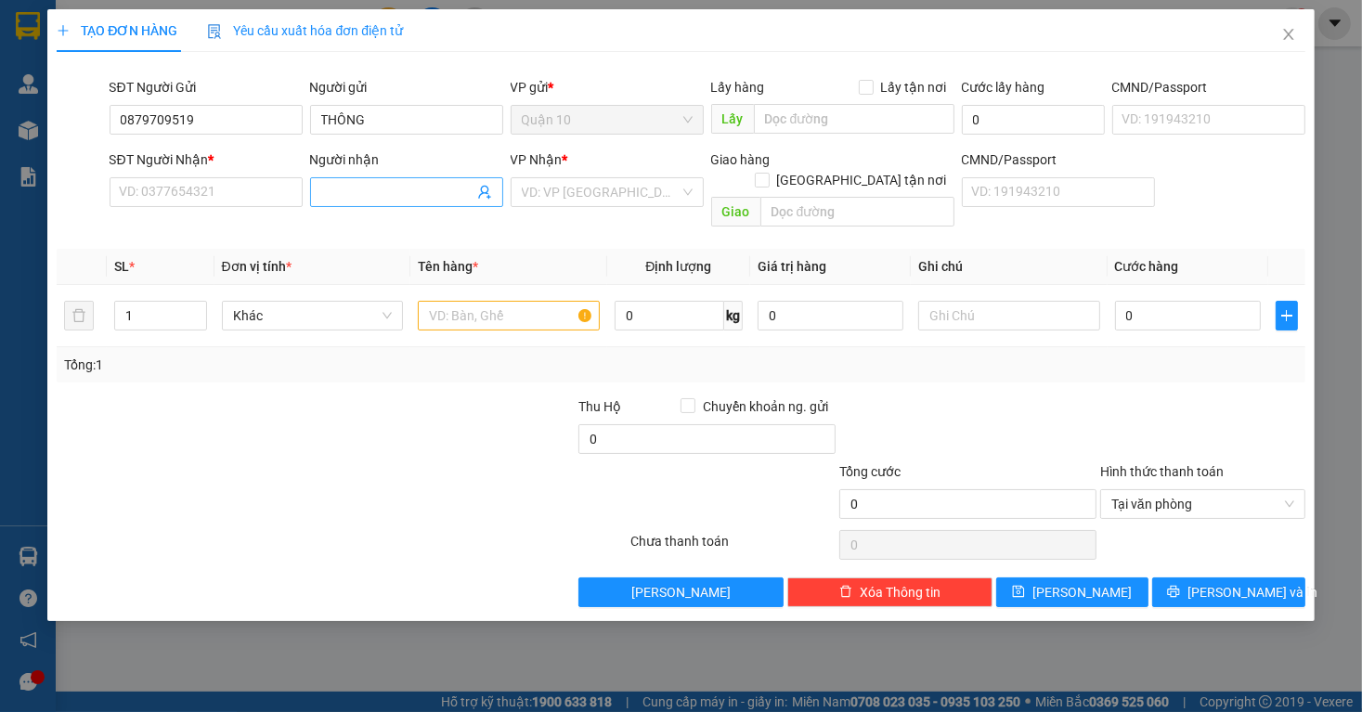
click at [358, 186] on input "Người nhận" at bounding box center [397, 192] width 152 height 20
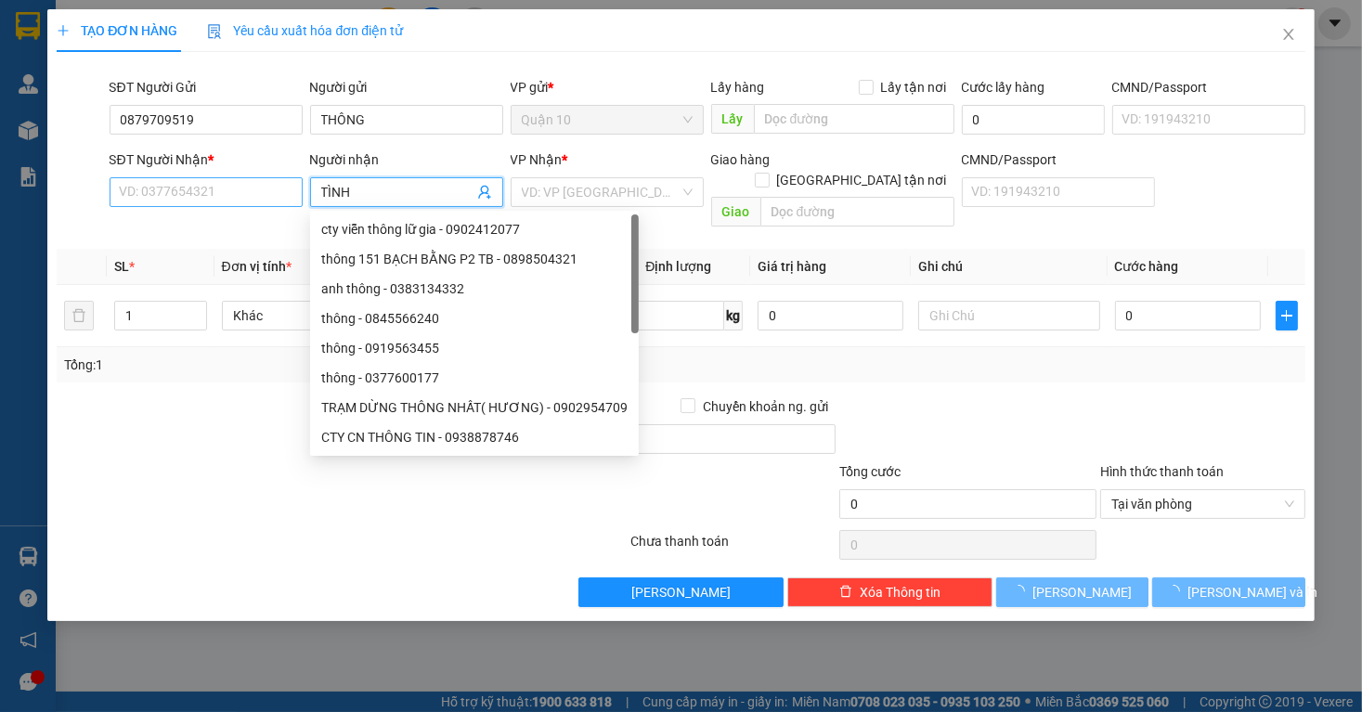
type input "TÌNH"
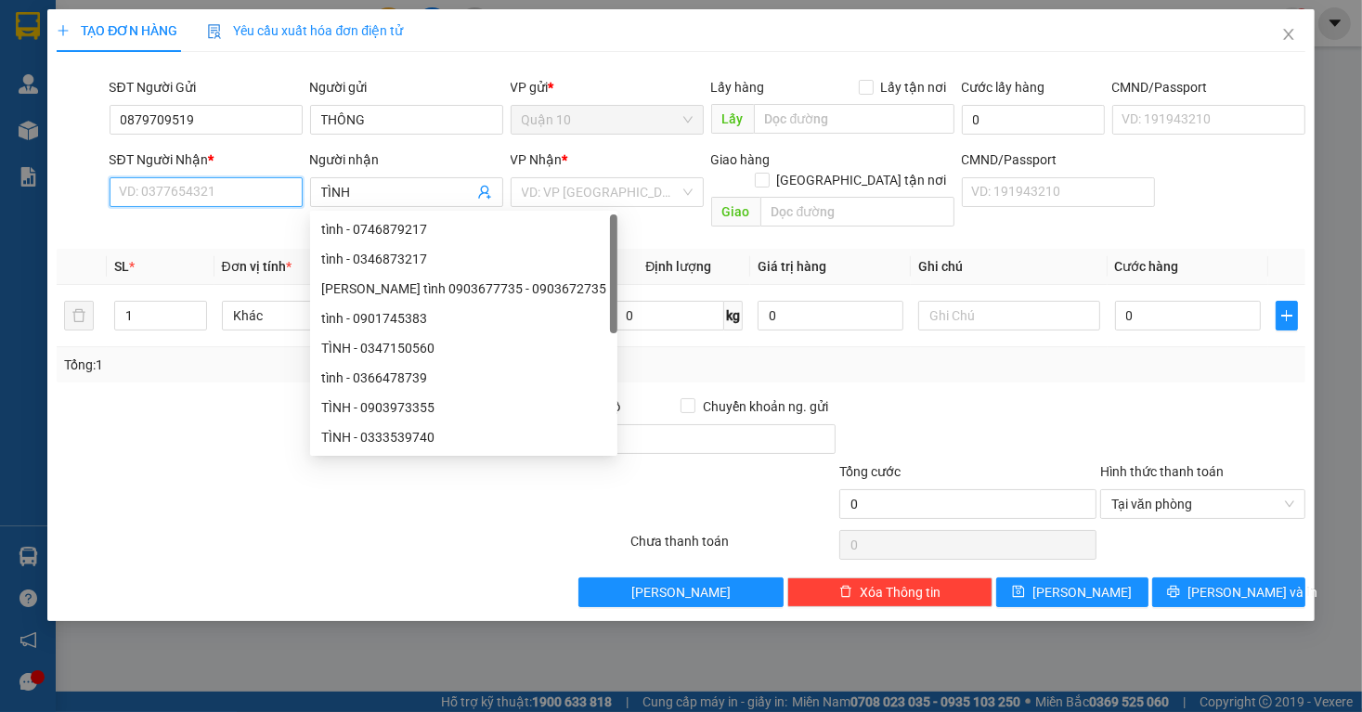
click at [185, 197] on input "SĐT Người Nhận *" at bounding box center [206, 192] width 193 height 30
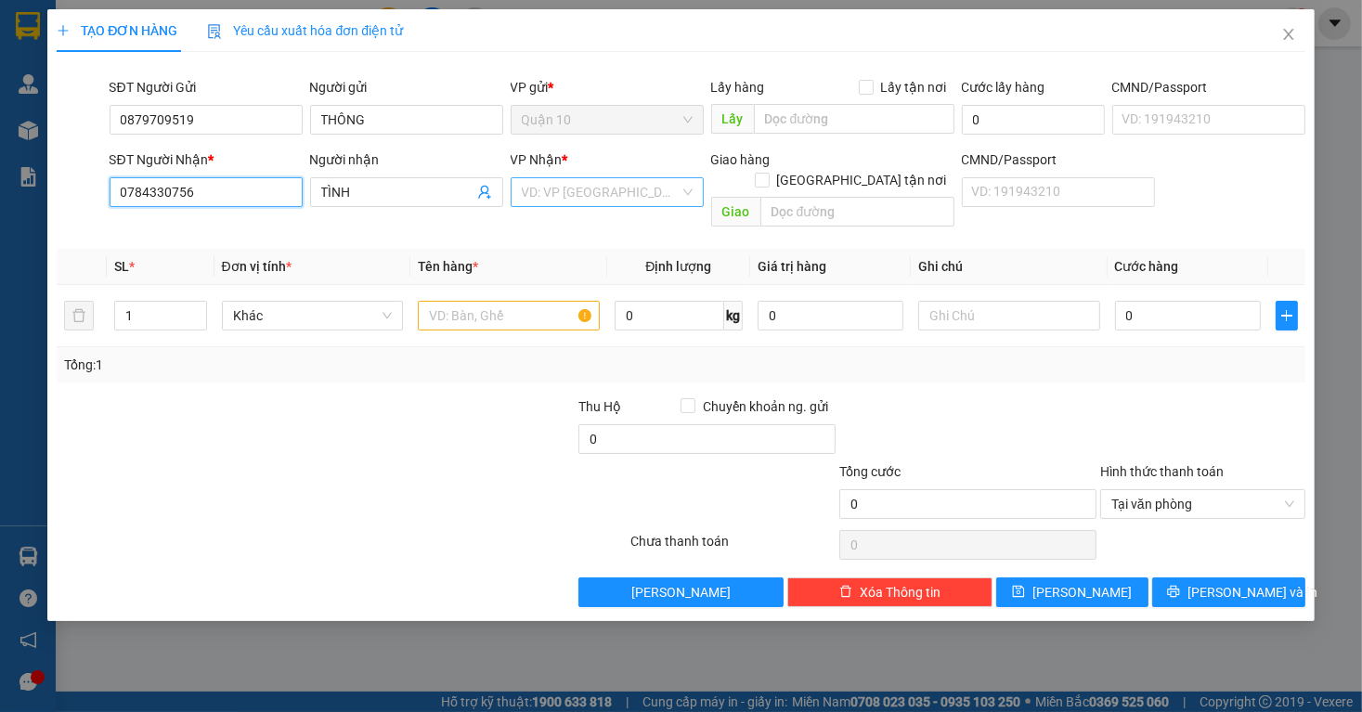
type input "0784330756"
click at [568, 186] on input "search" at bounding box center [601, 192] width 158 height 28
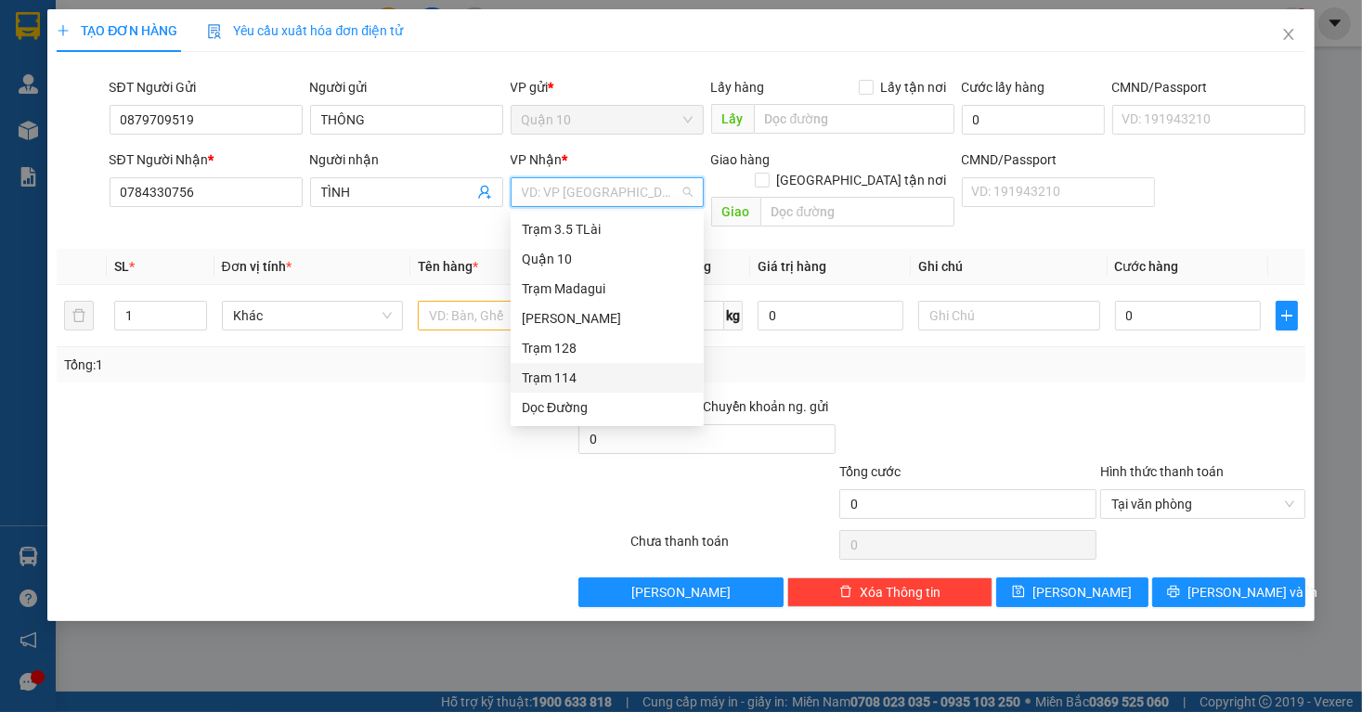
click at [579, 373] on div "Trạm 114" at bounding box center [607, 378] width 171 height 20
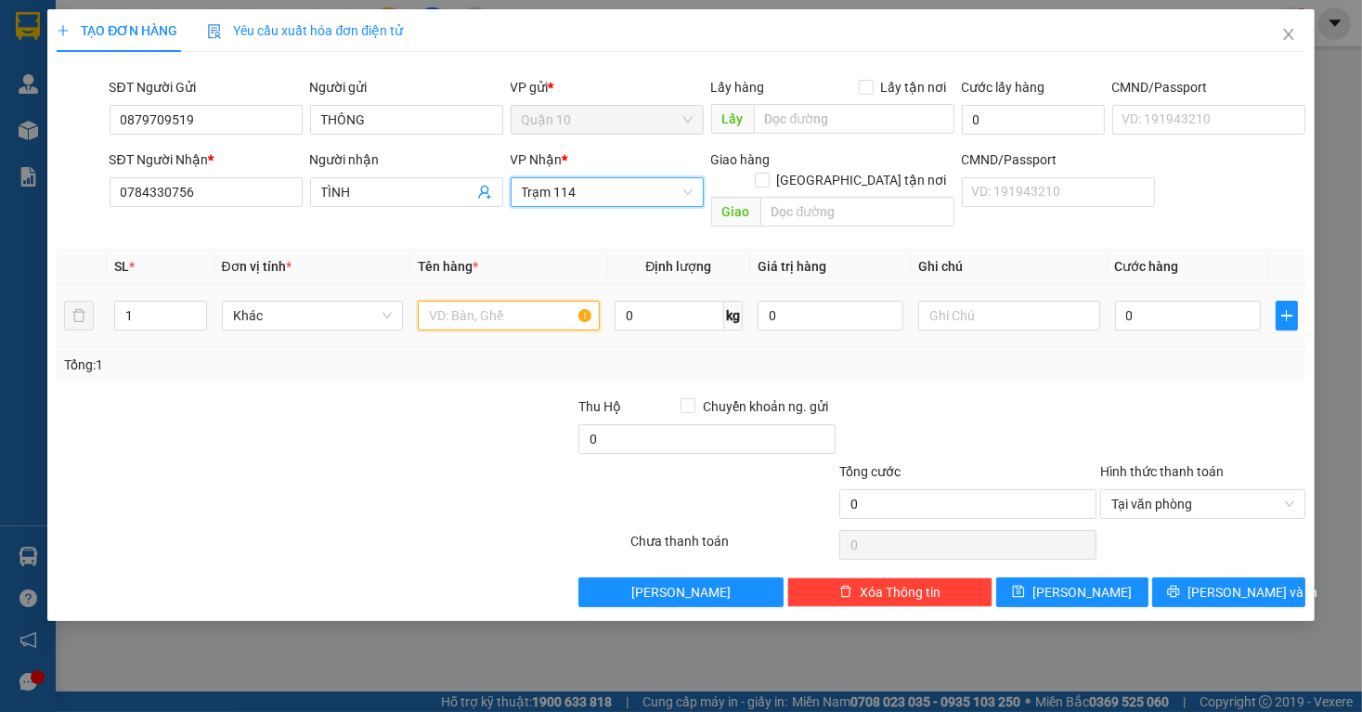
click at [493, 301] on input "text" at bounding box center [509, 316] width 182 height 30
click at [1159, 301] on input "0" at bounding box center [1188, 316] width 146 height 30
type input "4"
type input "40"
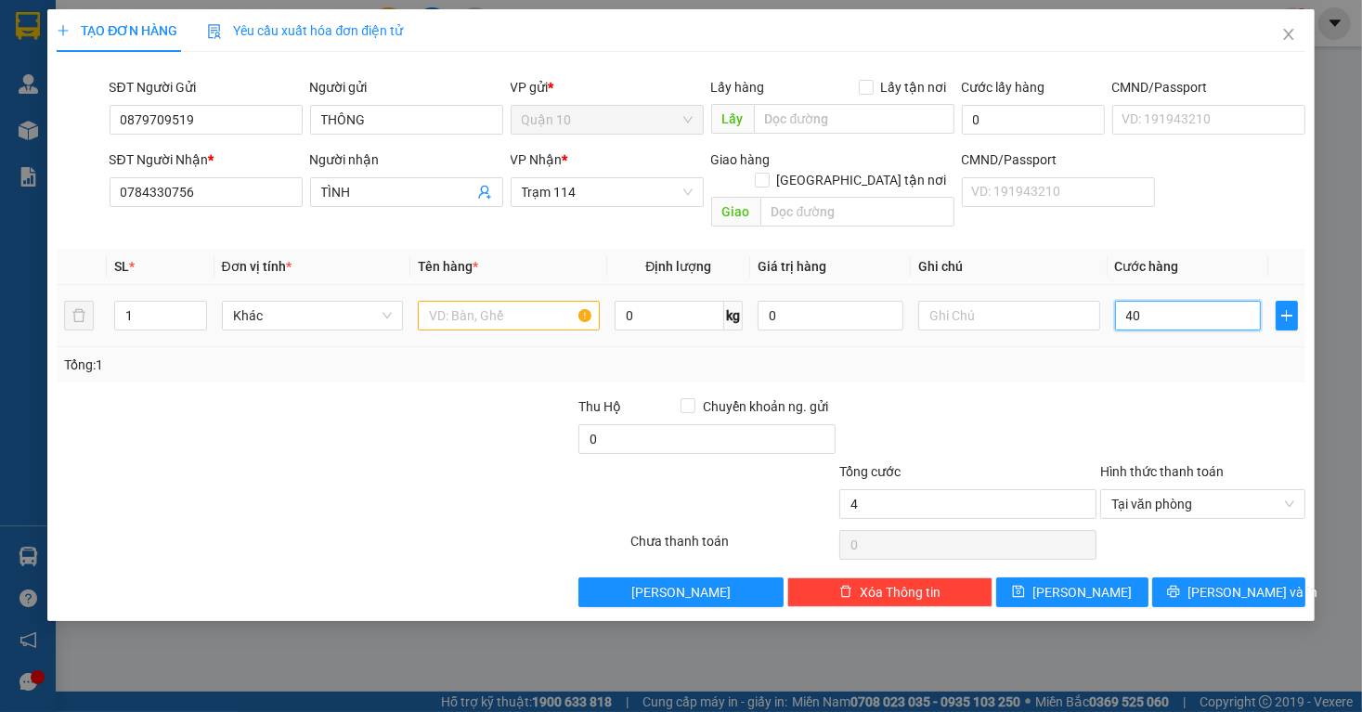
type input "40"
type input "40.000"
click at [446, 301] on input "text" at bounding box center [509, 316] width 182 height 30
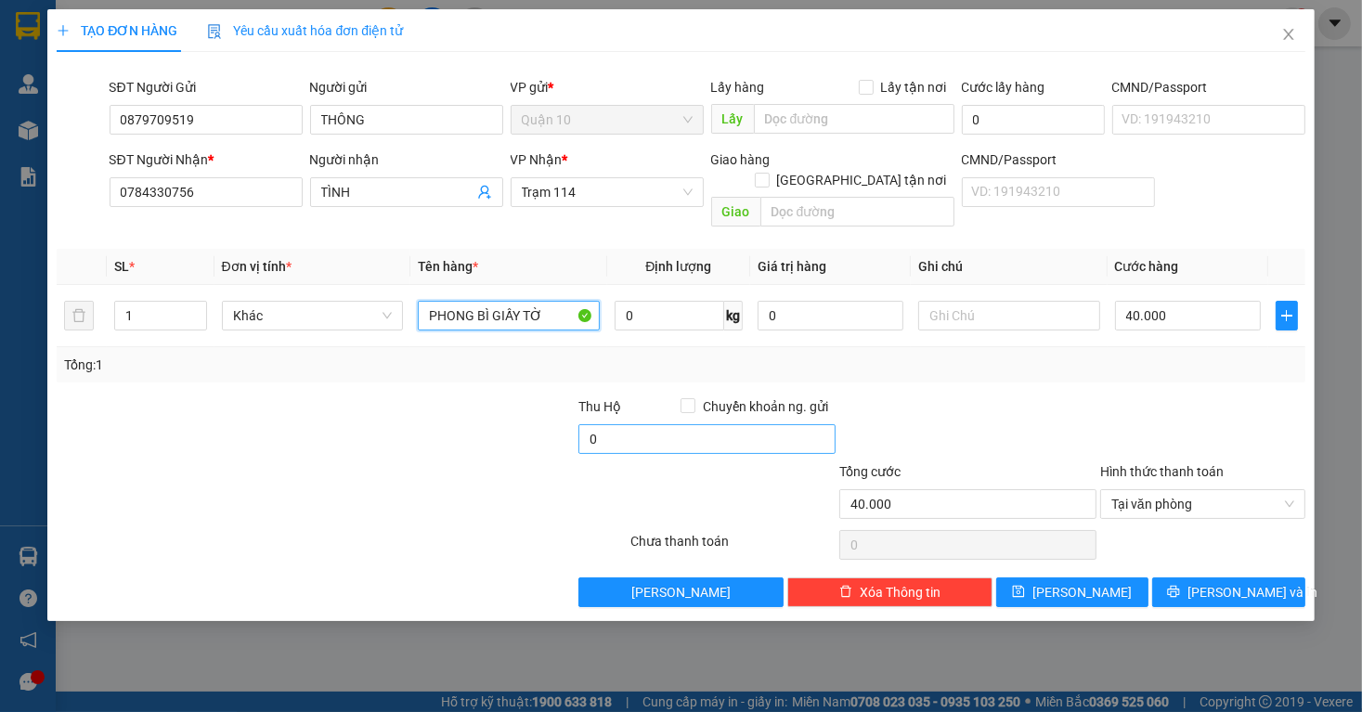
type input "PHONG BÌ GIẤY TỜ"
click at [712, 424] on input "0" at bounding box center [707, 439] width 257 height 30
type input "10.000"
click at [851, 359] on div "Tổng: 1" at bounding box center [681, 364] width 1248 height 35
click at [617, 186] on span "Trạm 114" at bounding box center [607, 192] width 171 height 28
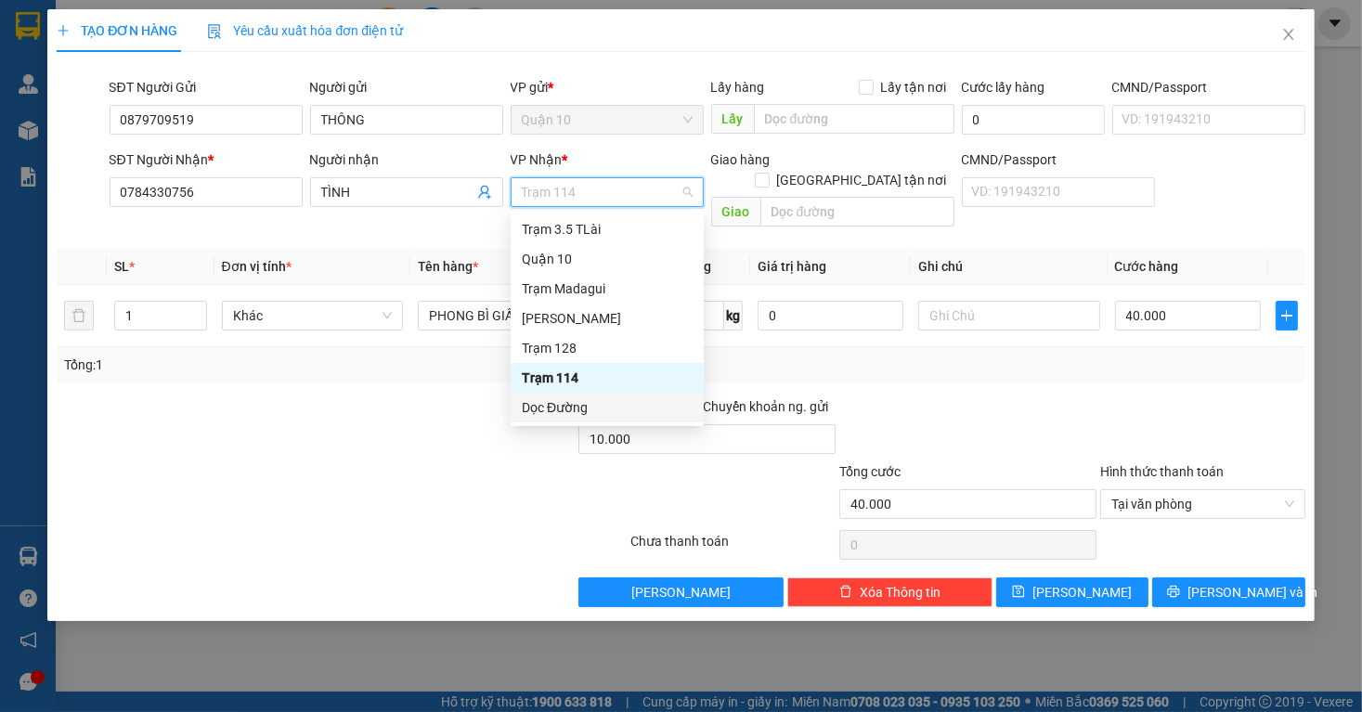
click at [545, 397] on div "Dọc Đường" at bounding box center [607, 407] width 171 height 20
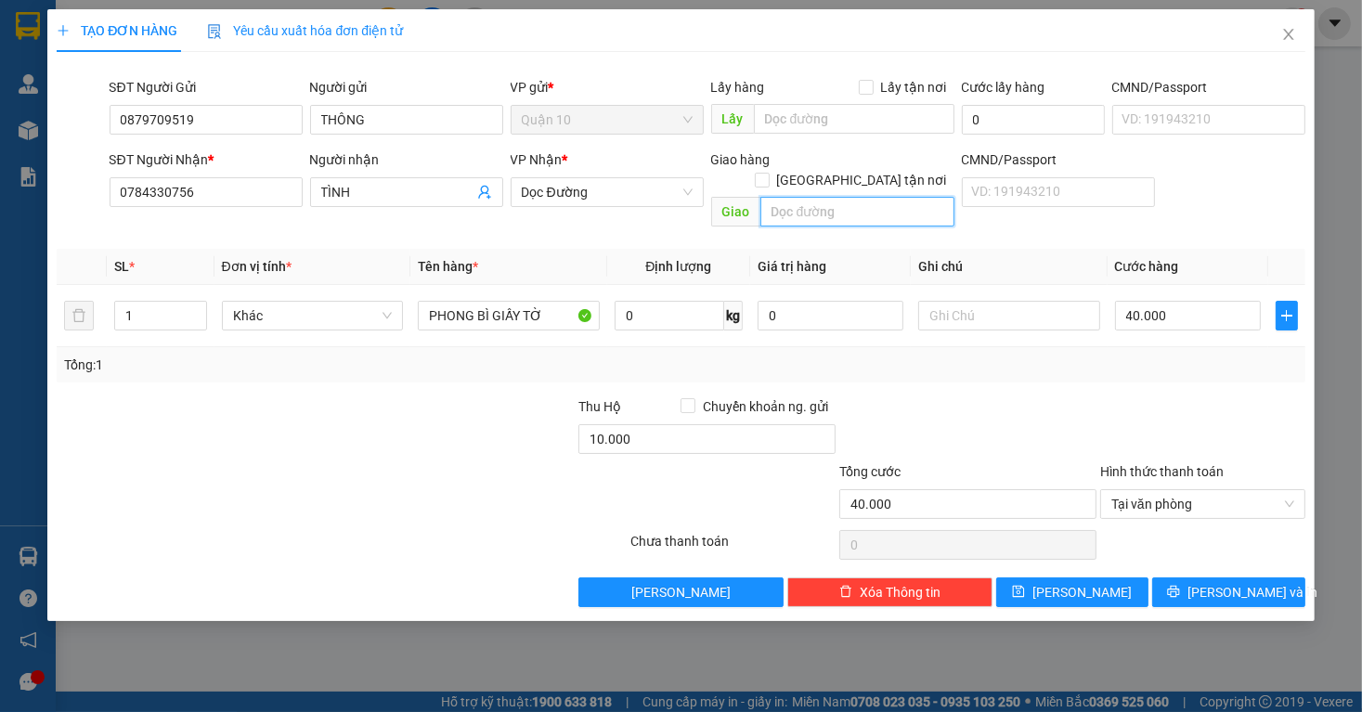
click at [824, 197] on input "text" at bounding box center [858, 212] width 194 height 30
type input "N3 GIA CANH"
drag, startPoint x: 1206, startPoint y: 161, endPoint x: 1152, endPoint y: 183, distance: 59.2
click at [1207, 161] on div "SĐT Người Nhận * 0784330756 Người nhận TÌNH VP Nhận * Dọc Đường Giao hàng [GEOG…" at bounding box center [708, 192] width 1204 height 85
click at [1192, 578] on button "[PERSON_NAME] và In" at bounding box center [1229, 593] width 153 height 30
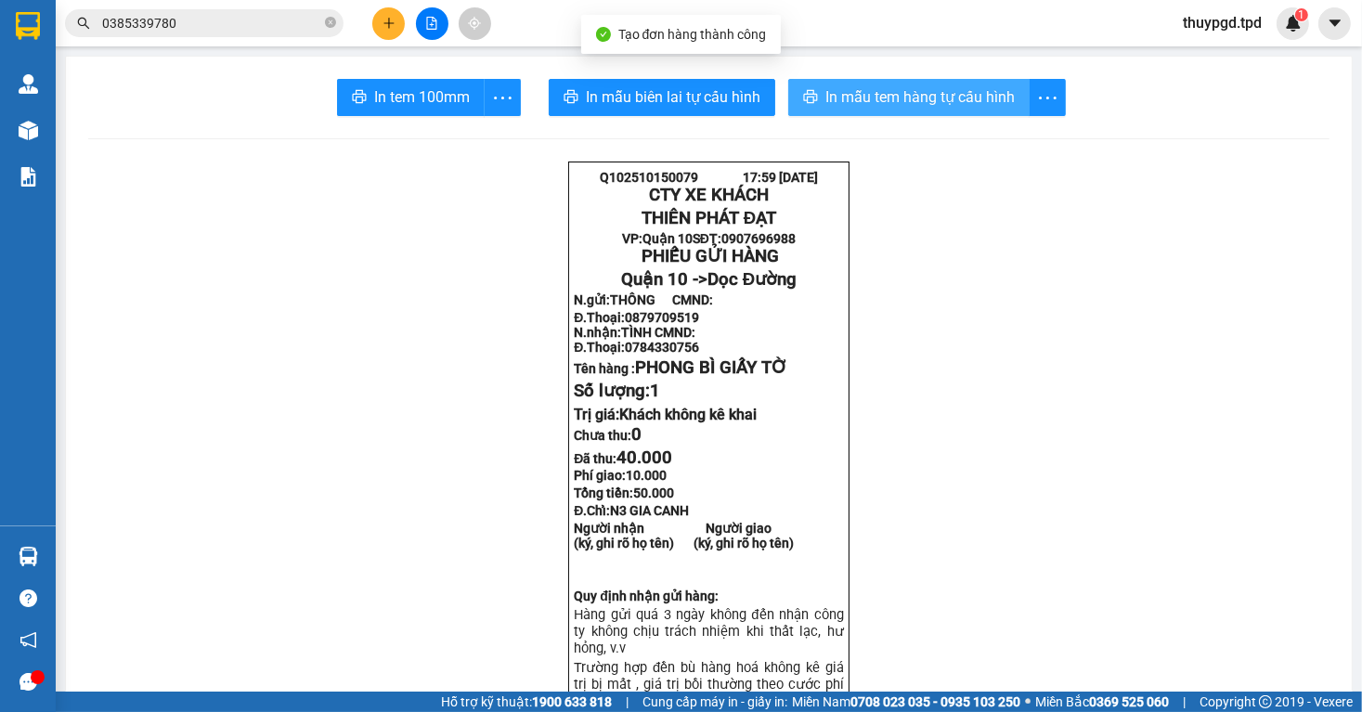
click at [930, 98] on span "In mẫu tem hàng tự cấu hình" at bounding box center [920, 96] width 189 height 23
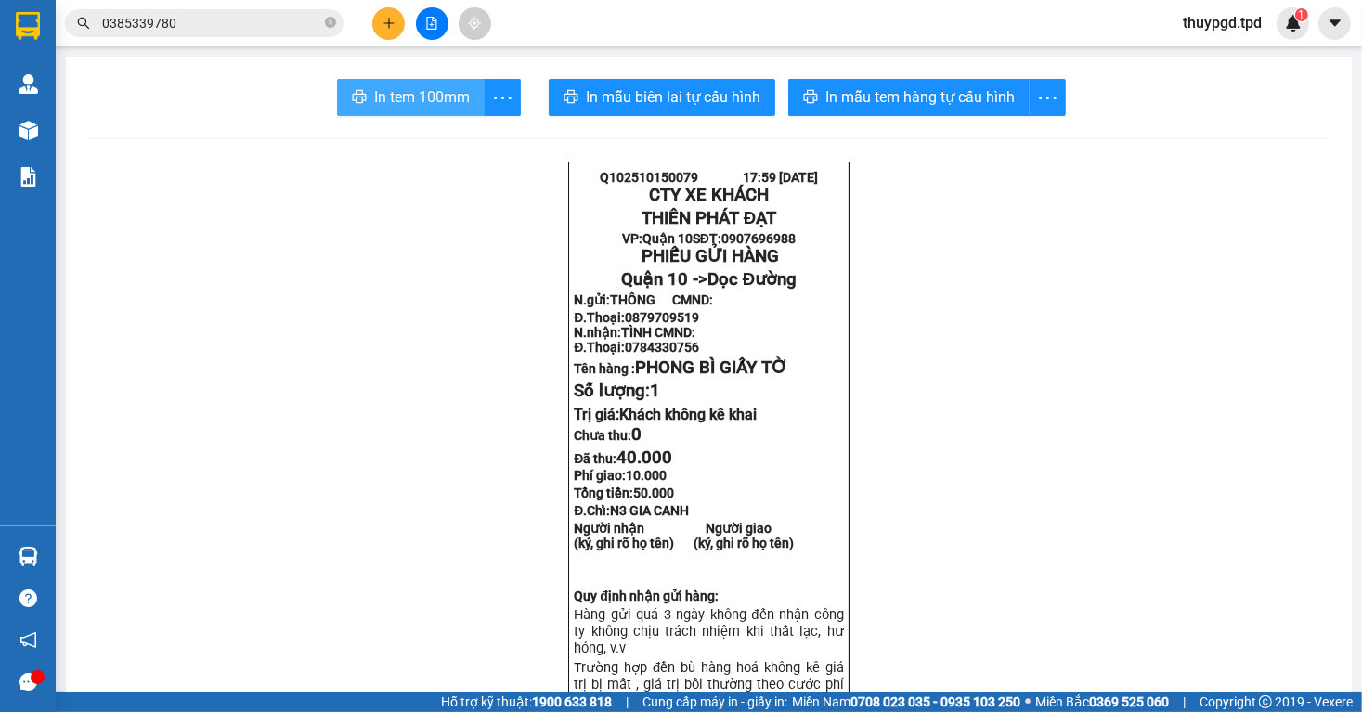
drag, startPoint x: 453, startPoint y: 82, endPoint x: 416, endPoint y: 286, distance: 207.7
click at [453, 84] on button "In tem 100mm" at bounding box center [411, 97] width 148 height 37
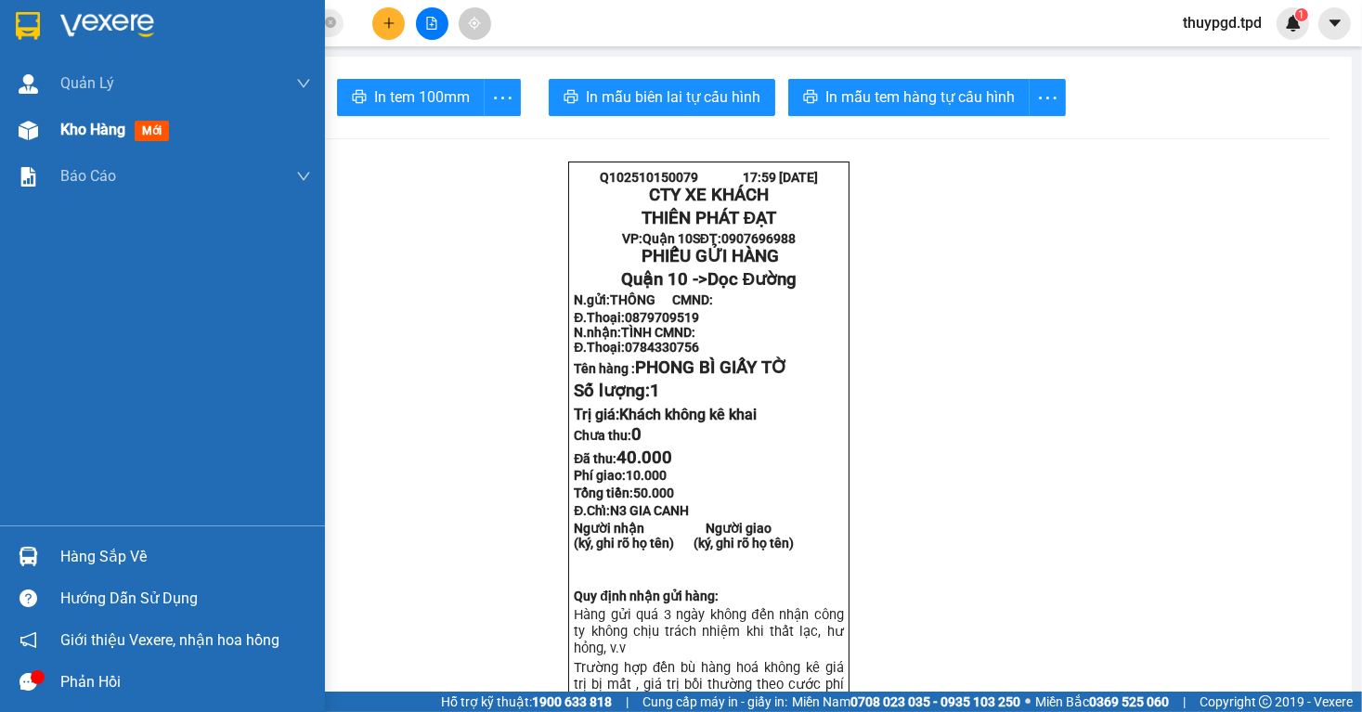
click at [57, 139] on div "Kho hàng mới" at bounding box center [162, 130] width 325 height 46
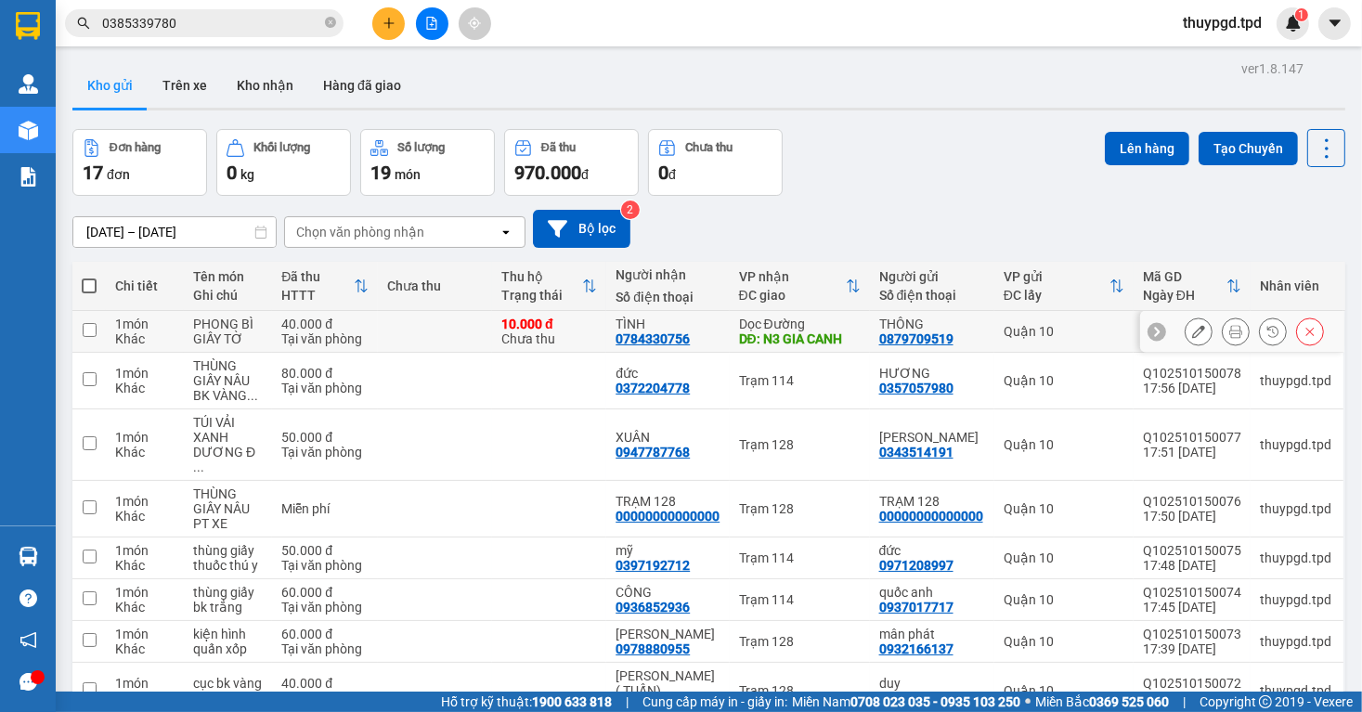
click at [822, 332] on div "DĐ: N3 GIA CANH" at bounding box center [800, 339] width 122 height 15
checkbox input "true"
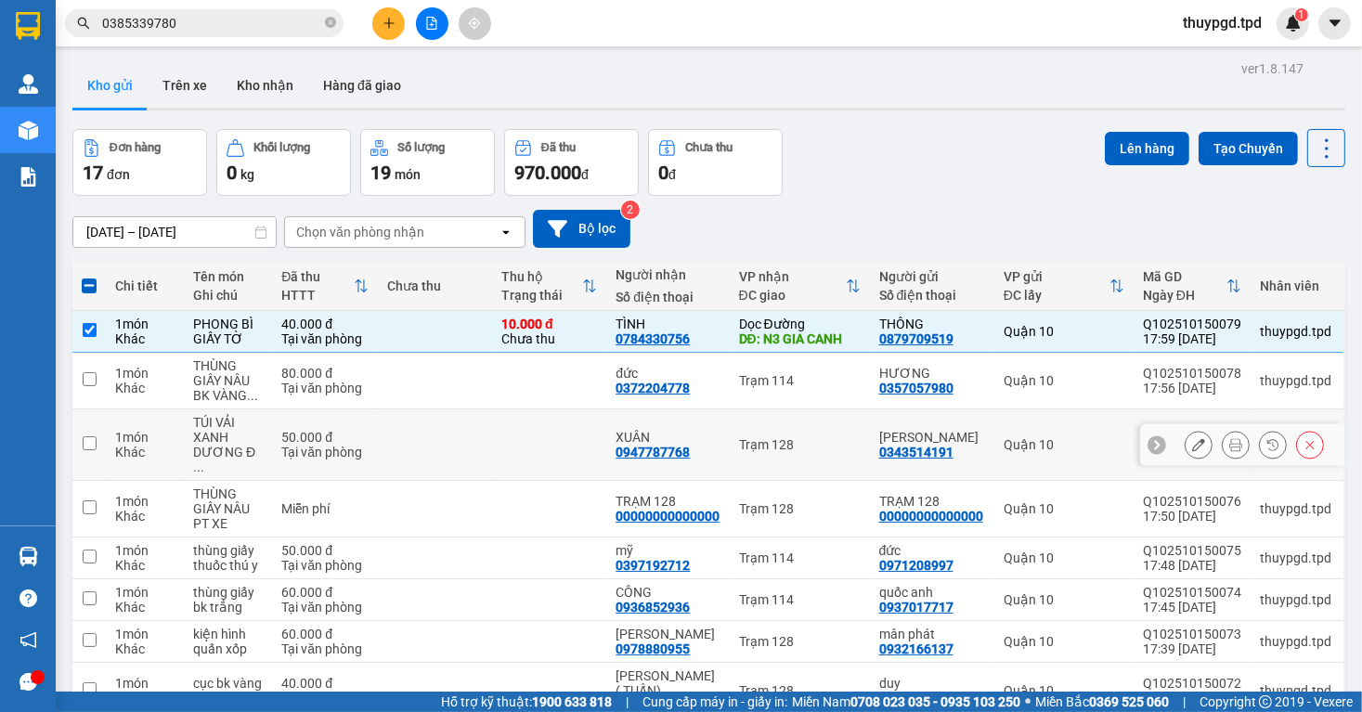
click at [765, 442] on div "Trạm 128" at bounding box center [800, 444] width 122 height 15
checkbox input "true"
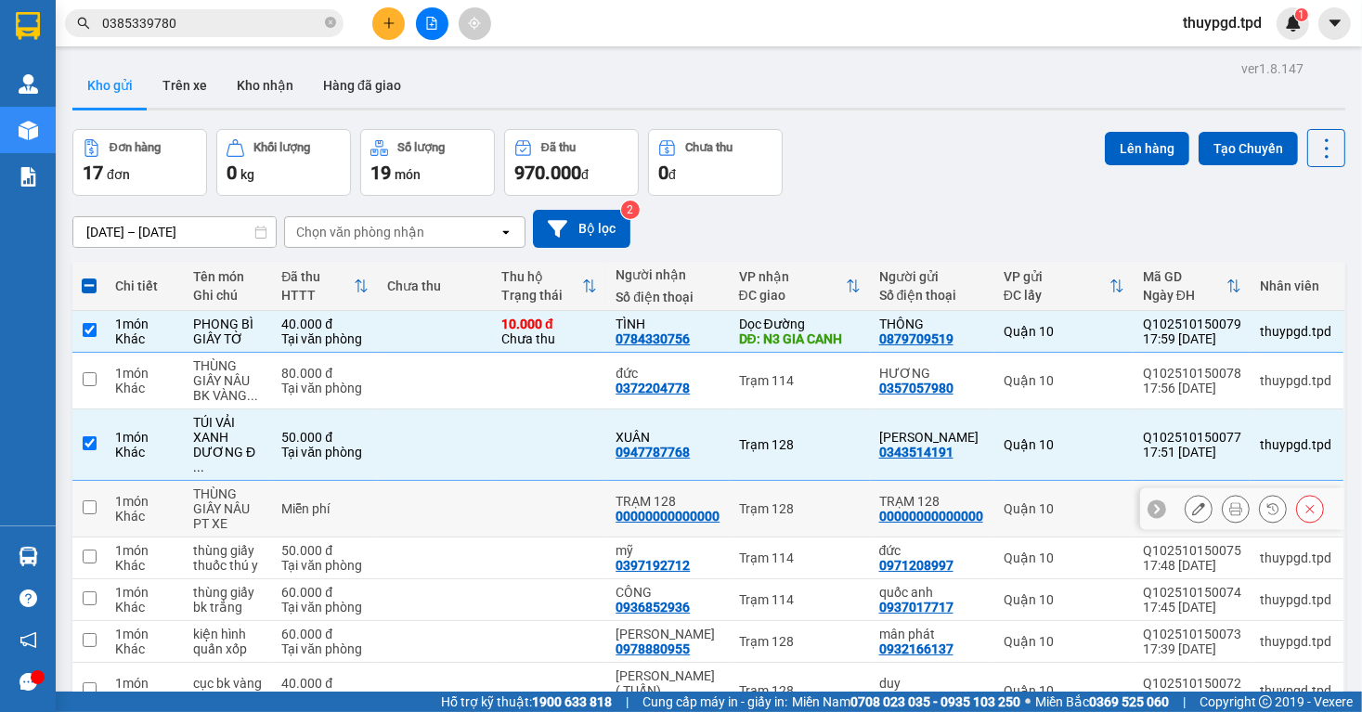
click at [768, 502] on div "Trạm 128" at bounding box center [800, 509] width 122 height 15
checkbox input "true"
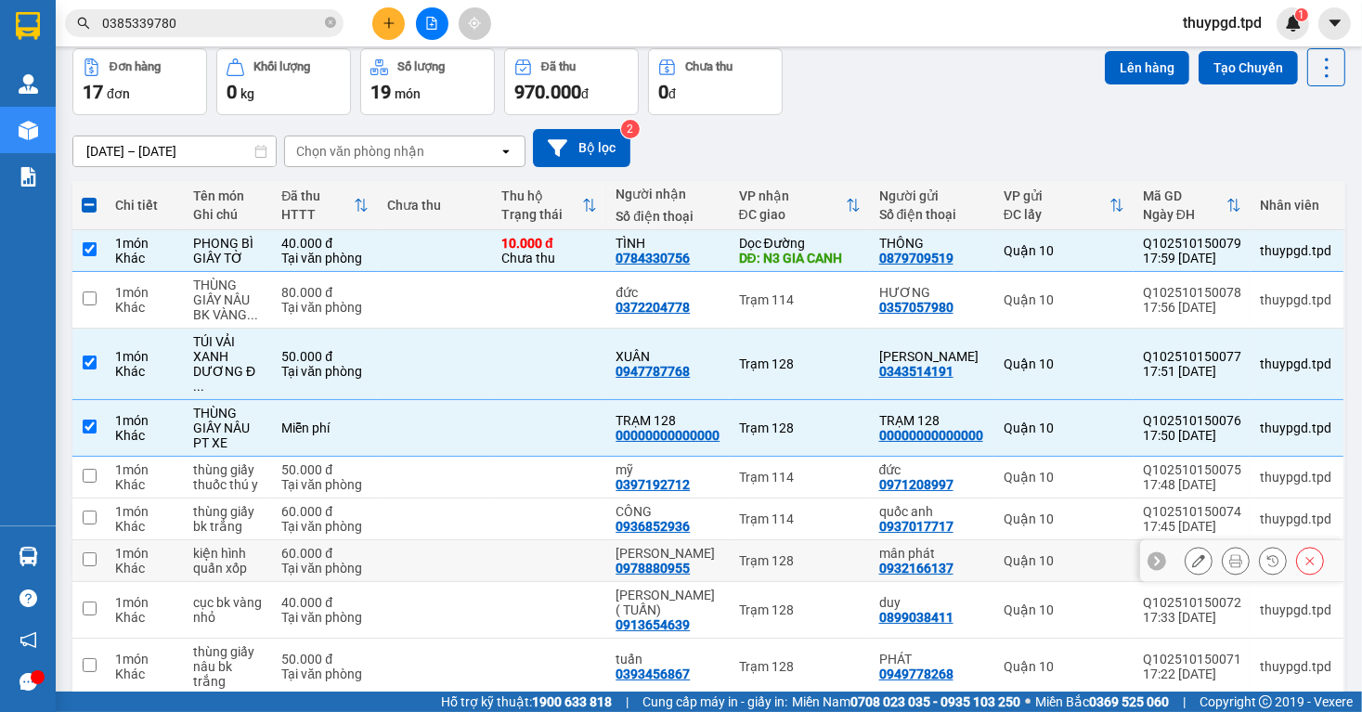
scroll to position [223, 0]
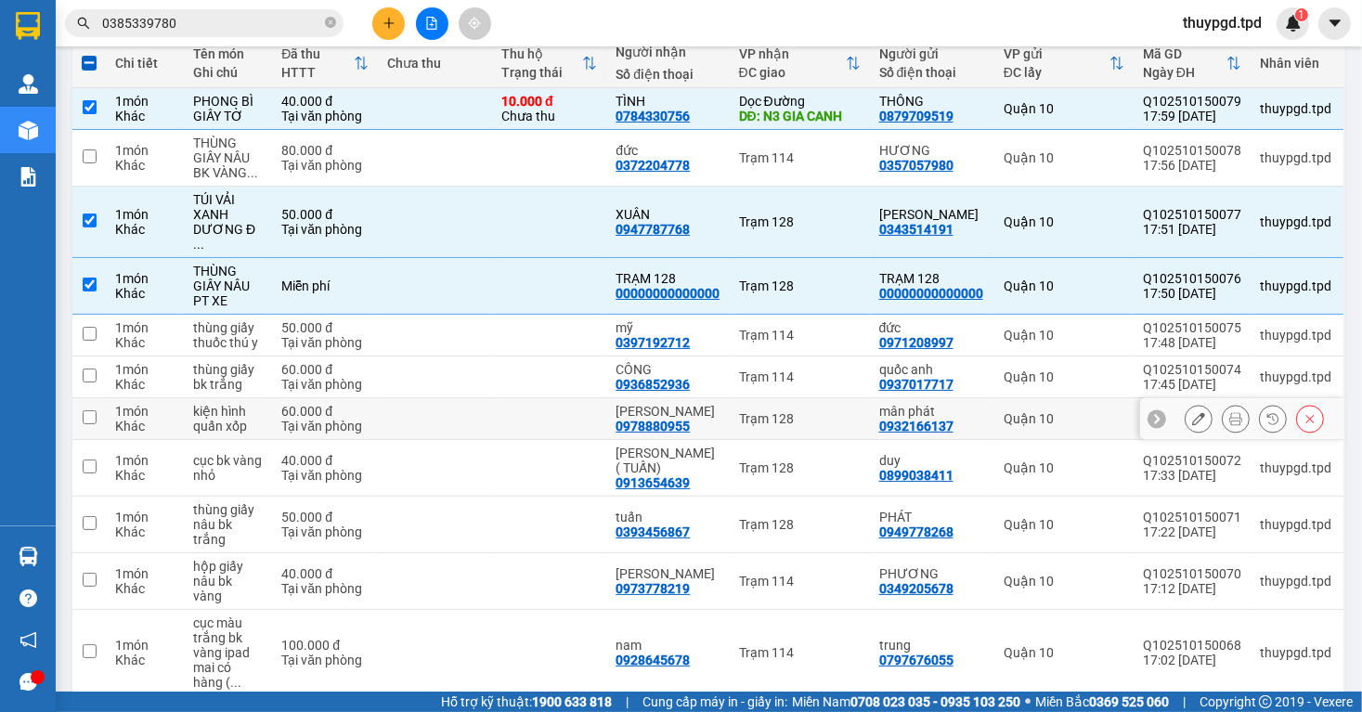
click at [761, 398] on td "Trạm 128" at bounding box center [800, 419] width 140 height 42
checkbox input "true"
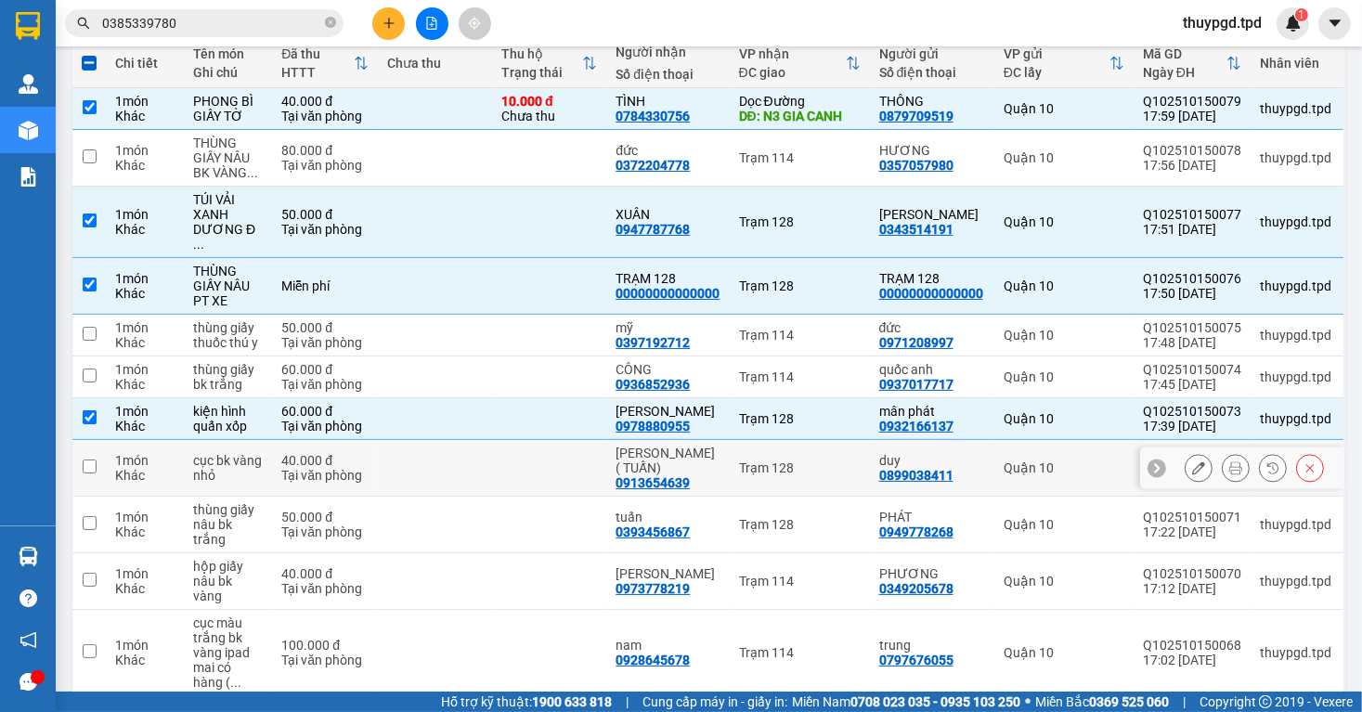
click at [758, 461] on div "Trạm 128" at bounding box center [800, 468] width 122 height 15
checkbox input "true"
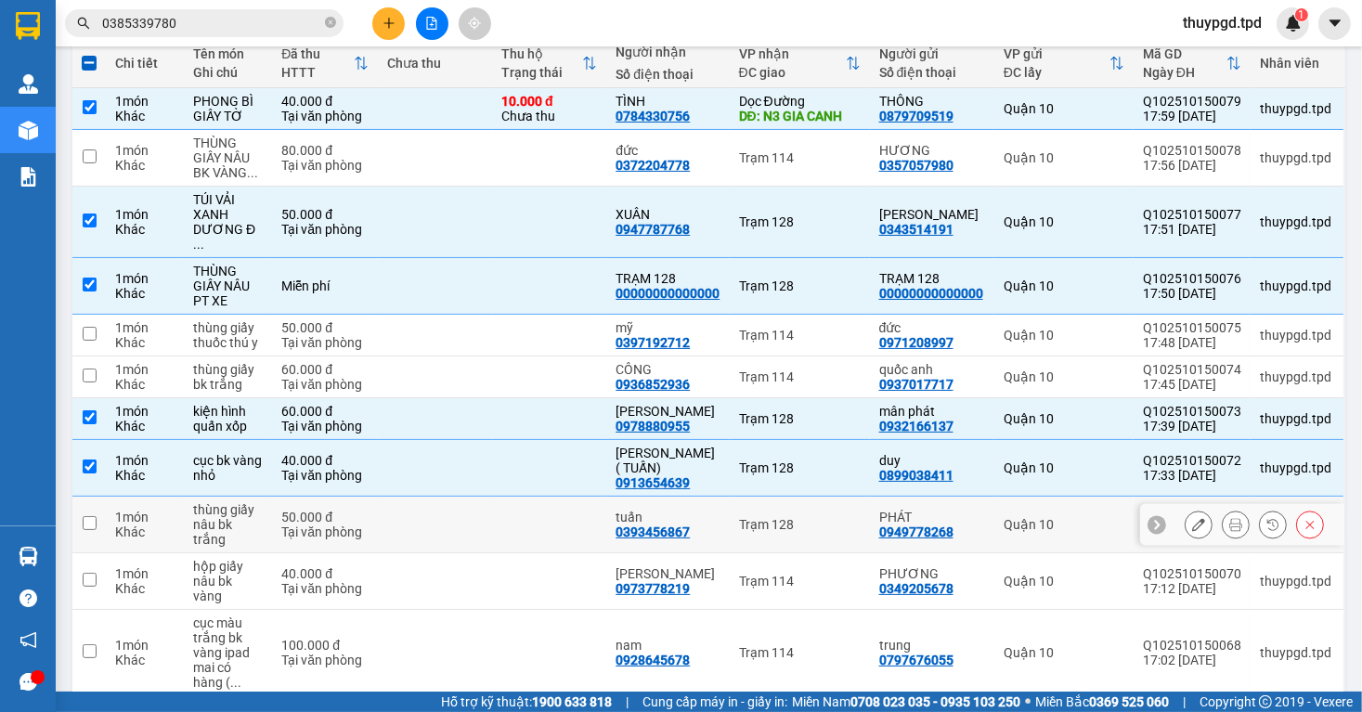
click at [774, 517] on div "Trạm 128" at bounding box center [800, 524] width 122 height 15
checkbox input "true"
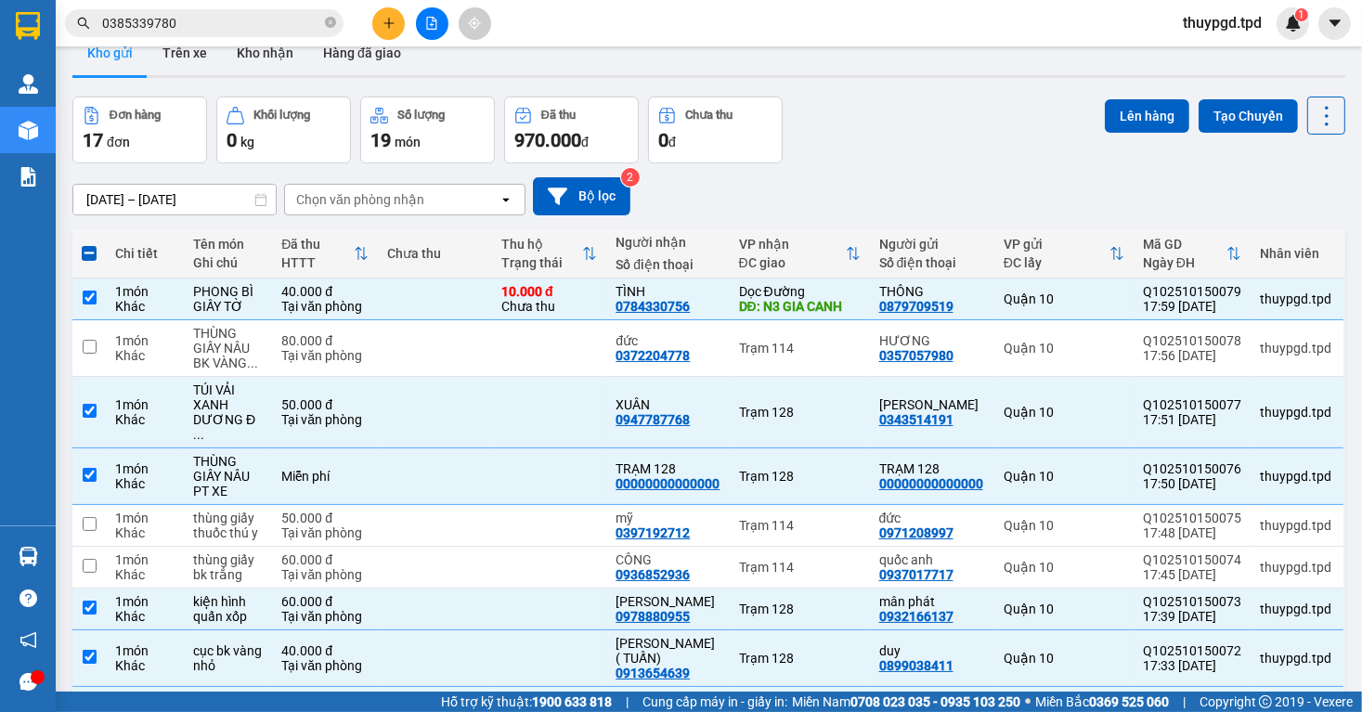
scroll to position [0, 0]
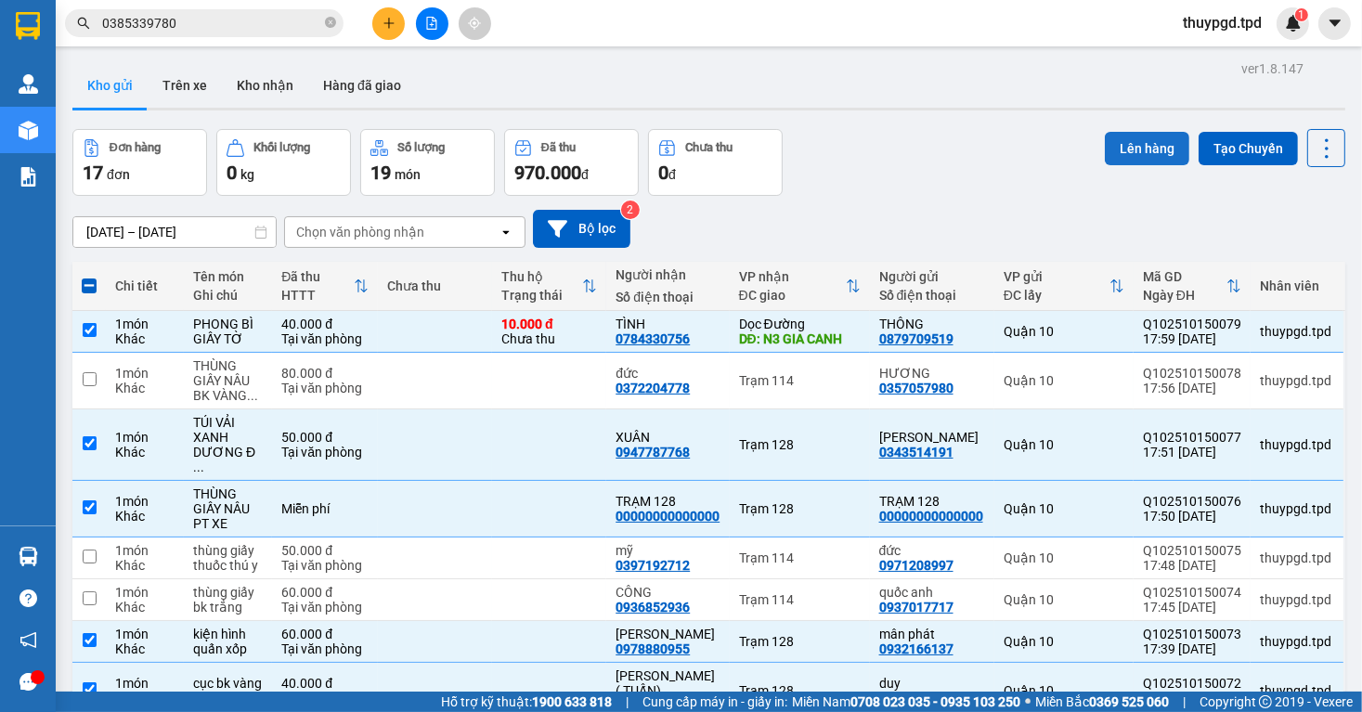
click at [1123, 142] on button "Lên hàng" at bounding box center [1147, 148] width 85 height 33
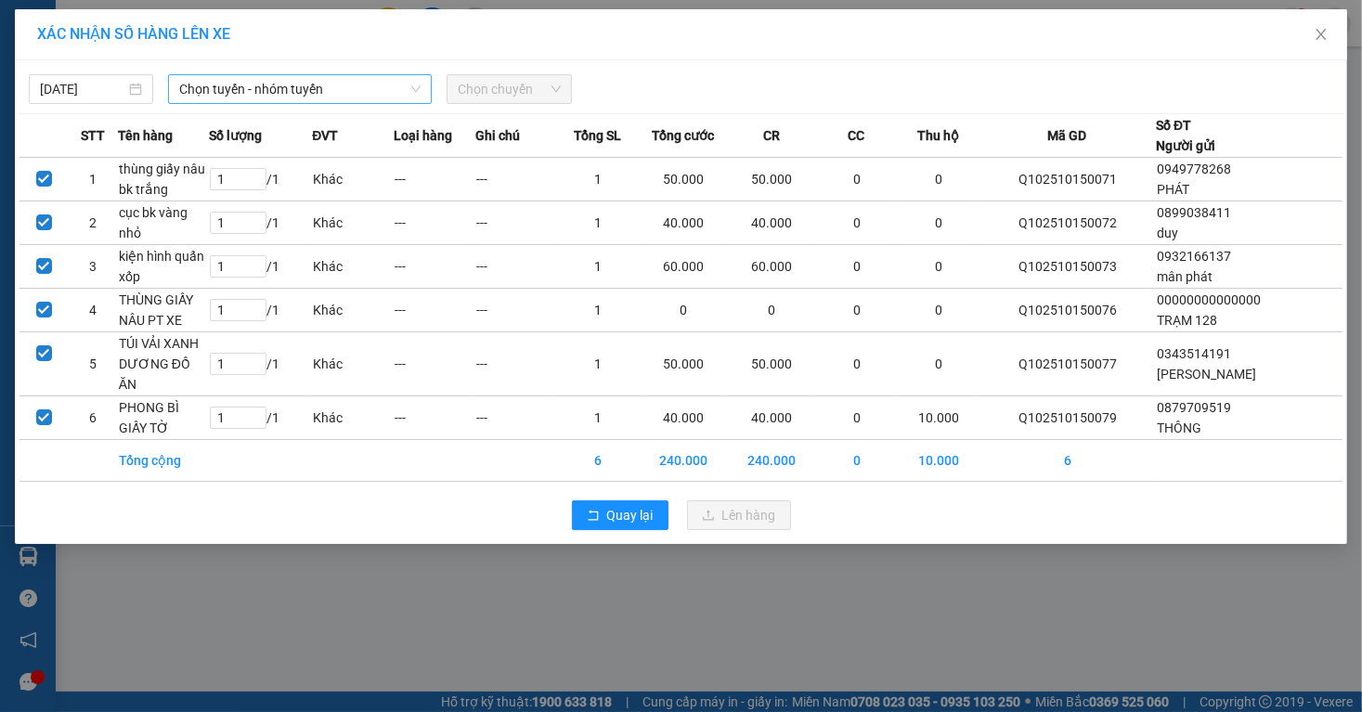
click at [420, 100] on span "Chọn tuyến - nhóm tuyến" at bounding box center [299, 89] width 241 height 28
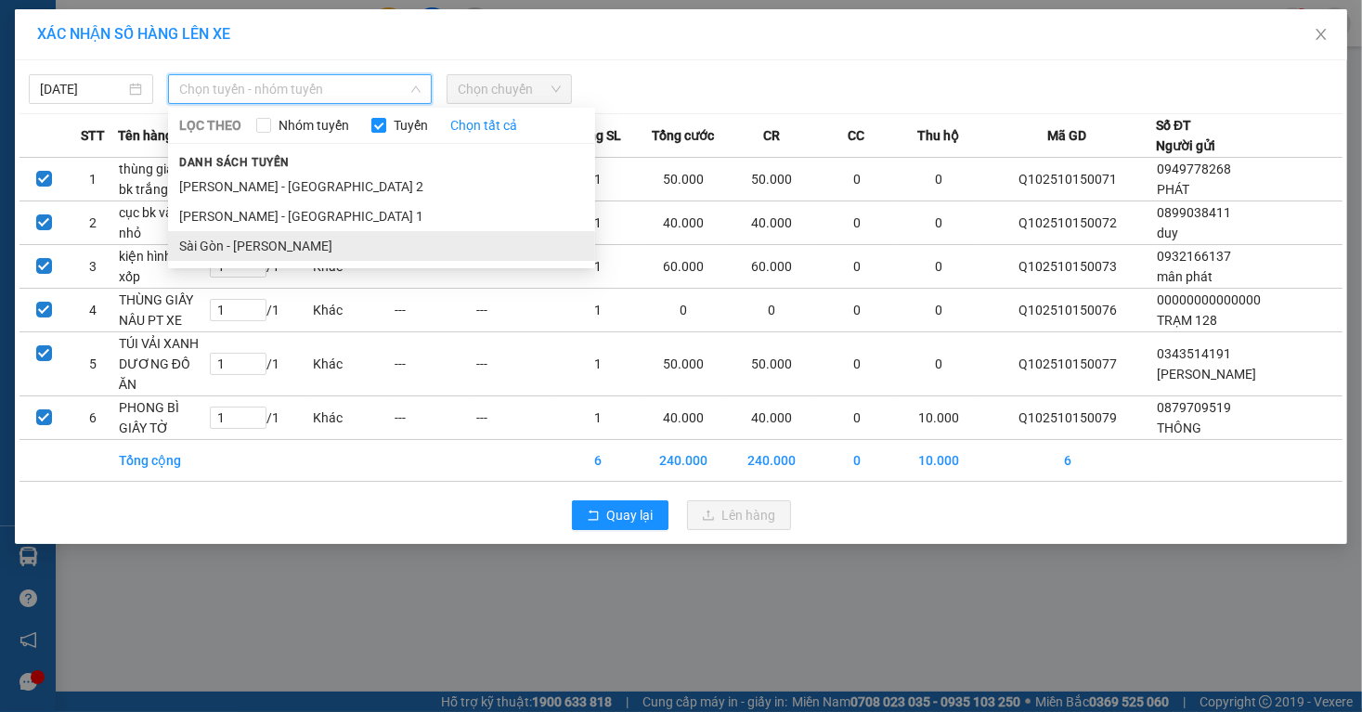
click at [358, 238] on li "Sài Gòn - [PERSON_NAME]" at bounding box center [381, 246] width 427 height 30
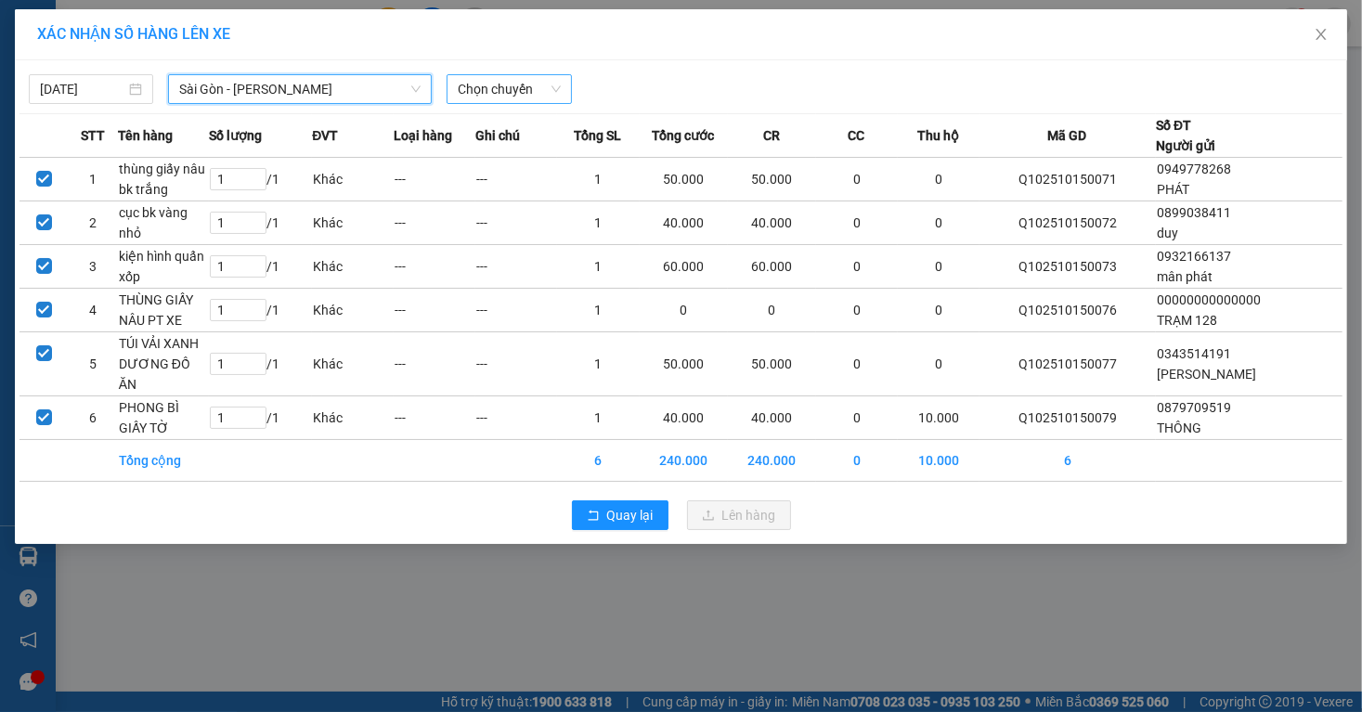
click at [541, 89] on span "Chọn chuyến" at bounding box center [509, 89] width 102 height 28
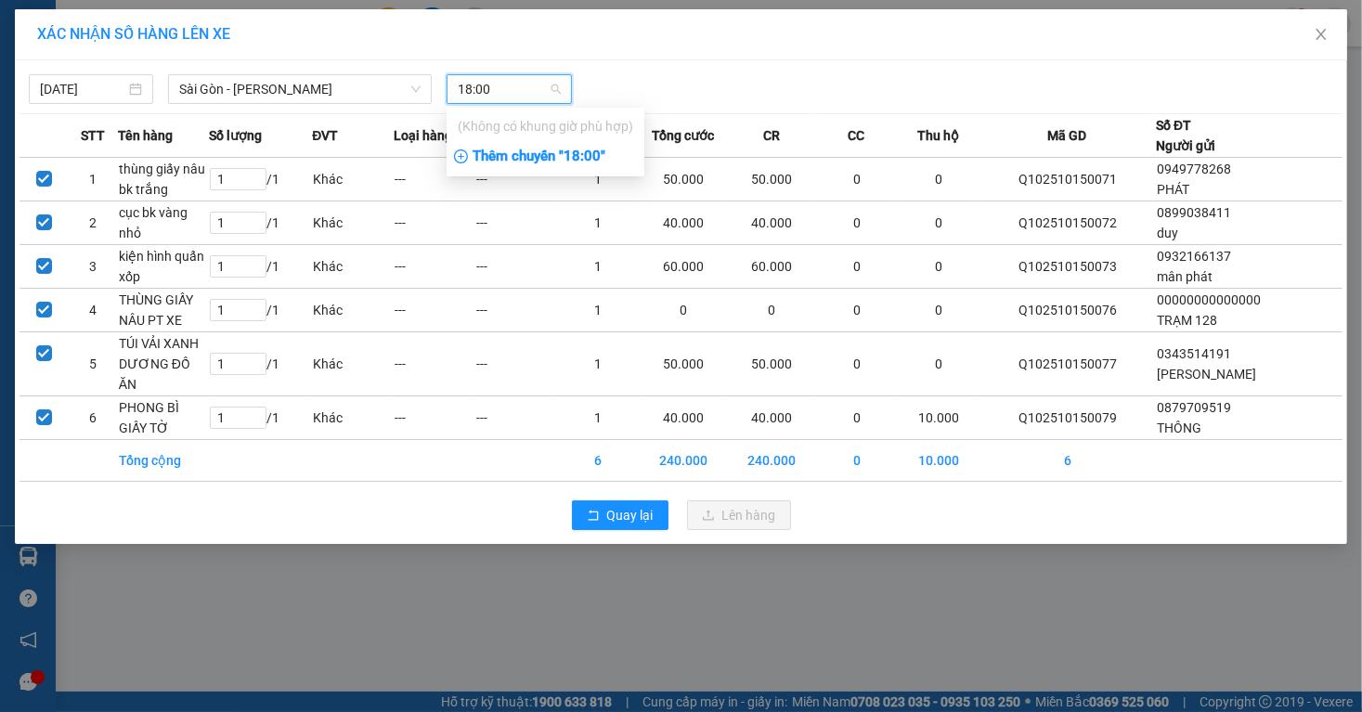
type input "18:00"
click at [598, 162] on div "Thêm chuyến " 18:00 "" at bounding box center [546, 157] width 198 height 32
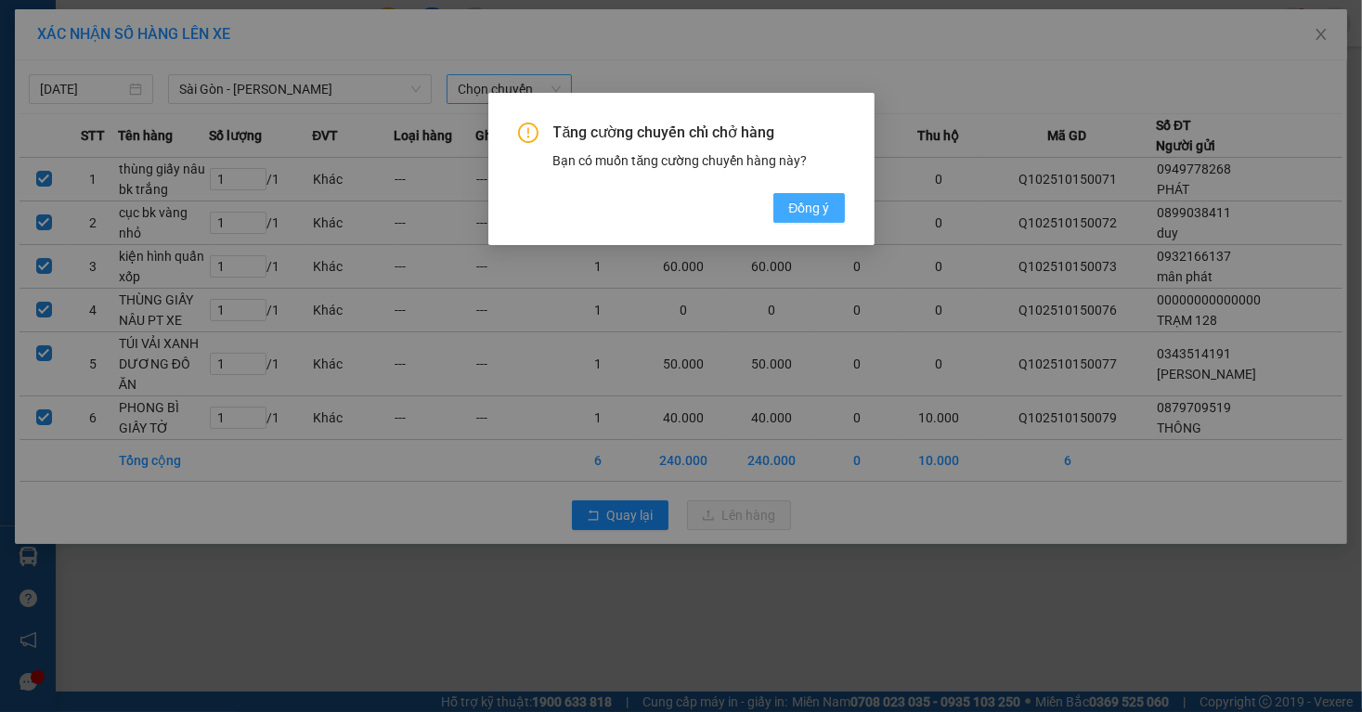
click at [800, 196] on button "Đồng ý" at bounding box center [809, 208] width 71 height 30
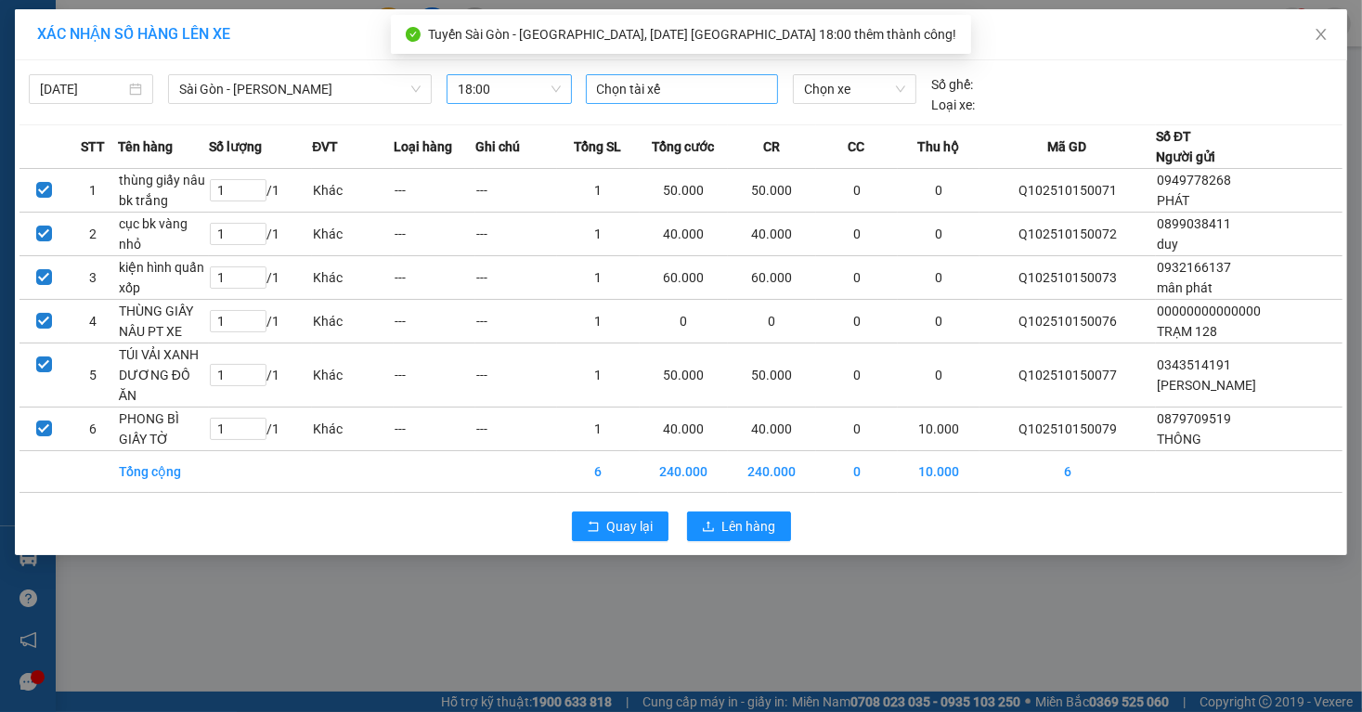
click at [669, 90] on div at bounding box center [682, 89] width 183 height 22
type input "THÀNH"
click at [675, 137] on div "gia thành" at bounding box center [725, 126] width 279 height 30
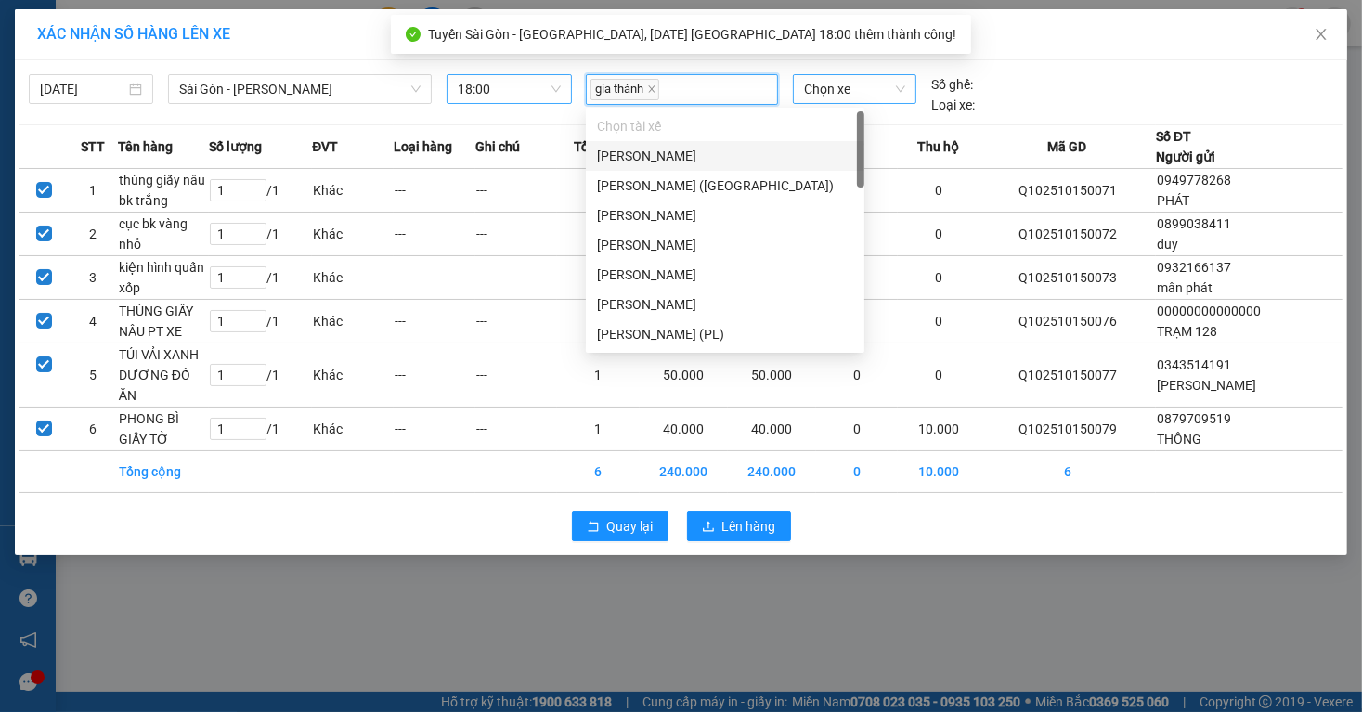
click at [833, 100] on span "Chọn xe" at bounding box center [854, 89] width 101 height 28
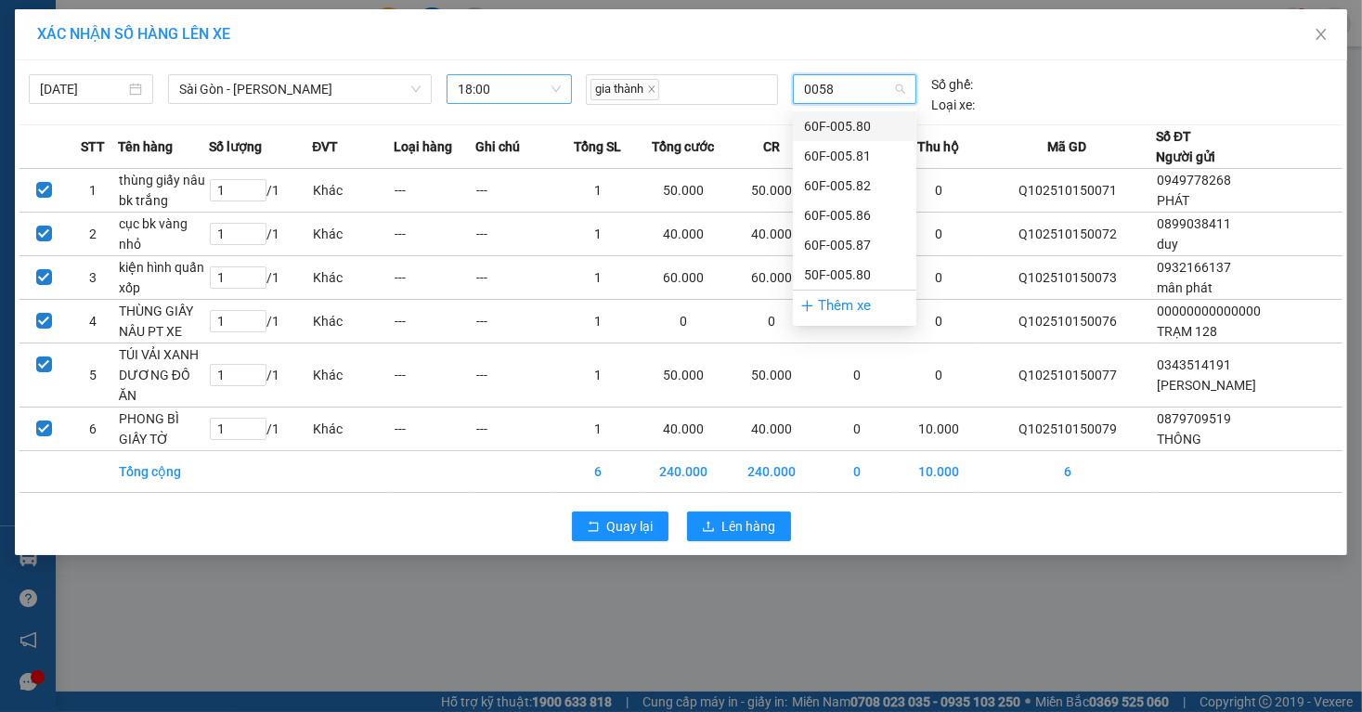
type input "00580"
click at [845, 130] on div "60F-005.80" at bounding box center [854, 126] width 101 height 20
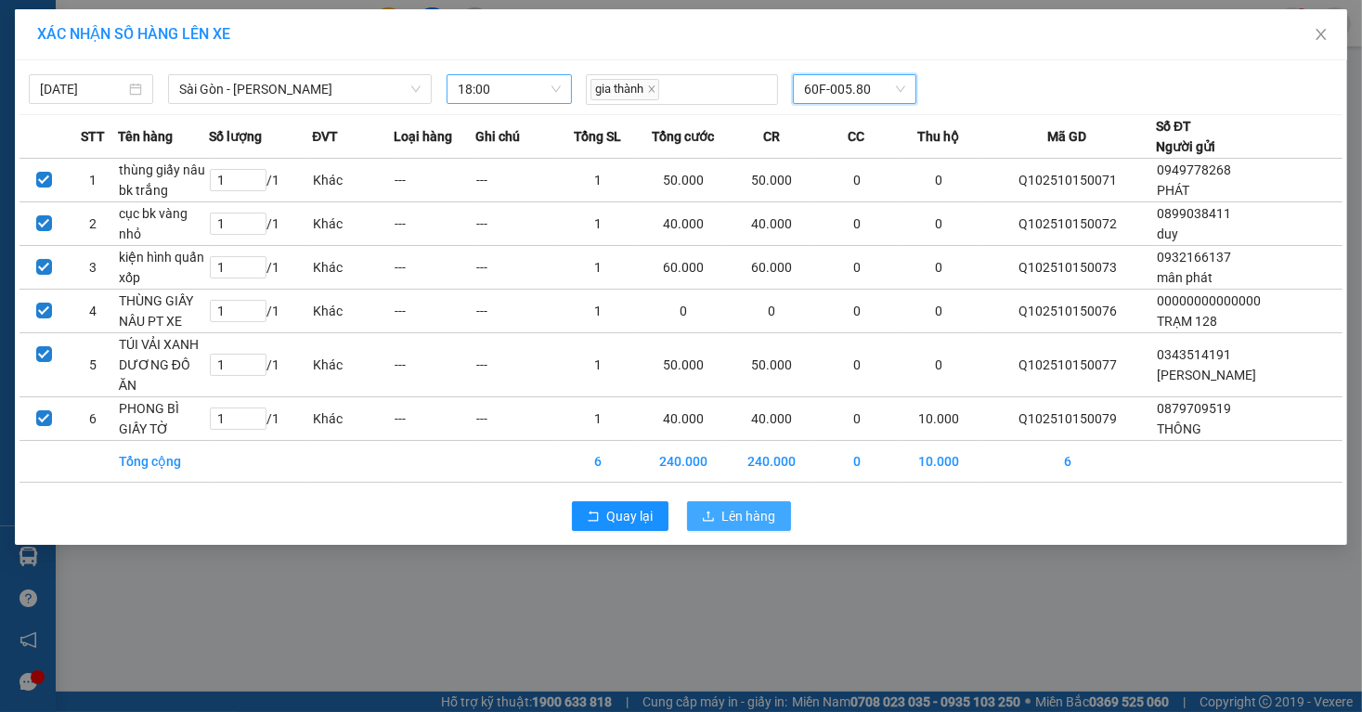
click at [749, 524] on button "Lên hàng" at bounding box center [739, 517] width 104 height 30
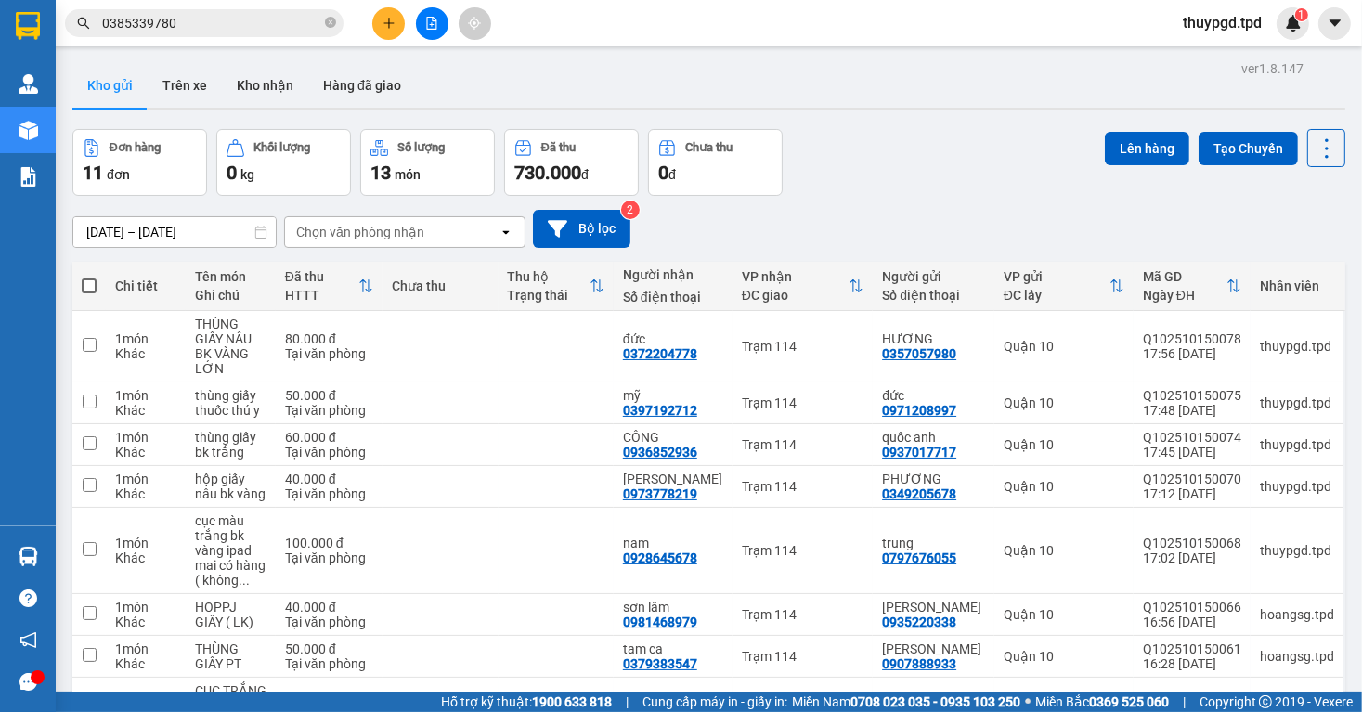
click at [454, 23] on div at bounding box center [431, 23] width 139 height 33
click at [431, 23] on icon "file-add" at bounding box center [432, 23] width 10 height 13
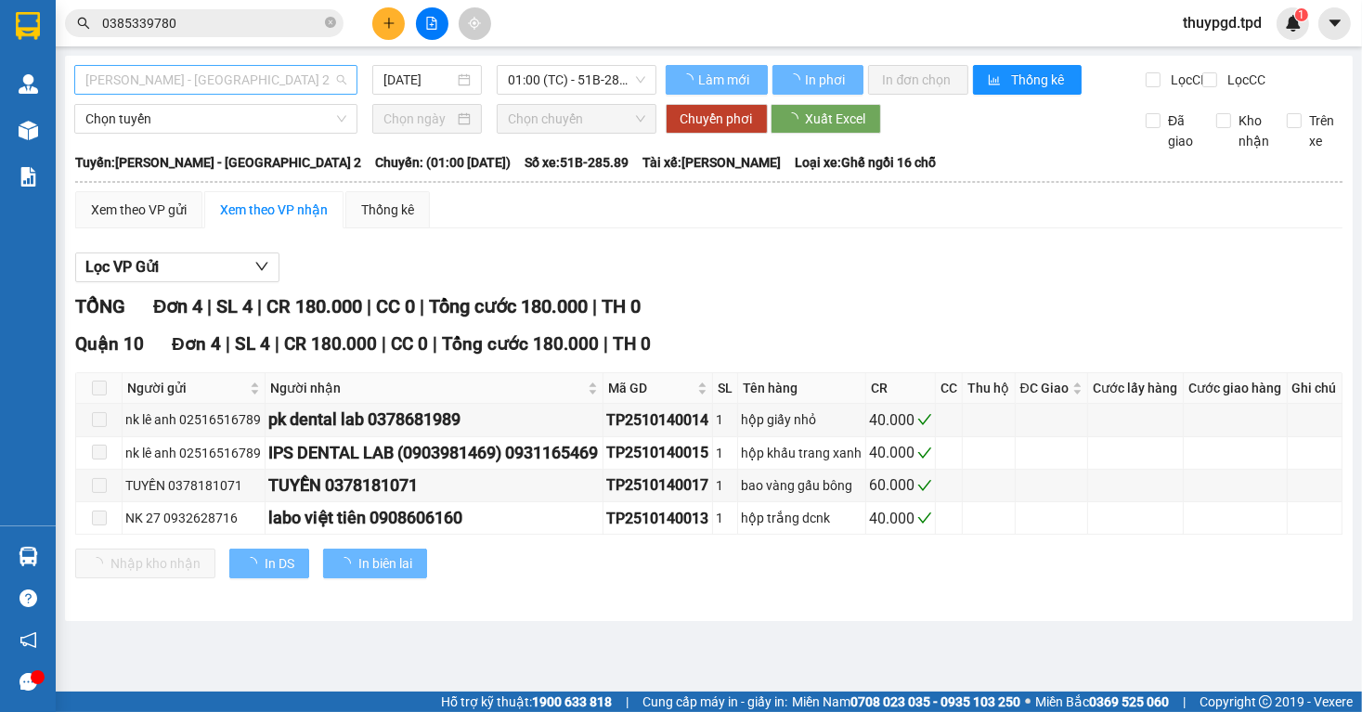
click at [232, 78] on span "[PERSON_NAME] - [GEOGRAPHIC_DATA] 2" at bounding box center [215, 80] width 261 height 28
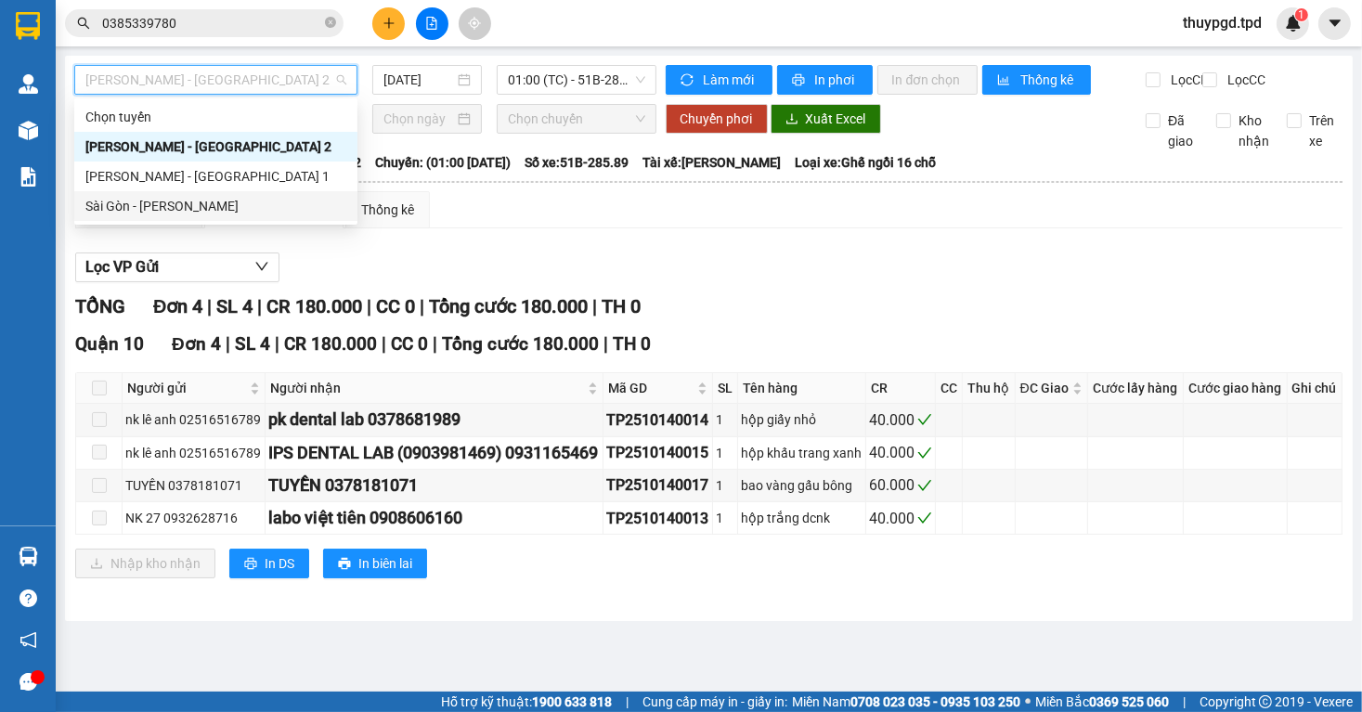
click at [213, 196] on div "Sài Gòn - [PERSON_NAME]" at bounding box center [215, 206] width 261 height 20
type input "[DATE]"
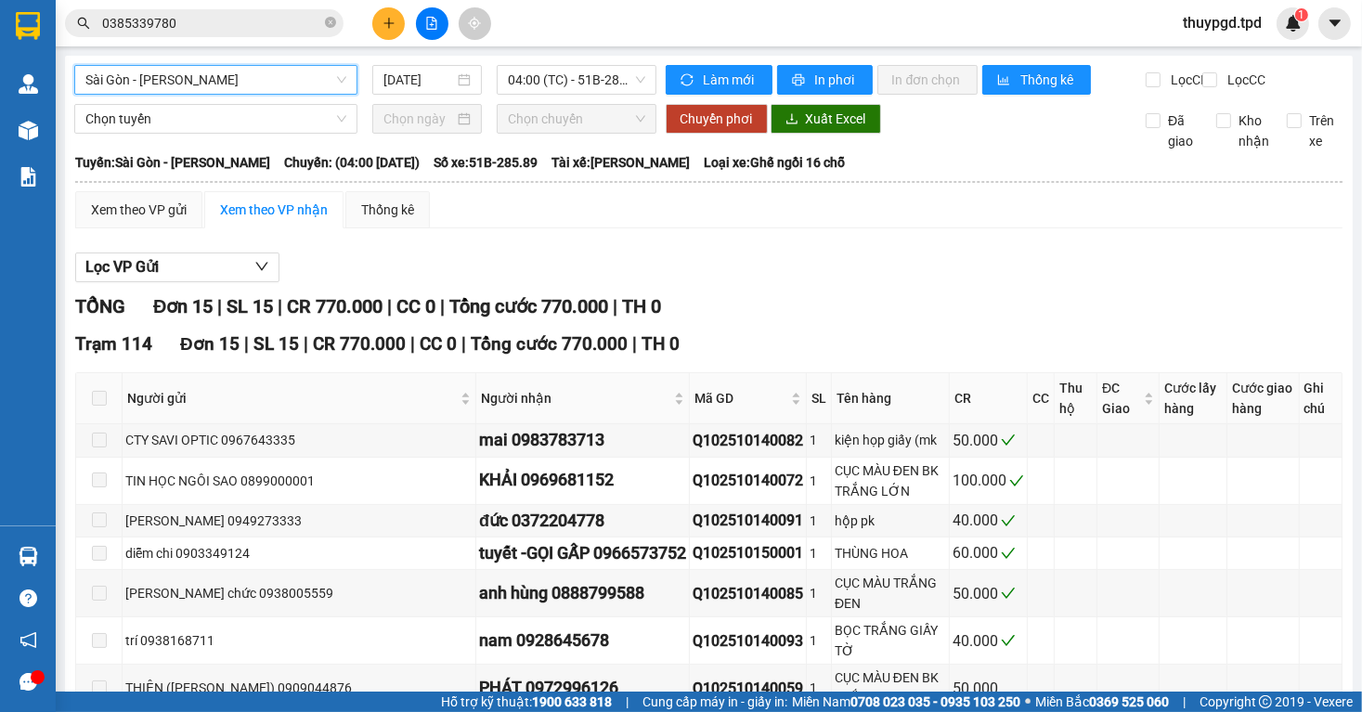
click at [552, 56] on div "[GEOGRAPHIC_DATA] - Phương Lâm [GEOGRAPHIC_DATA] - Phương Lâm [DATE] 04:00 (TC)…" at bounding box center [709, 609] width 1288 height 1107
click at [582, 80] on span "04:00 (TC) - 51B-285.89" at bounding box center [576, 80] width 137 height 28
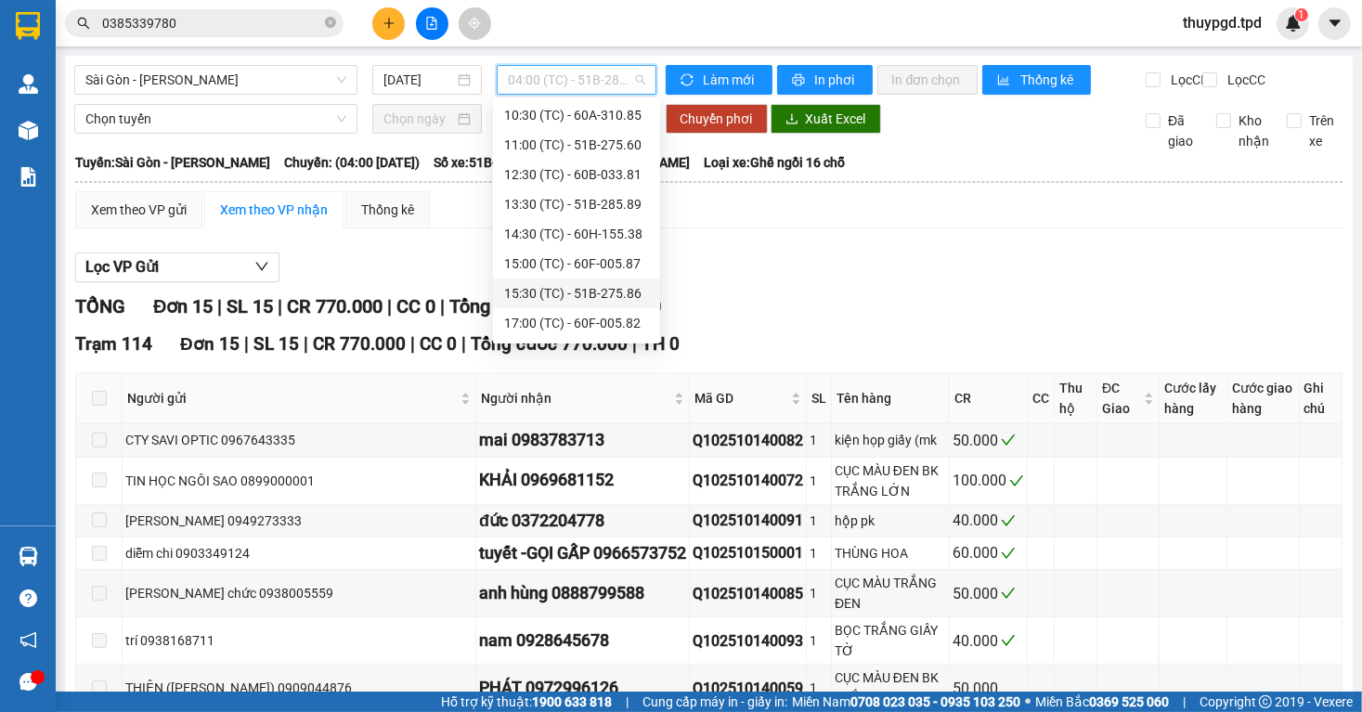
scroll to position [238, 0]
click at [611, 334] on div "18:00 (TC) - 60F-005.80" at bounding box center [576, 325] width 145 height 20
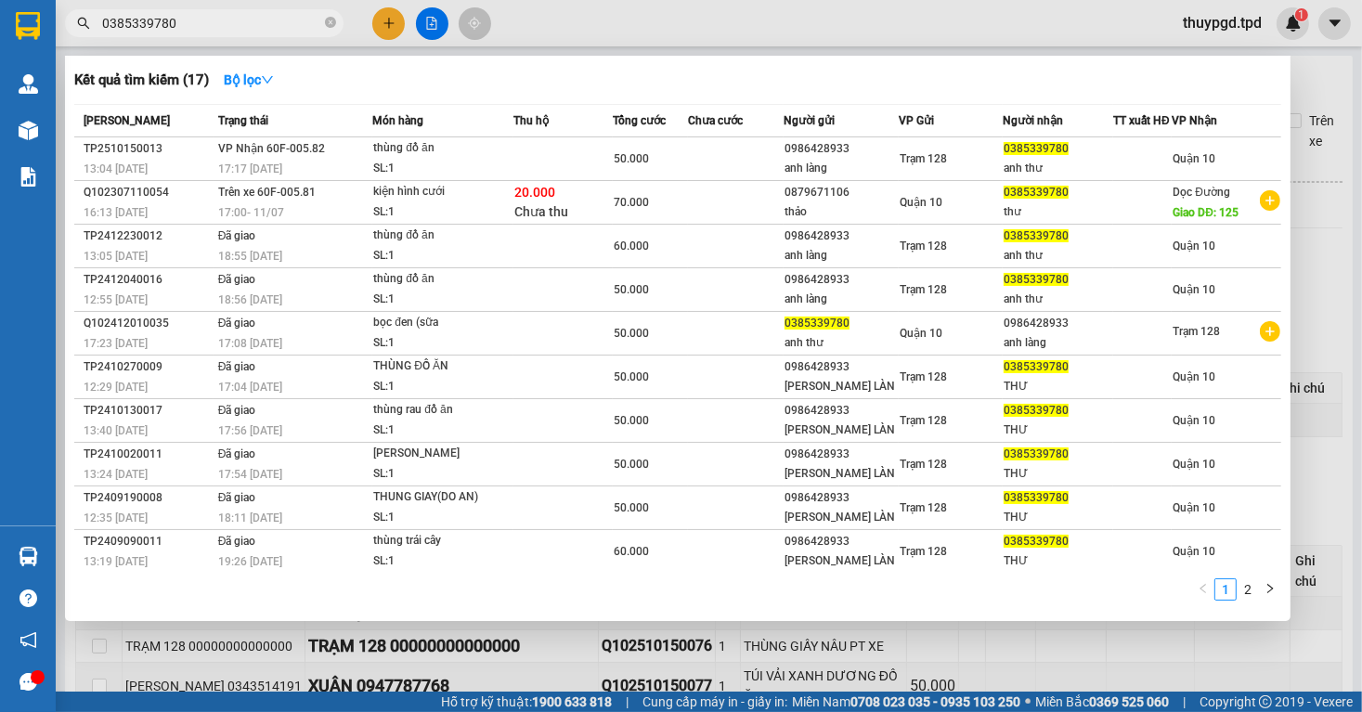
click at [242, 30] on input "0385339780" at bounding box center [211, 23] width 219 height 20
click at [245, 30] on input "0385339780" at bounding box center [211, 23] width 219 height 20
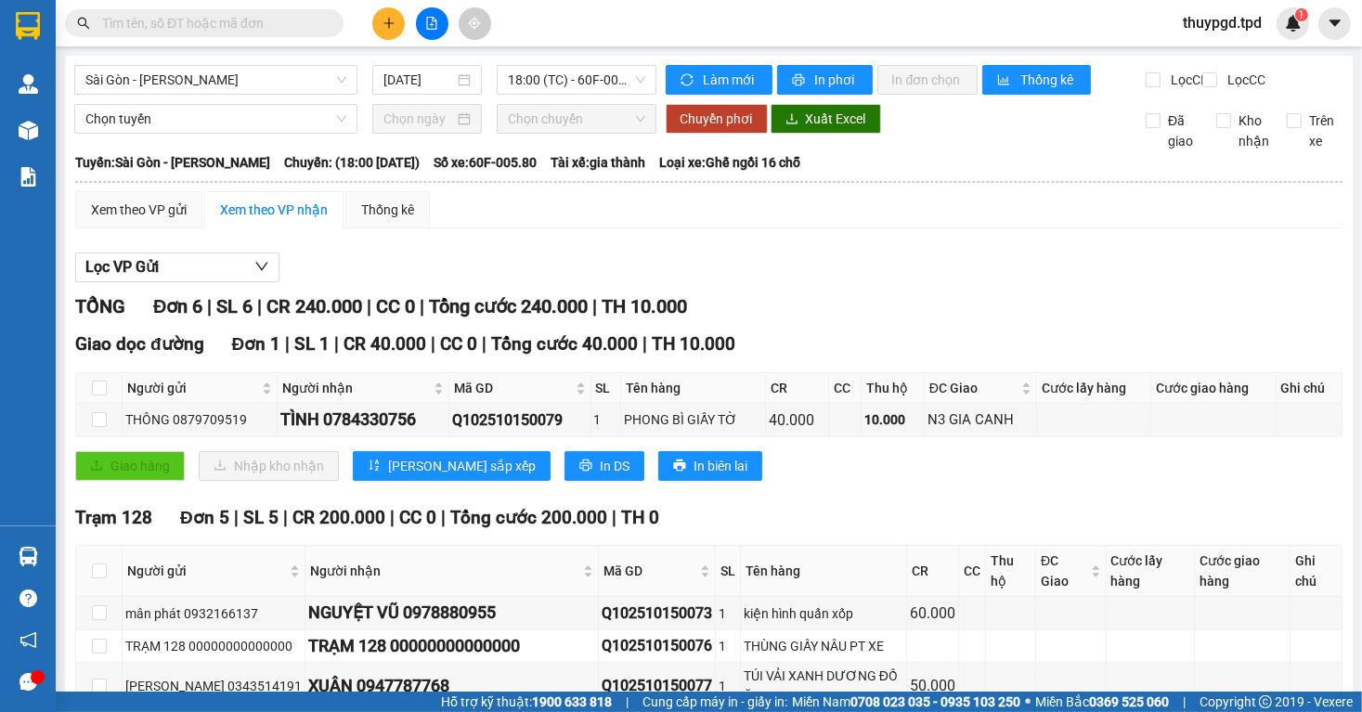
click at [235, 33] on input "text" at bounding box center [211, 23] width 219 height 20
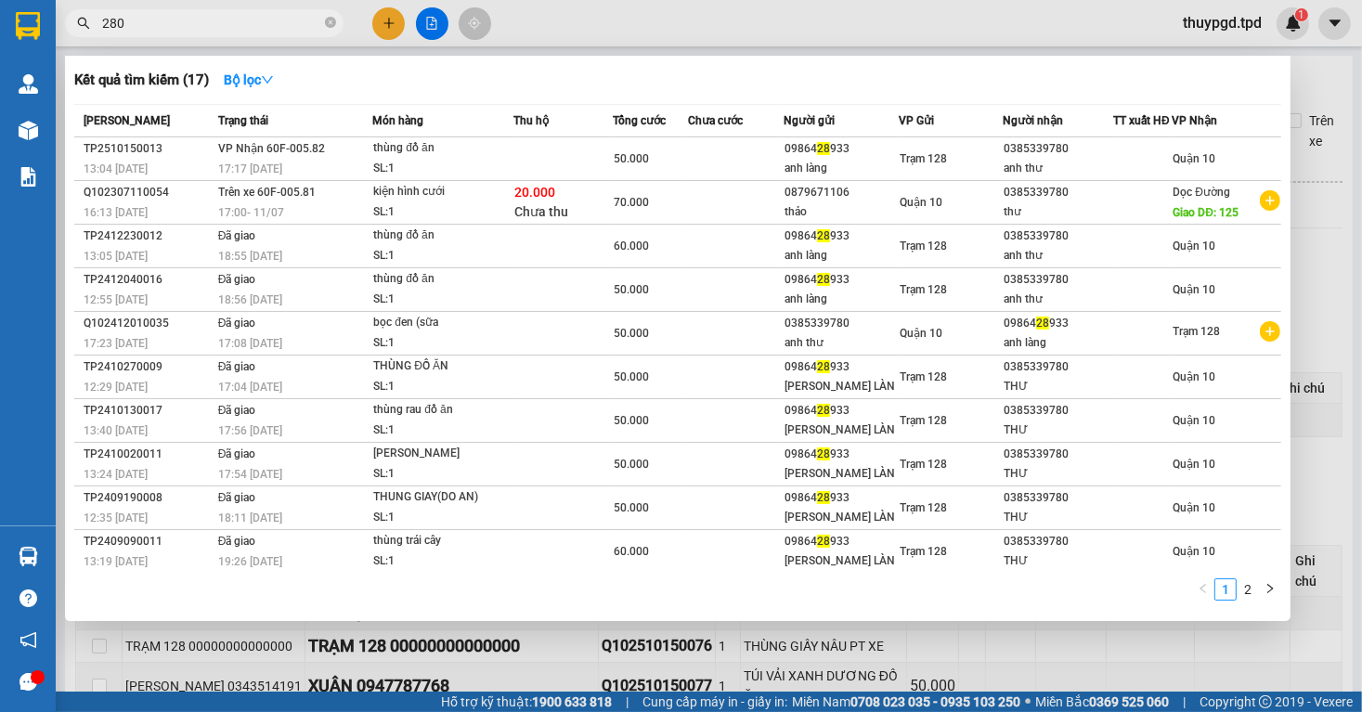
type input "2804"
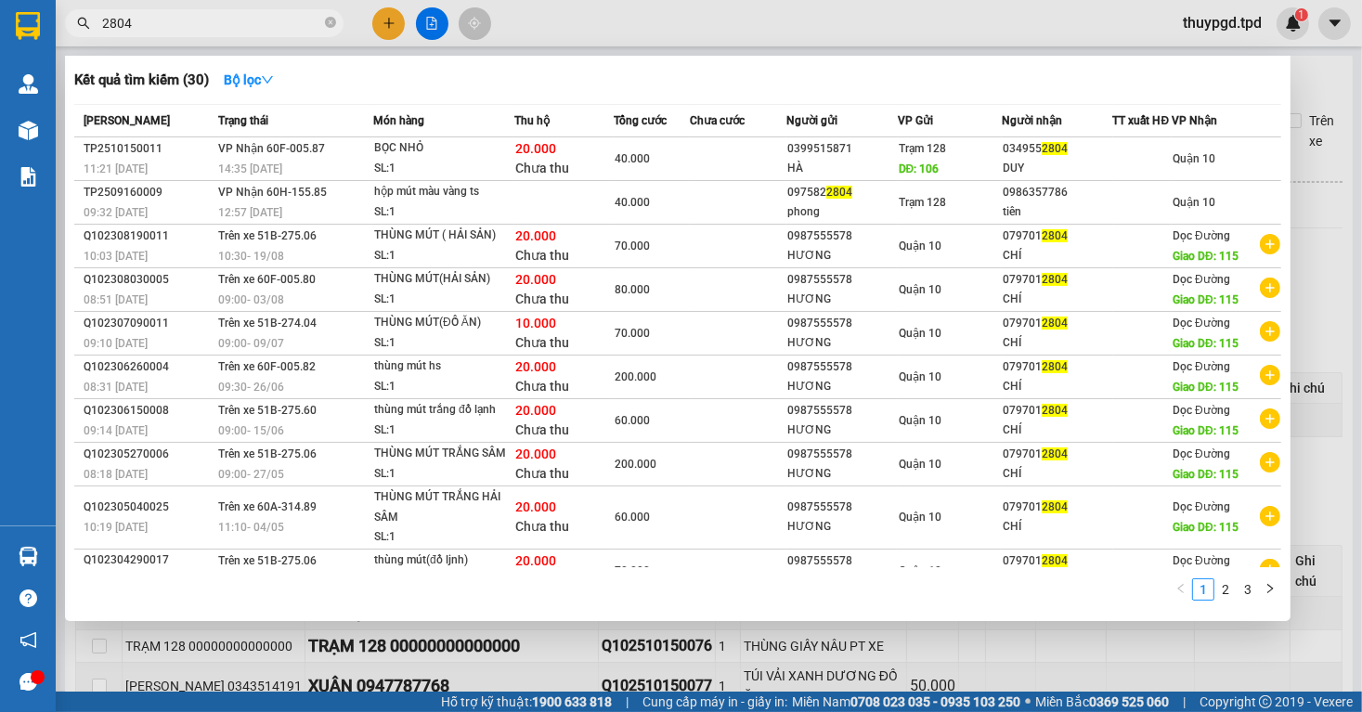
drag, startPoint x: 177, startPoint y: 13, endPoint x: 84, endPoint y: 15, distance: 93.8
click at [84, 15] on span "2804" at bounding box center [204, 23] width 279 height 28
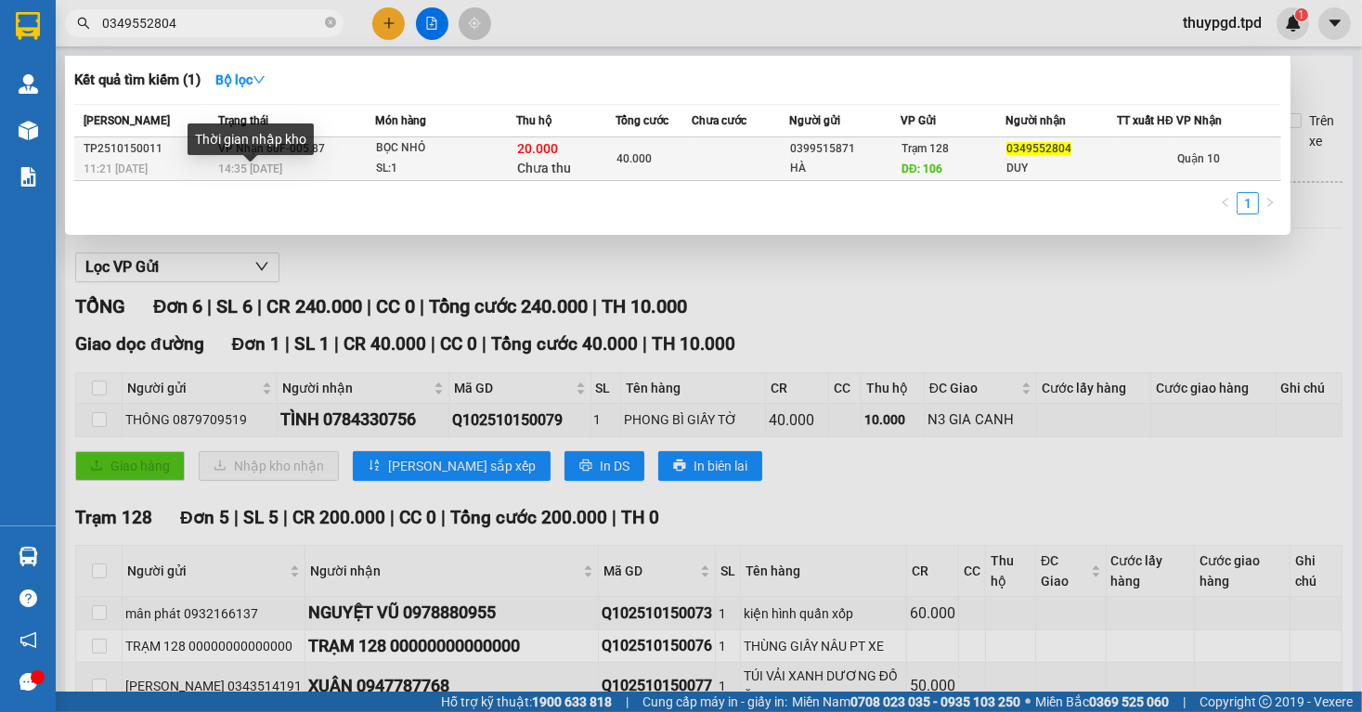
type input "0349552804"
click at [224, 176] on span "14:35 [DATE]" at bounding box center [251, 169] width 64 height 13
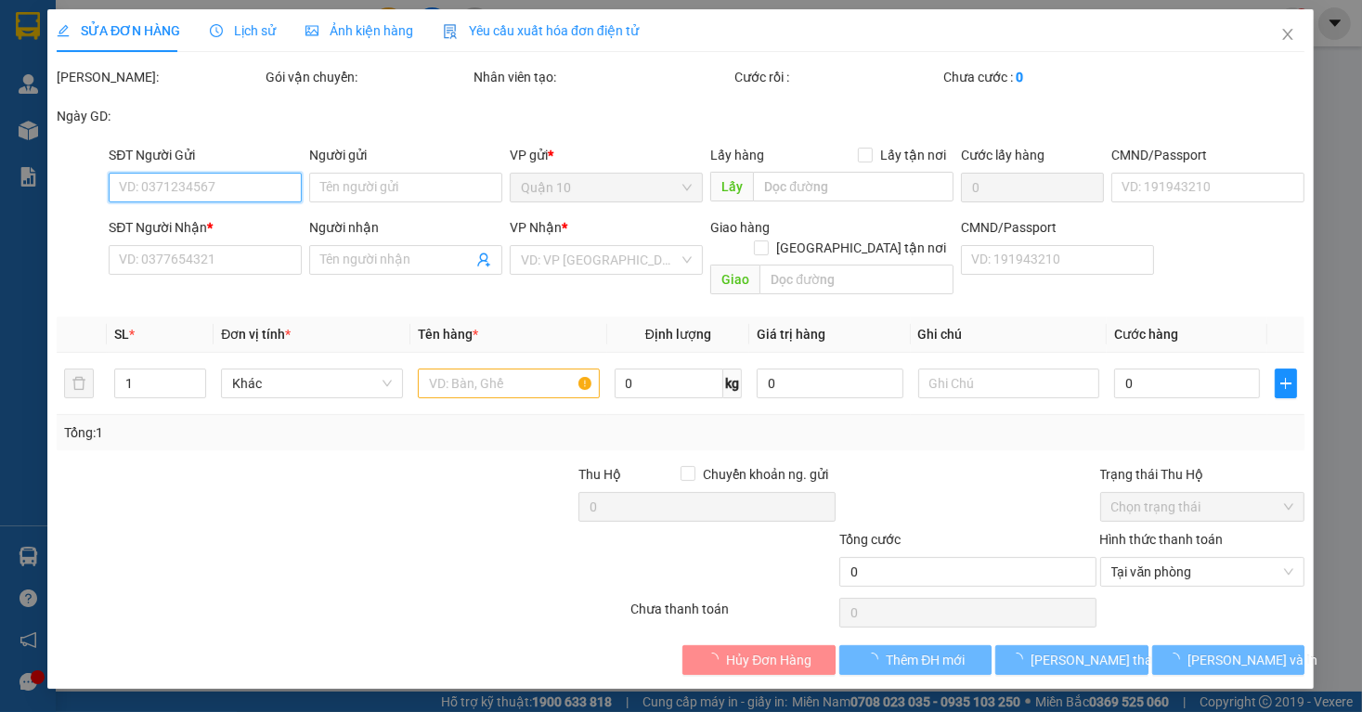
type input "0399515871"
type input "HÀ"
type input "106"
type input "0349552804"
type input "DUY"
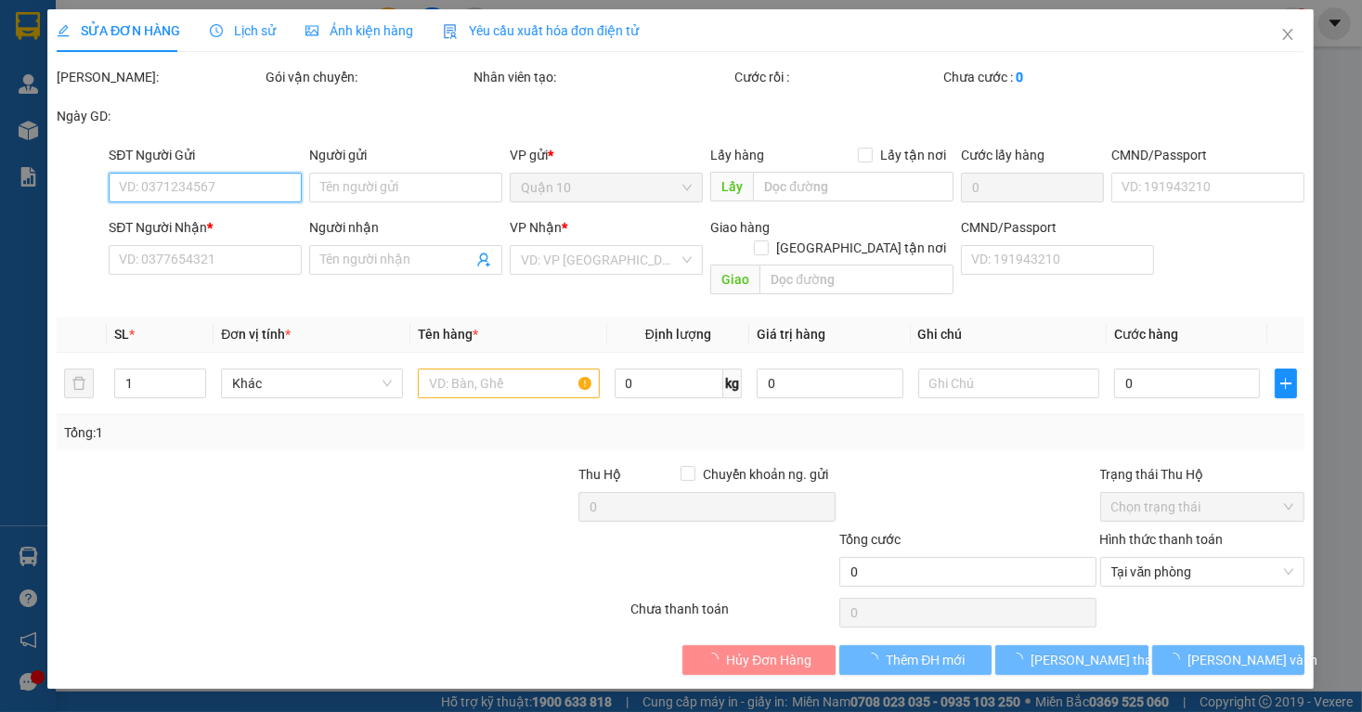
type input "40.000"
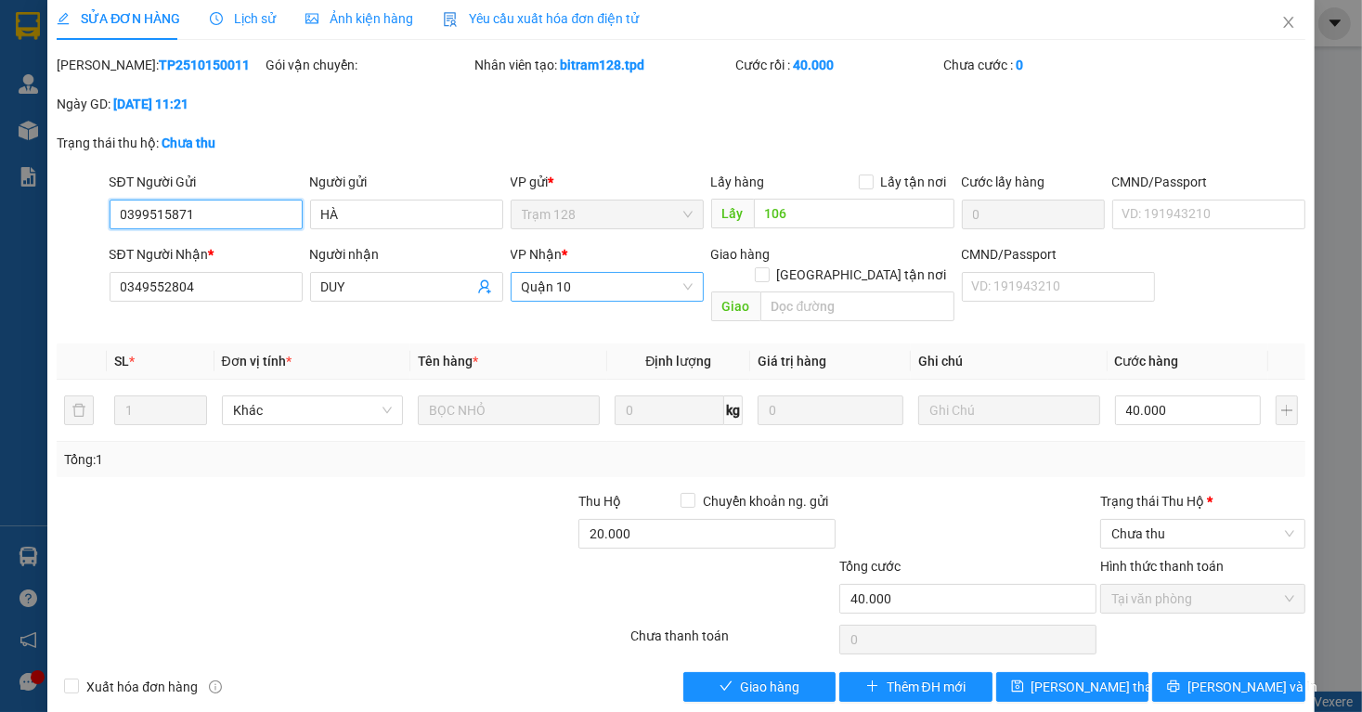
scroll to position [16, 0]
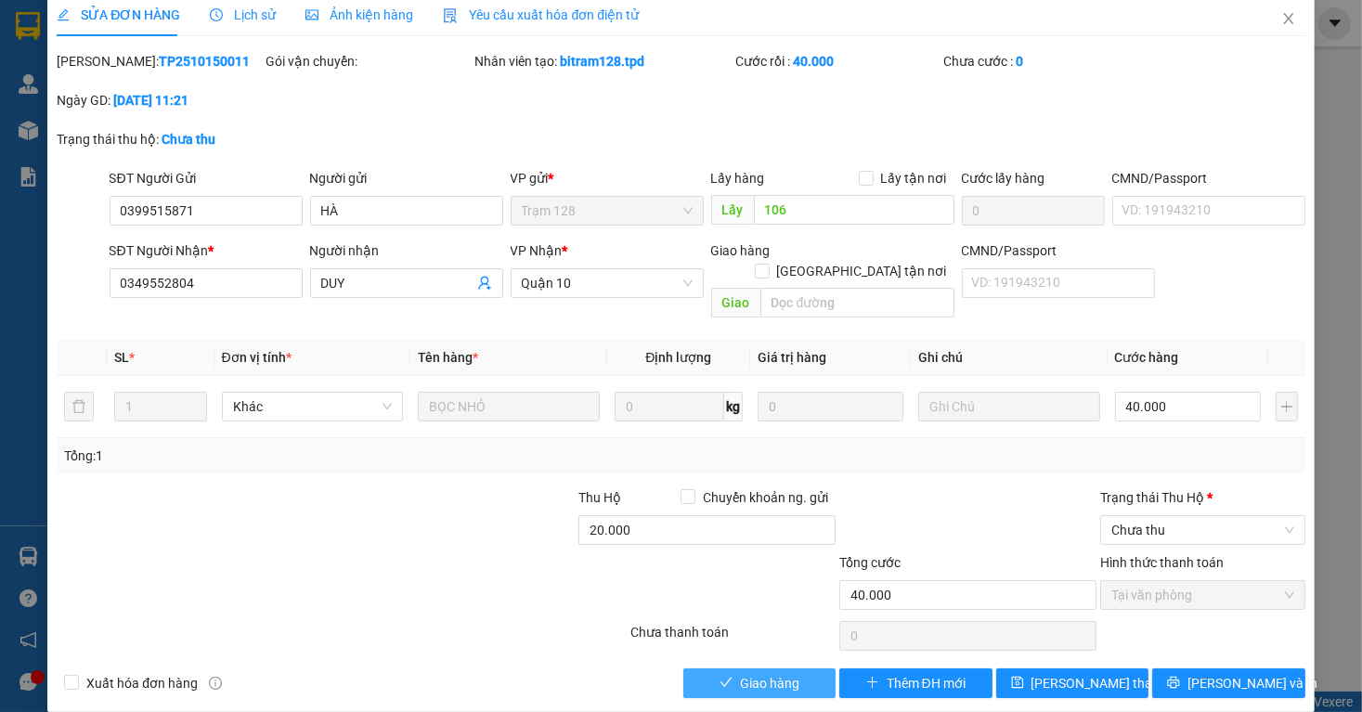
click at [759, 644] on div "Total Paid Fee 40.000 Total UnPaid Fee 0 Cash Collection Total Fee Mã ĐH: TP251…" at bounding box center [681, 374] width 1248 height 647
click at [684, 669] on button "Giao hàng" at bounding box center [760, 684] width 153 height 30
click at [1179, 516] on span "Chưa thu" at bounding box center [1203, 530] width 183 height 28
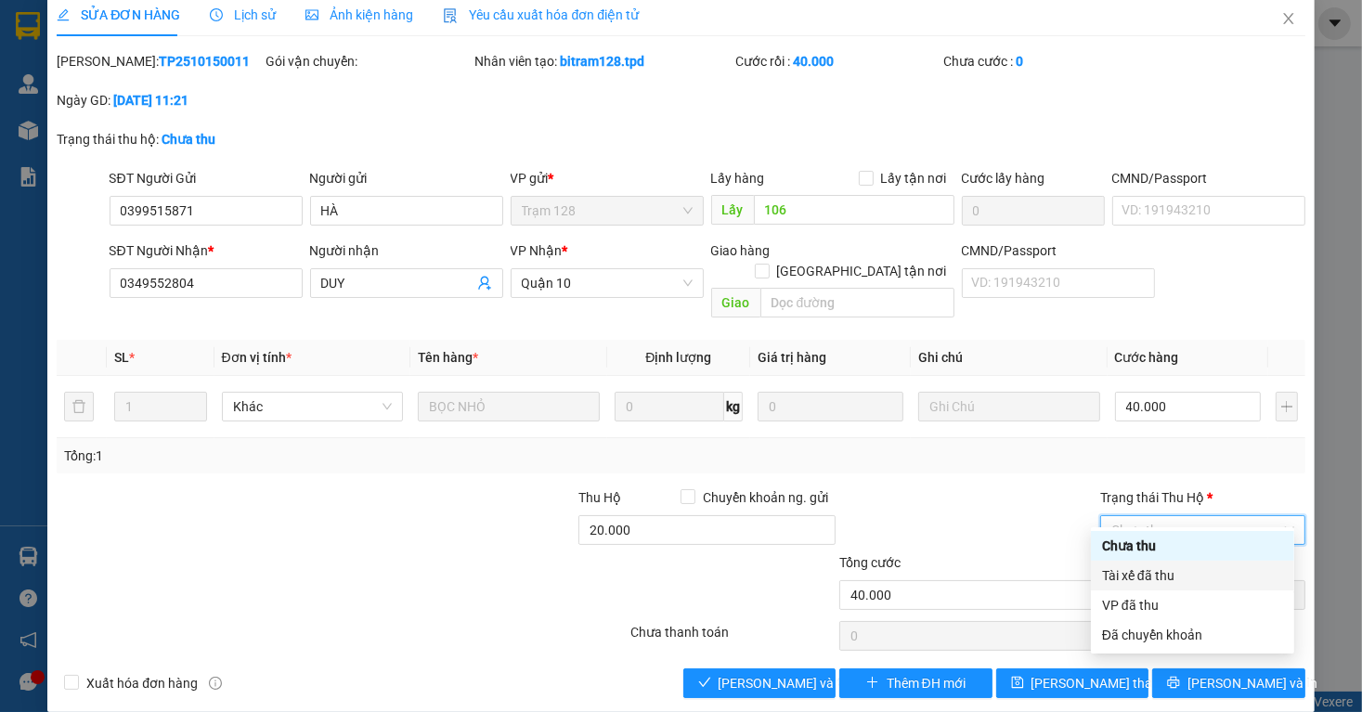
click at [1152, 575] on div "Tài xế đã thu" at bounding box center [1192, 576] width 181 height 20
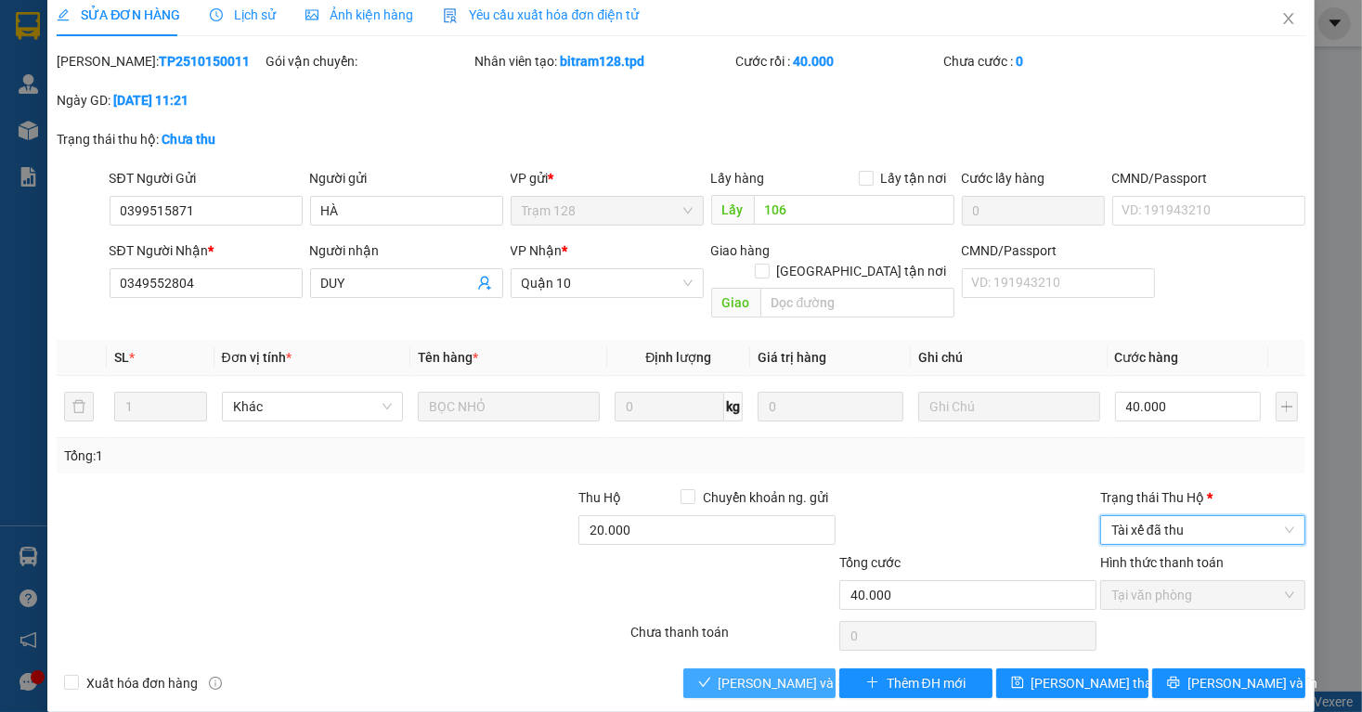
drag, startPoint x: 789, startPoint y: 668, endPoint x: 975, endPoint y: 684, distance: 186.5
click at [791, 673] on span "[PERSON_NAME] và Giao hàng" at bounding box center [808, 683] width 178 height 20
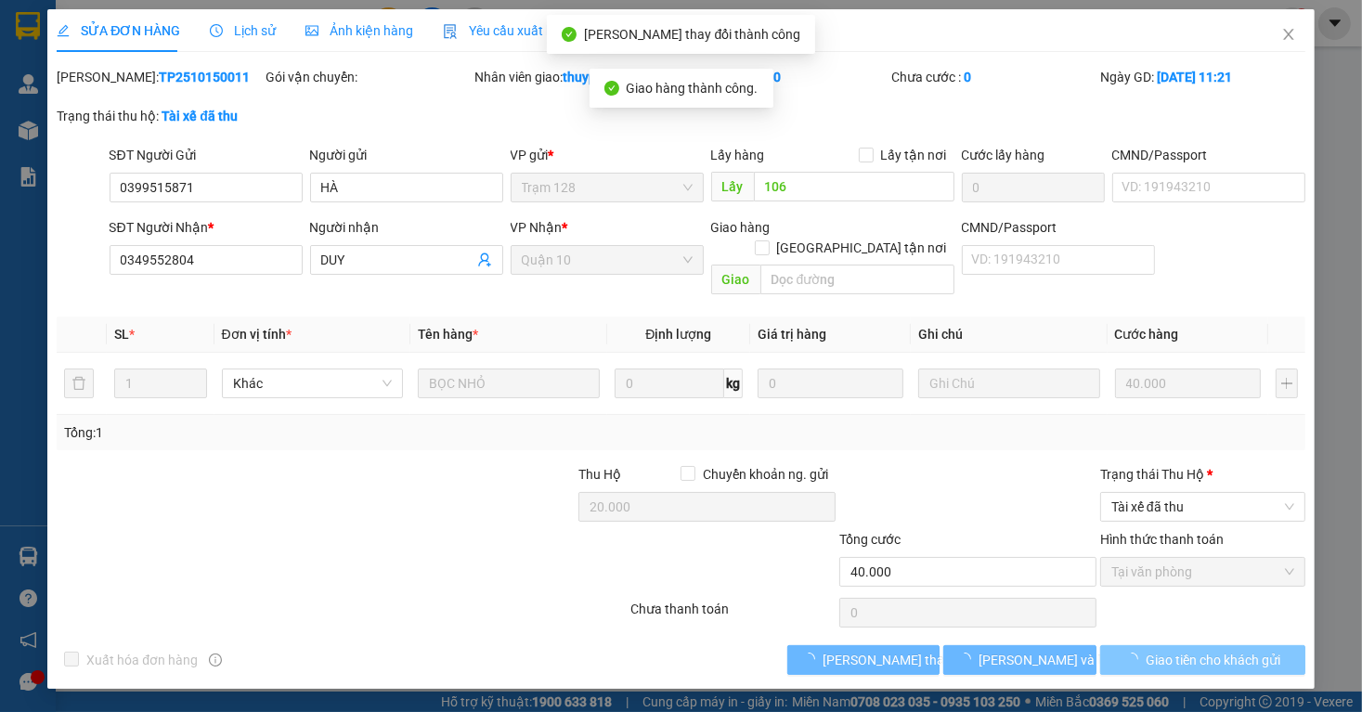
scroll to position [0, 0]
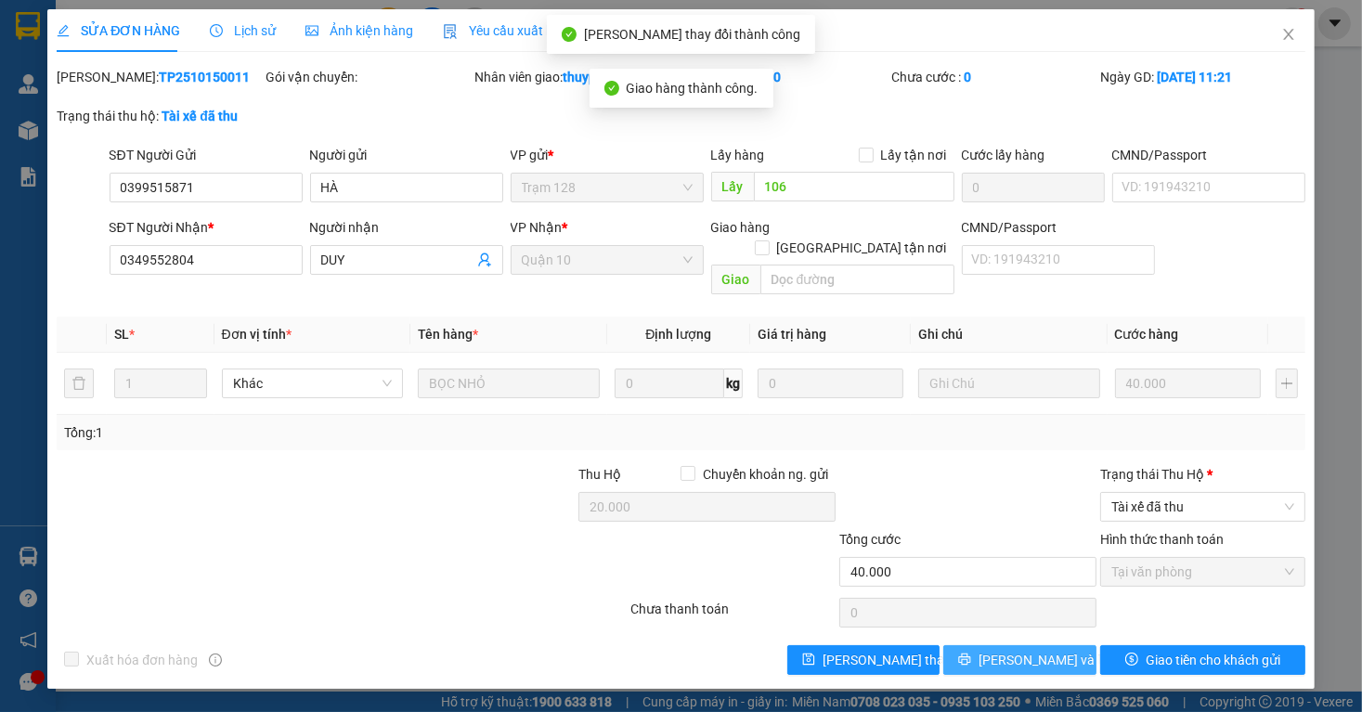
click at [1022, 645] on button "[PERSON_NAME] và In" at bounding box center [1020, 660] width 153 height 30
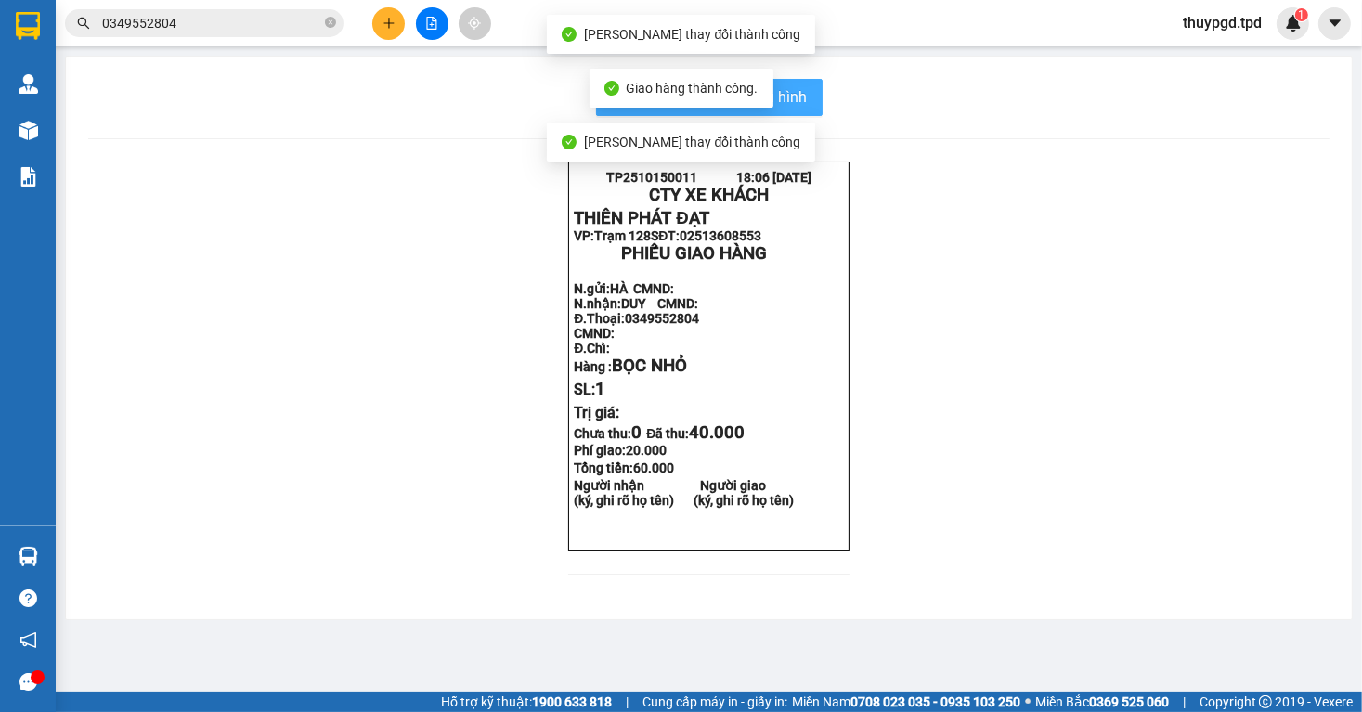
click at [785, 96] on span "In mẫu biên lai tự cấu hình" at bounding box center [720, 96] width 175 height 23
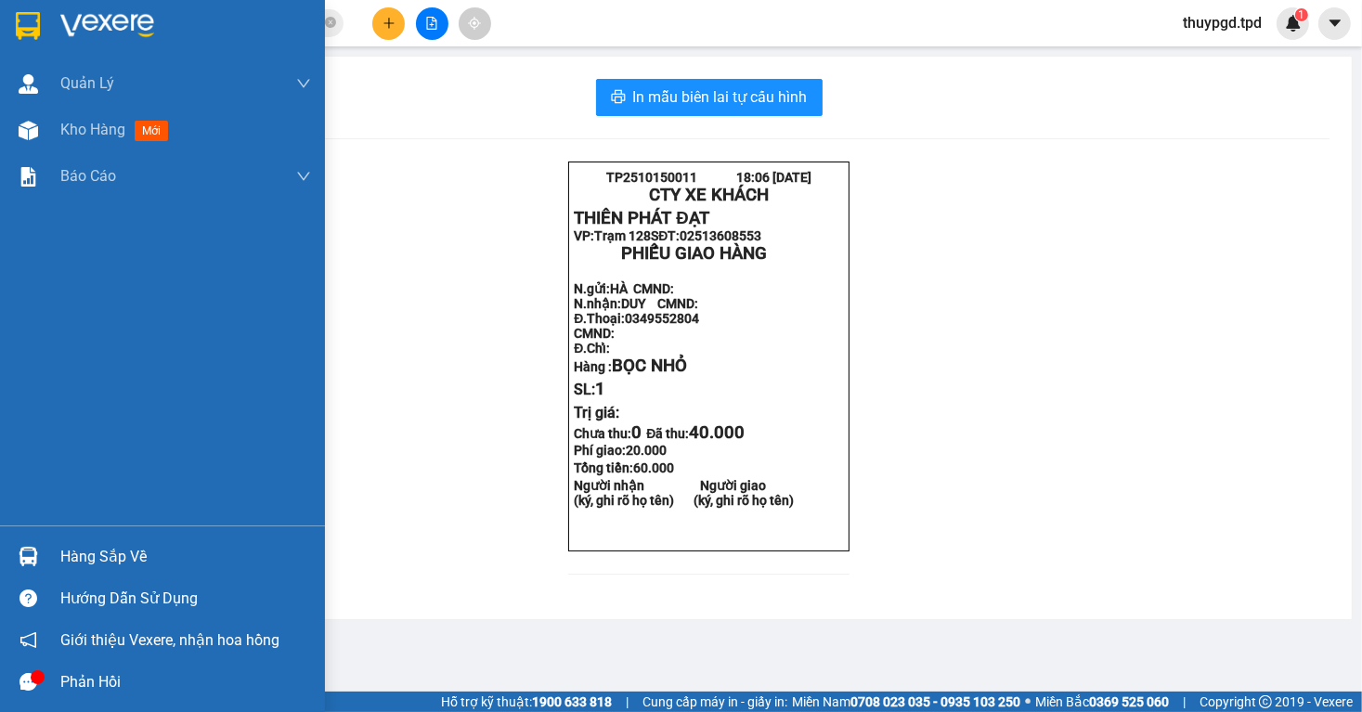
click at [12, 558] on div at bounding box center [28, 557] width 33 height 33
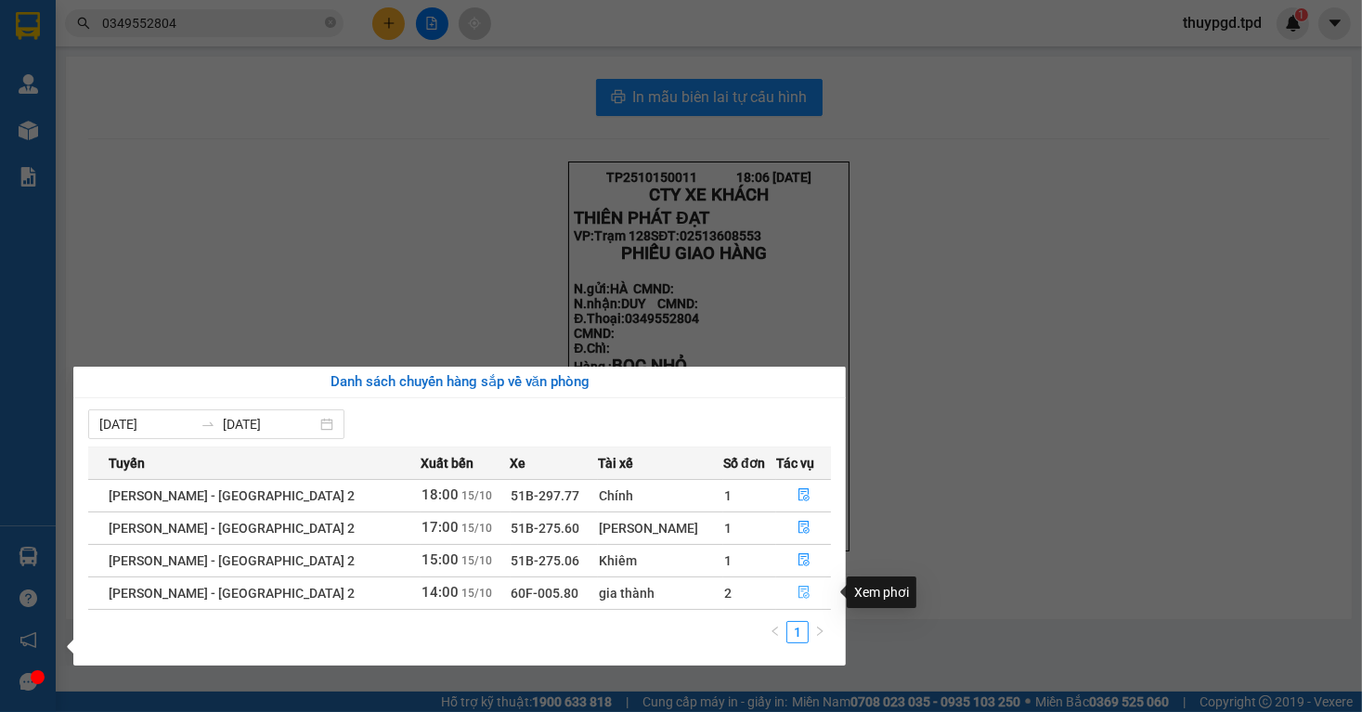
click at [798, 597] on icon "file-done" at bounding box center [804, 592] width 13 height 13
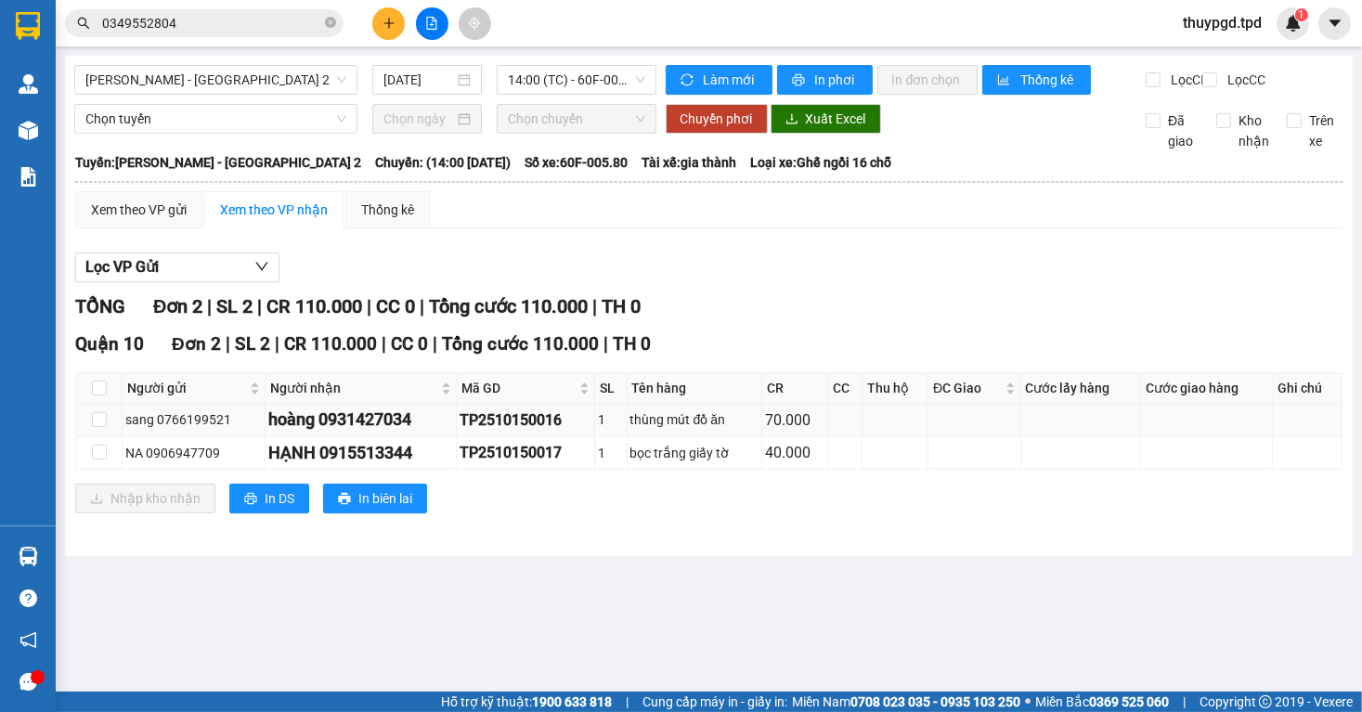
click at [106, 433] on td at bounding box center [99, 420] width 46 height 33
click at [104, 460] on input "checkbox" at bounding box center [99, 452] width 15 height 15
checkbox input "true"
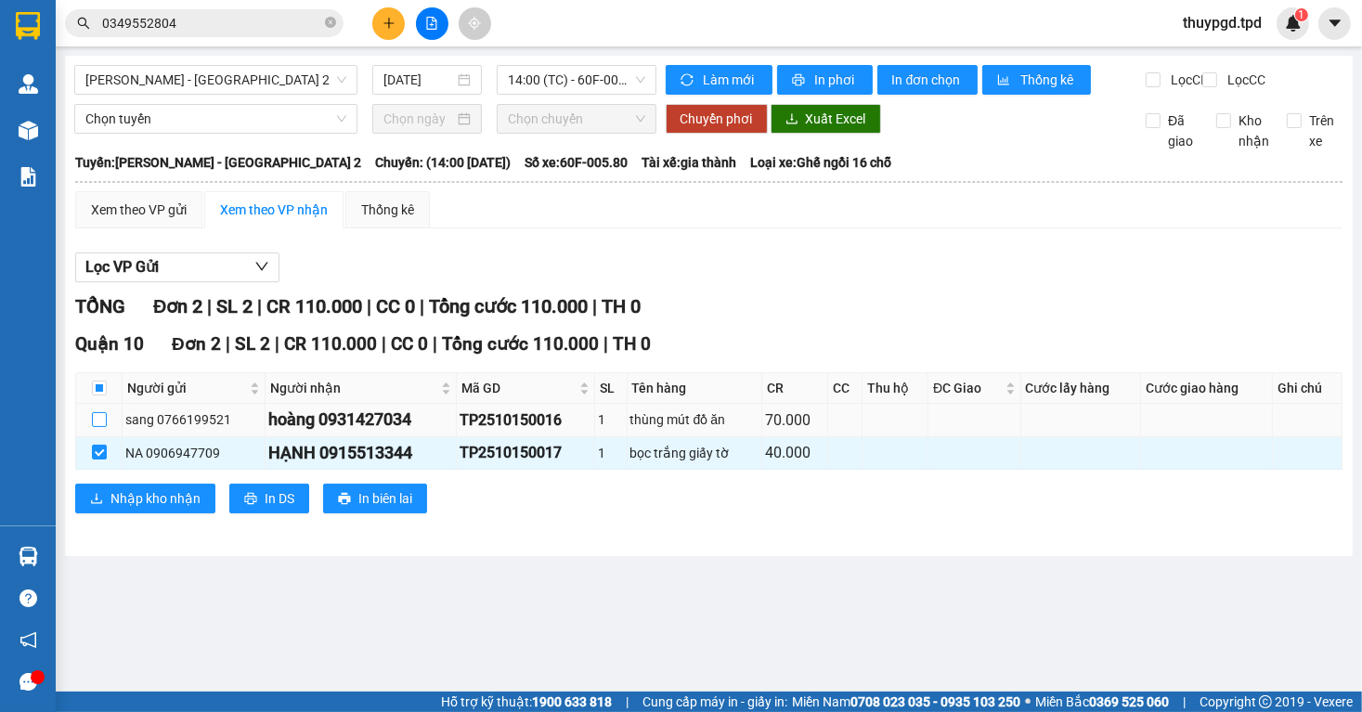
click at [104, 427] on input "checkbox" at bounding box center [99, 419] width 15 height 15
checkbox input "true"
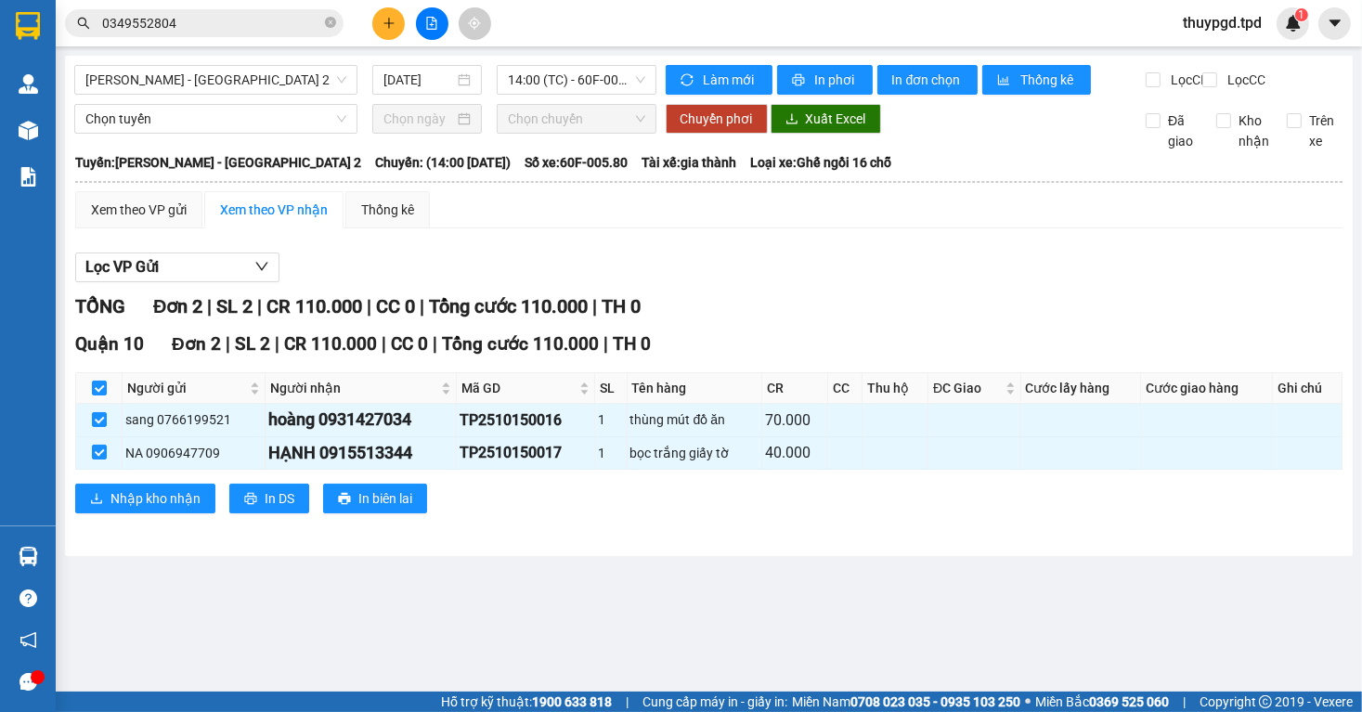
drag, startPoint x: 427, startPoint y: 16, endPoint x: 370, endPoint y: 79, distance: 85.5
click at [427, 18] on icon "file-add" at bounding box center [431, 23] width 13 height 13
click at [246, 90] on span "[PERSON_NAME] - [GEOGRAPHIC_DATA] 2" at bounding box center [215, 80] width 261 height 28
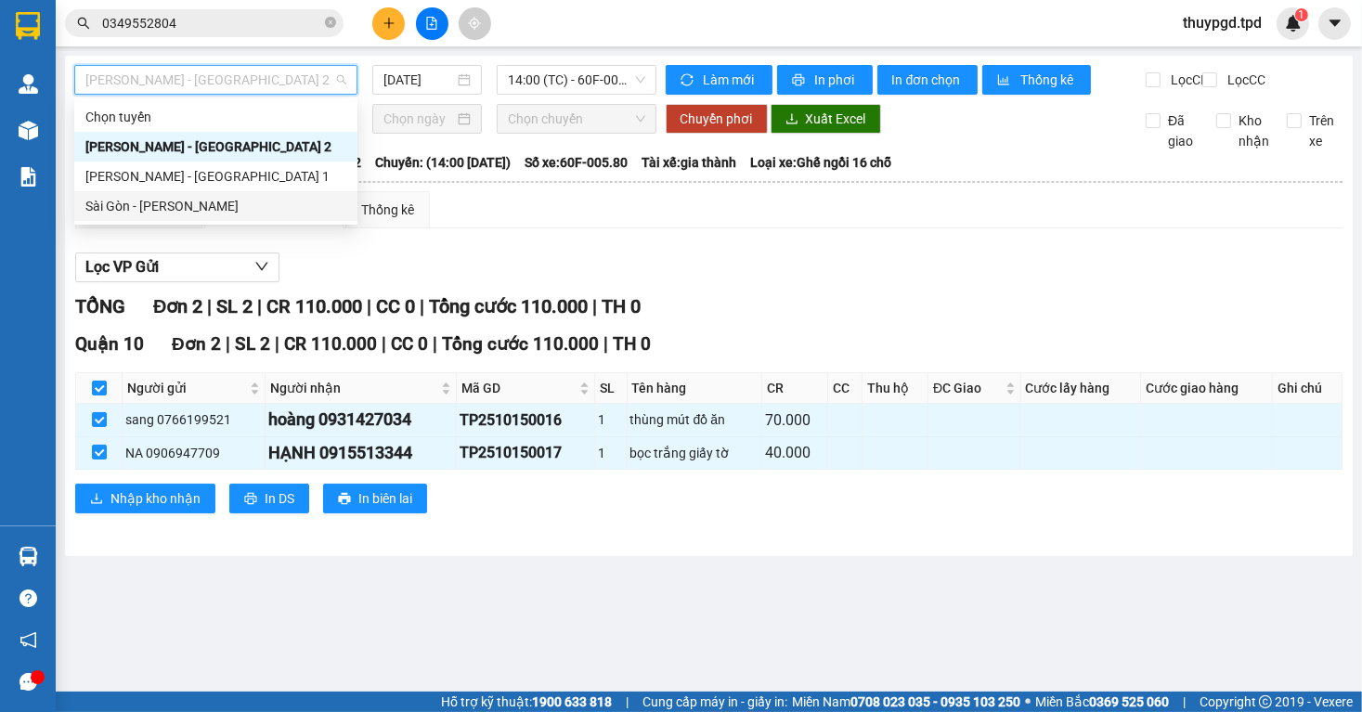
click at [231, 205] on div "Sài Gòn - [PERSON_NAME]" at bounding box center [215, 206] width 261 height 20
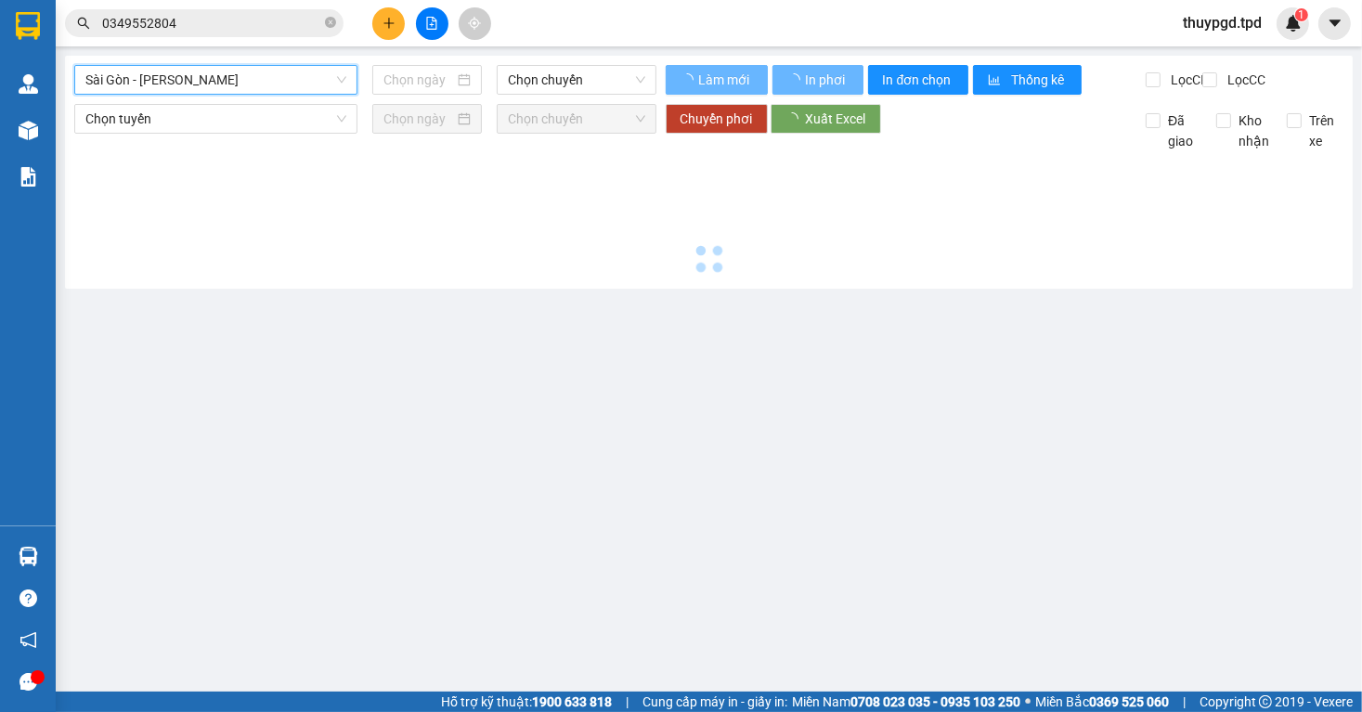
type input "[DATE]"
click at [528, 95] on div "Sài Gòn - Phương Lâm [GEOGRAPHIC_DATA] - [PERSON_NAME] [DATE] Chọn chuyến" at bounding box center [365, 80] width 582 height 30
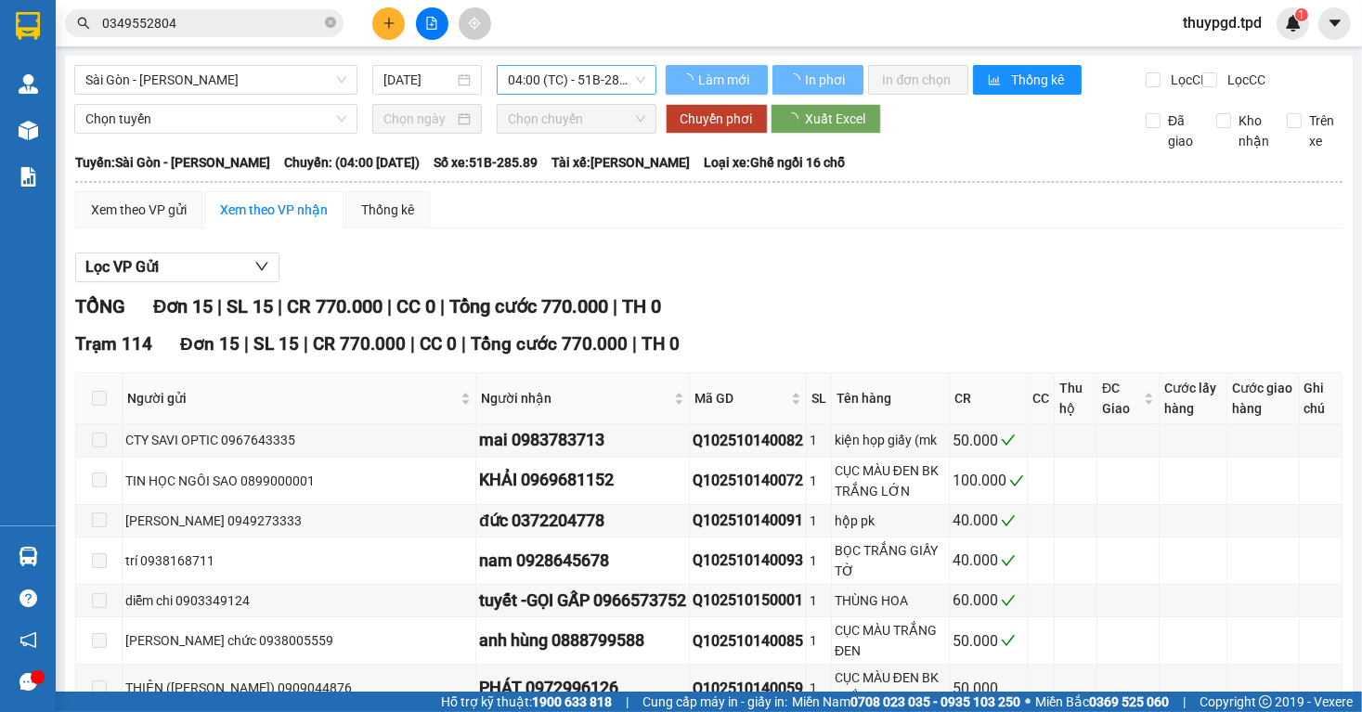
click at [548, 67] on span "04:00 (TC) - 51B-285.89" at bounding box center [576, 80] width 137 height 28
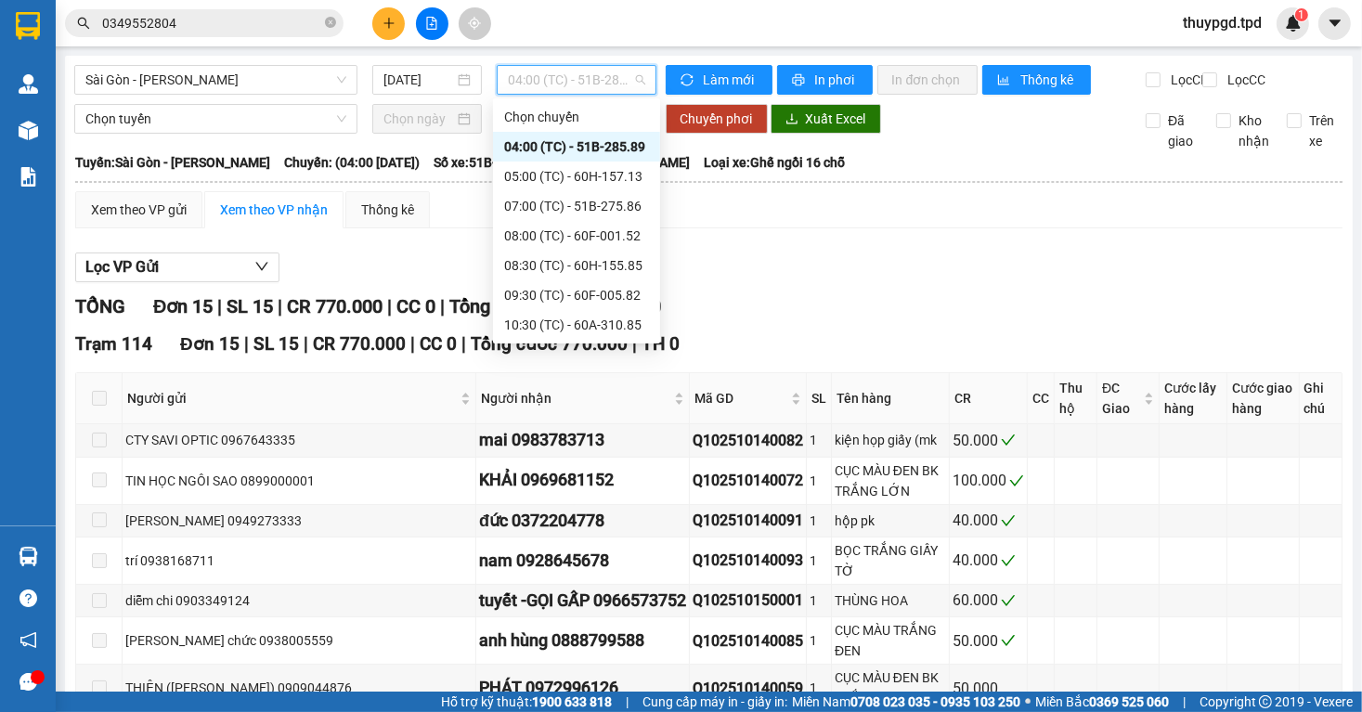
click at [584, 553] on div "18:00 (TC) - 60F-005.80" at bounding box center [576, 563] width 145 height 20
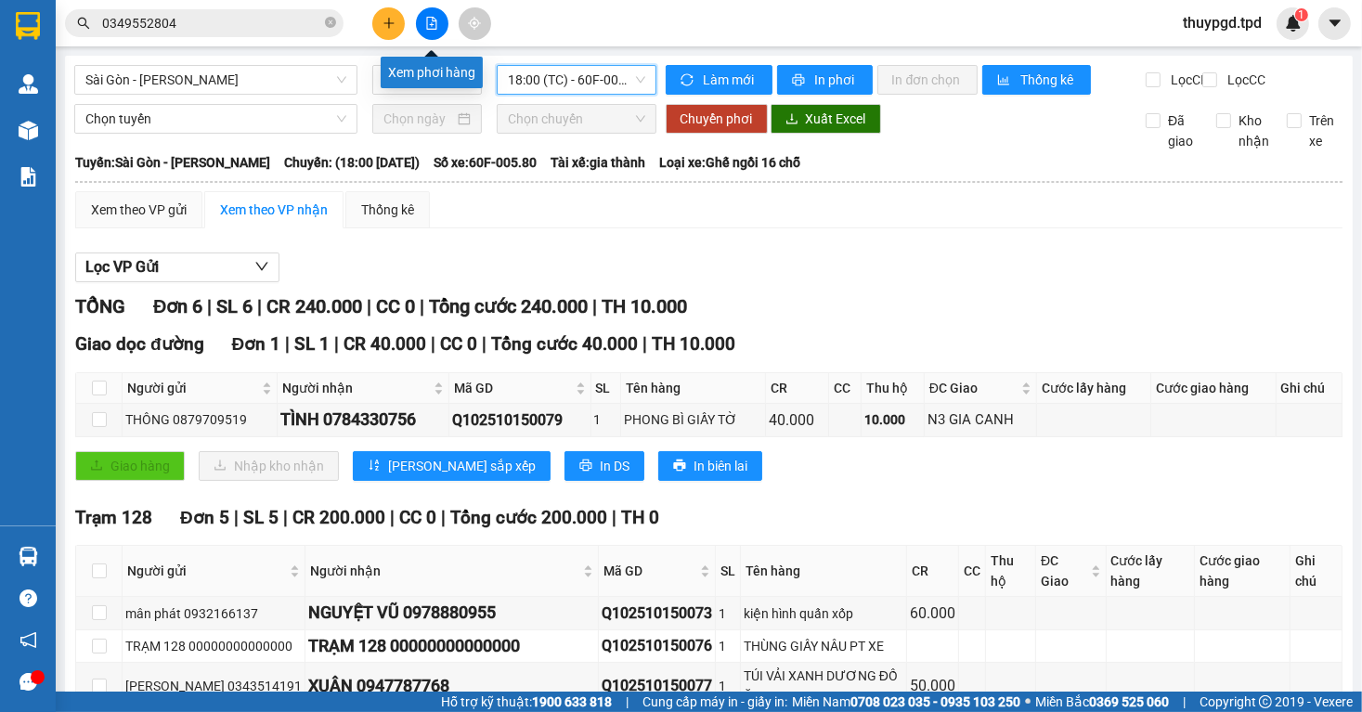
click at [410, 22] on div at bounding box center [431, 23] width 139 height 33
click at [405, 16] on div at bounding box center [431, 23] width 139 height 33
click at [398, 17] on button at bounding box center [388, 23] width 33 height 33
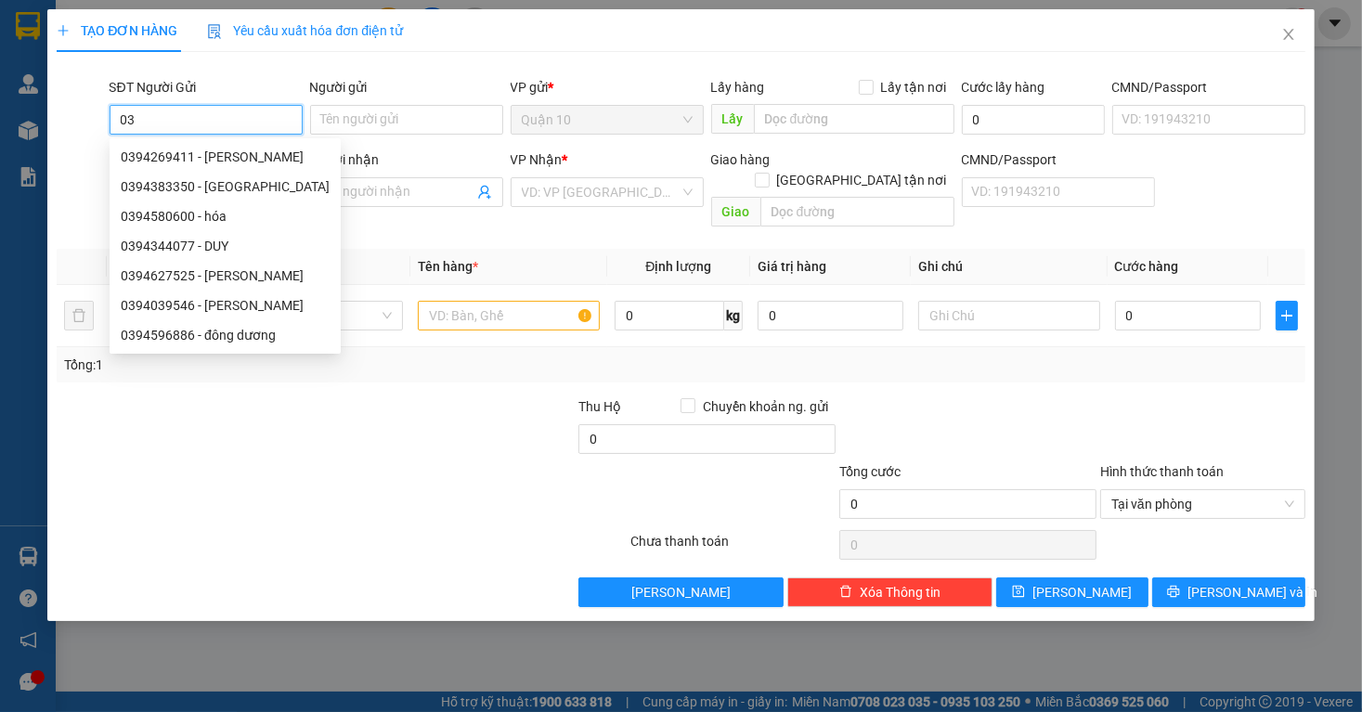
type input "0"
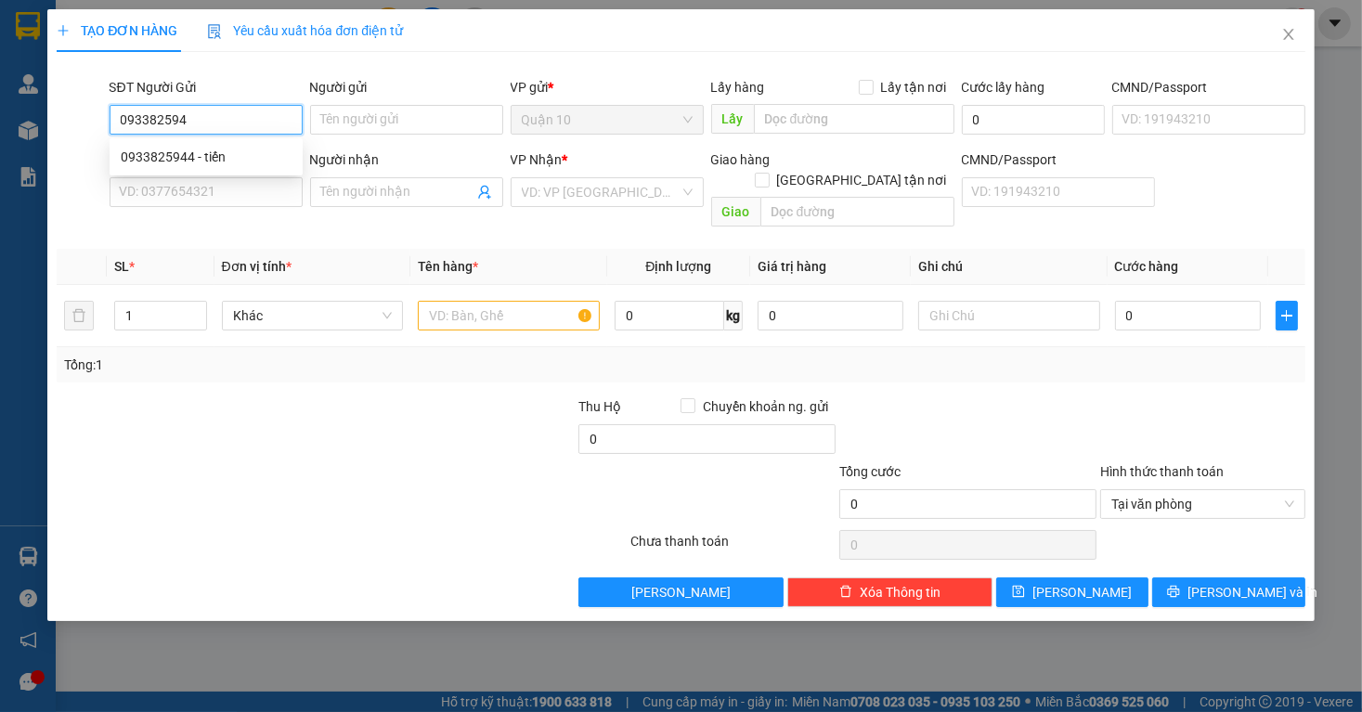
type input "0933825944"
drag, startPoint x: 282, startPoint y: 168, endPoint x: 271, endPoint y: 168, distance: 11.1
click at [278, 168] on div "0933825944 - tiến" at bounding box center [206, 157] width 193 height 30
type input "tiến"
type input "048080003098"
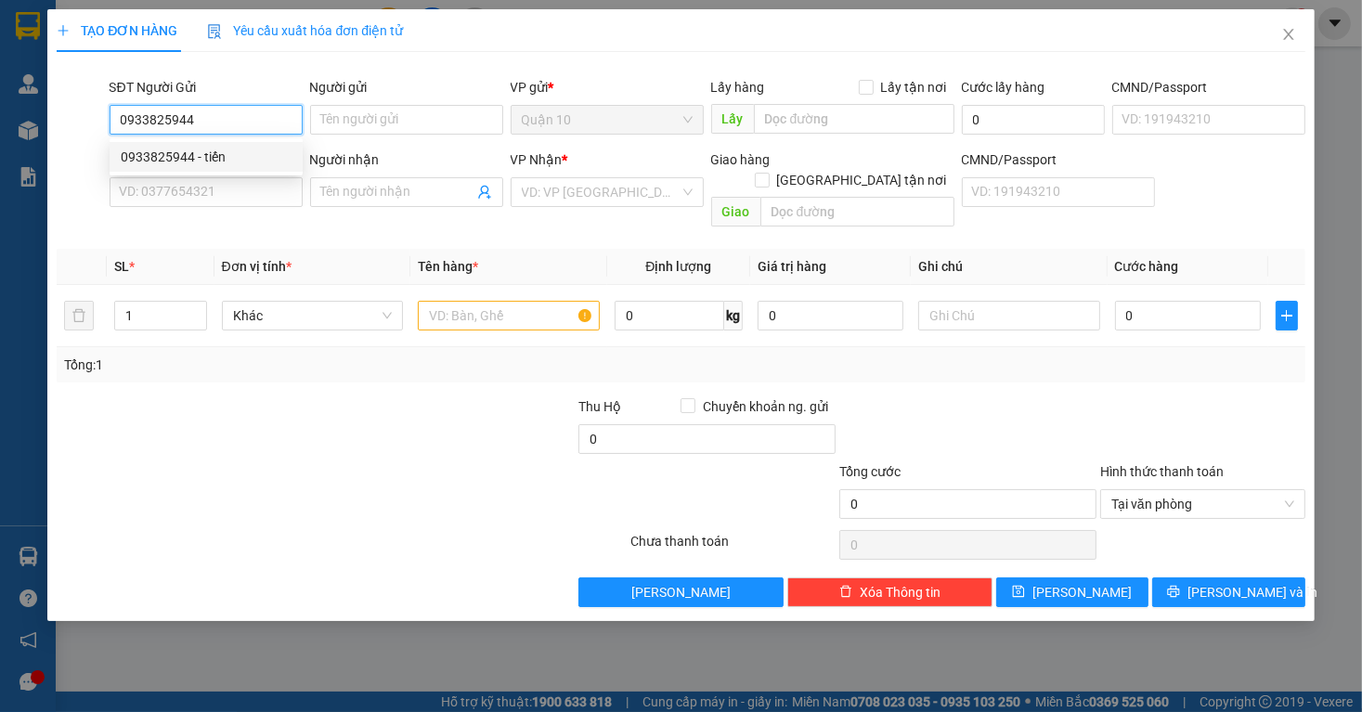
type input "0367989399"
type input "nê gọi gấp"
type input "0933825944"
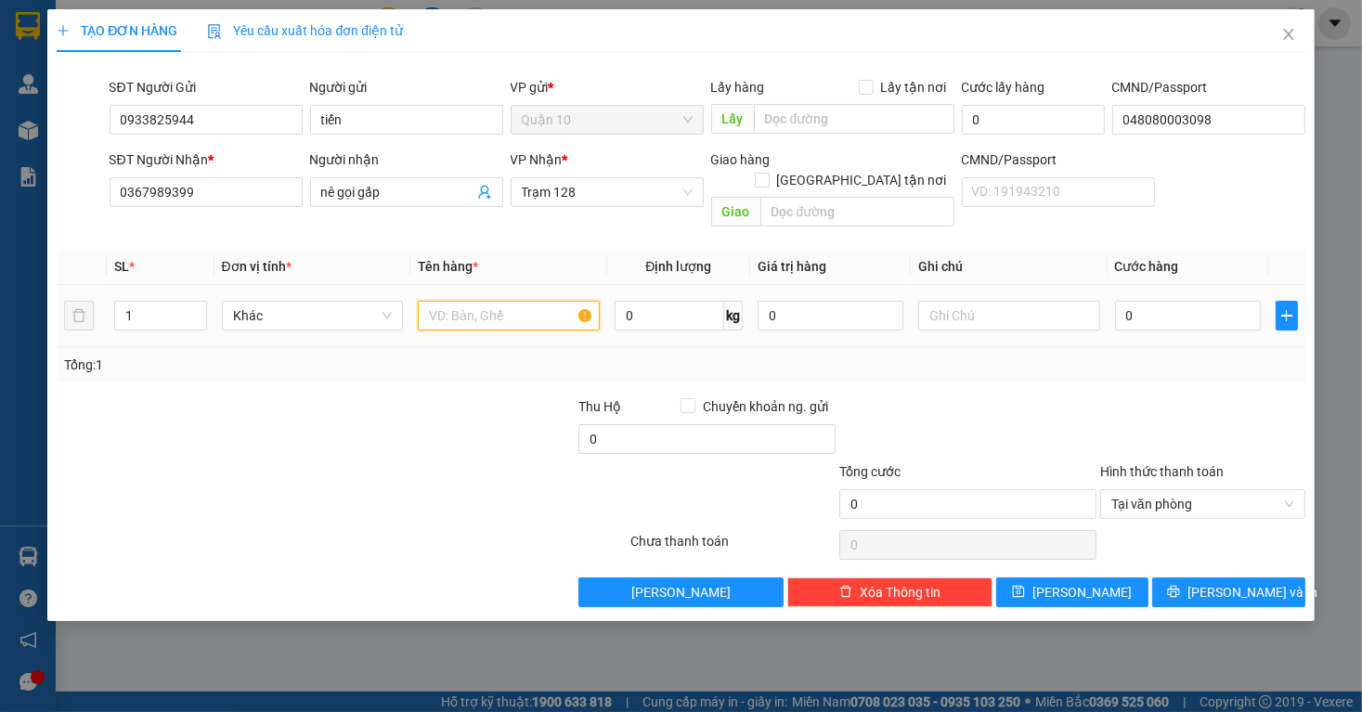
click at [480, 301] on input "text" at bounding box center [509, 316] width 182 height 30
click at [585, 208] on div "VP Nhận * Trạm 128" at bounding box center [607, 182] width 193 height 65
click at [586, 198] on span "Trạm 128" at bounding box center [607, 192] width 171 height 28
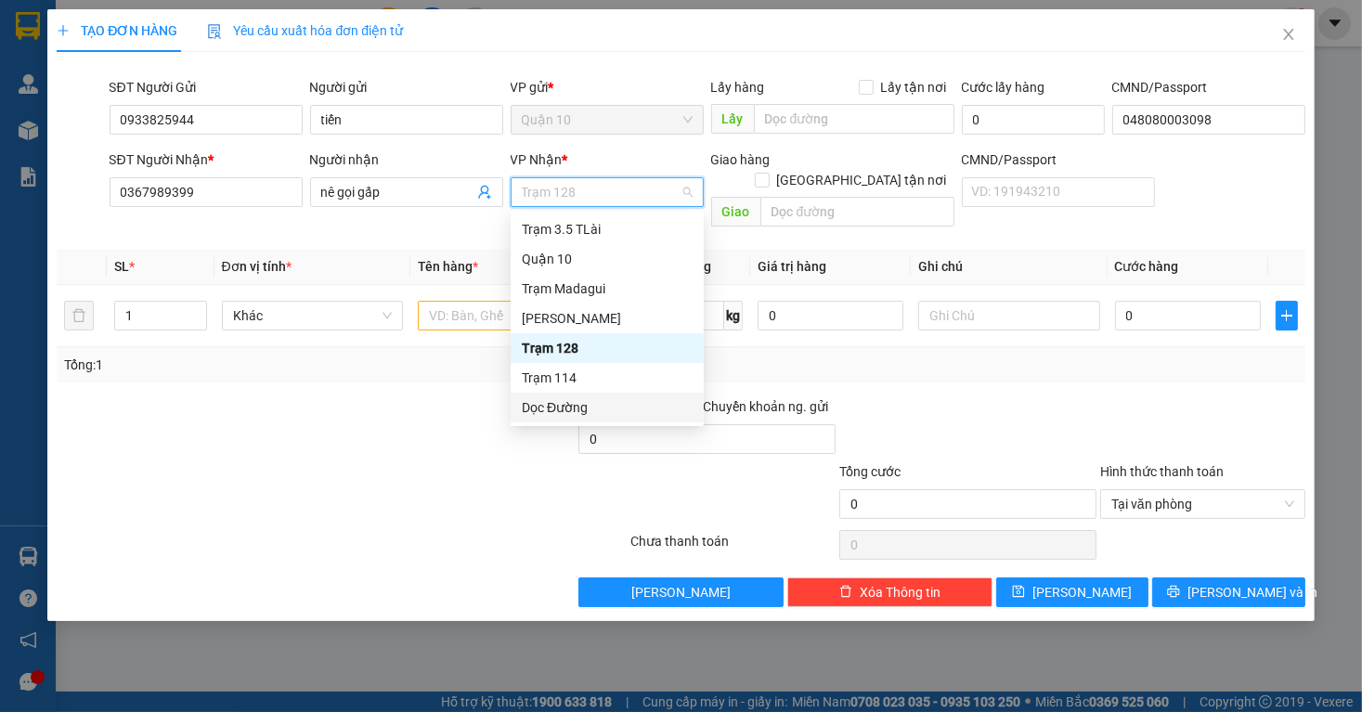
click at [556, 397] on div "Dọc Đường" at bounding box center [607, 407] width 171 height 20
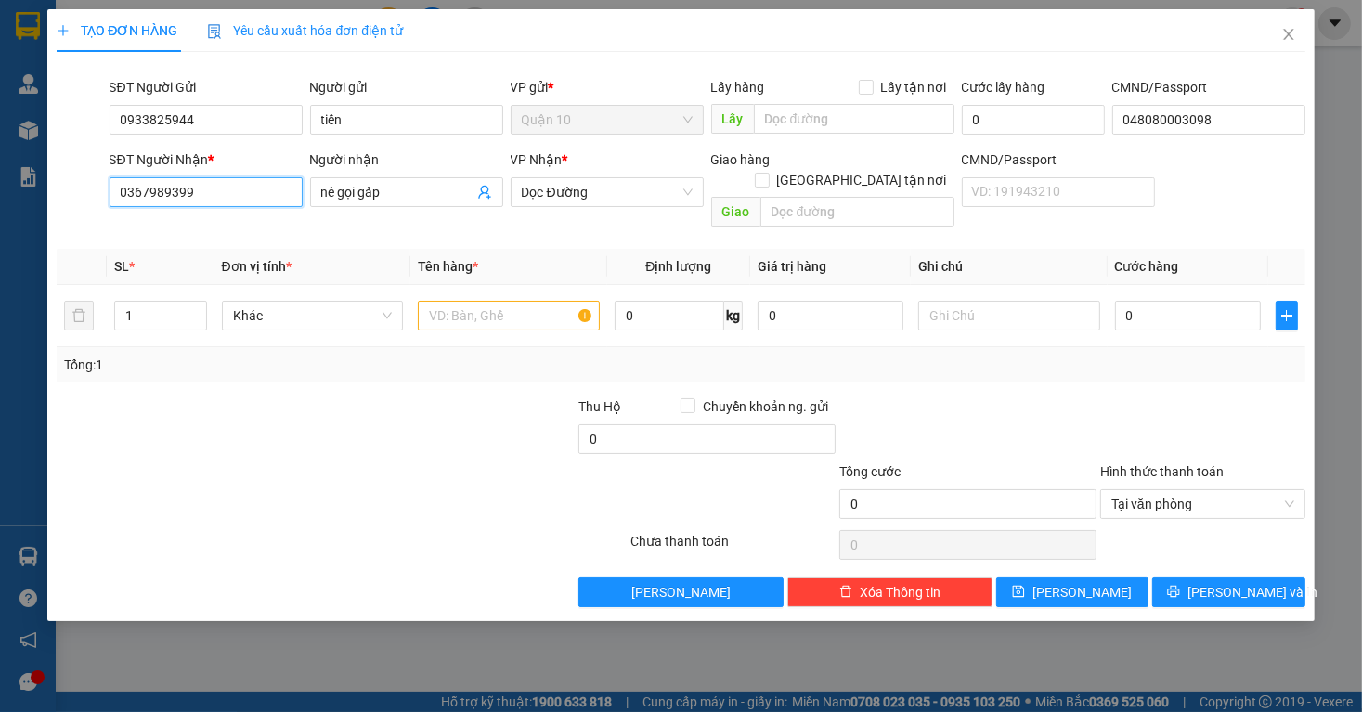
click at [225, 178] on input "0367989399" at bounding box center [206, 192] width 193 height 30
click at [227, 189] on input "0367989399" at bounding box center [206, 192] width 193 height 30
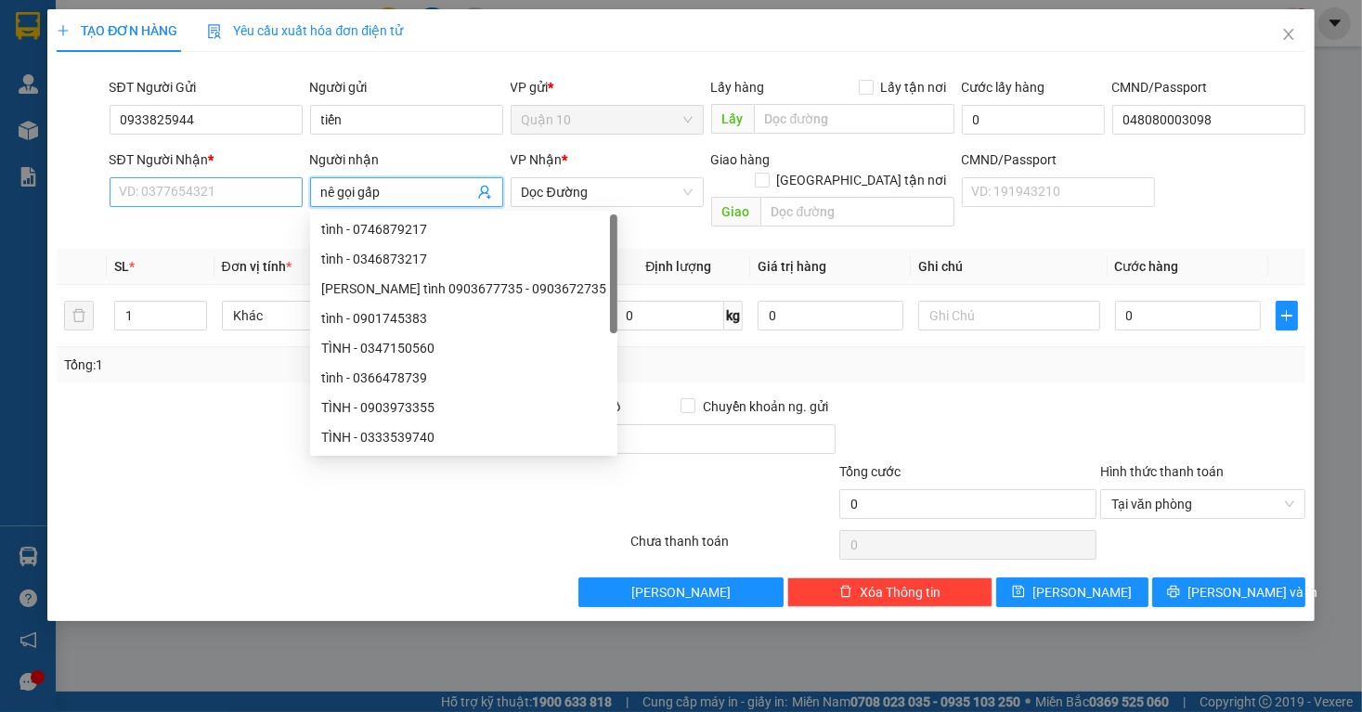
drag, startPoint x: 411, startPoint y: 189, endPoint x: 224, endPoint y: 194, distance: 187.7
click at [237, 190] on div "SĐT Người Nhận * VD: 0377654321 Người nhận nê gọi gấp VP Nhận * Dọc Đường Giao …" at bounding box center [708, 192] width 1204 height 85
click at [223, 196] on input "SĐT Người Nhận *" at bounding box center [206, 192] width 193 height 30
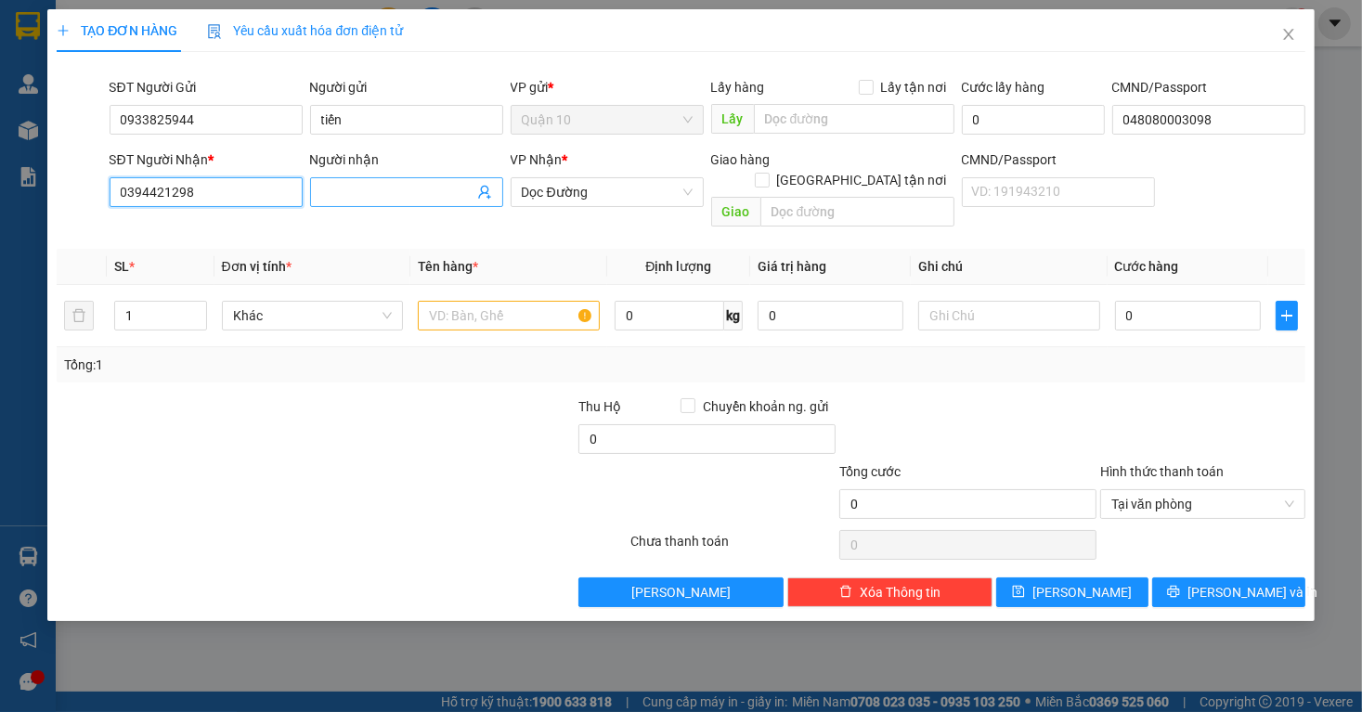
type input "0394421298"
click at [386, 193] on input "Người nhận" at bounding box center [397, 192] width 152 height 20
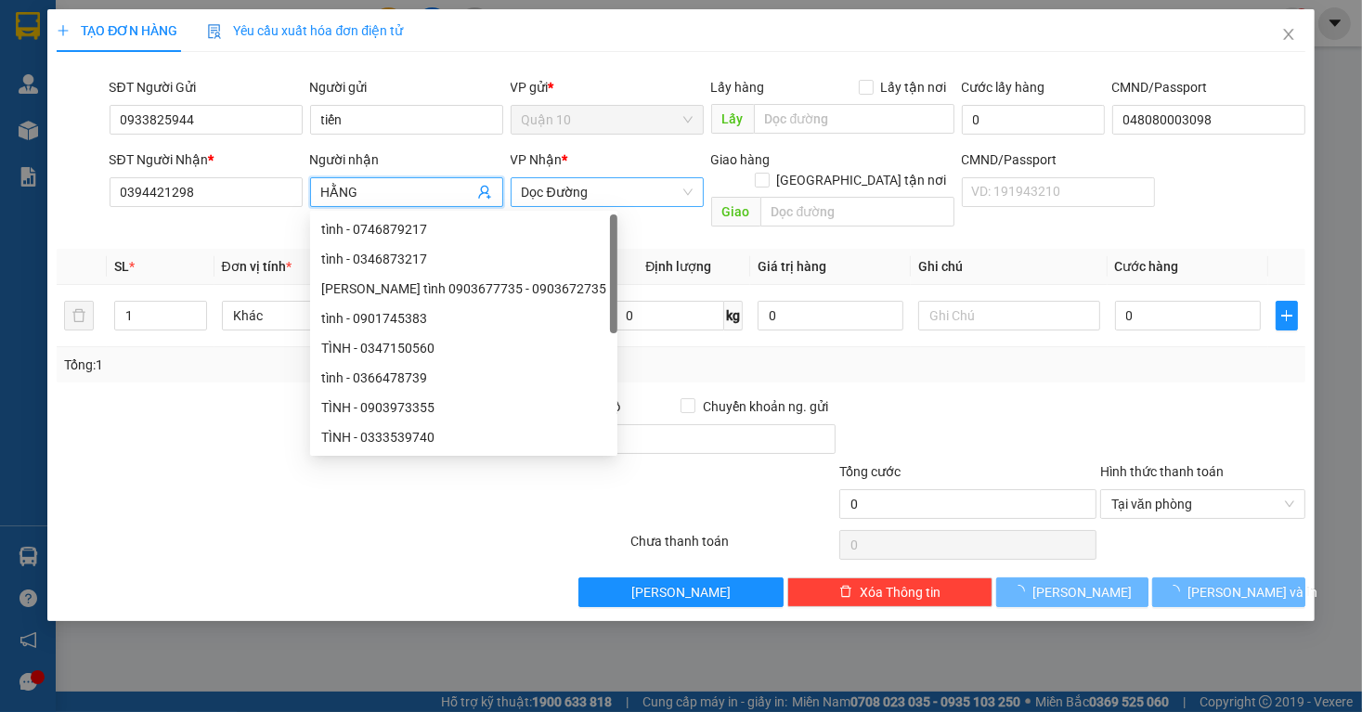
click at [617, 193] on span "Dọc Đường" at bounding box center [607, 192] width 171 height 28
type input "HẰNG"
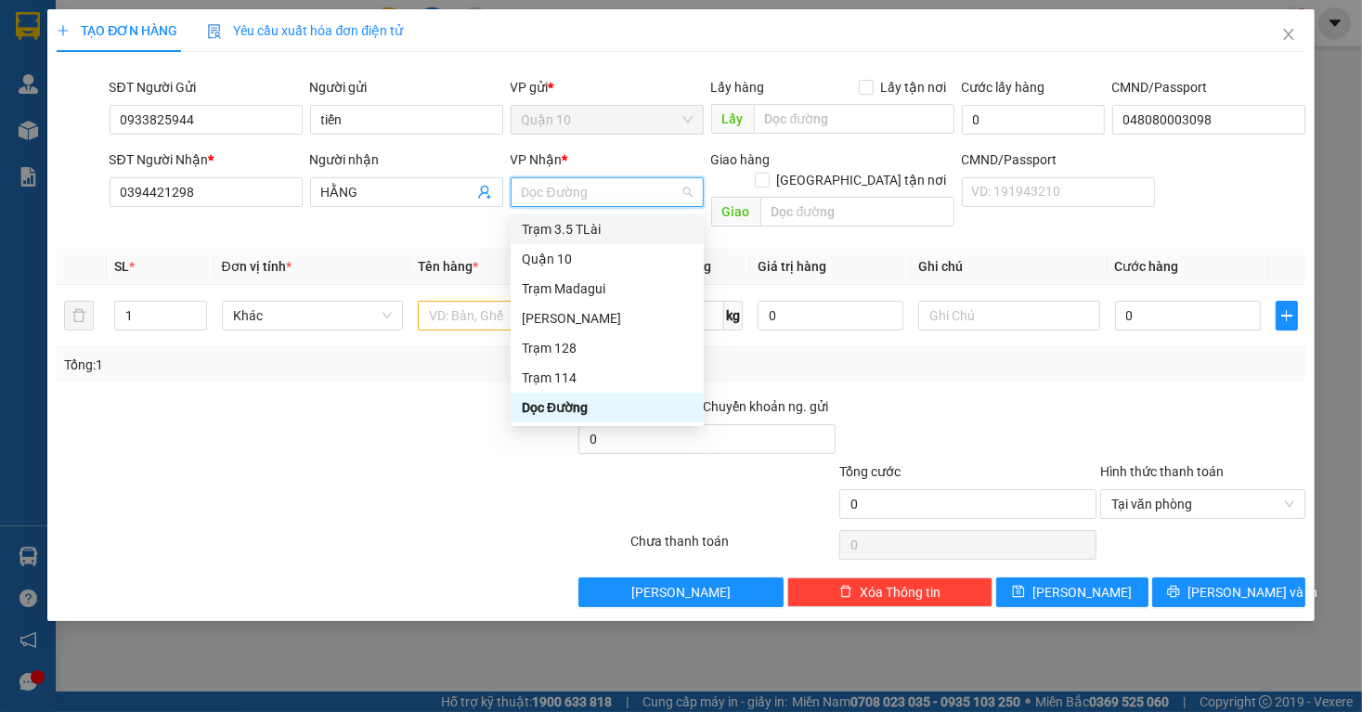
click at [595, 230] on div "Trạm 3.5 TLài" at bounding box center [607, 229] width 171 height 20
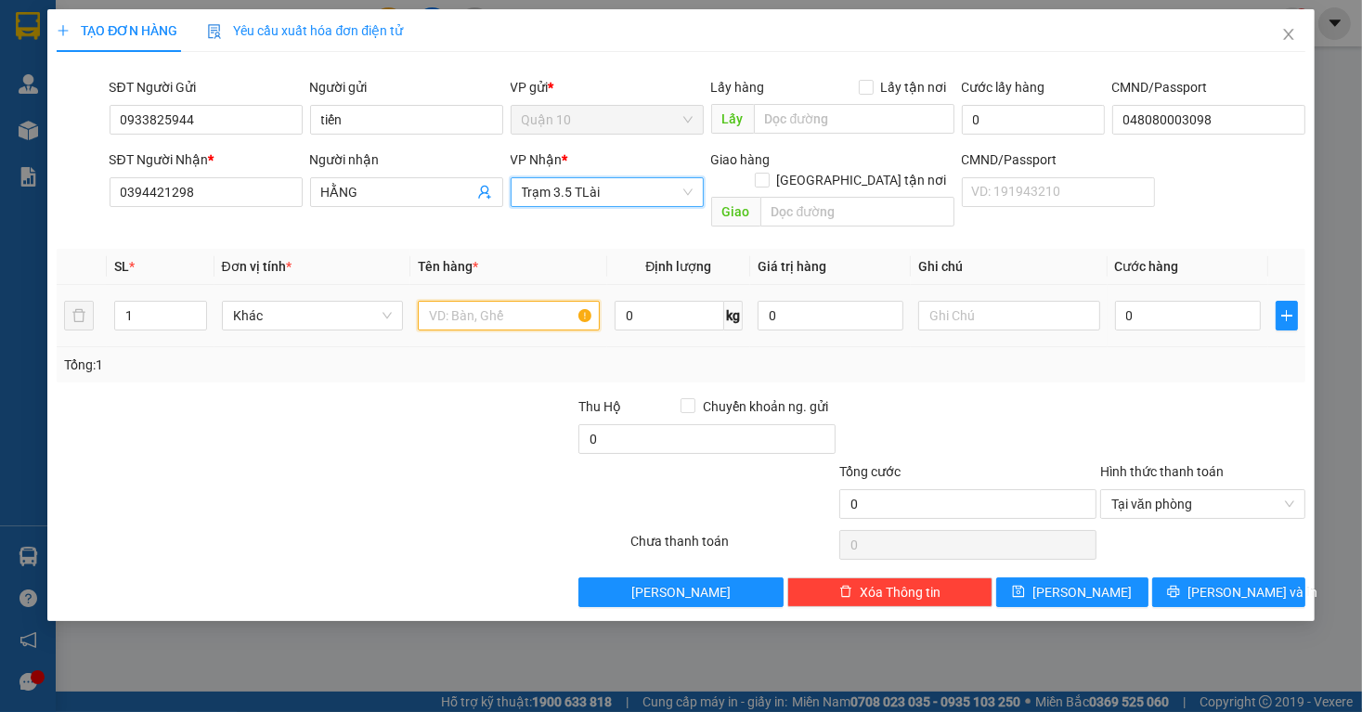
click at [501, 301] on input "text" at bounding box center [509, 316] width 182 height 30
type input "VALI MÀU XAM"
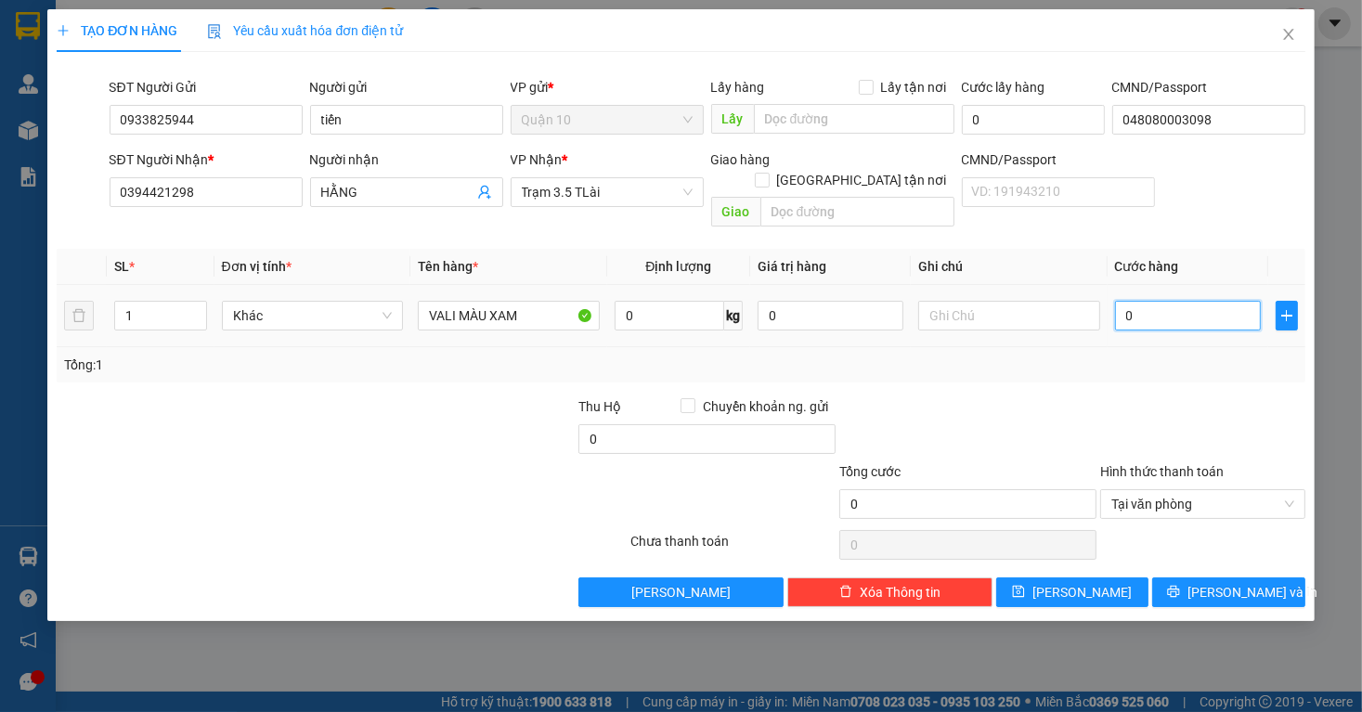
click at [1152, 301] on input "0" at bounding box center [1188, 316] width 146 height 30
type input "6"
type input "60"
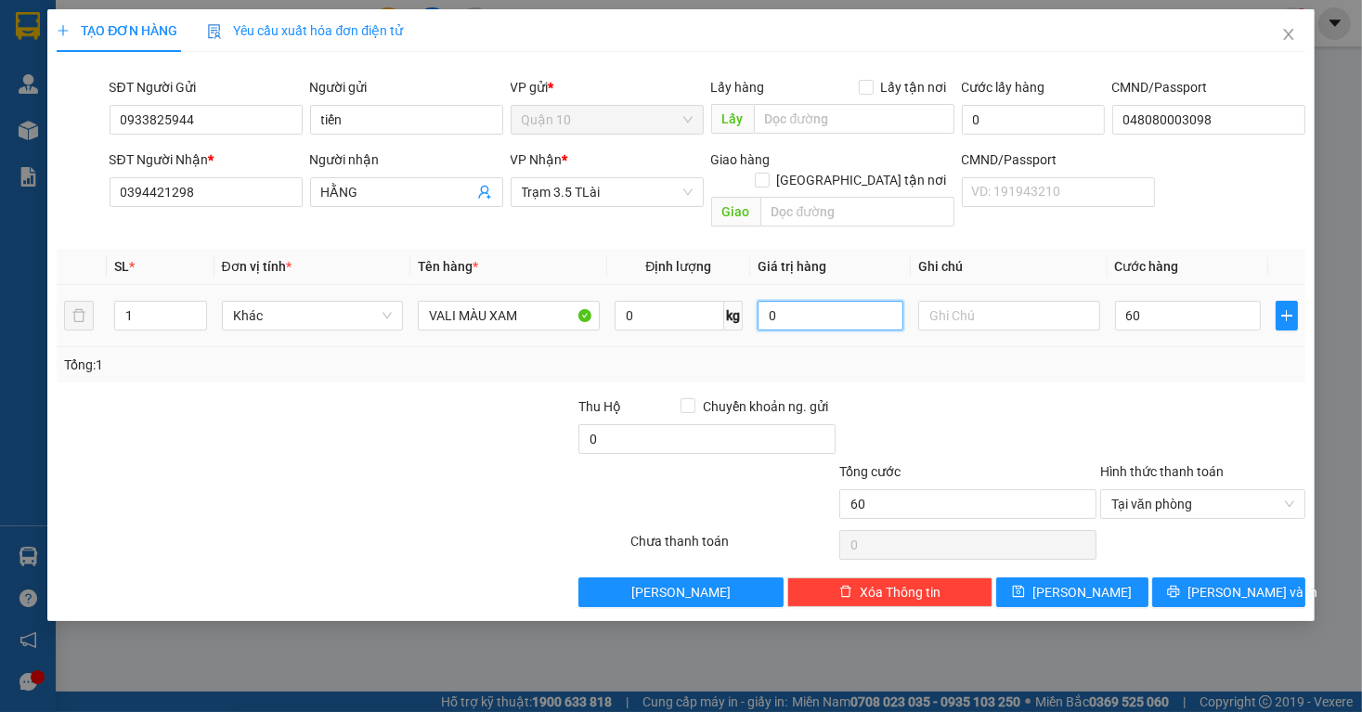
type input "60.000"
drag, startPoint x: 791, startPoint y: 316, endPoint x: 624, endPoint y: 342, distance: 169.2
click at [624, 342] on div "SL * Đơn vị tính * Tên hàng * Định lượng Giá trị hàng Ghi chú Cước hàng 1 Khác …" at bounding box center [681, 316] width 1248 height 134
type input "1.000.000"
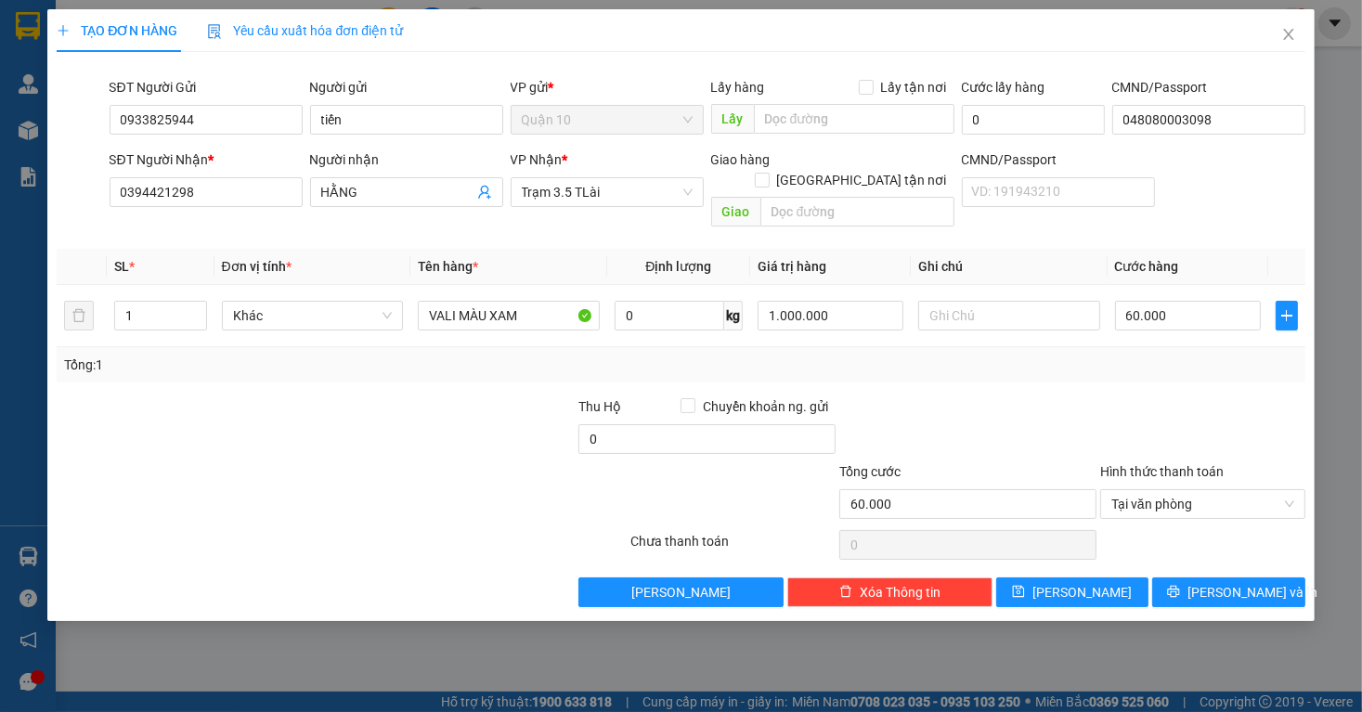
click at [1255, 586] on div "TẠO ĐƠN HÀNG Yêu cầu xuất hóa đơn điện tử Transit Pickup Surcharge Ids Transit …" at bounding box center [680, 315] width 1267 height 612
click at [1249, 582] on span "[PERSON_NAME] và In" at bounding box center [1253, 592] width 130 height 20
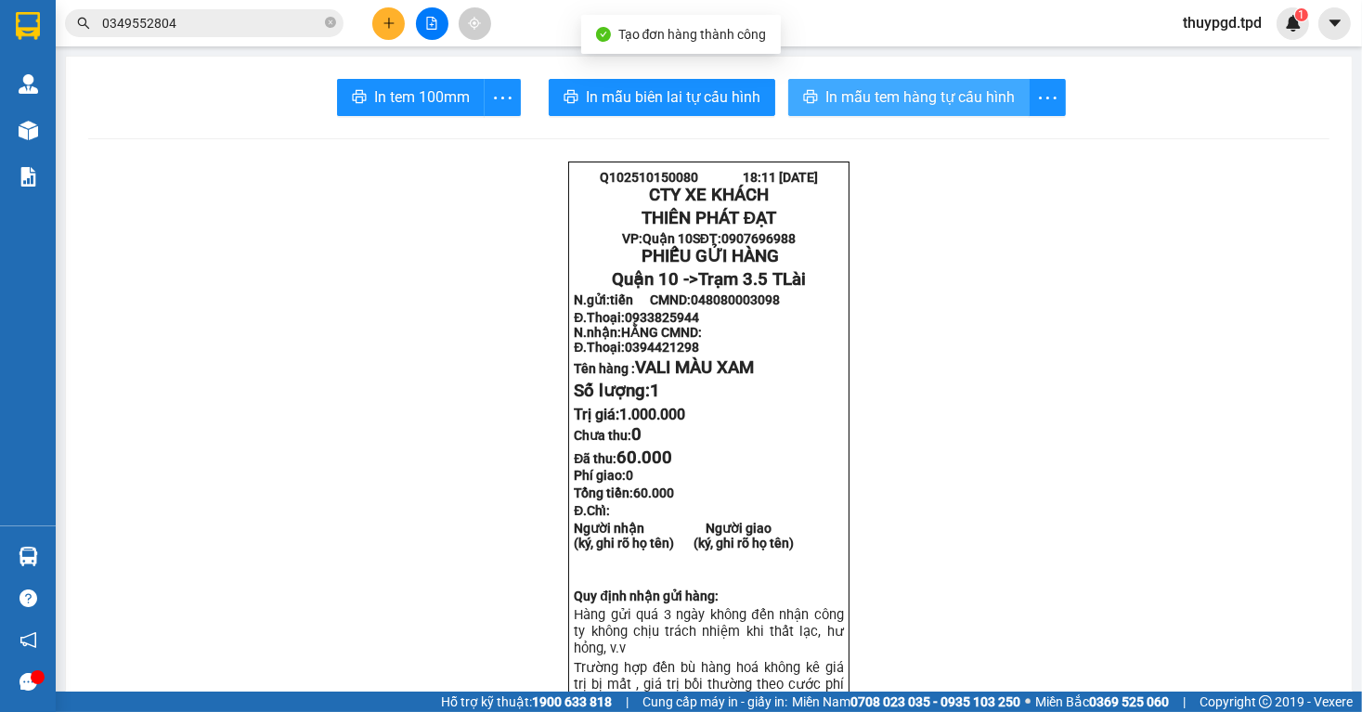
click at [905, 95] on span "In mẫu tem hàng tự cấu hình" at bounding box center [920, 96] width 189 height 23
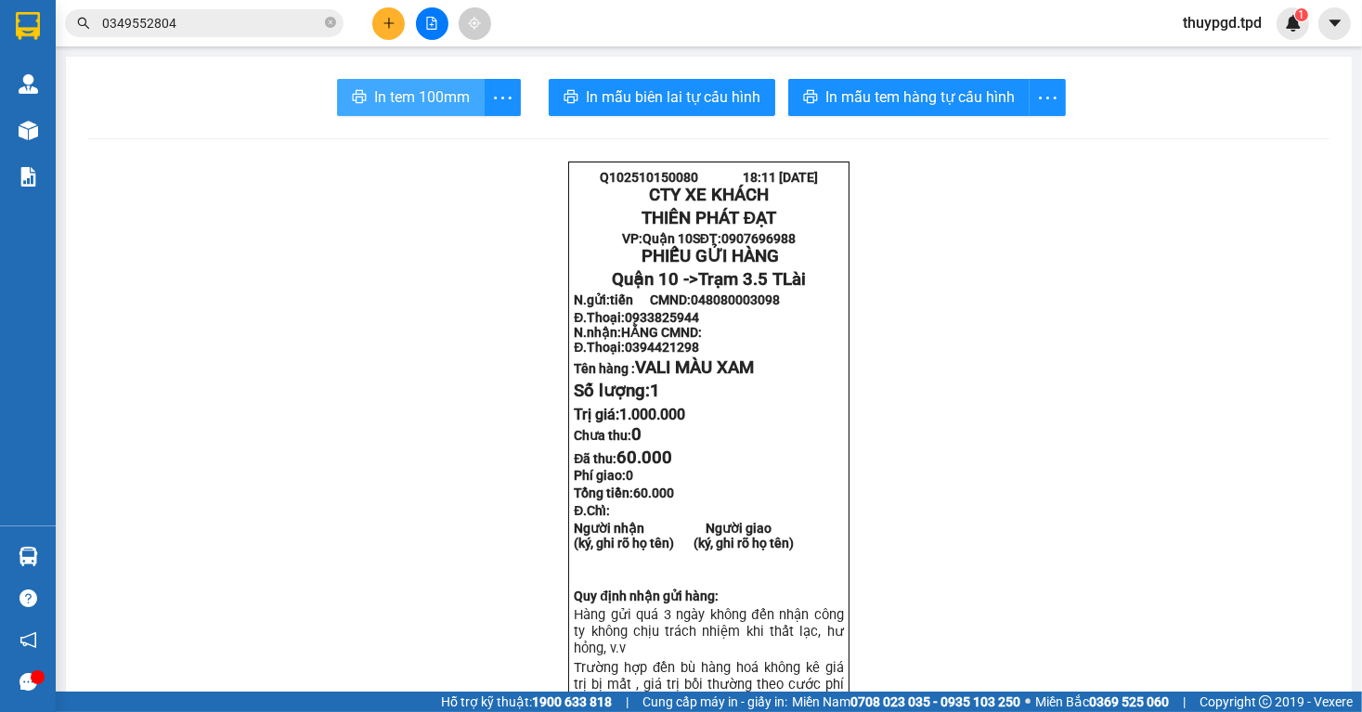
click at [397, 111] on button "In tem 100mm" at bounding box center [411, 97] width 148 height 37
click at [401, 106] on span "In tem 100mm" at bounding box center [422, 96] width 96 height 23
click at [383, 19] on icon "plus" at bounding box center [389, 23] width 13 height 13
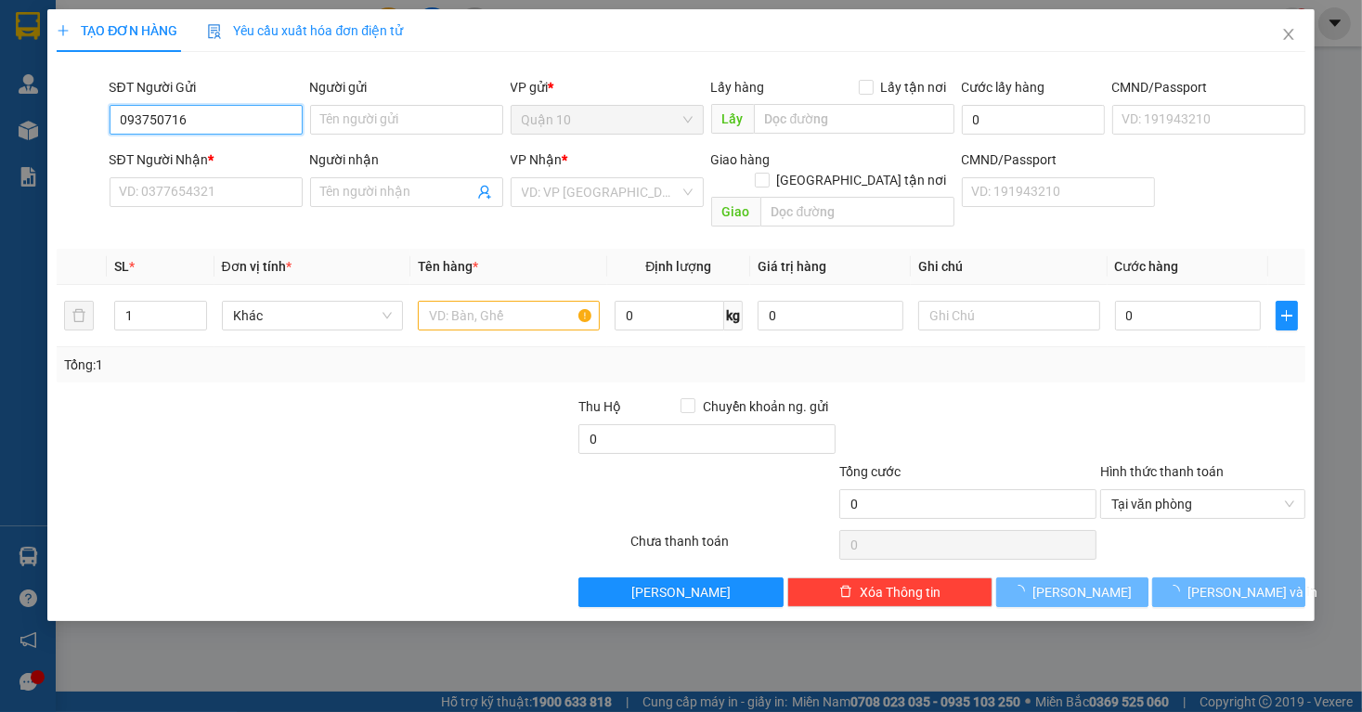
type input "0937507168"
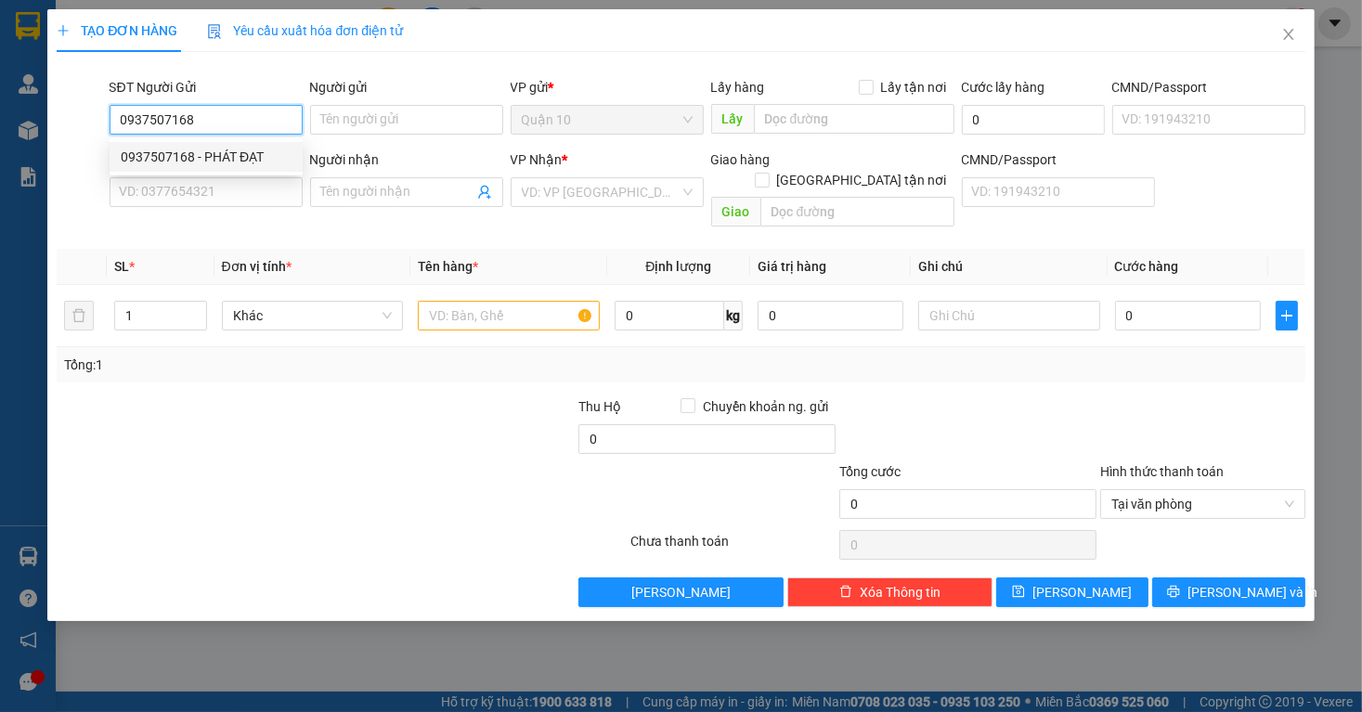
click at [228, 161] on div "0937507168 - PHÁT ĐẠT" at bounding box center [206, 157] width 171 height 20
type input "PHÁT ĐẠT"
type input "272431770"
type input "0915544587"
type input "THẢO HIỀN AN"
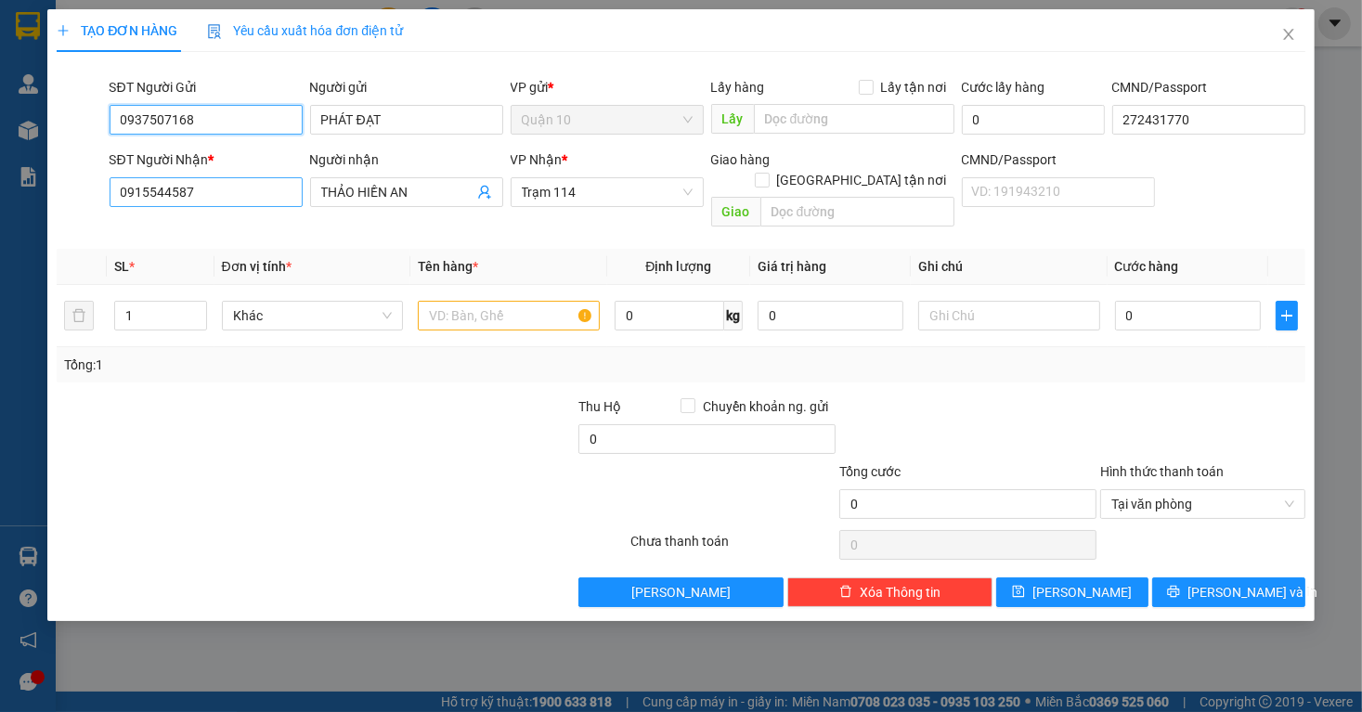
type input "0937507168"
click at [266, 189] on input "0915544587" at bounding box center [206, 192] width 193 height 30
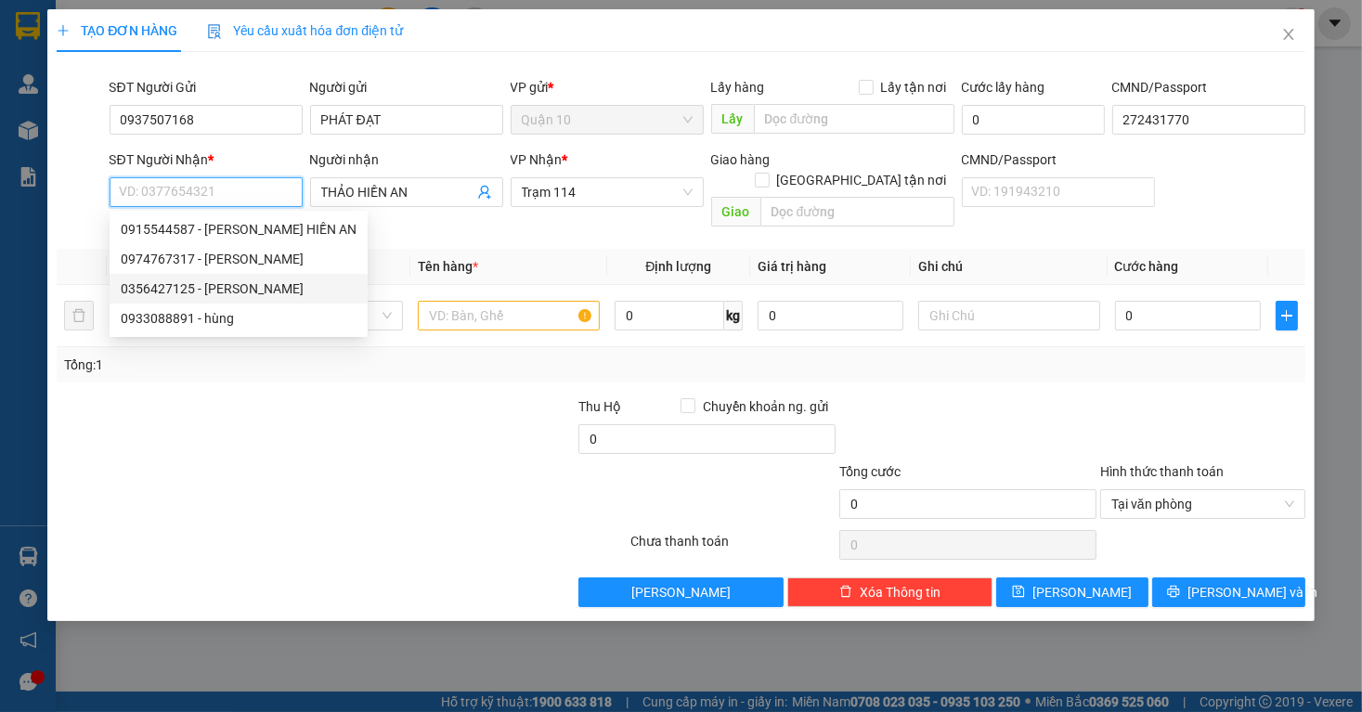
click at [227, 299] on div "0356427125 - [PERSON_NAME]" at bounding box center [239, 289] width 258 height 30
type input "0356427125"
type input "[PERSON_NAME]"
checkbox input "true"
type input "117"
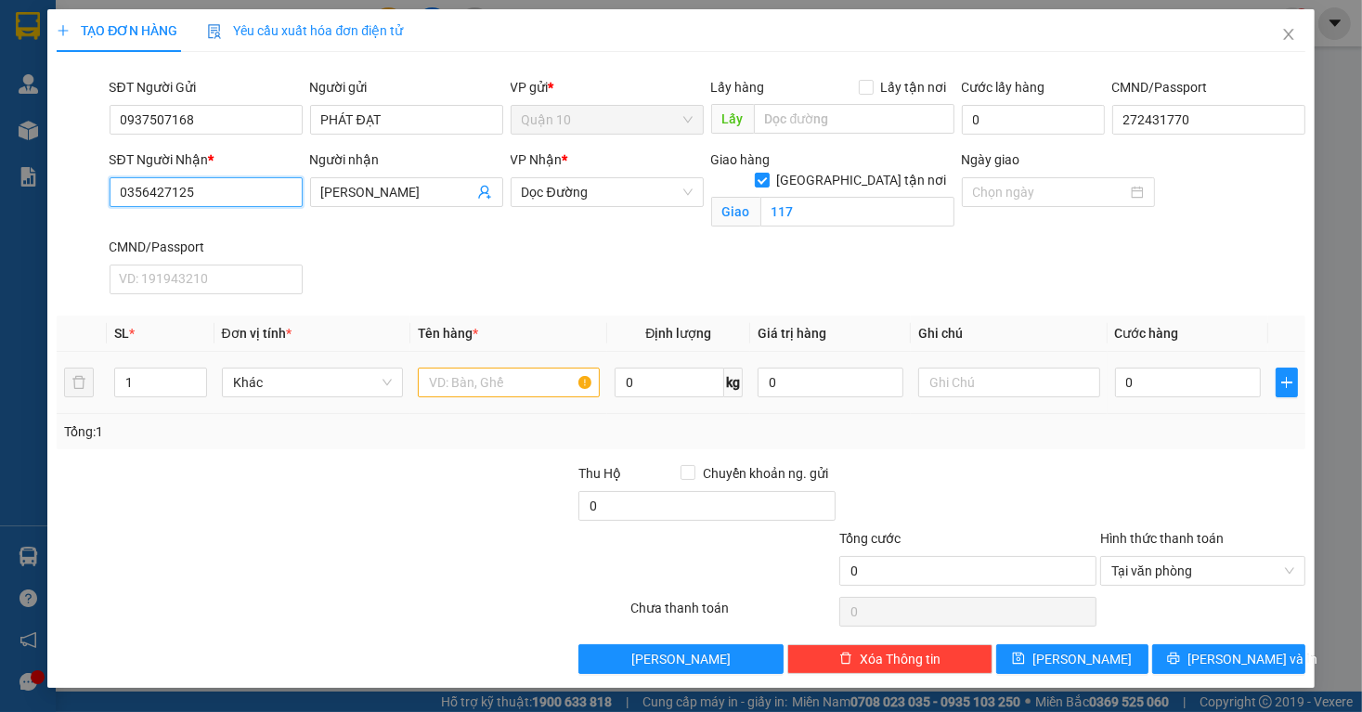
type input "0356427125"
click at [427, 381] on input "text" at bounding box center [509, 383] width 182 height 30
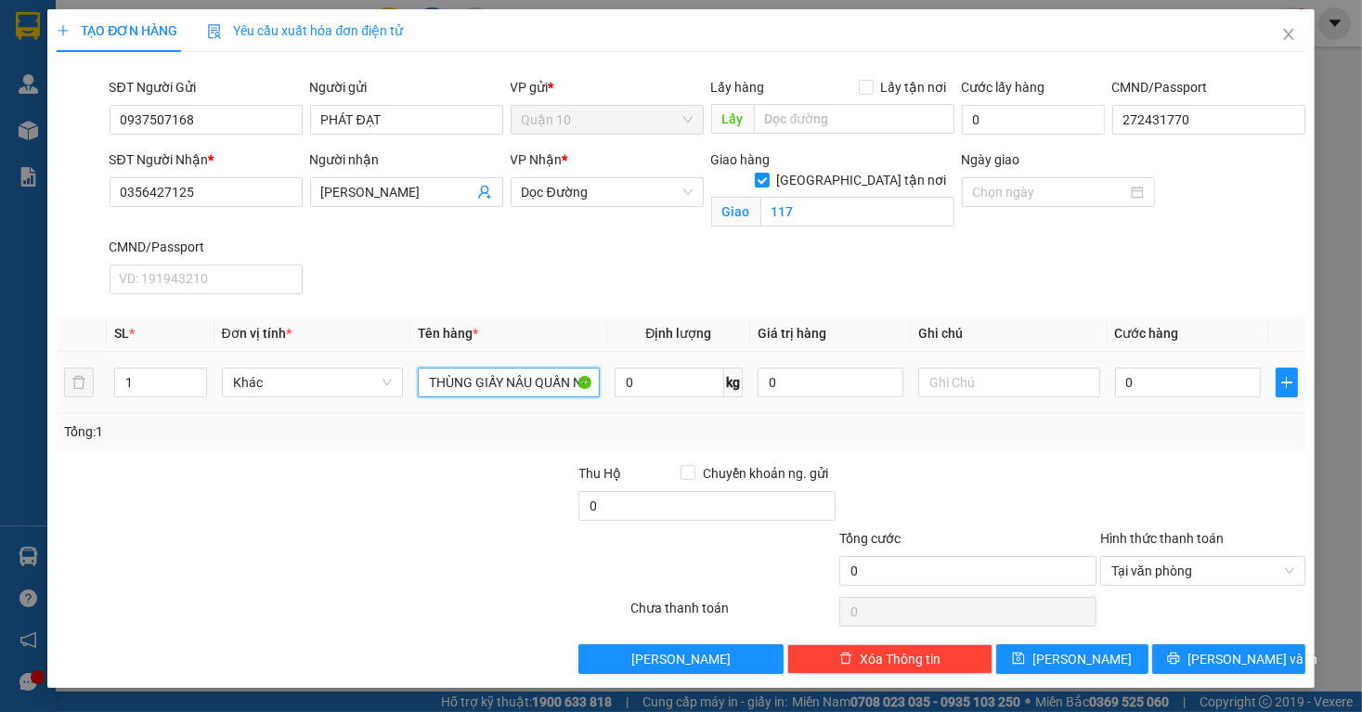
type input "THÙNG GIẤY NÂU QUẤN NILONG TRẮNG"
type input "5"
type input "50"
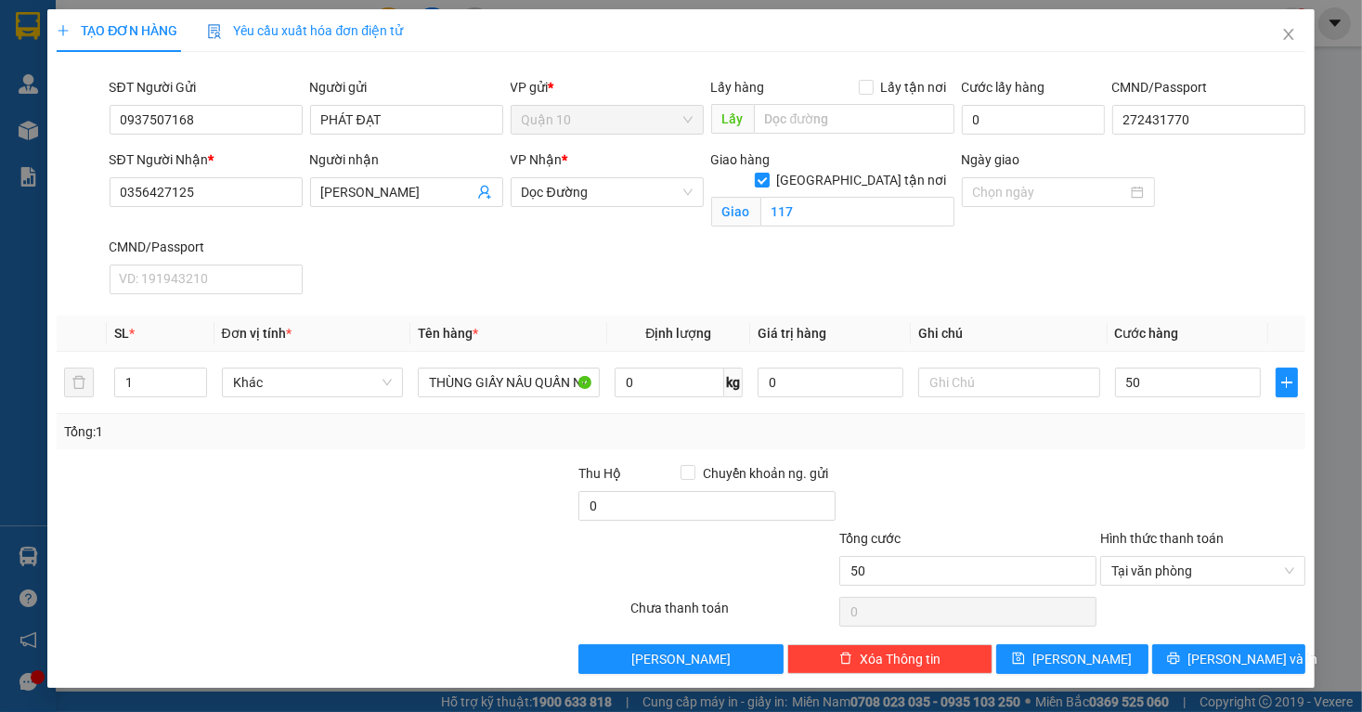
type input "50.000"
click at [1024, 463] on div at bounding box center [968, 495] width 261 height 65
click at [655, 502] on input "0" at bounding box center [707, 506] width 257 height 30
type input "10.000"
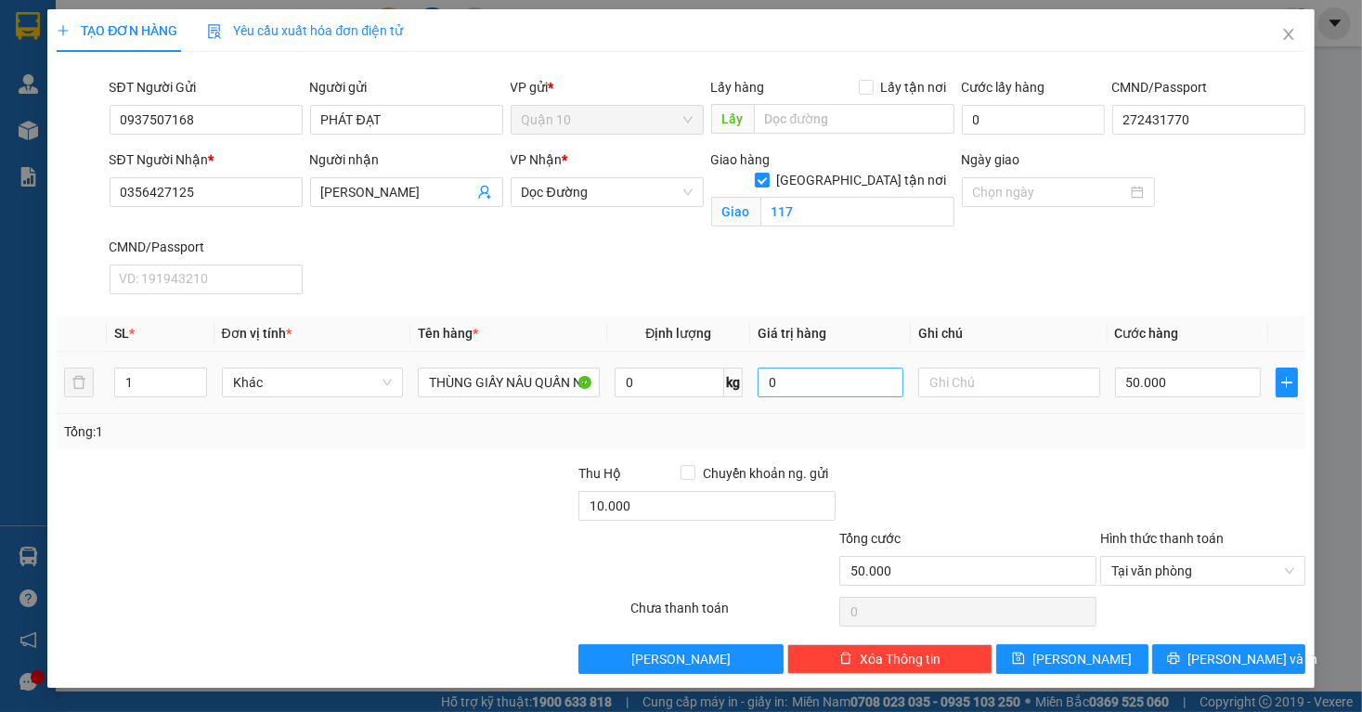
drag, startPoint x: 1010, startPoint y: 429, endPoint x: 818, endPoint y: 384, distance: 197.6
click at [1008, 429] on div "Tổng: 1" at bounding box center [680, 432] width 1233 height 20
drag, startPoint x: 810, startPoint y: 380, endPoint x: 501, endPoint y: 379, distance: 309.3
click at [551, 380] on tr "1 Khác THÙNG GIẤY NÂU QUẤN NILONG TRẮNG 0 kg 0 50.000" at bounding box center [681, 383] width 1248 height 62
type input "2.000"
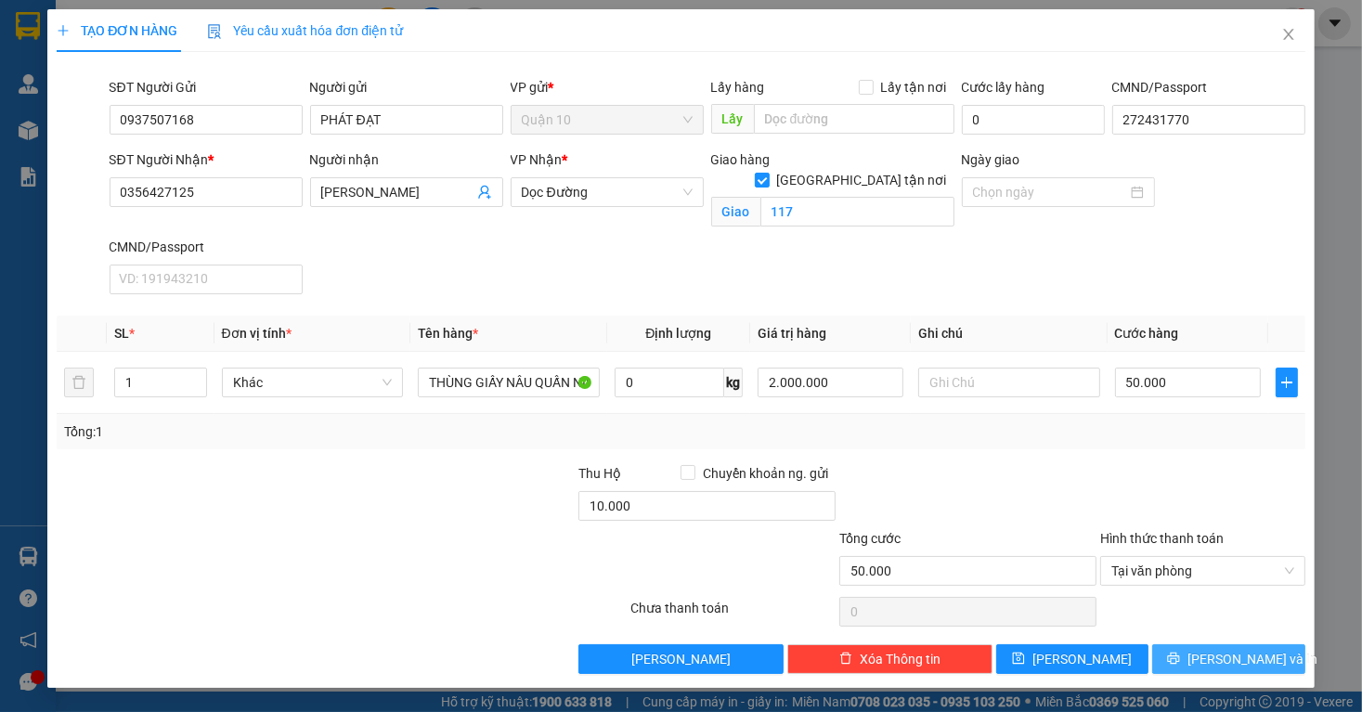
click at [1190, 661] on button "[PERSON_NAME] và In" at bounding box center [1229, 660] width 153 height 30
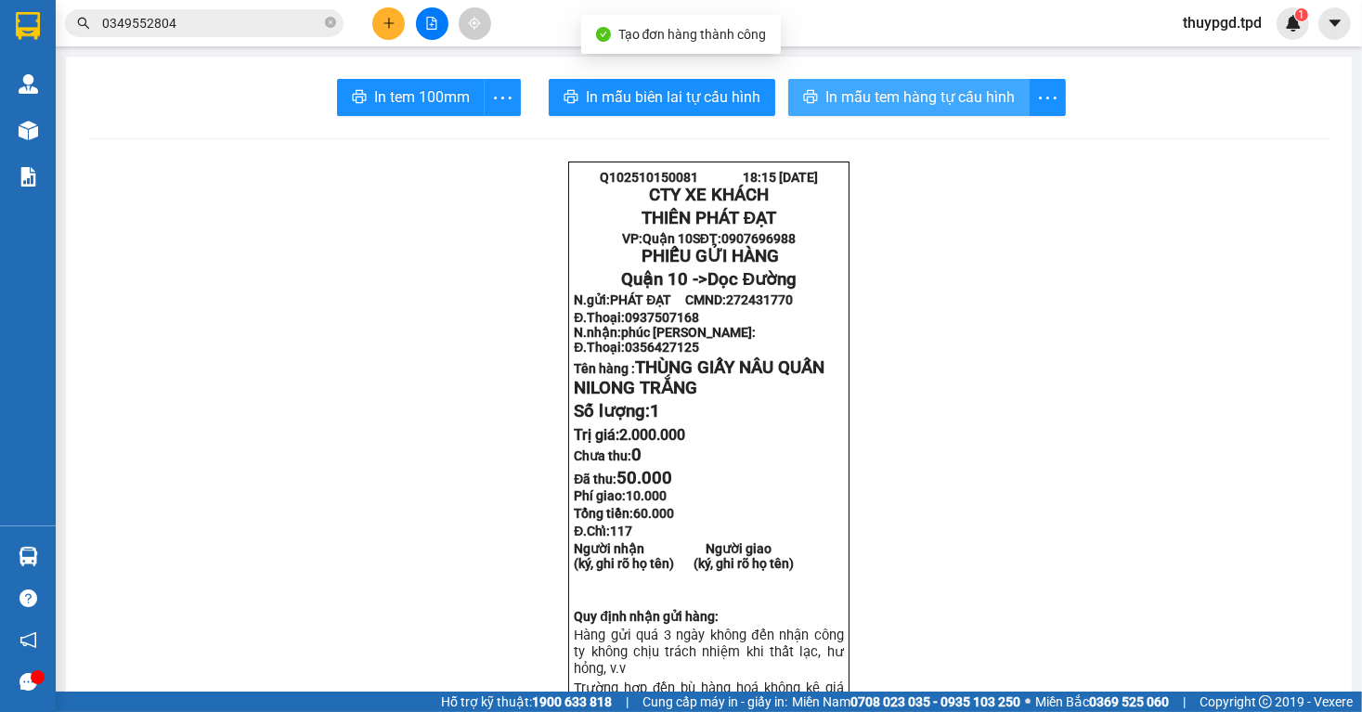
click at [891, 104] on span "In mẫu tem hàng tự cấu hình" at bounding box center [920, 96] width 189 height 23
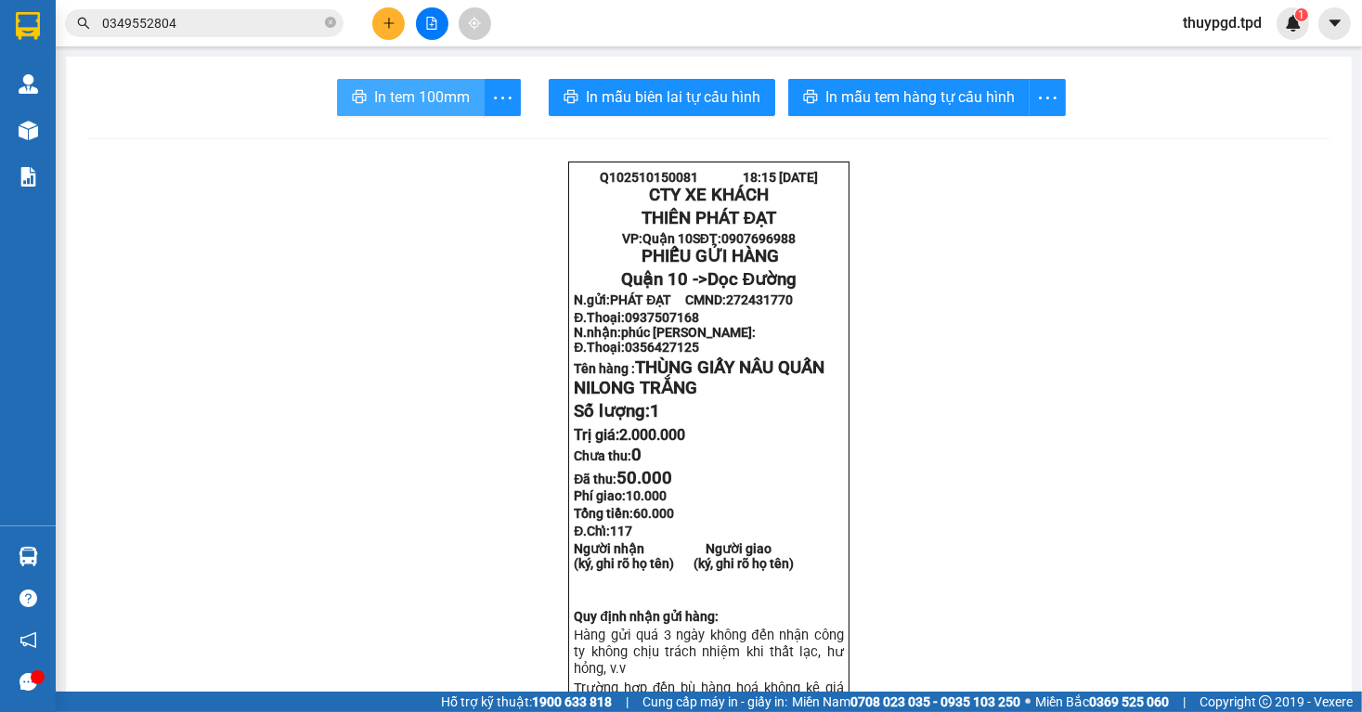
click at [410, 97] on span "In tem 100mm" at bounding box center [422, 96] width 96 height 23
click at [390, 19] on icon "plus" at bounding box center [389, 23] width 13 height 13
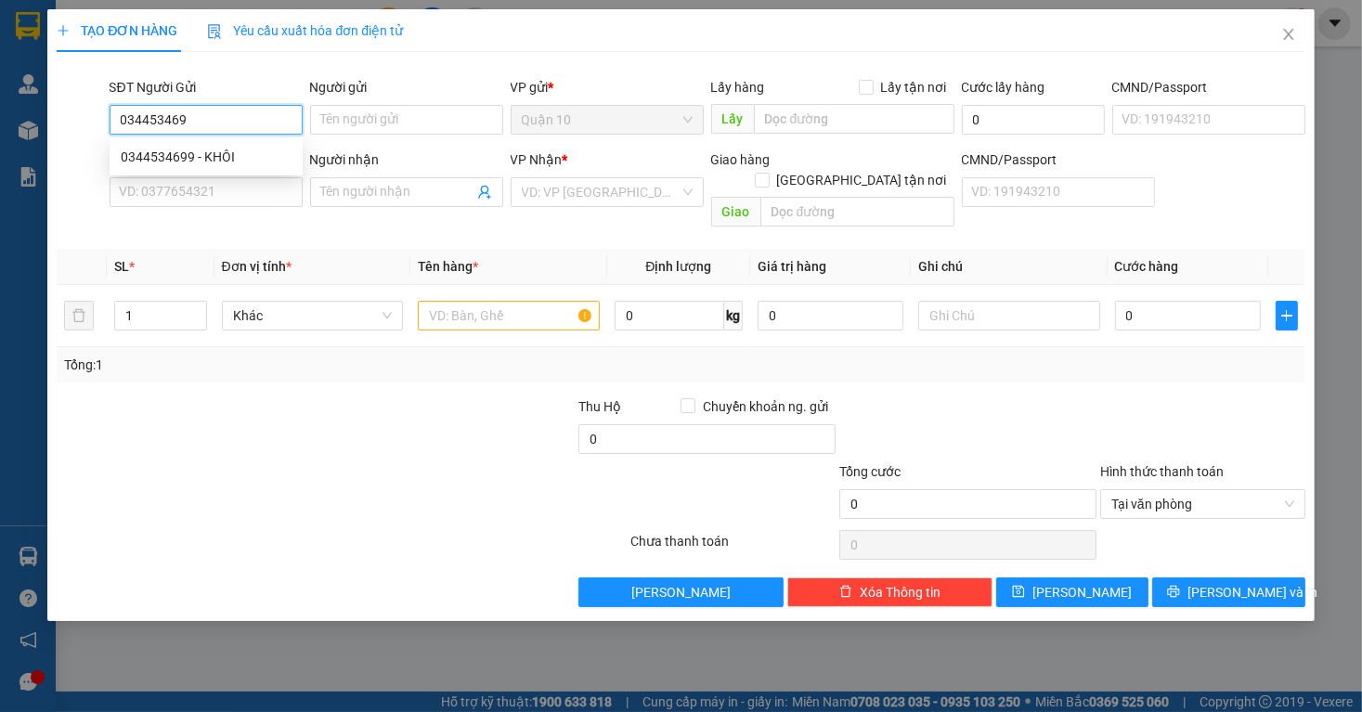
type input "0344534699"
click at [238, 155] on div "0344534699 - KHÔI" at bounding box center [206, 157] width 171 height 20
type input "KHÔI"
type input "0866082627"
type input "HOÀNG (Ô TÔ TP"
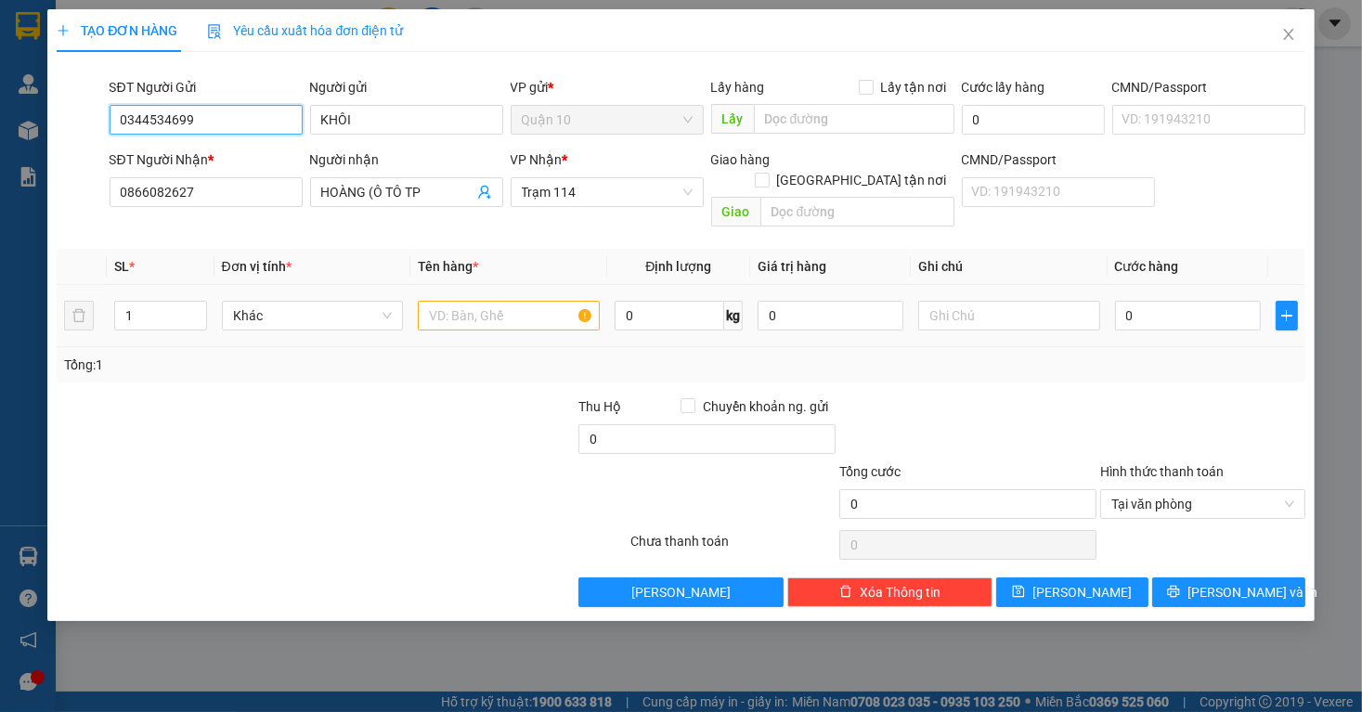
type input "0344534699"
click at [485, 305] on input "text" at bounding box center [509, 316] width 182 height 30
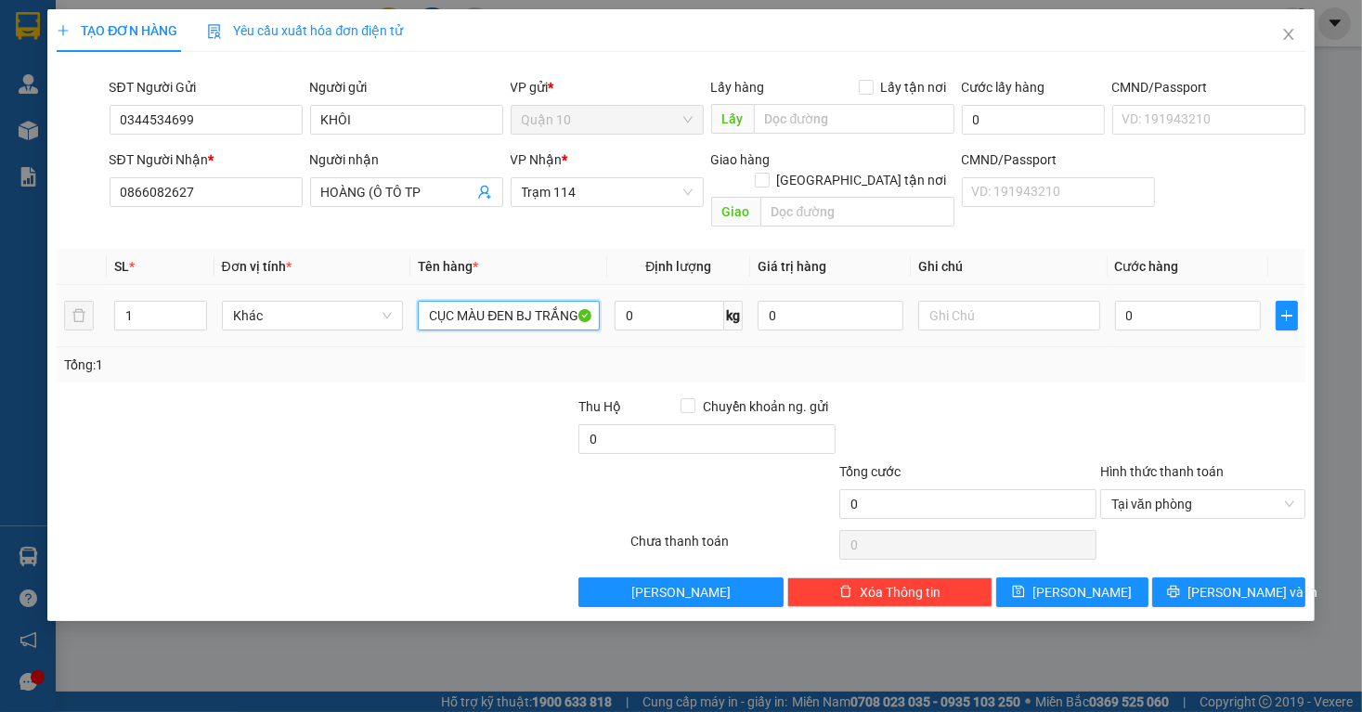
type input "CỤC MÀU ĐEN BJ TRẮNG"
type input "4"
type input "40"
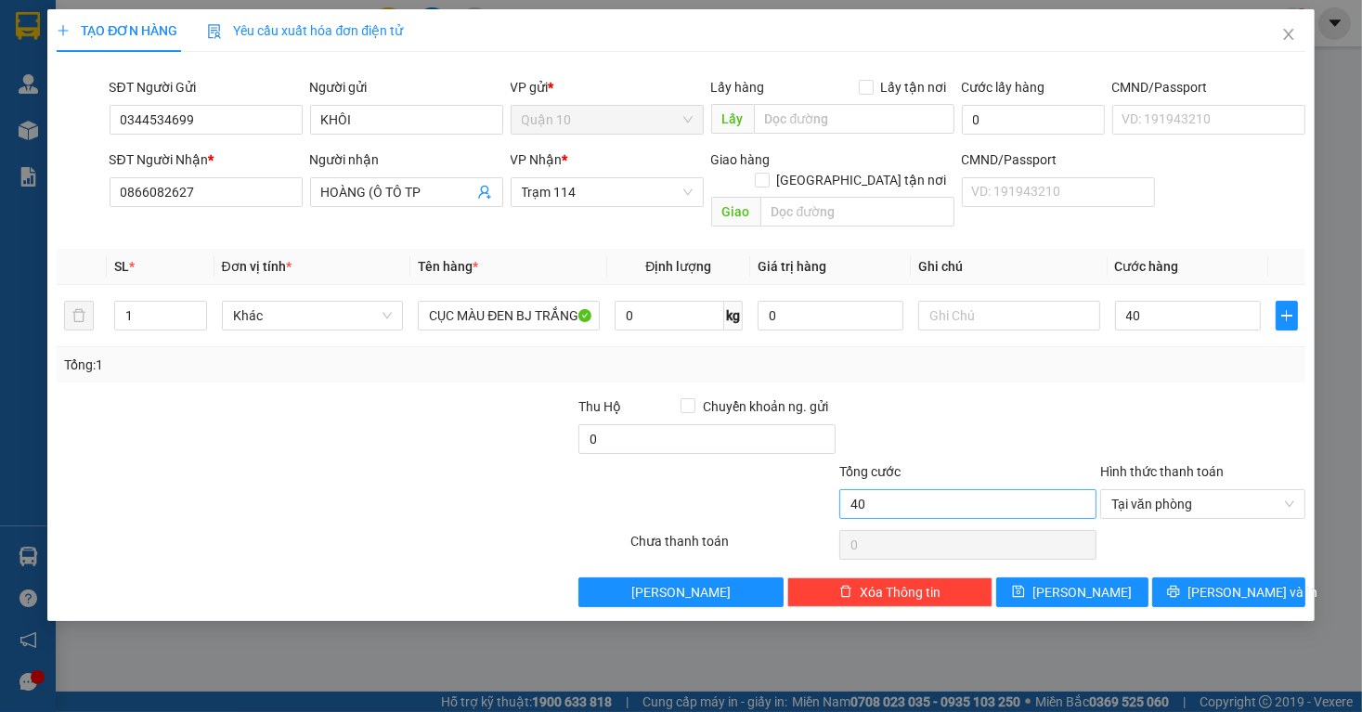
click at [984, 497] on div "Tổng cước 40" at bounding box center [968, 494] width 257 height 65
drag, startPoint x: 730, startPoint y: 279, endPoint x: 458, endPoint y: 308, distance: 273.7
click at [628, 285] on tr "1 Khác CỤC MÀU ĐEN BJ TRẮNG 0 kg 0 40.000" at bounding box center [681, 316] width 1248 height 62
click at [1213, 582] on button "[PERSON_NAME] và In" at bounding box center [1229, 593] width 153 height 30
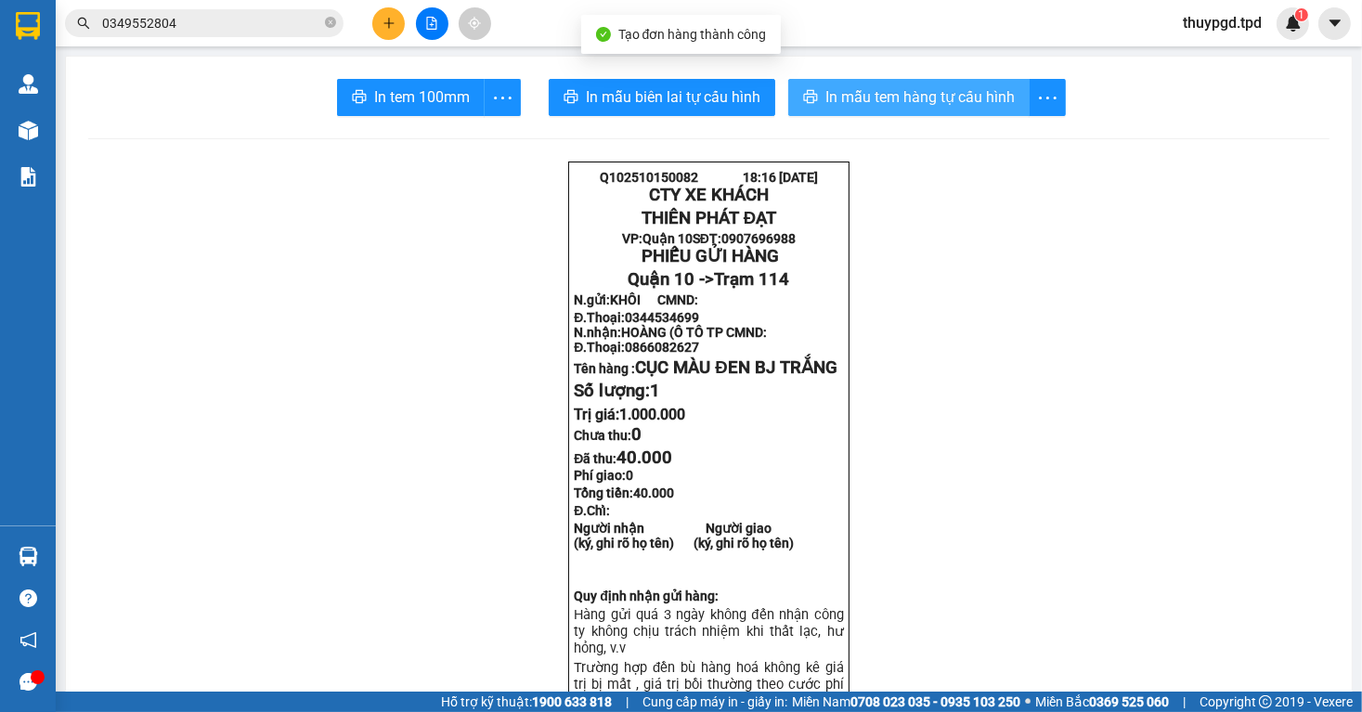
click at [914, 94] on span "In mẫu tem hàng tự cấu hình" at bounding box center [920, 96] width 189 height 23
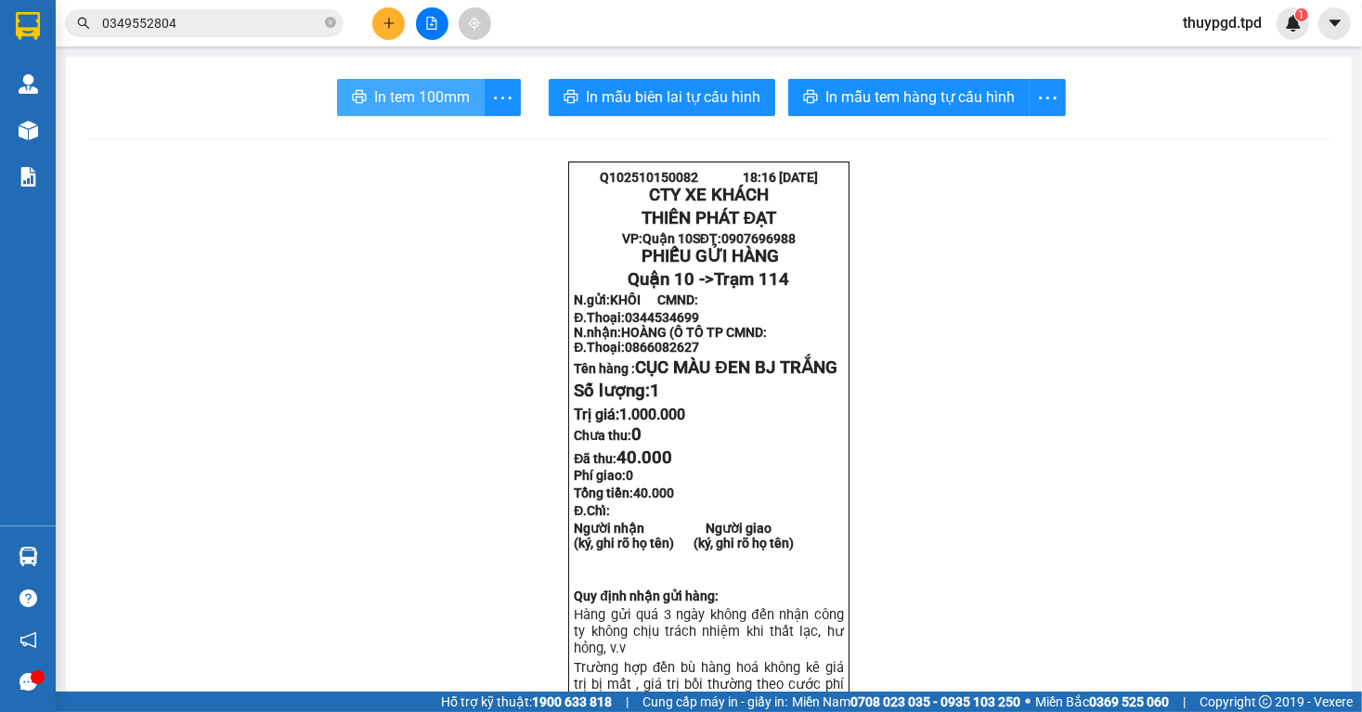
click at [416, 108] on span "In tem 100mm" at bounding box center [422, 96] width 96 height 23
click at [397, 17] on button at bounding box center [388, 23] width 33 height 33
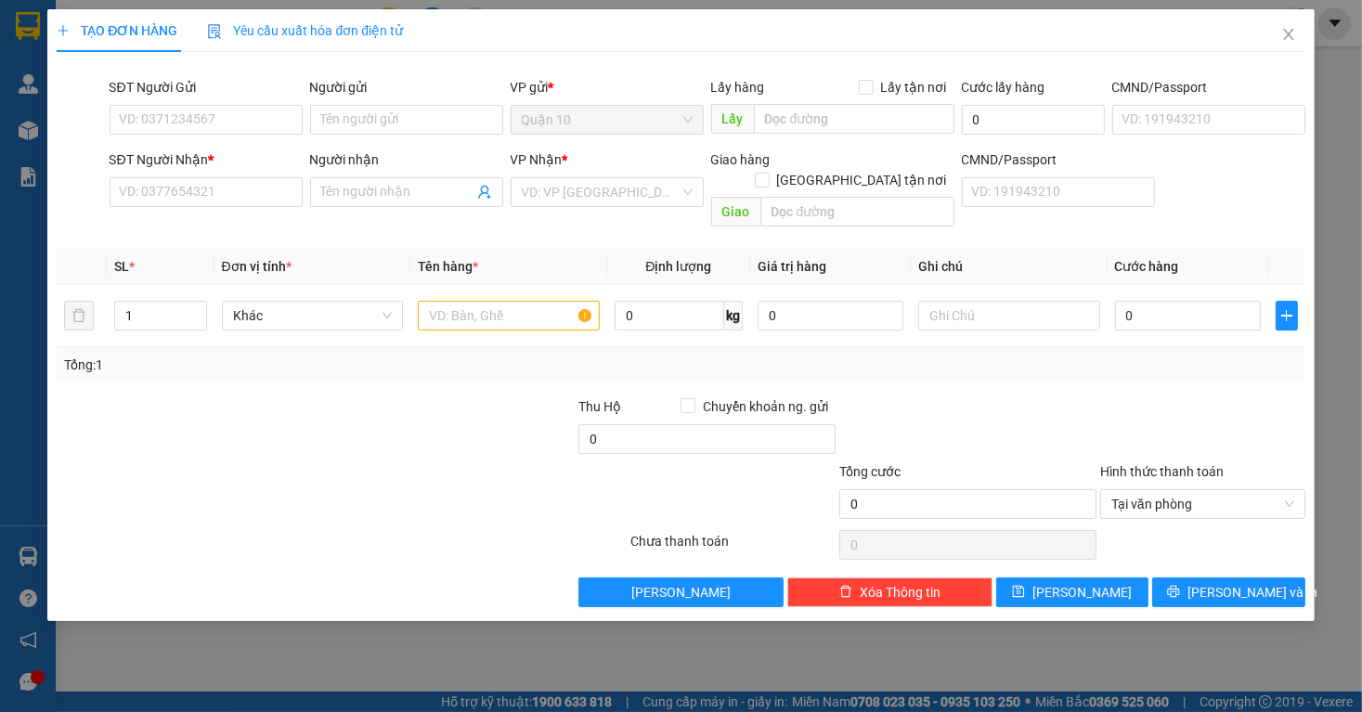
click at [432, 135] on div "Người gửi Tên người gửi" at bounding box center [406, 109] width 193 height 65
click at [432, 120] on input "Người gửi" at bounding box center [406, 120] width 193 height 30
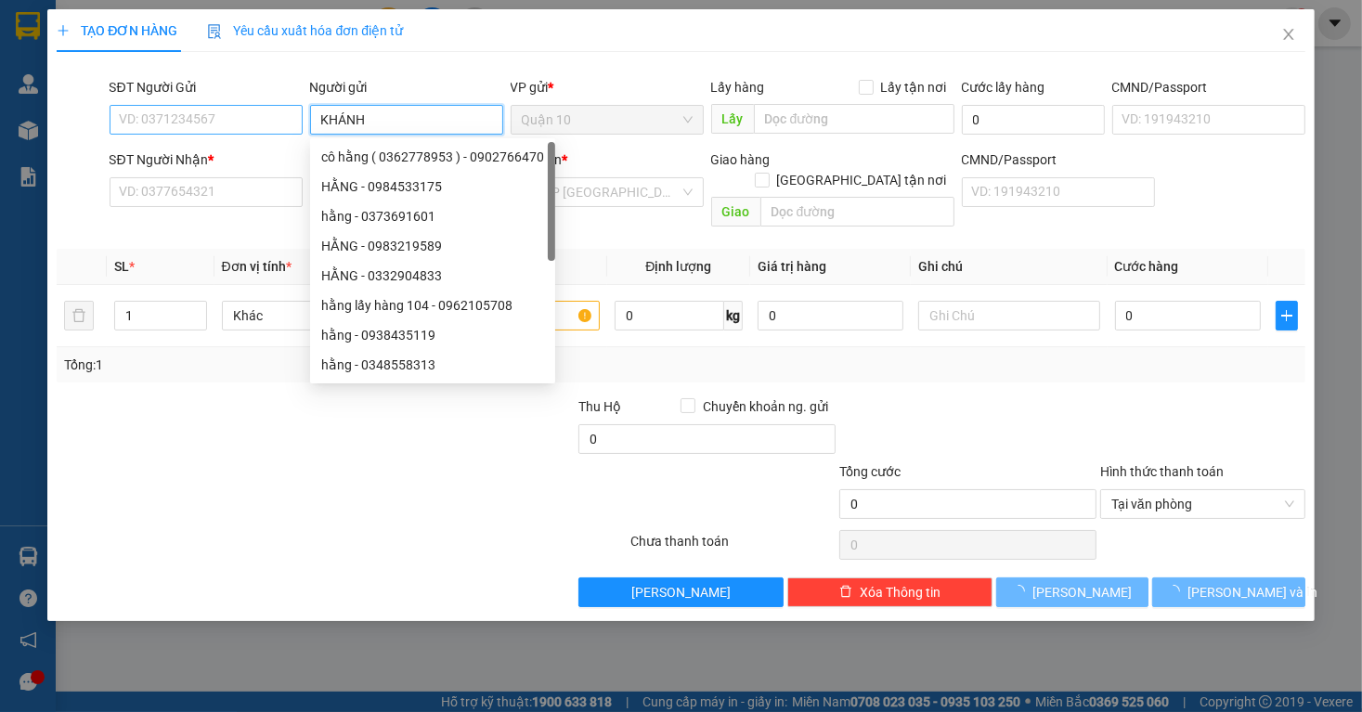
type input "KHÁNH"
click at [186, 112] on input "SĐT Người Gửi" at bounding box center [206, 120] width 193 height 30
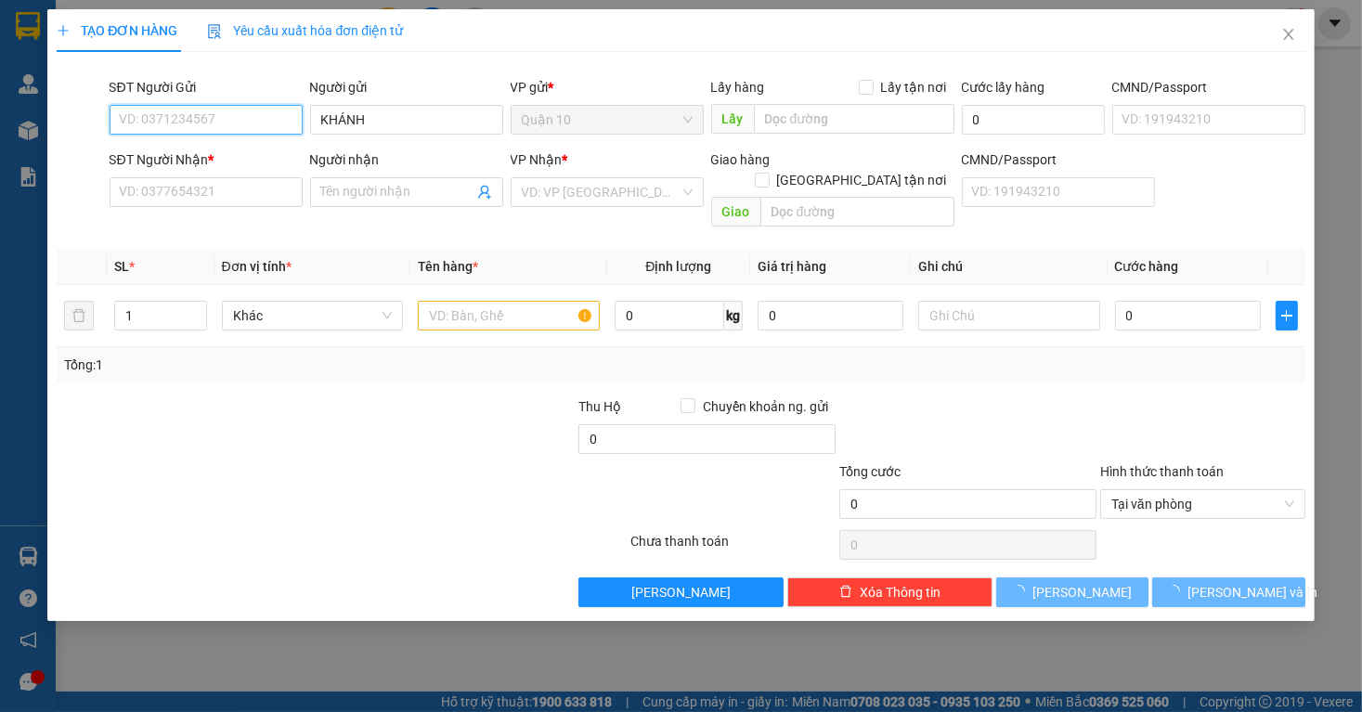
type input "9"
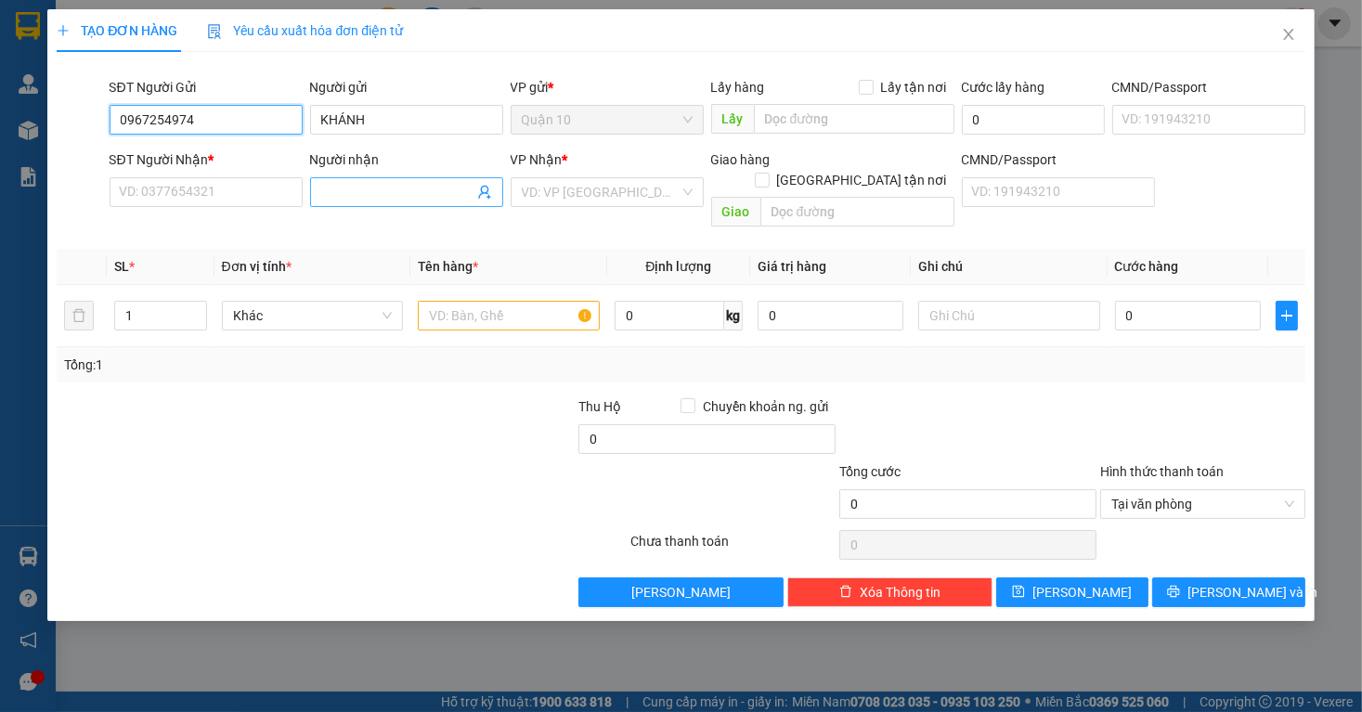
type input "0967254974"
click at [358, 186] on input "Người nhận" at bounding box center [397, 192] width 152 height 20
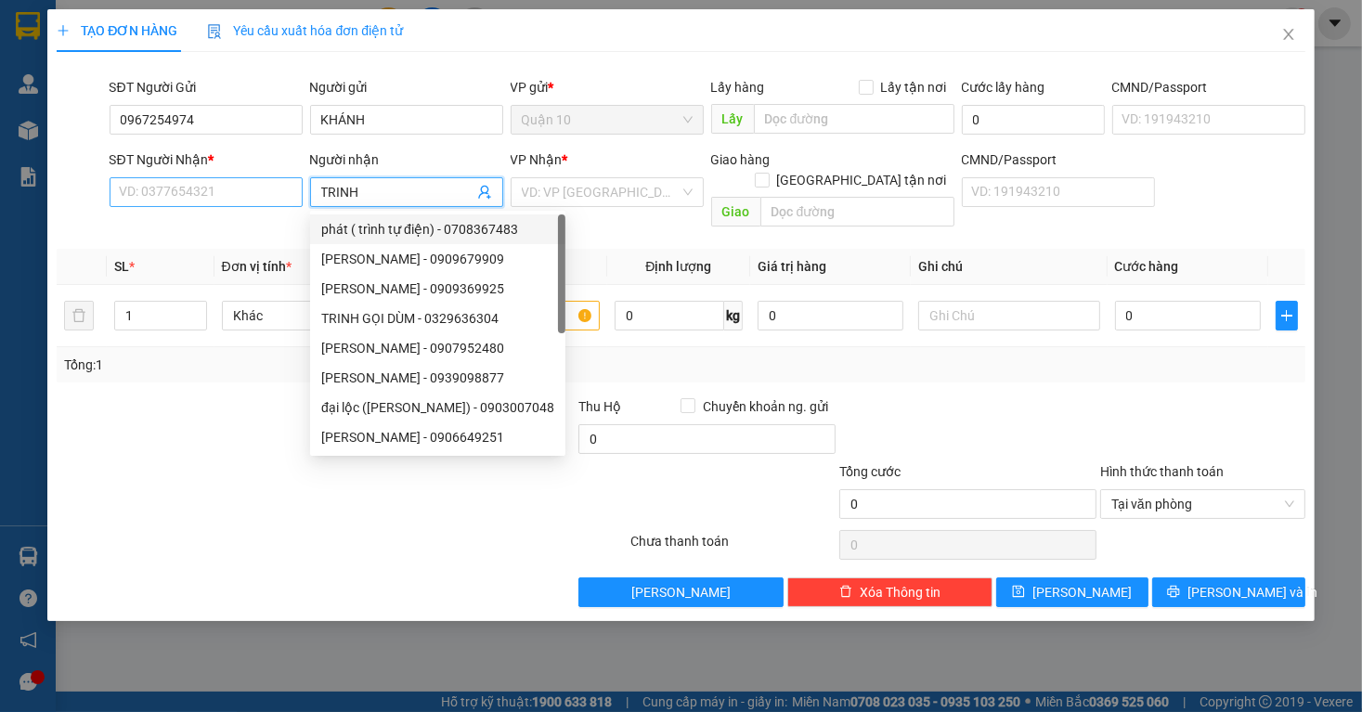
type input "TRINH"
click at [271, 198] on input "SĐT Người Nhận *" at bounding box center [206, 192] width 193 height 30
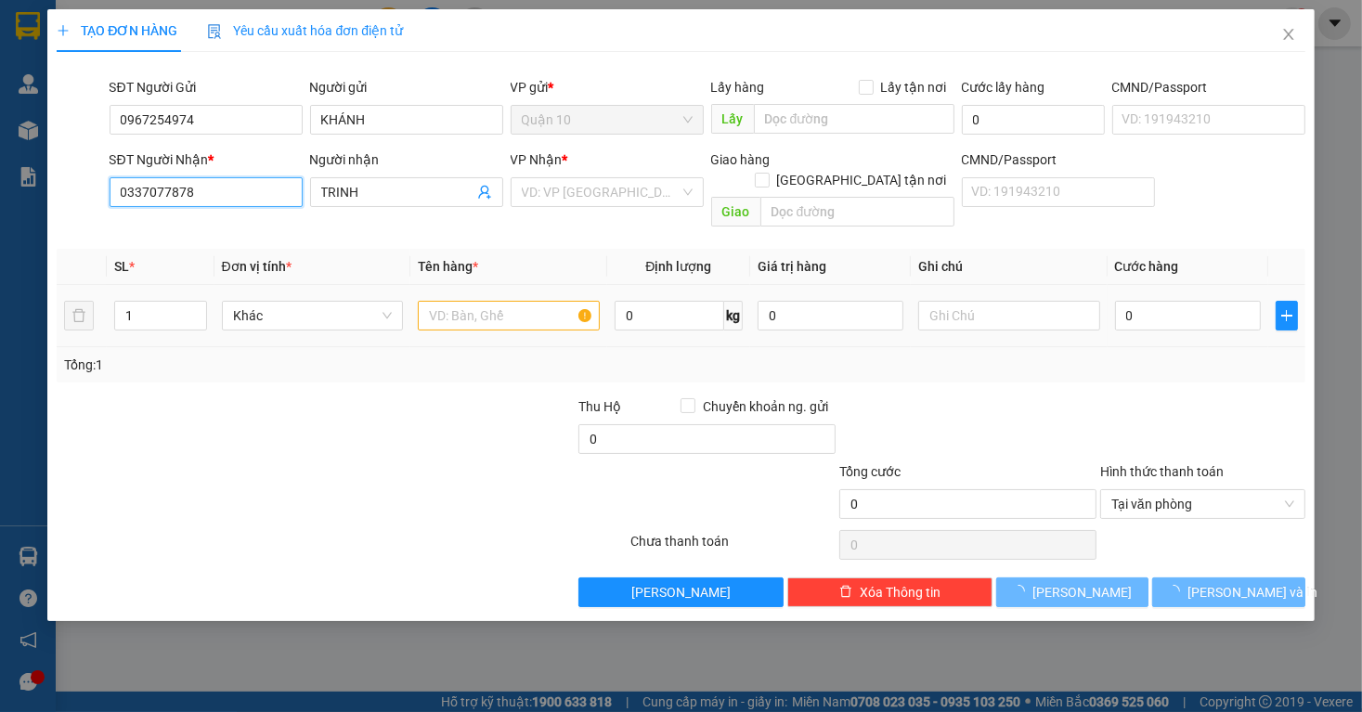
type input "0337077878"
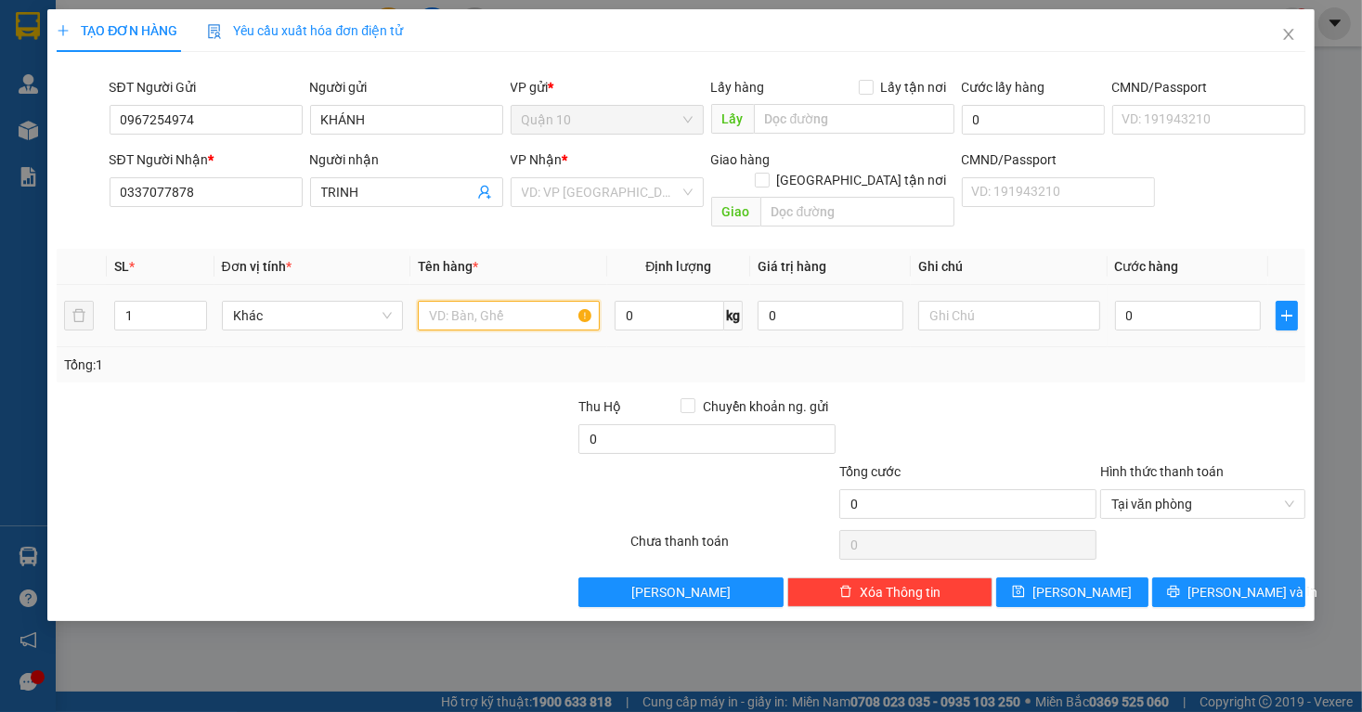
click at [464, 301] on input "text" at bounding box center [509, 316] width 182 height 30
type input "T"
type input "PHONG BÌ GIẤY TỜ"
type input "4"
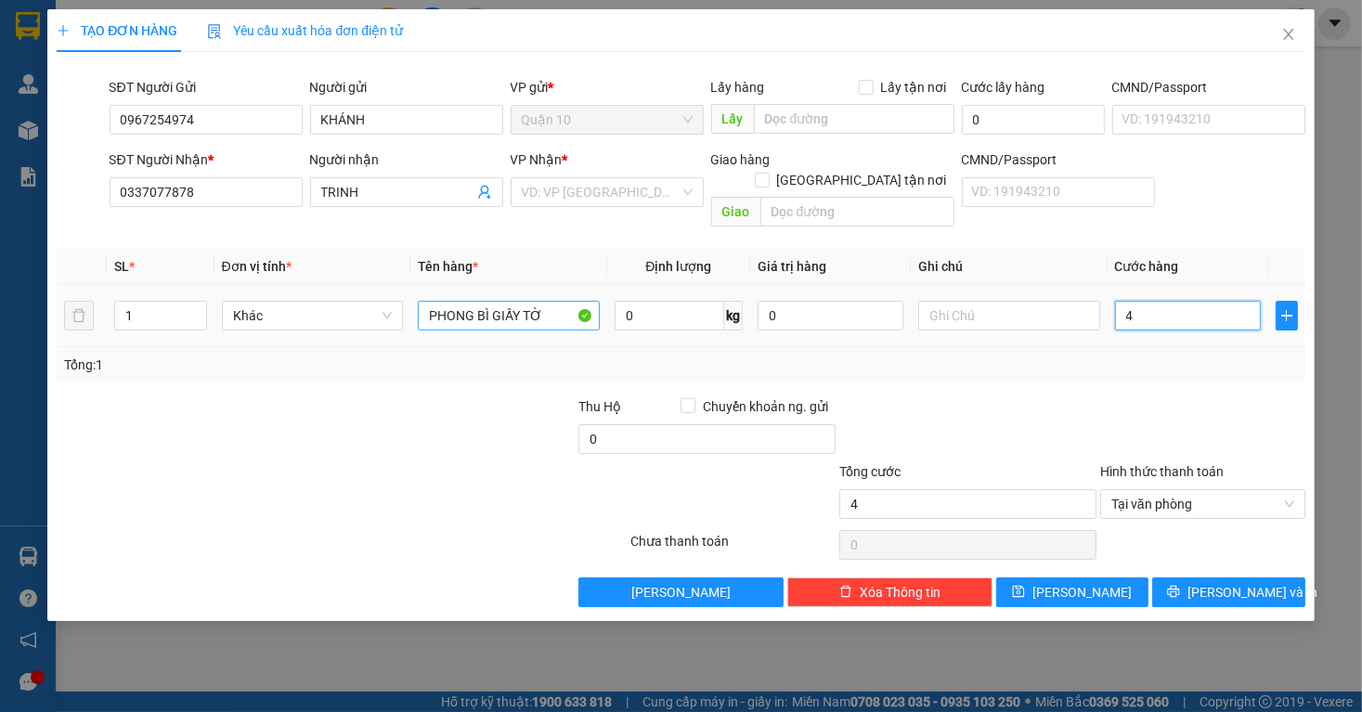
type input "40"
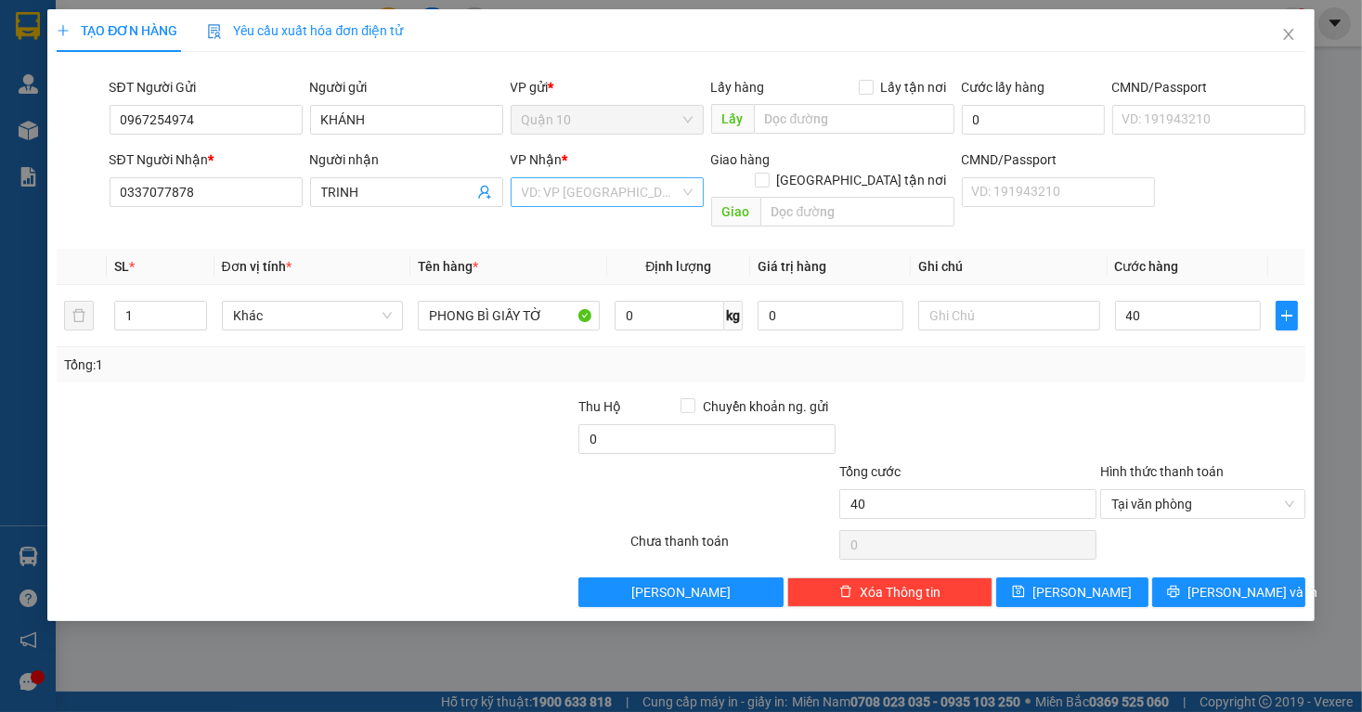
type input "40.000"
click at [587, 191] on input "search" at bounding box center [601, 192] width 158 height 28
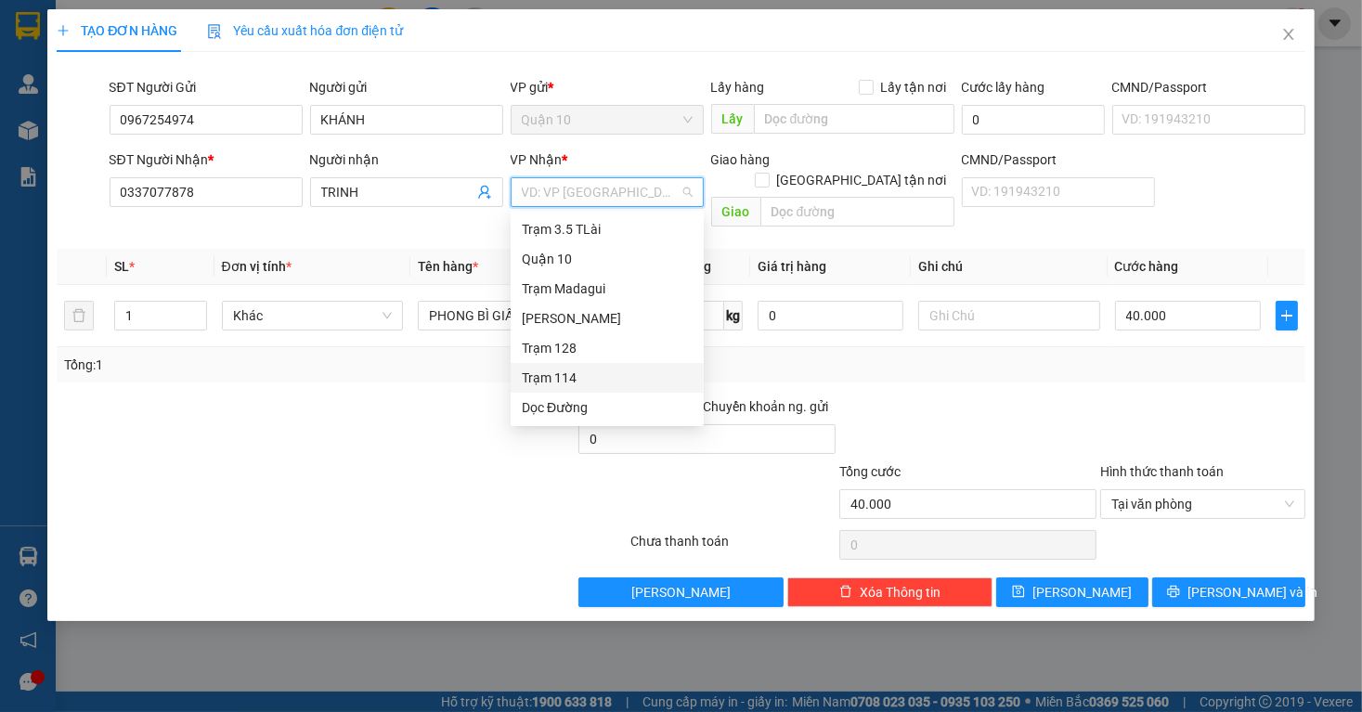
drag, startPoint x: 548, startPoint y: 382, endPoint x: 567, endPoint y: 394, distance: 22.2
click at [548, 380] on div "Trạm 114" at bounding box center [607, 378] width 171 height 20
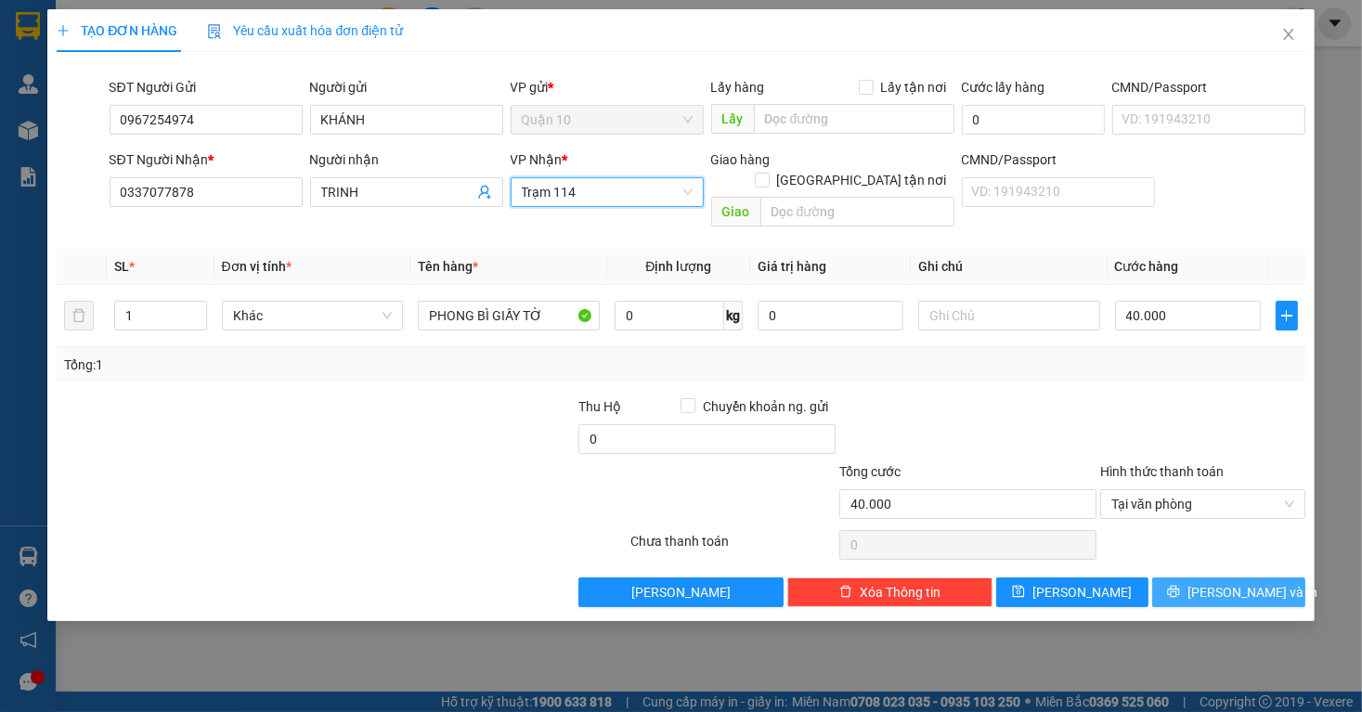
click at [1252, 582] on span "[PERSON_NAME] và In" at bounding box center [1253, 592] width 130 height 20
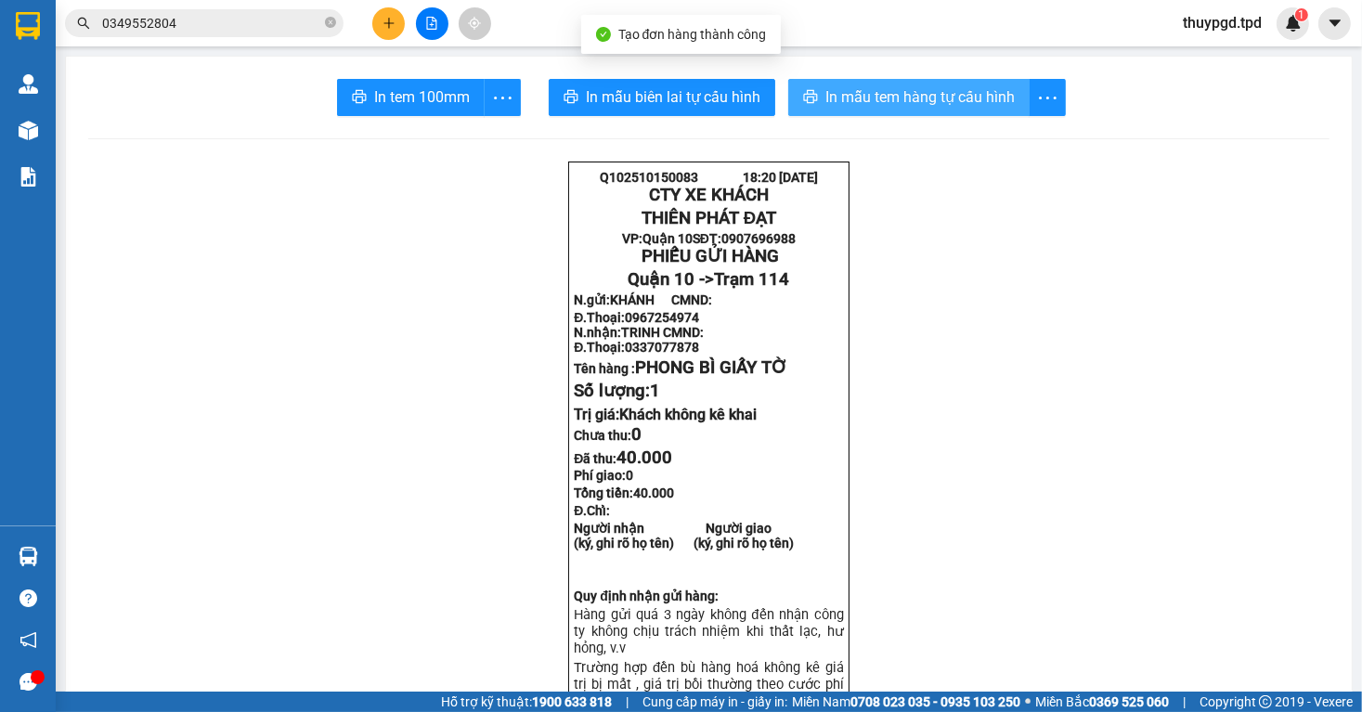
click at [866, 114] on button "In mẫu tem hàng tự cấu hình" at bounding box center [908, 97] width 241 height 37
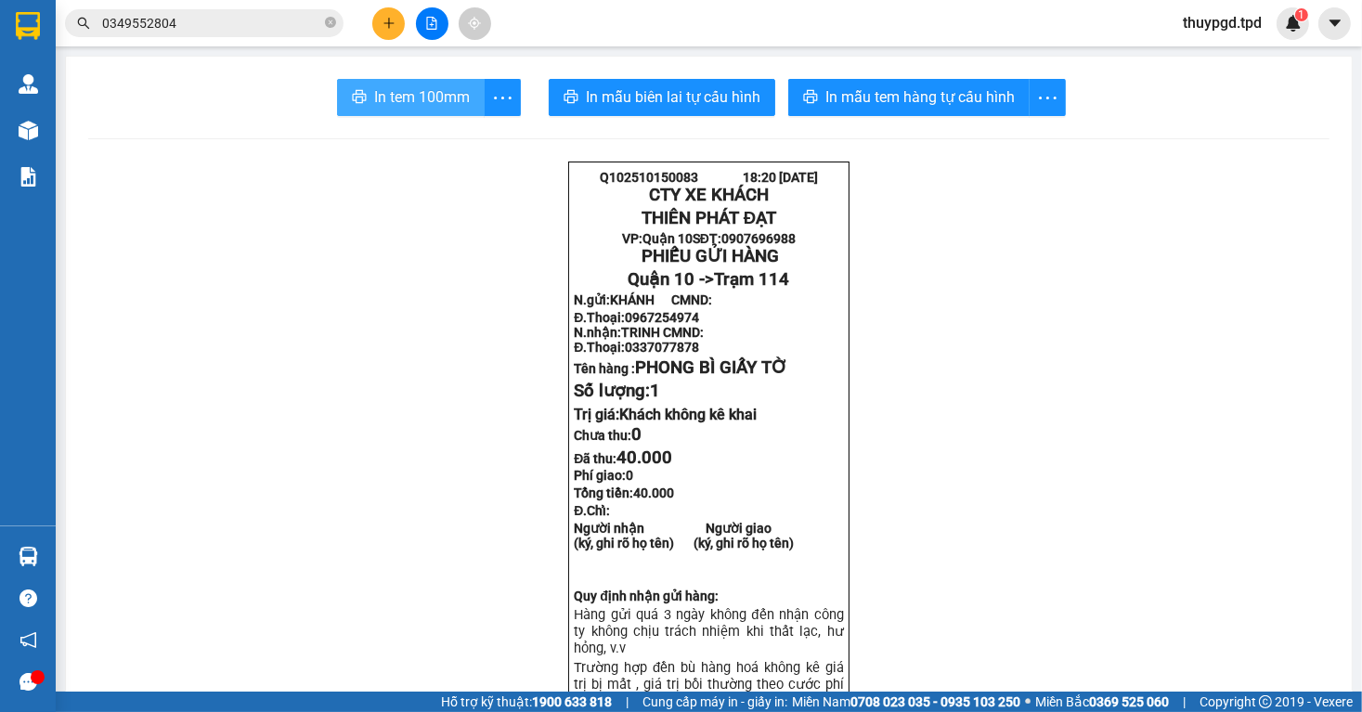
click at [385, 101] on span "In tem 100mm" at bounding box center [422, 96] width 96 height 23
click at [384, 17] on icon "plus" at bounding box center [389, 23] width 13 height 13
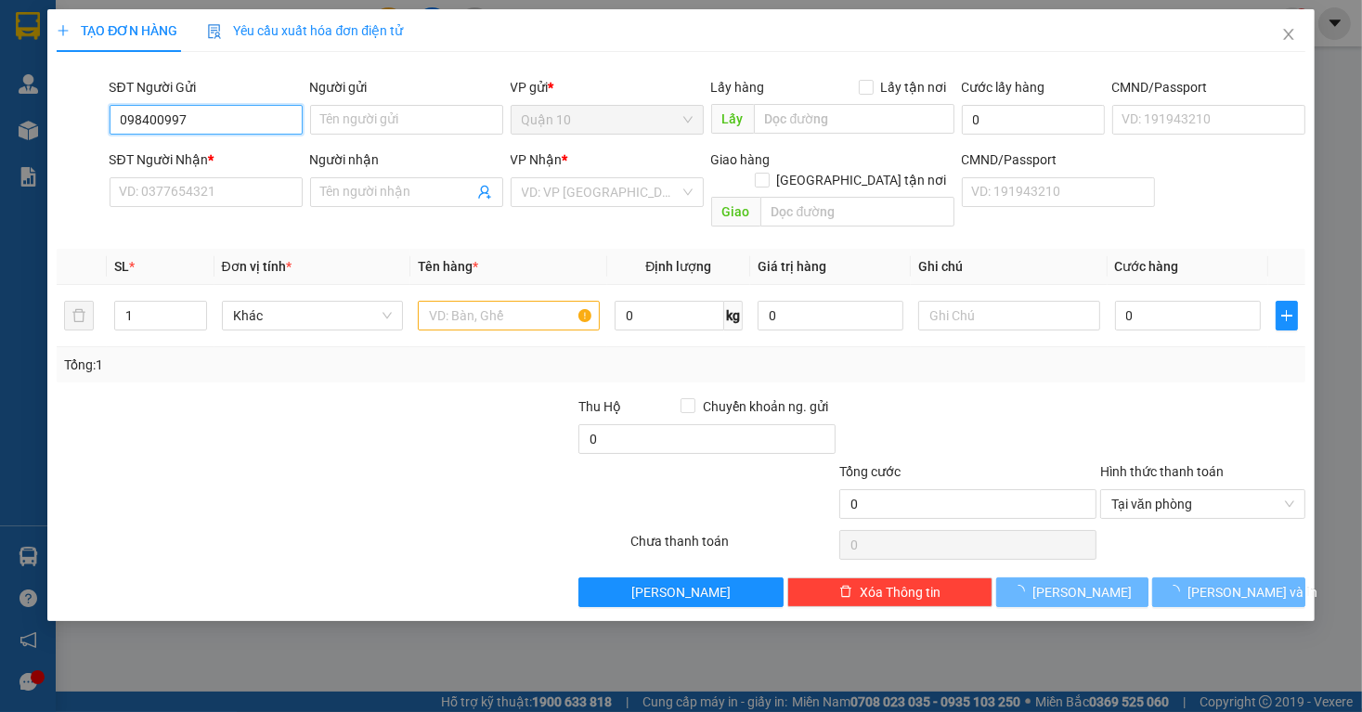
type input "0984009977"
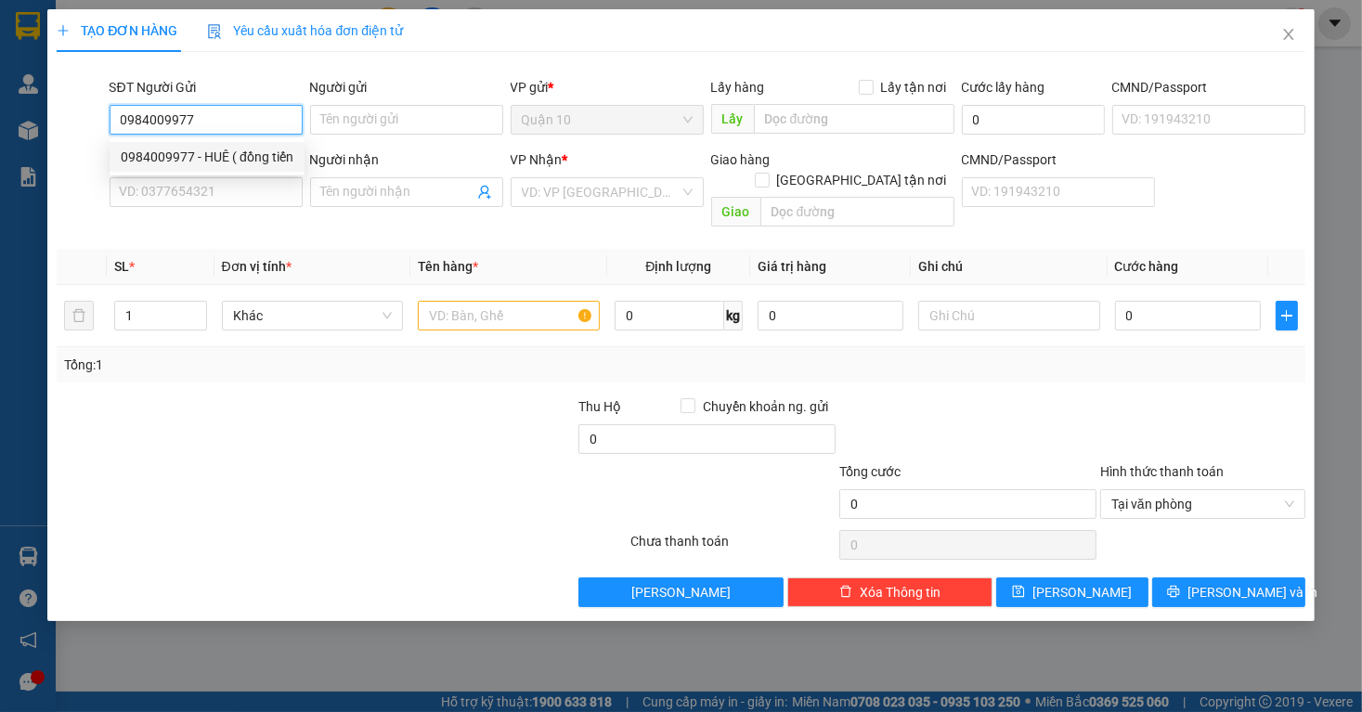
click at [236, 160] on div "0984009977 - HUÊ ( đồng tiến" at bounding box center [207, 157] width 173 height 20
type input "HUÊ ( đồng tiến"
type input "022304917"
type input "0977918928"
type input "PHÚC NGUYÊN"
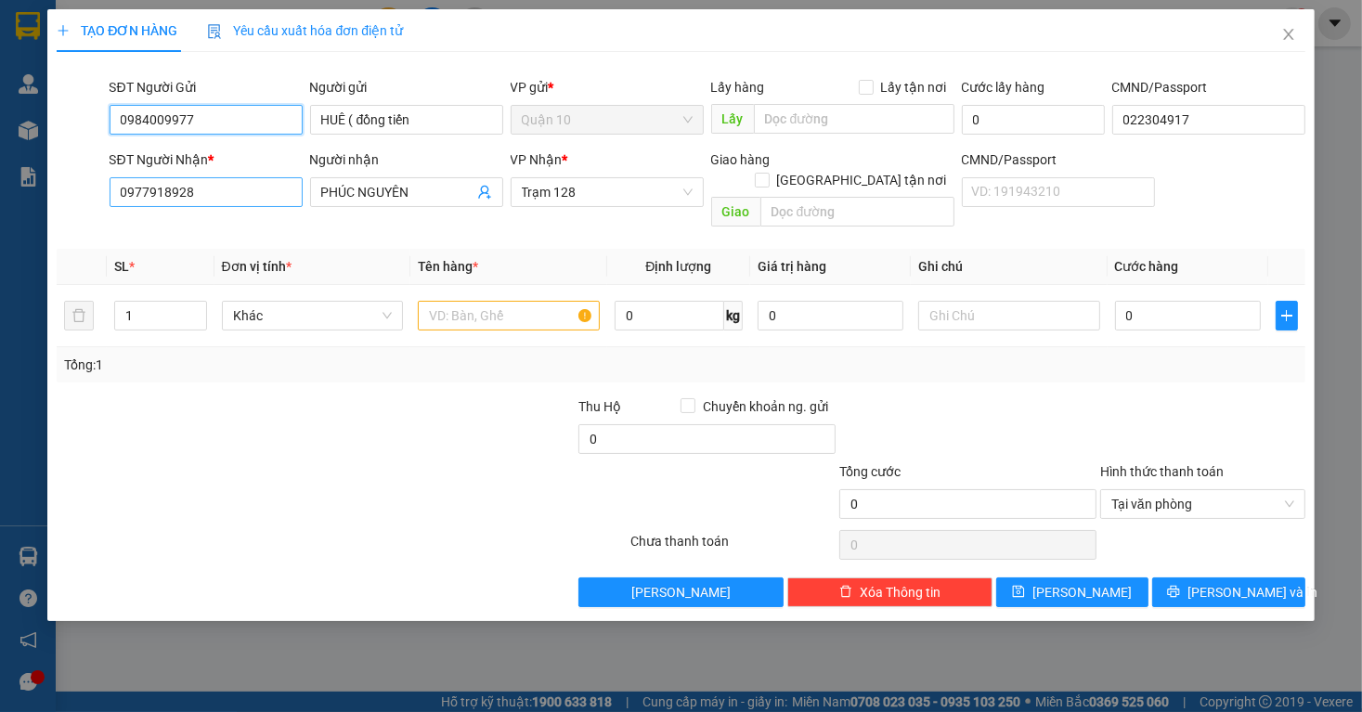
type input "0984009977"
click at [260, 188] on input "0977918928" at bounding box center [206, 192] width 193 height 30
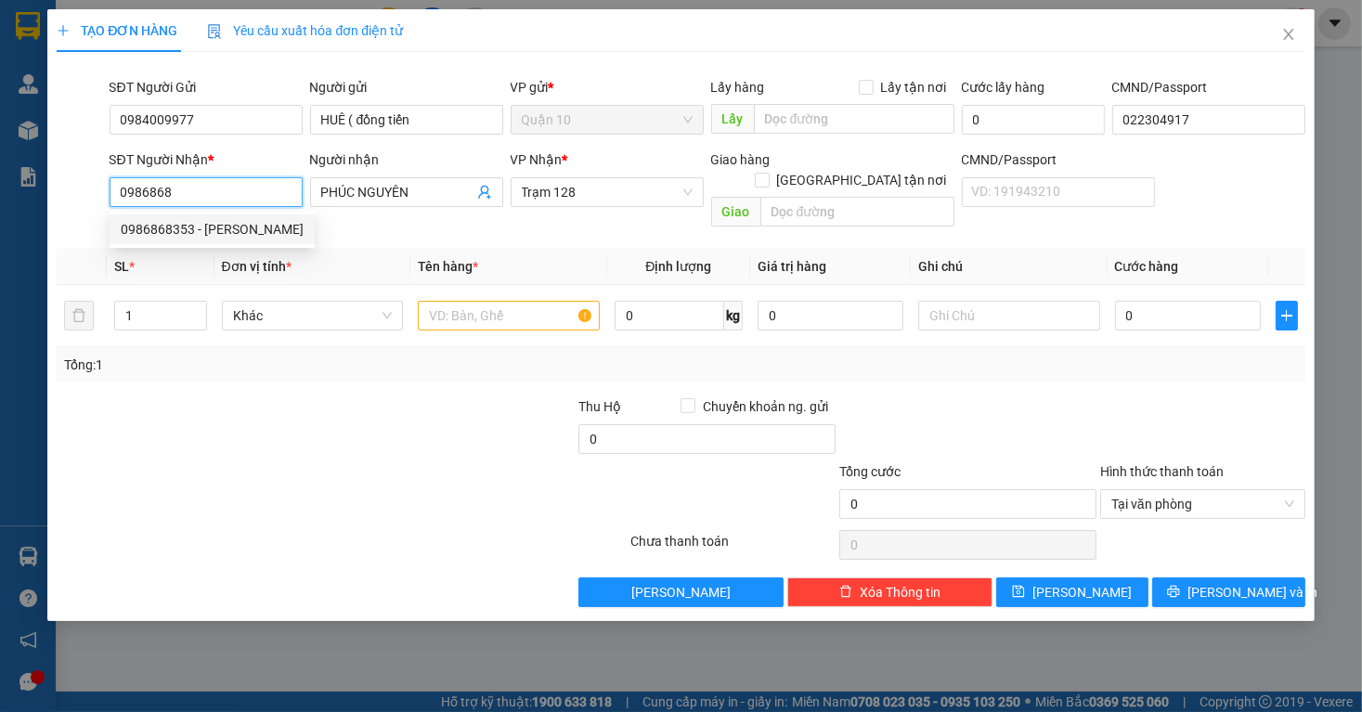
click at [253, 229] on div "0986868353 - [PERSON_NAME]" at bounding box center [212, 229] width 183 height 20
type input "0986868353"
type input "[PERSON_NAME]"
type input "0986868353"
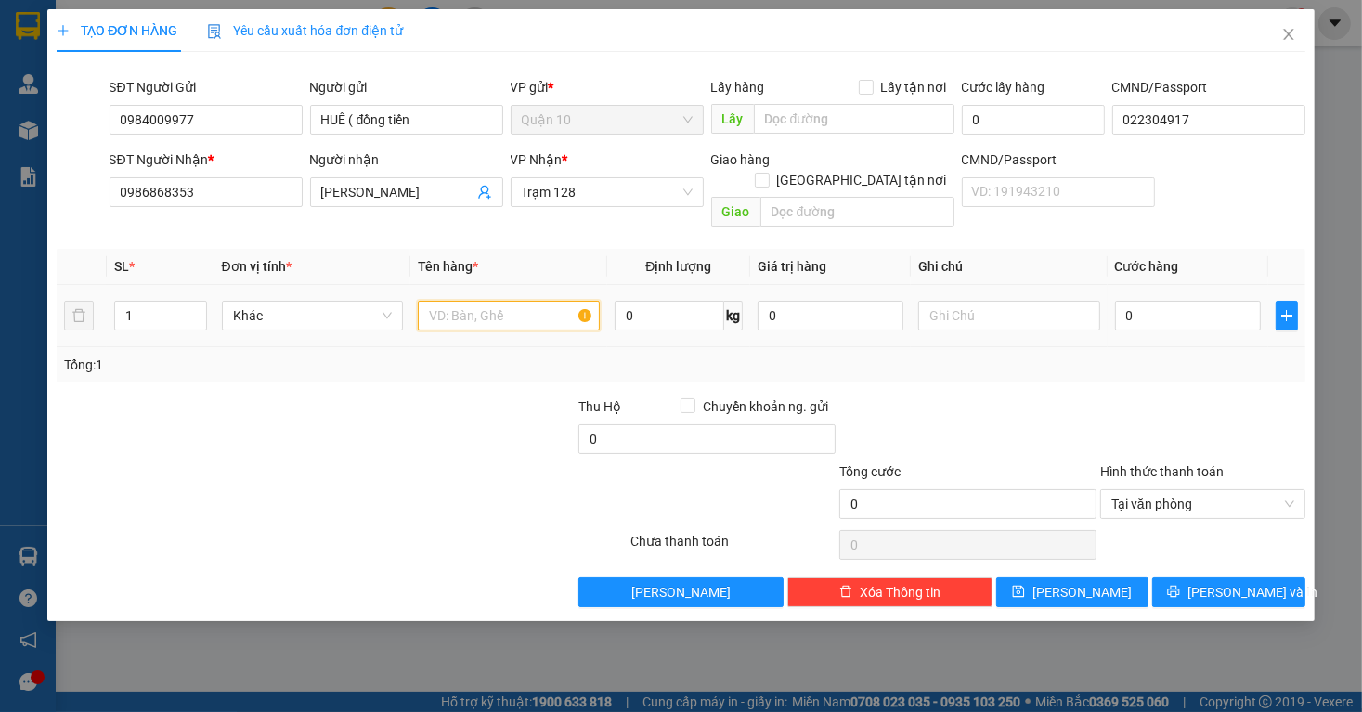
click at [494, 301] on input "text" at bounding box center [509, 316] width 182 height 30
type input "KIỆN ĐEN QUẤN NILONG TRẮNG"
type input "4"
type input "40"
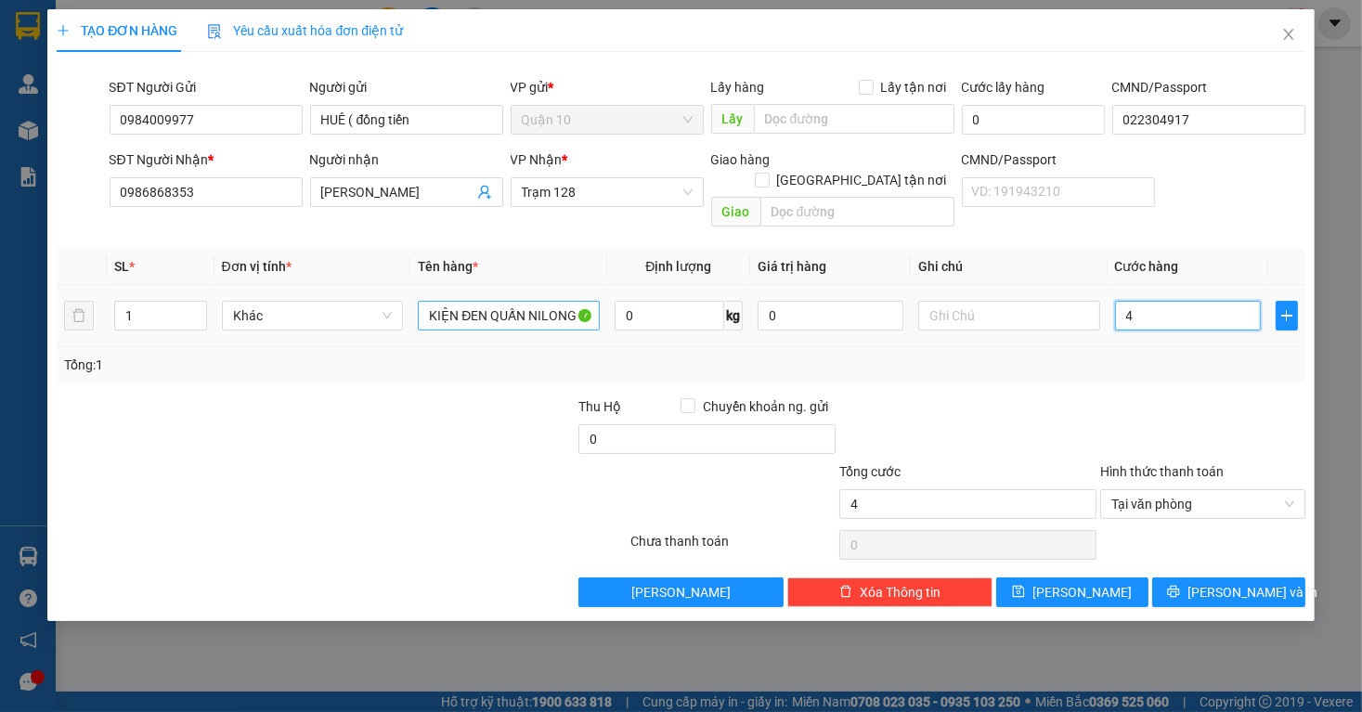
type input "40"
drag, startPoint x: 807, startPoint y: 295, endPoint x: 483, endPoint y: 351, distance: 328.9
click at [602, 316] on tr "1 Khác KIỆN ĐEN QUẤN NILONG TRẮNG 0 kg 0 40.000" at bounding box center [681, 316] width 1248 height 62
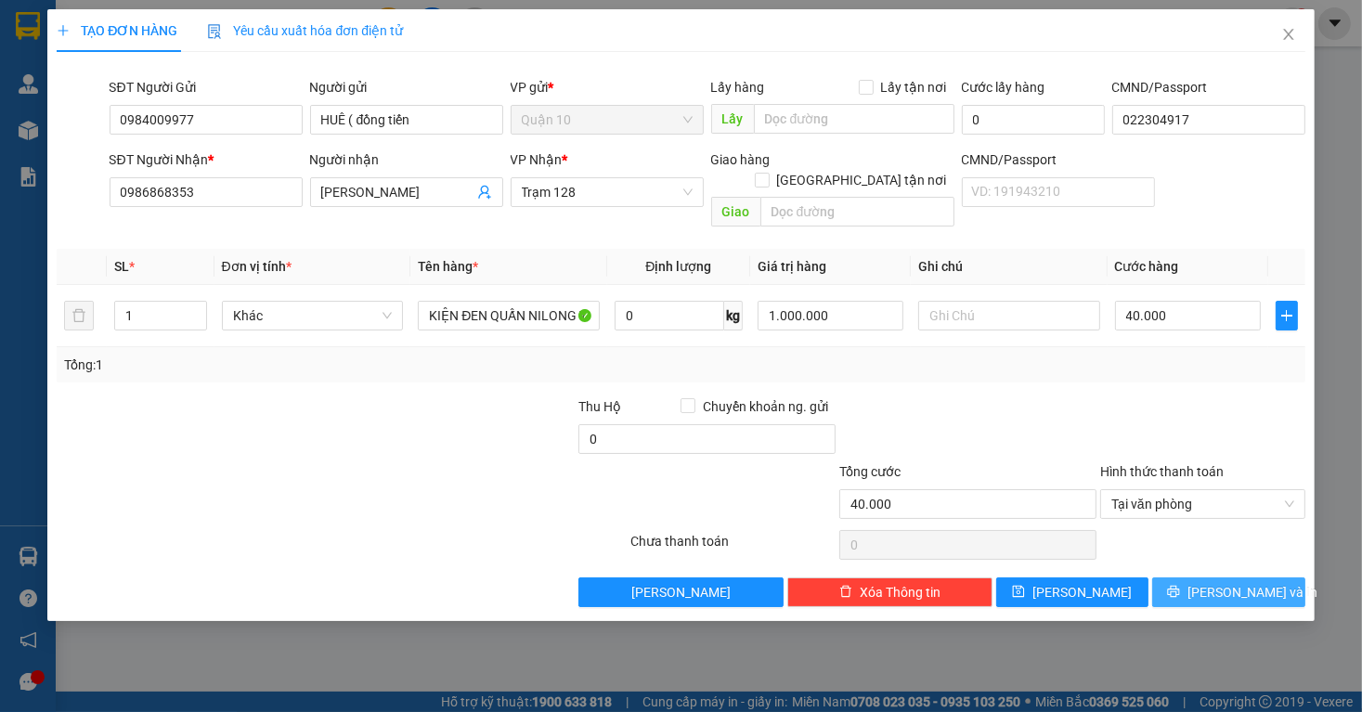
click at [1241, 582] on button "[PERSON_NAME] và In" at bounding box center [1229, 593] width 153 height 30
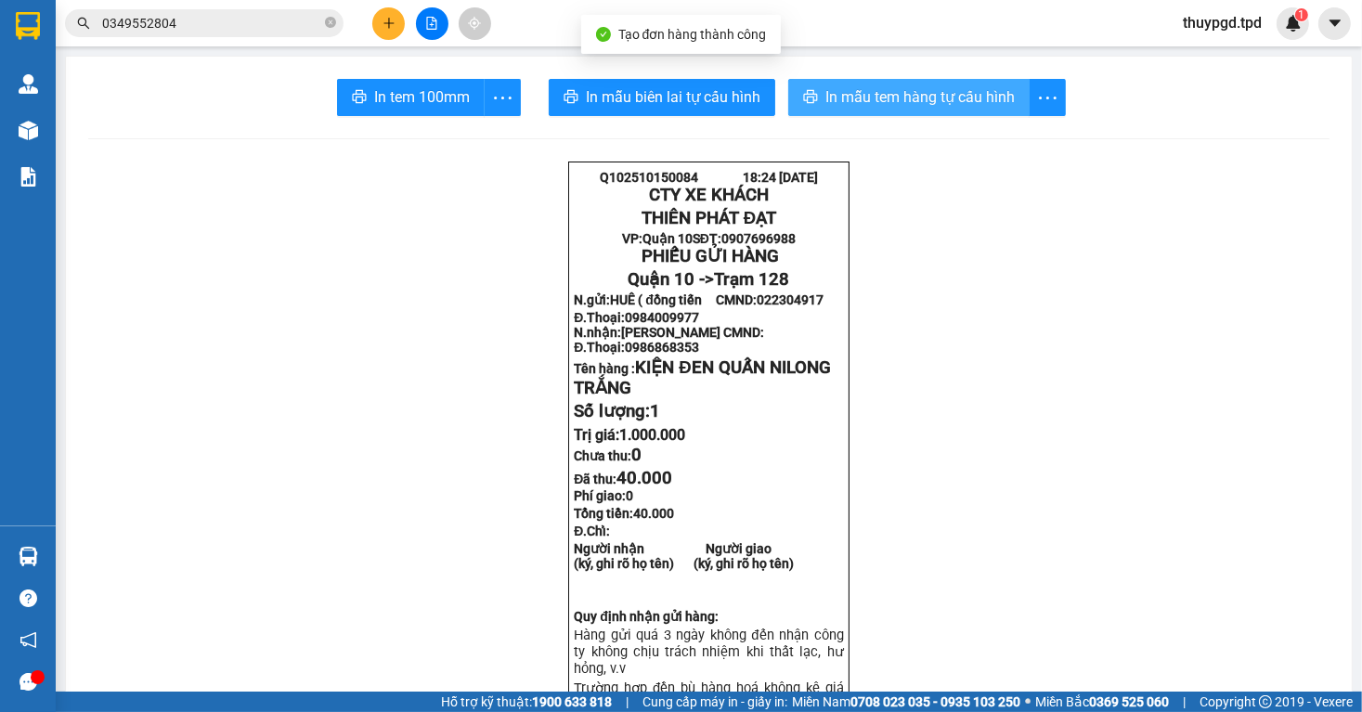
click at [853, 109] on button "In mẫu tem hàng tự cấu hình" at bounding box center [908, 97] width 241 height 37
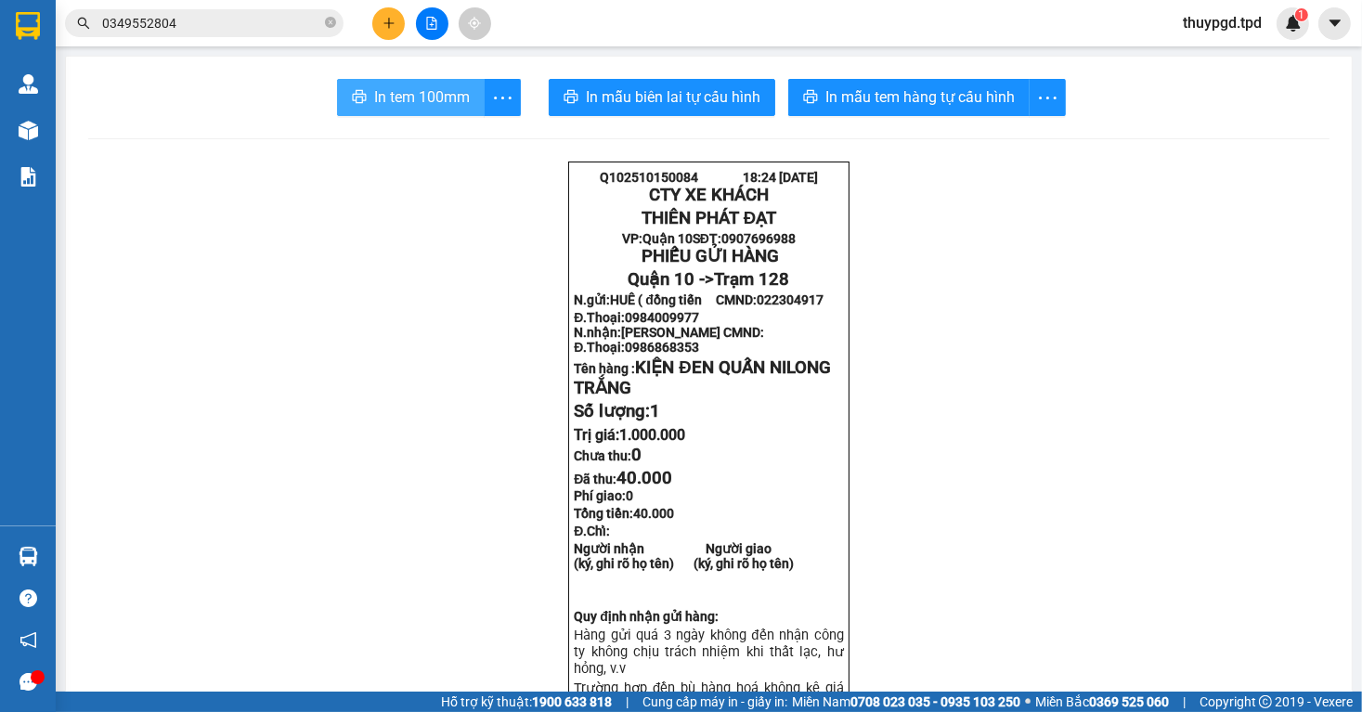
click at [423, 104] on span "In tem 100mm" at bounding box center [422, 96] width 96 height 23
click at [394, 19] on icon "plus" at bounding box center [389, 23] width 13 height 13
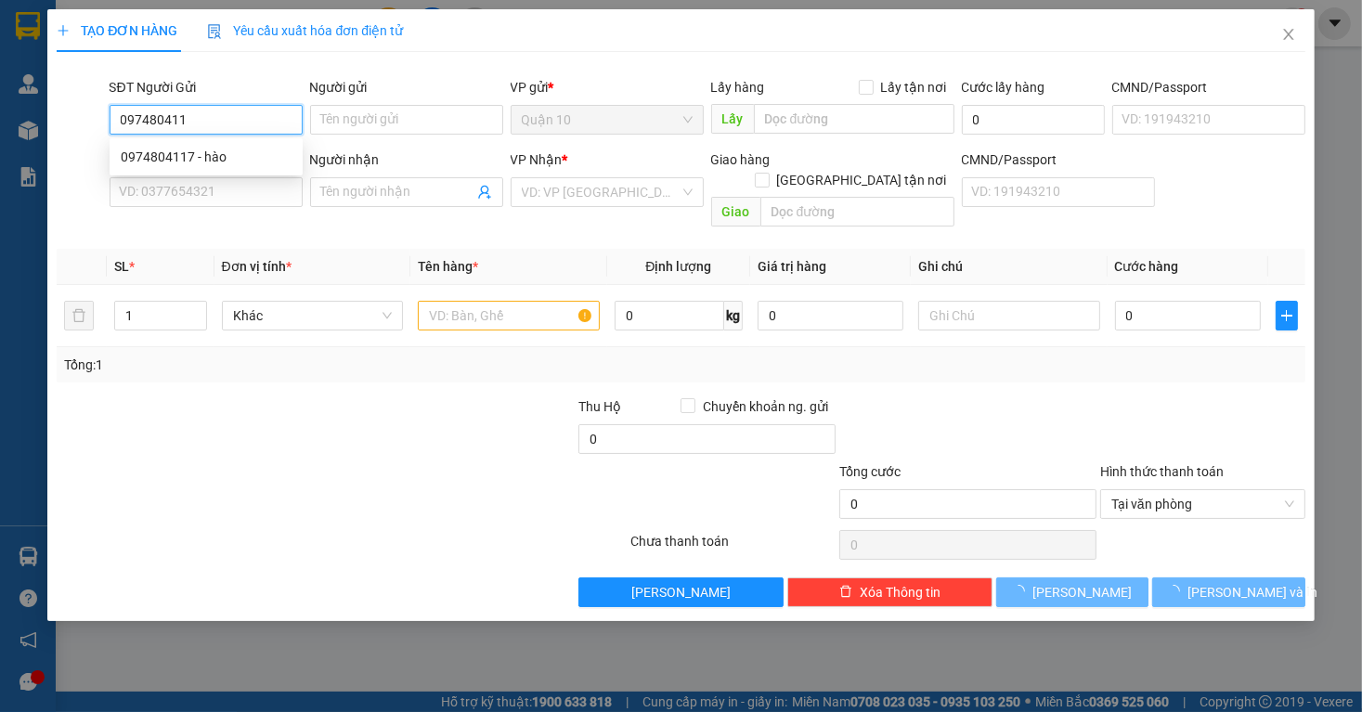
type input "0974804117"
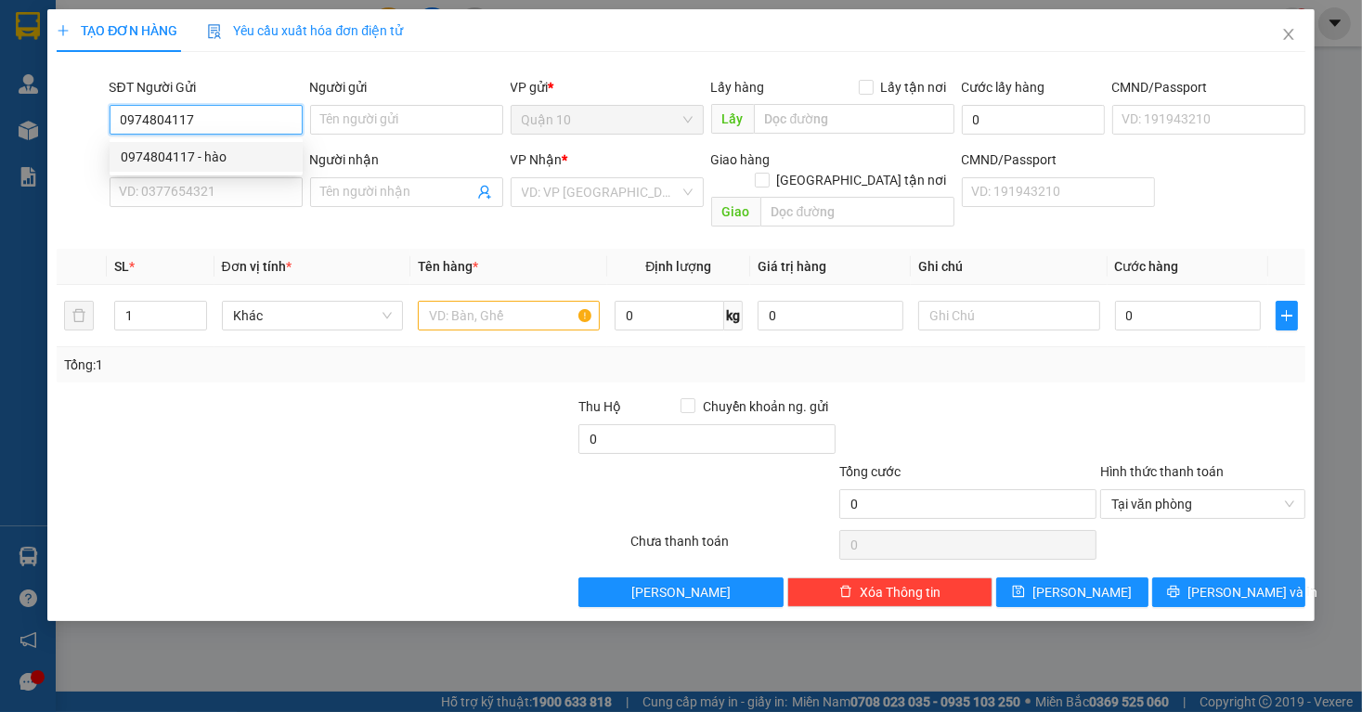
click at [217, 171] on div "0974804117 - hào" at bounding box center [206, 157] width 193 height 30
type input "hào"
type input "036201010910"
type input "0866082627"
type input "HOÀNG (Ô TÔ TP"
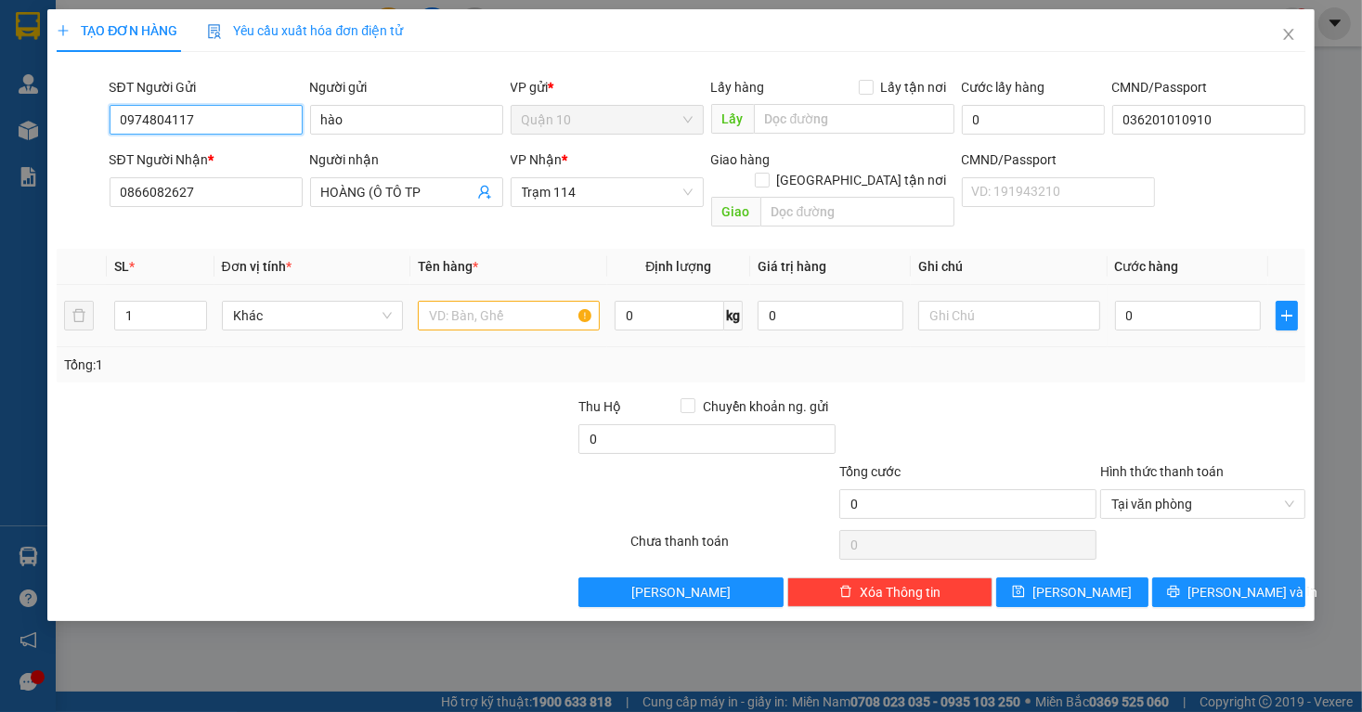
type input "0974804117"
drag, startPoint x: 431, startPoint y: 302, endPoint x: 420, endPoint y: 296, distance: 12.5
click at [429, 301] on input "text" at bounding box center [509, 316] width 182 height 30
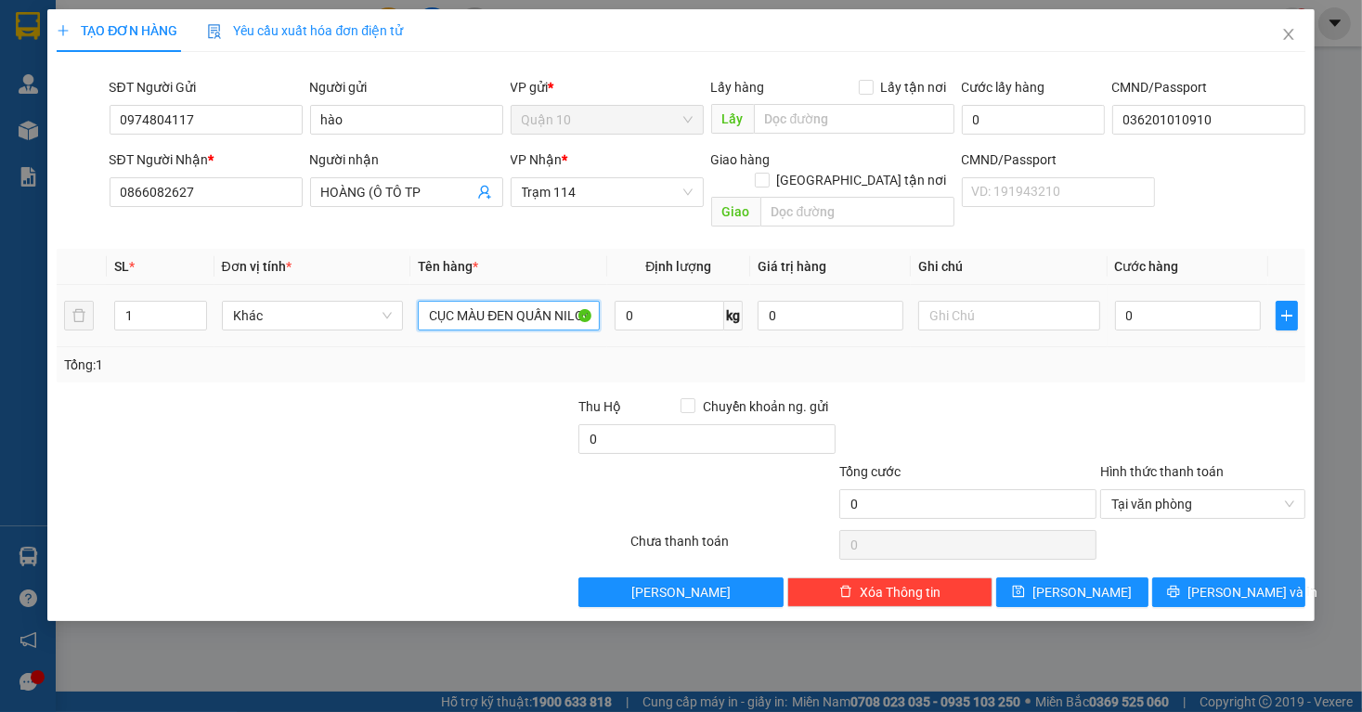
type input "CỤC MÀU ĐEN QUẤN NILONG NHỎ"
type input "1.000.000"
type input "40"
type input "40.000"
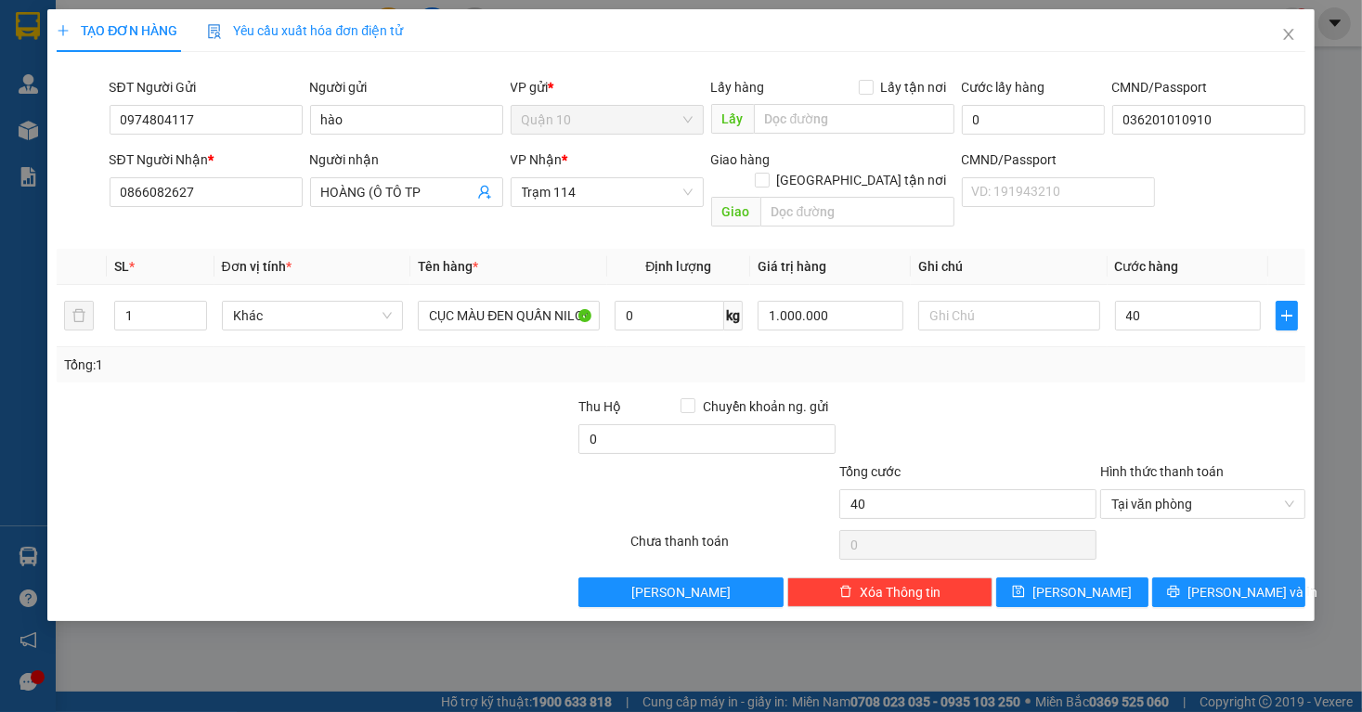
type input "40.000"
click at [1072, 355] on div "Tổng: 1" at bounding box center [680, 365] width 1233 height 20
click at [1198, 587] on div "TẠO ĐƠN HÀNG Yêu cầu xuất hóa đơn điện tử Transit Pickup Surcharge Ids Transit …" at bounding box center [680, 315] width 1267 height 612
click at [1221, 582] on span "[PERSON_NAME] và In" at bounding box center [1253, 592] width 130 height 20
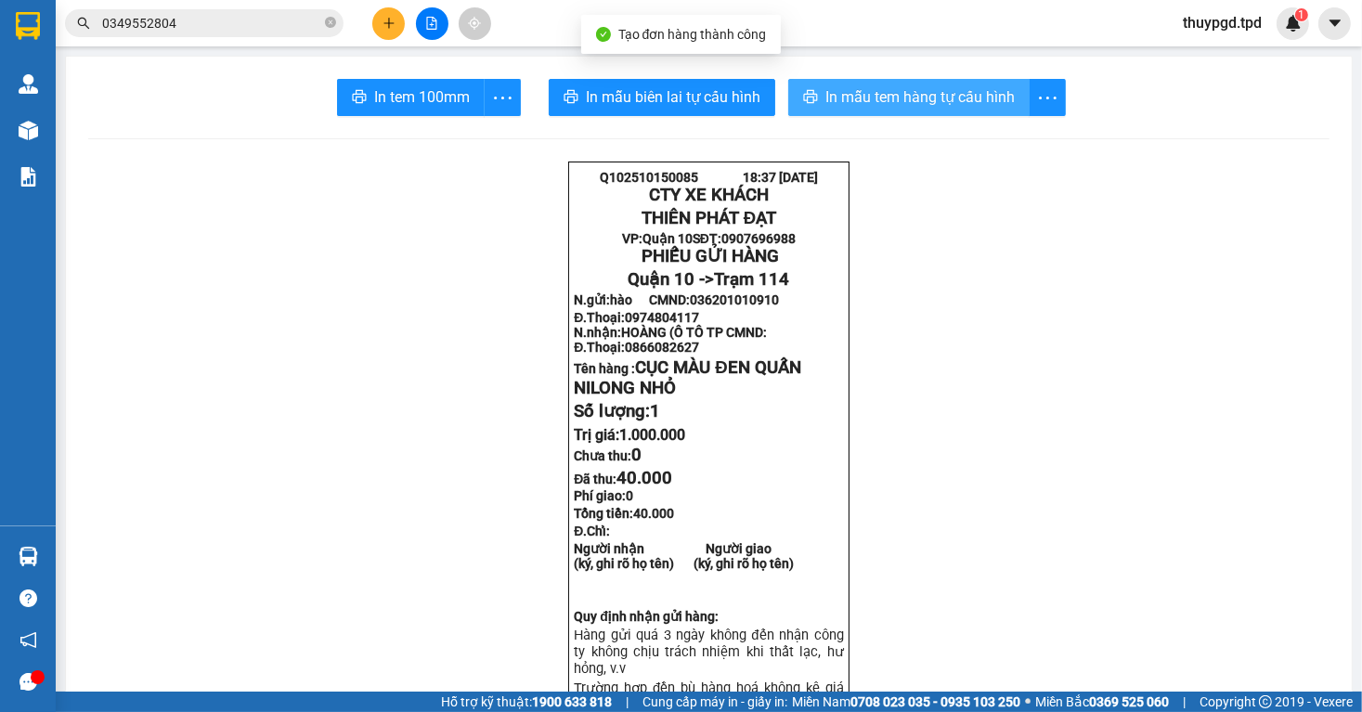
click at [932, 94] on span "In mẫu tem hàng tự cấu hình" at bounding box center [920, 96] width 189 height 23
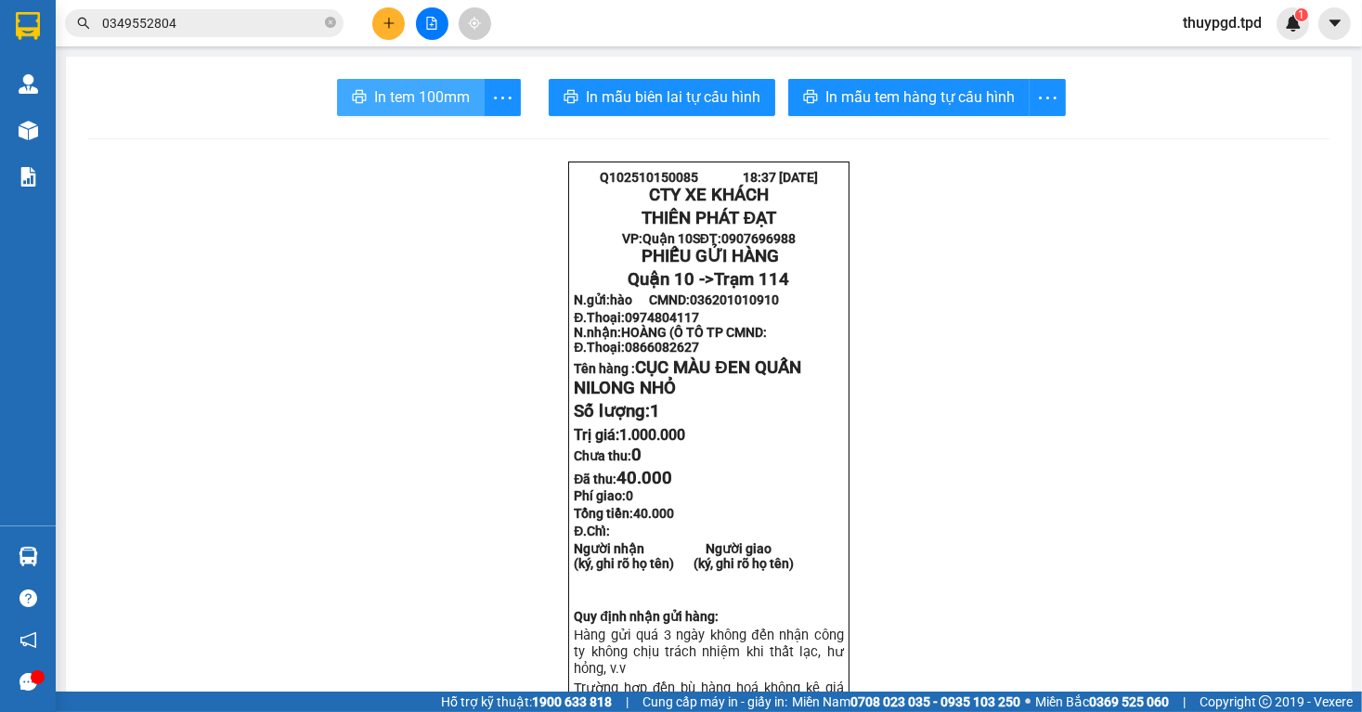
click at [461, 106] on span "In tem 100mm" at bounding box center [422, 96] width 96 height 23
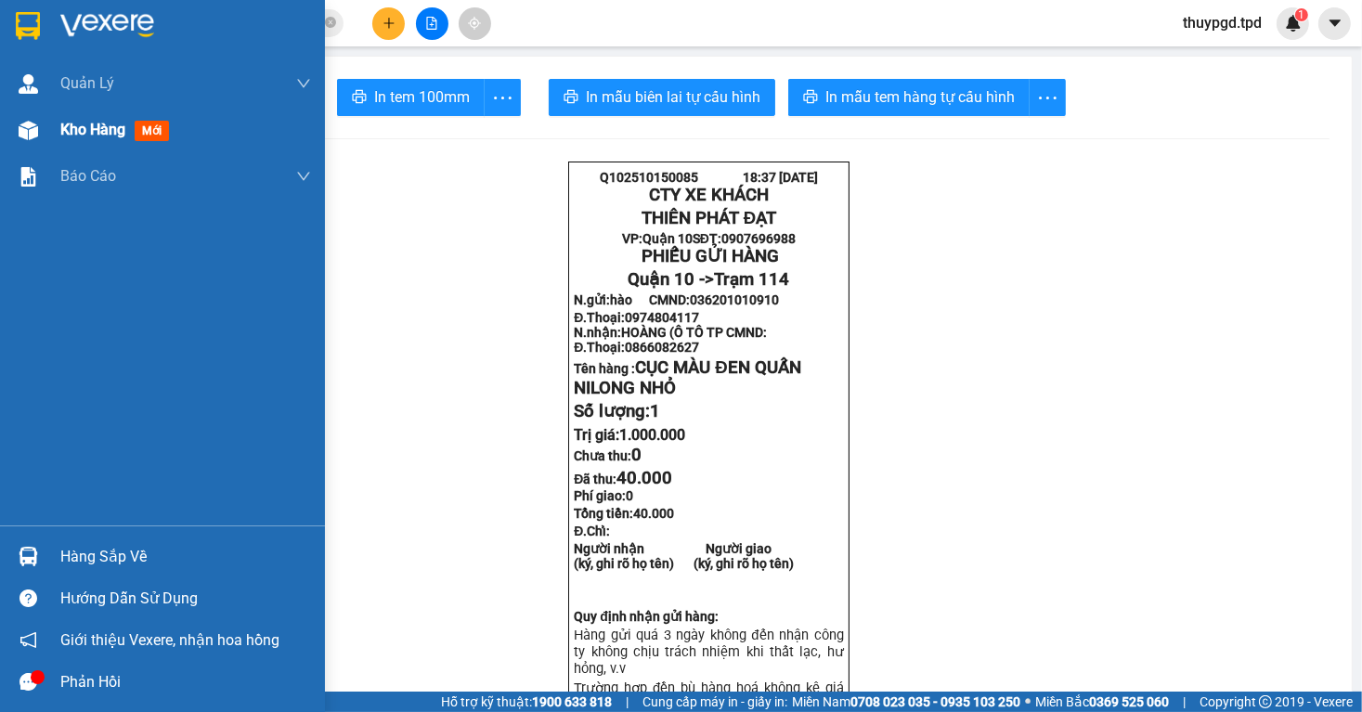
click at [42, 135] on div at bounding box center [28, 130] width 33 height 33
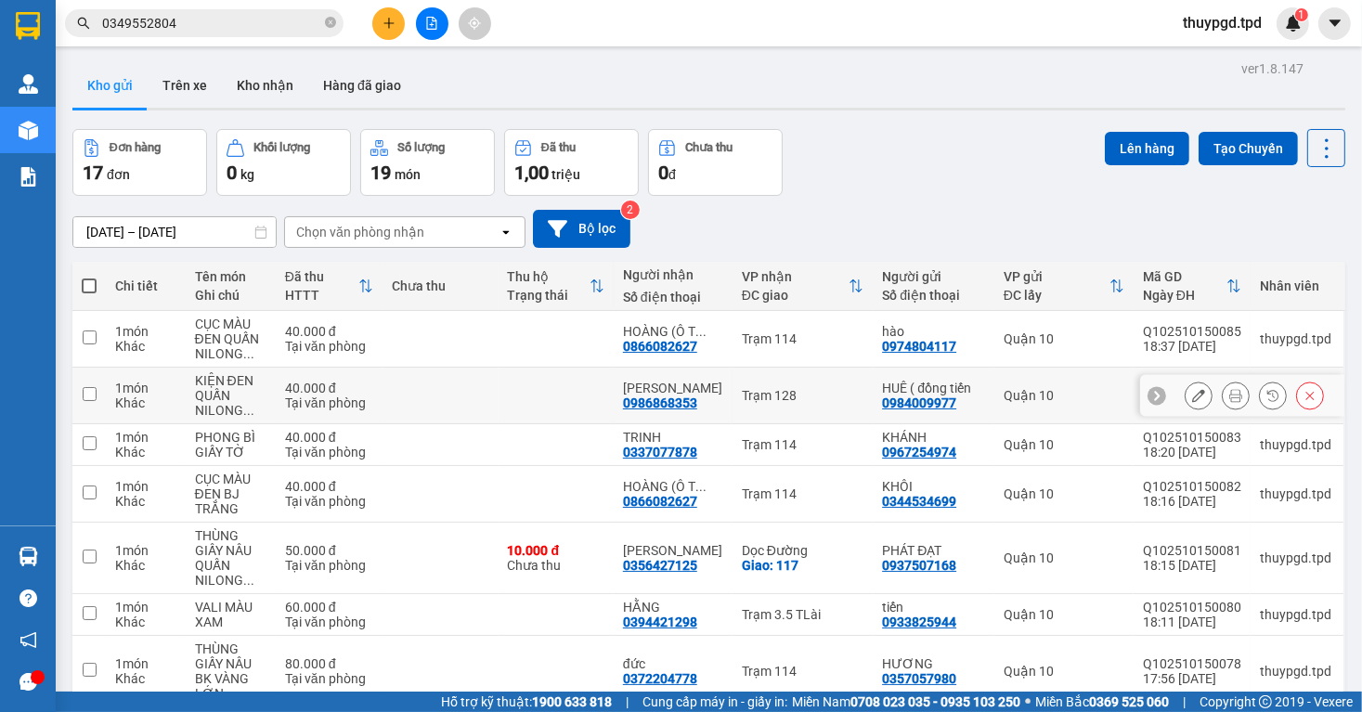
click at [669, 368] on td "[PERSON_NAME] 0986868353" at bounding box center [673, 396] width 119 height 57
checkbox input "true"
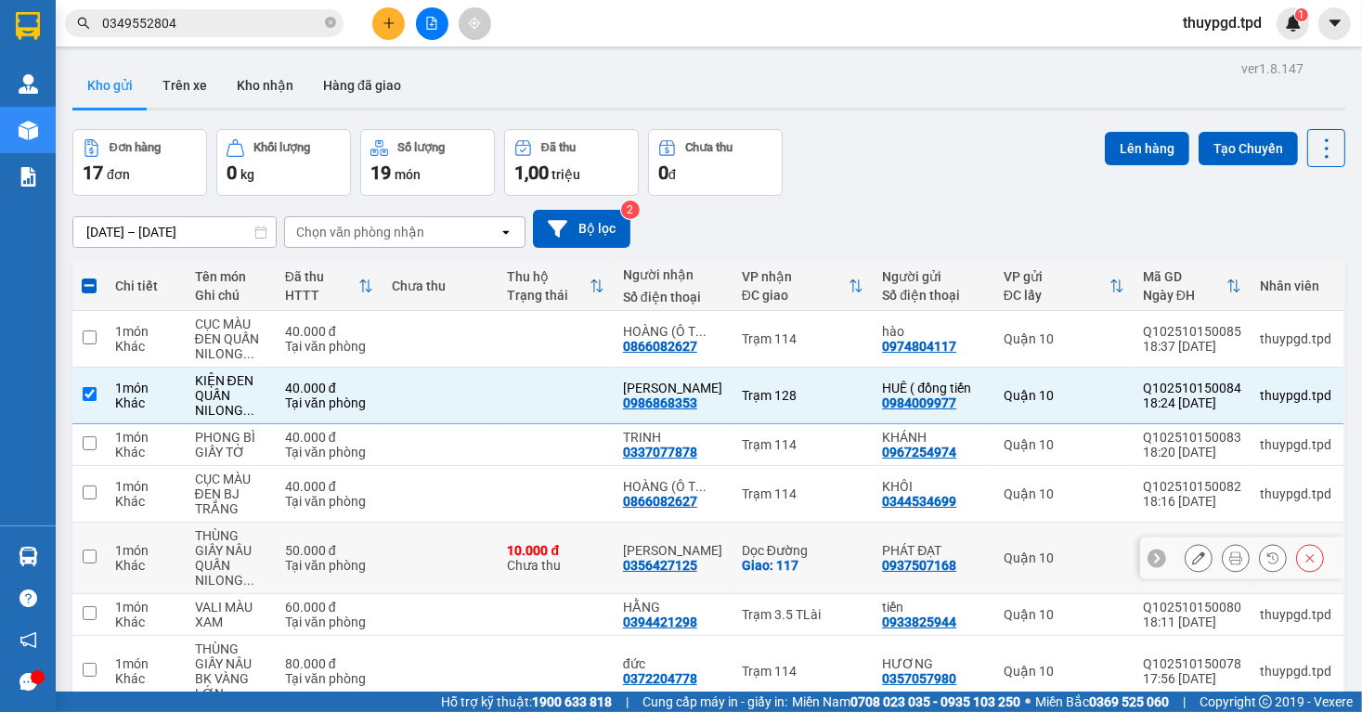
click at [697, 558] on div "0356427125" at bounding box center [660, 565] width 74 height 15
click at [713, 600] on div "HẰNG" at bounding box center [673, 607] width 100 height 15
checkbox input "true"
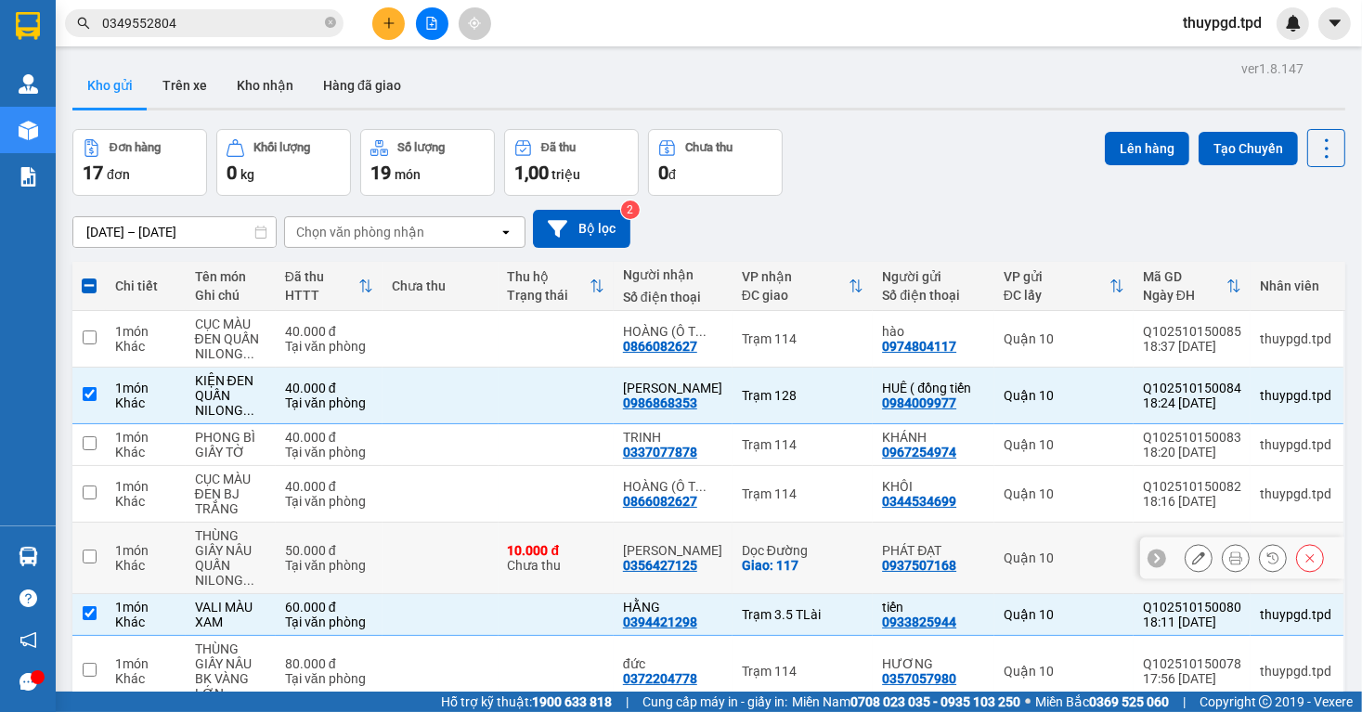
click at [677, 543] on div "[PERSON_NAME]" at bounding box center [673, 550] width 100 height 15
checkbox input "true"
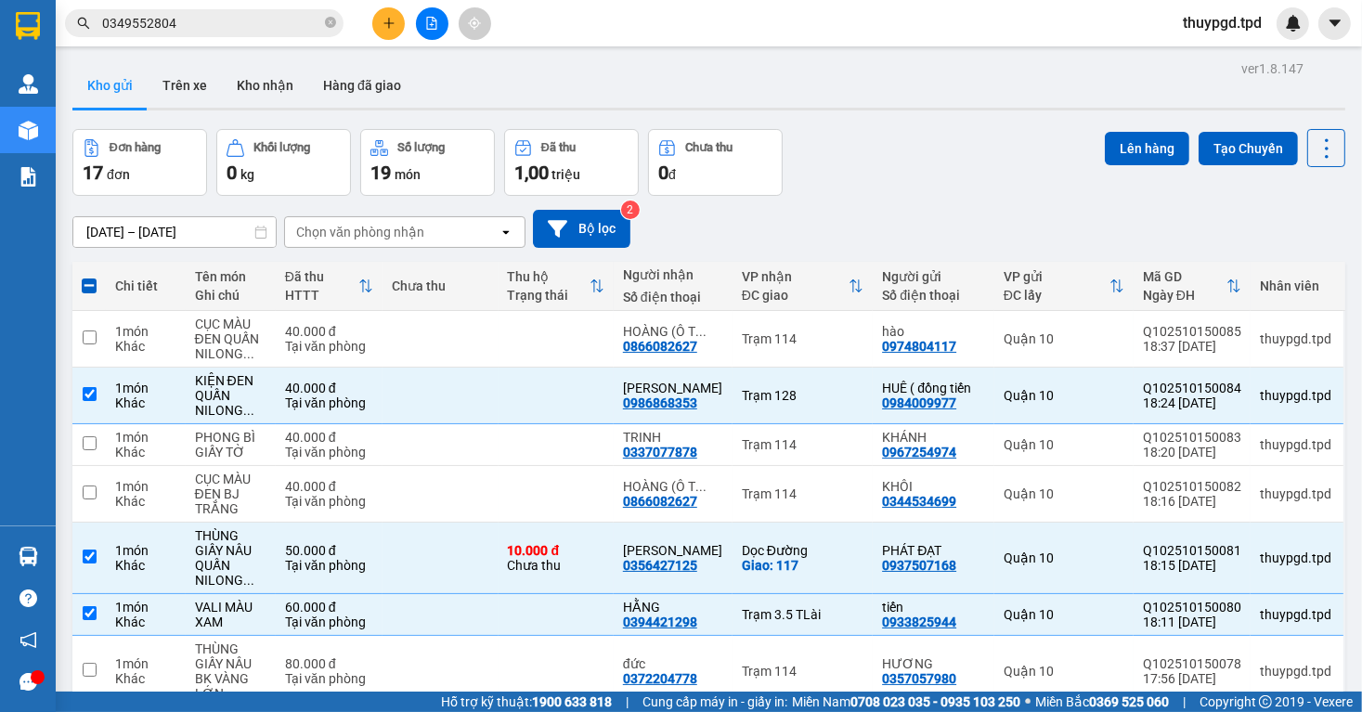
click at [395, 24] on icon "plus" at bounding box center [389, 23] width 13 height 13
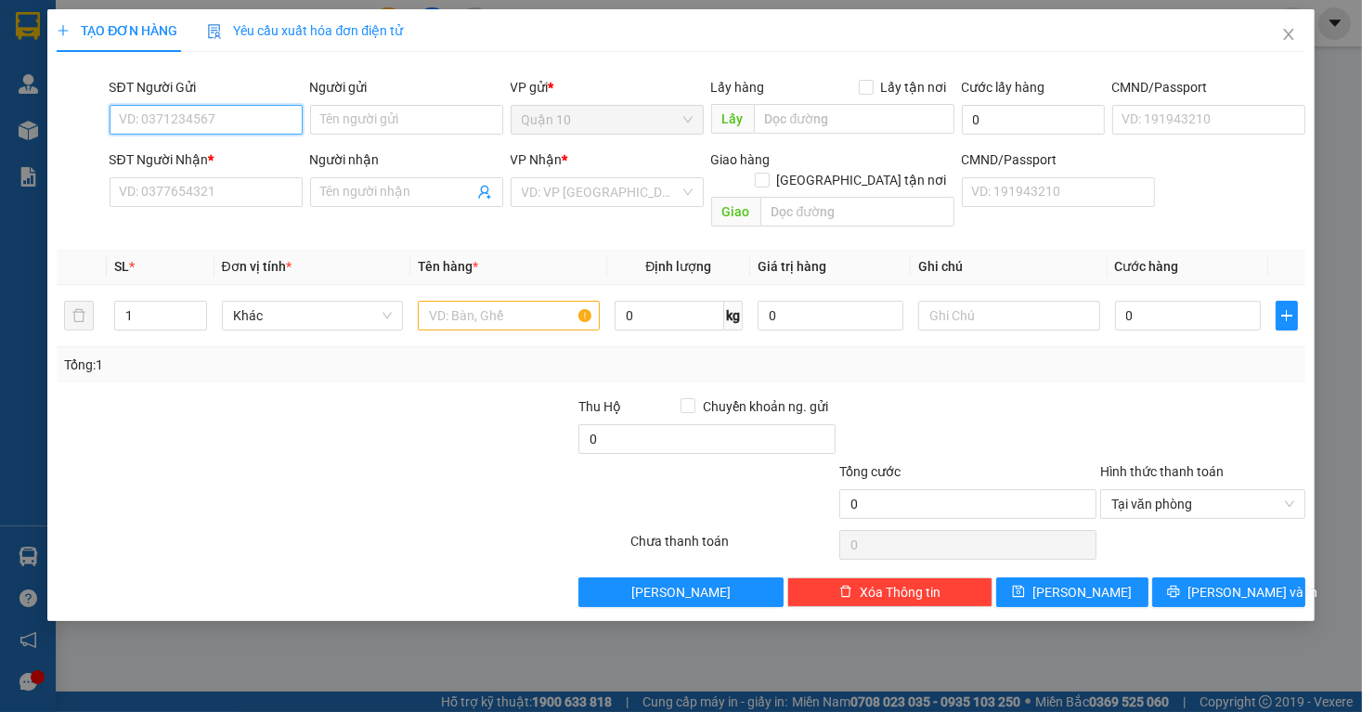
click at [205, 121] on input "SĐT Người Gửi" at bounding box center [206, 120] width 193 height 30
type input "0972893042"
click at [240, 153] on div "0972893042 - thùy" at bounding box center [206, 157] width 171 height 20
type input "thùy"
type input "0764375184"
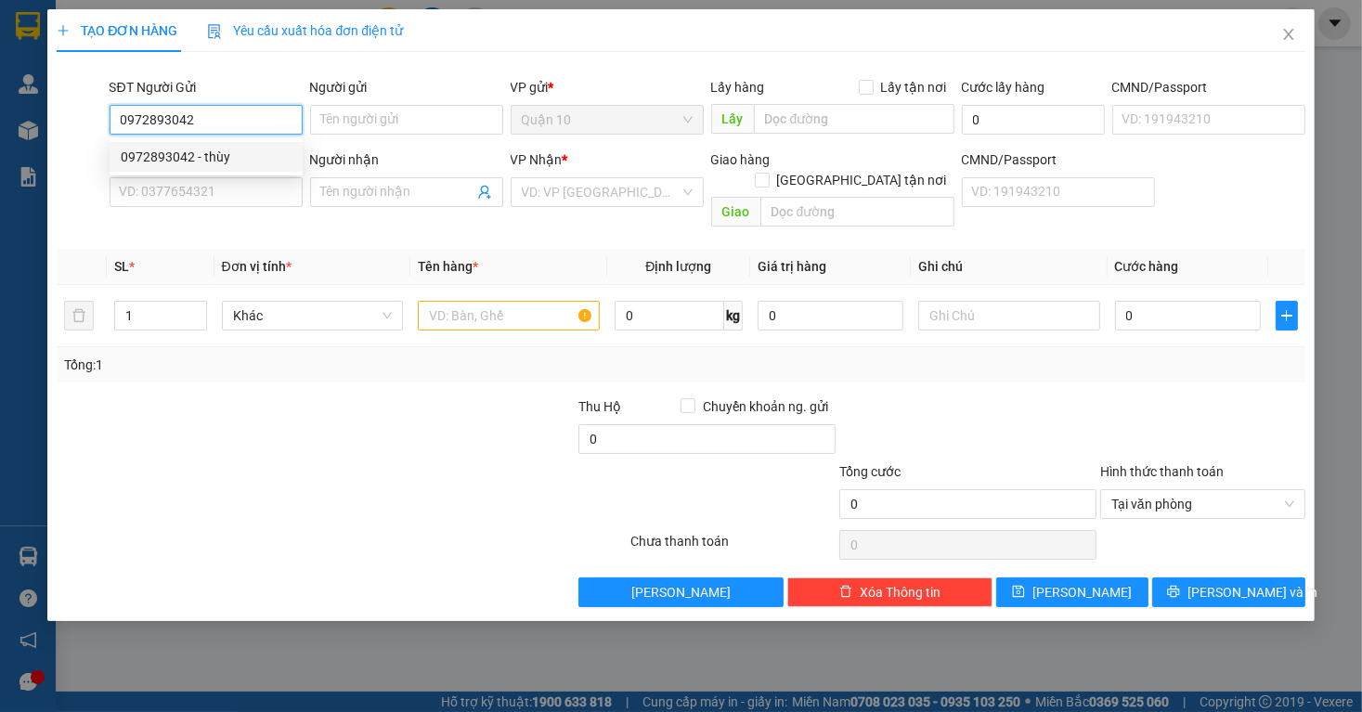
type input "sương"
type input "0972893042"
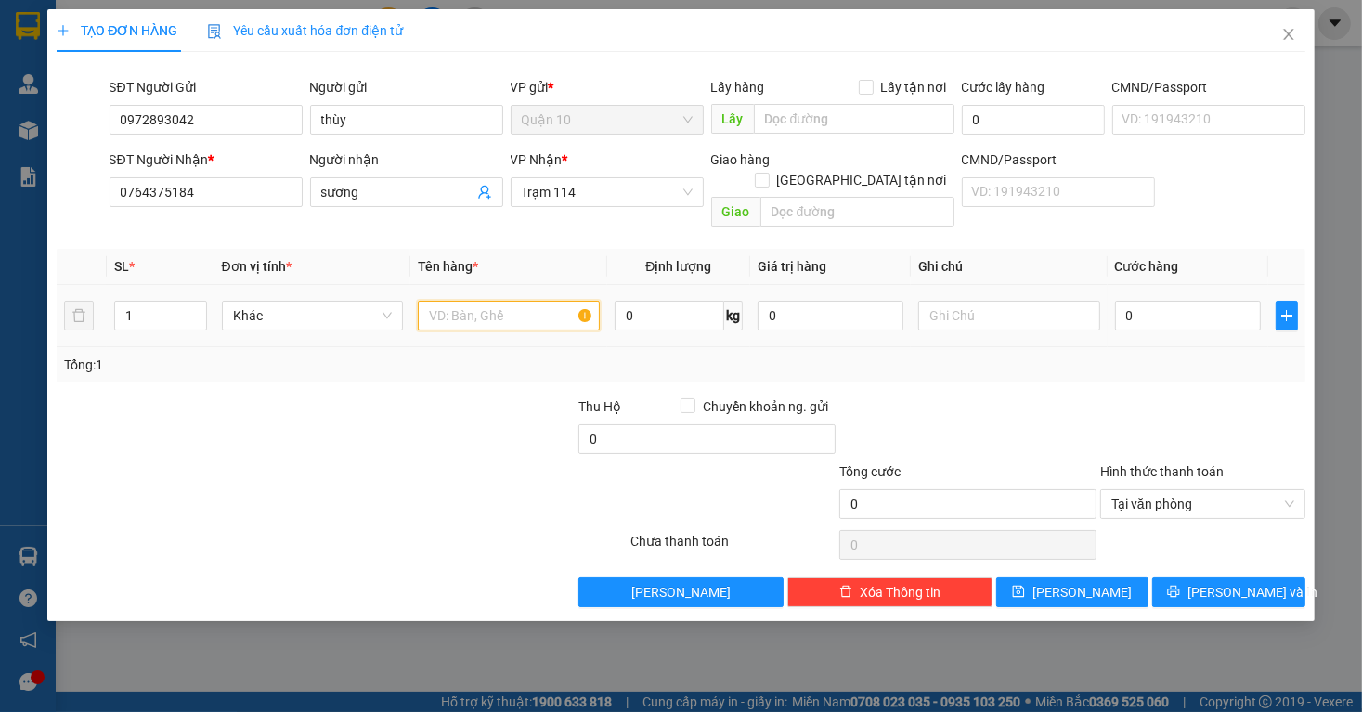
click at [506, 301] on input "text" at bounding box center [509, 316] width 182 height 30
type input "H"
type input "THÙNG GIẤY NÂU BK VÀNG"
type input "1.000.000"
type input "50"
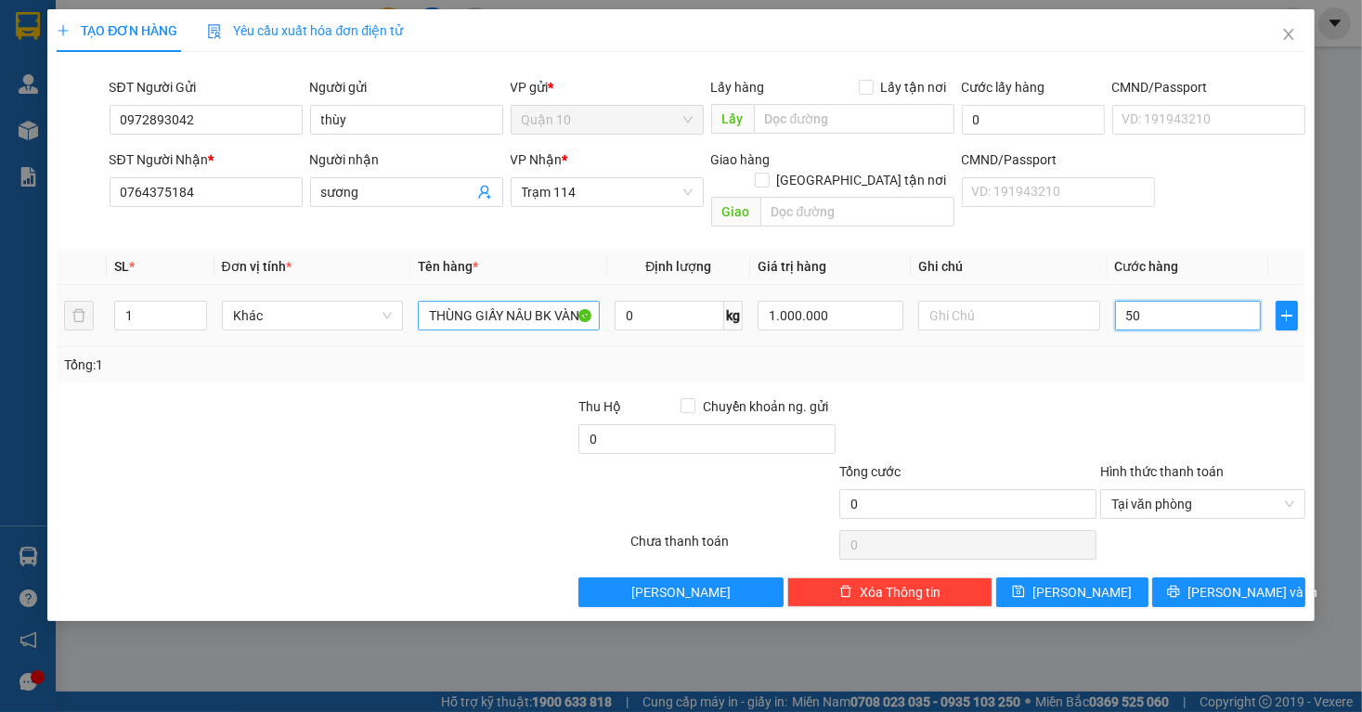
type input "50"
type input "50.000"
click at [1153, 413] on div at bounding box center [1203, 429] width 209 height 65
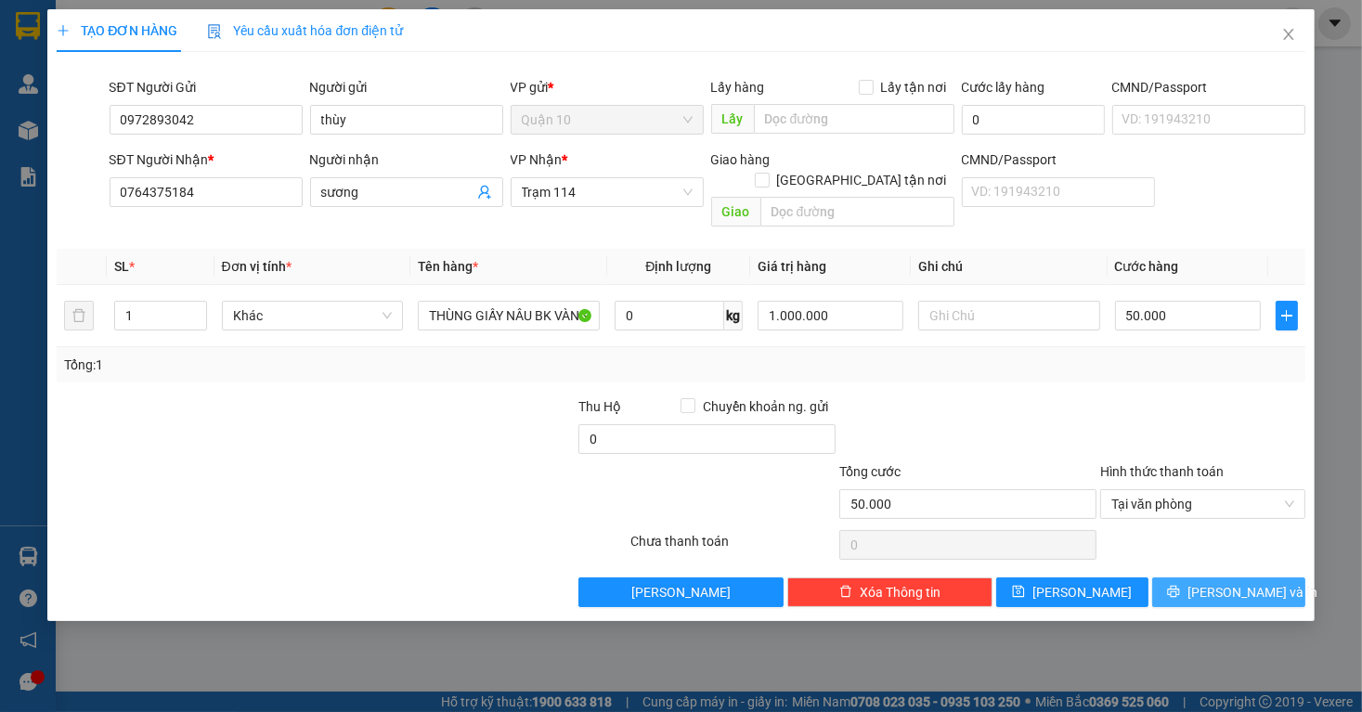
click at [1240, 582] on span "[PERSON_NAME] và In" at bounding box center [1253, 592] width 130 height 20
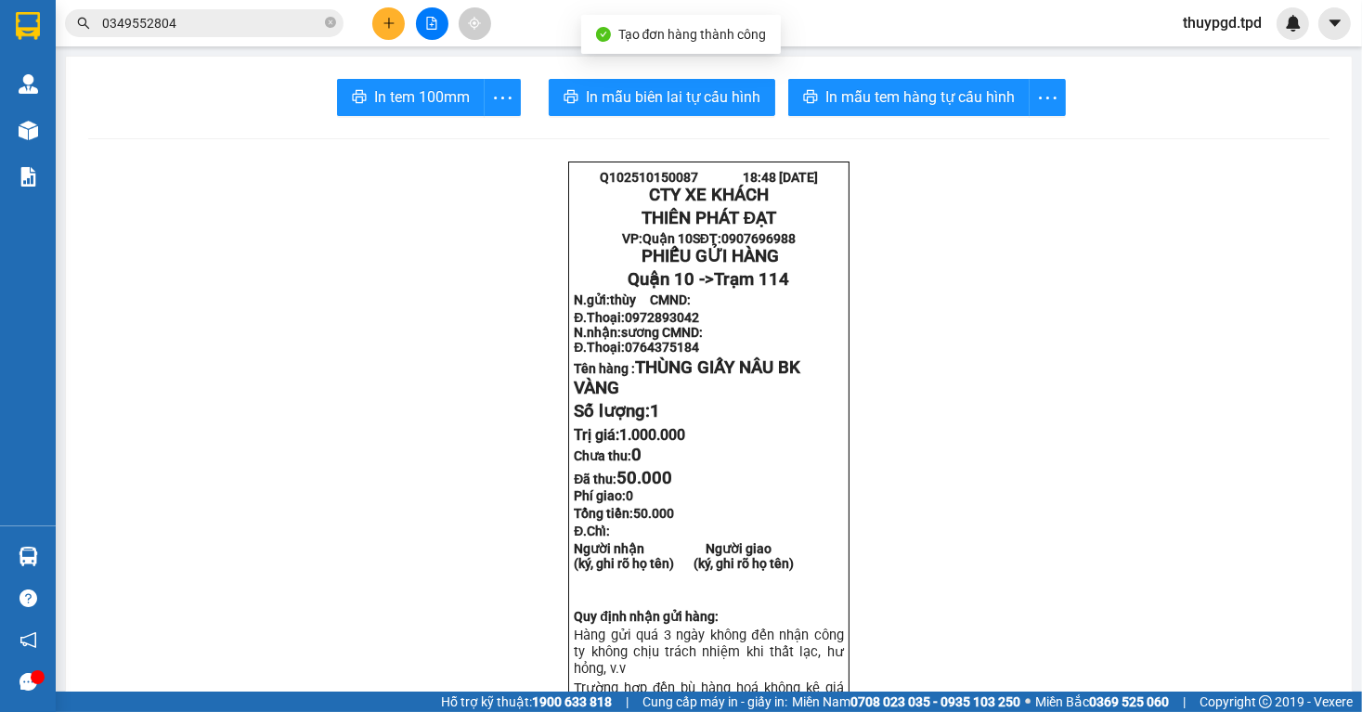
click at [854, 107] on span "In mẫu tem hàng tự cấu hình" at bounding box center [920, 96] width 189 height 23
click at [450, 85] on button "In tem 100mm" at bounding box center [411, 97] width 148 height 37
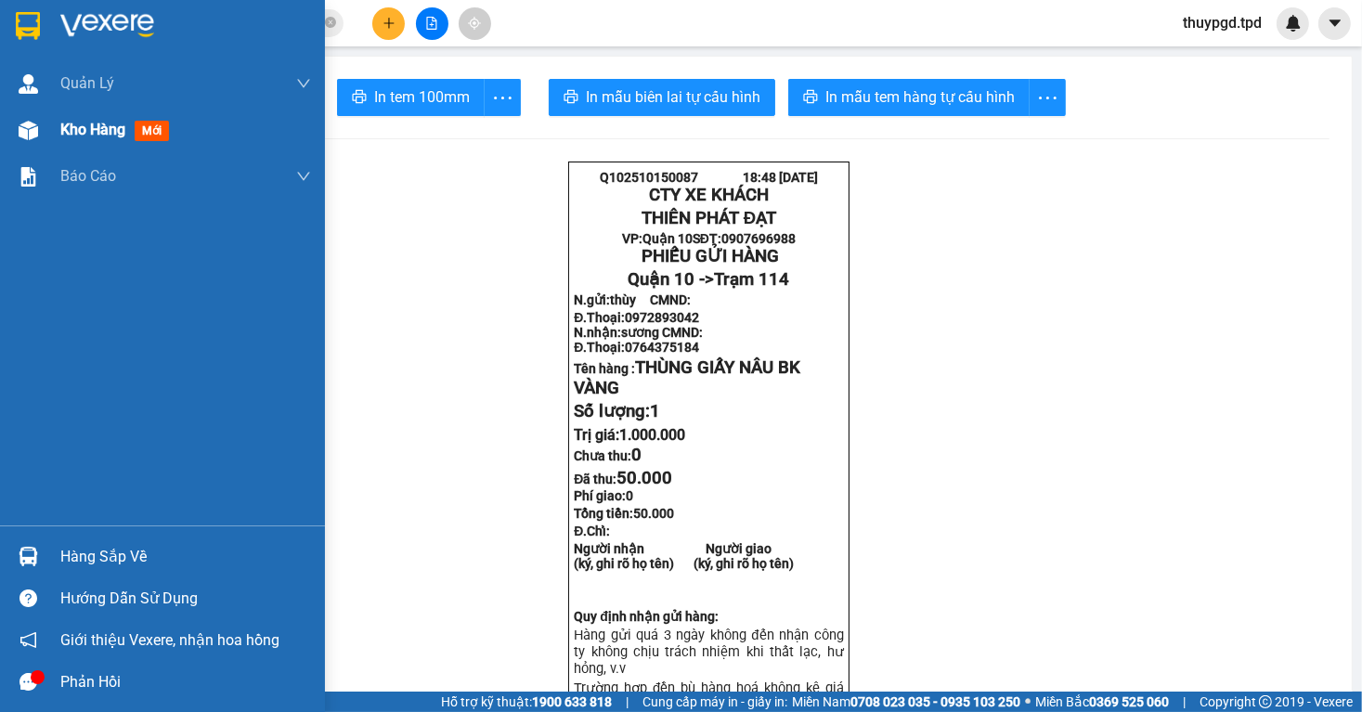
click at [88, 137] on span "Kho hàng" at bounding box center [92, 130] width 65 height 18
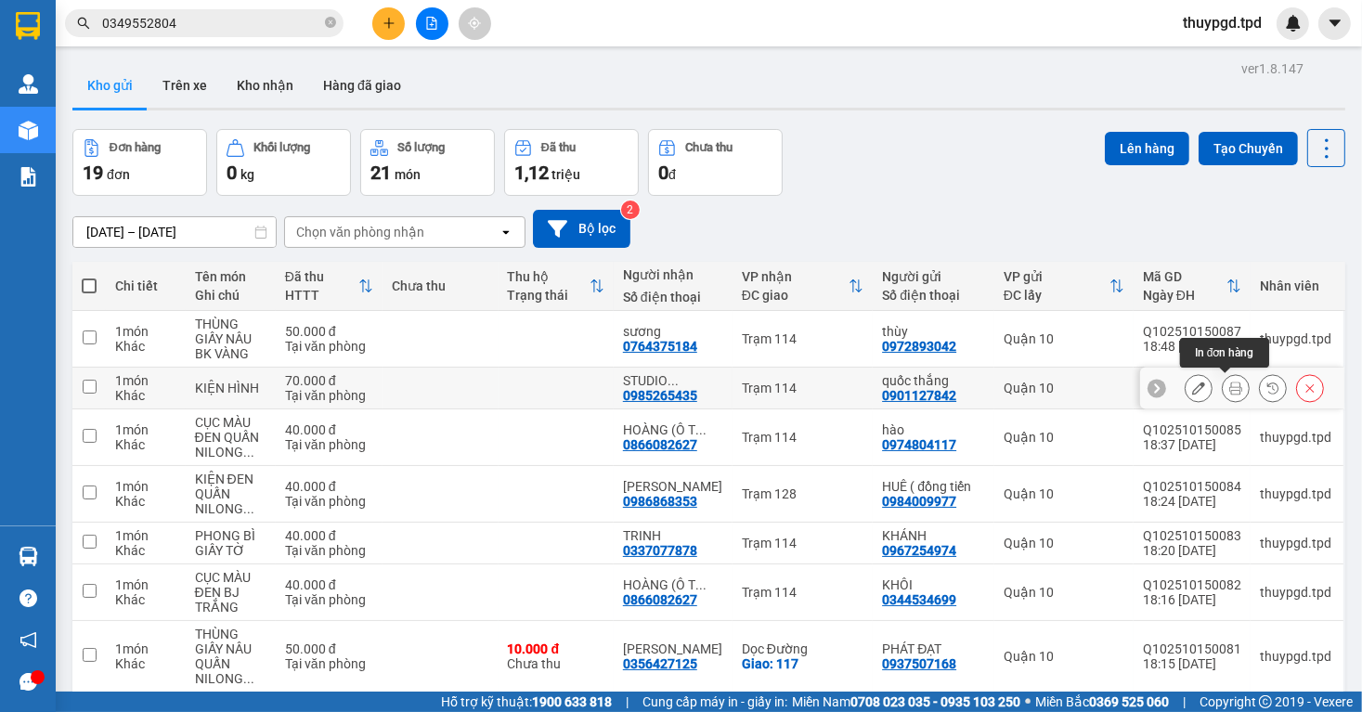
click at [1230, 388] on icon at bounding box center [1236, 388] width 13 height 13
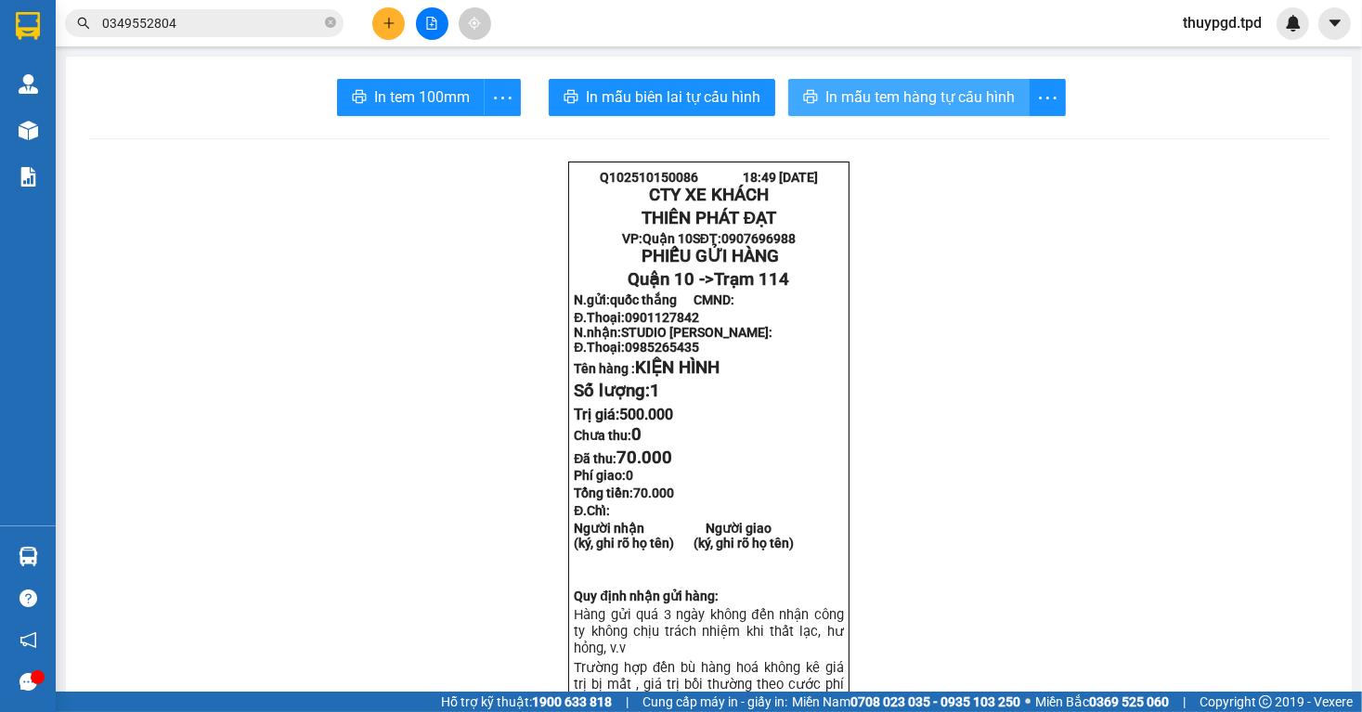
click at [814, 102] on button "In mẫu tem hàng tự cấu hình" at bounding box center [908, 97] width 241 height 37
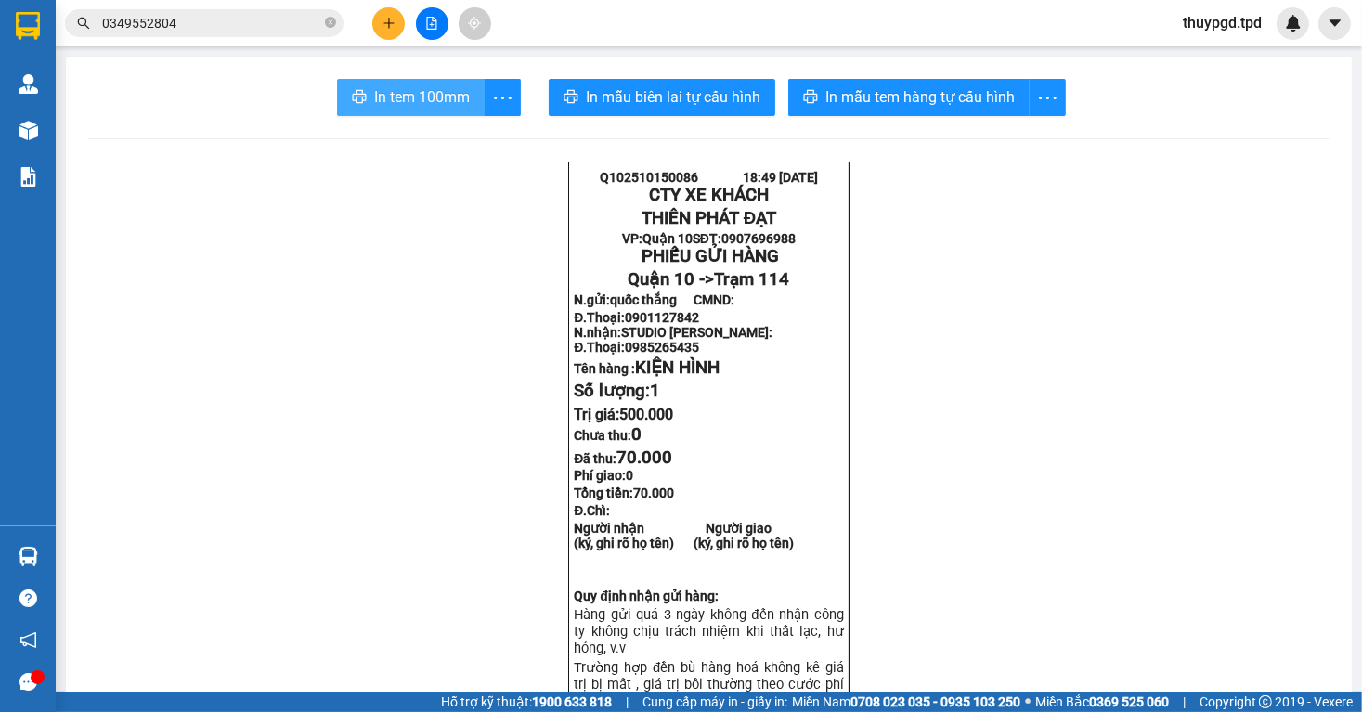
drag, startPoint x: 407, startPoint y: 108, endPoint x: 457, endPoint y: 131, distance: 55.3
click at [408, 108] on span "In tem 100mm" at bounding box center [422, 96] width 96 height 23
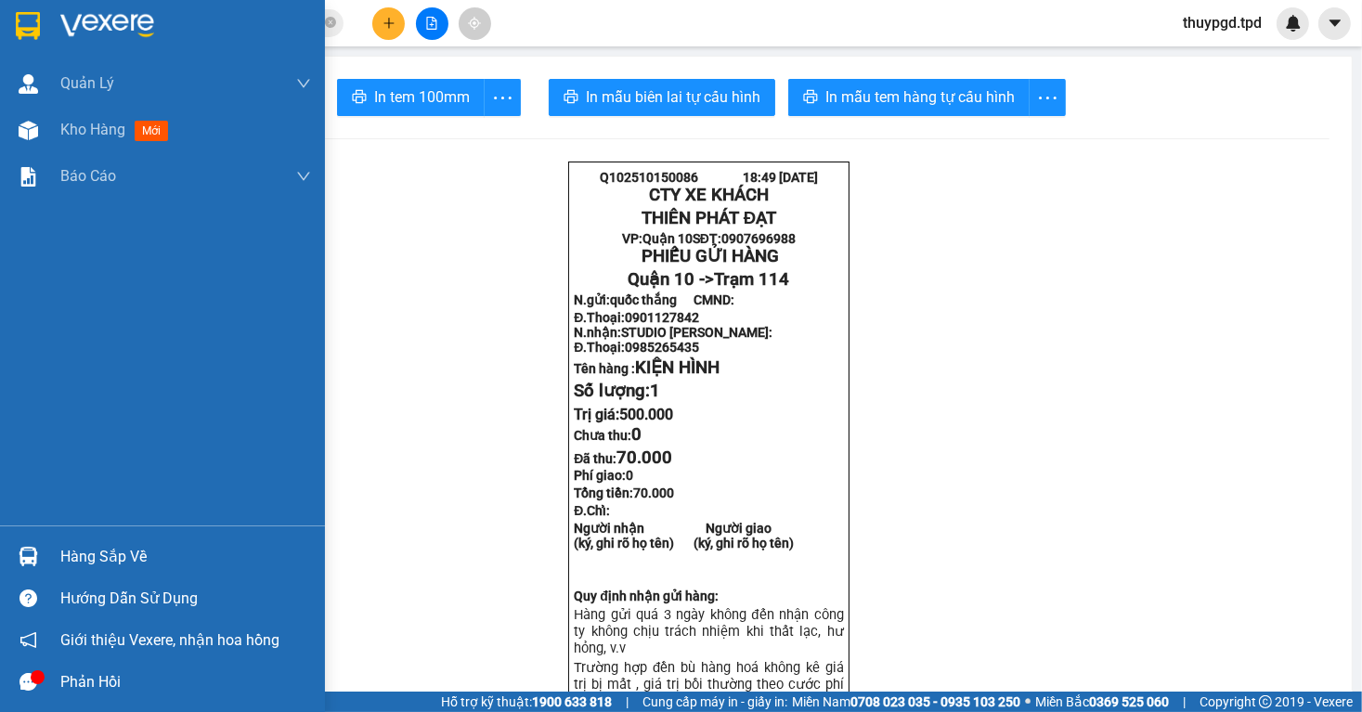
click at [31, 130] on img at bounding box center [29, 131] width 20 height 20
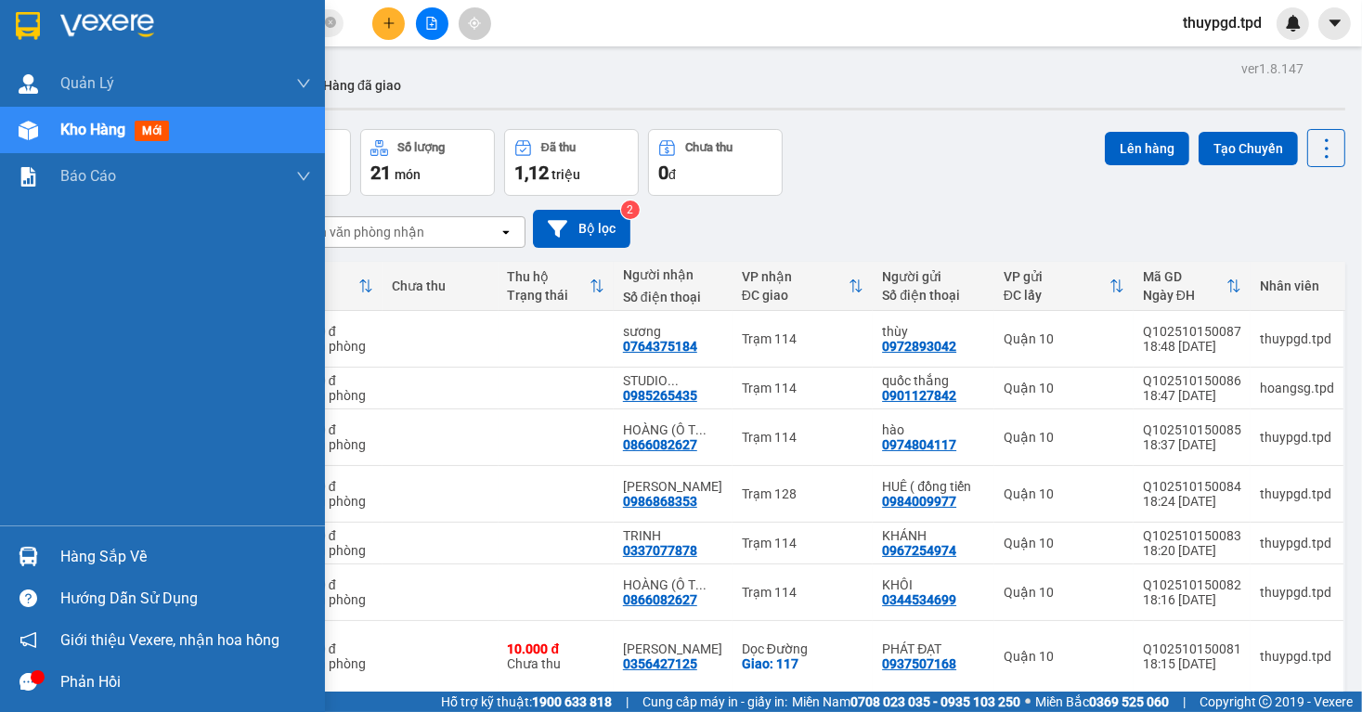
click at [50, 554] on div "Hàng sắp về" at bounding box center [162, 557] width 325 height 42
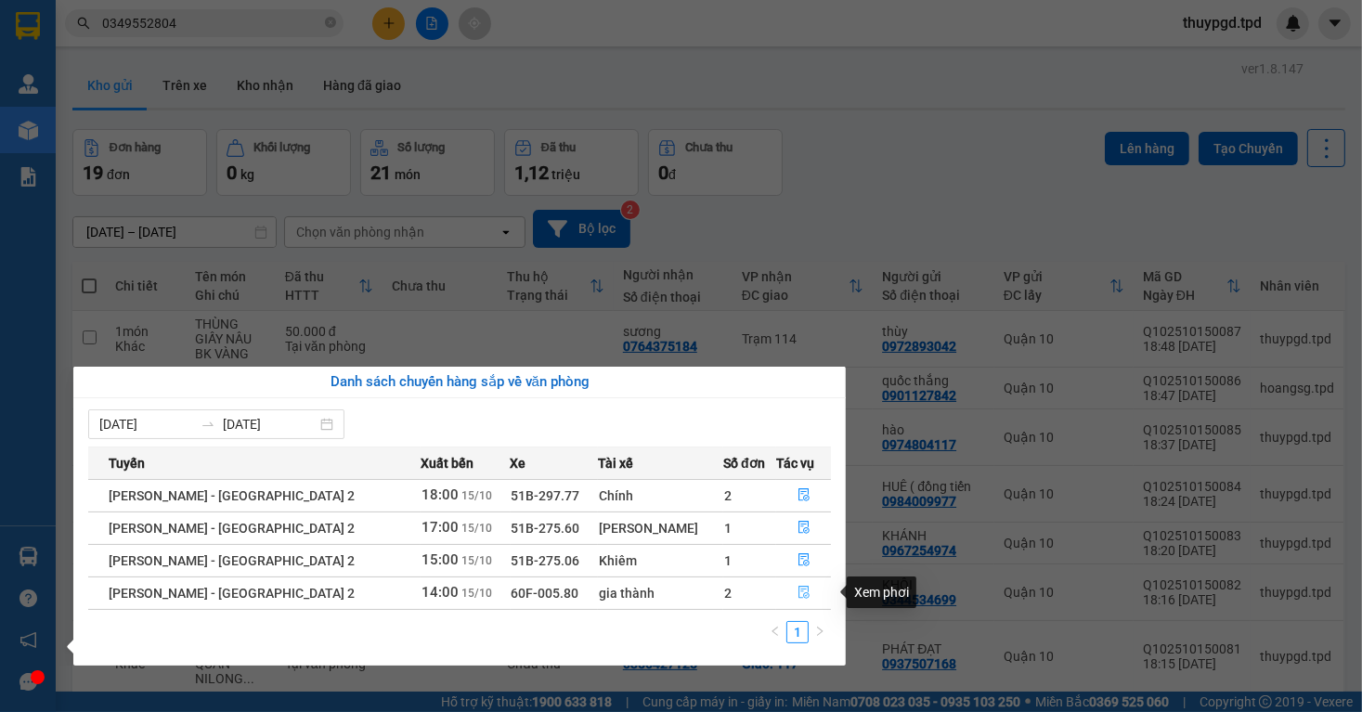
click at [798, 598] on icon "file-done" at bounding box center [804, 592] width 13 height 13
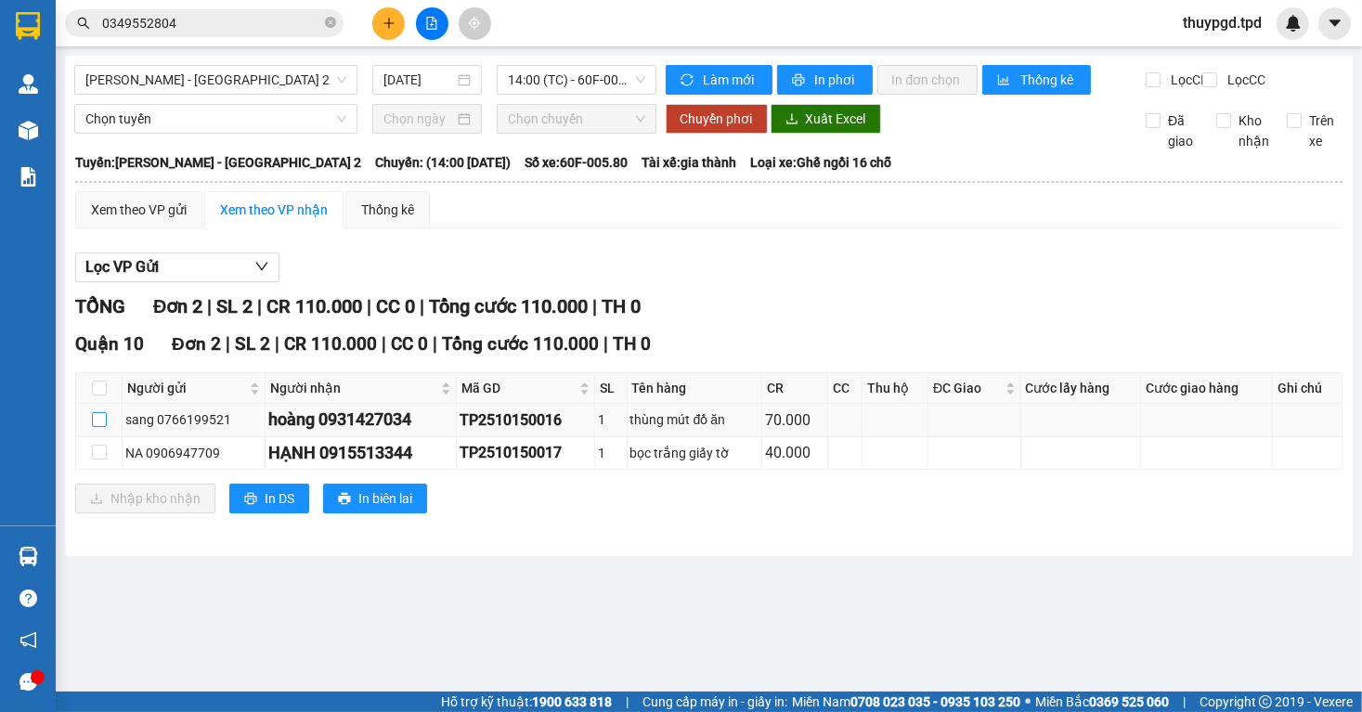
click at [95, 427] on input "checkbox" at bounding box center [99, 419] width 15 height 15
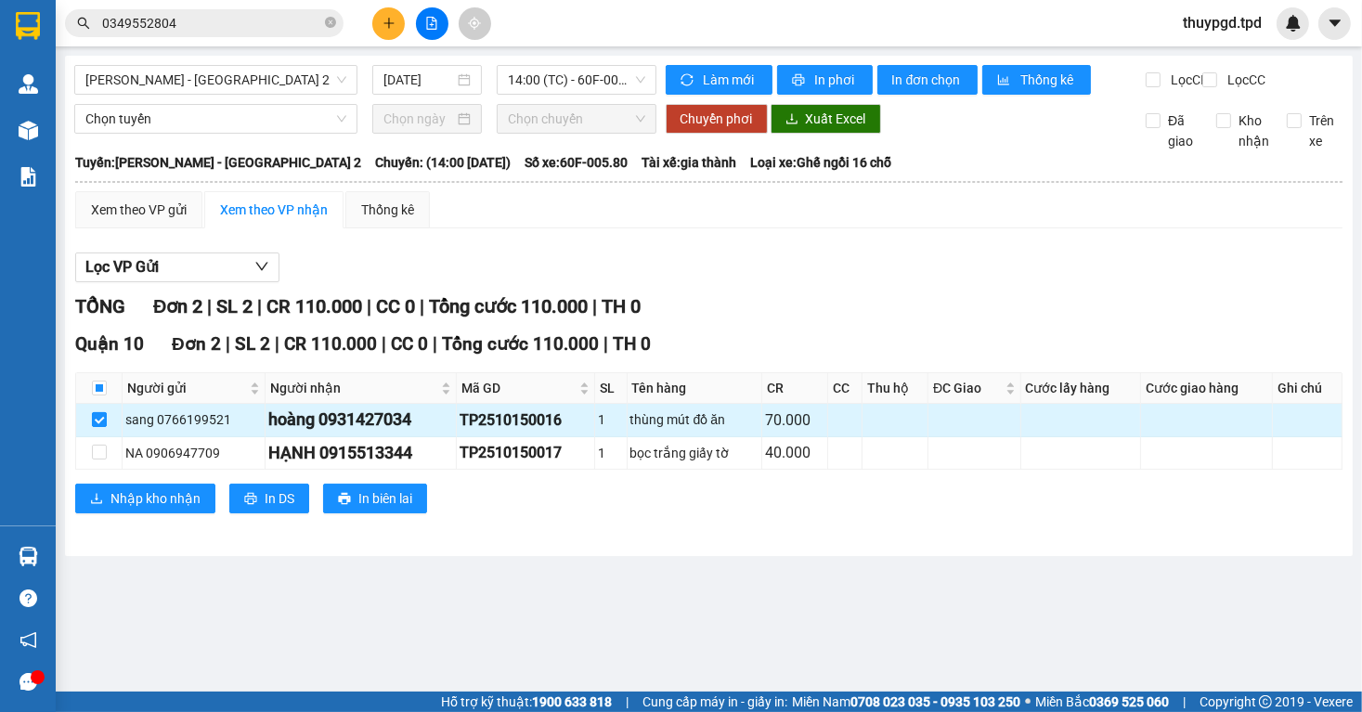
click at [104, 427] on input "checkbox" at bounding box center [99, 419] width 15 height 15
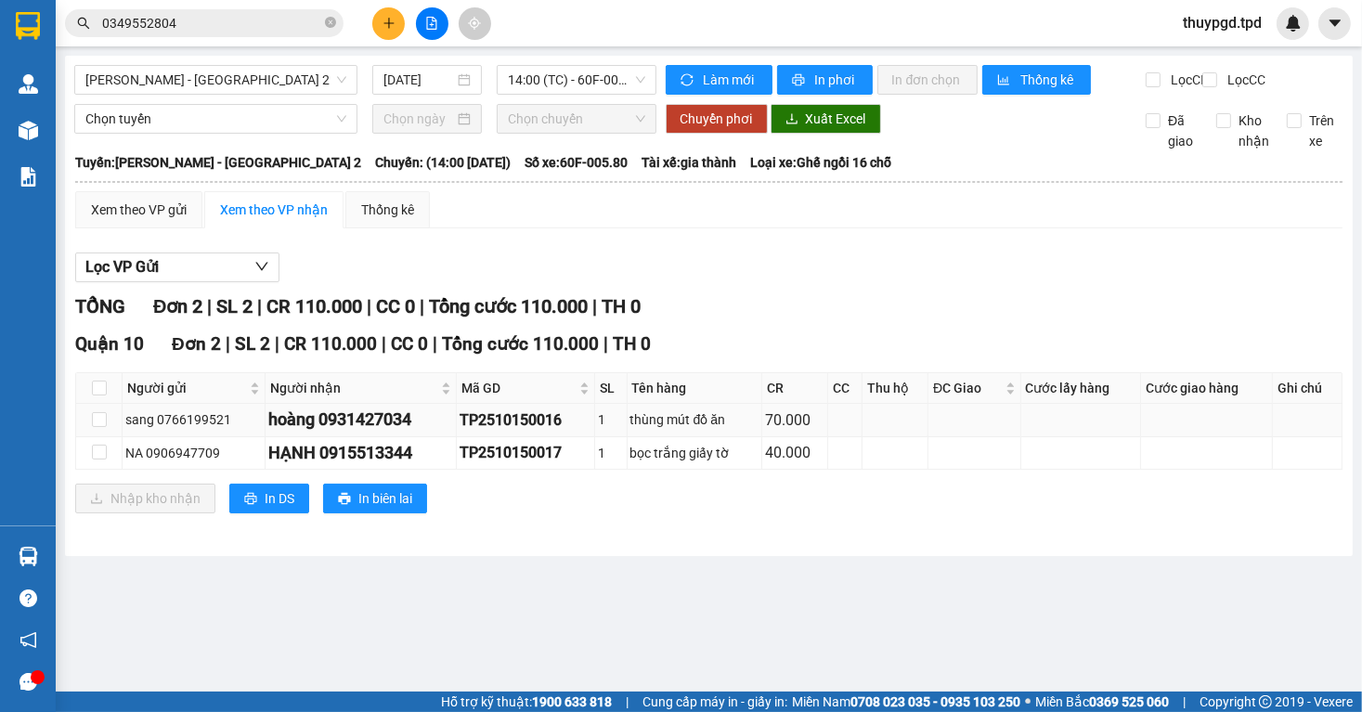
click at [87, 436] on td at bounding box center [99, 420] width 46 height 33
click at [97, 427] on input "checkbox" at bounding box center [99, 419] width 15 height 15
checkbox input "true"
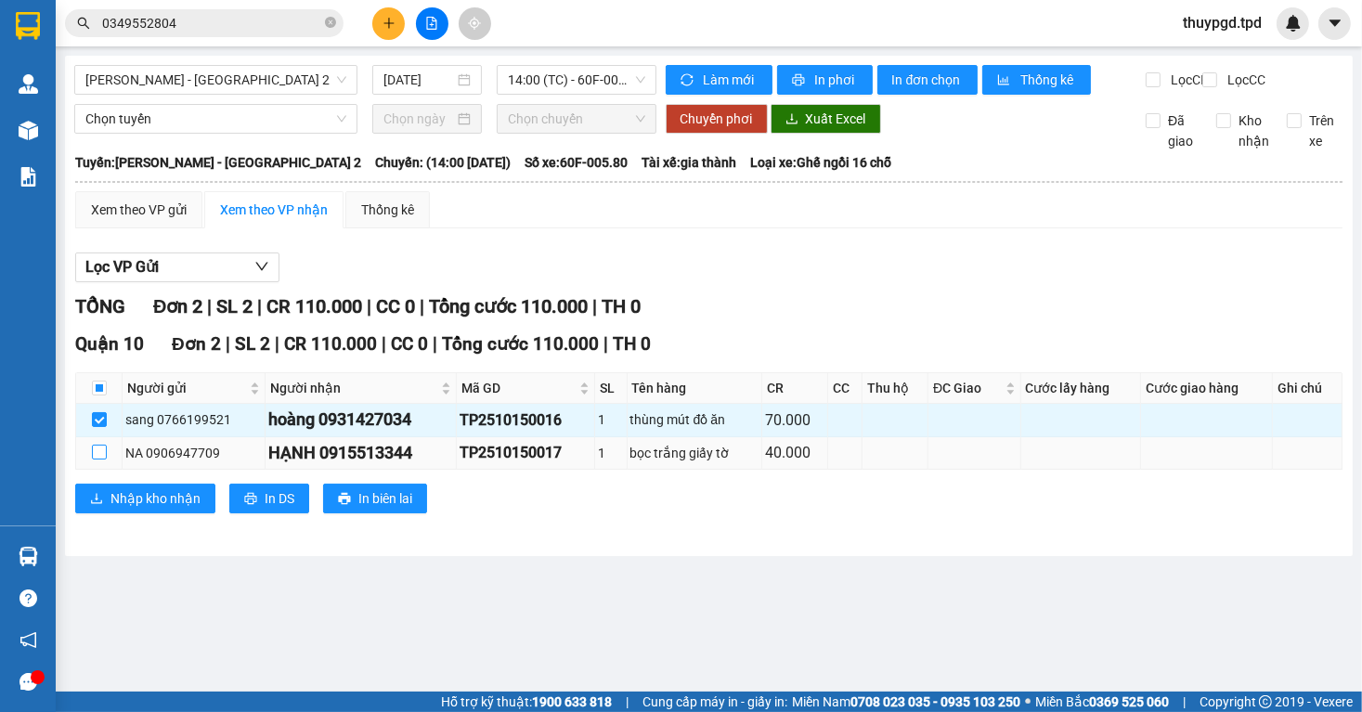
click at [96, 460] on input "checkbox" at bounding box center [99, 452] width 15 height 15
checkbox input "true"
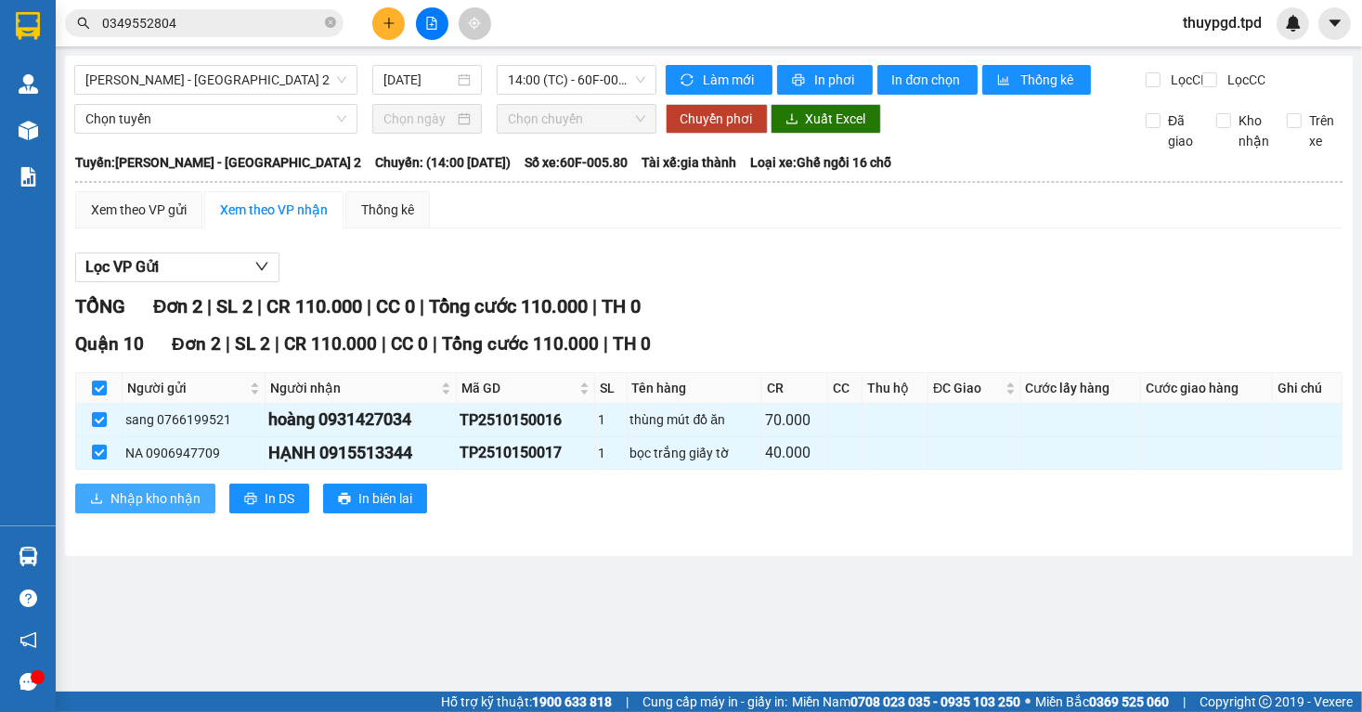
click at [193, 509] on span "Nhập kho nhận" at bounding box center [156, 498] width 90 height 20
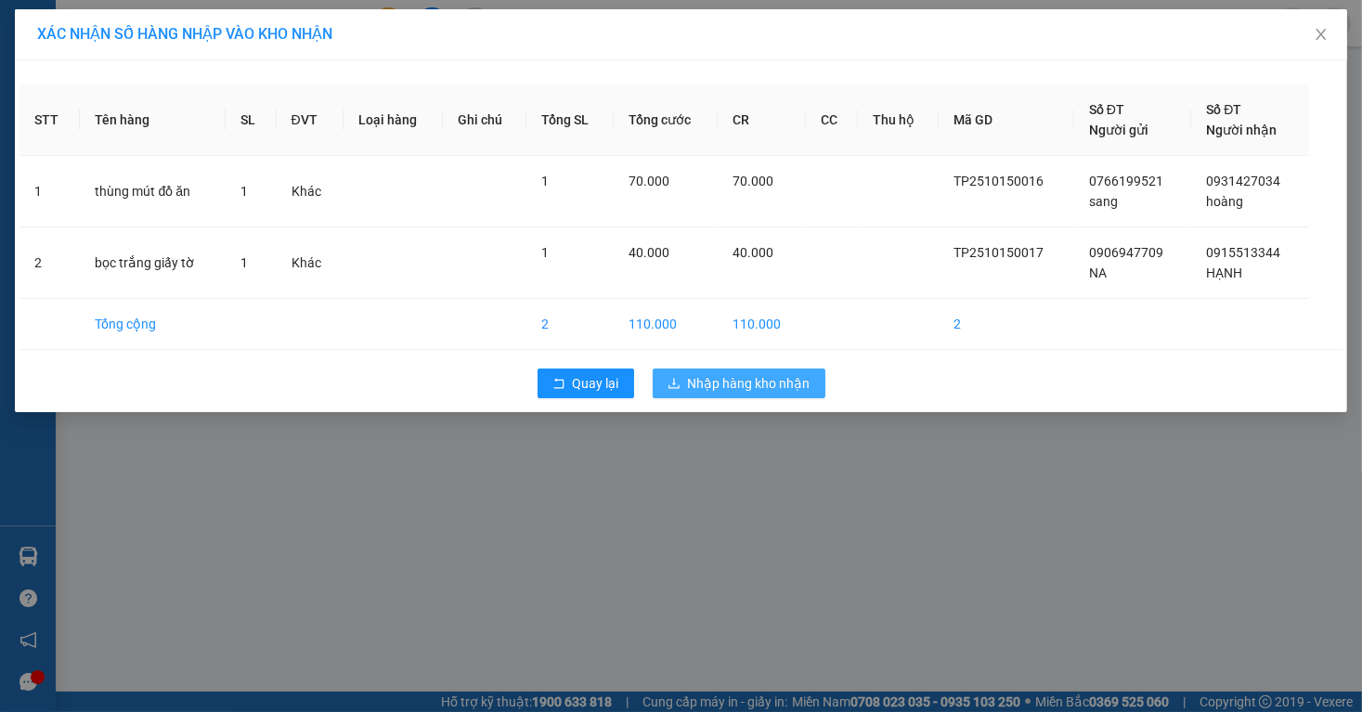
click at [790, 392] on span "Nhập hàng kho nhận" at bounding box center [749, 383] width 123 height 20
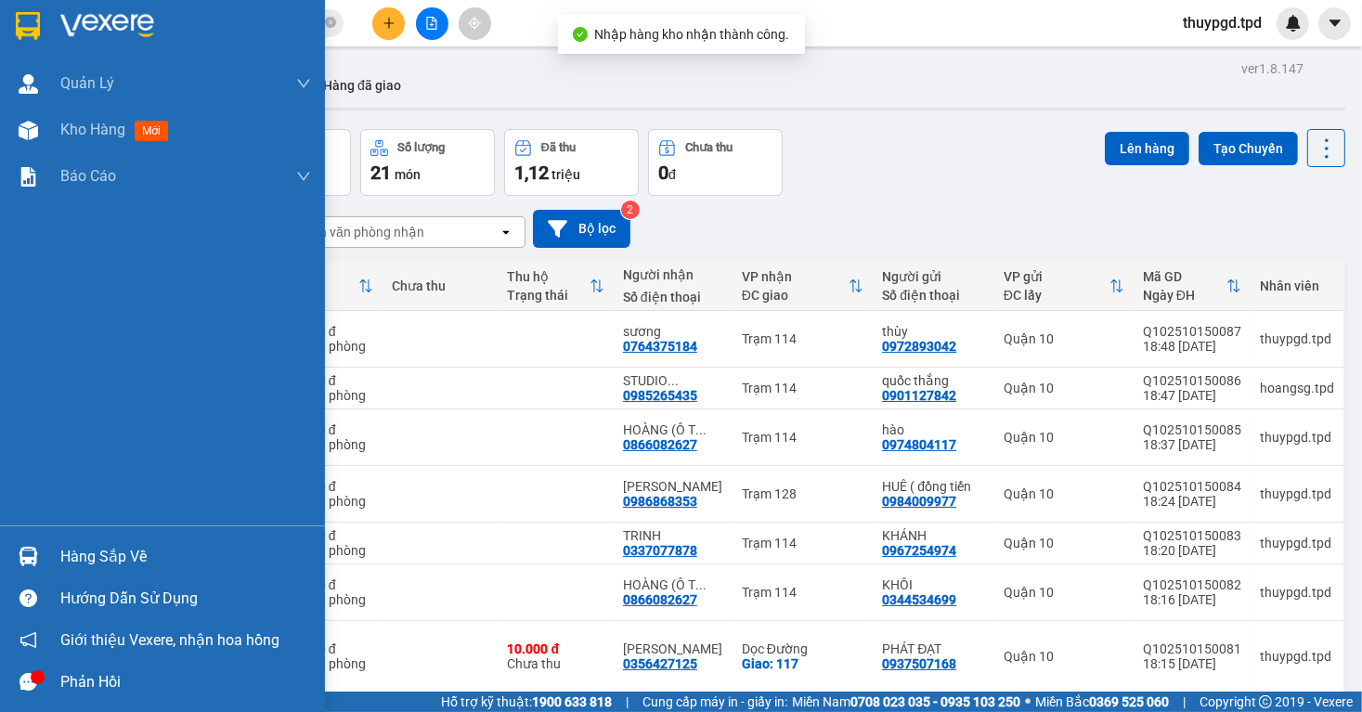
click at [27, 557] on img at bounding box center [29, 557] width 20 height 20
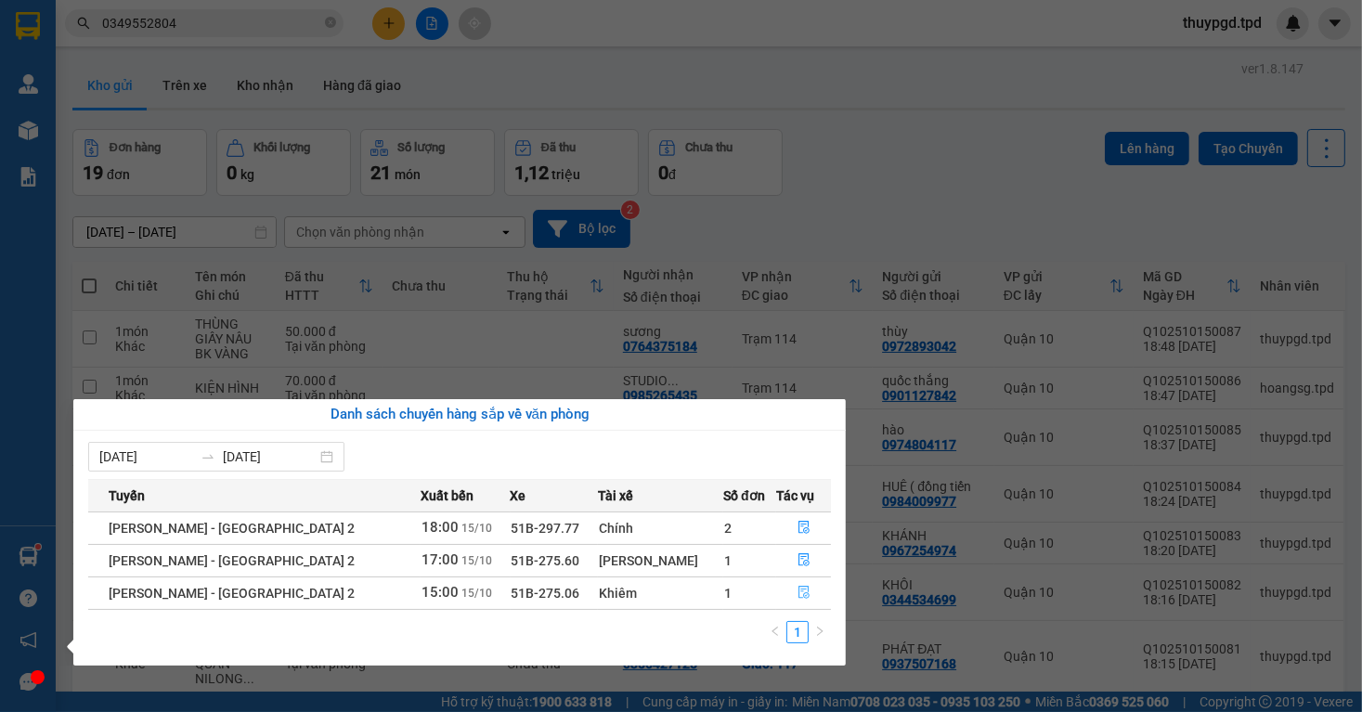
click at [798, 601] on button "button" at bounding box center [804, 594] width 54 height 30
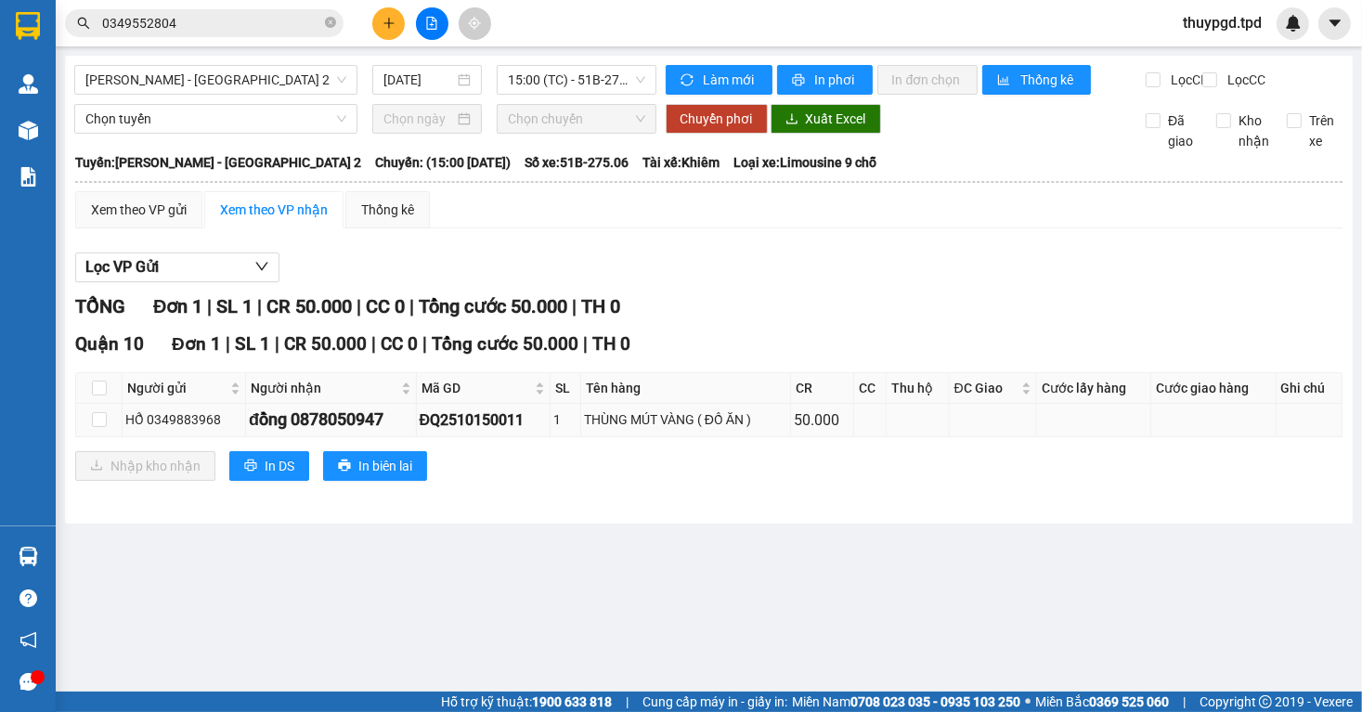
drag, startPoint x: 291, startPoint y: 439, endPoint x: 401, endPoint y: 441, distance: 110.5
click at [401, 433] on div "đồng 0878050947" at bounding box center [331, 420] width 164 height 26
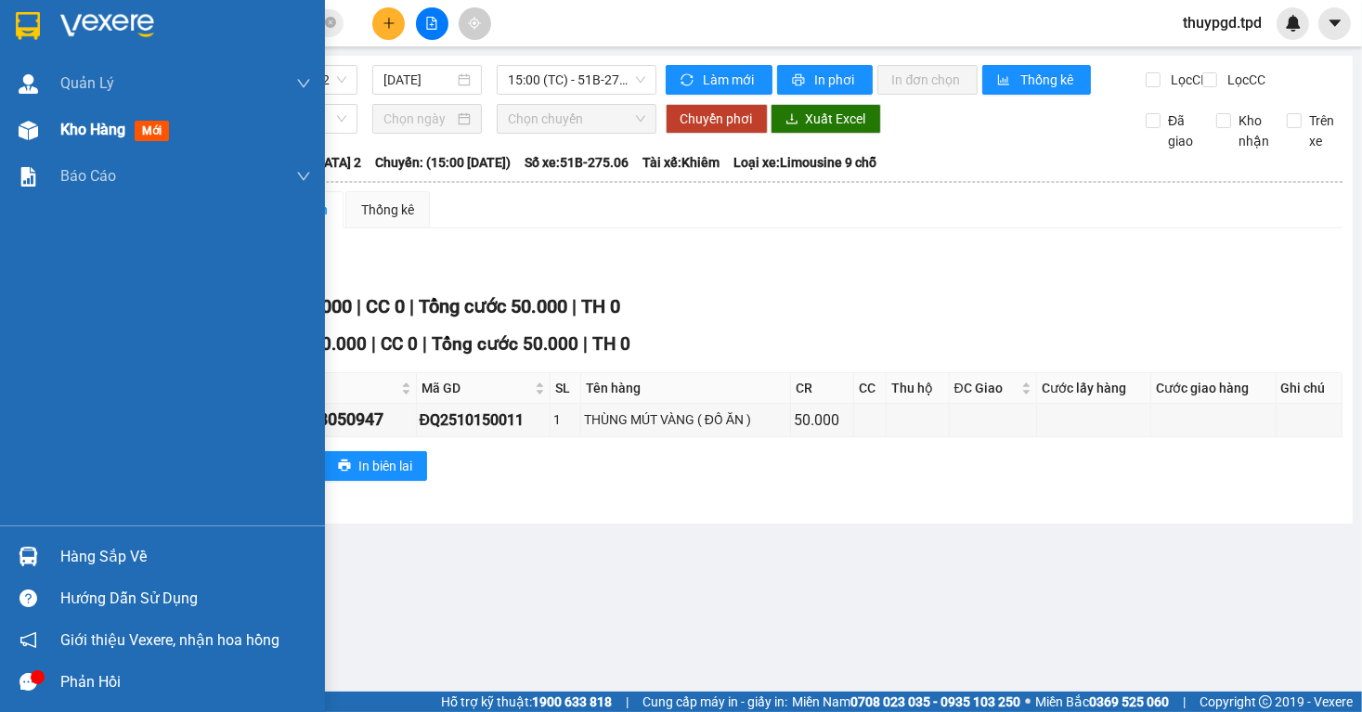
click at [82, 121] on span "Kho hàng" at bounding box center [92, 130] width 65 height 18
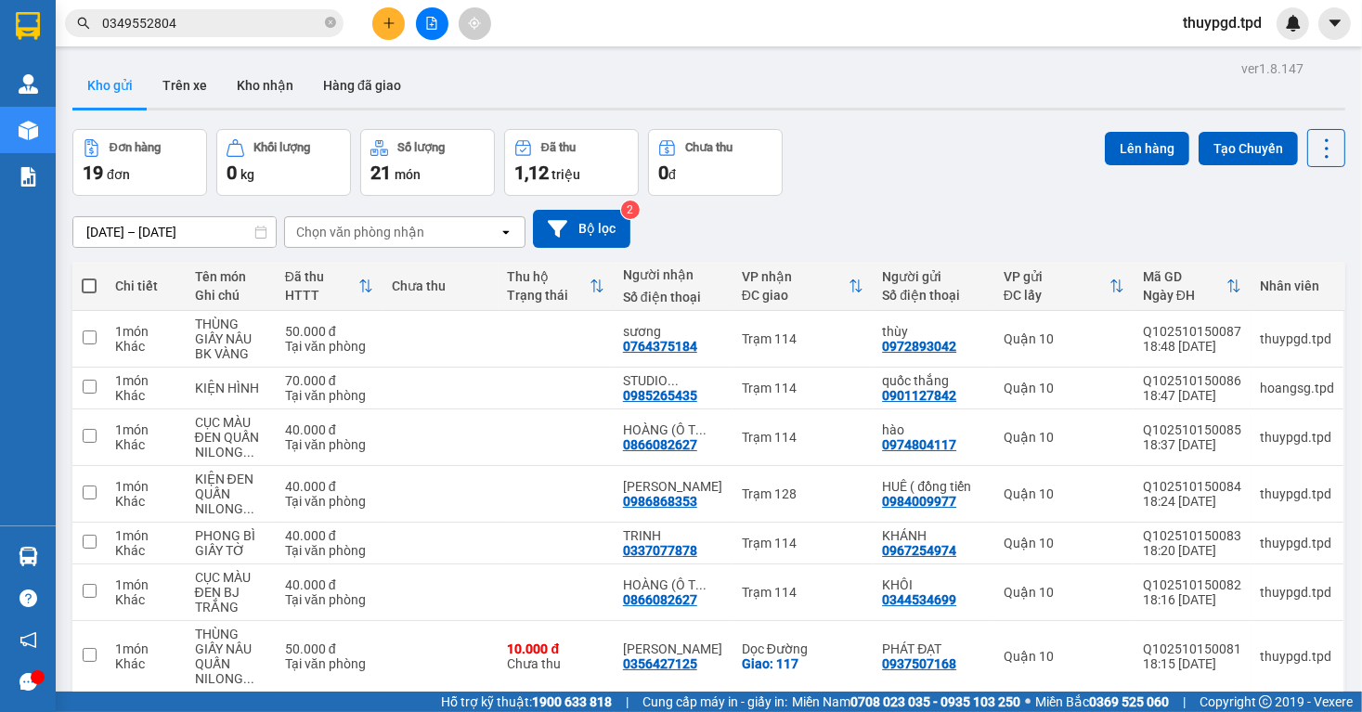
click at [389, 18] on icon "plus" at bounding box center [389, 23] width 13 height 13
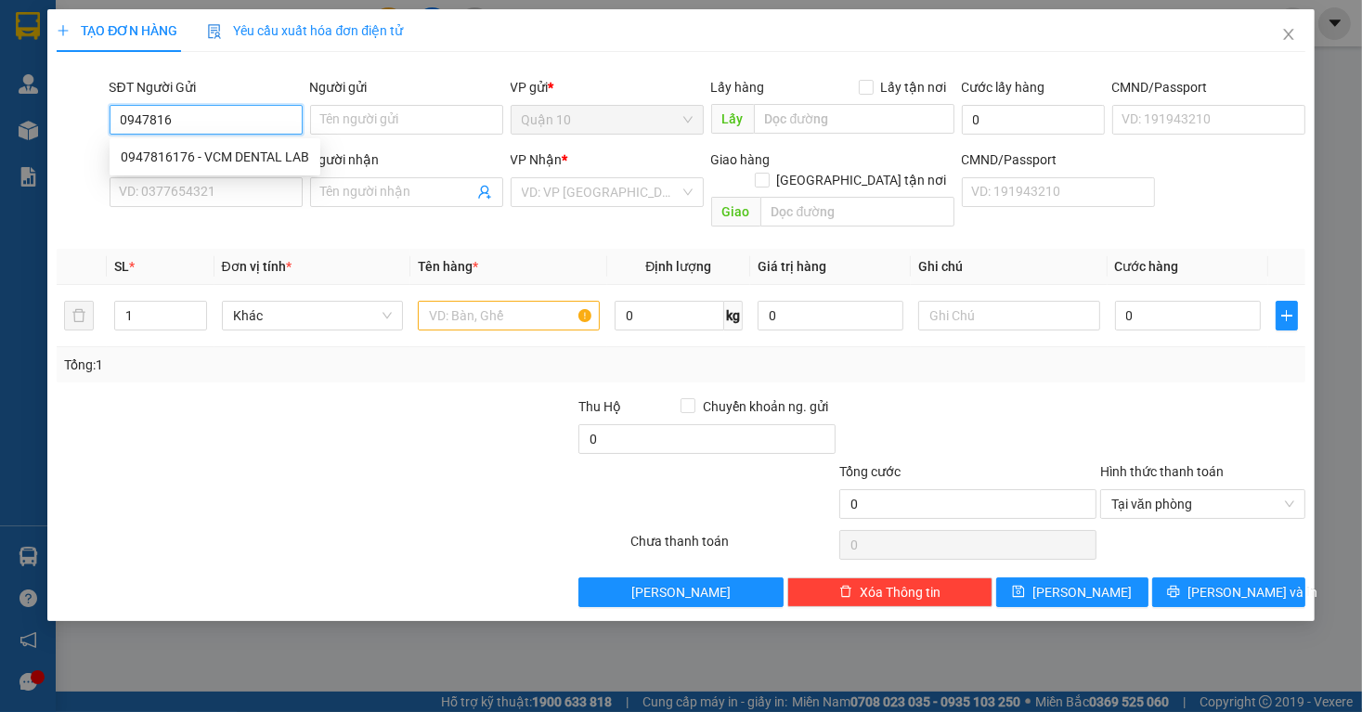
click at [279, 163] on div "0947816176 - VCM DENTAL LAB" at bounding box center [215, 157] width 189 height 20
type input "0947816176"
type input "VCM DENTAL LAB"
type input "079084012546- [GEOGRAPHIC_DATA]"
type input "0934706500"
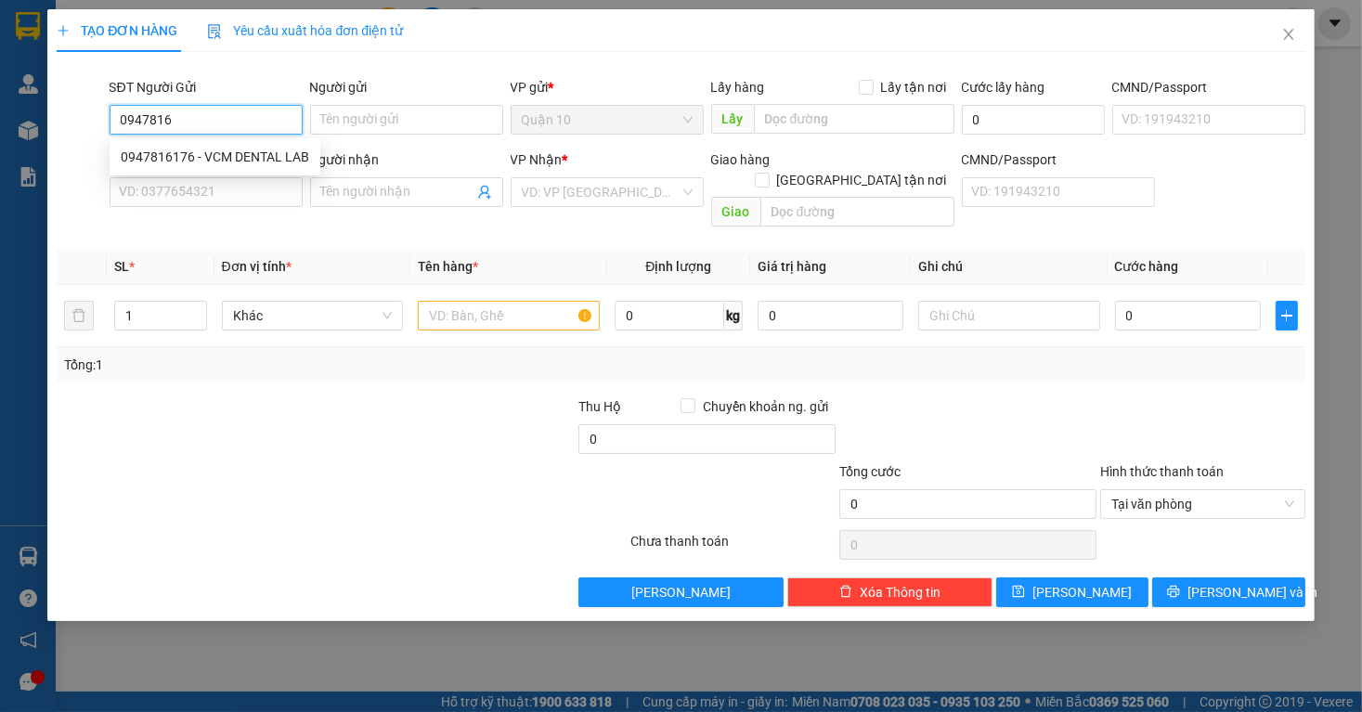
type input "BS ĐỨC"
type input "pt"
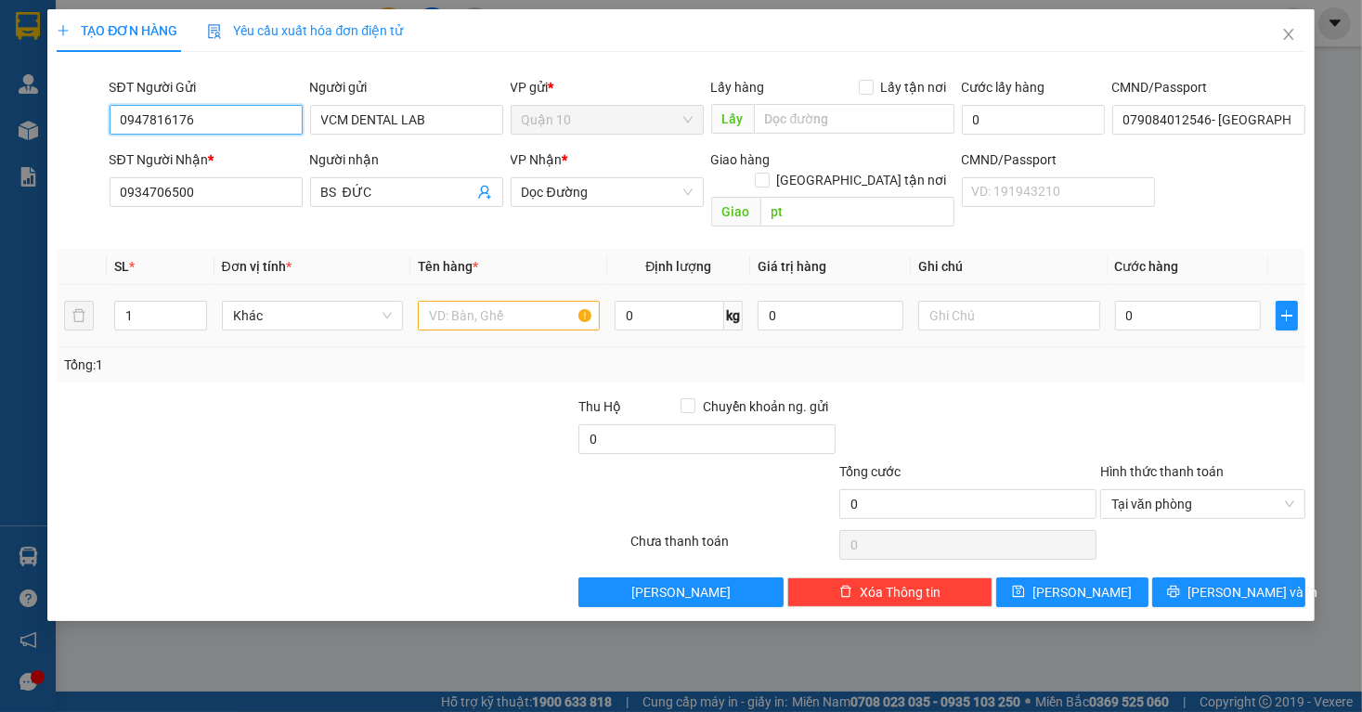
type input "0947816176"
click at [522, 306] on input "text" at bounding box center [509, 316] width 182 height 30
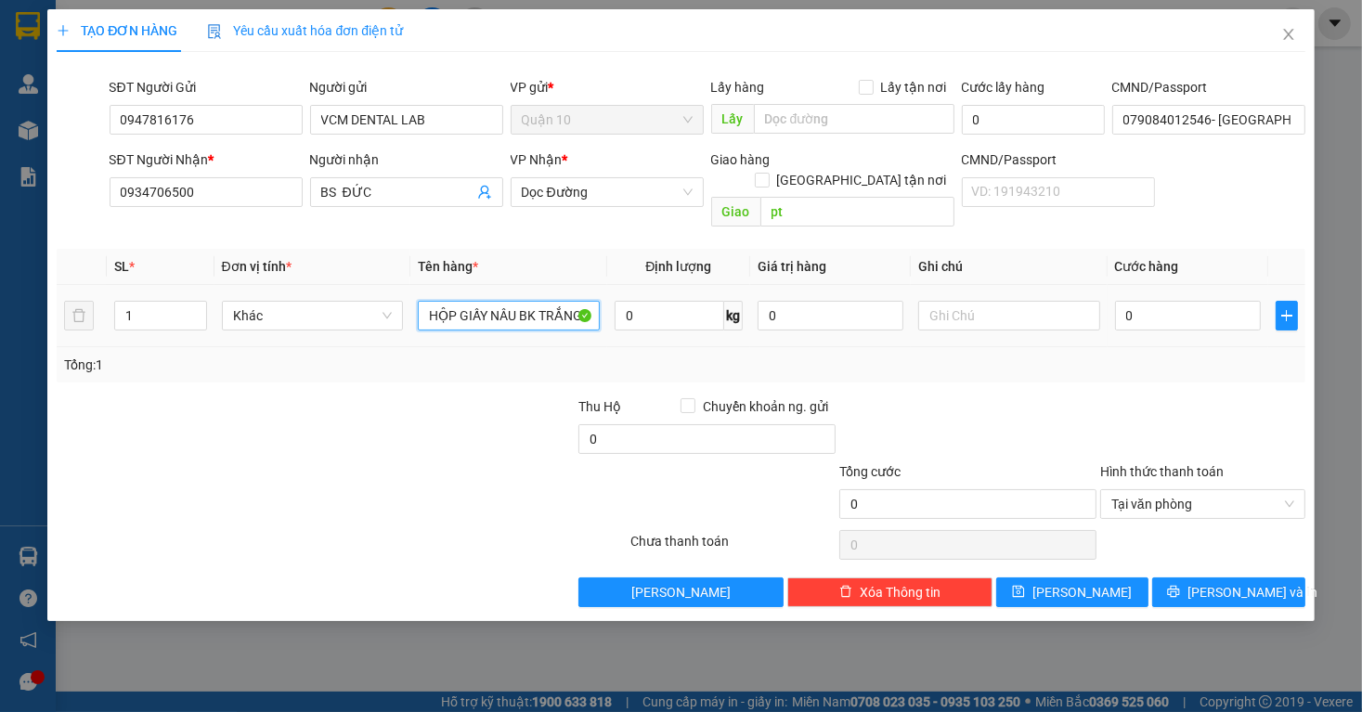
type input "HỘP GIẤY NÂU BK TRẮNG"
type input "4"
type input "40"
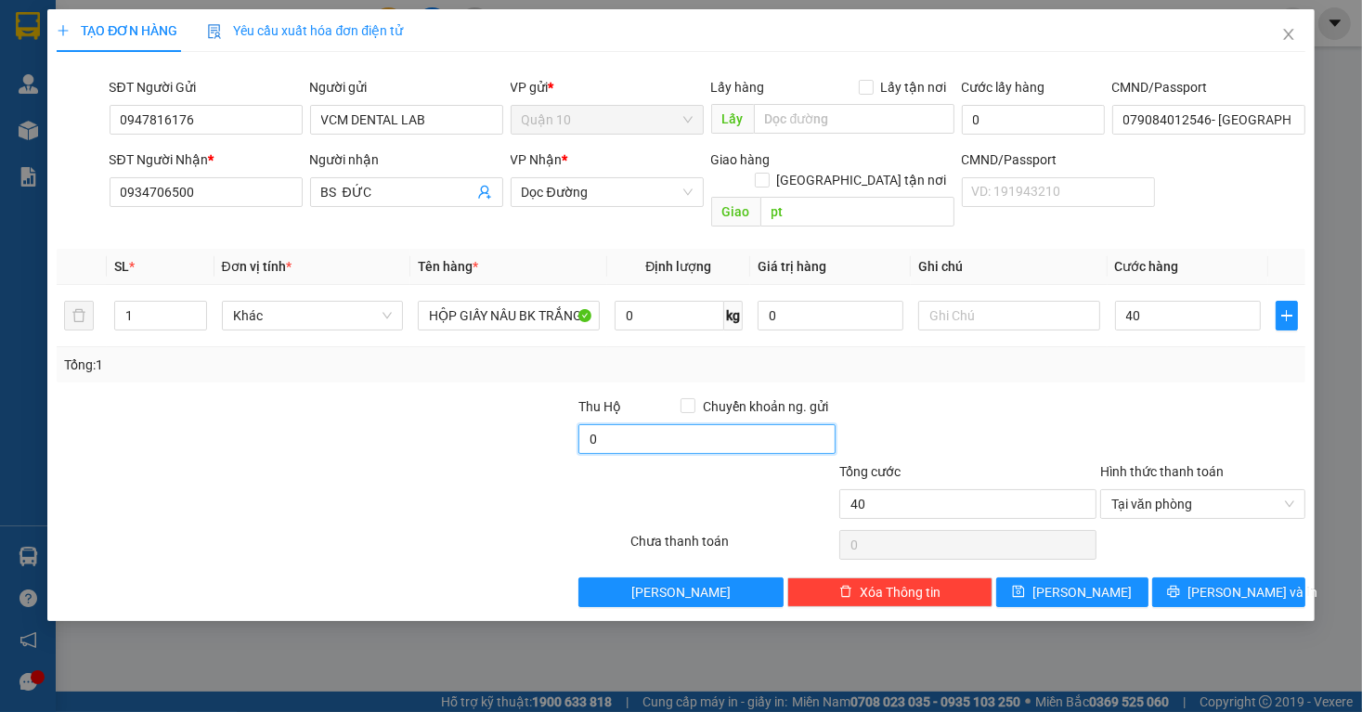
type input "40.000"
click at [652, 426] on input "0" at bounding box center [707, 439] width 257 height 30
type input "10.000"
click at [971, 357] on div "Tổng: 1" at bounding box center [681, 364] width 1248 height 35
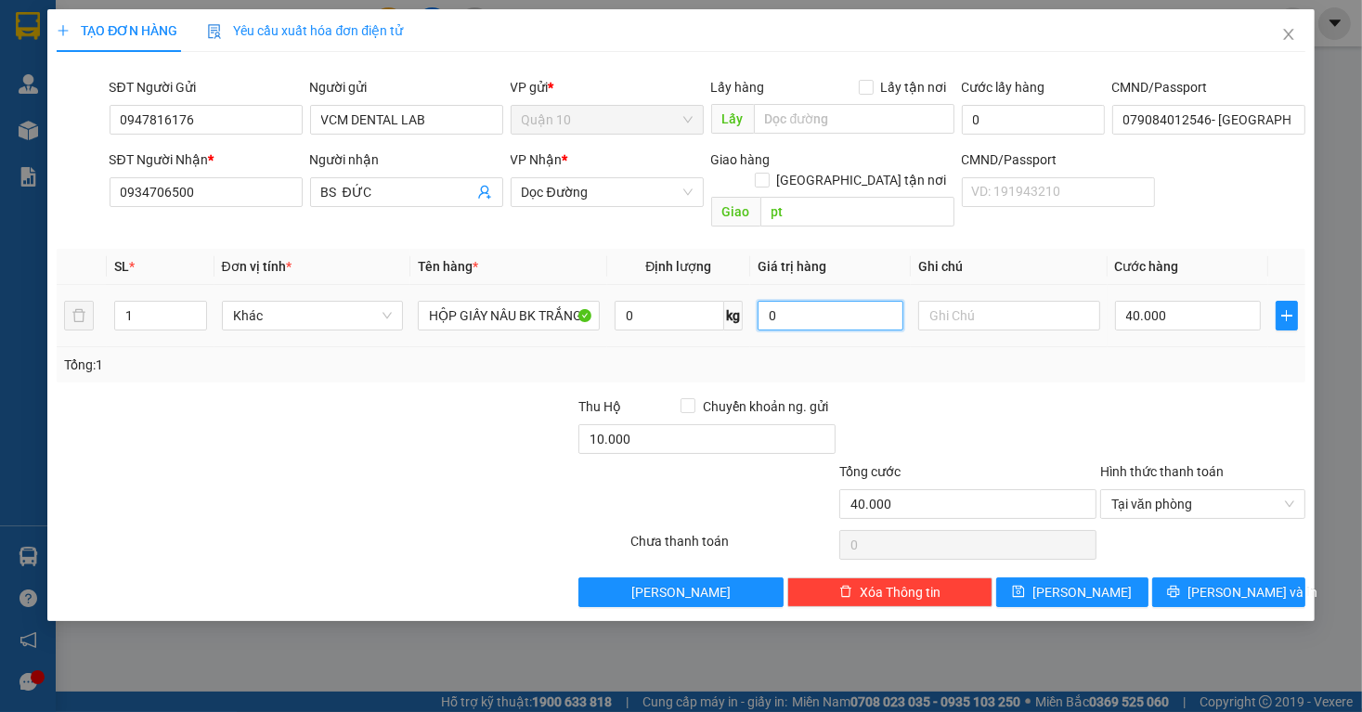
drag, startPoint x: 819, startPoint y: 292, endPoint x: 713, endPoint y: 294, distance: 105.9
click at [748, 289] on tr "1 Khác HỘP GIẤY NÂU BK TRẮNG 0 kg 0 40.000" at bounding box center [681, 316] width 1248 height 62
type input "1.000.000"
click at [1237, 582] on span "[PERSON_NAME] và In" at bounding box center [1253, 592] width 130 height 20
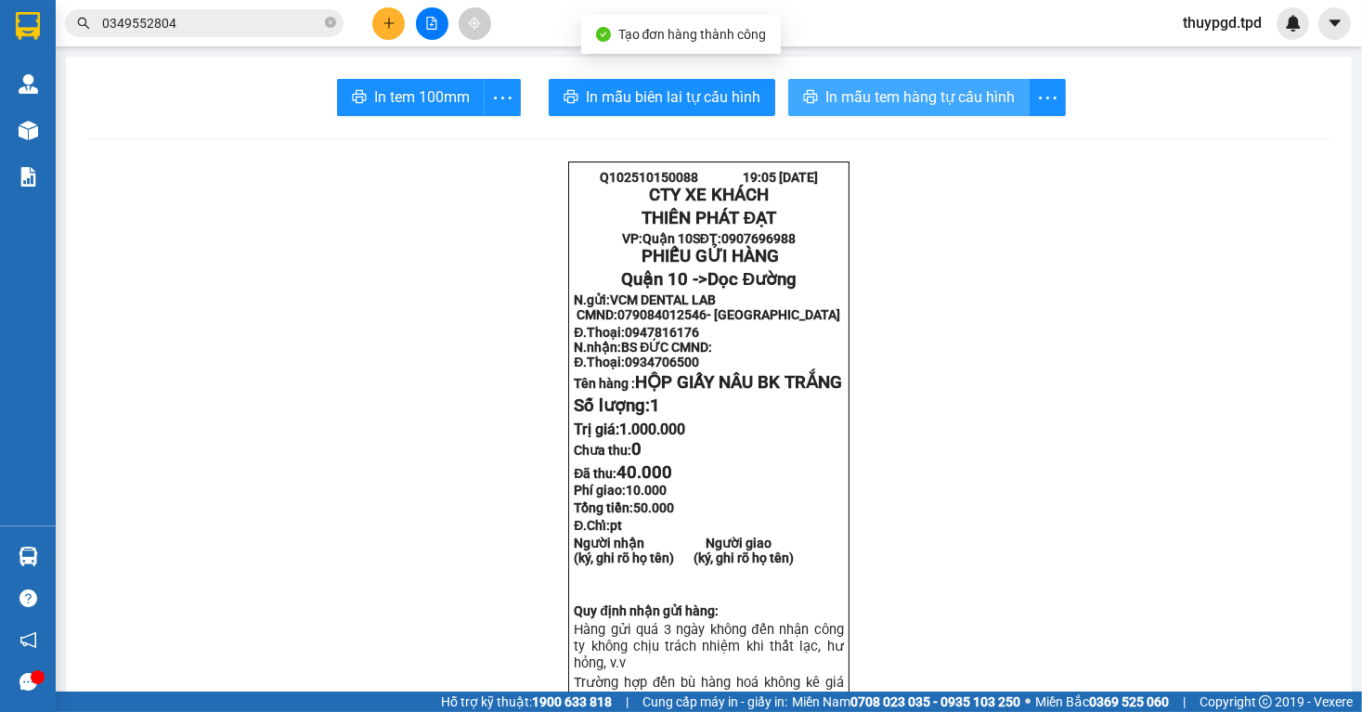
click at [871, 104] on span "In mẫu tem hàng tự cấu hình" at bounding box center [920, 96] width 189 height 23
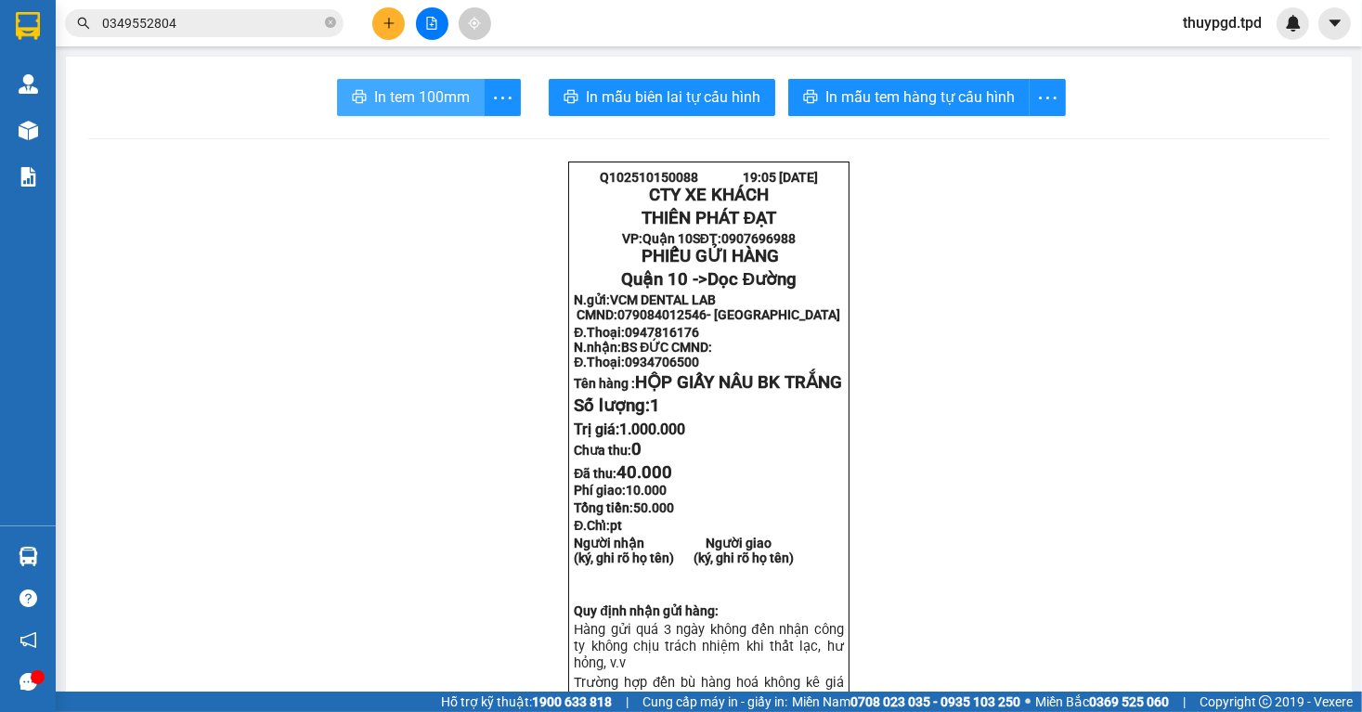
click at [442, 93] on span "In tem 100mm" at bounding box center [422, 96] width 96 height 23
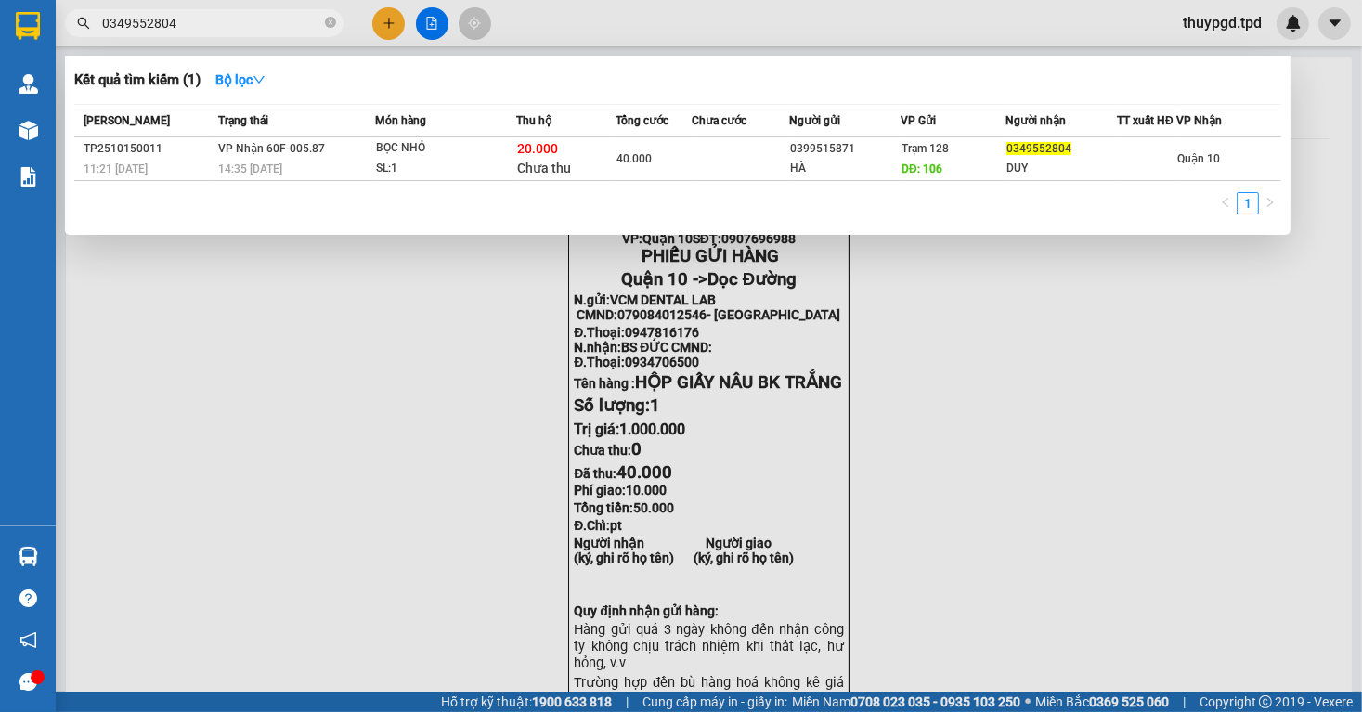
click at [194, 19] on input "0349552804" at bounding box center [211, 23] width 219 height 20
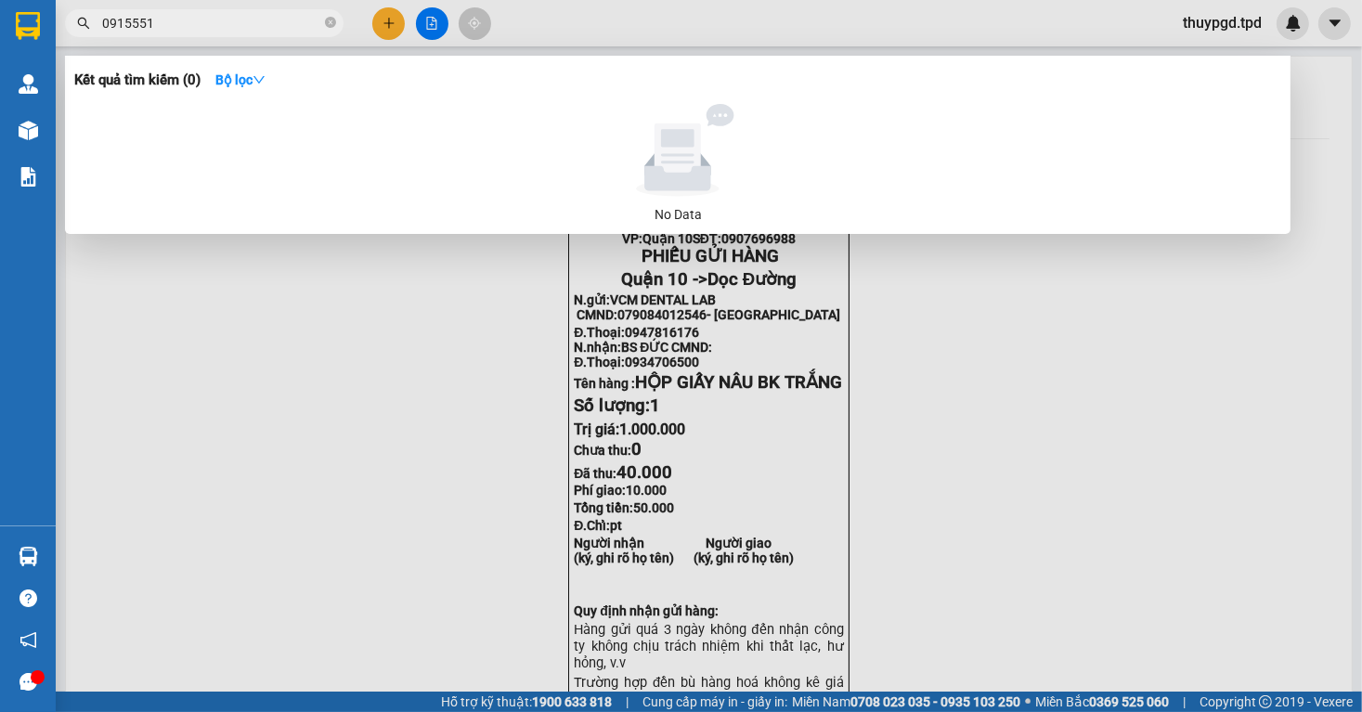
drag, startPoint x: 219, startPoint y: 20, endPoint x: -64, endPoint y: -8, distance: 284.7
click at [0, 0] on html "Kết quả tìm kiếm ( 0 ) Bộ lọc No Data 0915551 thuypgd.tpd Quản Lý Quản lý khách…" at bounding box center [681, 356] width 1362 height 712
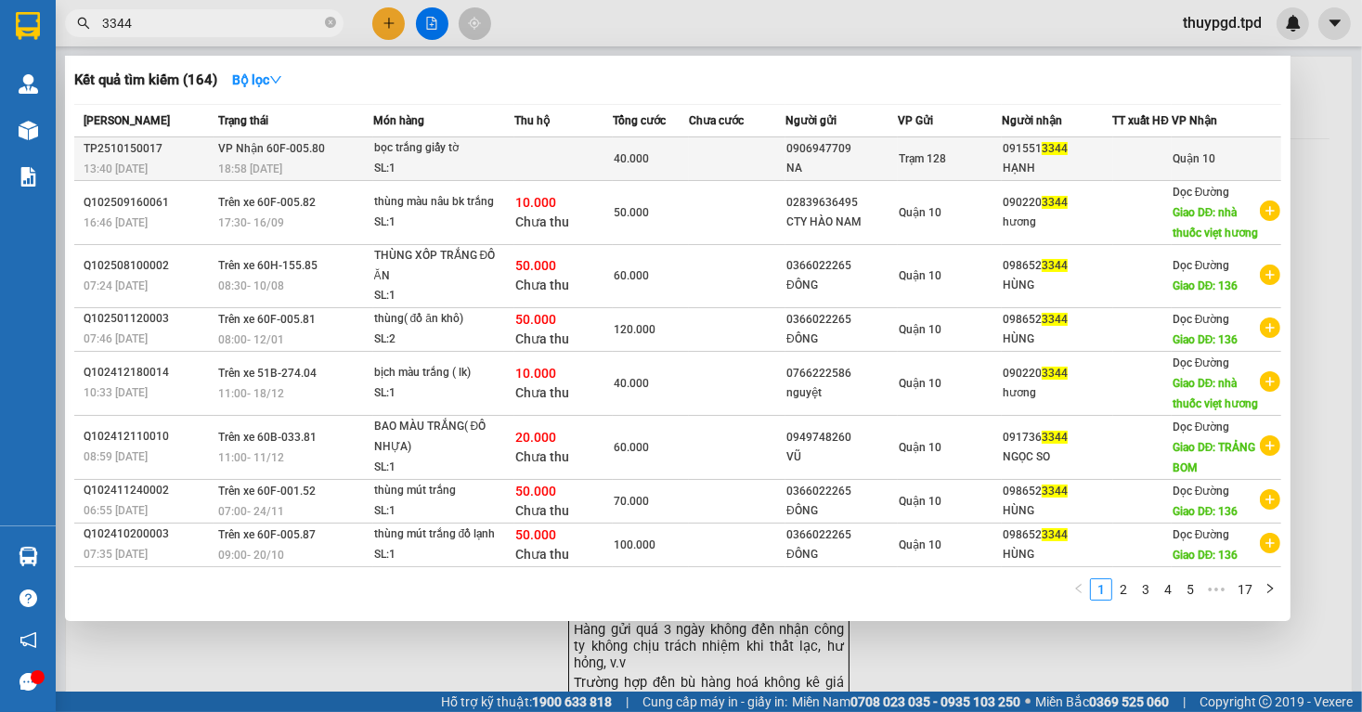
type input "3344"
click at [862, 177] on div "NA" at bounding box center [842, 169] width 111 height 20
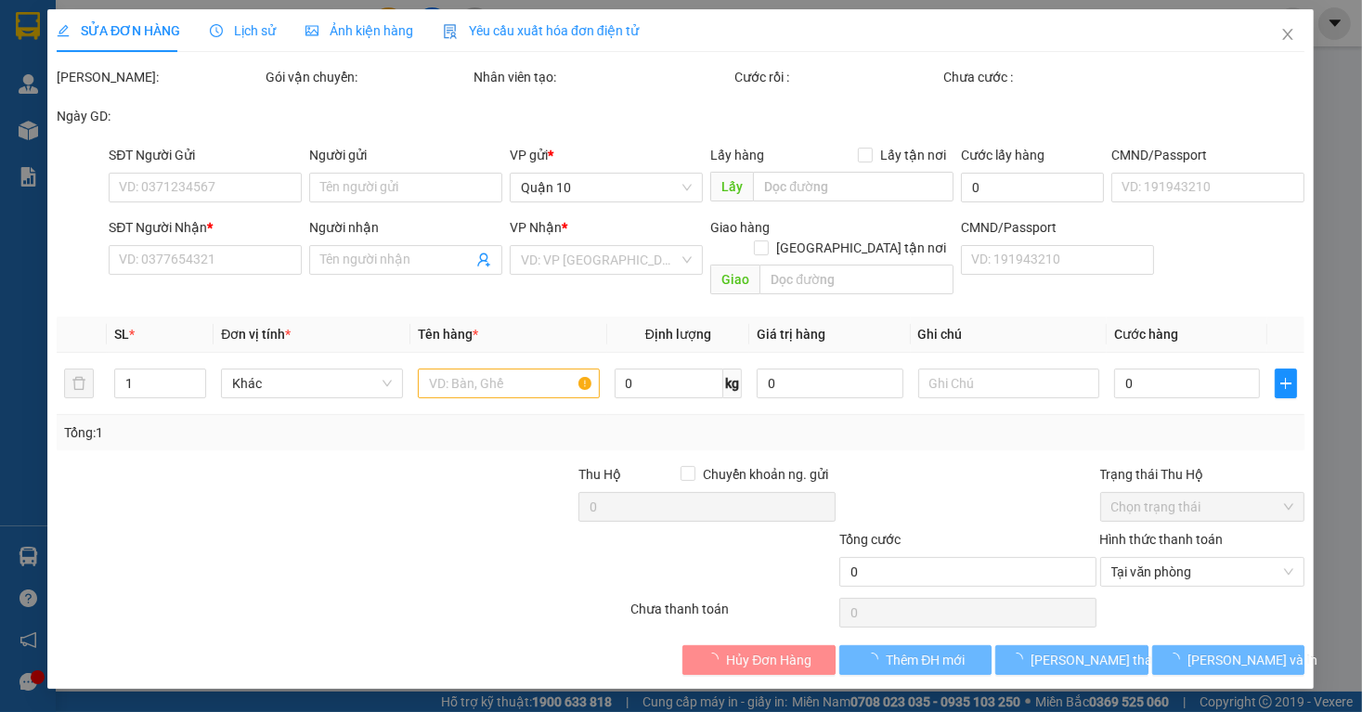
type input "0906947709"
type input "NA"
type input "075190023725"
type input "0915513344"
type input "HẠNH"
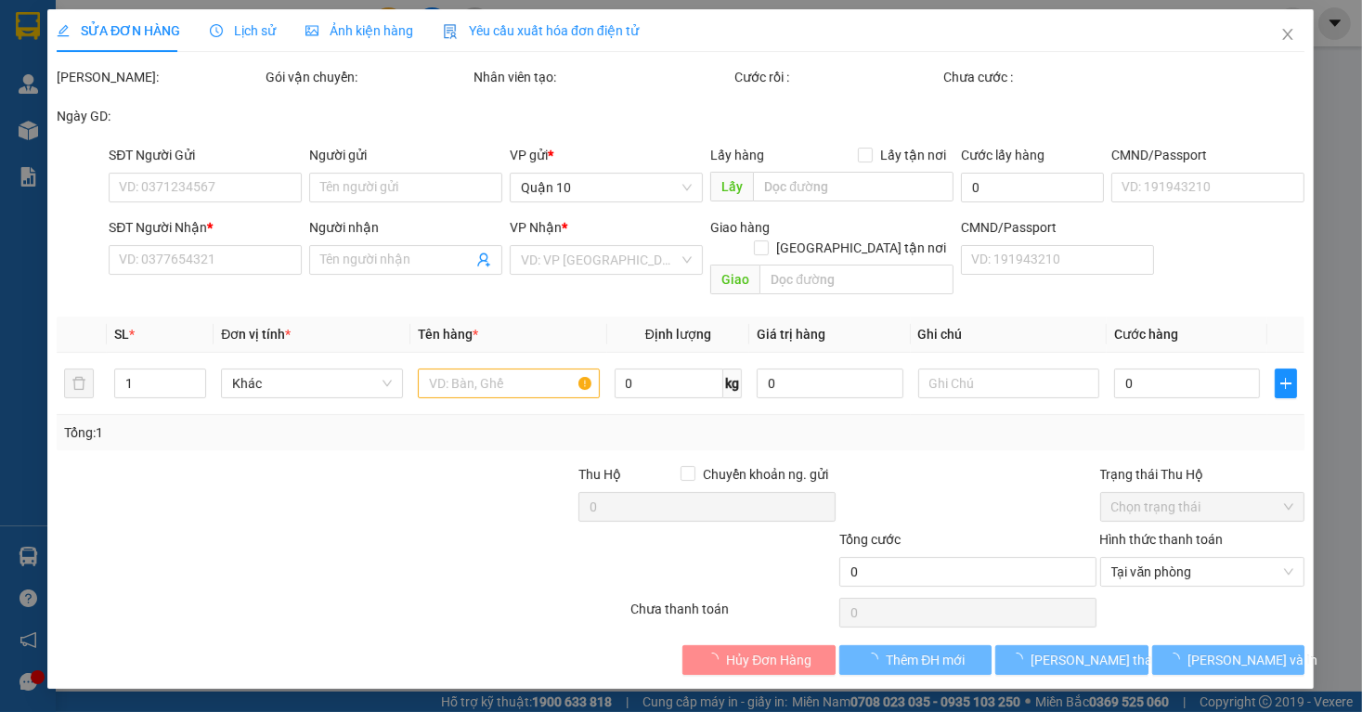
type input "082186000179"
type input "40.000"
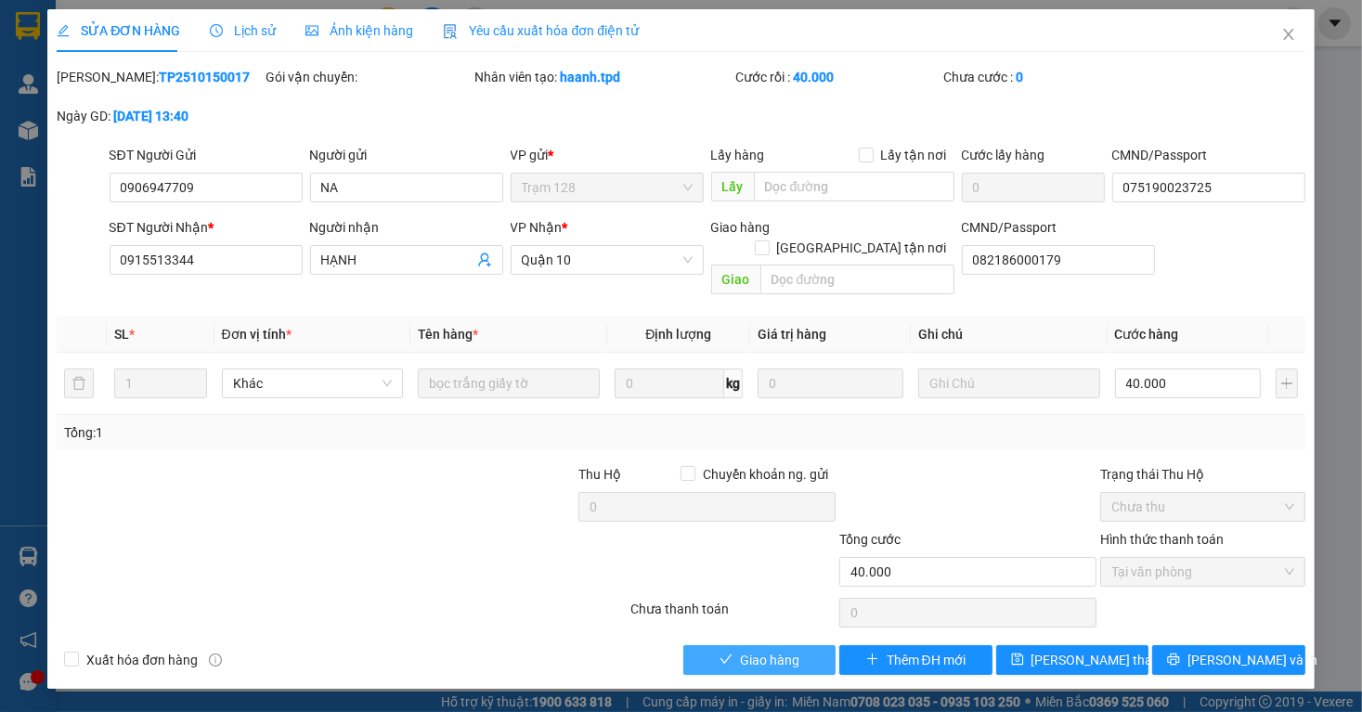
click at [762, 650] on span "Giao hàng" at bounding box center [769, 660] width 59 height 20
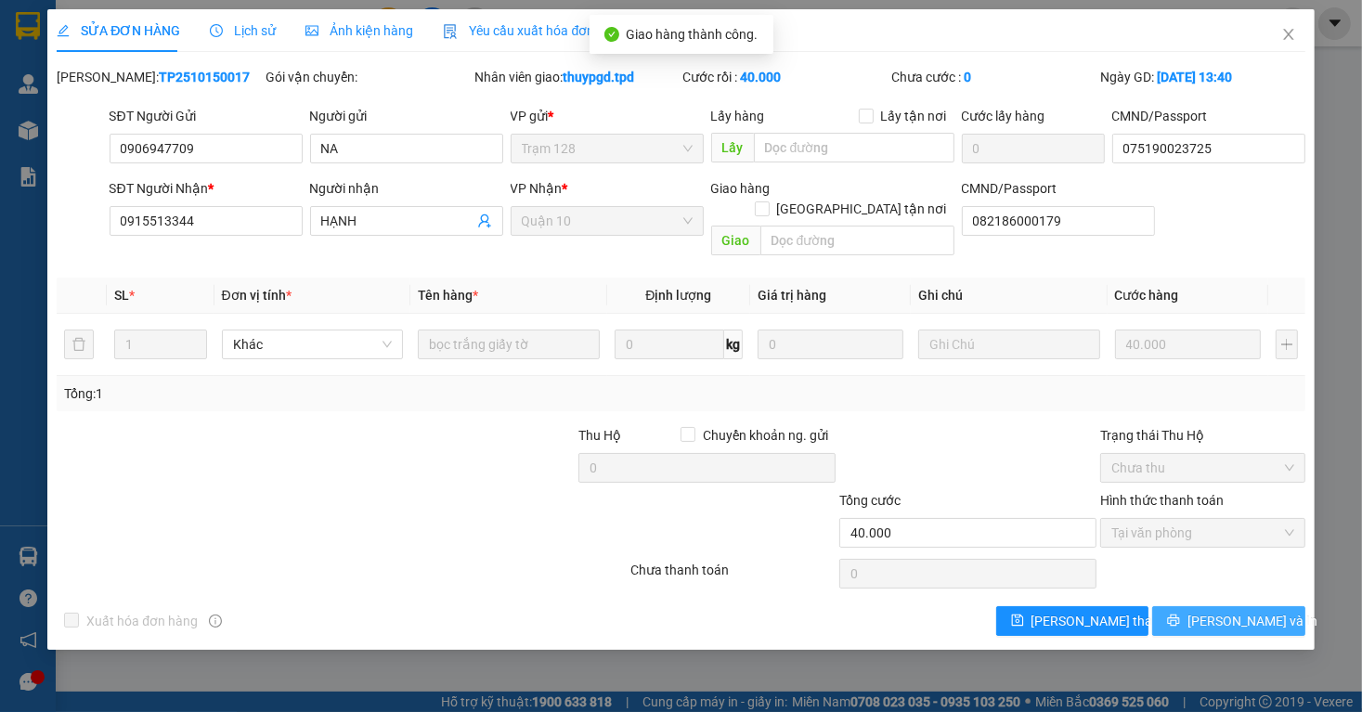
click at [1224, 611] on span "[PERSON_NAME] và In" at bounding box center [1253, 621] width 130 height 20
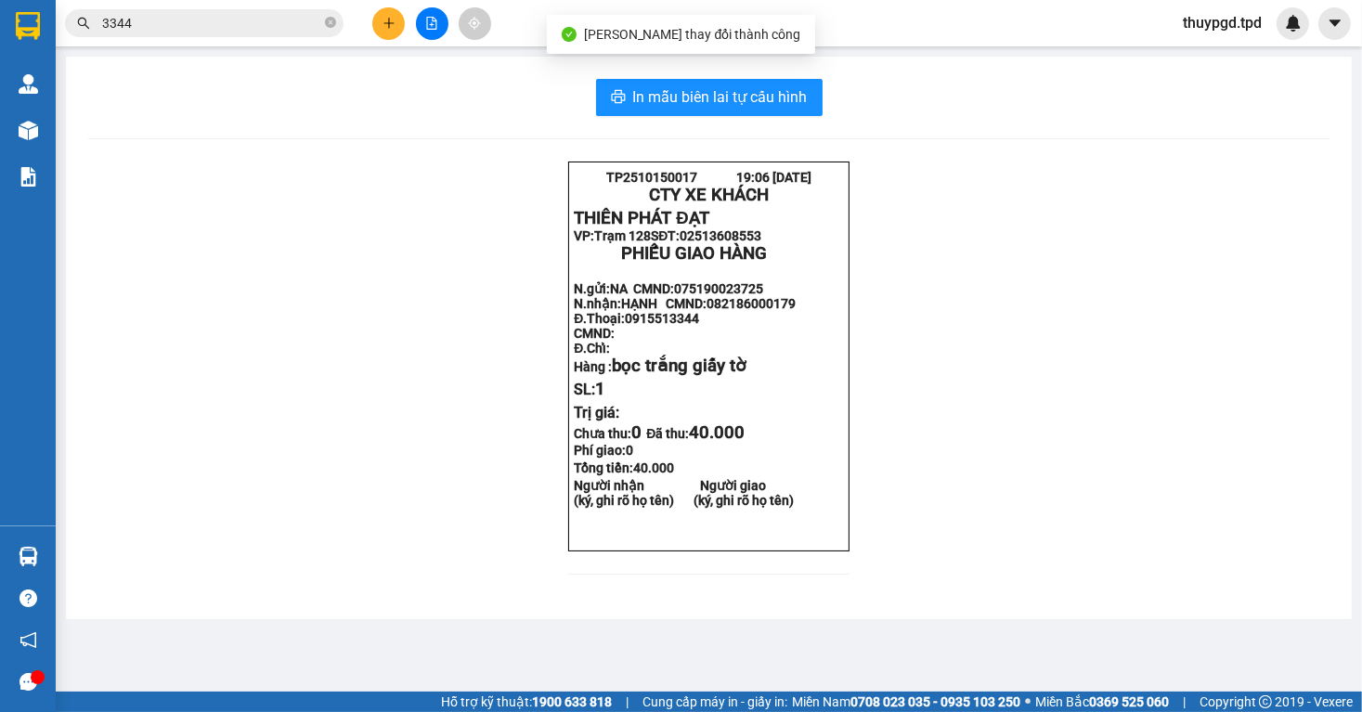
click at [807, 75] on div "In mẫu biên lai tự cấu hình TP2510150017 19:06 [DATE] CTY XE KHÁCH THIÊN PHÁT …" at bounding box center [709, 338] width 1286 height 563
click at [806, 95] on span "In mẫu biên lai tự cấu hình" at bounding box center [720, 96] width 175 height 23
click at [405, 17] on div at bounding box center [431, 23] width 139 height 33
click at [389, 22] on icon "plus" at bounding box center [389, 23] width 13 height 13
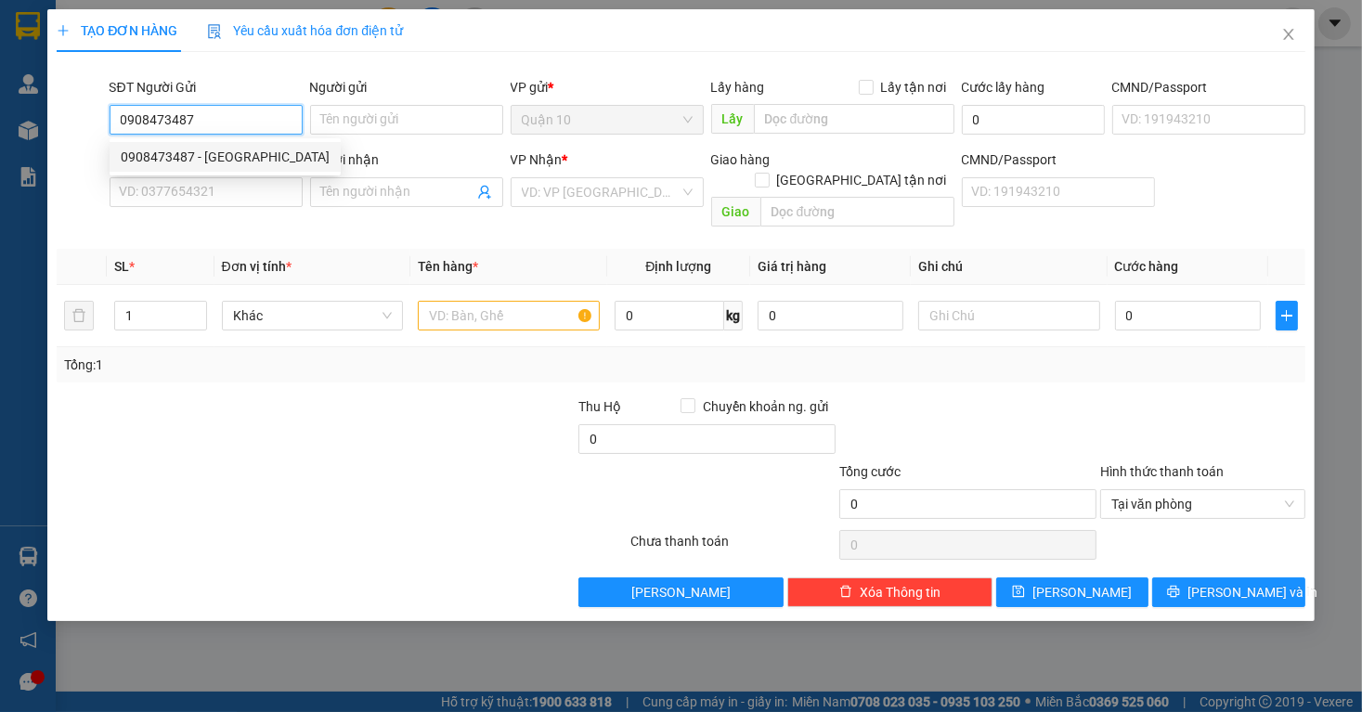
type input "0908473487"
click at [293, 174] on div "0908473487 0908473487 - [GEOGRAPHIC_DATA]" at bounding box center [225, 156] width 231 height 37
click at [251, 116] on input "0908473487" at bounding box center [206, 120] width 193 height 30
click at [286, 166] on div "0908473487 - [GEOGRAPHIC_DATA]" at bounding box center [225, 157] width 209 height 20
type input "[PERSON_NAME]"
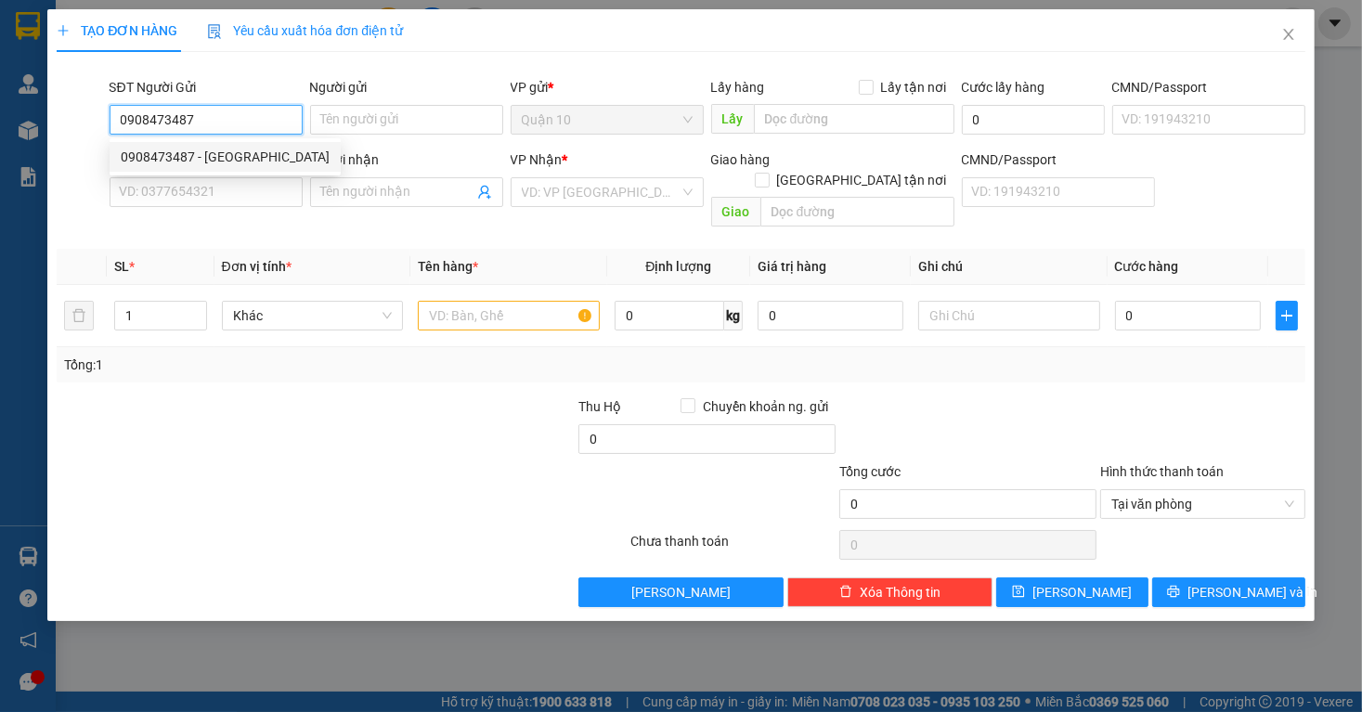
type input "079082012163"
type input "0355800795"
type input "[PERSON_NAME]"
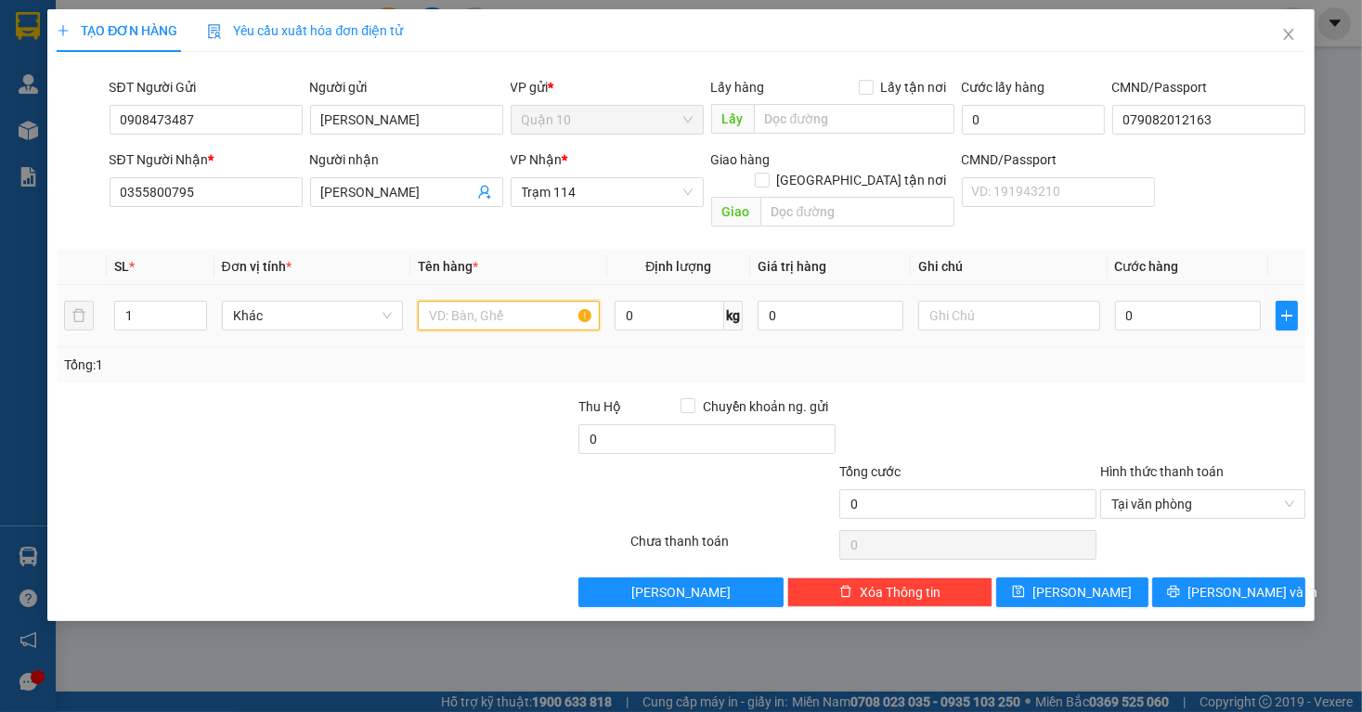
click at [488, 301] on input "text" at bounding box center [509, 316] width 182 height 30
type input "THÙNG GIẤY NÂU BK ĐỎ"
type input "3.000.000"
drag, startPoint x: 1195, startPoint y: 275, endPoint x: 1183, endPoint y: 301, distance: 28.7
click at [1195, 285] on td "0" at bounding box center [1188, 316] width 161 height 62
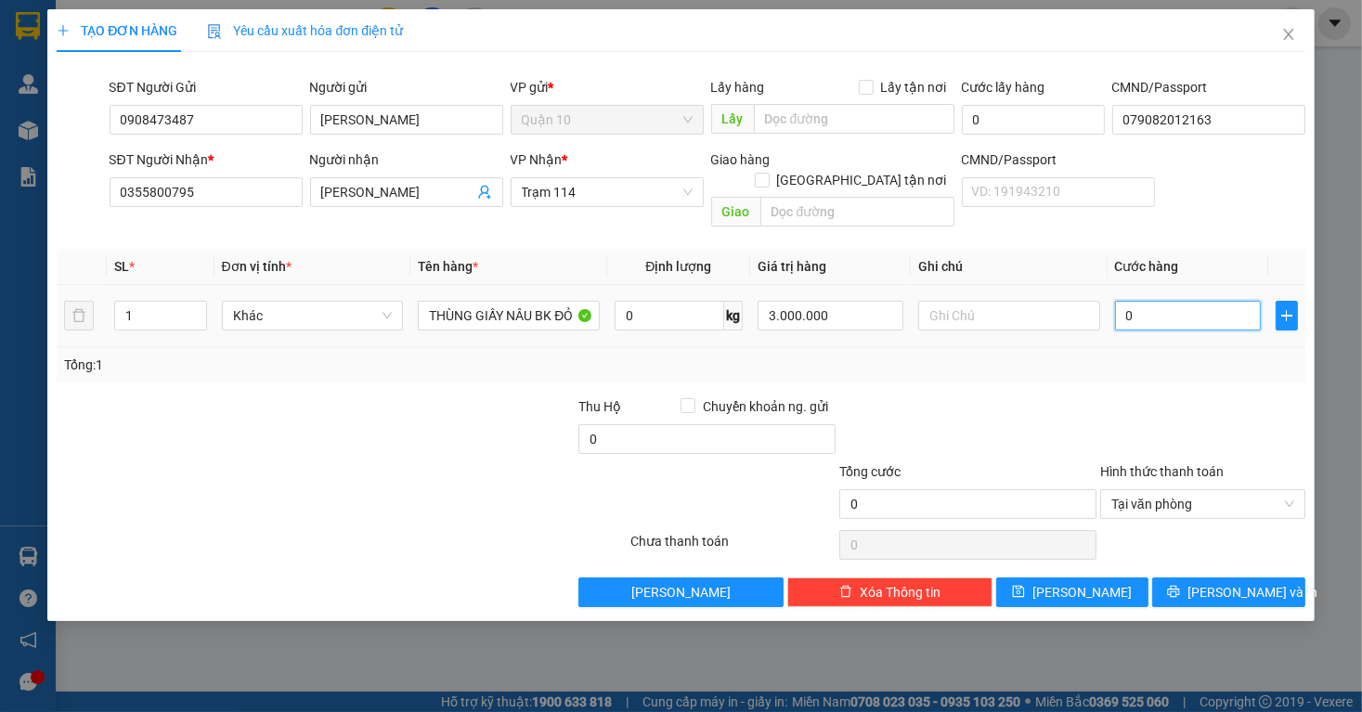
click at [1183, 301] on input "0" at bounding box center [1188, 316] width 146 height 30
type input "6"
type input "60"
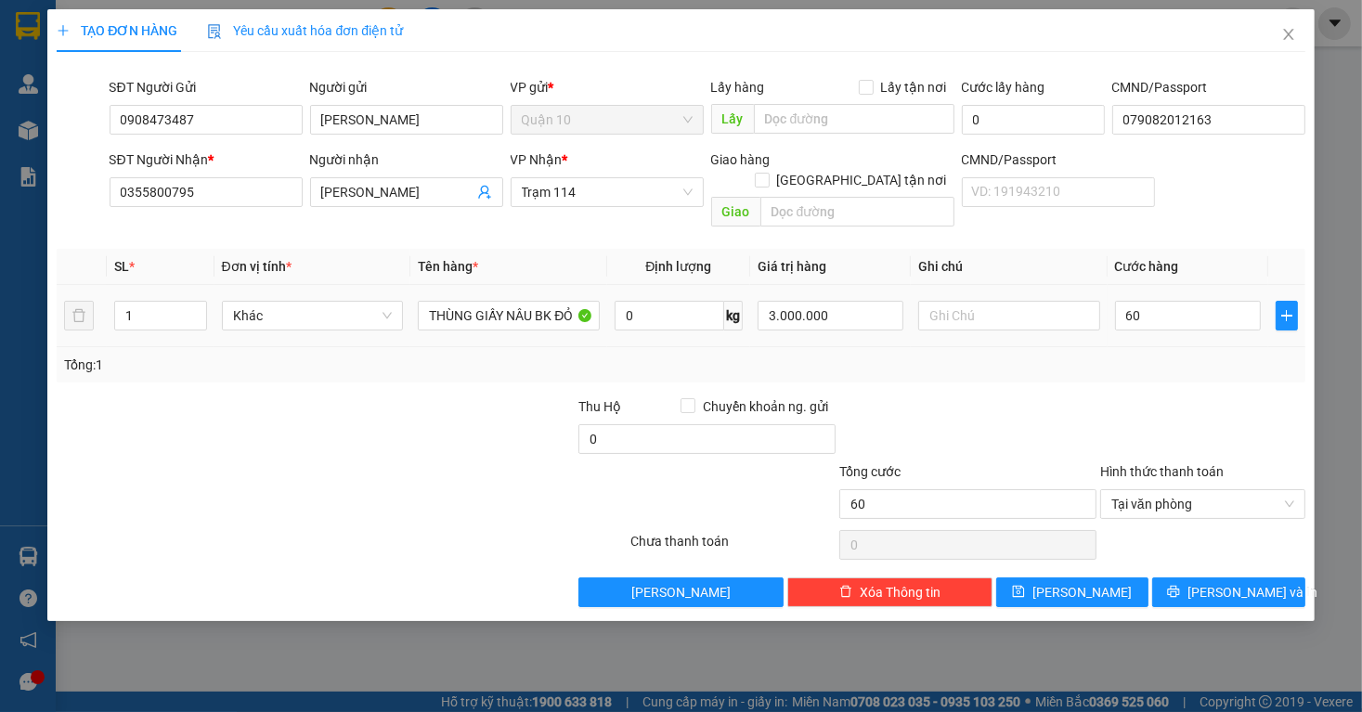
type input "60.000"
click at [1262, 397] on div at bounding box center [1203, 429] width 209 height 65
click at [1220, 582] on span "[PERSON_NAME] và In" at bounding box center [1253, 592] width 130 height 20
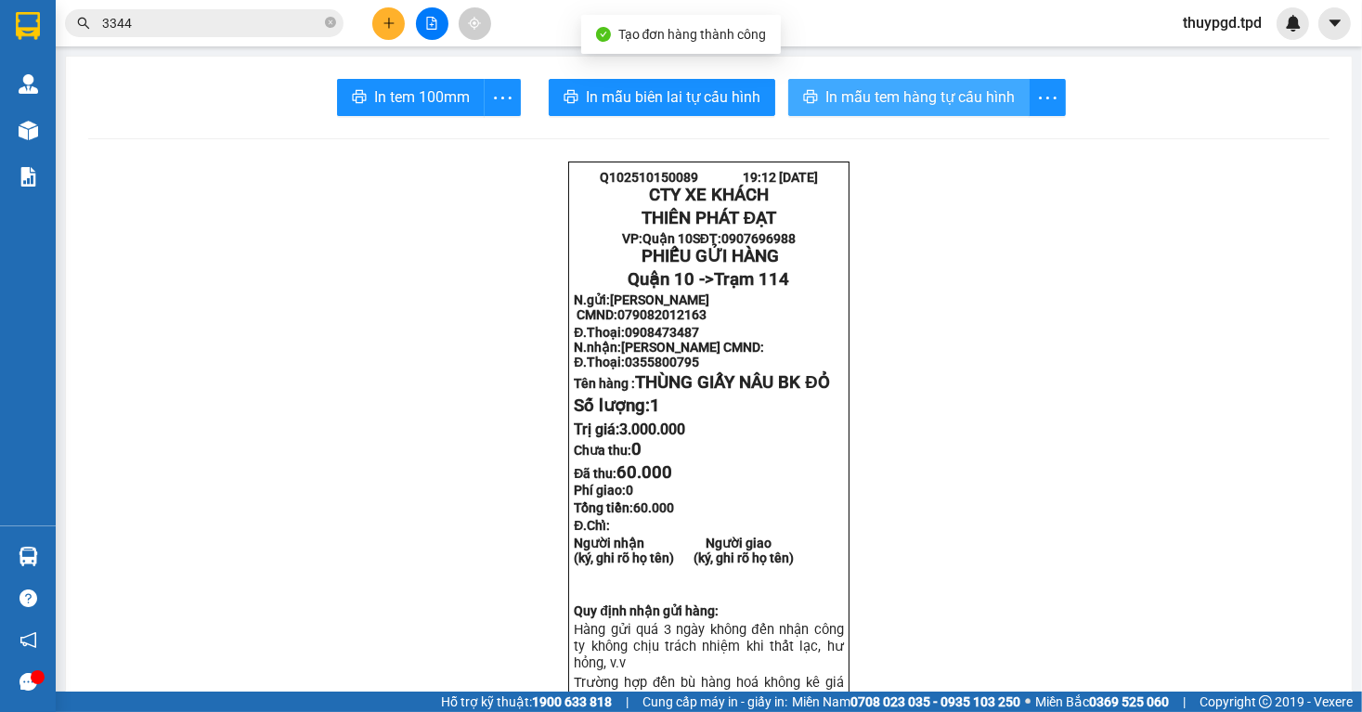
click at [977, 97] on span "In mẫu tem hàng tự cấu hình" at bounding box center [920, 96] width 189 height 23
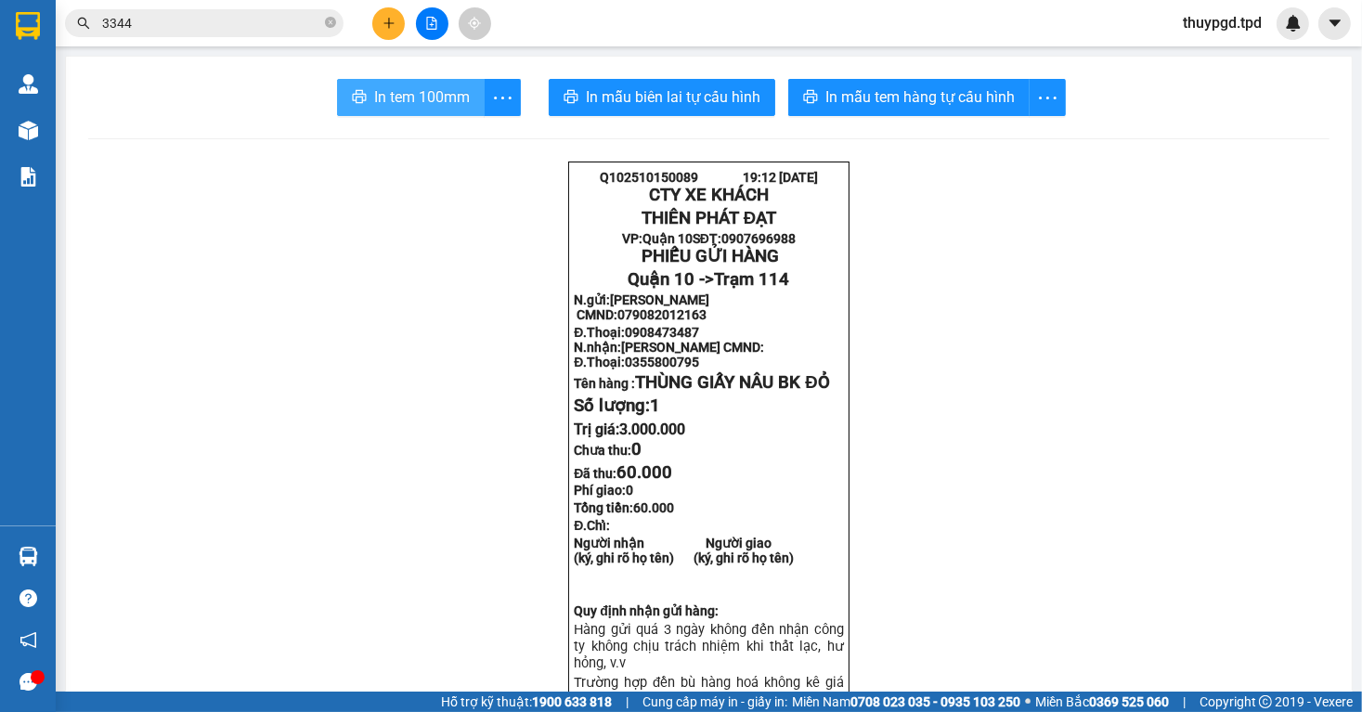
click at [437, 113] on button "In tem 100mm" at bounding box center [411, 97] width 148 height 37
click at [389, 7] on button at bounding box center [388, 23] width 33 height 33
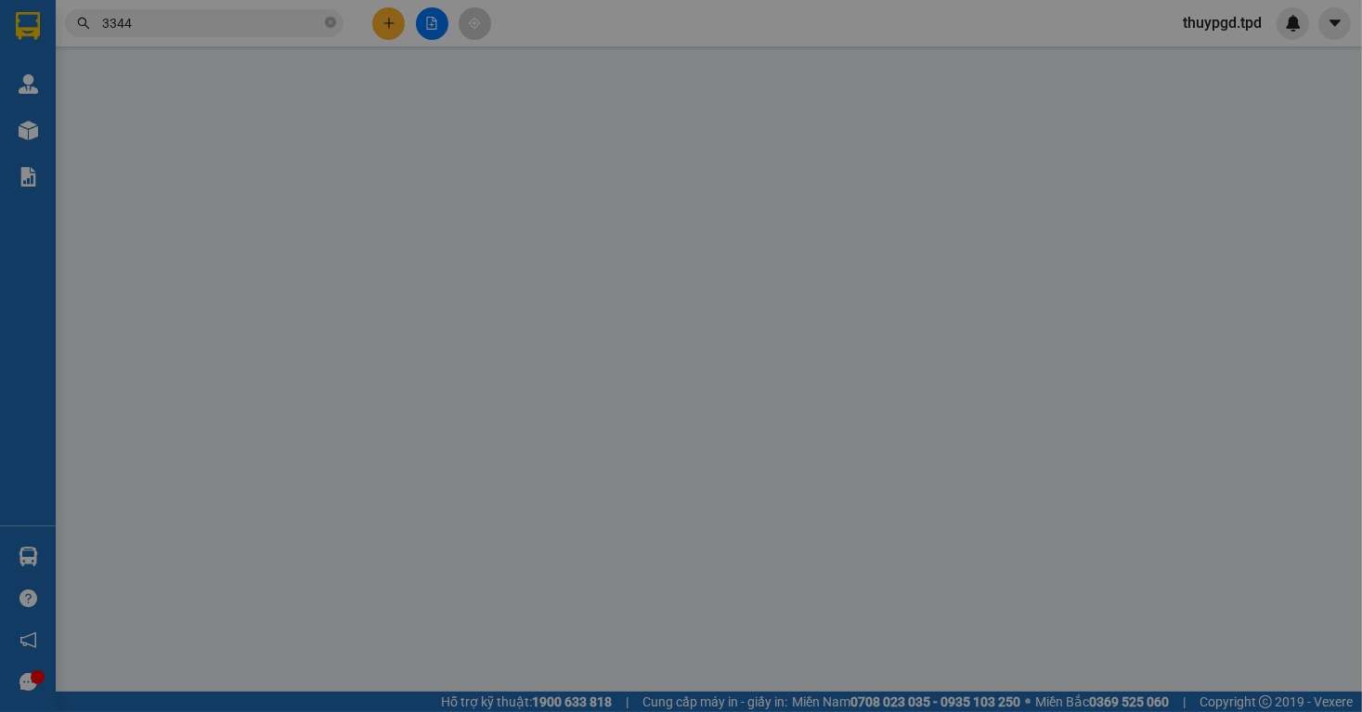
click at [389, 11] on div "Yêu cầu xuất hóa đơn điện tử" at bounding box center [305, 30] width 196 height 43
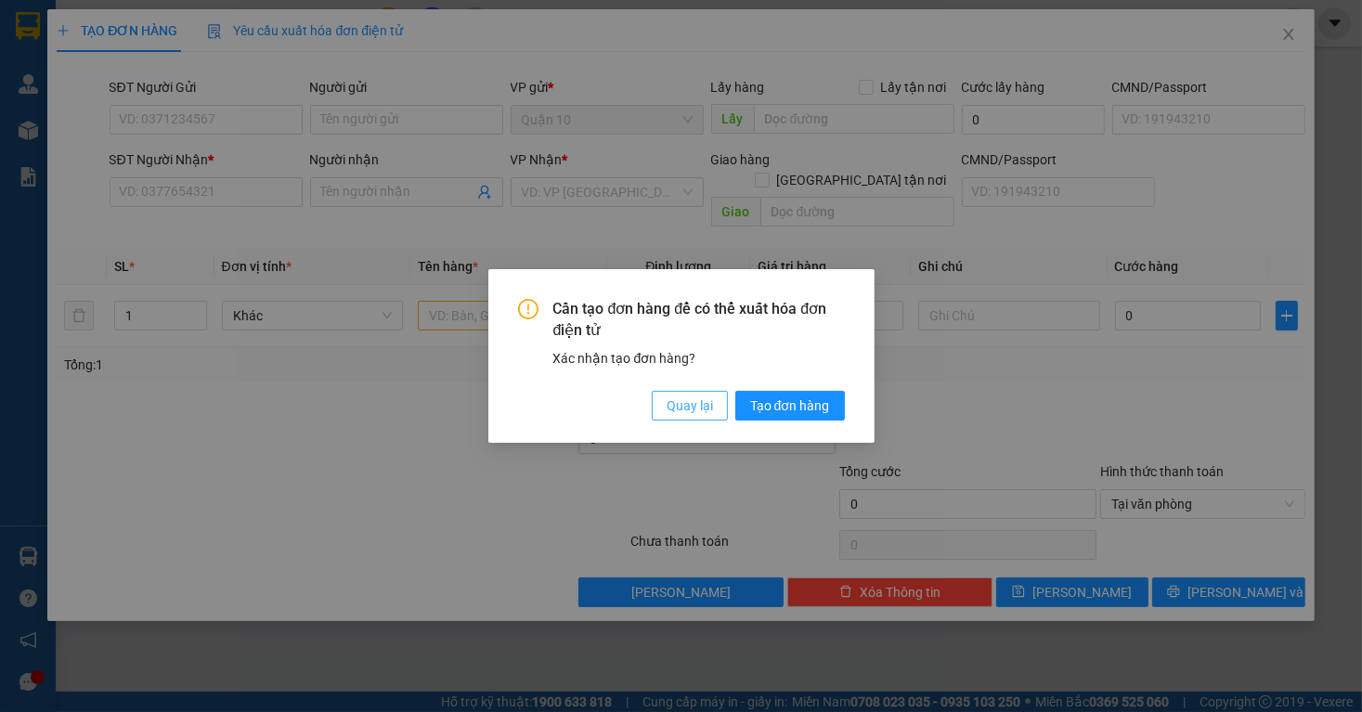
click at [671, 404] on span "Quay lại" at bounding box center [690, 406] width 46 height 20
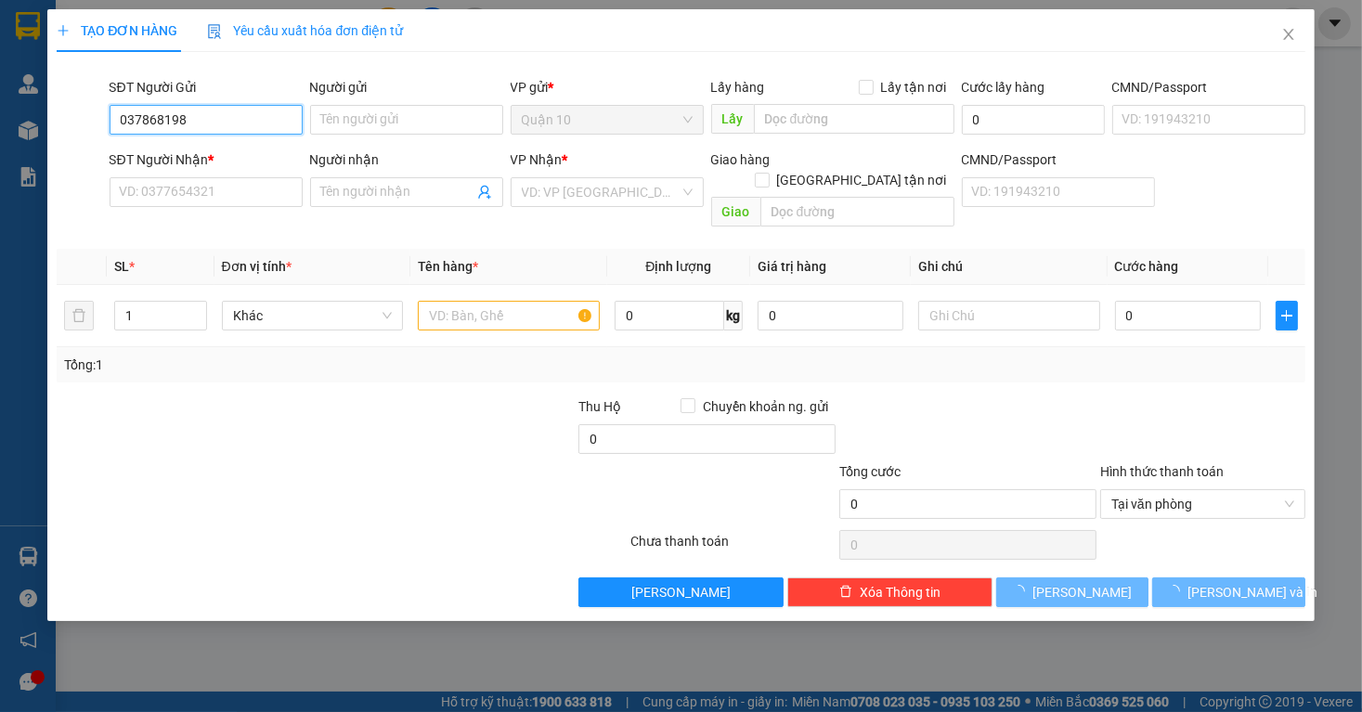
type input "0378681989"
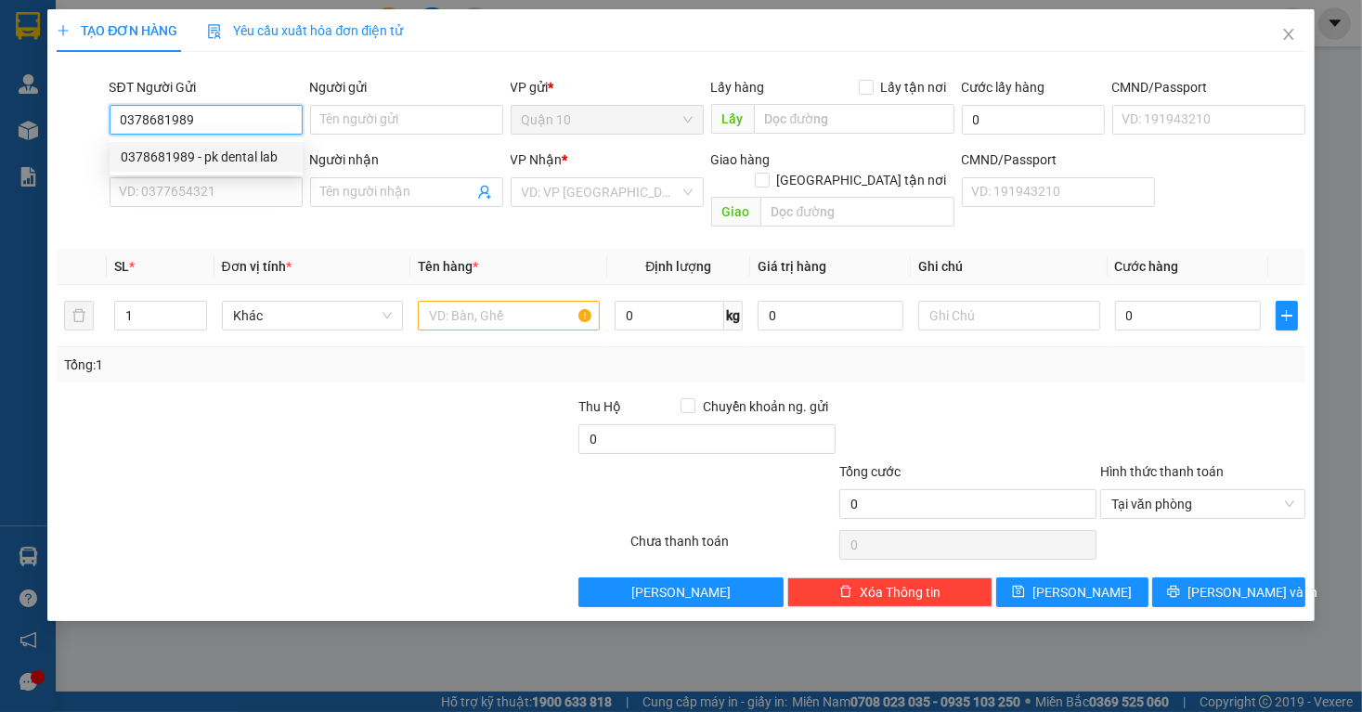
click at [265, 151] on div "0378681989 - pk dental lab" at bounding box center [206, 157] width 171 height 20
type input "pk dental lab"
type input "241431788"
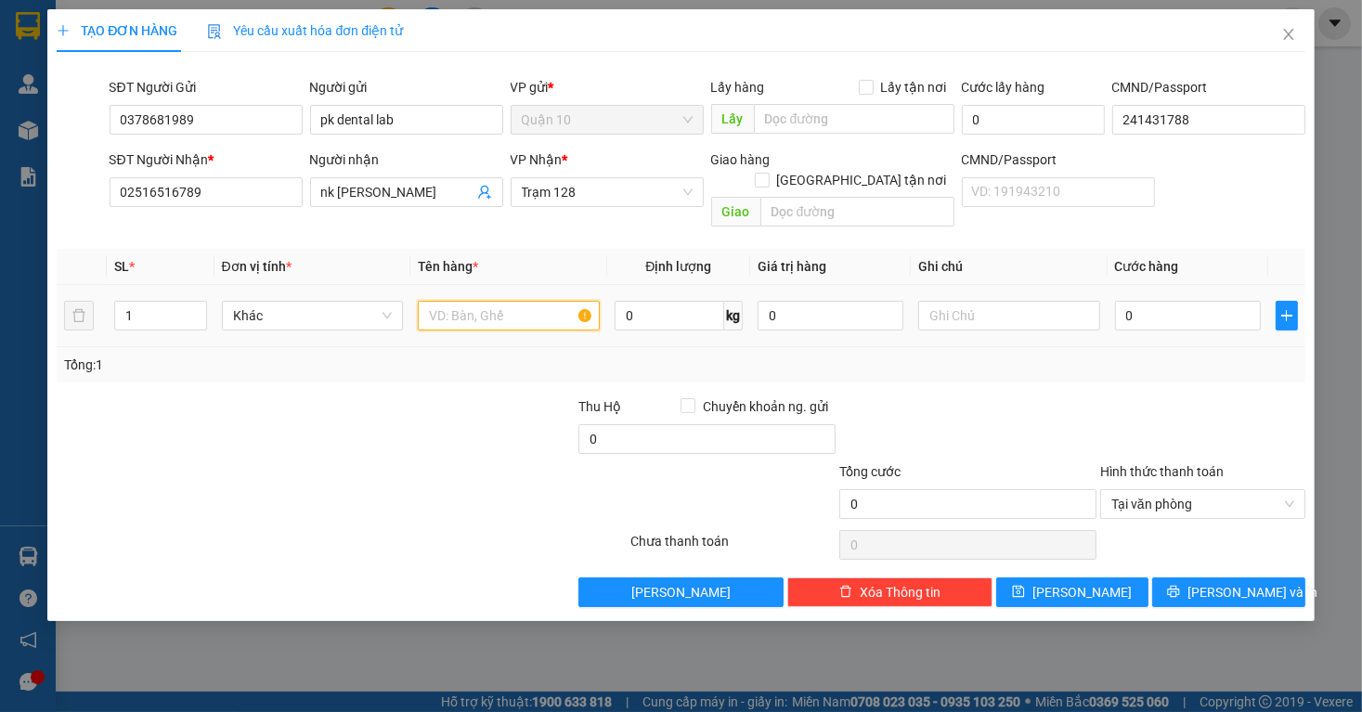
click at [510, 301] on input "text" at bounding box center [509, 316] width 182 height 30
click at [1237, 410] on div at bounding box center [1203, 429] width 209 height 65
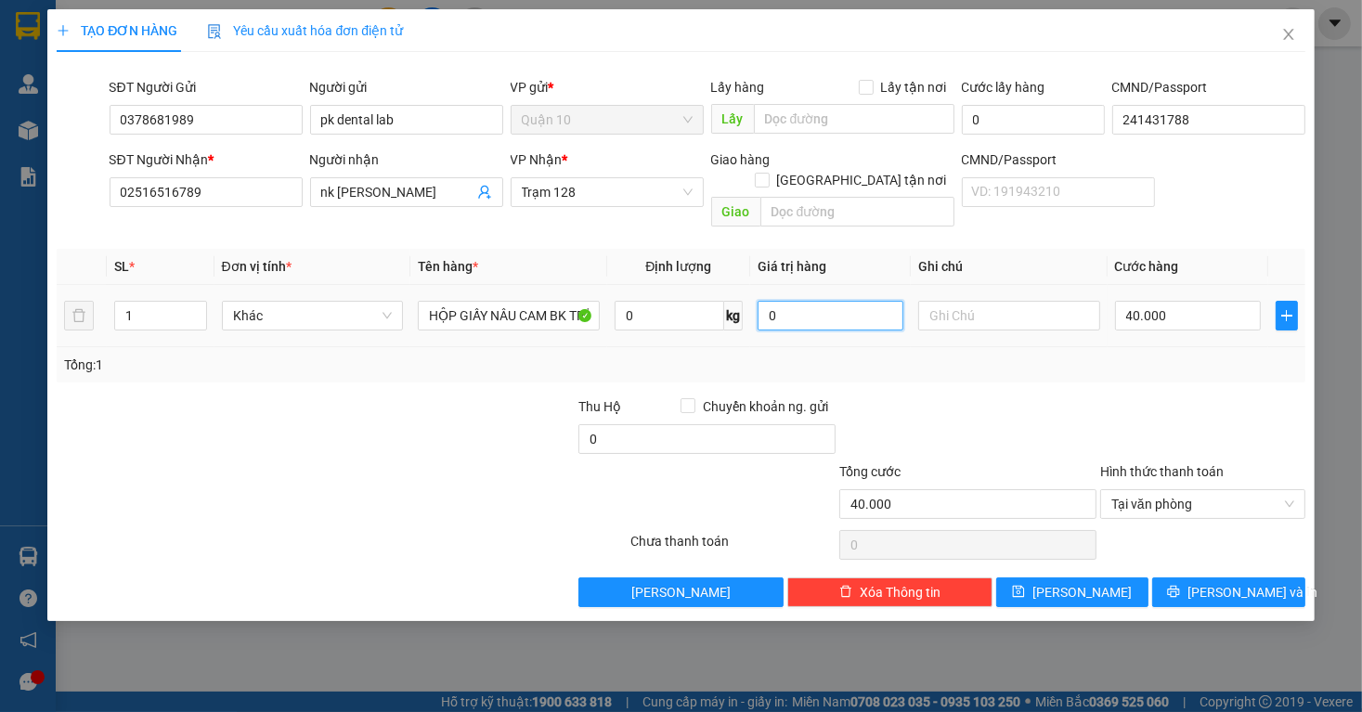
click at [603, 315] on tr "1 Khác HỘP GIẤY NÂU CAM BK TRẮNG 0 kg 0 40.000" at bounding box center [681, 316] width 1248 height 62
click at [1222, 582] on span "[PERSON_NAME] và In" at bounding box center [1253, 592] width 130 height 20
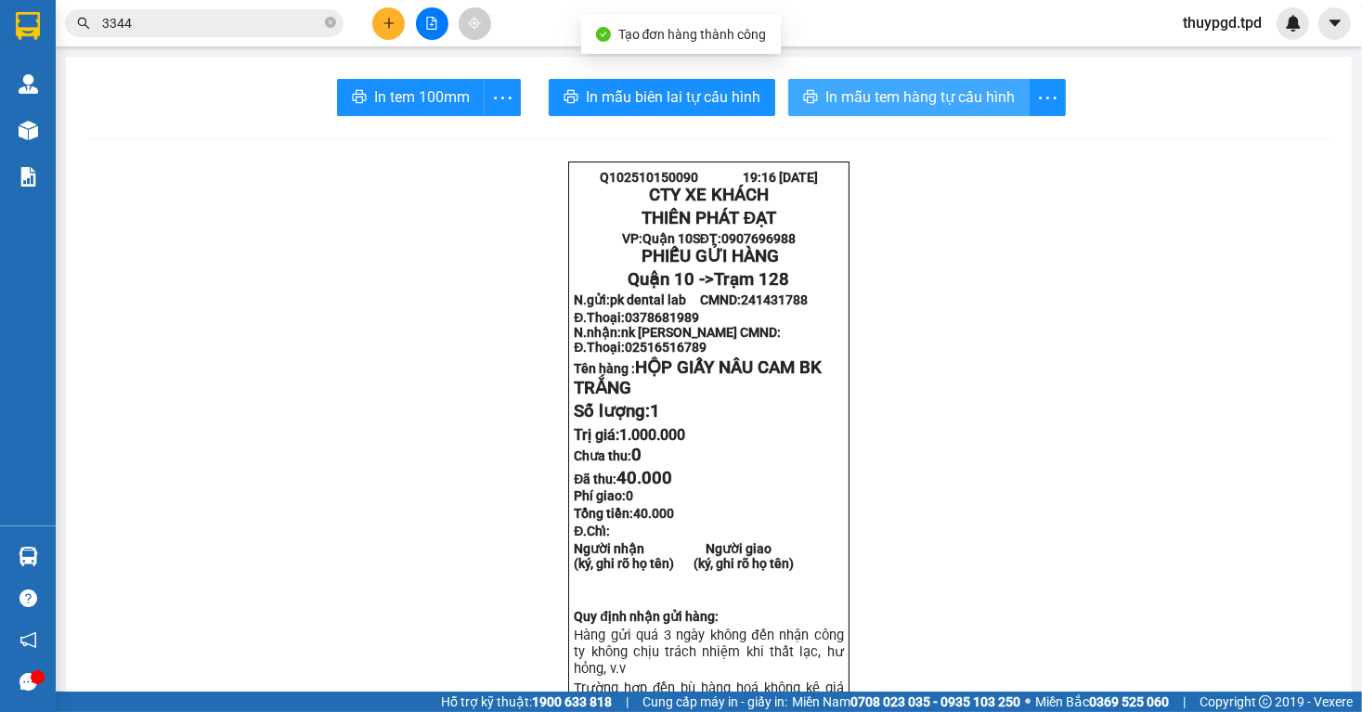
click at [943, 111] on button "In mẫu tem hàng tự cấu hình" at bounding box center [908, 97] width 241 height 37
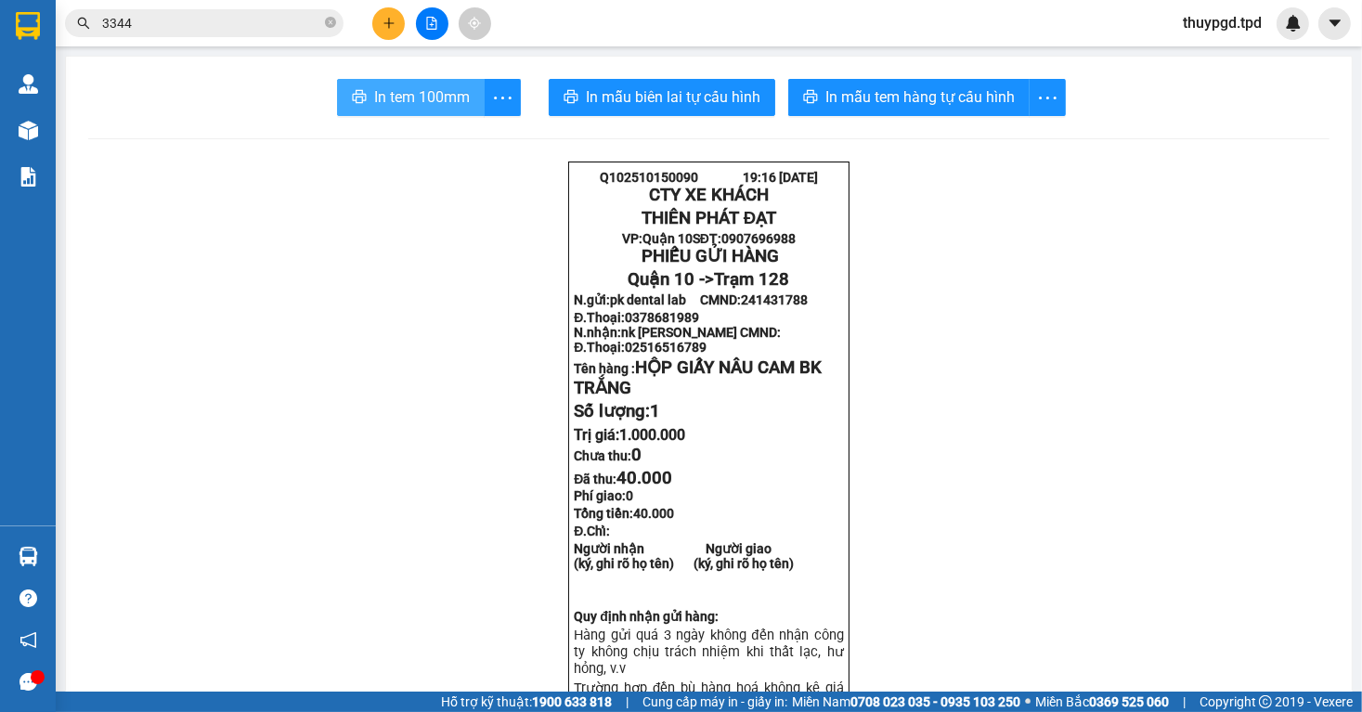
click at [465, 90] on button "In tem 100mm" at bounding box center [411, 97] width 148 height 37
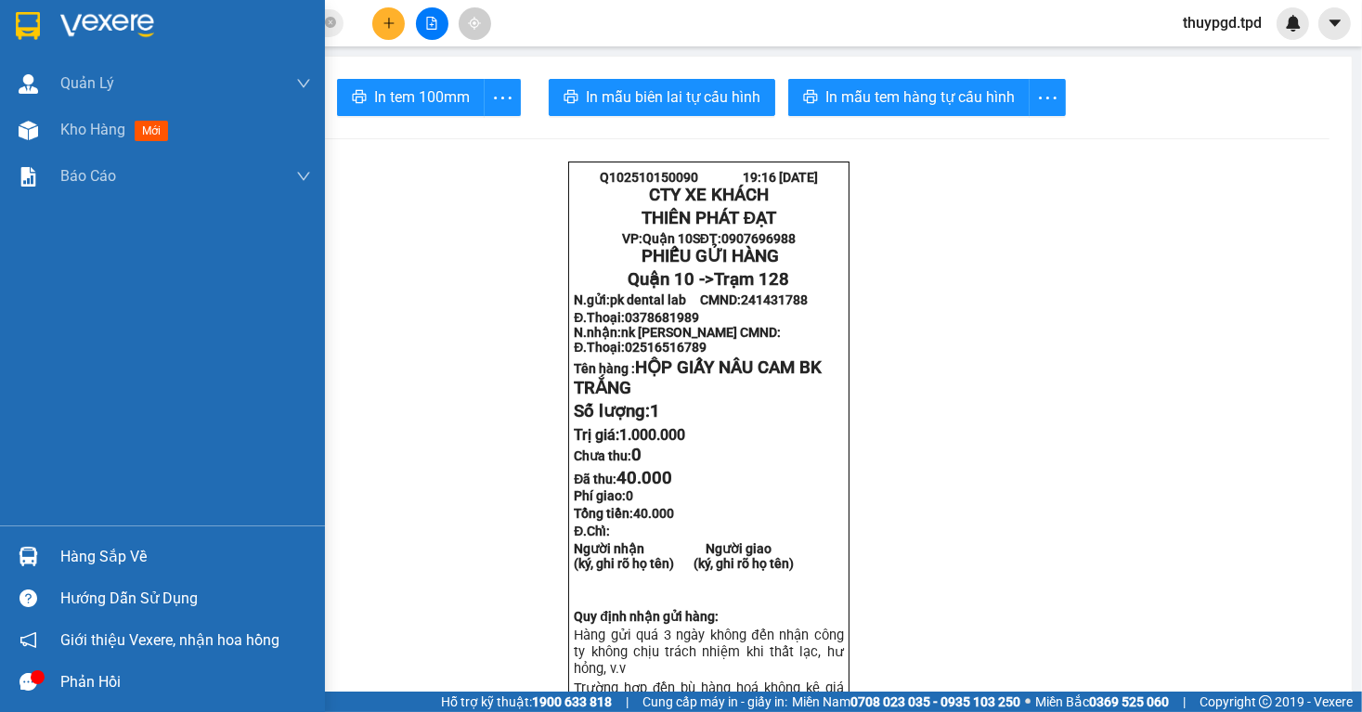
click at [63, 568] on div "Hàng sắp về" at bounding box center [185, 557] width 251 height 28
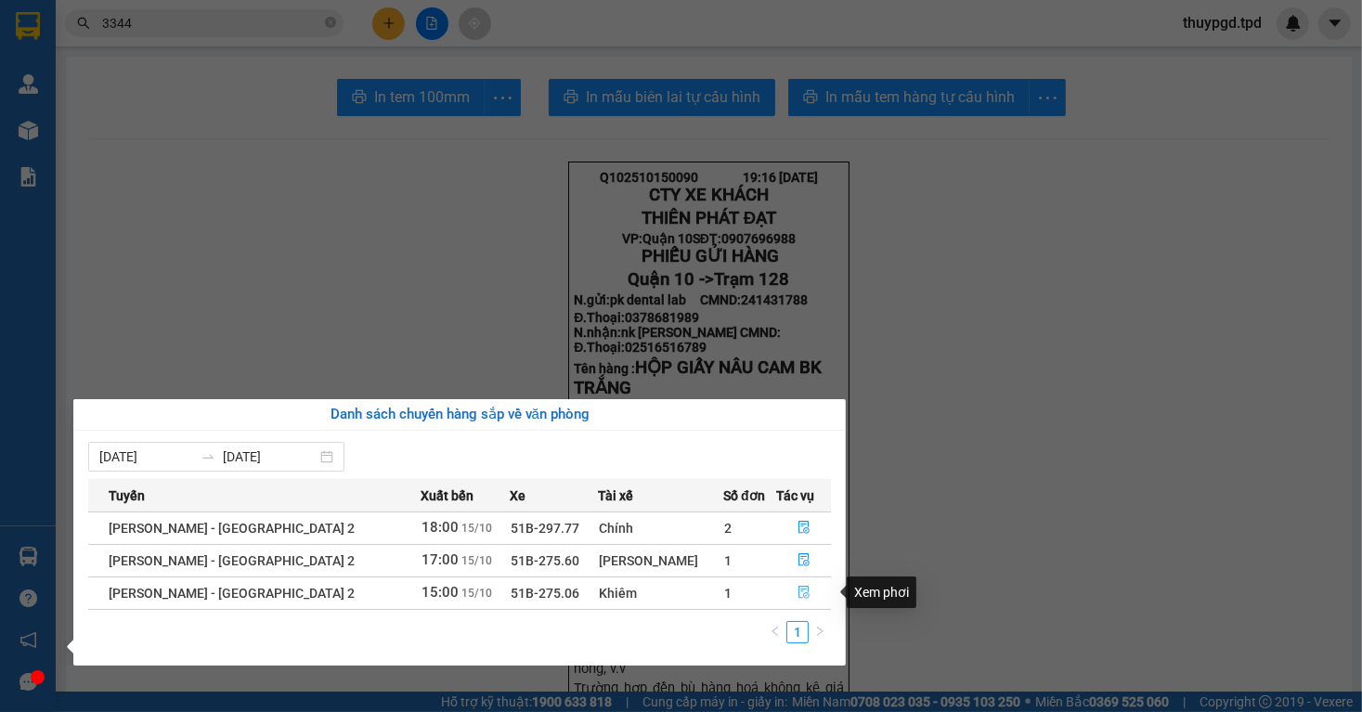
click at [788, 583] on button "button" at bounding box center [804, 594] width 54 height 30
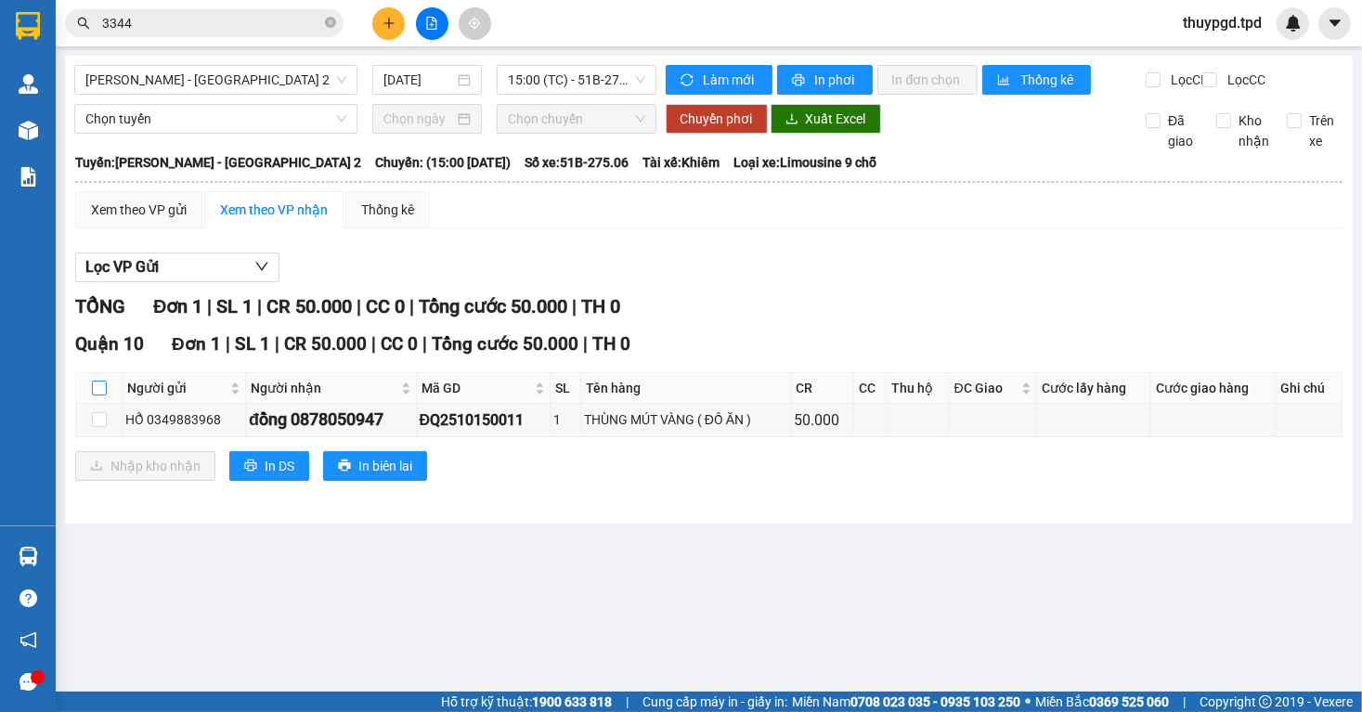
click at [97, 396] on input "checkbox" at bounding box center [99, 388] width 15 height 15
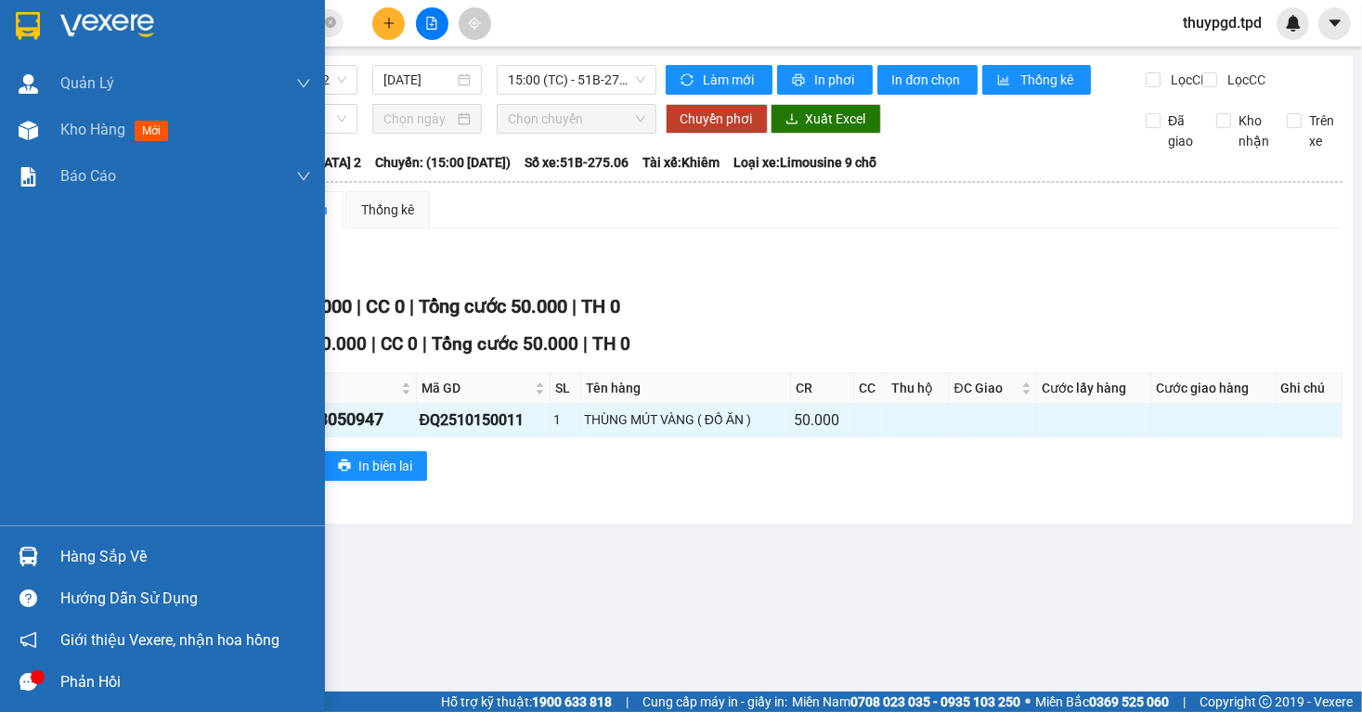
click at [33, 543] on div at bounding box center [28, 557] width 33 height 33
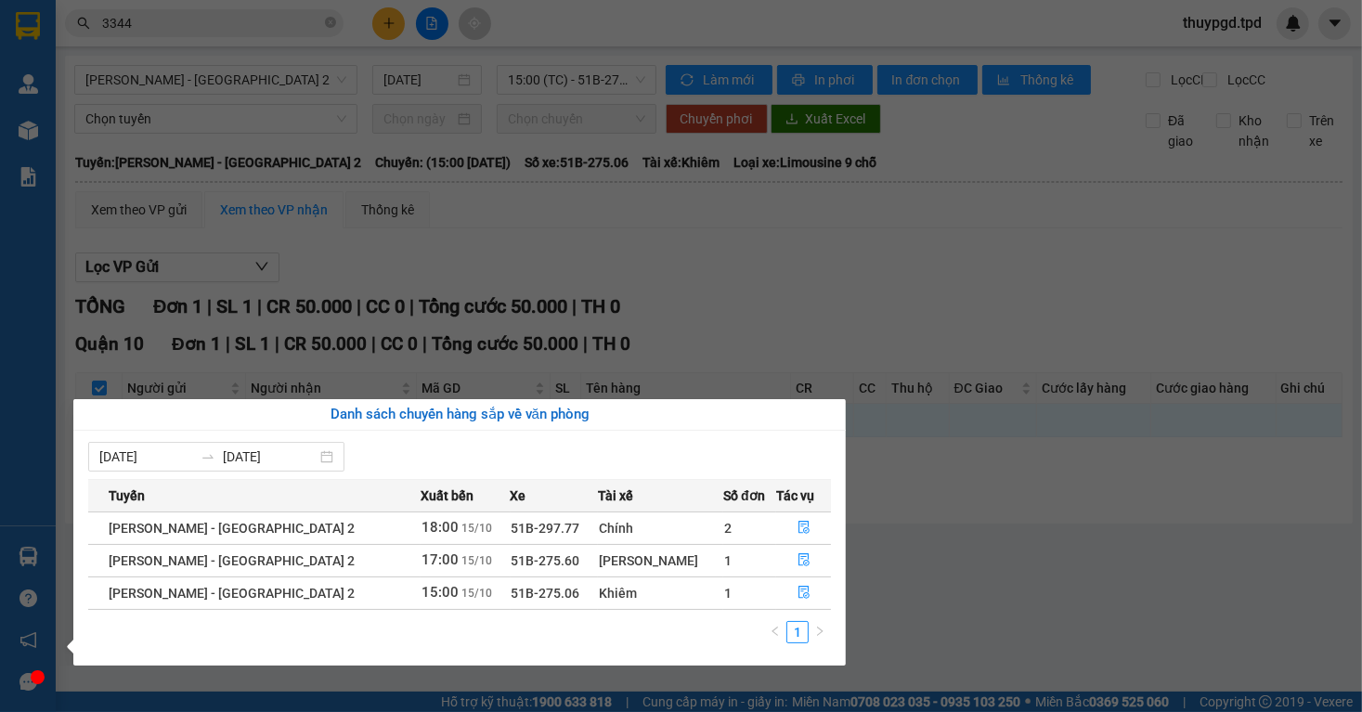
click at [938, 523] on section "Kết quả tìm kiếm ( 164 ) Bộ lọc Mã ĐH Trạng thái Món hàng Thu hộ Tổng cước Chưa…" at bounding box center [681, 356] width 1362 height 712
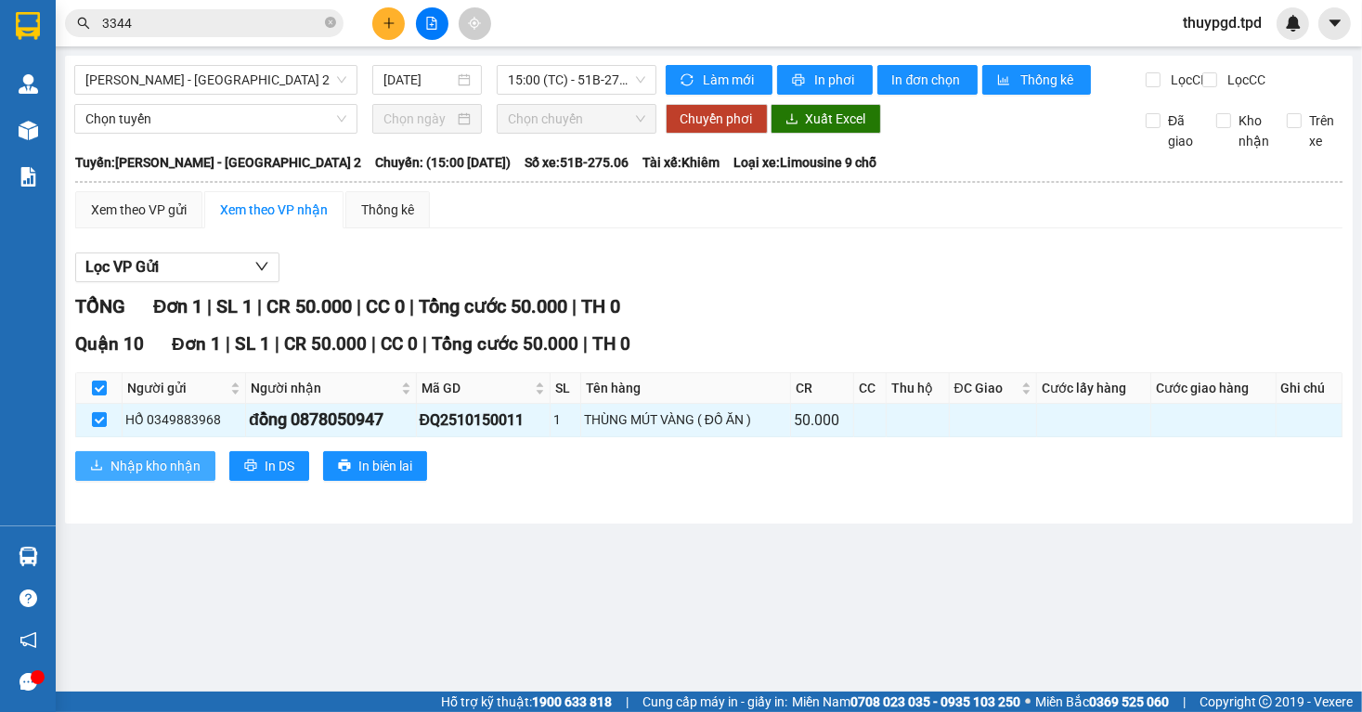
click at [151, 476] on span "Nhập kho nhận" at bounding box center [156, 466] width 90 height 20
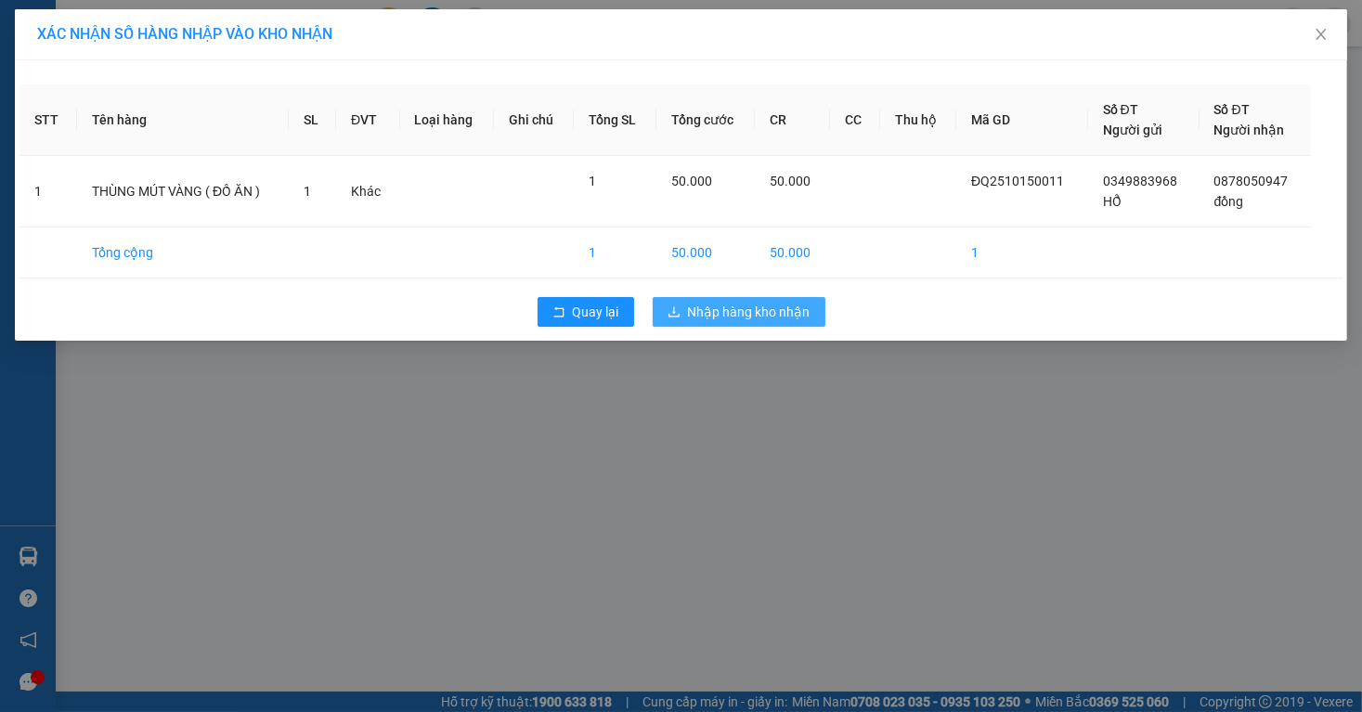
click at [799, 309] on span "Nhập hàng kho nhận" at bounding box center [749, 312] width 123 height 20
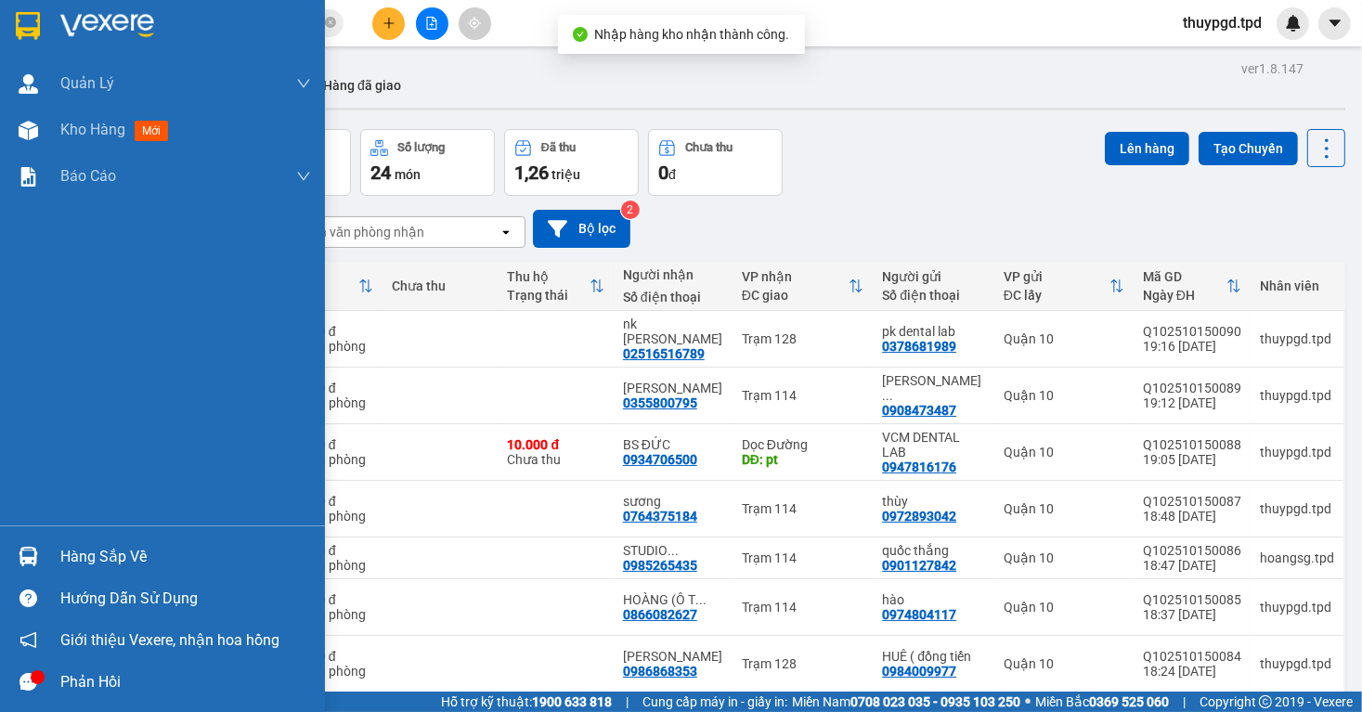
click at [24, 561] on img at bounding box center [29, 557] width 20 height 20
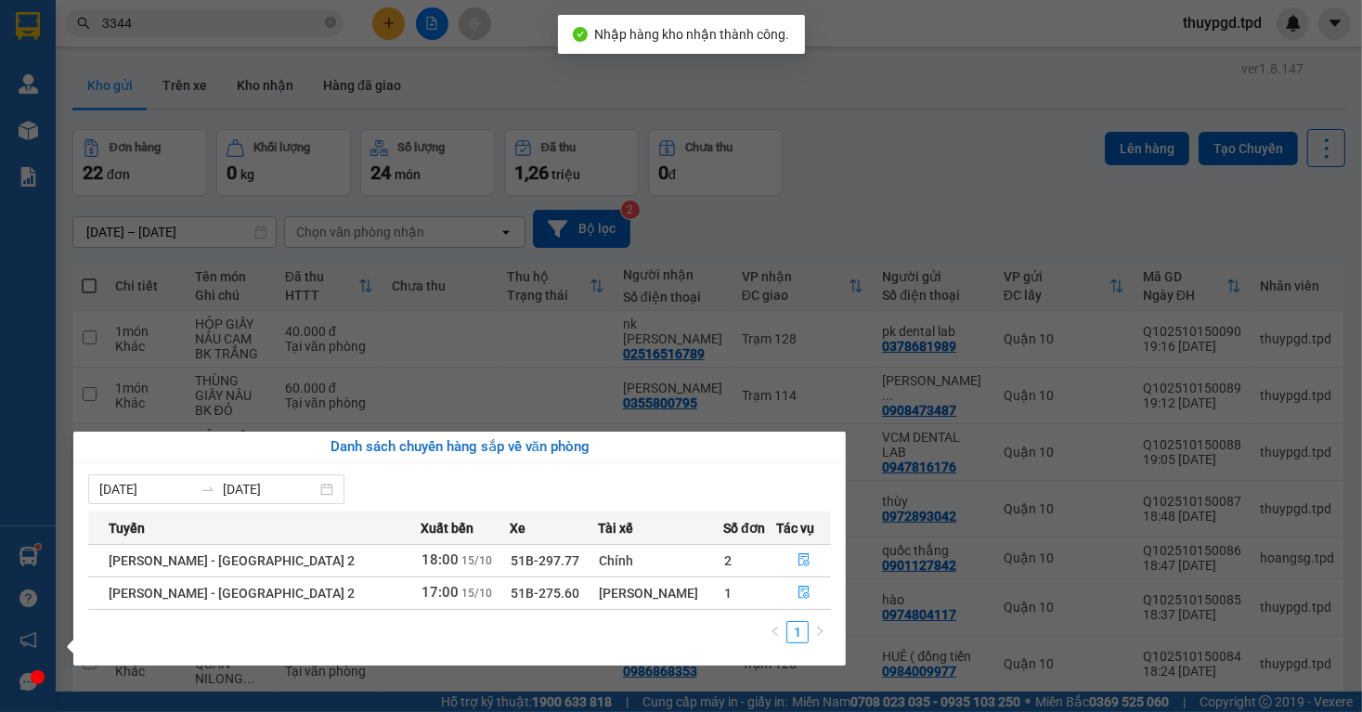
click at [749, 397] on section "Kết quả tìm kiếm ( 164 ) Bộ lọc Mã ĐH Trạng thái Món hàng Thu hộ Tổng cước Chưa…" at bounding box center [681, 356] width 1362 height 712
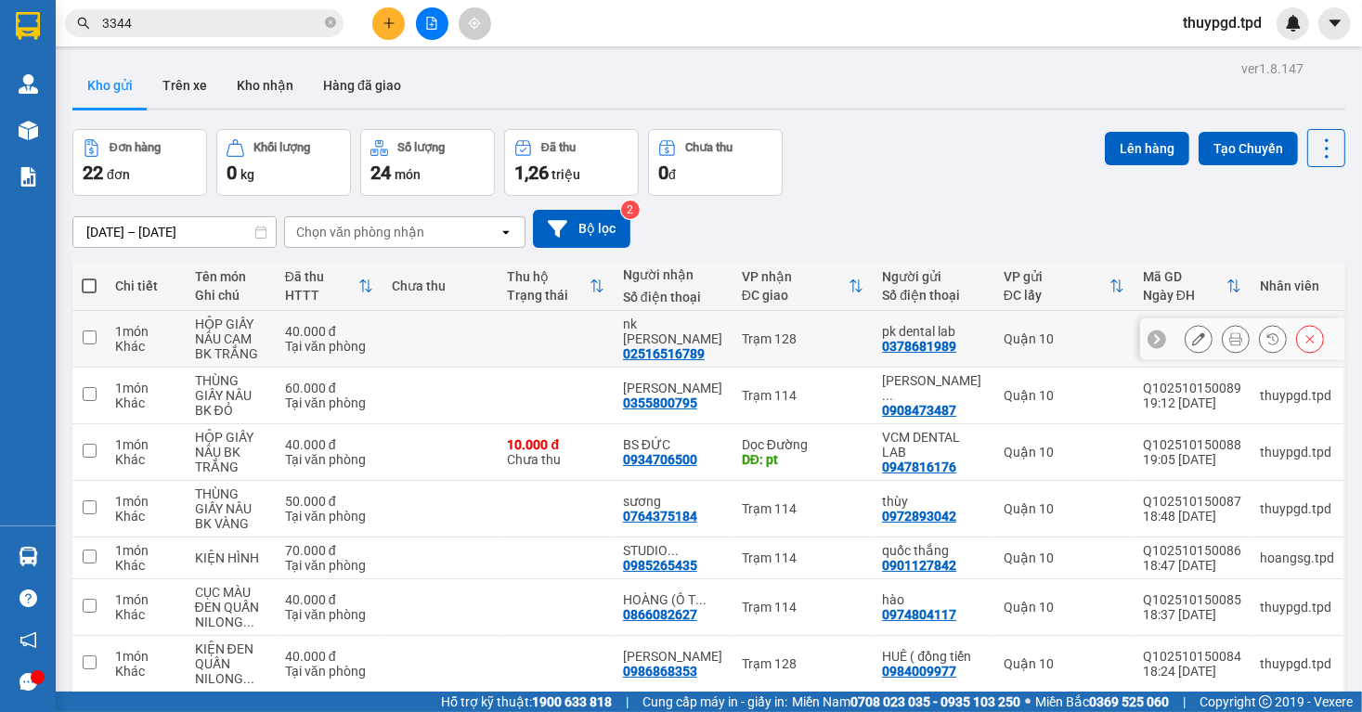
click at [825, 337] on div "Trạm 128" at bounding box center [803, 339] width 122 height 15
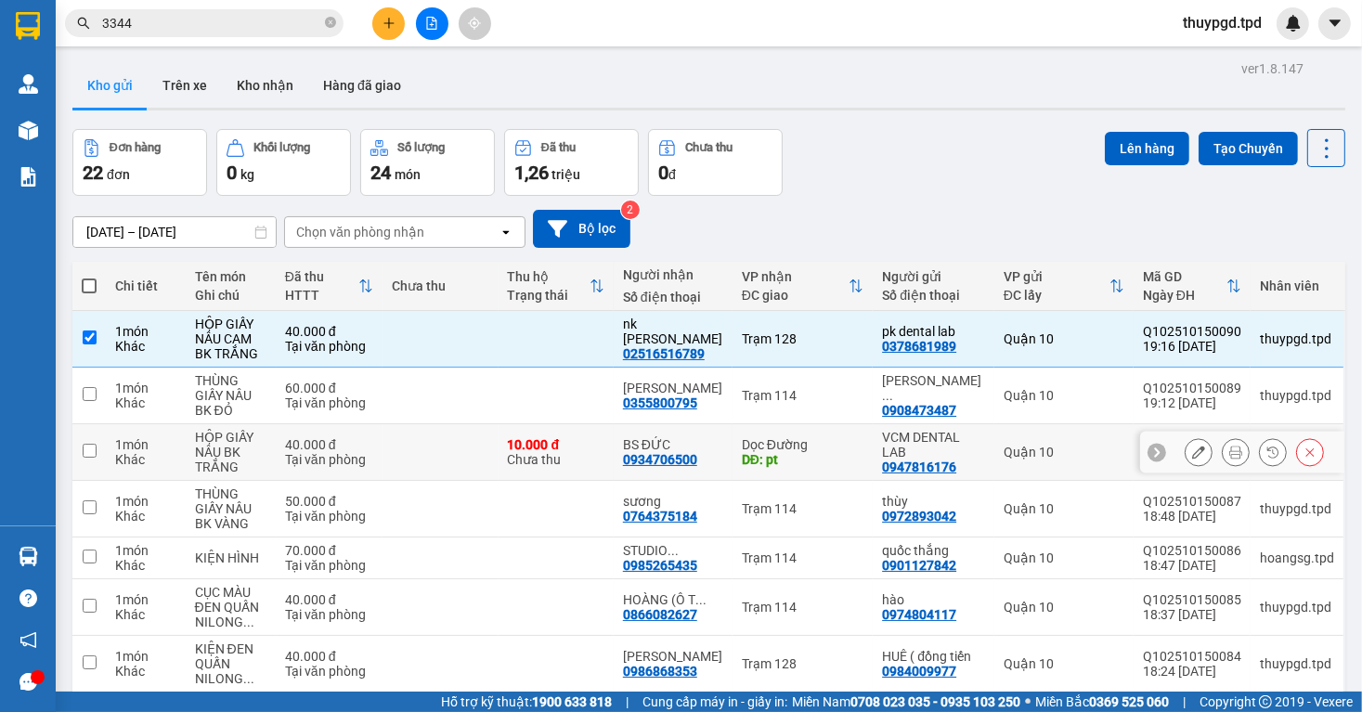
click at [810, 460] on div "DĐ: pt" at bounding box center [803, 459] width 122 height 15
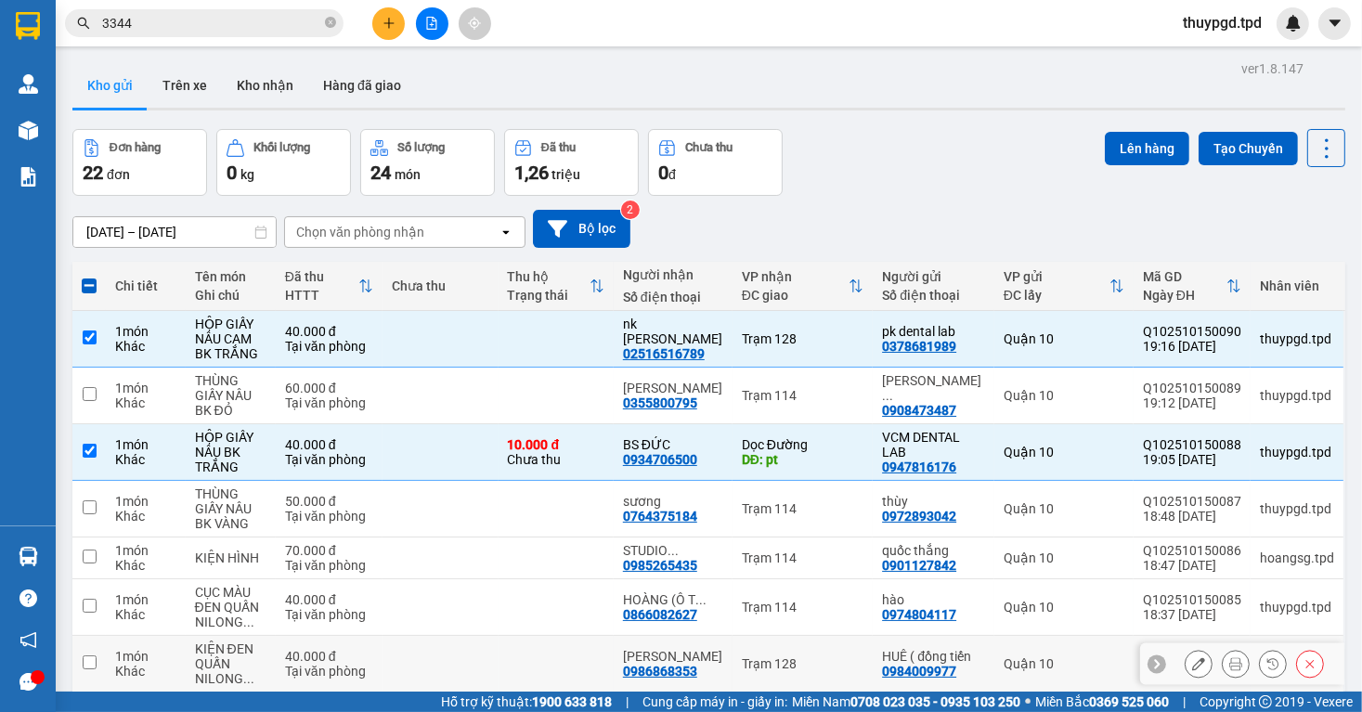
click at [801, 636] on td "Trạm 128" at bounding box center [803, 664] width 140 height 57
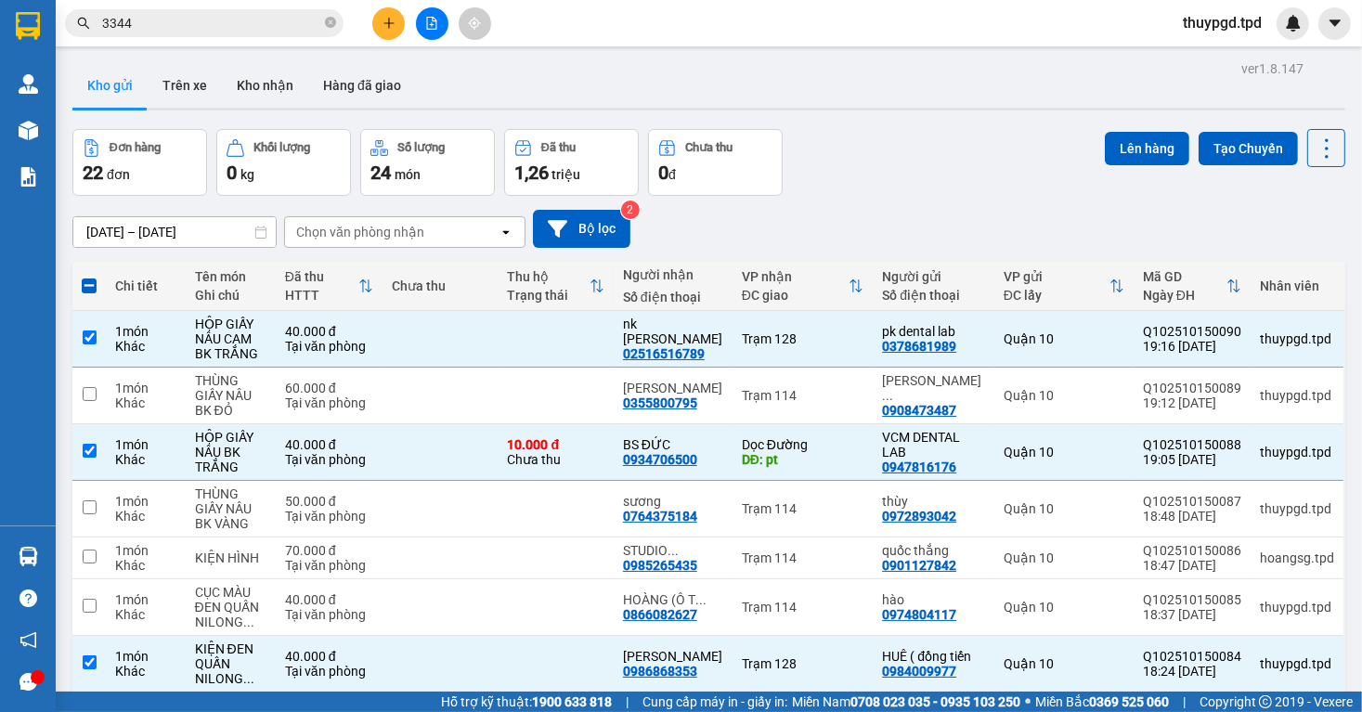
click at [1106, 137] on button "Lên hàng" at bounding box center [1147, 148] width 85 height 33
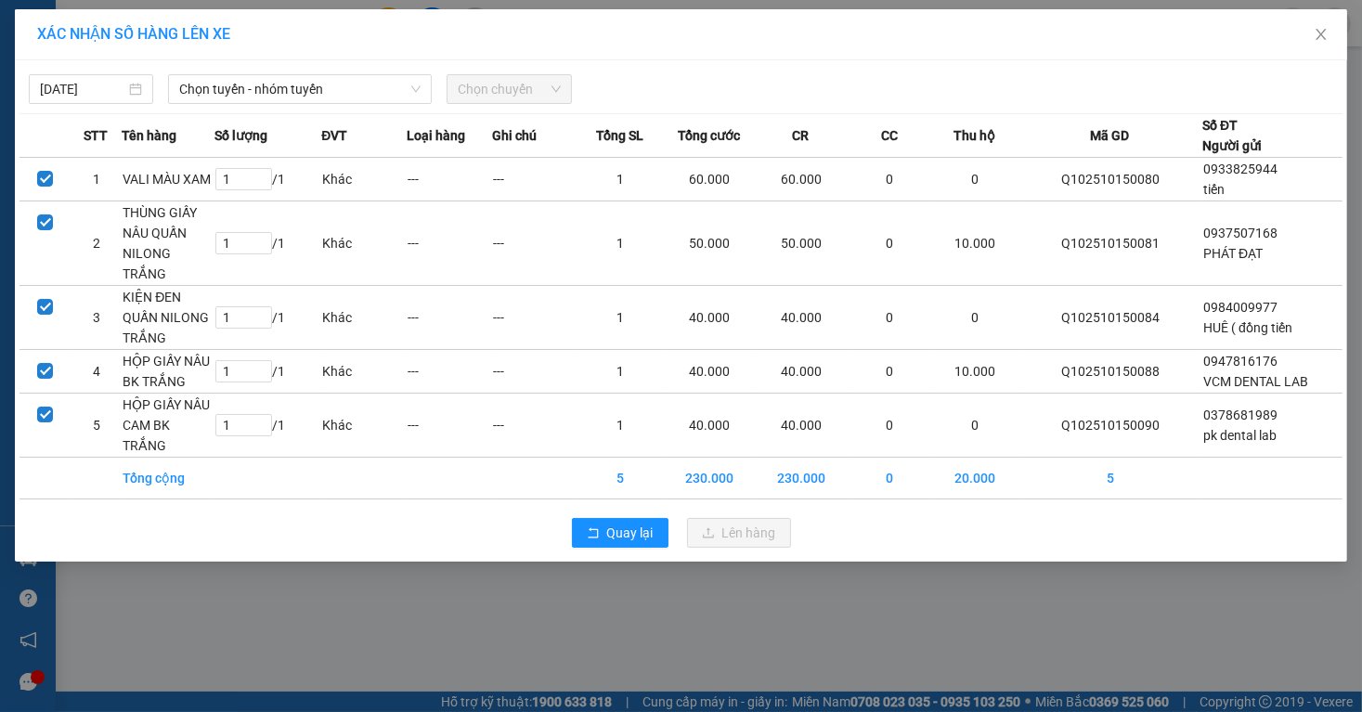
click at [323, 105] on div "[DATE] Chọn tuyến - nhóm tuyến Chọn chuyến STT Tên hàng Số lượng ĐVT Loại hàng …" at bounding box center [681, 311] width 1333 height 502
click at [292, 96] on span "Chọn tuyến - nhóm tuyến" at bounding box center [299, 89] width 241 height 28
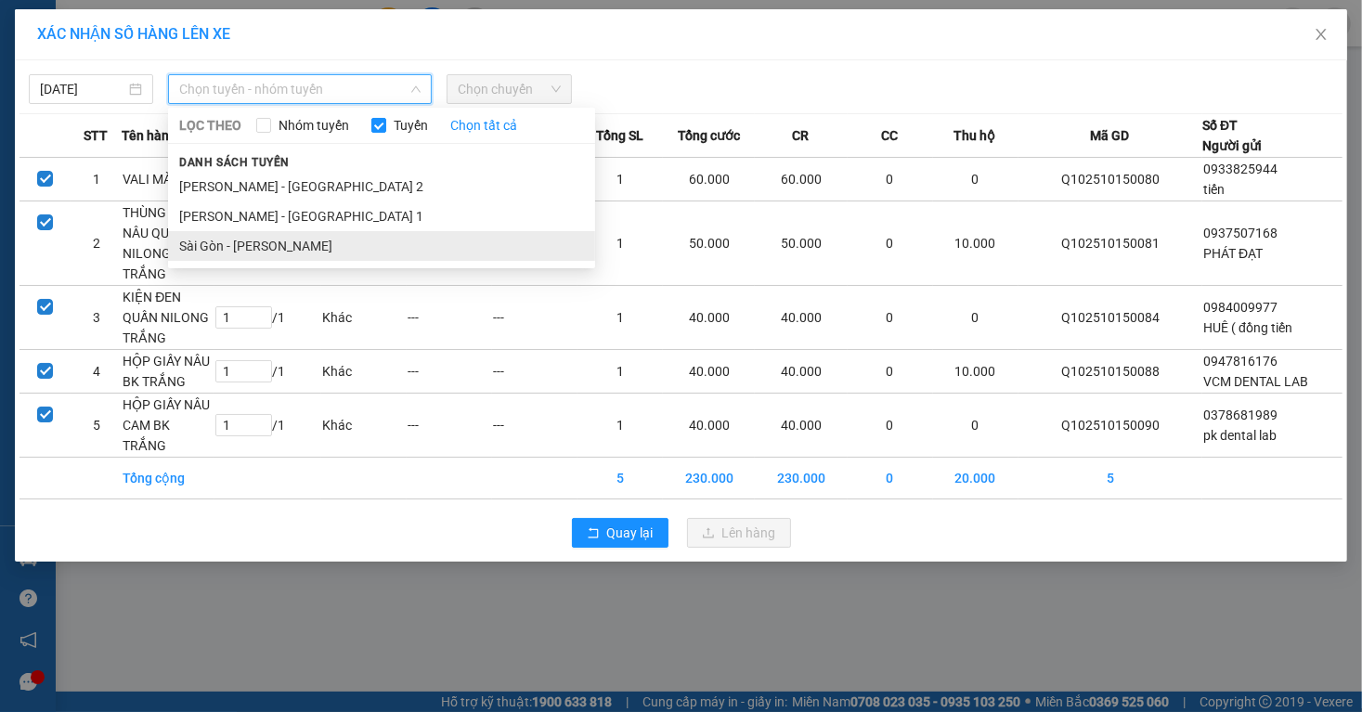
click at [274, 246] on li "Sài Gòn - [PERSON_NAME]" at bounding box center [381, 246] width 427 height 30
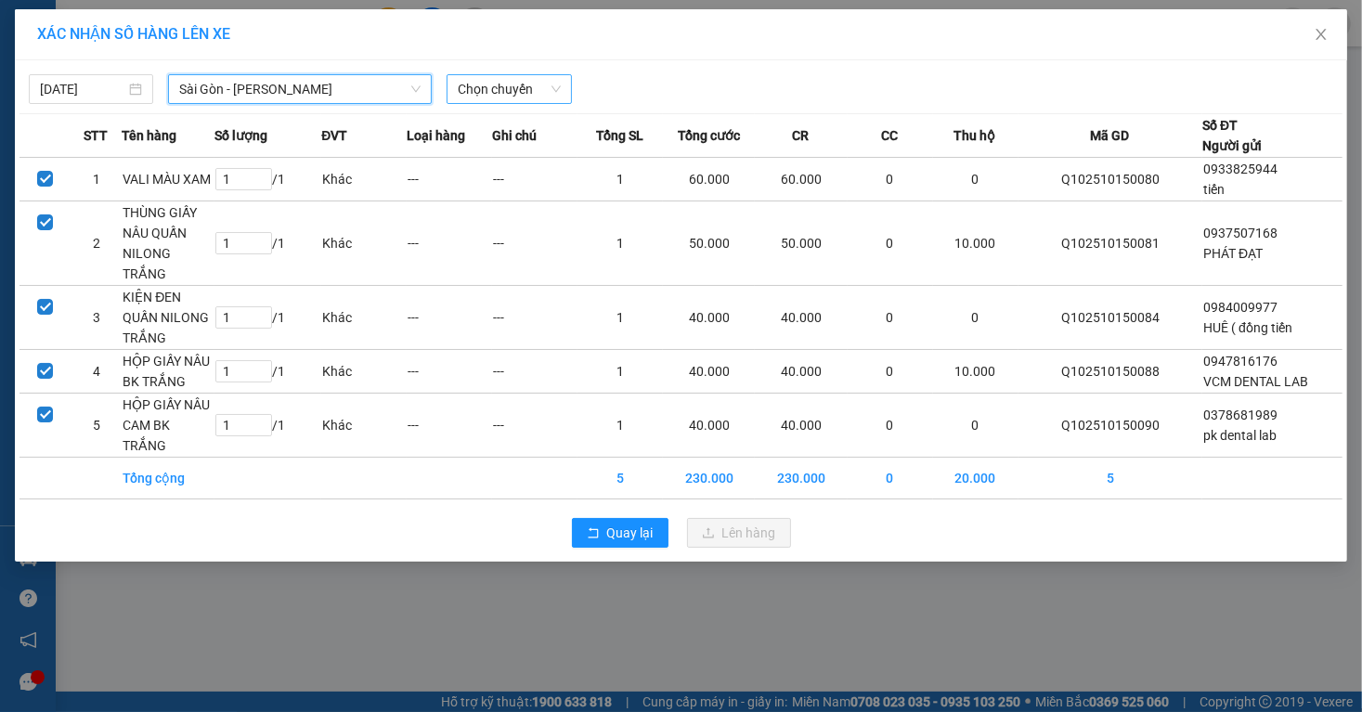
click at [524, 98] on span "Chọn chuyến" at bounding box center [509, 89] width 102 height 28
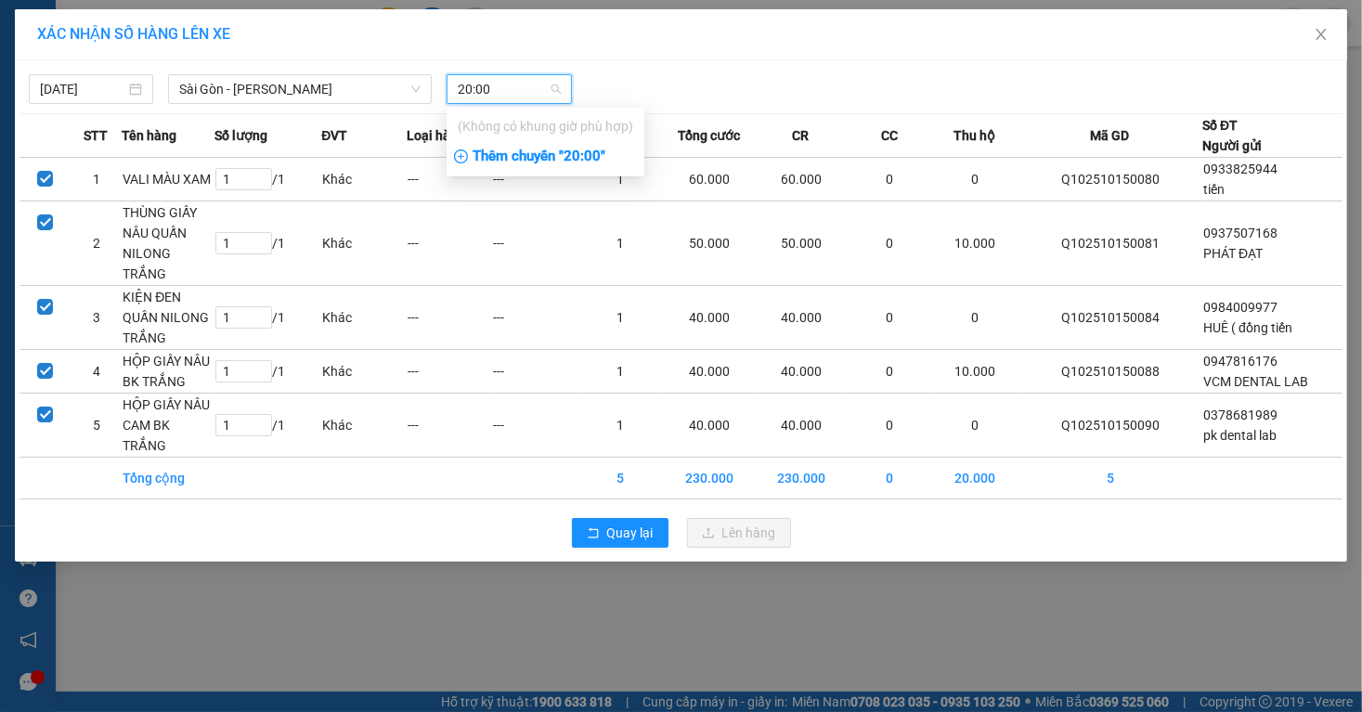
click at [533, 160] on div "Thêm chuyến " 20:00 "" at bounding box center [546, 157] width 198 height 32
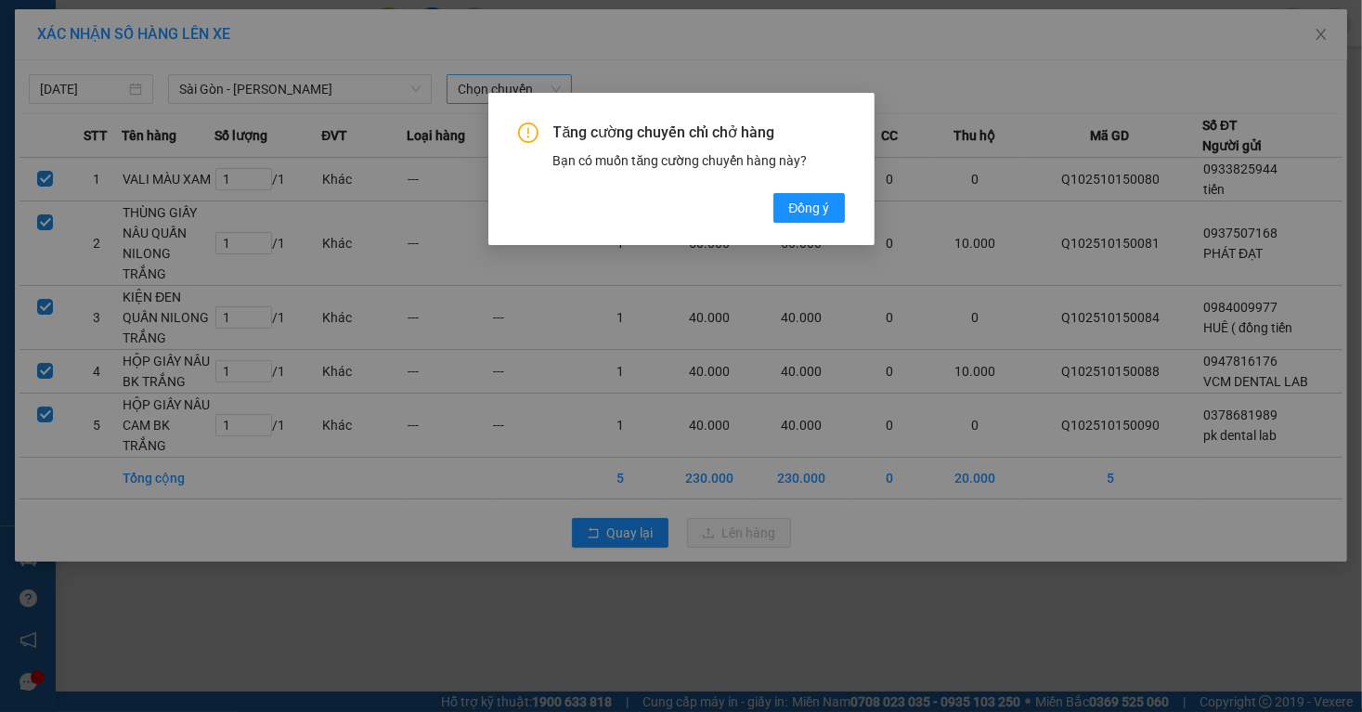
click at [813, 190] on div "Tăng cường chuyến chỉ chở hàng Bạn có muốn tăng cường chuyến hàng này? [GEOGRAP…" at bounding box center [681, 173] width 327 height 100
click at [810, 197] on button "Đồng ý" at bounding box center [809, 208] width 71 height 30
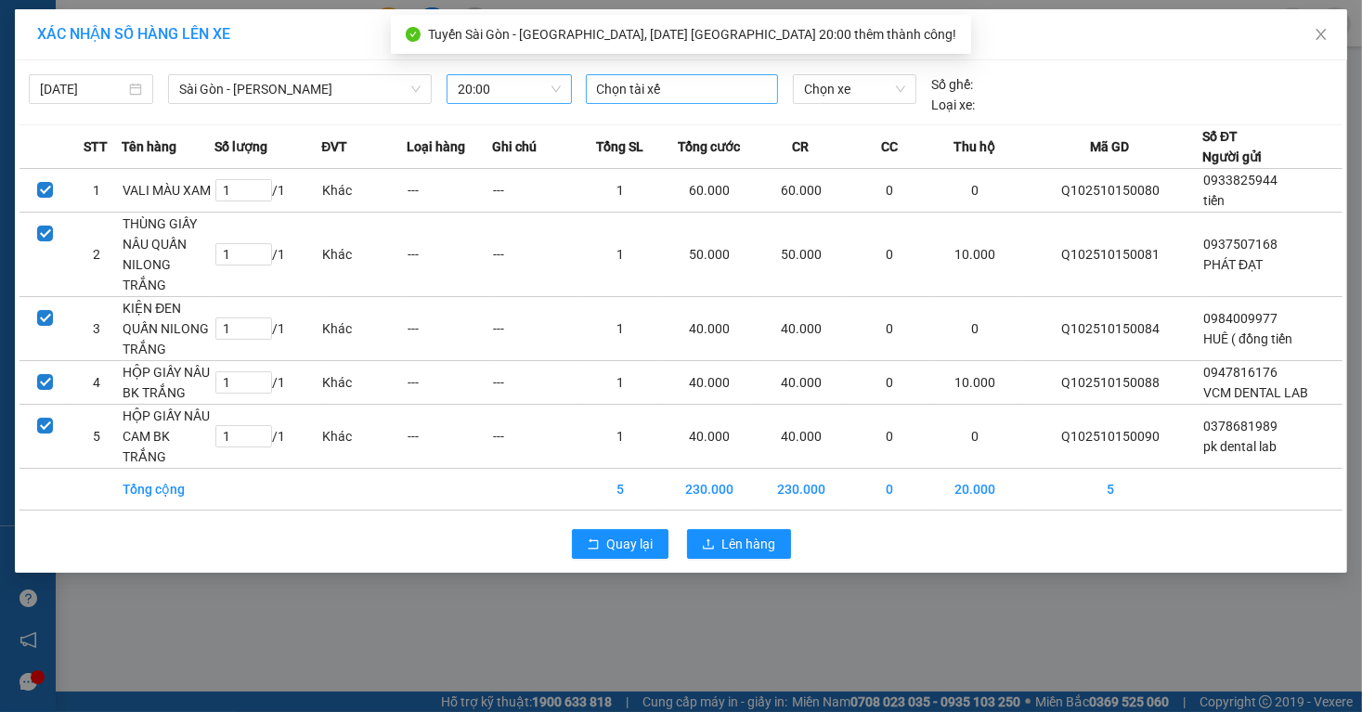
click at [686, 102] on div "Chọn tài xế" at bounding box center [682, 89] width 192 height 30
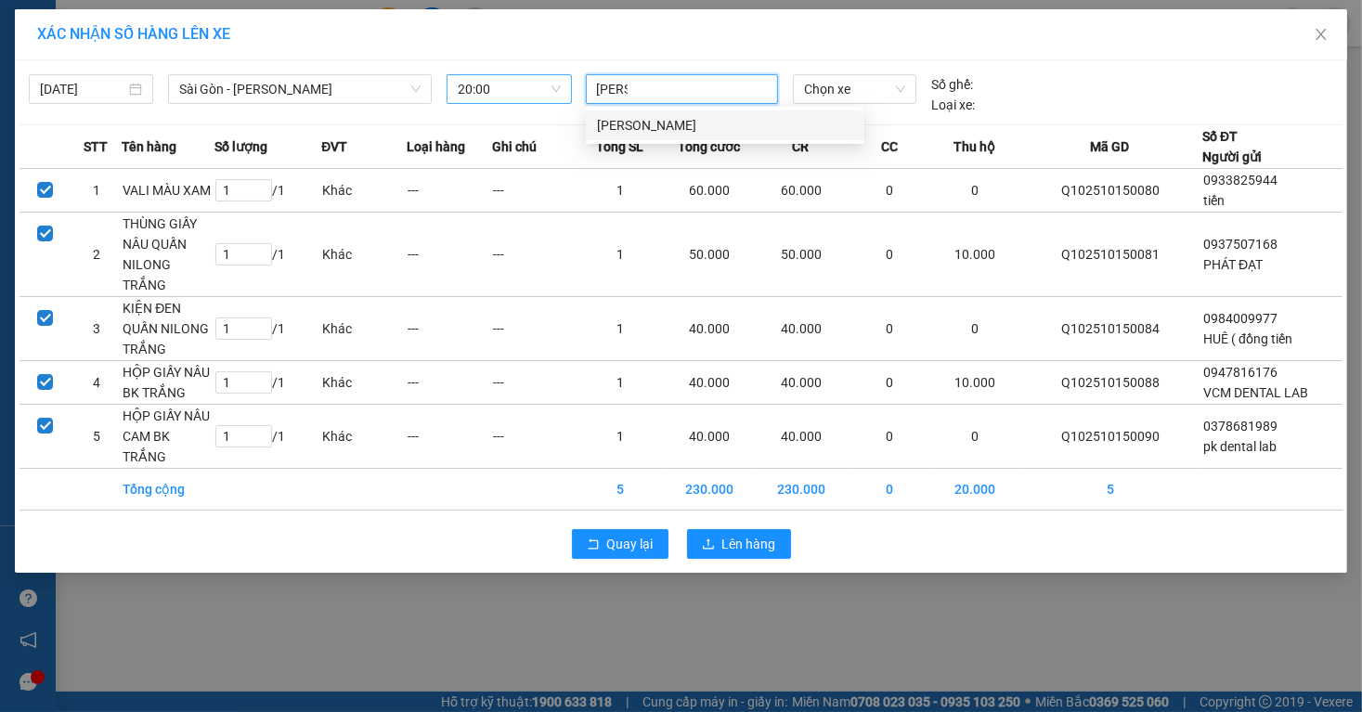
click at [689, 119] on div "[PERSON_NAME]" at bounding box center [725, 125] width 256 height 20
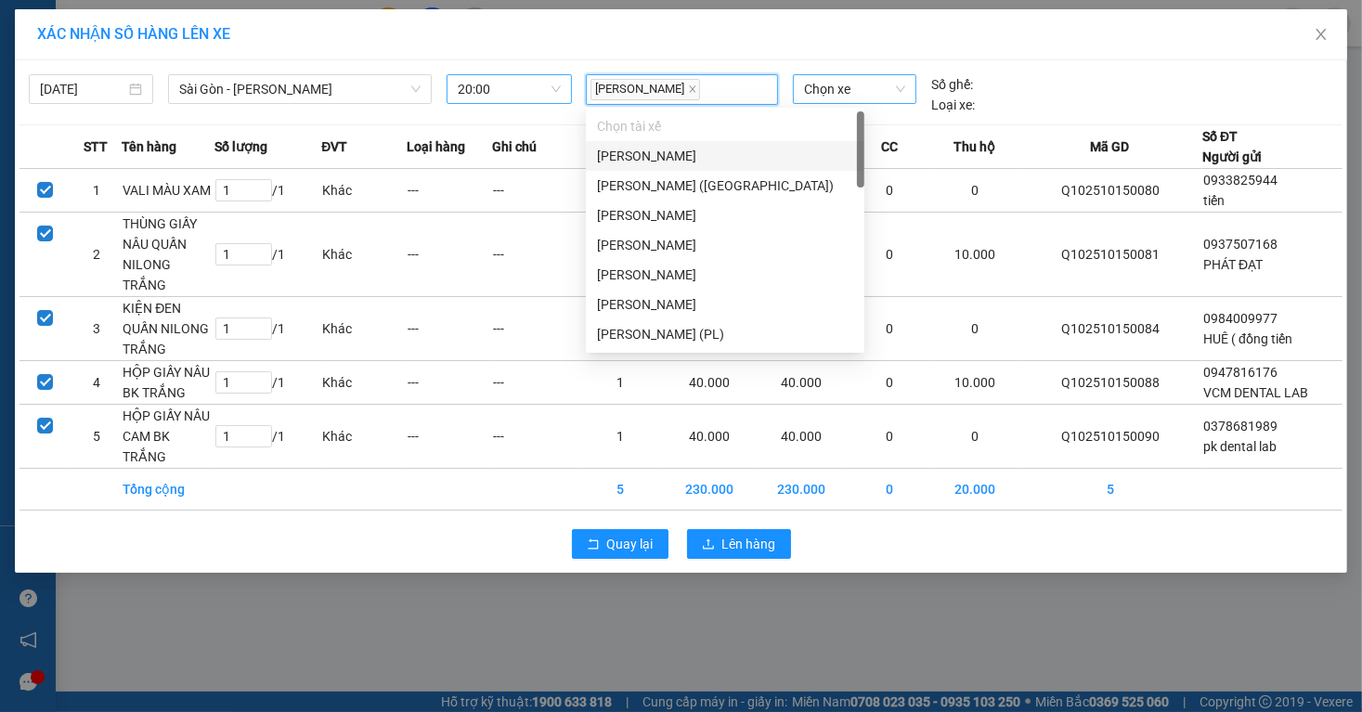
click at [847, 89] on span "Chọn xe" at bounding box center [854, 89] width 101 height 28
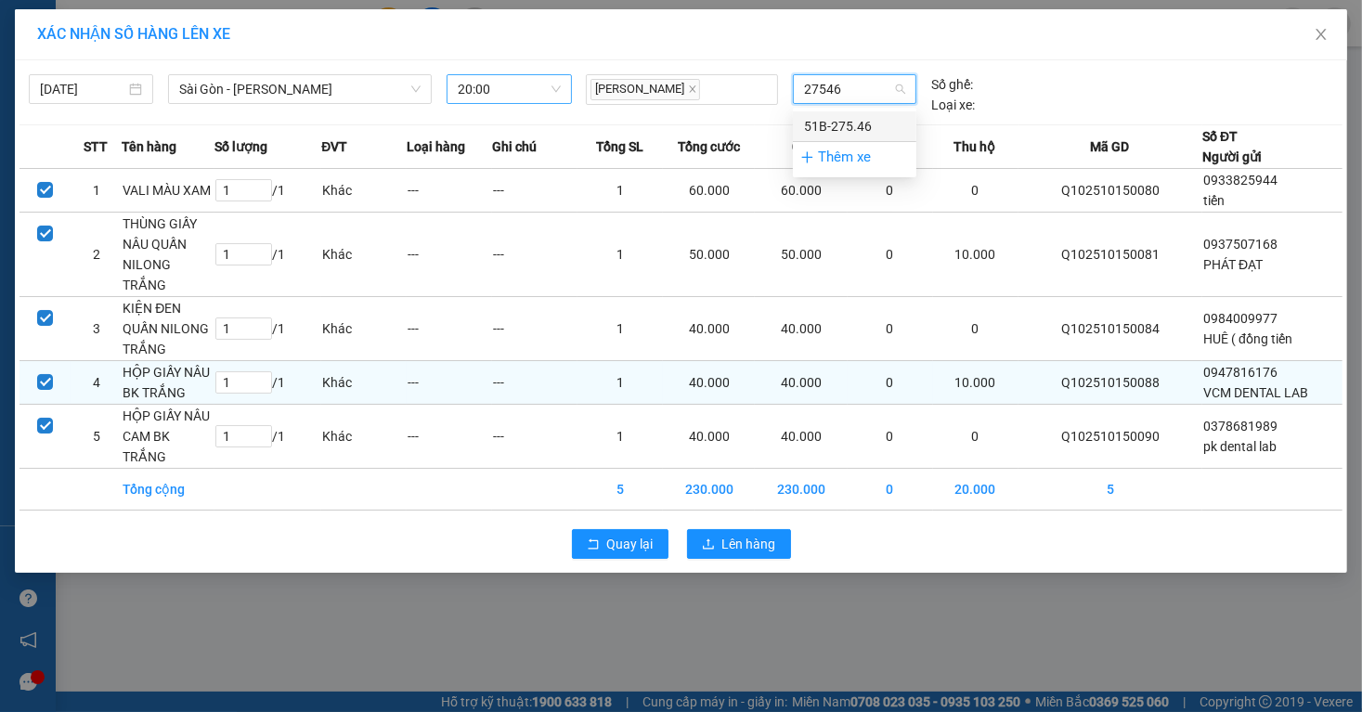
drag, startPoint x: 847, startPoint y: 115, endPoint x: 786, endPoint y: 375, distance: 267.2
click at [847, 116] on div "51B-275.46" at bounding box center [854, 126] width 101 height 20
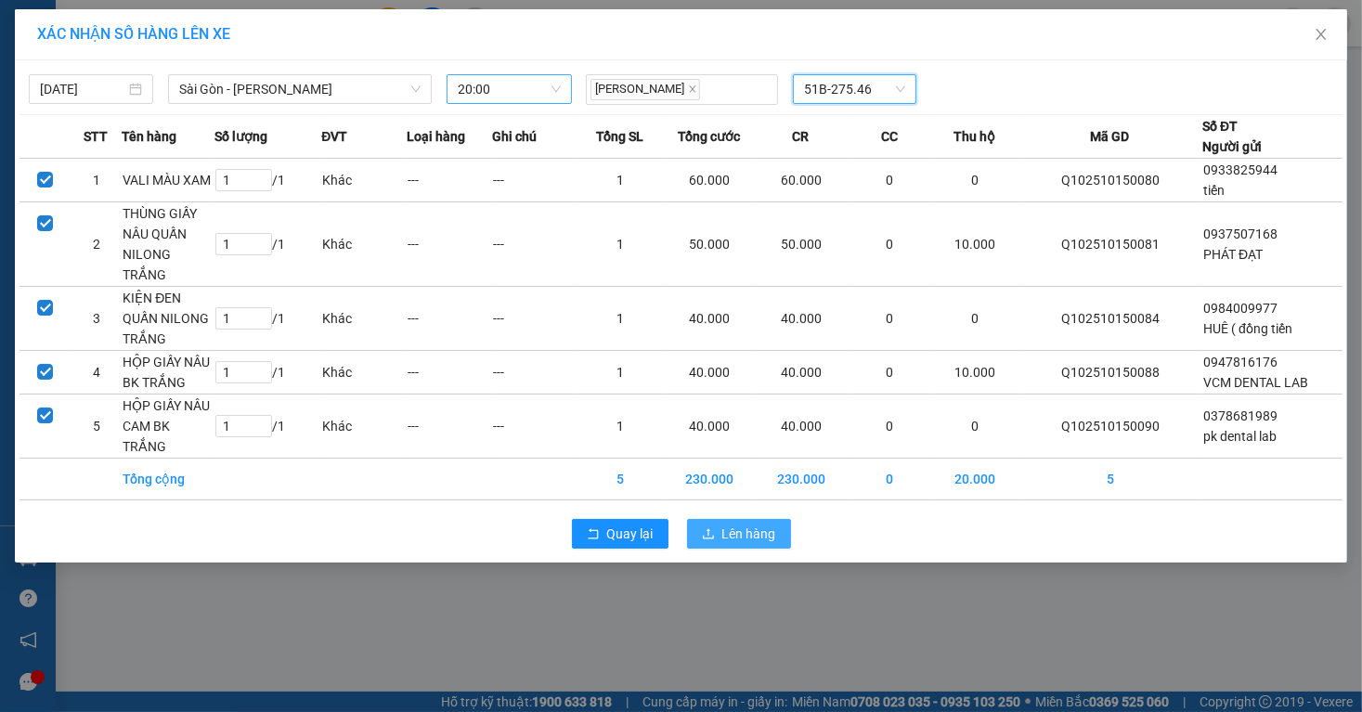
click at [762, 535] on span "Lên hàng" at bounding box center [750, 534] width 54 height 20
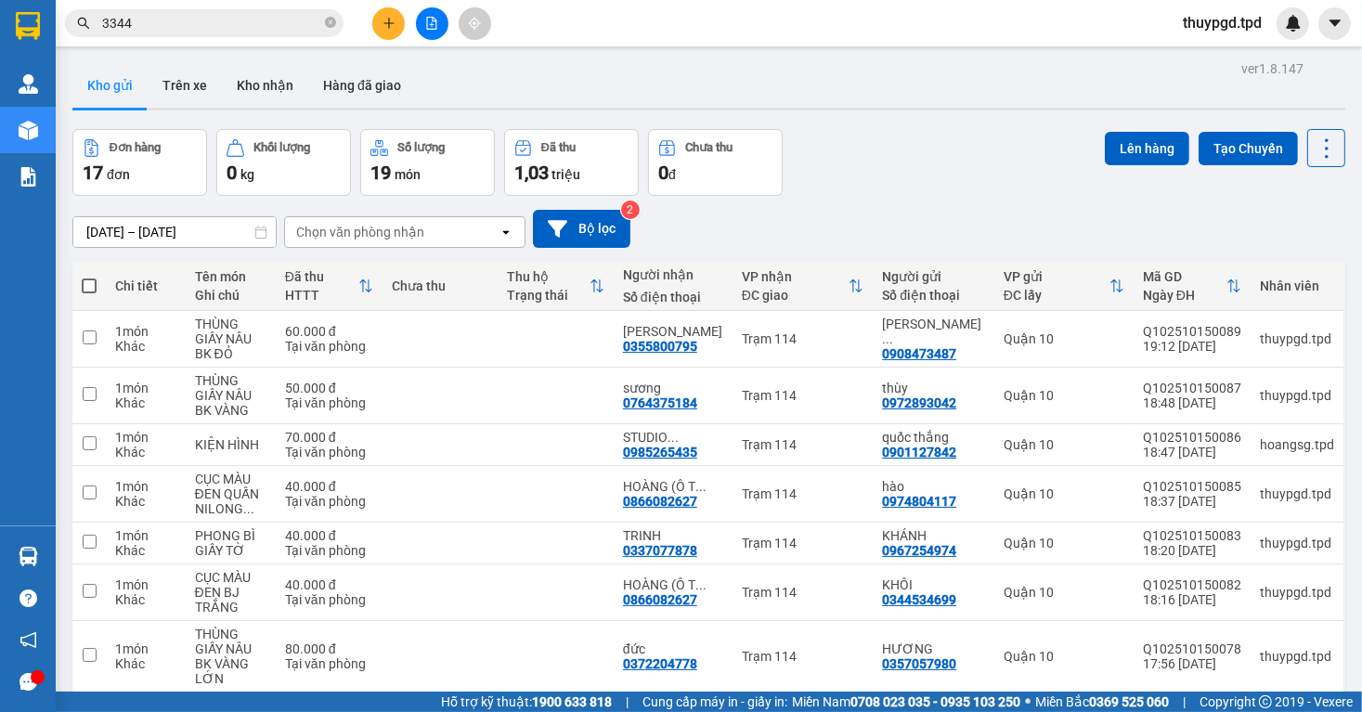
click at [427, 17] on icon "file-add" at bounding box center [432, 23] width 10 height 13
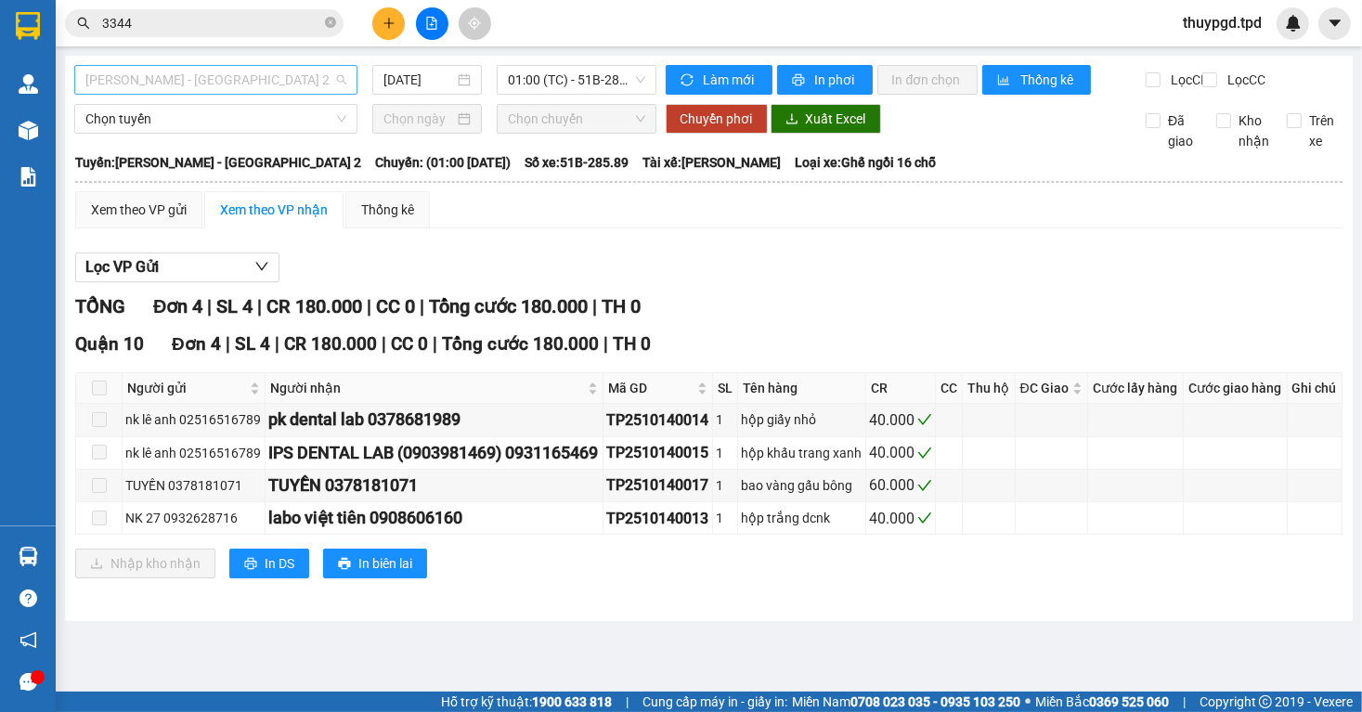
click at [242, 85] on span "[PERSON_NAME] - [GEOGRAPHIC_DATA] 2" at bounding box center [215, 80] width 261 height 28
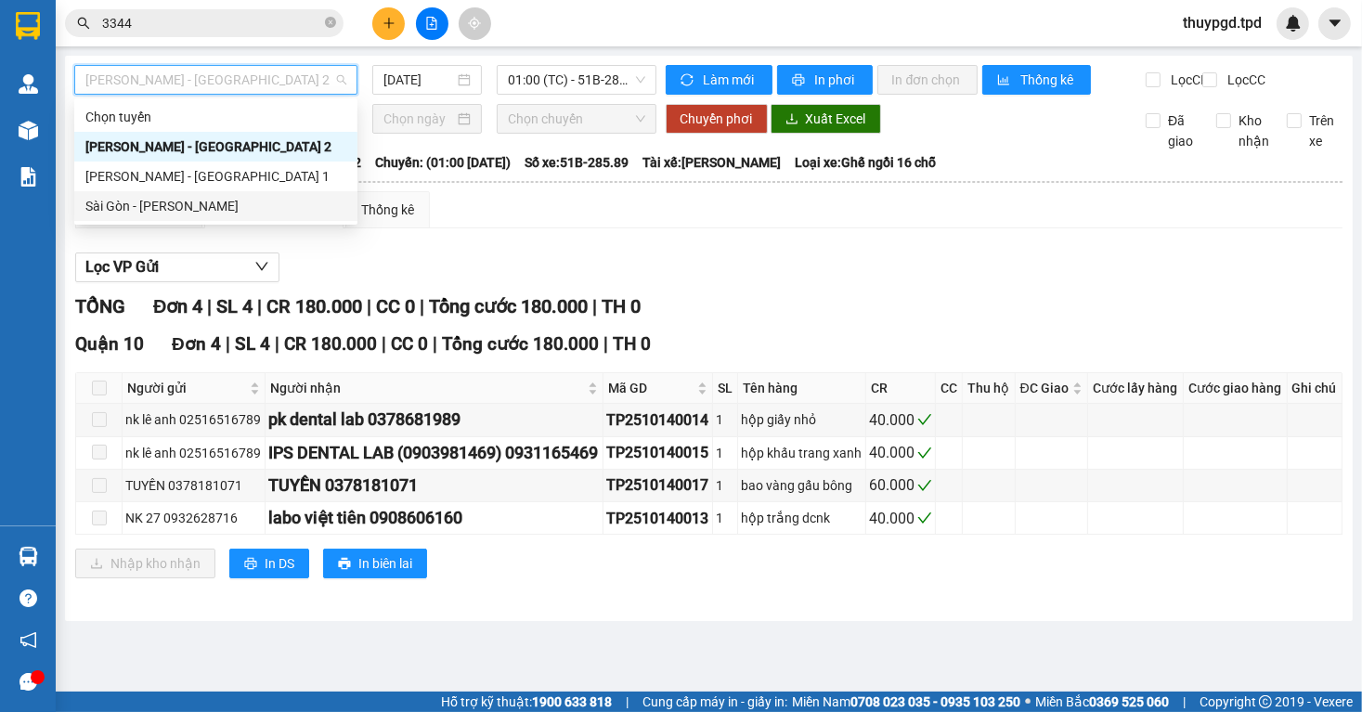
click at [223, 211] on div "Sài Gòn - [PERSON_NAME]" at bounding box center [215, 206] width 261 height 20
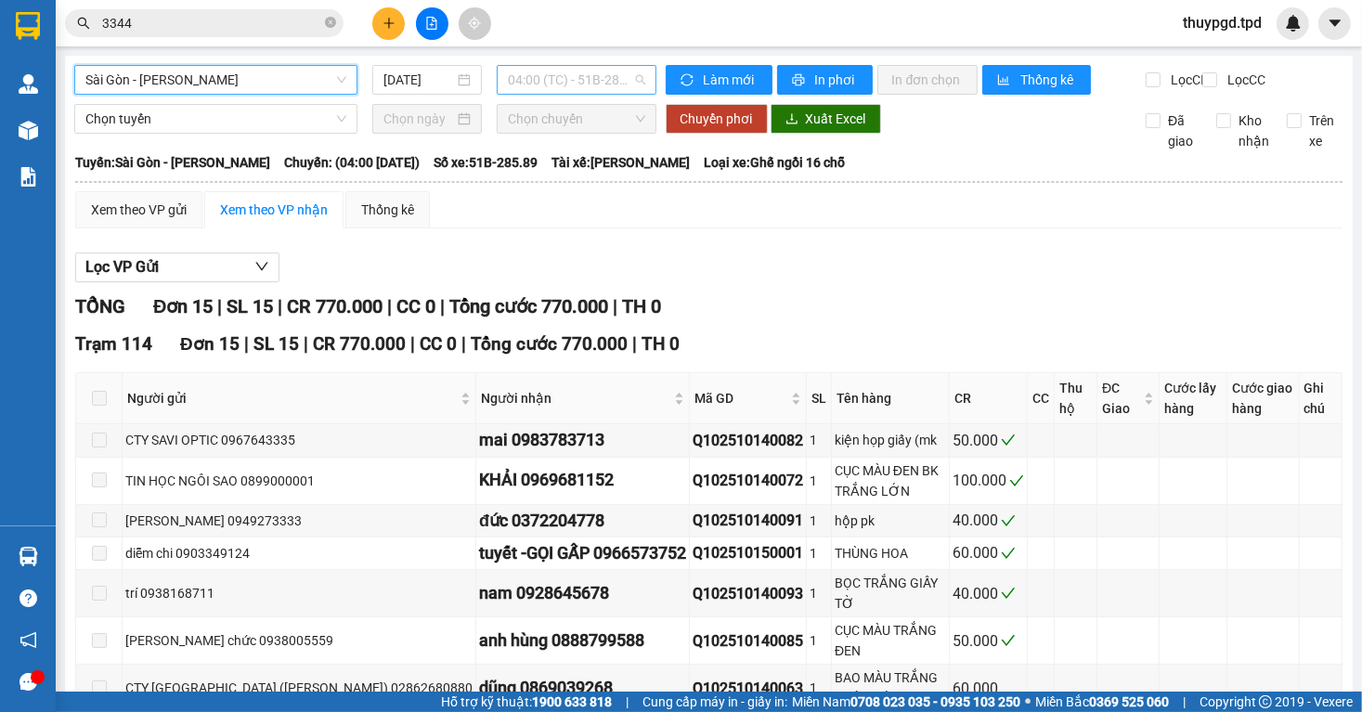
click at [540, 82] on span "04:00 (TC) - 51B-285.89" at bounding box center [576, 80] width 137 height 28
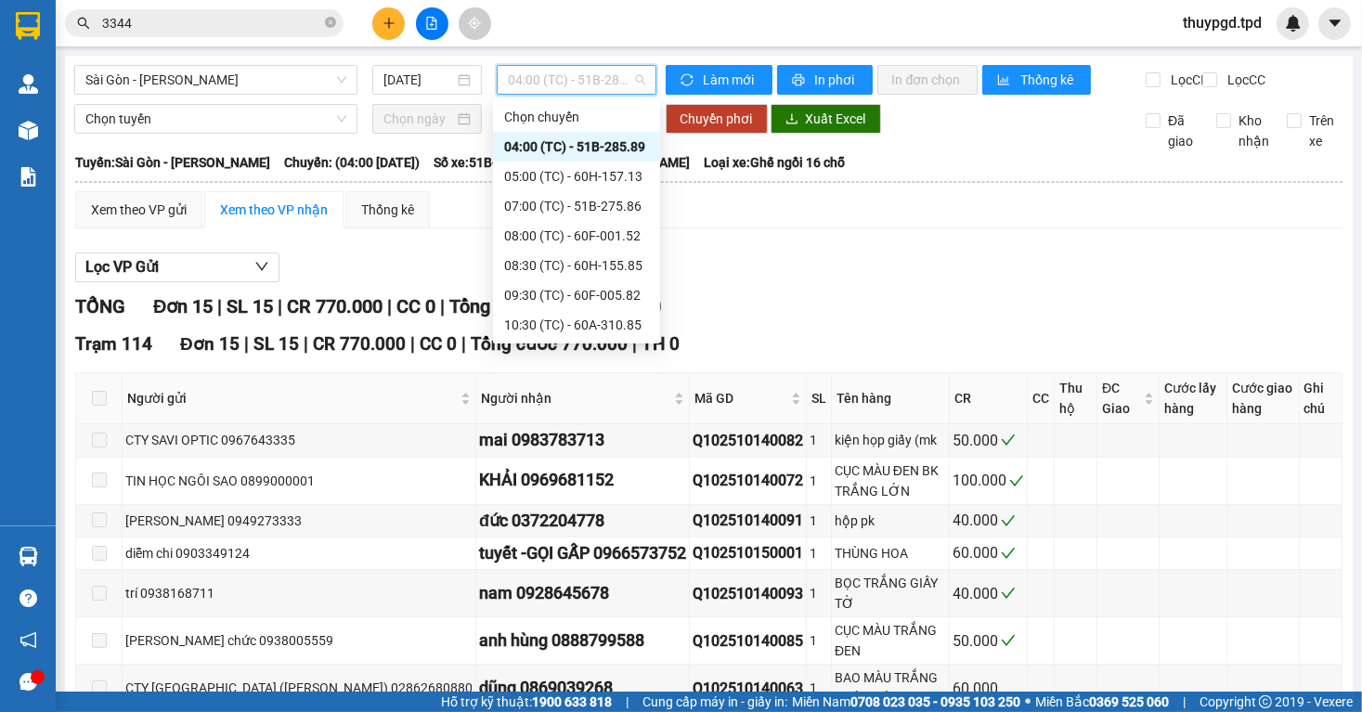
click at [593, 582] on div "20:00 (TC) - 51B-275.46" at bounding box center [576, 592] width 145 height 20
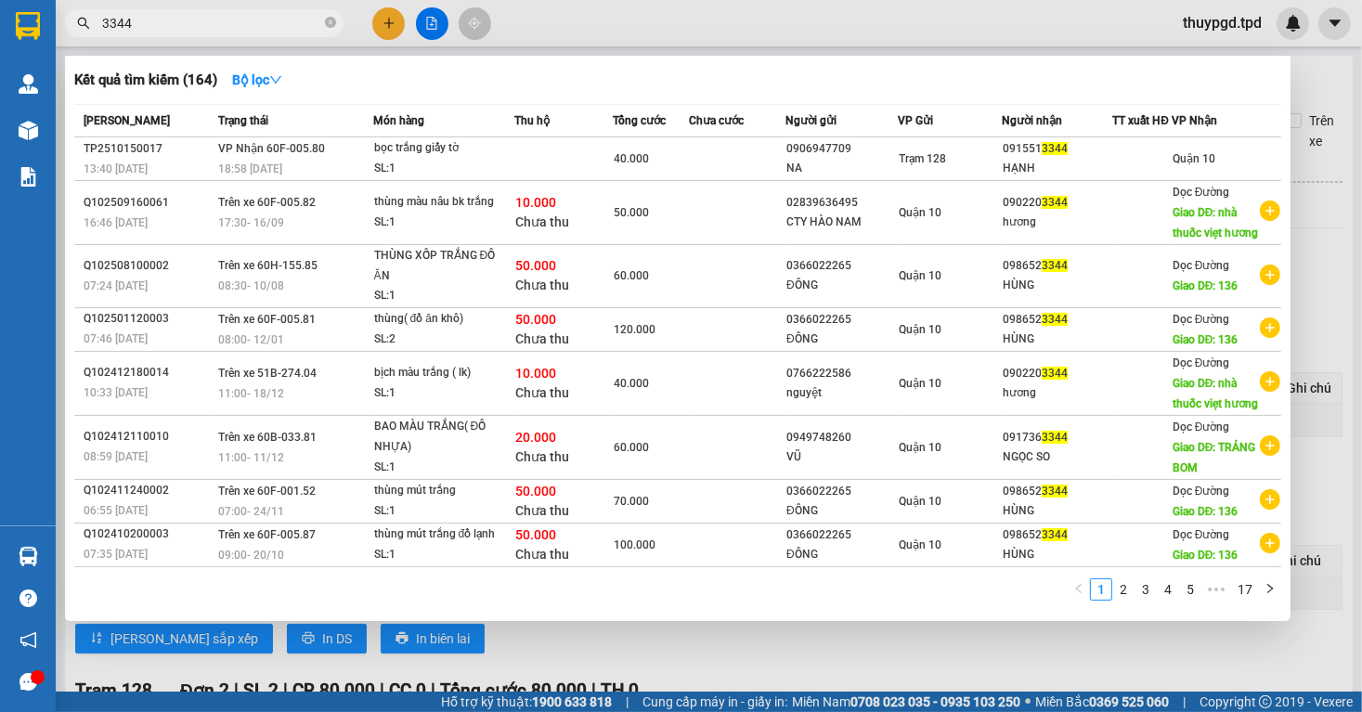
click at [253, 22] on input "3344" at bounding box center [211, 23] width 219 height 20
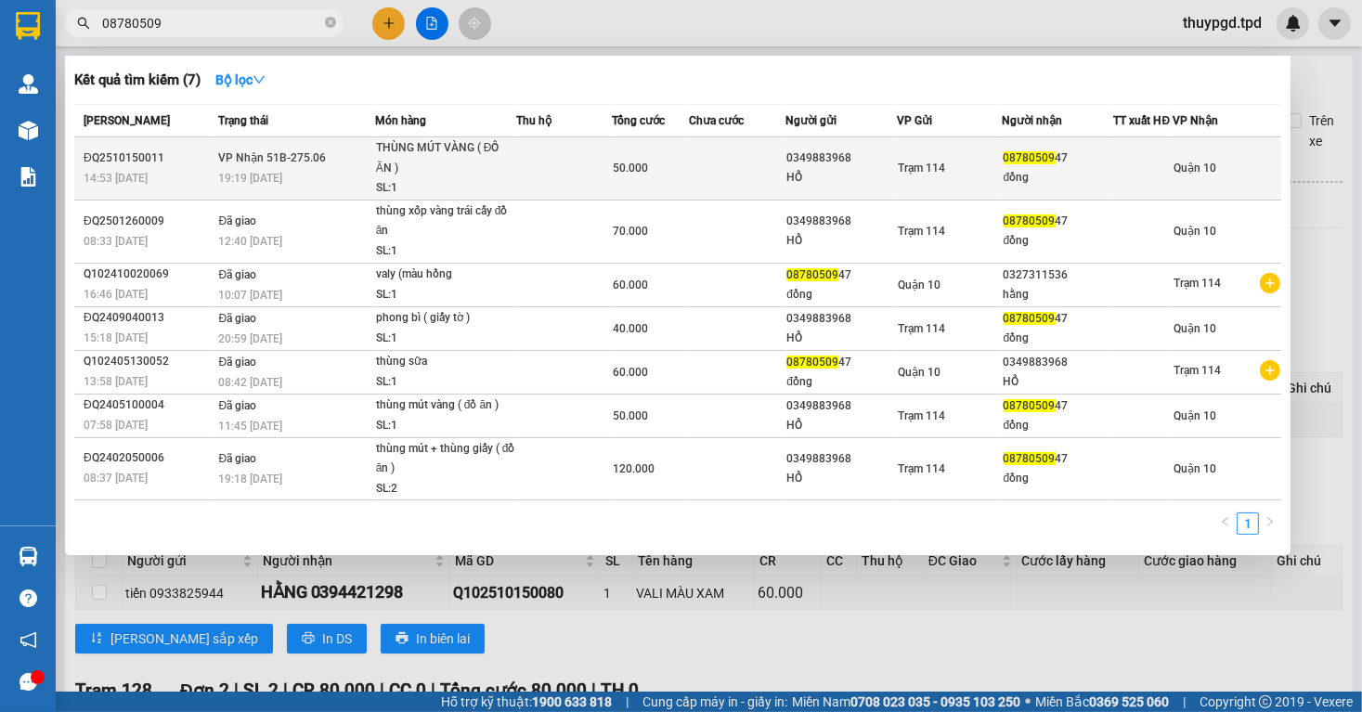
click at [908, 197] on td "Trạm 114" at bounding box center [949, 168] width 105 height 63
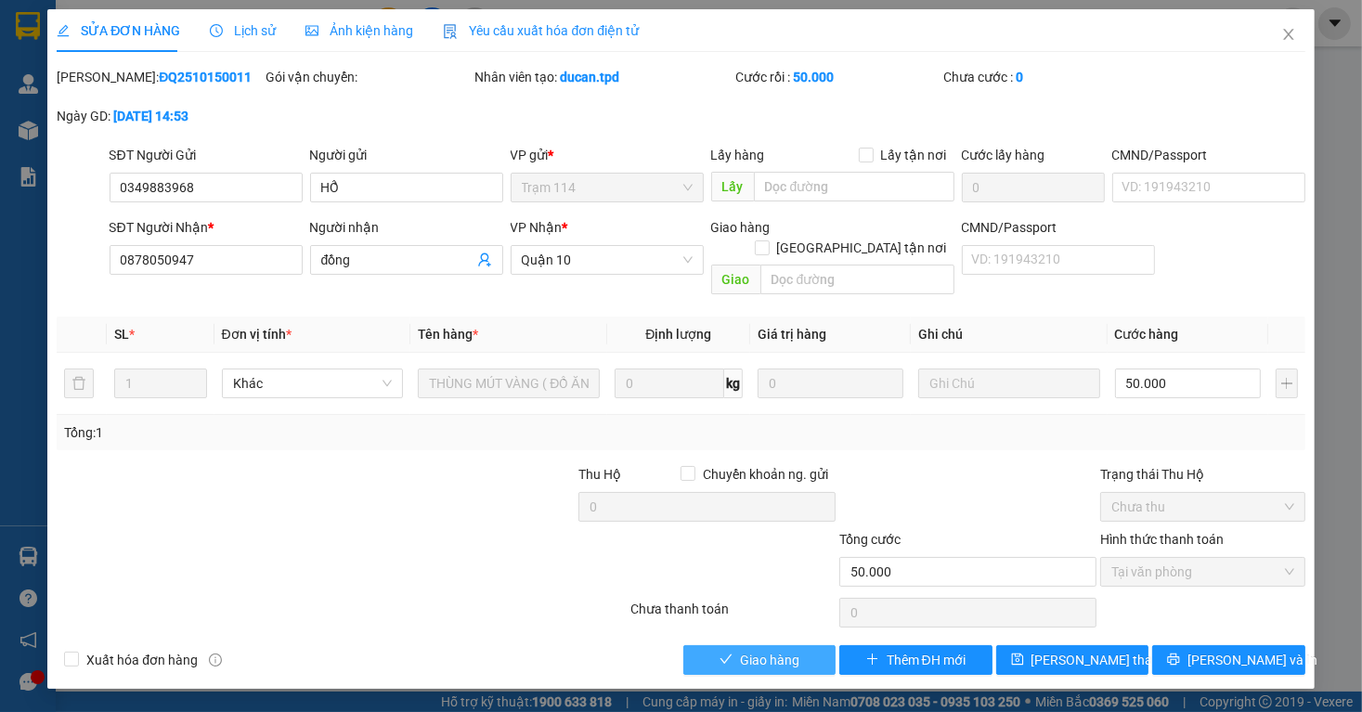
click at [743, 650] on span "Giao hàng" at bounding box center [769, 660] width 59 height 20
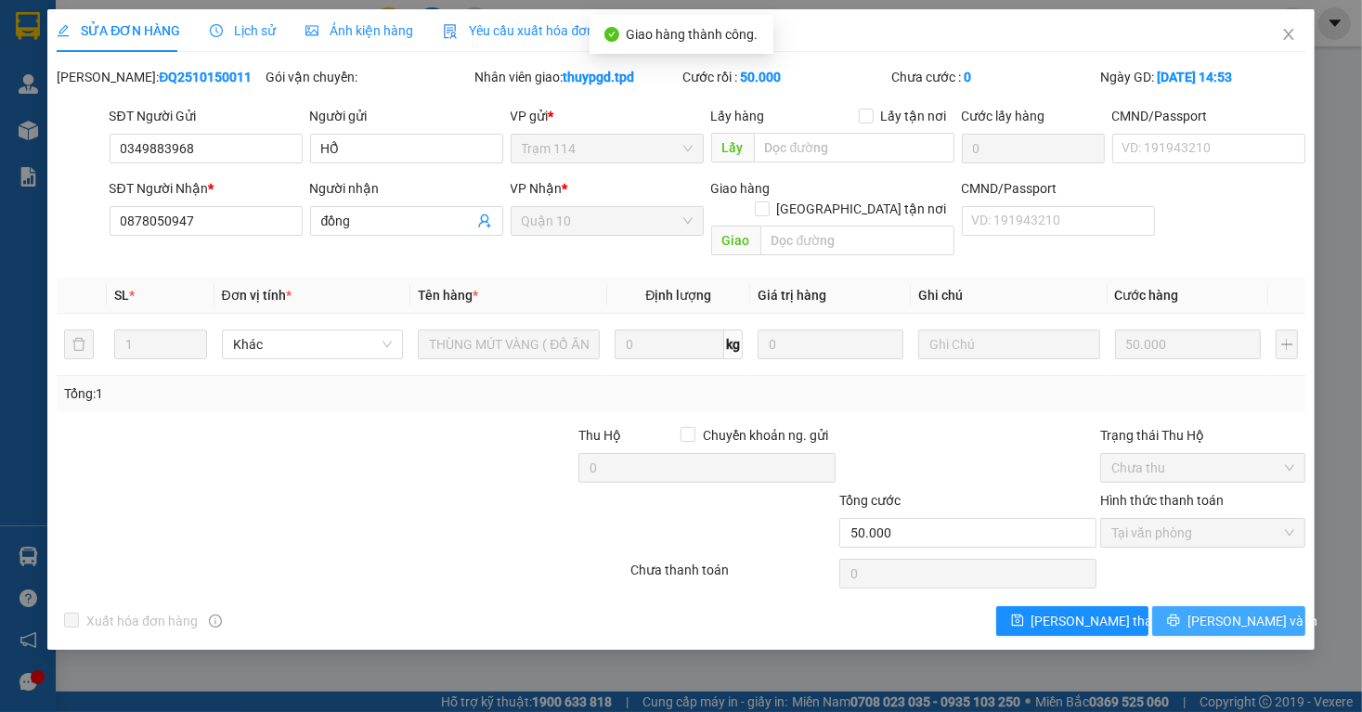
click at [1264, 611] on span "[PERSON_NAME] và In" at bounding box center [1253, 621] width 130 height 20
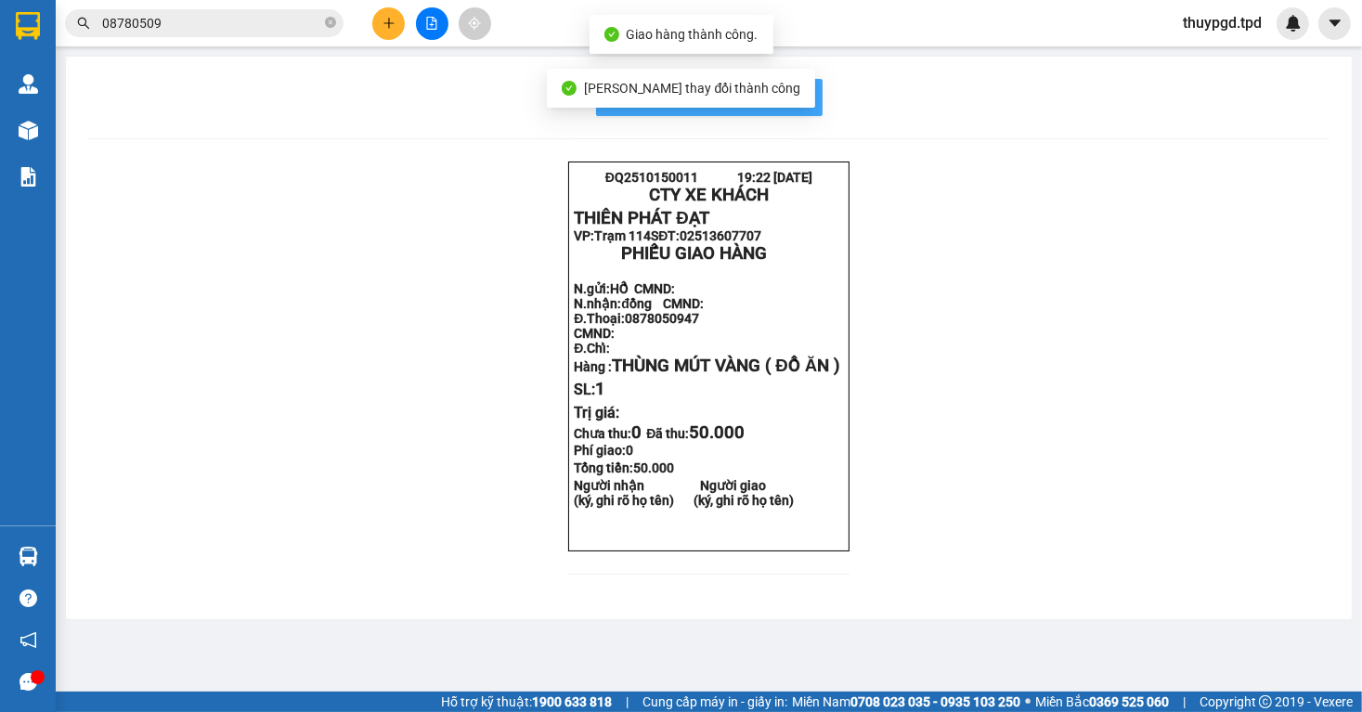
click at [806, 109] on button "In mẫu biên lai tự cấu hình" at bounding box center [709, 97] width 227 height 37
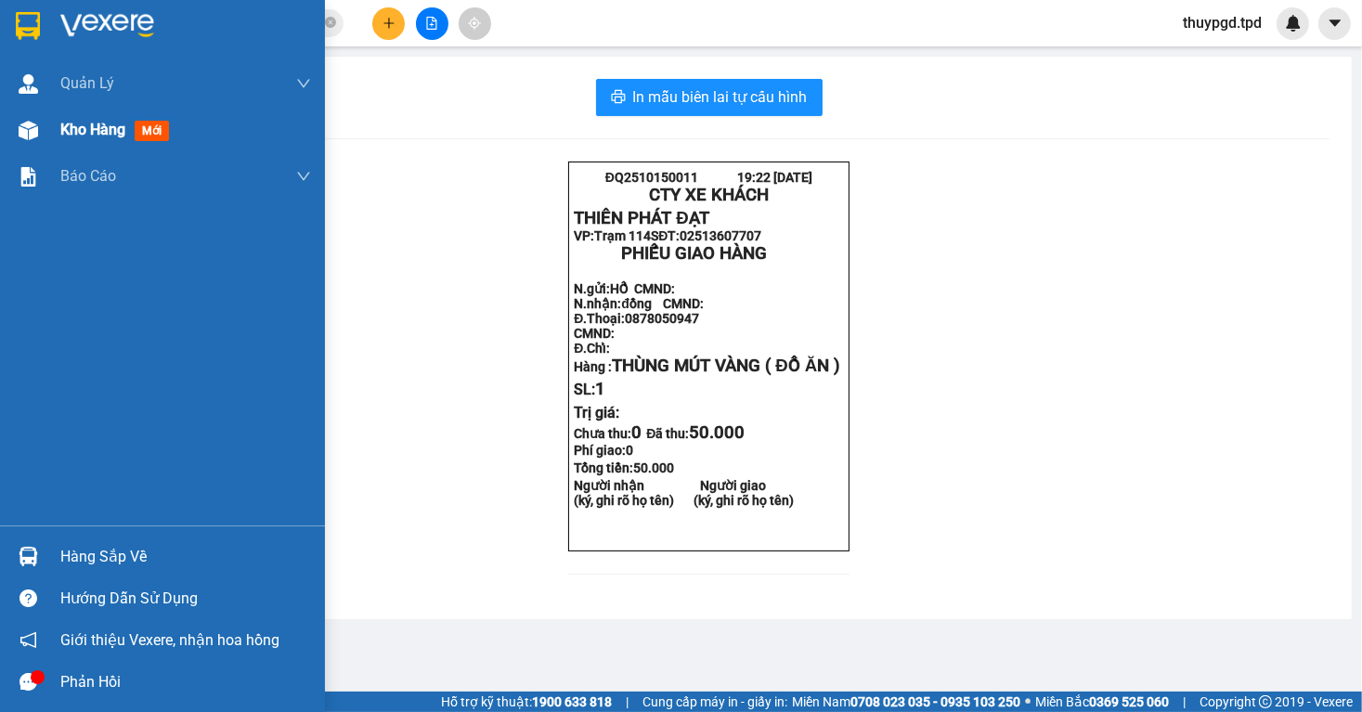
click at [39, 143] on div at bounding box center [28, 130] width 33 height 33
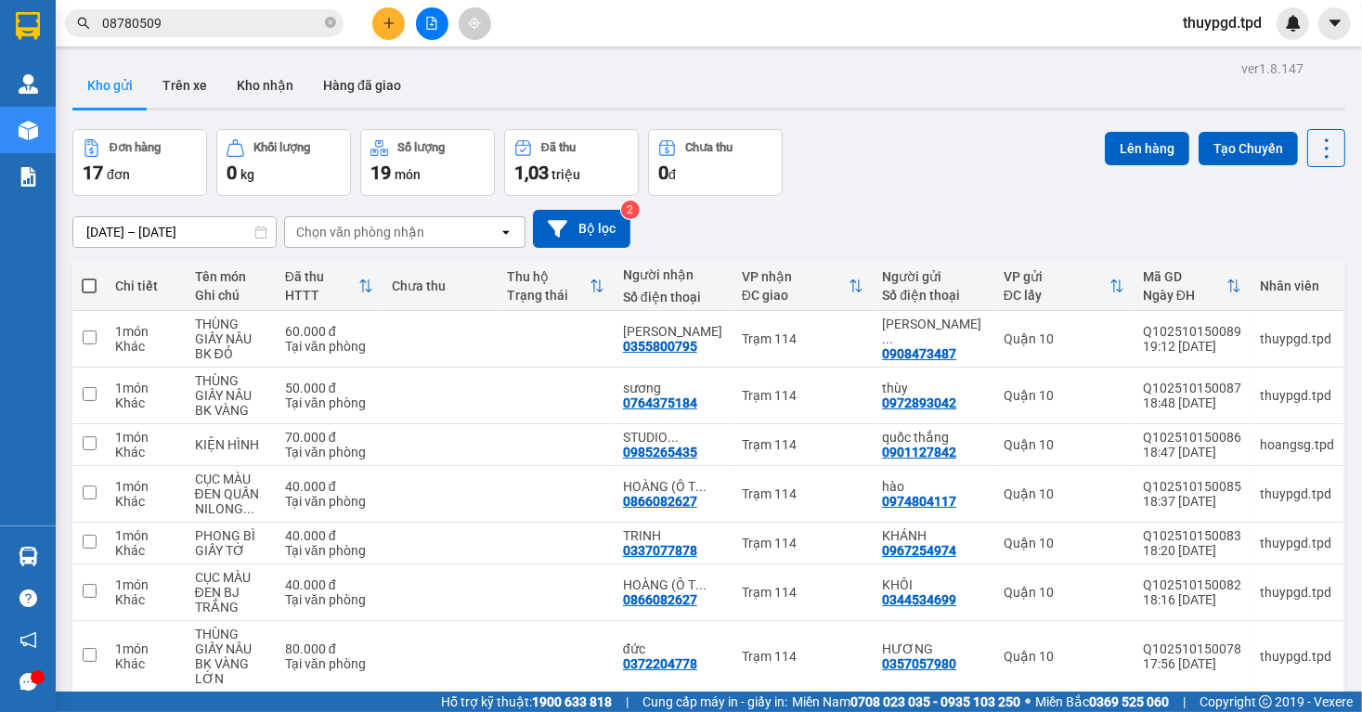
click at [423, 33] on button at bounding box center [432, 23] width 33 height 33
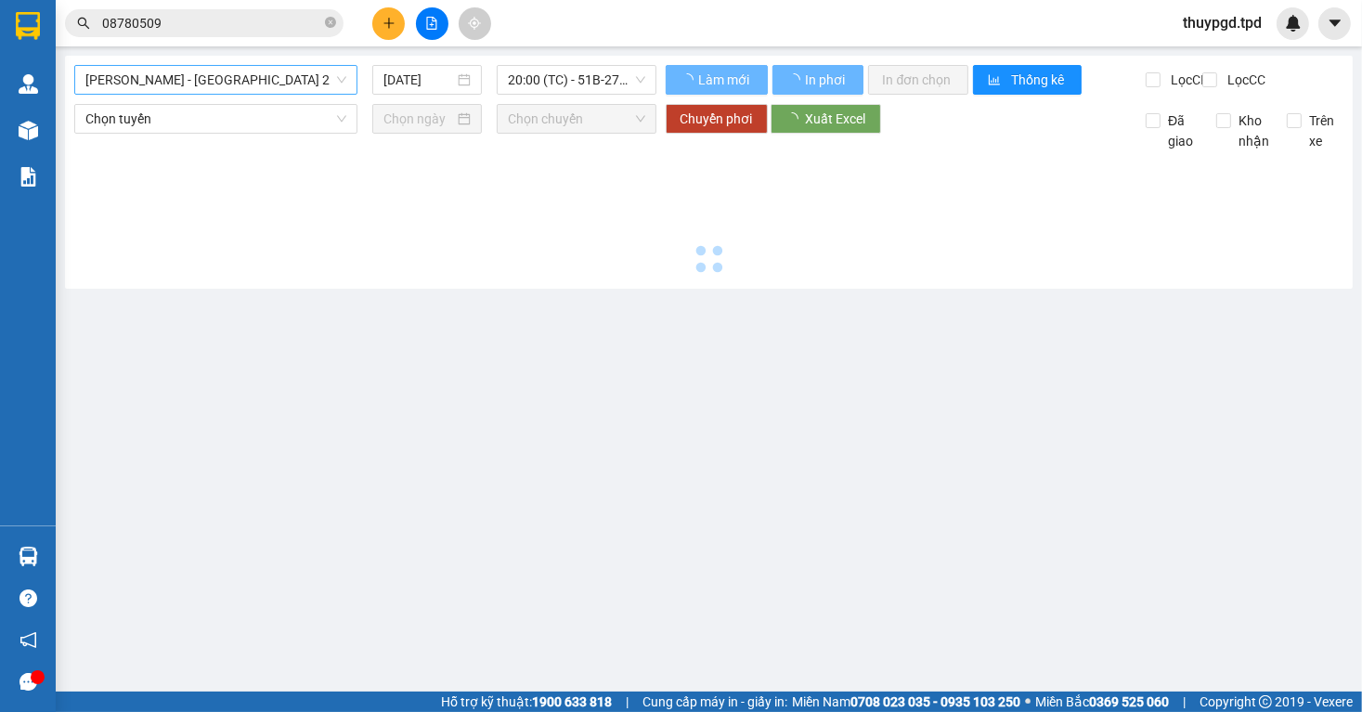
click at [189, 80] on span "[PERSON_NAME] - [GEOGRAPHIC_DATA] 2" at bounding box center [215, 80] width 261 height 28
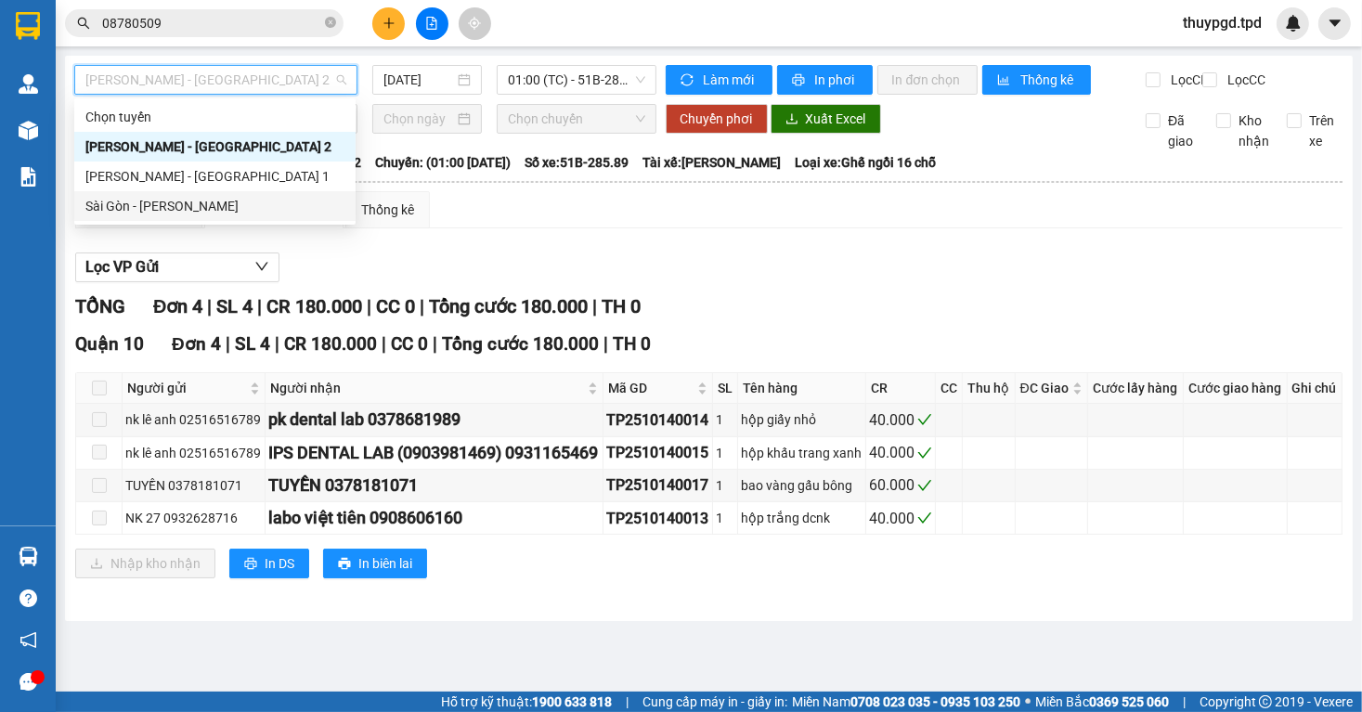
click at [191, 214] on div "Sài Gòn - [PERSON_NAME]" at bounding box center [214, 206] width 259 height 20
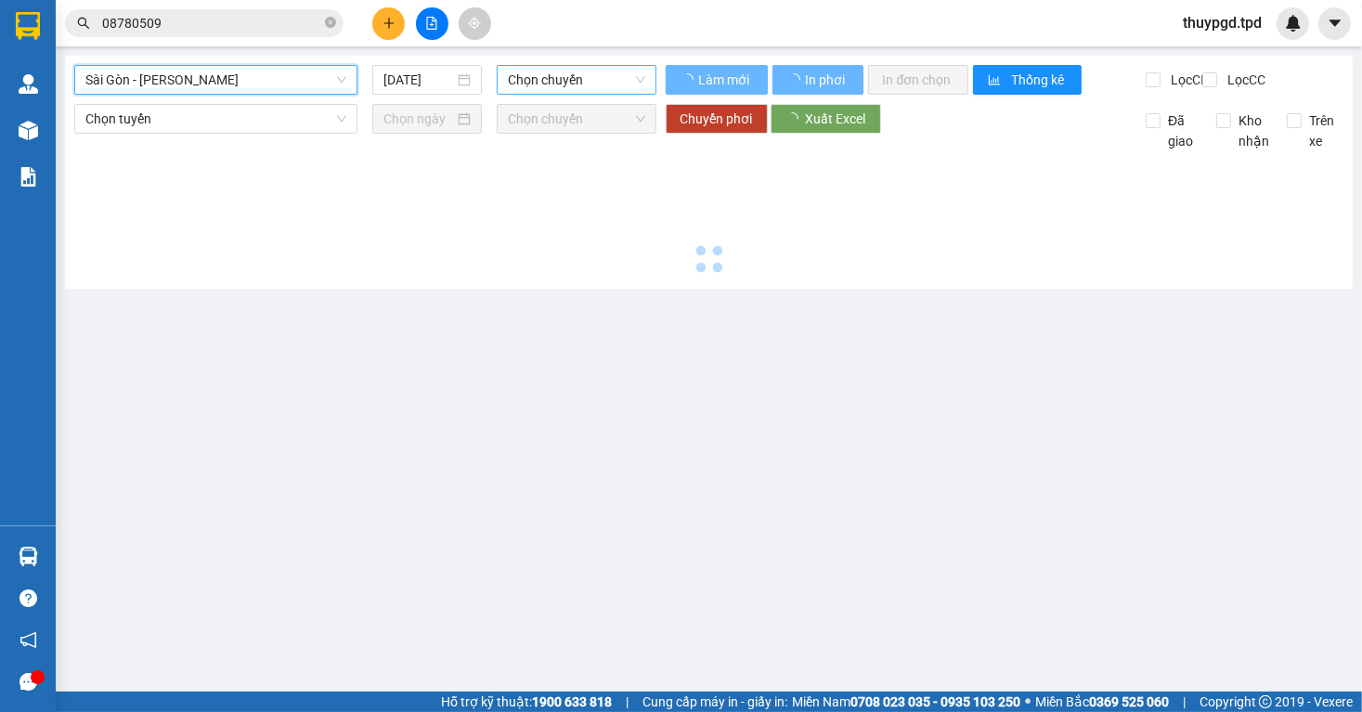
click at [560, 90] on span "Chọn chuyến" at bounding box center [576, 80] width 137 height 28
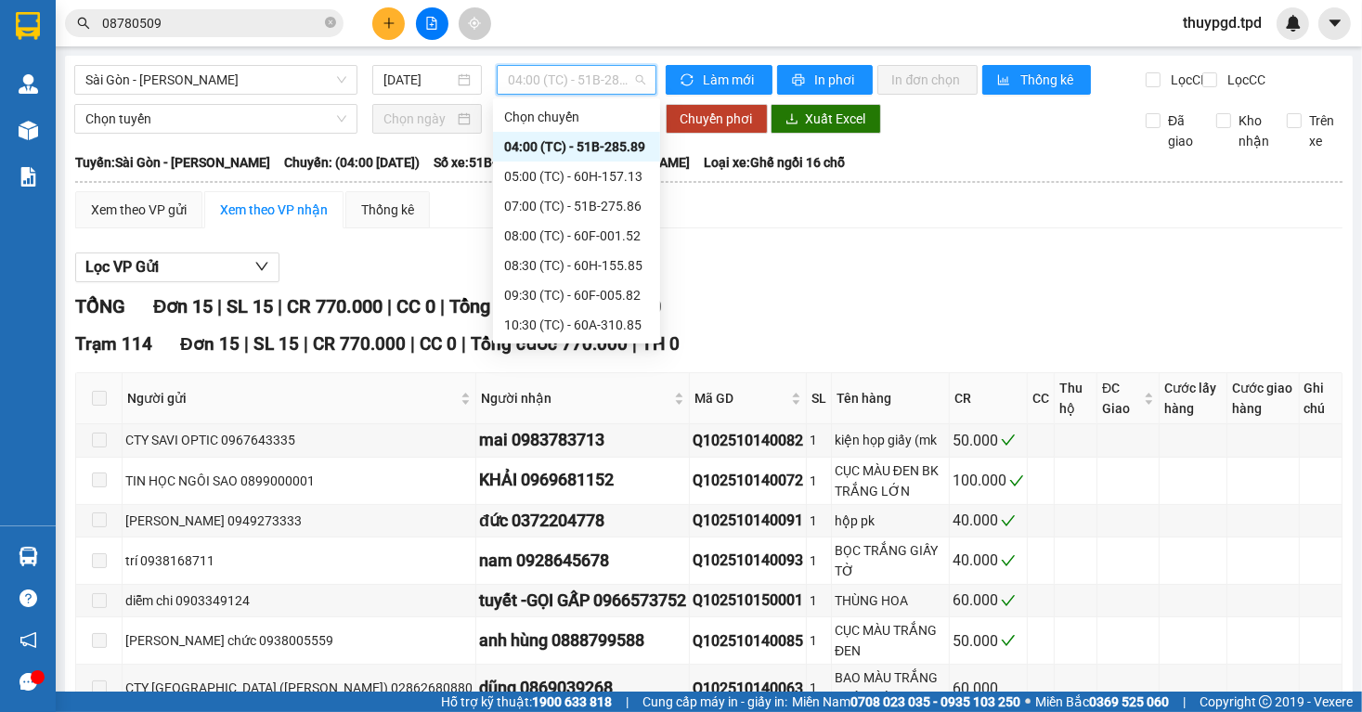
click at [554, 582] on div "20:00 (TC) - 51B-275.46" at bounding box center [576, 592] width 145 height 20
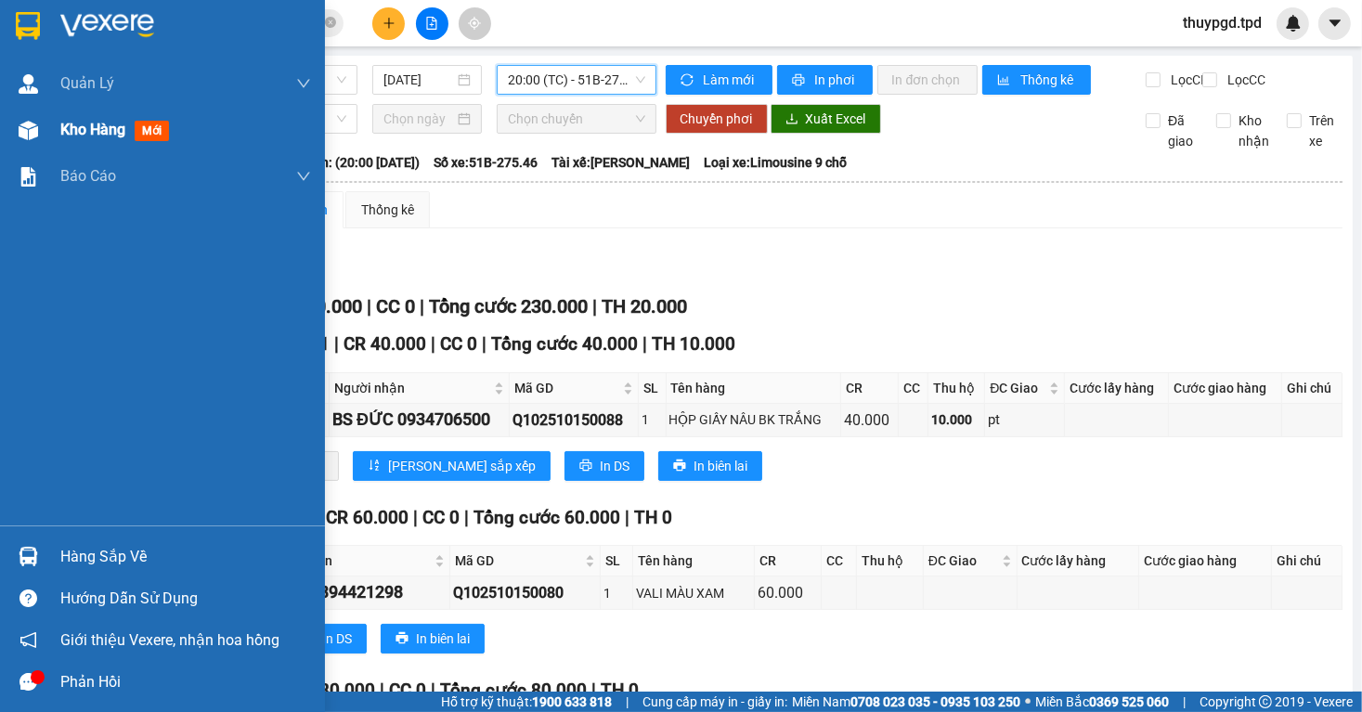
click at [52, 140] on div "Kho hàng mới" at bounding box center [162, 130] width 325 height 46
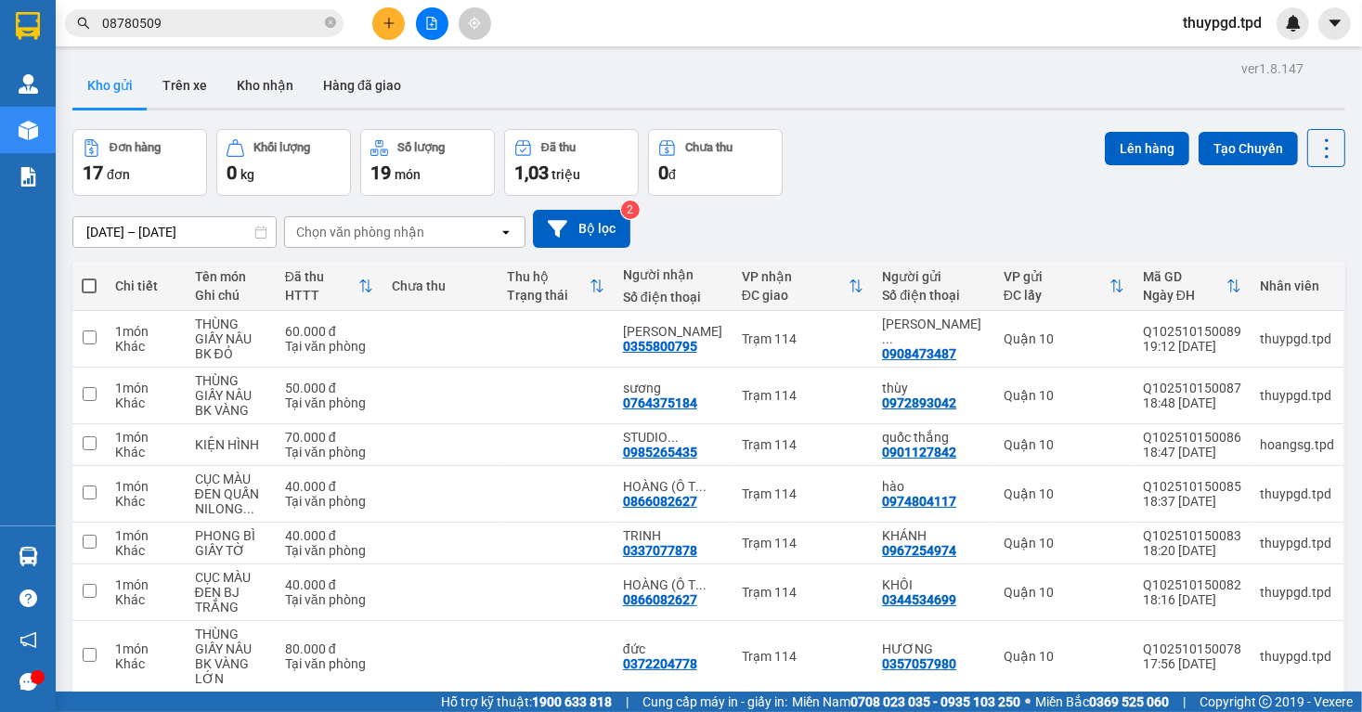
click at [243, 37] on div "Kết quả tìm kiếm ( 7 ) Bộ lọc Mã ĐH Trạng thái Món hàng Thu hộ Tổng cước Chưa c…" at bounding box center [181, 23] width 362 height 33
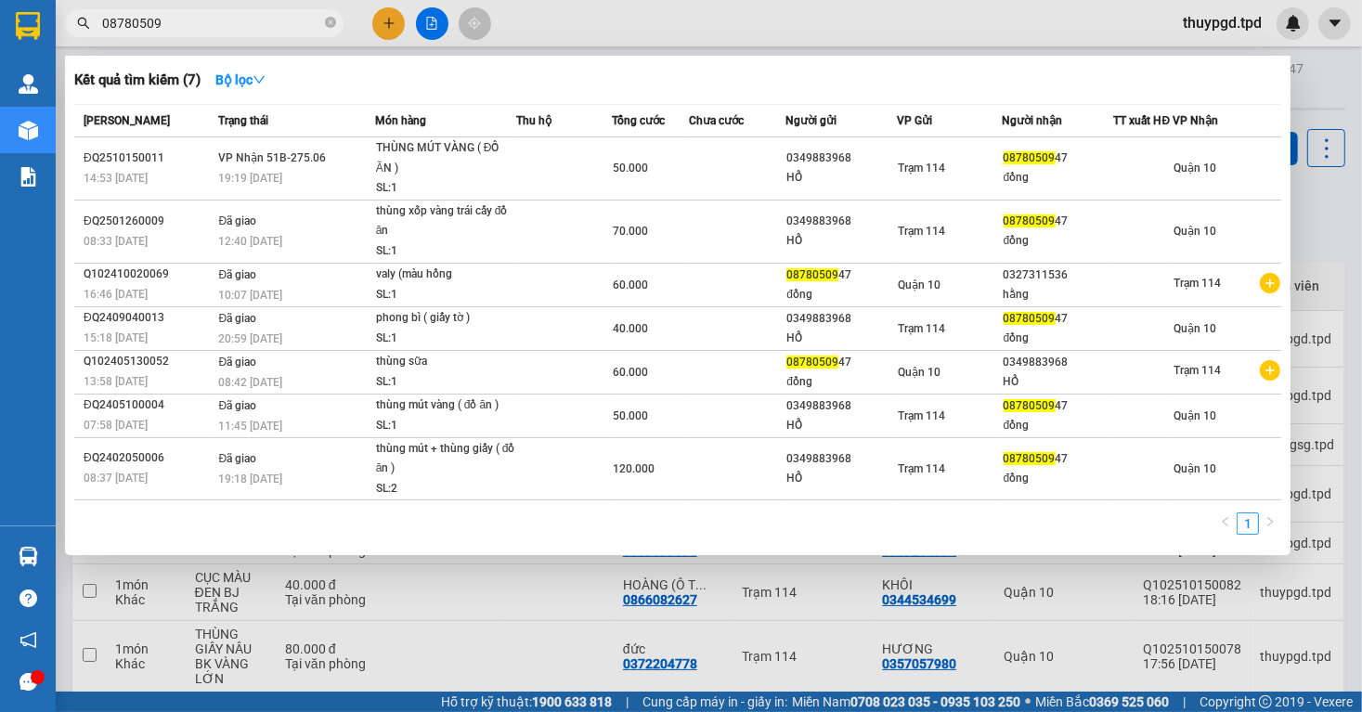
click at [241, 23] on input "08780509" at bounding box center [211, 23] width 219 height 20
drag, startPoint x: 241, startPoint y: 23, endPoint x: 237, endPoint y: 5, distance: 19.1
click at [240, 7] on div "Kết quả tìm kiếm ( 7 ) Bộ lọc Mã ĐH Trạng thái Món hàng Thu hộ Tổng cước Chưa c…" at bounding box center [181, 23] width 362 height 33
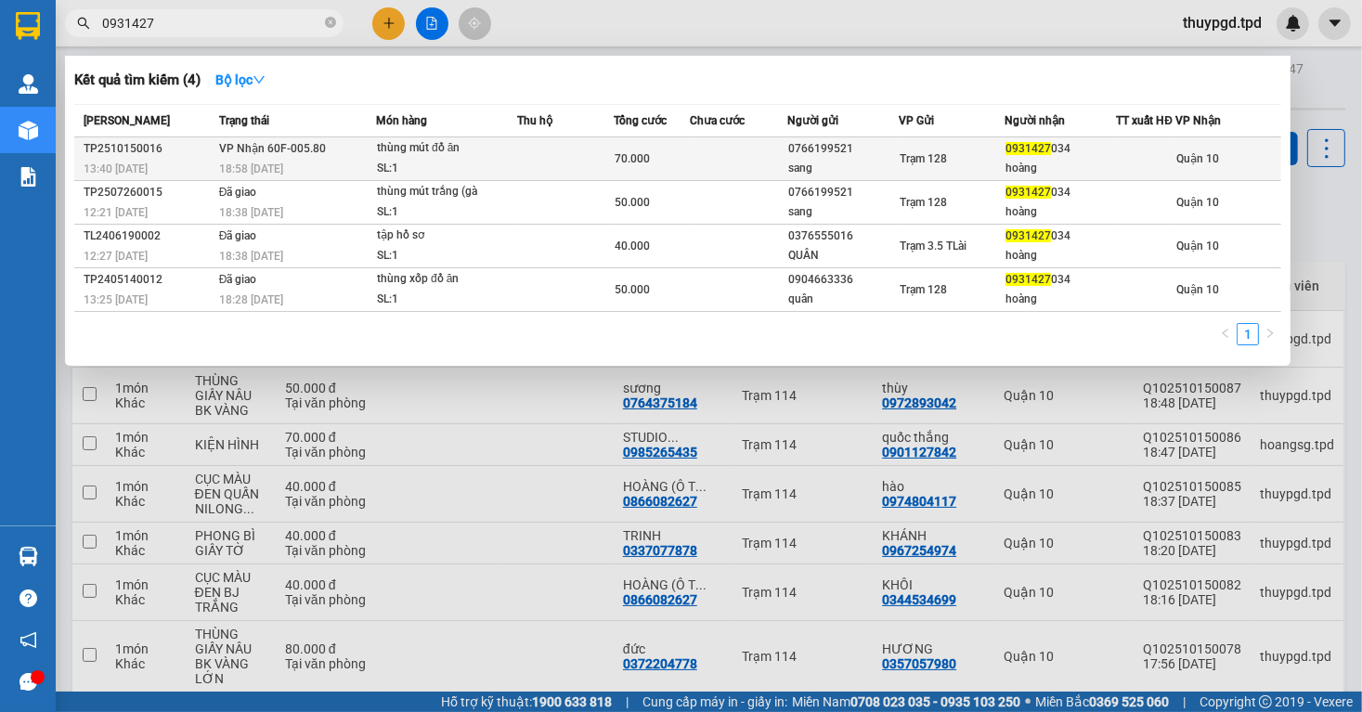
click at [469, 157] on div "thùng mút đồ ăn" at bounding box center [446, 148] width 139 height 20
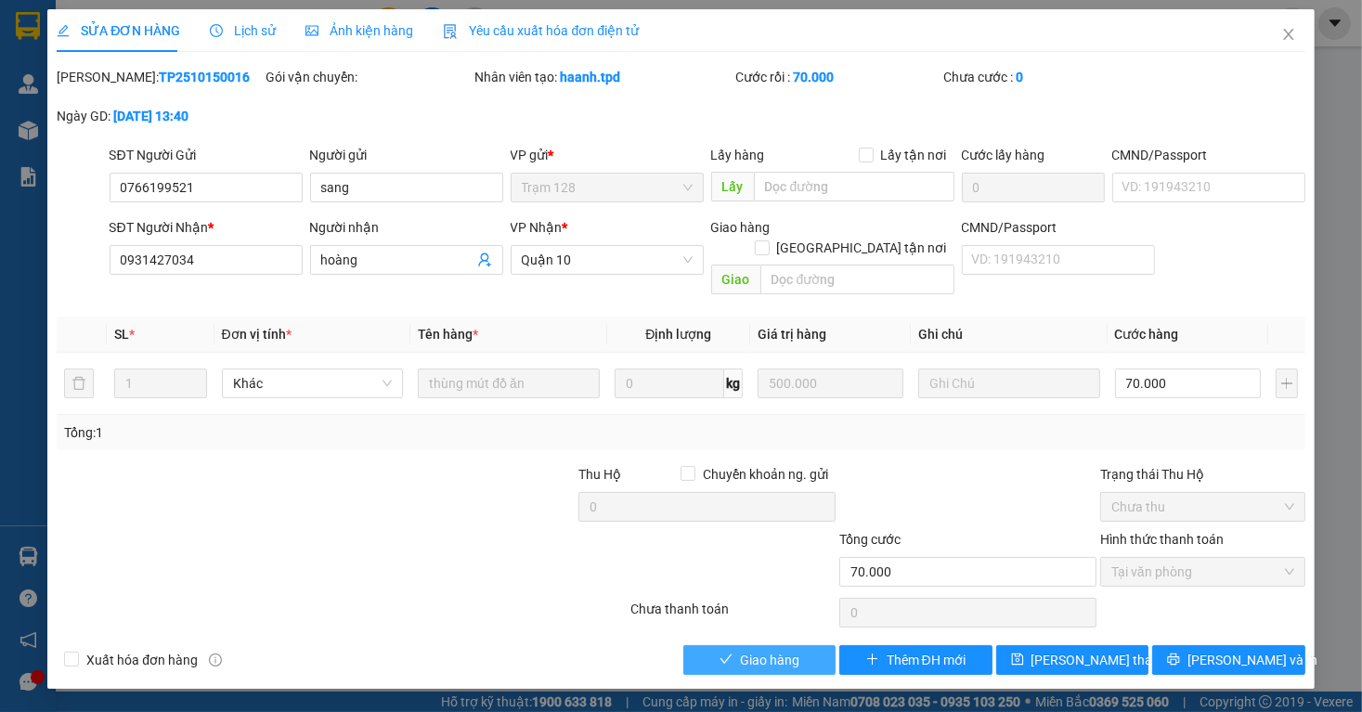
click at [758, 650] on span "Giao hàng" at bounding box center [769, 660] width 59 height 20
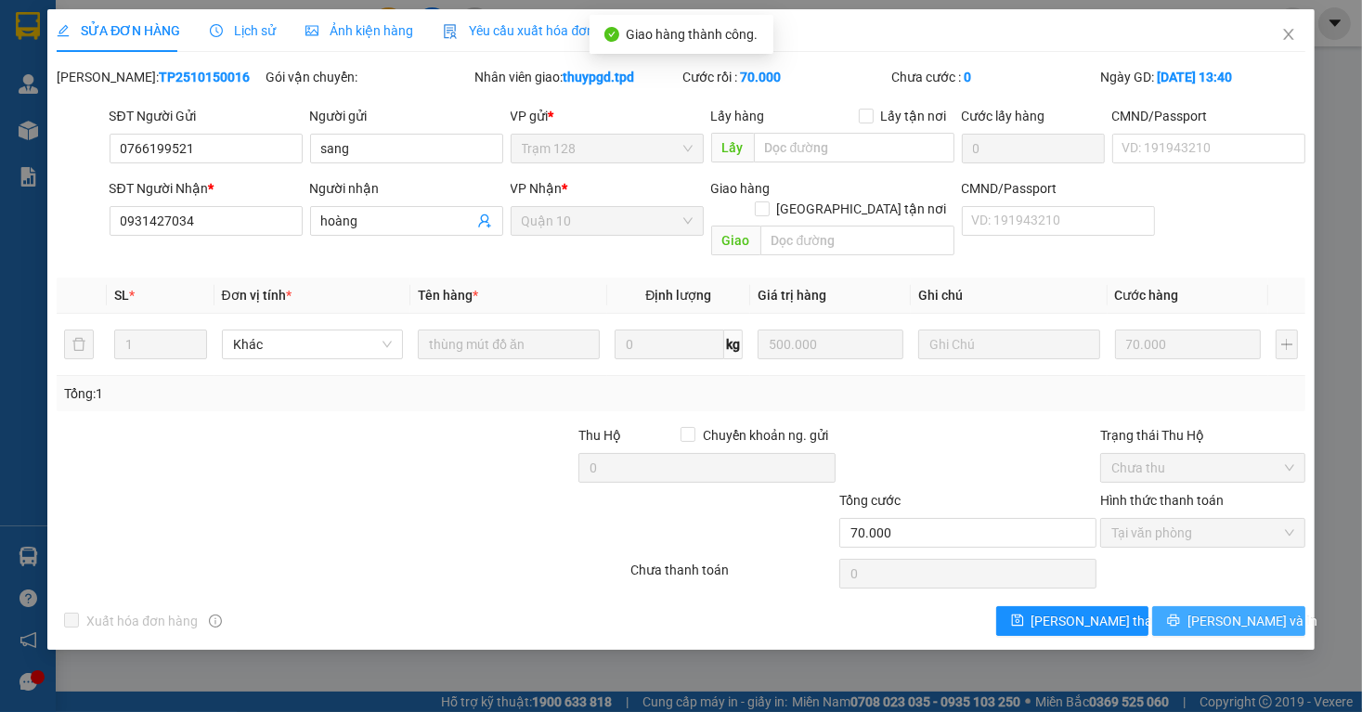
click at [1200, 613] on button "[PERSON_NAME] và In" at bounding box center [1229, 621] width 153 height 30
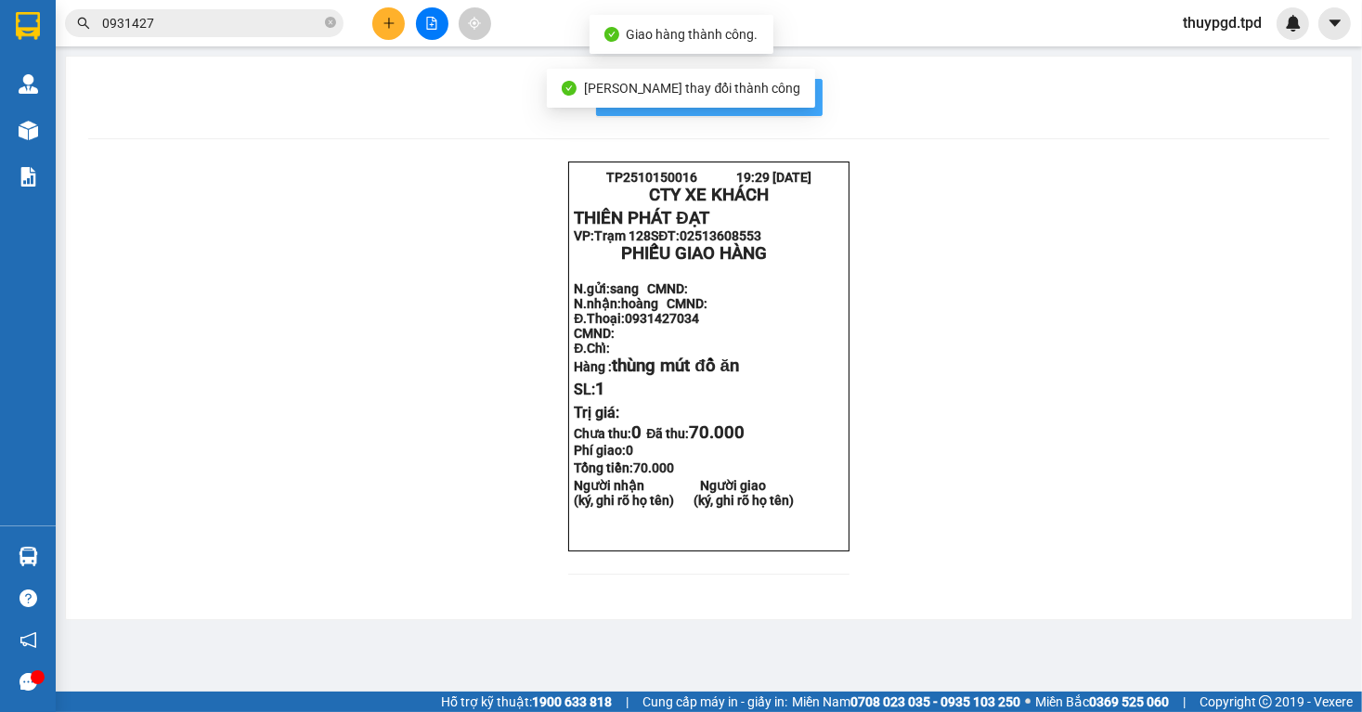
click at [801, 112] on button "In mẫu biên lai tự cấu hình" at bounding box center [709, 97] width 227 height 37
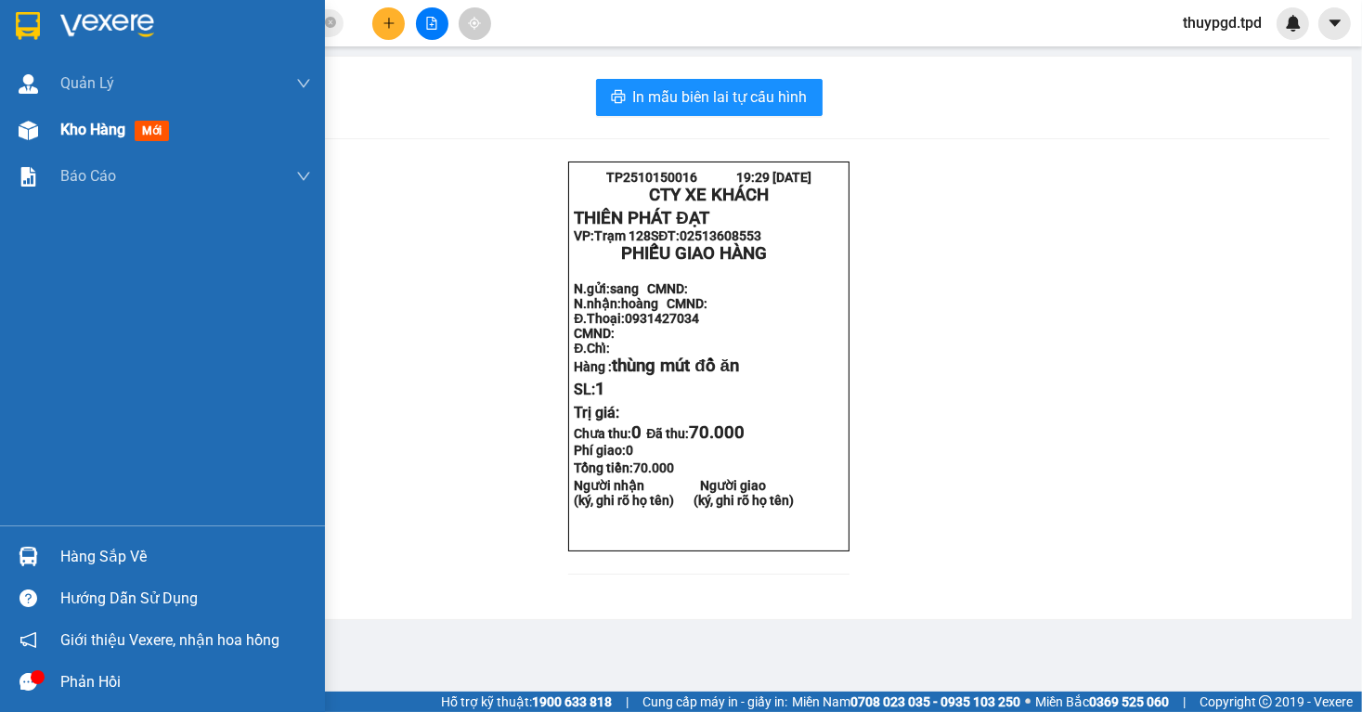
click at [102, 111] on div "Kho hàng mới" at bounding box center [185, 130] width 251 height 46
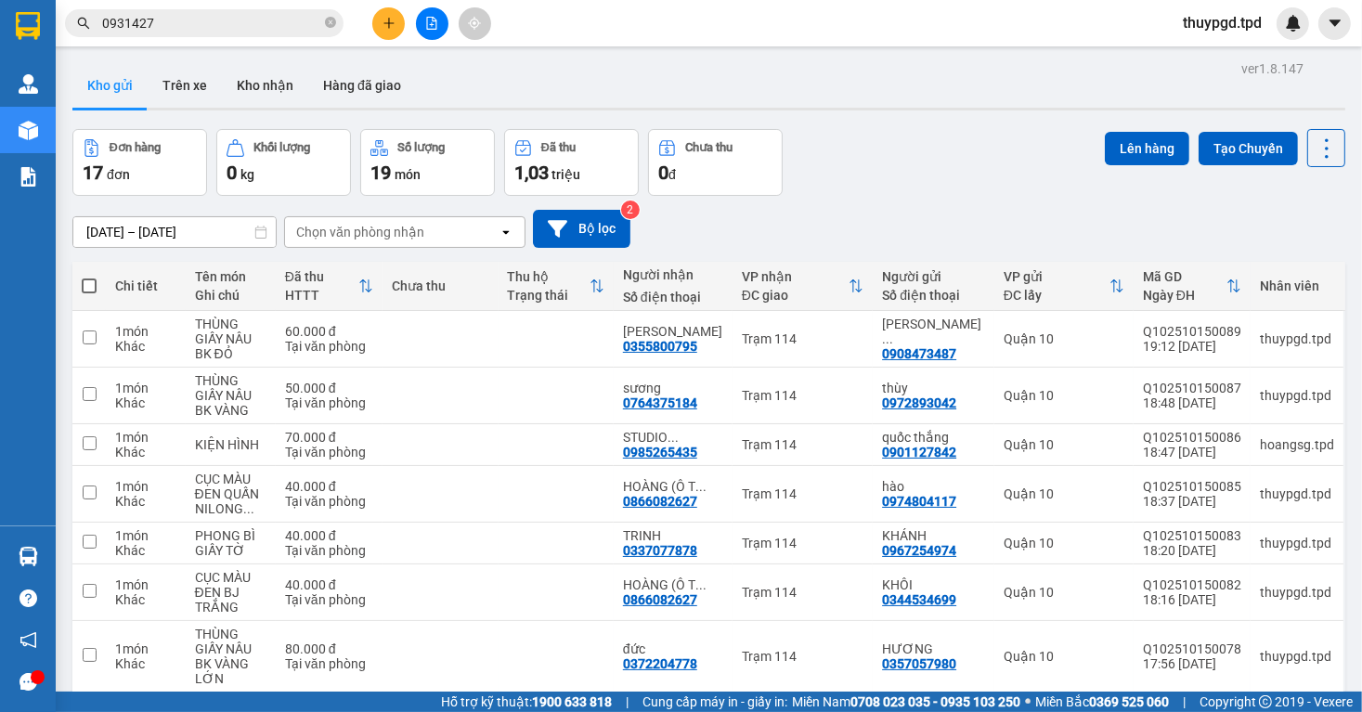
click at [392, 25] on icon "plus" at bounding box center [389, 23] width 13 height 13
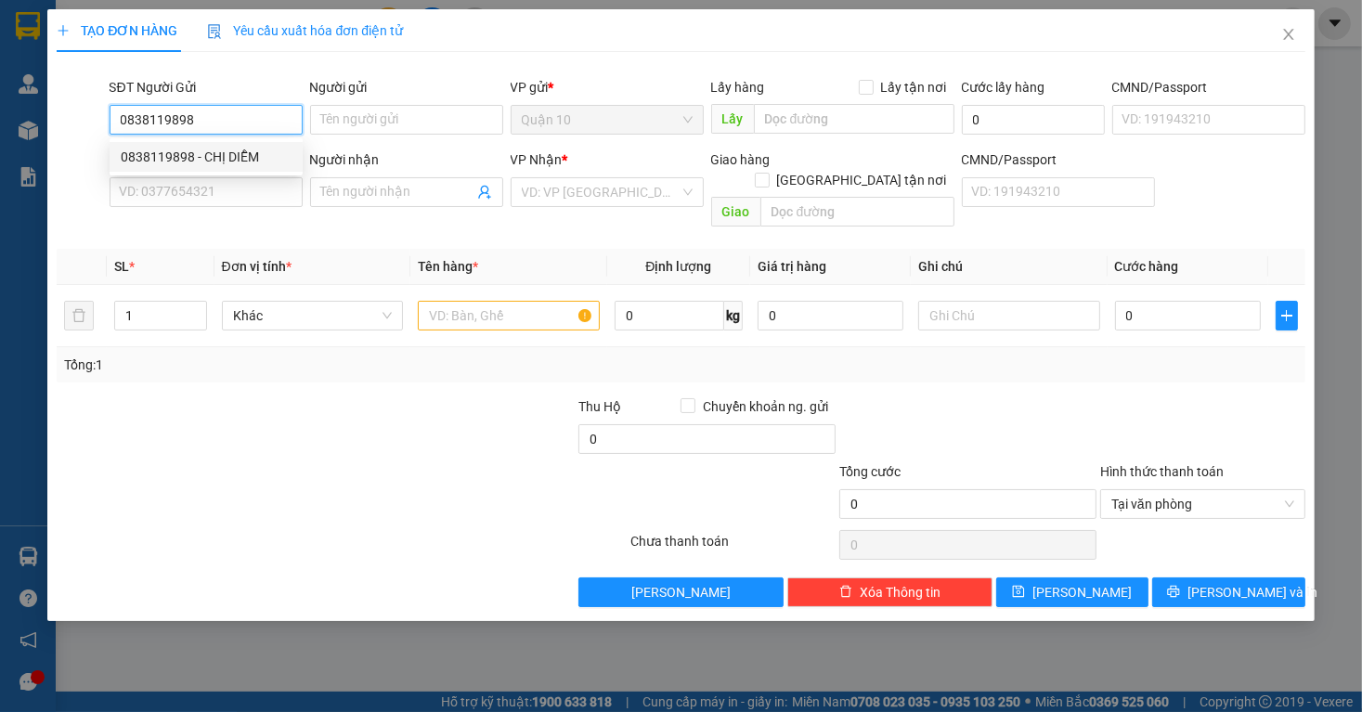
click at [273, 151] on div "0838119898 - CHỊ DIỄM" at bounding box center [206, 157] width 171 height 20
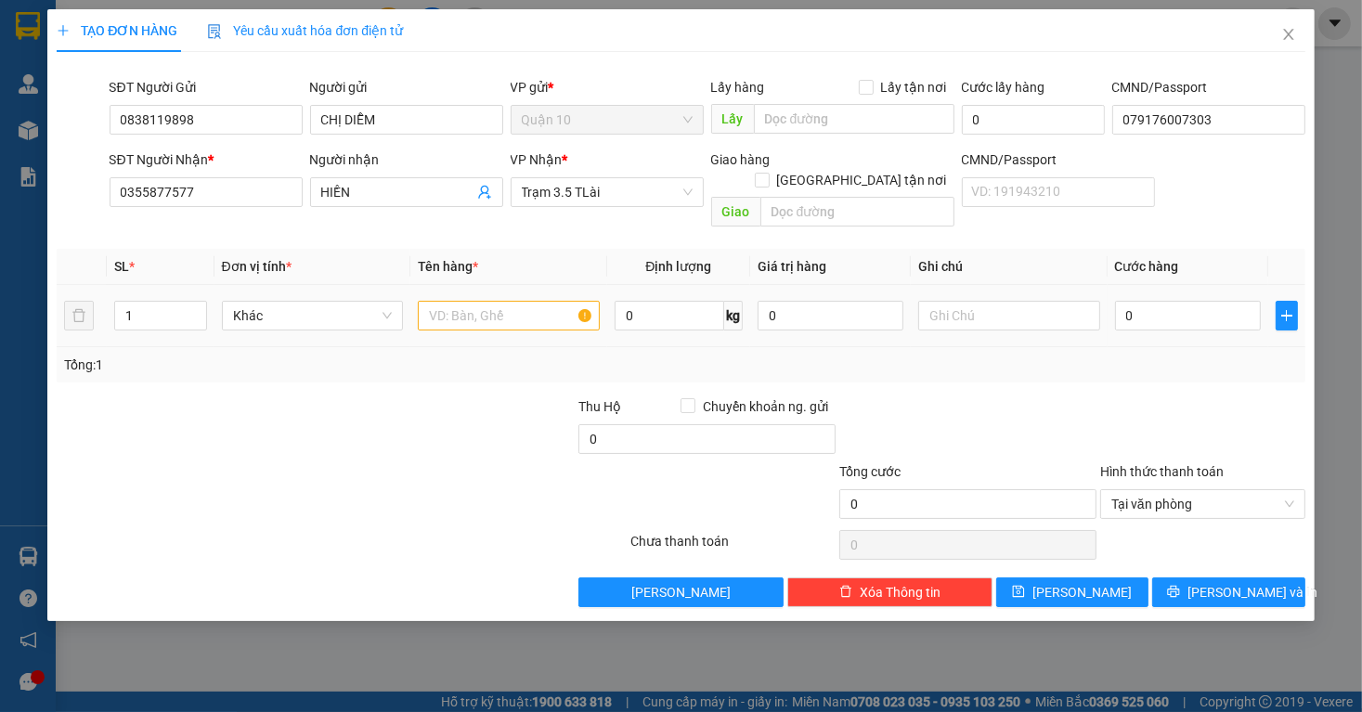
drag, startPoint x: 390, startPoint y: 259, endPoint x: 431, endPoint y: 284, distance: 47.9
click at [399, 264] on table "SL * Đơn vị tính * Tên hàng * Định lượng Giá trị hàng Ghi chú Cước hàng 1 Khác …" at bounding box center [681, 298] width 1248 height 98
click at [450, 301] on input "text" at bounding box center [509, 316] width 182 height 30
drag, startPoint x: 785, startPoint y: 291, endPoint x: 714, endPoint y: 316, distance: 74.9
click at [707, 316] on tr "1 Khác PHONG BÌ THUỐC 0 kg 0 40.000" at bounding box center [681, 316] width 1248 height 62
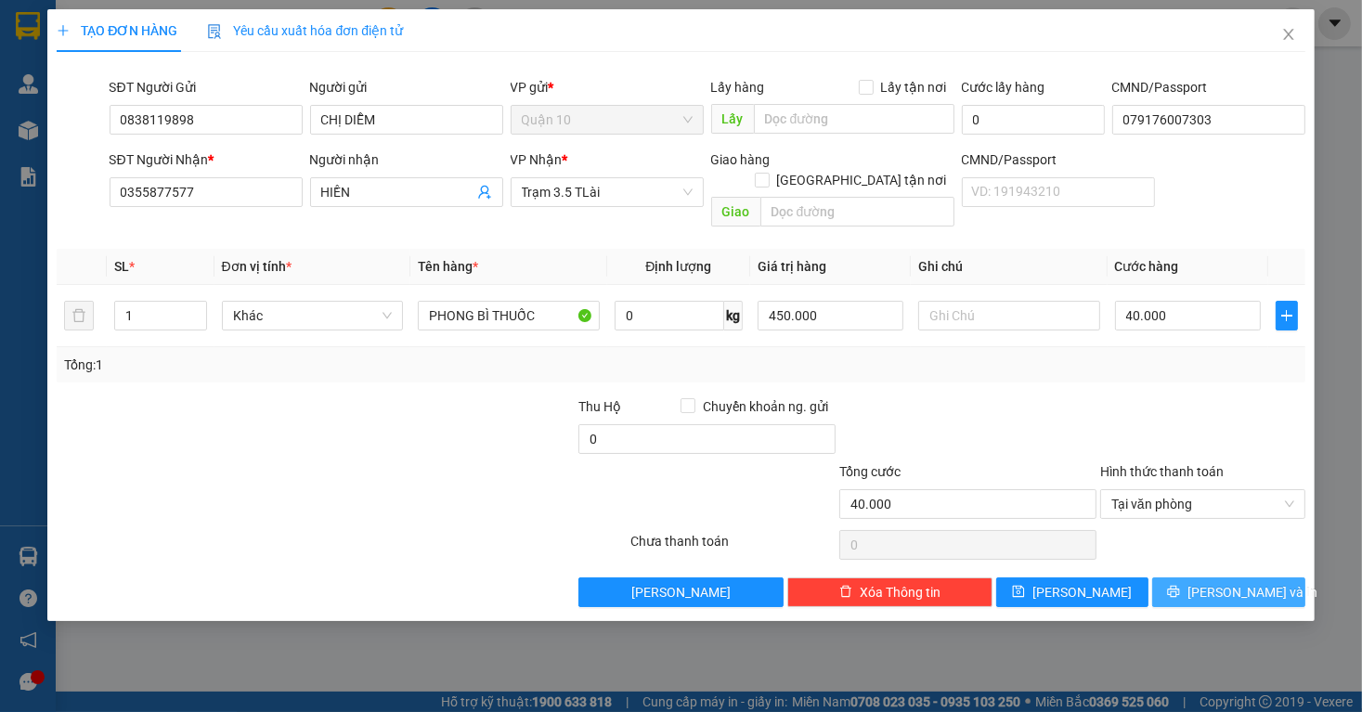
click at [1259, 582] on span "[PERSON_NAME] và In" at bounding box center [1253, 592] width 130 height 20
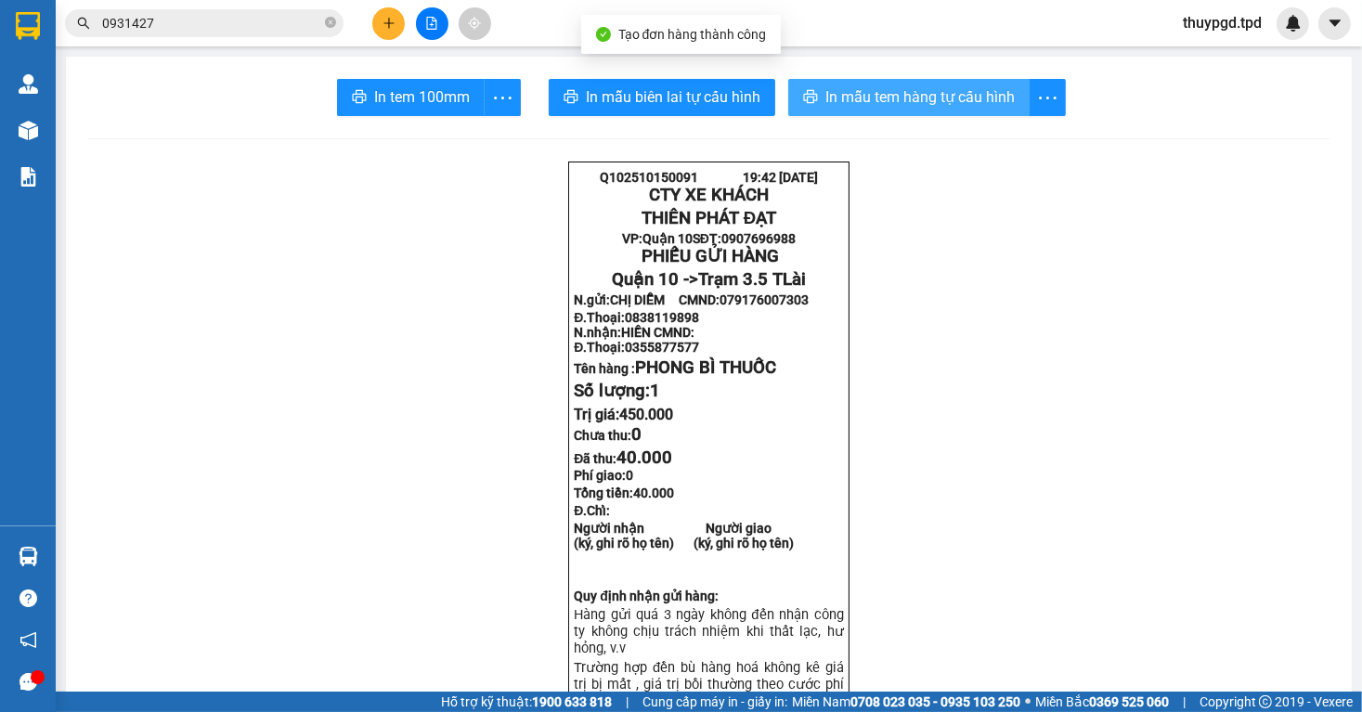
click at [865, 112] on button "In mẫu tem hàng tự cấu hình" at bounding box center [908, 97] width 241 height 37
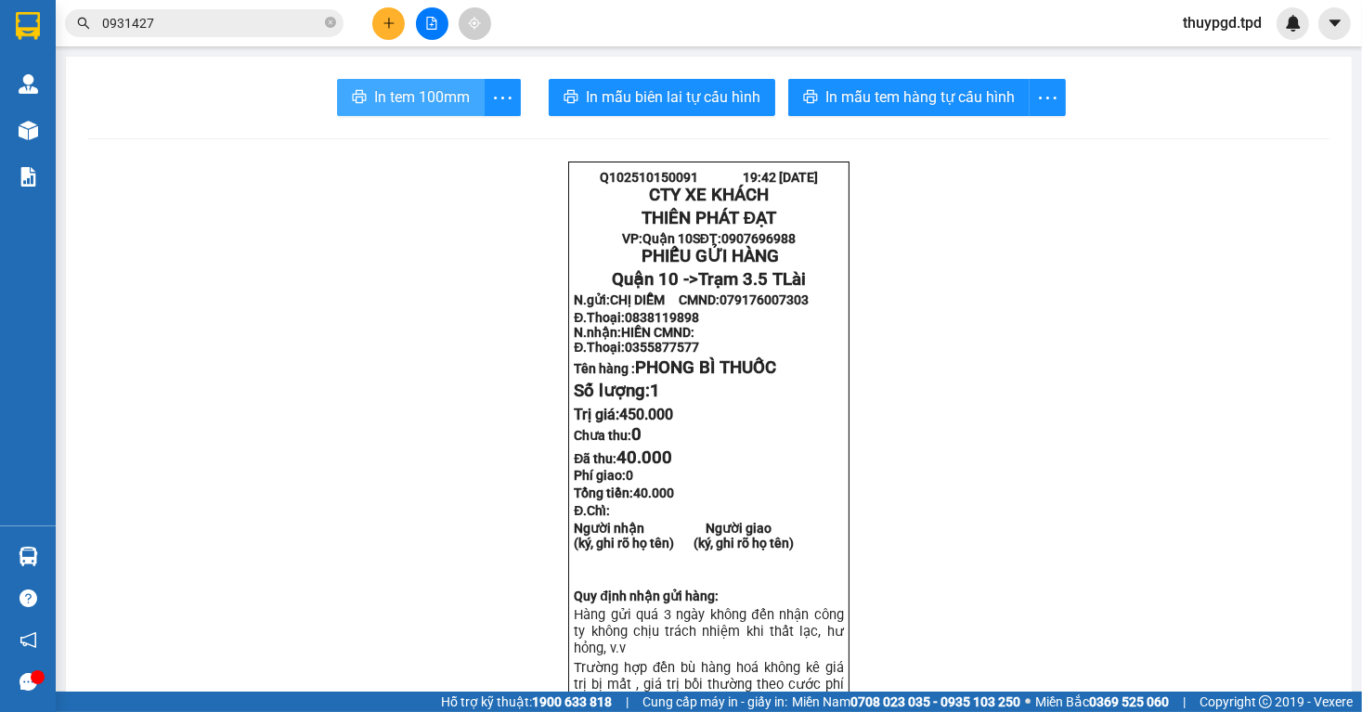
click at [367, 101] on button "In tem 100mm" at bounding box center [411, 97] width 148 height 37
